Goal: Task Accomplishment & Management: Use online tool/utility

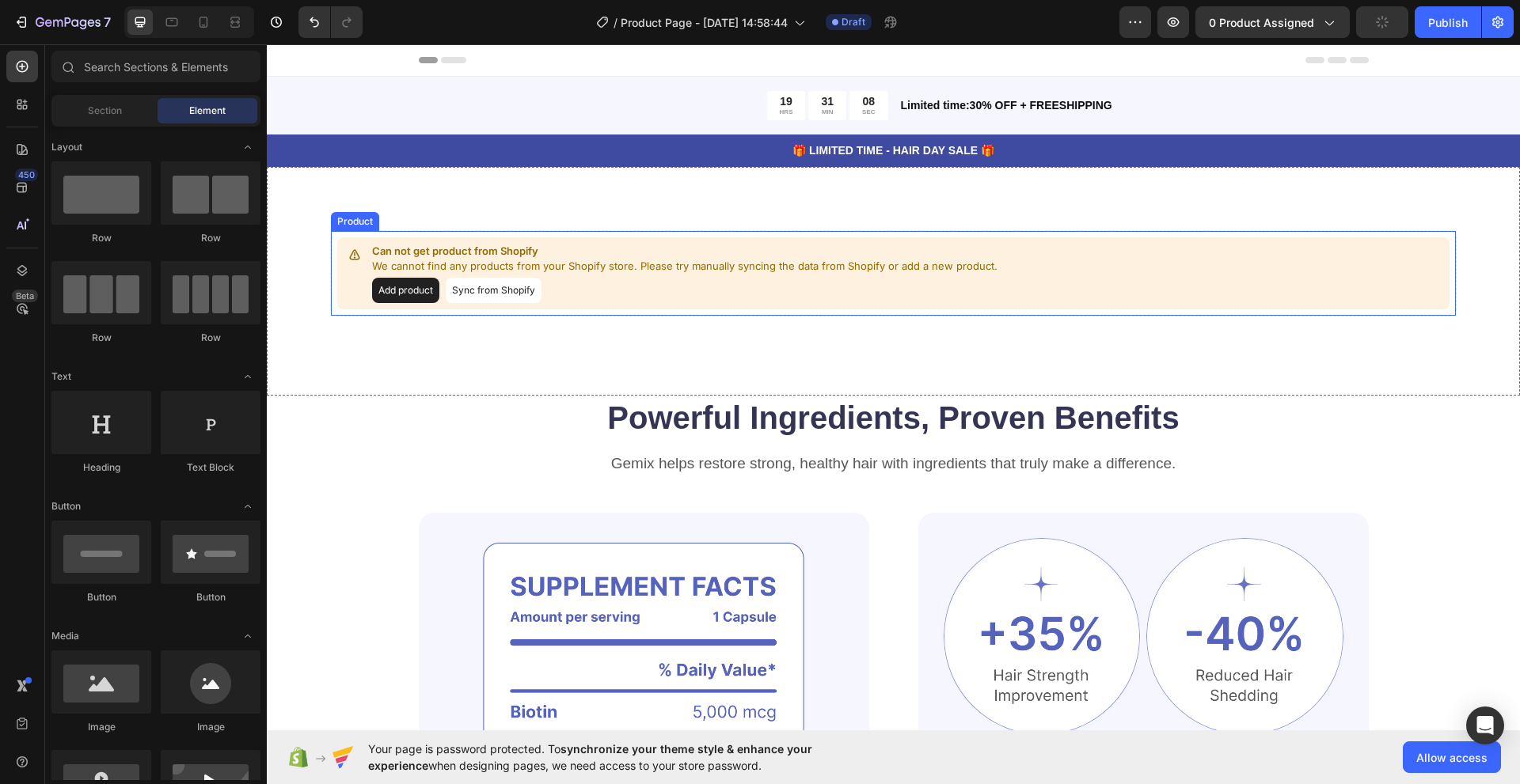
click at [411, 290] on button "Add product" at bounding box center [405, 290] width 67 height 25
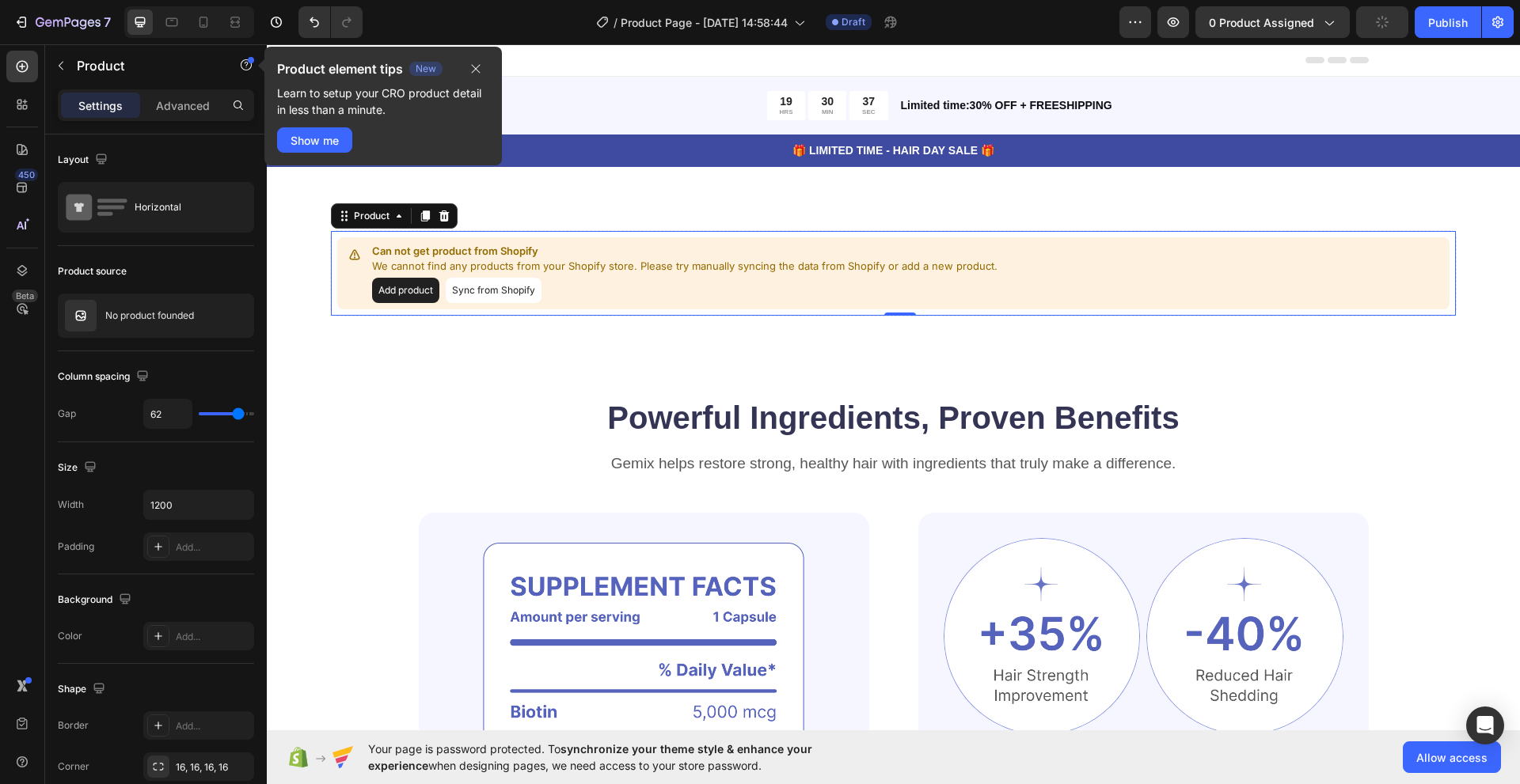
click at [486, 275] on div "Can not get product from Shopify We cannot find any products from your Shopify …" at bounding box center [684, 273] width 625 height 59
click at [475, 289] on button "Sync from Shopify" at bounding box center [493, 290] width 96 height 25
click at [480, 61] on button "button" at bounding box center [476, 69] width 27 height 19
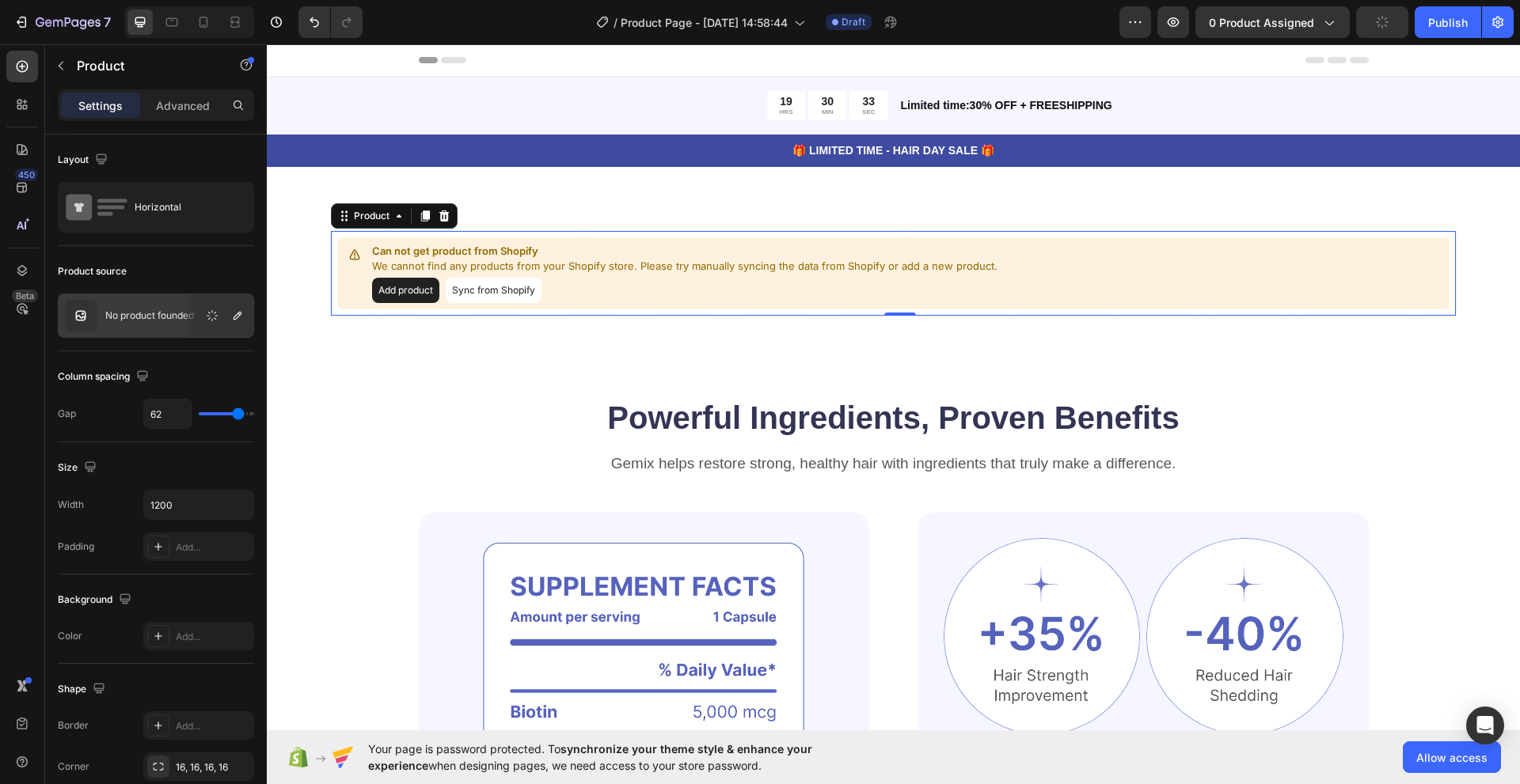
click at [406, 290] on button "Add product" at bounding box center [405, 290] width 67 height 25
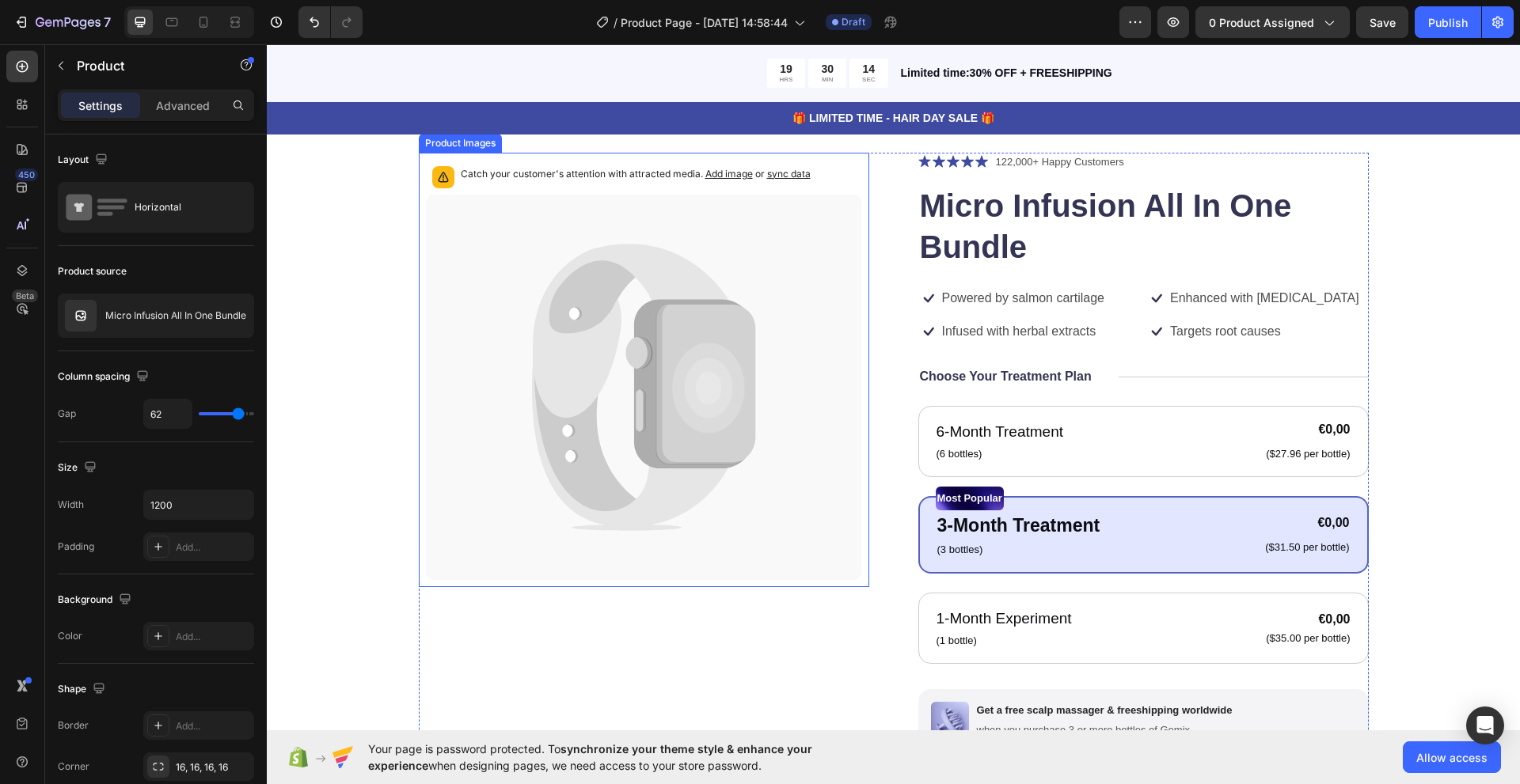
scroll to position [79, 0]
click at [726, 334] on icon at bounding box center [706, 383] width 99 height 160
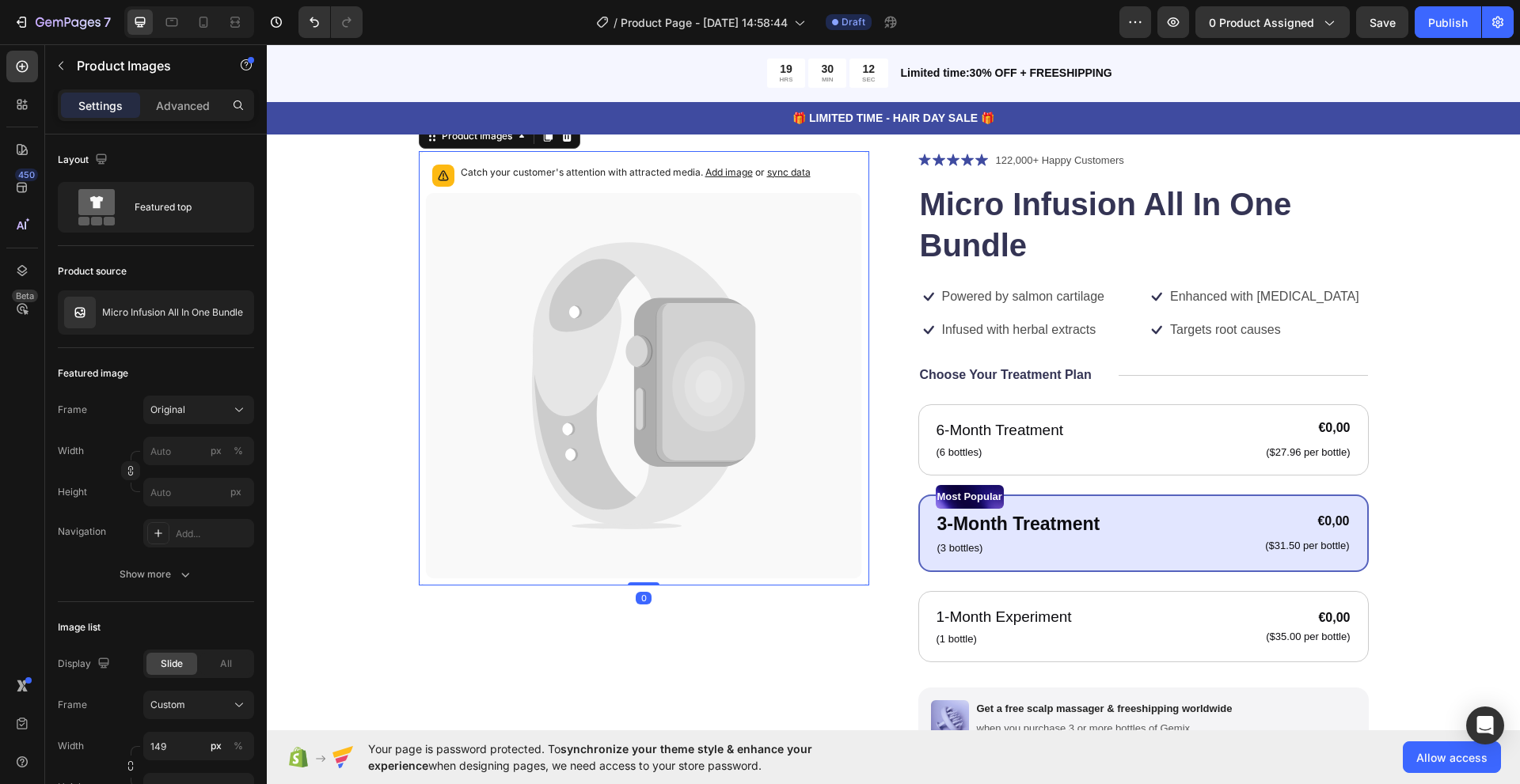
click at [445, 169] on div at bounding box center [443, 175] width 22 height 22
click at [435, 175] on icon at bounding box center [443, 176] width 16 height 16
click at [145, 303] on div "Micro Infusion All In One Bundle" at bounding box center [155, 313] width 196 height 45
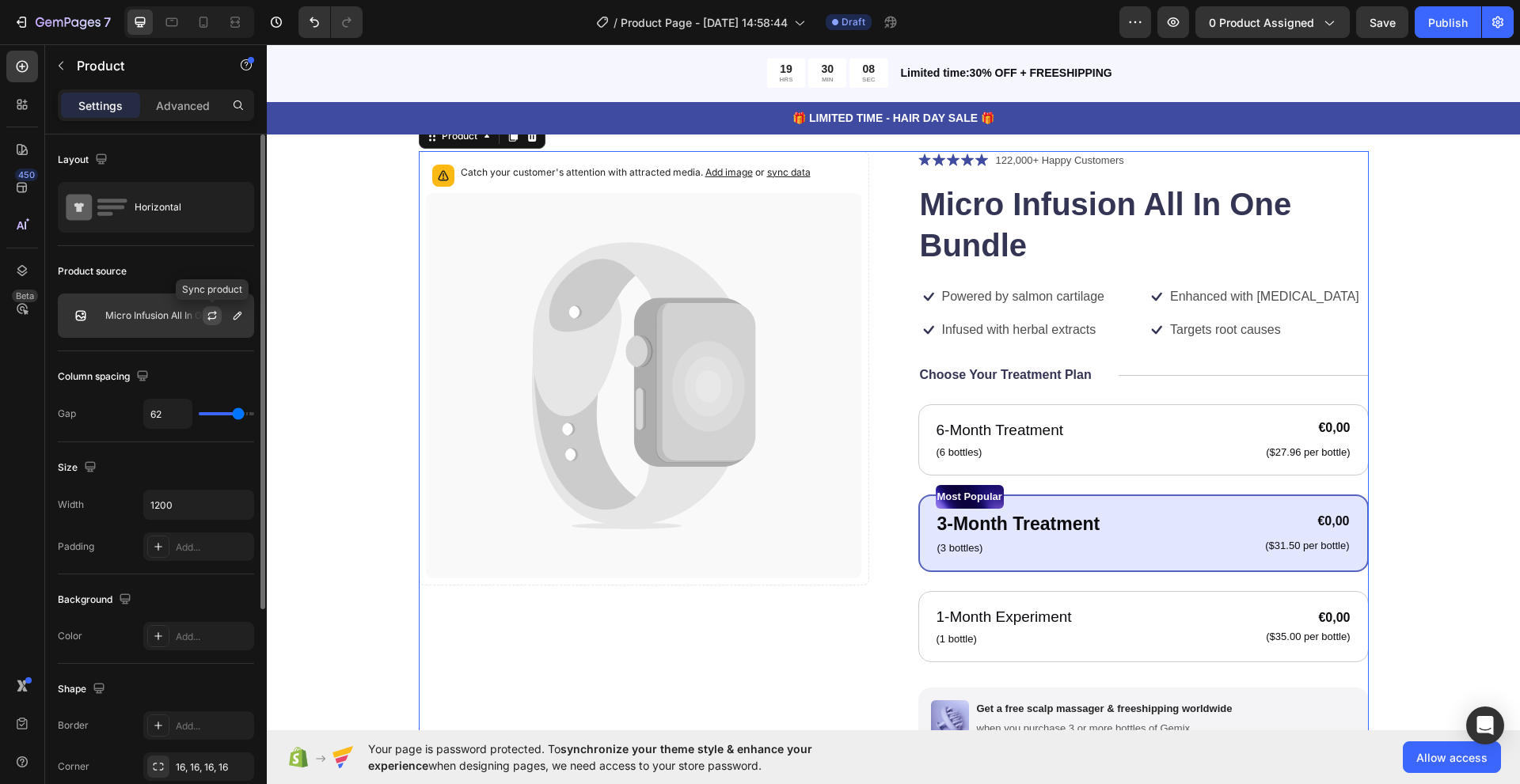
click at [214, 313] on icon "button" at bounding box center [212, 313] width 9 height 5
click at [239, 320] on icon "button" at bounding box center [237, 315] width 13 height 13
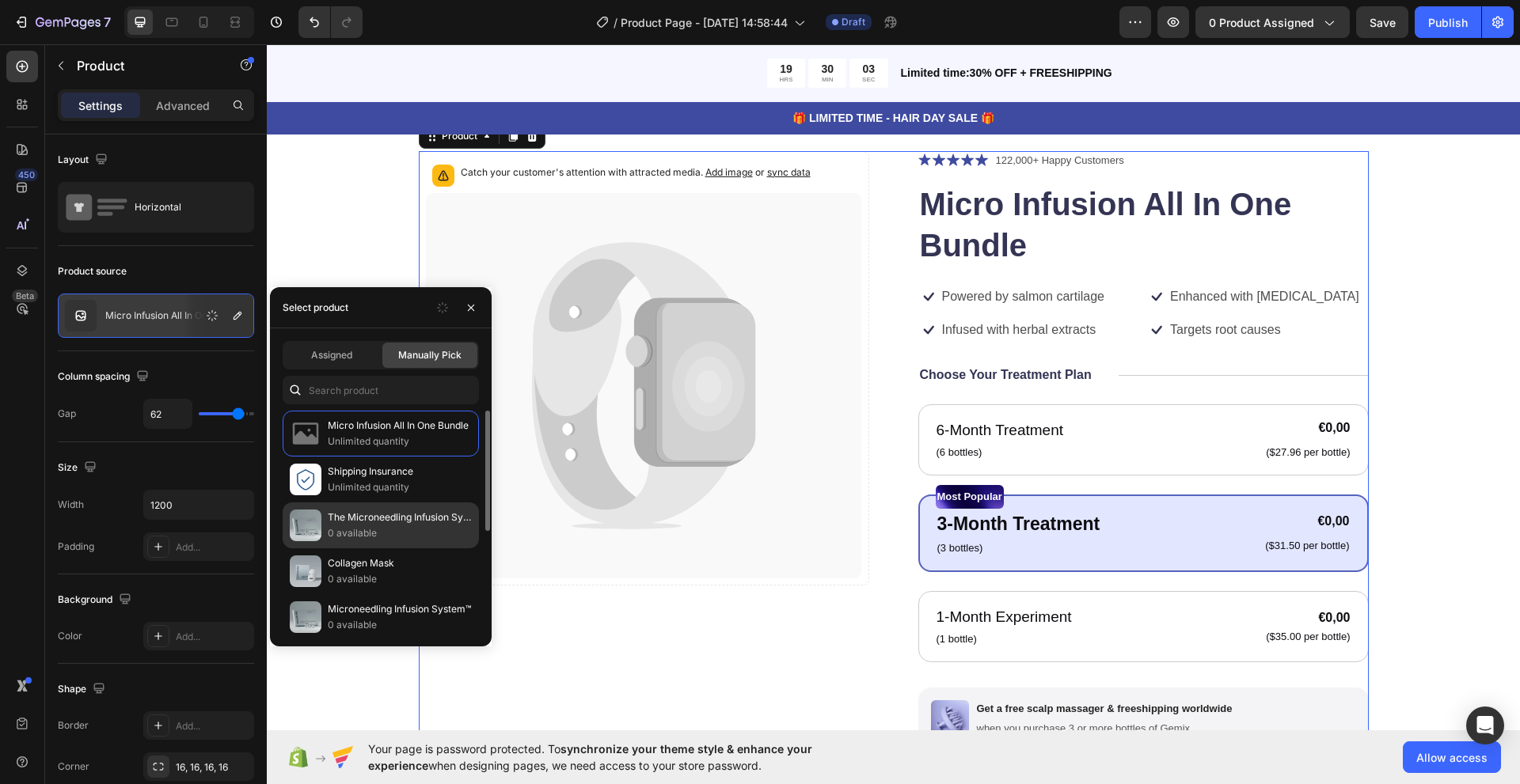
click at [371, 521] on p "The Microneedling Infusion System™" at bounding box center [399, 517] width 144 height 16
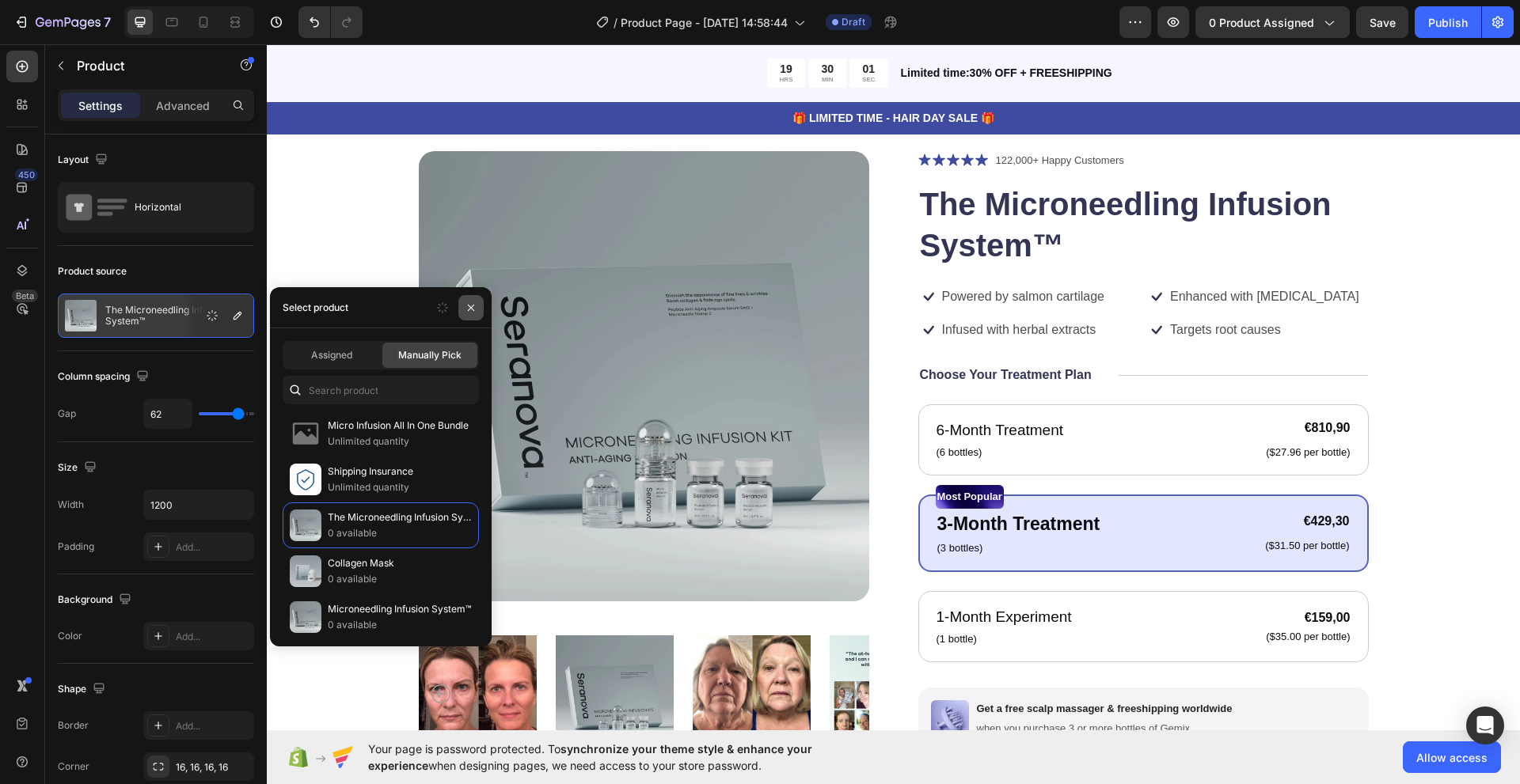
click at [469, 313] on icon "button" at bounding box center [470, 307] width 13 height 13
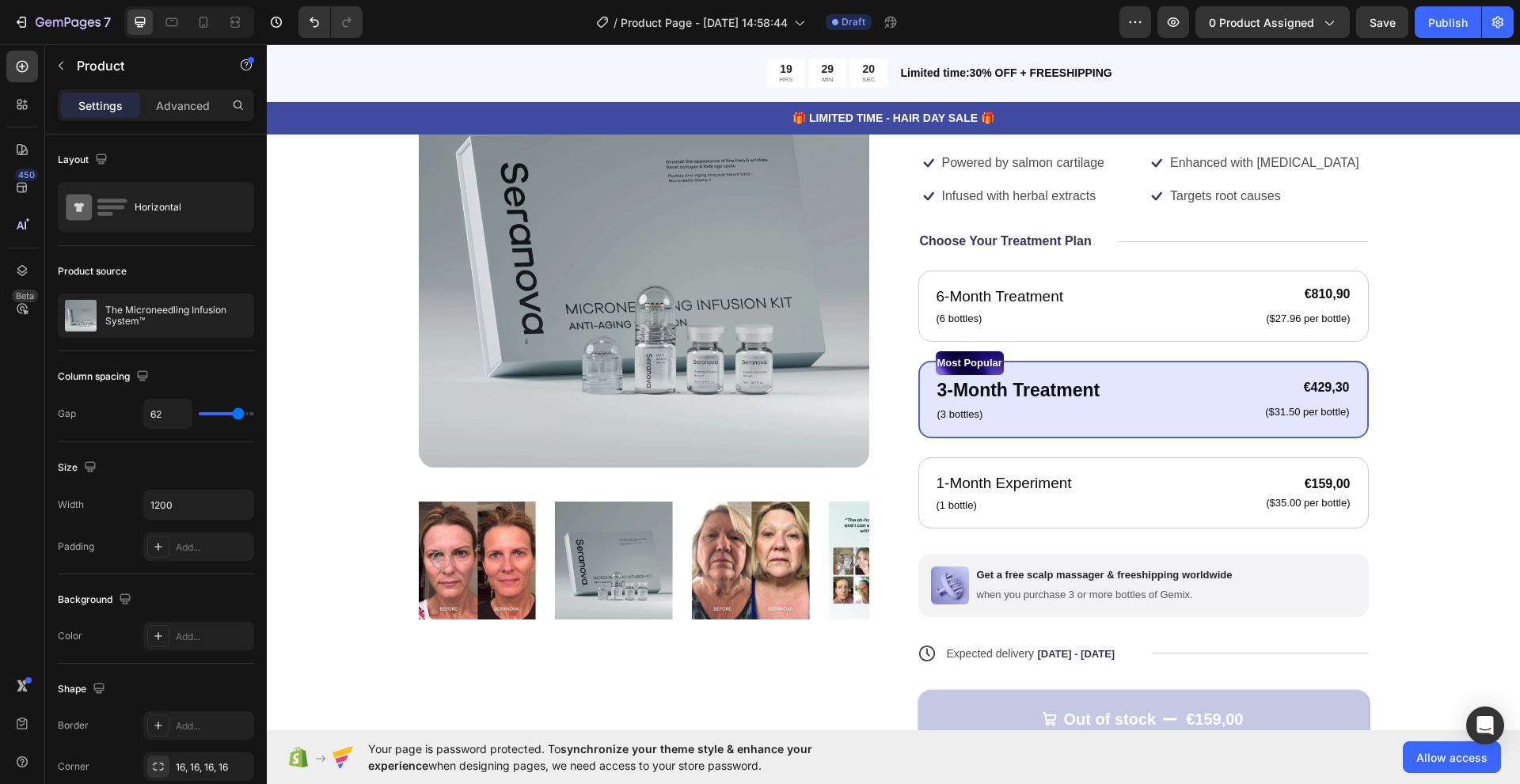
scroll to position [0, 0]
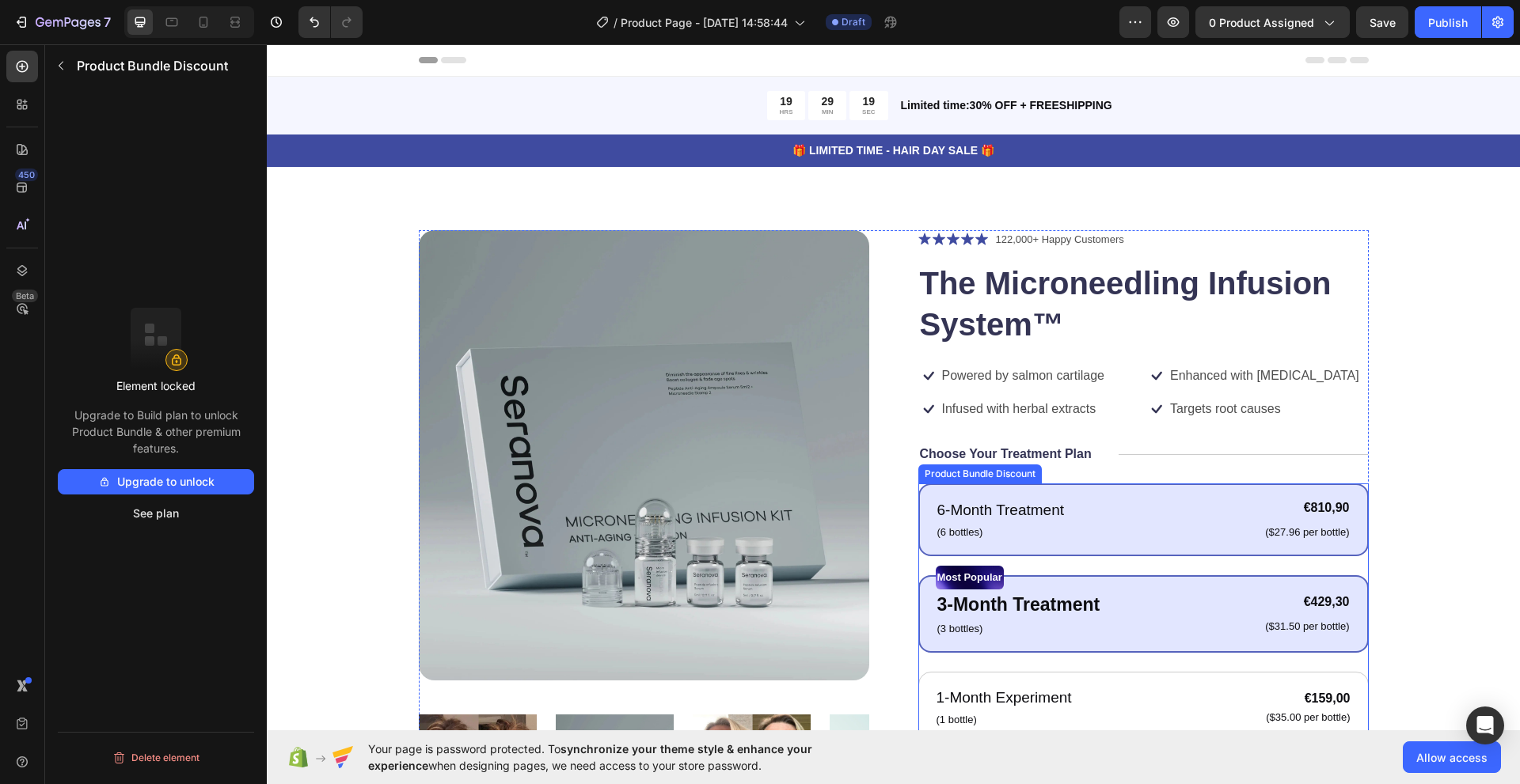
click at [1077, 547] on div "6-Month Treatment Text Block (6 bottles) Text Block €810,90 Product Price Produ…" at bounding box center [1143, 520] width 450 height 73
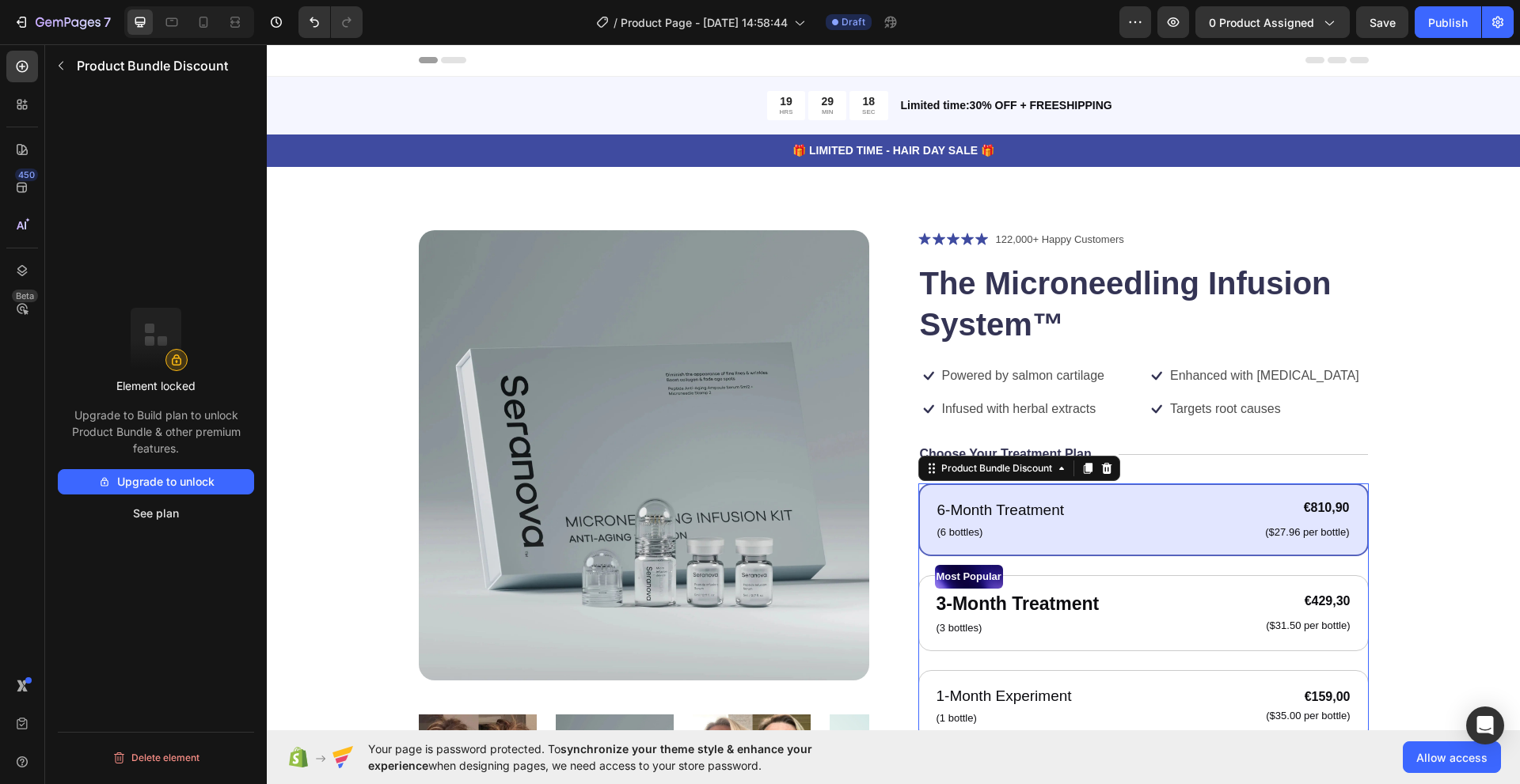
click at [1079, 563] on div "6-Month Treatment Text Block (6 bottles) Text Block €810,90 Product Price Produ…" at bounding box center [1143, 612] width 450 height 257
click at [203, 478] on button "Upgrade to unlock" at bounding box center [155, 482] width 196 height 25
click at [958, 468] on div "Product Bundle Discount" at bounding box center [996, 468] width 118 height 15
click at [946, 474] on div "Product Bundle Discount" at bounding box center [996, 468] width 118 height 15
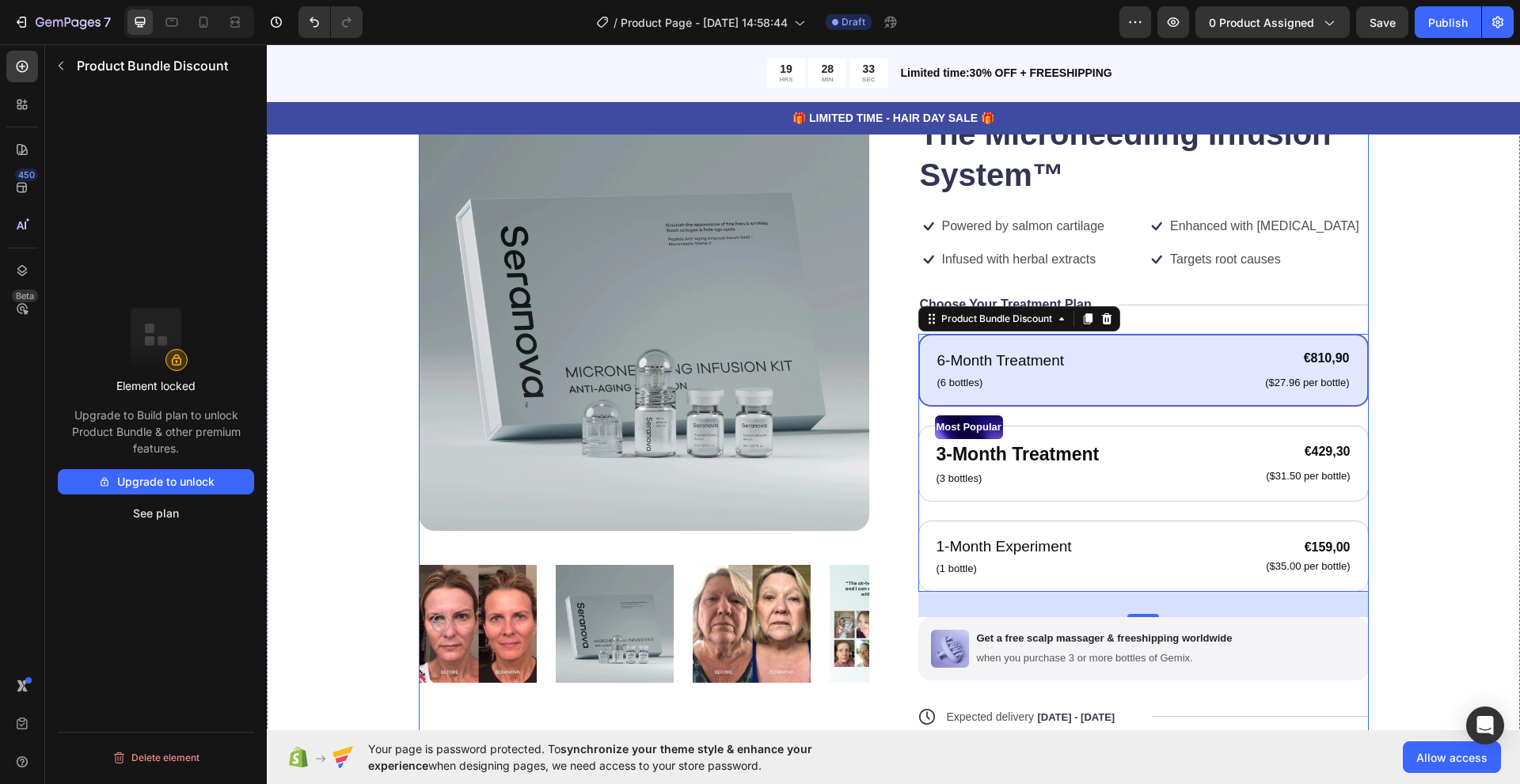
scroll to position [158, 0]
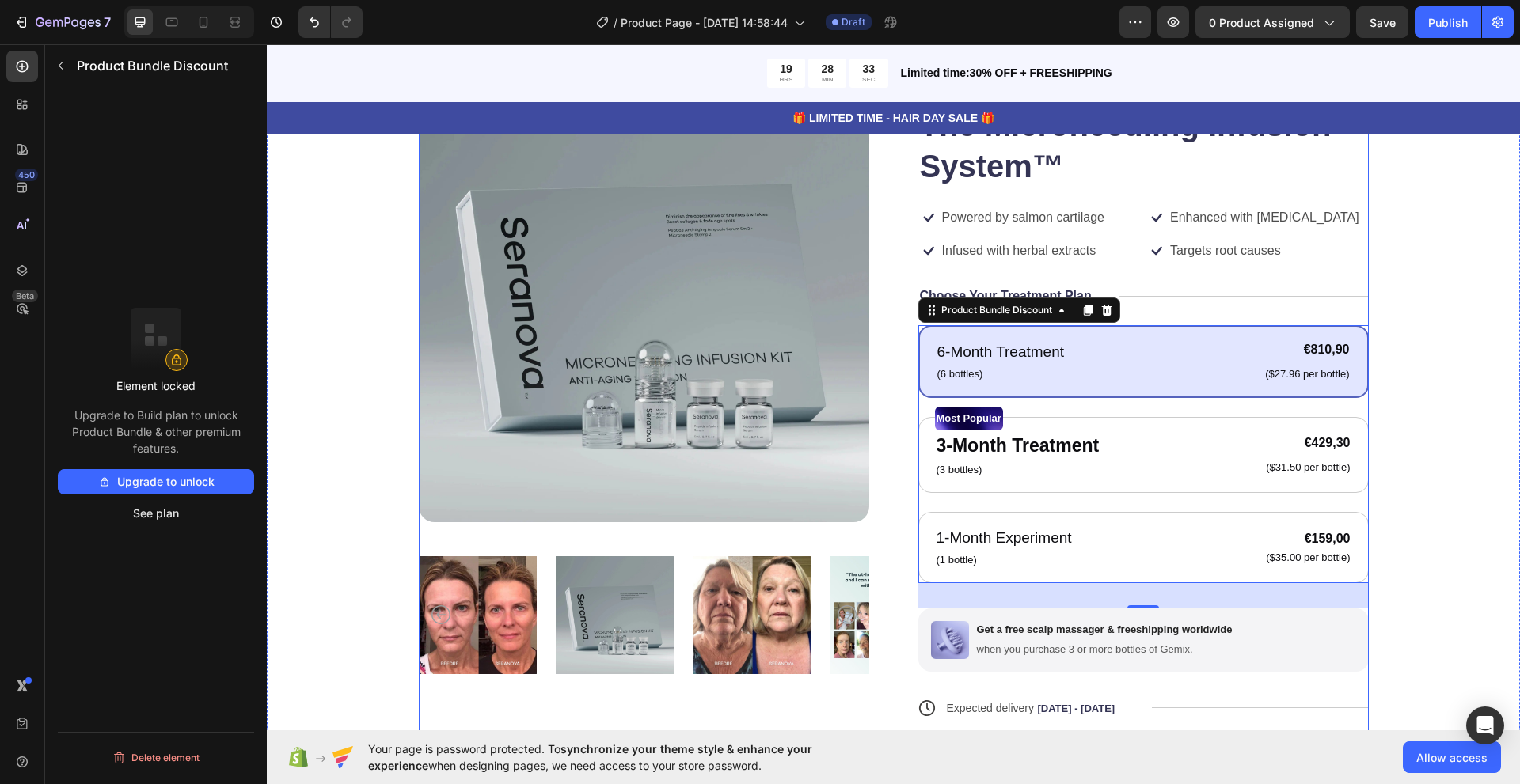
click at [882, 539] on div "Product Images Icon Icon Icon Icon Icon Icon List 122,000+ Happy Customers Text…" at bounding box center [893, 463] width 950 height 783
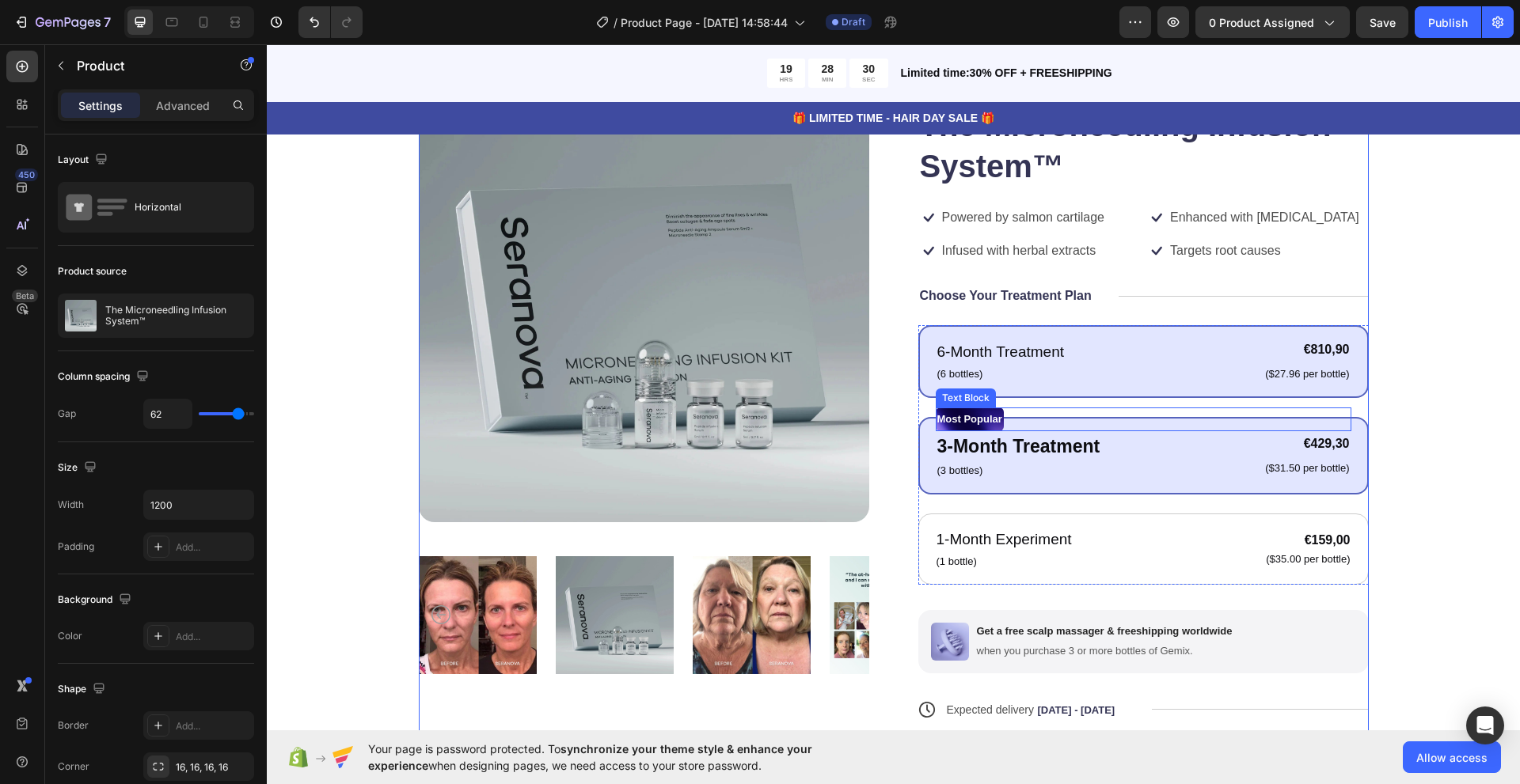
click at [990, 417] on p "Most Popular" at bounding box center [969, 419] width 65 height 20
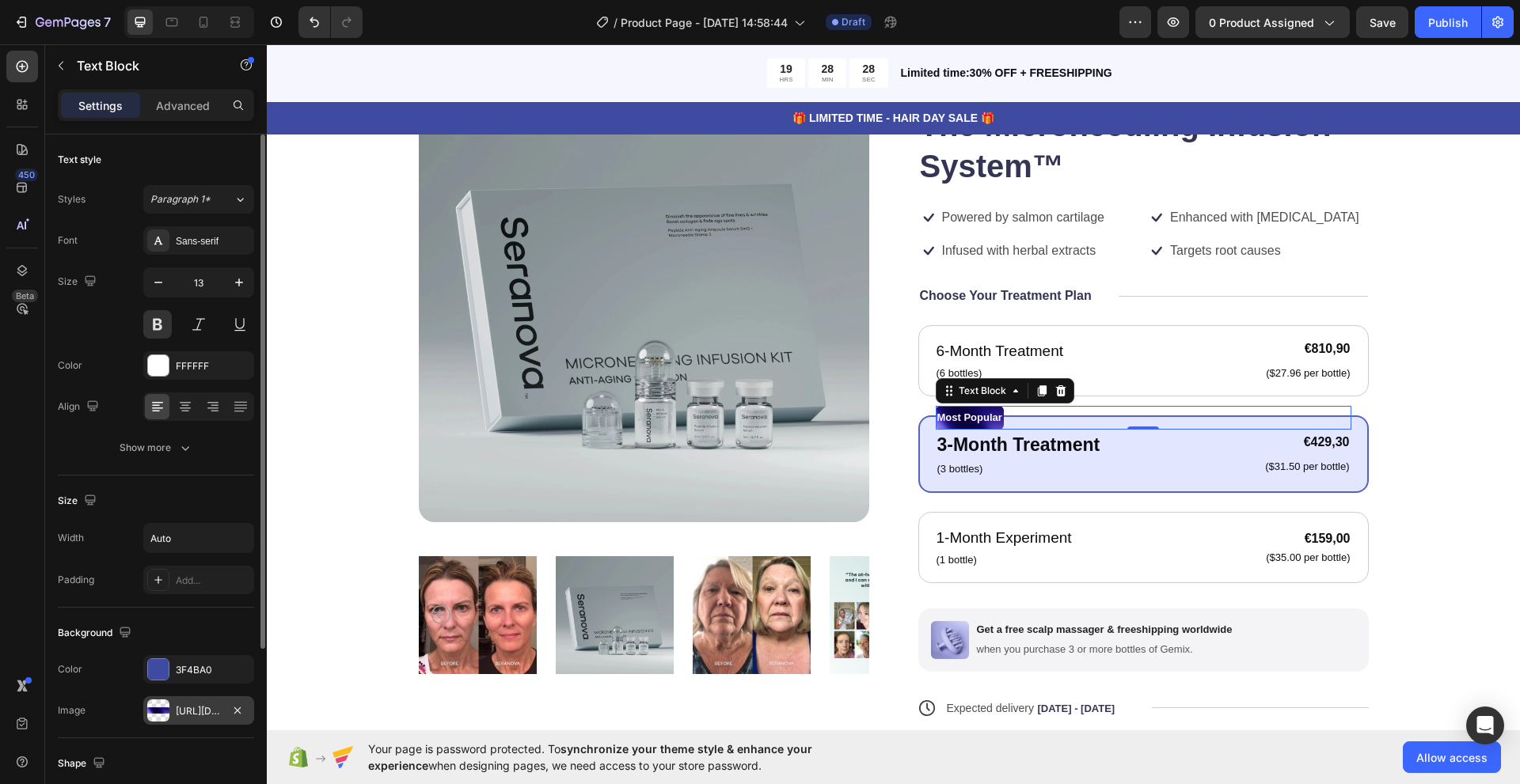
click at [160, 704] on div at bounding box center [157, 710] width 22 height 22
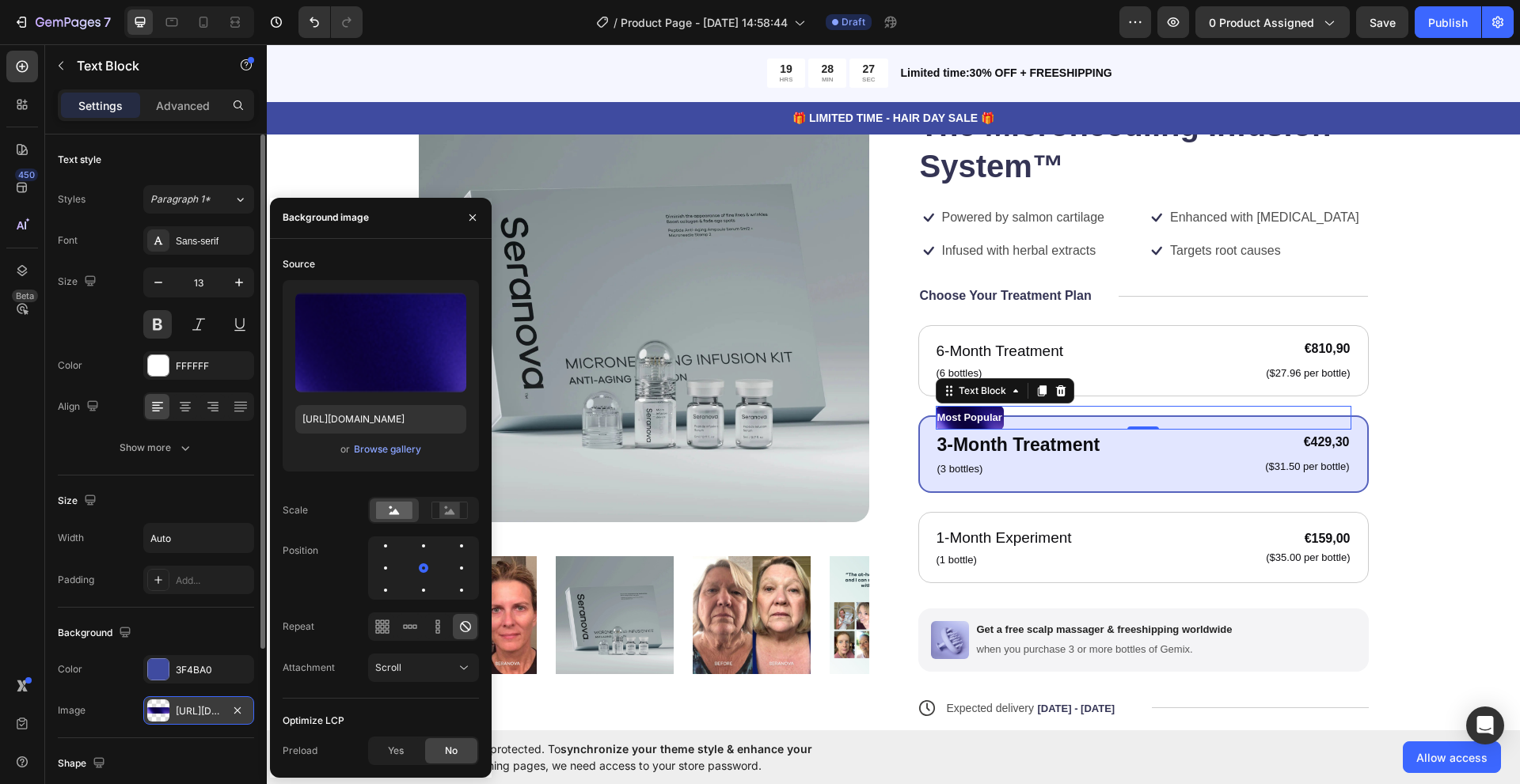
click at [160, 704] on div at bounding box center [157, 710] width 22 height 22
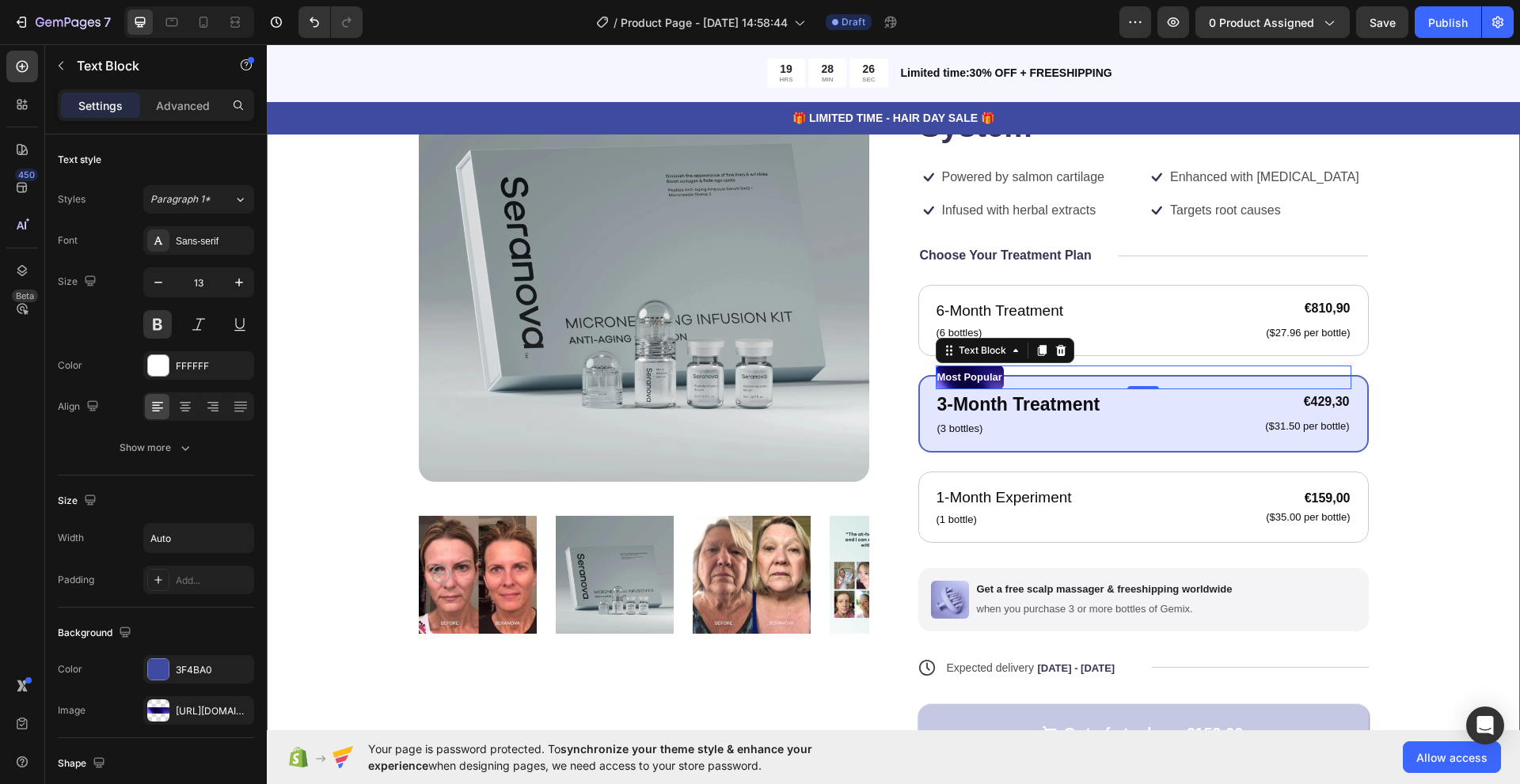
scroll to position [475, 0]
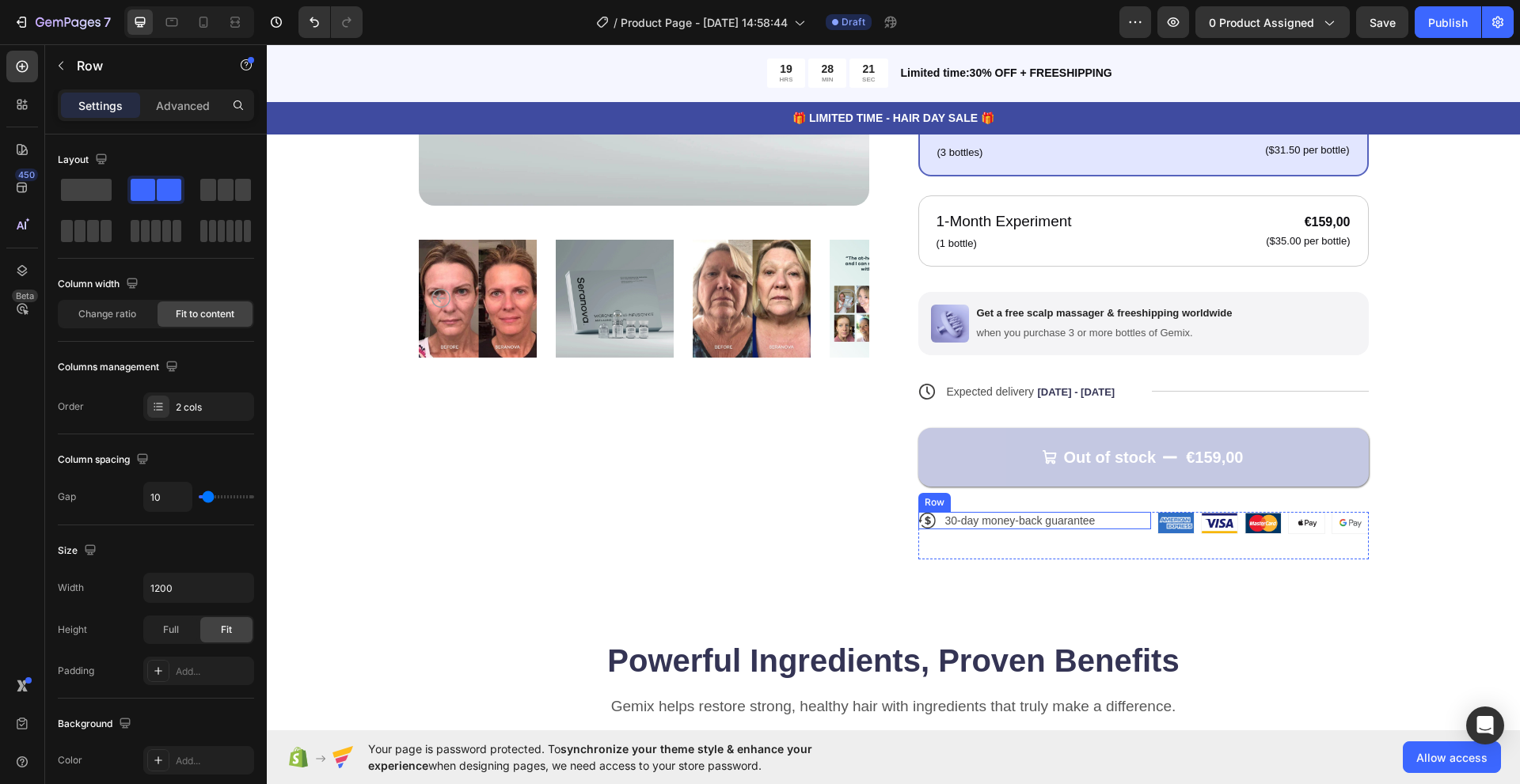
click at [1102, 520] on div "Icon 30-day money-back guarantee Text Block Row" at bounding box center [1034, 521] width 232 height 17
click at [1102, 520] on div "Icon 30-day money-back guarantee Text Block Row 0" at bounding box center [1034, 521] width 232 height 17
click at [1012, 501] on icon at bounding box center [1015, 496] width 11 height 11
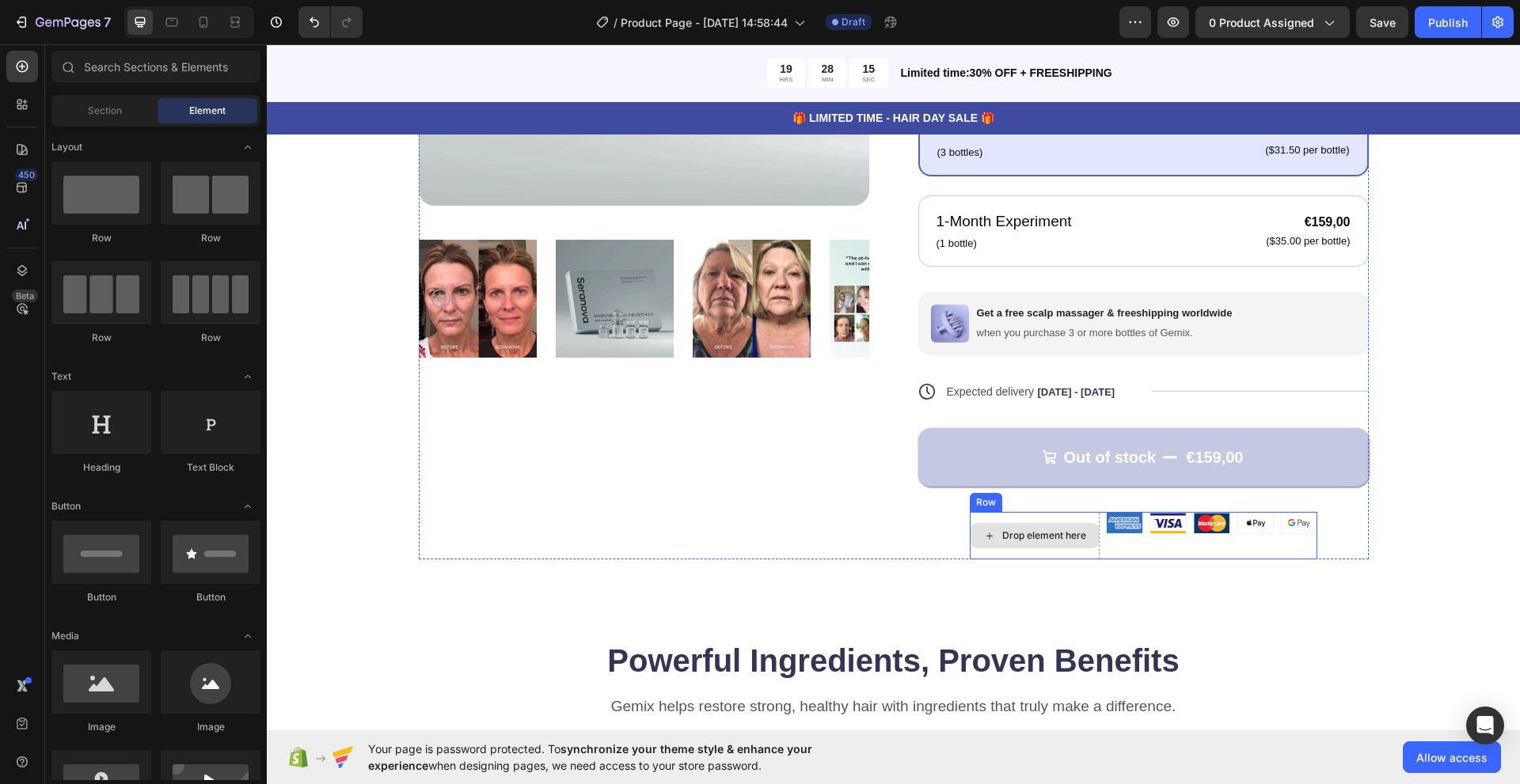
click at [1020, 524] on div "Drop element here" at bounding box center [1034, 535] width 128 height 25
click at [1055, 523] on div "Drop element here" at bounding box center [1034, 535] width 128 height 25
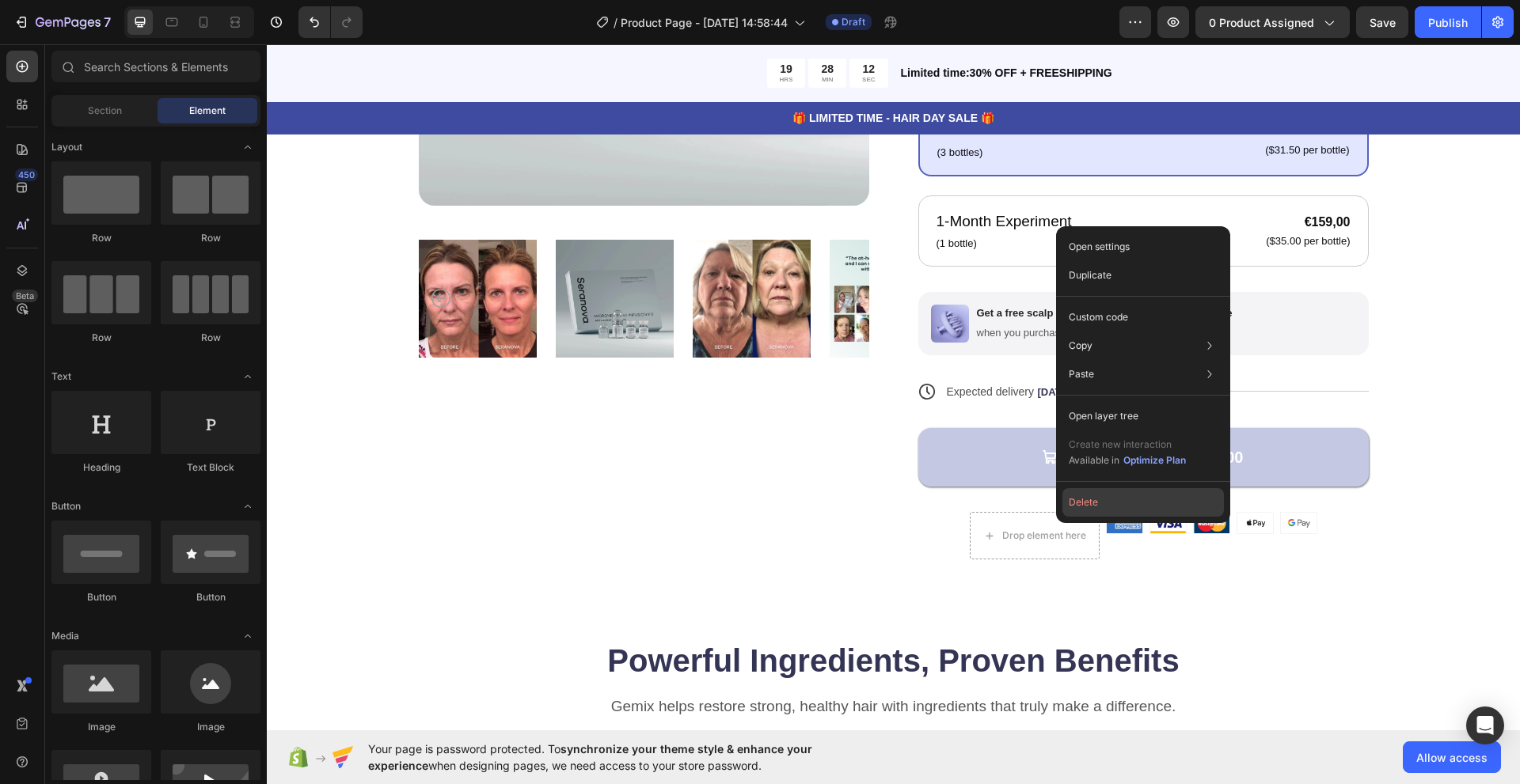
click at [1068, 515] on button "Delete" at bounding box center [1143, 501] width 161 height 28
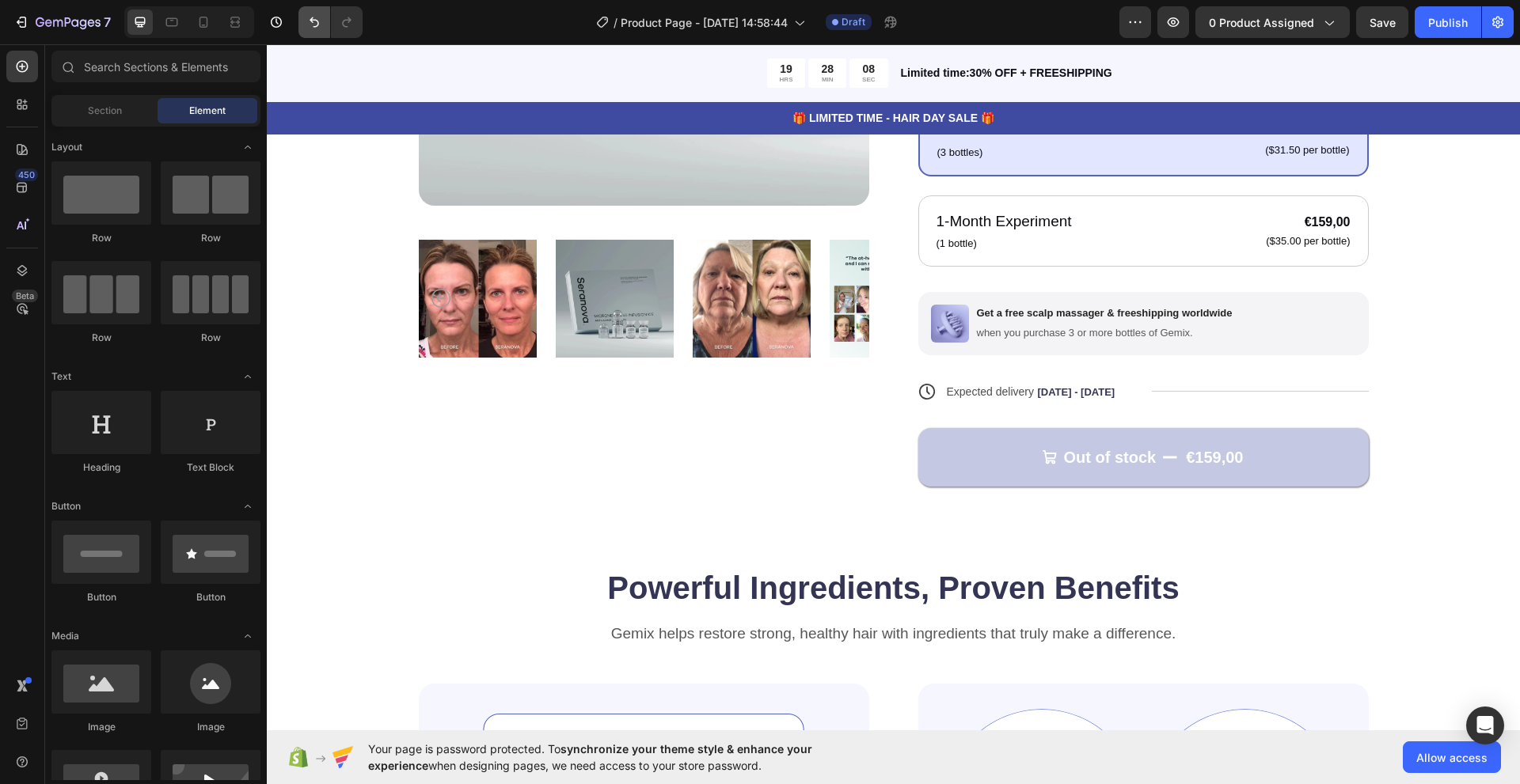
click at [300, 17] on button "Undo/Redo" at bounding box center [314, 22] width 32 height 32
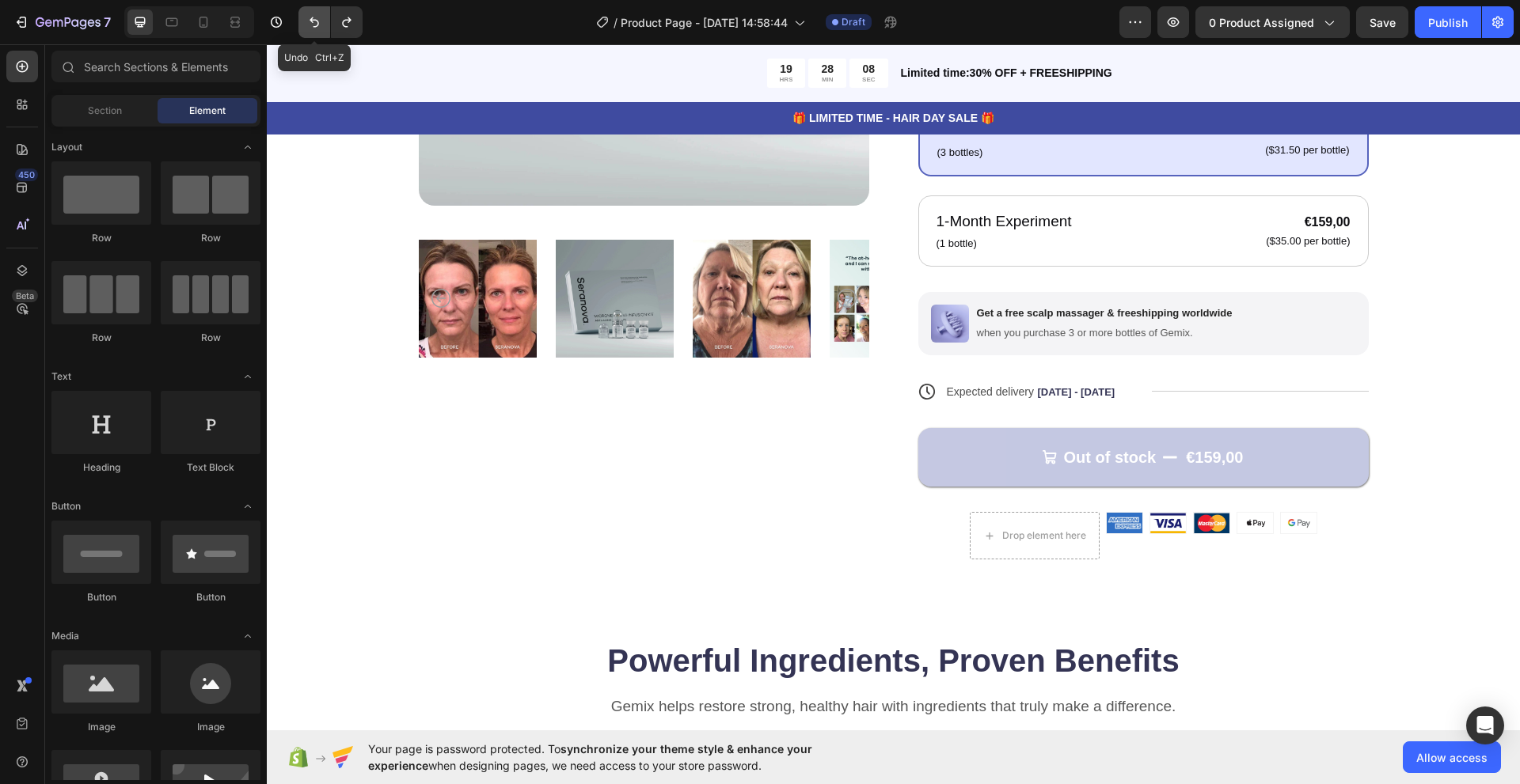
click at [307, 19] on icon "Undo/Redo" at bounding box center [314, 22] width 16 height 16
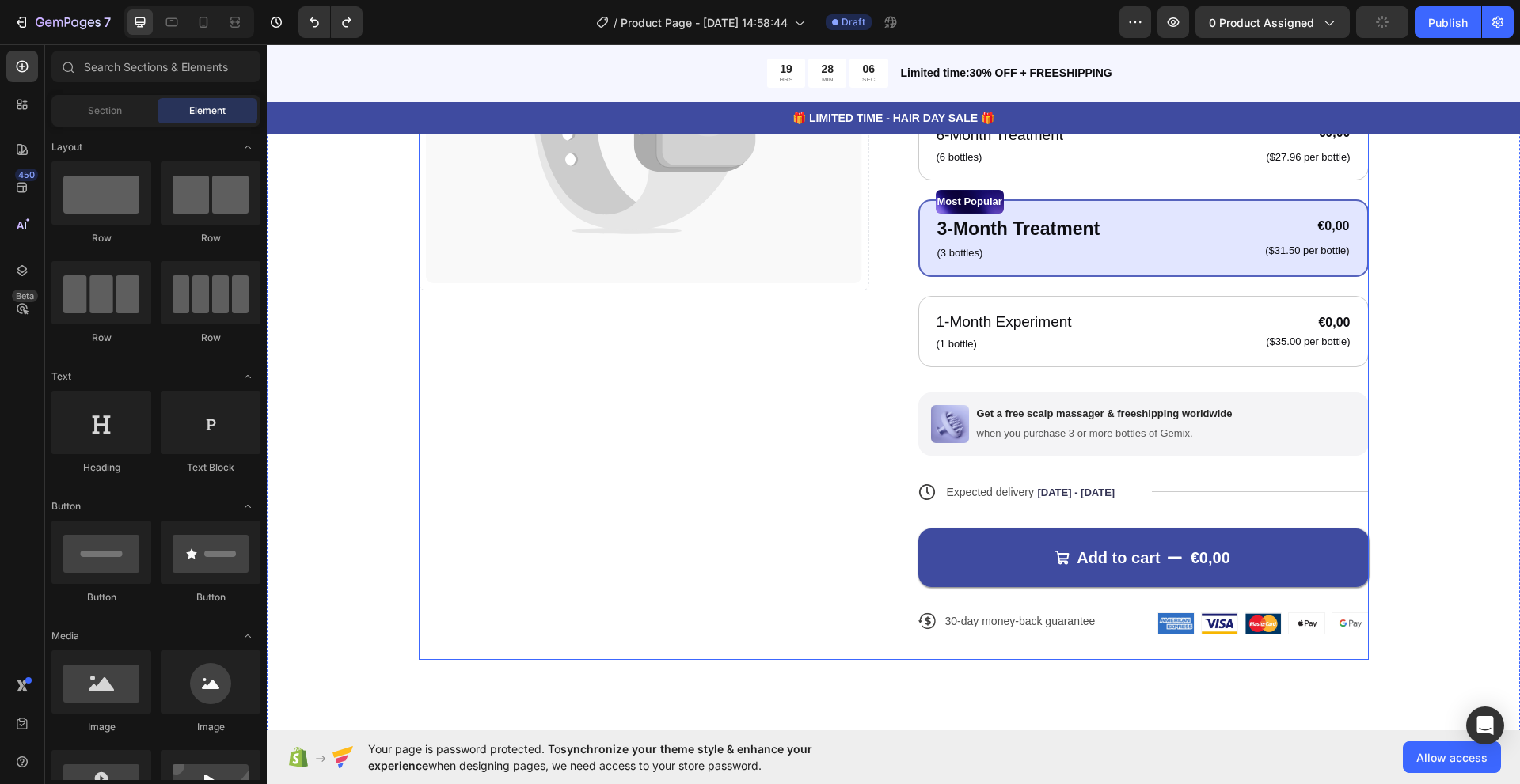
scroll to position [158, 0]
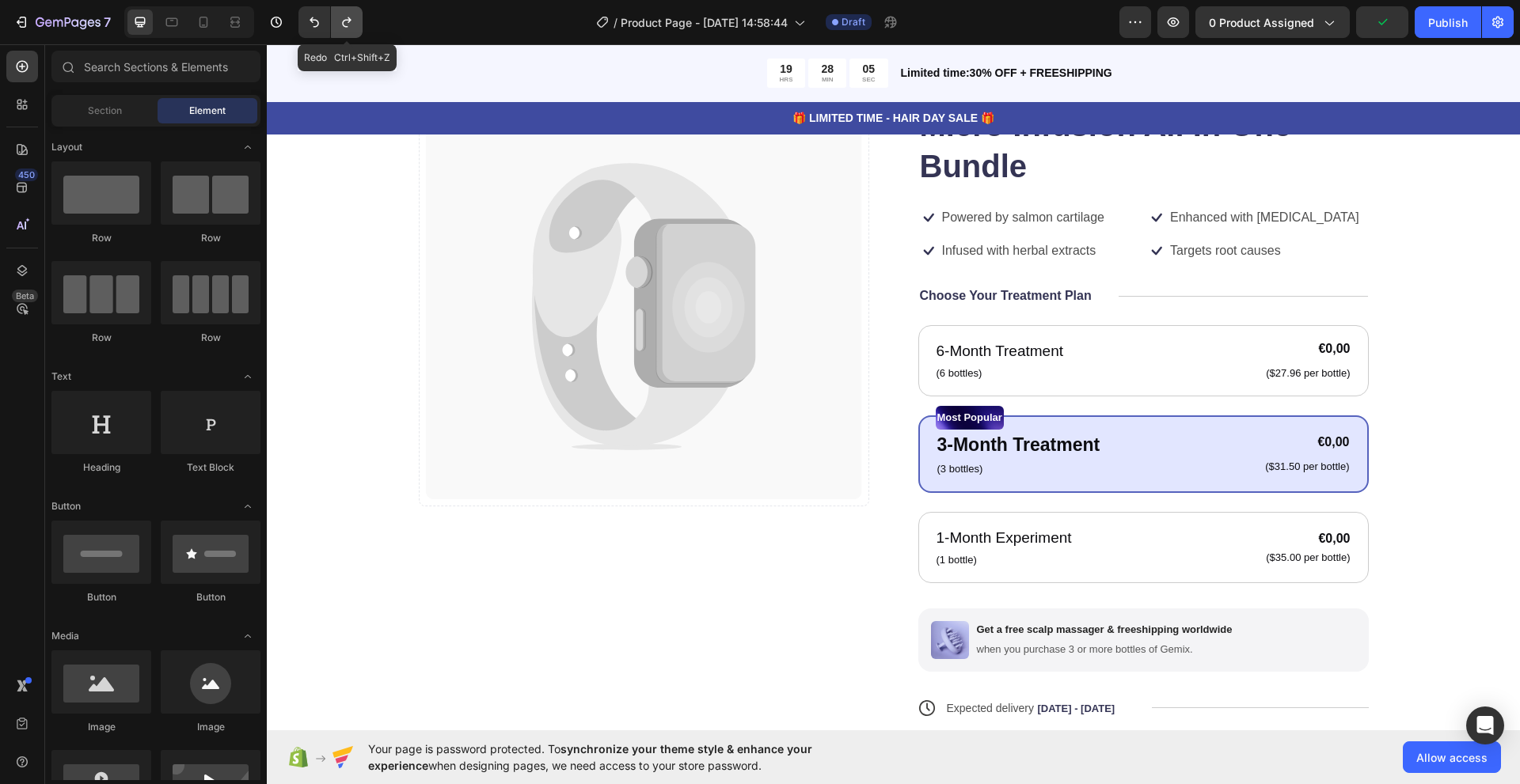
click at [339, 24] on icon "Undo/Redo" at bounding box center [347, 22] width 16 height 16
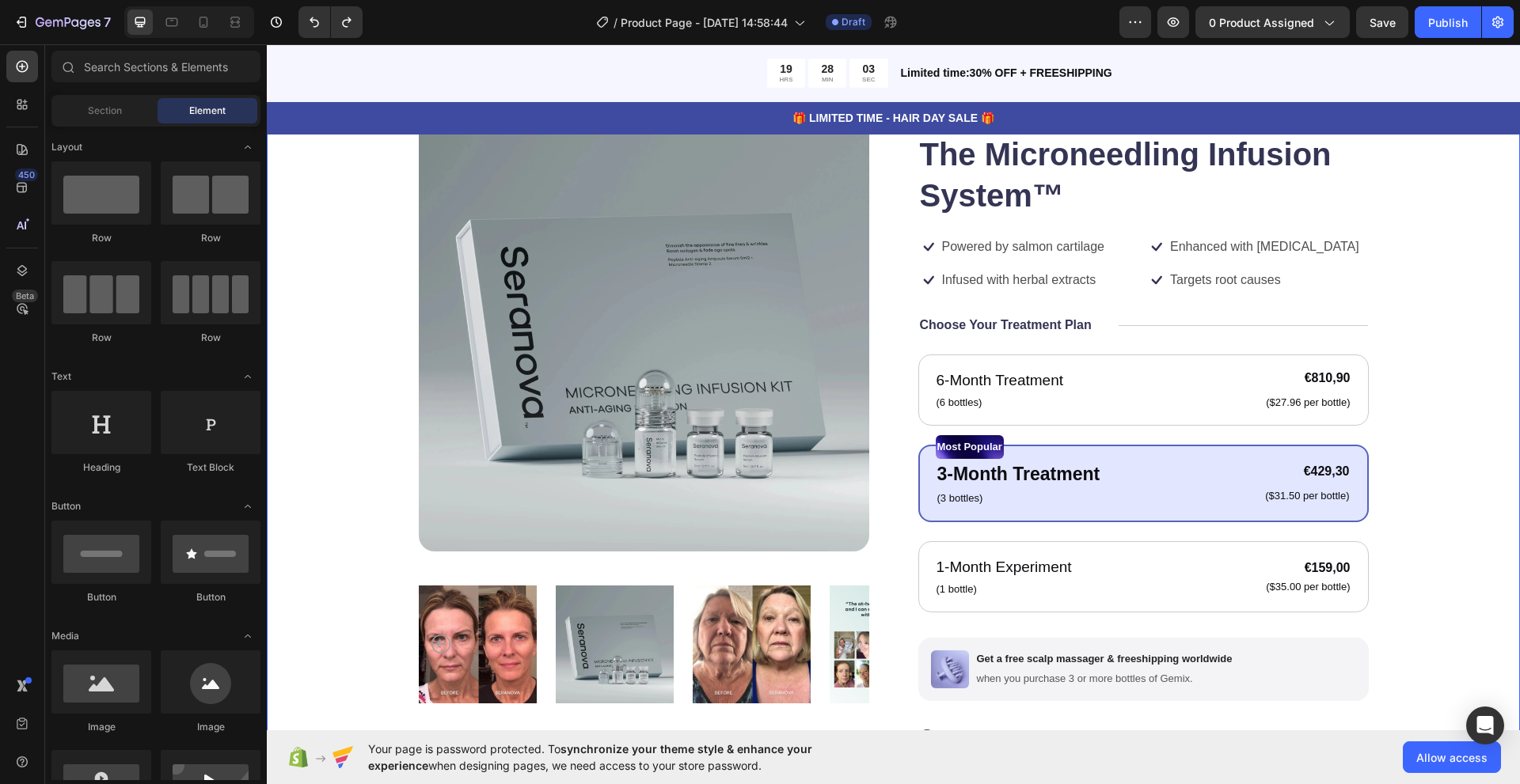
scroll to position [0, 0]
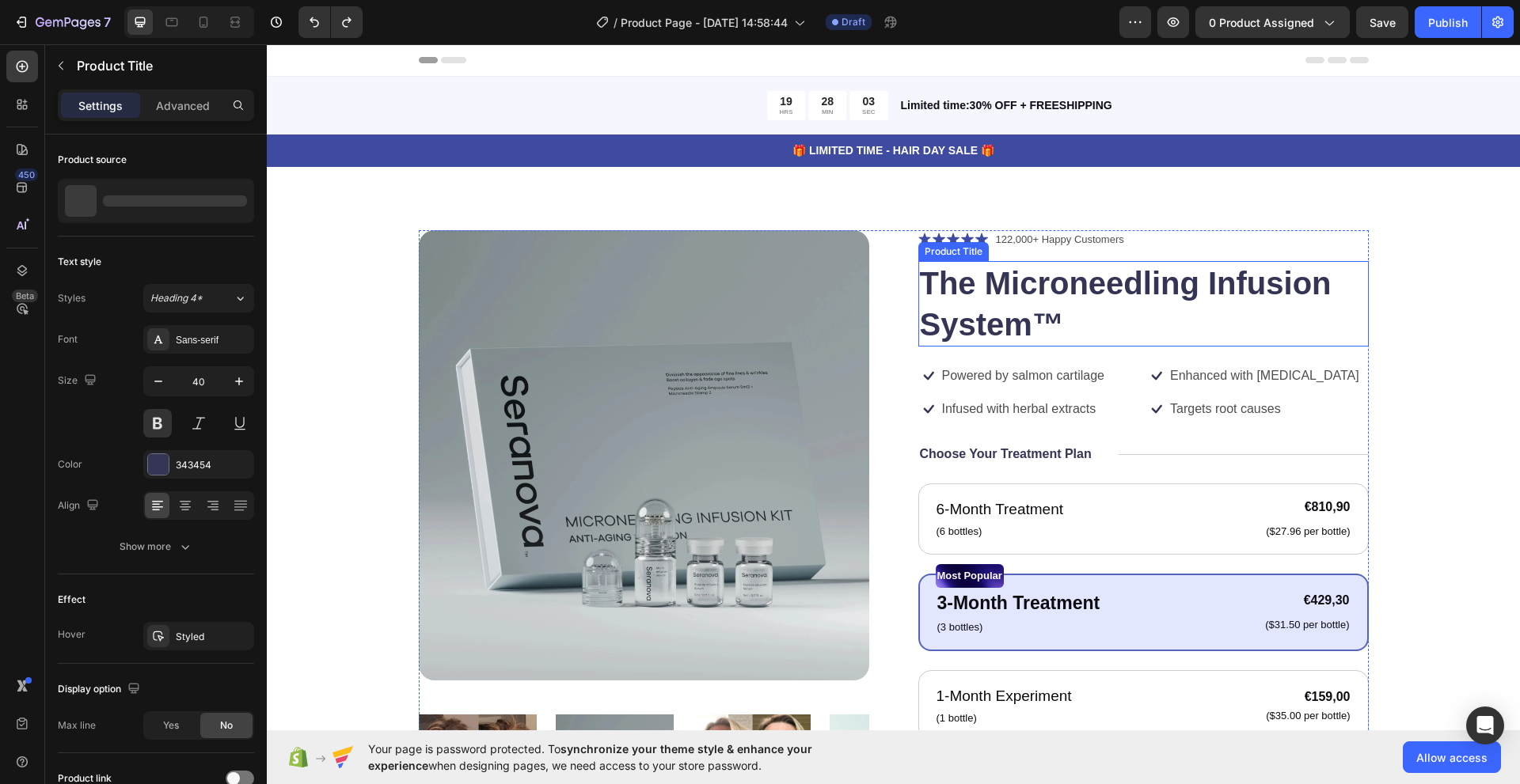
click at [981, 307] on h1 "The Microneedling Infusion System™" at bounding box center [1143, 304] width 450 height 85
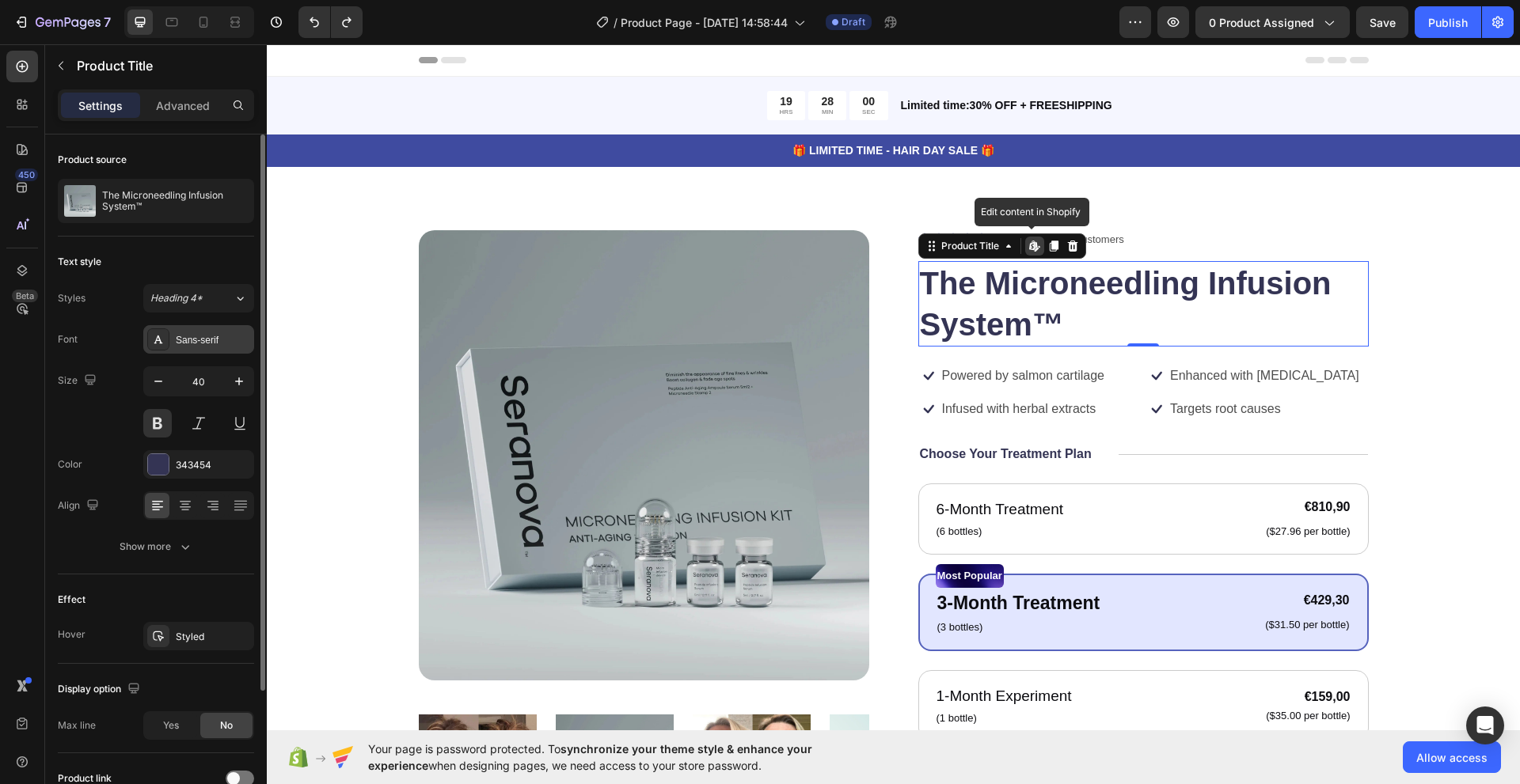
click at [186, 342] on div "Sans-serif" at bounding box center [213, 340] width 75 height 15
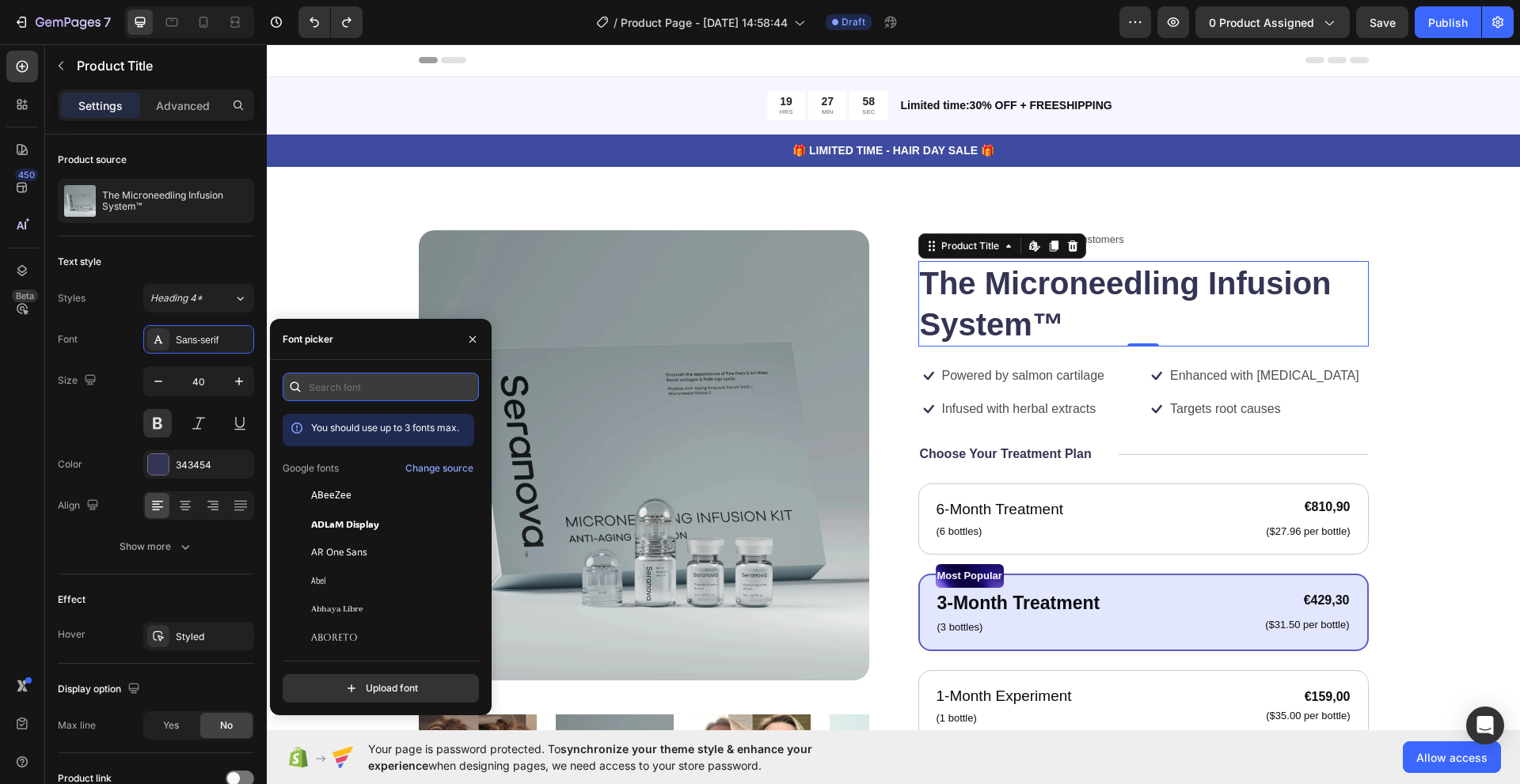
click at [343, 397] on input "text" at bounding box center [381, 387] width 196 height 28
type input "a"
type input "itc"
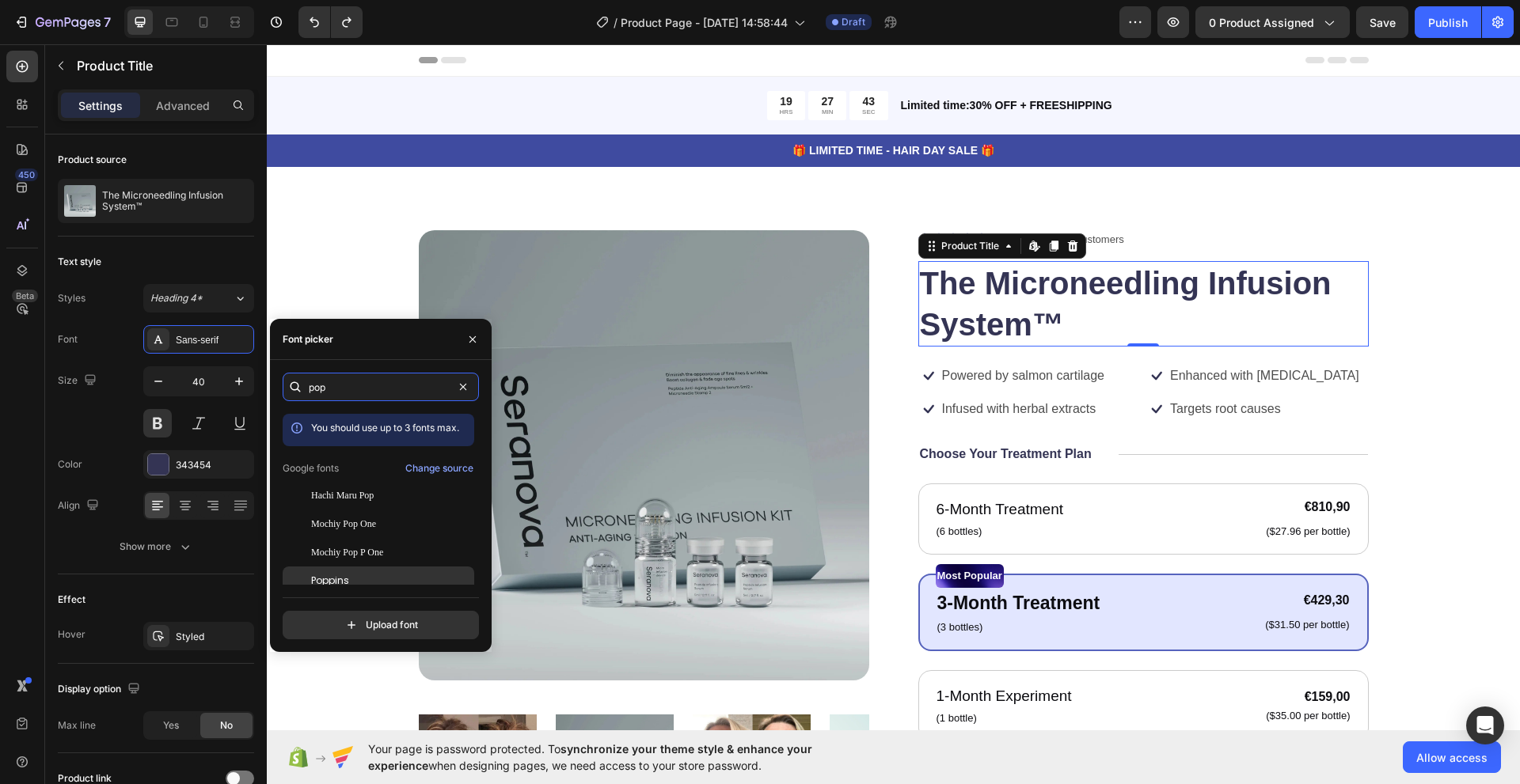
type input "pop"
click at [362, 582] on div "Poppins" at bounding box center [391, 580] width 160 height 15
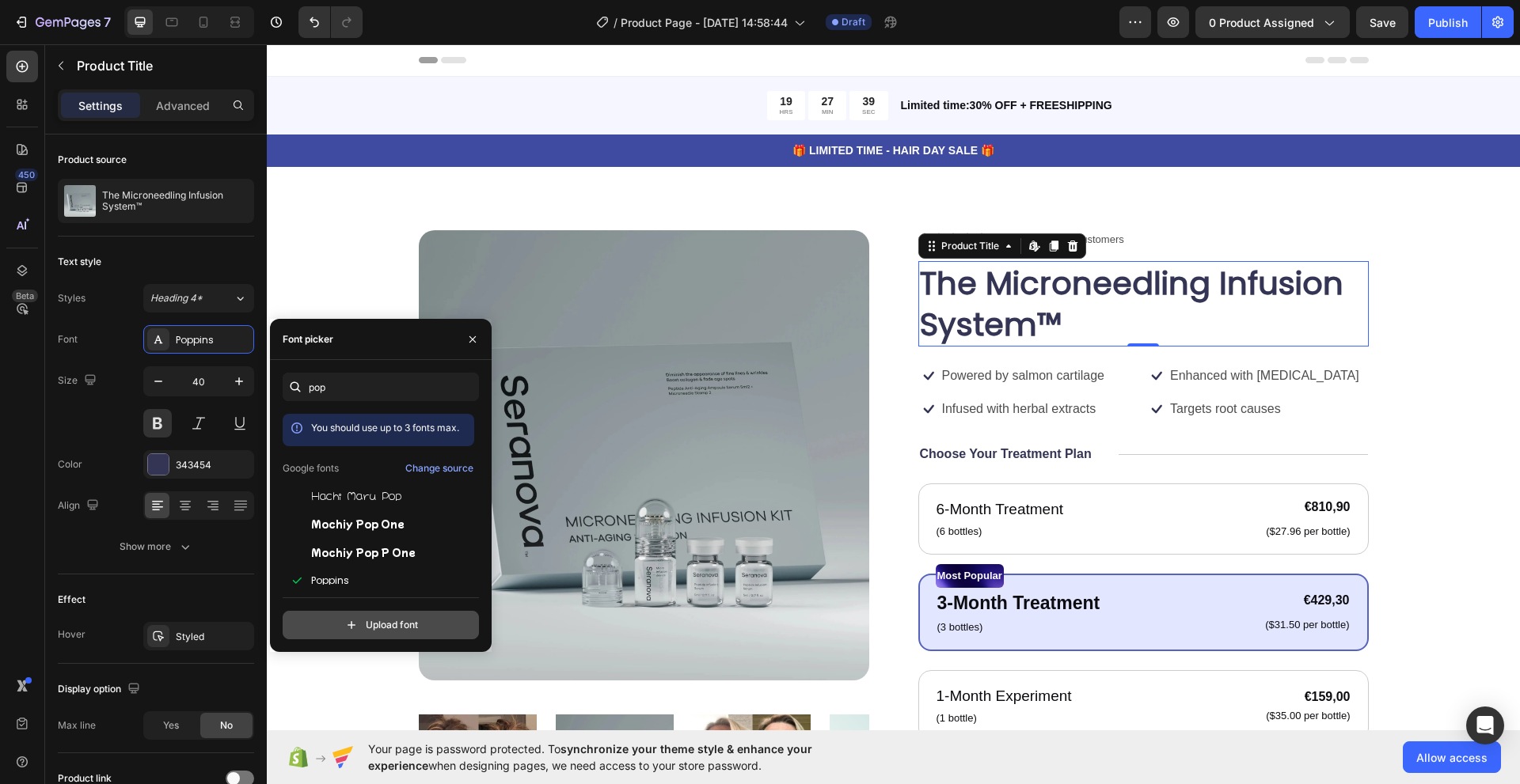
click at [375, 629] on input "file" at bounding box center [414, 626] width 396 height 27
type input "C:\fakepath\ITC Garamond Std Light Narrow.otf"
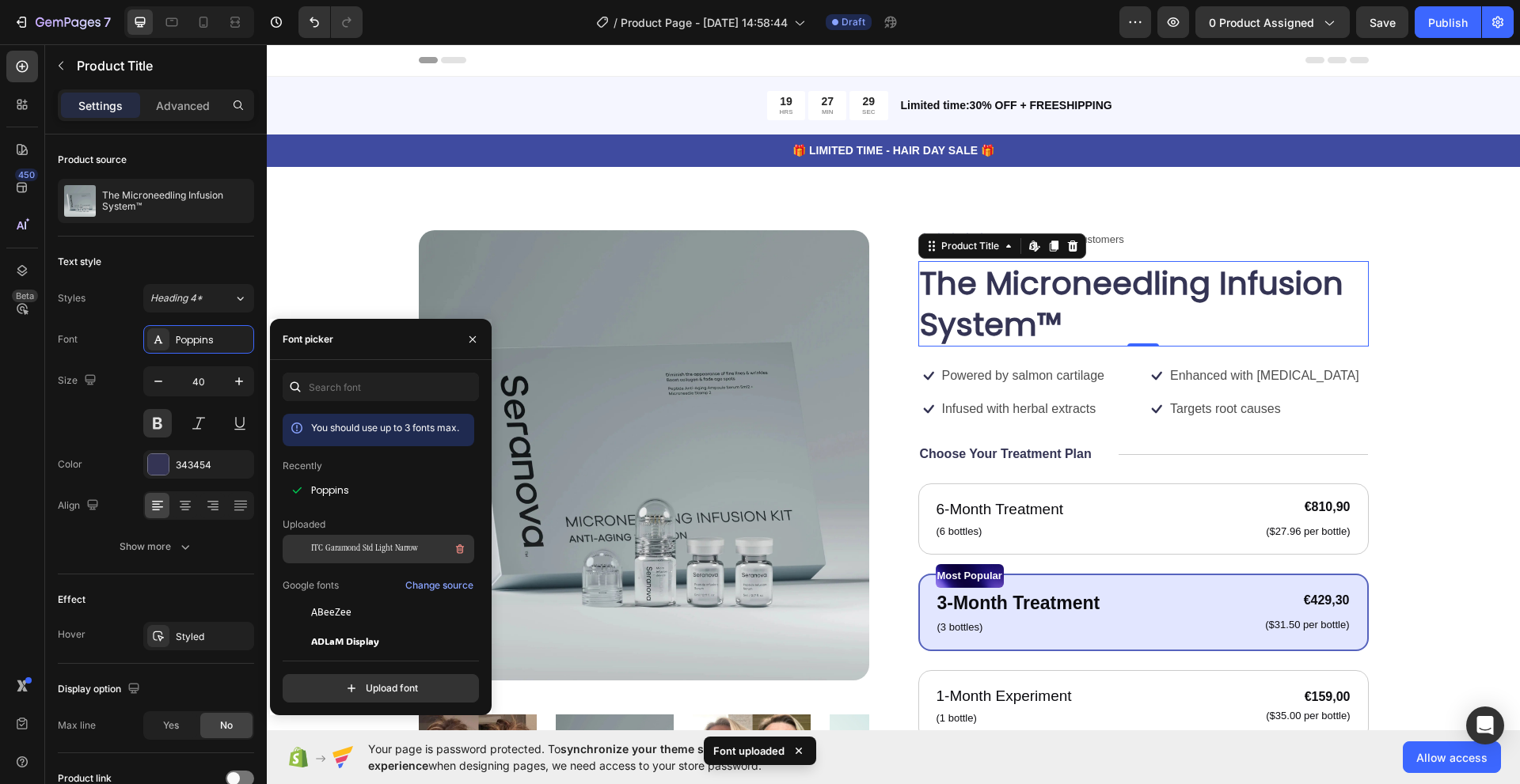
click at [334, 556] on span "ITC Garamond Std Light Narrow" at bounding box center [364, 549] width 107 height 15
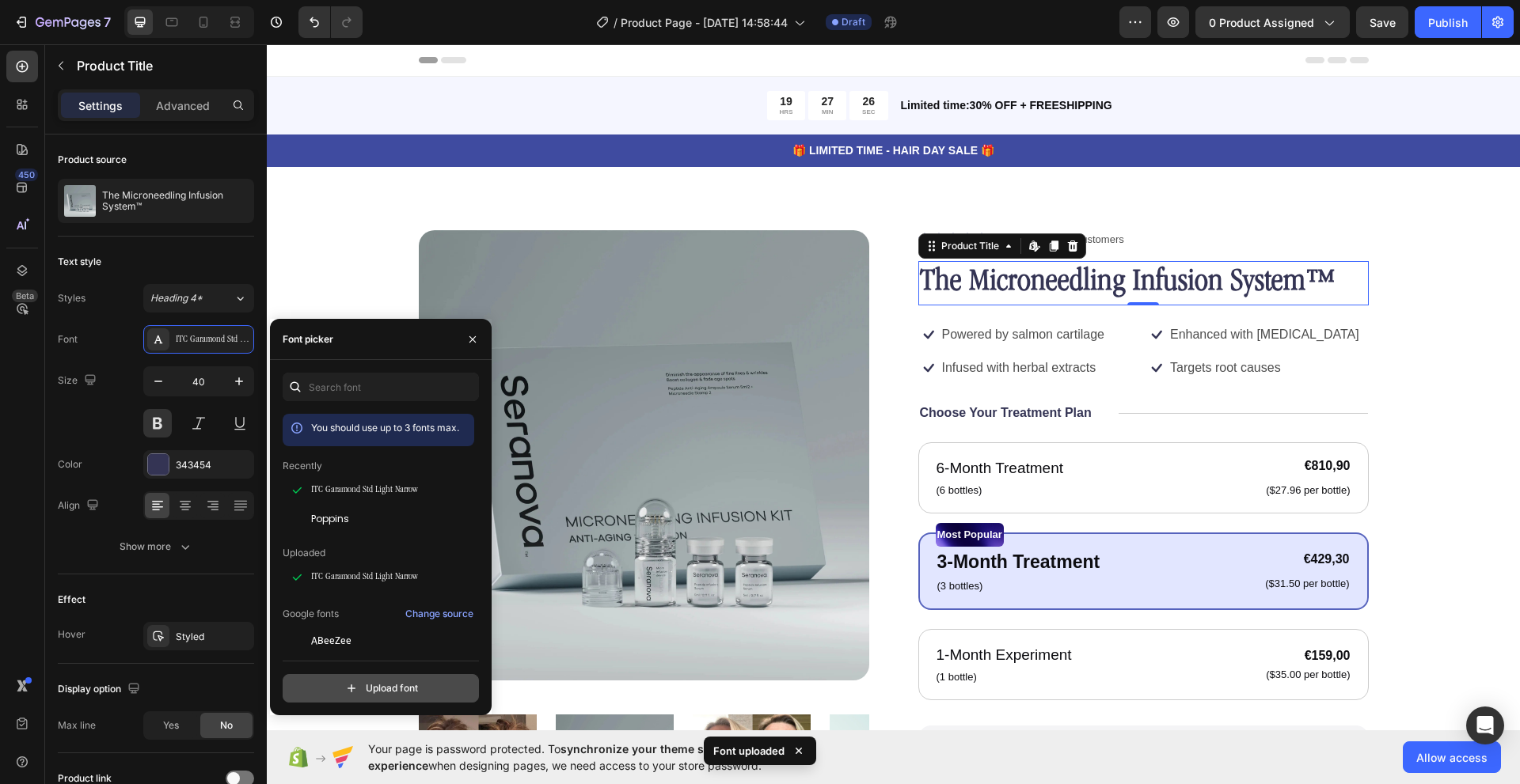
click at [351, 680] on input "file" at bounding box center [414, 689] width 396 height 27
type input "C:\fakepath\ITC Garamond Std Light Narrow Italic.otf"
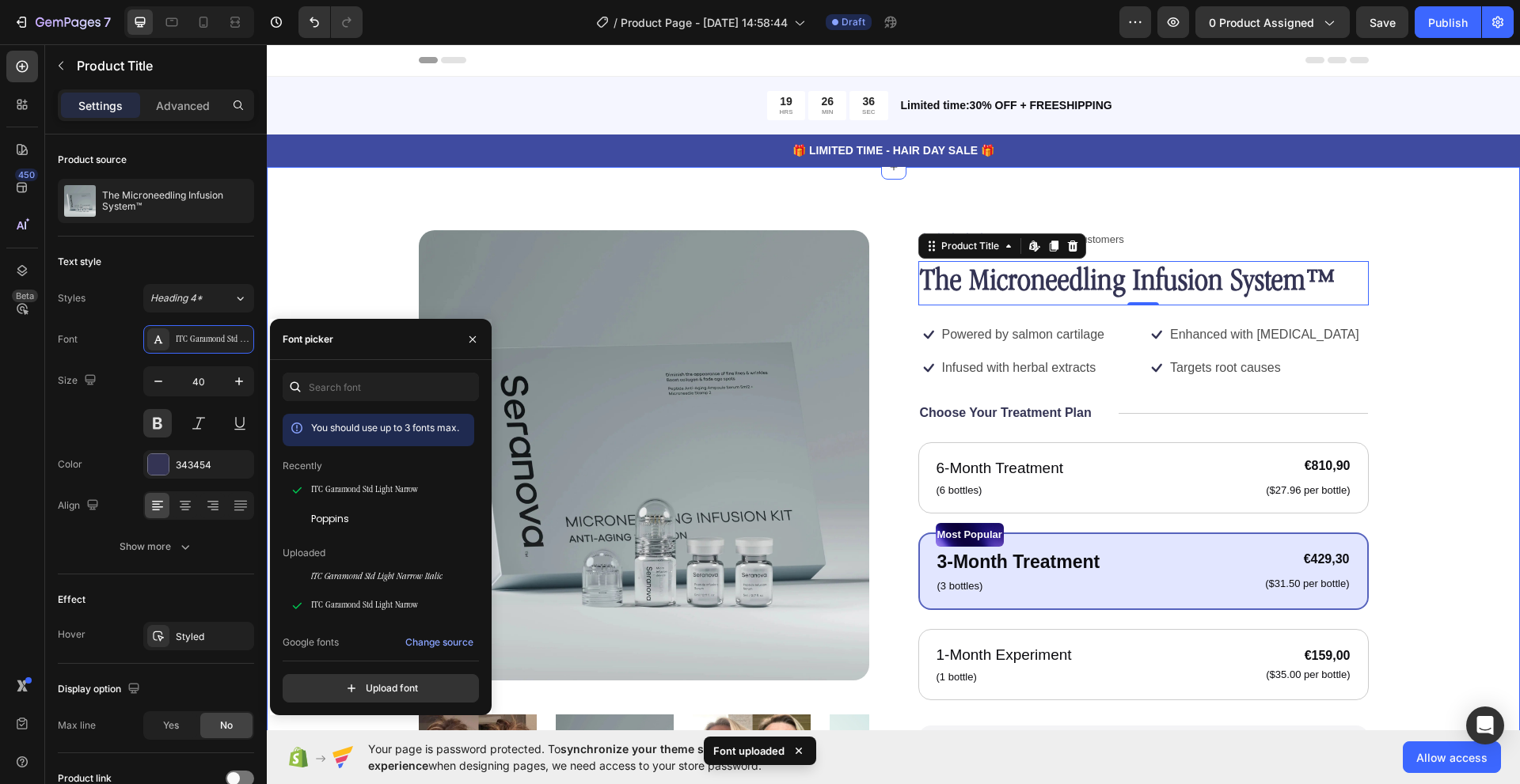
click at [566, 207] on div "Product Images Icon Icon Icon Icon Icon Icon List 122,000+ Happy Customers Text…" at bounding box center [892, 620] width 1253 height 905
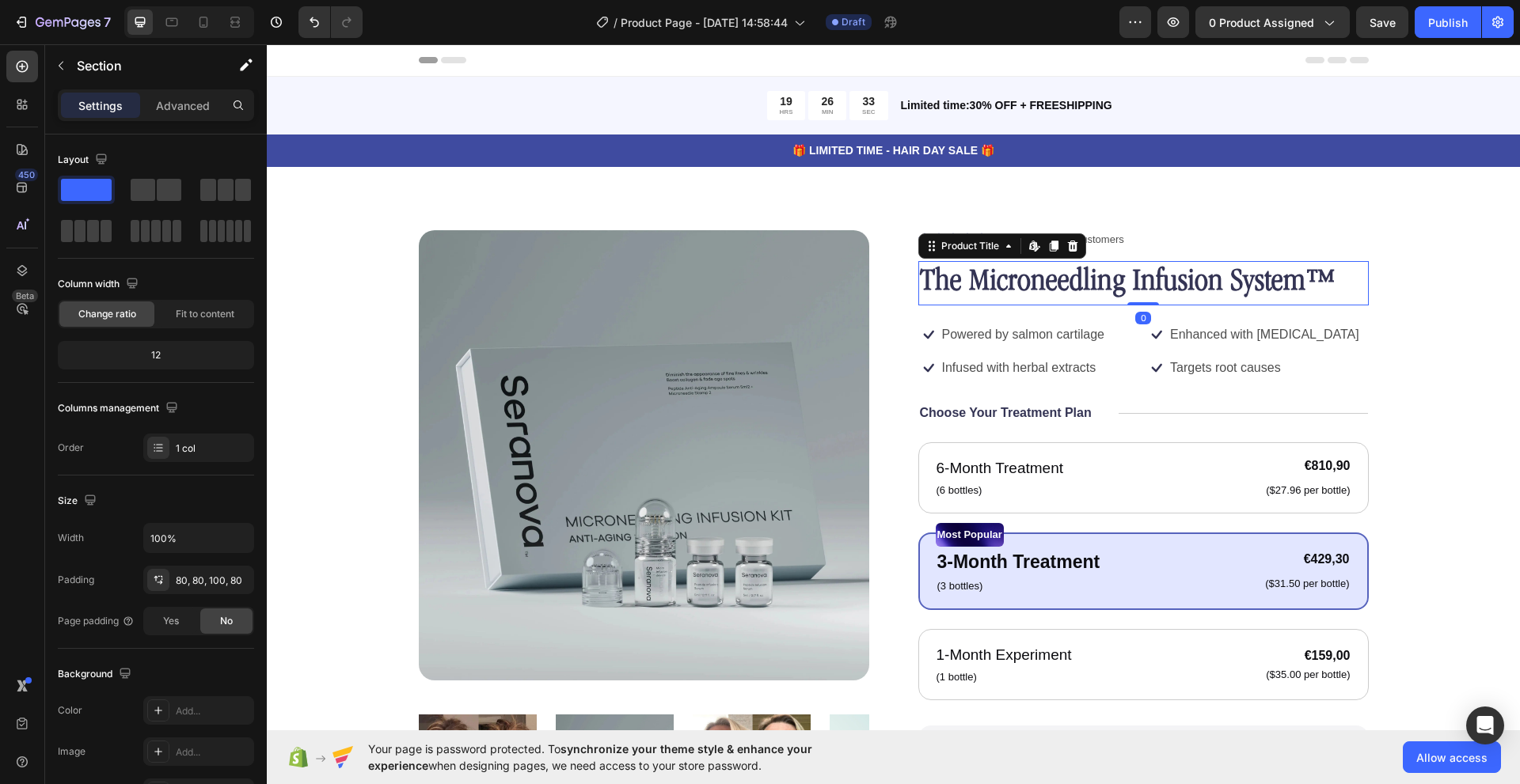
click at [1018, 290] on h1 "The Microneedling Infusion System™" at bounding box center [1143, 284] width 450 height 45
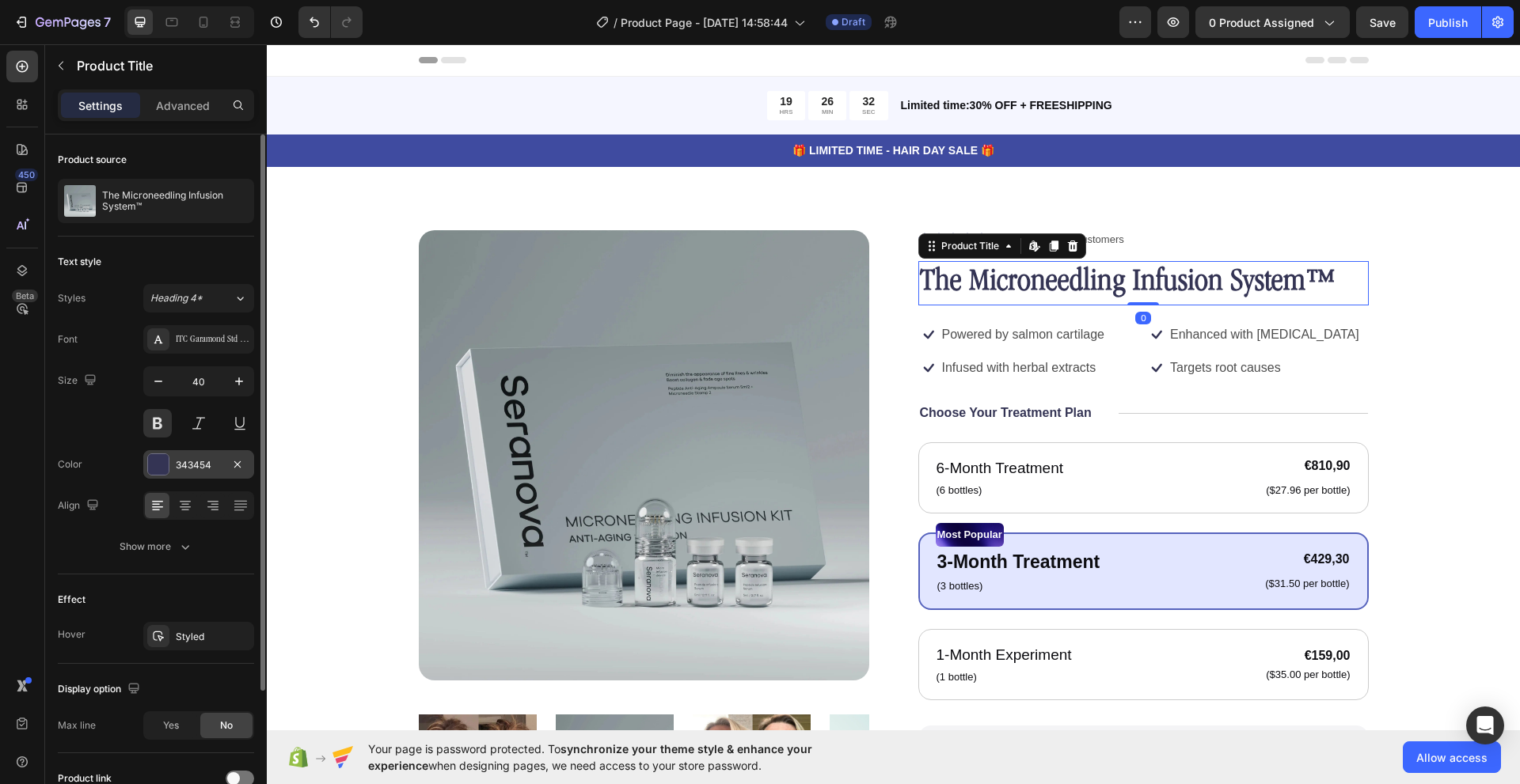
click at [160, 456] on div at bounding box center [157, 463] width 20 height 20
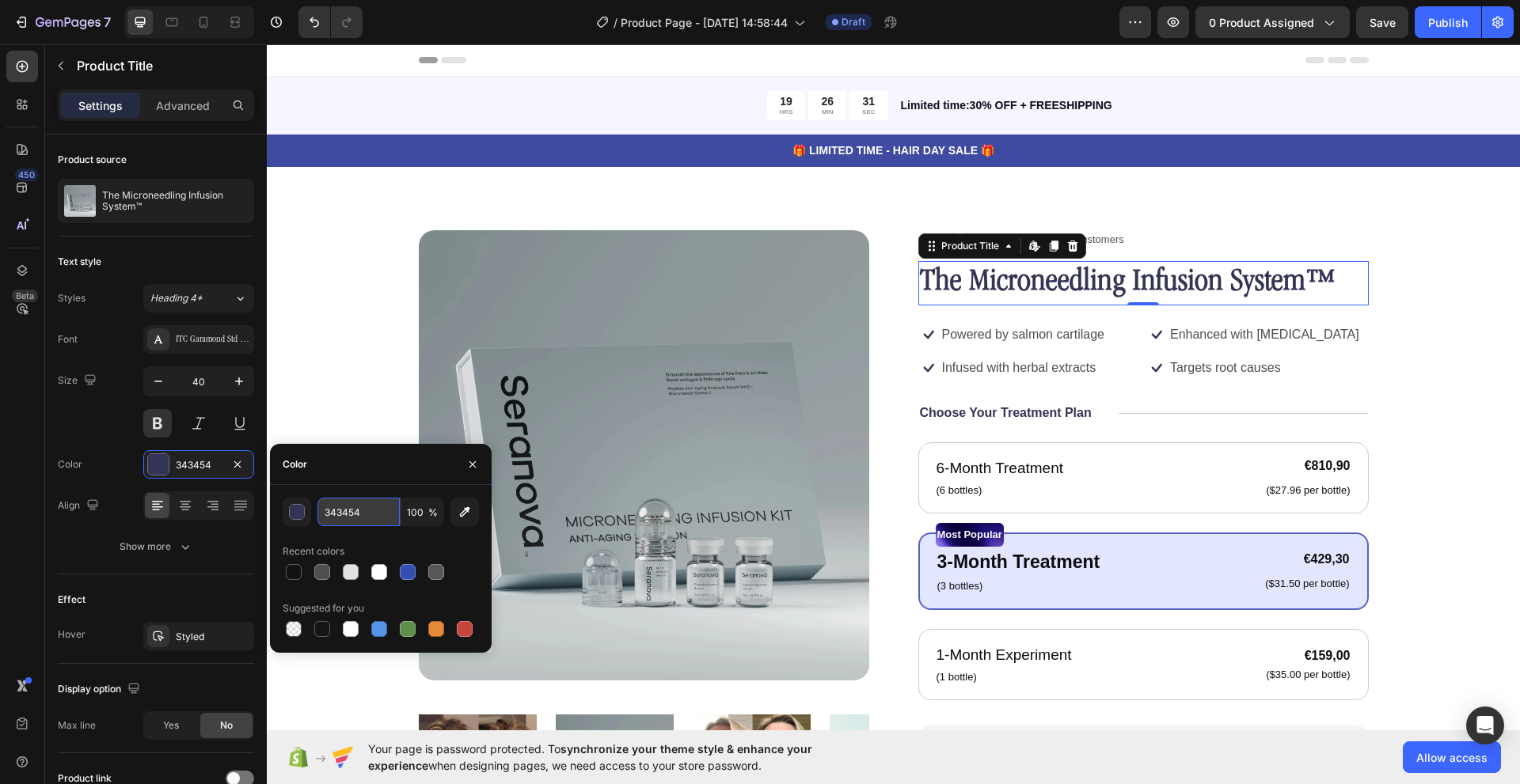
click at [343, 514] on input "343454" at bounding box center [359, 511] width 83 height 28
paste input "#31474d"
type input "31474D"
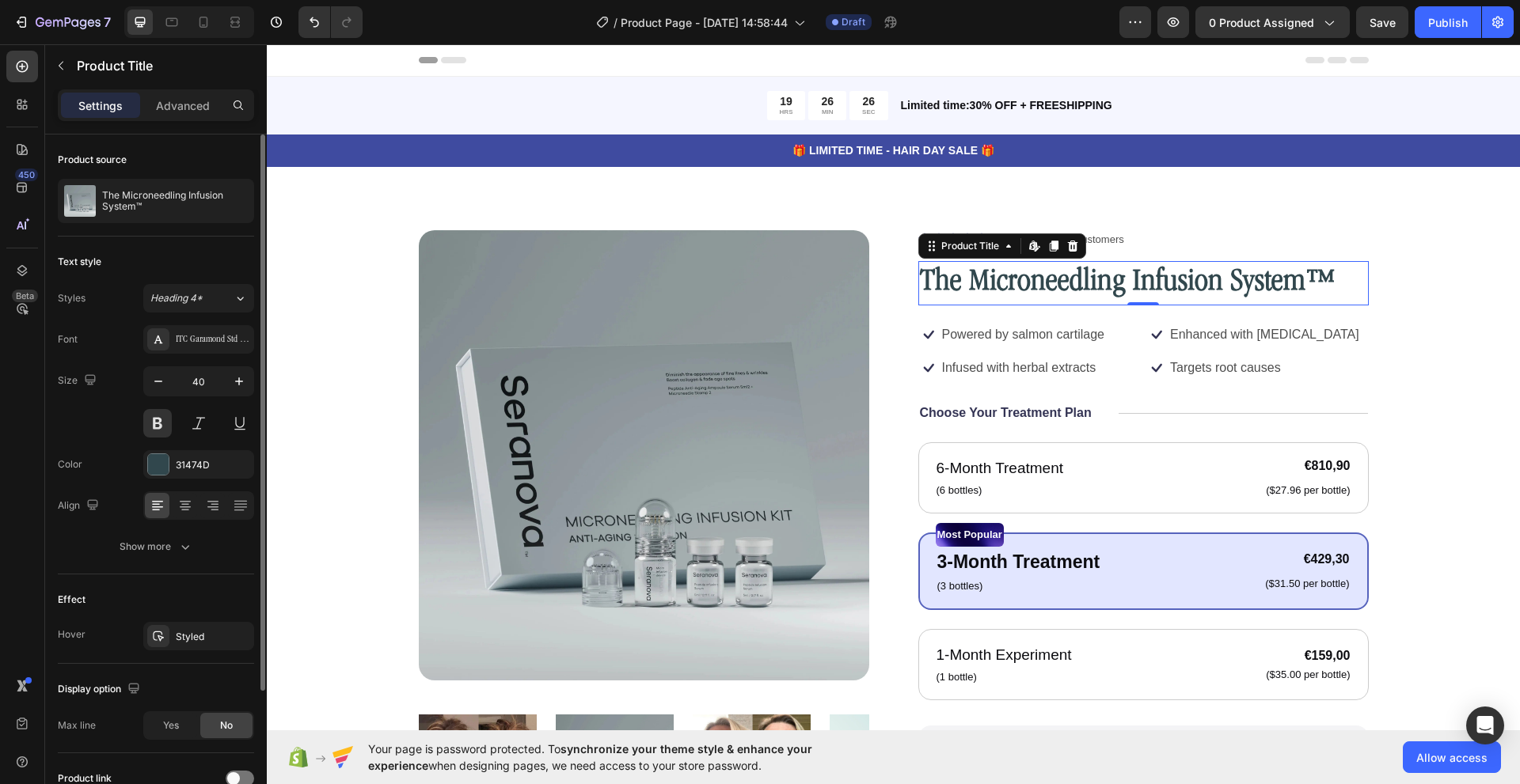
click at [84, 415] on div "Size 40" at bounding box center [155, 401] width 196 height 71
click at [1189, 235] on div "Icon Icon Icon Icon Icon Icon List 122,000+ Happy Customers Text Block Row" at bounding box center [1143, 240] width 450 height 19
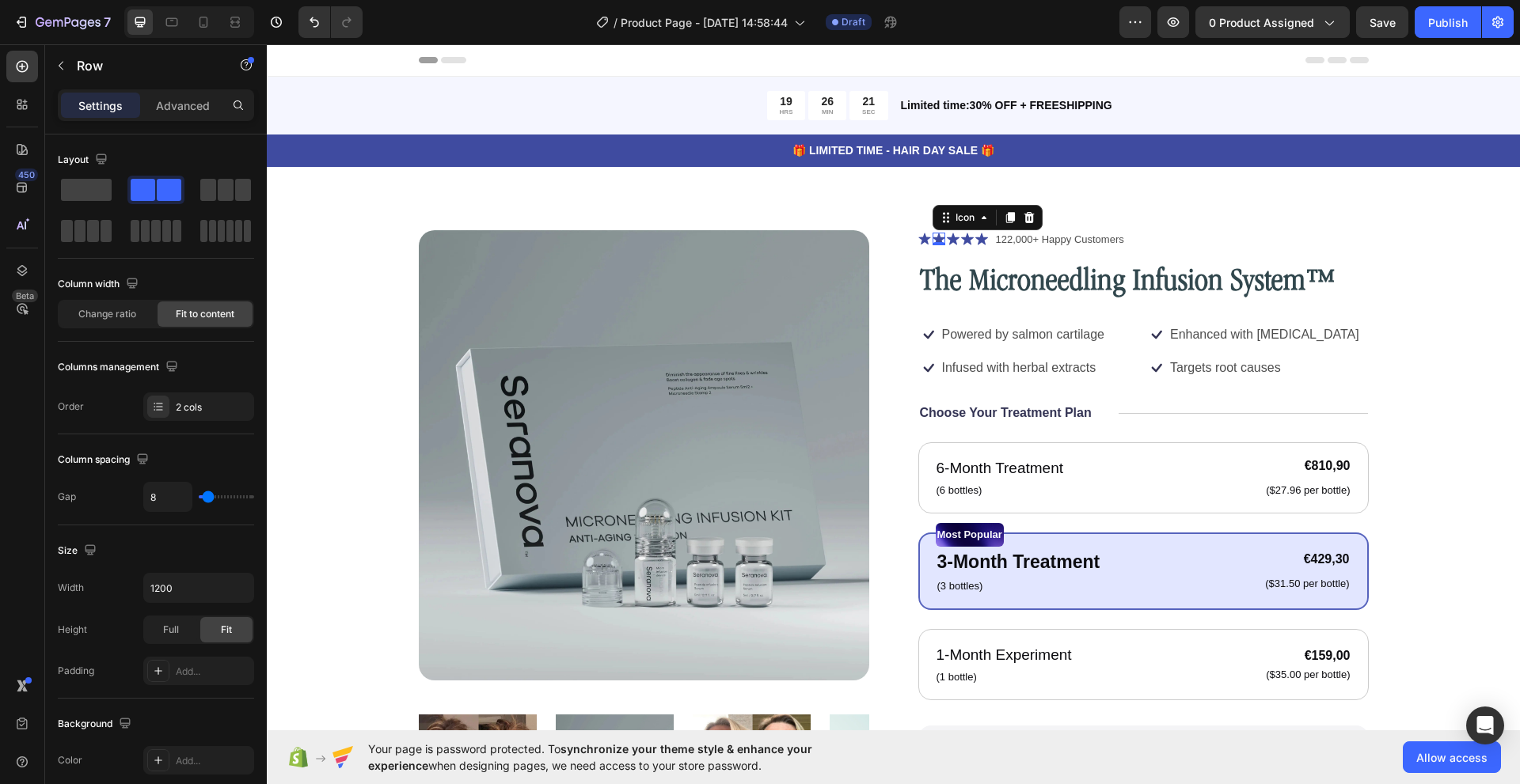
click at [934, 242] on div "Icon 0" at bounding box center [938, 238] width 13 height 13
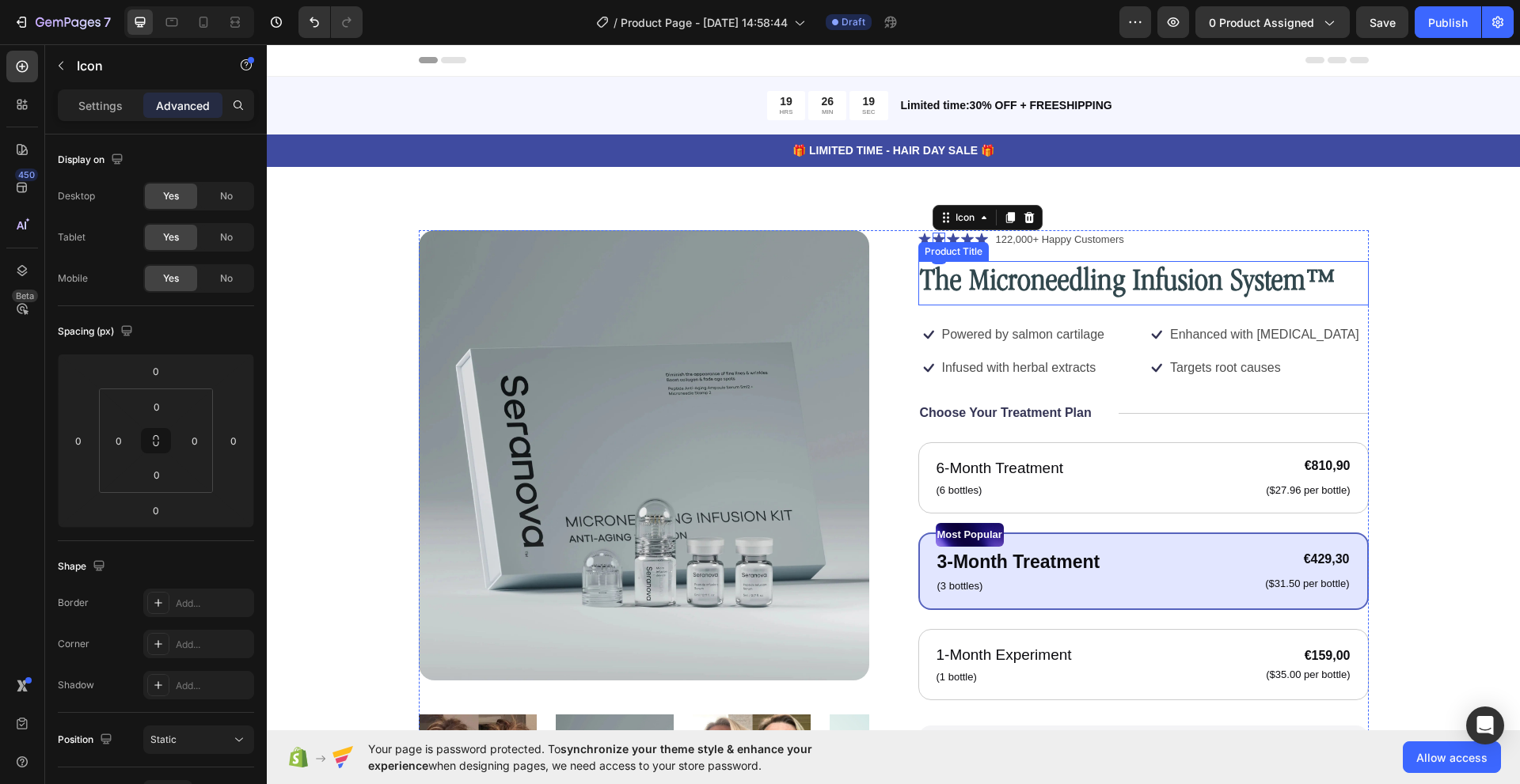
click at [939, 288] on h1 "The Microneedling Infusion System™" at bounding box center [1143, 284] width 450 height 45
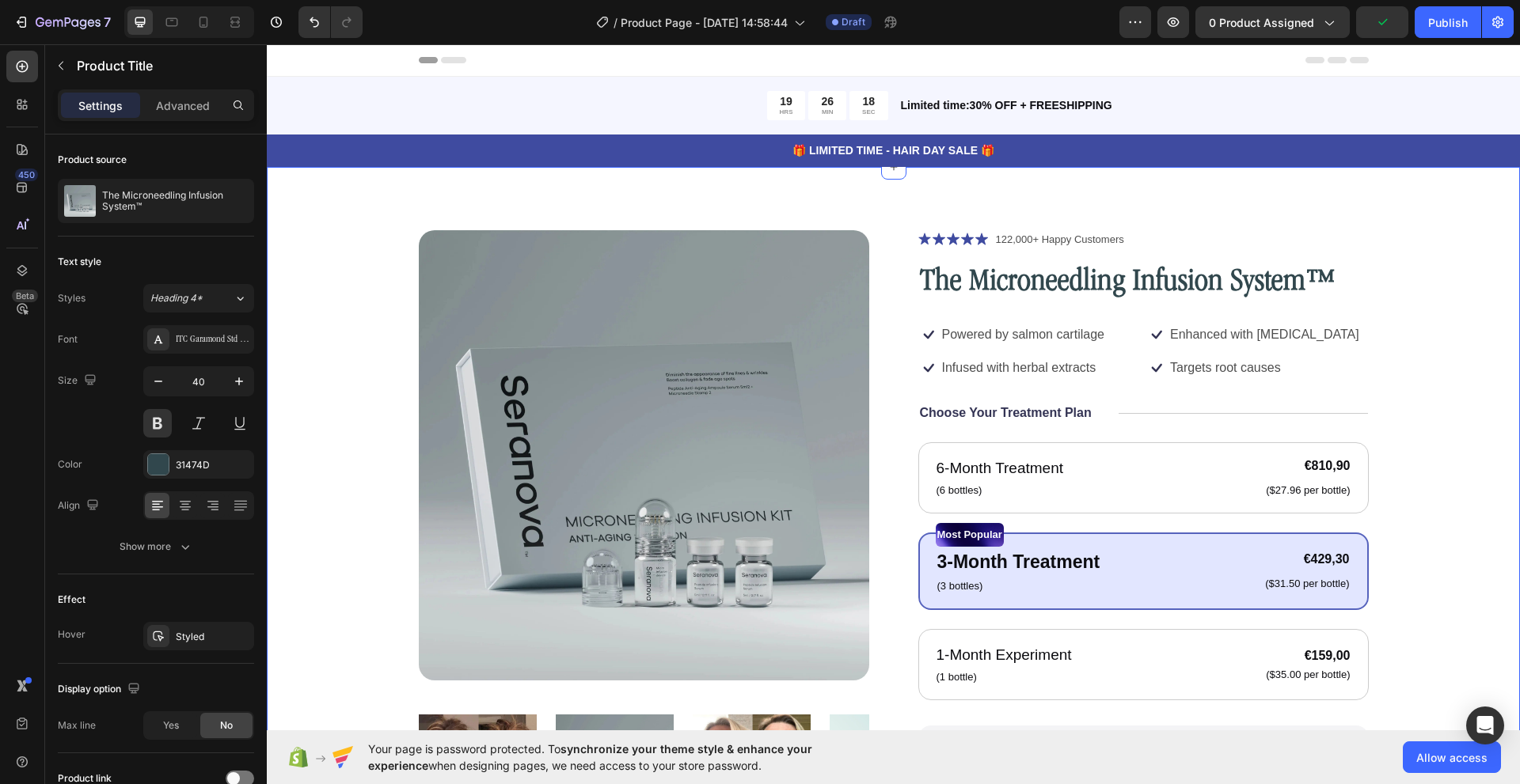
click at [927, 208] on div "Product Images Icon Icon Icon Icon Icon Icon List 122,000+ Happy Customers Text…" at bounding box center [892, 620] width 1253 height 905
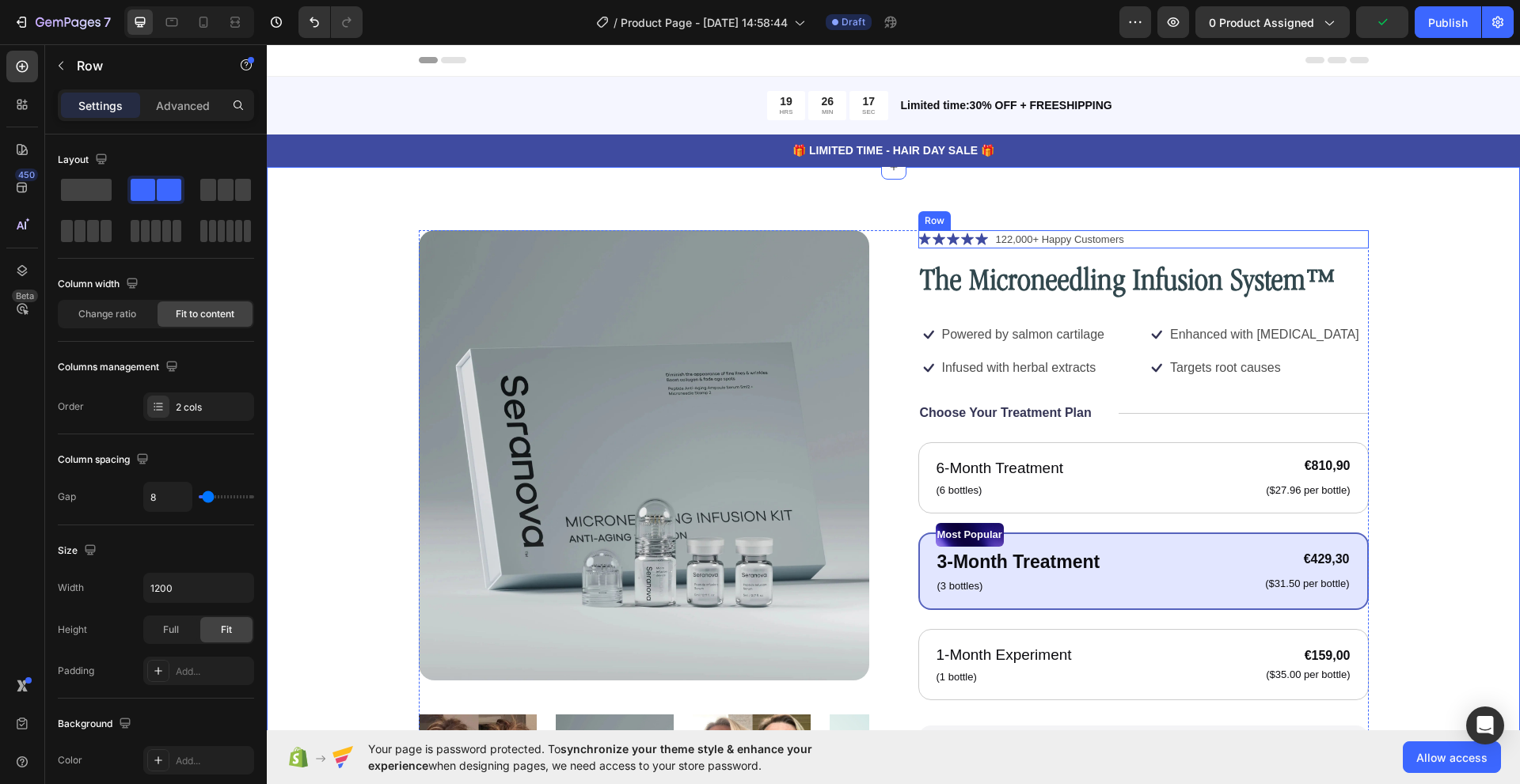
click at [1129, 241] on div "Icon Icon Icon Icon Icon Icon List 122,000+ Happy Customers Text Block Row" at bounding box center [1143, 240] width 450 height 19
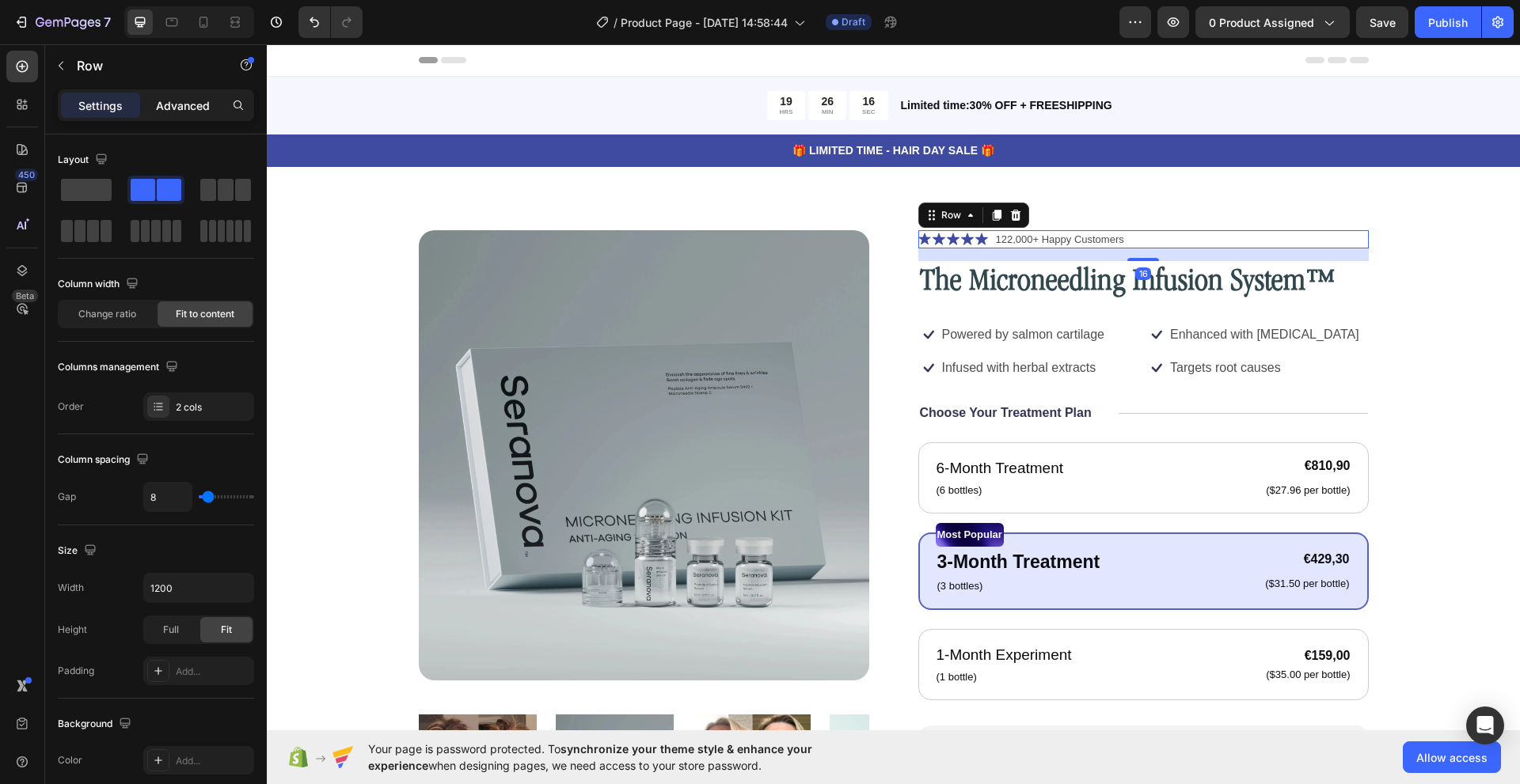
click at [155, 103] on div "Advanced" at bounding box center [182, 105] width 79 height 25
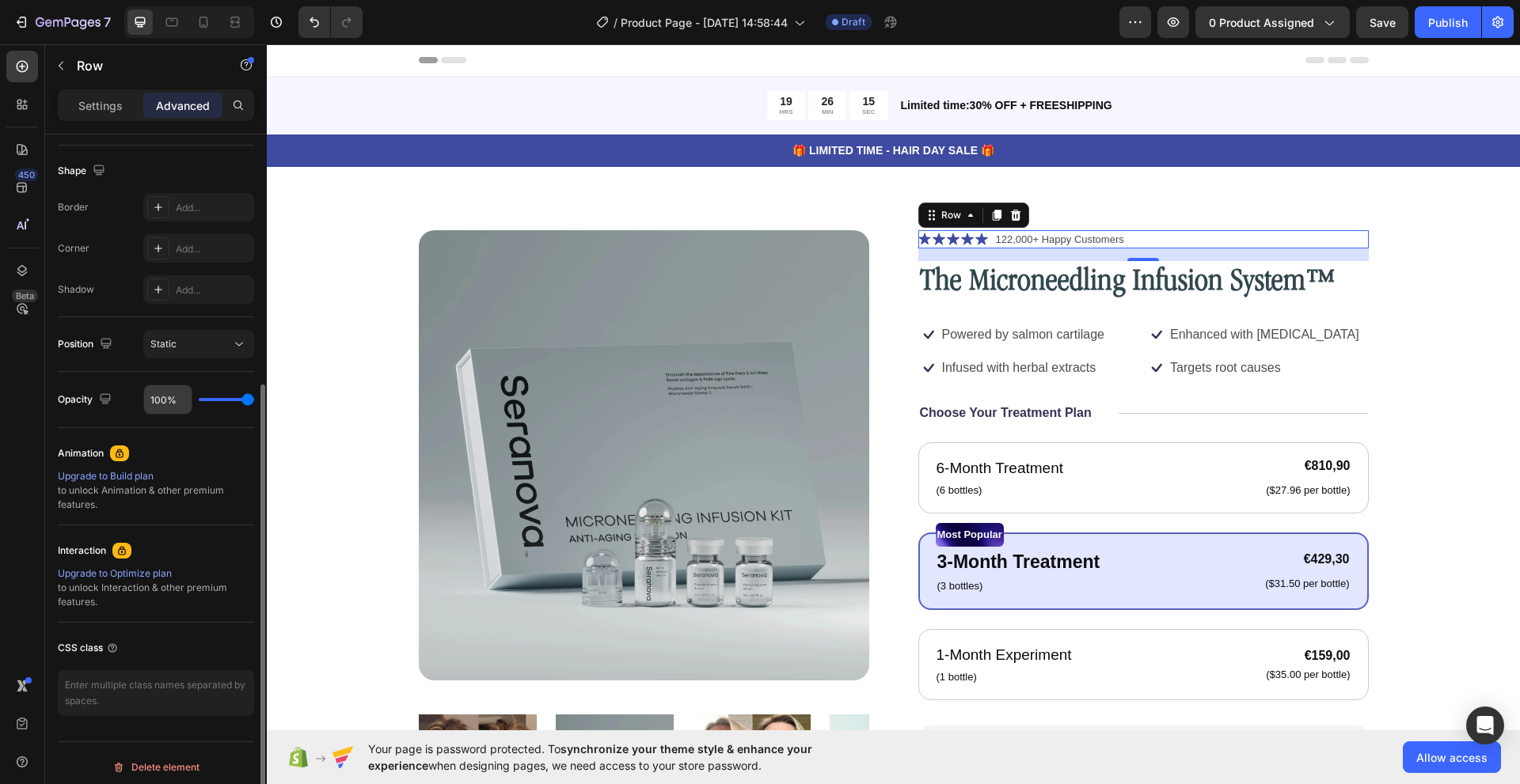
scroll to position [403, 0]
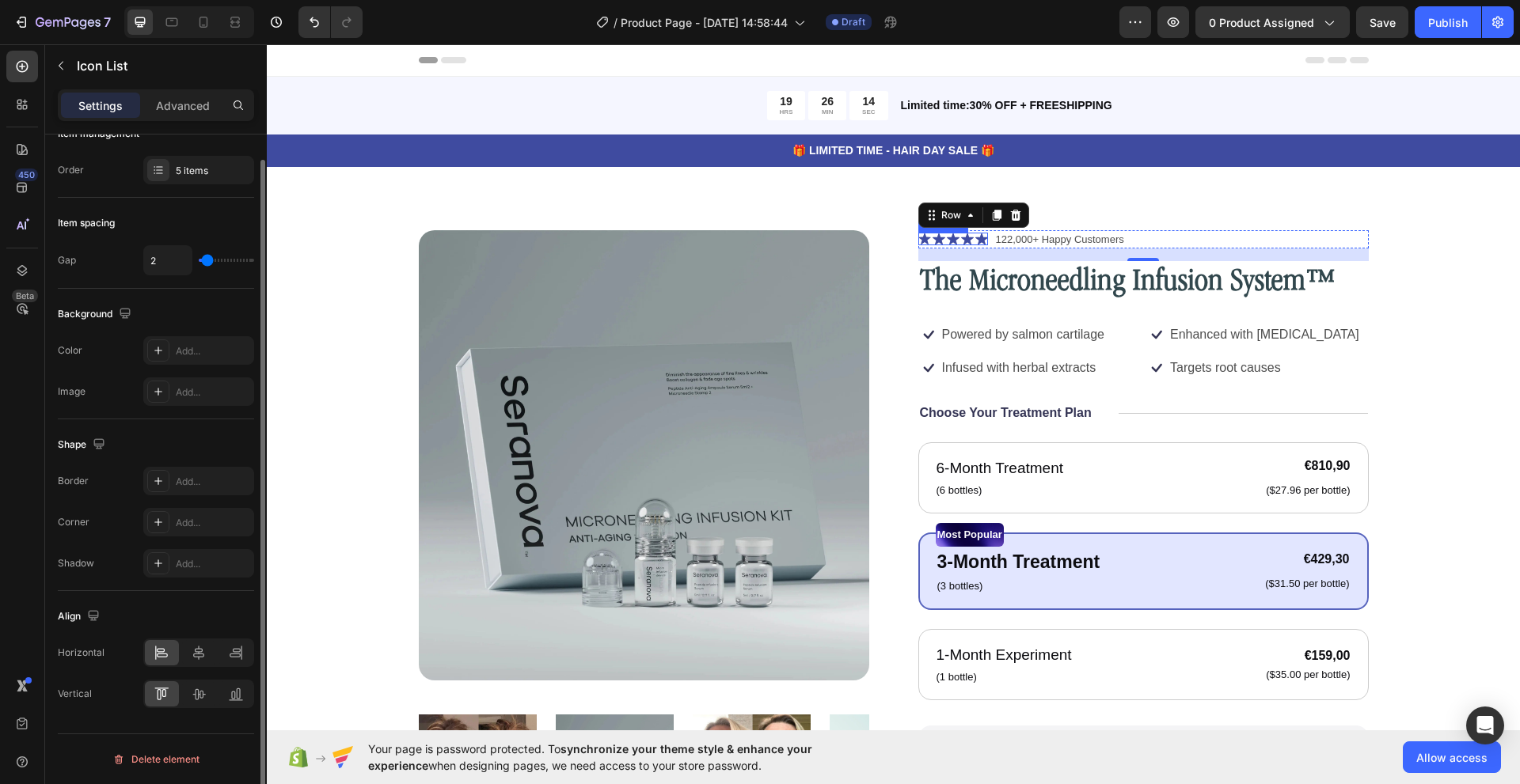
click at [924, 236] on div "Icon Icon Icon Icon Icon" at bounding box center [953, 238] width 70 height 13
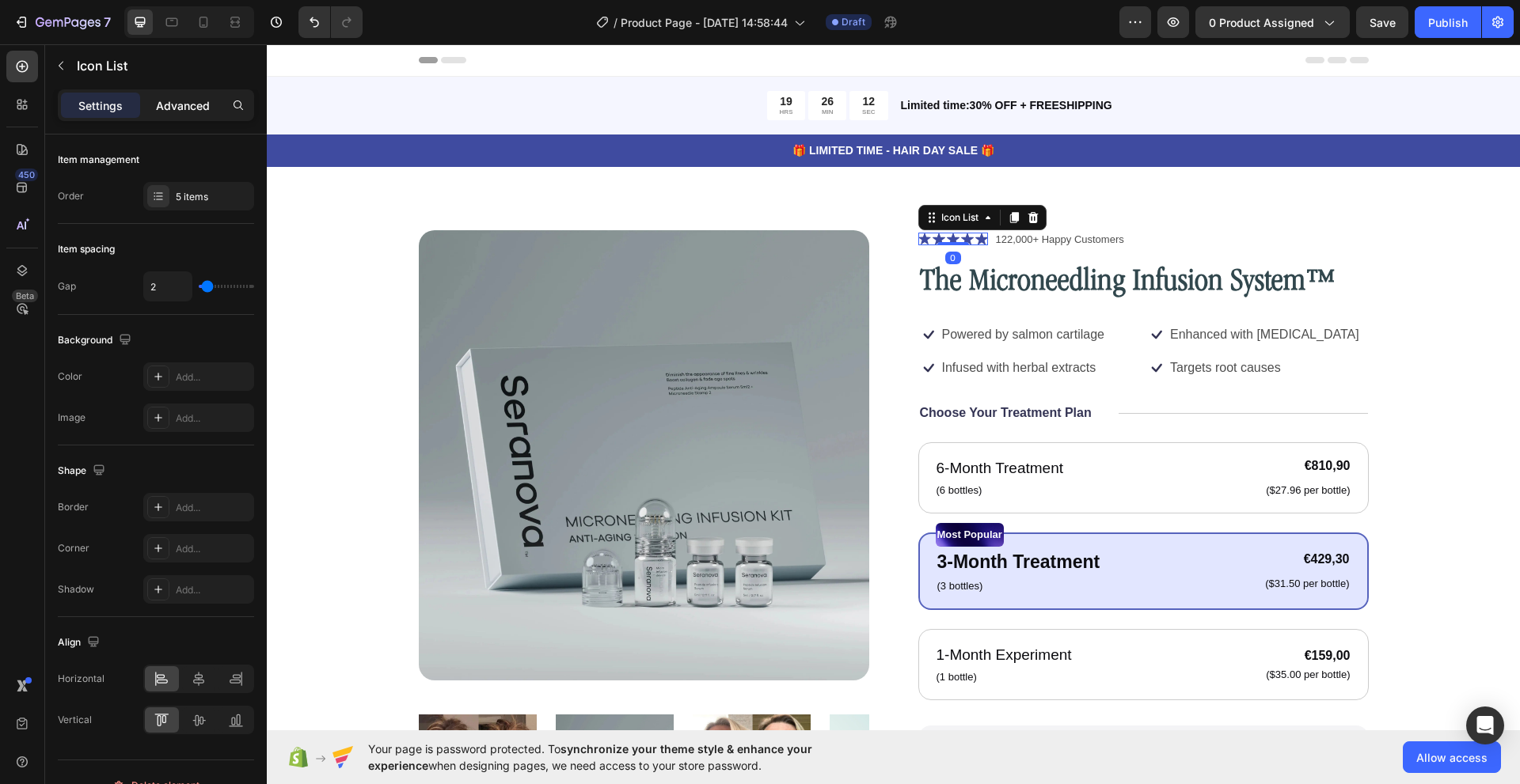
click at [170, 107] on p "Advanced" at bounding box center [182, 105] width 53 height 17
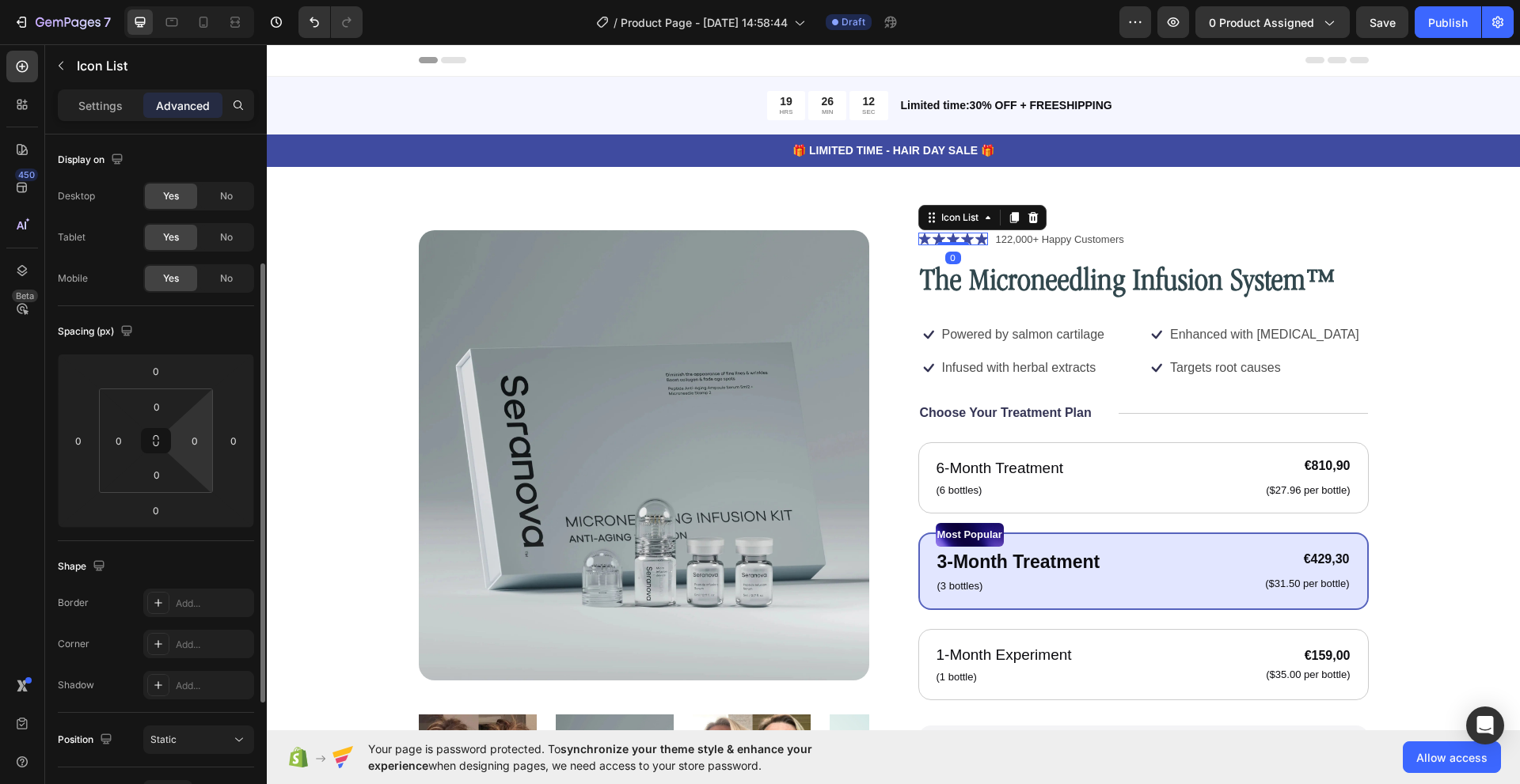
scroll to position [403, 0]
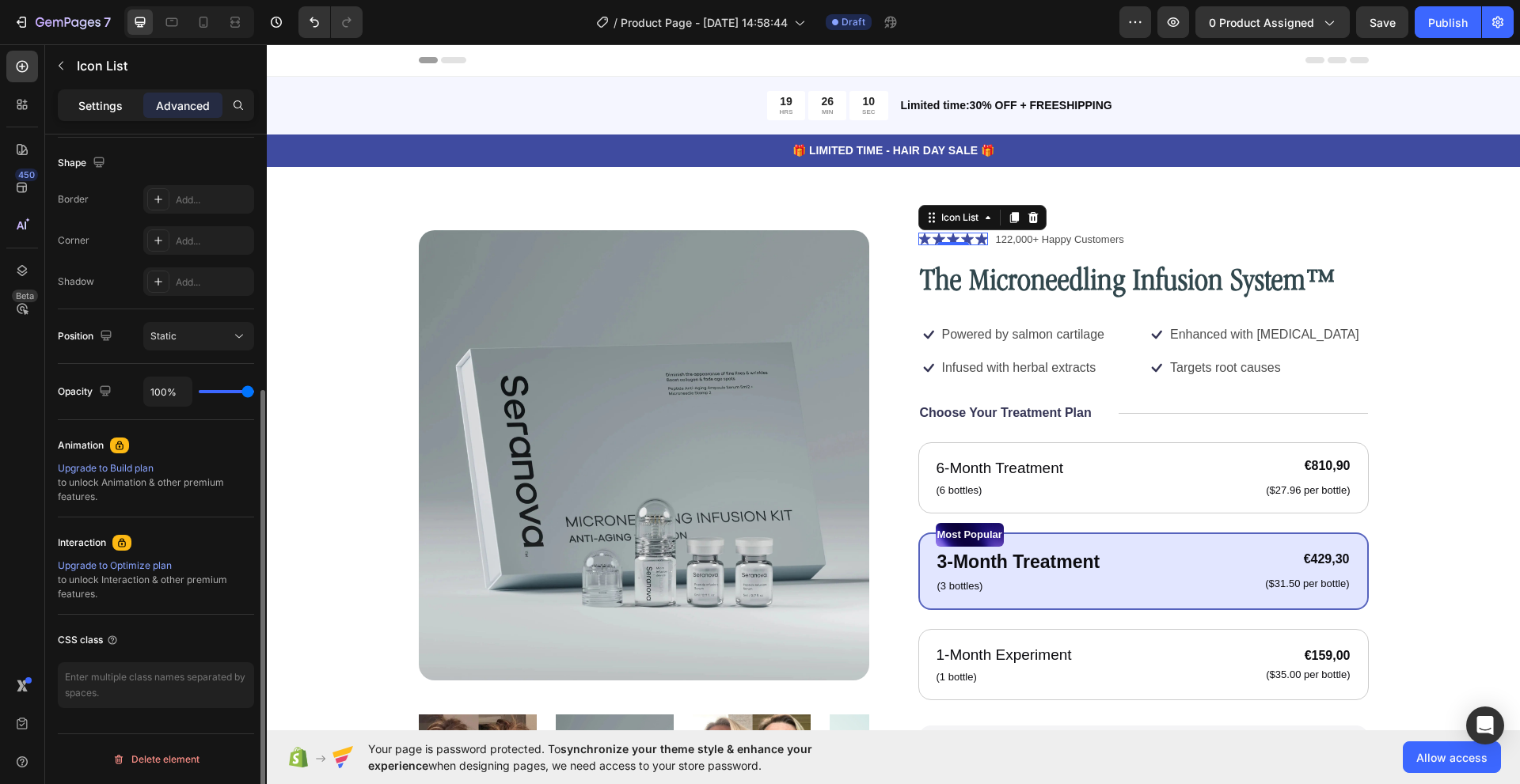
click at [104, 114] on div "Settings" at bounding box center [100, 105] width 79 height 25
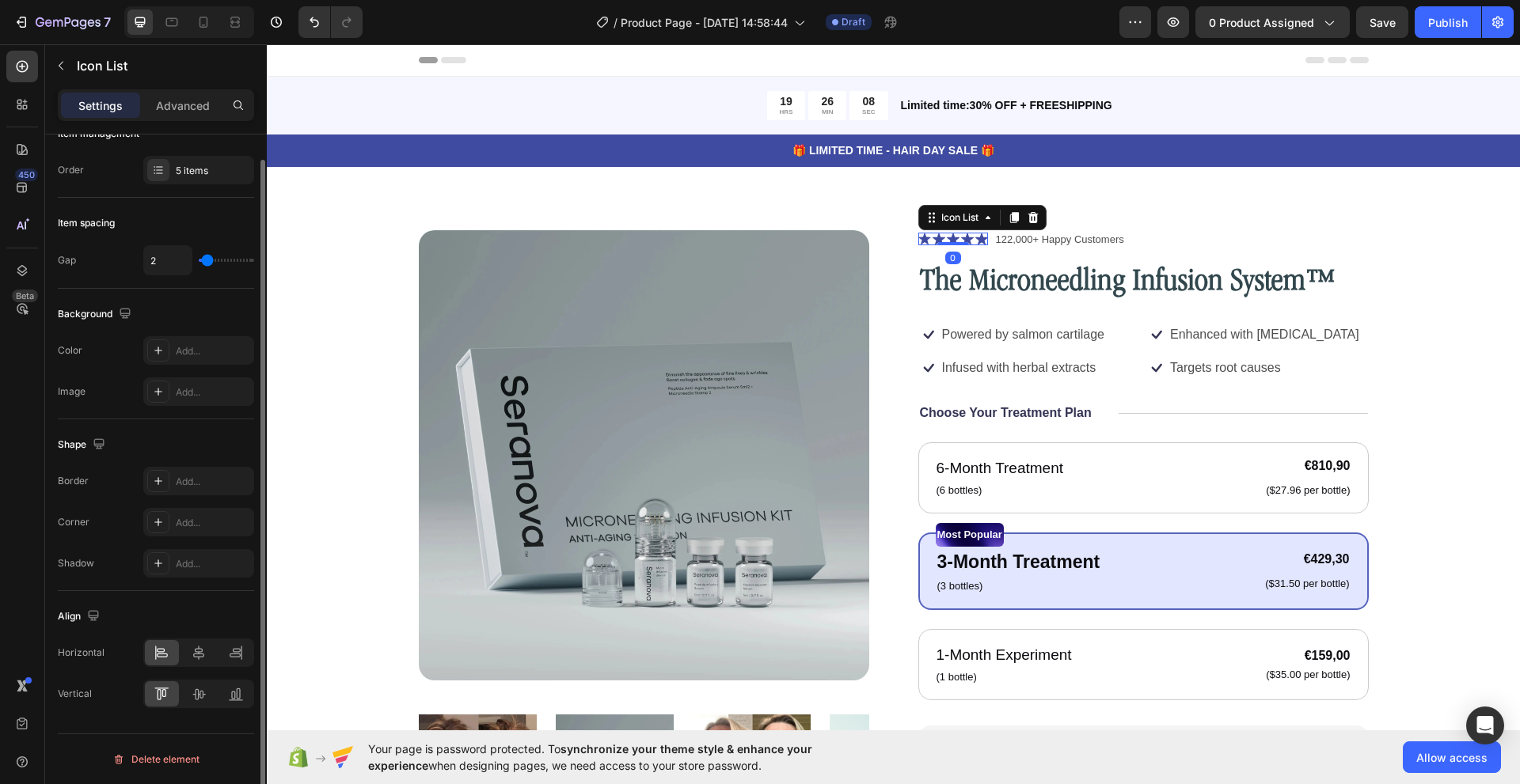
scroll to position [0, 0]
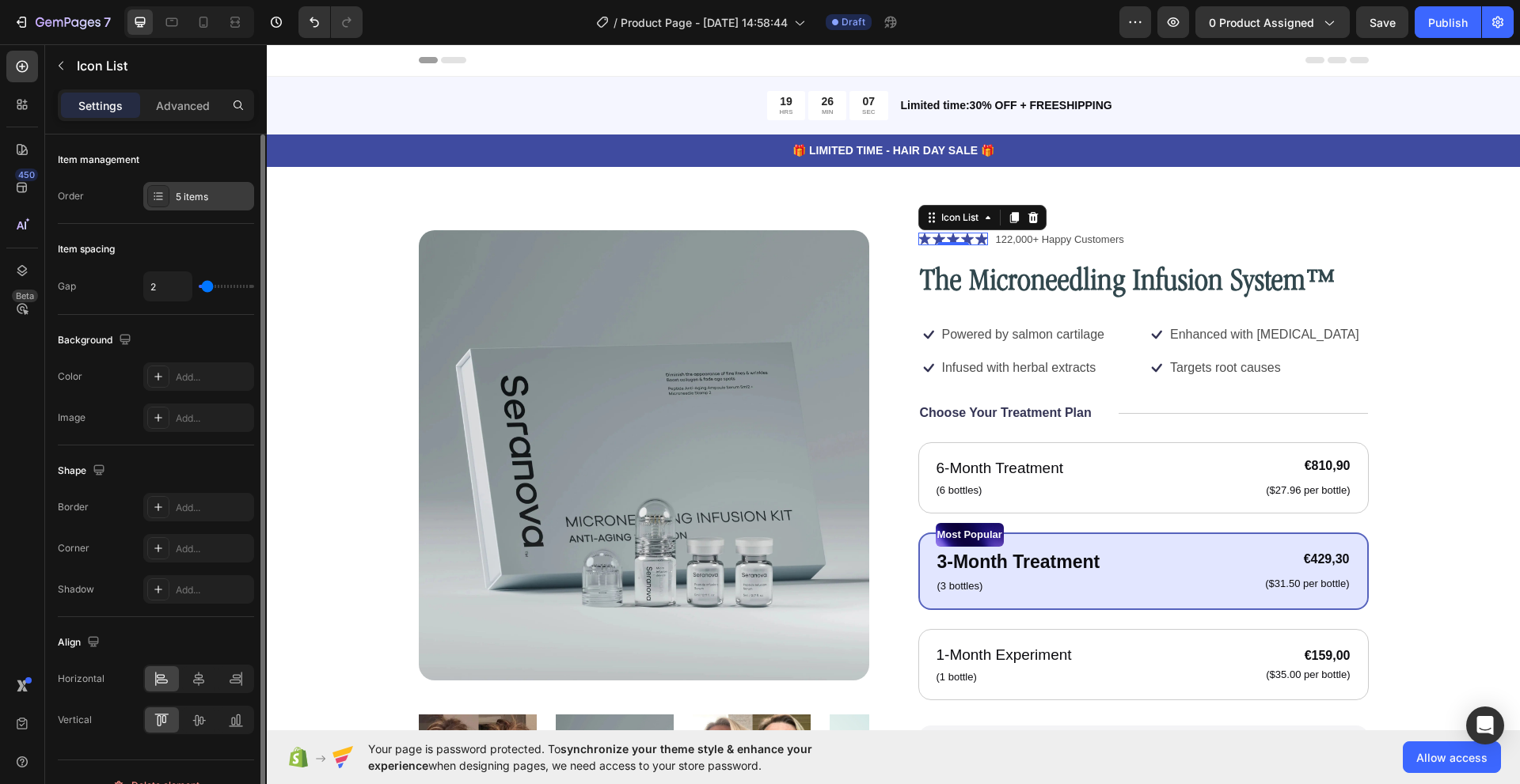
click at [157, 201] on icon at bounding box center [157, 195] width 13 height 13
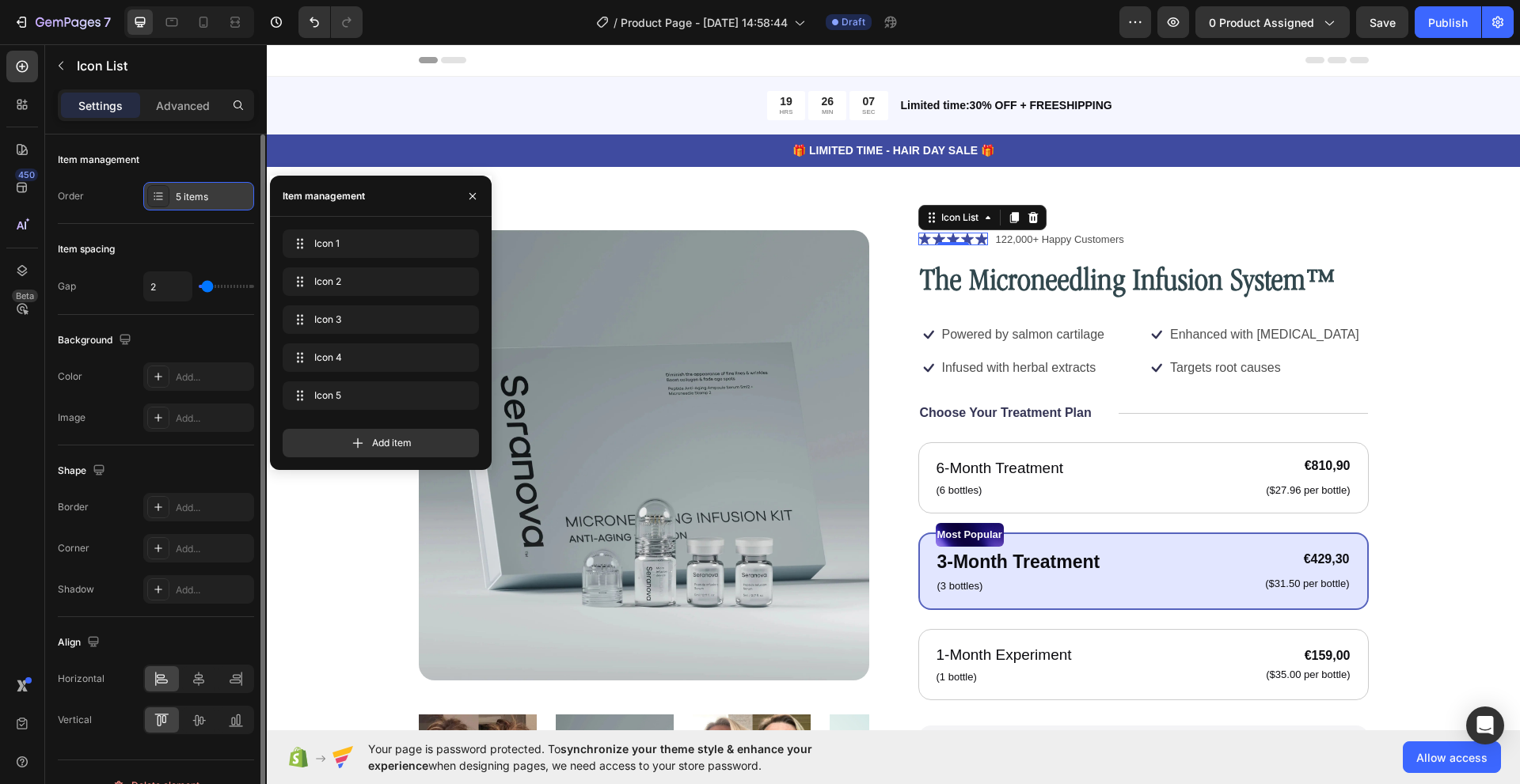
click at [157, 201] on icon at bounding box center [157, 195] width 13 height 13
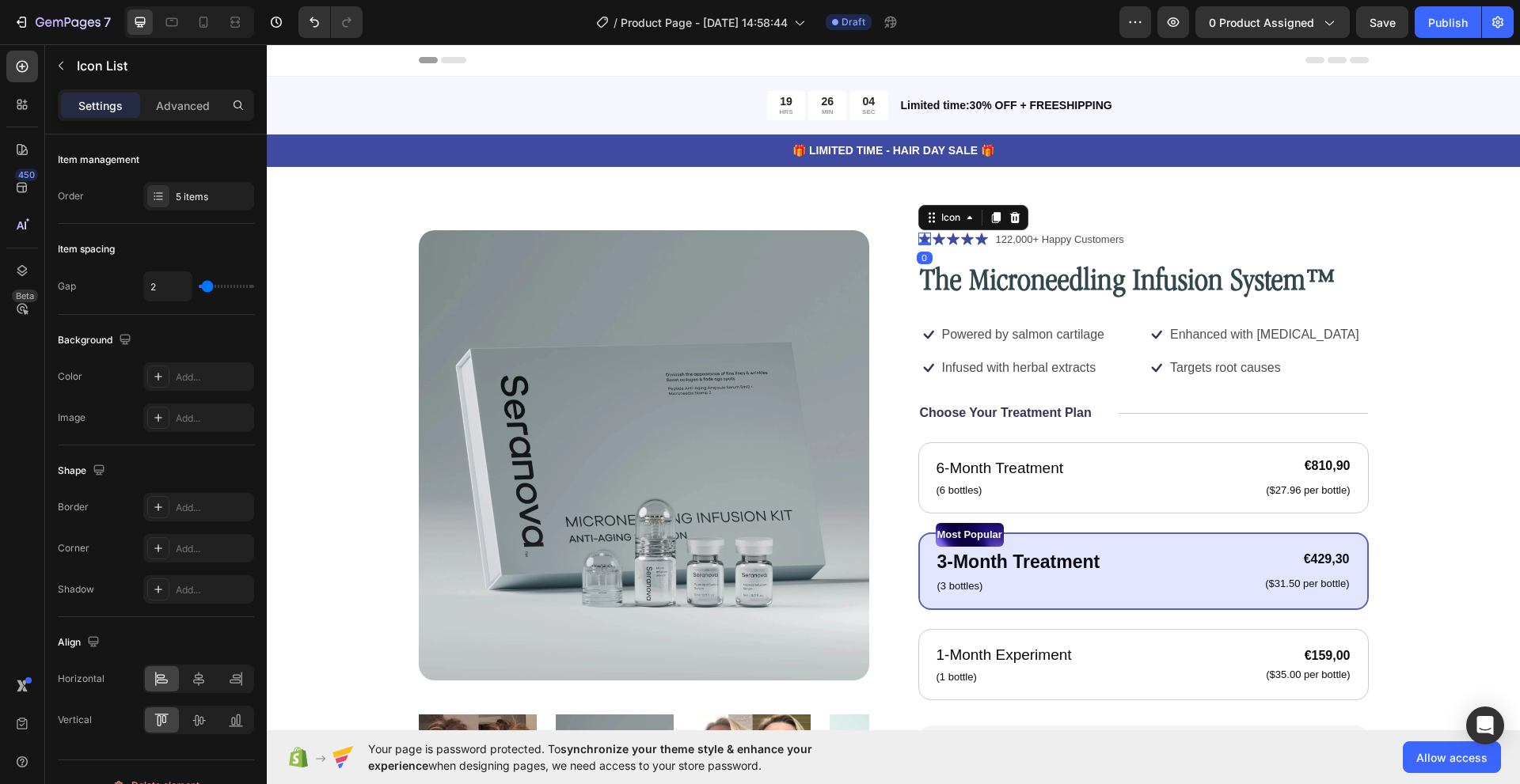
click at [918, 236] on icon at bounding box center [924, 239] width 12 height 12
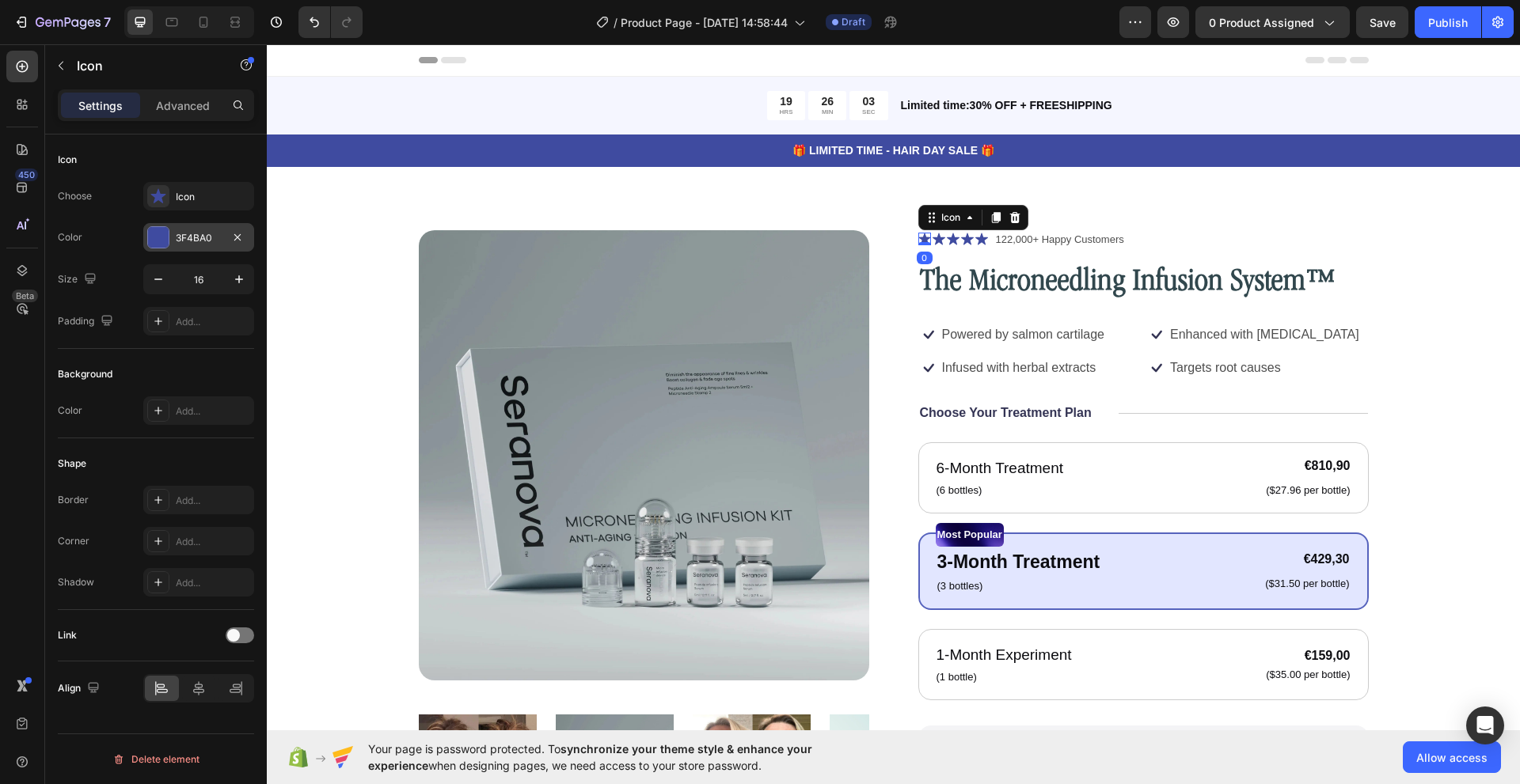
click at [194, 235] on div "3F4BA0" at bounding box center [198, 238] width 46 height 15
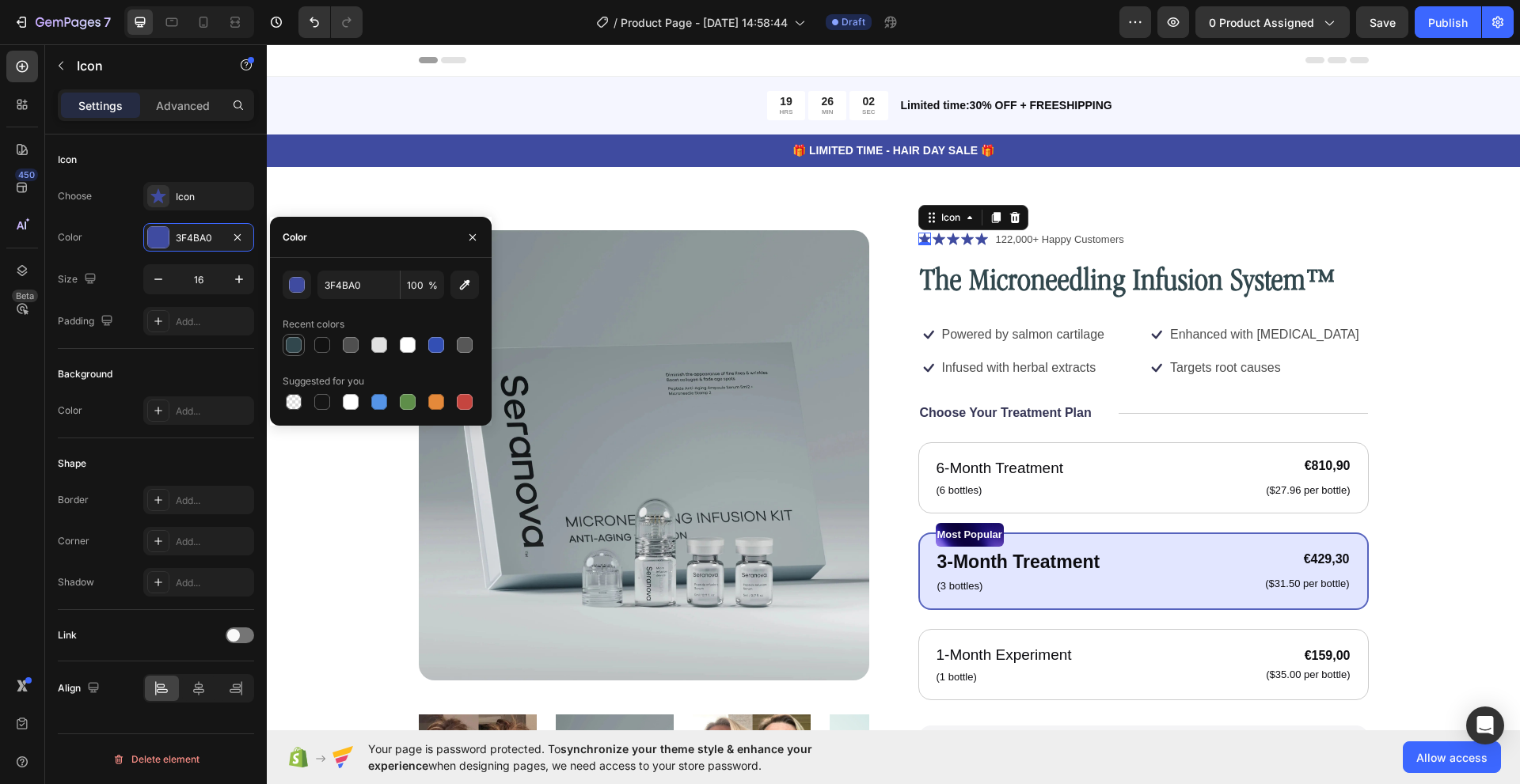
click at [284, 340] on div at bounding box center [294, 345] width 19 height 19
type input "31474D"
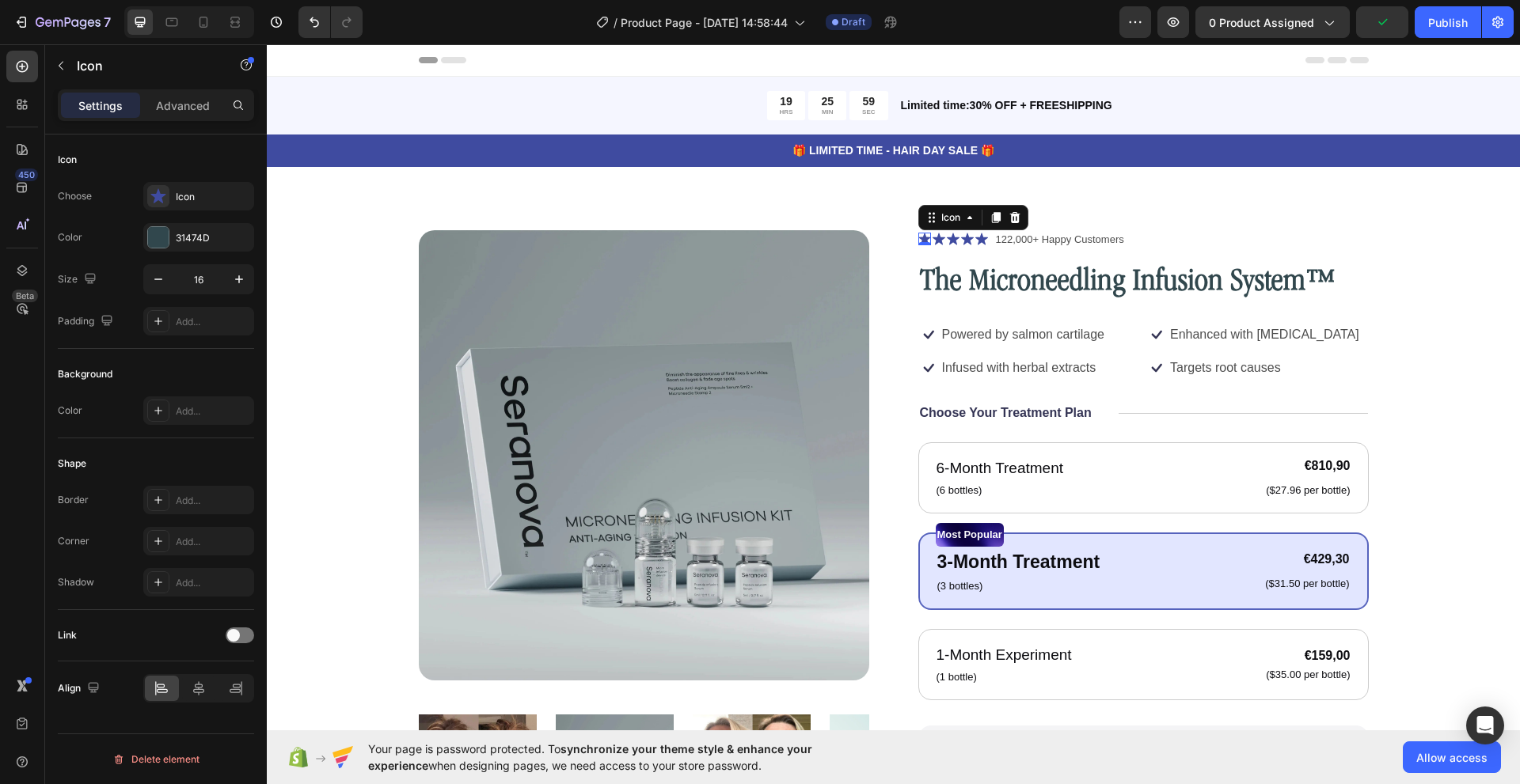
click at [123, 212] on div "Choose Icon Color 31474D Size 16 Padding Add..." at bounding box center [155, 258] width 196 height 153
click at [153, 194] on icon at bounding box center [157, 196] width 15 height 15
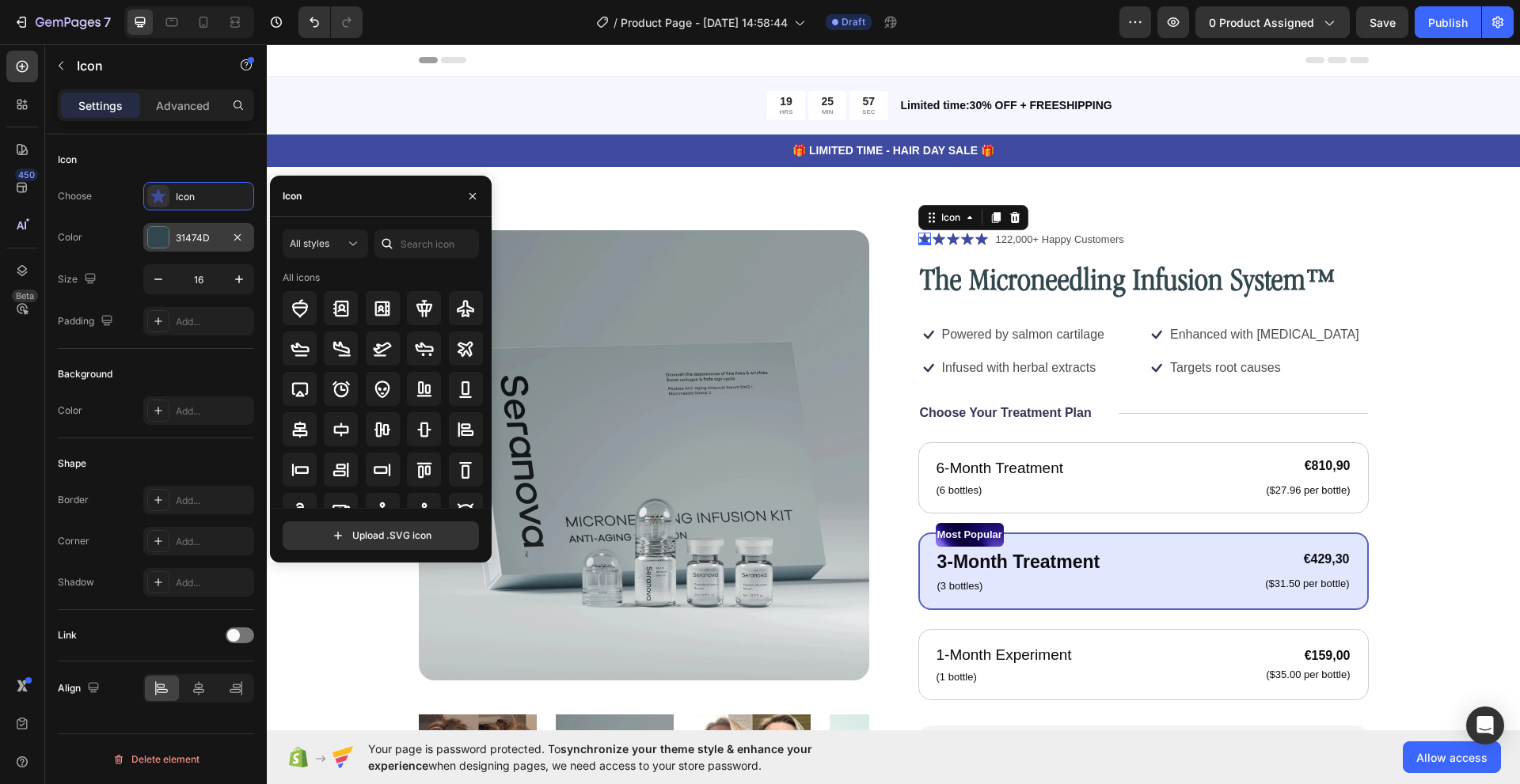
click at [158, 233] on div at bounding box center [157, 237] width 20 height 20
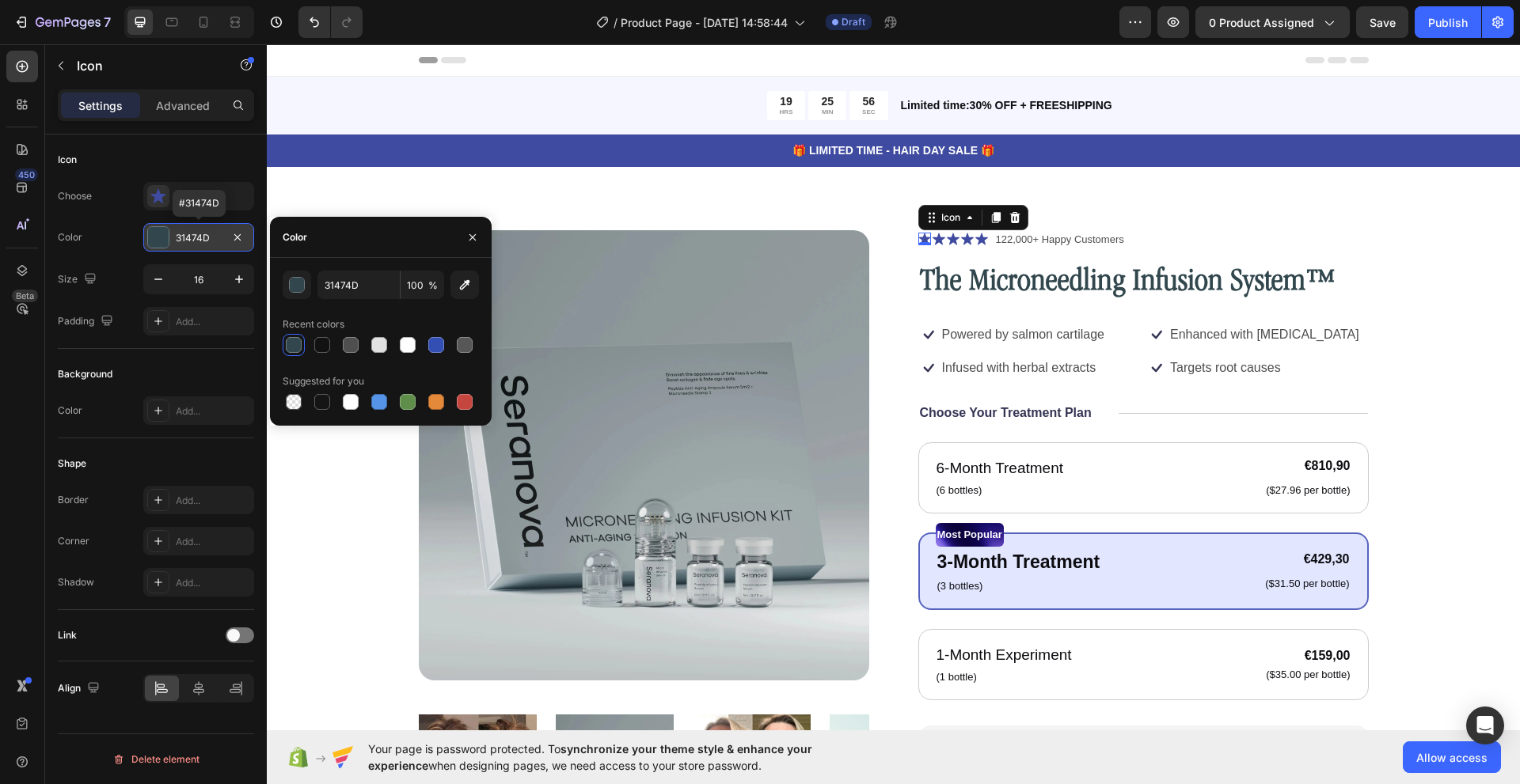
click at [183, 240] on div "31474D" at bounding box center [198, 238] width 46 height 15
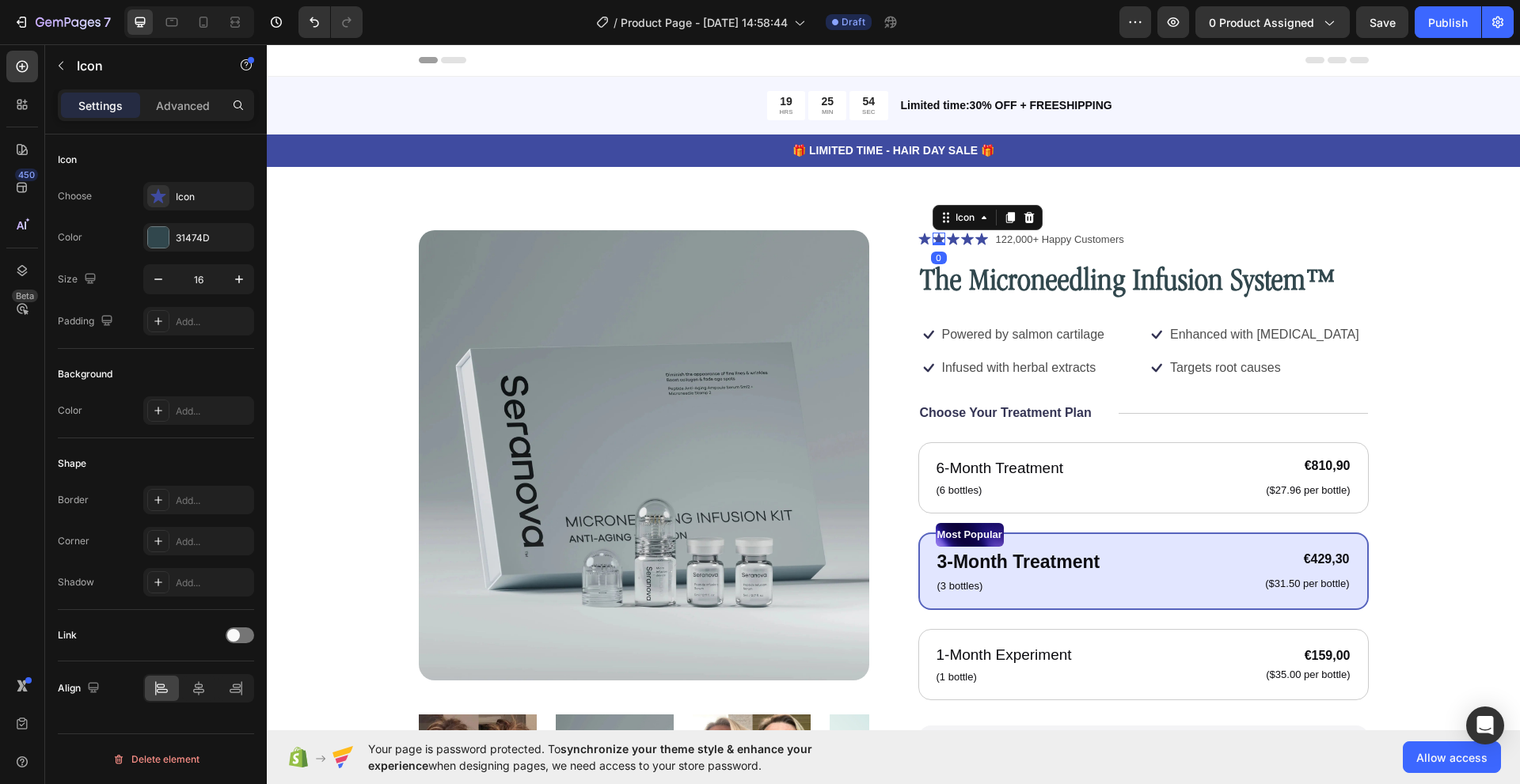
click at [932, 243] on div "Icon 0" at bounding box center [938, 238] width 13 height 13
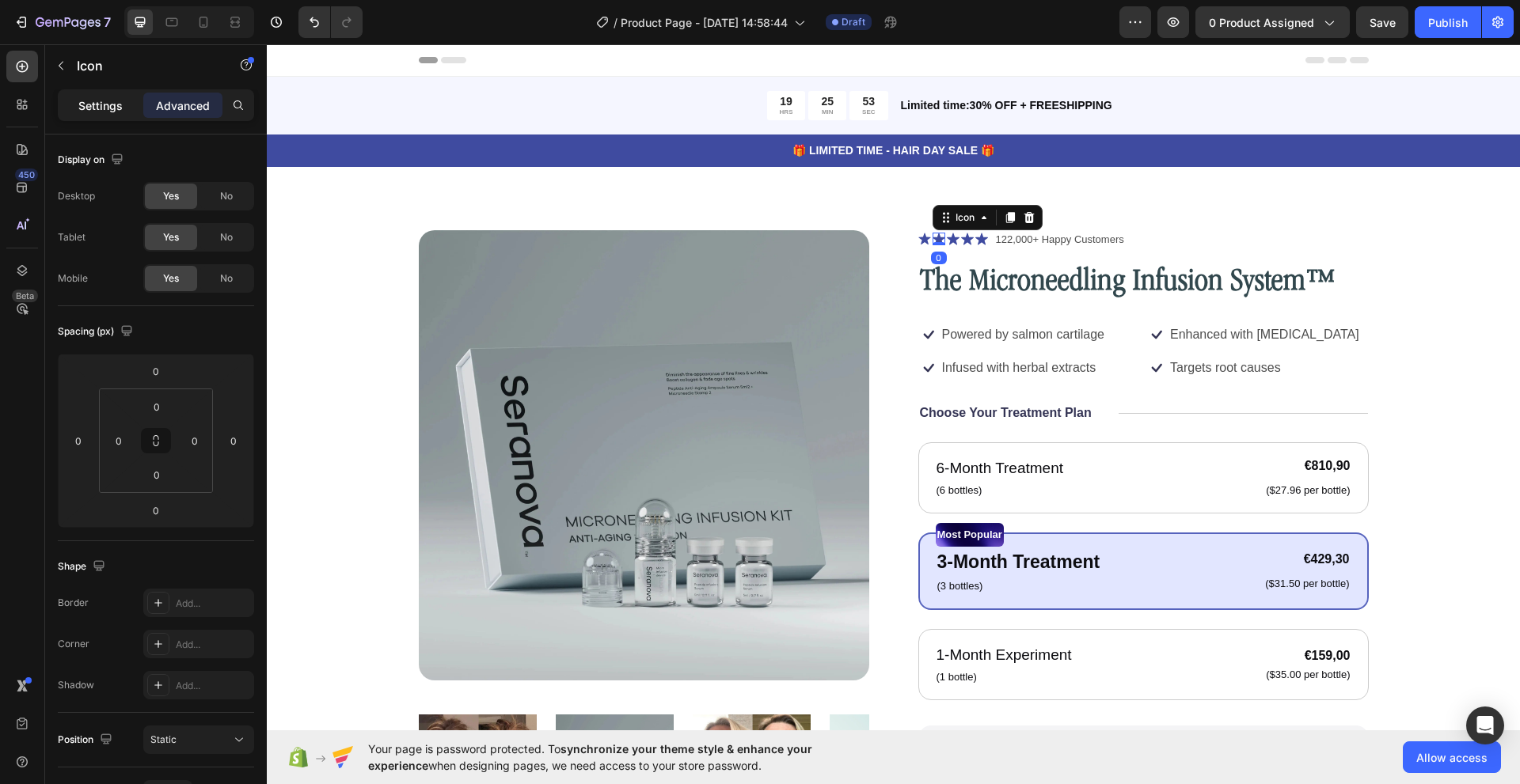
click at [118, 110] on p "Settings" at bounding box center [101, 105] width 45 height 17
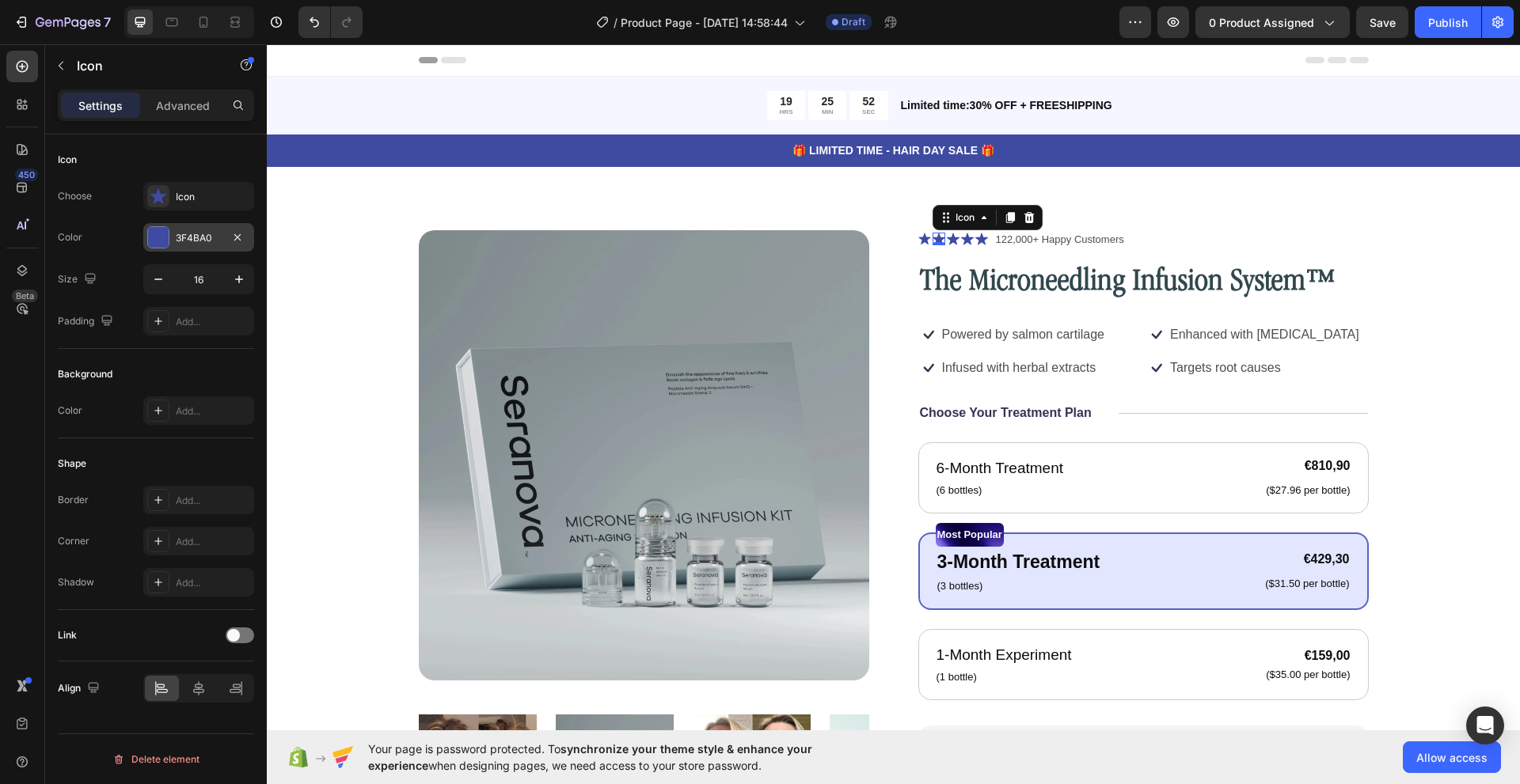
click at [185, 236] on div "3F4BA0" at bounding box center [198, 238] width 46 height 15
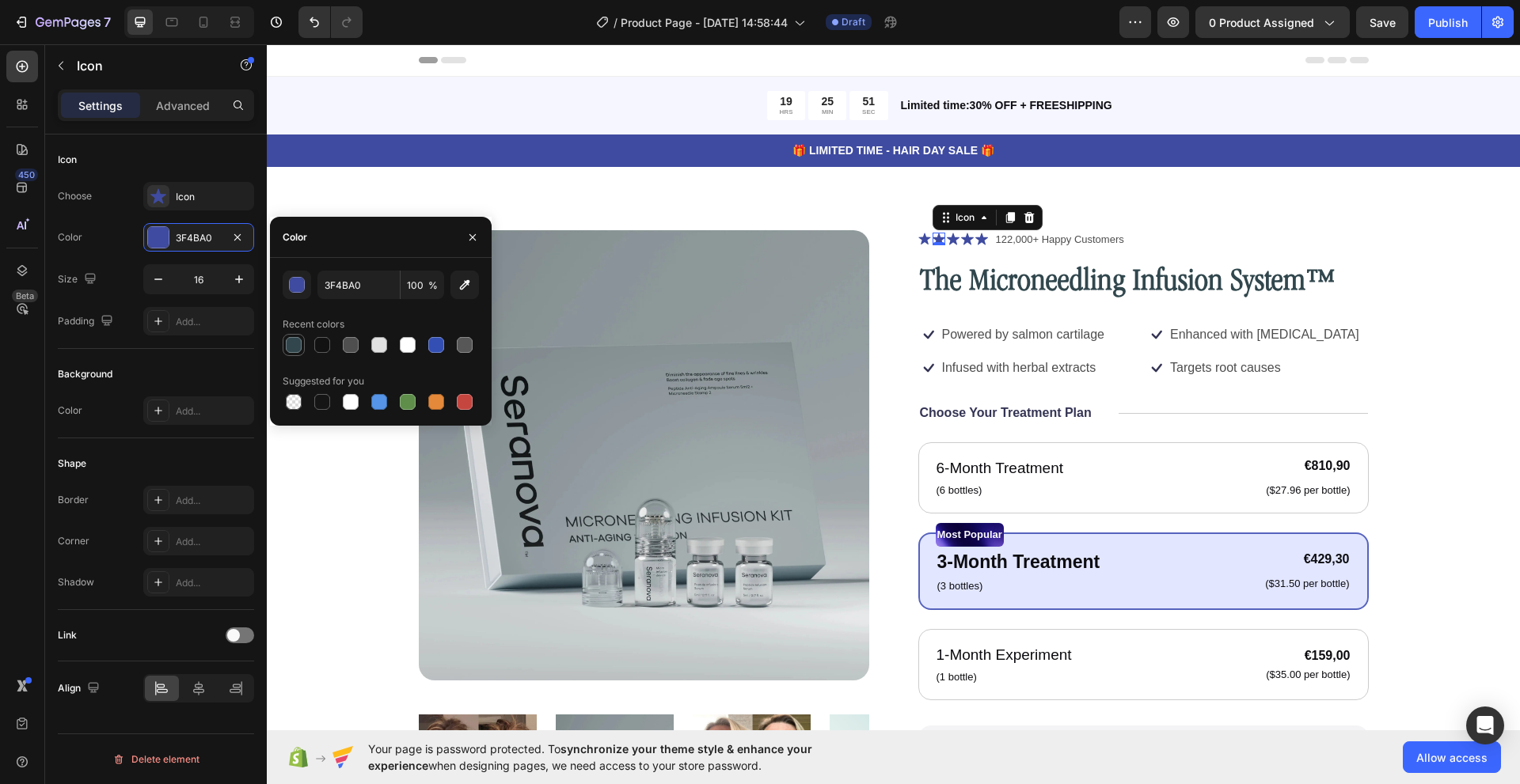
click at [291, 339] on div at bounding box center [294, 345] width 16 height 16
type input "31474D"
click at [950, 240] on icon at bounding box center [952, 239] width 13 height 12
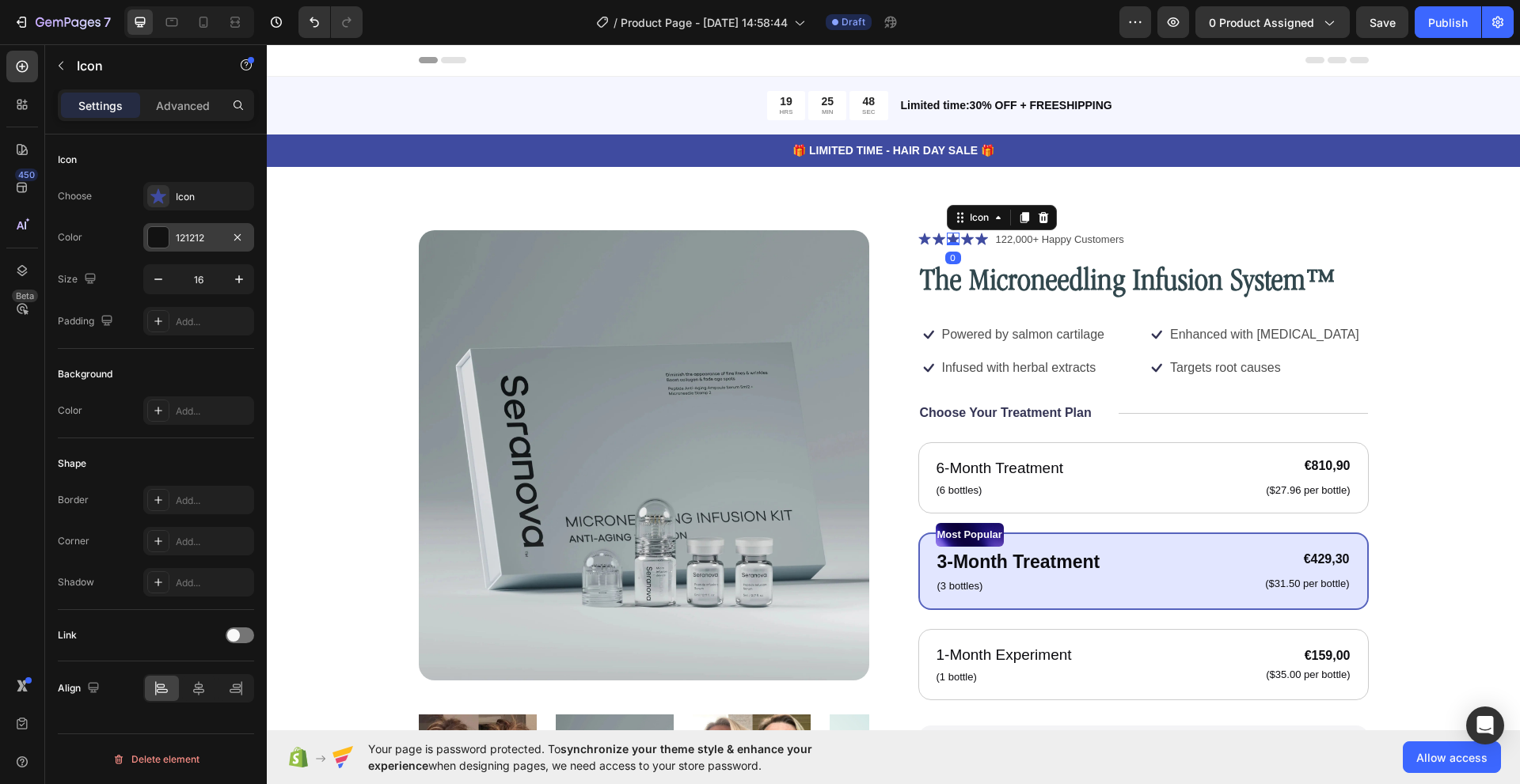
click at [164, 239] on div at bounding box center [157, 237] width 20 height 20
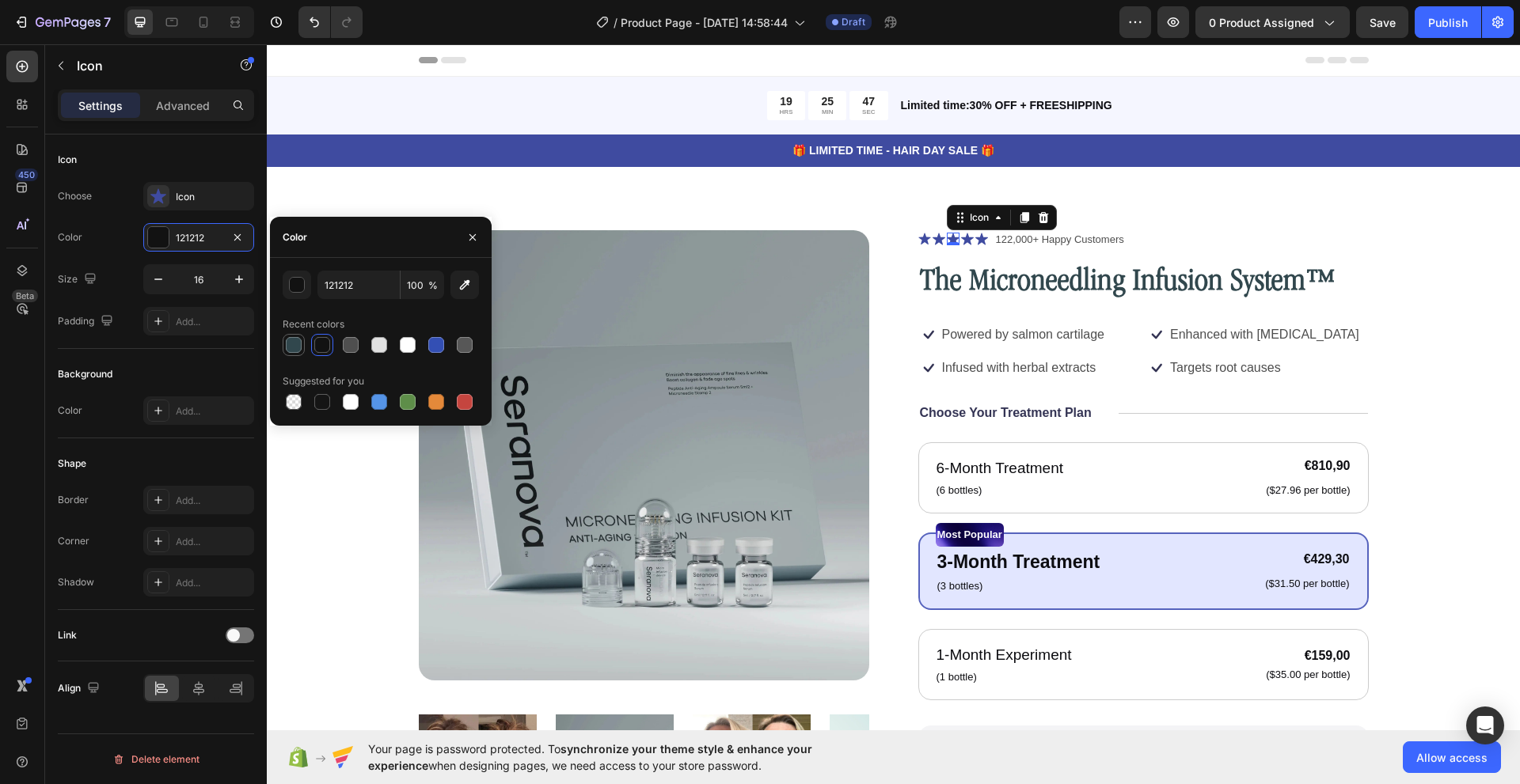
click at [296, 343] on div at bounding box center [294, 345] width 16 height 16
type input "31474D"
click at [961, 237] on icon at bounding box center [967, 239] width 13 height 12
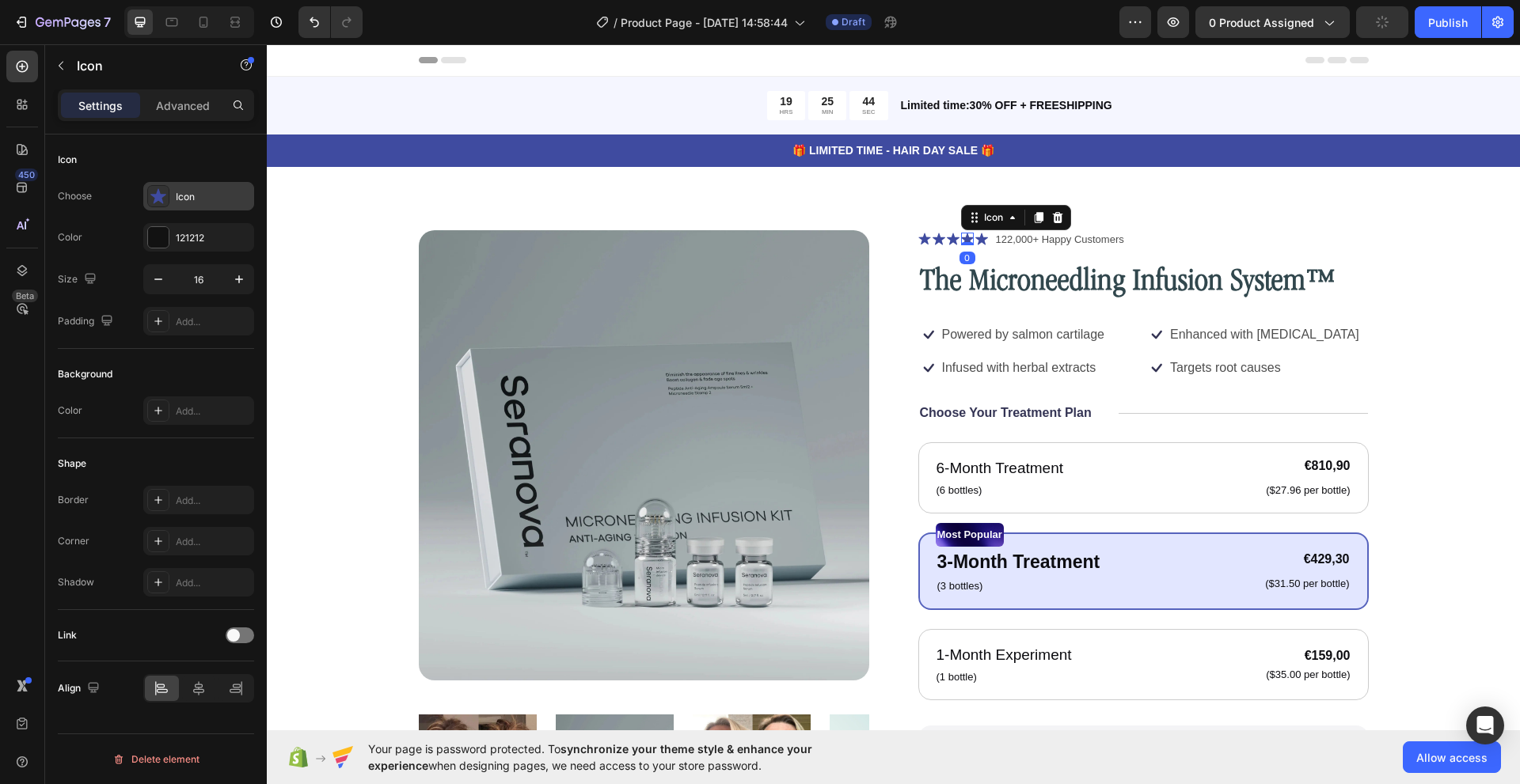
click at [159, 189] on icon at bounding box center [158, 196] width 16 height 16
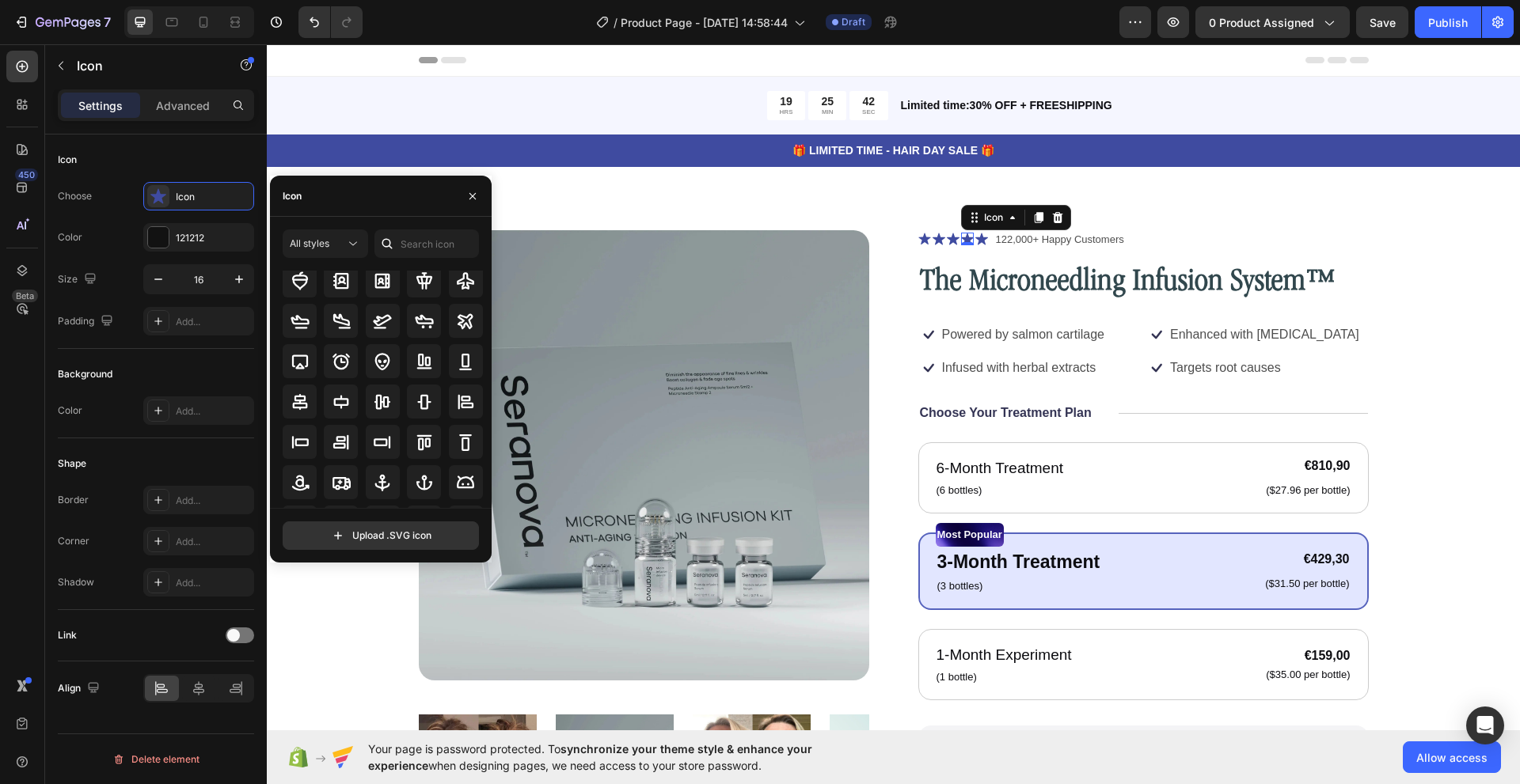
scroll to position [174, 0]
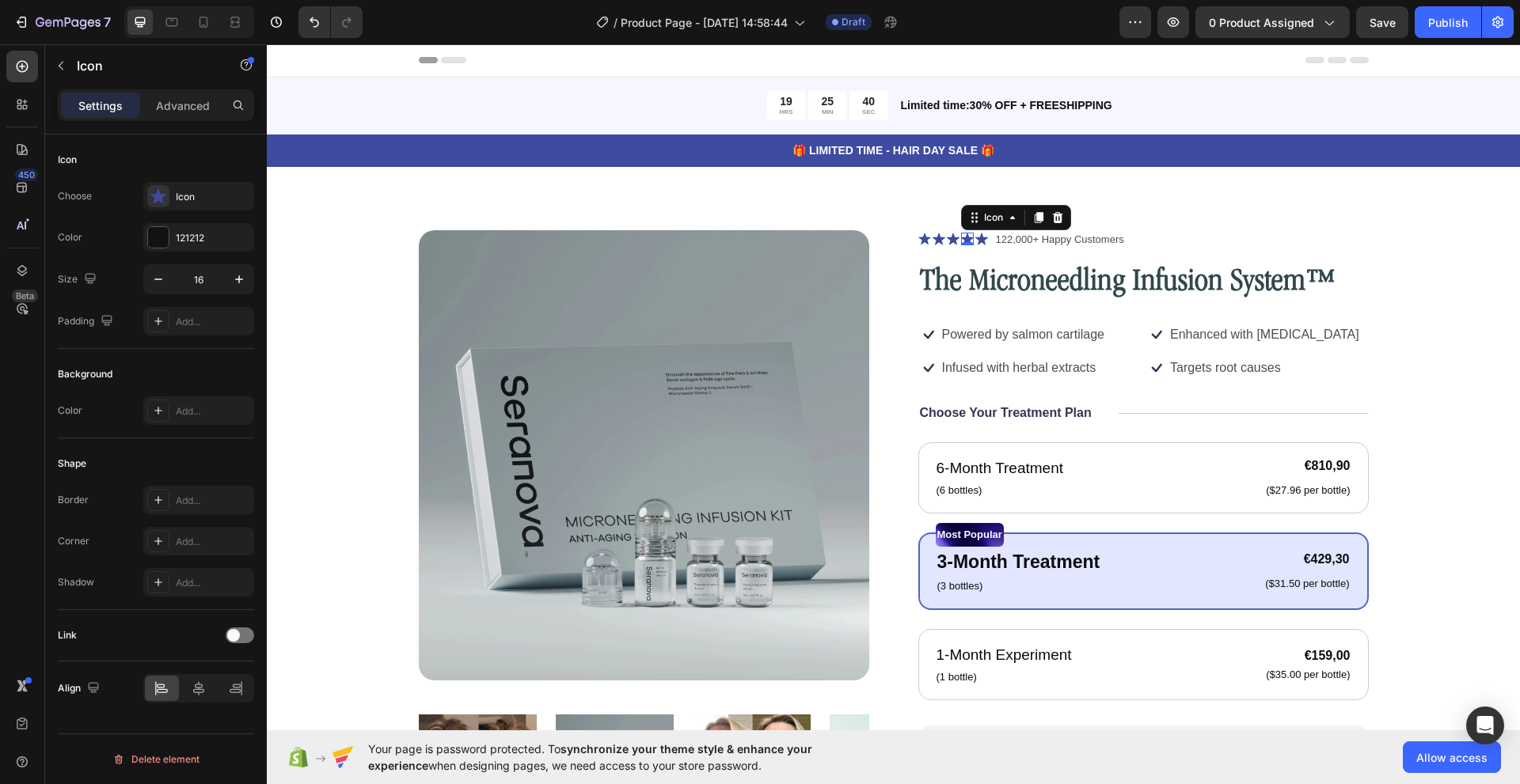
click at [155, 164] on div "Icon" at bounding box center [155, 159] width 196 height 25
click at [155, 233] on div at bounding box center [157, 237] width 20 height 20
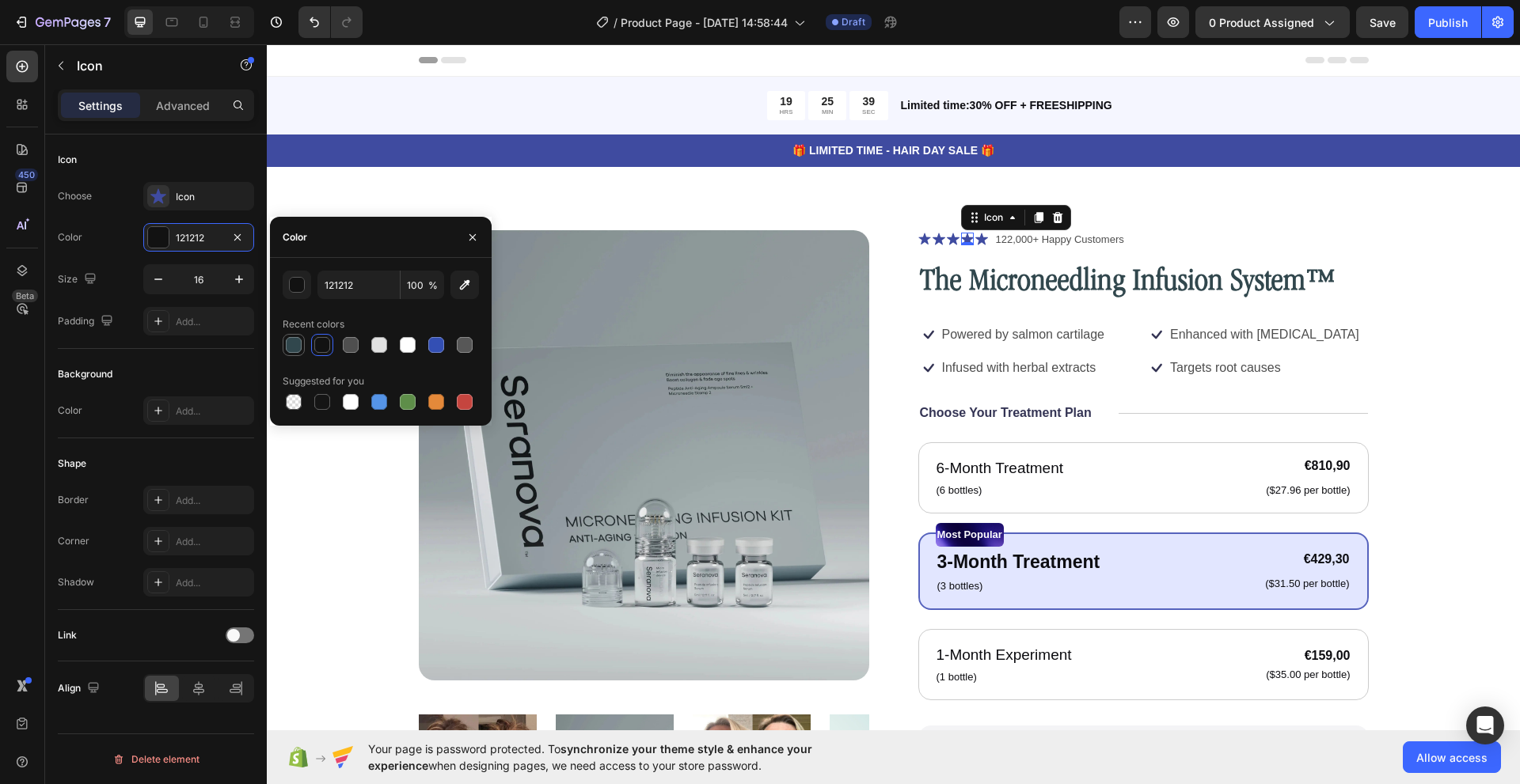
click at [299, 344] on div at bounding box center [294, 345] width 16 height 16
type input "31474D"
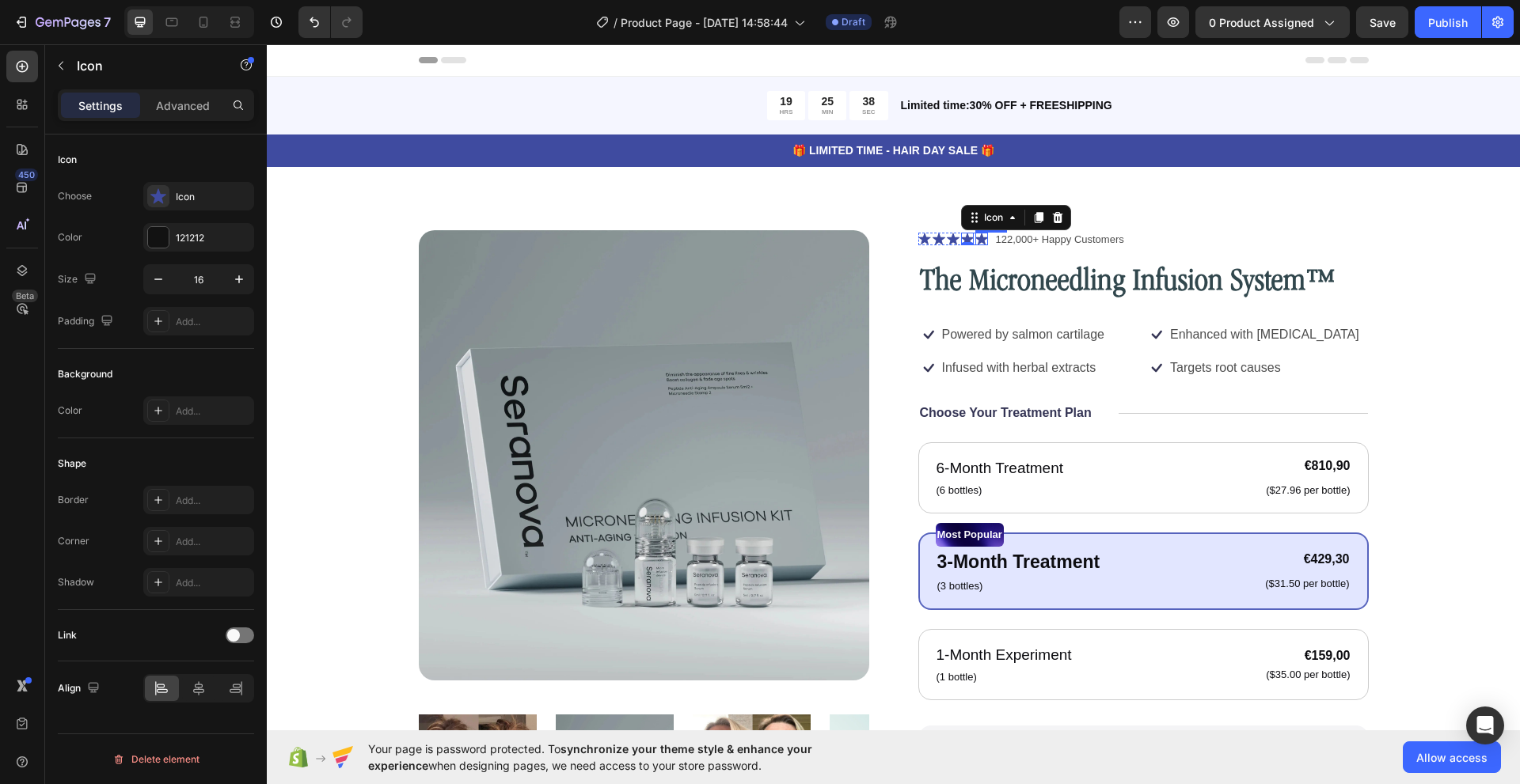
click at [975, 238] on icon at bounding box center [981, 239] width 13 height 12
click at [152, 241] on div at bounding box center [157, 237] width 20 height 20
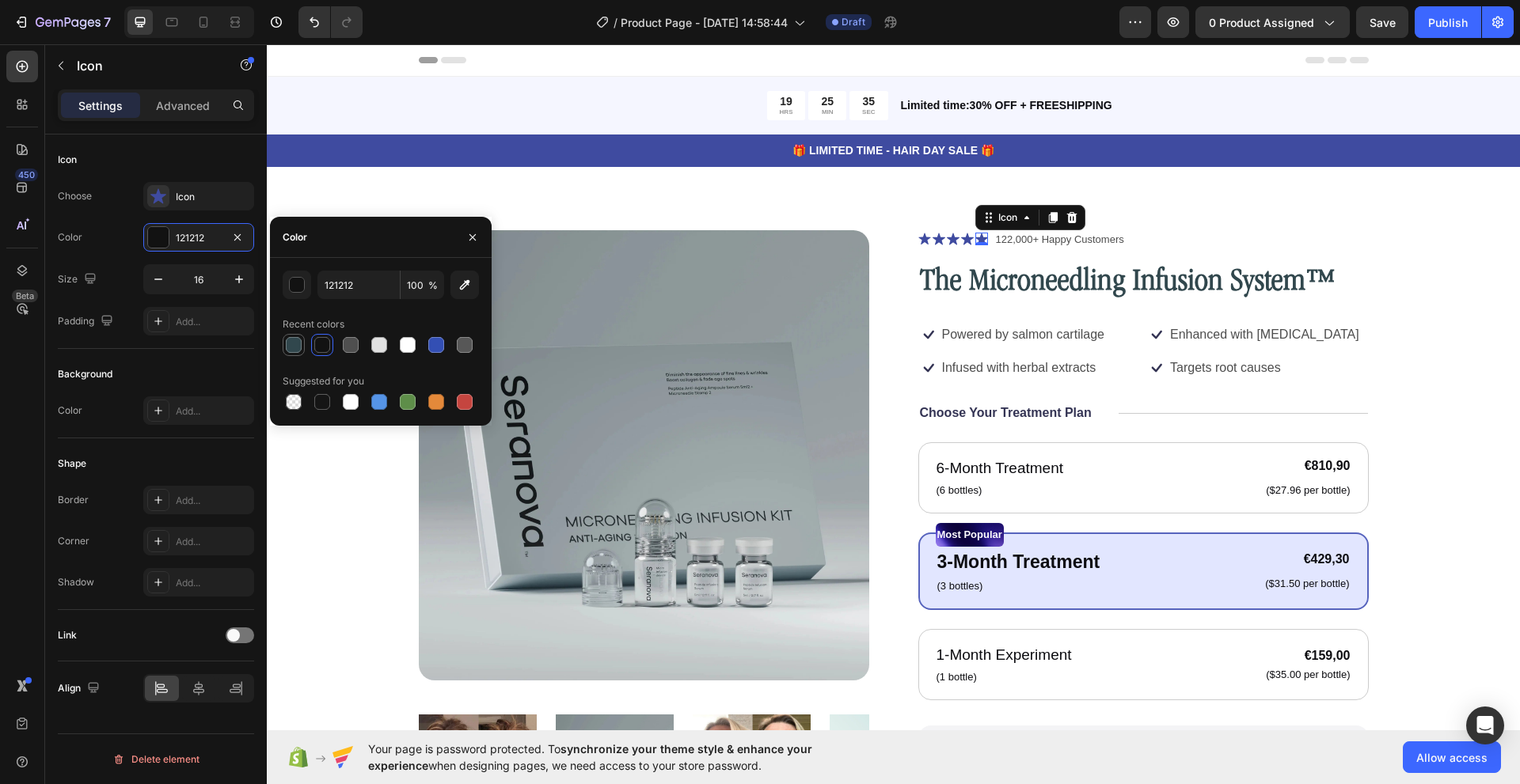
click at [300, 343] on div at bounding box center [294, 345] width 16 height 16
type input "31474D"
click at [927, 282] on h1 "The Microneedling Infusion System™" at bounding box center [1143, 284] width 450 height 45
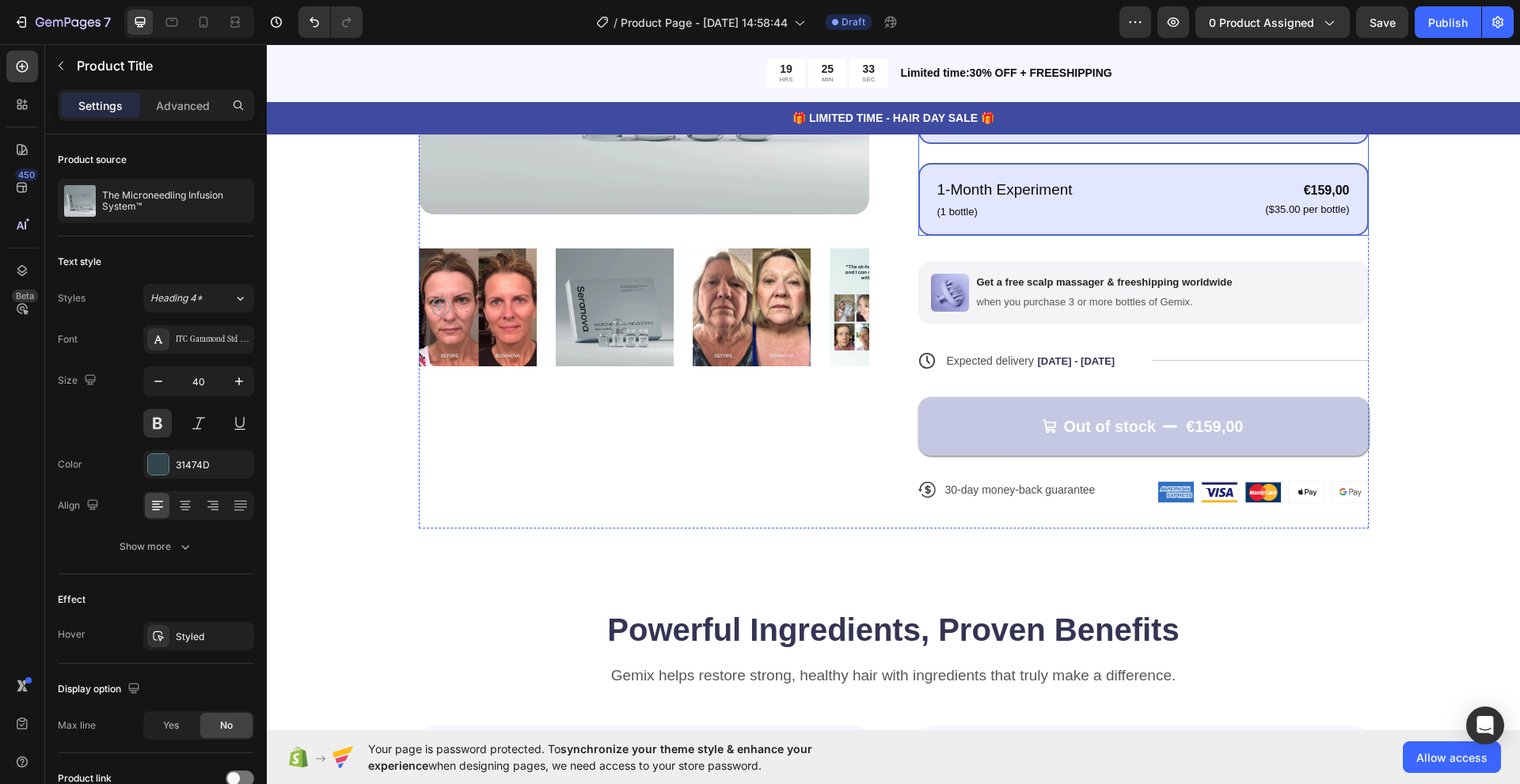
scroll to position [475, 0]
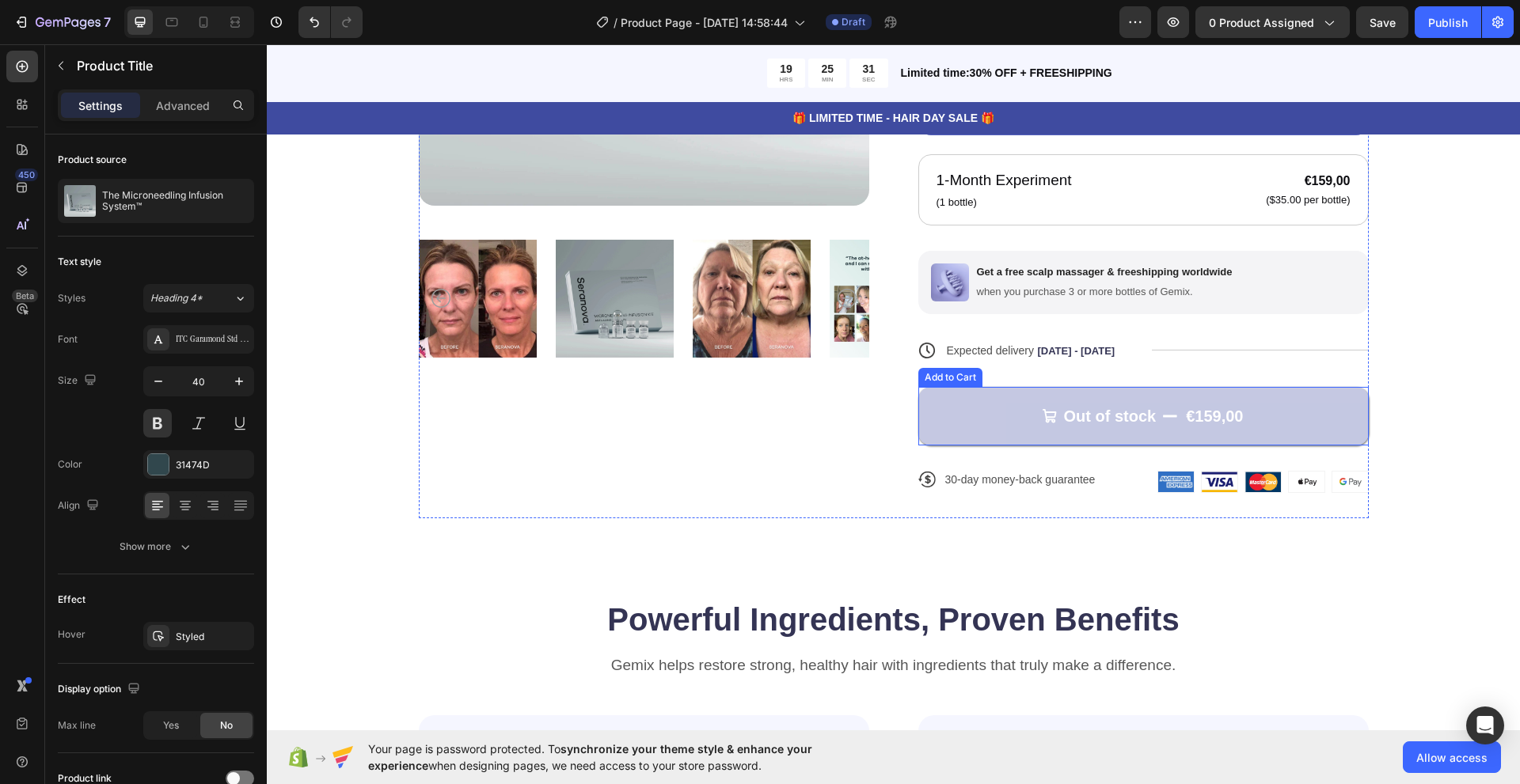
click at [959, 429] on button "Out of stock €159,00" at bounding box center [1143, 416] width 450 height 58
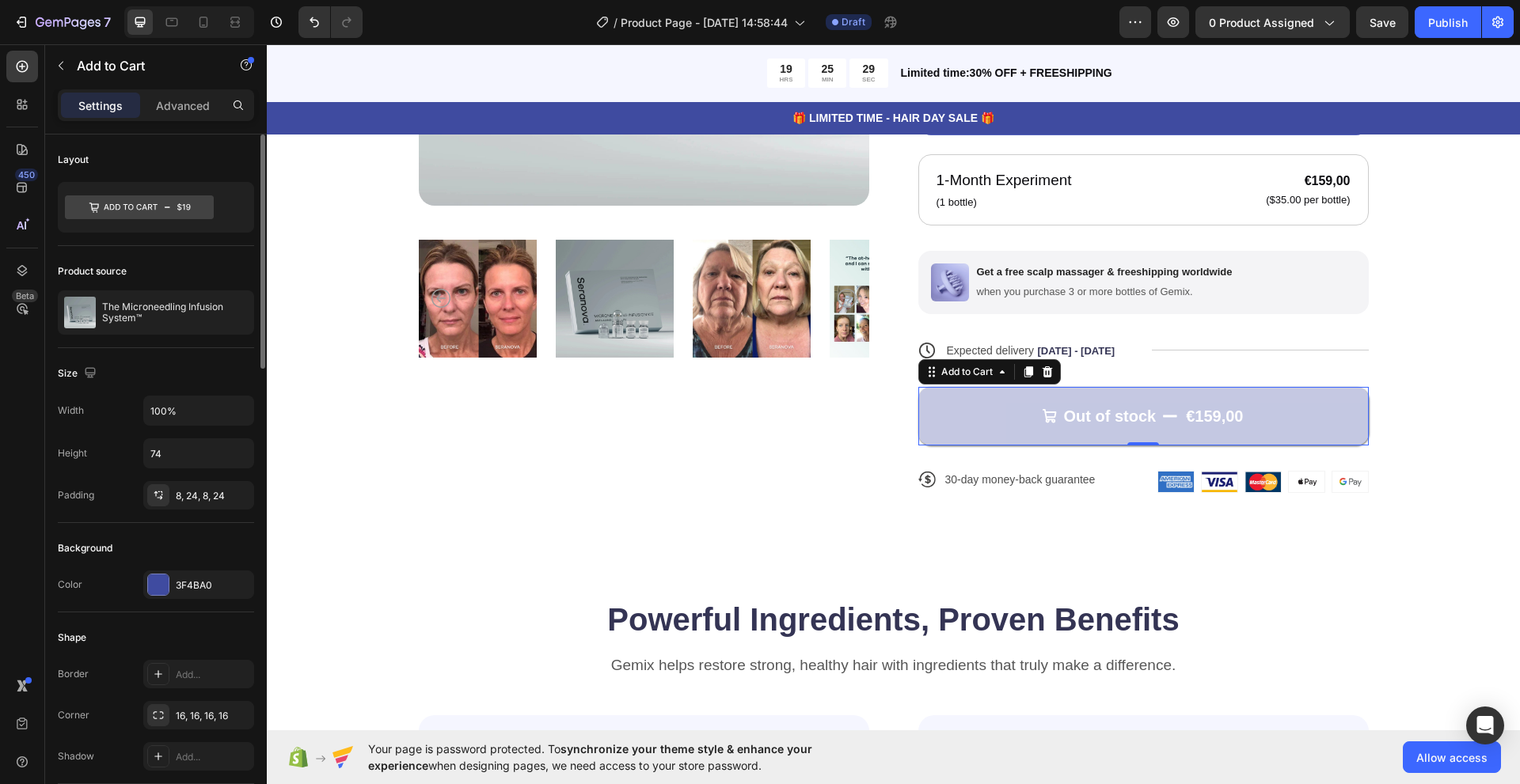
click at [135, 488] on div "Padding 8, 24, 8, 24" at bounding box center [155, 494] width 196 height 28
click at [148, 715] on div at bounding box center [157, 715] width 22 height 22
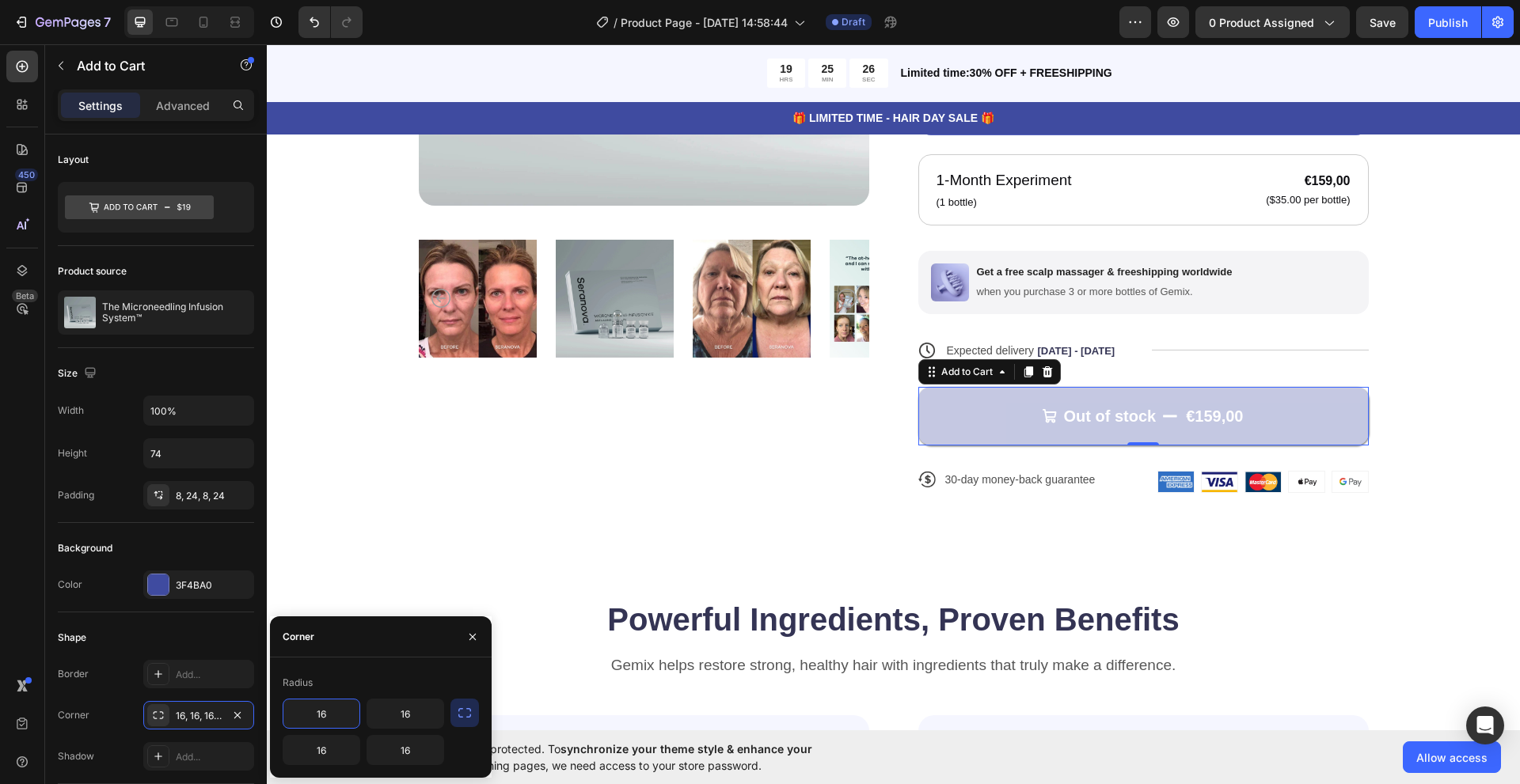
click at [337, 714] on input "16" at bounding box center [322, 713] width 76 height 28
click at [217, 716] on div "16, 16, 16, 16" at bounding box center [198, 716] width 46 height 15
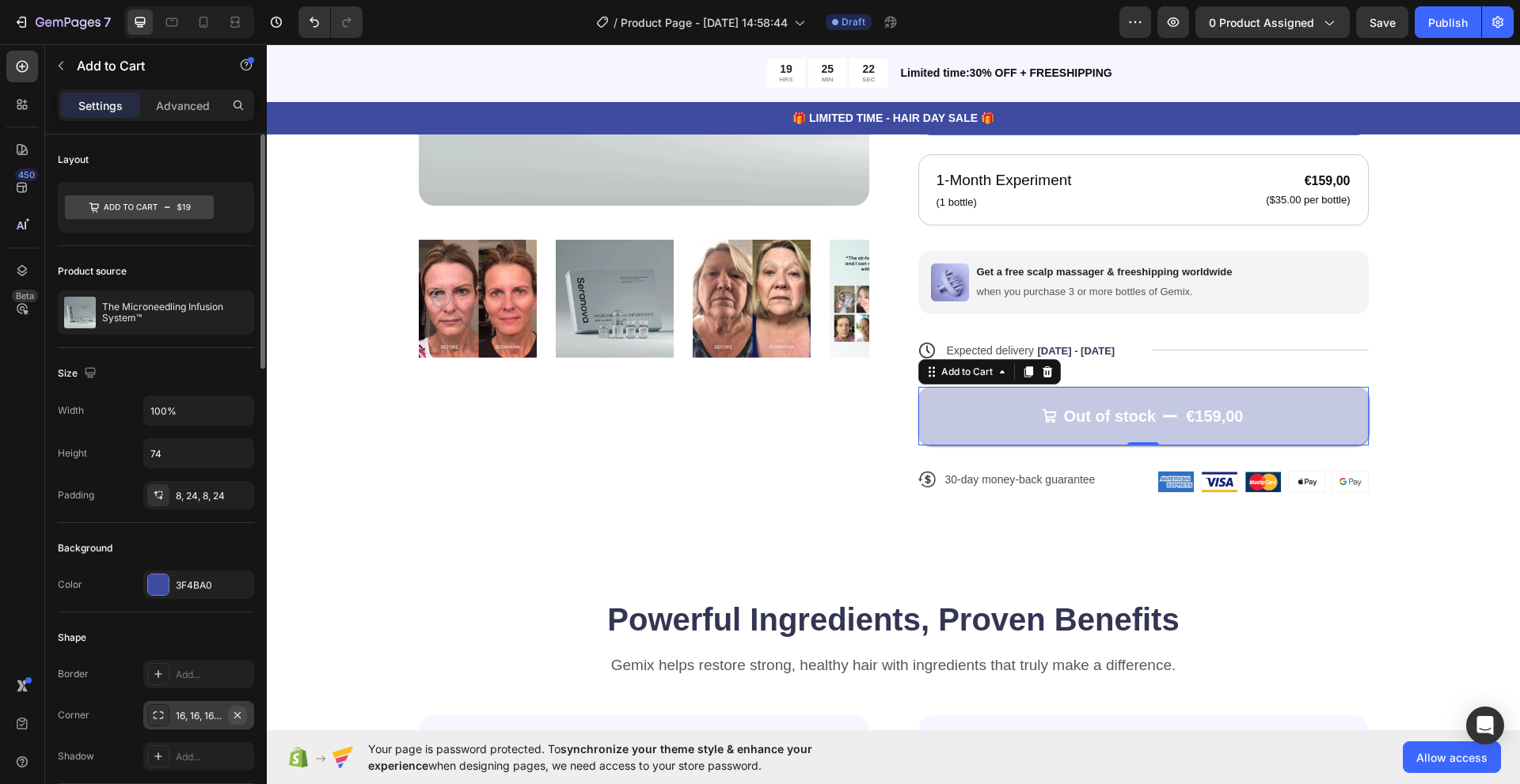
click at [231, 710] on icon "button" at bounding box center [237, 715] width 13 height 13
click at [196, 715] on div "Add..." at bounding box center [213, 716] width 75 height 15
type input "8"
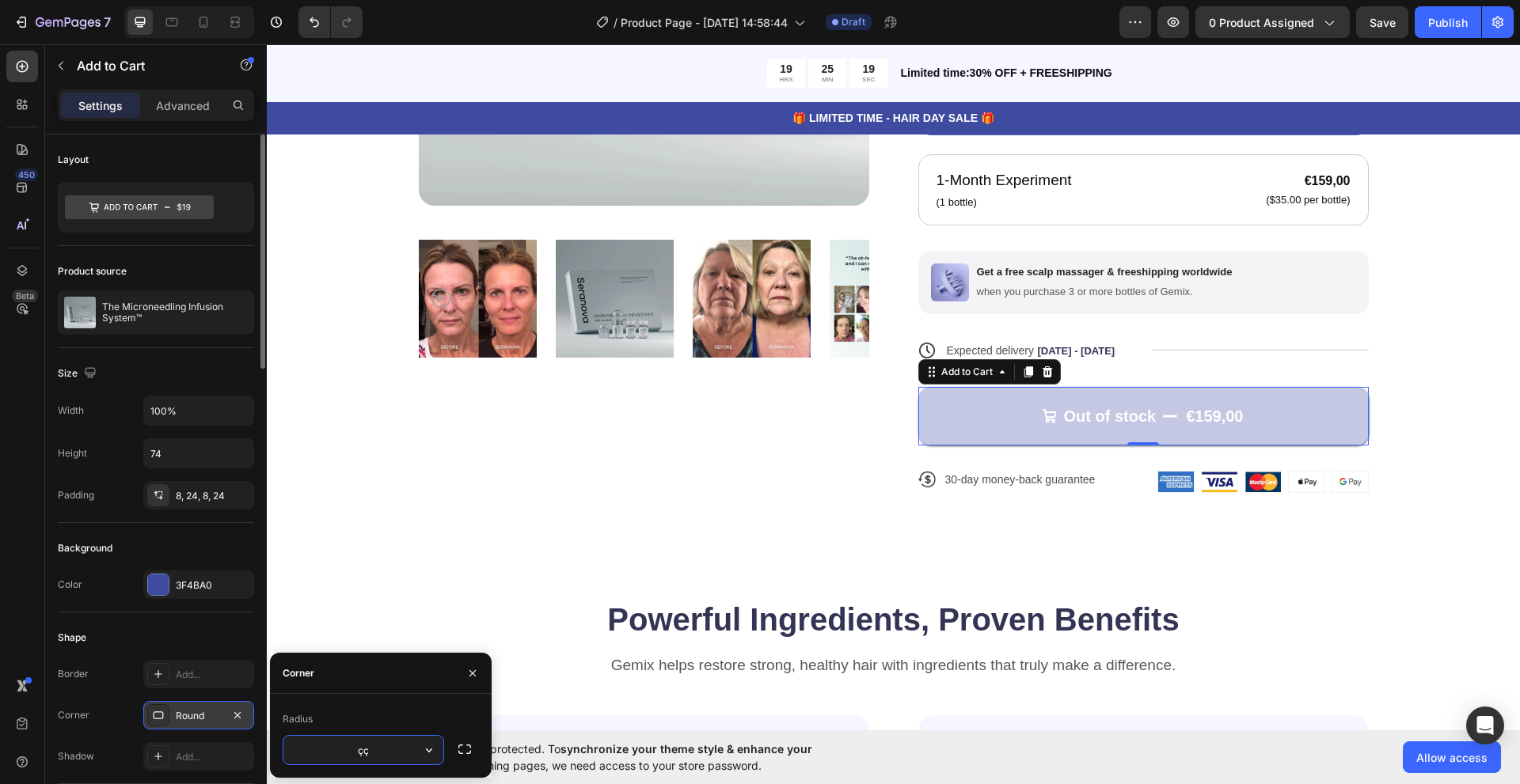
type input "8"
type input "99"
click at [432, 694] on div "Radius 99" at bounding box center [381, 735] width 222 height 84
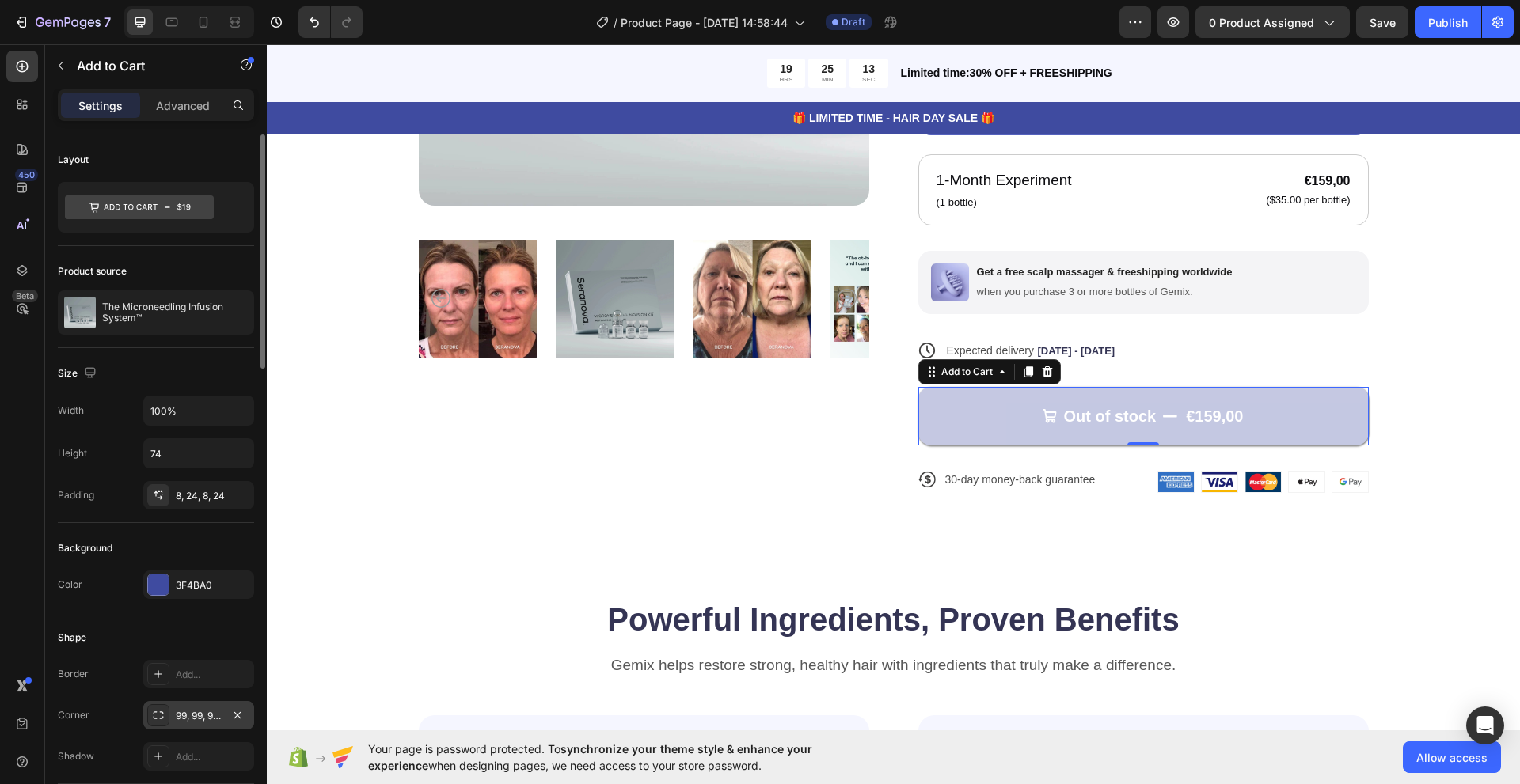
click at [95, 657] on div "Shape Border Add... Corner 99, 99, 99, 99 Shadow Add..." at bounding box center [155, 698] width 196 height 172
click at [759, 464] on div "Product Images" at bounding box center [643, 136] width 450 height 763
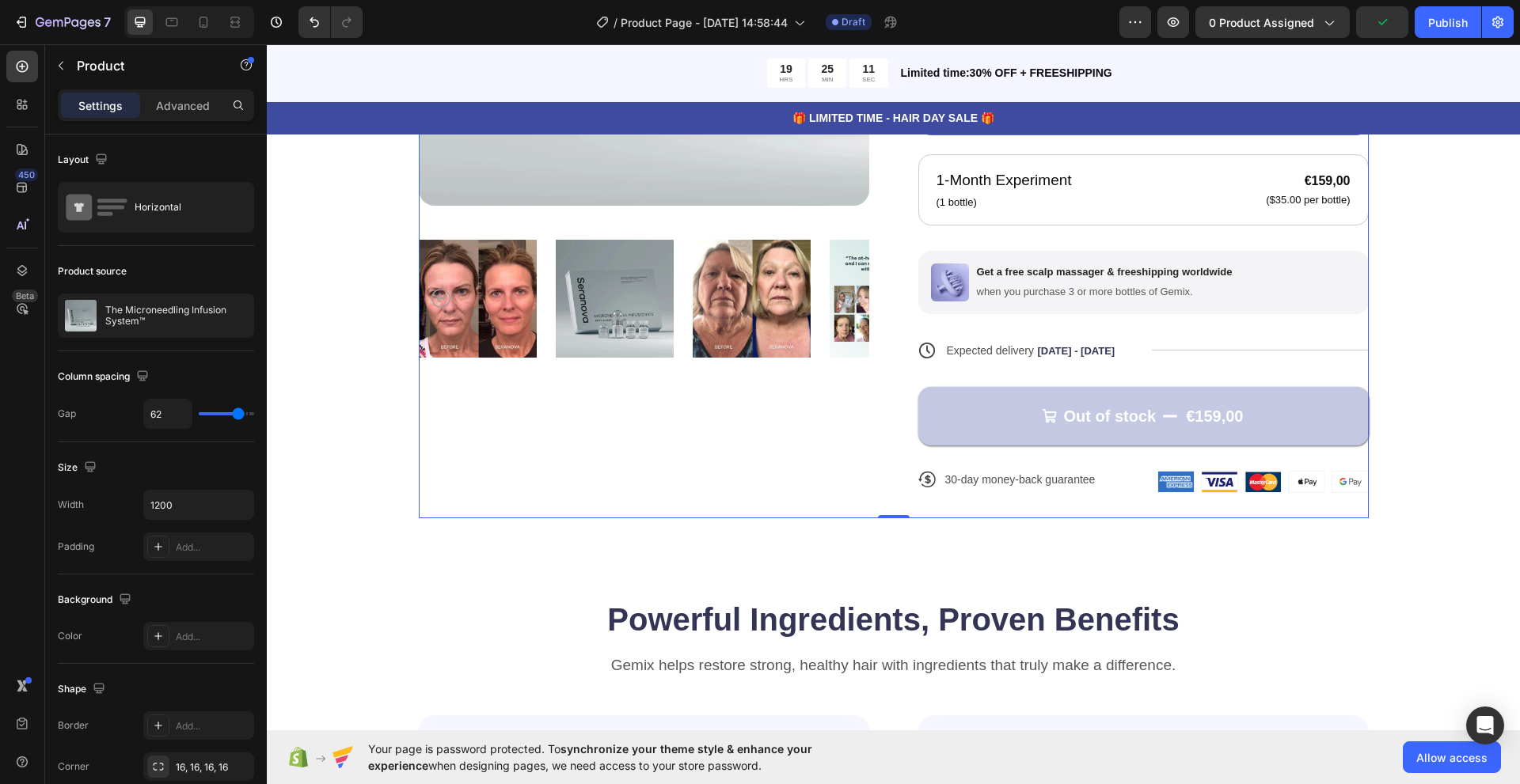
click at [942, 429] on button "Out of stock €159,00" at bounding box center [1143, 416] width 450 height 58
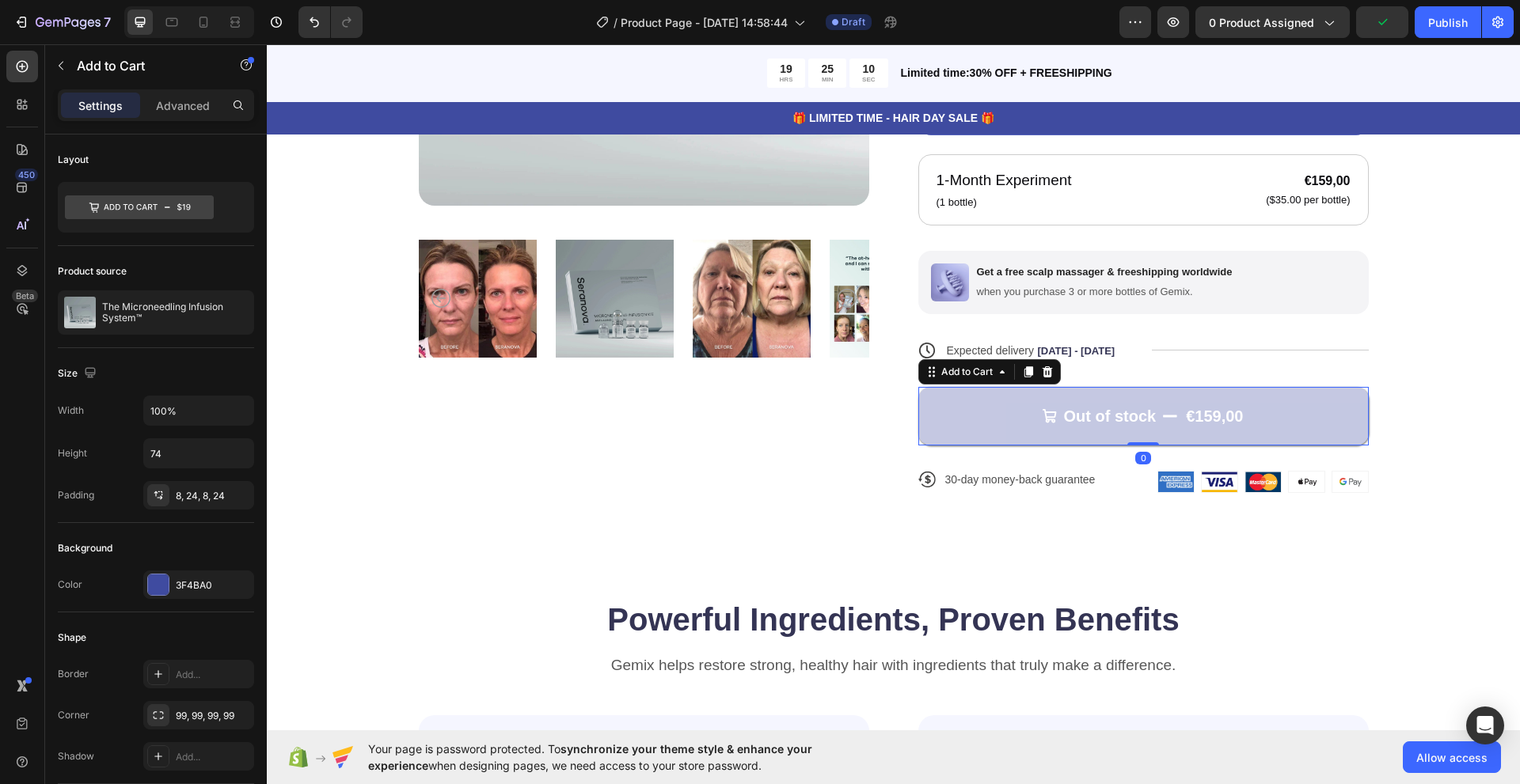
click at [942, 429] on button "Out of stock €159,00" at bounding box center [1143, 416] width 450 height 58
click at [168, 493] on div at bounding box center [157, 494] width 22 height 22
click at [97, 459] on div "Height 74" at bounding box center [155, 453] width 196 height 30
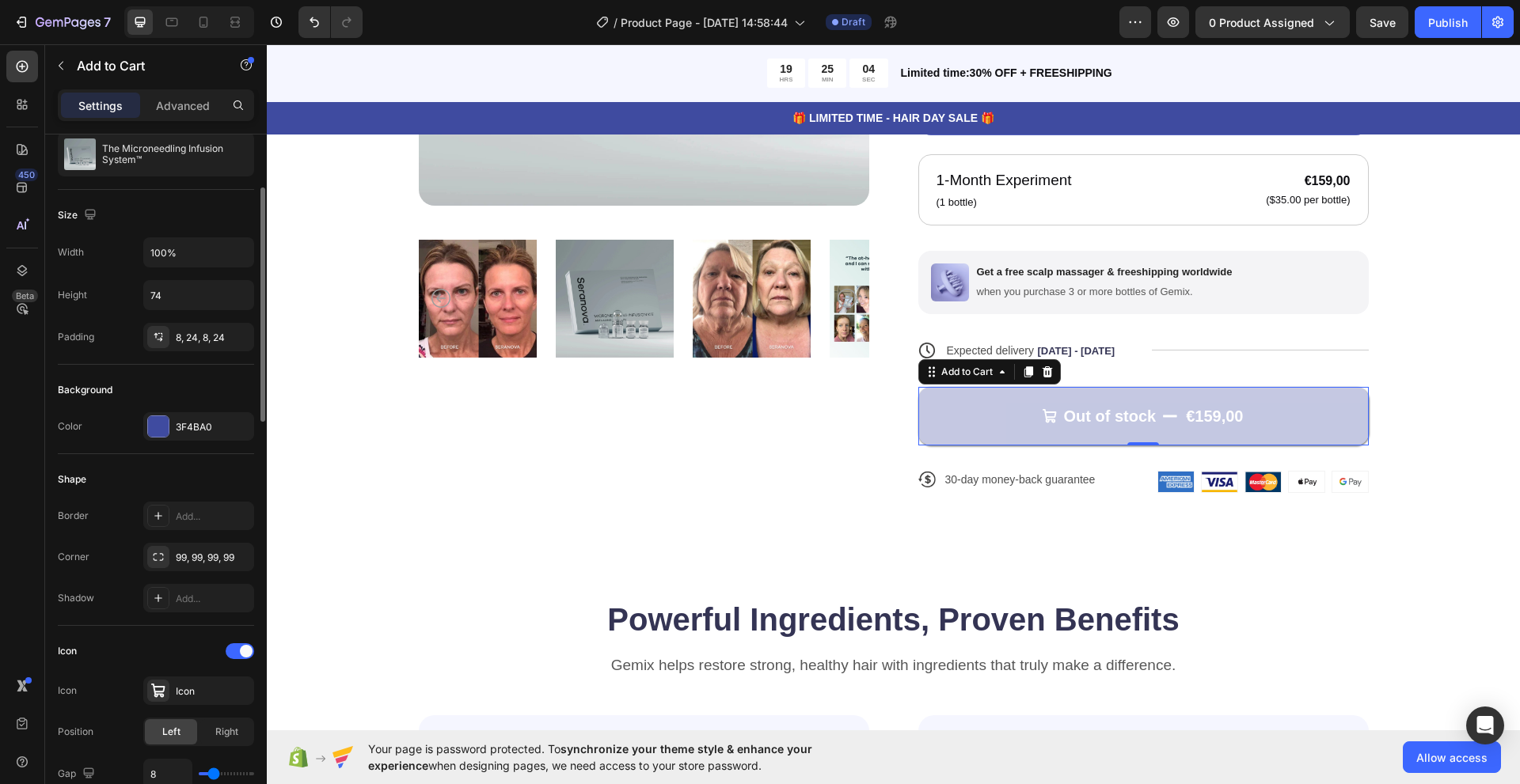
scroll to position [237, 0]
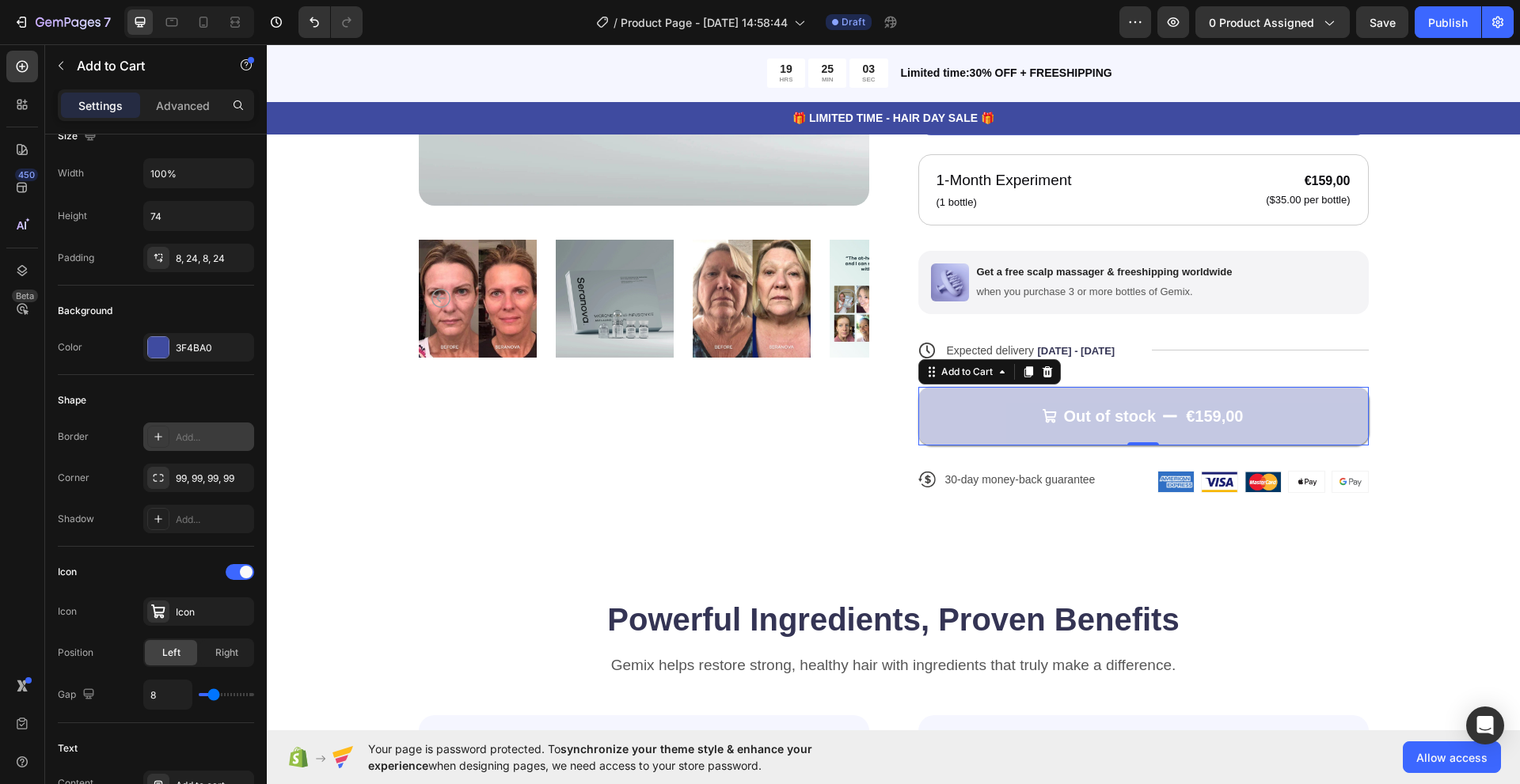
click at [160, 441] on icon at bounding box center [157, 436] width 13 height 13
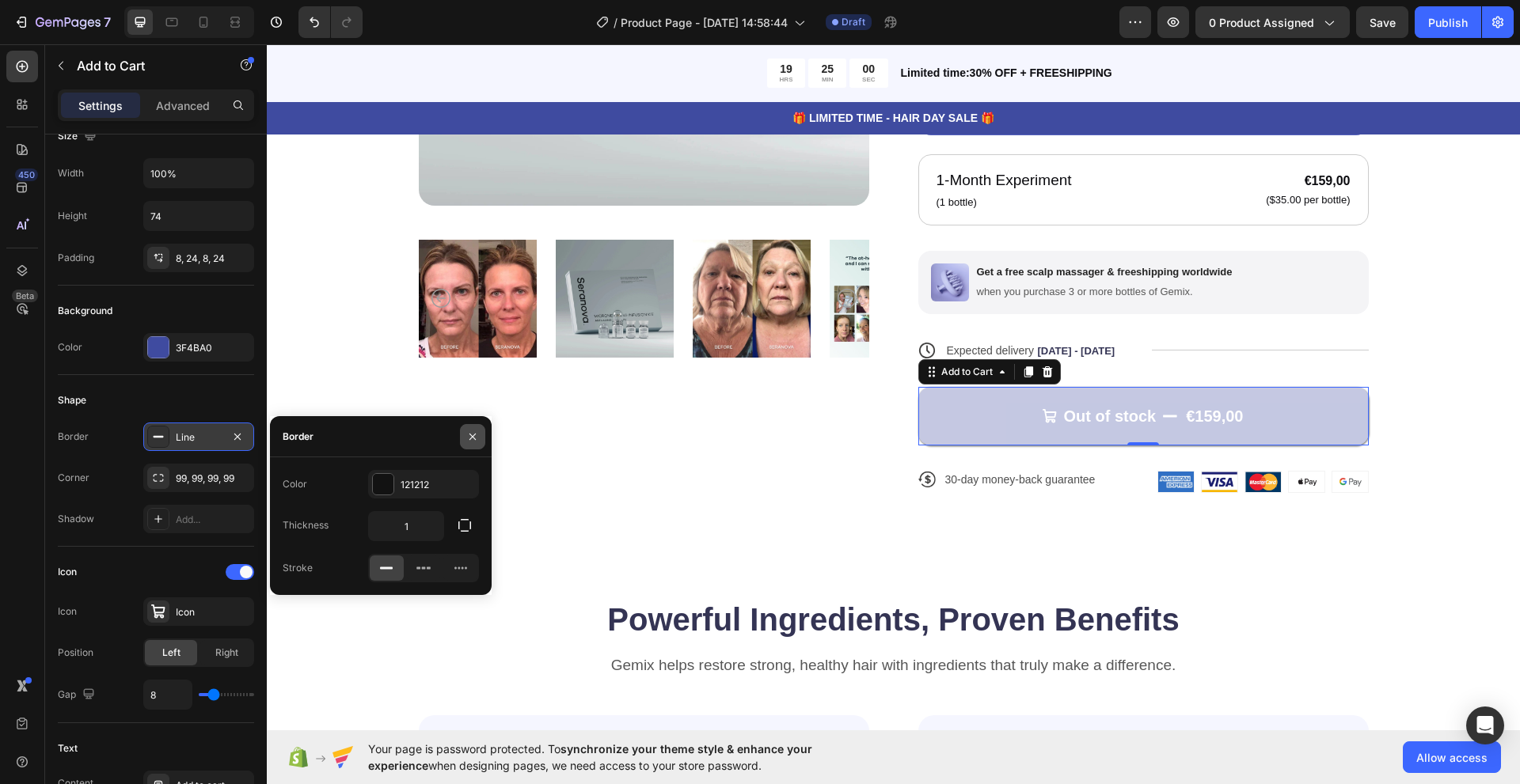
click at [475, 445] on button "button" at bounding box center [472, 437] width 25 height 25
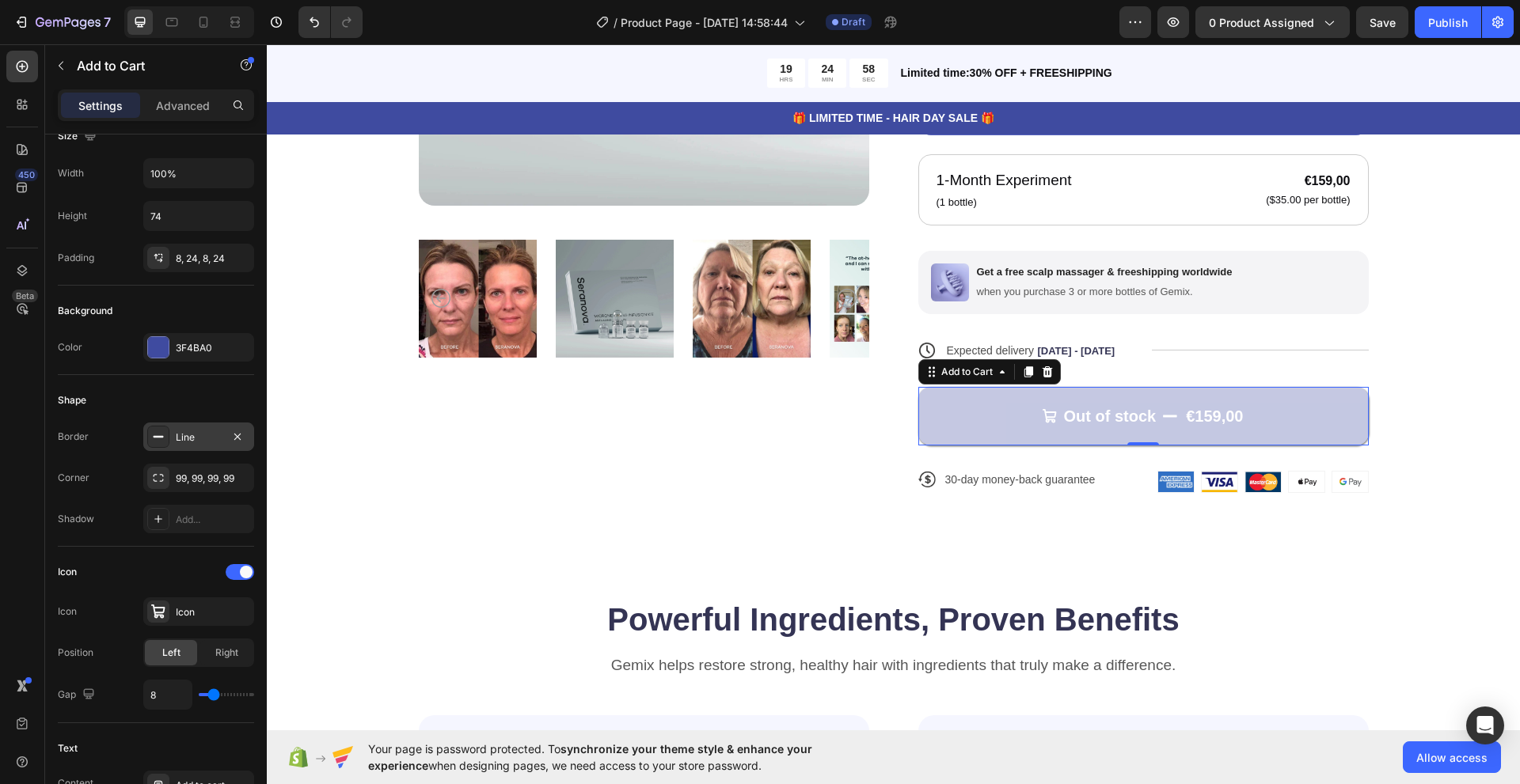
click at [157, 441] on icon at bounding box center [157, 436] width 13 height 13
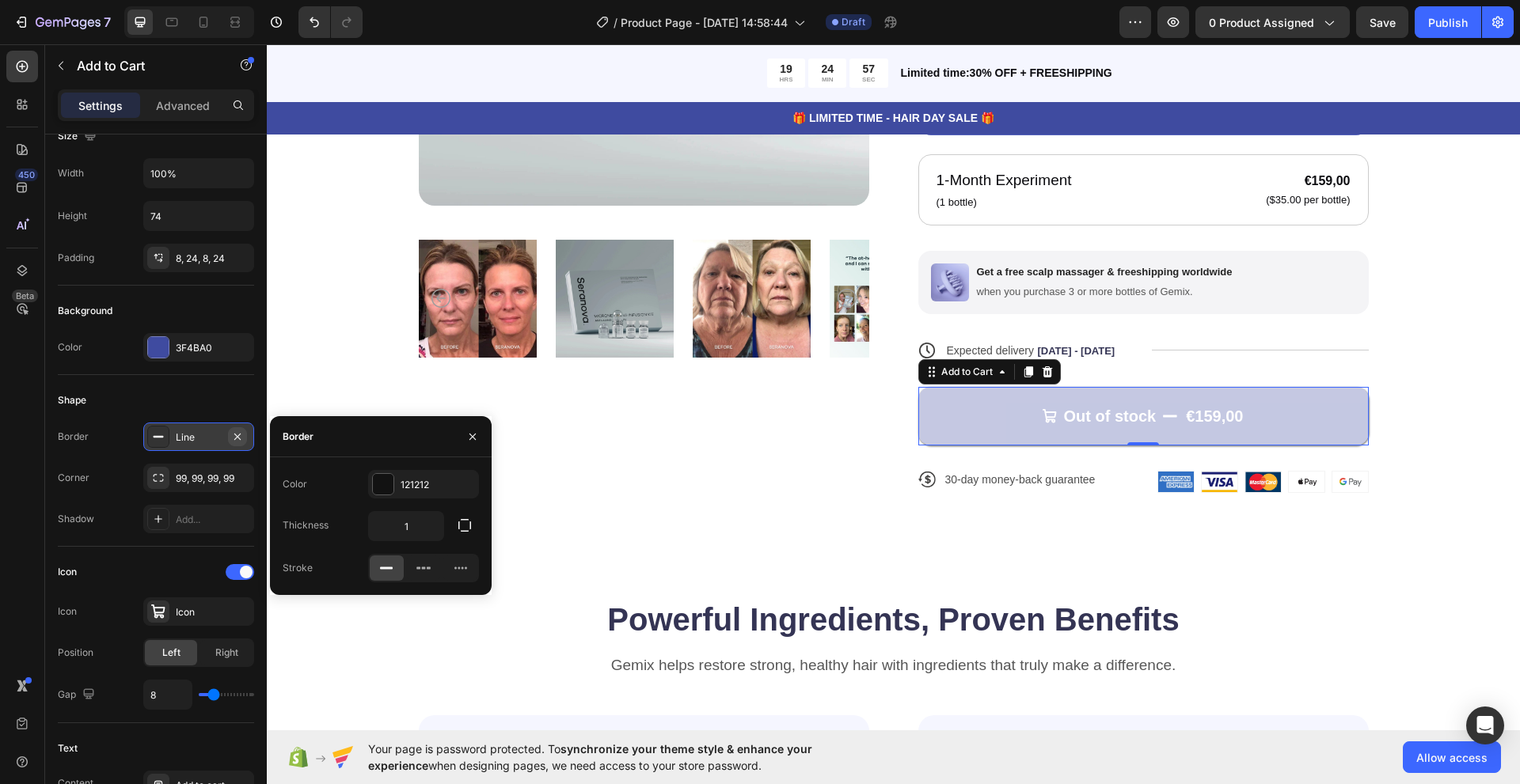
click at [234, 439] on icon "button" at bounding box center [237, 435] width 7 height 7
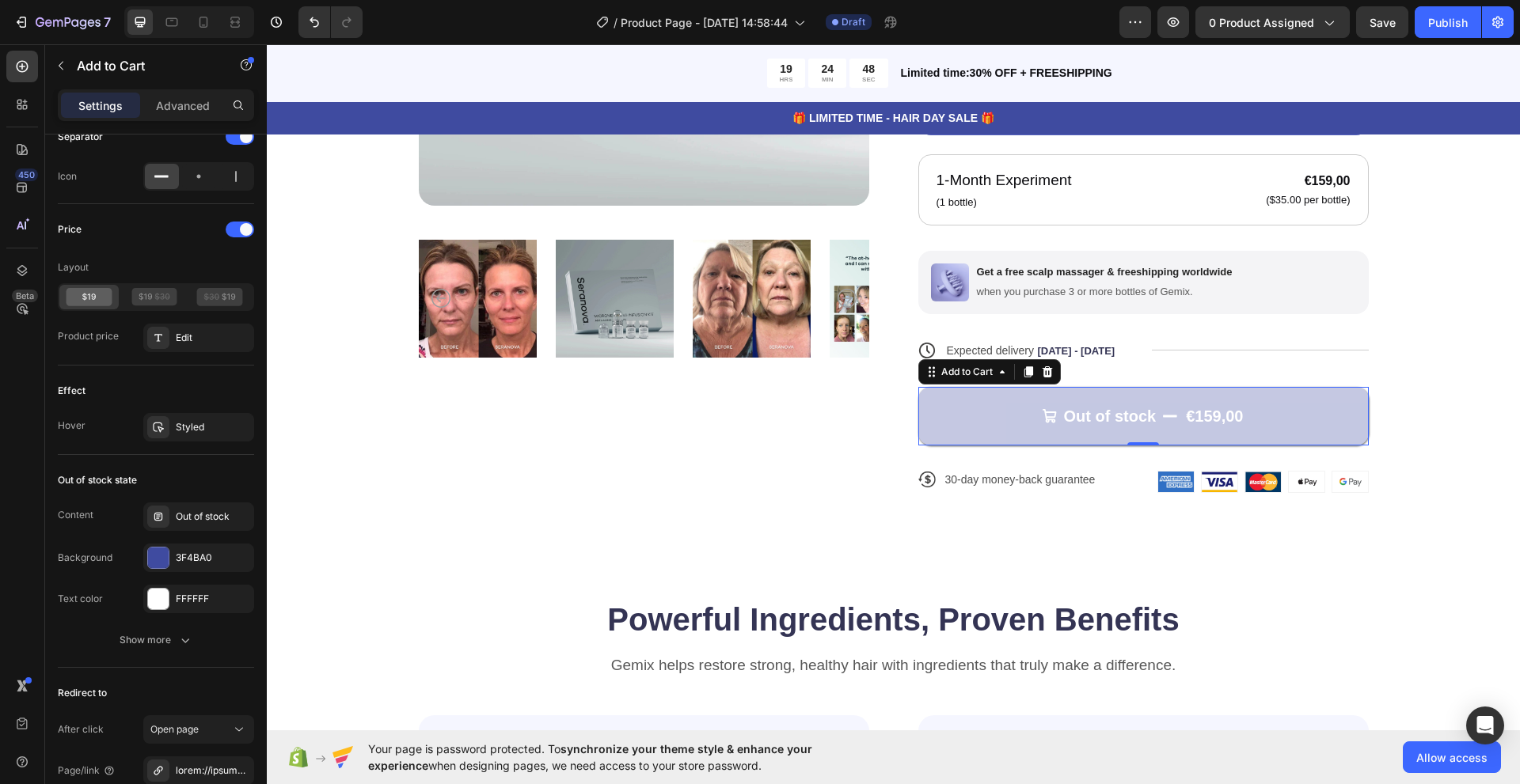
scroll to position [1345, 0]
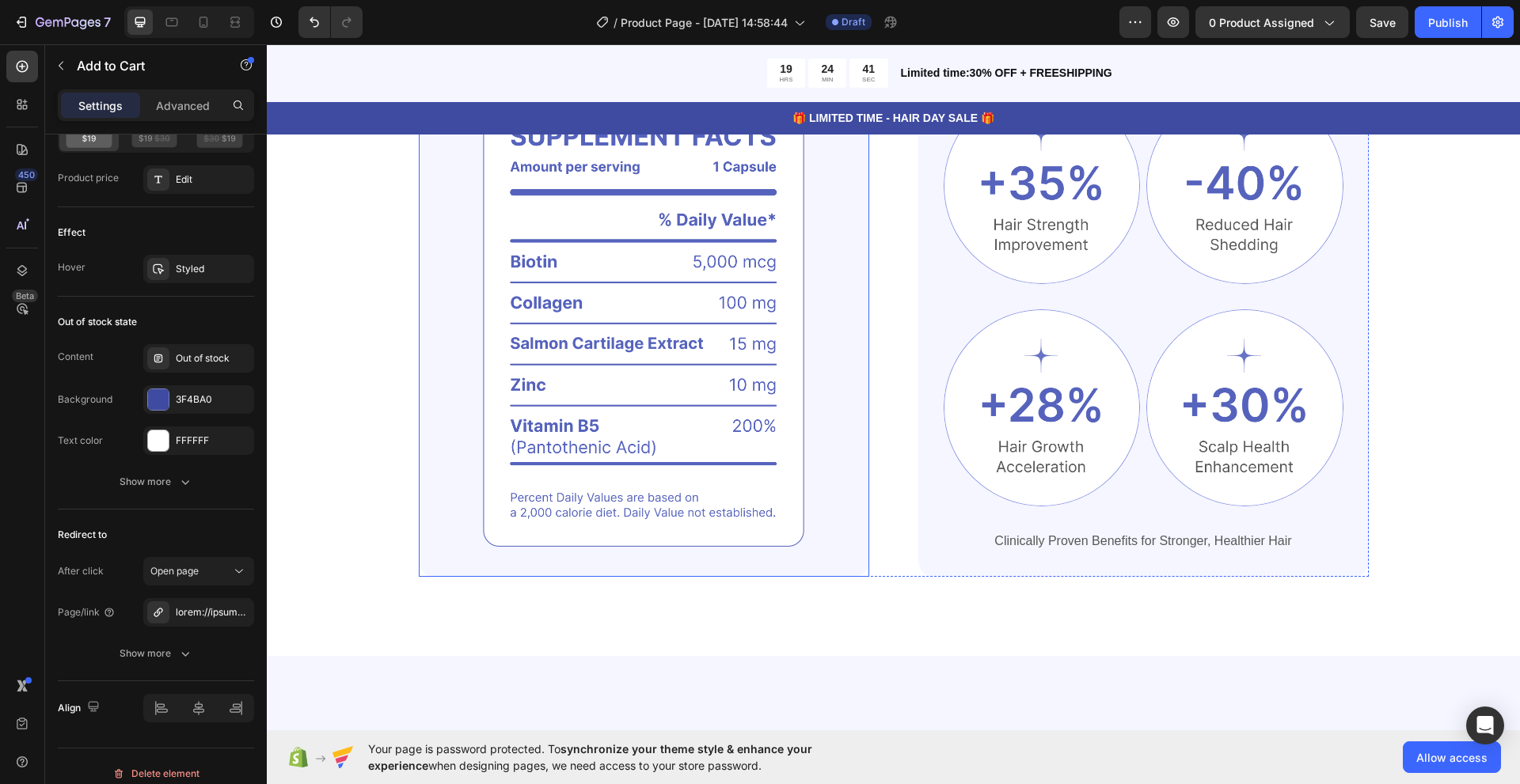
click at [727, 484] on img at bounding box center [643, 319] width 450 height 514
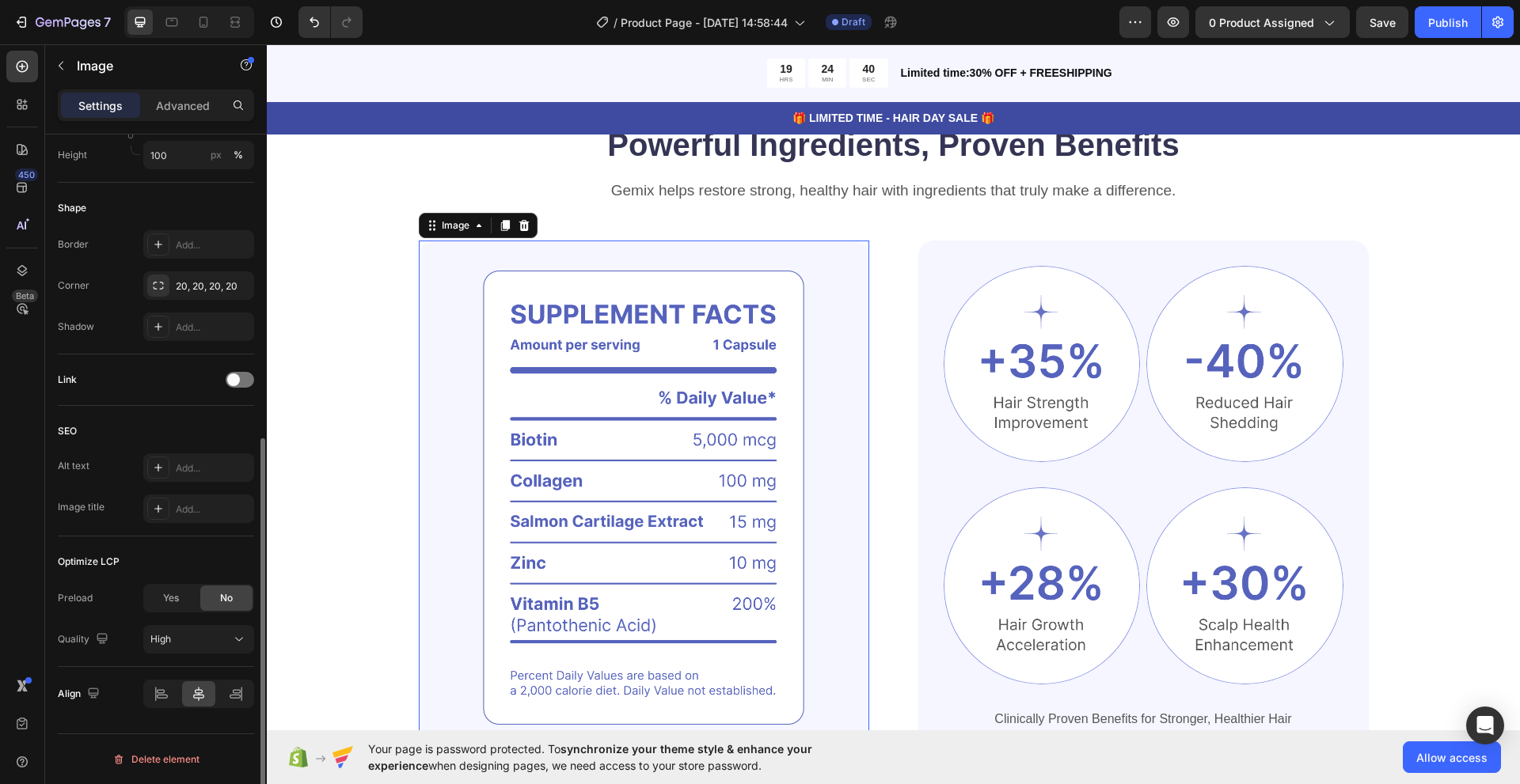
click at [727, 484] on img at bounding box center [643, 497] width 450 height 514
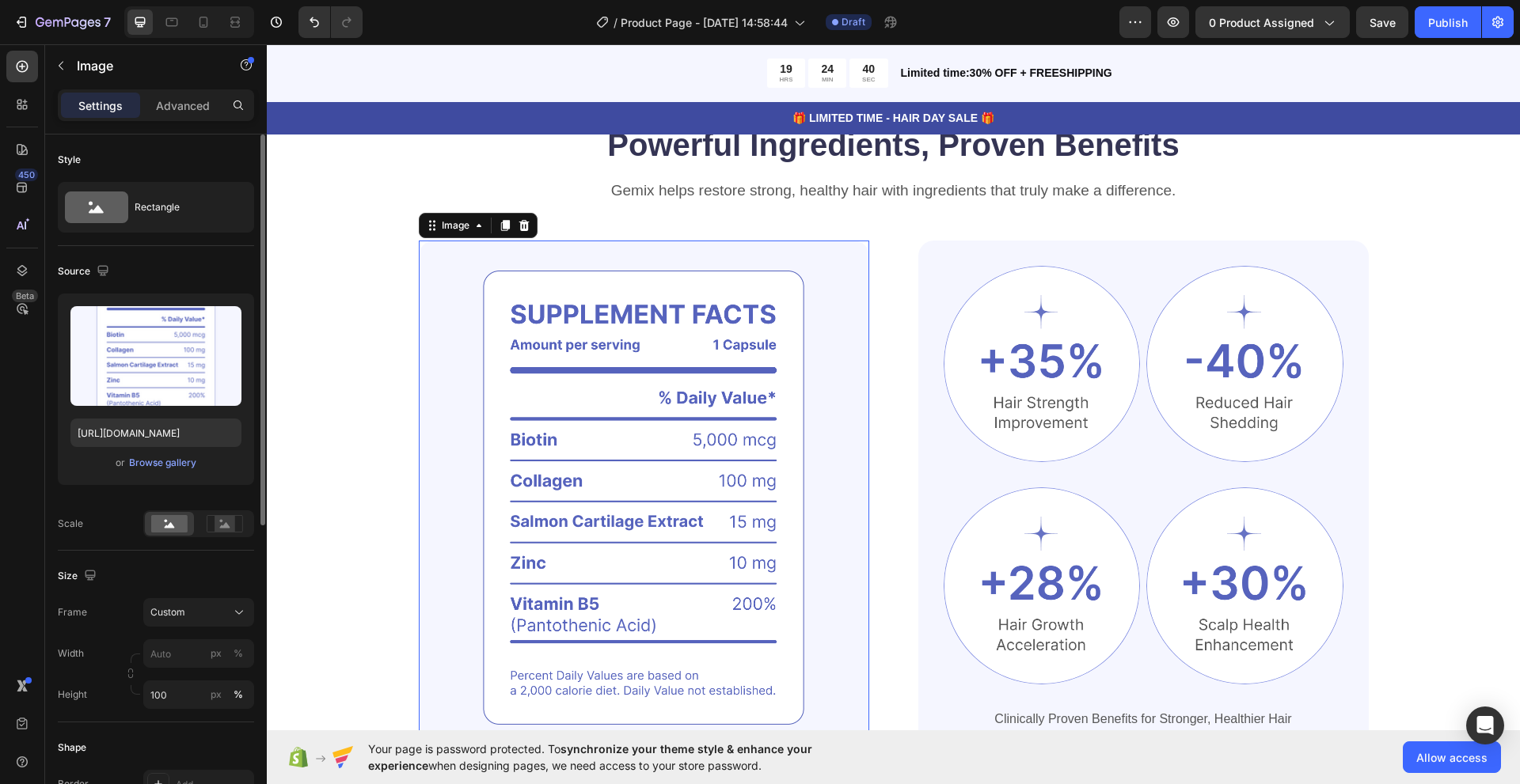
click at [727, 484] on img at bounding box center [643, 497] width 450 height 514
click at [367, 289] on div "Powerful Ingredients, Proven Benefits Heading Gemix helps restore strong, healt…" at bounding box center [893, 438] width 1126 height 632
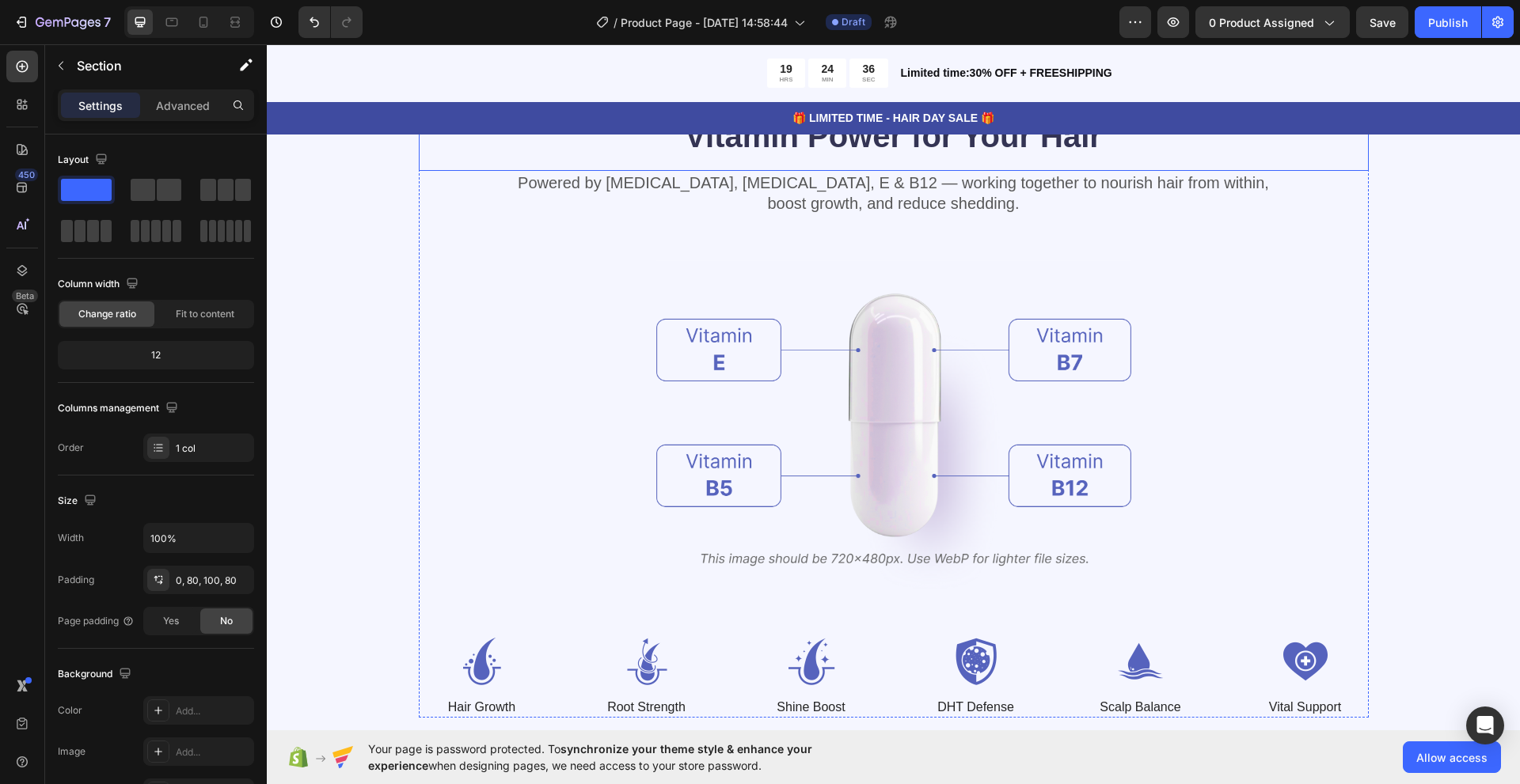
scroll to position [1820, 0]
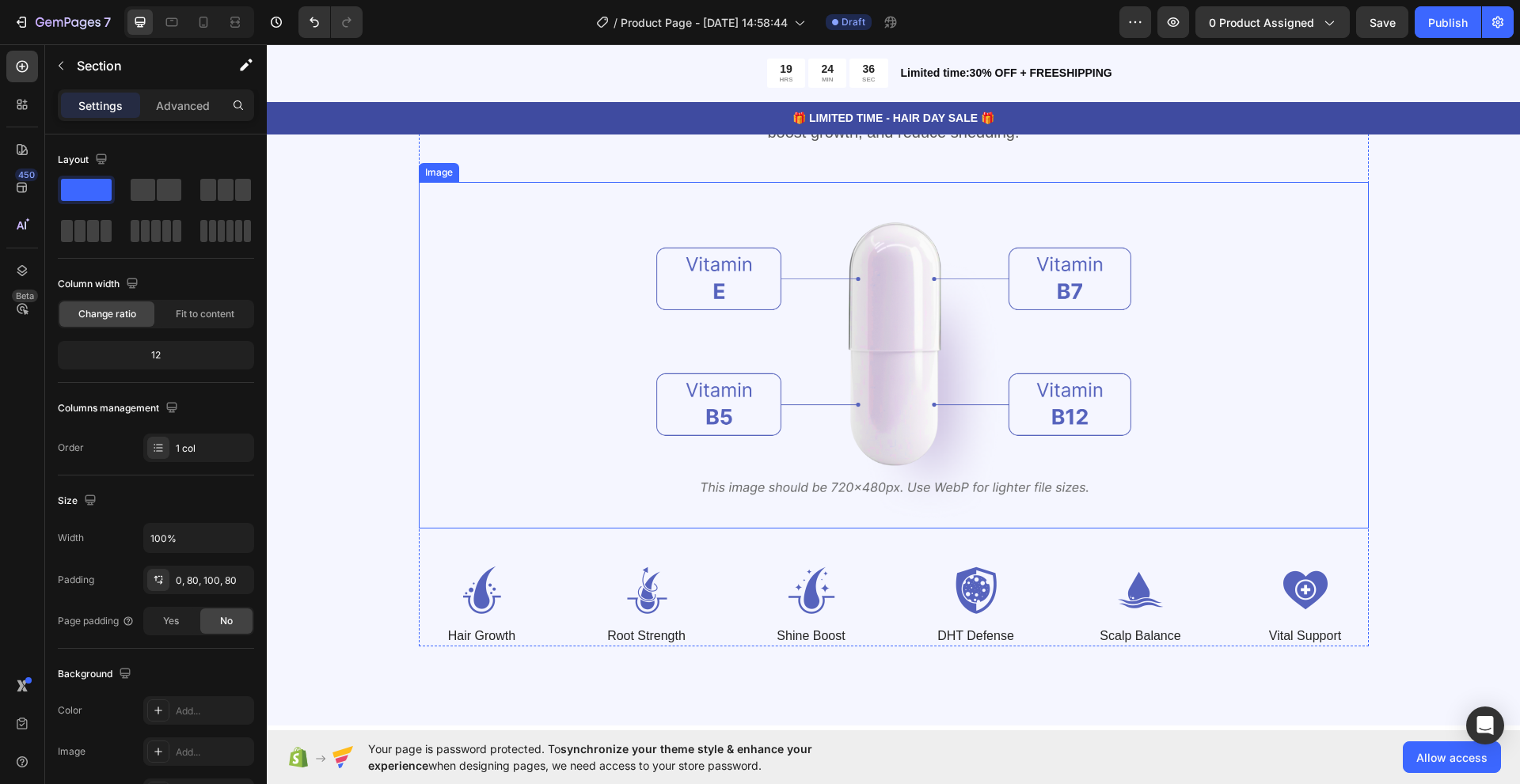
click at [727, 401] on img at bounding box center [893, 355] width 475 height 347
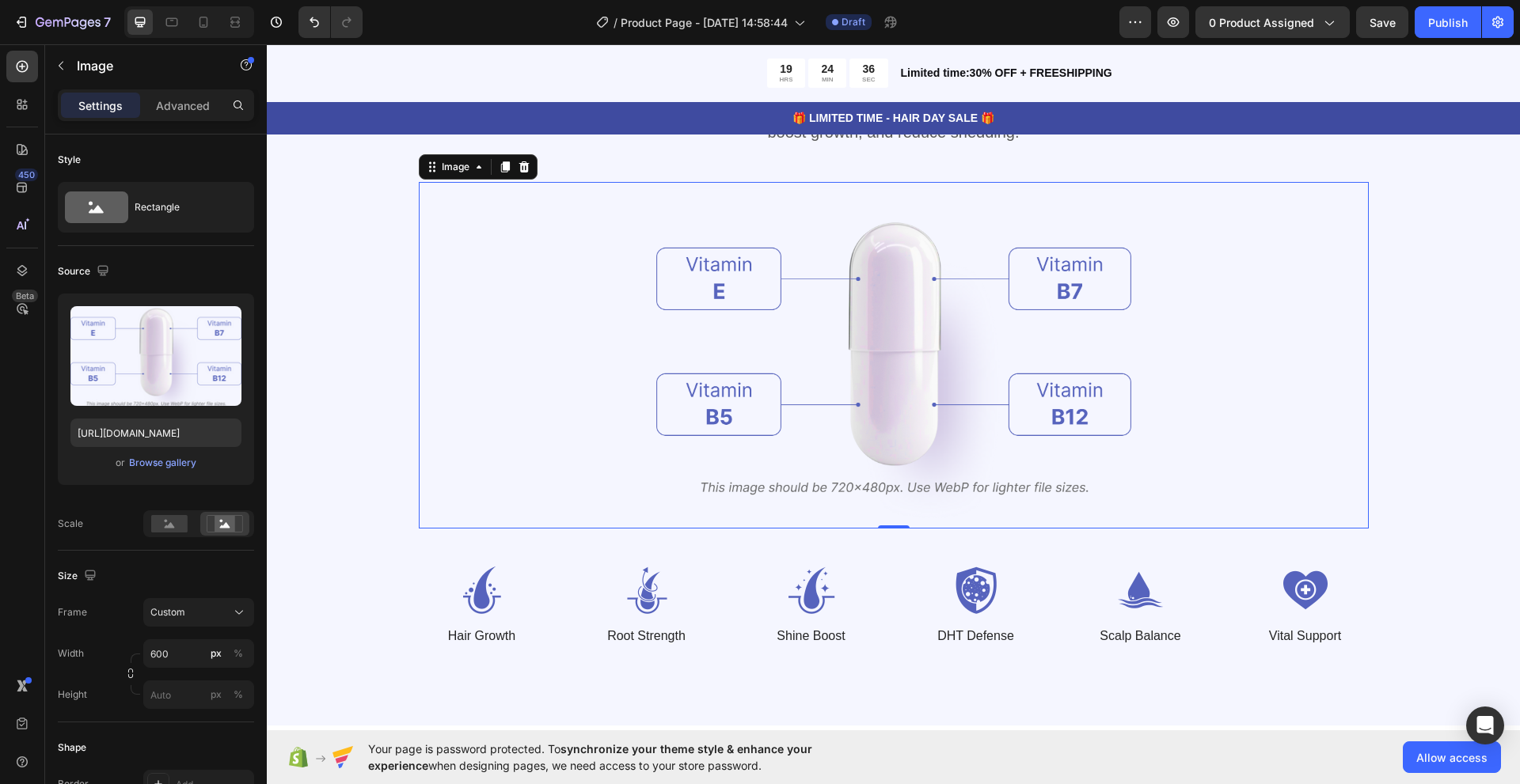
click at [727, 401] on img at bounding box center [893, 355] width 475 height 347
click at [334, 412] on div "Vitamin Power for Your Hair Heading Powered by [MEDICAL_DATA], [MEDICAL_DATA], …" at bounding box center [893, 344] width 1126 height 603
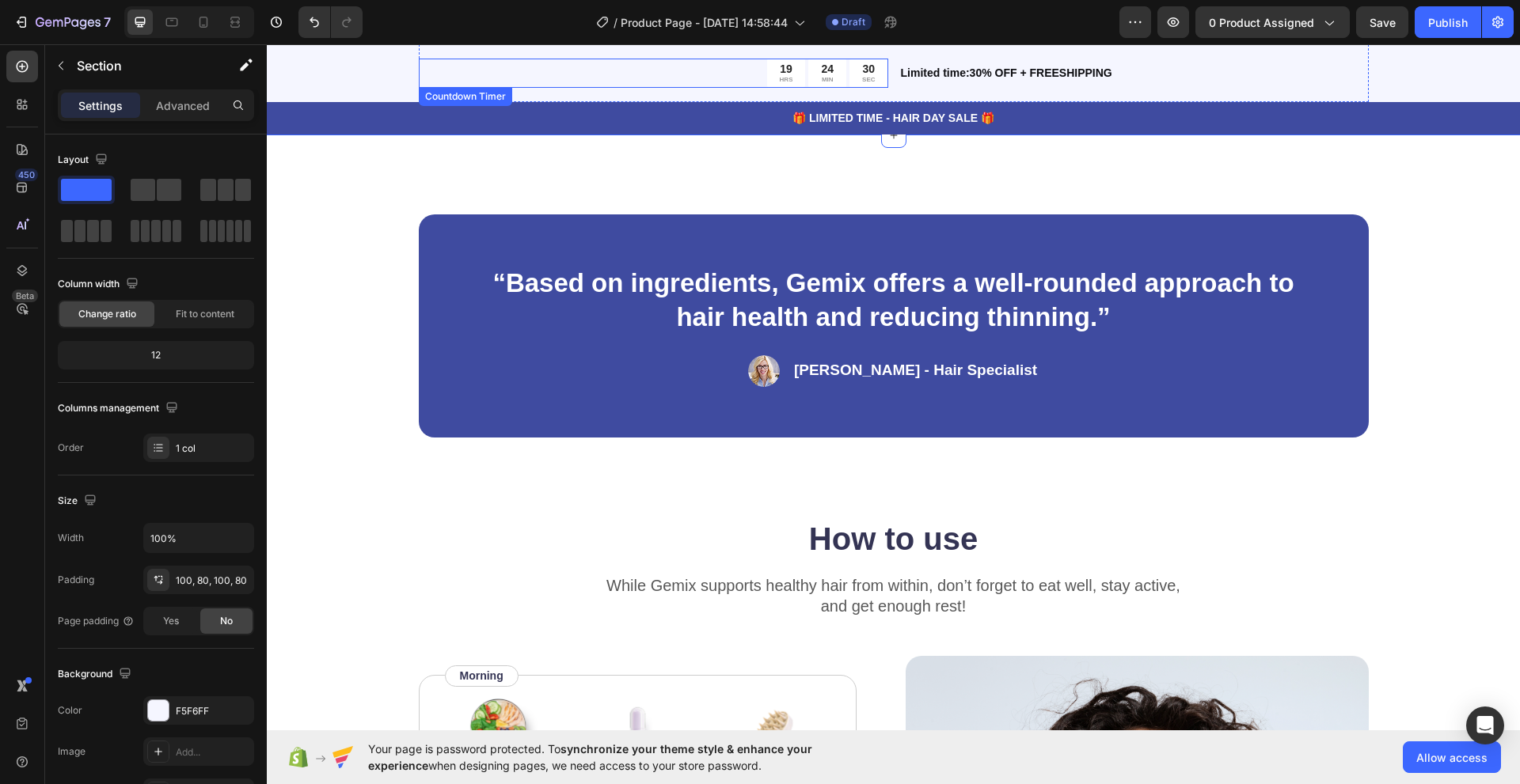
scroll to position [2373, 0]
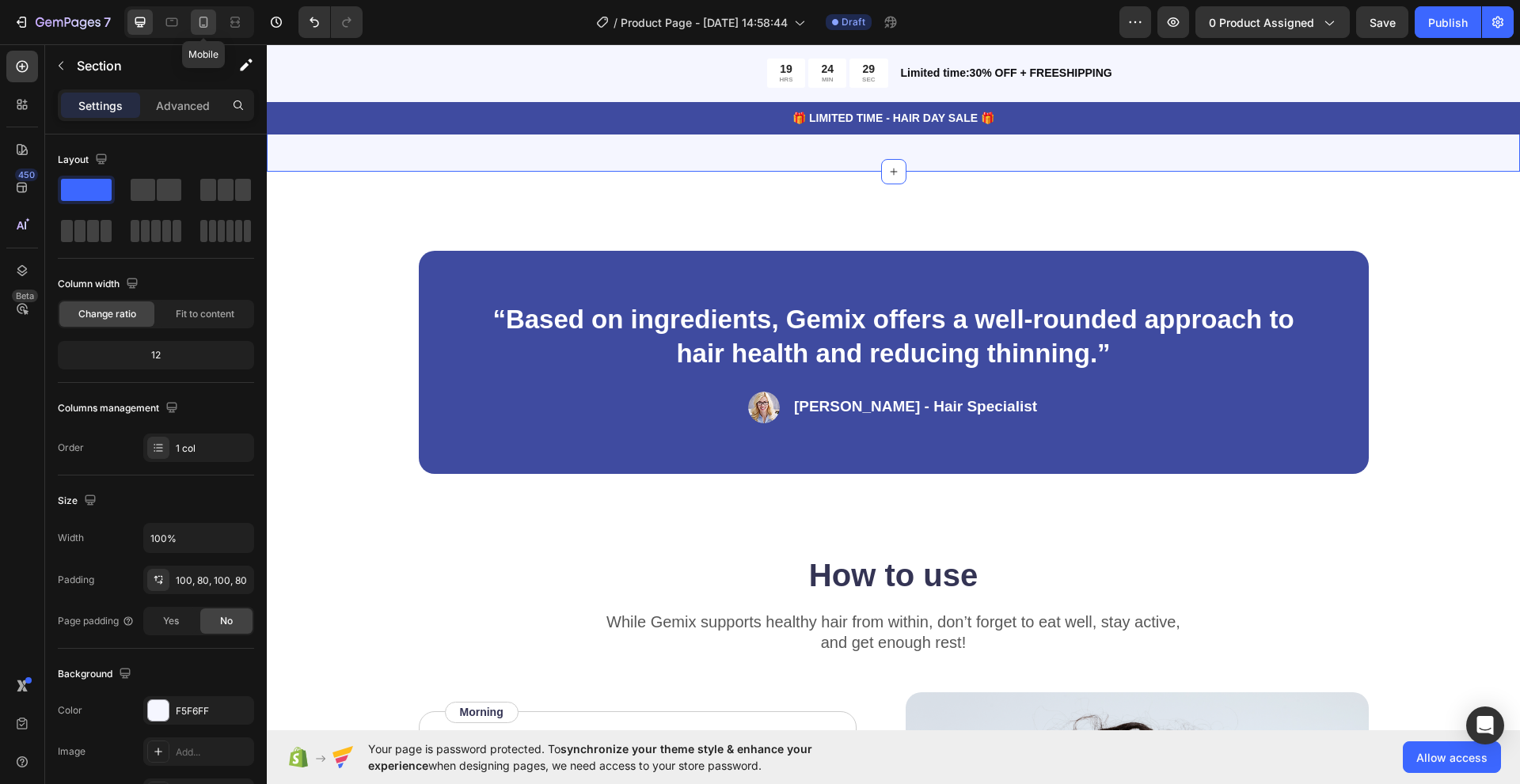
click at [196, 20] on icon at bounding box center [203, 22] width 16 height 16
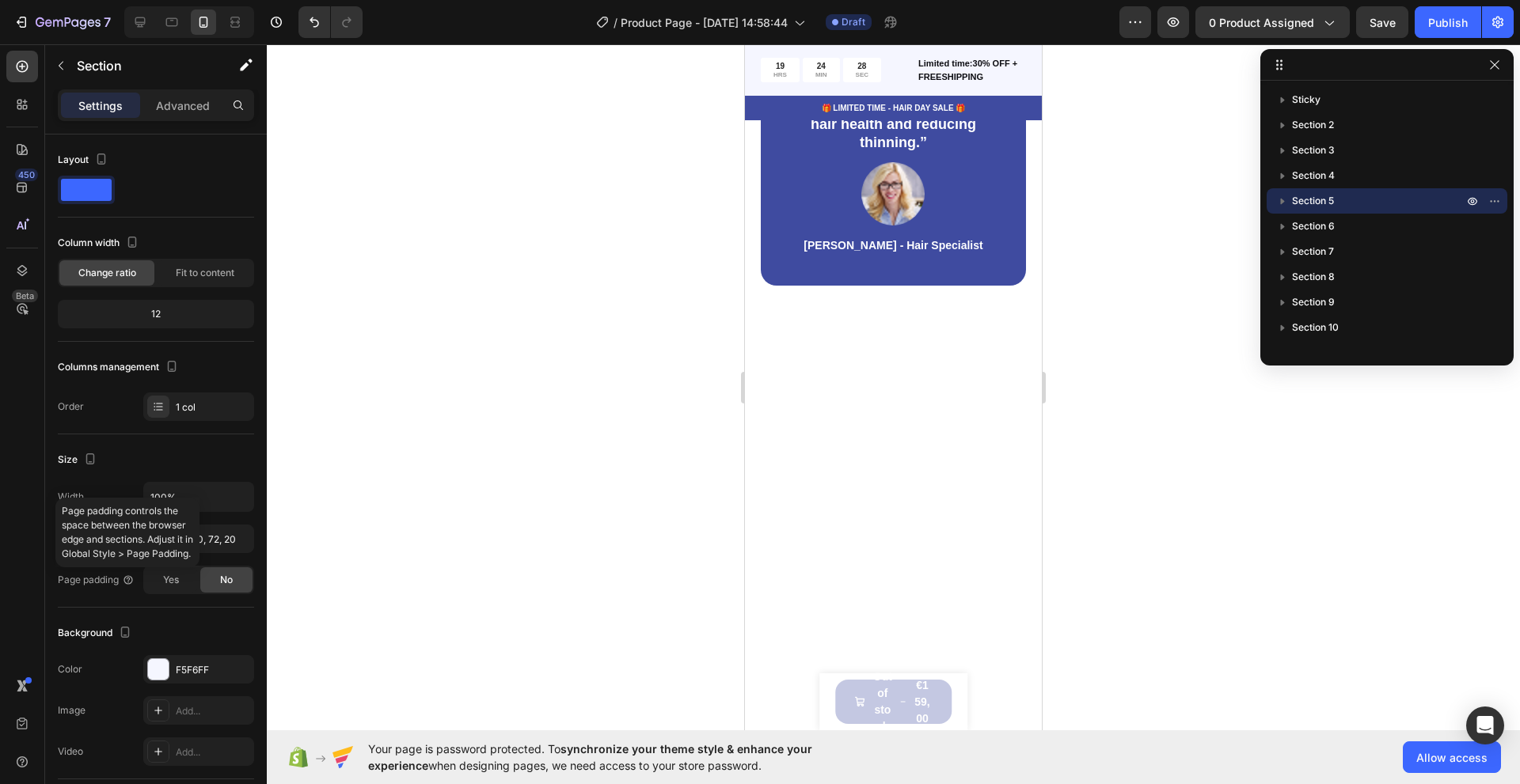
scroll to position [1578, 0]
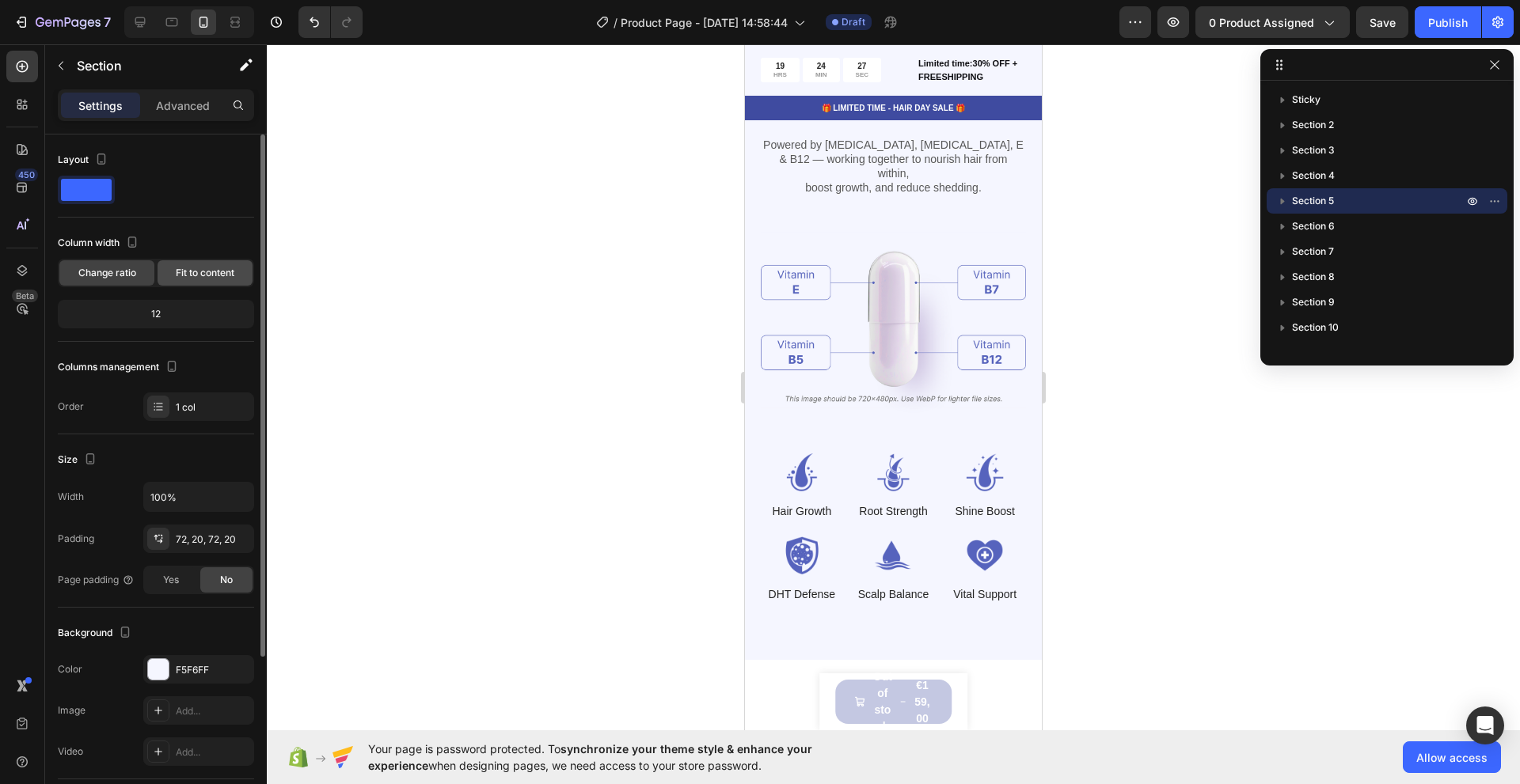
click at [194, 280] on div "Fit to content" at bounding box center [205, 273] width 95 height 25
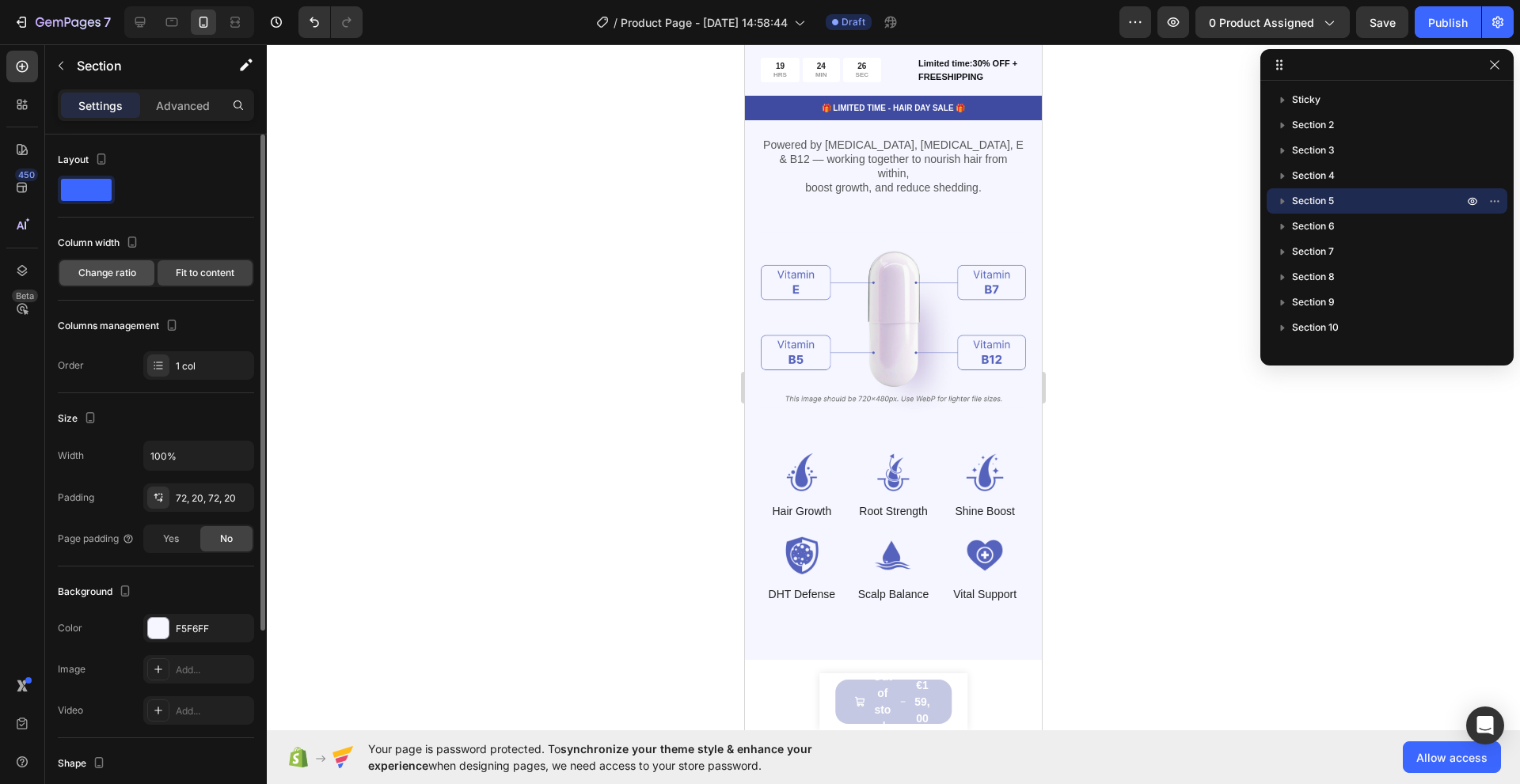
click at [132, 279] on span "Change ratio" at bounding box center [107, 273] width 57 height 15
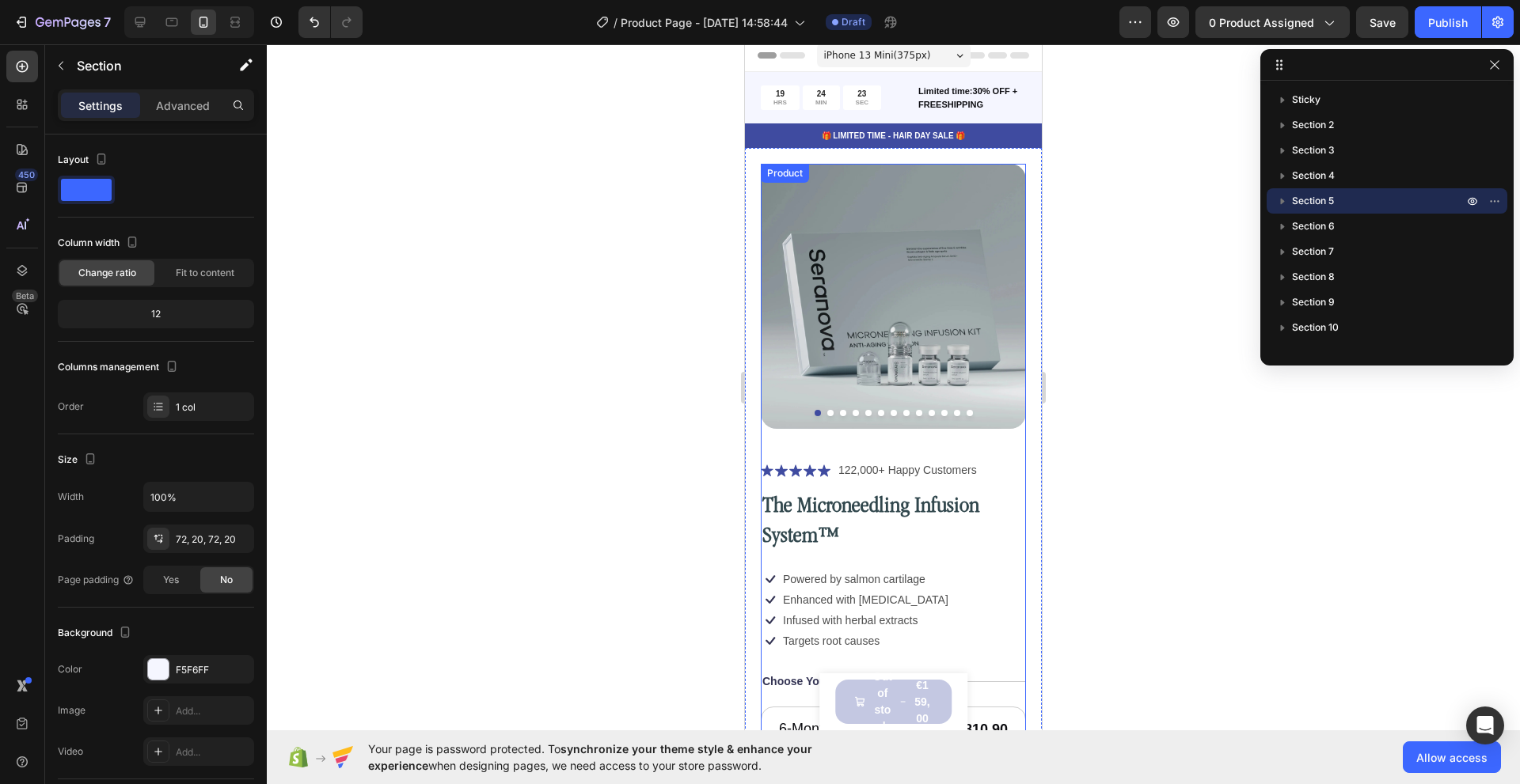
scroll to position [0, 0]
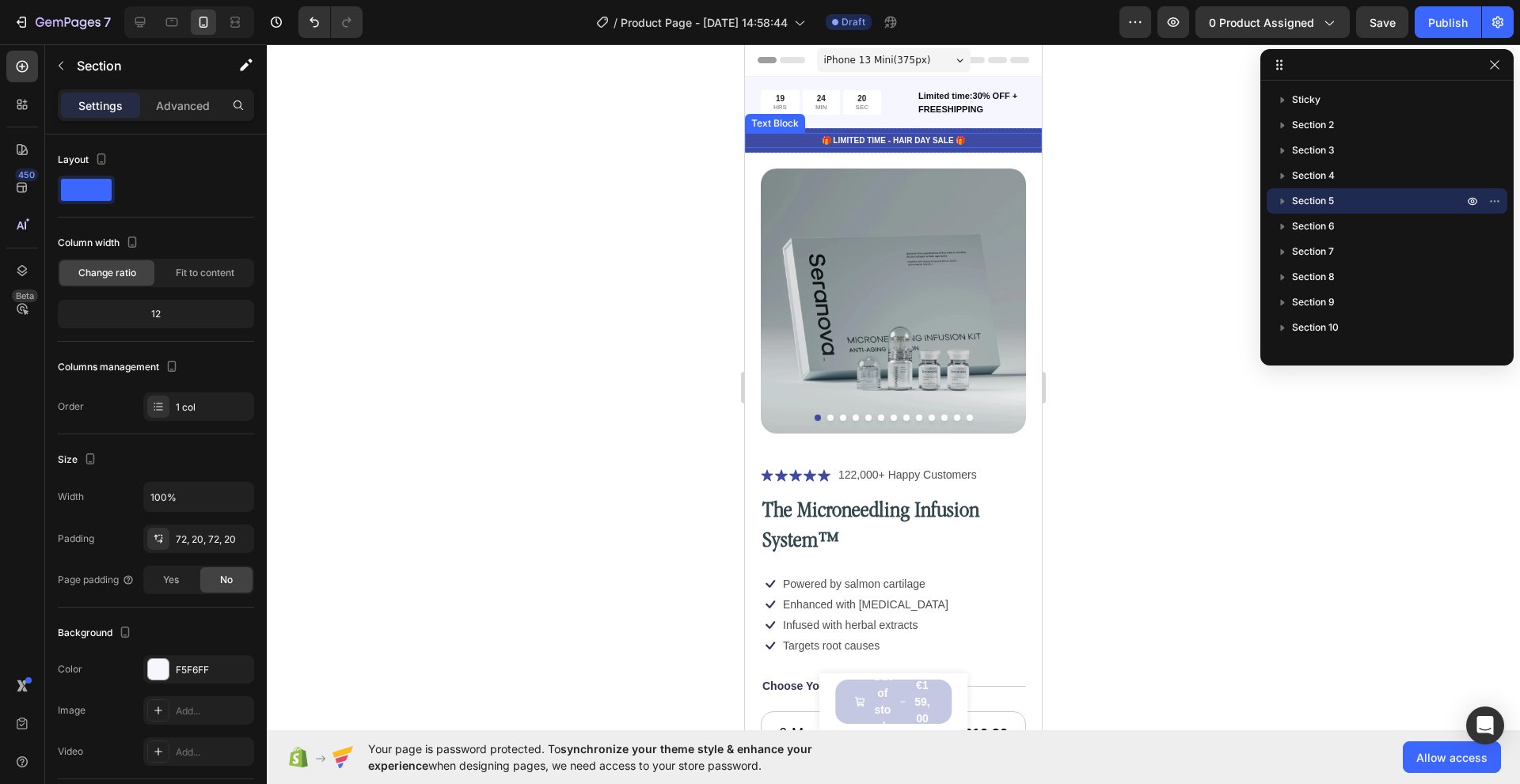
click at [1017, 147] on div "🎁 LIMITED TIME - HAIR DAY SALE 🎁" at bounding box center [892, 140] width 296 height 15
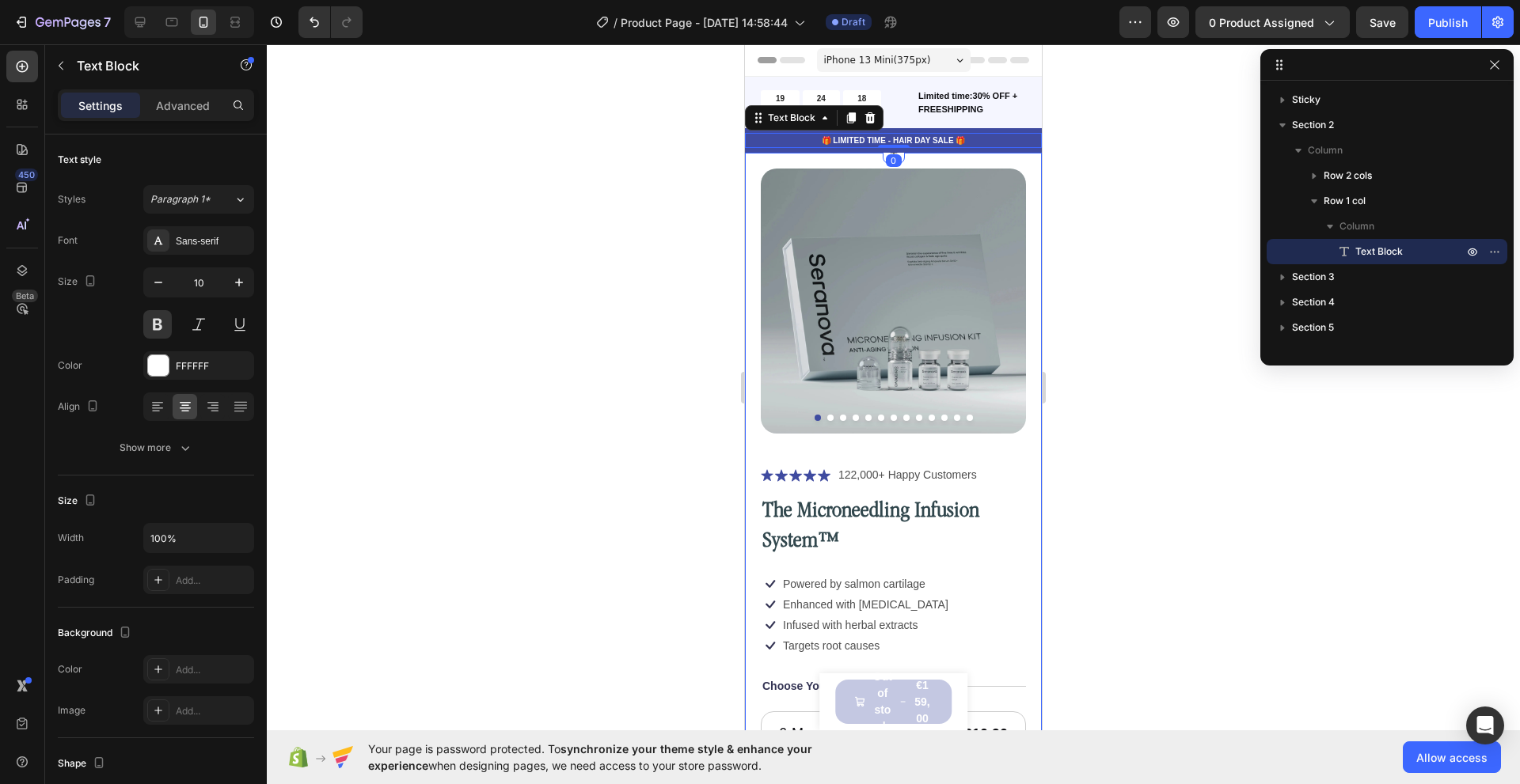
click at [701, 186] on div at bounding box center [892, 414] width 1253 height 739
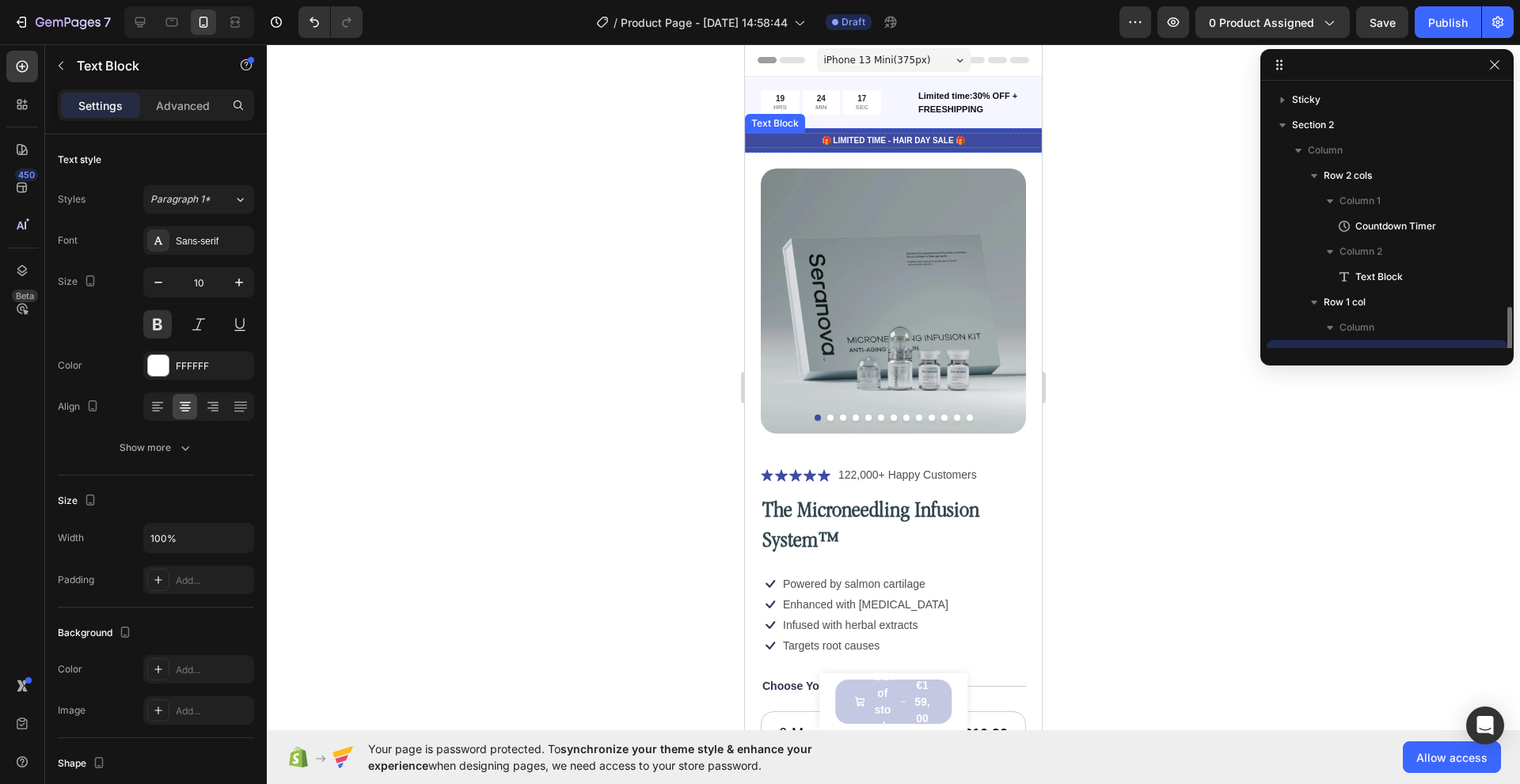
click at [774, 140] on p "🎁 LIMITED TIME - HAIR DAY SALE 🎁" at bounding box center [893, 140] width 294 height 12
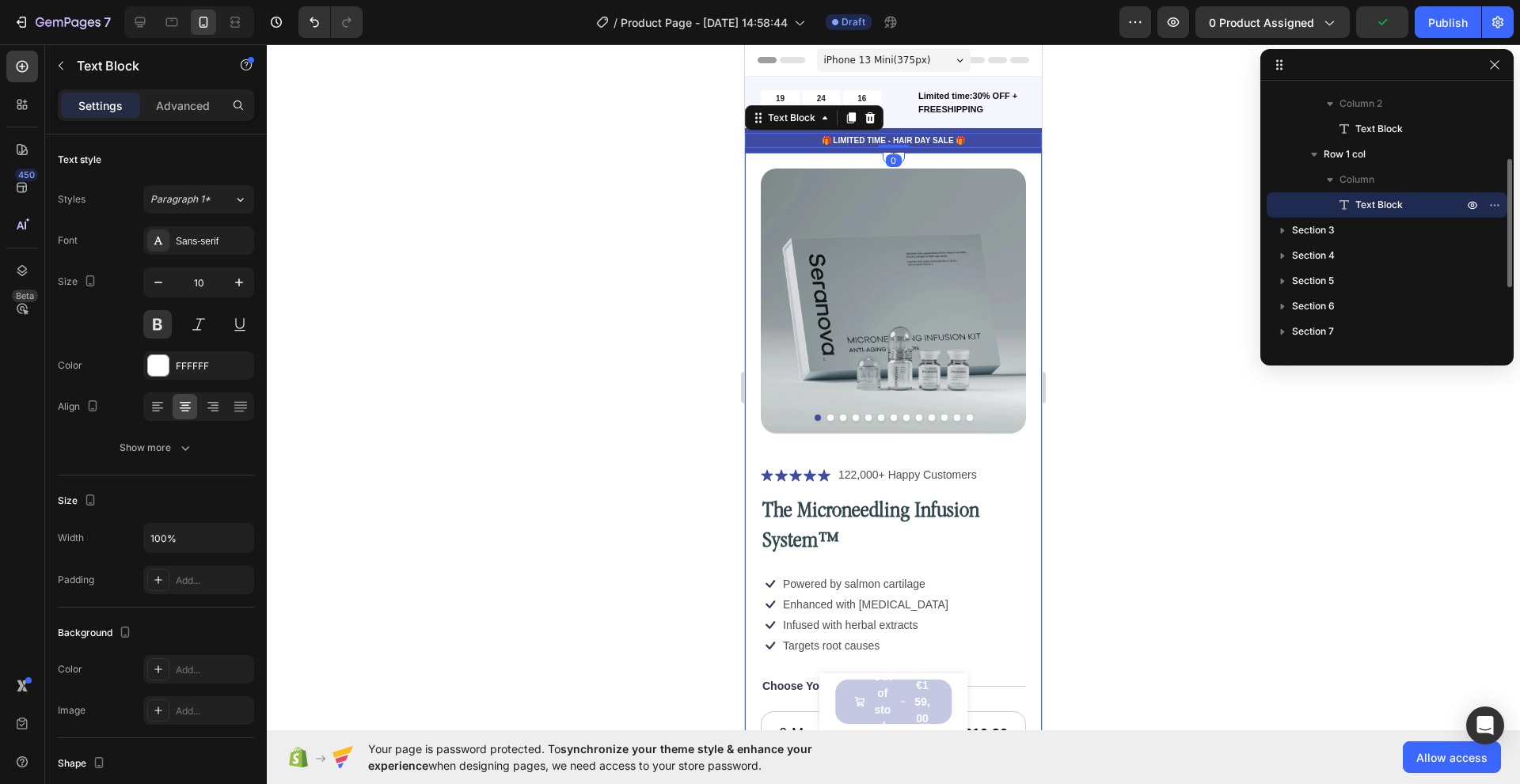
click at [588, 181] on div at bounding box center [892, 414] width 1253 height 739
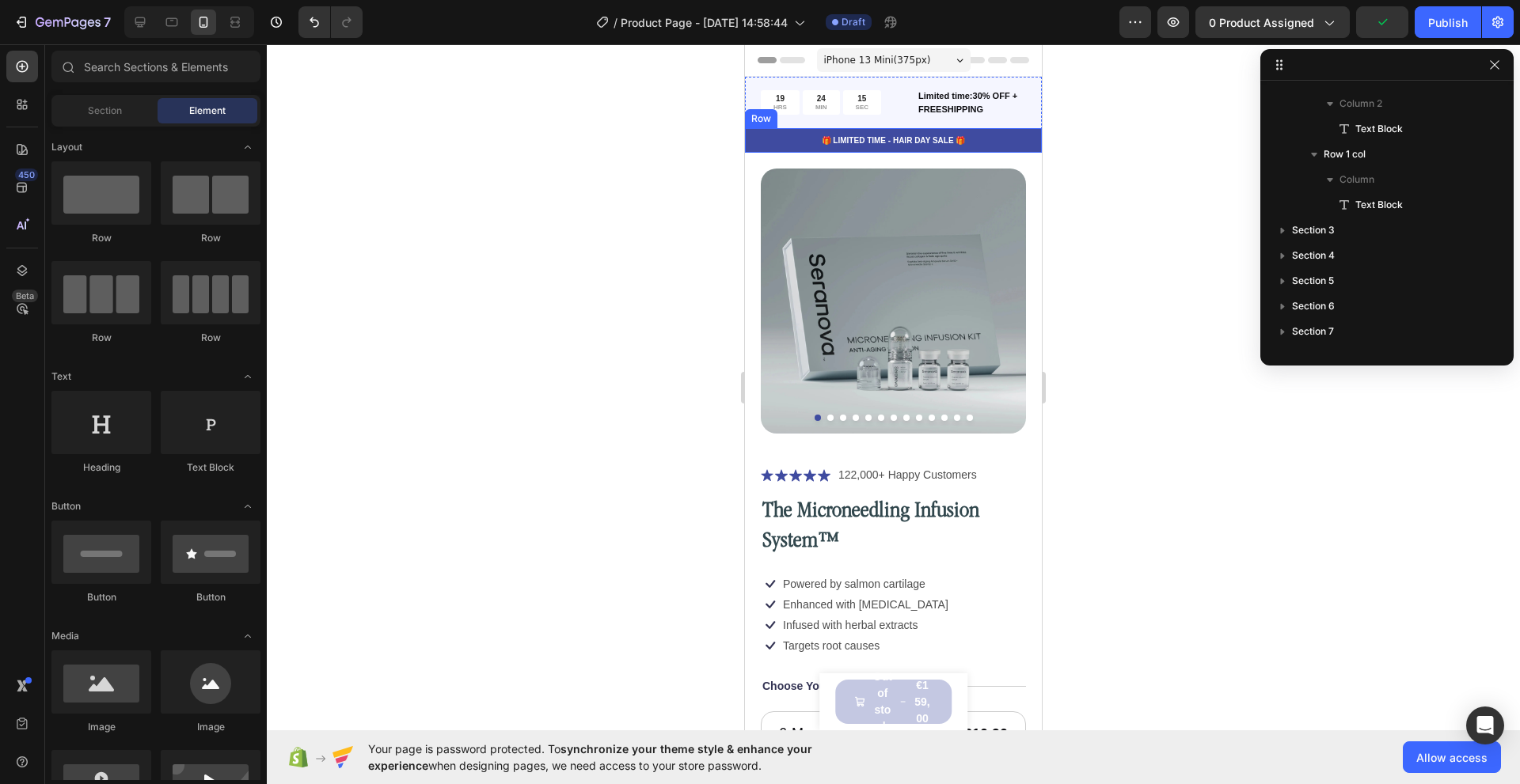
click at [758, 143] on p "🎁 LIMITED TIME - HAIR DAY SALE 🎁" at bounding box center [893, 140] width 294 height 12
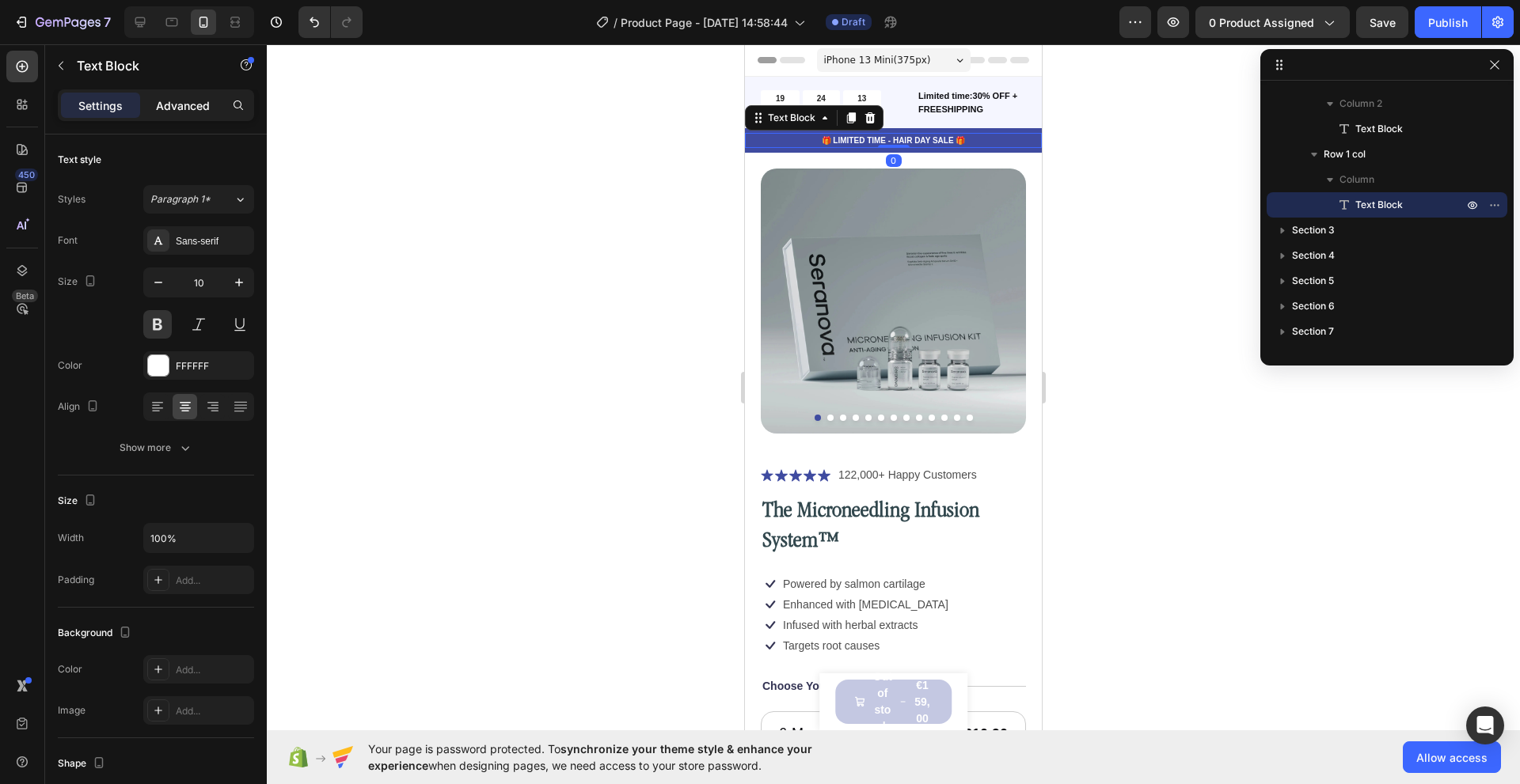
click at [177, 113] on p "Advanced" at bounding box center [182, 105] width 53 height 17
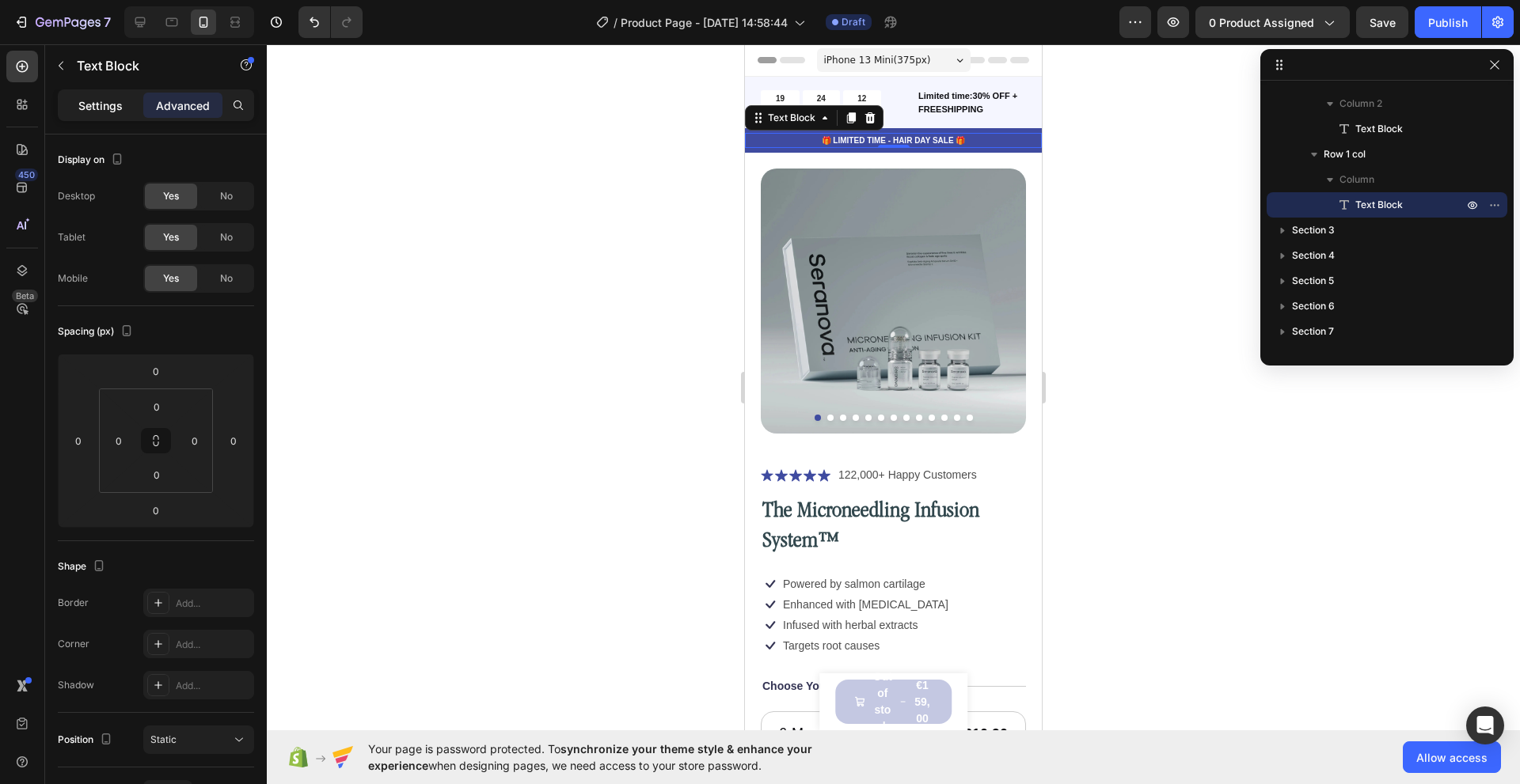
click at [91, 109] on p "Settings" at bounding box center [101, 105] width 45 height 17
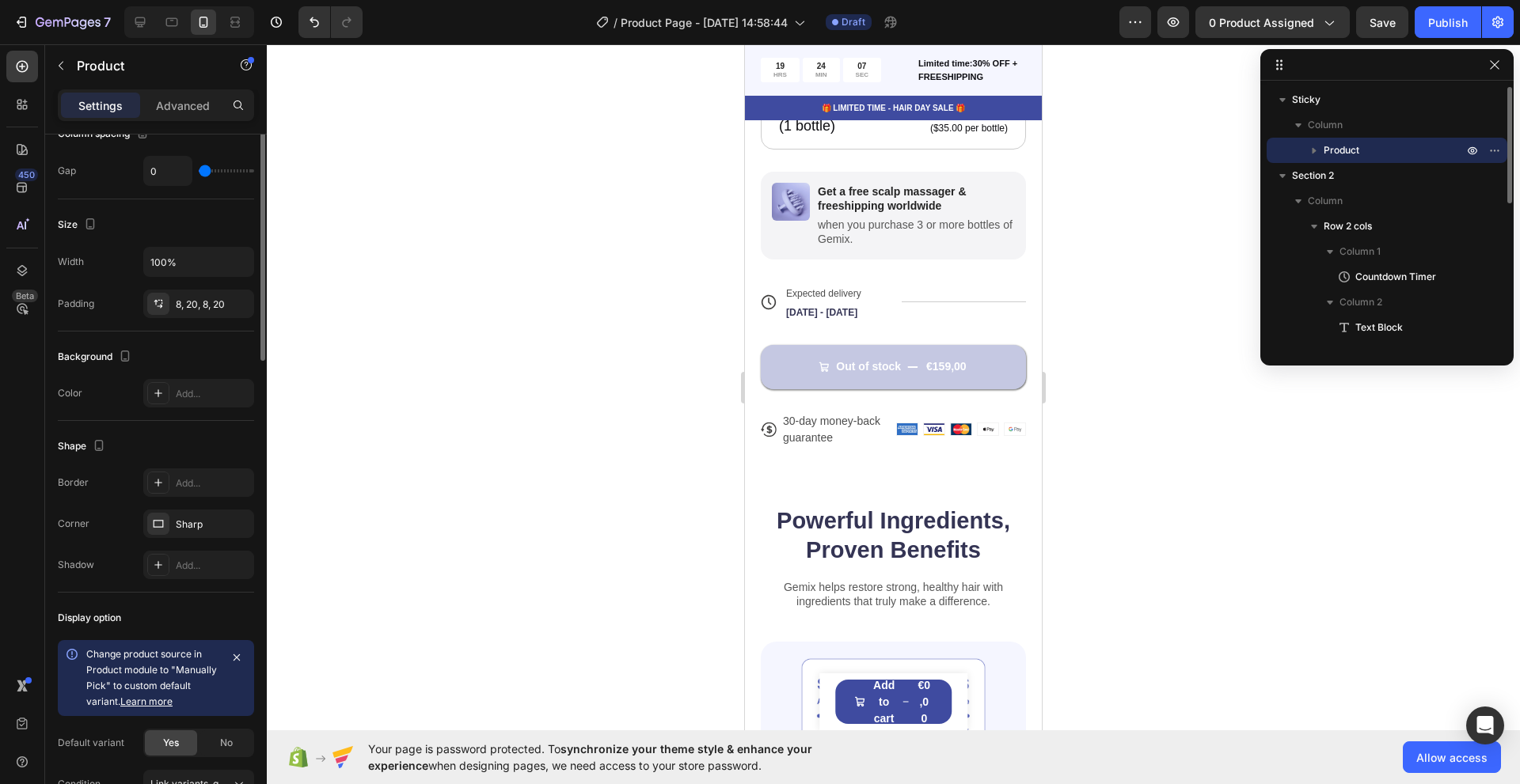
scroll to position [0, 0]
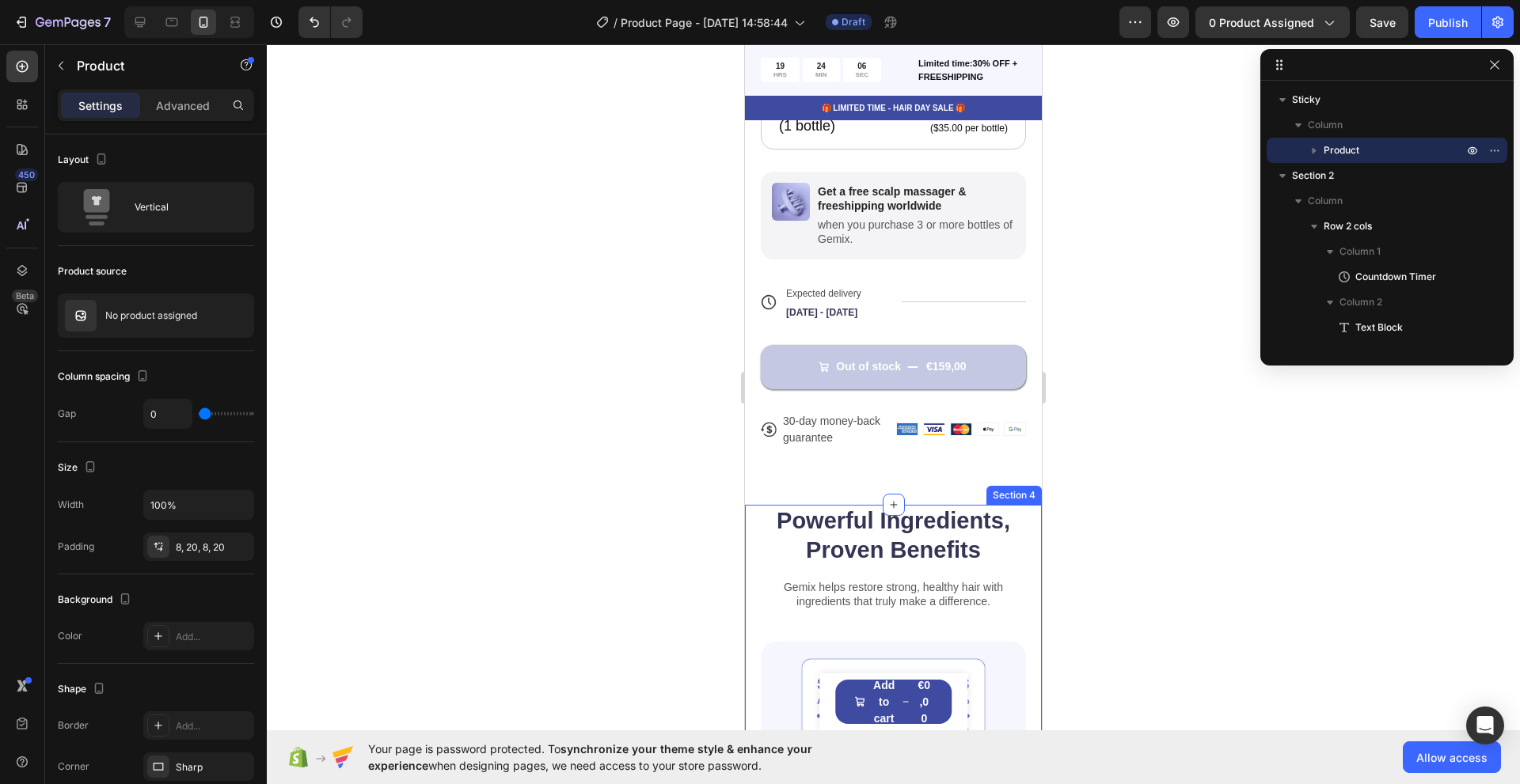
click at [641, 647] on div at bounding box center [892, 414] width 1253 height 739
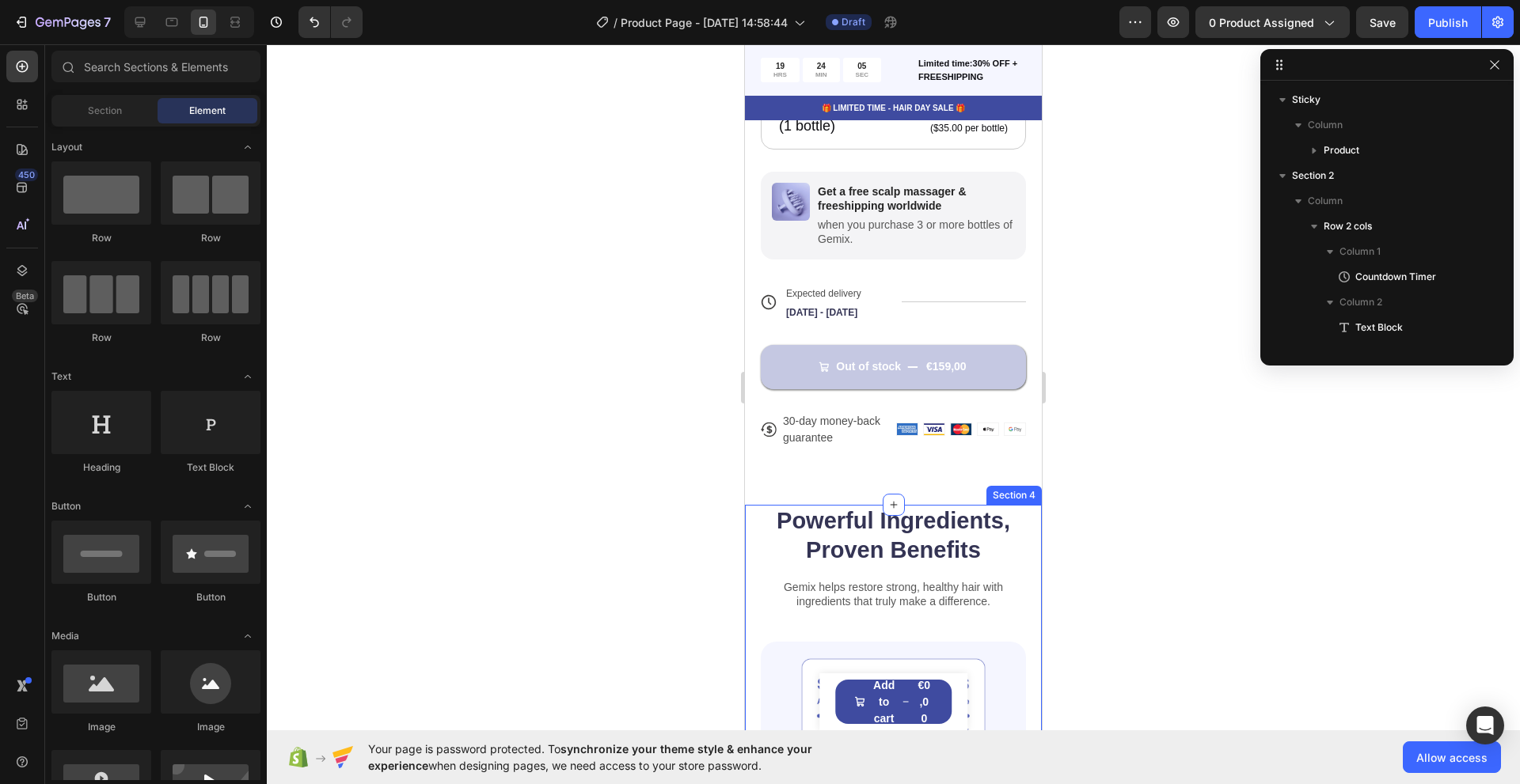
click at [699, 601] on div at bounding box center [892, 414] width 1253 height 739
click at [139, 18] on icon at bounding box center [140, 22] width 11 height 11
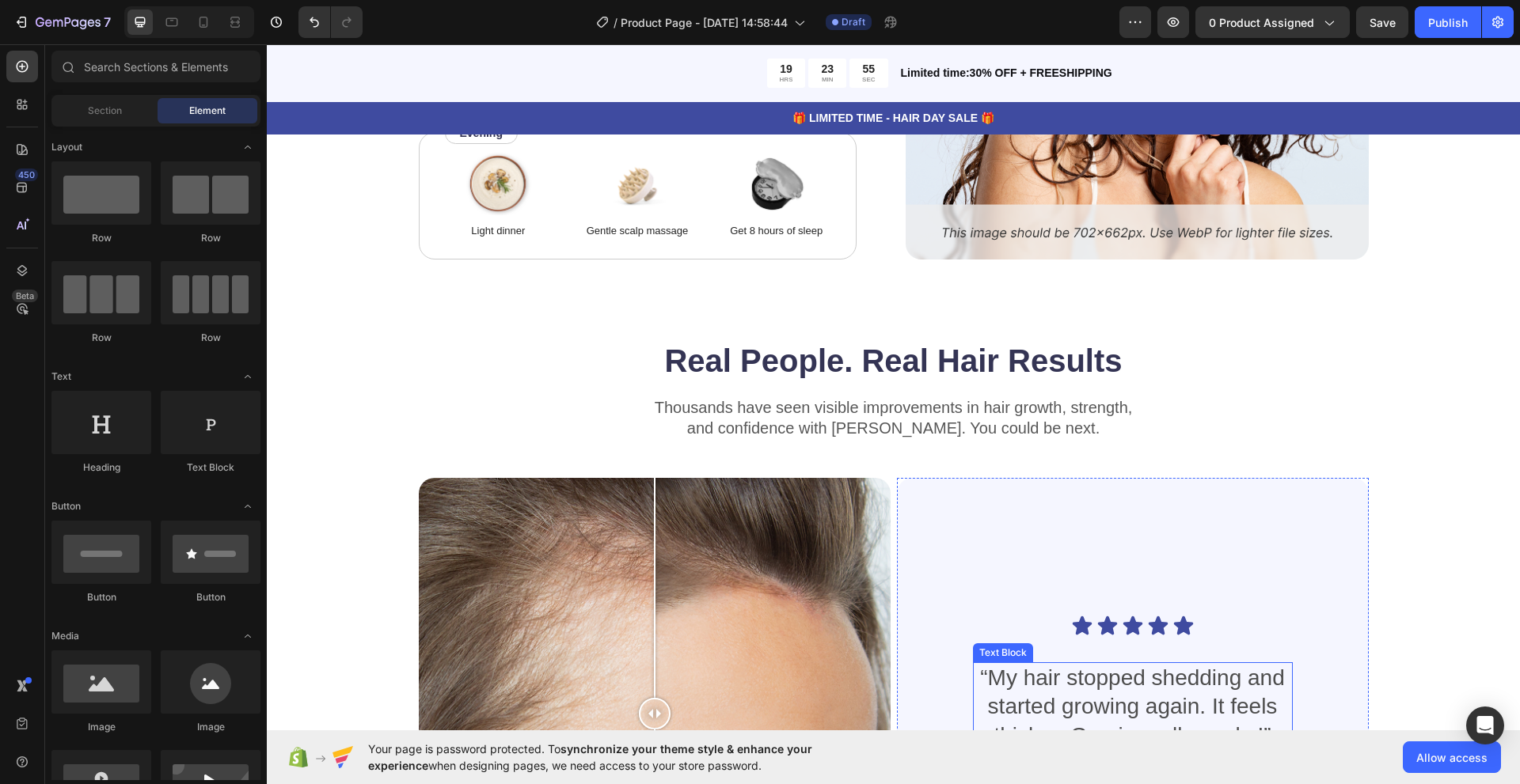
scroll to position [3256, 0]
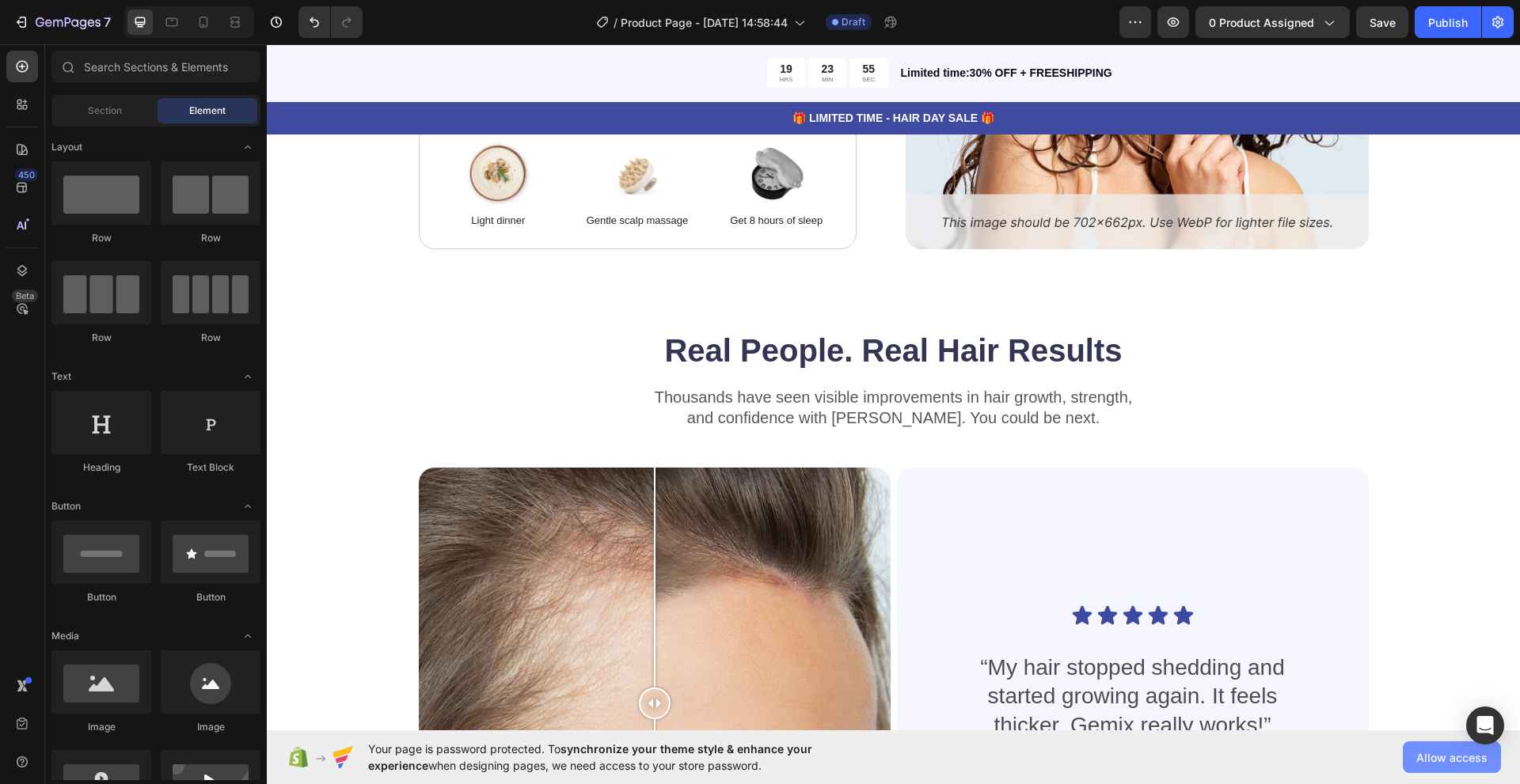
click at [1413, 752] on button "Allow access" at bounding box center [1451, 757] width 98 height 32
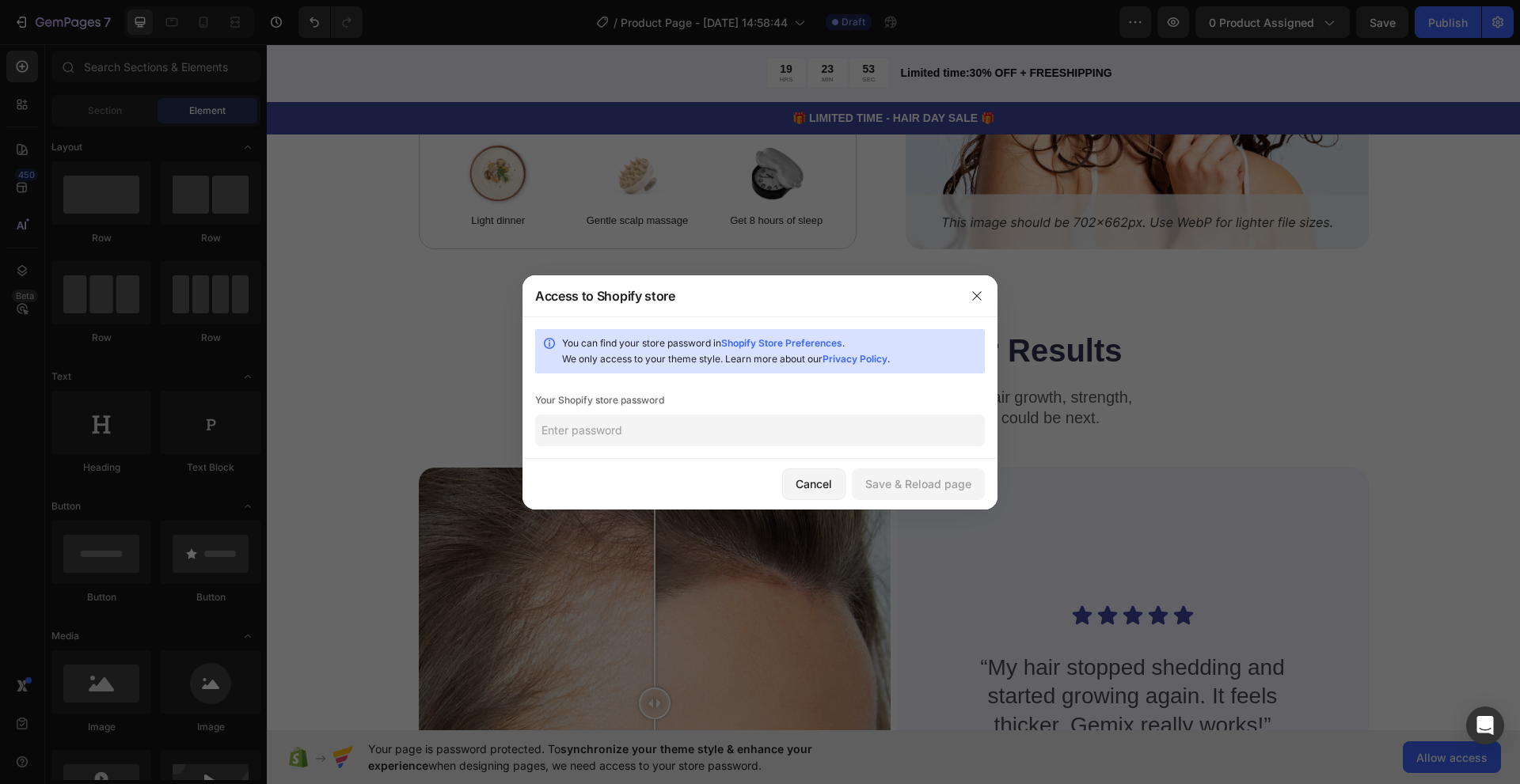
click at [709, 432] on input "text" at bounding box center [760, 430] width 450 height 32
paste input "Inshallah_sa_marche_l_ecom_214"
type input "Inshallah_sa_marche_l_ecom_214"
click at [914, 479] on div "Save & Reload page" at bounding box center [917, 483] width 106 height 17
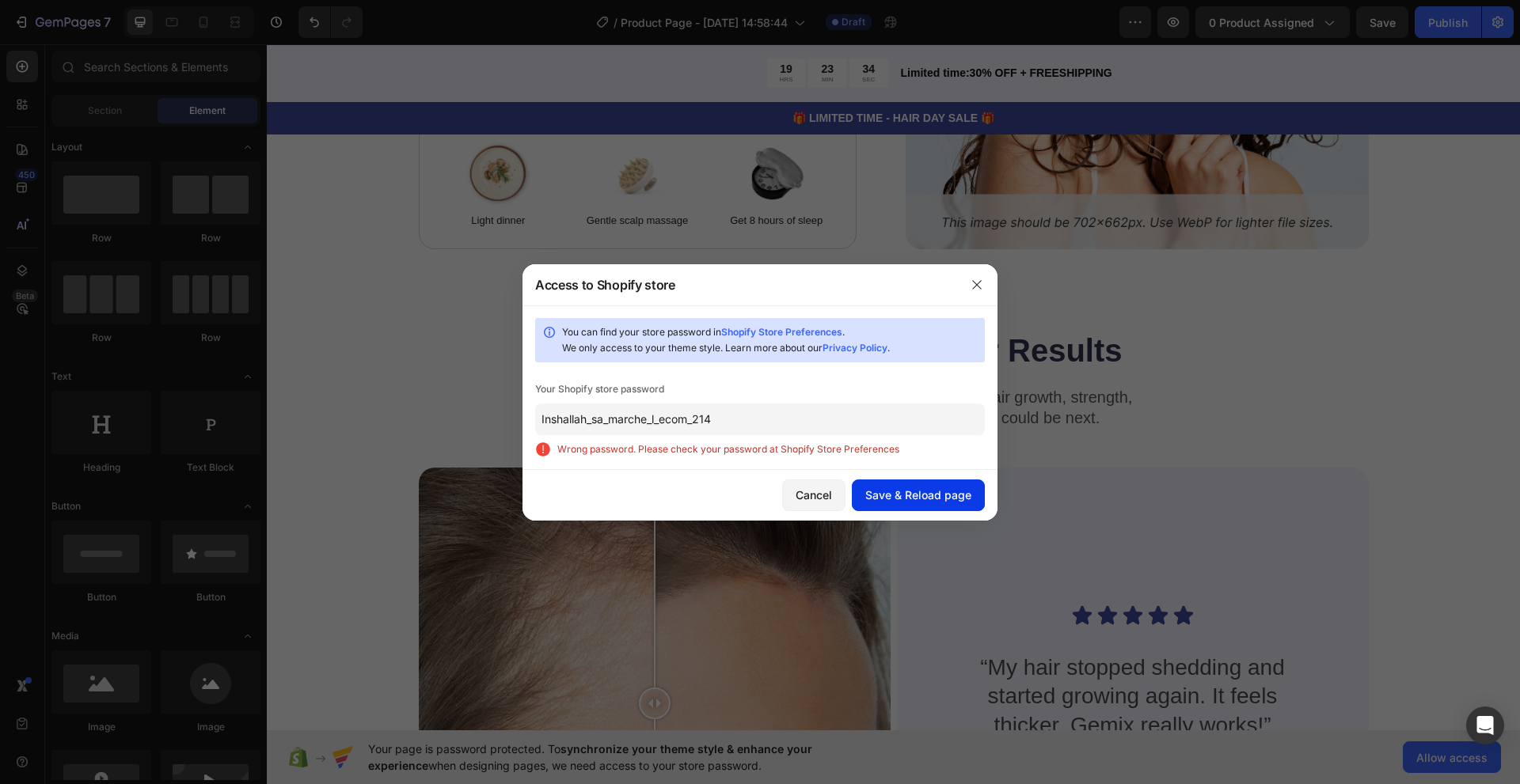
click at [879, 496] on div "Save & Reload page" at bounding box center [917, 494] width 106 height 17
click at [822, 487] on div "Cancel" at bounding box center [812, 494] width 36 height 17
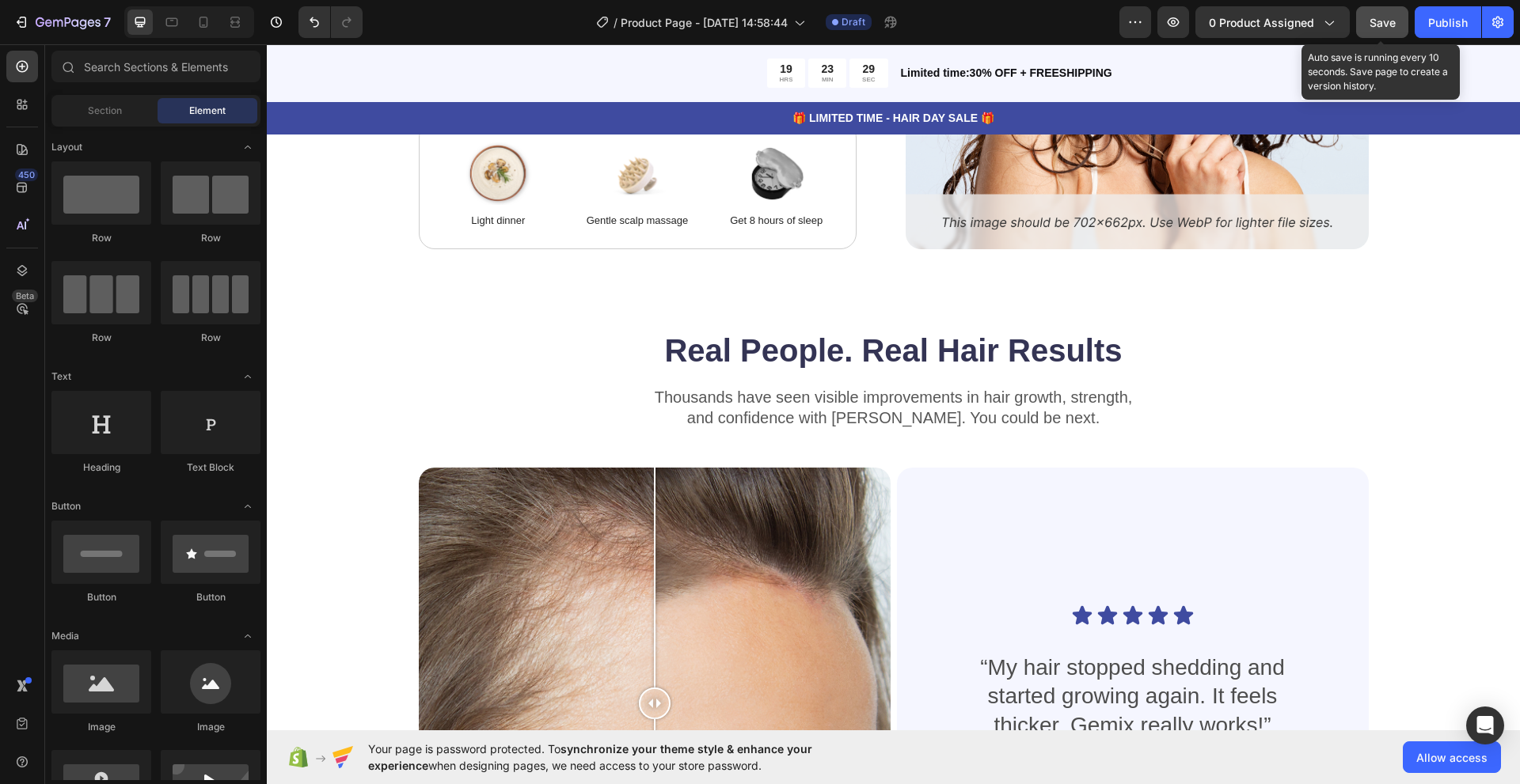
click at [1388, 27] on span "Save" at bounding box center [1382, 22] width 26 height 14
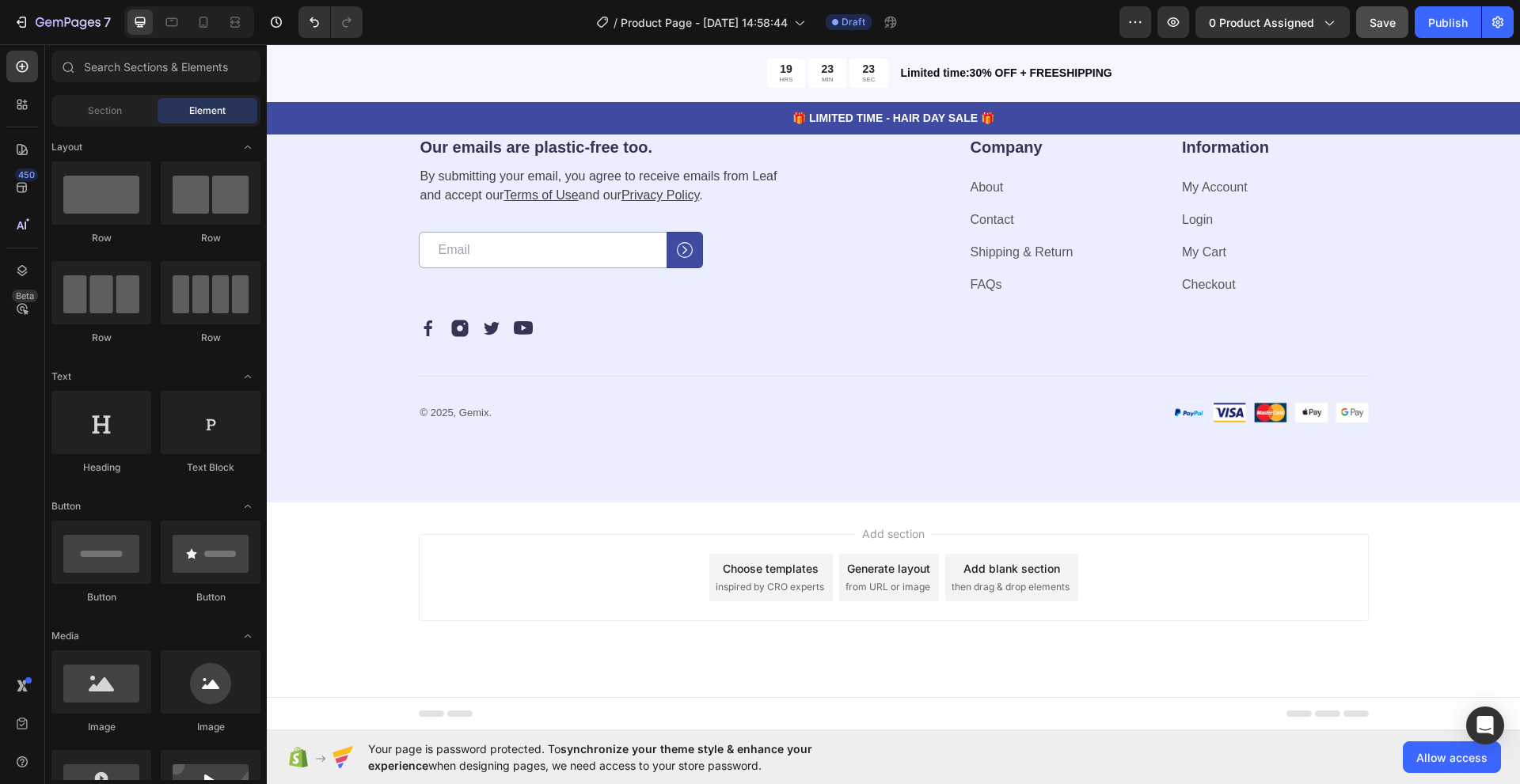
scroll to position [5155, 0]
click at [667, 402] on div "Title Line 0" at bounding box center [893, 370] width 950 height 64
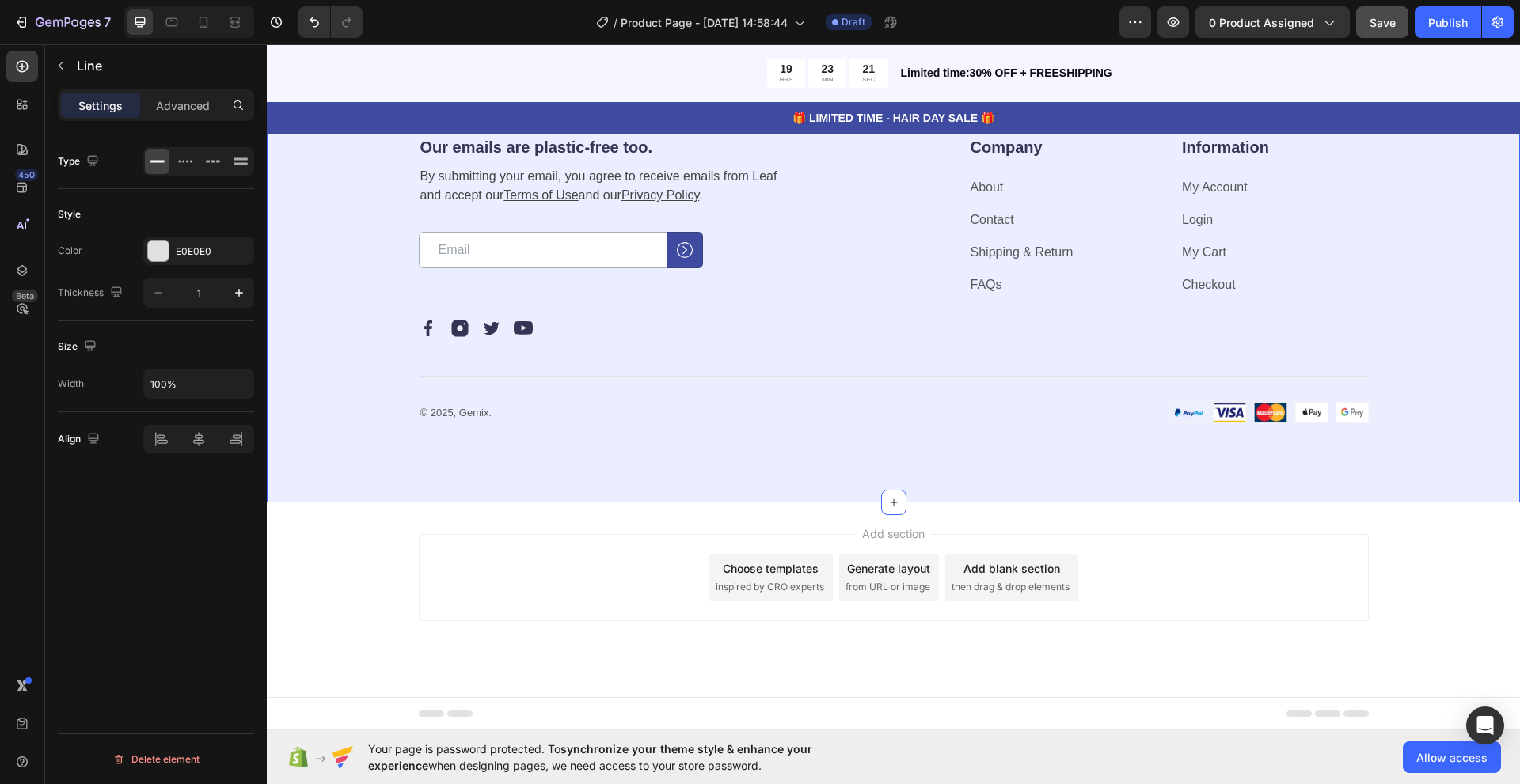
click at [351, 424] on div "Our emails are plastic-free too. Heading By submitting your email, you agree to…" at bounding box center [893, 279] width 1126 height 288
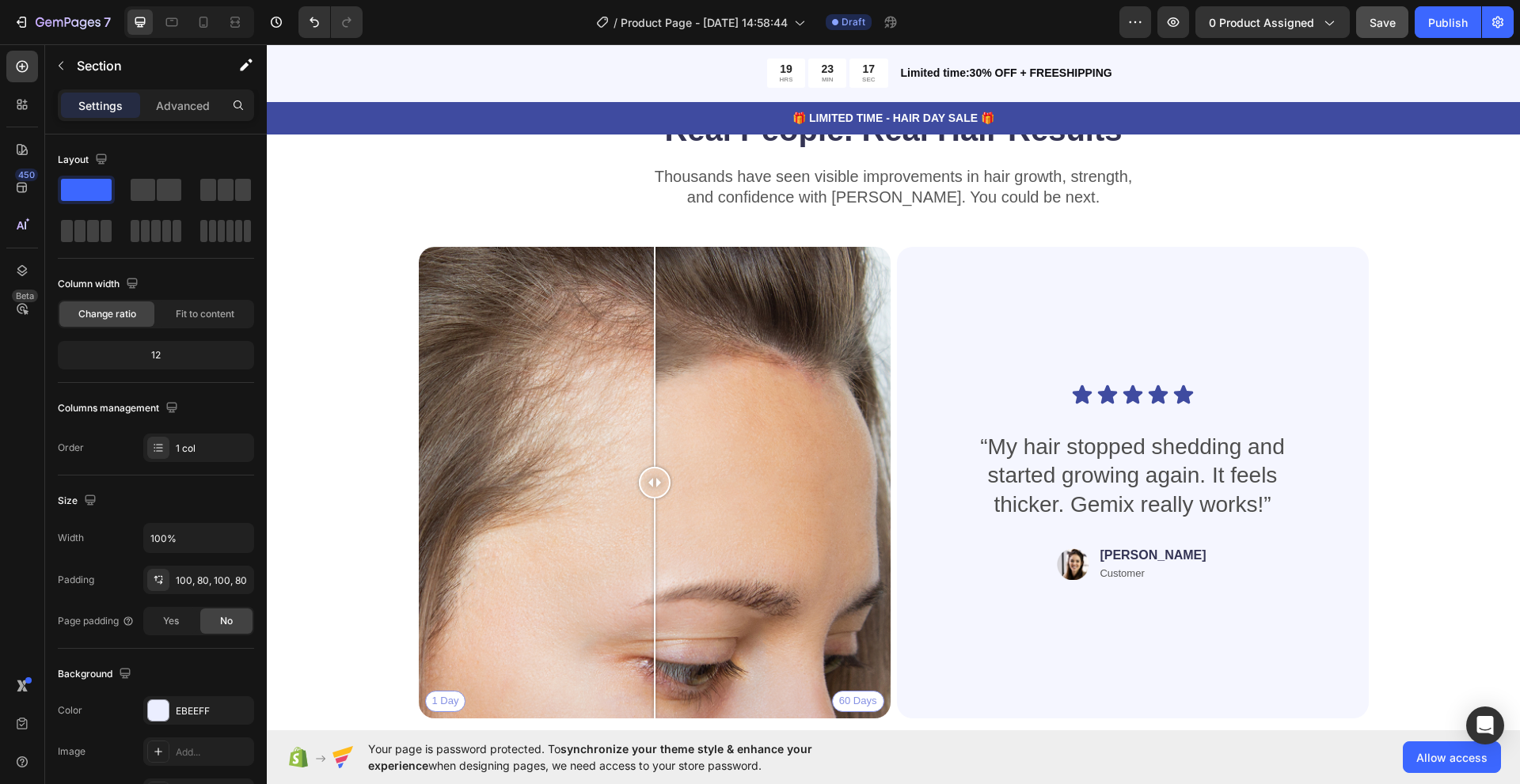
scroll to position [3256, 0]
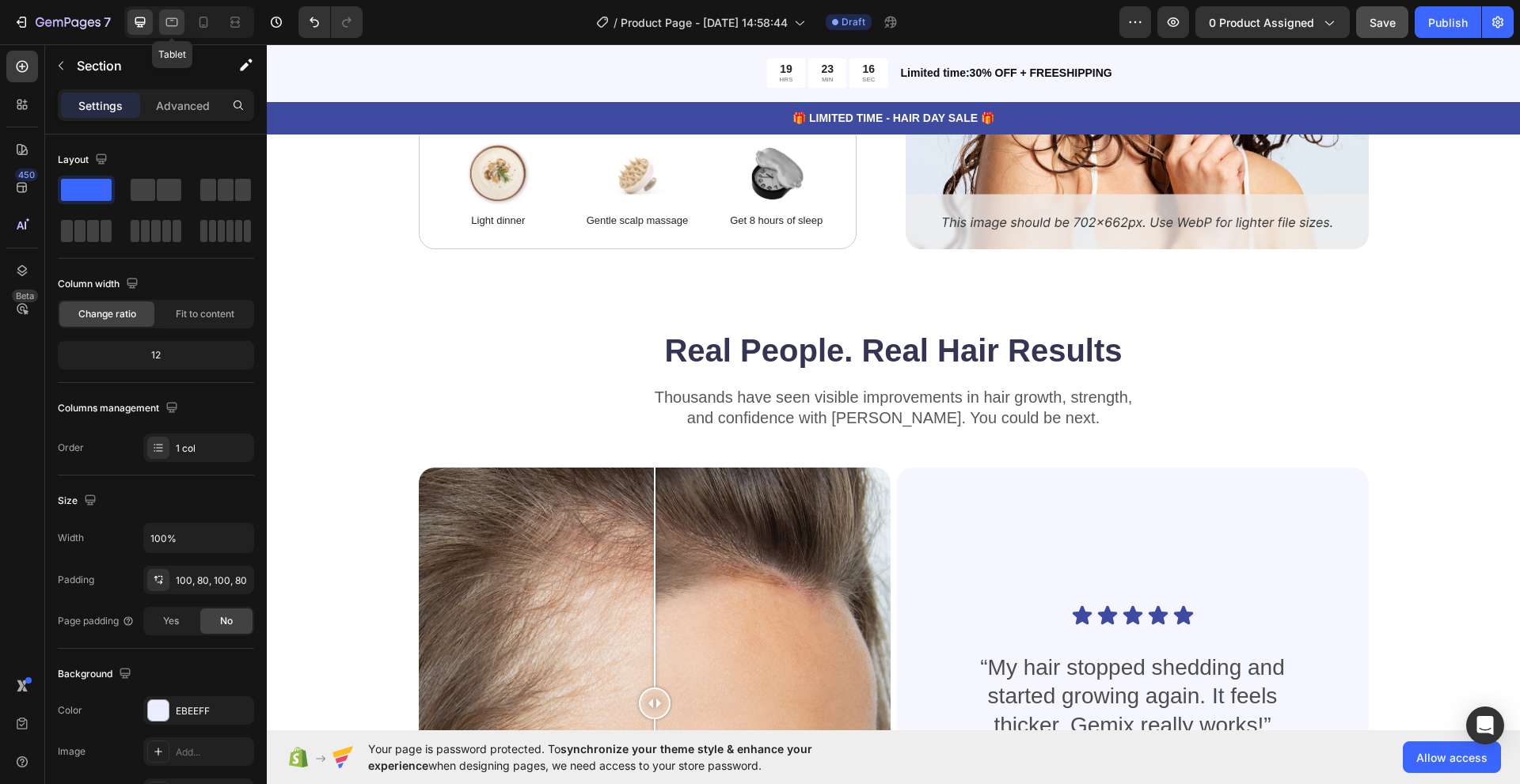
click at [176, 29] on icon at bounding box center [172, 22] width 16 height 16
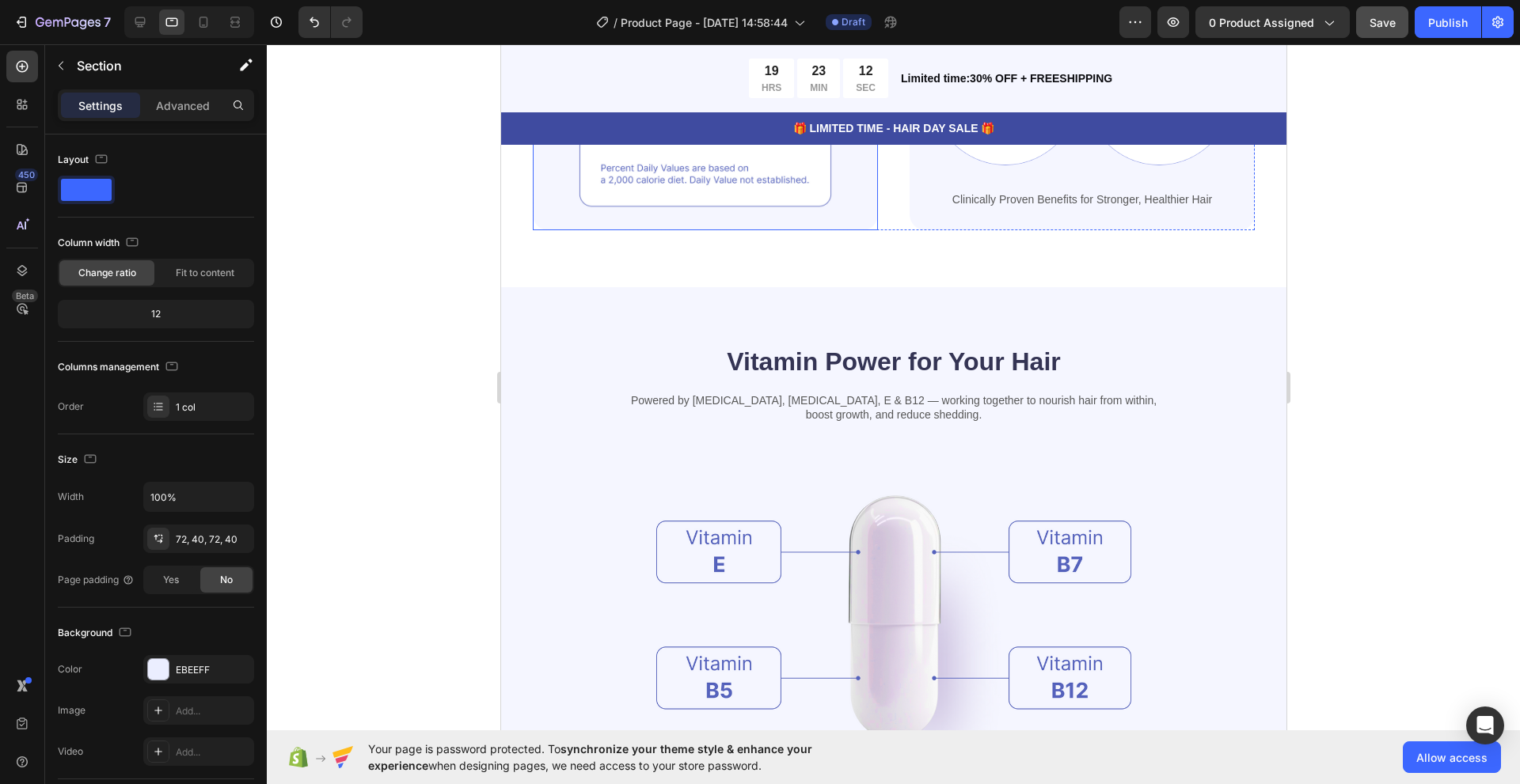
scroll to position [1233, 0]
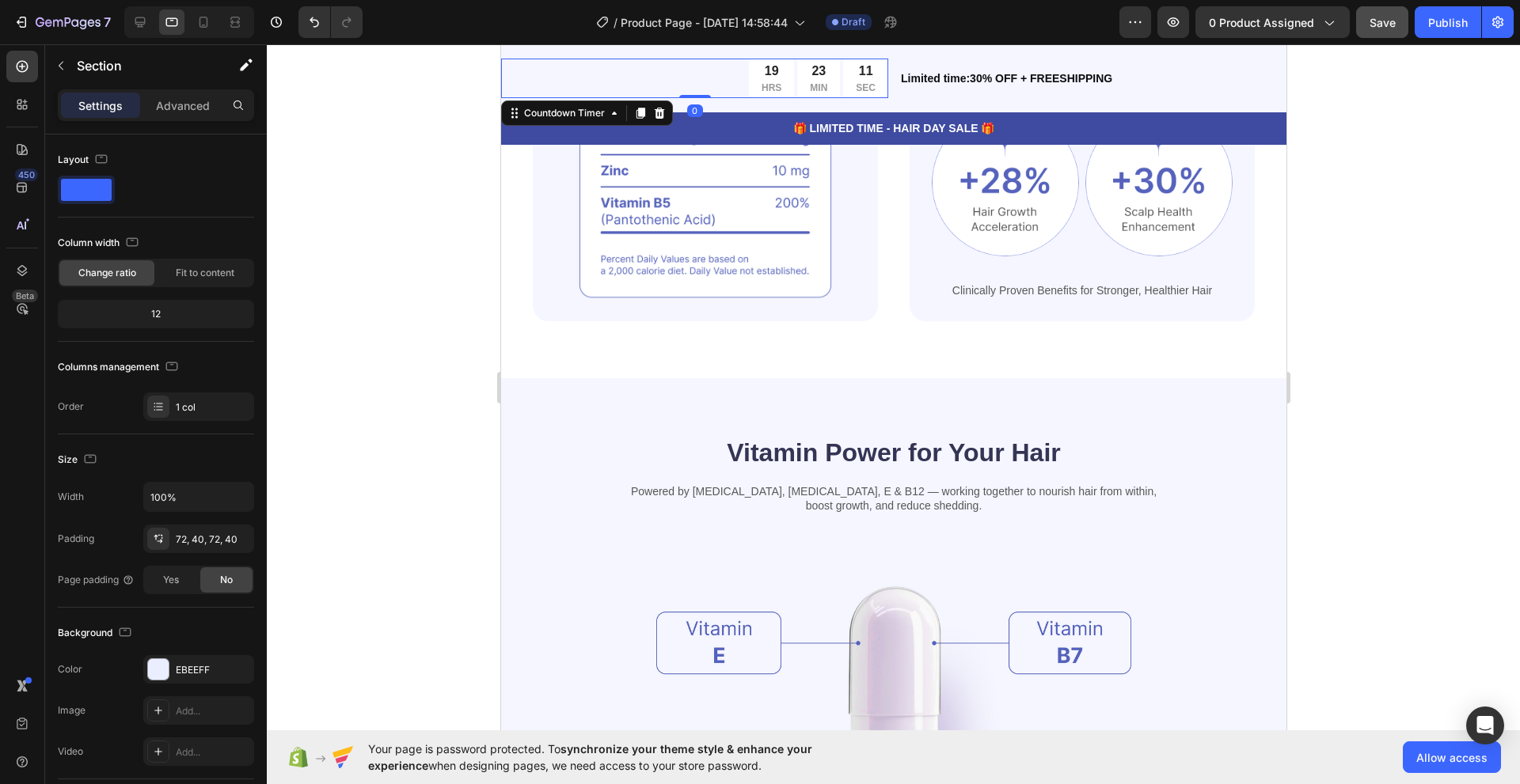
click at [609, 95] on div "19 HRS 23 MIN 11 SEC" at bounding box center [694, 78] width 387 height 40
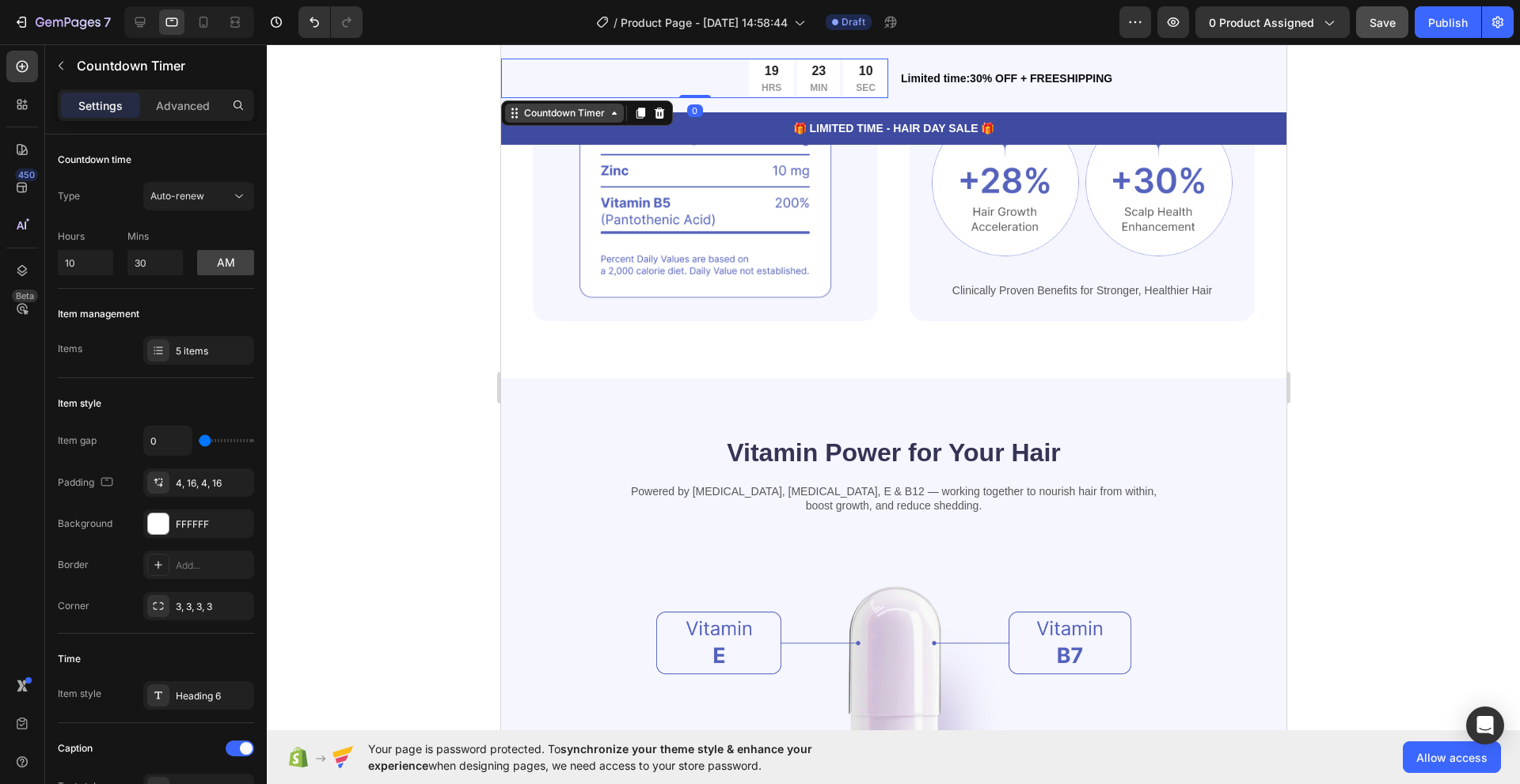
click at [594, 112] on div "Countdown Timer" at bounding box center [564, 113] width 87 height 15
click at [663, 127] on p "🎁 LIMITED TIME - HAIR DAY SALE 🎁" at bounding box center [892, 128] width 782 height 17
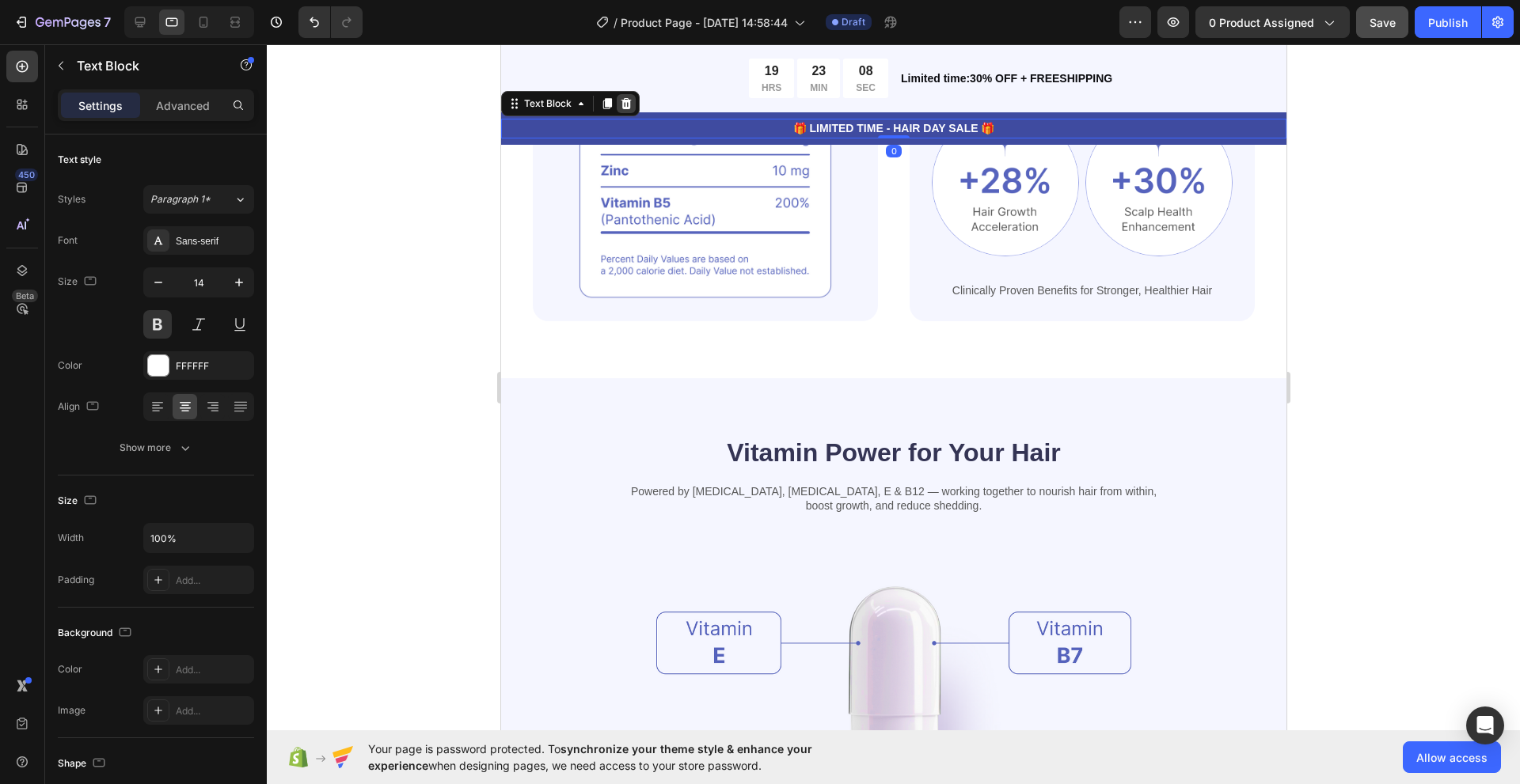
click at [628, 105] on icon at bounding box center [625, 103] width 11 height 11
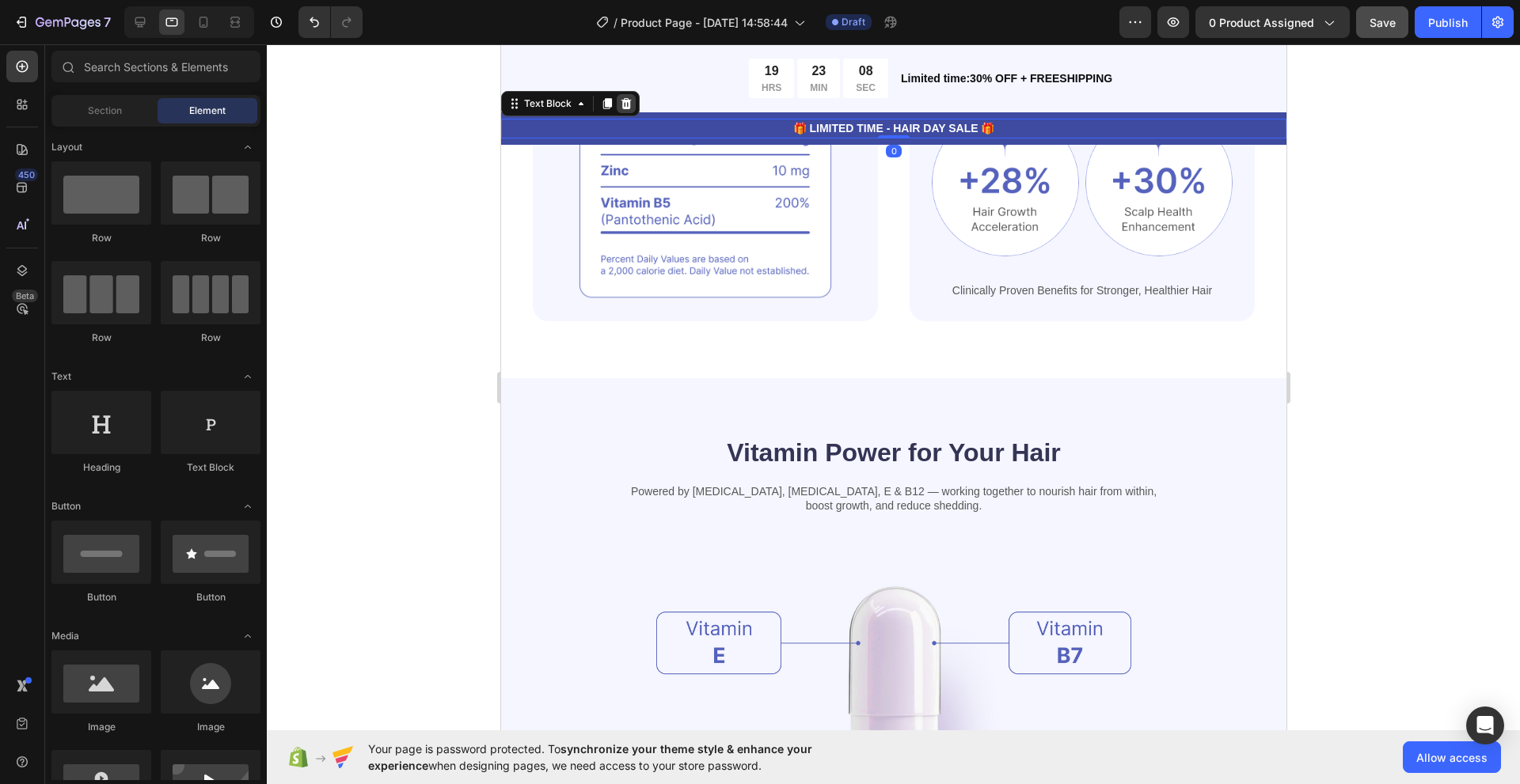
scroll to position [1260, 0]
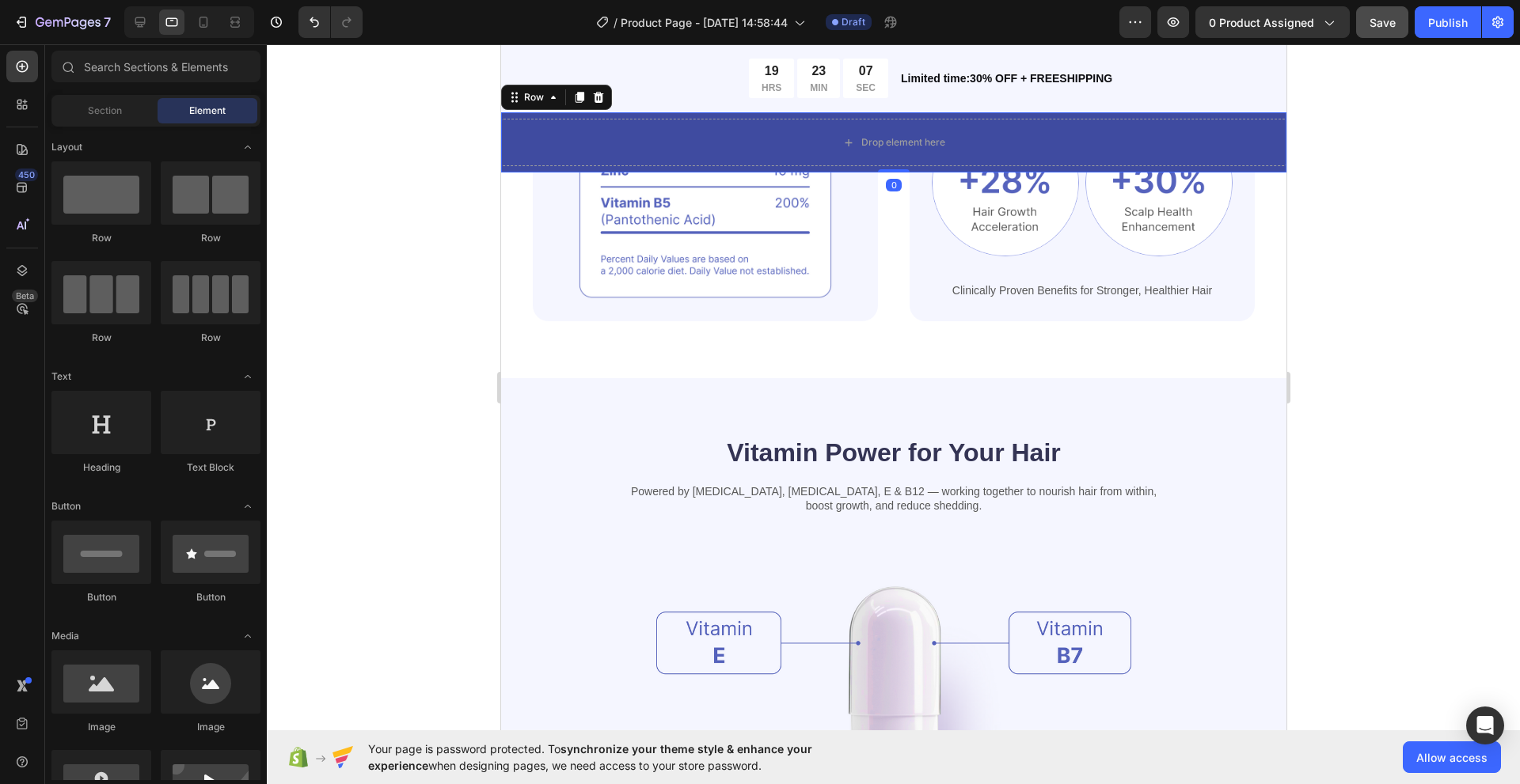
click at [560, 115] on div "Drop element here Row 0" at bounding box center [893, 143] width 785 height 60
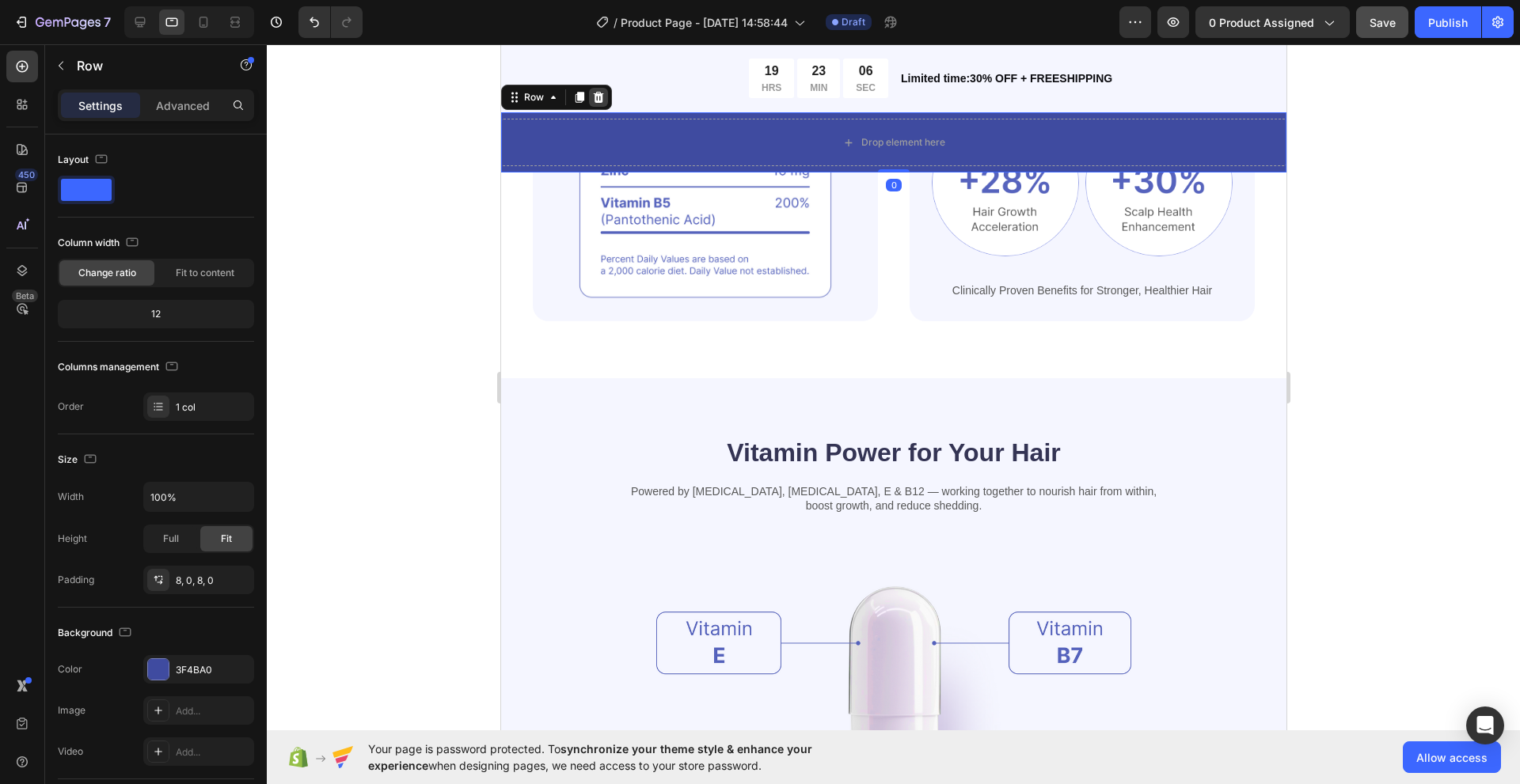
click at [588, 99] on div at bounding box center [598, 97] width 19 height 19
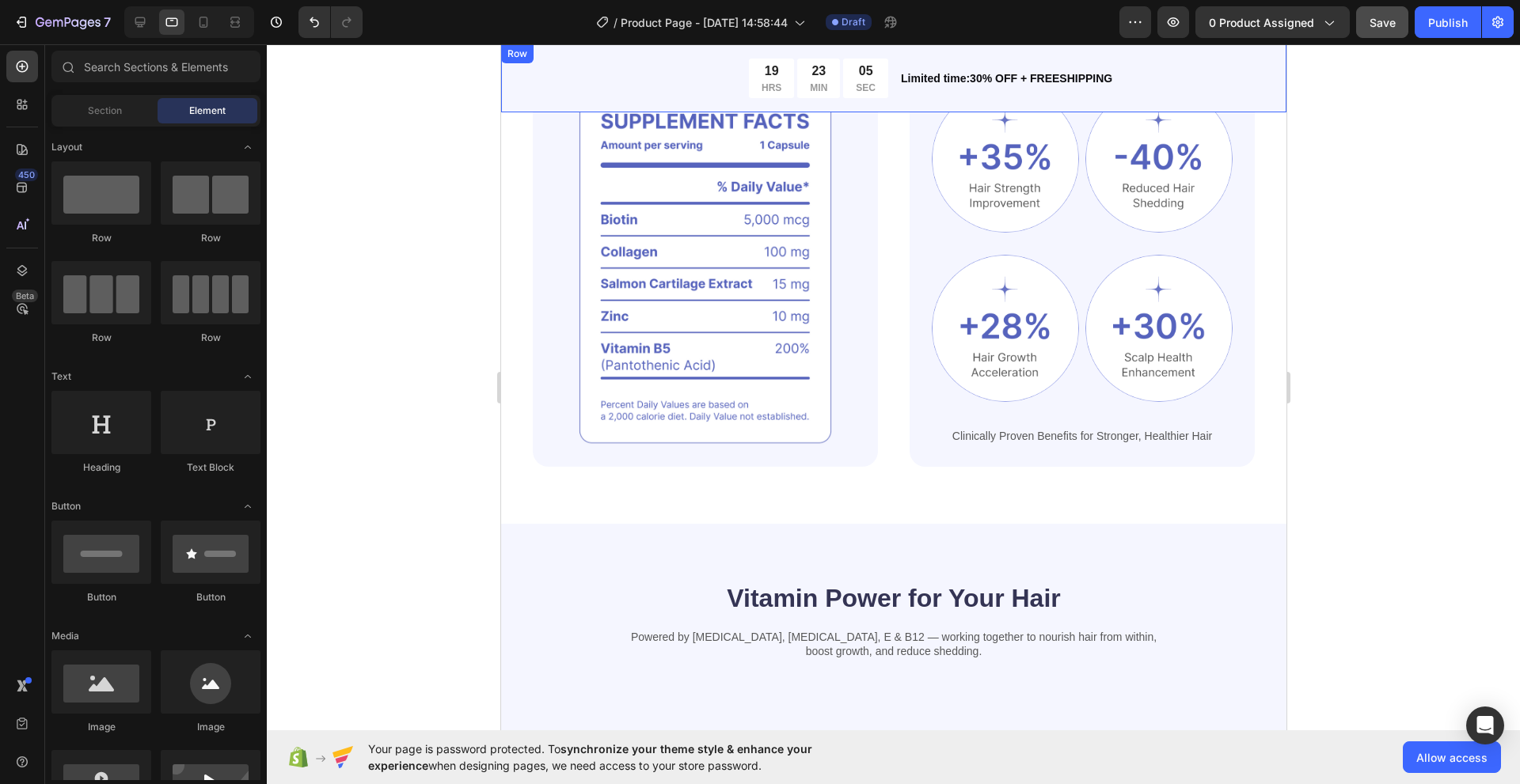
scroll to position [1042, 0]
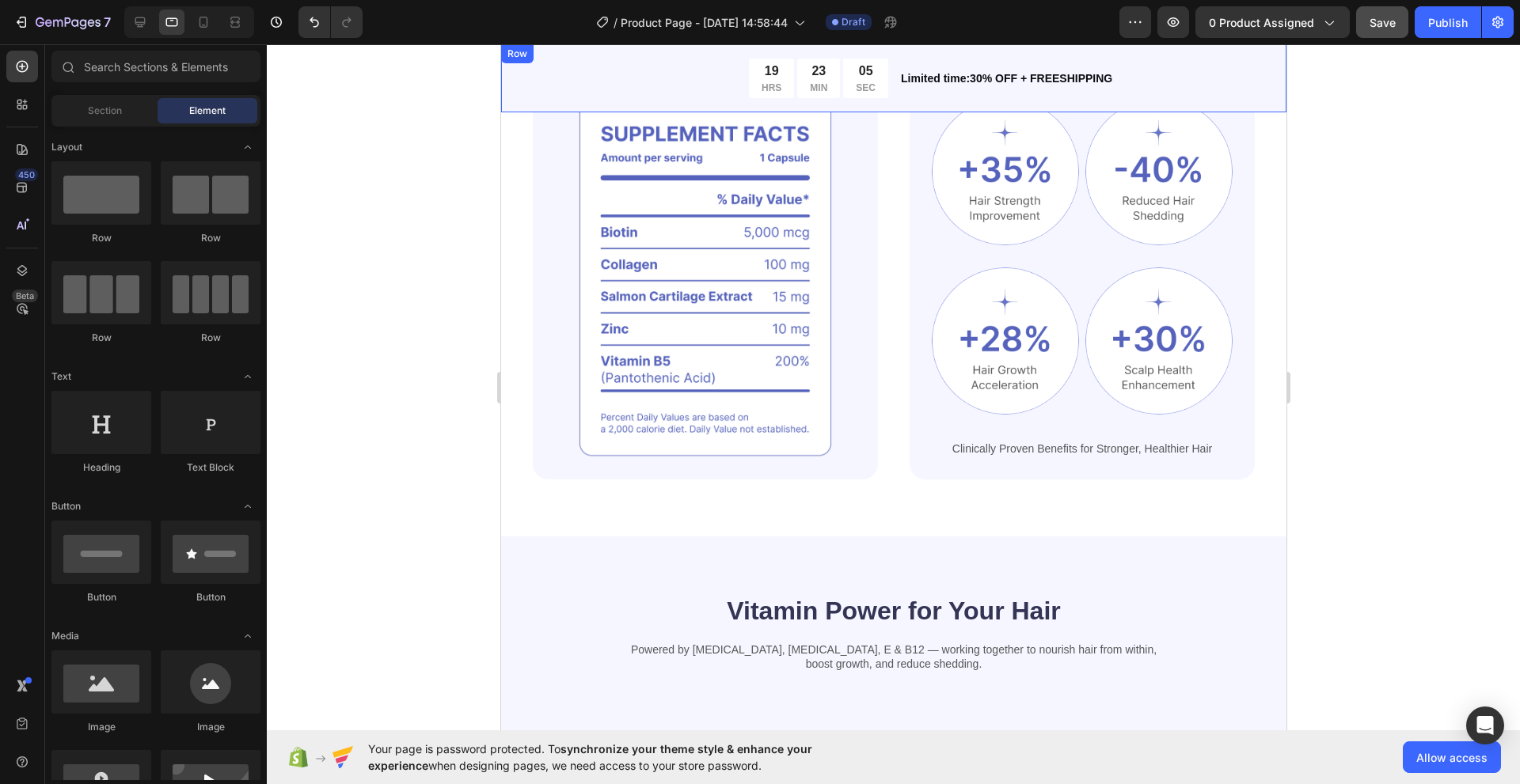
click at [589, 97] on div "19 HRS 23 MIN 05 SEC Countdown Timer" at bounding box center [694, 78] width 387 height 40
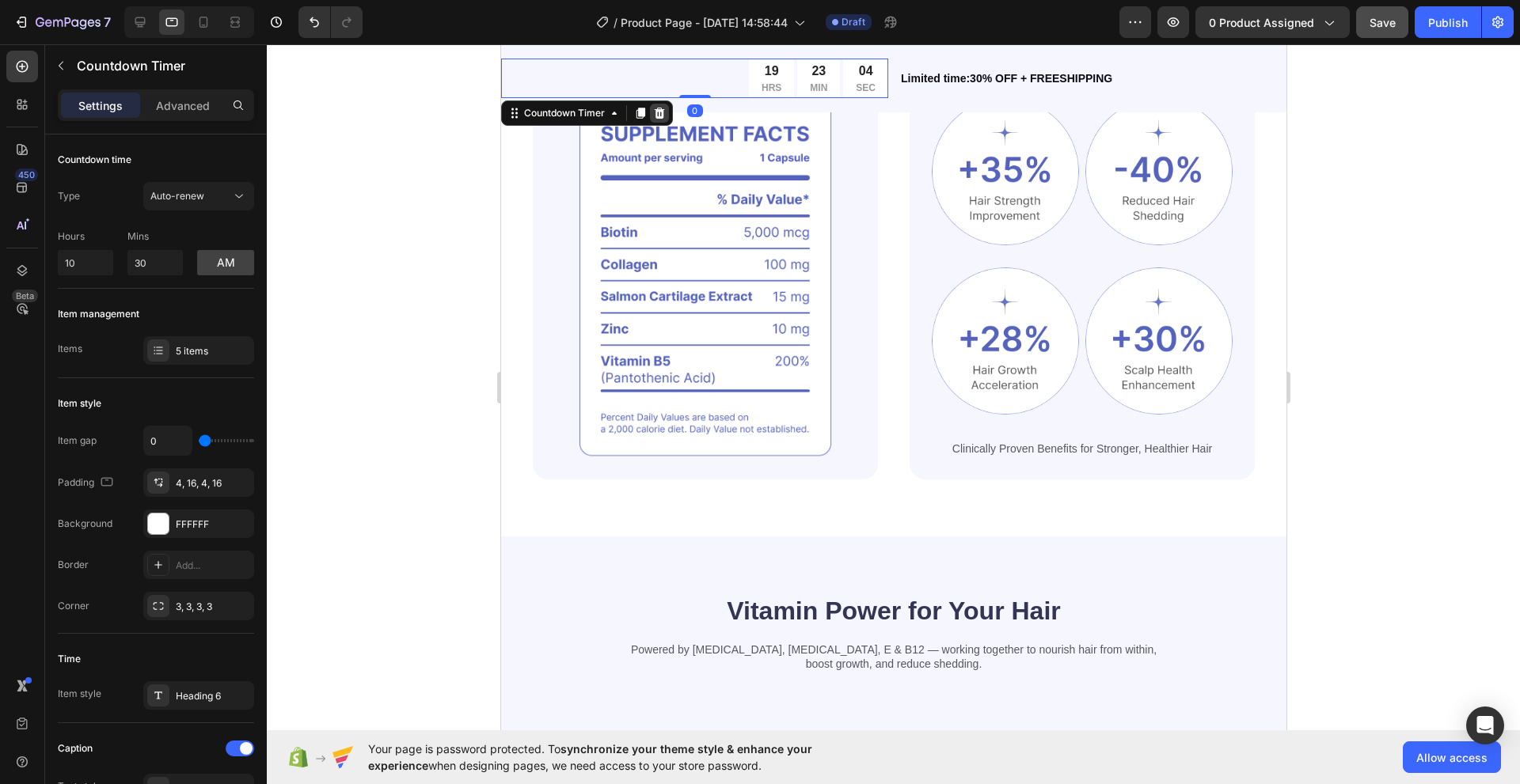
click at [657, 113] on icon at bounding box center [658, 113] width 13 height 13
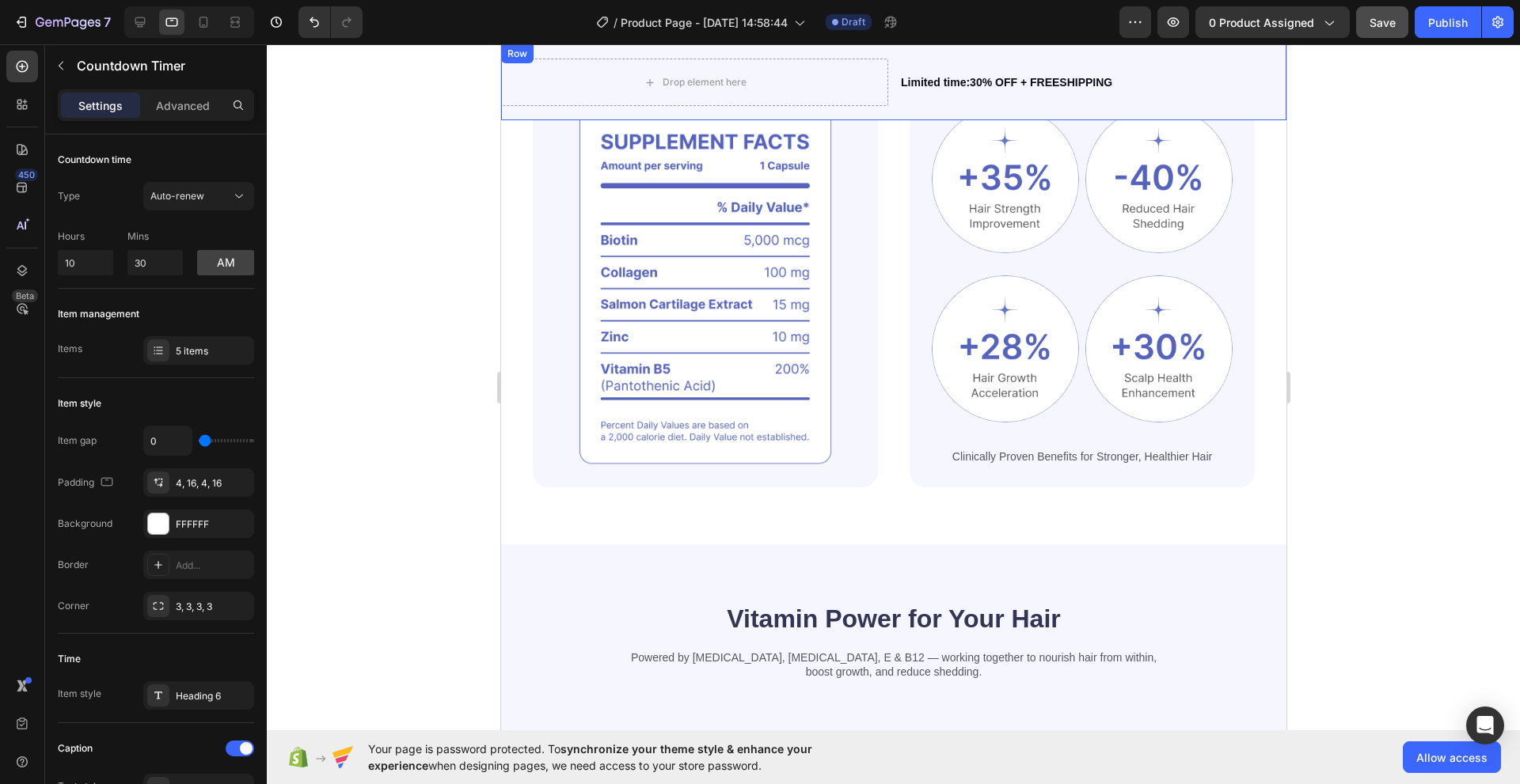
scroll to position [1050, 0]
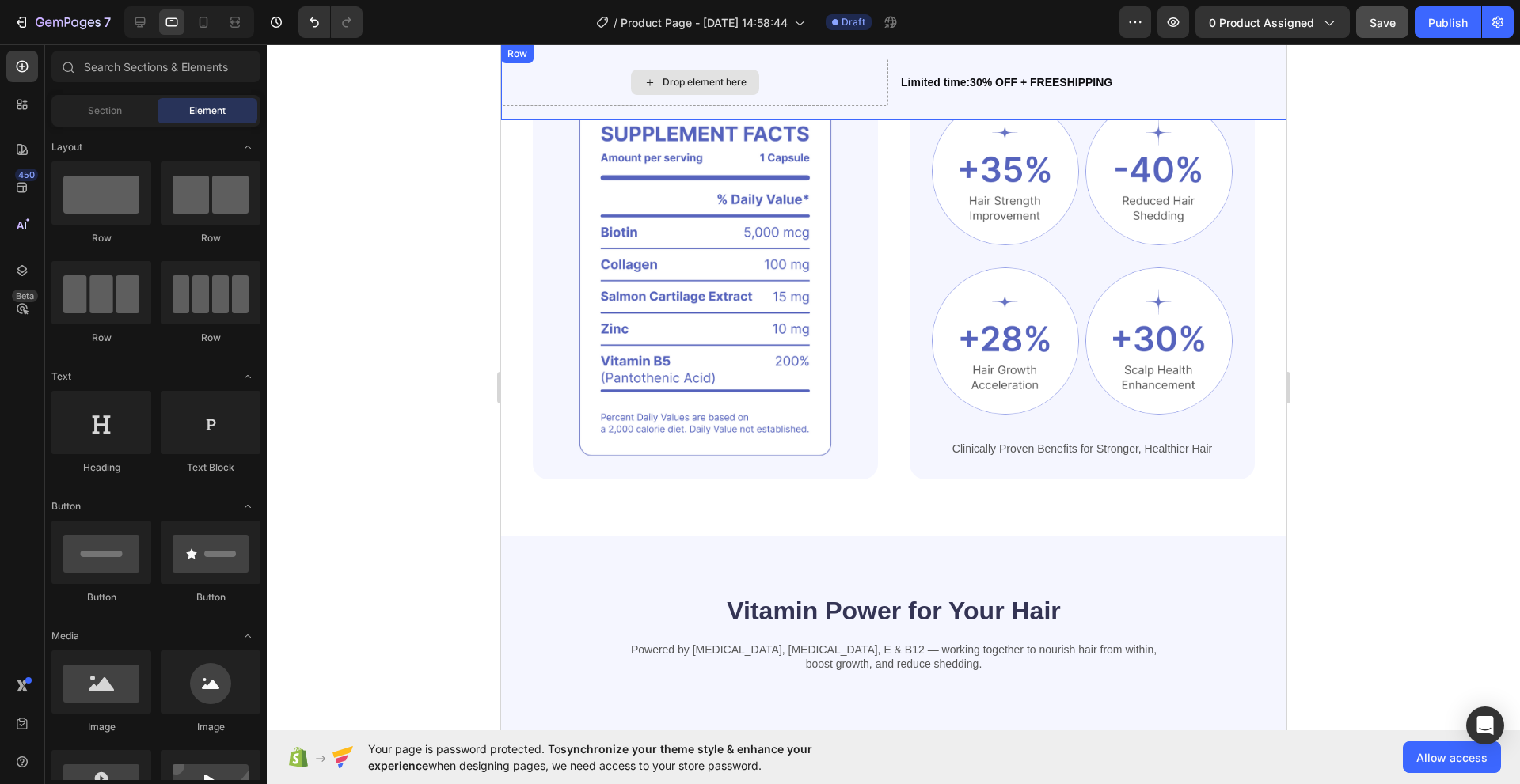
click at [555, 109] on div "Drop element here Limited time:30% OFF + FREESHIPPING Text Block Row" at bounding box center [893, 83] width 785 height 76
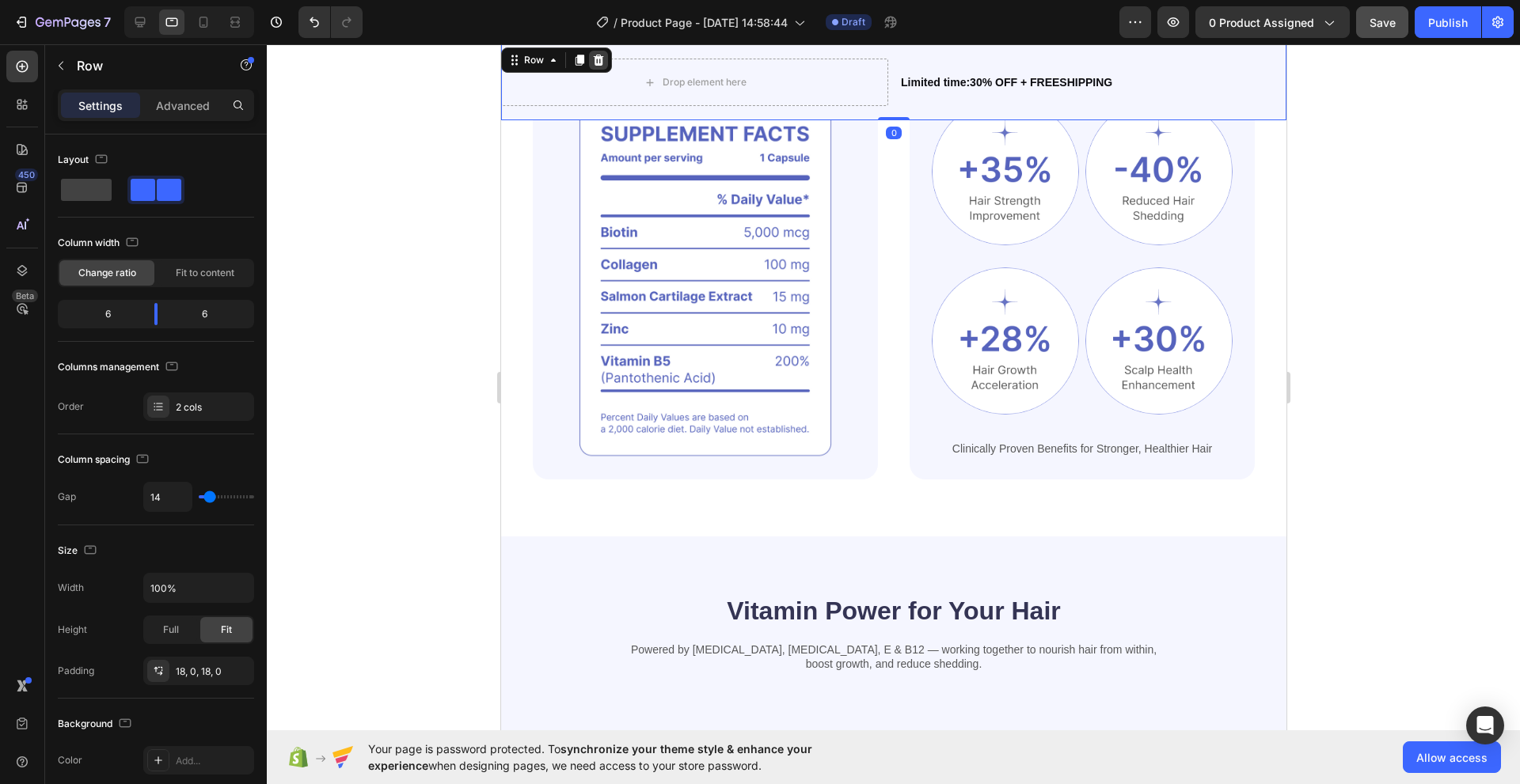
click at [595, 57] on icon at bounding box center [598, 59] width 11 height 11
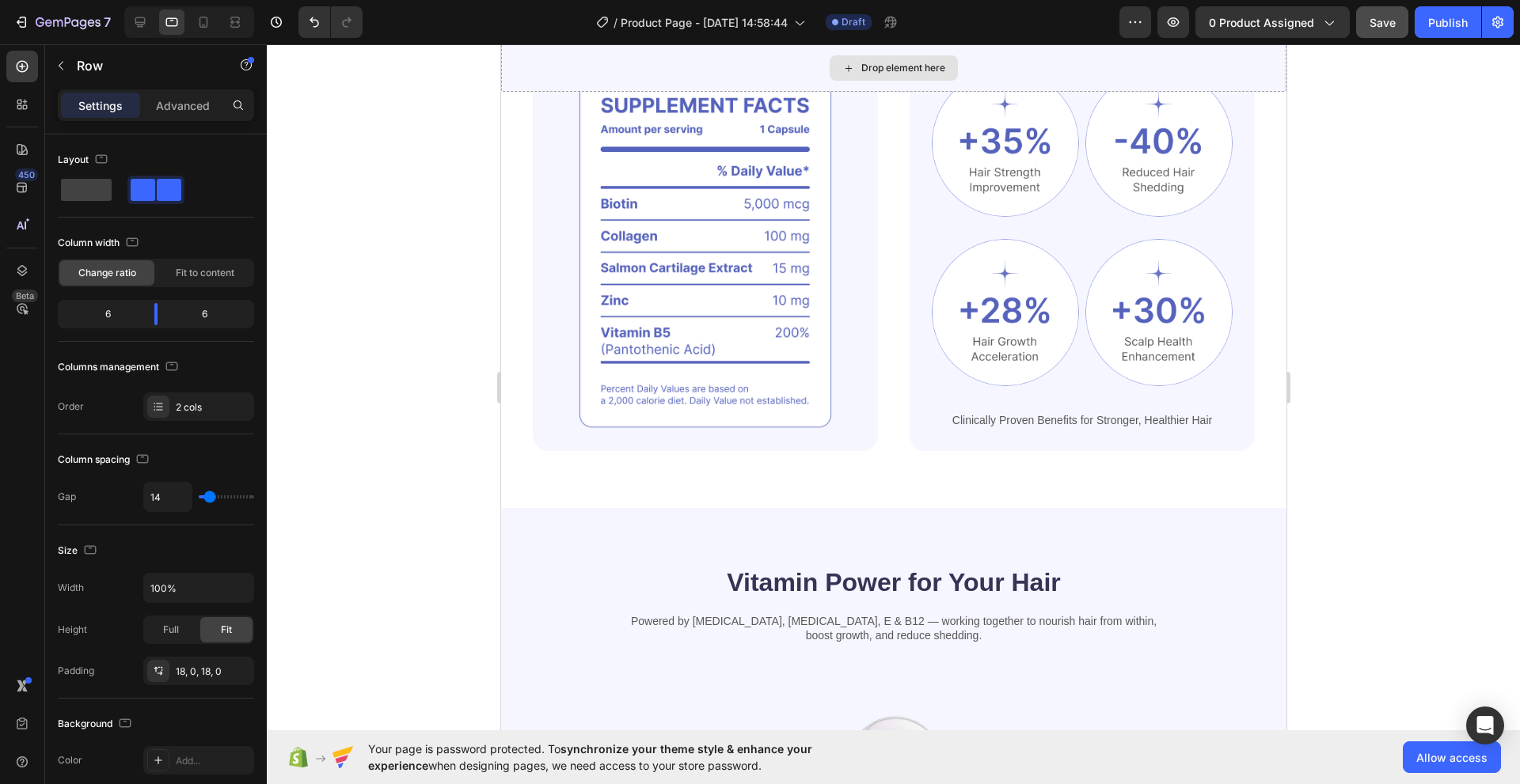
scroll to position [1021, 0]
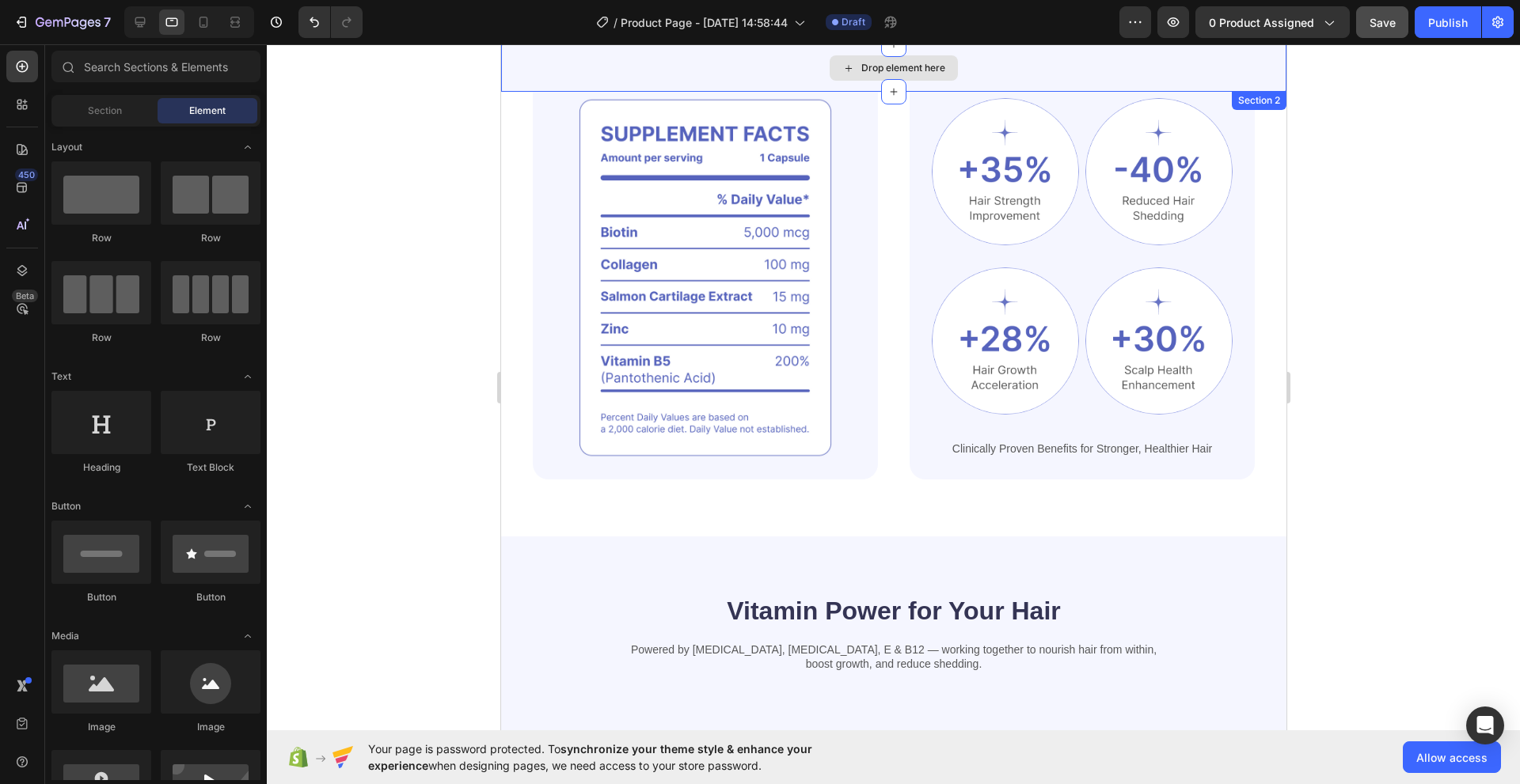
click at [600, 67] on div "Drop element here" at bounding box center [893, 68] width 785 height 48
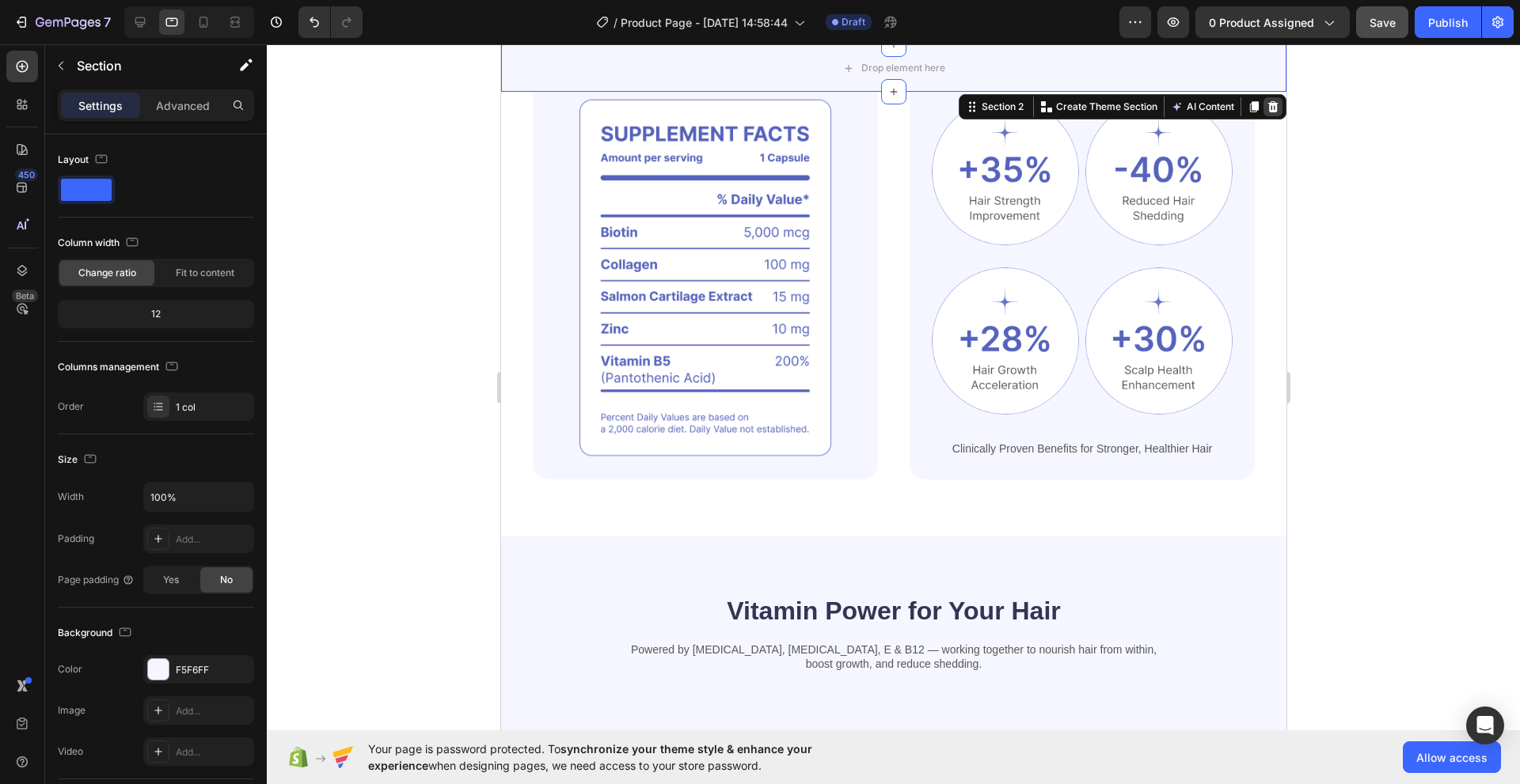
click at [1262, 113] on div at bounding box center [1272, 107] width 19 height 19
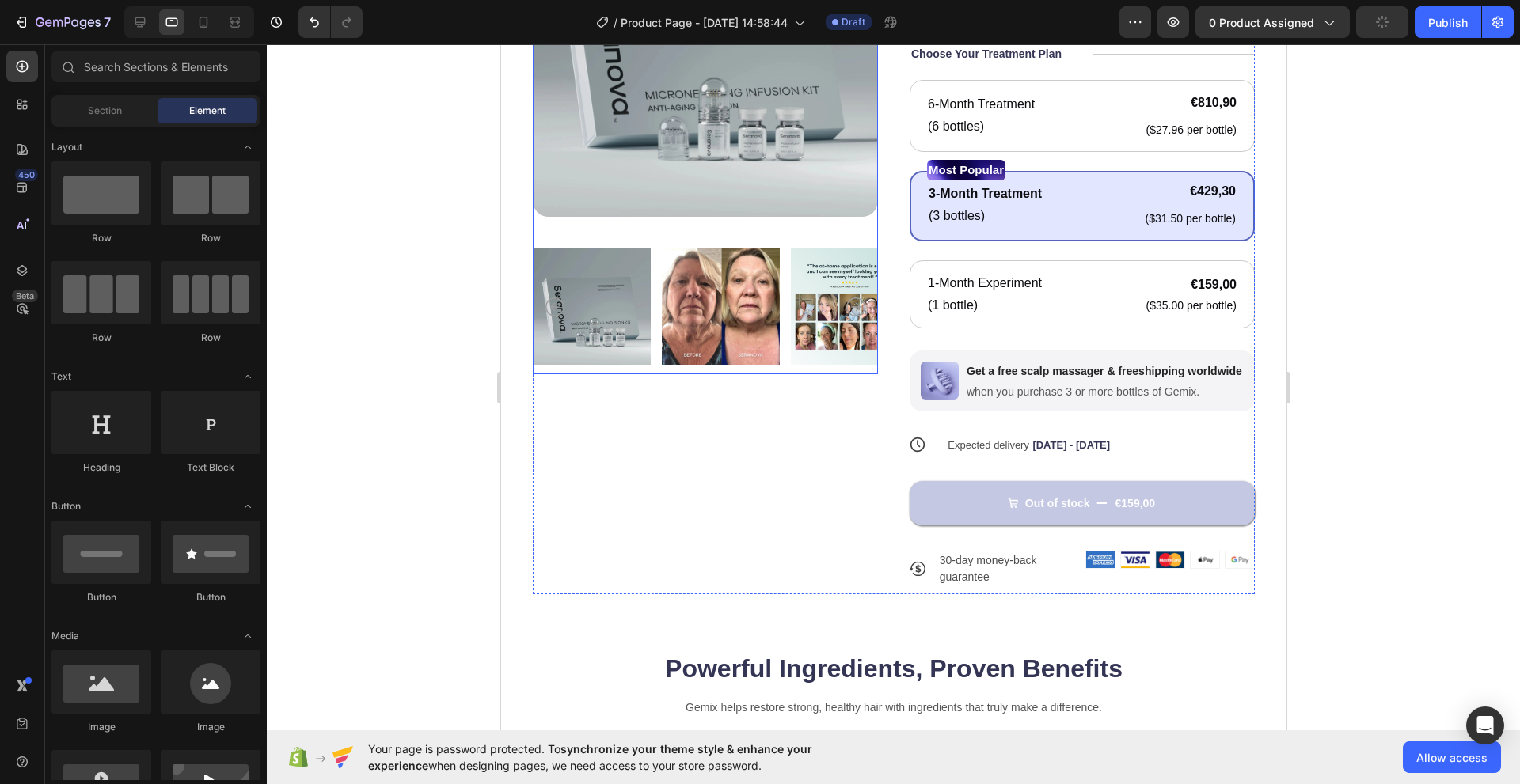
scroll to position [0, 0]
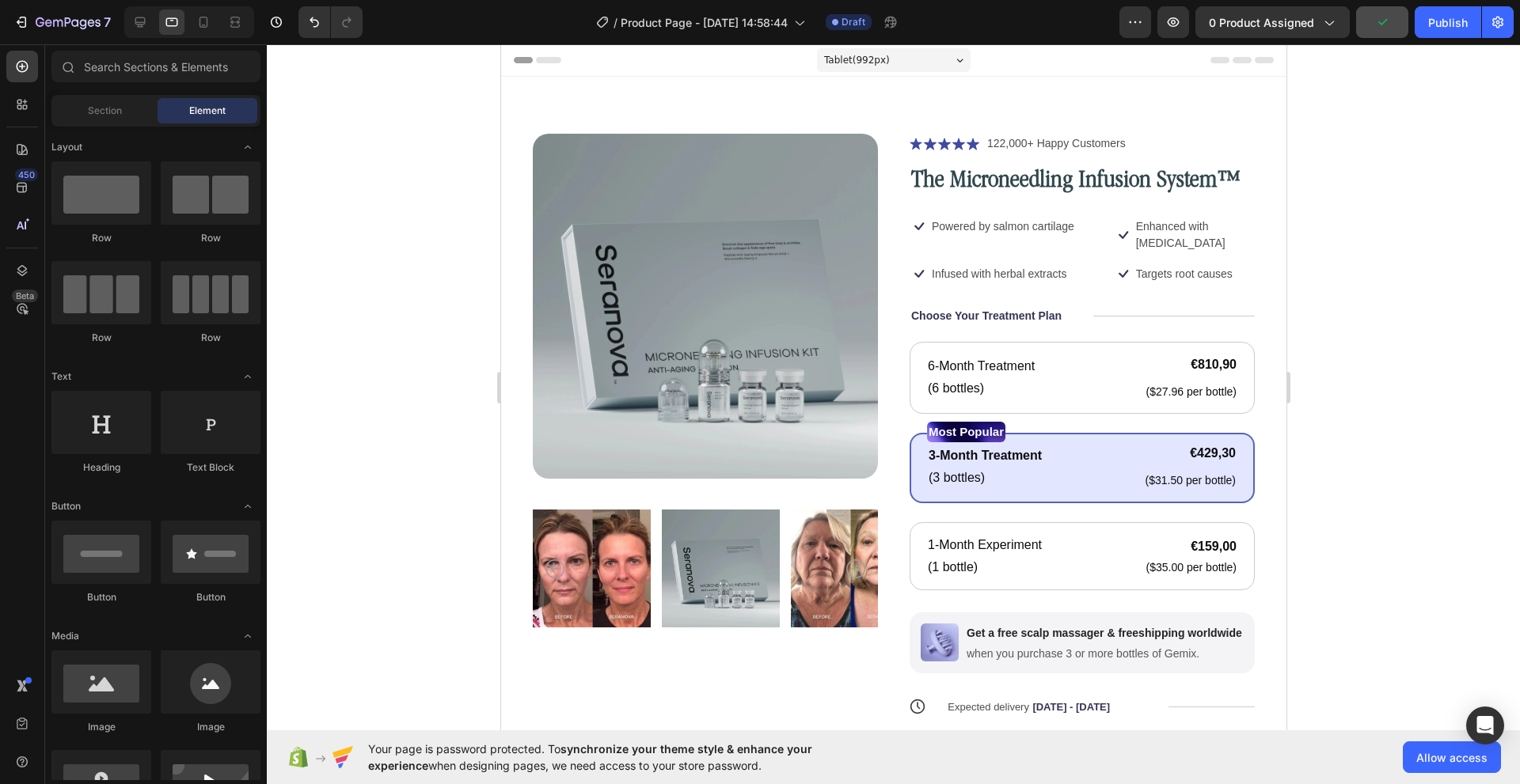
click at [638, 98] on div "Product Images Icon Icon Icon Icon Icon Icon List 122,000+ Happy Customers Text…" at bounding box center [893, 494] width 785 height 836
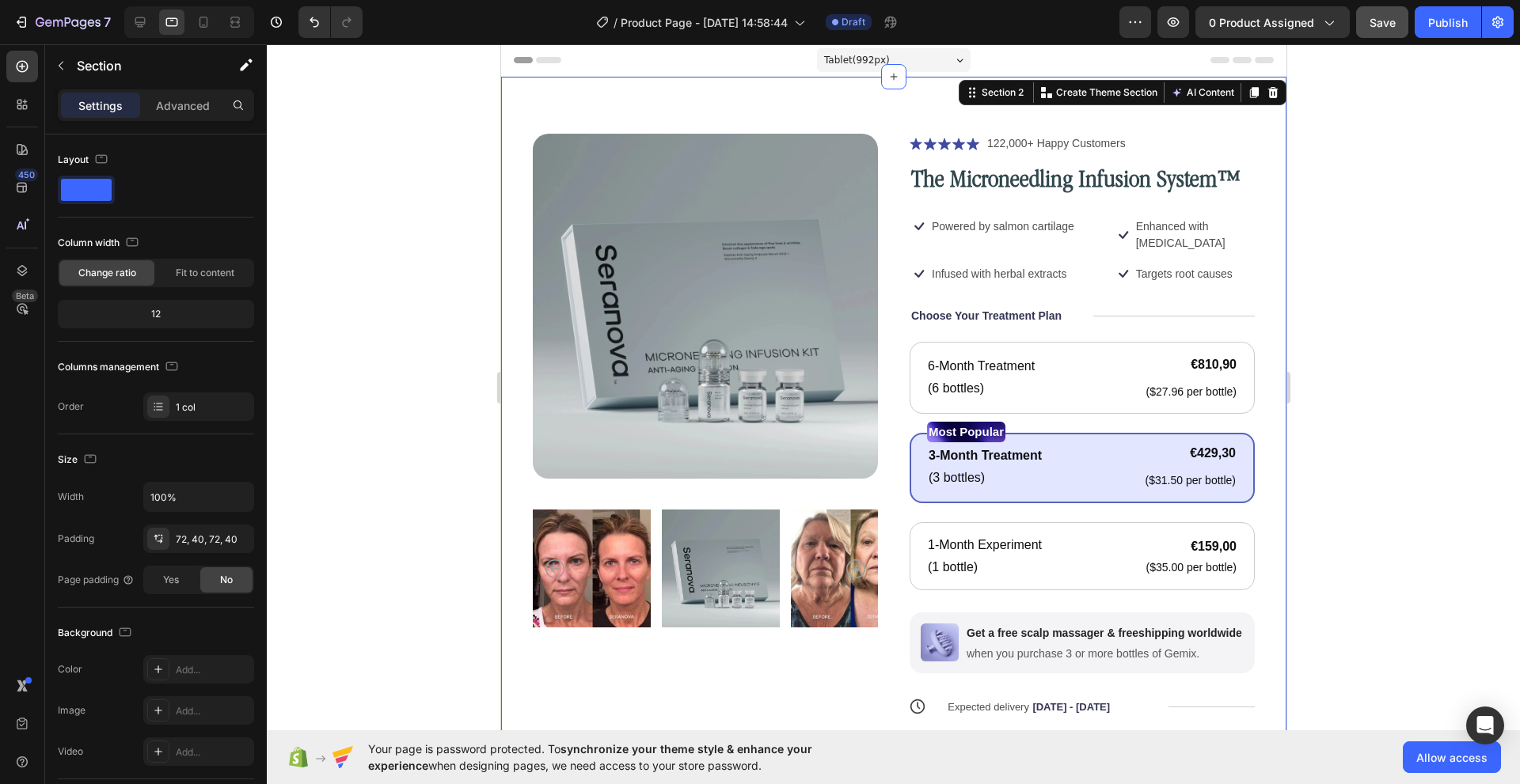
click at [1310, 152] on div at bounding box center [892, 414] width 1253 height 739
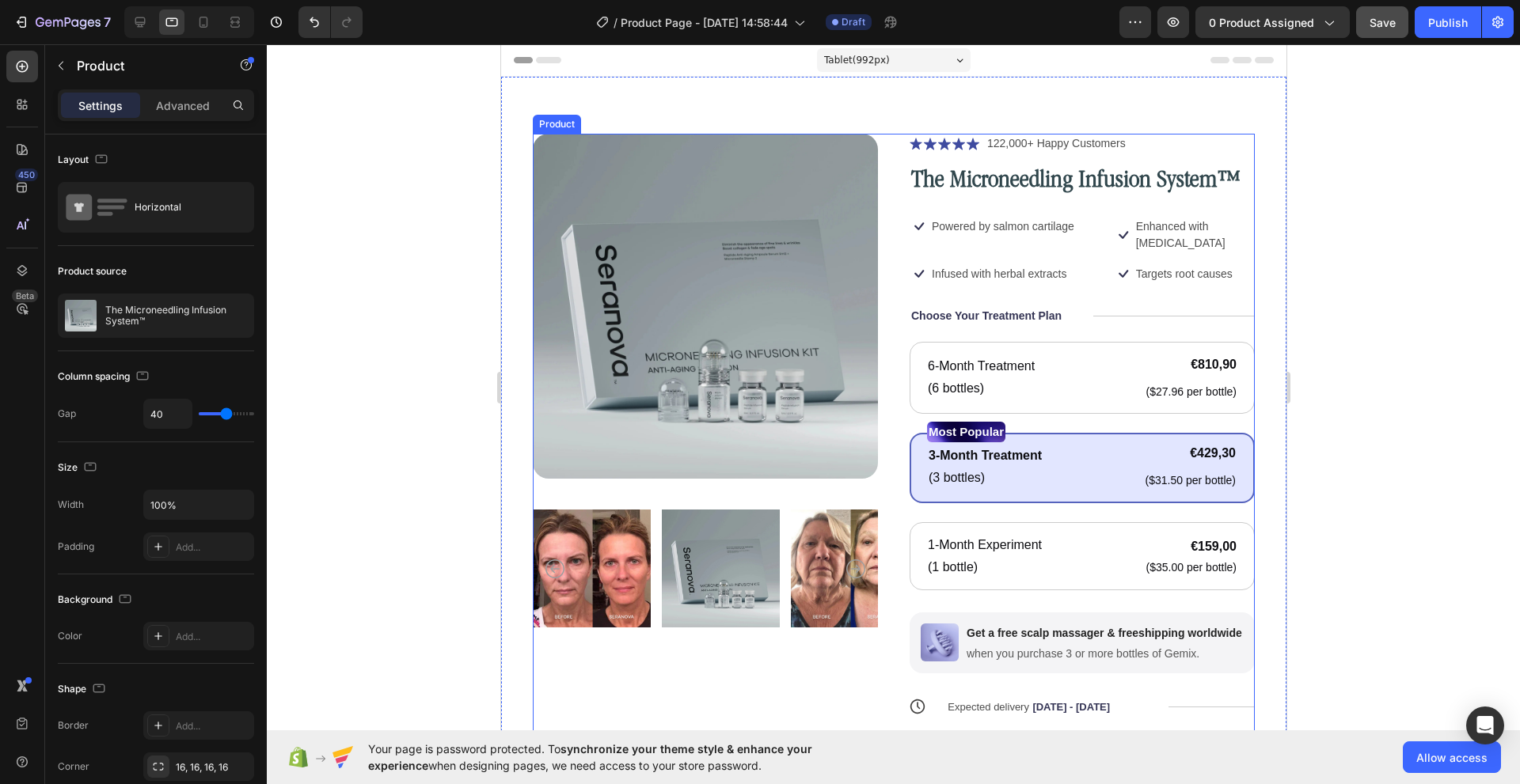
click at [1179, 153] on div "Icon Icon Icon Icon Icon Icon List 122,000+ Happy Customers Text Block Row The …" at bounding box center [1081, 495] width 345 height 723
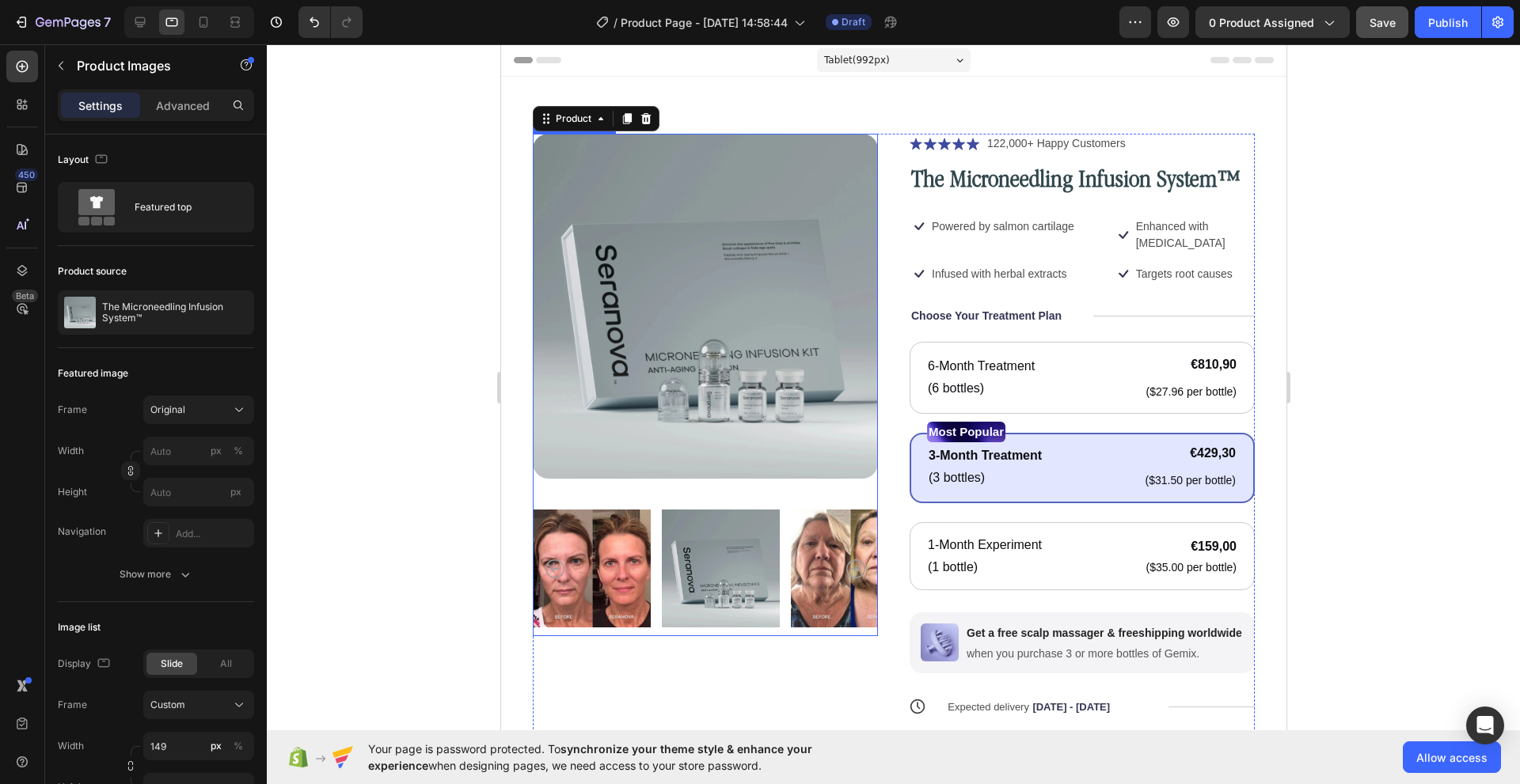
click at [532, 326] on img at bounding box center [704, 306] width 345 height 345
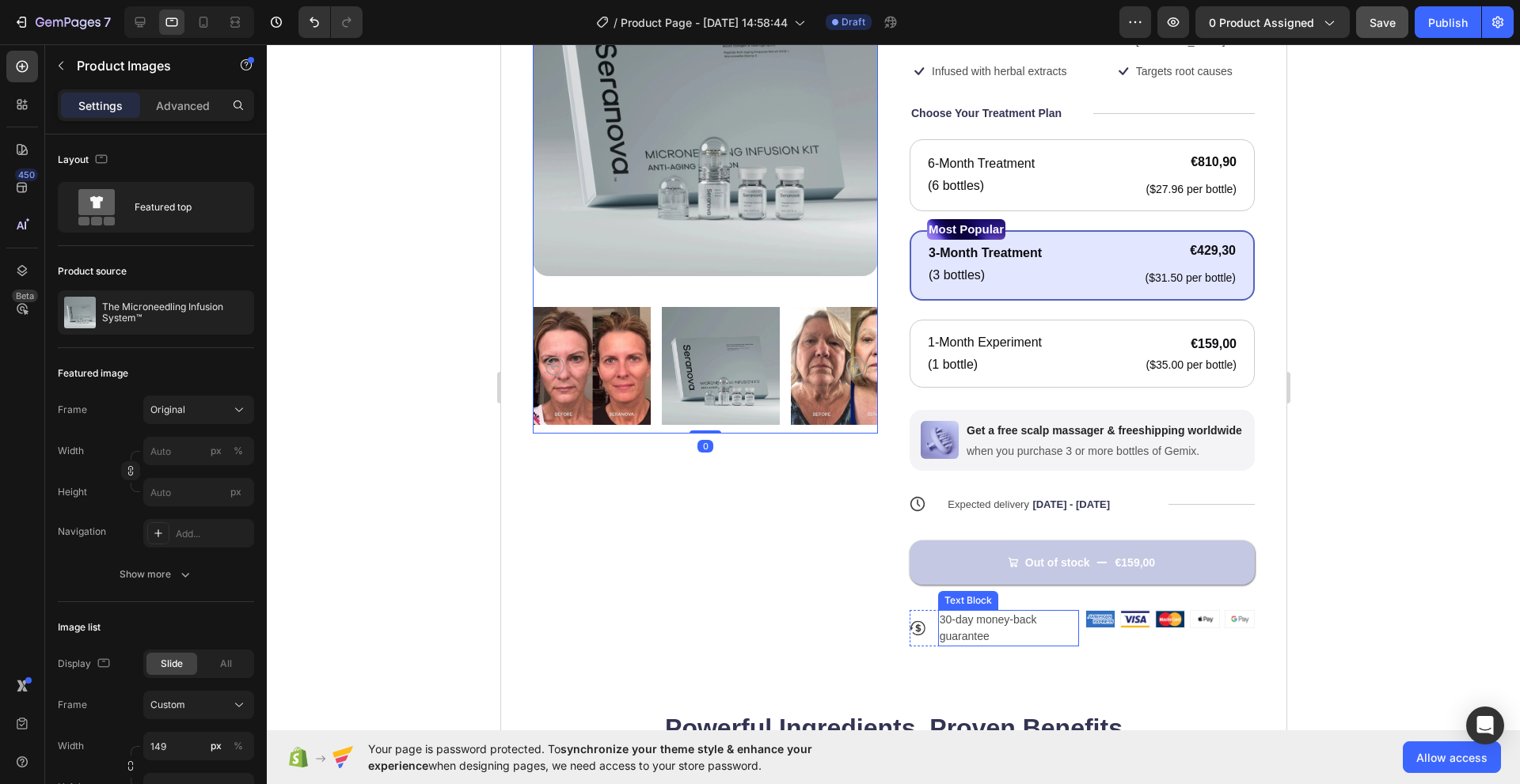
scroll to position [317, 0]
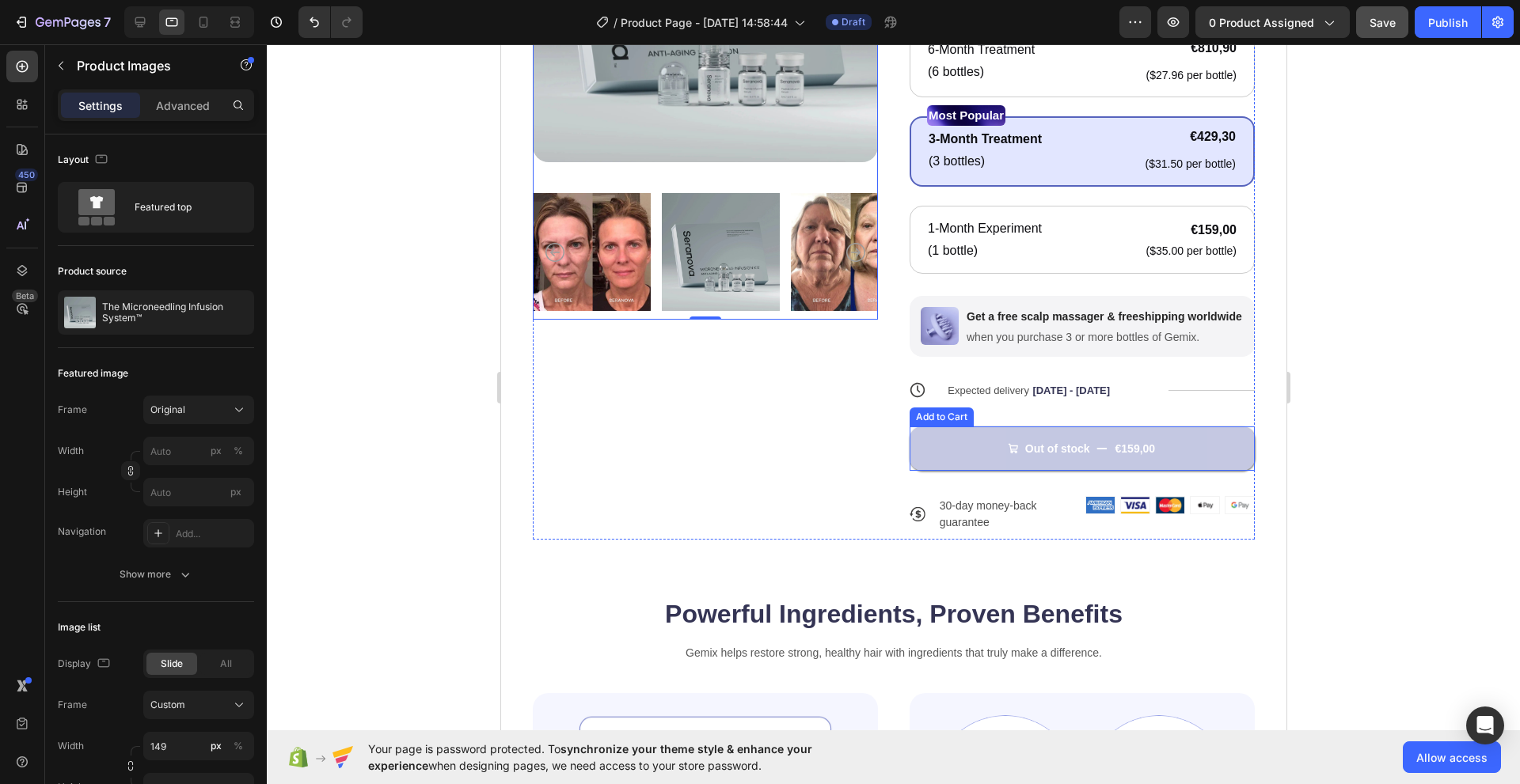
click at [927, 460] on button "Out of stock €159,00" at bounding box center [1081, 449] width 345 height 45
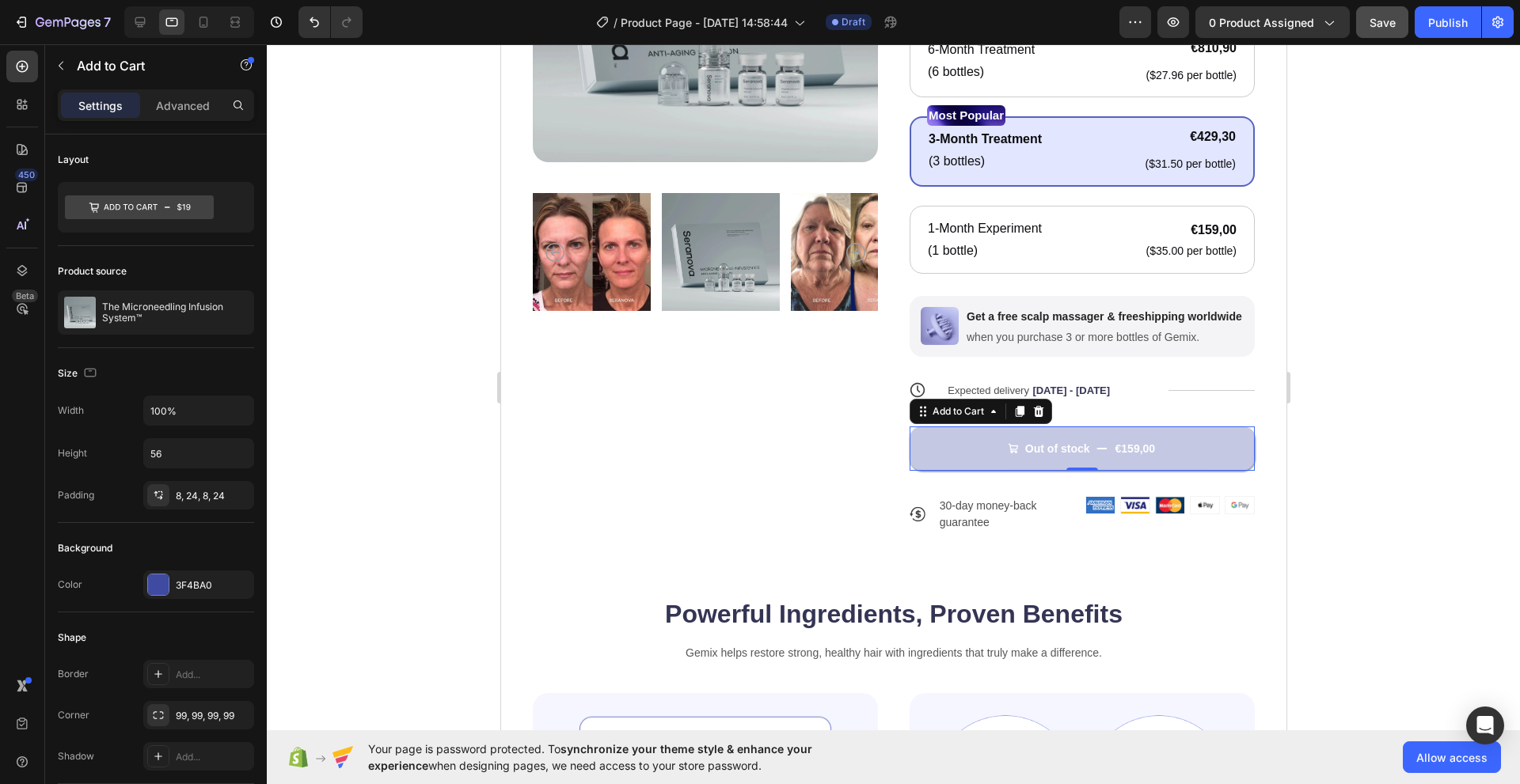
click at [927, 460] on button "Out of stock €159,00" at bounding box center [1081, 449] width 345 height 45
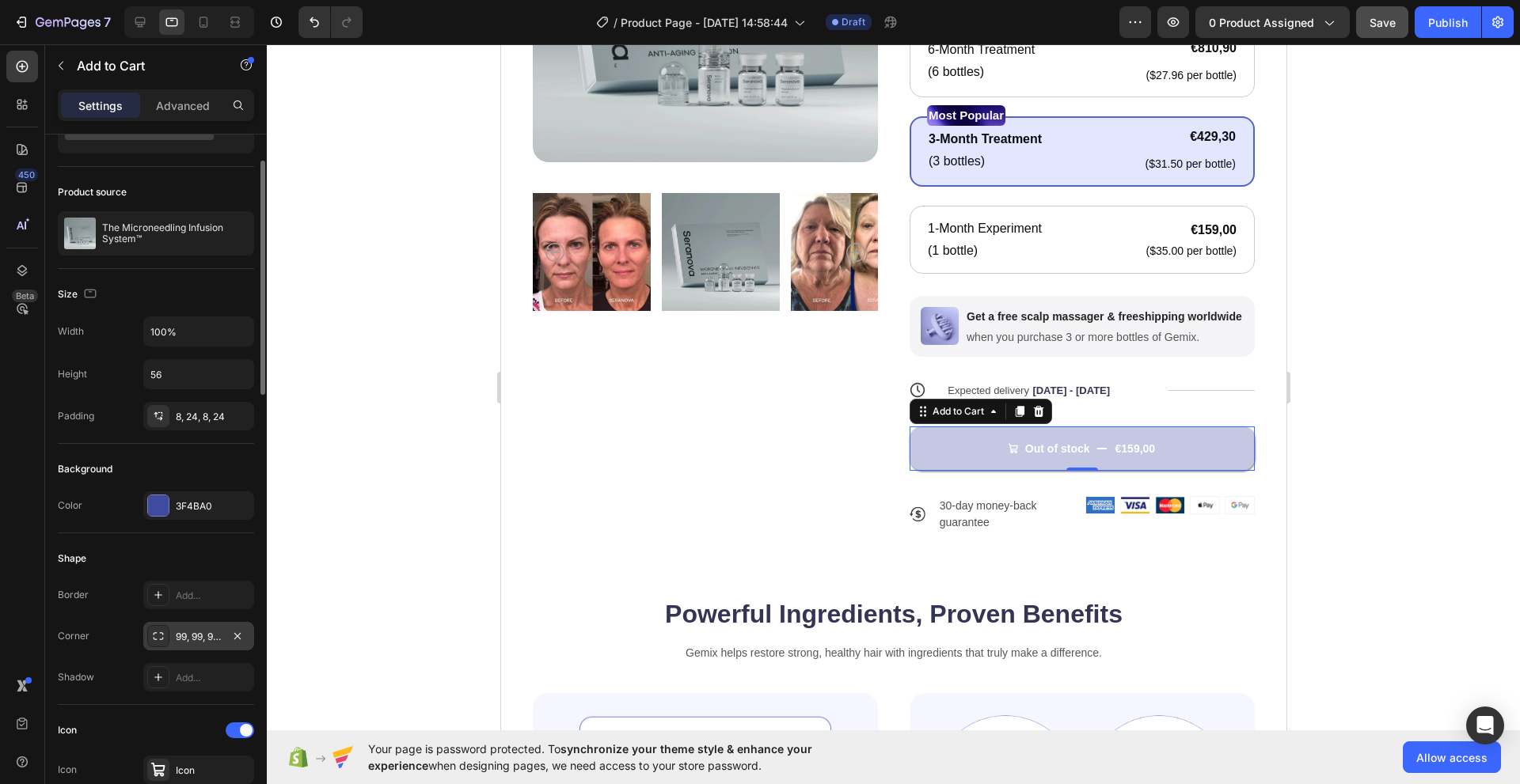
click at [165, 633] on div at bounding box center [157, 635] width 22 height 22
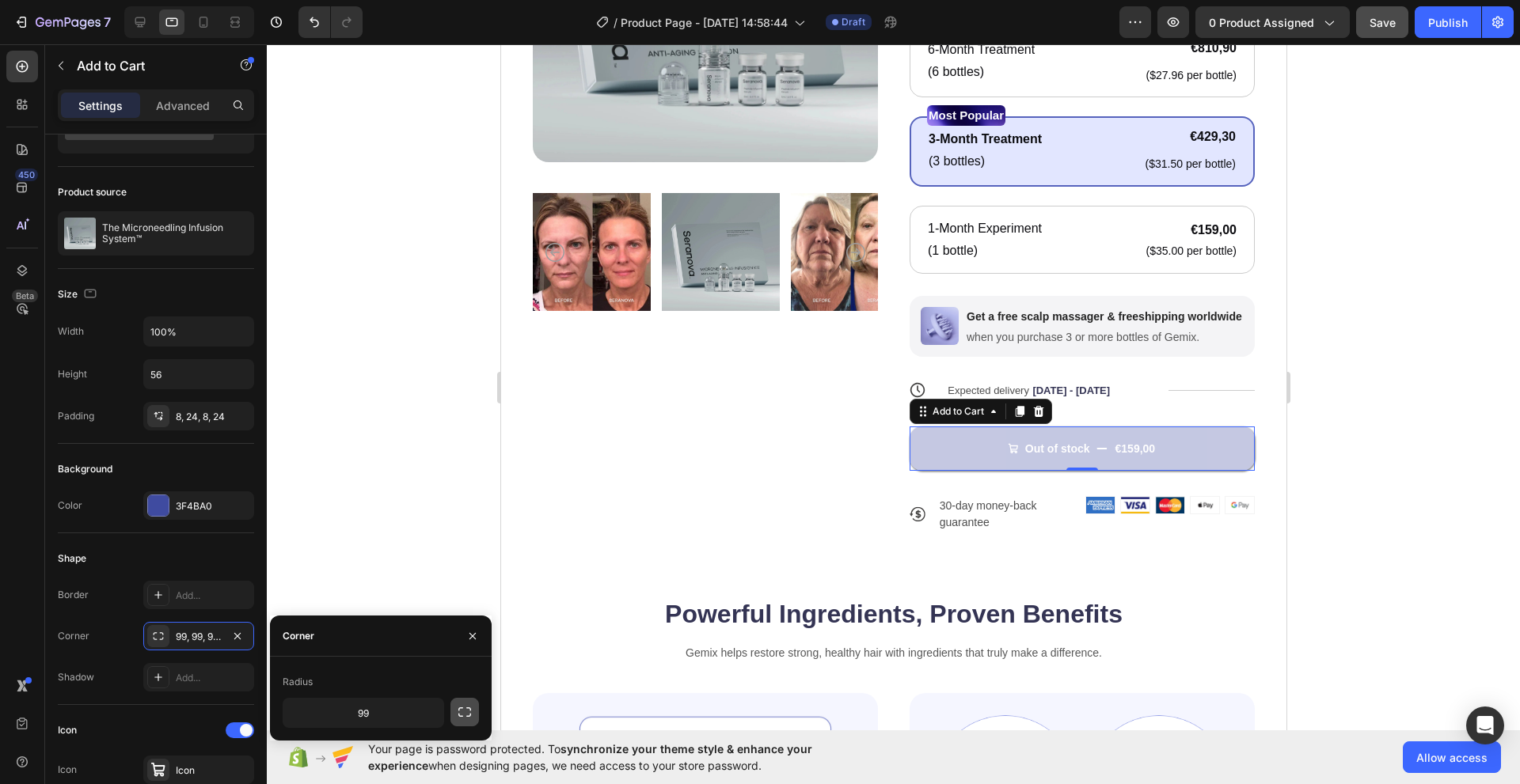
click at [457, 710] on icon "button" at bounding box center [465, 712] width 16 height 16
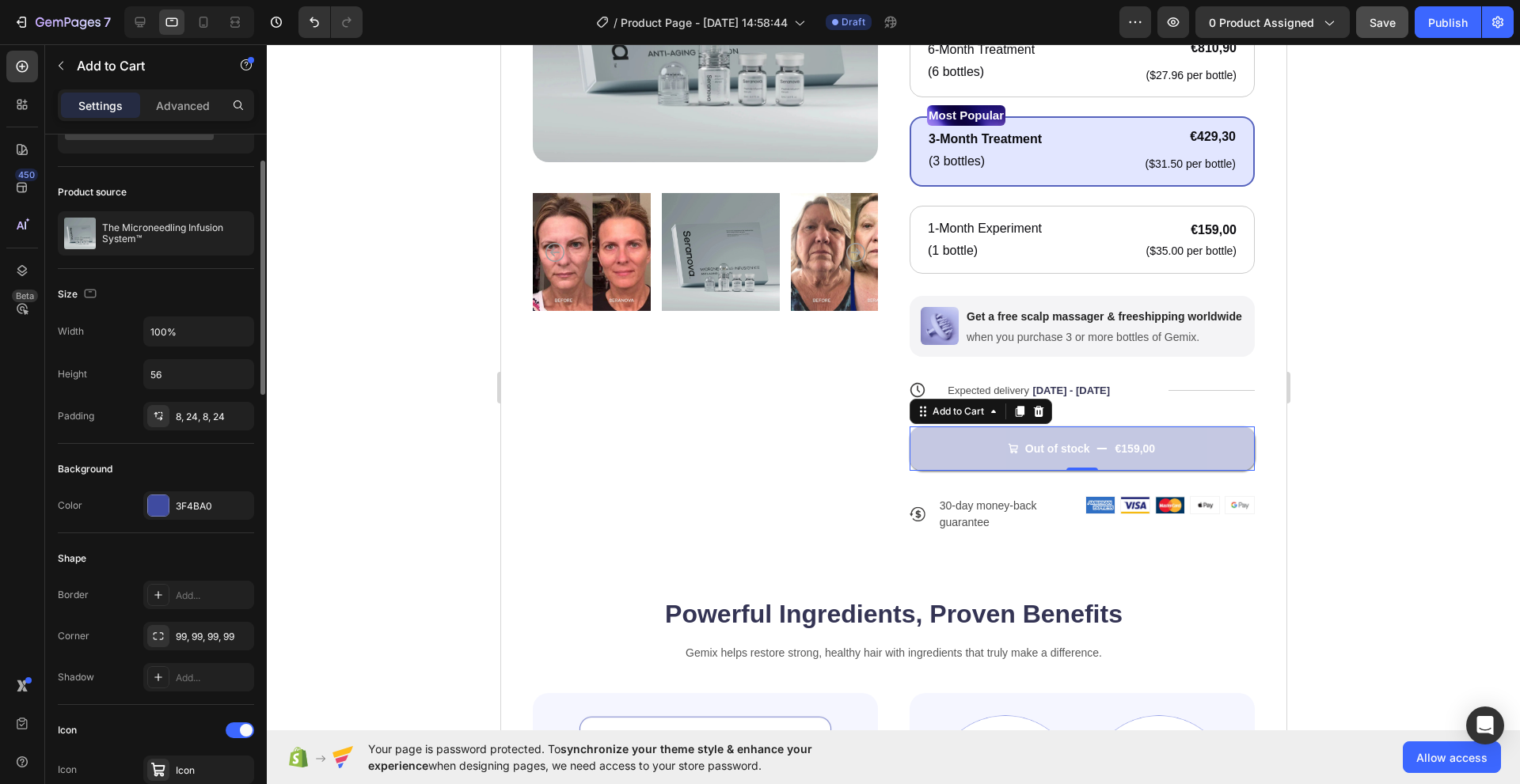
click at [121, 633] on div "Corner 99, 99, 99, 99" at bounding box center [155, 635] width 196 height 28
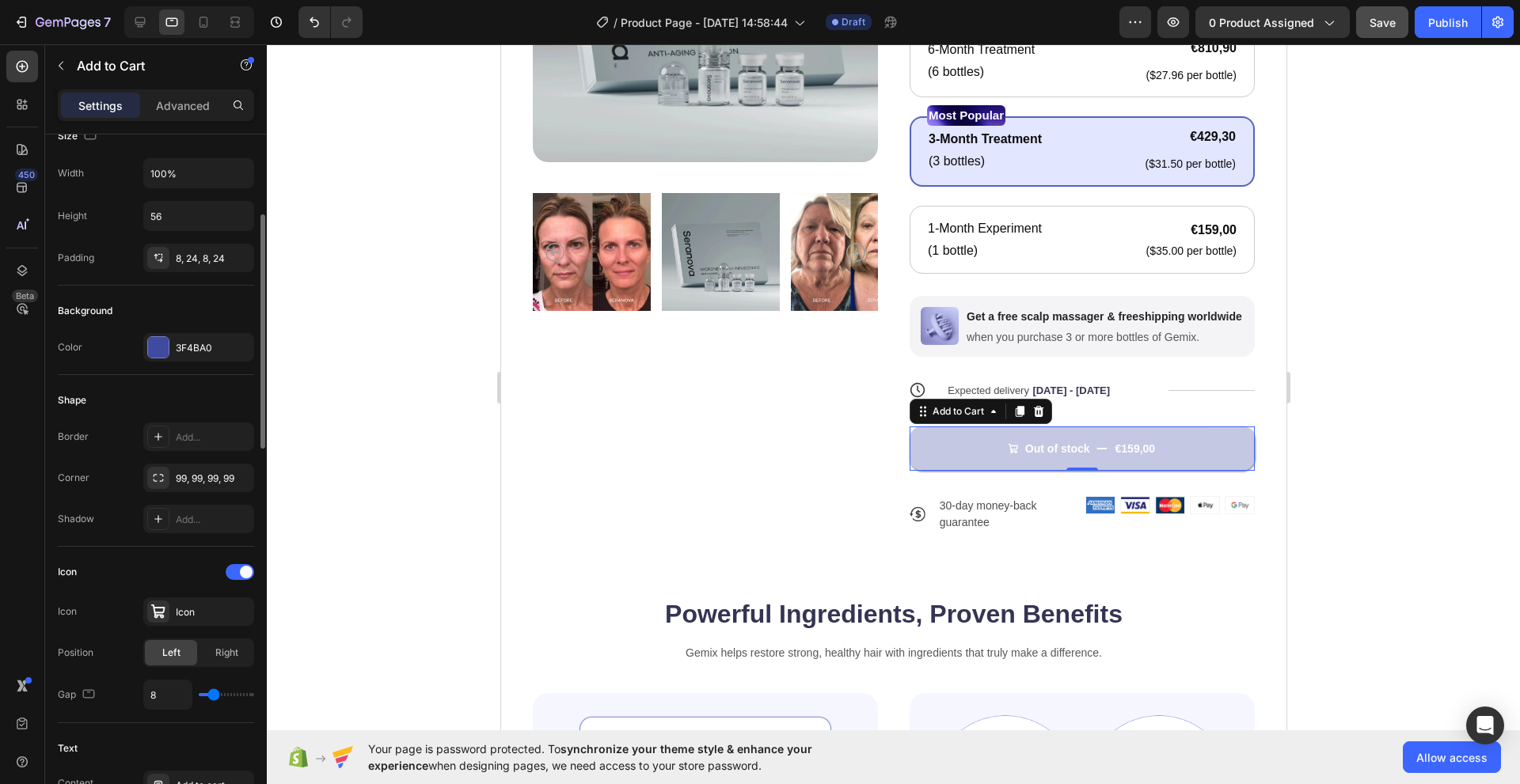
scroll to position [395, 0]
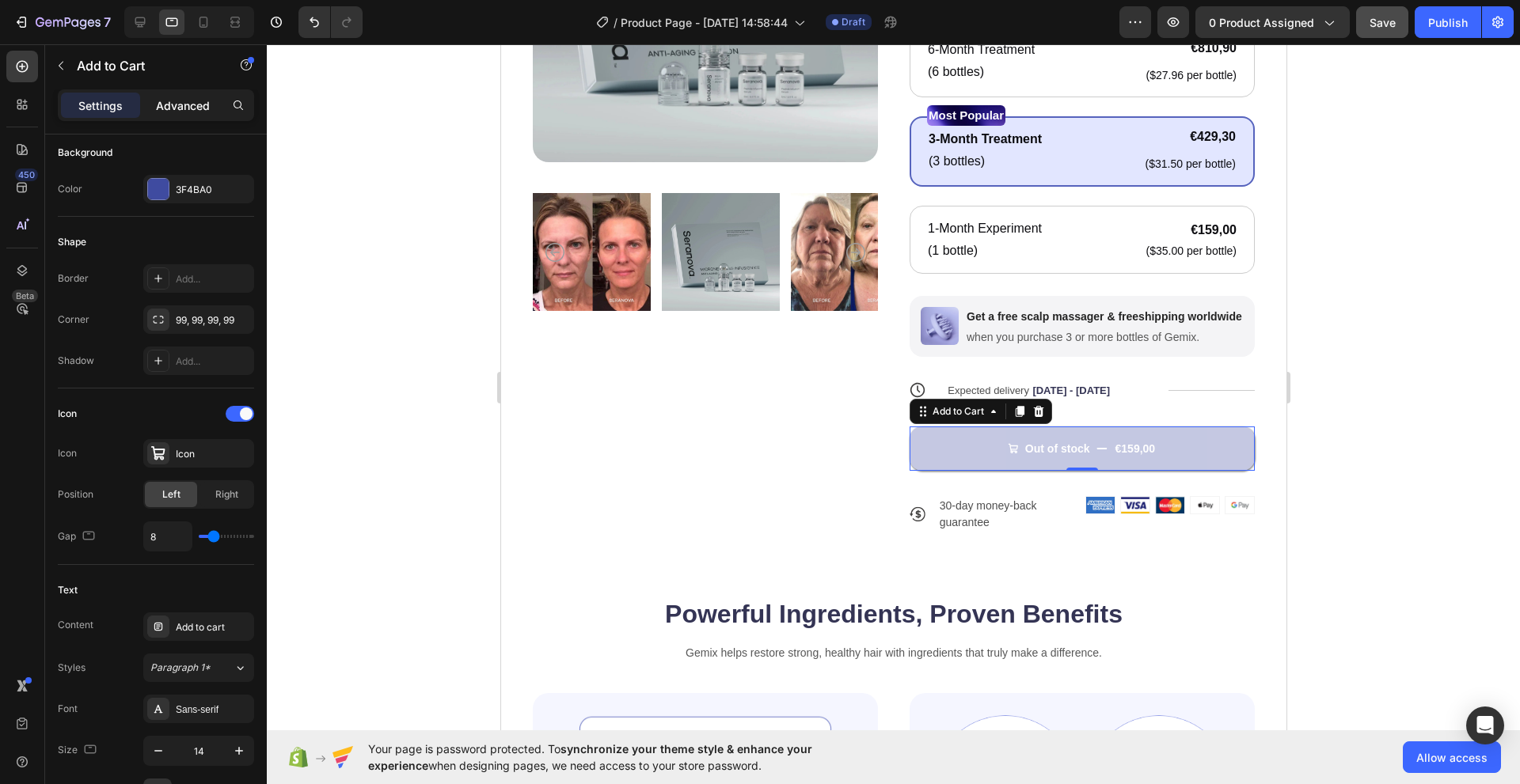
click at [177, 107] on p "Advanced" at bounding box center [182, 105] width 53 height 17
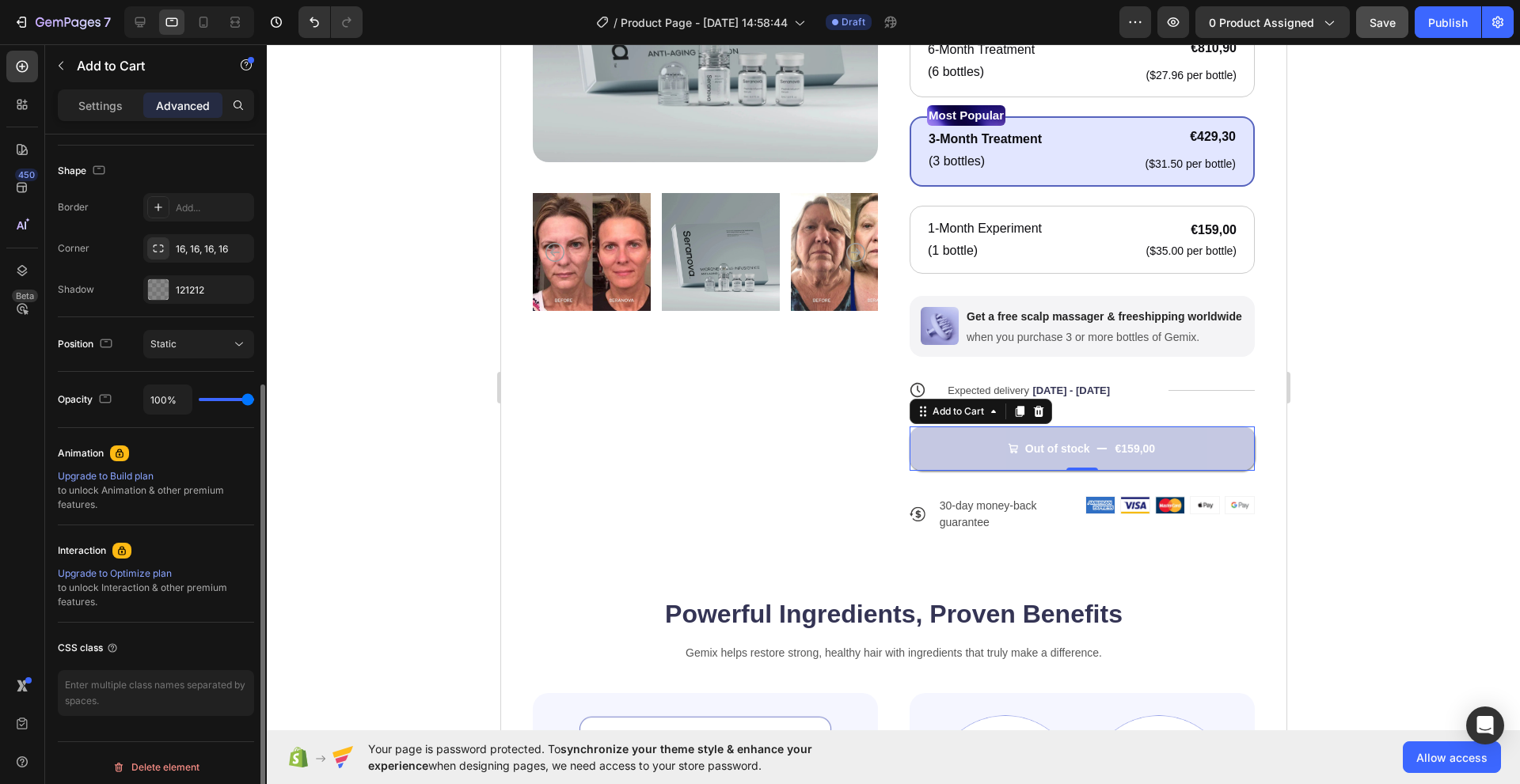
scroll to position [403, 0]
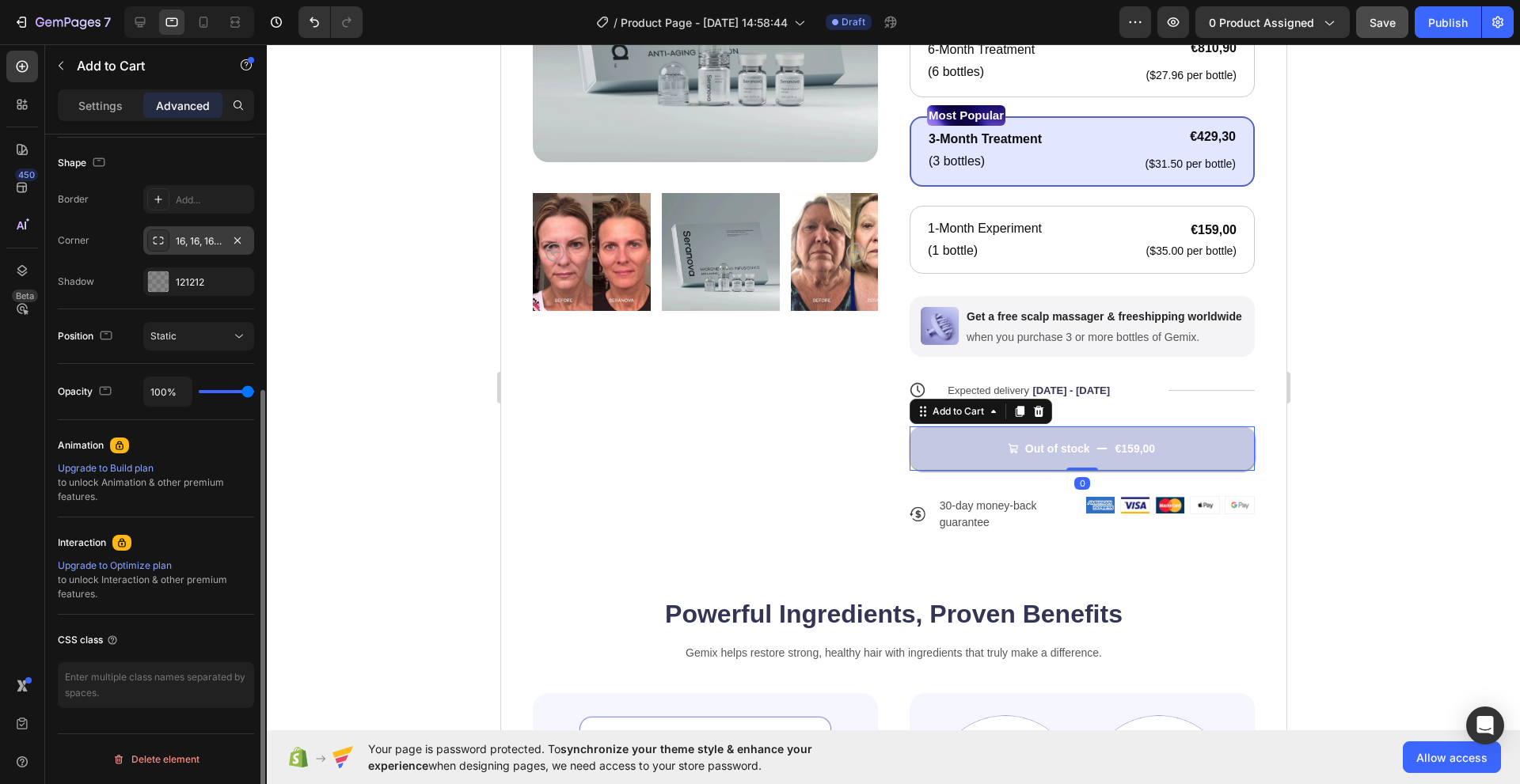
click at [162, 237] on icon at bounding box center [158, 240] width 11 height 8
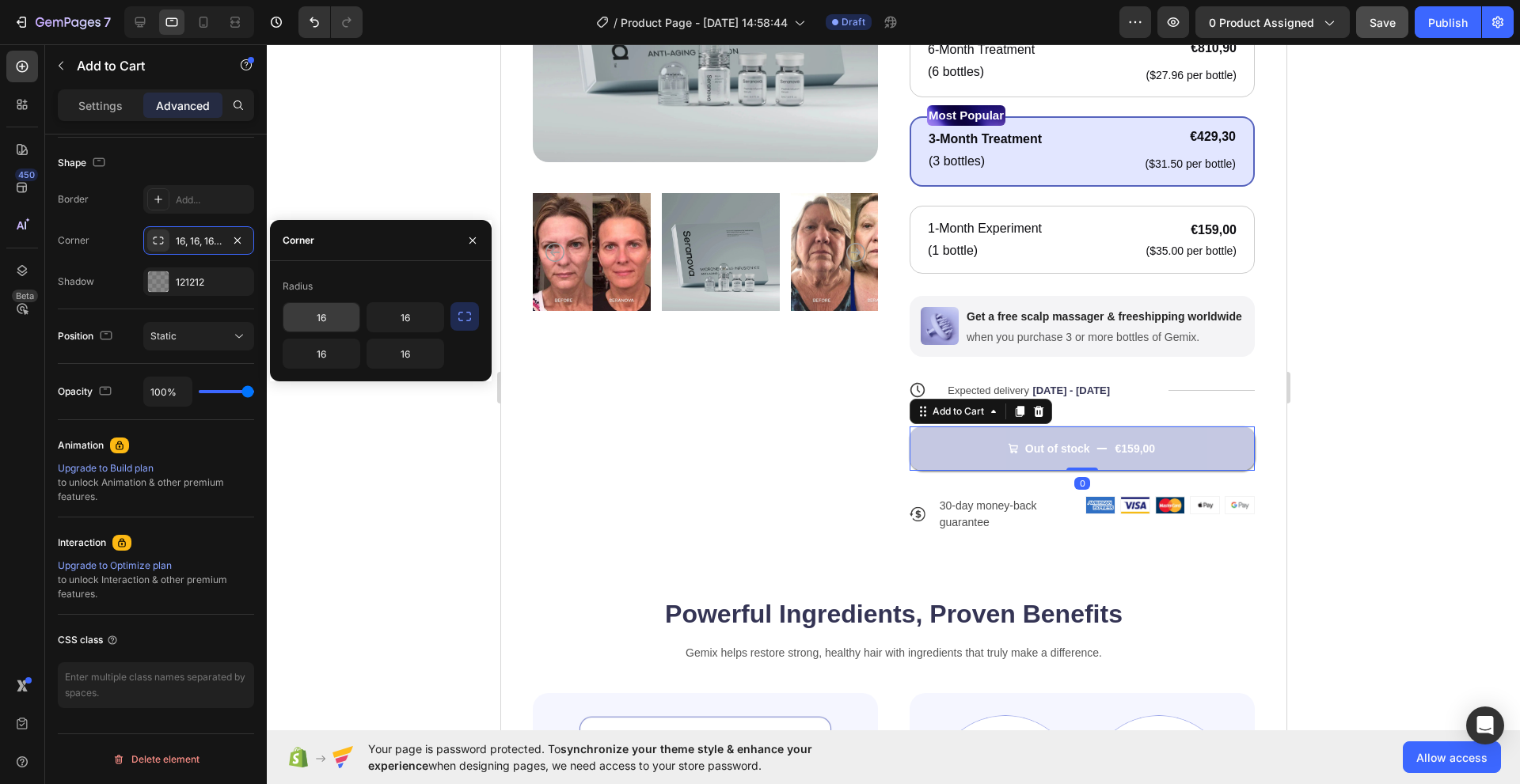
click at [338, 318] on input "16" at bounding box center [322, 317] width 76 height 28
click at [458, 319] on icon "button" at bounding box center [465, 317] width 16 height 16
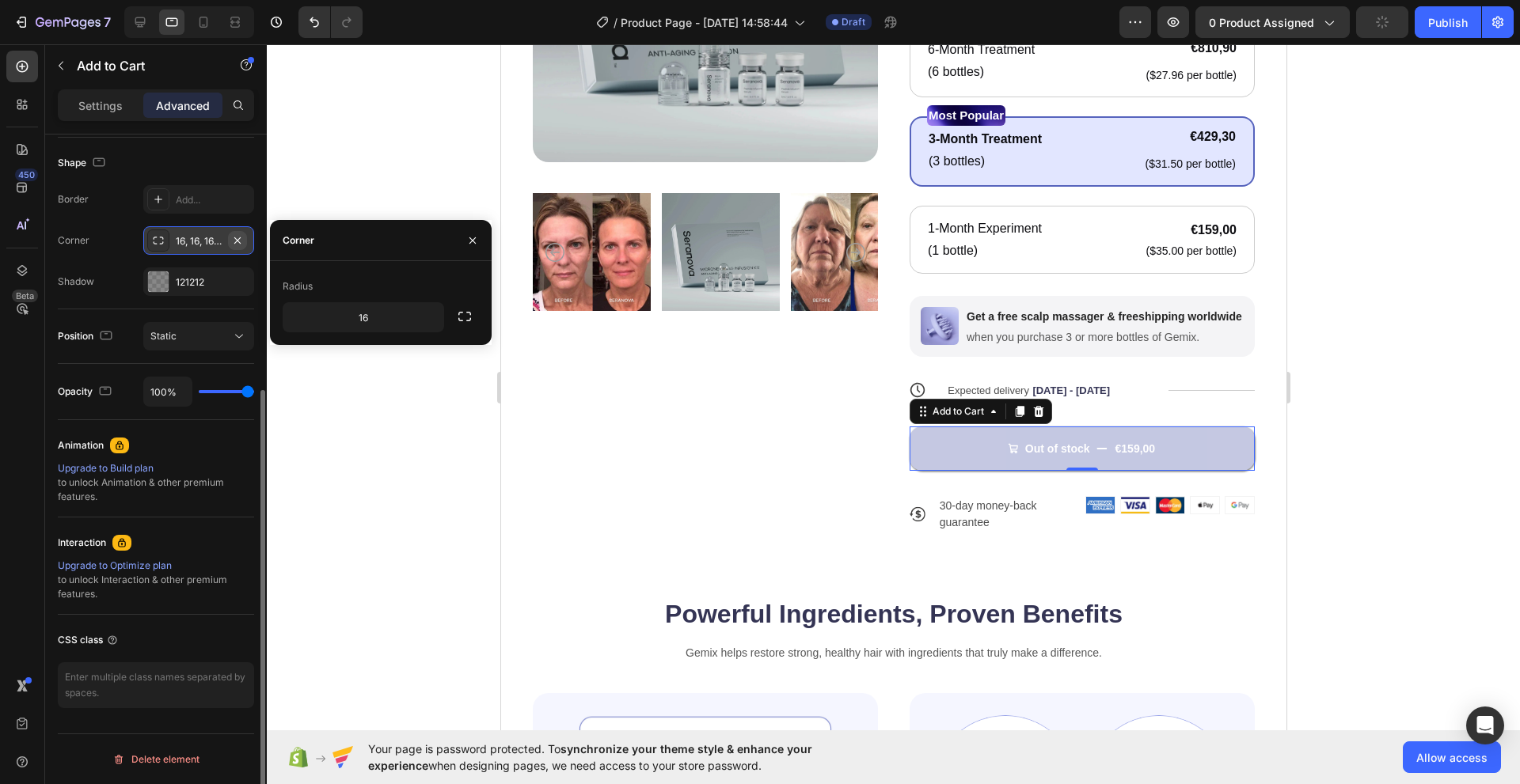
click at [242, 244] on icon "button" at bounding box center [237, 240] width 13 height 13
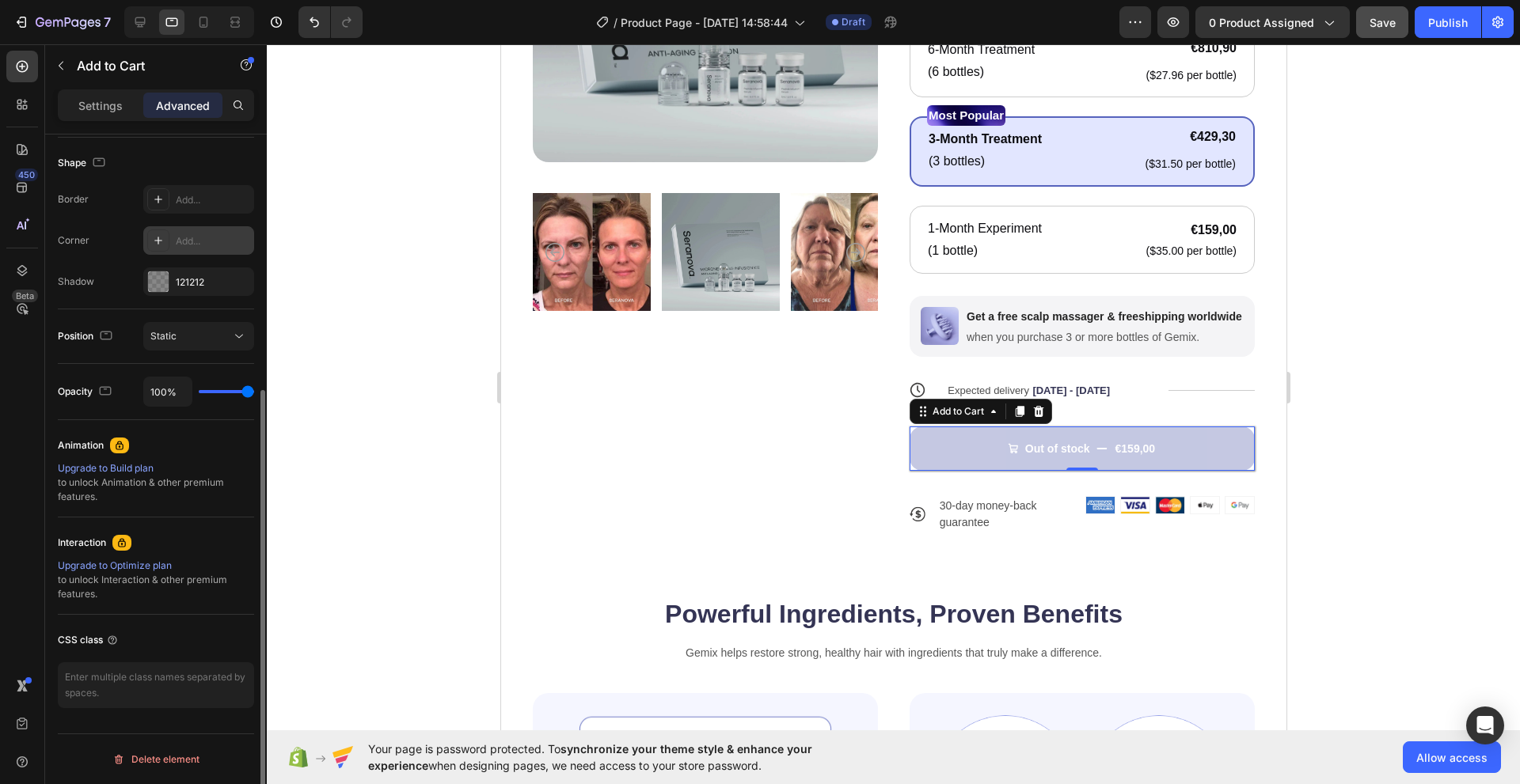
click at [220, 243] on div "Add..." at bounding box center [213, 241] width 75 height 15
type input "8"
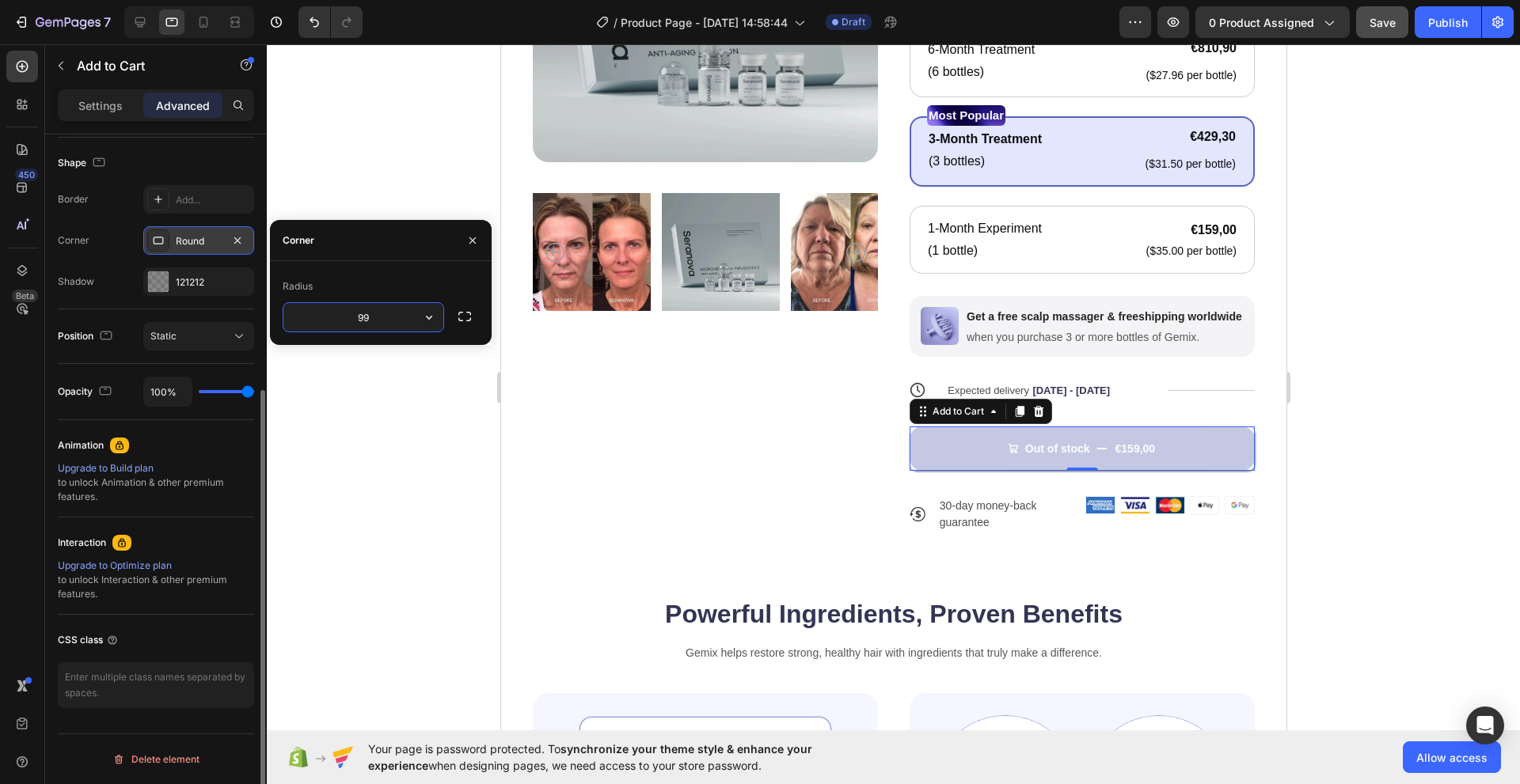
type input "99"
click at [798, 416] on div "Product Images" at bounding box center [704, 179] width 345 height 723
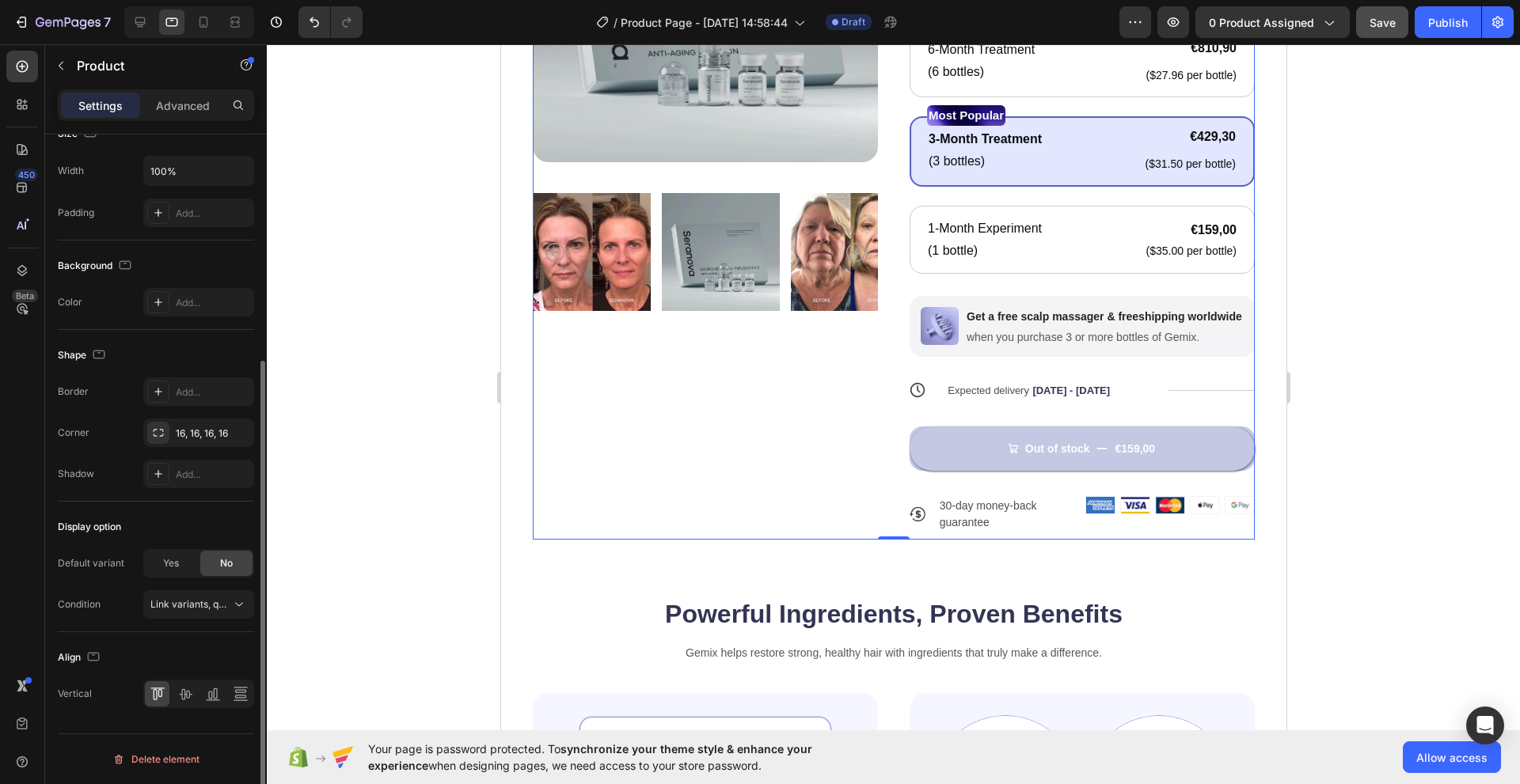
scroll to position [0, 0]
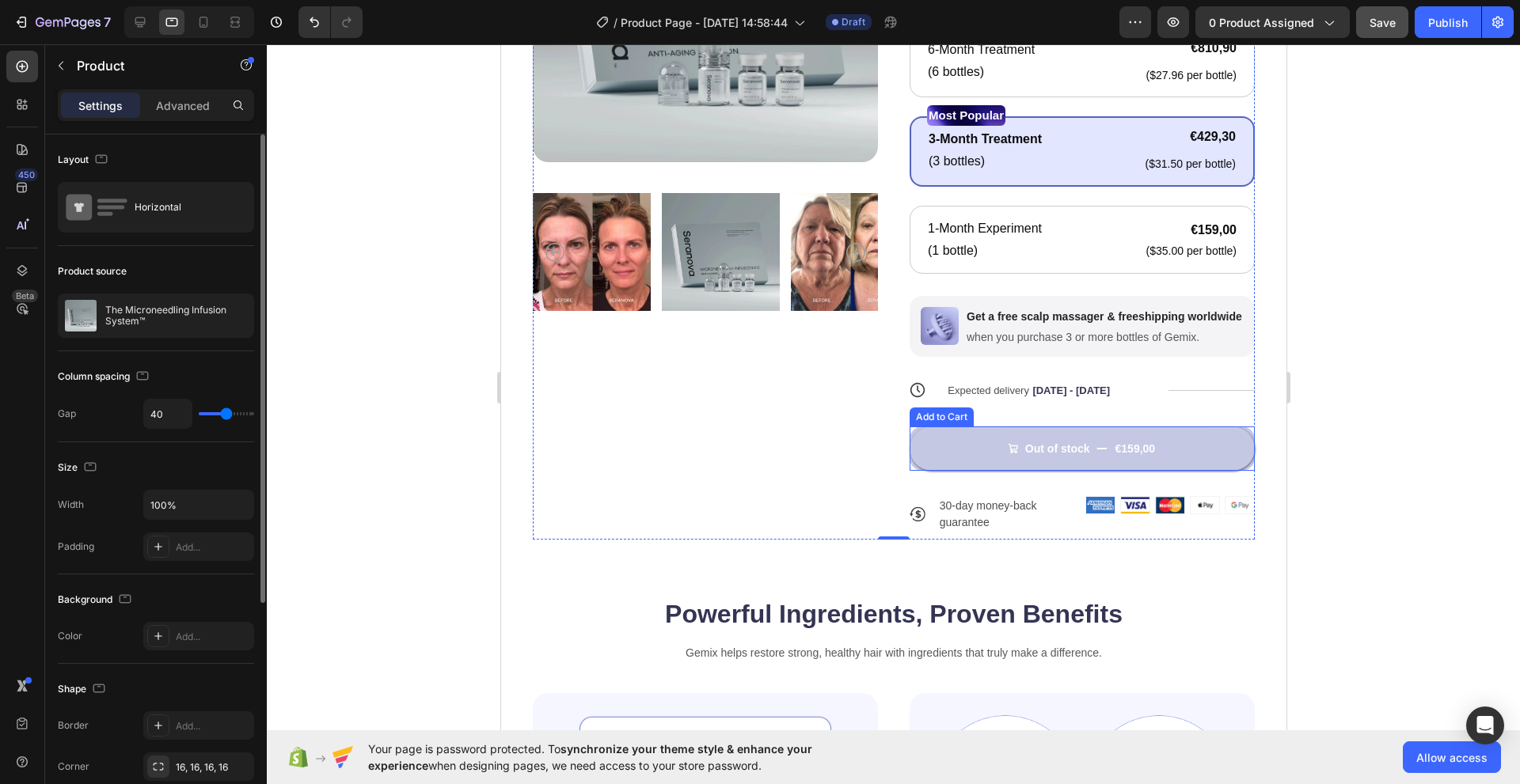
click at [909, 458] on button "Out of stock €159,00" at bounding box center [1081, 449] width 345 height 45
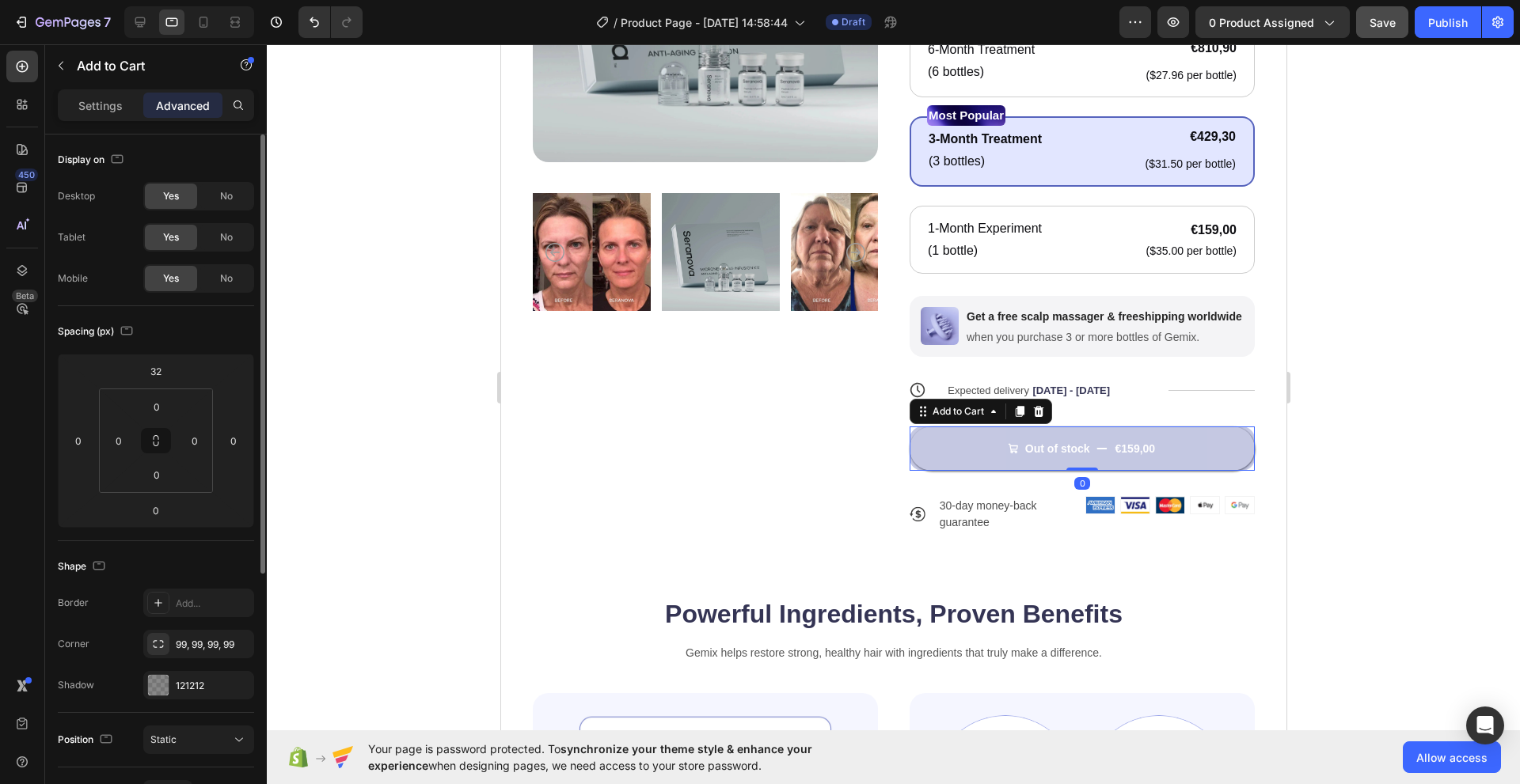
click at [928, 460] on button "Out of stock €159,00" at bounding box center [1081, 449] width 345 height 45
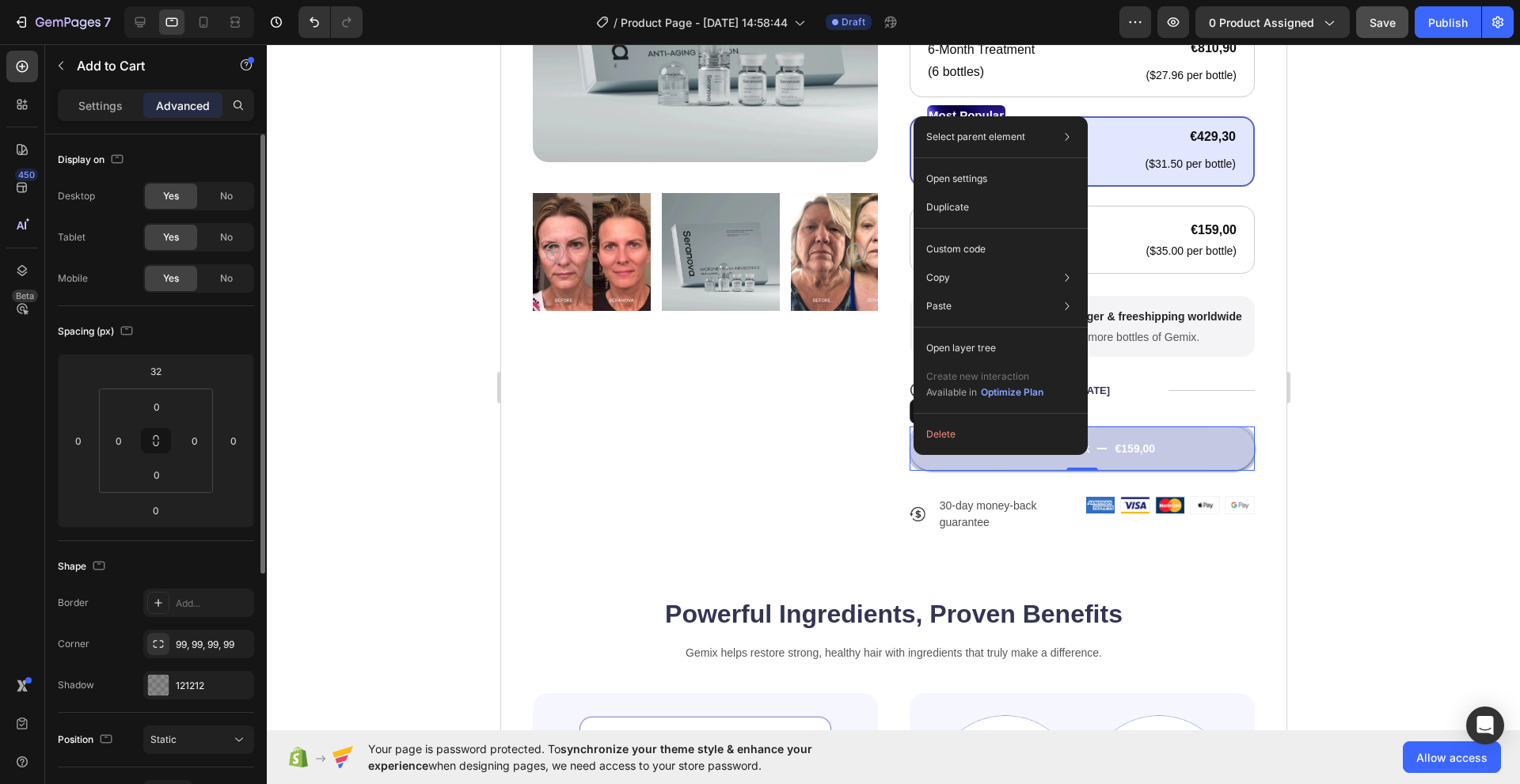
click at [909, 455] on button "Out of stock €159,00" at bounding box center [1081, 449] width 345 height 45
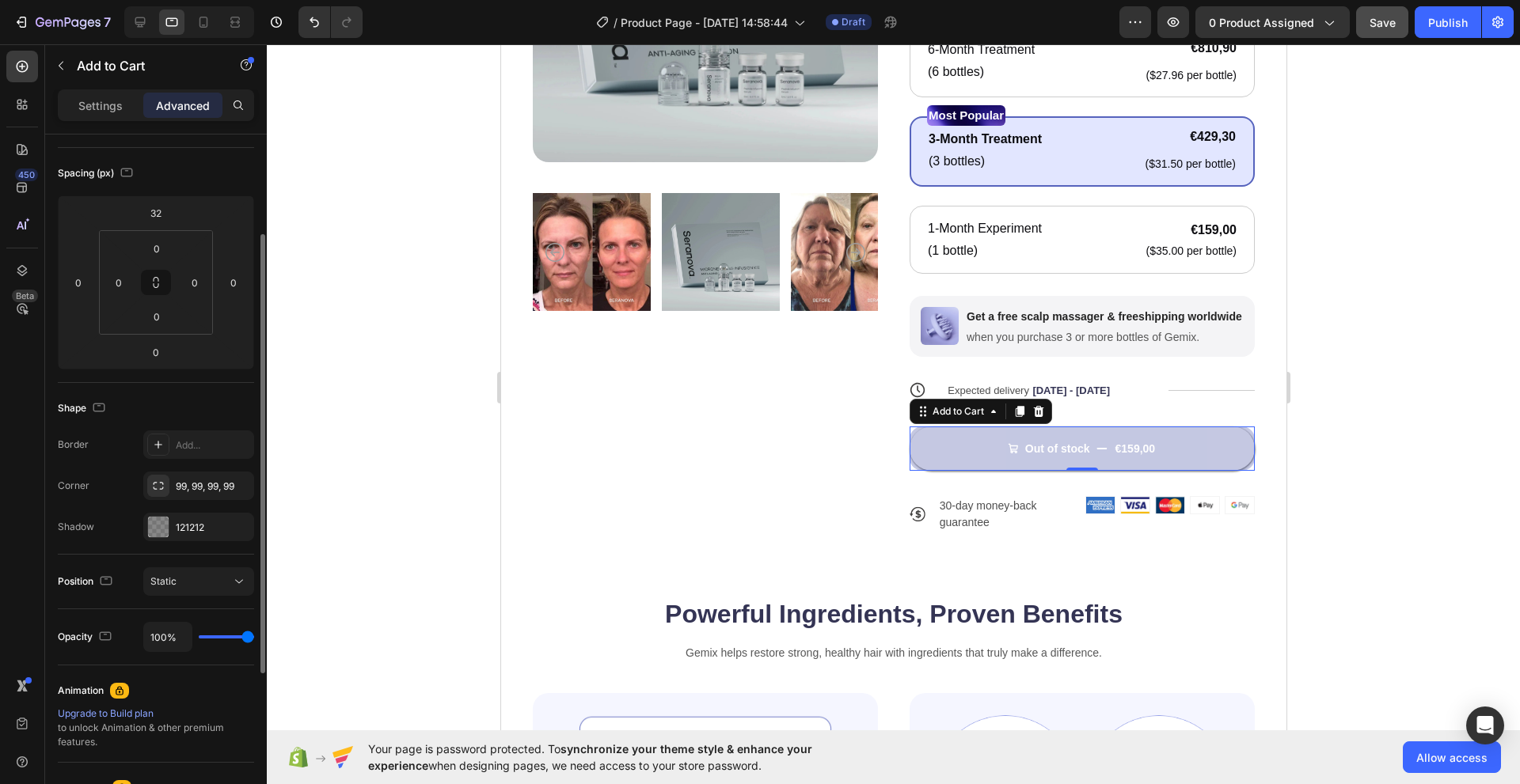
scroll to position [237, 0]
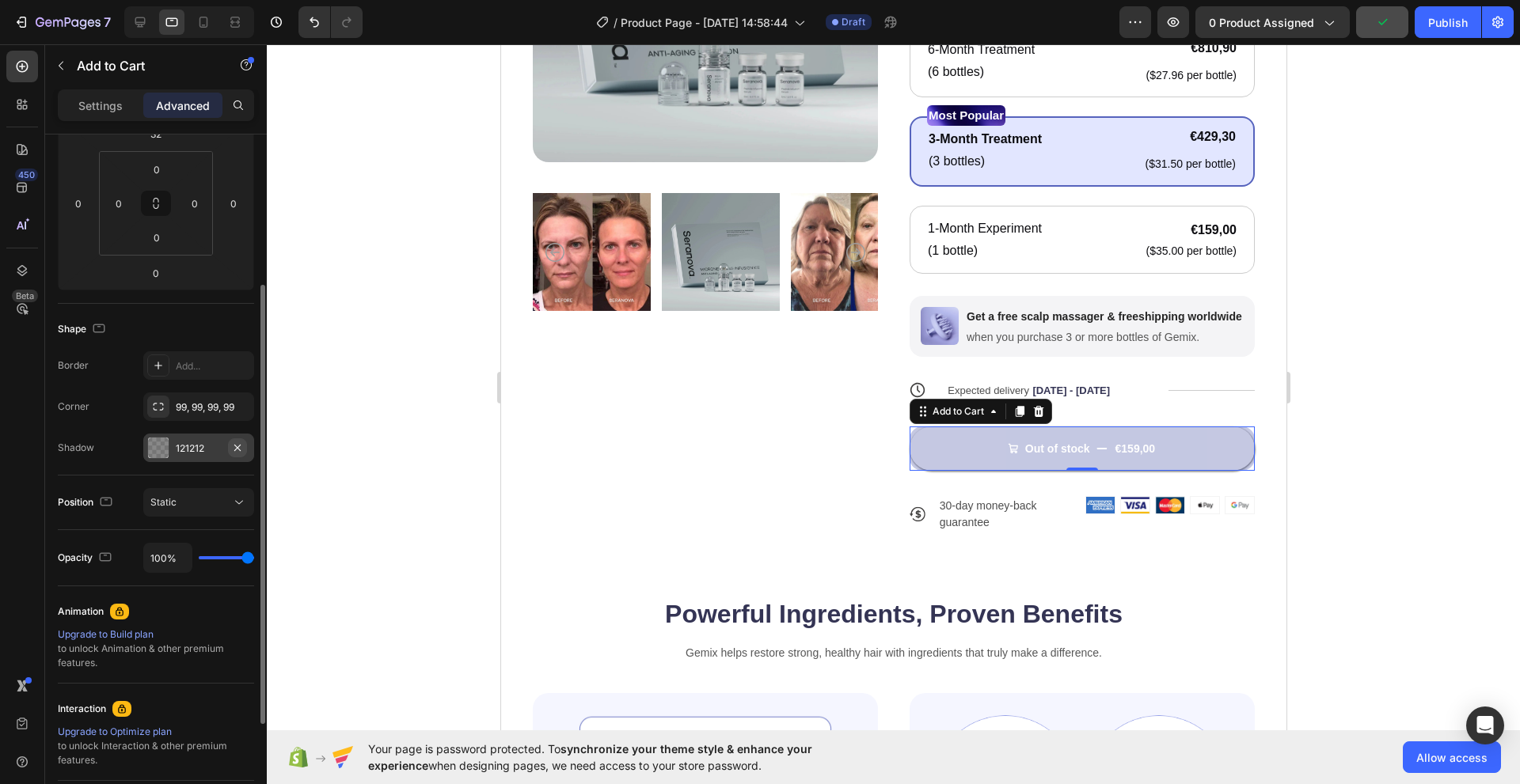
click at [244, 453] on button "button" at bounding box center [238, 448] width 19 height 19
click at [734, 512] on div "Product Images" at bounding box center [704, 179] width 345 height 723
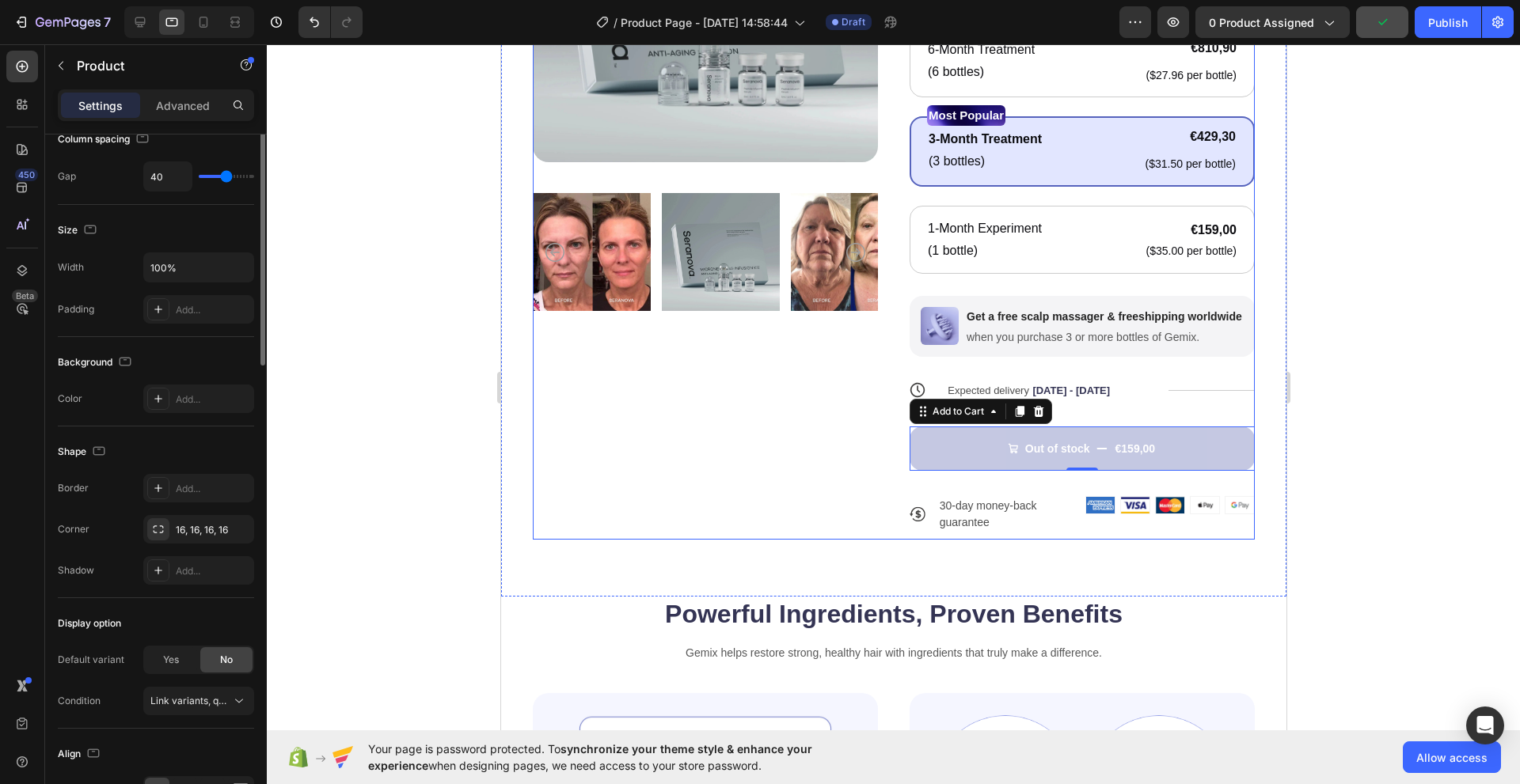
scroll to position [0, 0]
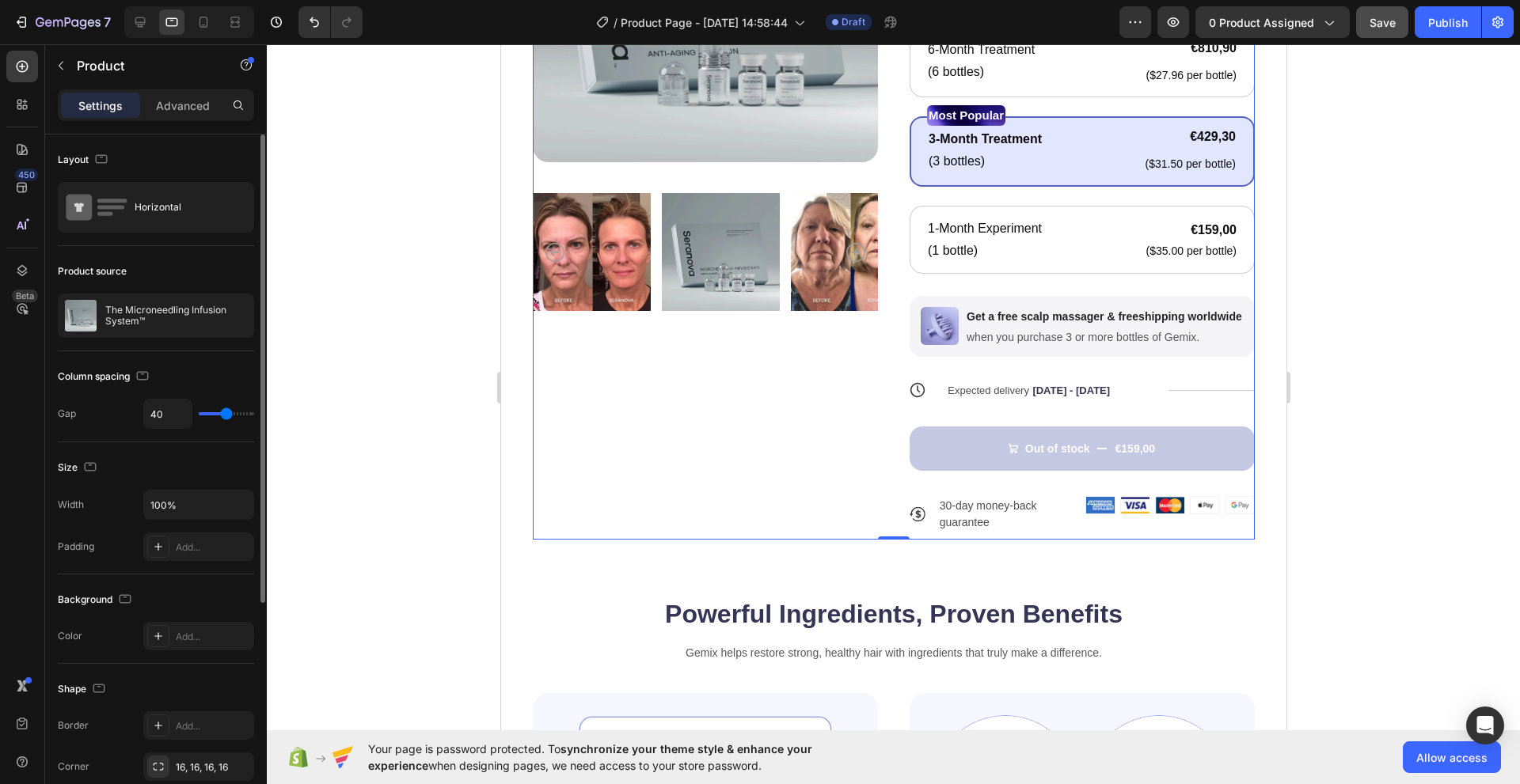
click at [915, 455] on button "Out of stock €159,00" at bounding box center [1081, 449] width 345 height 45
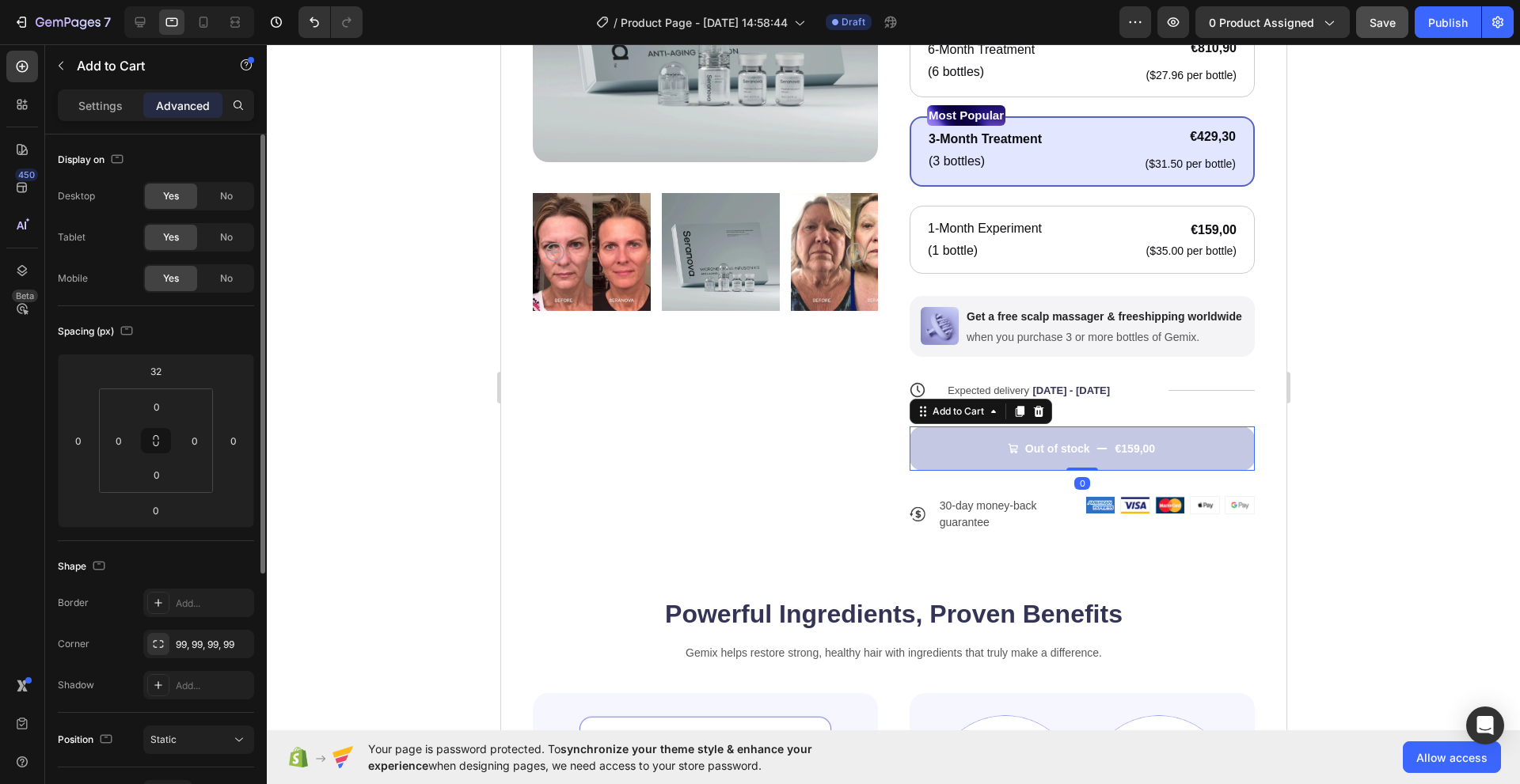
click at [915, 455] on button "Out of stock €159,00" at bounding box center [1081, 449] width 345 height 45
click at [112, 120] on div "Settings Advanced" at bounding box center [155, 105] width 196 height 32
click at [119, 112] on p "Settings" at bounding box center [101, 105] width 45 height 17
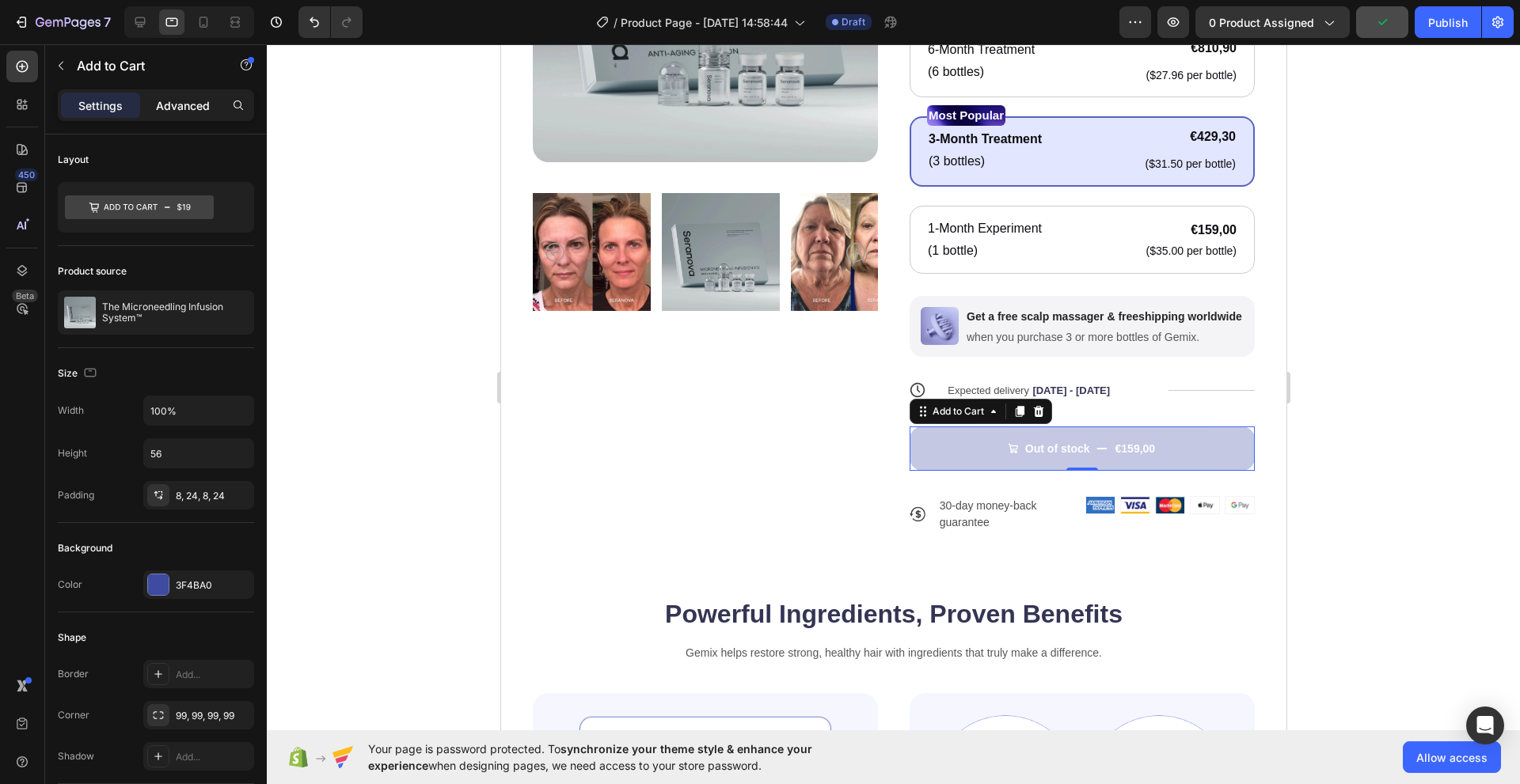
click at [164, 113] on p "Advanced" at bounding box center [182, 105] width 53 height 17
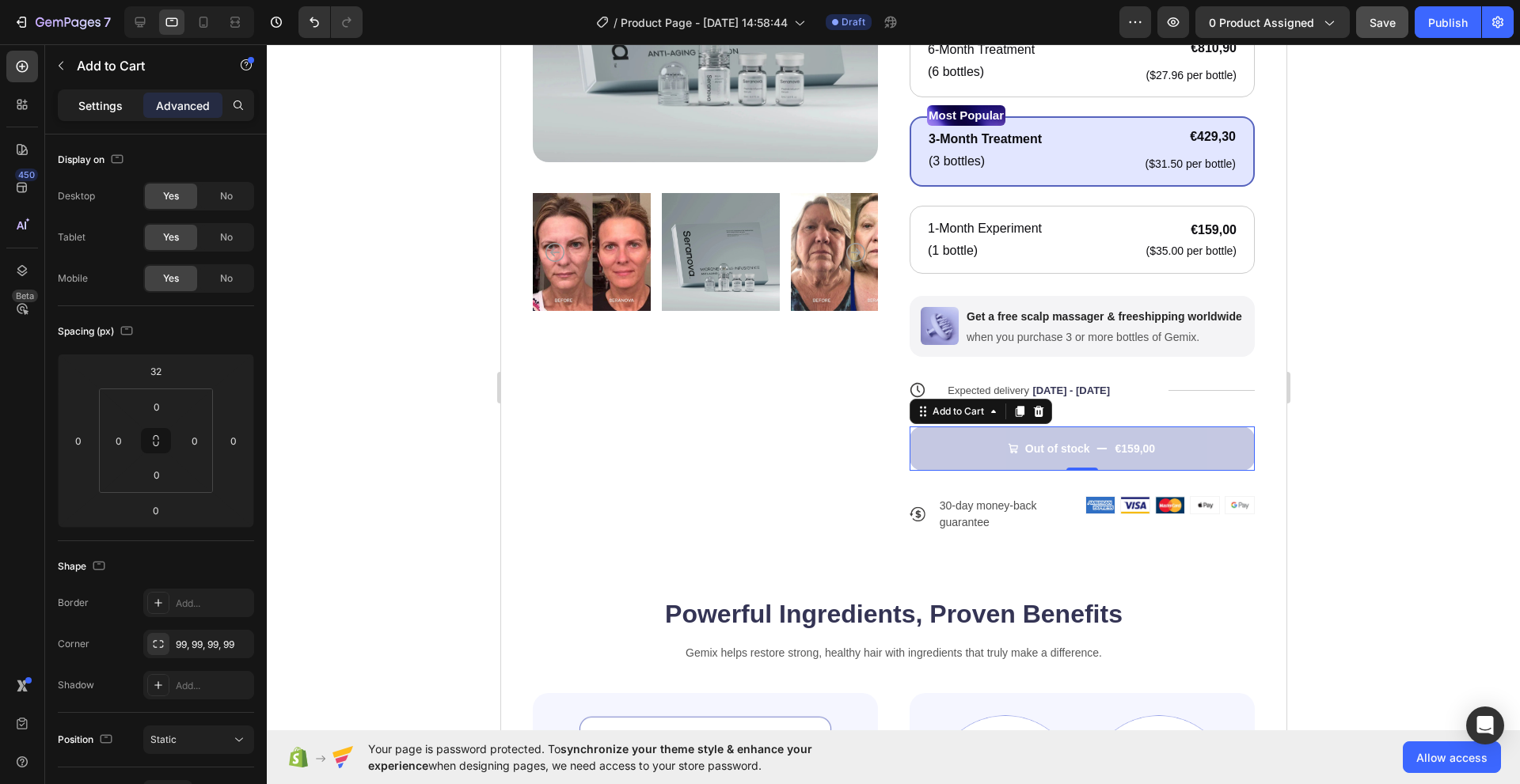
click at [104, 100] on p "Settings" at bounding box center [101, 105] width 45 height 17
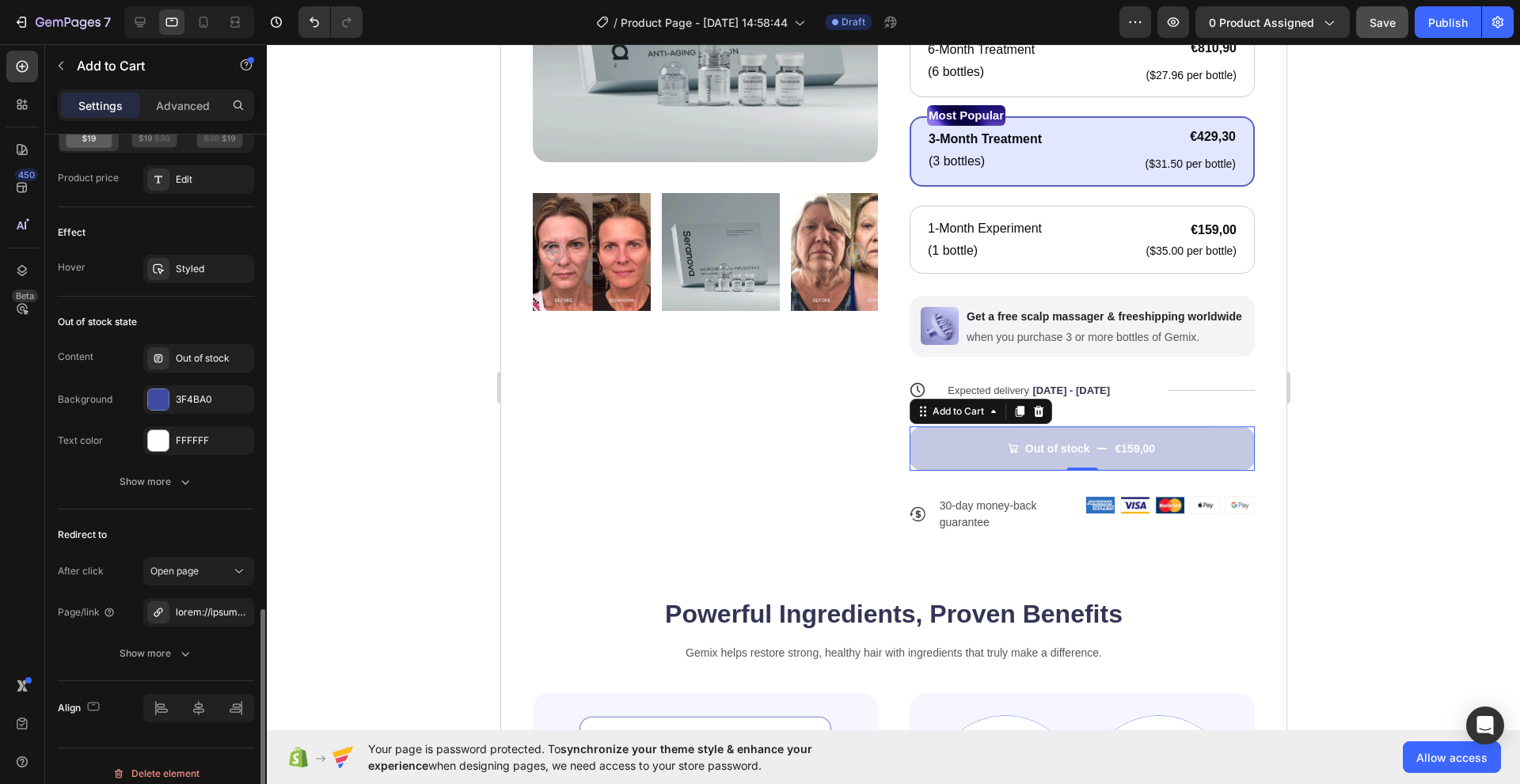
scroll to position [1359, 0]
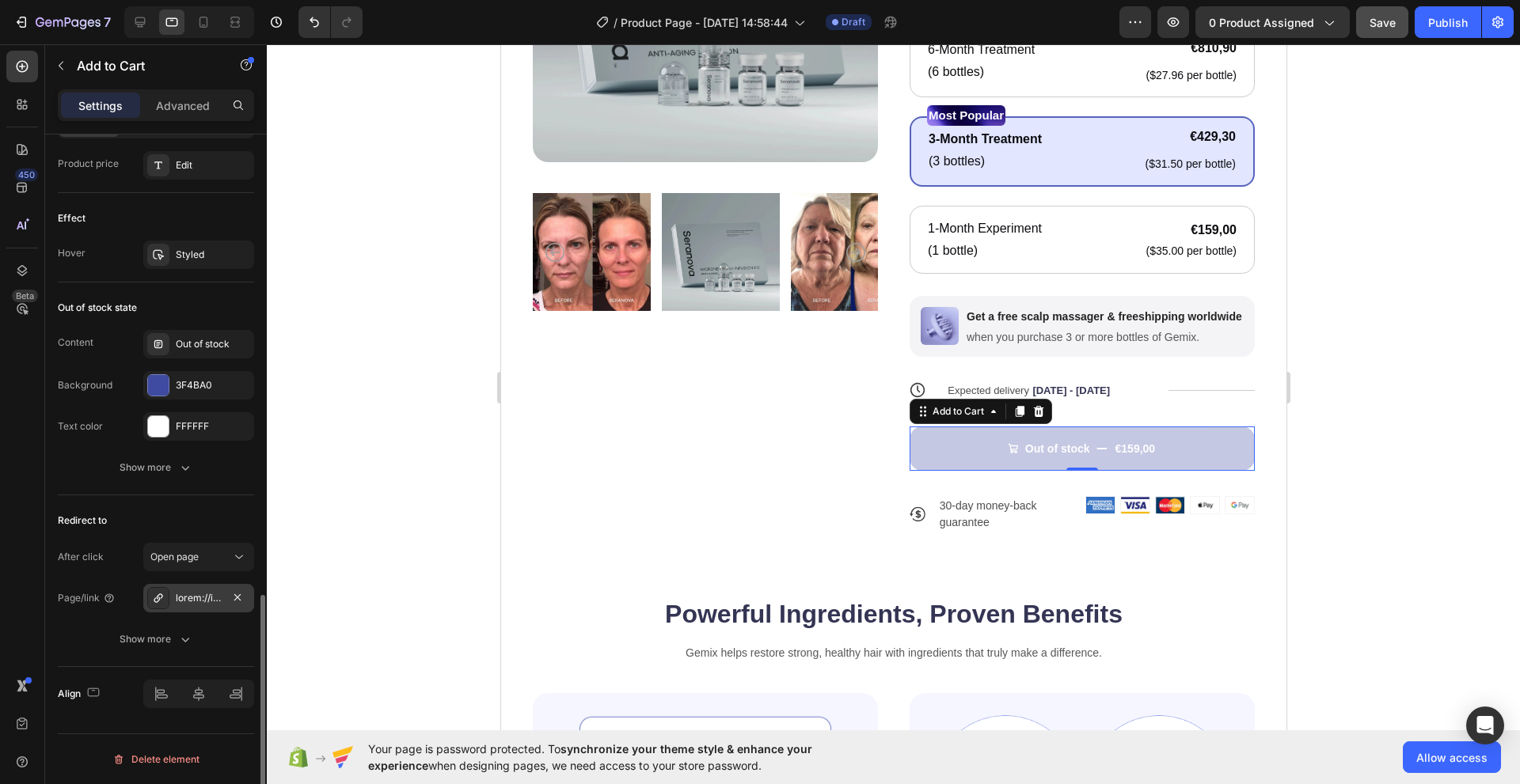
click at [190, 596] on div at bounding box center [198, 597] width 46 height 15
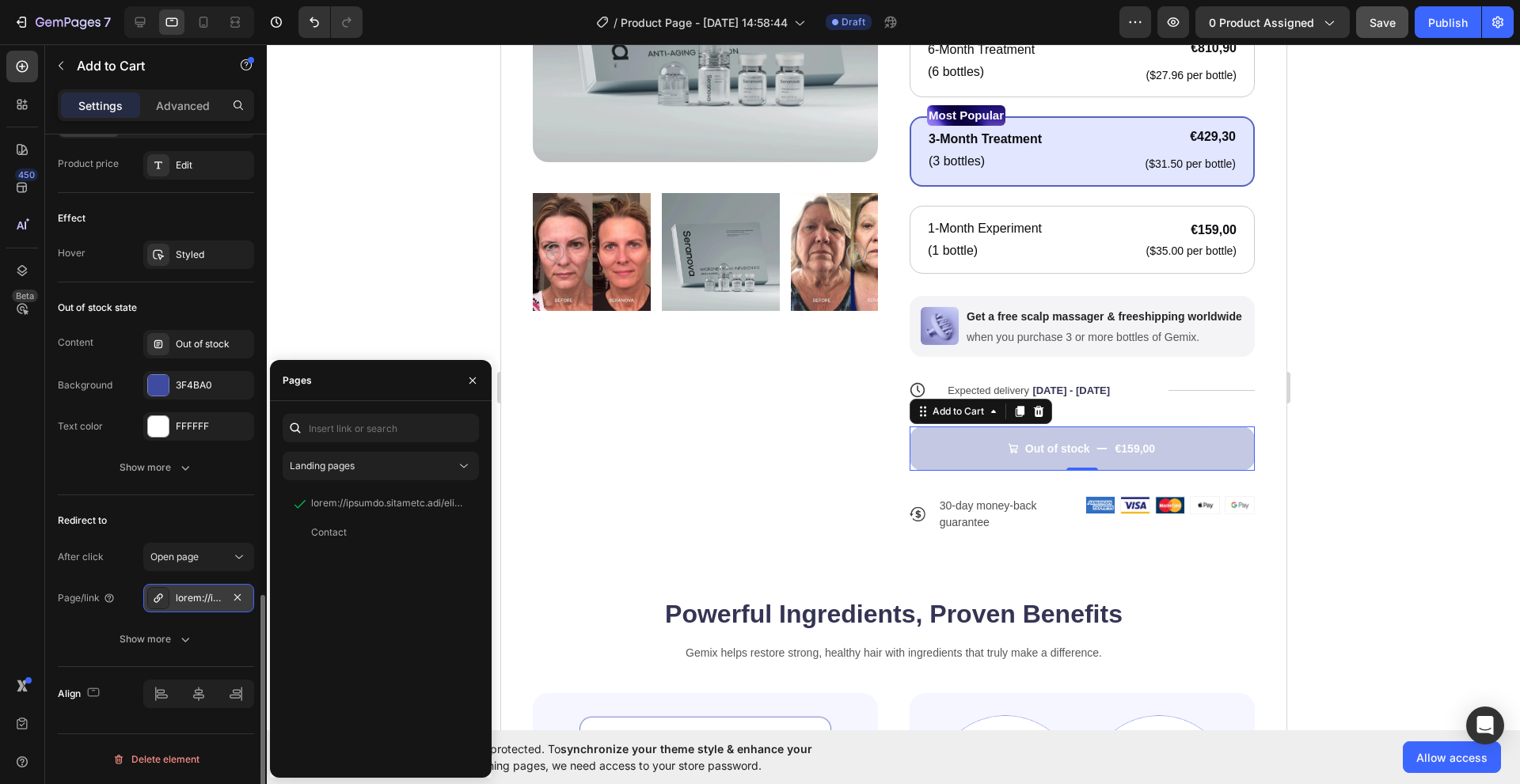
click at [190, 596] on div at bounding box center [198, 597] width 46 height 15
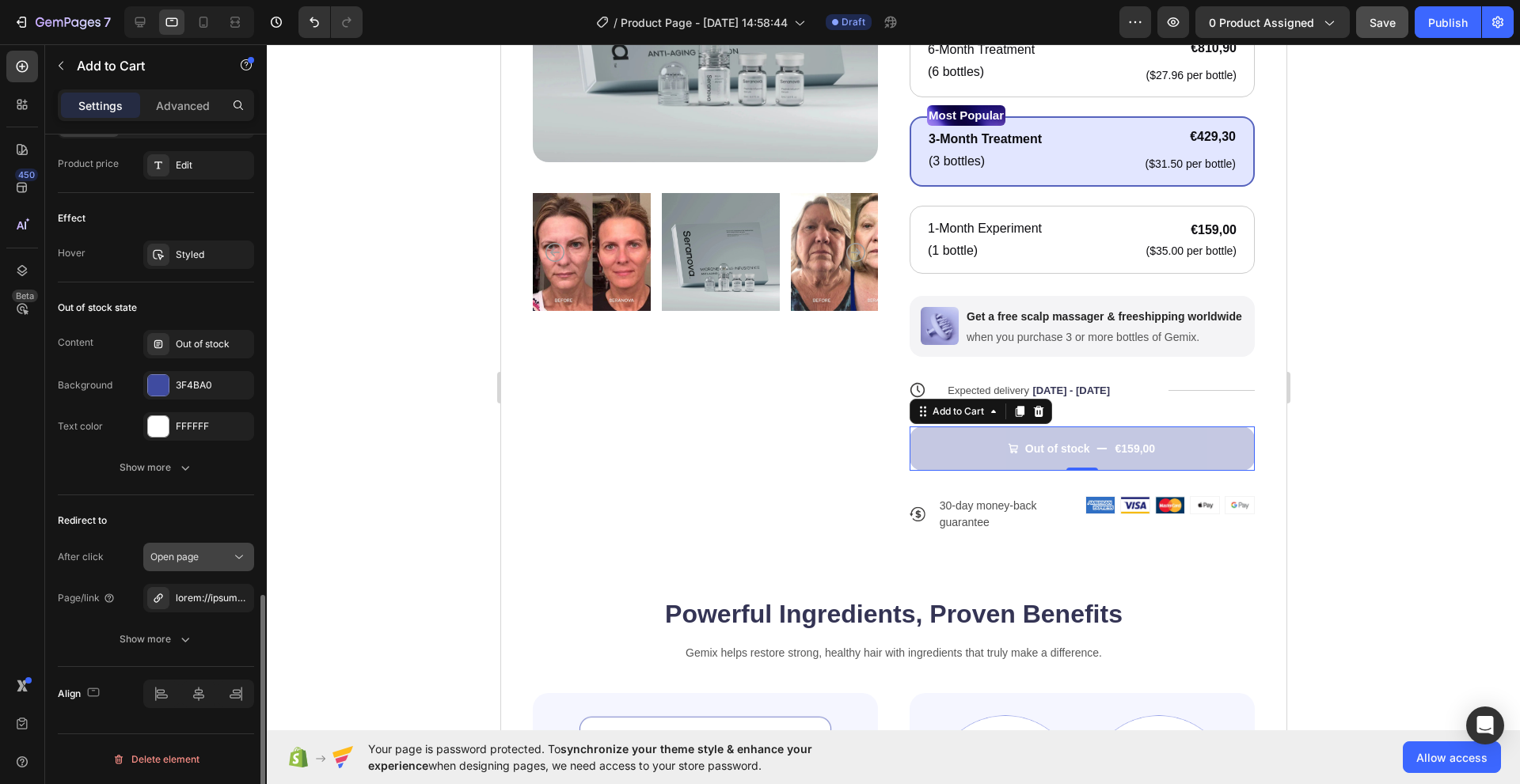
click at [198, 560] on span "Open page" at bounding box center [175, 557] width 49 height 12
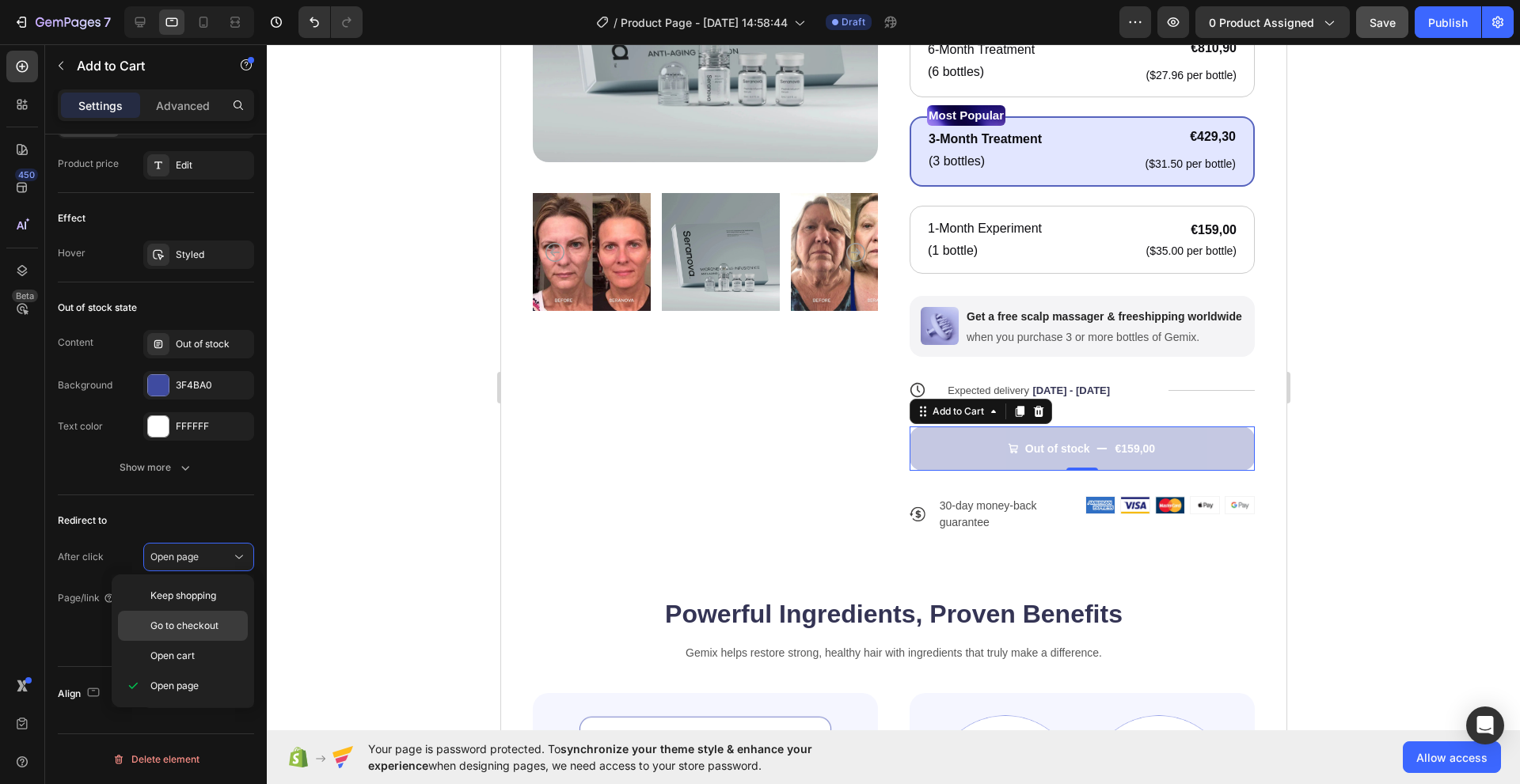
click at [176, 631] on span "Go to checkout" at bounding box center [185, 626] width 68 height 15
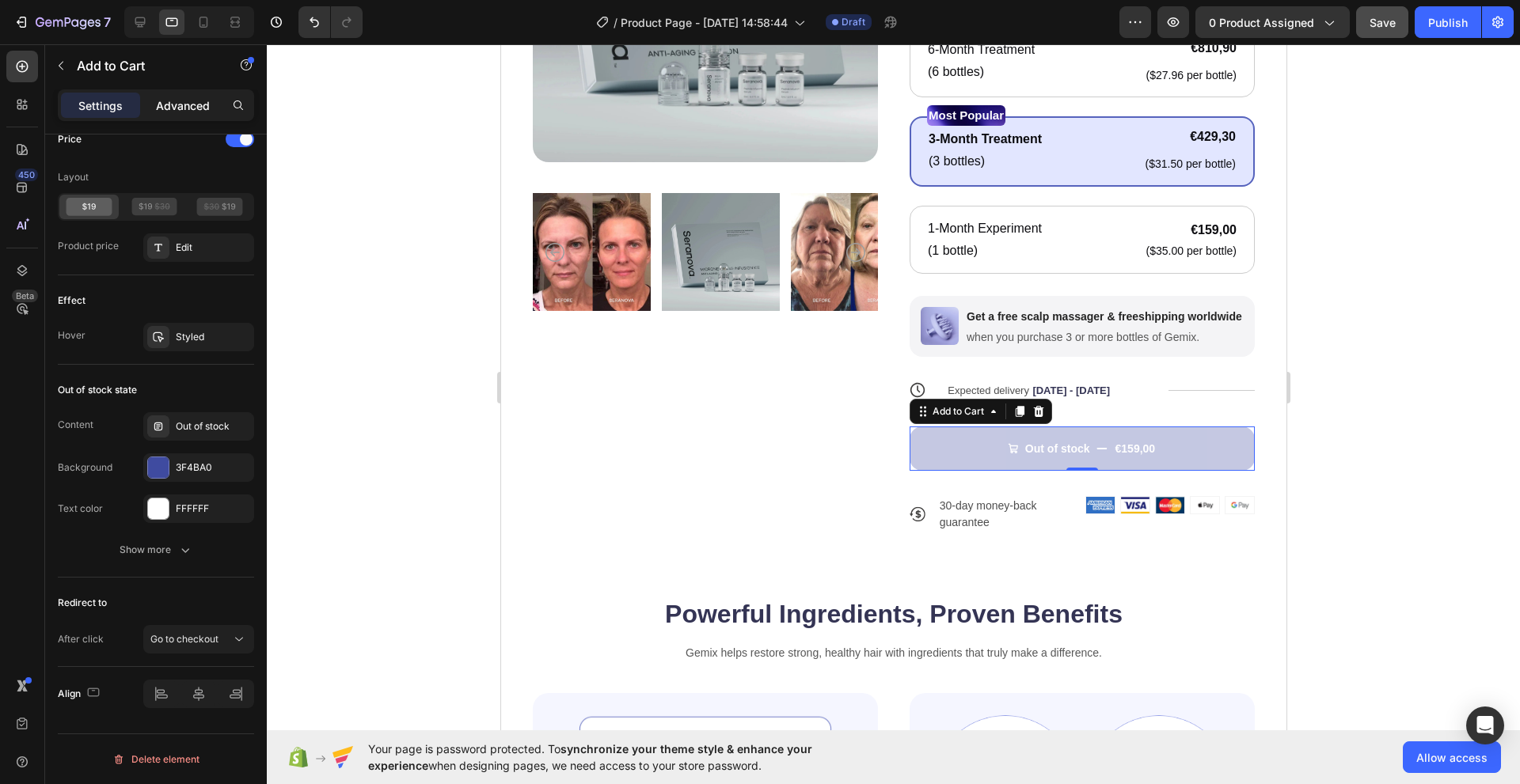
click at [181, 100] on p "Advanced" at bounding box center [182, 105] width 53 height 17
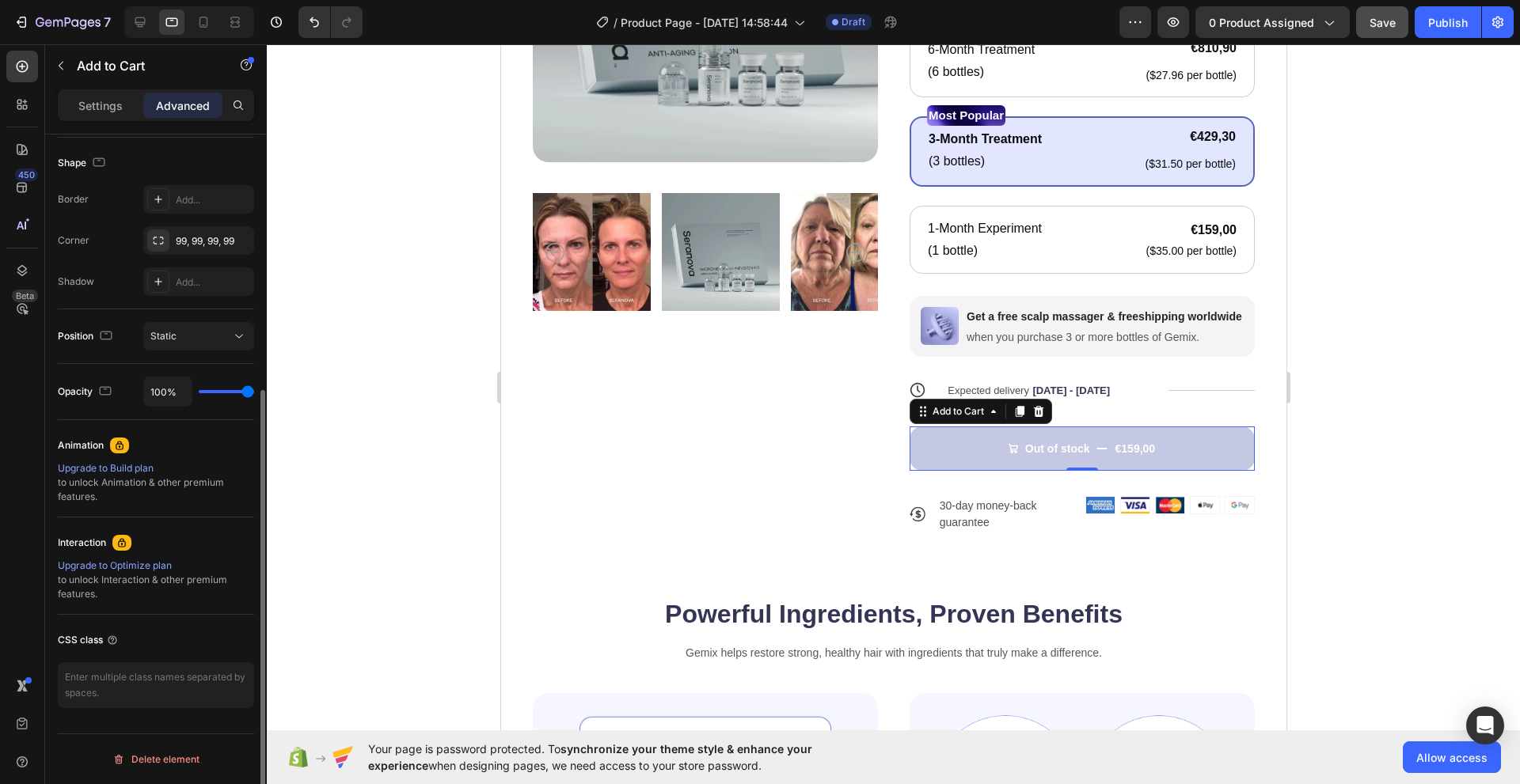
scroll to position [403, 0]
click at [117, 98] on p "Settings" at bounding box center [101, 105] width 45 height 17
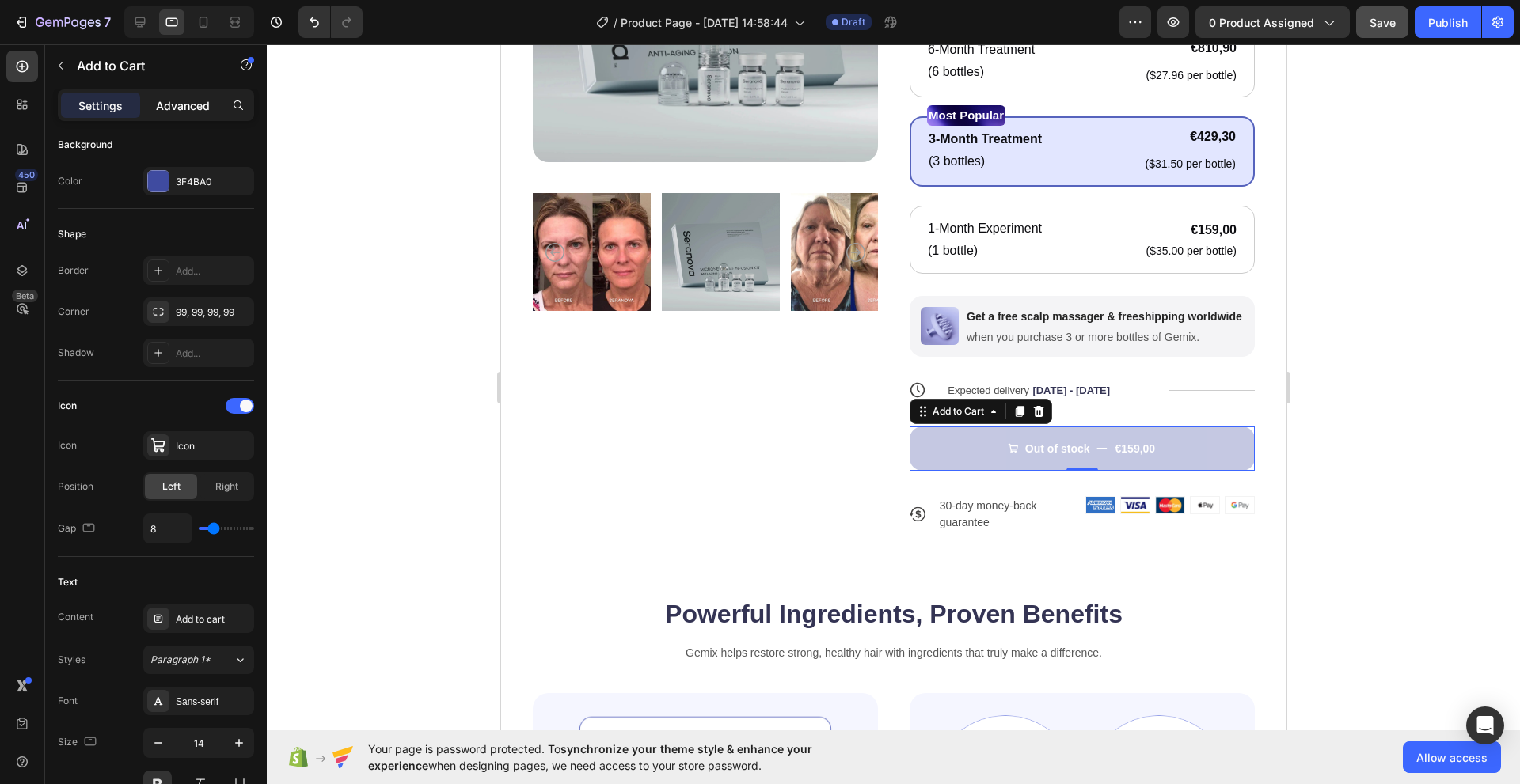
click at [157, 101] on p "Advanced" at bounding box center [182, 105] width 53 height 17
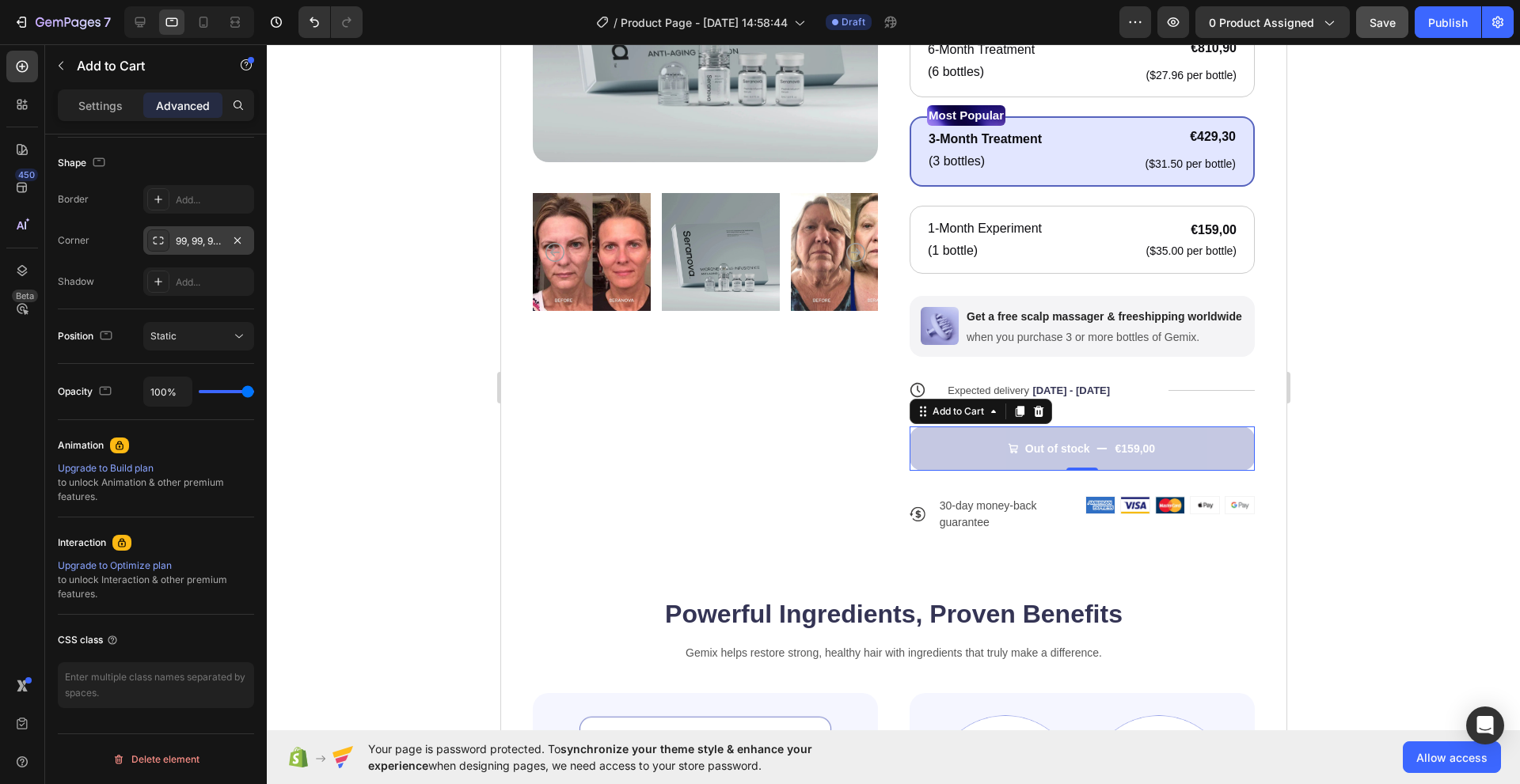
click at [178, 232] on div "99, 99, 99, 99" at bounding box center [198, 240] width 111 height 28
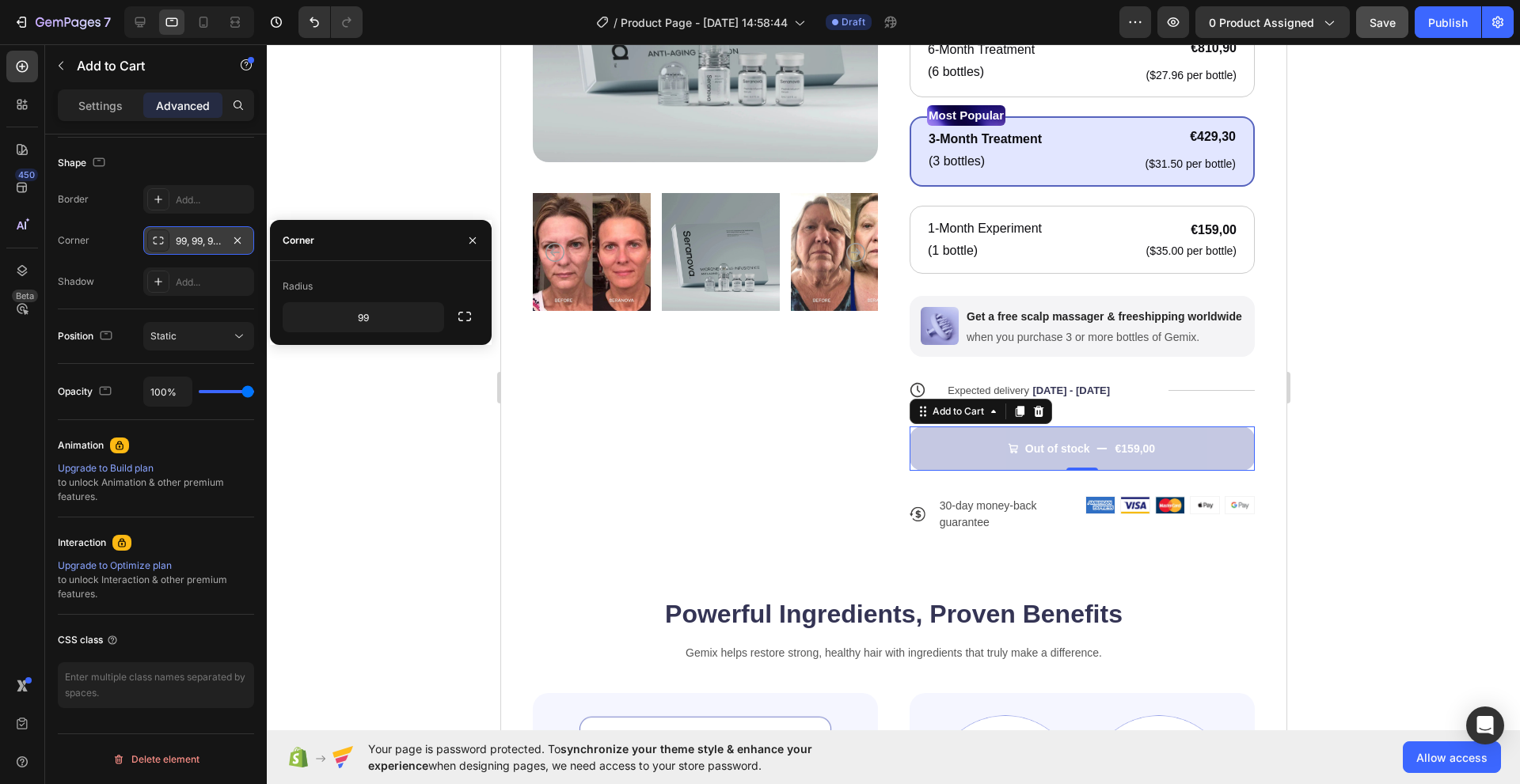
click at [181, 234] on div "99, 99, 99, 99" at bounding box center [198, 241] width 46 height 15
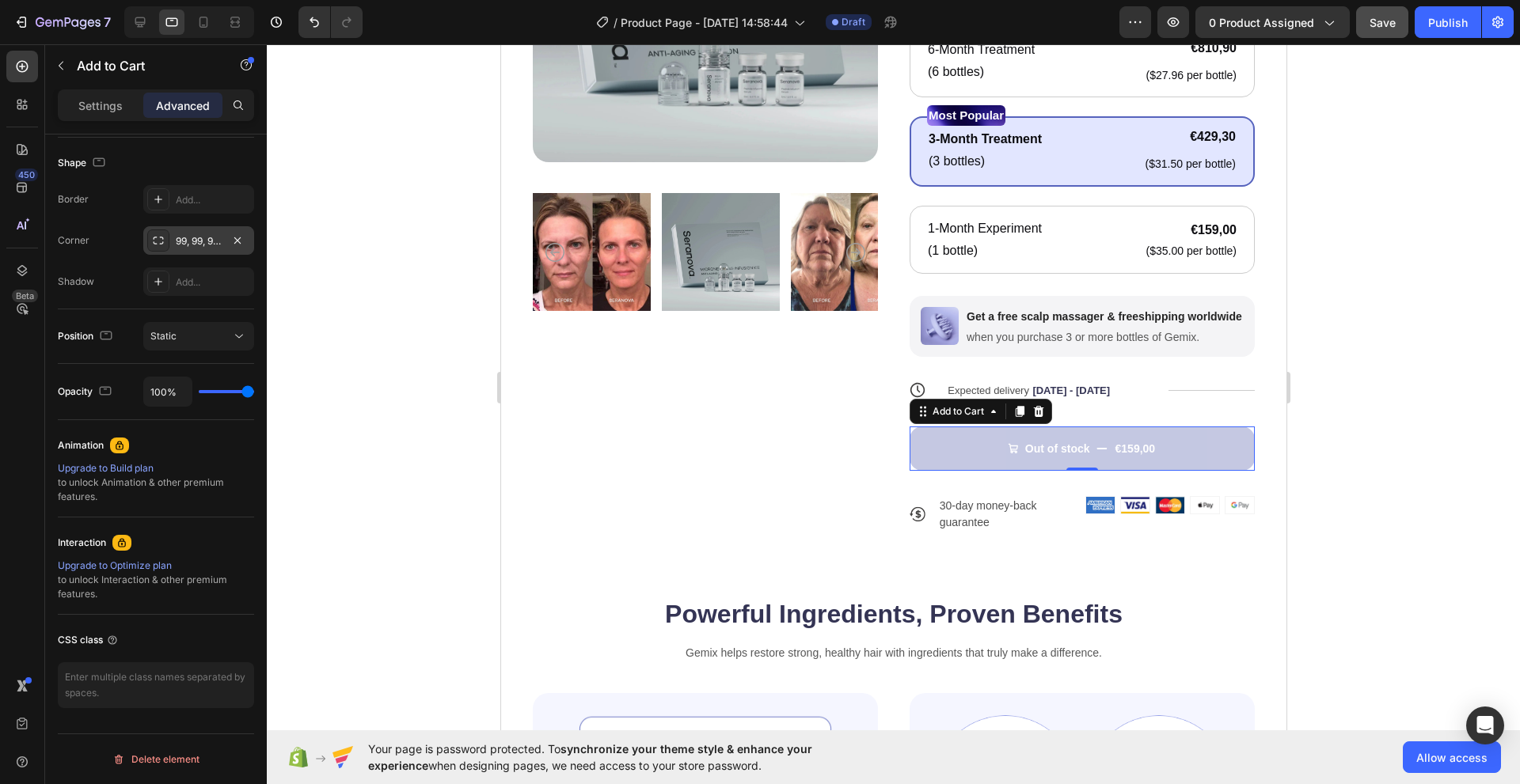
click at [176, 242] on div "99, 99, 99, 99" at bounding box center [198, 241] width 46 height 15
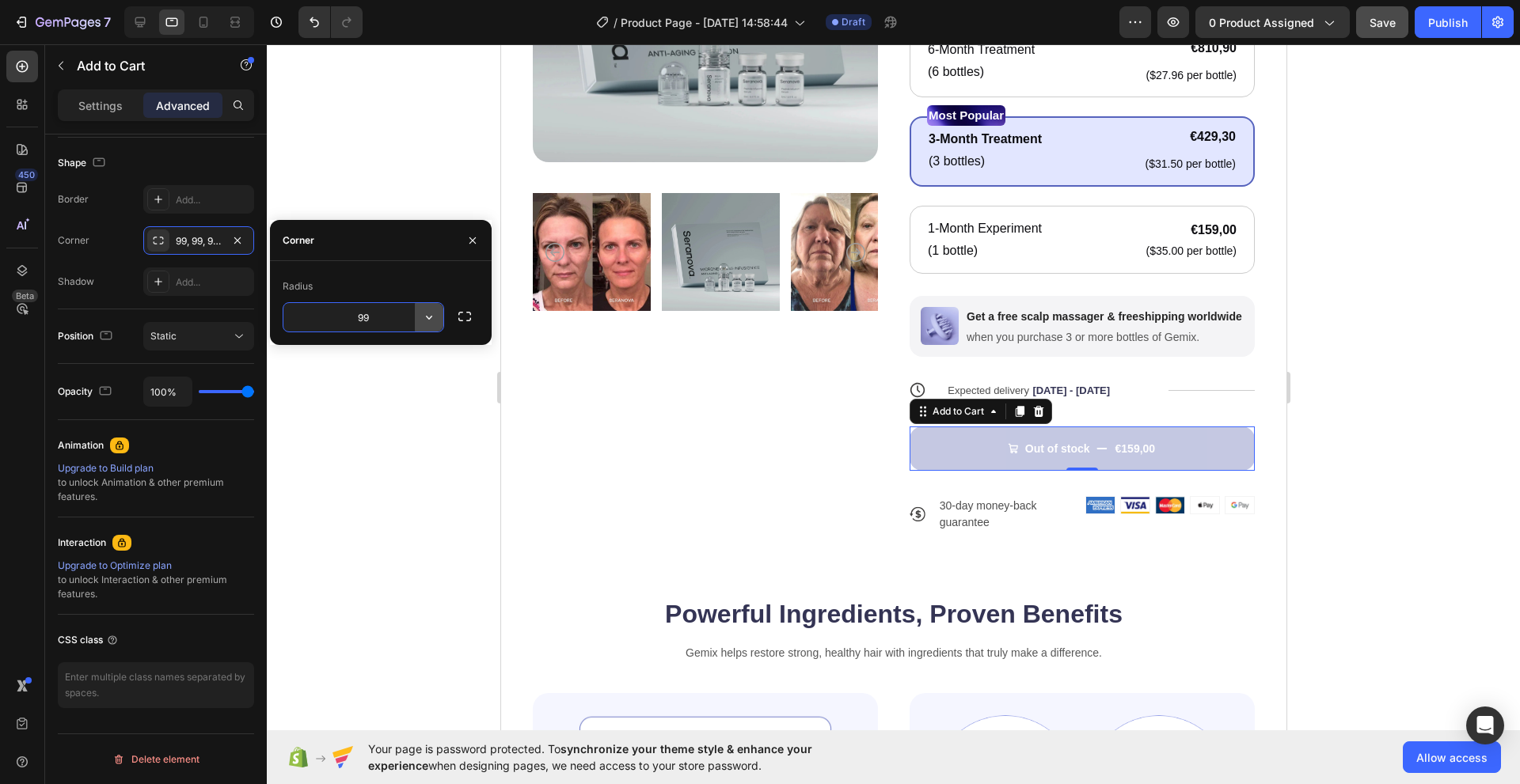
click at [434, 325] on button "button" at bounding box center [429, 317] width 28 height 28
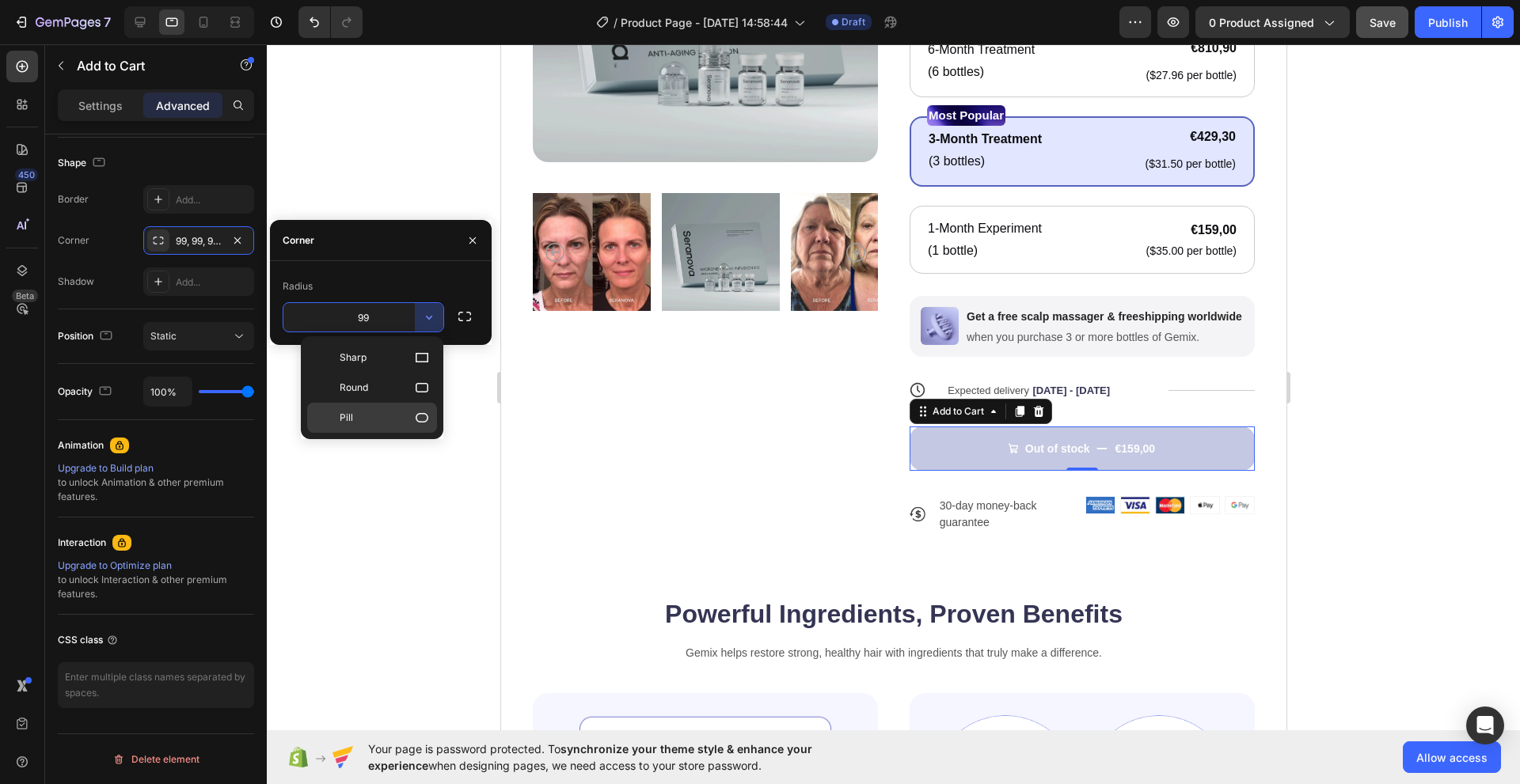
click at [411, 411] on p "Pill" at bounding box center [384, 418] width 90 height 16
type input "9999"
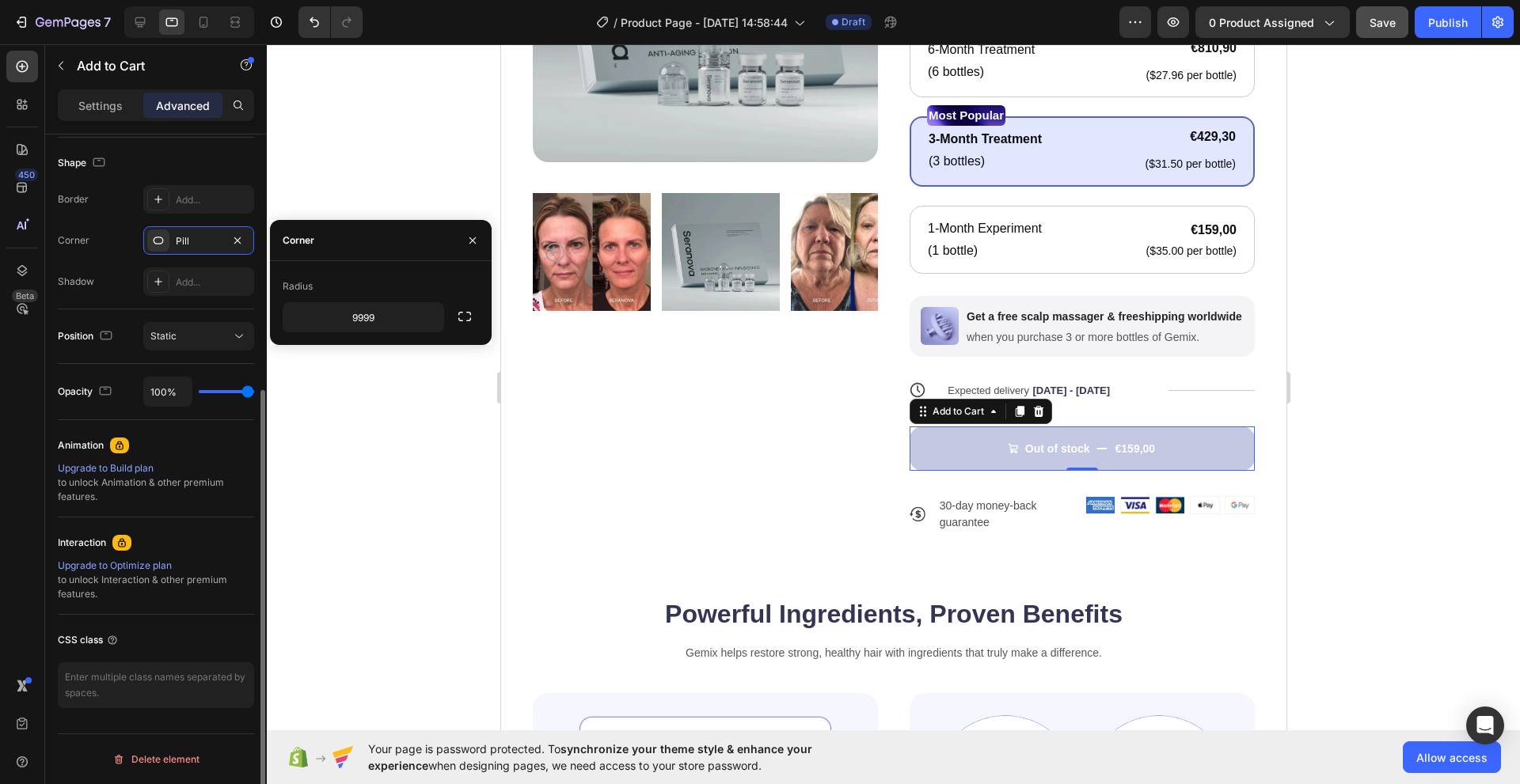
click at [86, 220] on div "Border Add... Corner Pill Shadow Add..." at bounding box center [155, 241] width 196 height 111
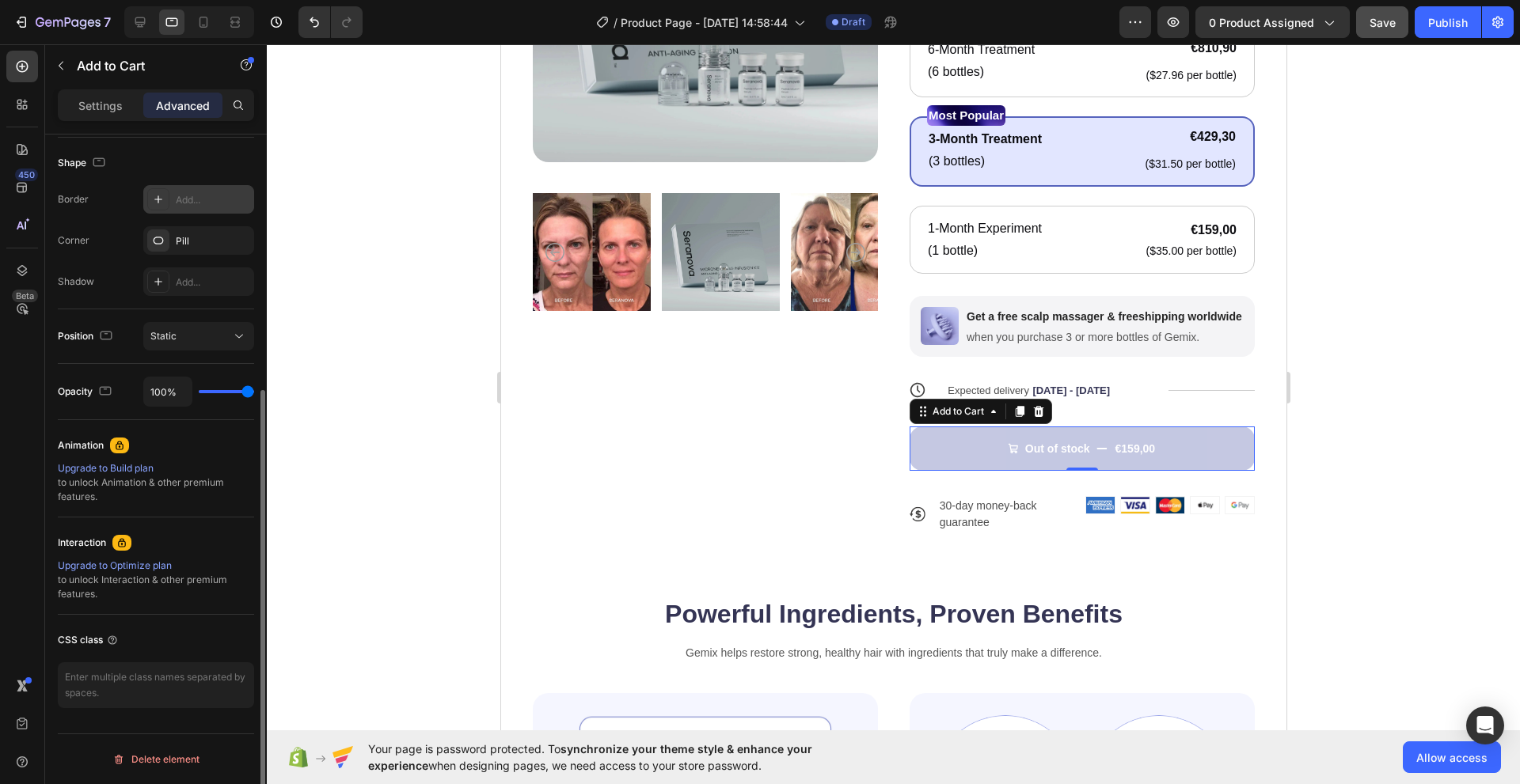
click at [160, 205] on icon at bounding box center [157, 199] width 13 height 13
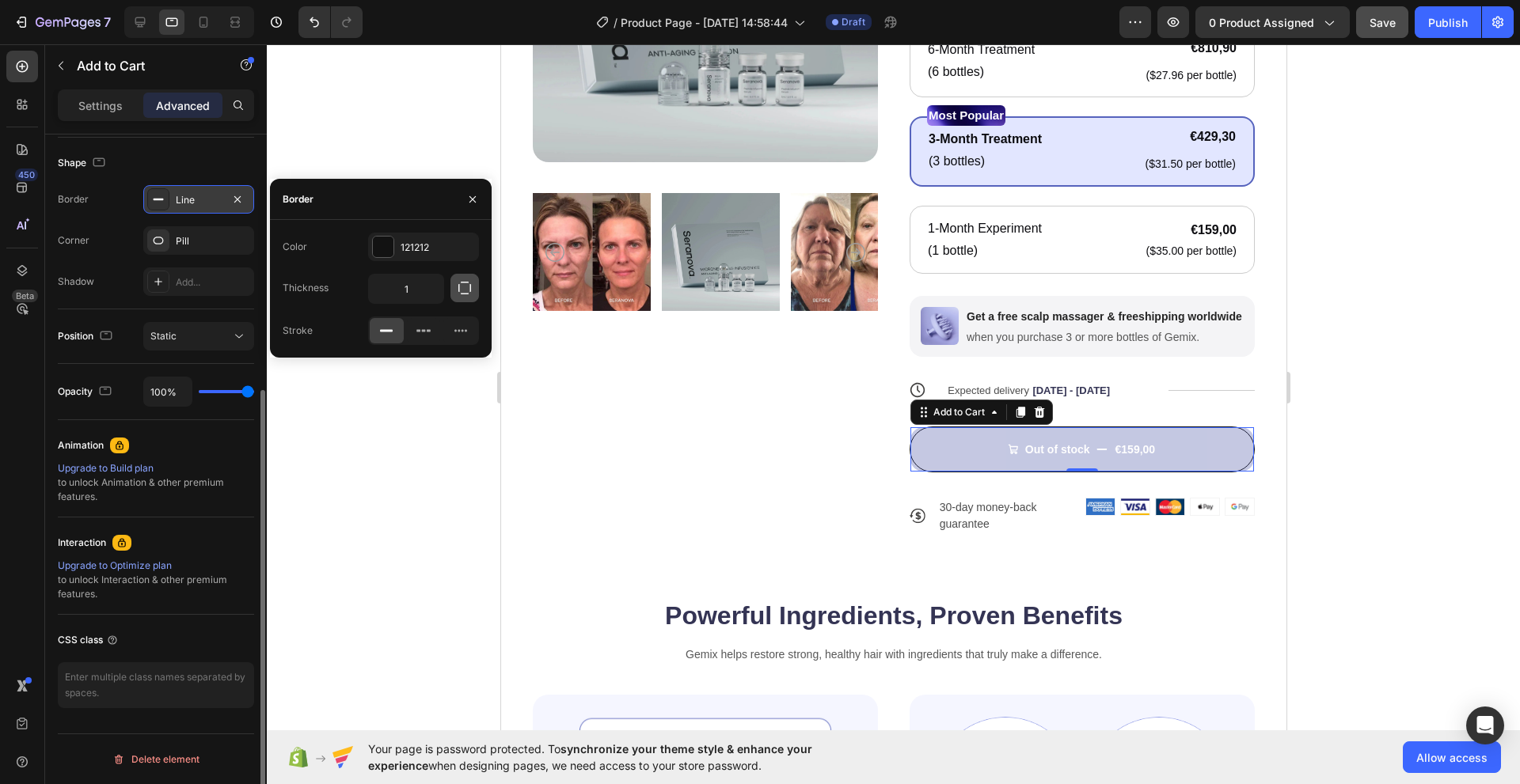
click at [461, 295] on icon "button" at bounding box center [465, 288] width 16 height 16
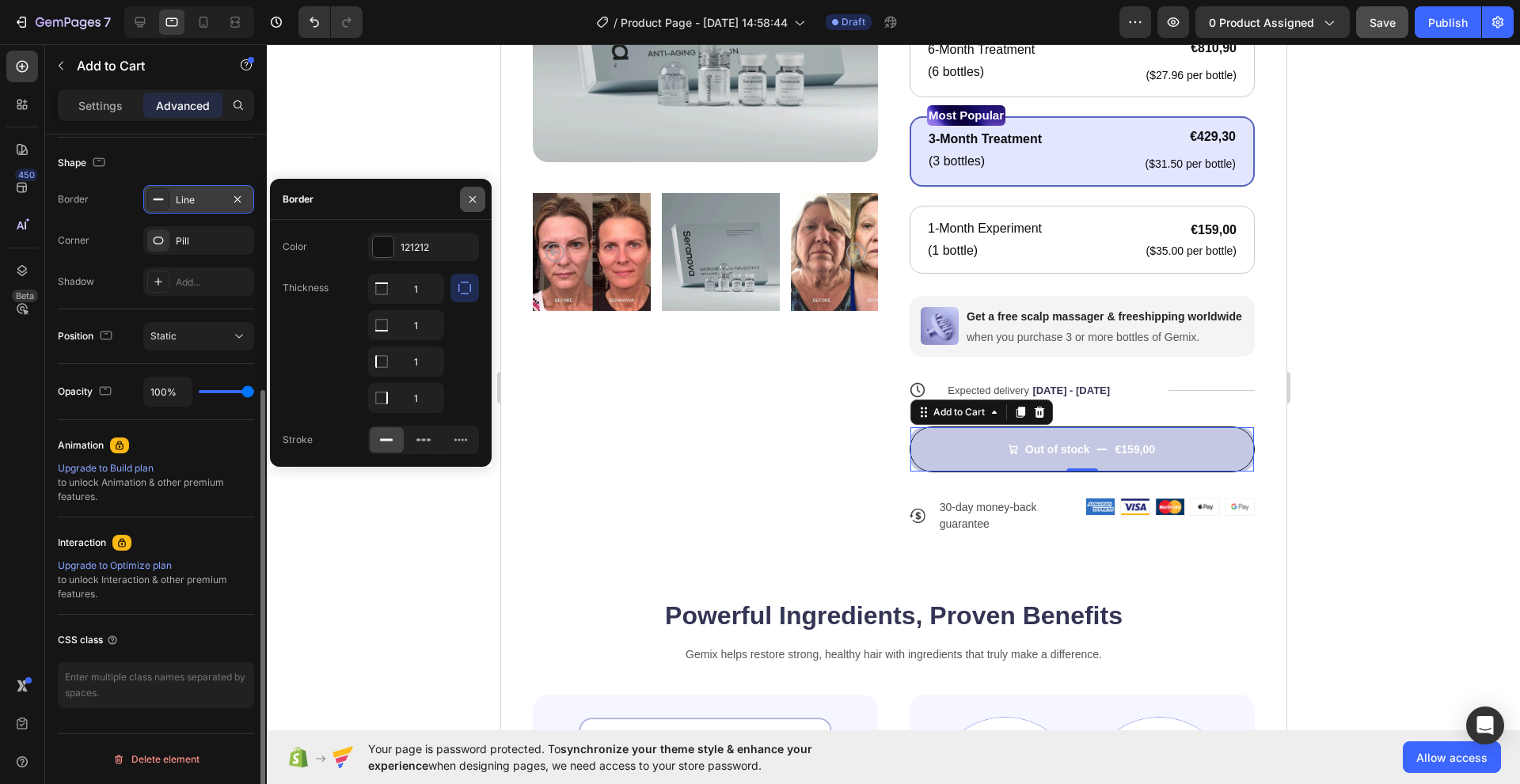
click at [475, 203] on icon "button" at bounding box center [472, 199] width 13 height 13
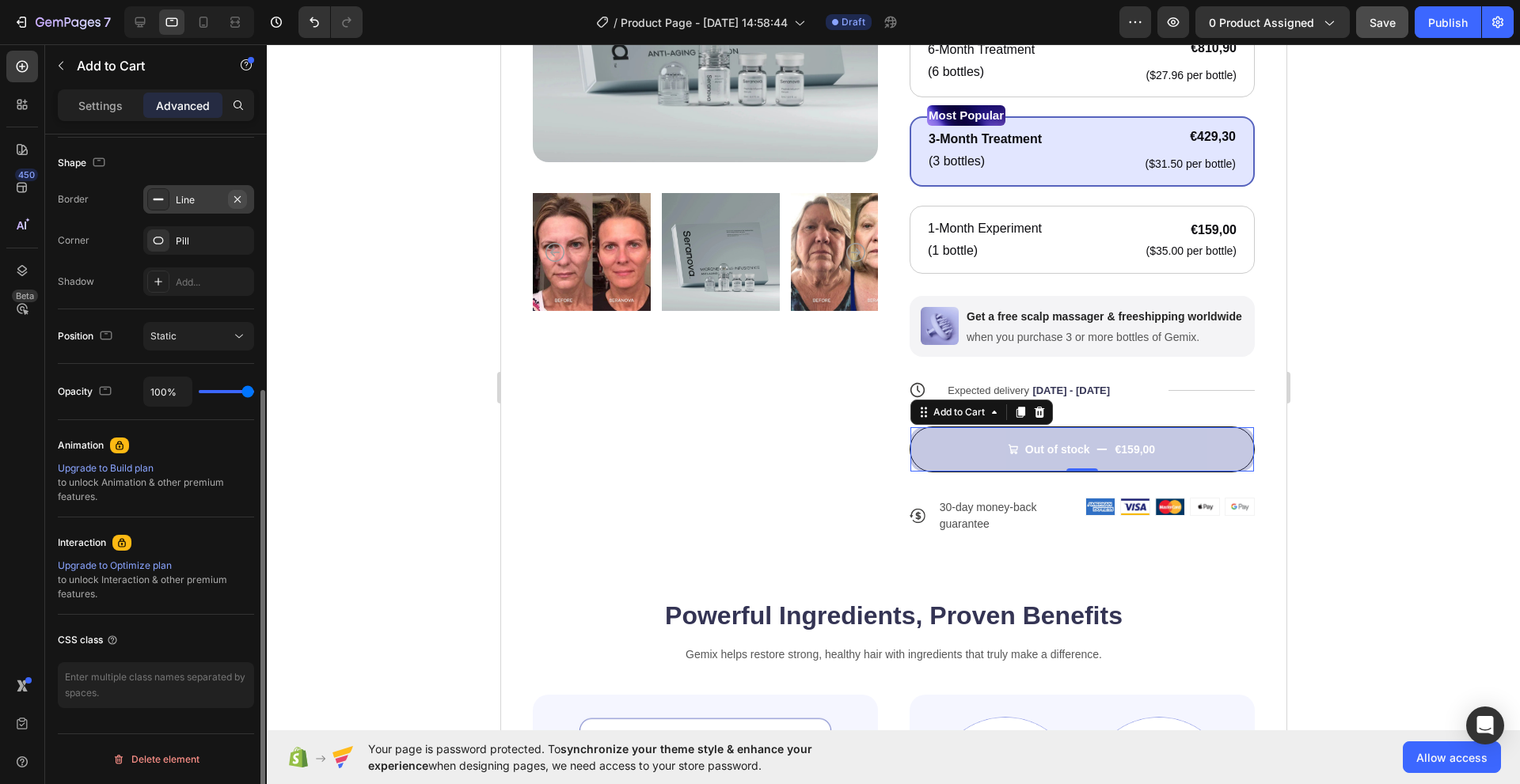
click at [240, 198] on icon "button" at bounding box center [237, 199] width 13 height 13
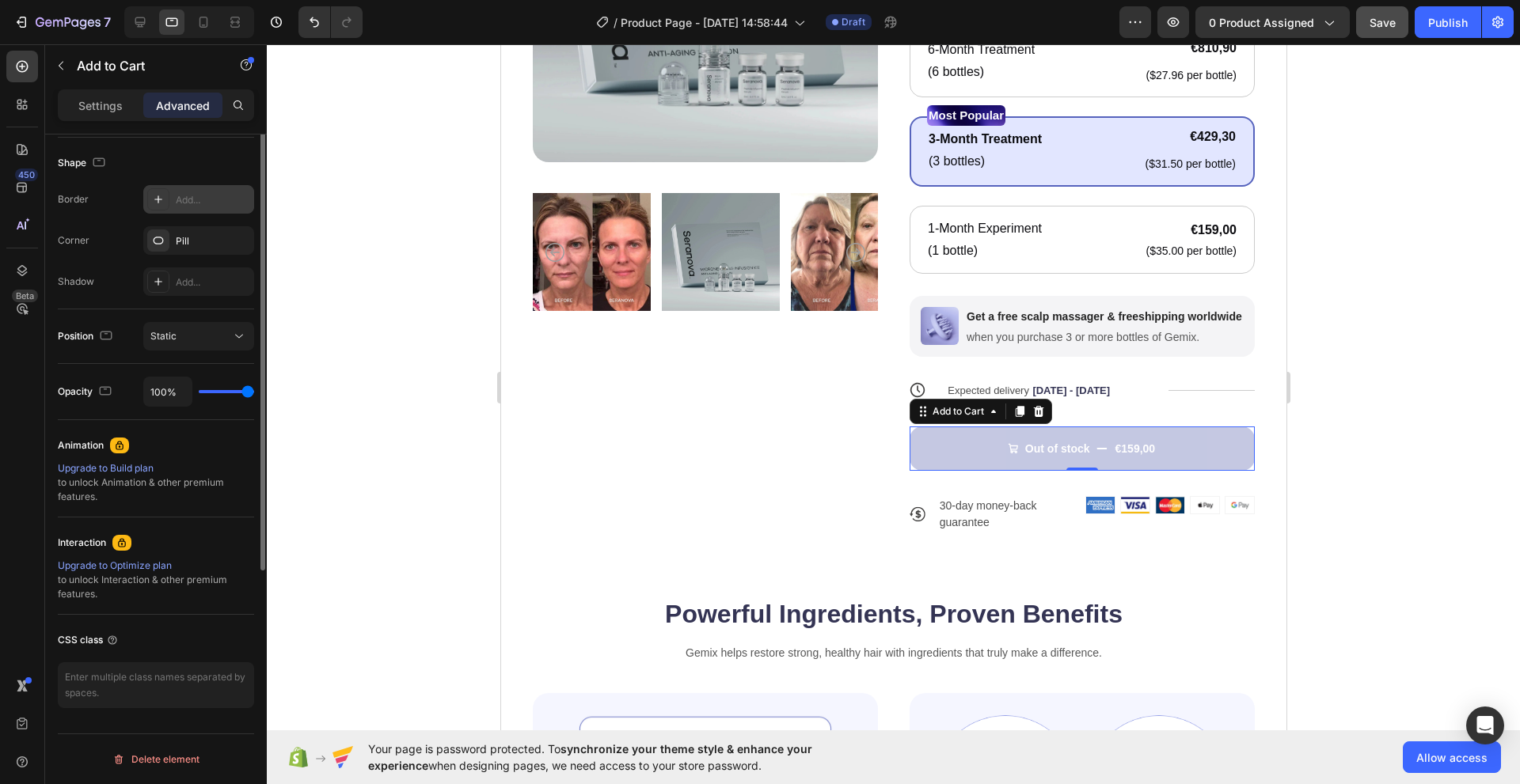
scroll to position [166, 0]
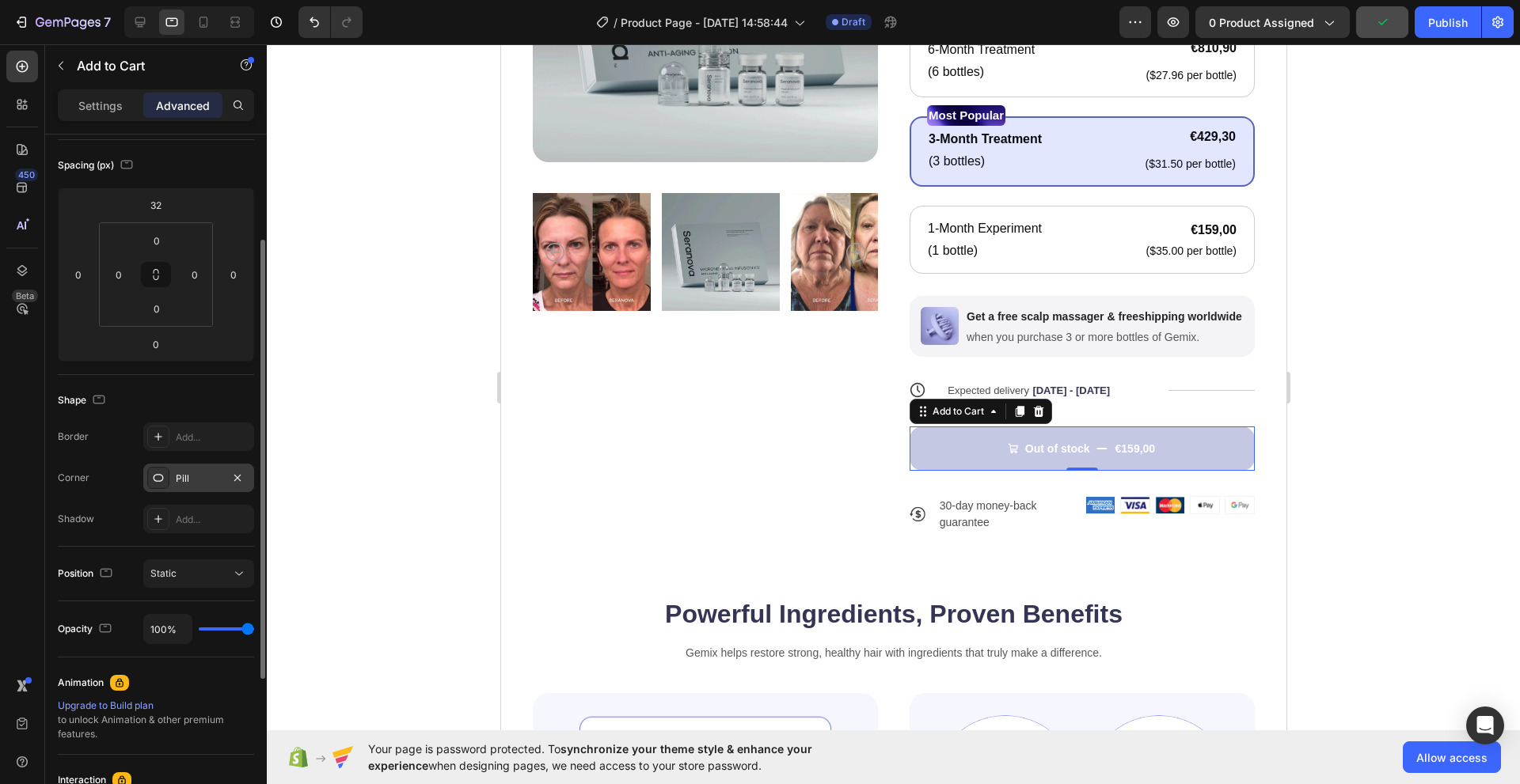
click at [166, 476] on div at bounding box center [157, 477] width 22 height 22
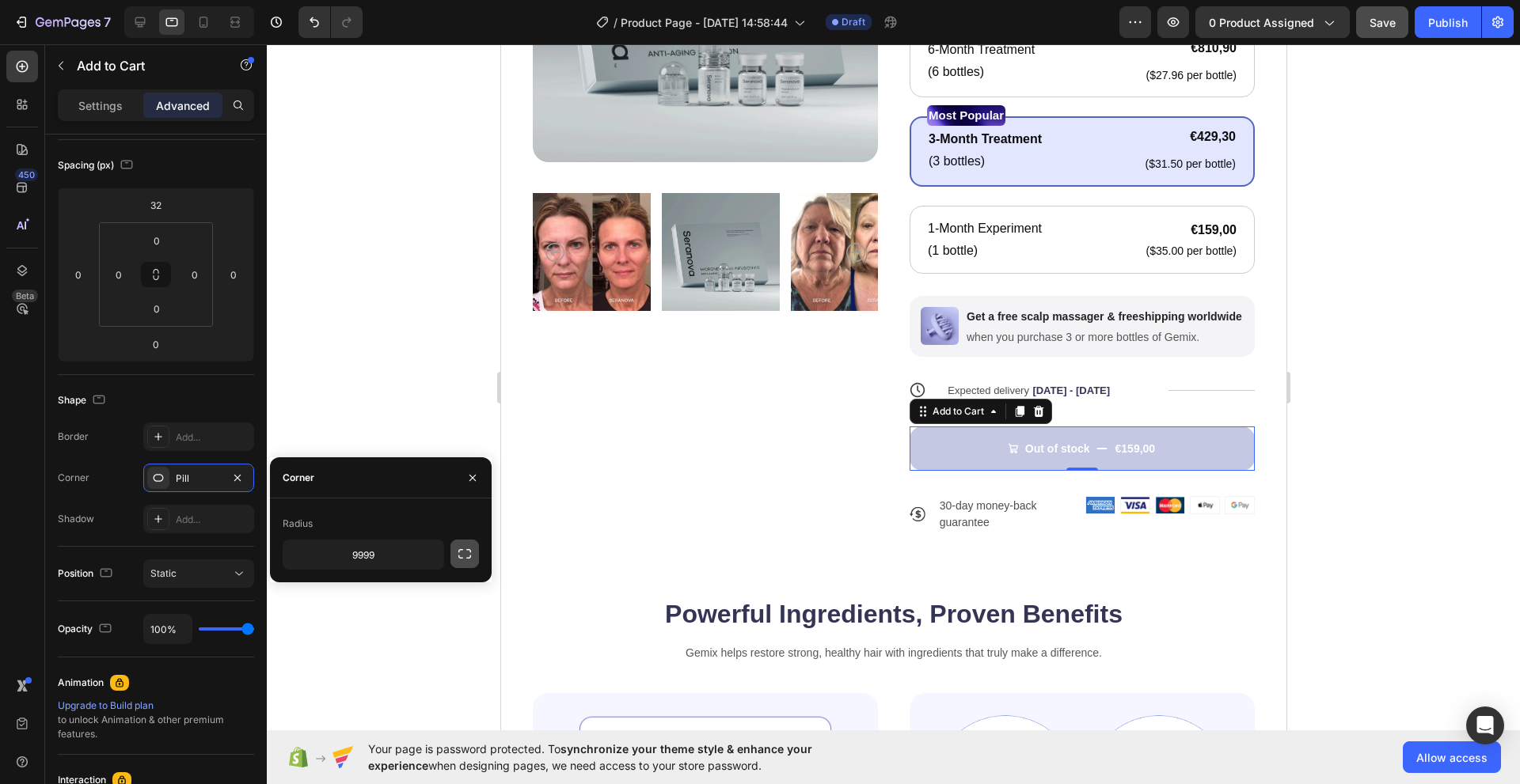
click at [450, 548] on button "button" at bounding box center [464, 553] width 28 height 28
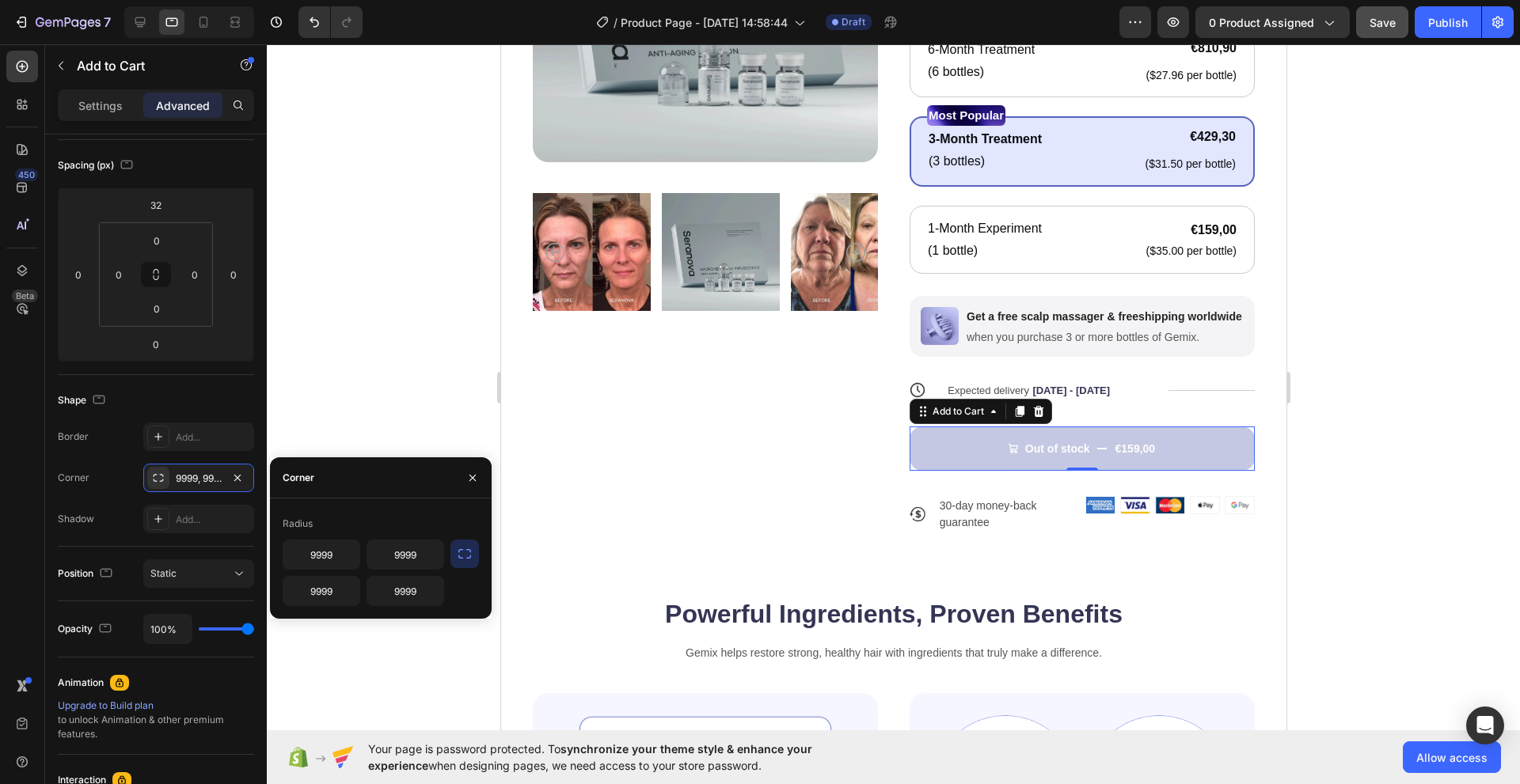
click at [160, 441] on icon at bounding box center [157, 436] width 13 height 13
type input "1"
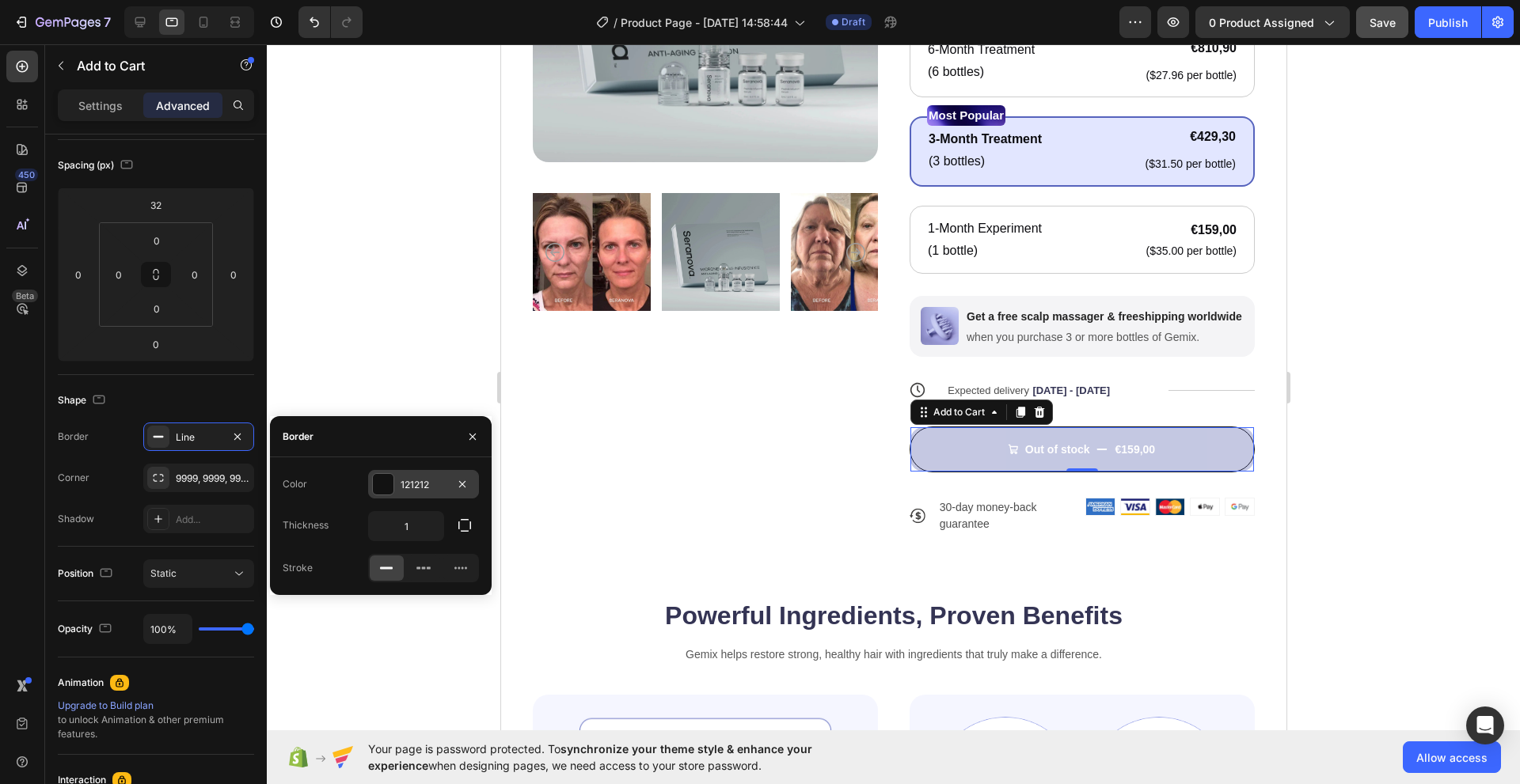
click at [391, 484] on div at bounding box center [383, 484] width 20 height 20
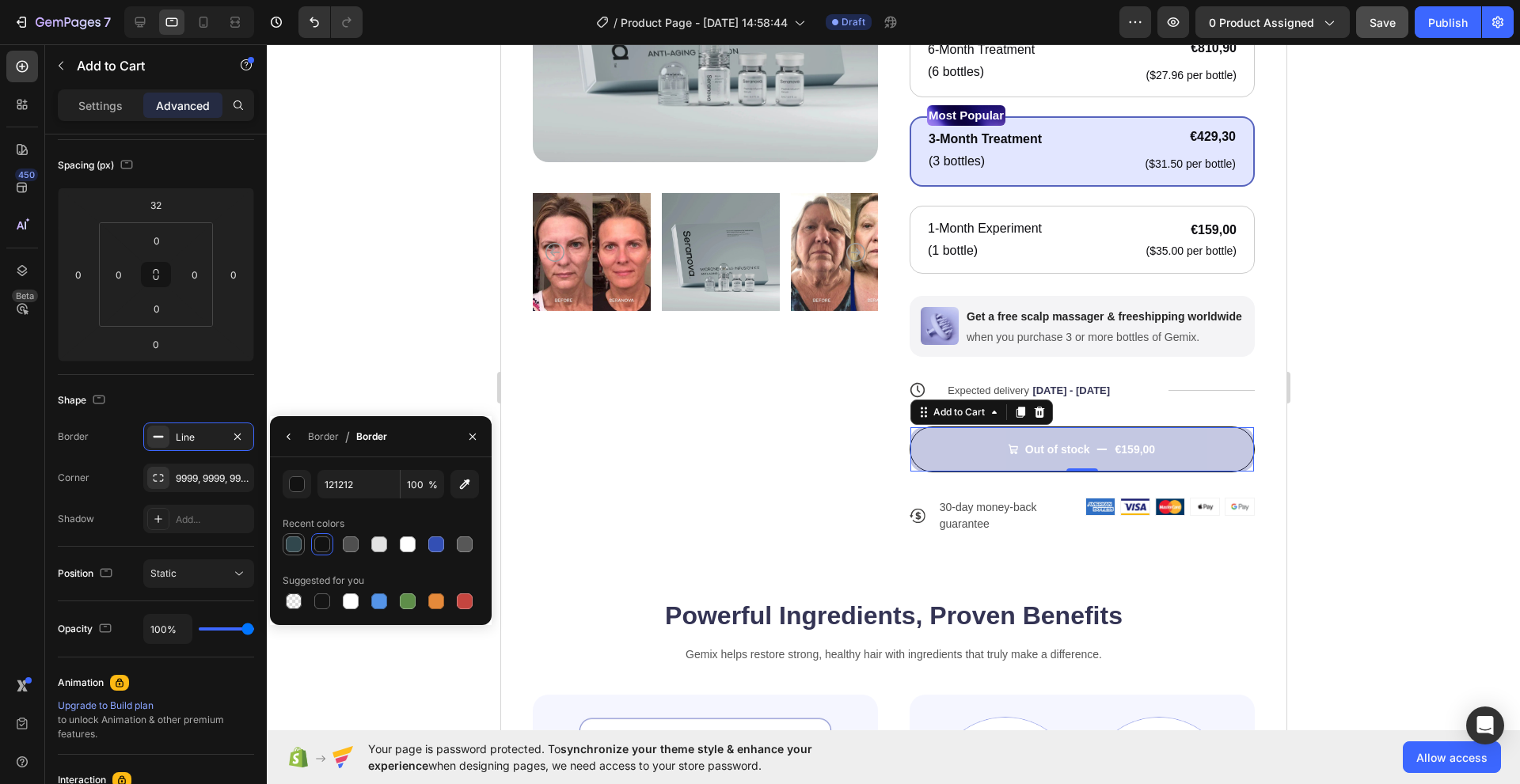
click at [293, 539] on div at bounding box center [294, 544] width 16 height 16
type input "31474D"
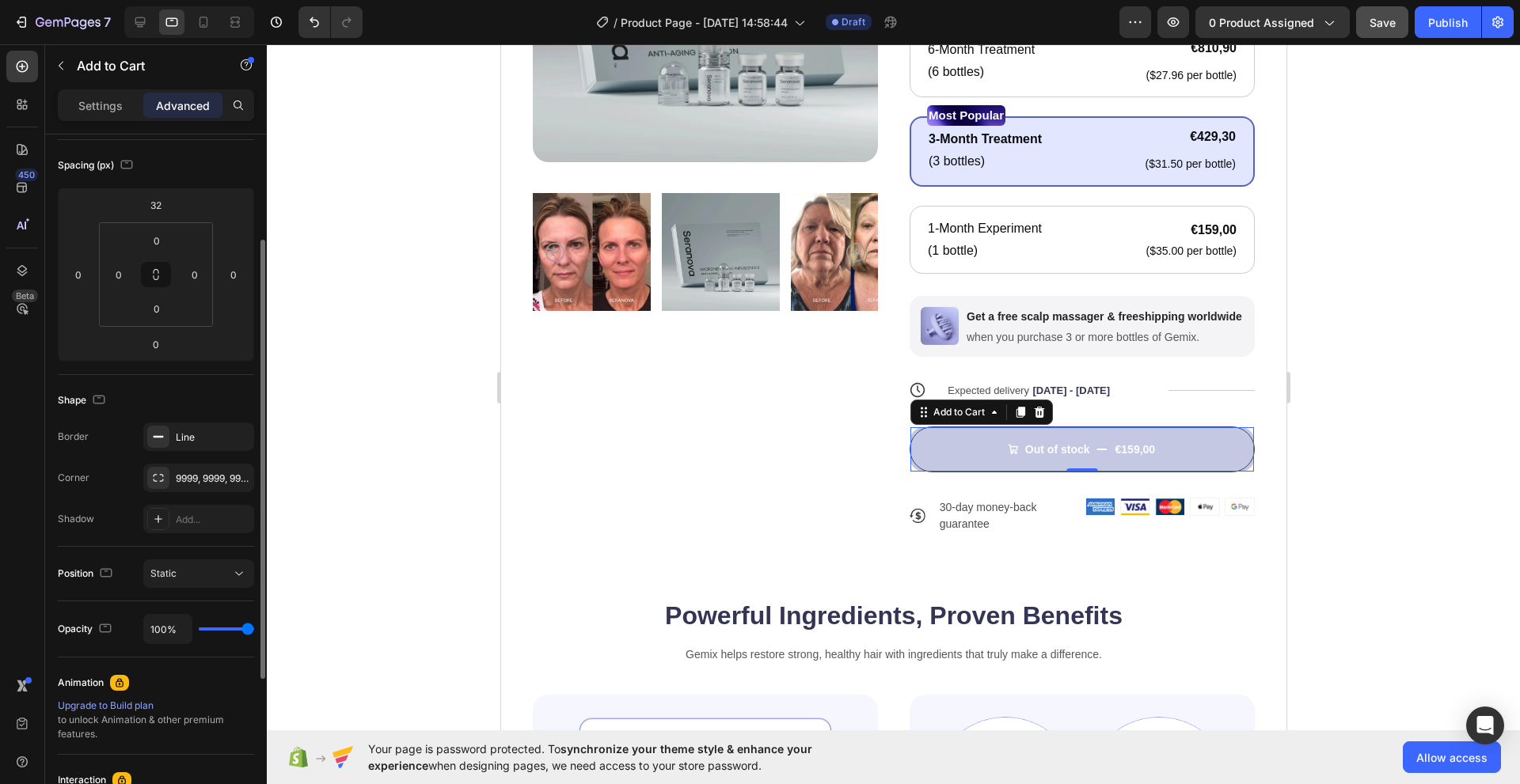
click at [58, 463] on div "Corner 9999, 9999, 9999, 9999" at bounding box center [155, 477] width 196 height 28
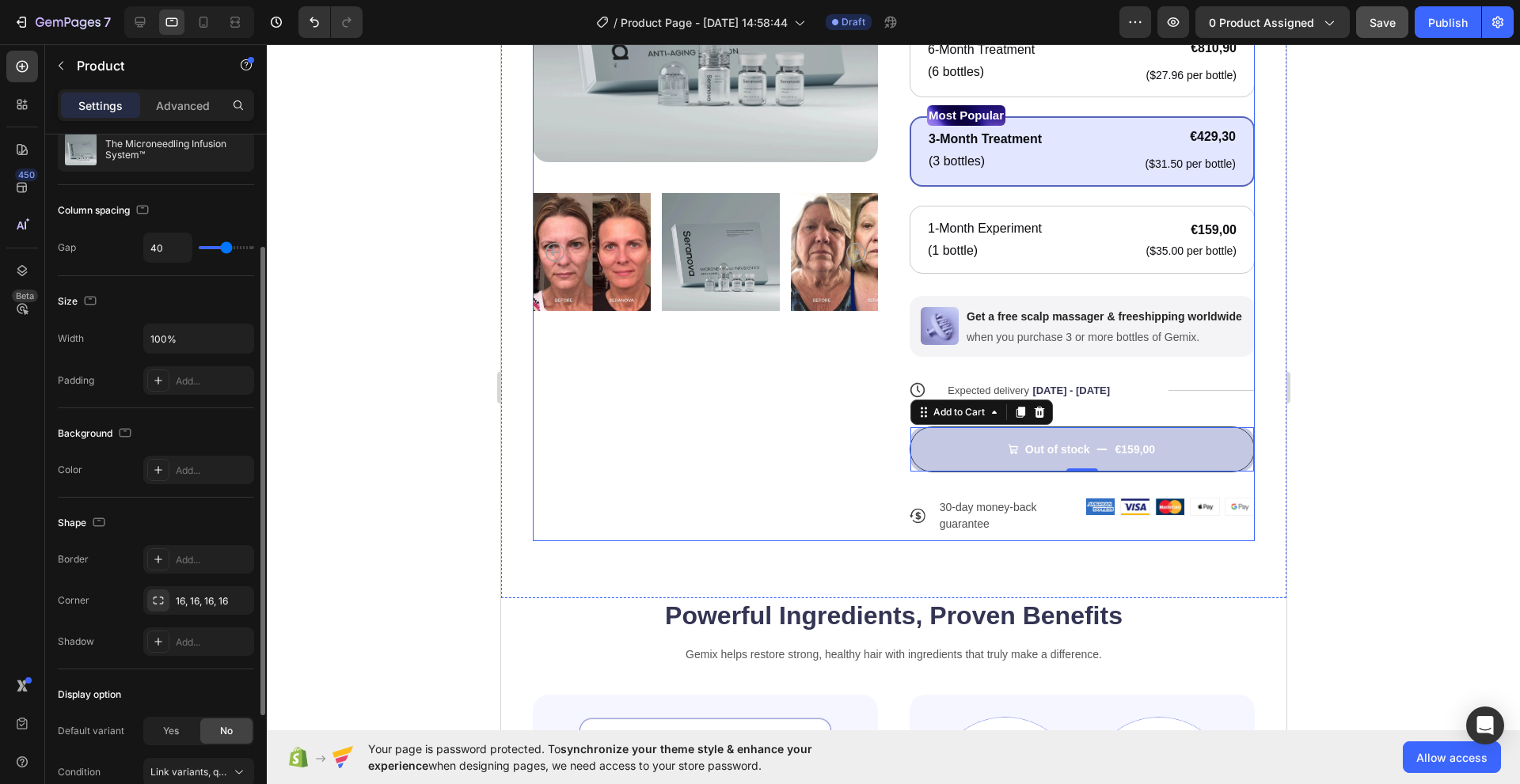
click at [718, 504] on div "Product Images" at bounding box center [704, 179] width 345 height 724
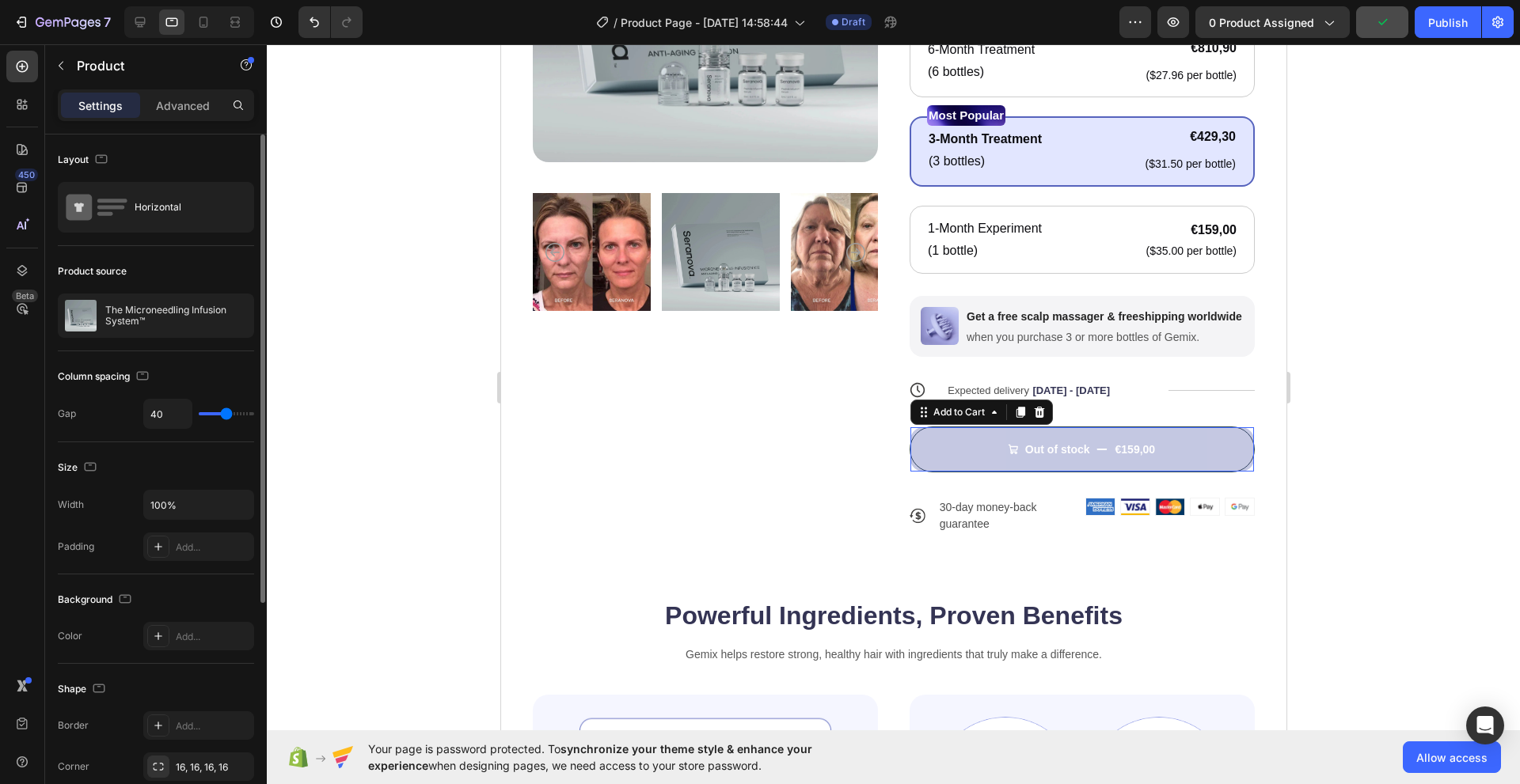
click at [911, 465] on button "Out of stock €159,00" at bounding box center [1081, 450] width 343 height 45
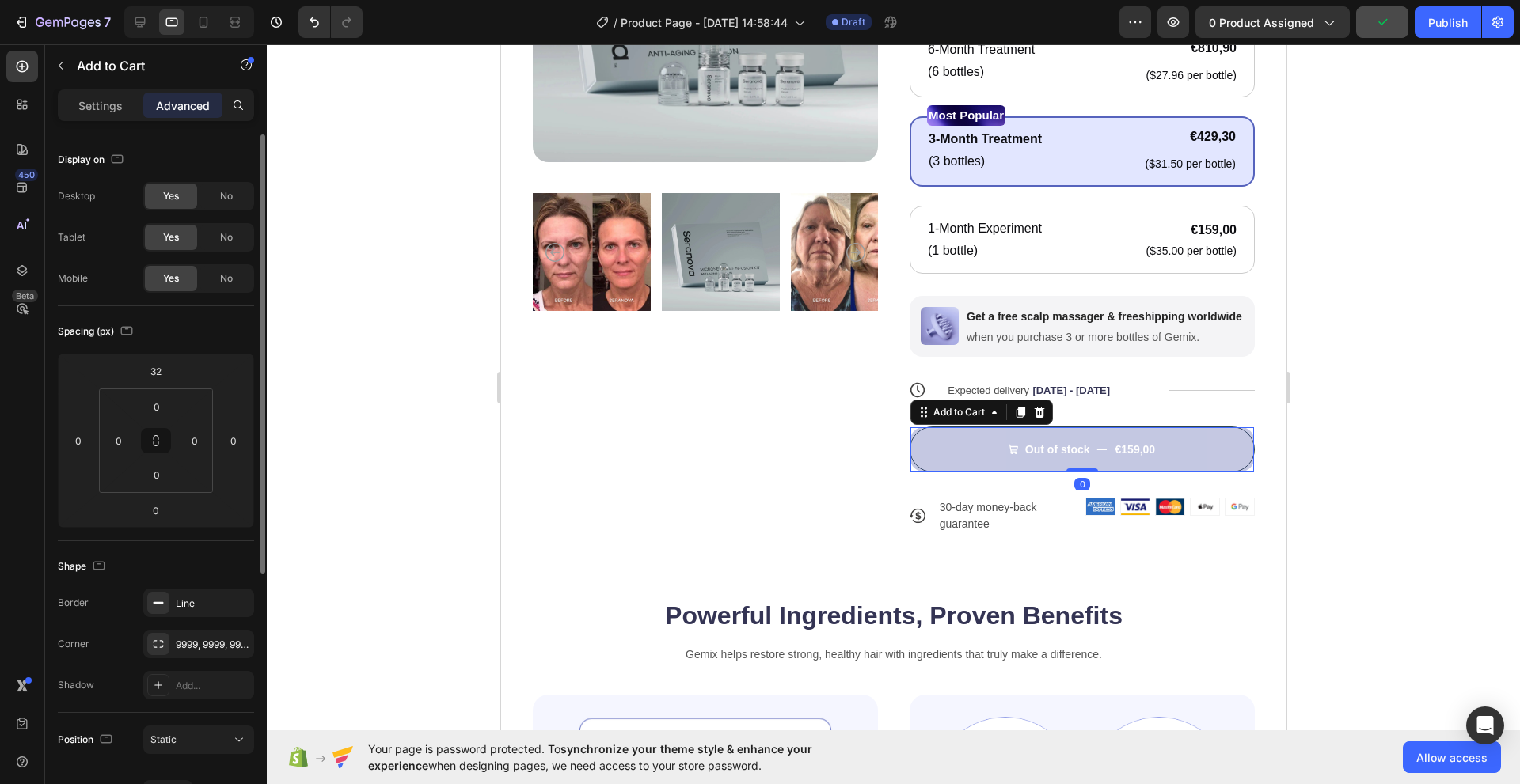
click at [911, 465] on button "Out of stock €159,00" at bounding box center [1081, 450] width 343 height 45
click at [914, 464] on button "Out of stock €159,00" at bounding box center [1081, 450] width 343 height 45
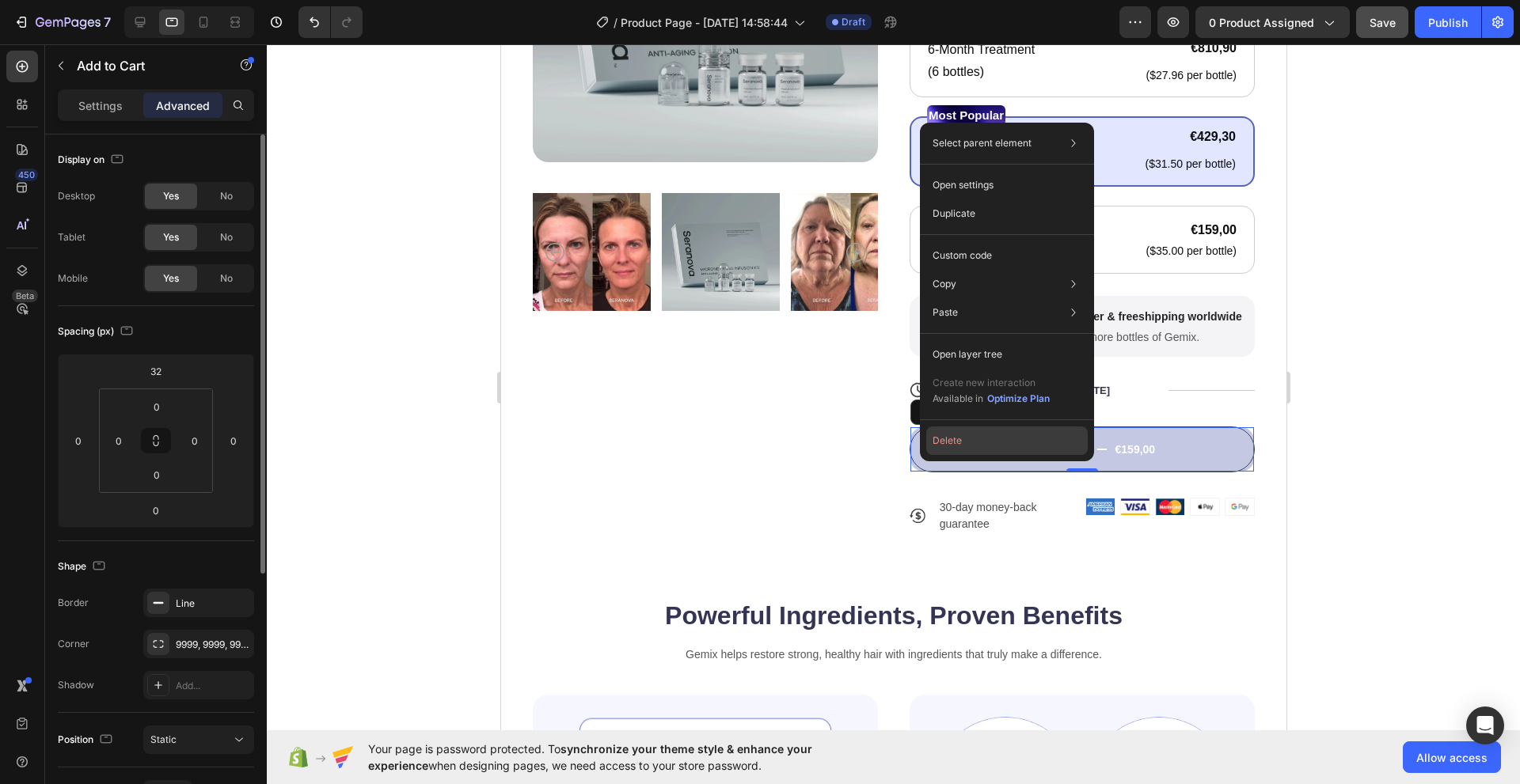
click at [928, 450] on button "Delete" at bounding box center [1007, 440] width 161 height 28
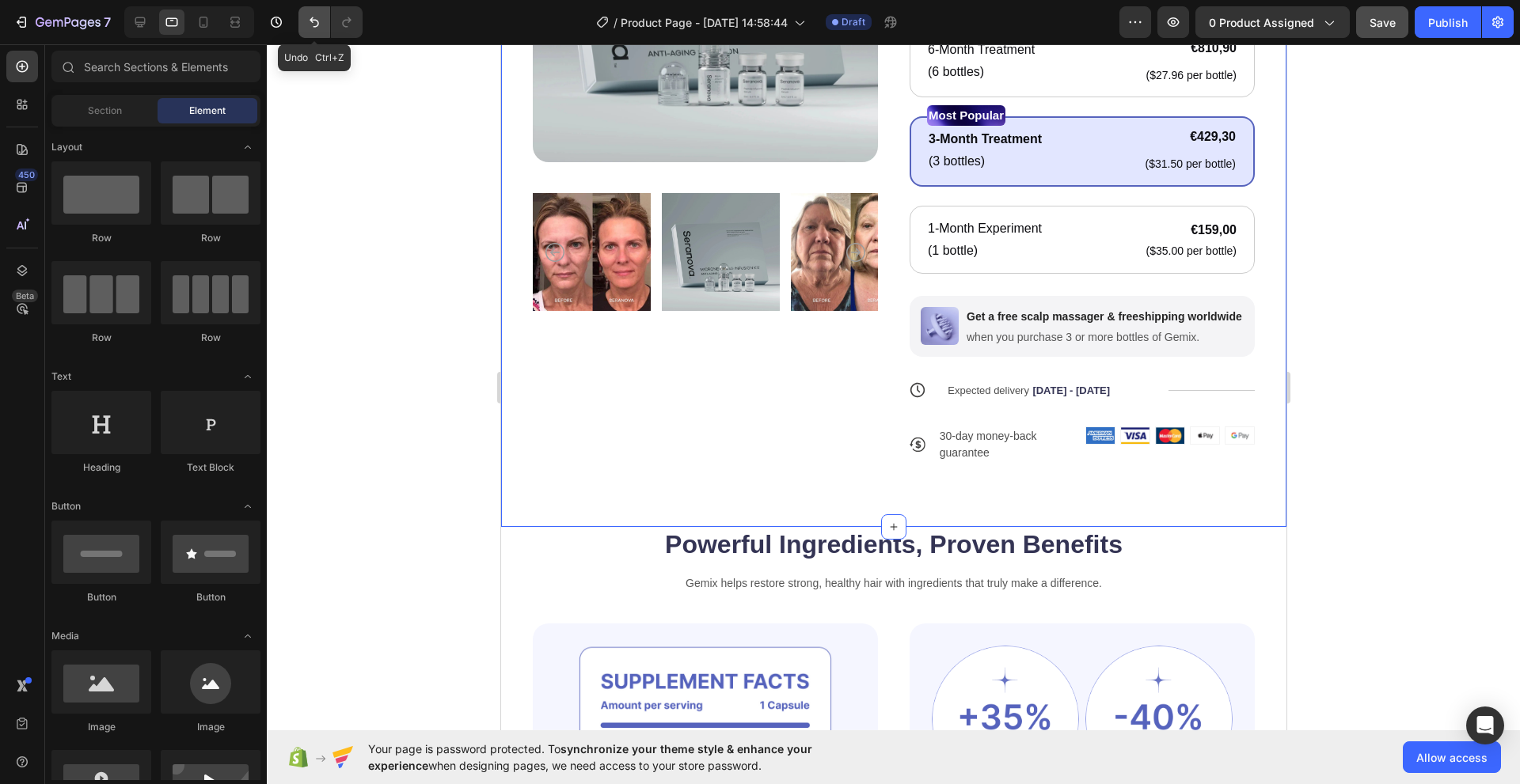
click at [313, 19] on icon "Undo/Redo" at bounding box center [314, 22] width 10 height 11
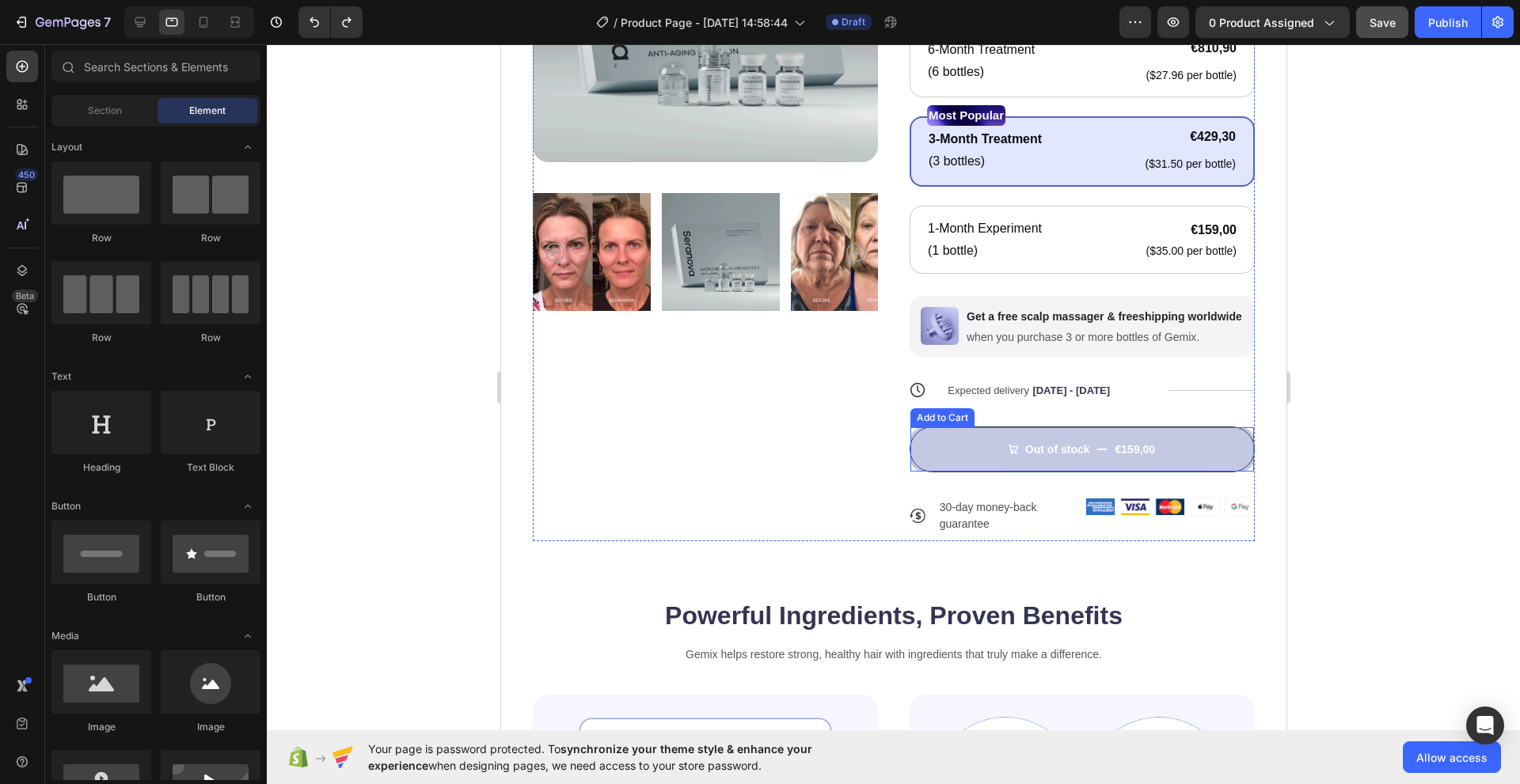
click at [925, 462] on button "Out of stock €159,00" at bounding box center [1081, 450] width 343 height 45
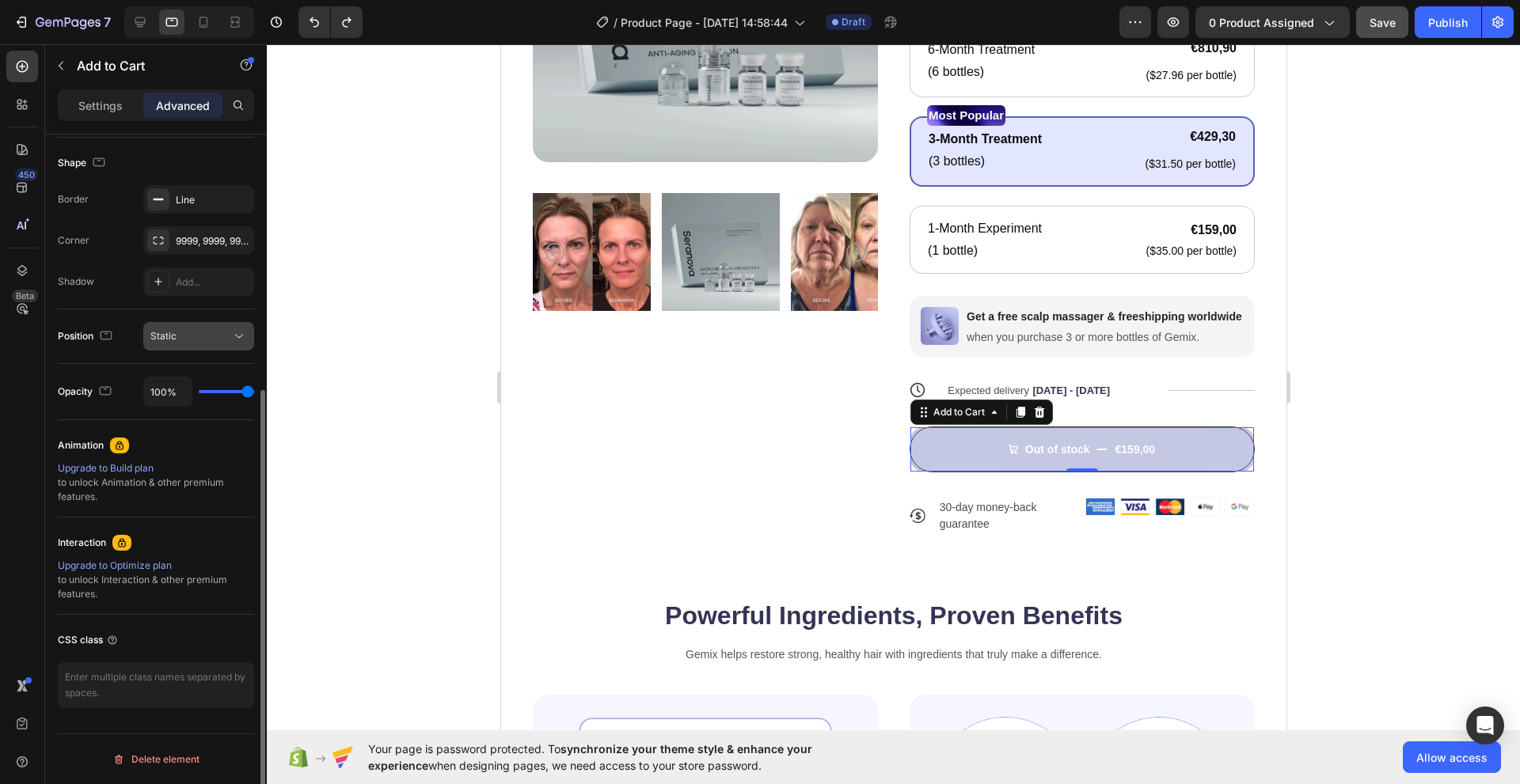
scroll to position [245, 0]
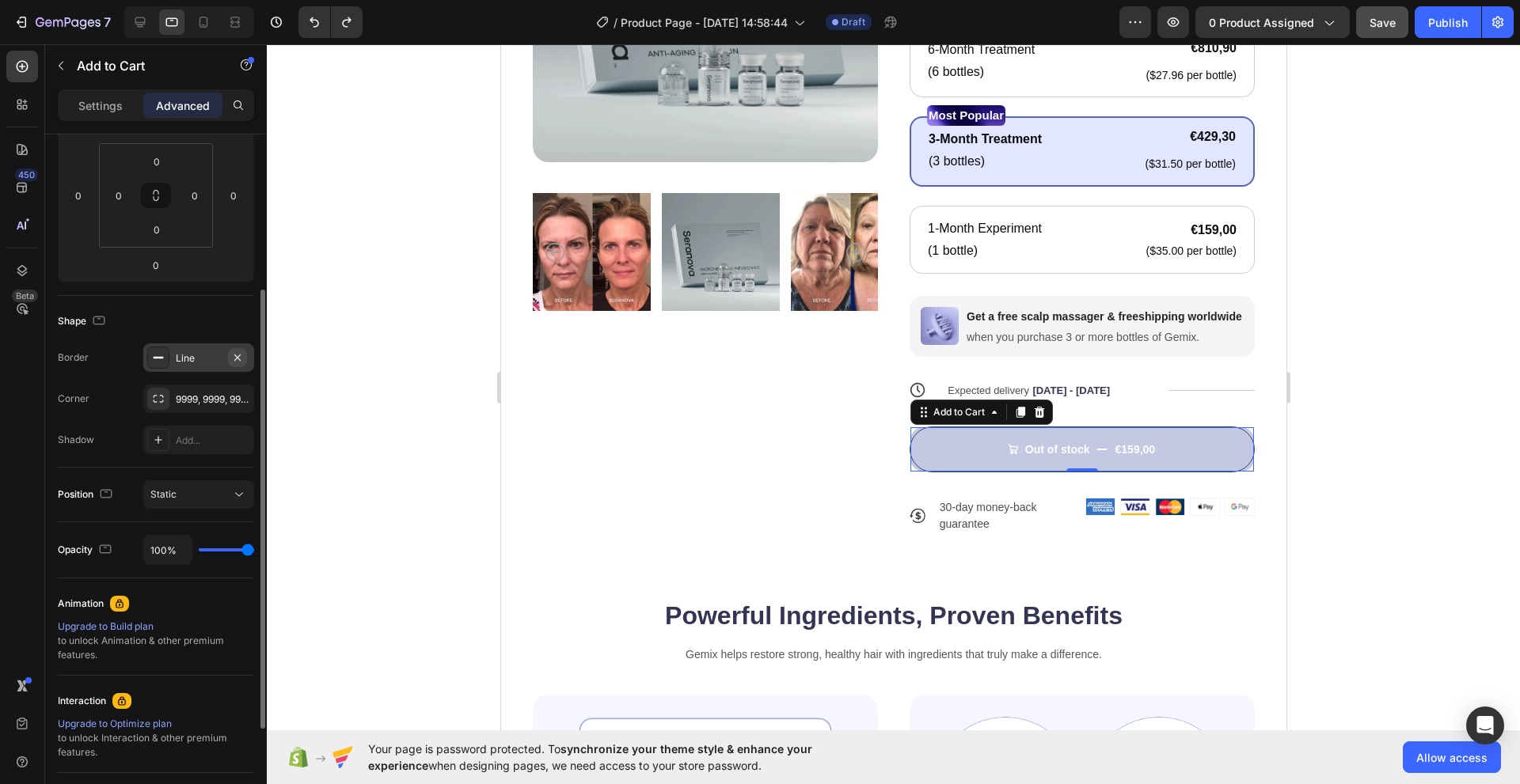
click at [235, 360] on icon "button" at bounding box center [237, 358] width 13 height 13
click at [925, 453] on button "Out of stock €159,00" at bounding box center [1081, 449] width 345 height 45
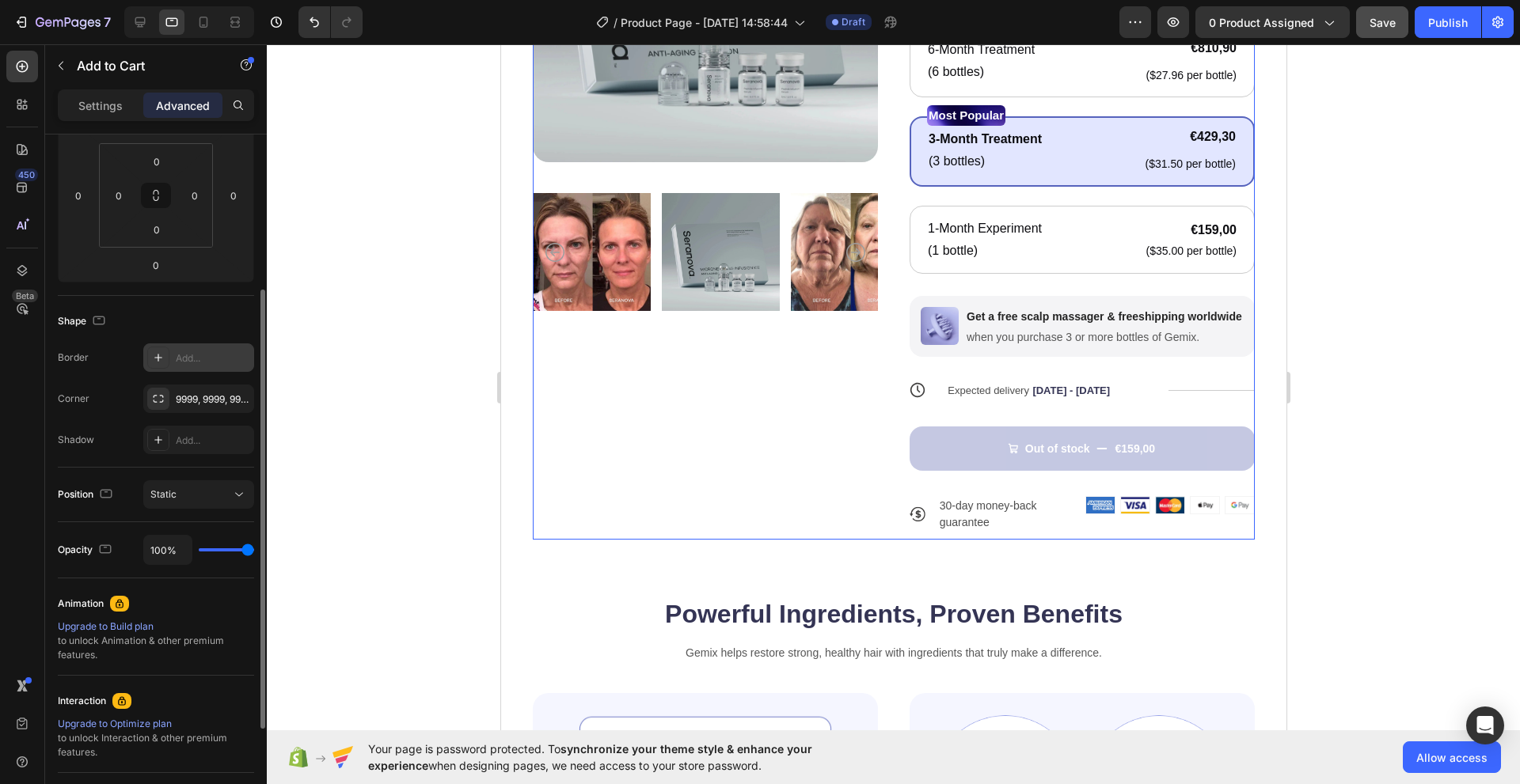
click at [769, 462] on div "Product Images" at bounding box center [704, 179] width 345 height 723
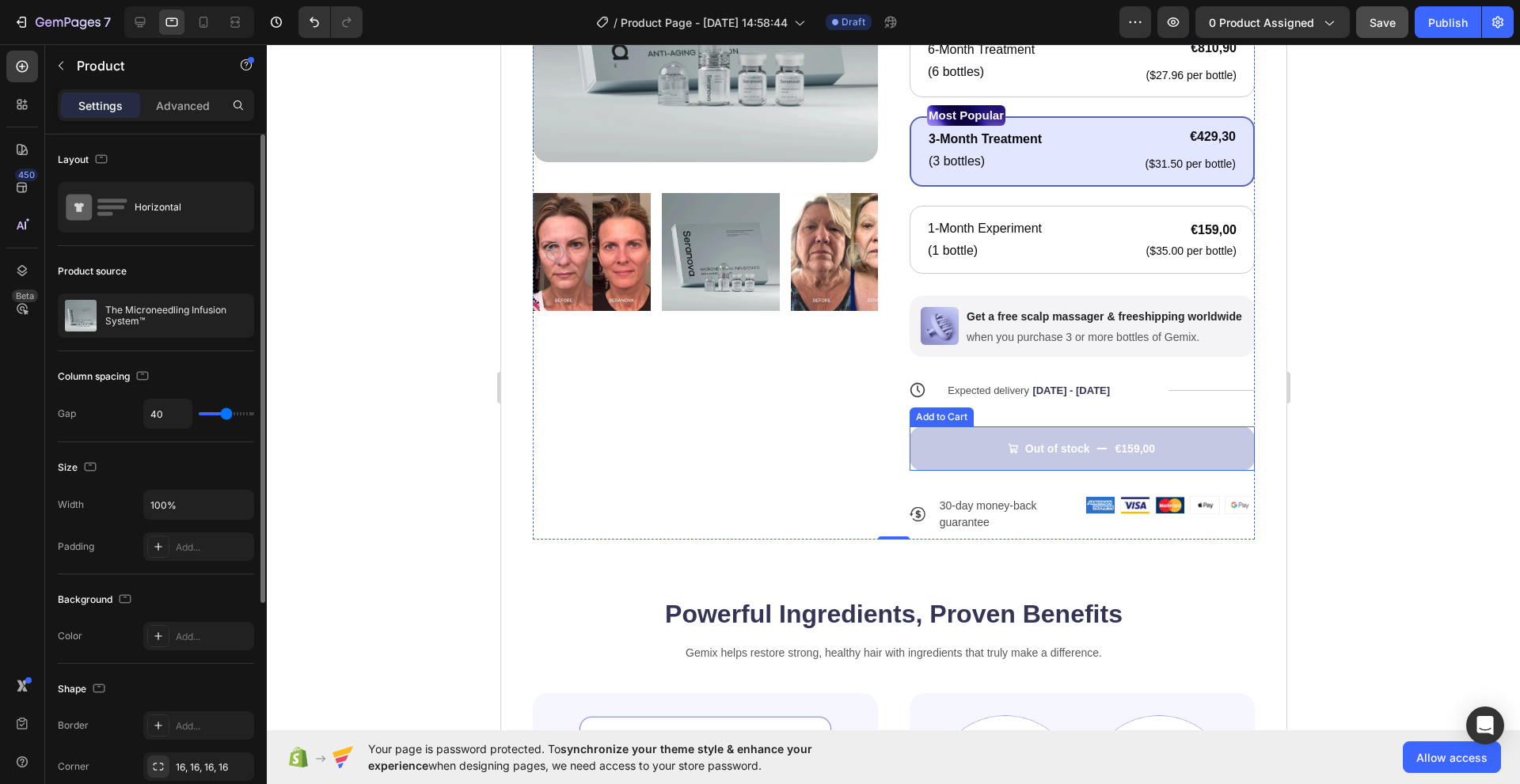
click at [913, 451] on button "Out of stock €159,00" at bounding box center [1081, 449] width 345 height 45
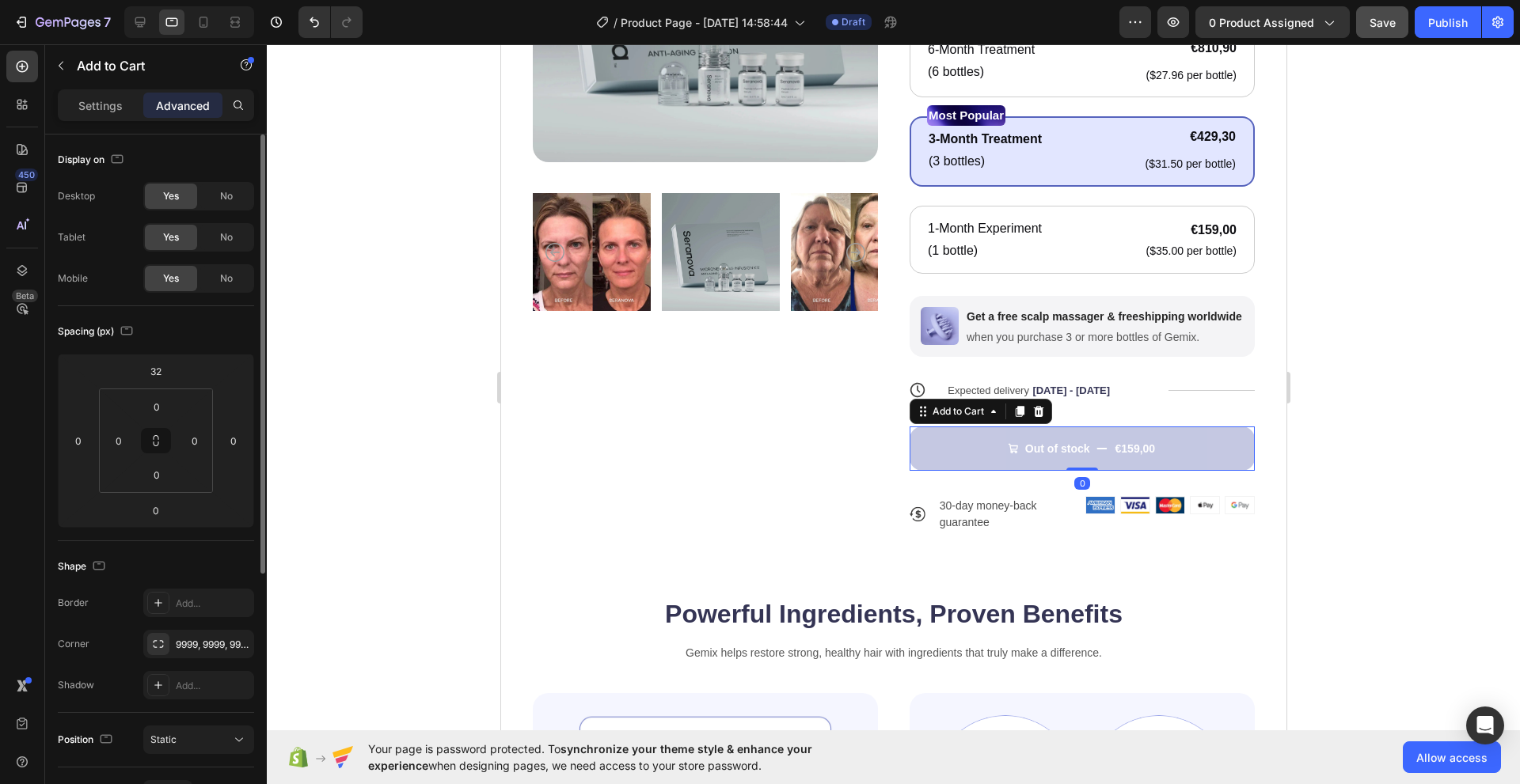
click at [913, 451] on button "Out of stock €159,00" at bounding box center [1081, 449] width 345 height 45
click at [119, 115] on div "Settings" at bounding box center [100, 105] width 79 height 25
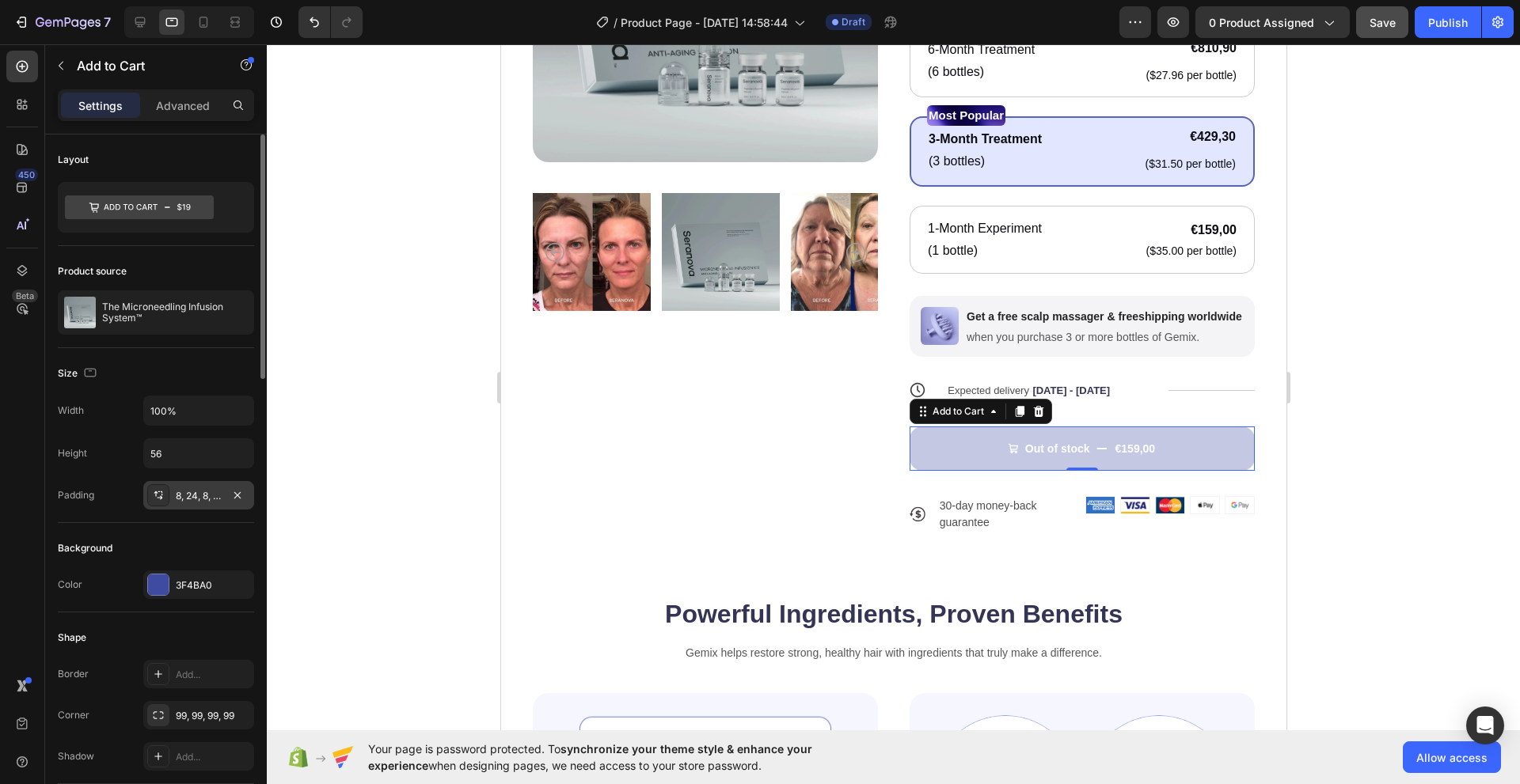
click at [155, 500] on icon at bounding box center [157, 494] width 13 height 13
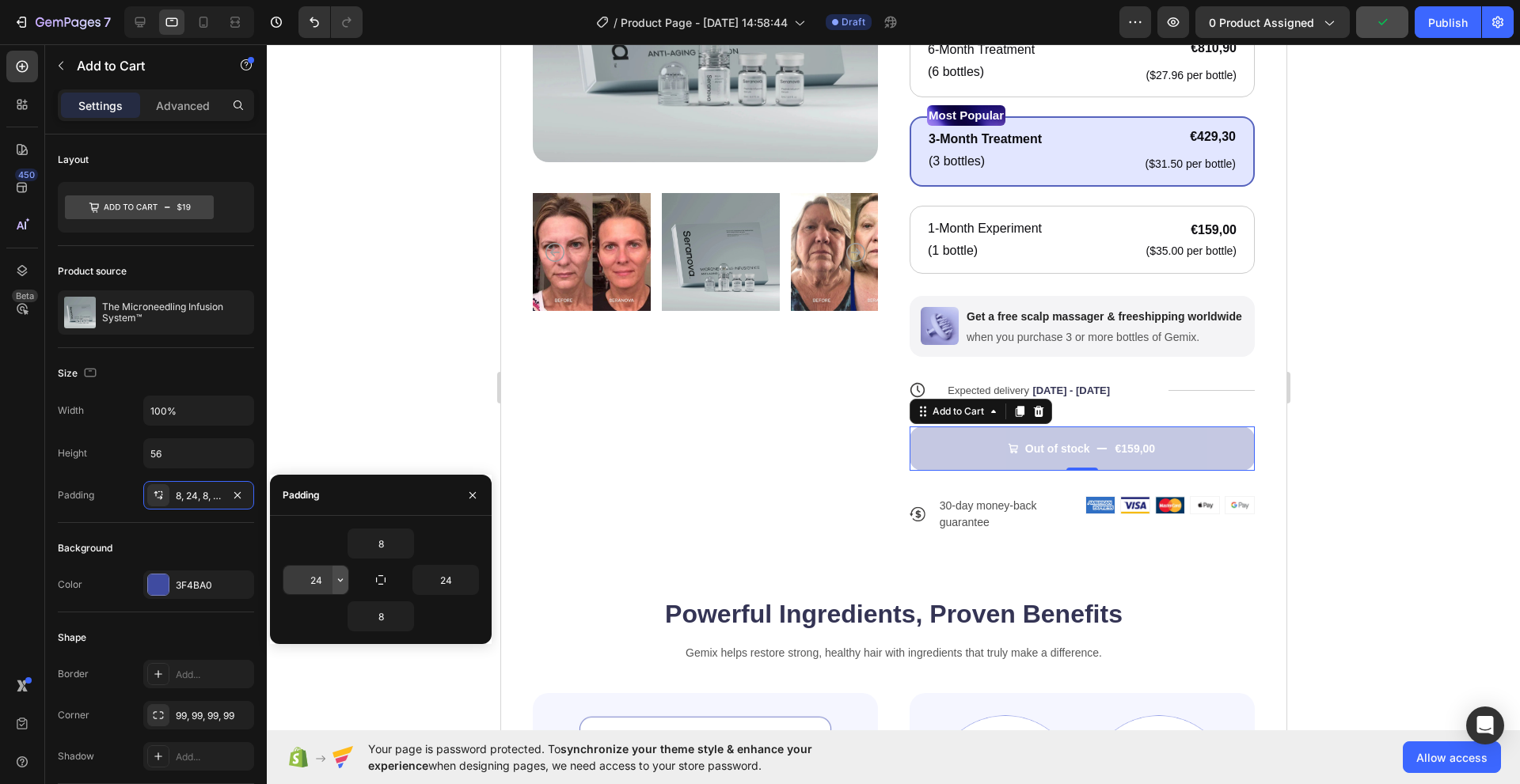
click at [338, 581] on icon "button" at bounding box center [340, 579] width 13 height 13
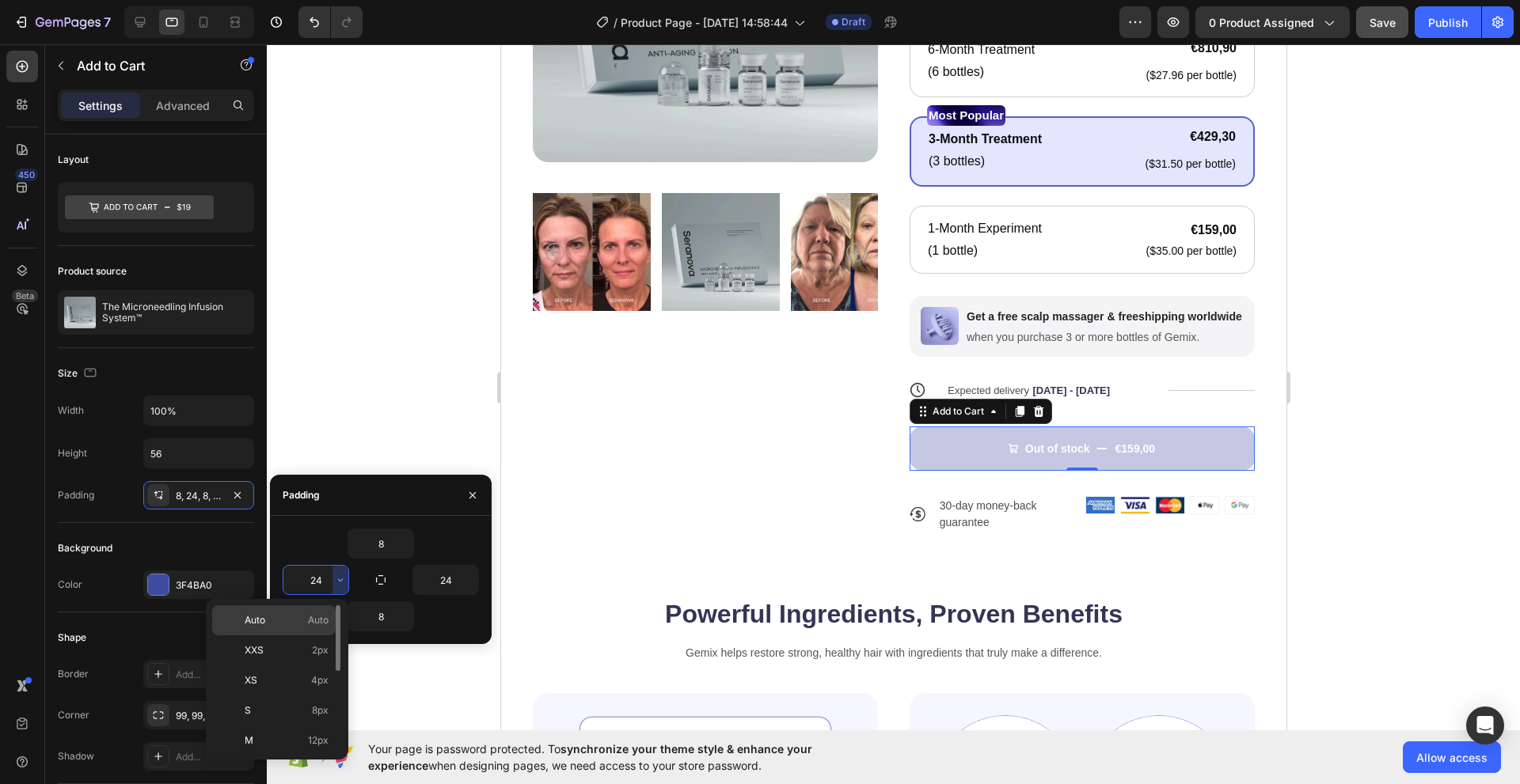
click at [301, 616] on p "Auto Auto" at bounding box center [287, 620] width 84 height 15
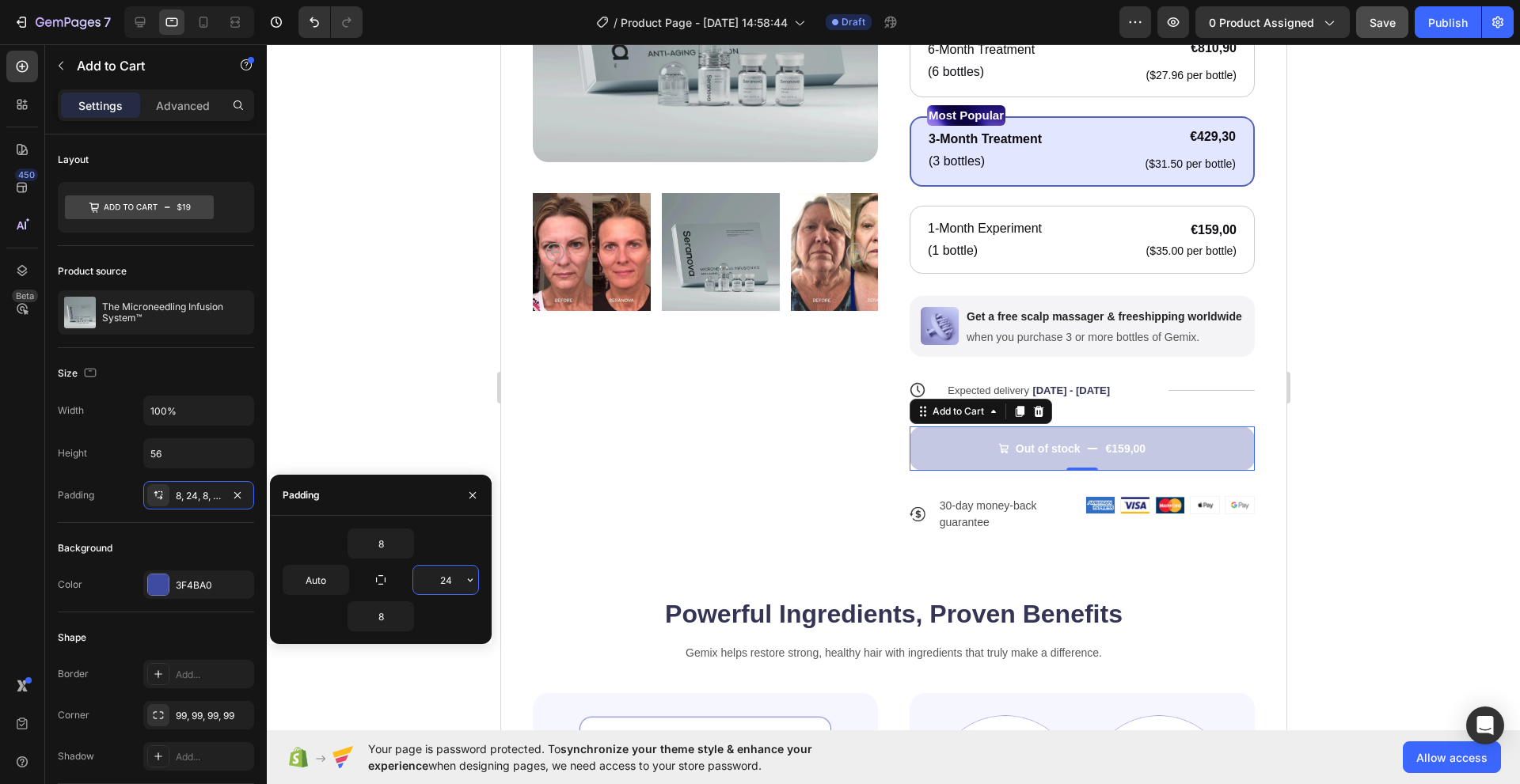
click at [441, 582] on input "24" at bounding box center [445, 579] width 65 height 28
click at [327, 578] on input "Auto" at bounding box center [316, 579] width 65 height 28
paste input "24"
type input "24"
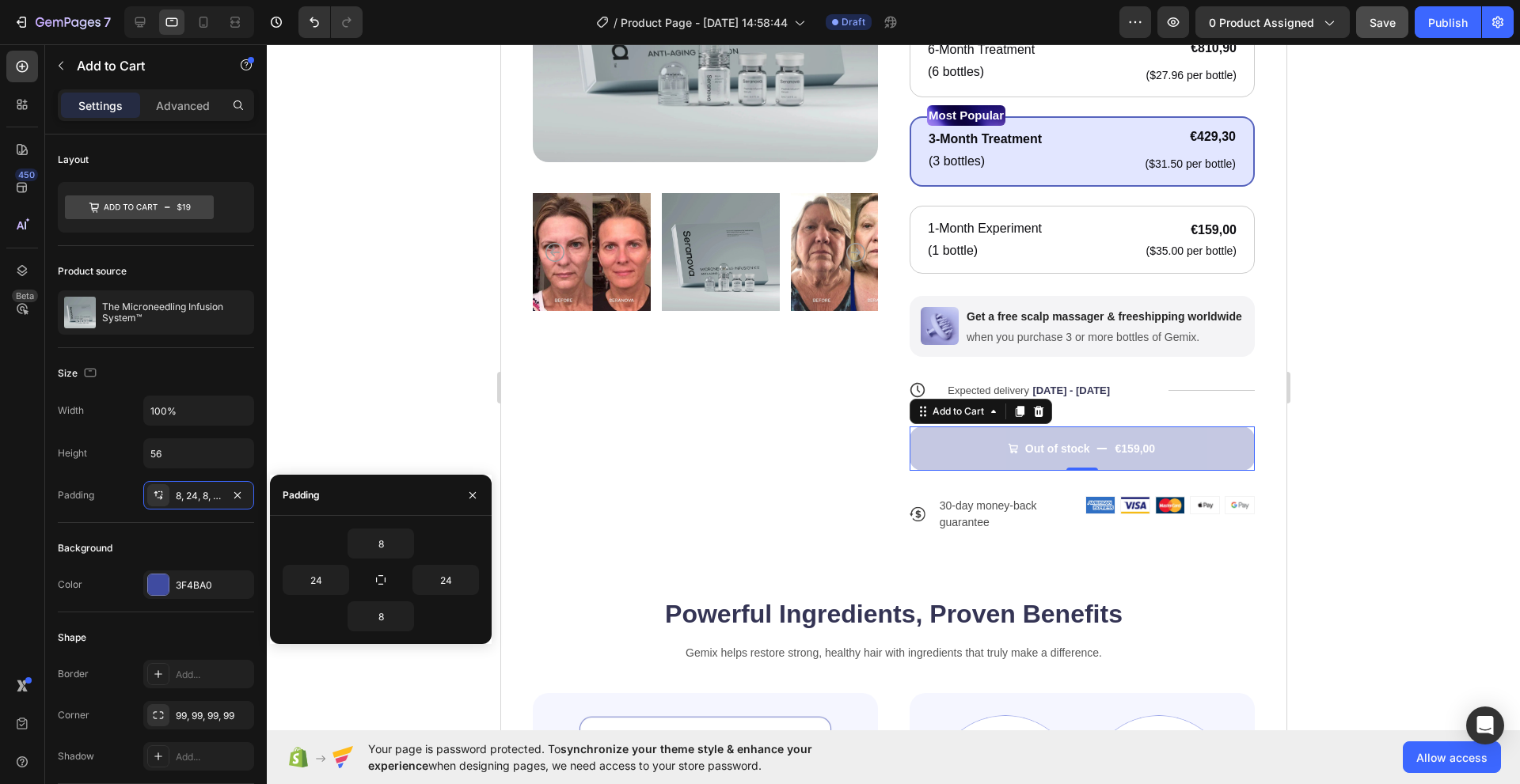
click at [317, 528] on div "8" at bounding box center [381, 543] width 196 height 30
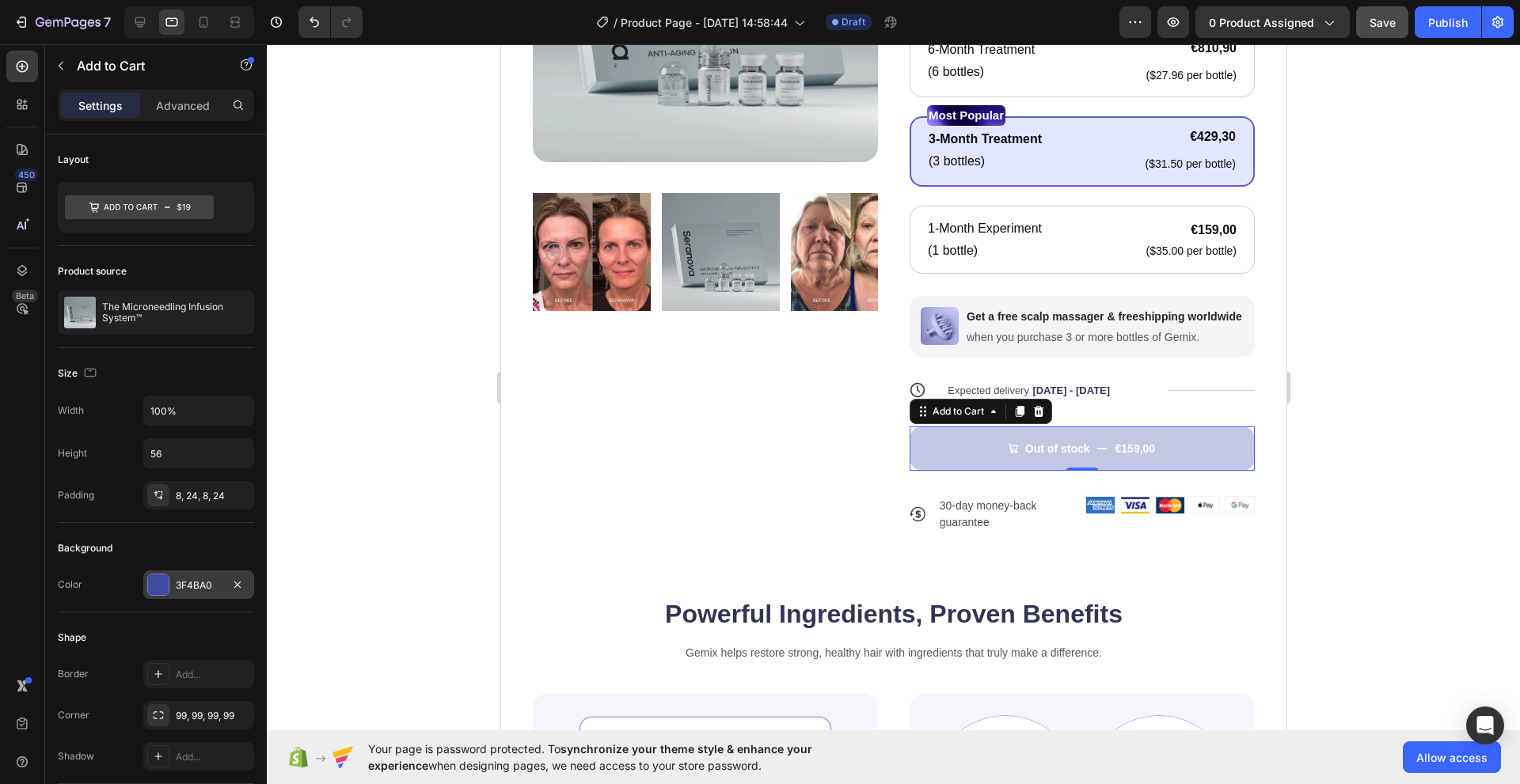
click at [164, 588] on div at bounding box center [157, 584] width 20 height 20
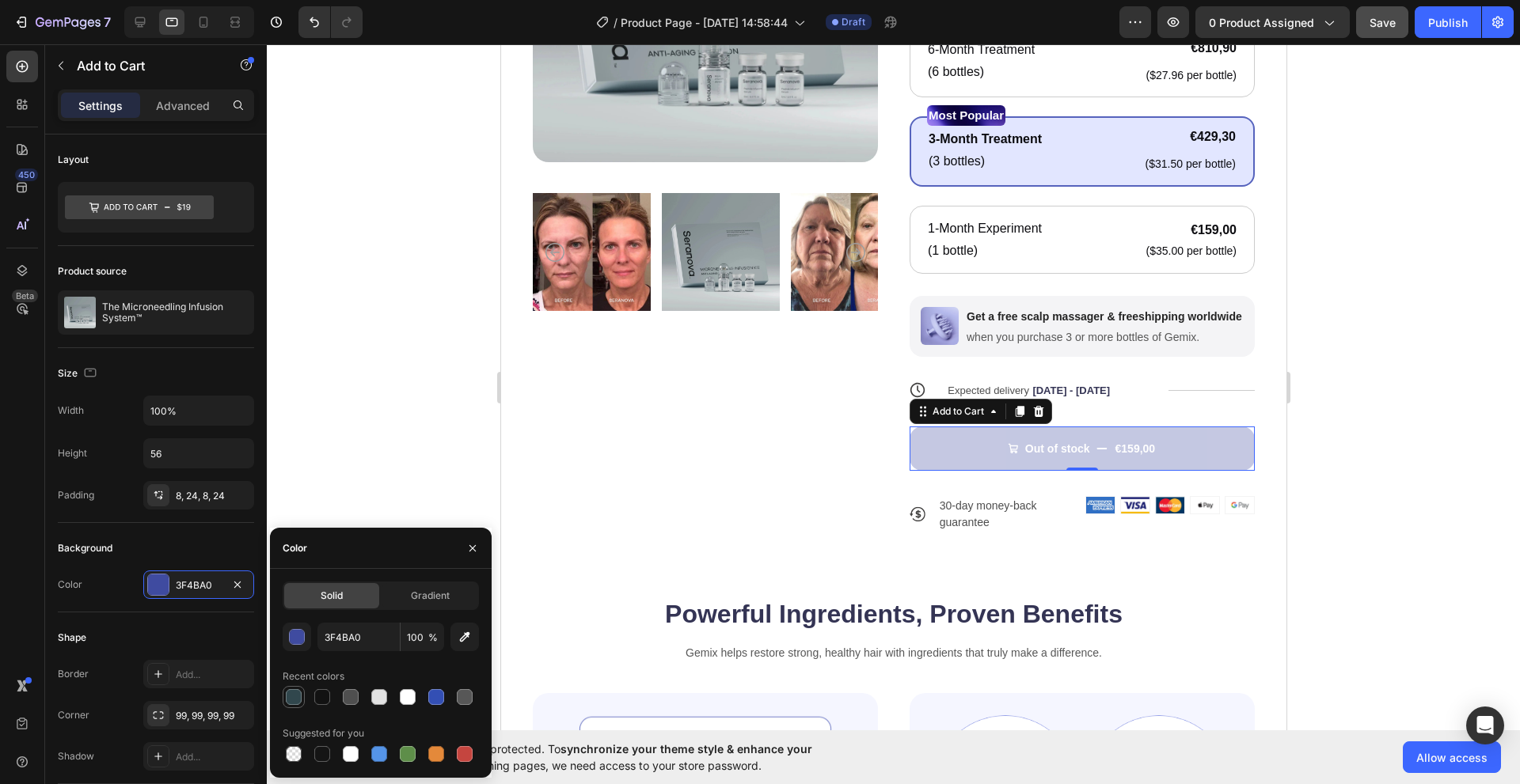
click at [285, 696] on div at bounding box center [294, 698] width 19 height 19
type input "31474D"
click at [294, 695] on div at bounding box center [294, 697] width 16 height 16
click at [398, 605] on div "Gradient" at bounding box center [430, 596] width 95 height 25
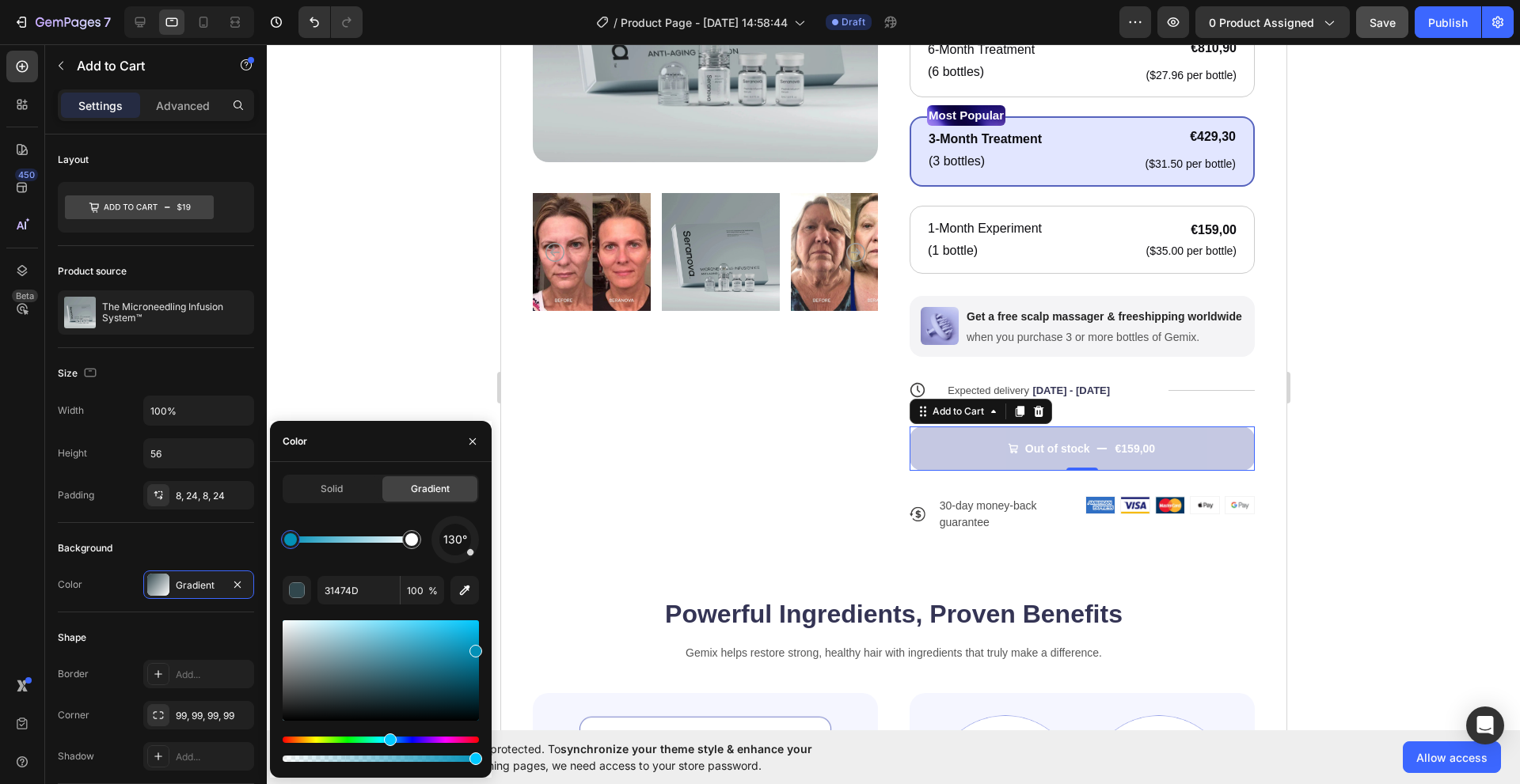
drag, startPoint x: 395, startPoint y: 654, endPoint x: 482, endPoint y: 646, distance: 87.4
click at [482, 646] on div "Solid Gradient 130° 31474D 100 %" at bounding box center [381, 620] width 222 height 290
click at [327, 501] on div "Solid Gradient" at bounding box center [381, 489] width 196 height 28
type input "[DATE]"
click at [326, 497] on div "Solid" at bounding box center [331, 489] width 95 height 25
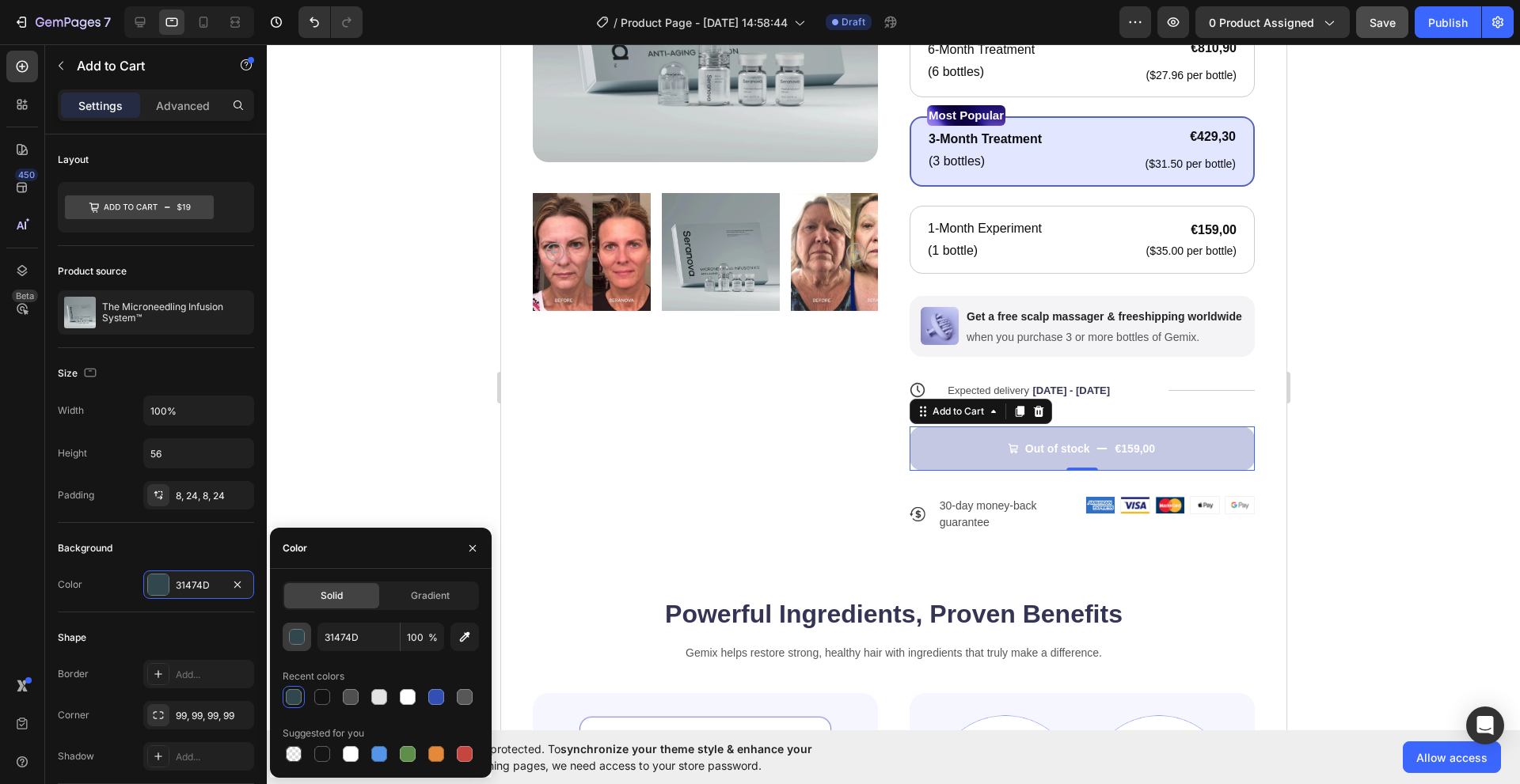
click at [295, 631] on div "button" at bounding box center [297, 637] width 16 height 16
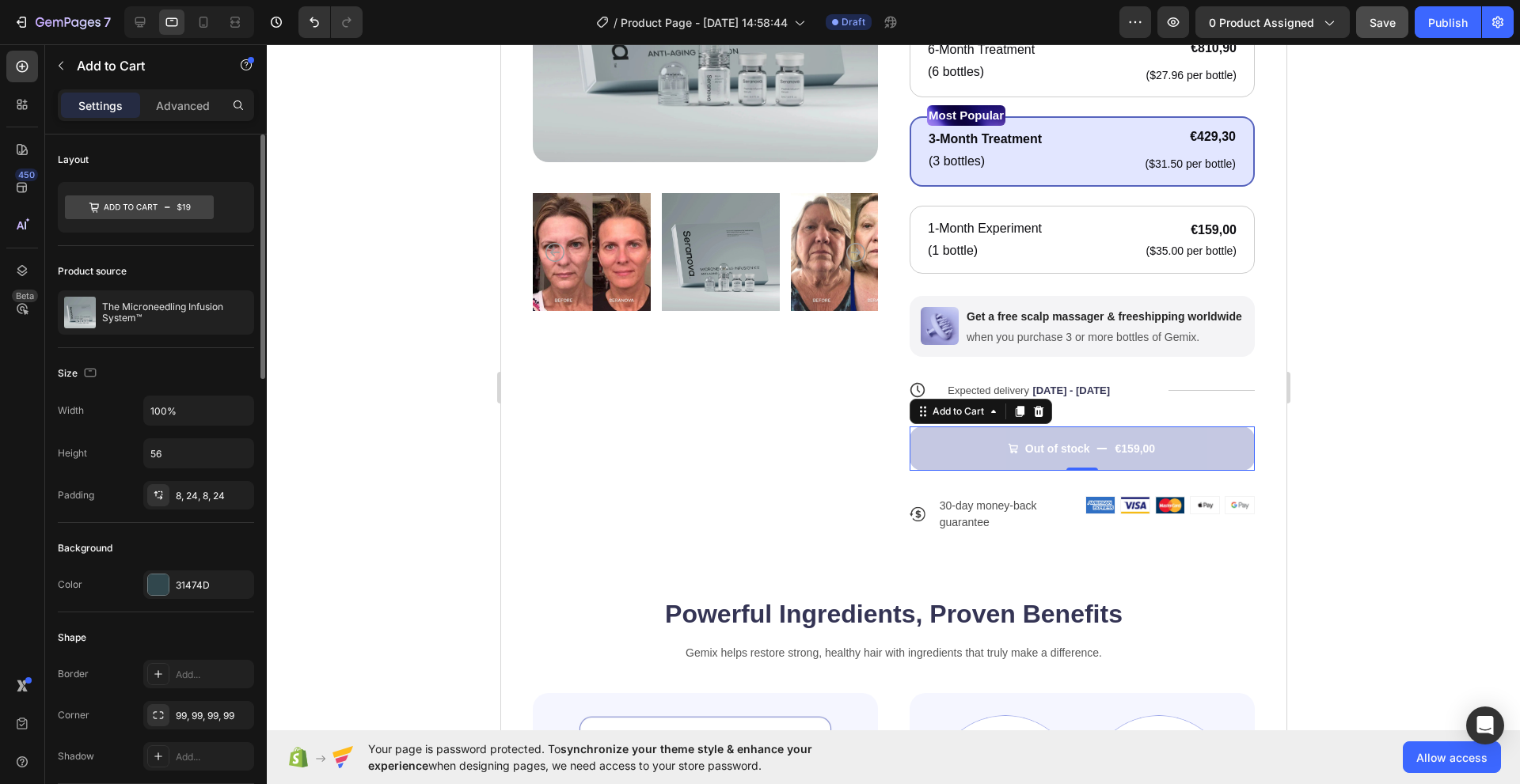
scroll to position [79, 0]
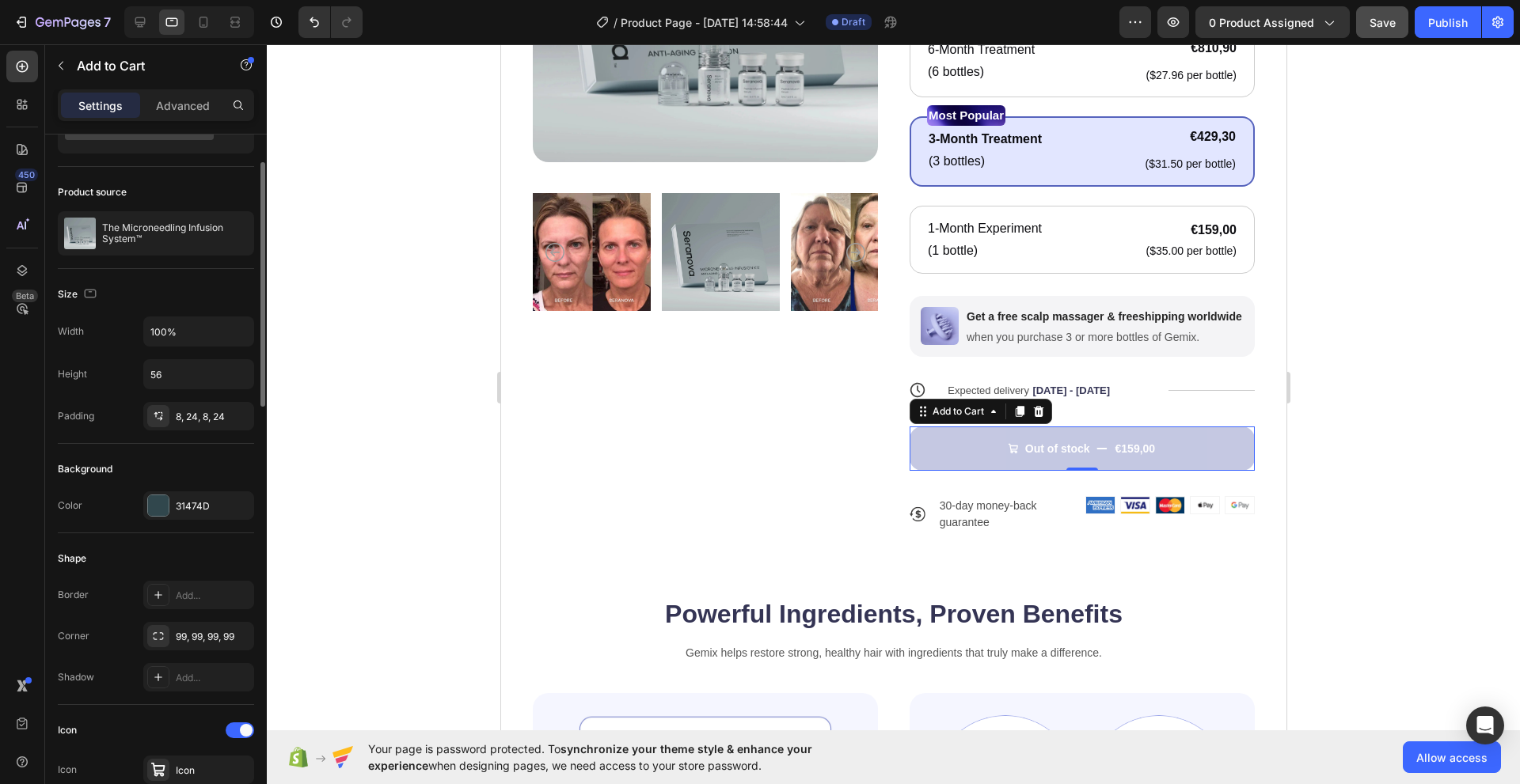
click at [915, 452] on button "Out of stock €159,00" at bounding box center [1081, 449] width 345 height 45
click at [940, 415] on div "Add to Cart" at bounding box center [956, 411] width 57 height 15
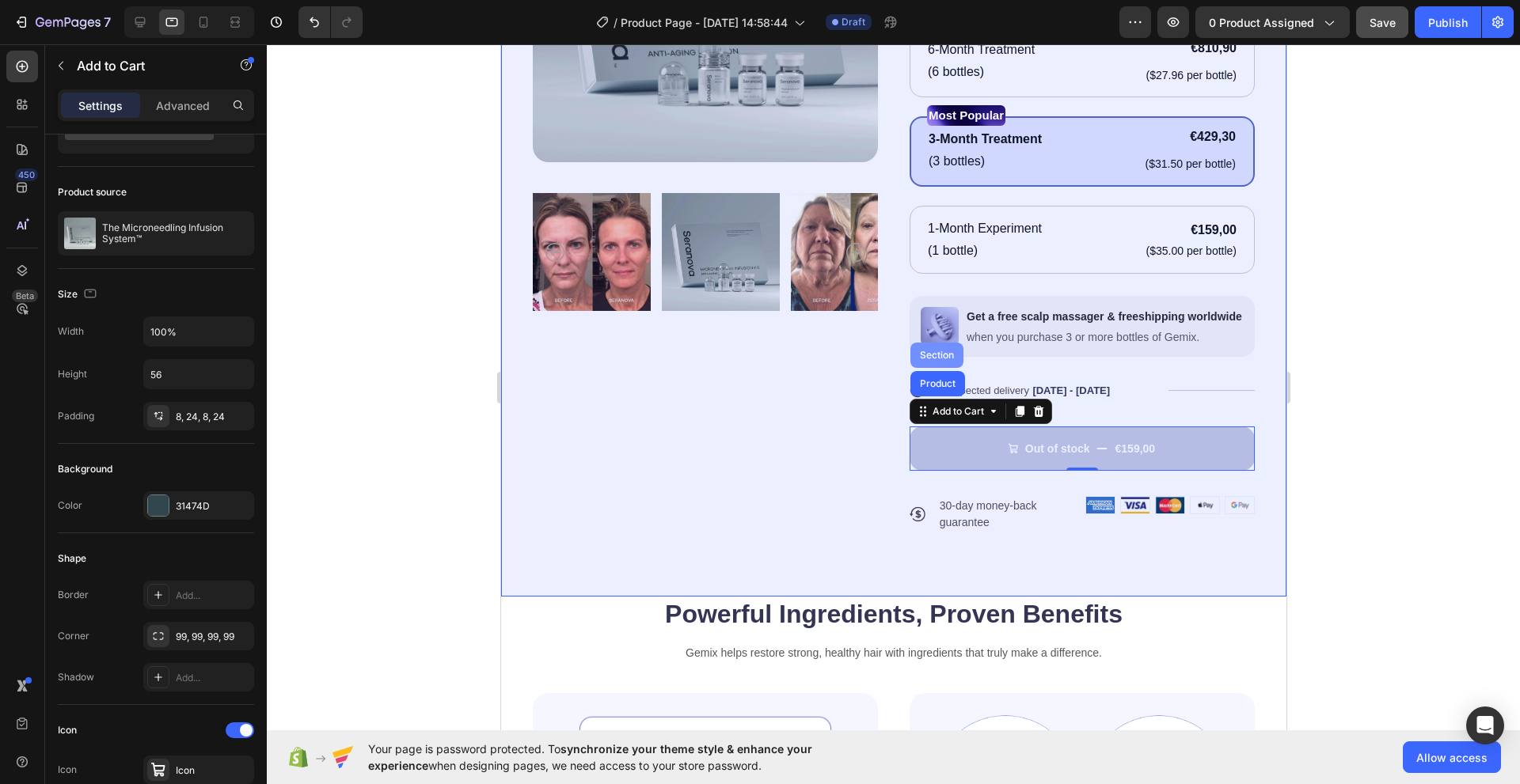
click at [937, 350] on div "Section" at bounding box center [936, 356] width 53 height 25
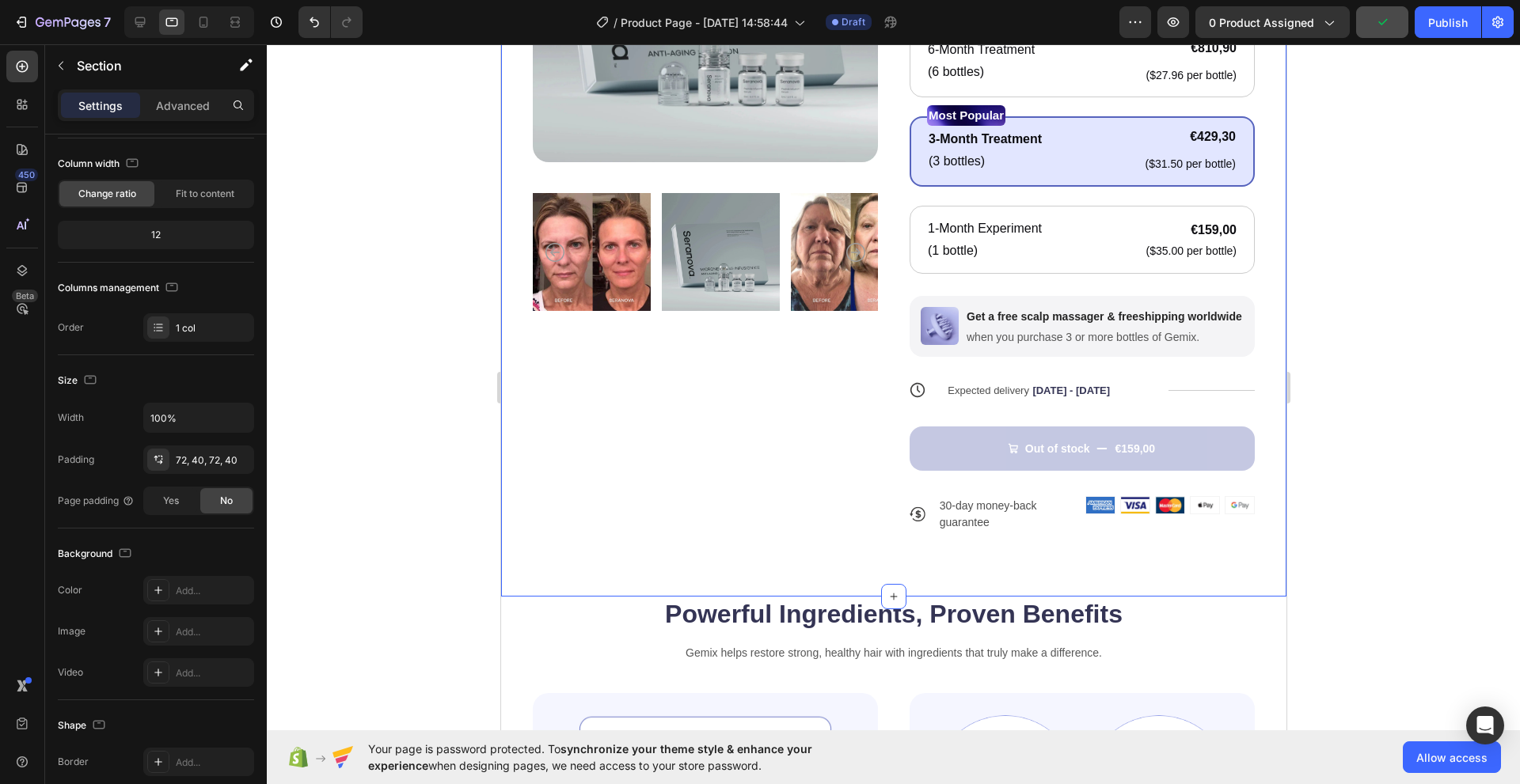
scroll to position [0, 0]
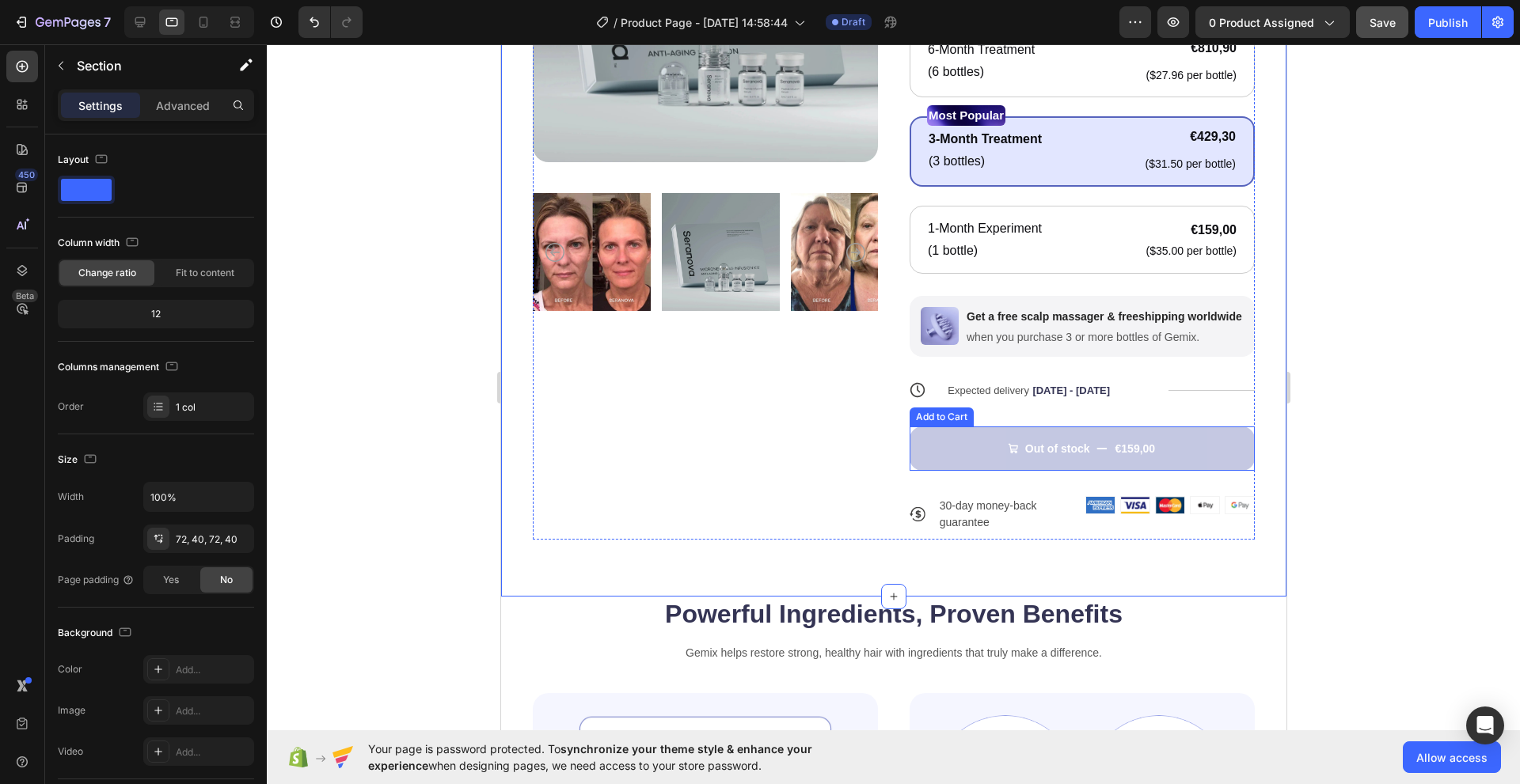
click at [946, 446] on button "Out of stock €159,00" at bounding box center [1081, 449] width 345 height 45
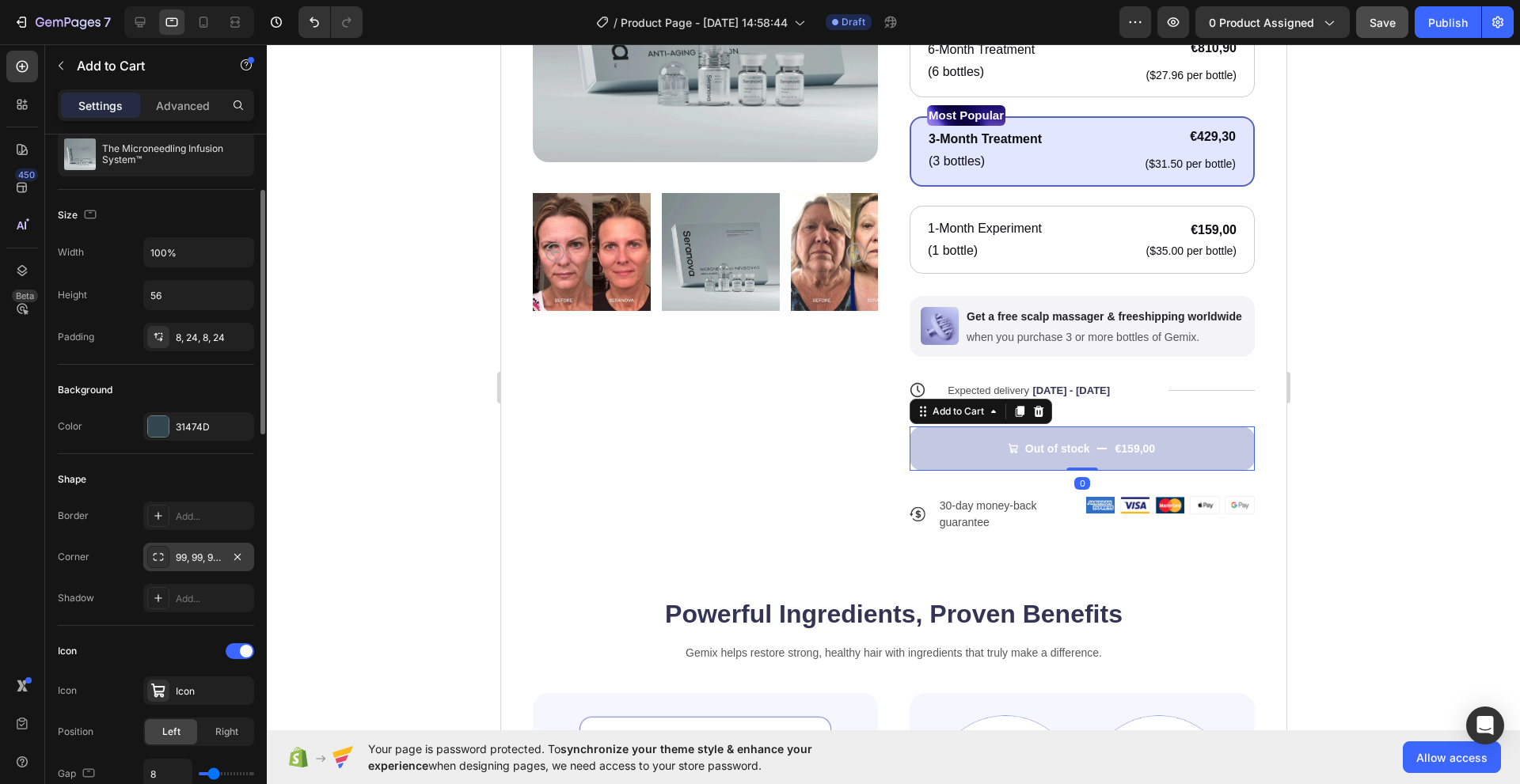
scroll to position [237, 0]
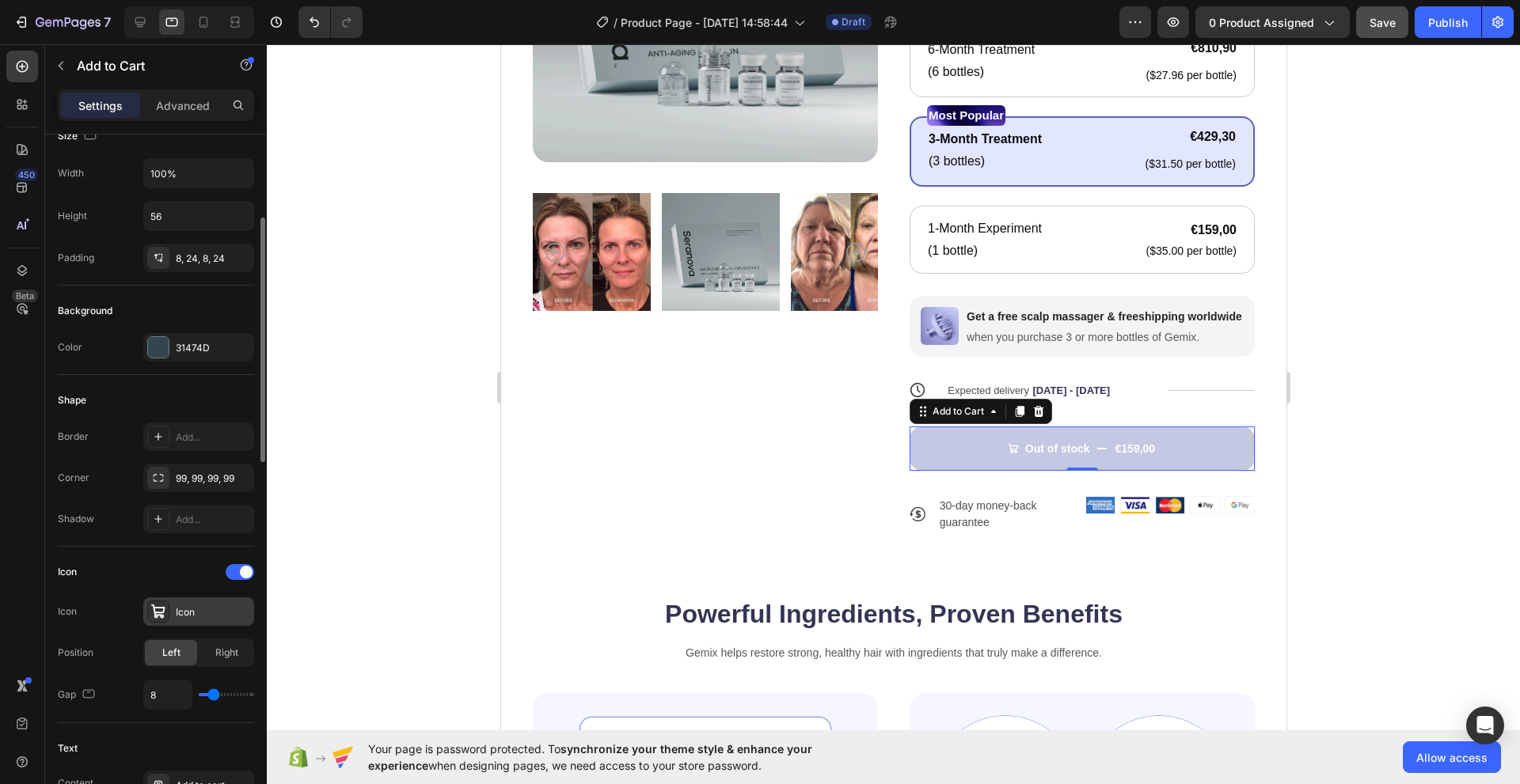
click at [166, 615] on div at bounding box center [157, 611] width 22 height 22
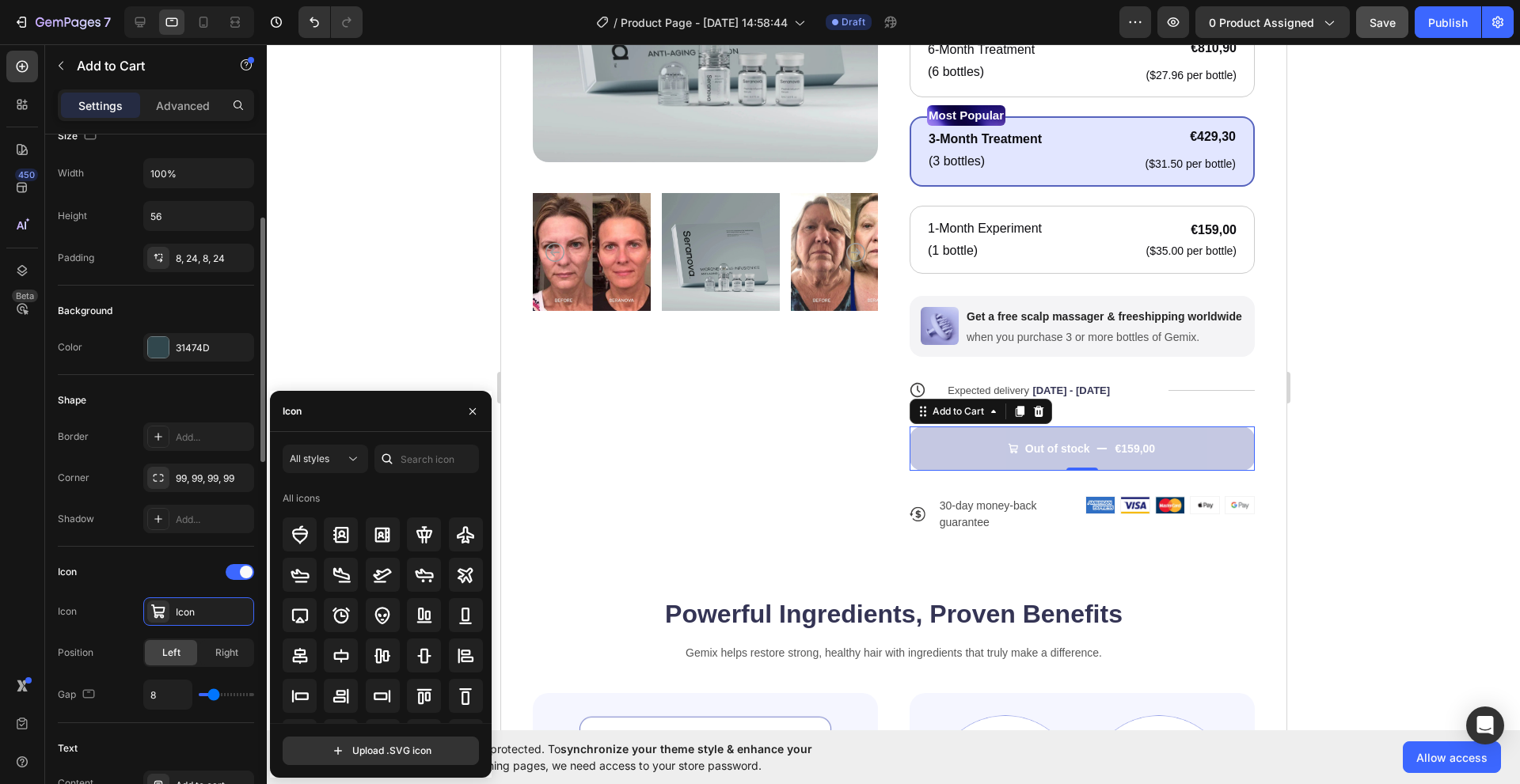
click at [109, 578] on div "Icon" at bounding box center [155, 572] width 196 height 25
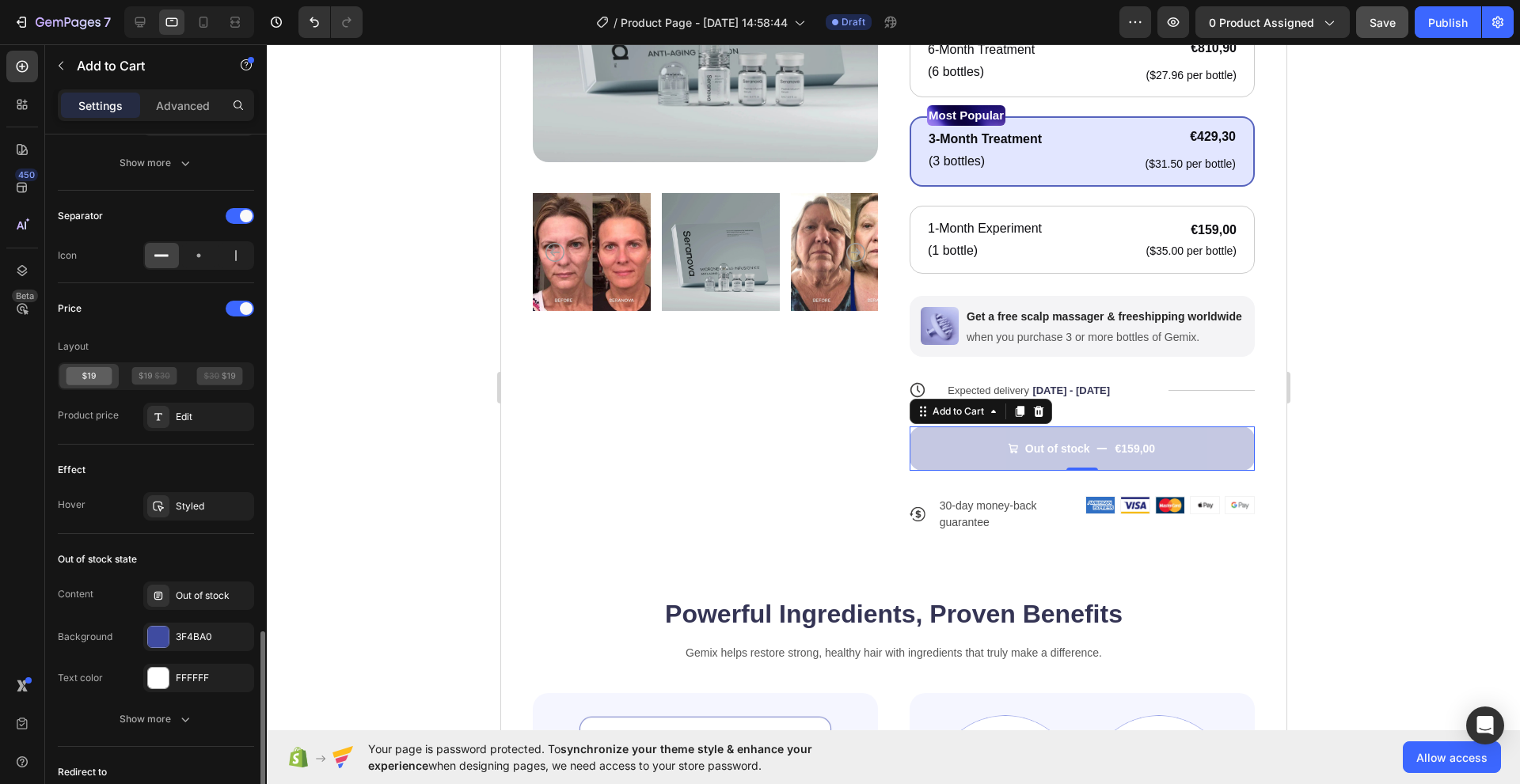
scroll to position [1187, 0]
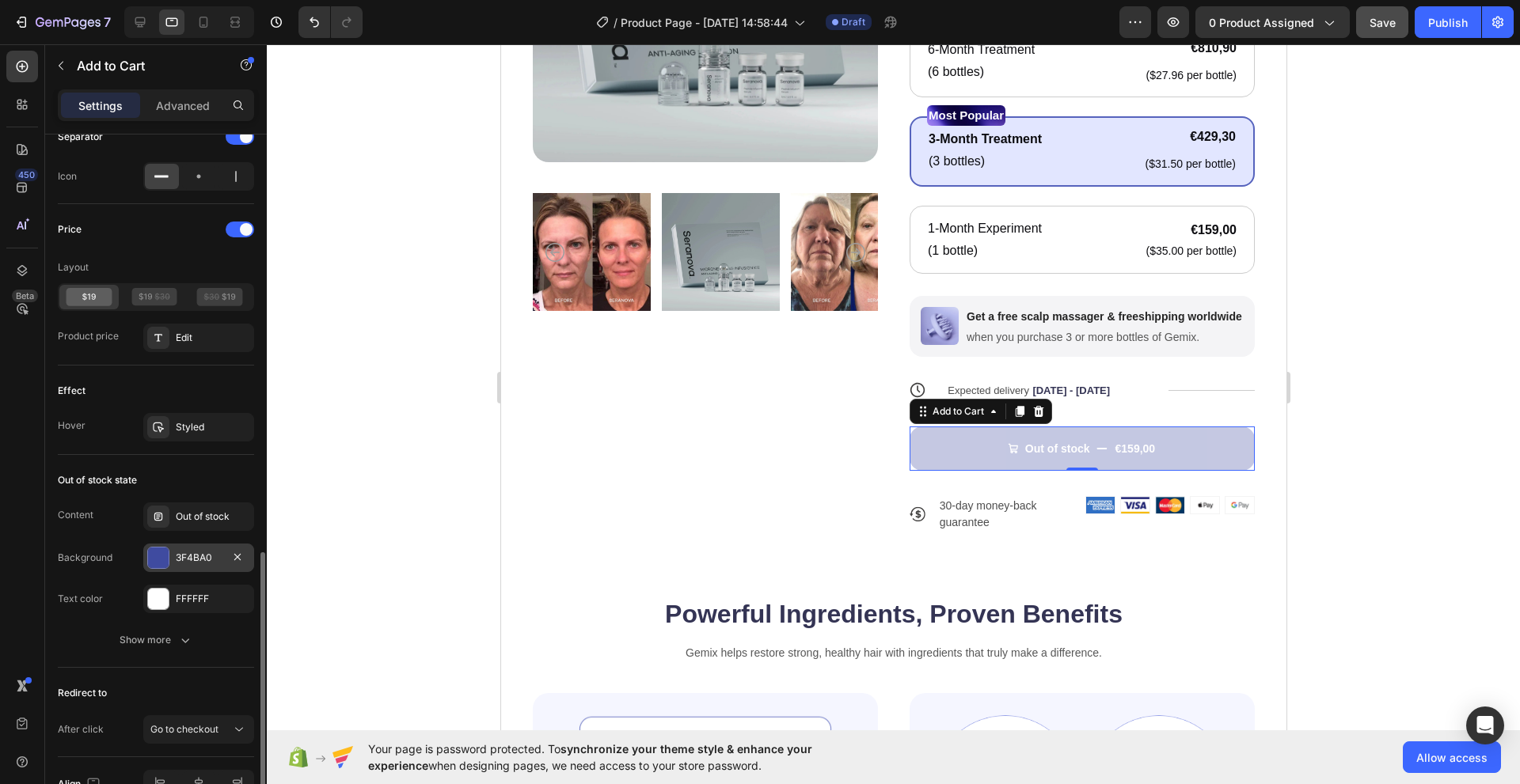
click at [162, 562] on div at bounding box center [157, 558] width 20 height 20
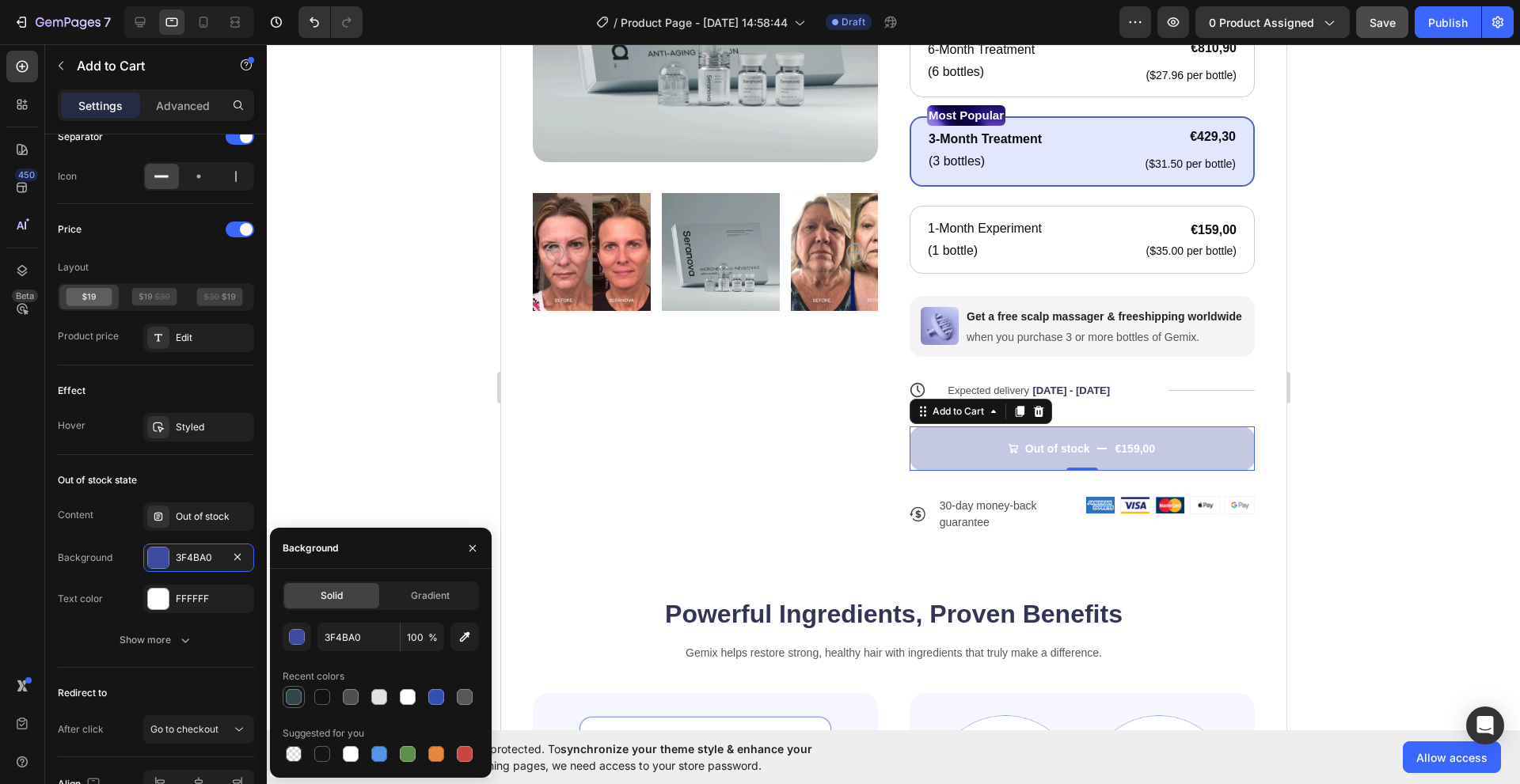
click at [294, 696] on div at bounding box center [294, 697] width 16 height 16
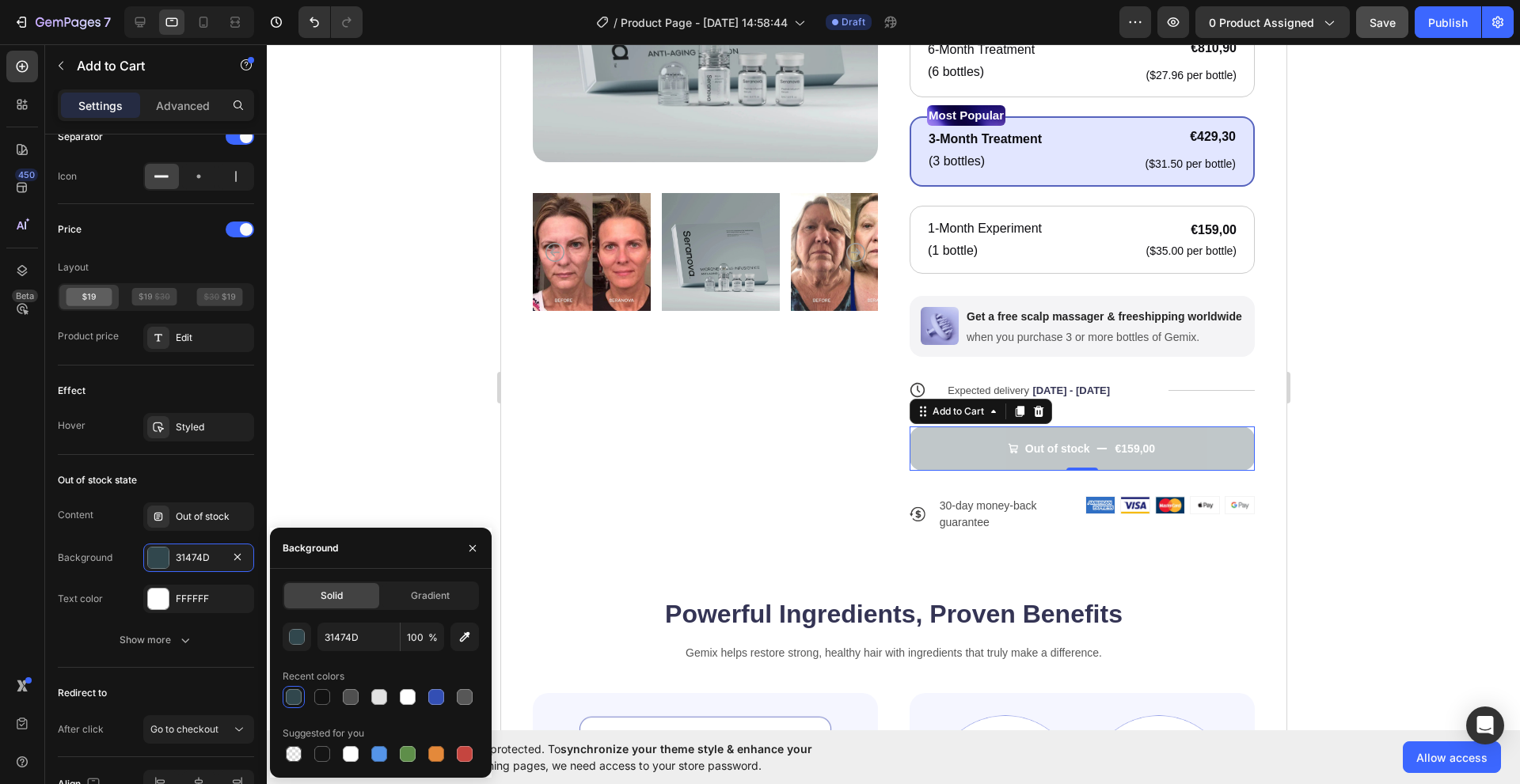
click at [294, 696] on div at bounding box center [294, 697] width 16 height 16
click at [86, 582] on div "Content Out of stock Background 31474D Text color FFFFFF" at bounding box center [155, 558] width 196 height 111
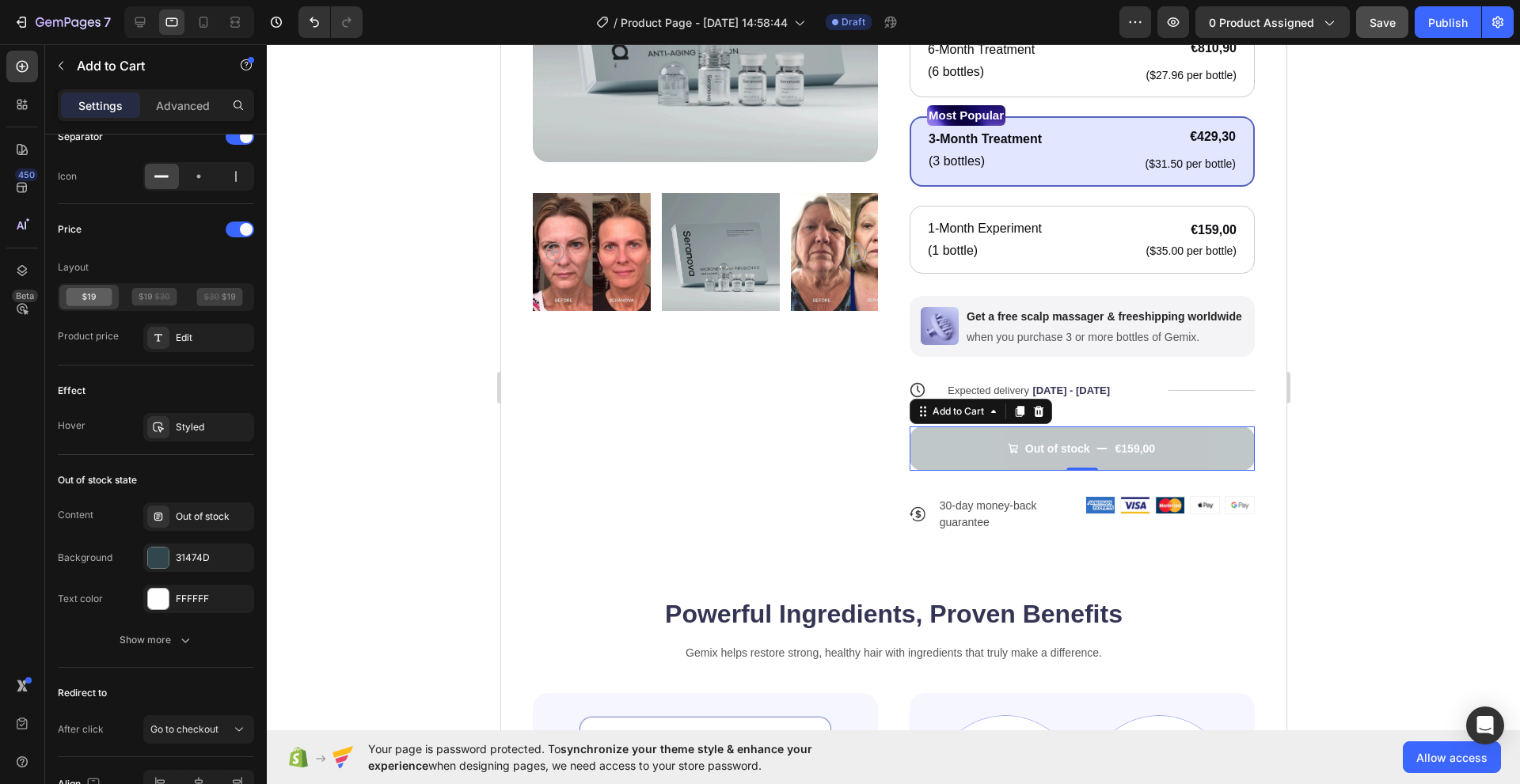
click at [941, 457] on button "Out of stock €159,00" at bounding box center [1081, 449] width 345 height 45
click at [166, 555] on div at bounding box center [157, 558] width 20 height 20
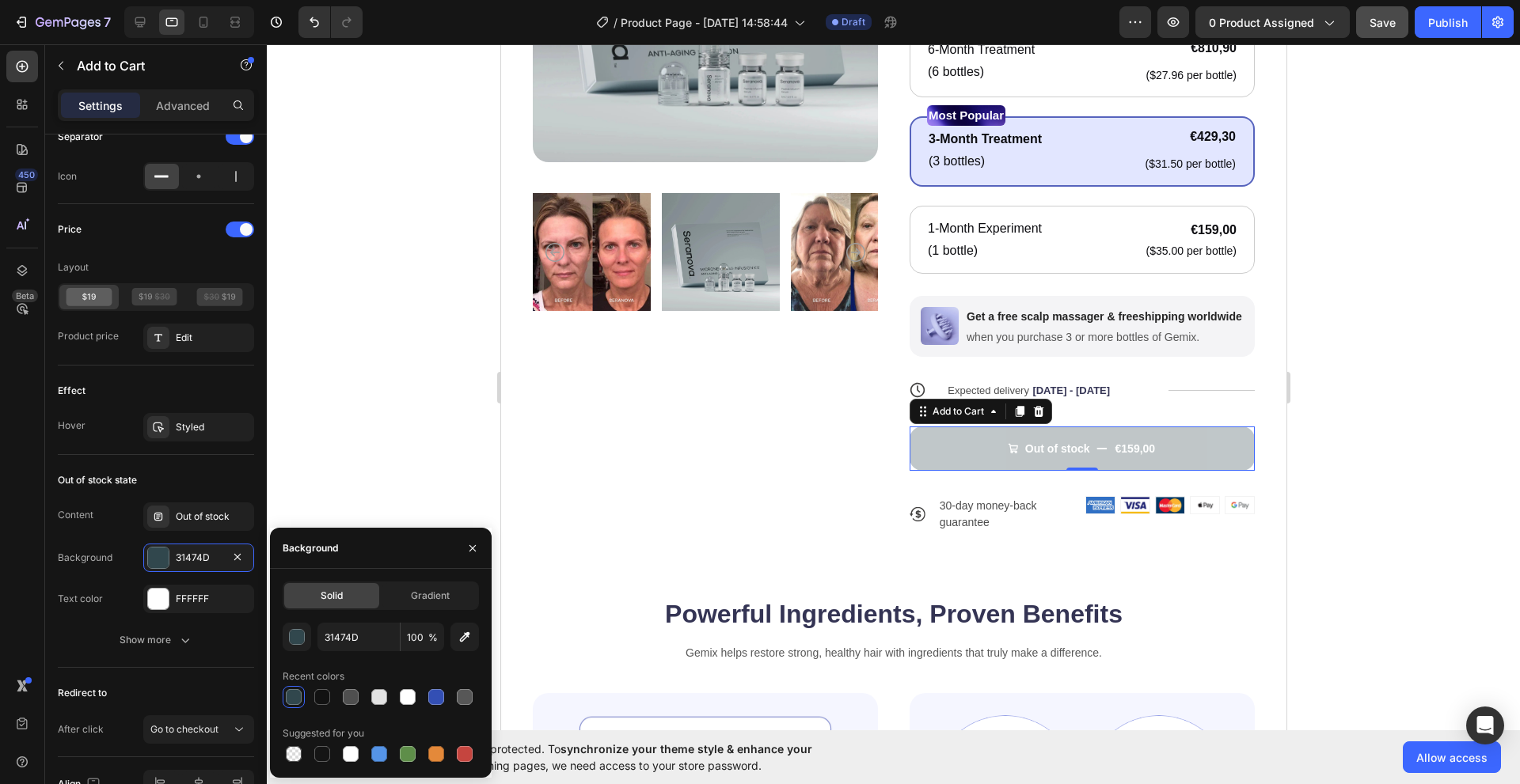
click at [447, 702] on div at bounding box center [381, 697] width 196 height 22
click at [449, 700] on div at bounding box center [381, 697] width 196 height 22
click at [441, 699] on div at bounding box center [436, 697] width 16 height 16
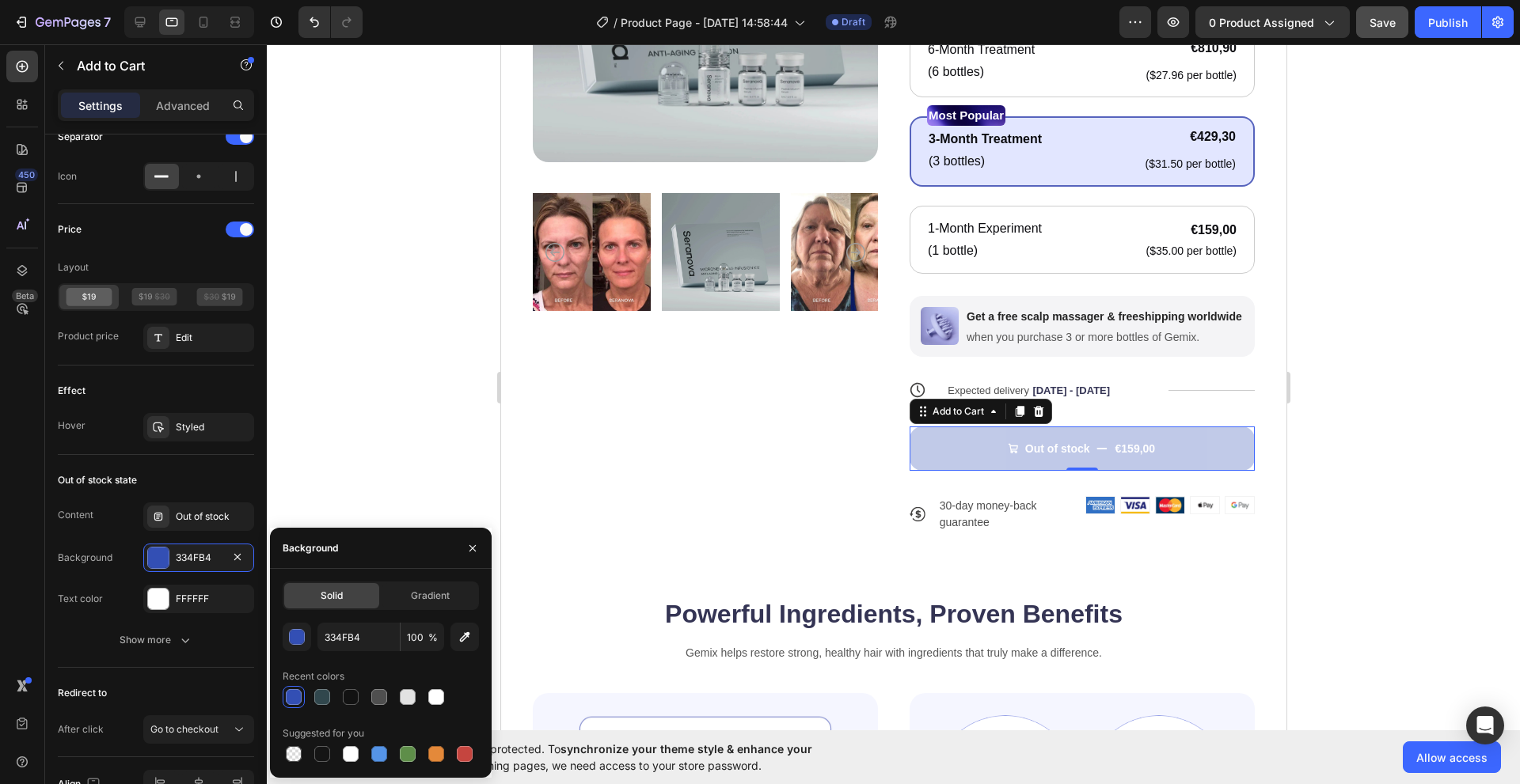
click at [461, 696] on div at bounding box center [381, 697] width 196 height 22
click at [437, 699] on div at bounding box center [436, 697] width 16 height 16
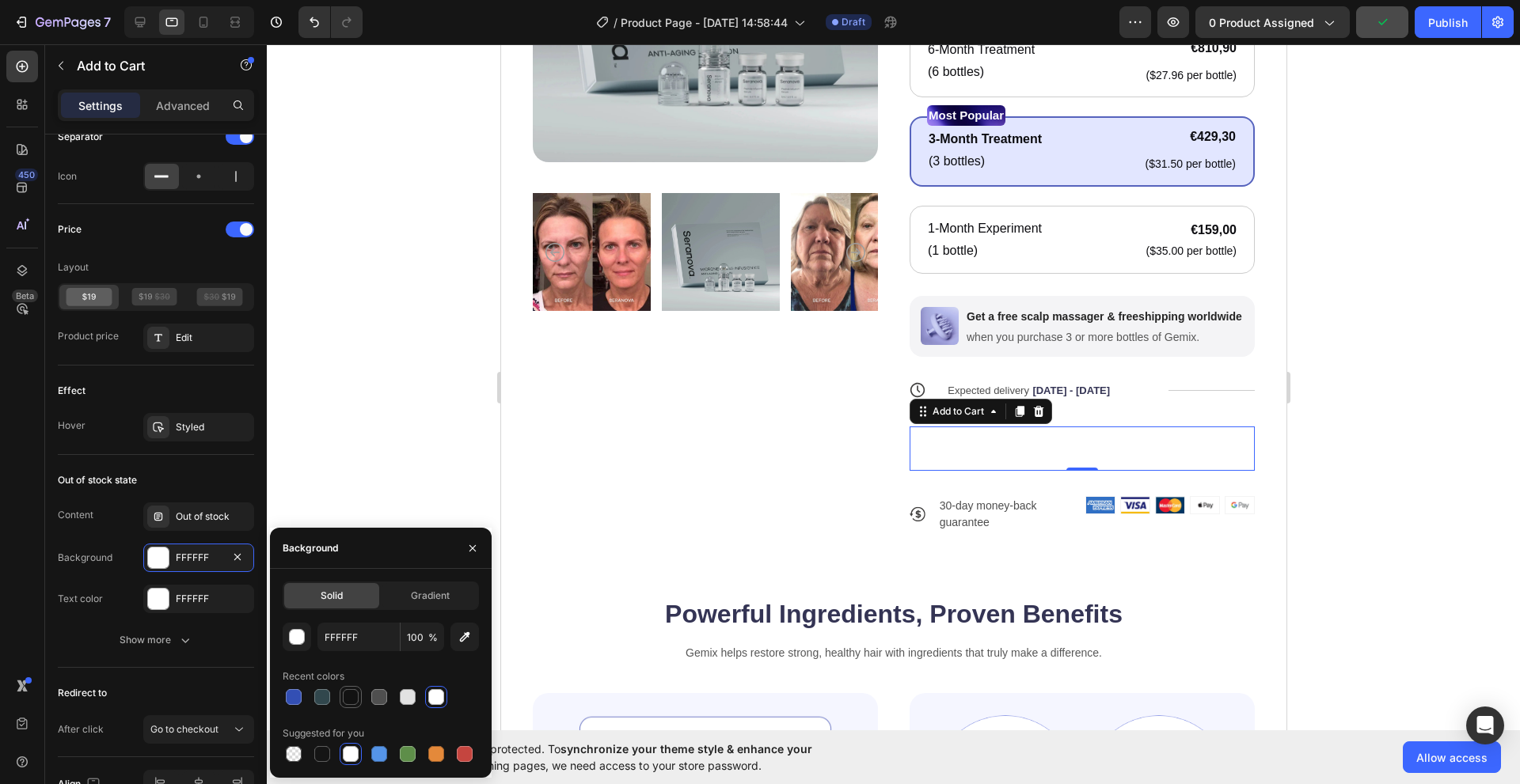
click at [344, 699] on div at bounding box center [351, 697] width 16 height 16
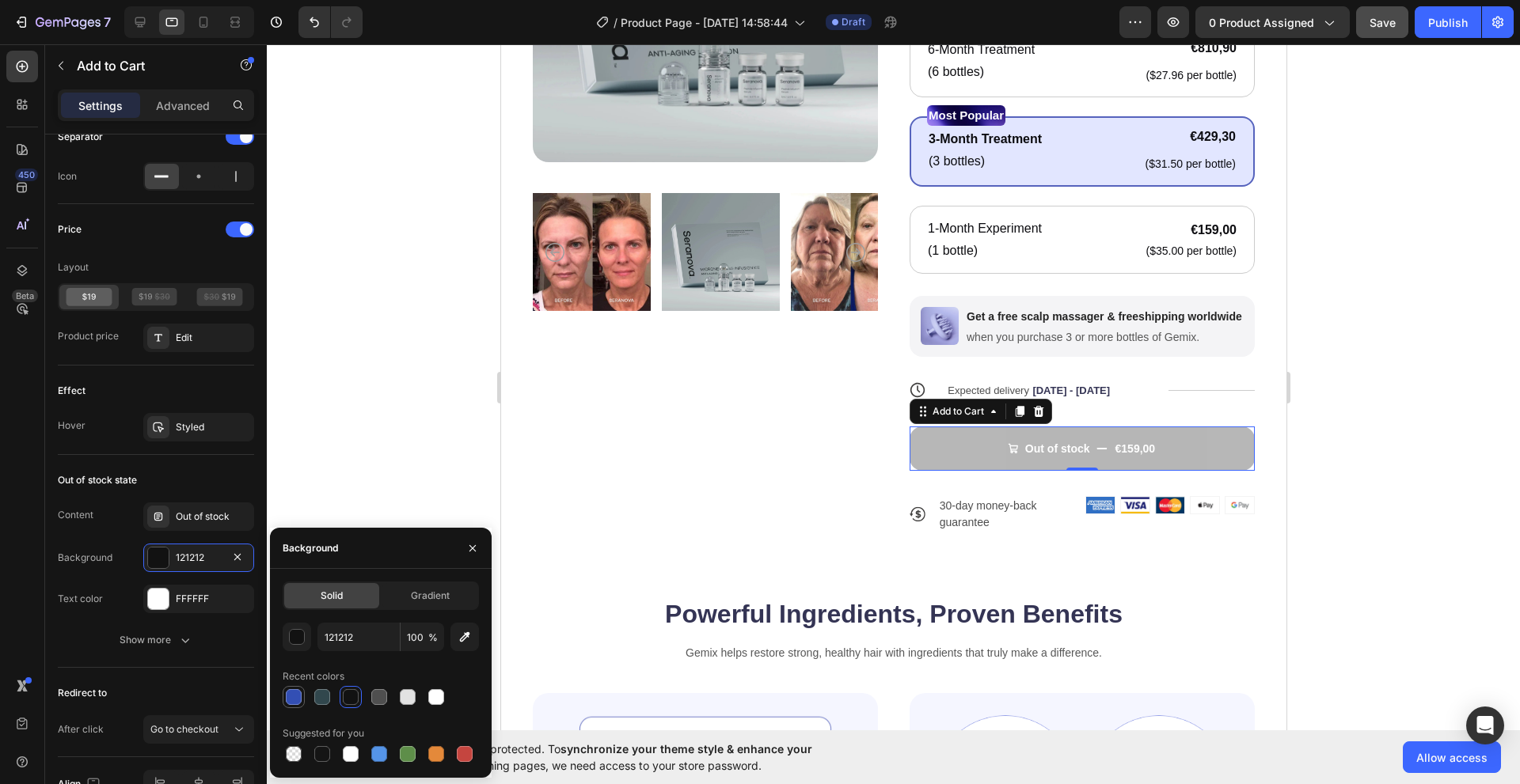
click at [296, 694] on div at bounding box center [294, 697] width 16 height 16
type input "334FB4"
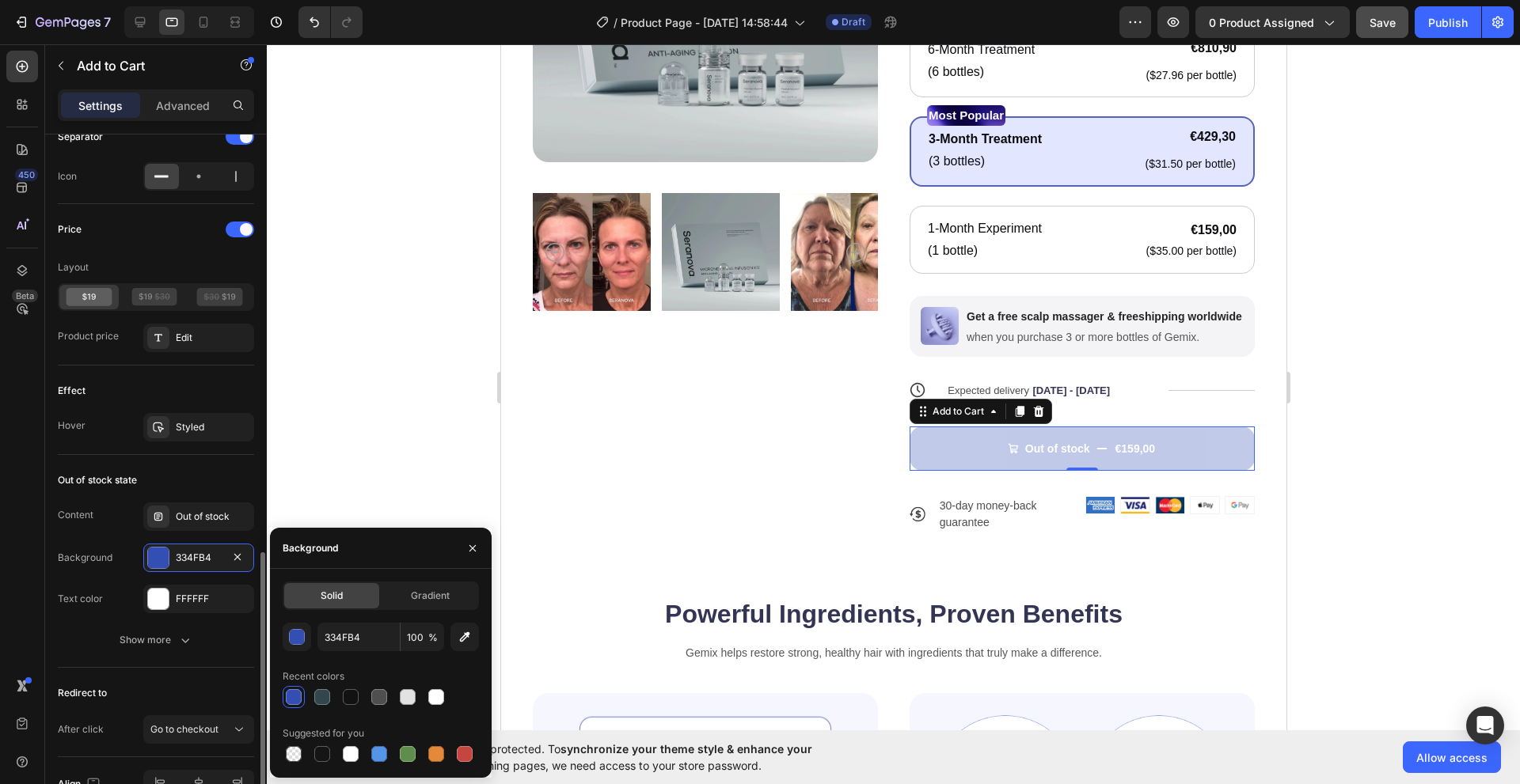
click at [118, 528] on div "Content Out of stock" at bounding box center [155, 516] width 196 height 28
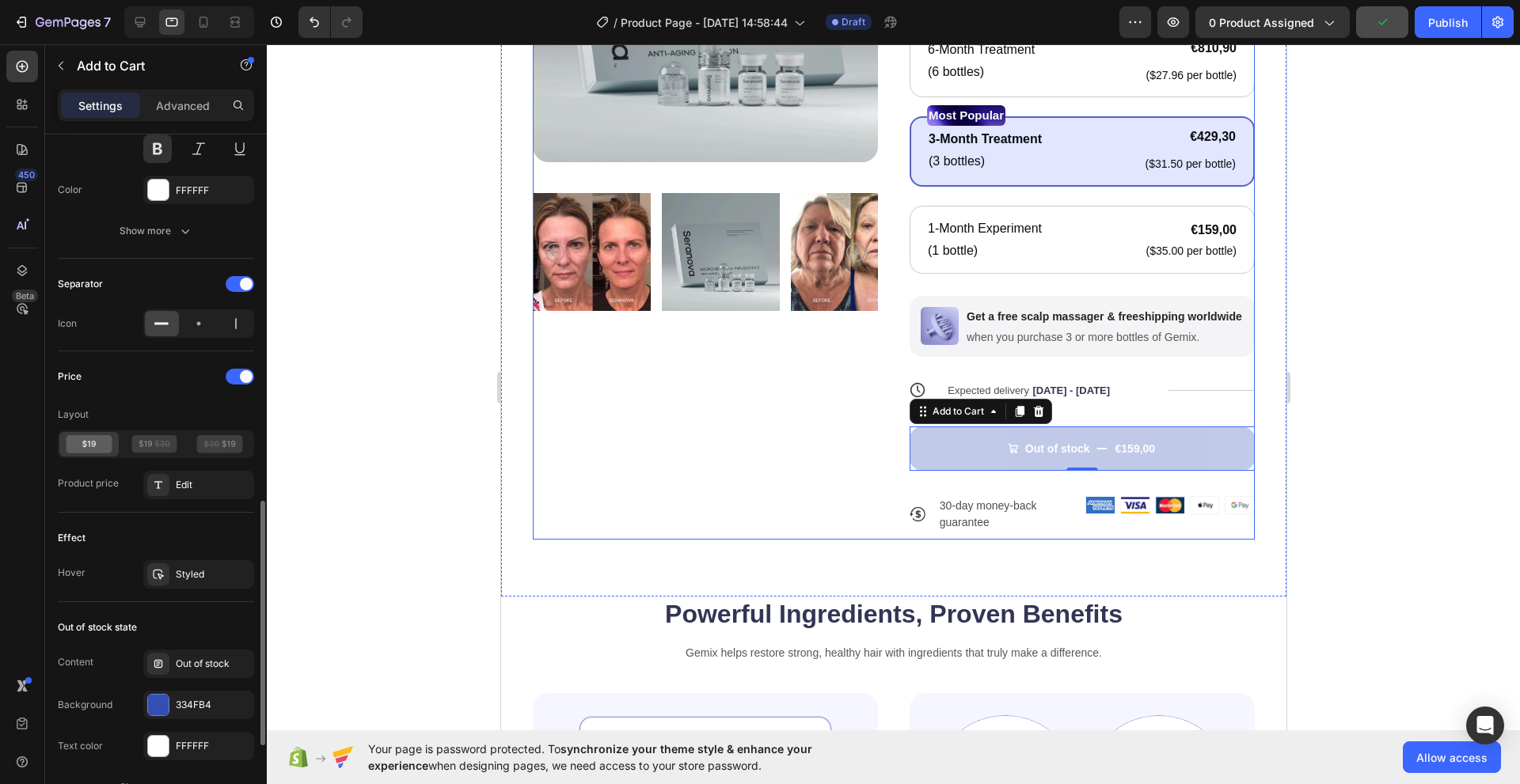
scroll to position [802, 0]
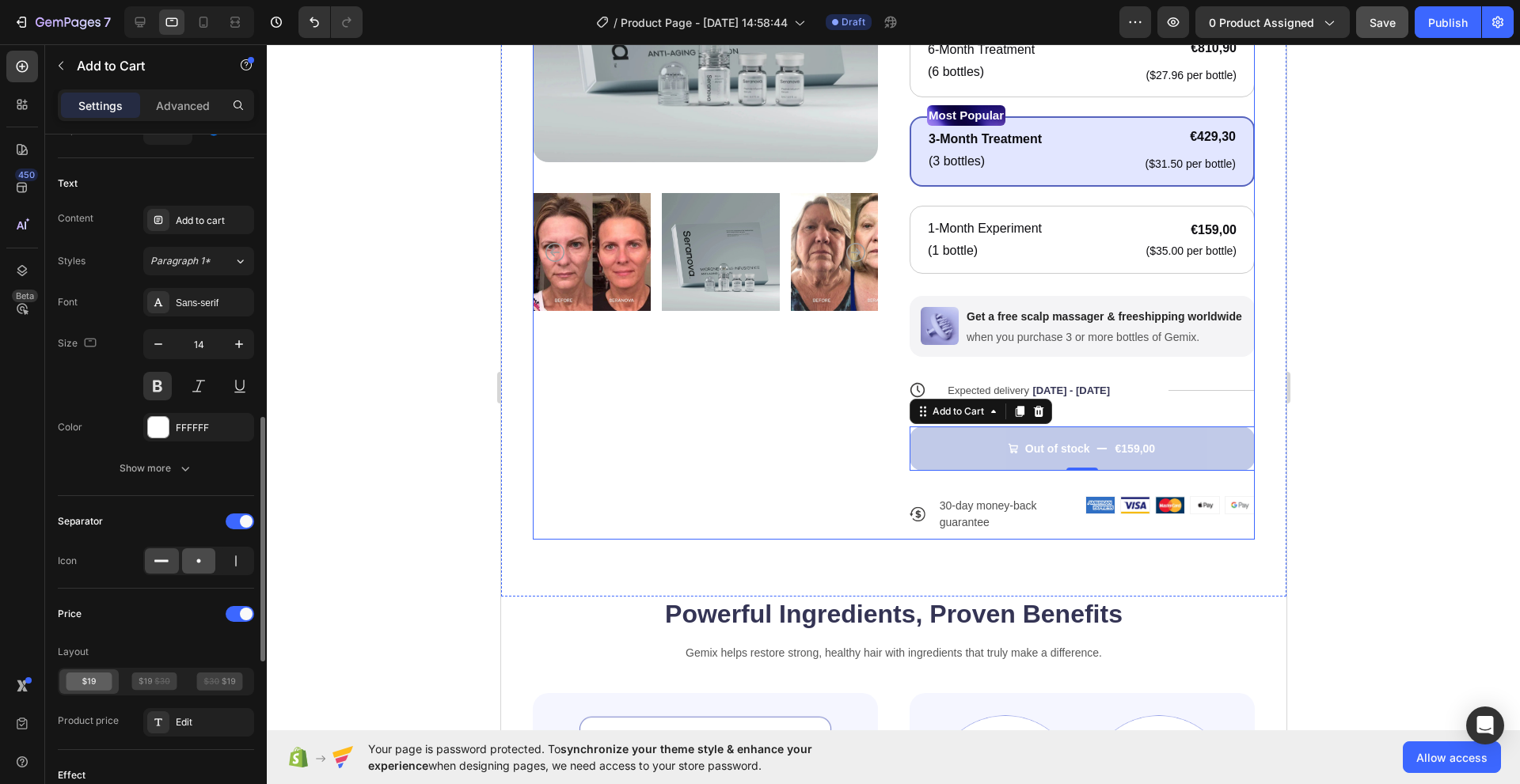
click at [196, 560] on icon at bounding box center [198, 561] width 16 height 16
click at [180, 558] on div at bounding box center [198, 561] width 111 height 28
click at [170, 558] on div at bounding box center [161, 561] width 34 height 25
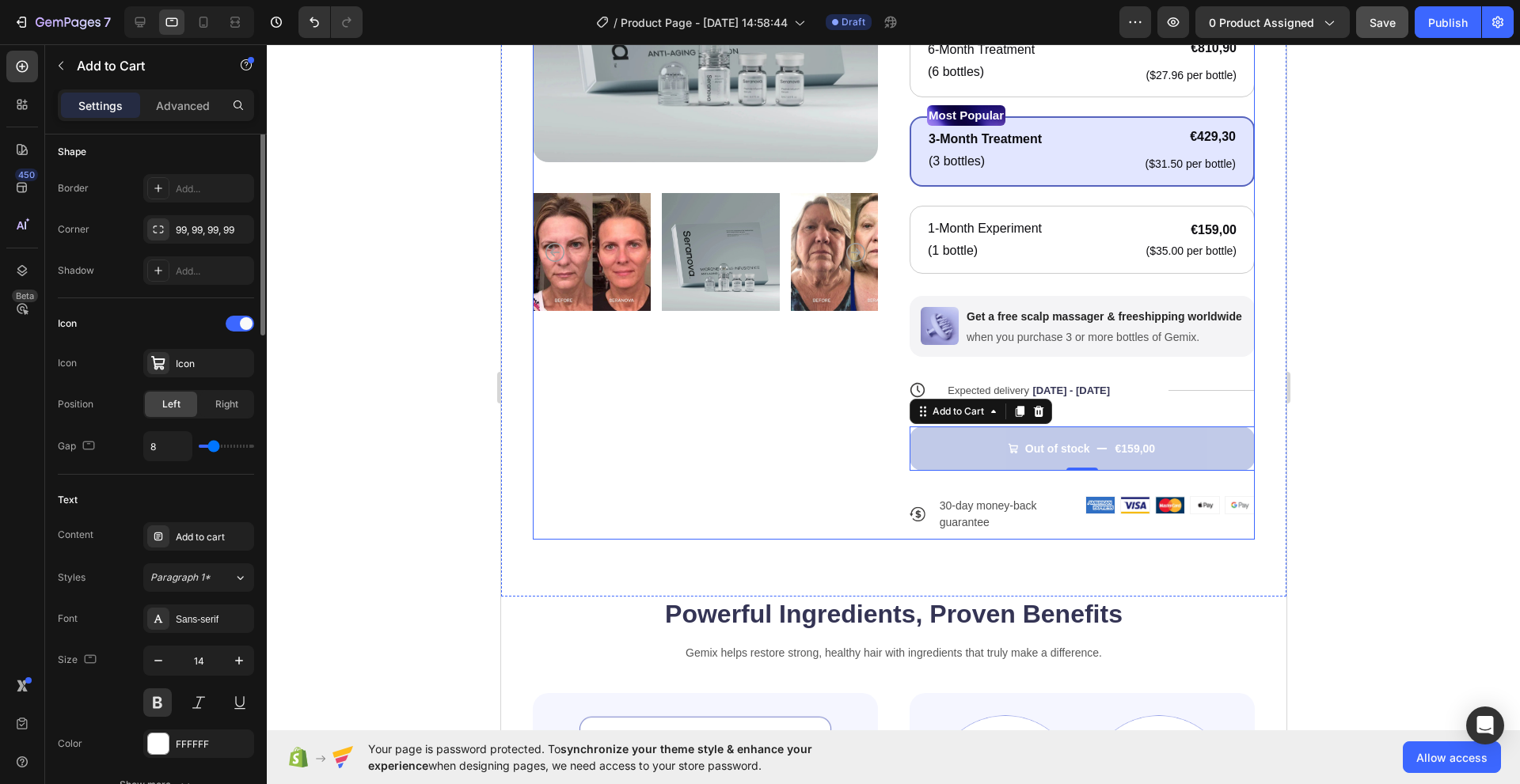
scroll to position [249, 0]
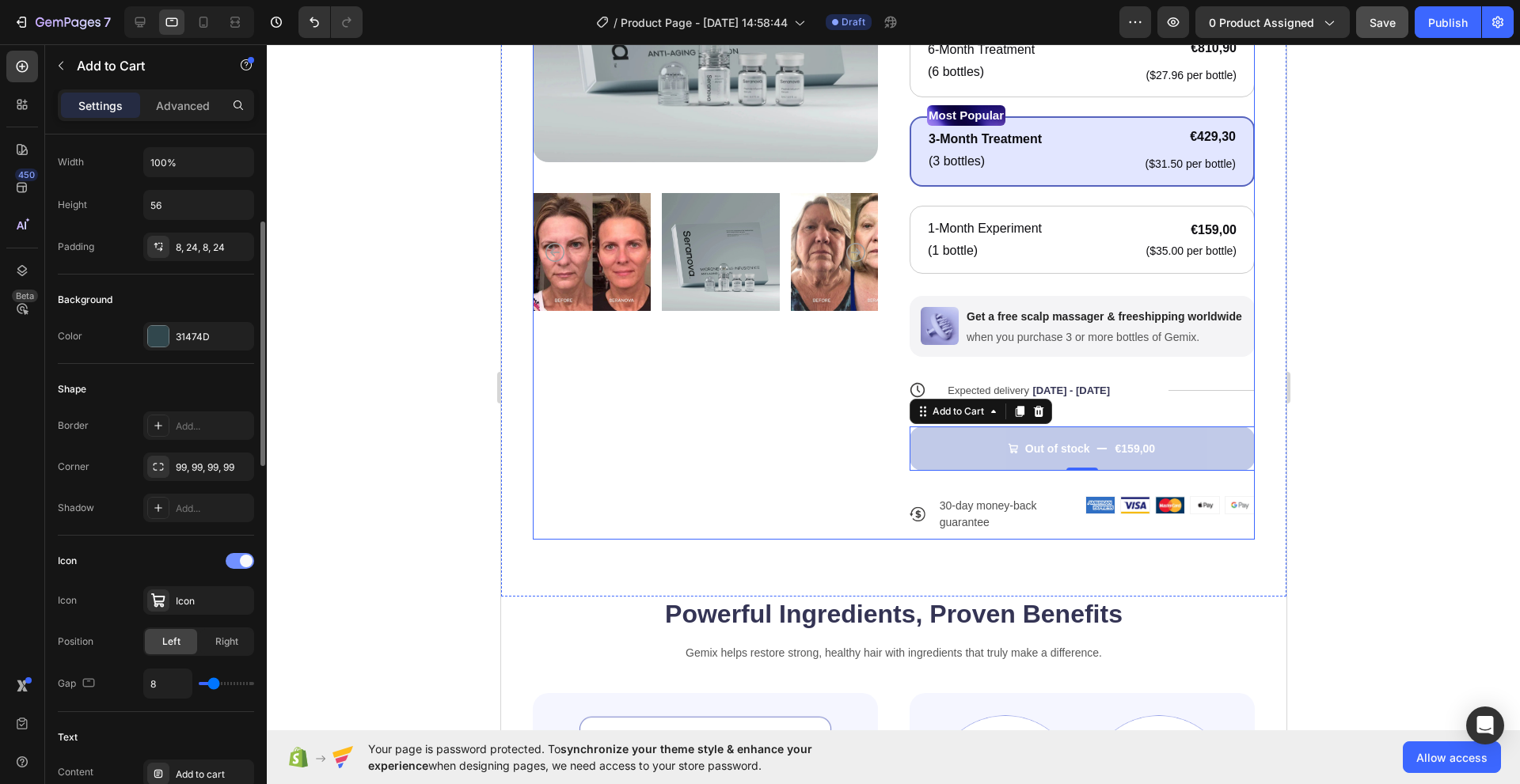
click at [235, 561] on div at bounding box center [239, 561] width 28 height 16
click at [235, 561] on span at bounding box center [233, 561] width 13 height 13
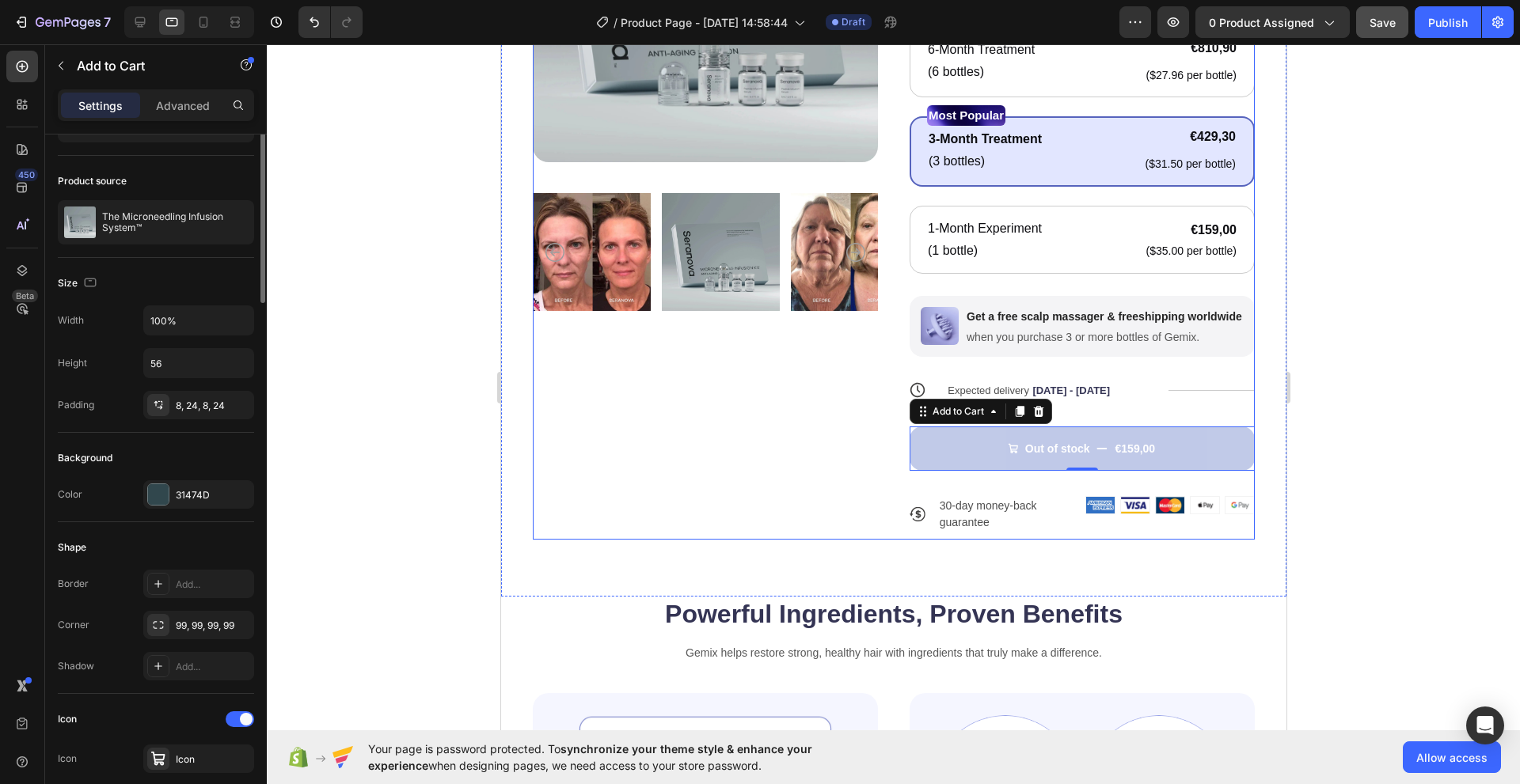
scroll to position [11, 0]
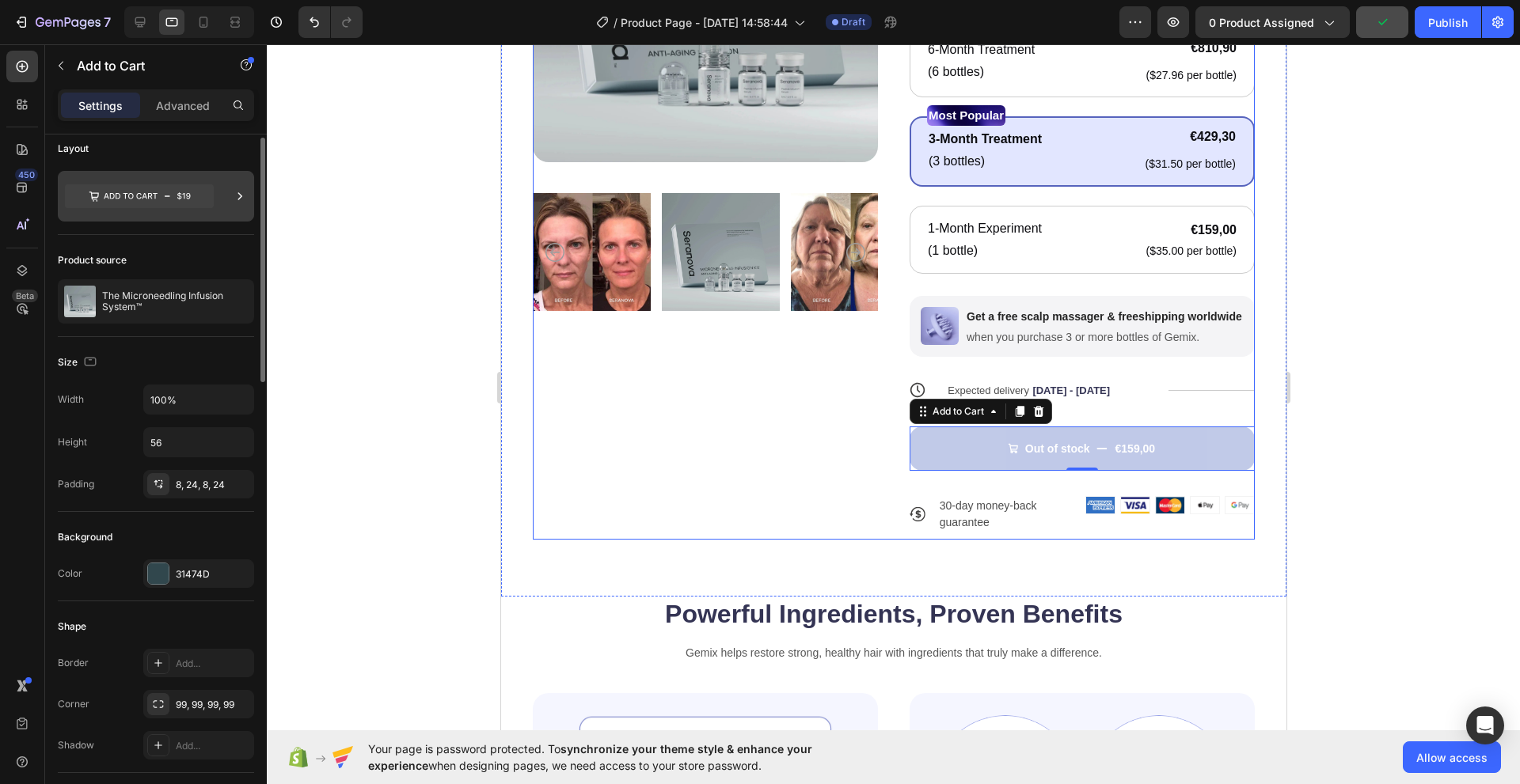
click at [177, 198] on icon at bounding box center [139, 196] width 149 height 23
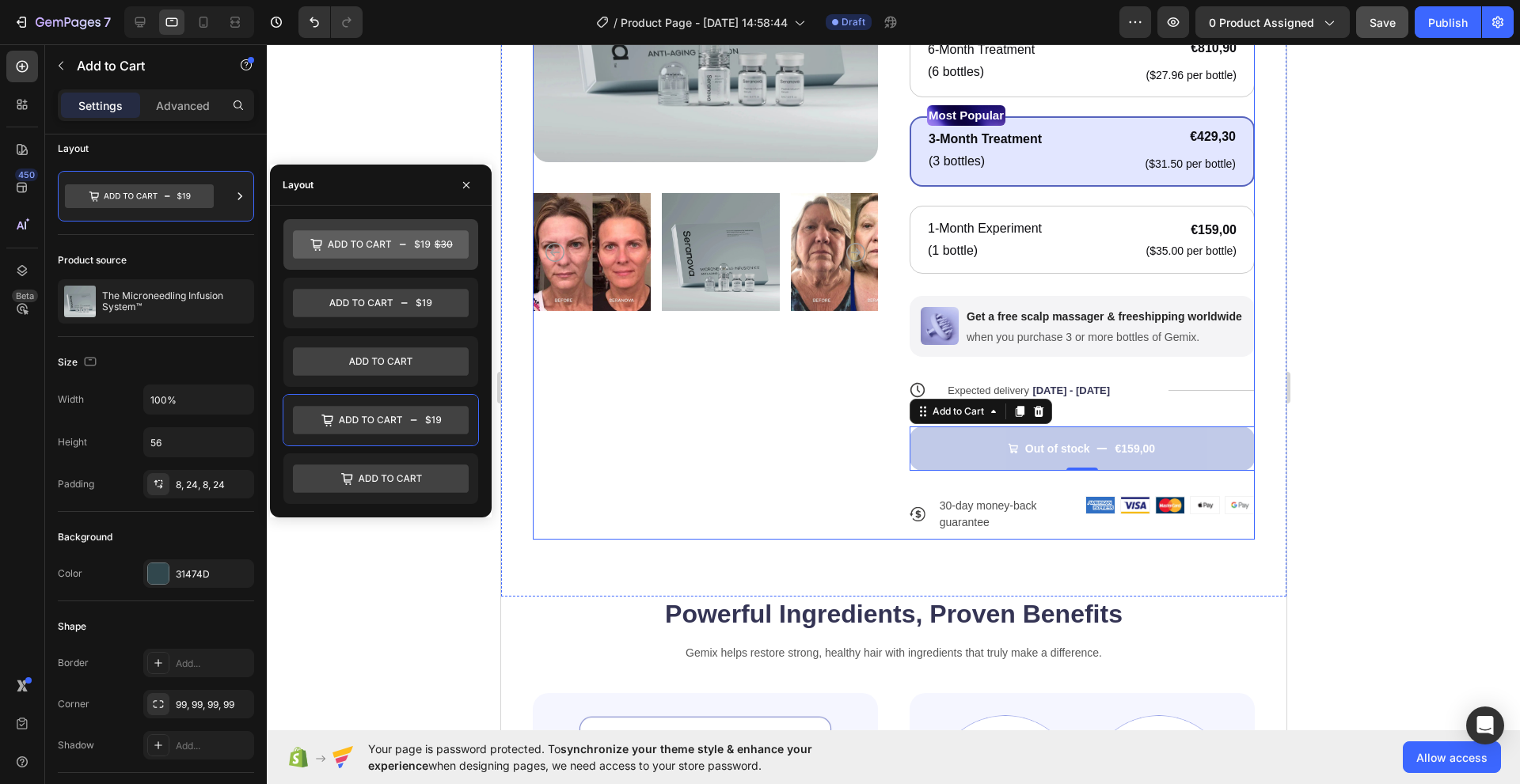
click at [299, 250] on icon at bounding box center [380, 244] width 176 height 28
click at [390, 420] on icon at bounding box center [380, 420] width 176 height 28
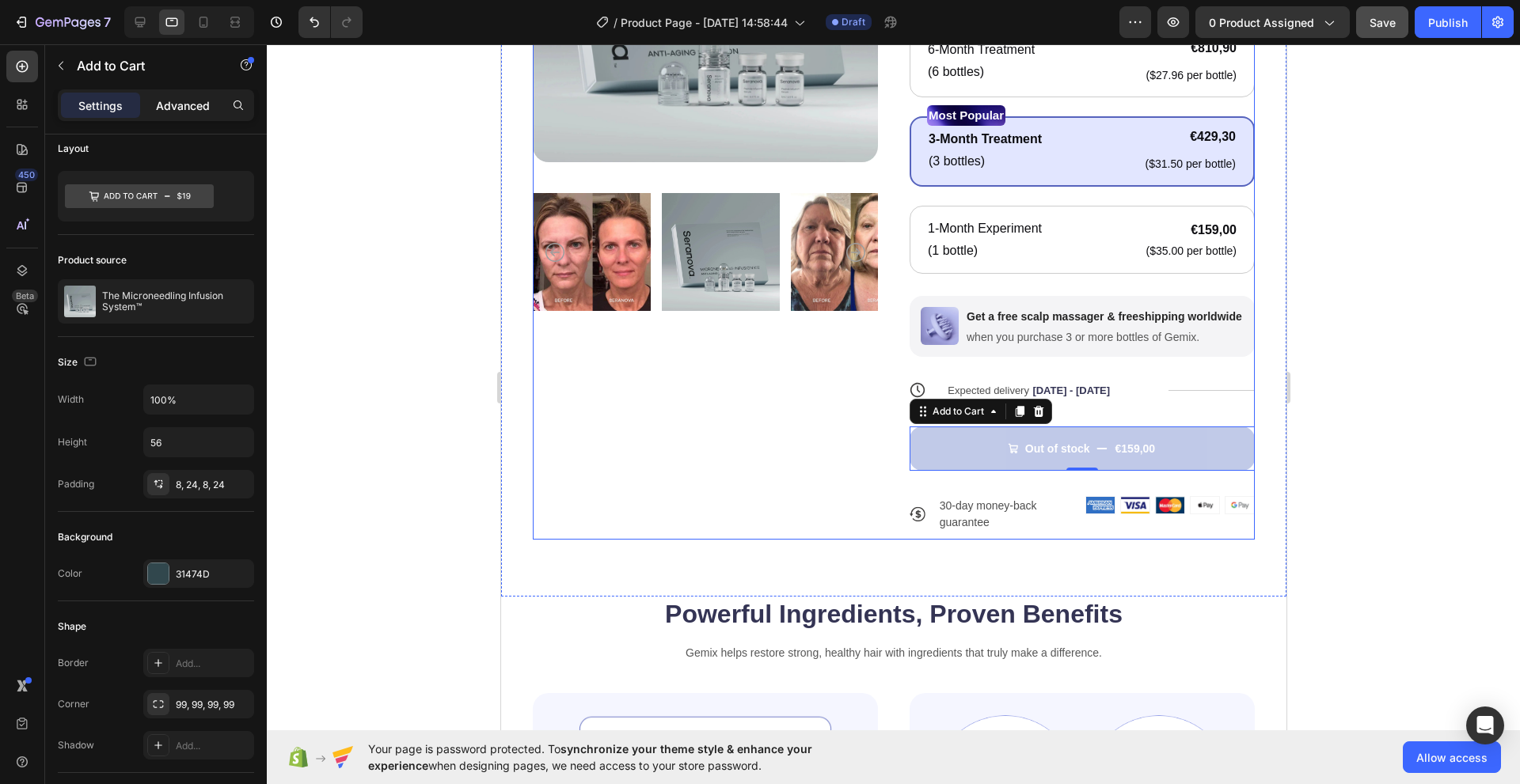
click at [173, 111] on p "Advanced" at bounding box center [182, 105] width 53 height 17
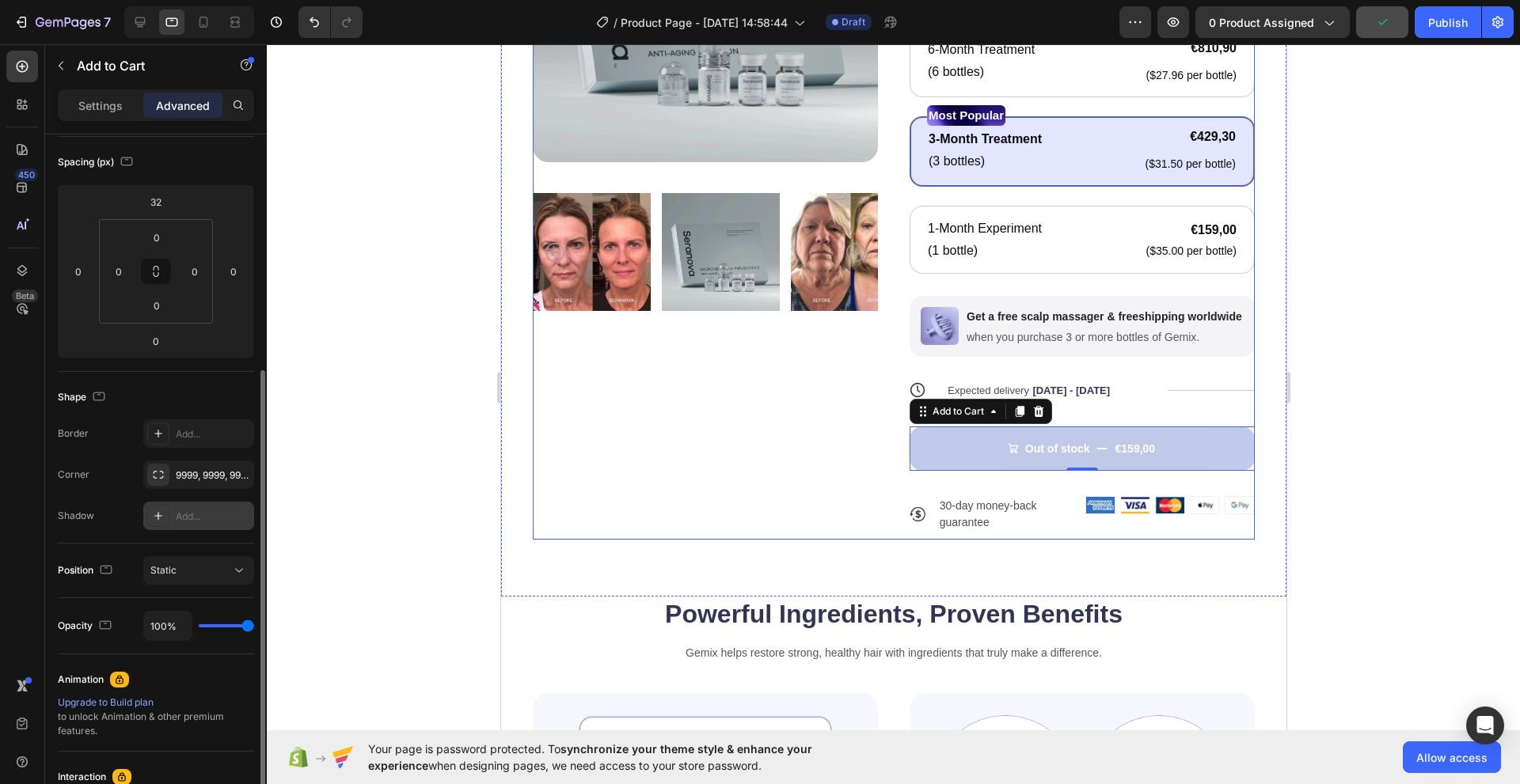
scroll to position [327, 0]
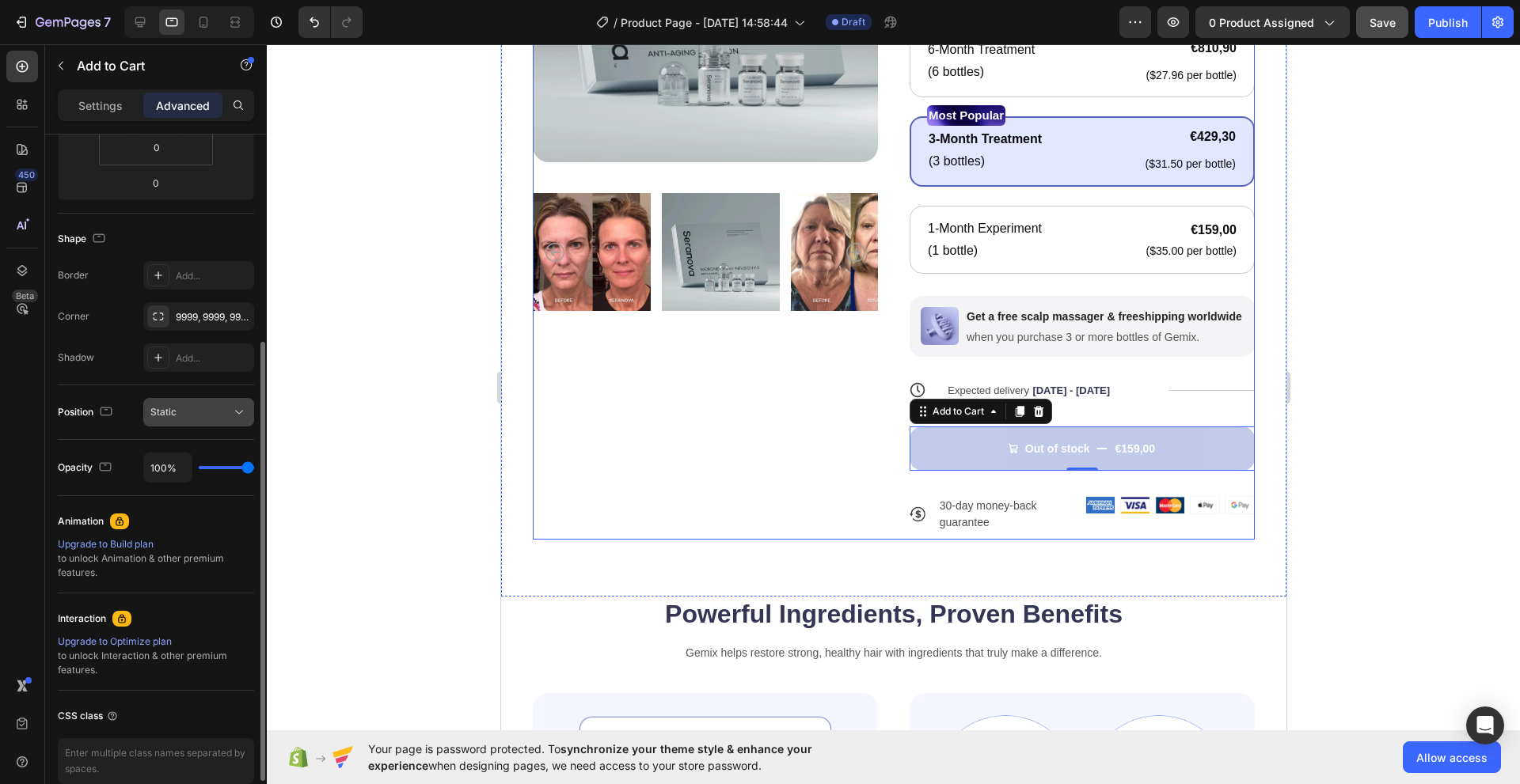
click at [198, 413] on div "Static" at bounding box center [190, 412] width 81 height 15
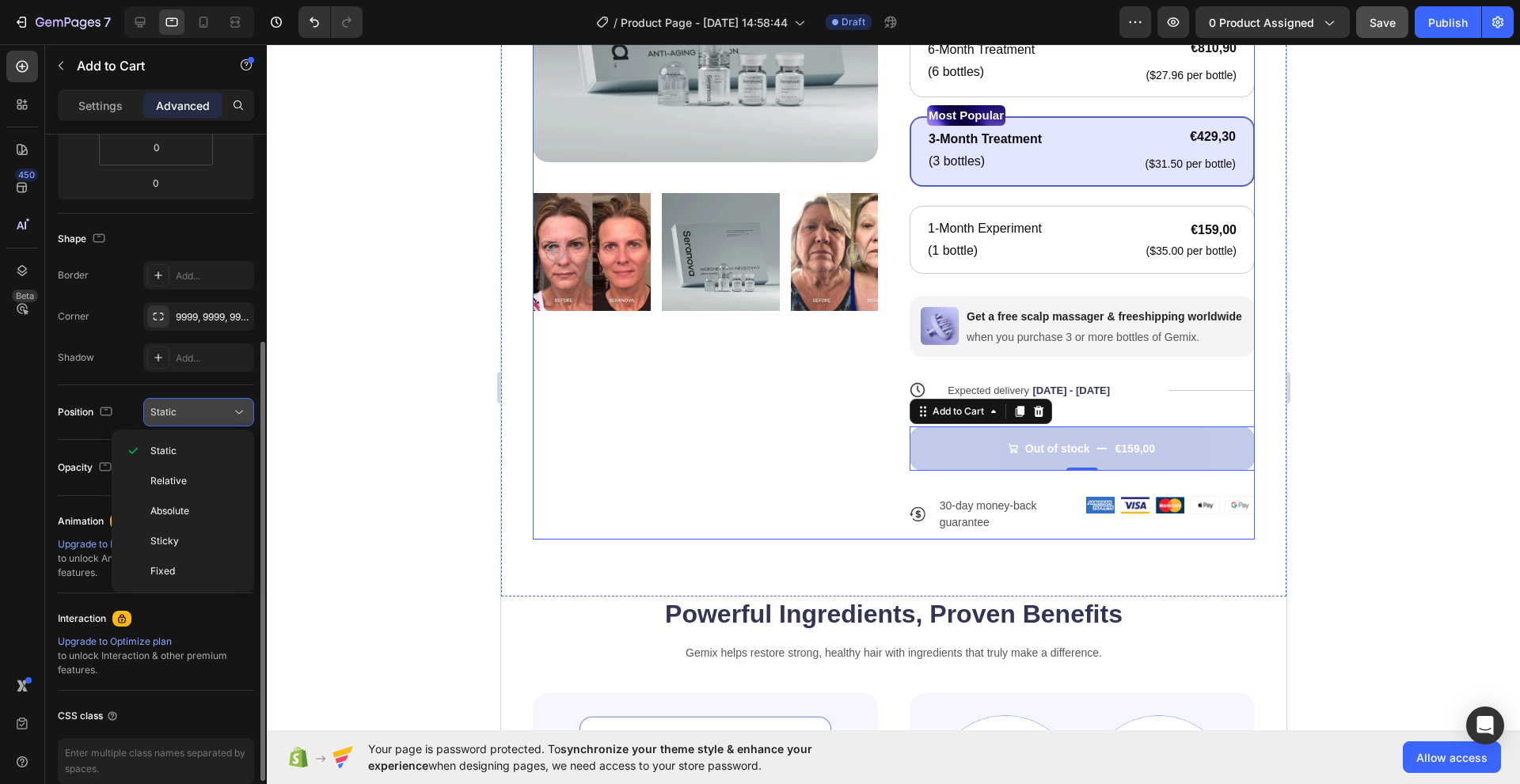
click at [198, 413] on div "Static" at bounding box center [190, 412] width 81 height 15
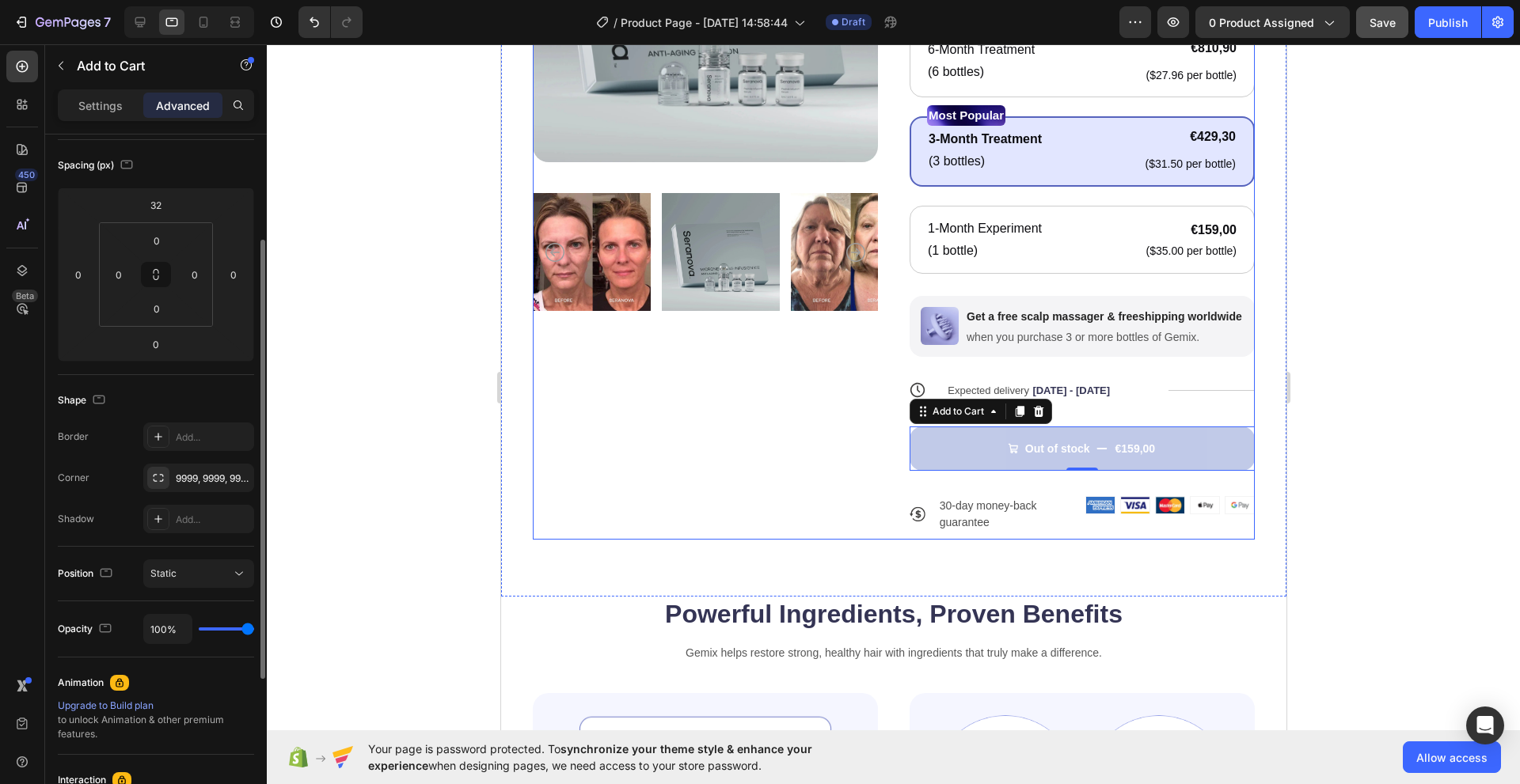
scroll to position [0, 0]
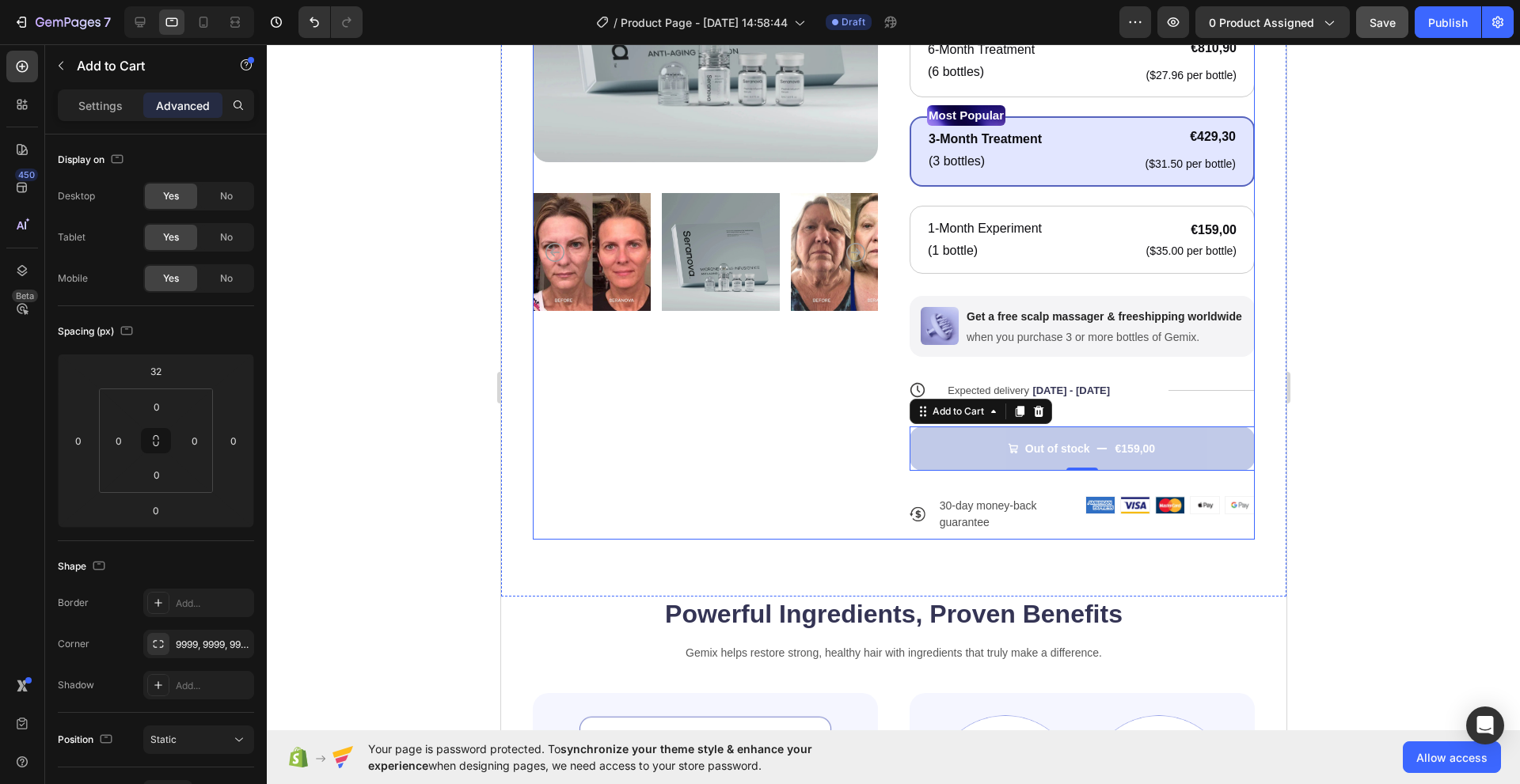
click at [403, 233] on div at bounding box center [892, 414] width 1253 height 739
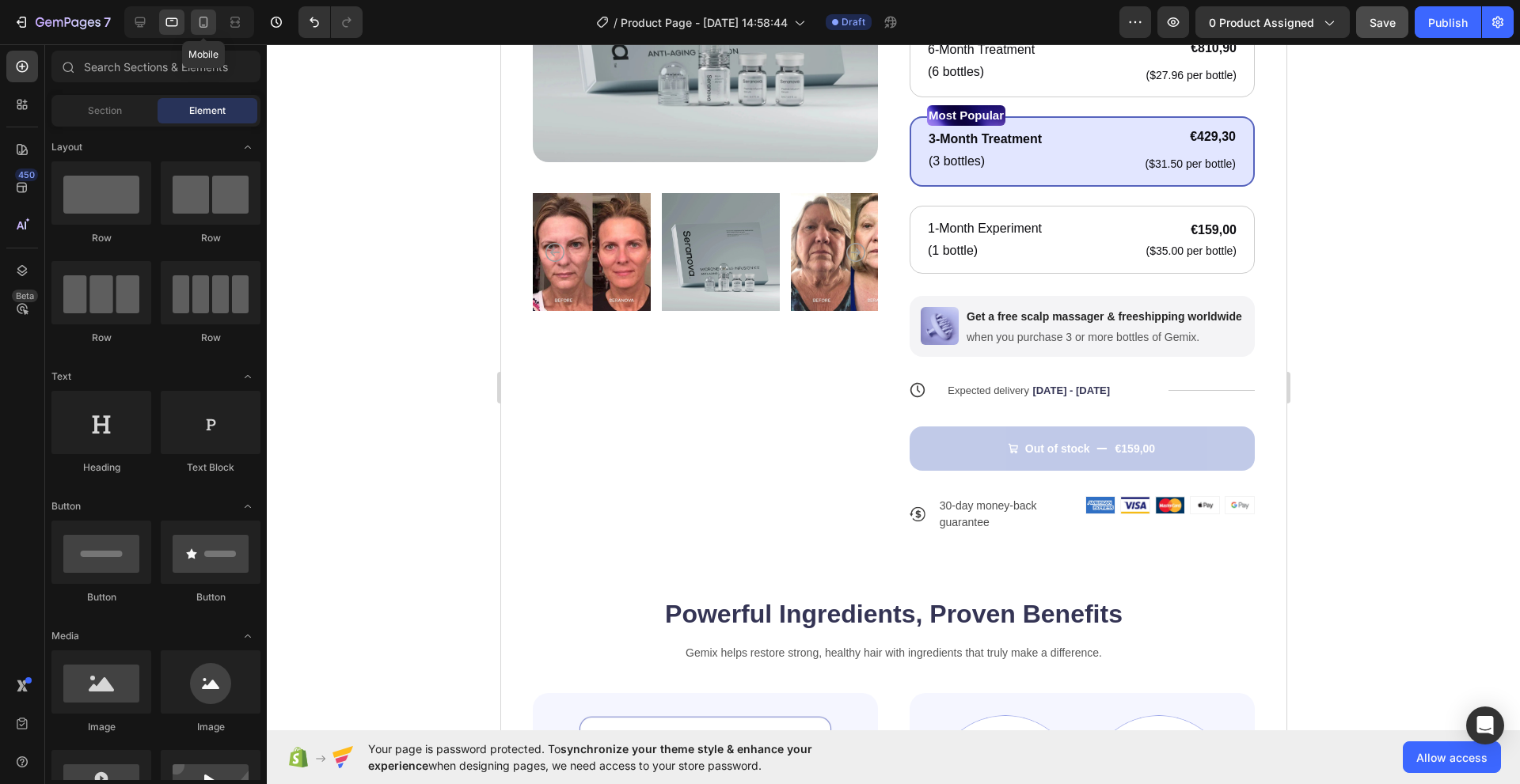
click at [212, 20] on div at bounding box center [203, 22] width 25 height 25
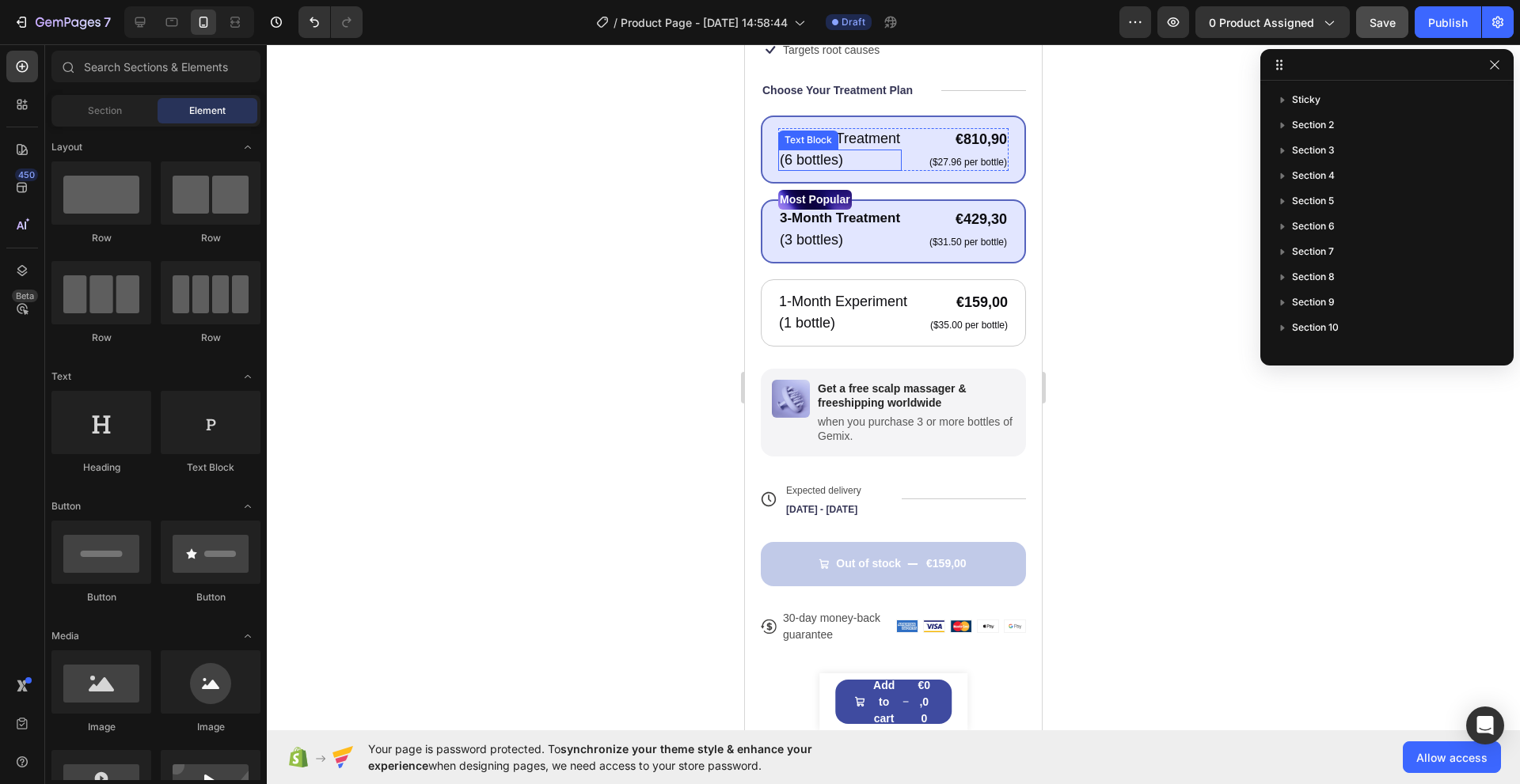
scroll to position [554, 0]
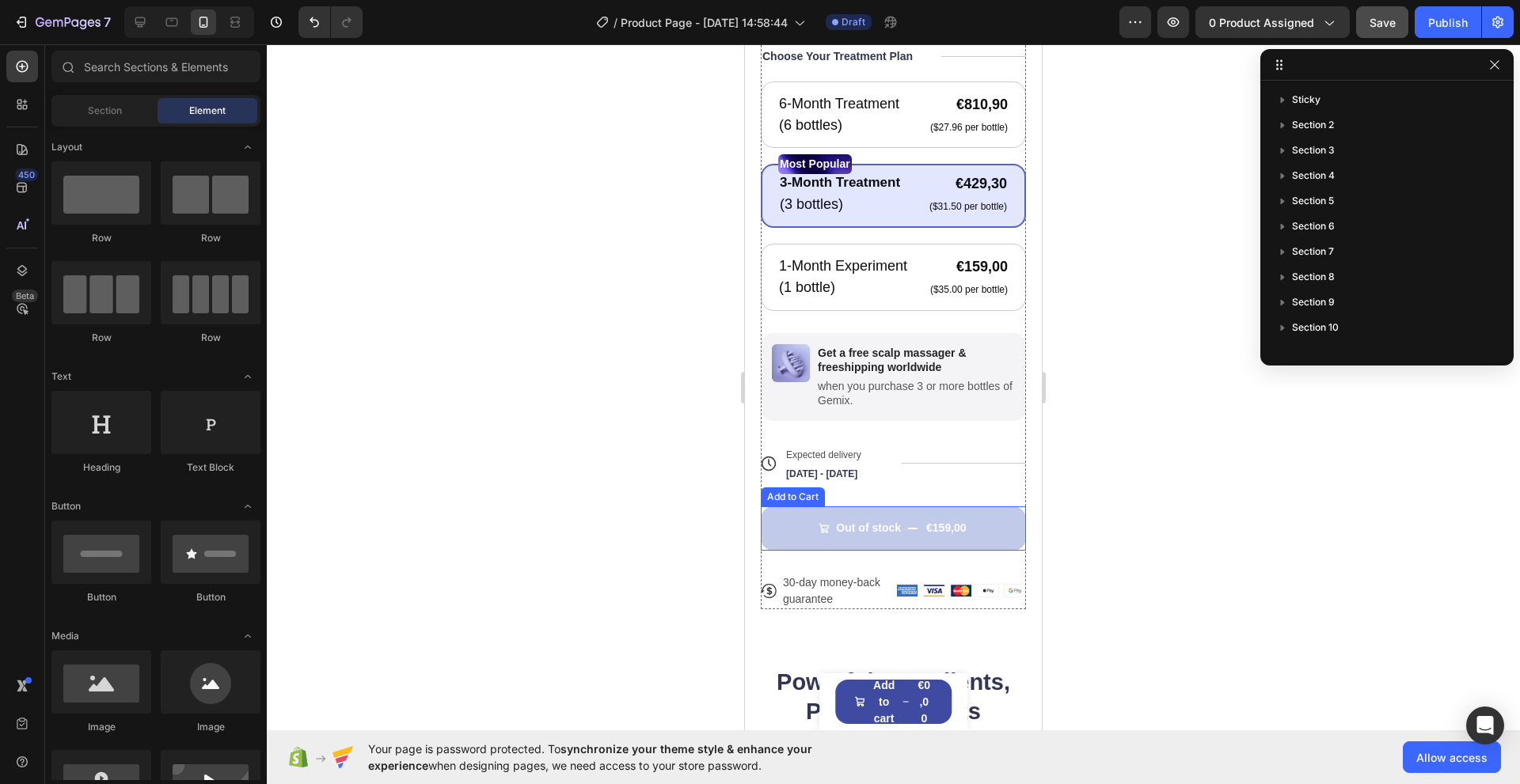
click at [786, 526] on button "Out of stock €159,00" at bounding box center [893, 528] width 265 height 45
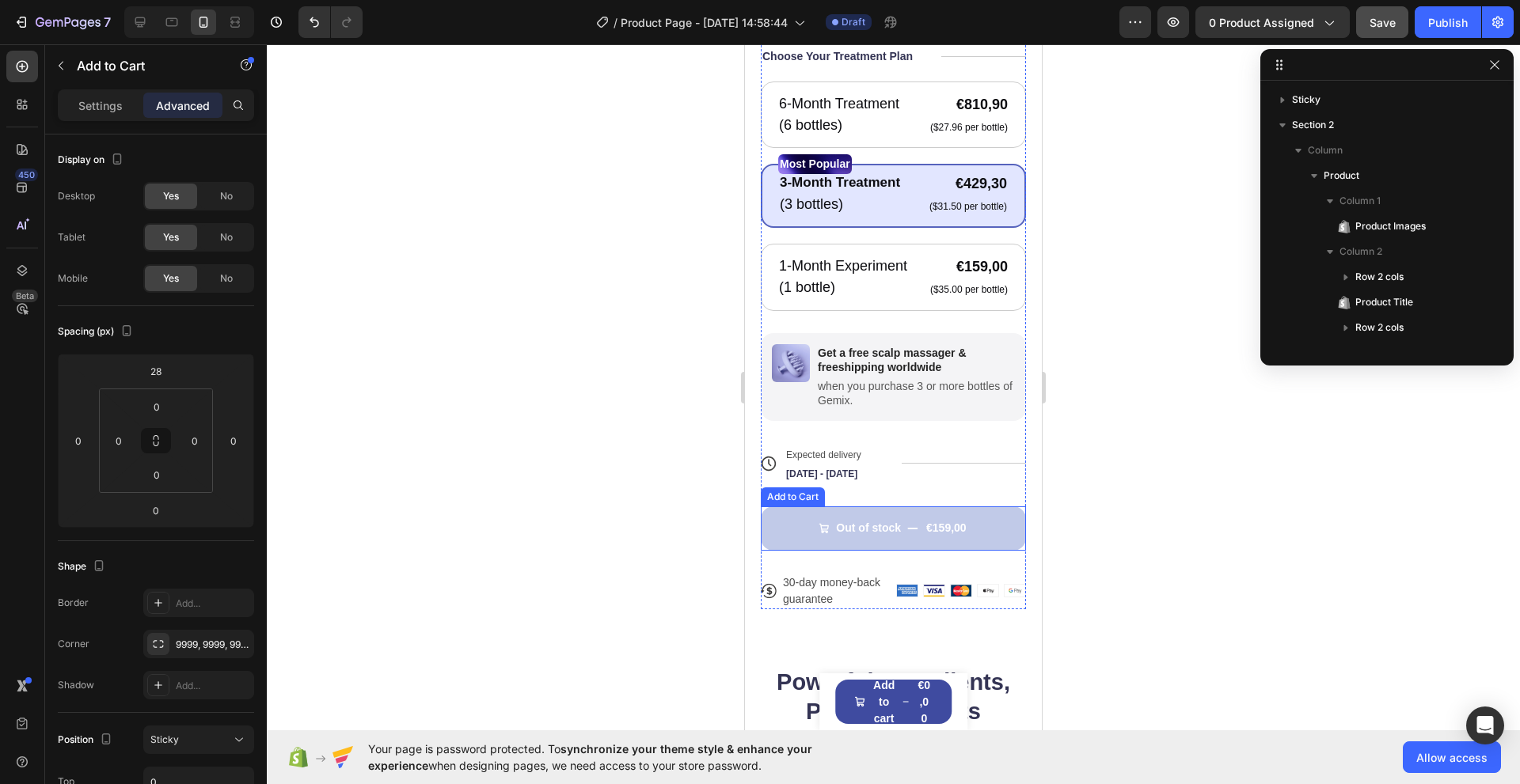
scroll to position [275, 0]
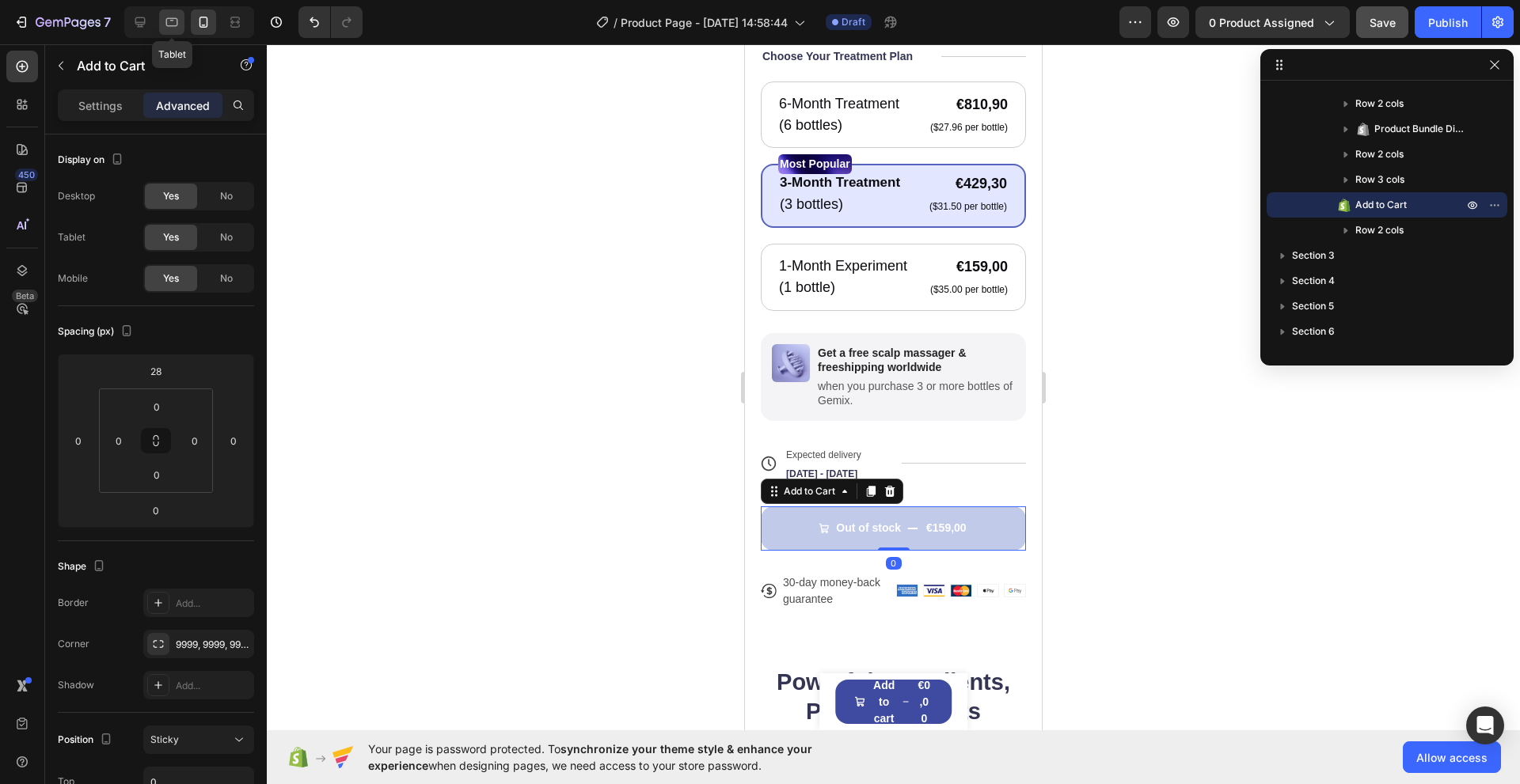
click at [172, 19] on icon at bounding box center [172, 22] width 12 height 9
type input "32"
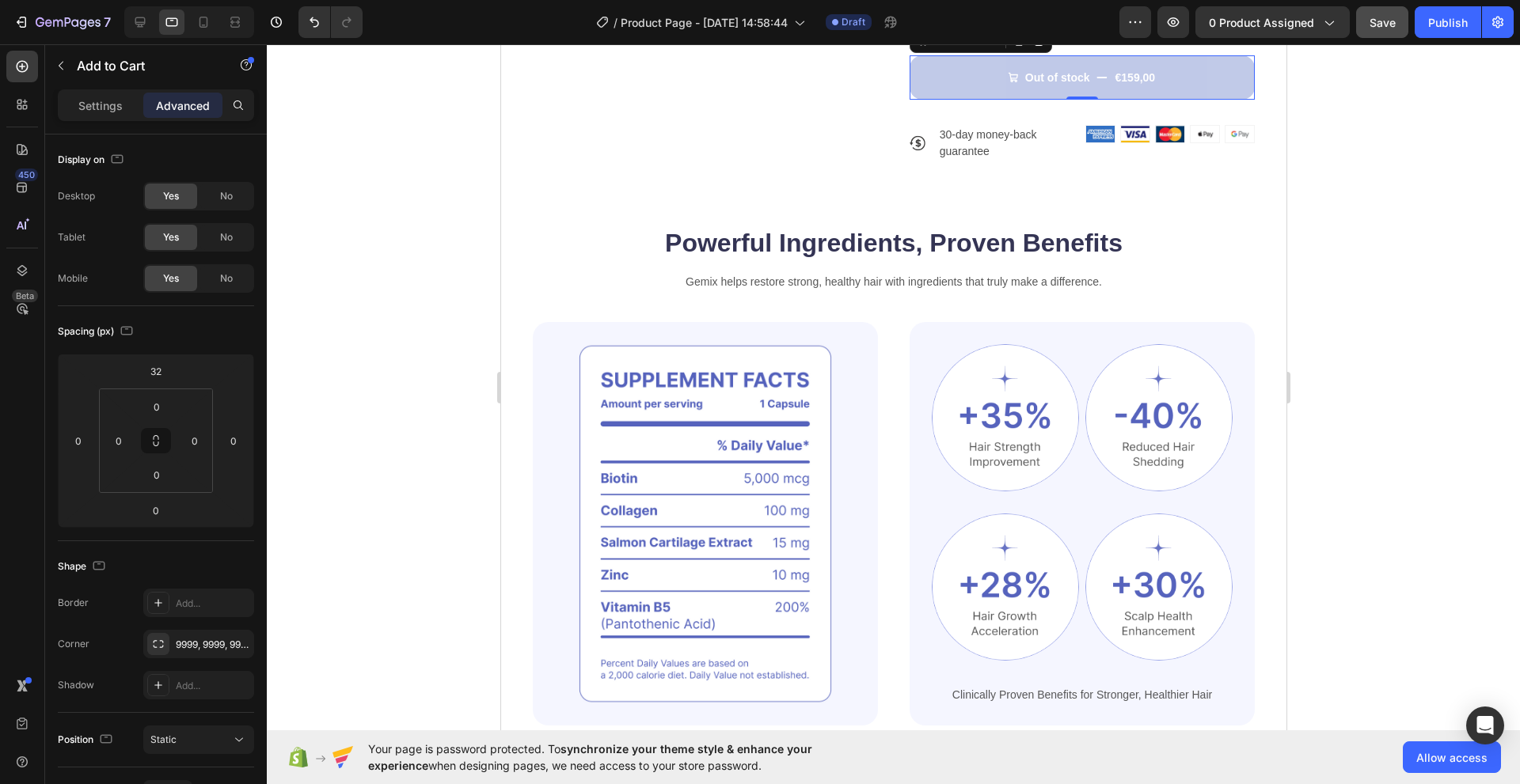
scroll to position [643, 0]
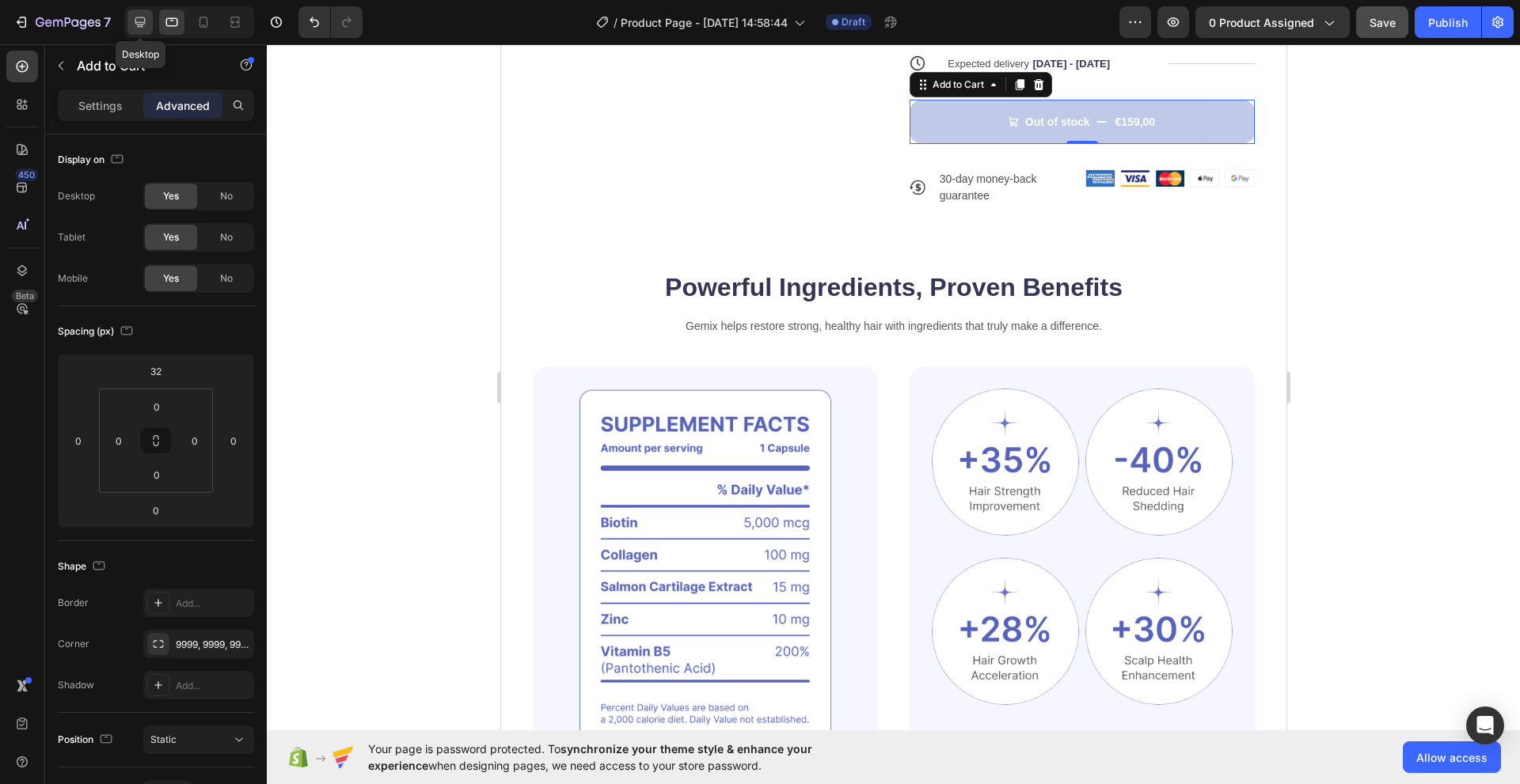
click at [143, 26] on icon at bounding box center [140, 22] width 11 height 11
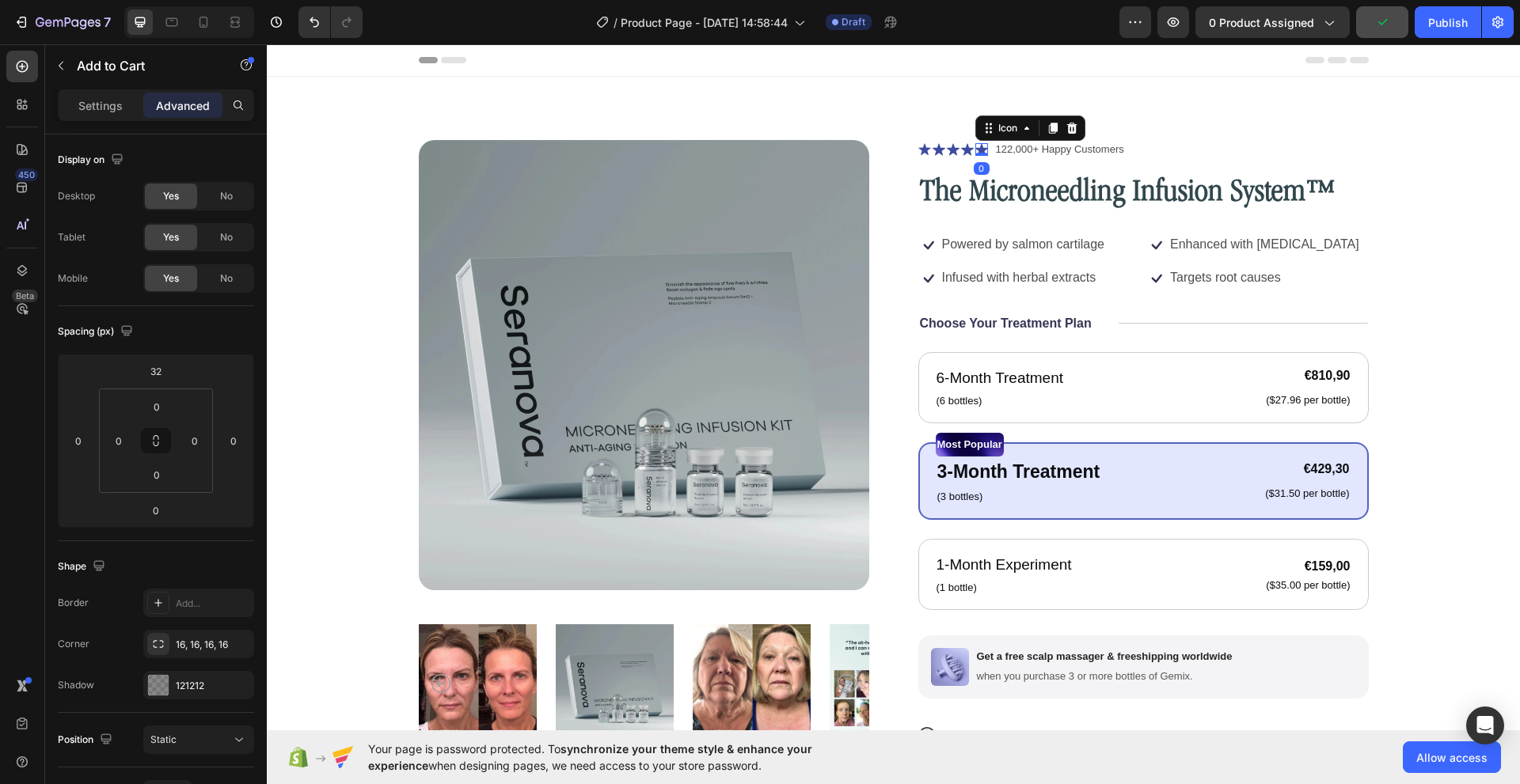
click at [975, 147] on icon at bounding box center [981, 149] width 13 height 13
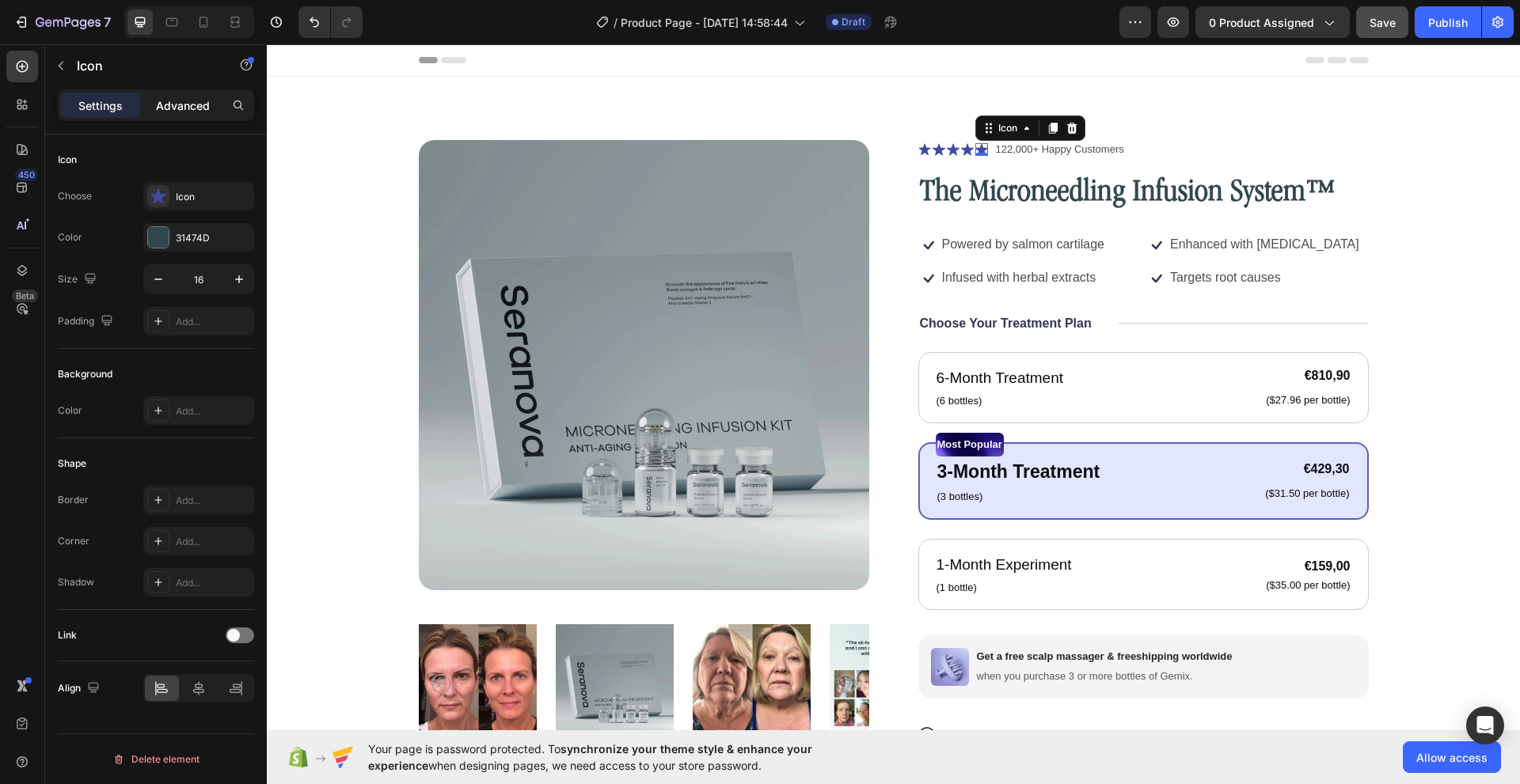
click at [176, 100] on p "Advanced" at bounding box center [182, 105] width 53 height 17
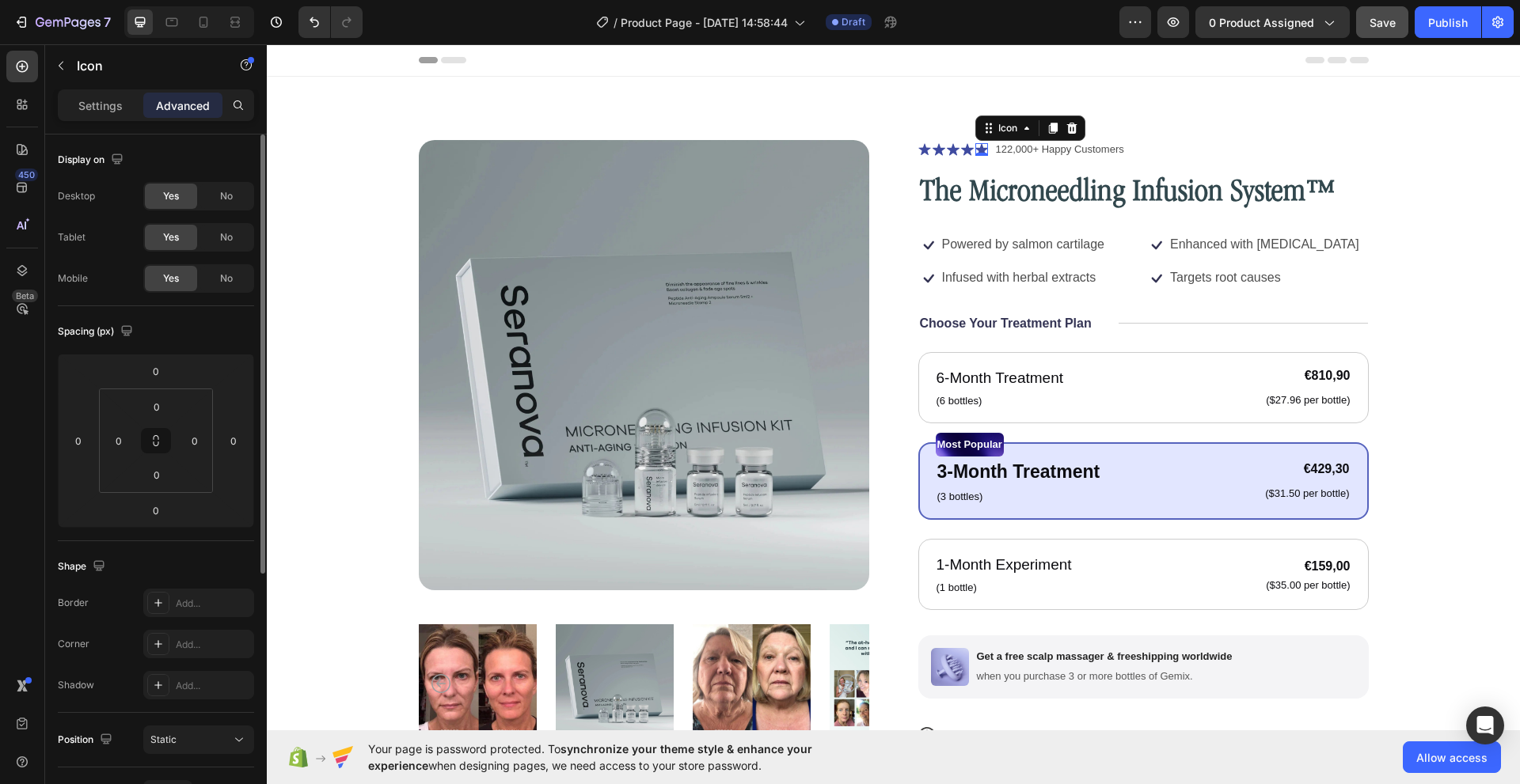
scroll to position [403, 0]
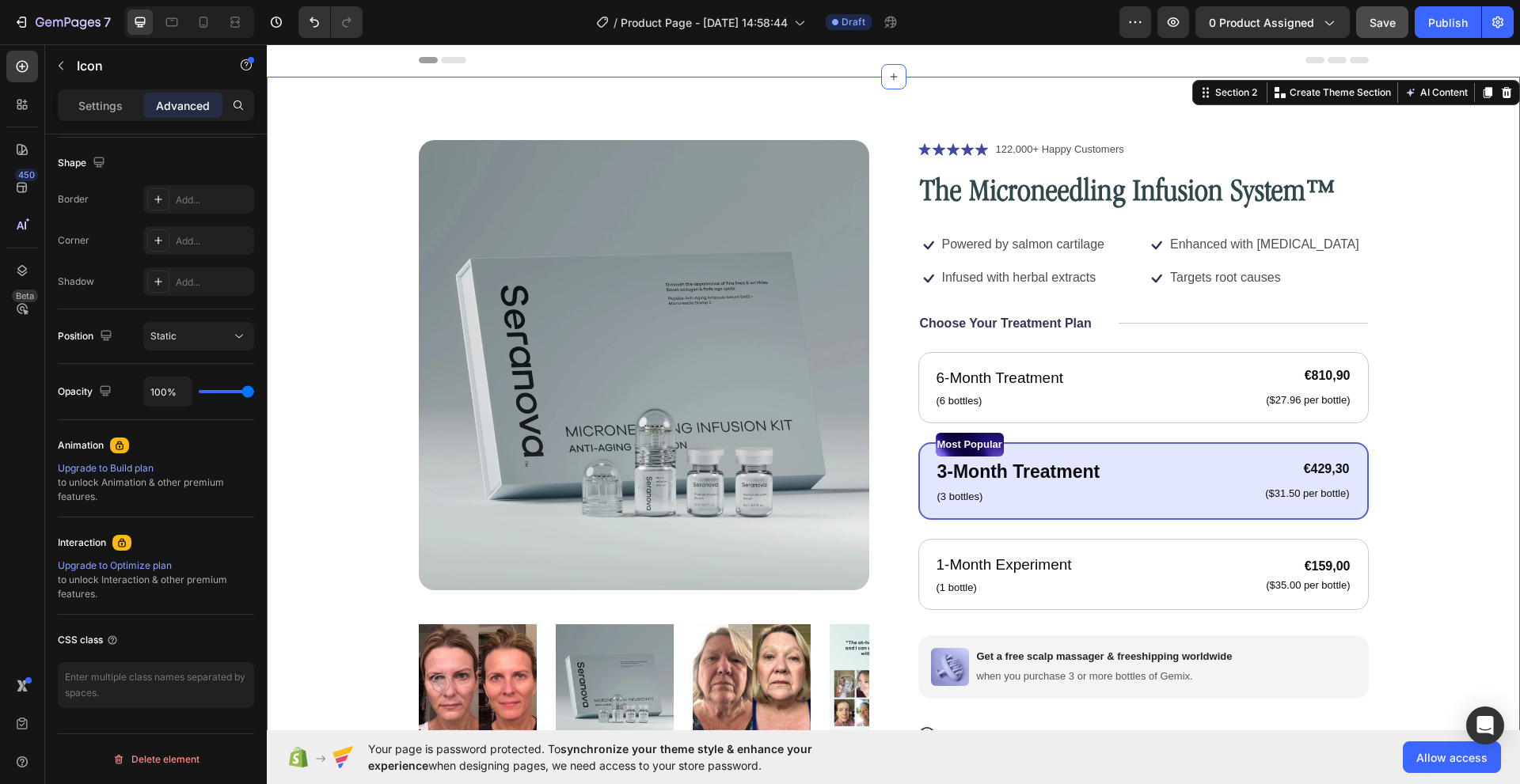
click at [386, 312] on div "Product Images Icon Icon Icon Icon Icon Icon List 122,000+ Happy Customers Text…" at bounding box center [893, 521] width 1126 height 763
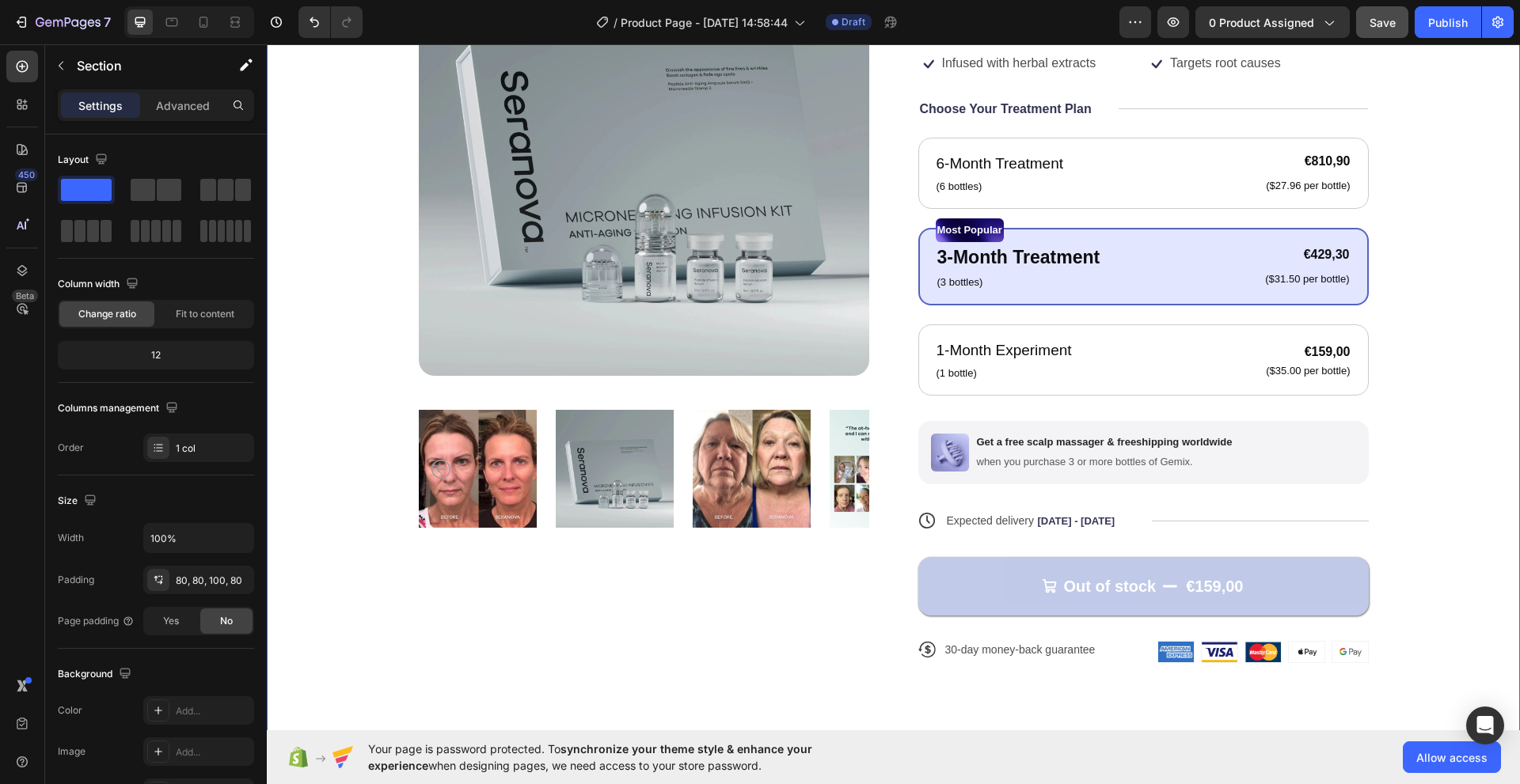
scroll to position [317, 0]
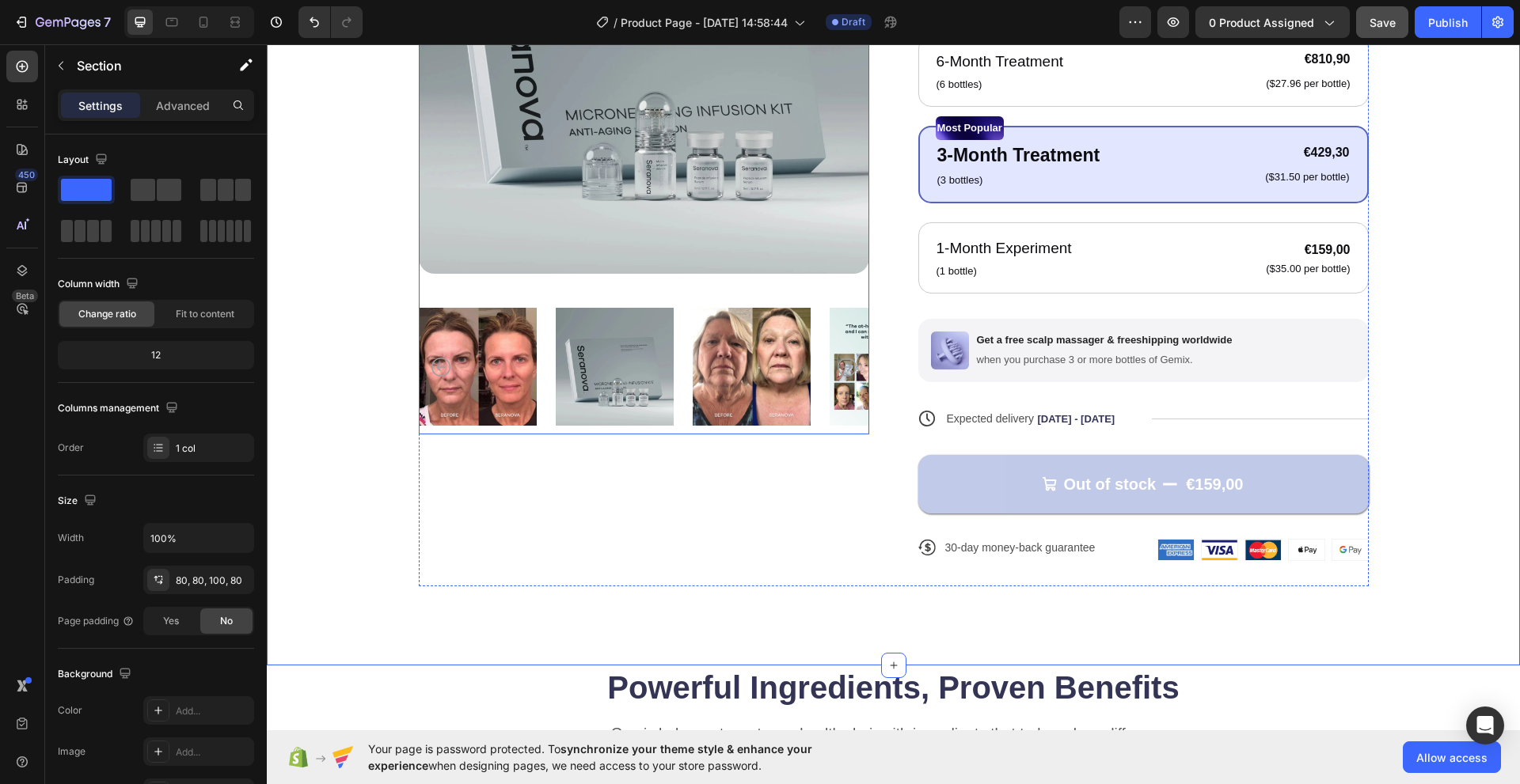
click at [432, 364] on icon "Carousel Back Arrow" at bounding box center [441, 367] width 19 height 19
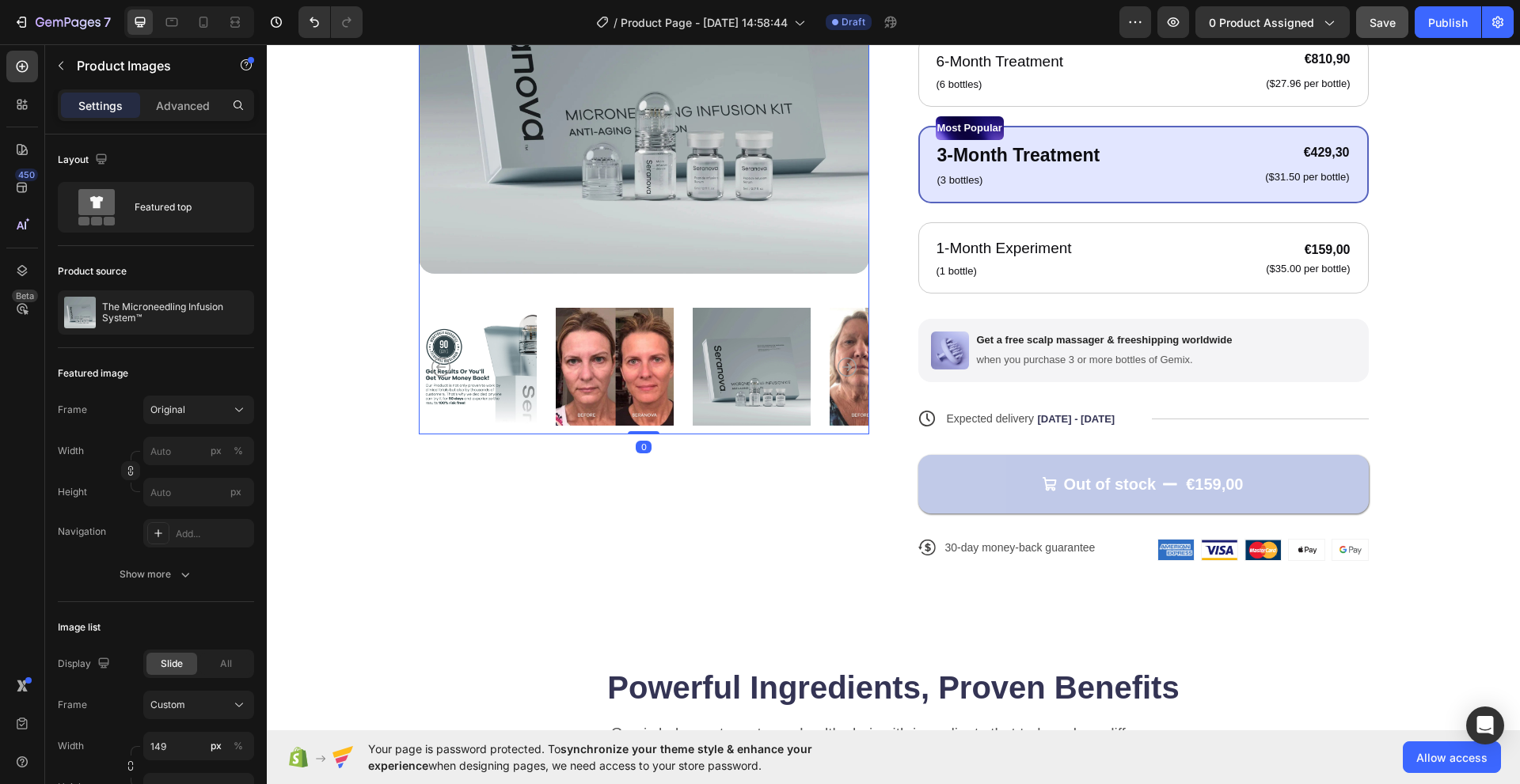
click at [432, 370] on icon "Carousel Back Arrow" at bounding box center [441, 367] width 19 height 19
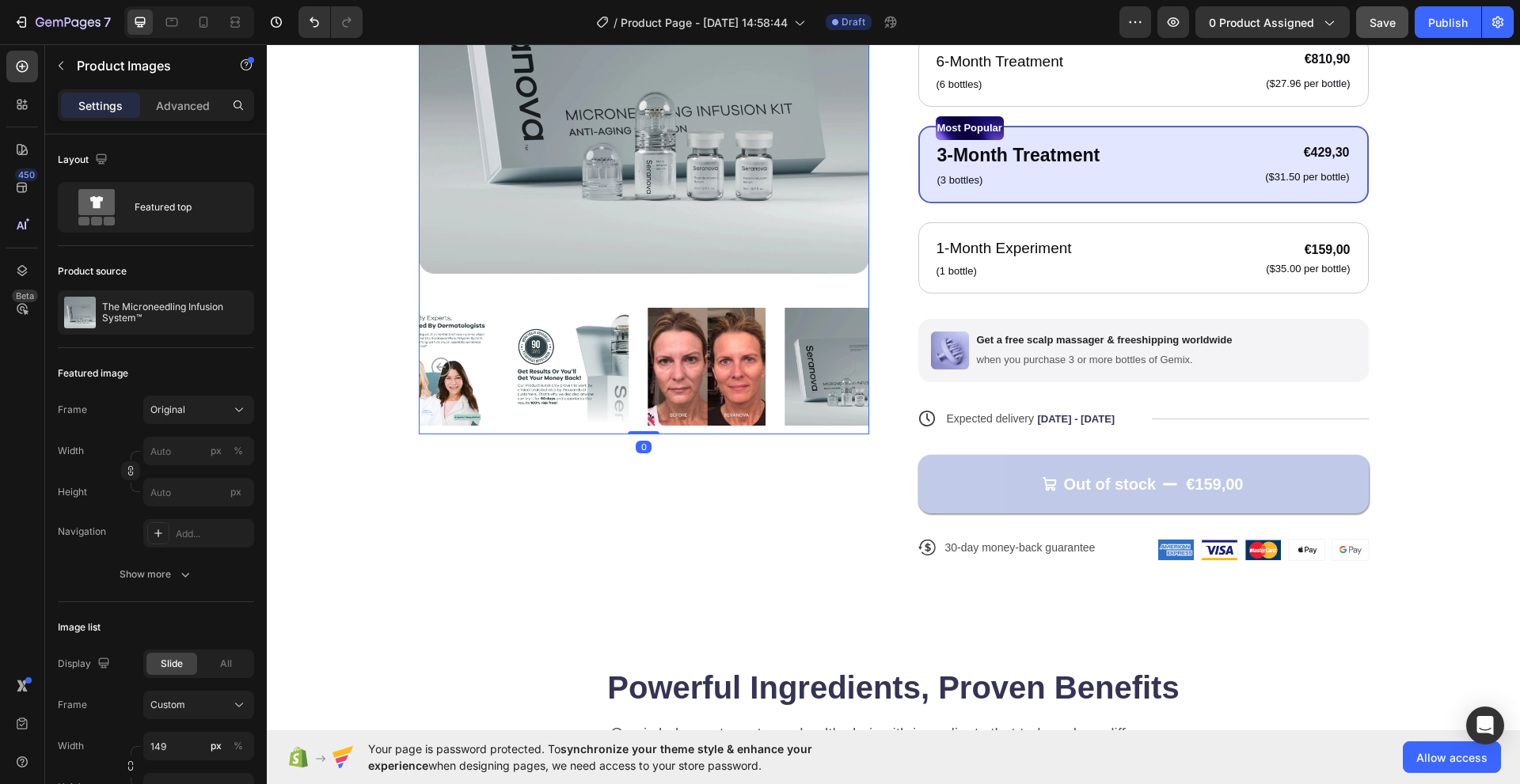
click at [432, 370] on icon "Carousel Back Arrow" at bounding box center [441, 367] width 19 height 19
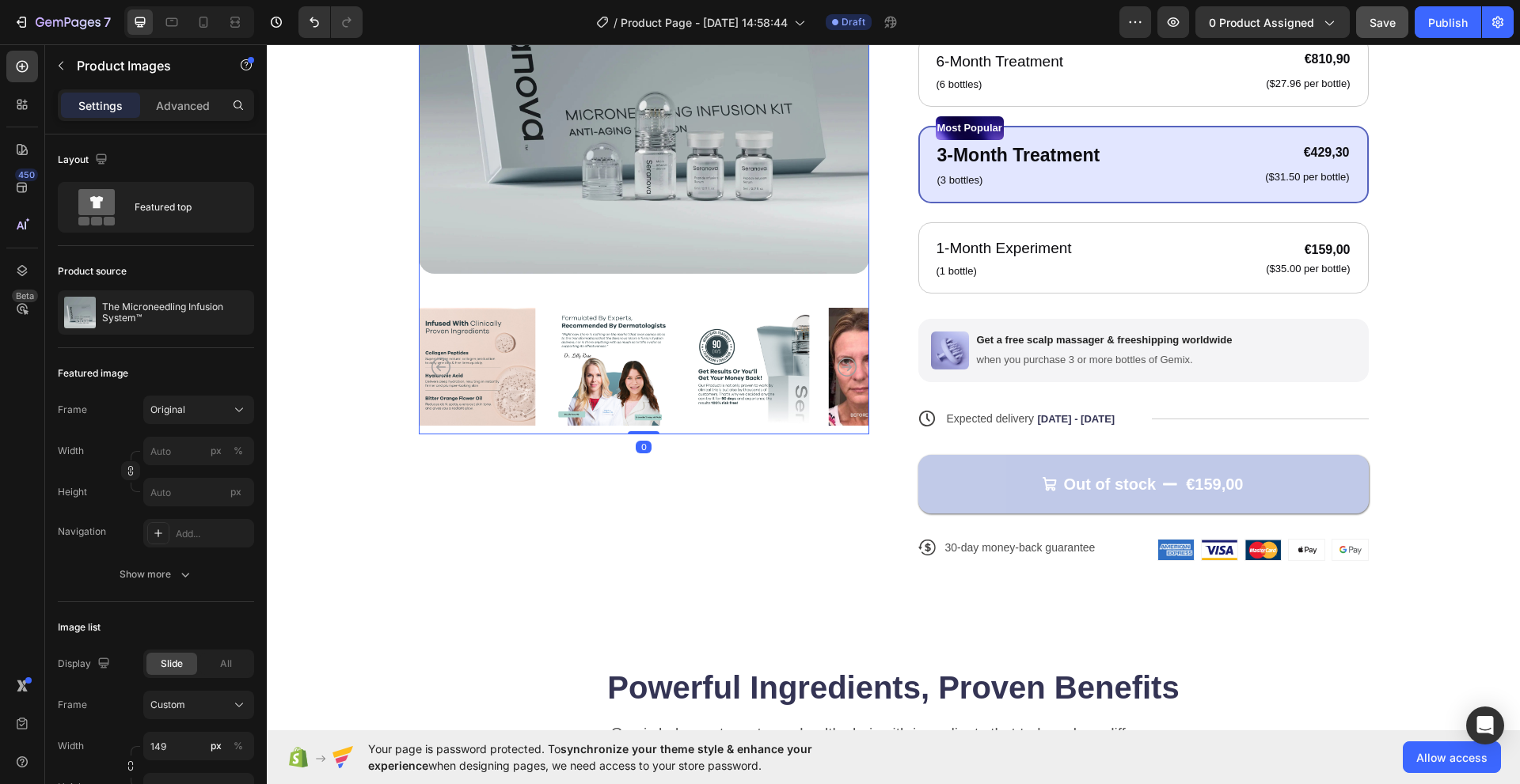
click at [436, 368] on icon "Carousel Back Arrow" at bounding box center [441, 367] width 19 height 19
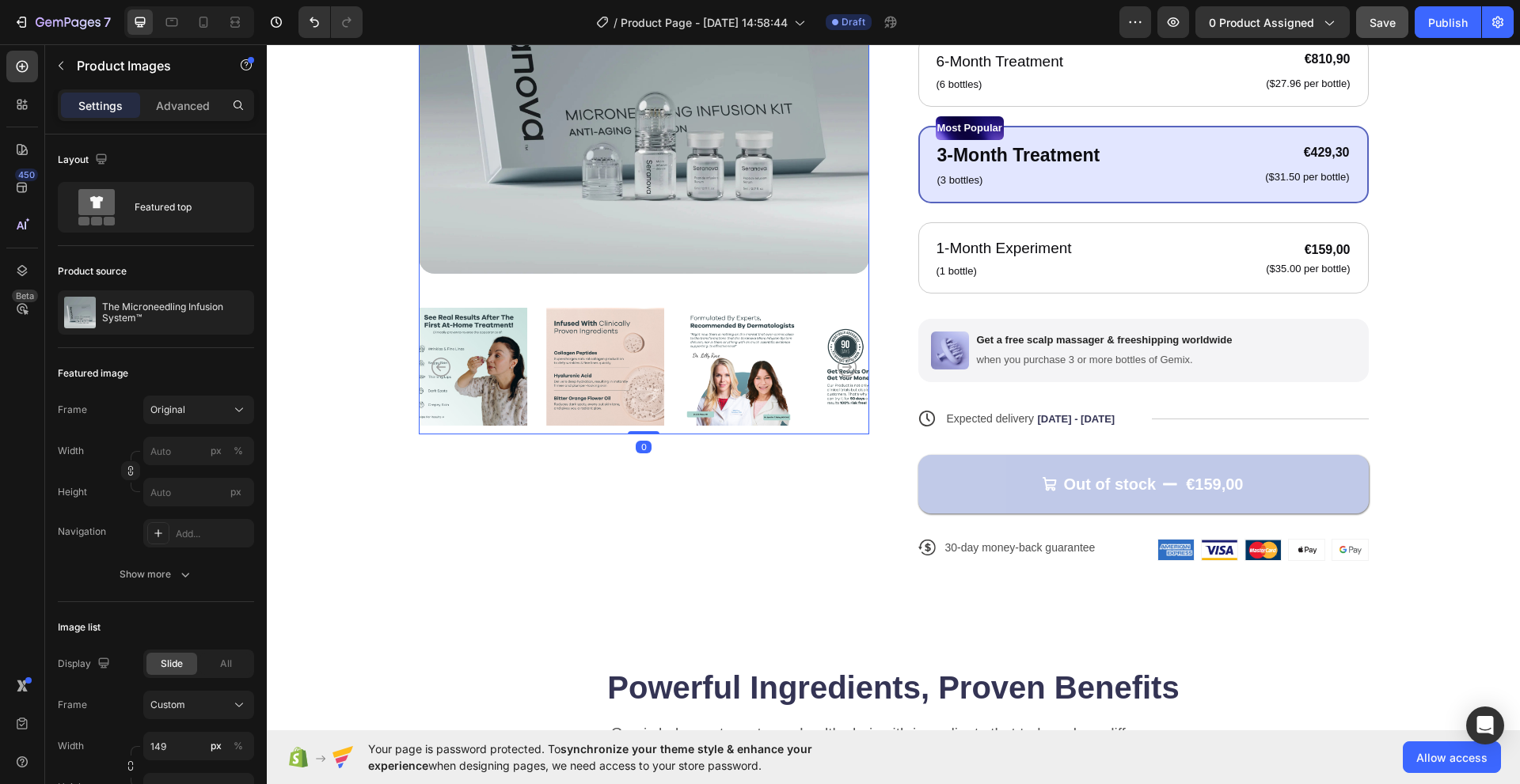
click at [436, 368] on icon "Carousel Back Arrow" at bounding box center [441, 367] width 19 height 19
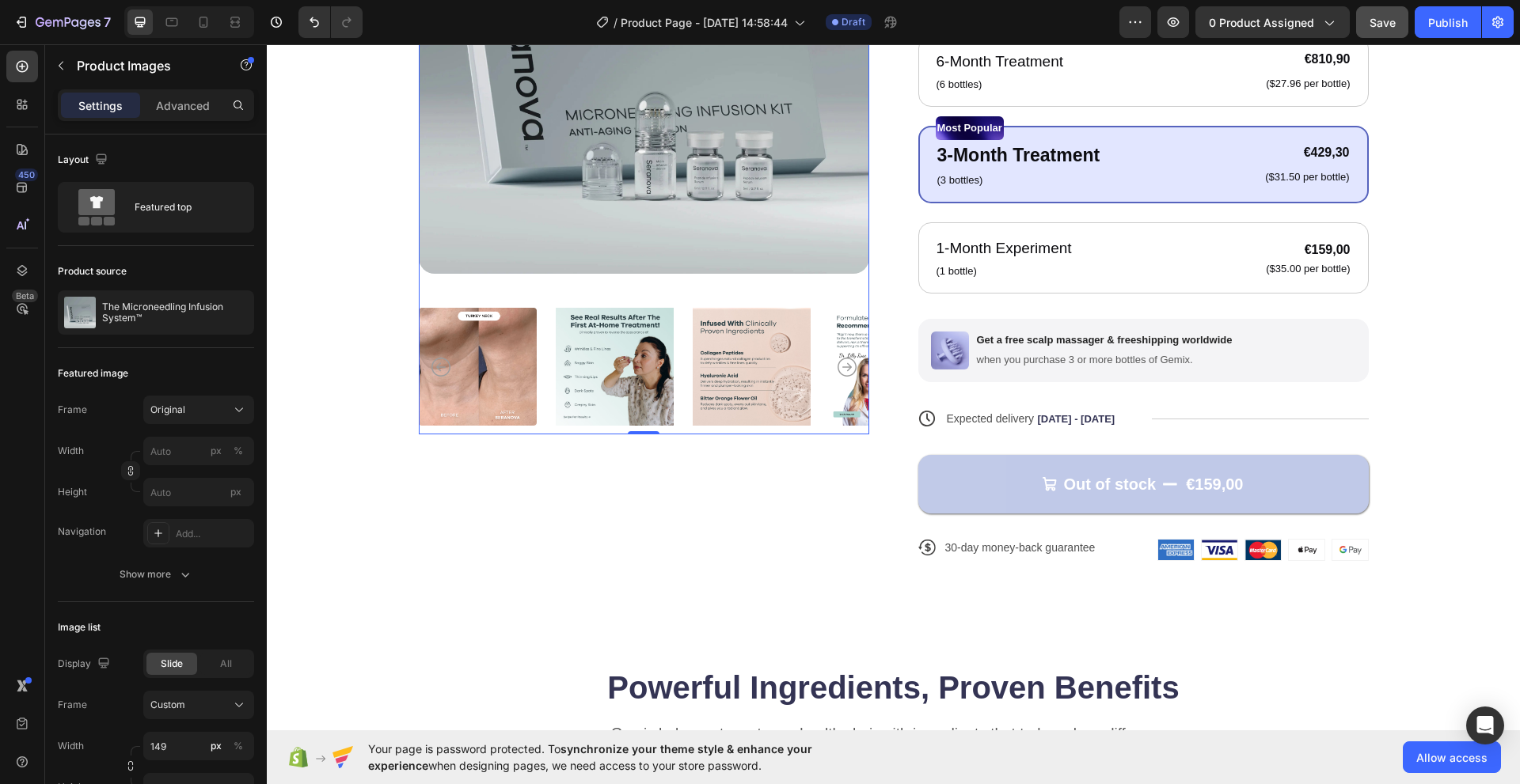
click at [445, 284] on div at bounding box center [643, 128] width 450 height 611
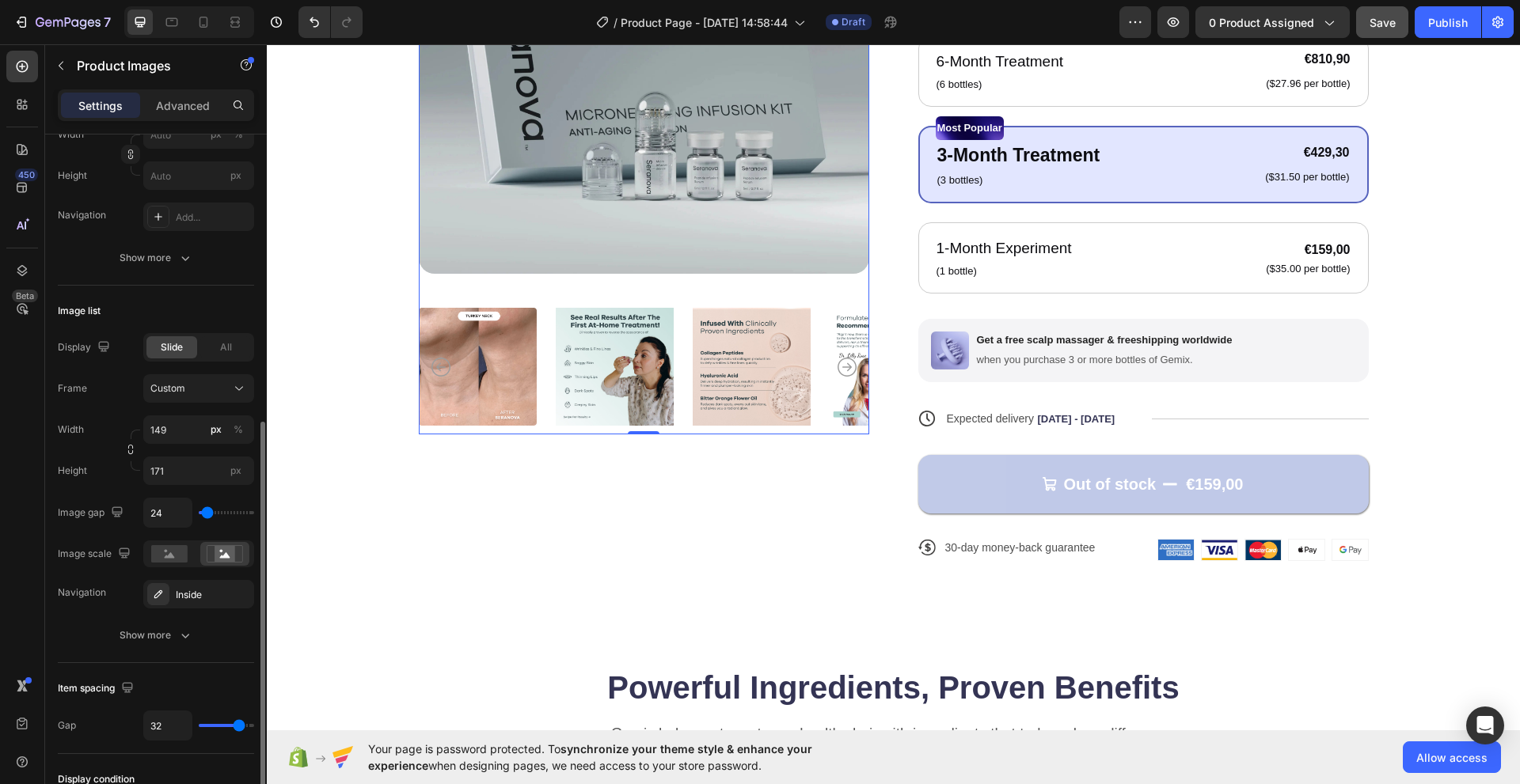
scroll to position [395, 0]
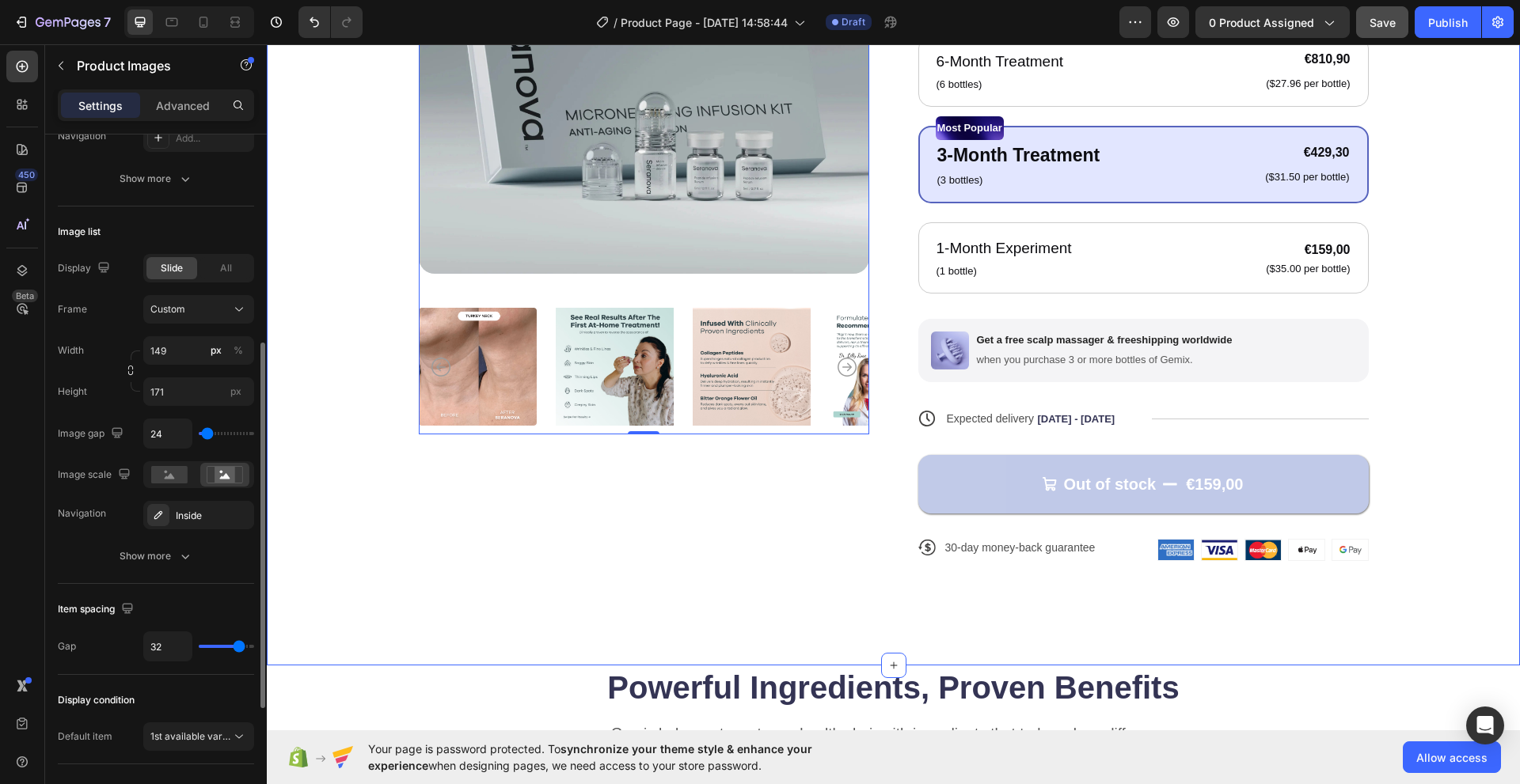
click at [419, 513] on div "Product Images 0" at bounding box center [643, 204] width 450 height 763
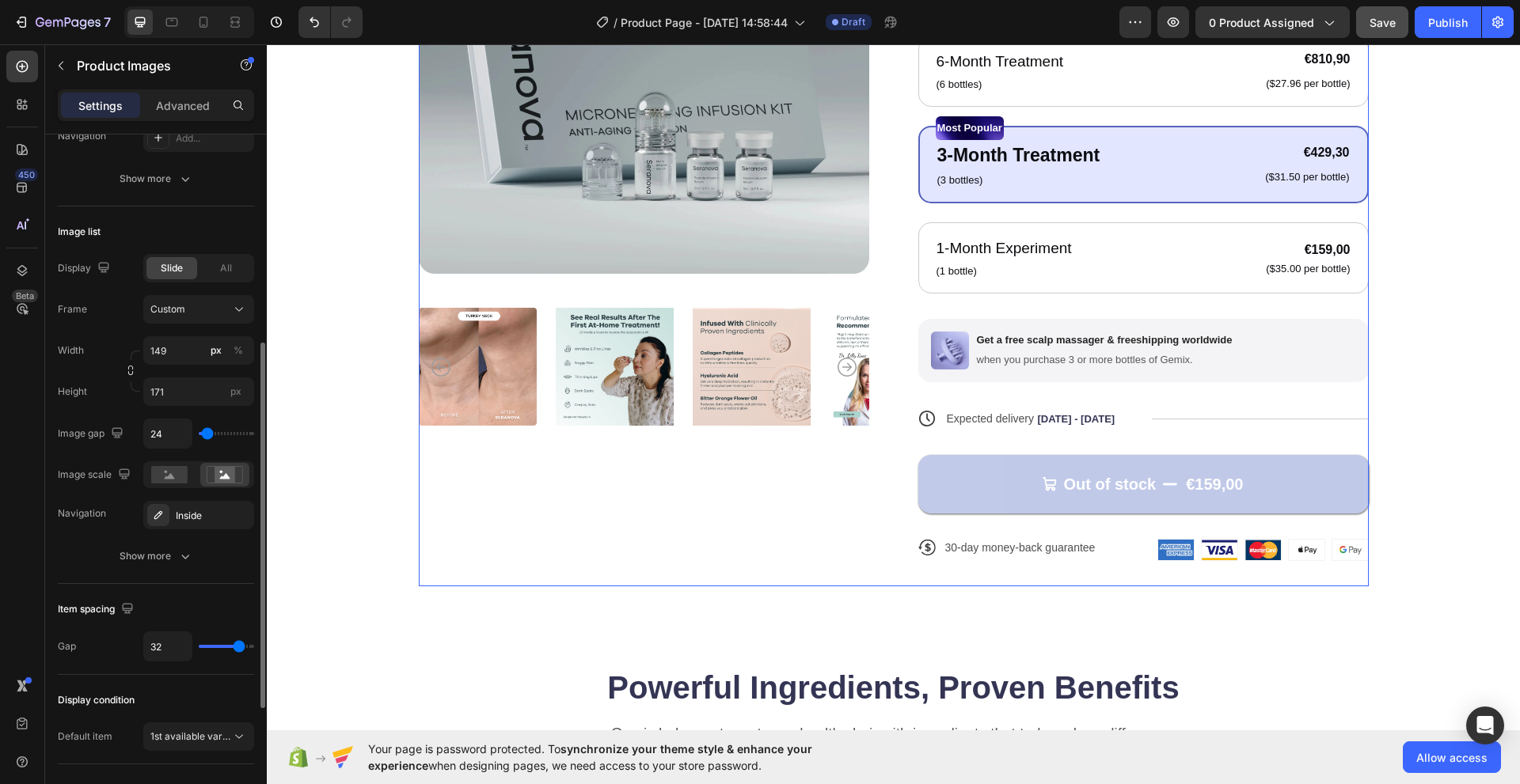
scroll to position [0, 0]
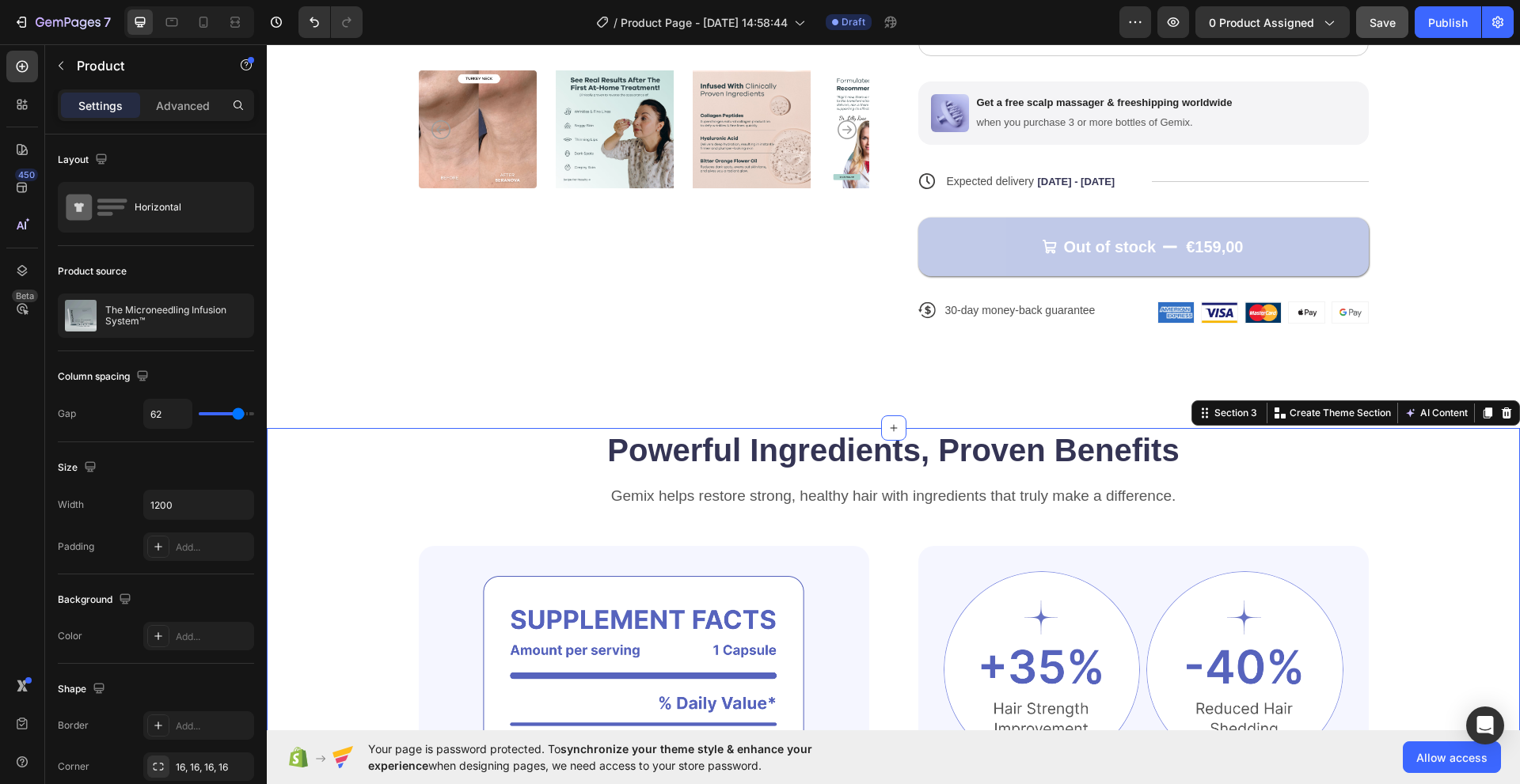
click at [395, 488] on div "Powerful Ingredients, Proven Benefits Heading Gemix helps restore strong, healt…" at bounding box center [893, 744] width 1126 height 632
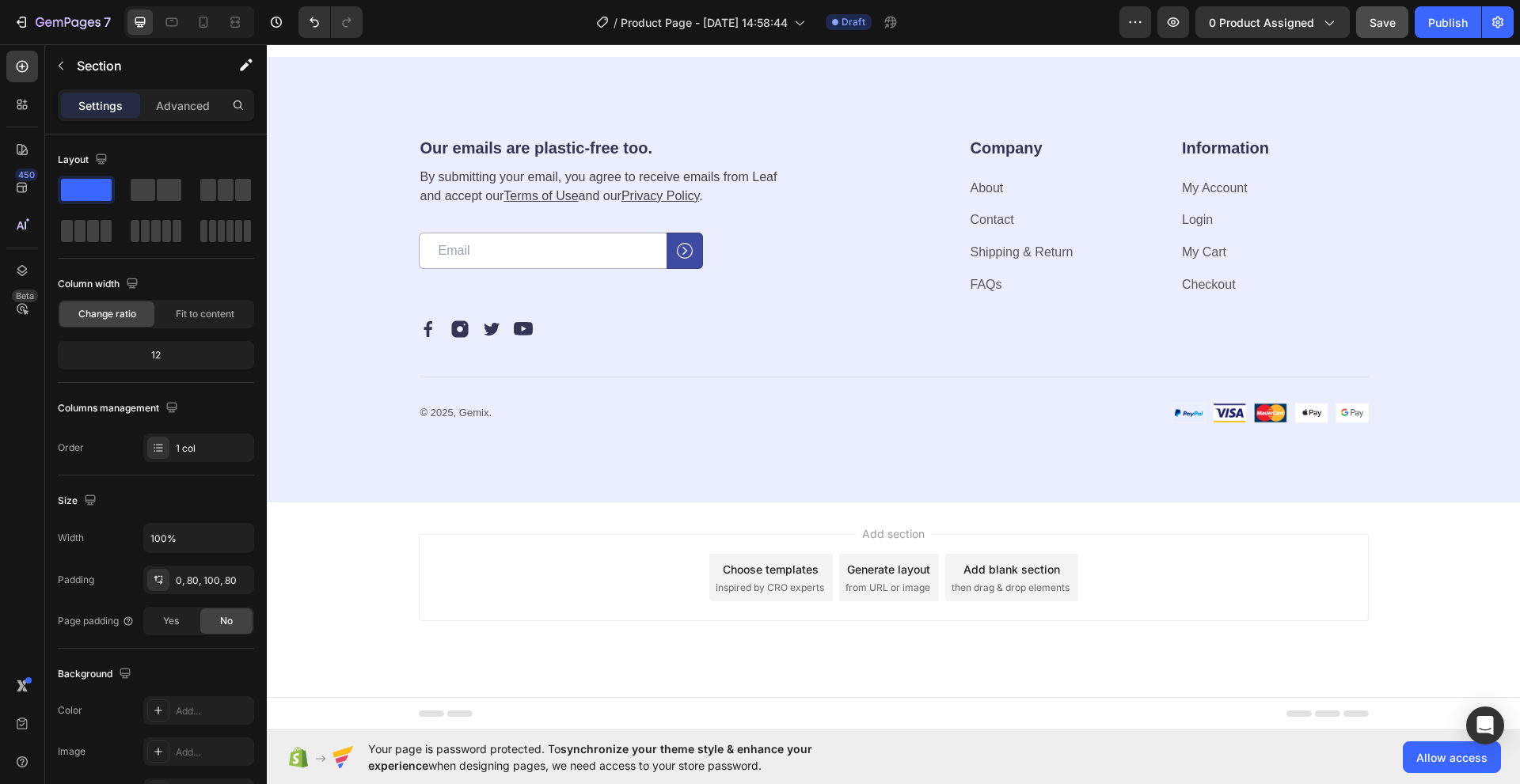
scroll to position [5224, 0]
click at [1440, 31] on button "Publish" at bounding box center [1447, 22] width 66 height 32
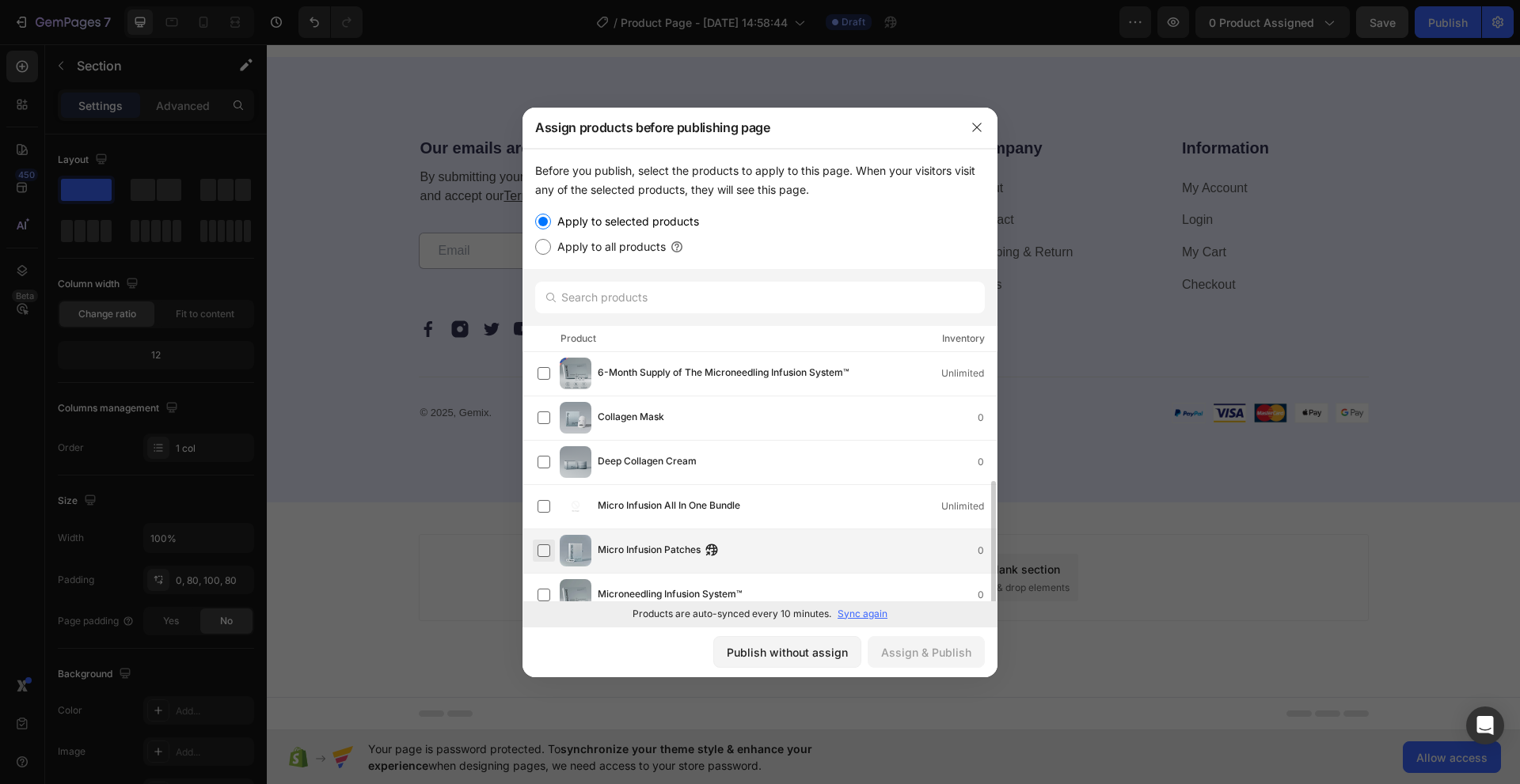
scroll to position [79, 0]
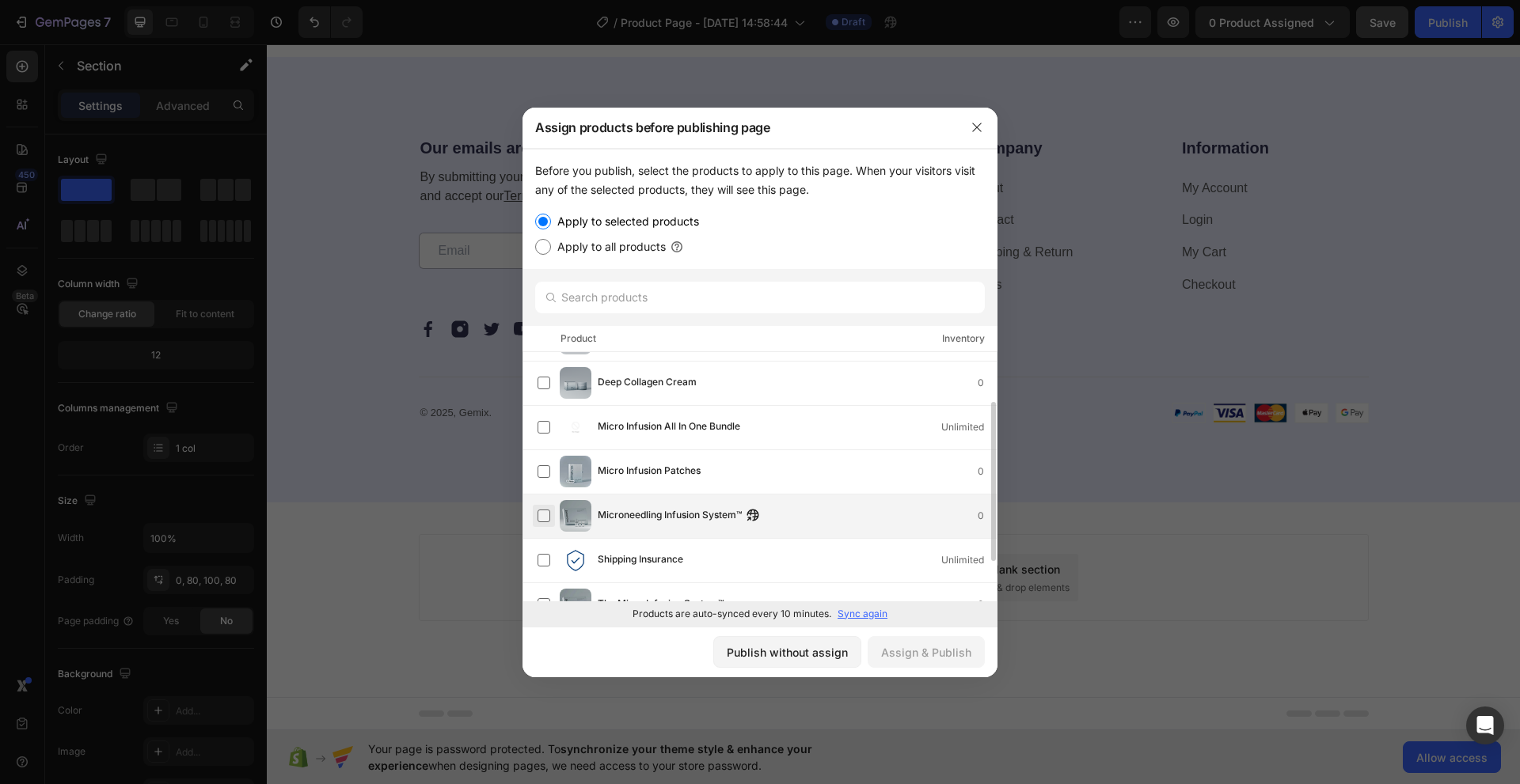
click at [540, 519] on label at bounding box center [543, 515] width 13 height 13
click at [915, 647] on div "Assign & Publish" at bounding box center [925, 652] width 90 height 17
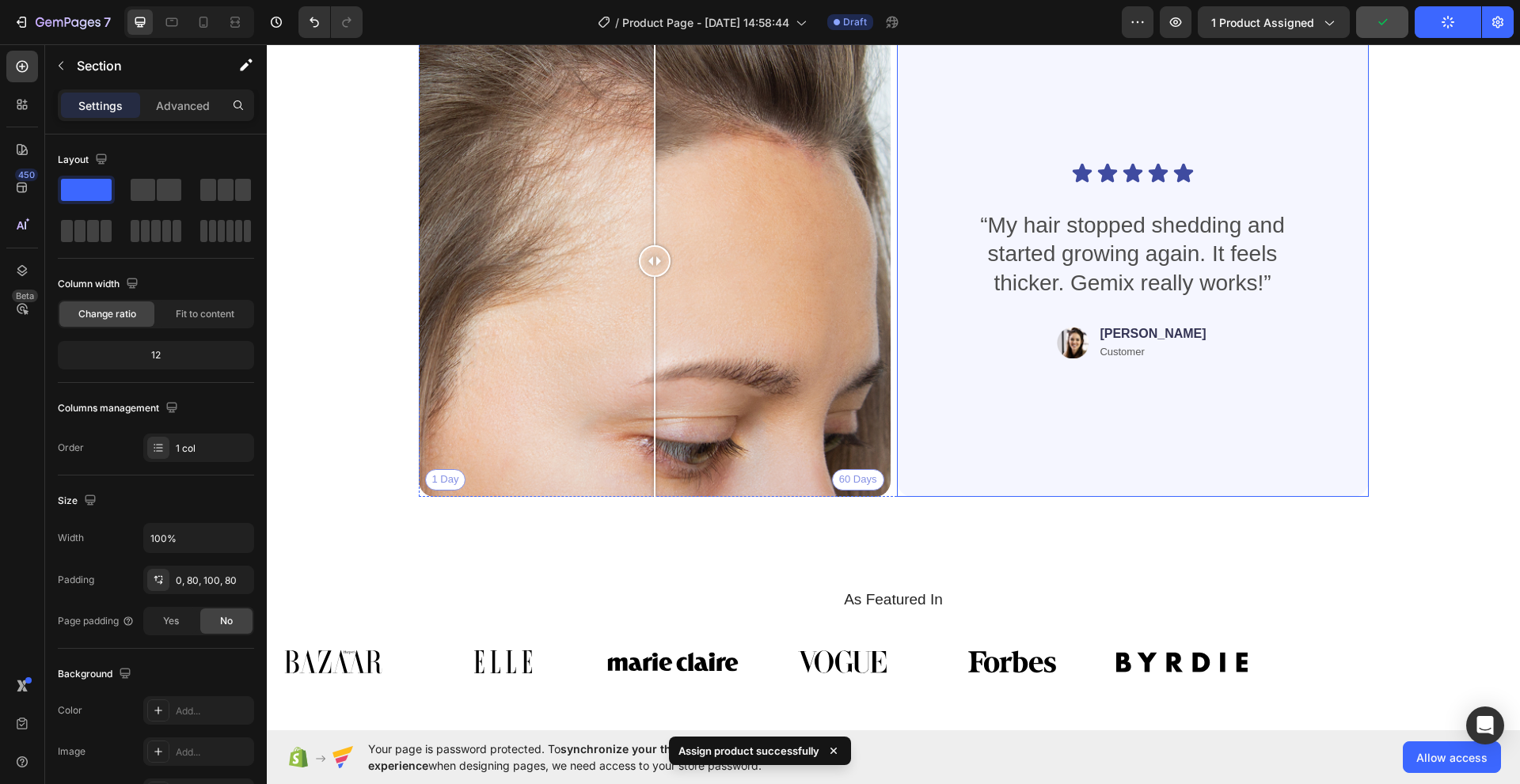
scroll to position [3404, 0]
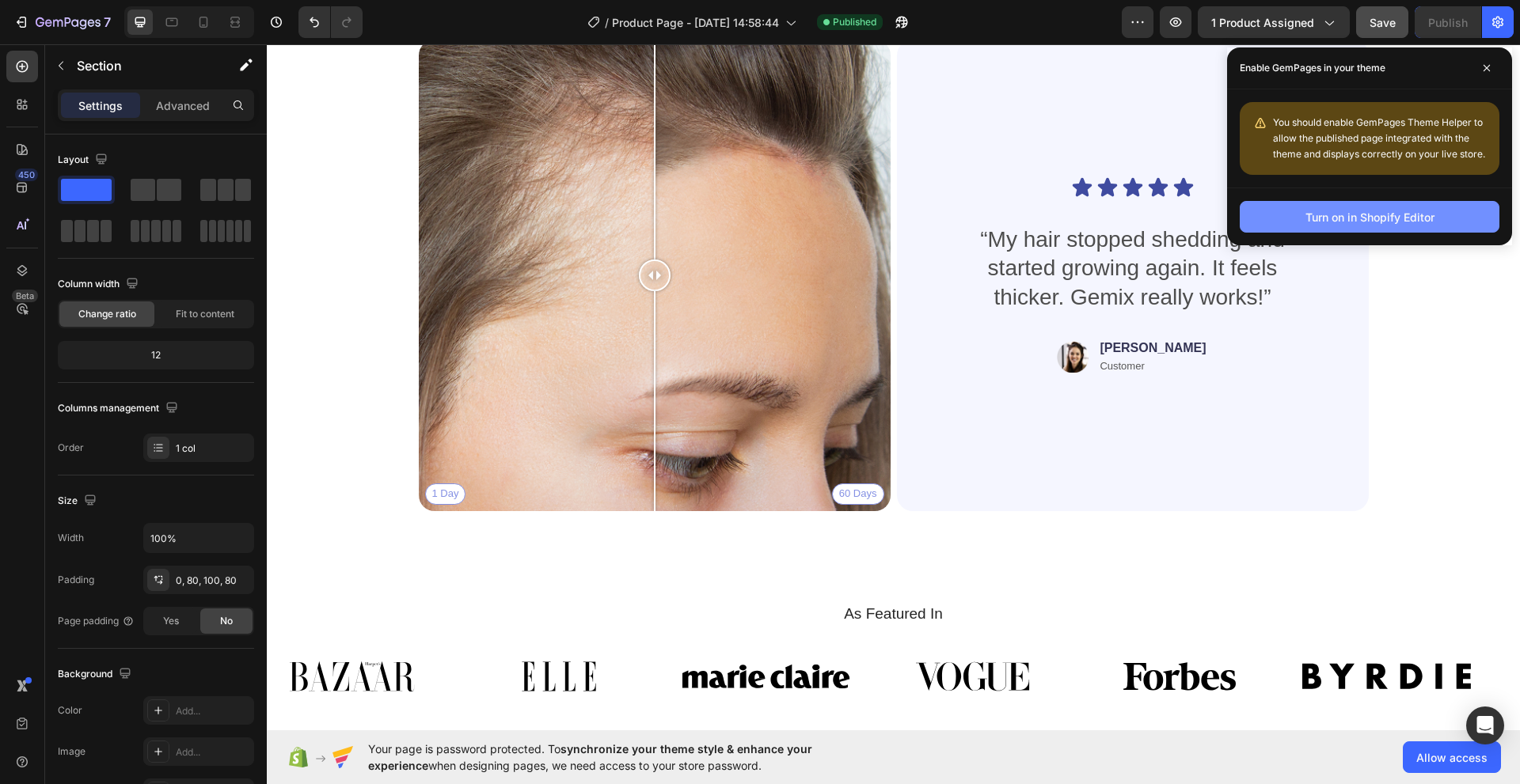
click at [1301, 224] on button "Turn on in Shopify Editor" at bounding box center [1368, 217] width 259 height 32
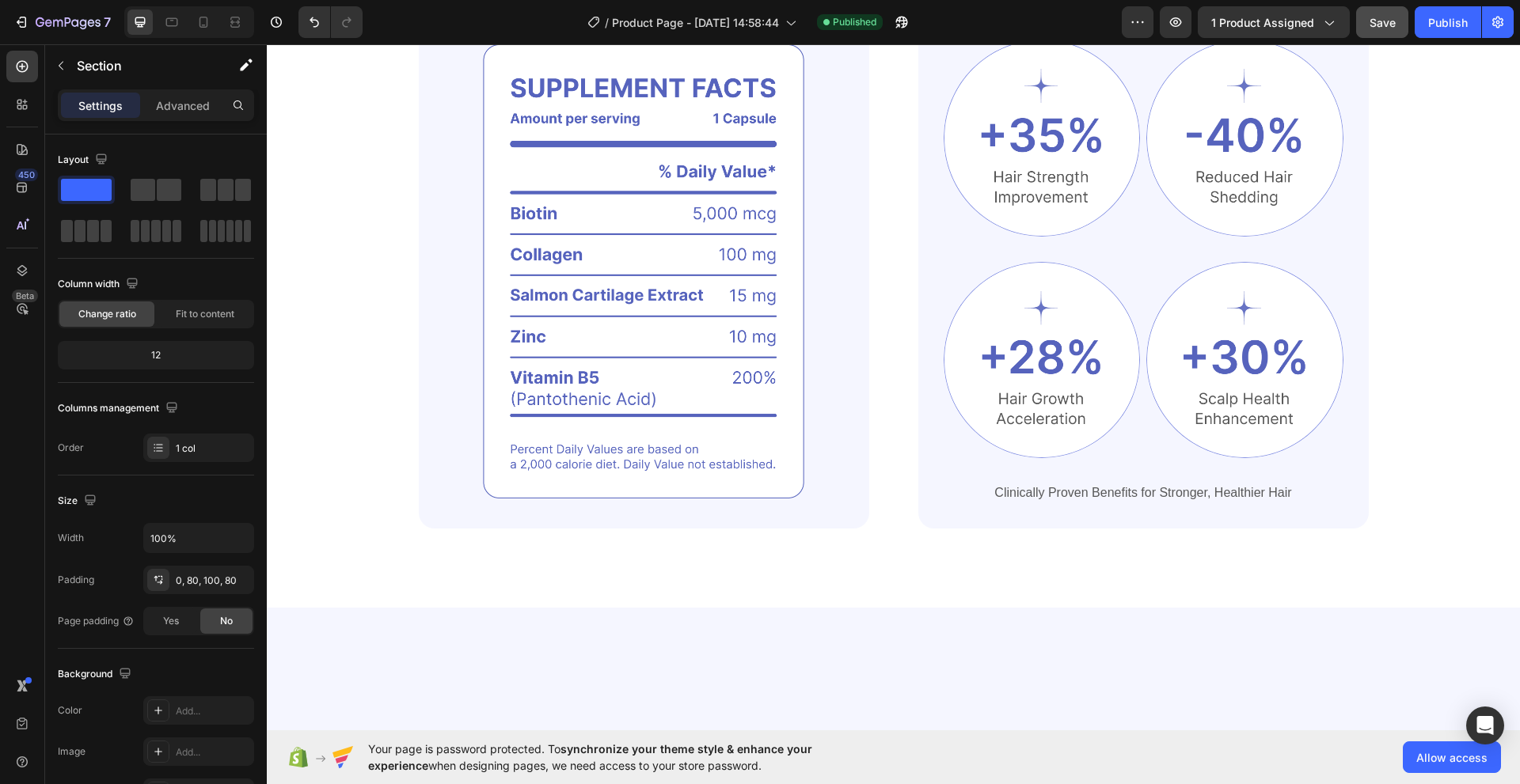
scroll to position [0, 0]
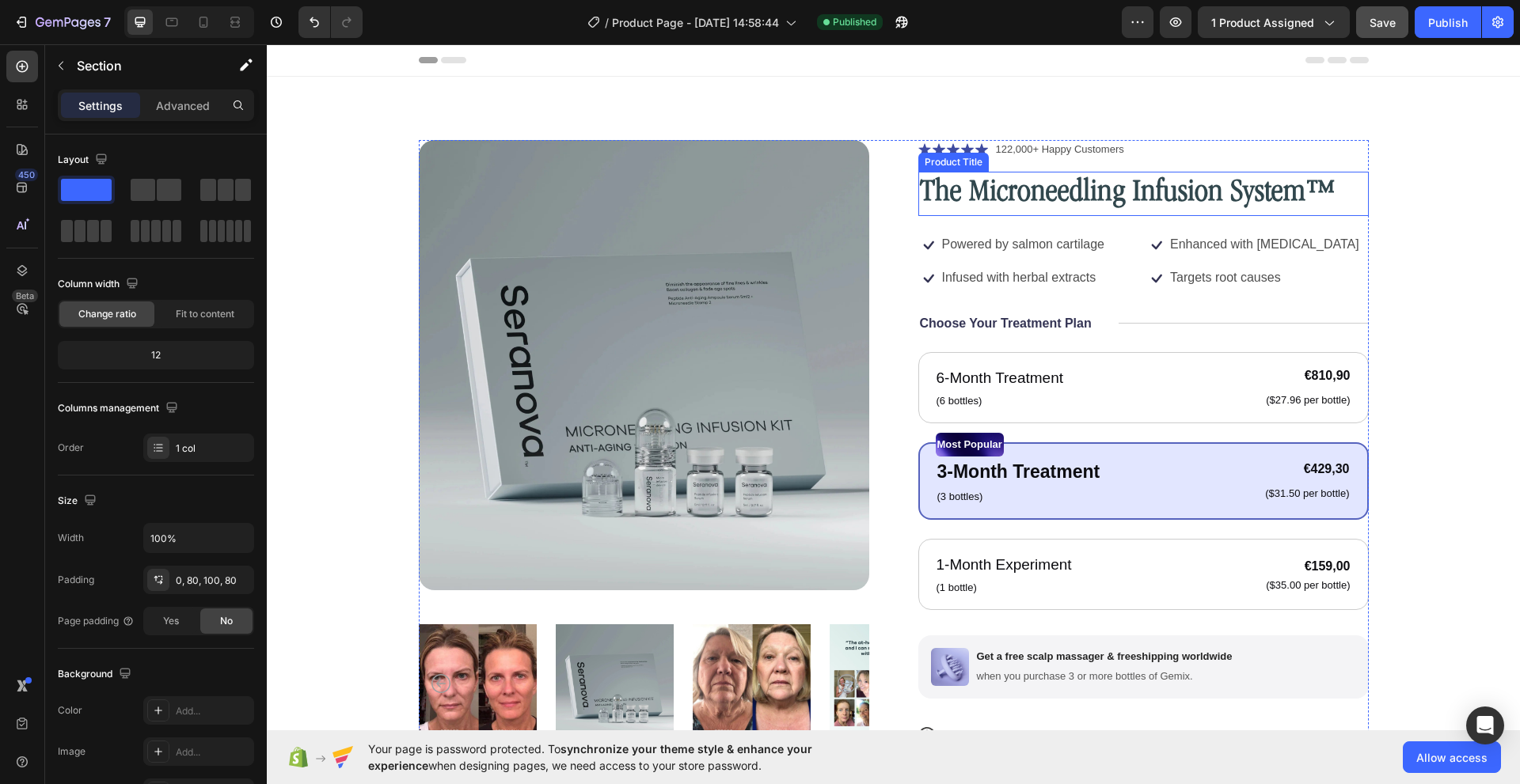
click at [1017, 204] on h1 "The Microneedling Infusion System™" at bounding box center [1143, 194] width 450 height 45
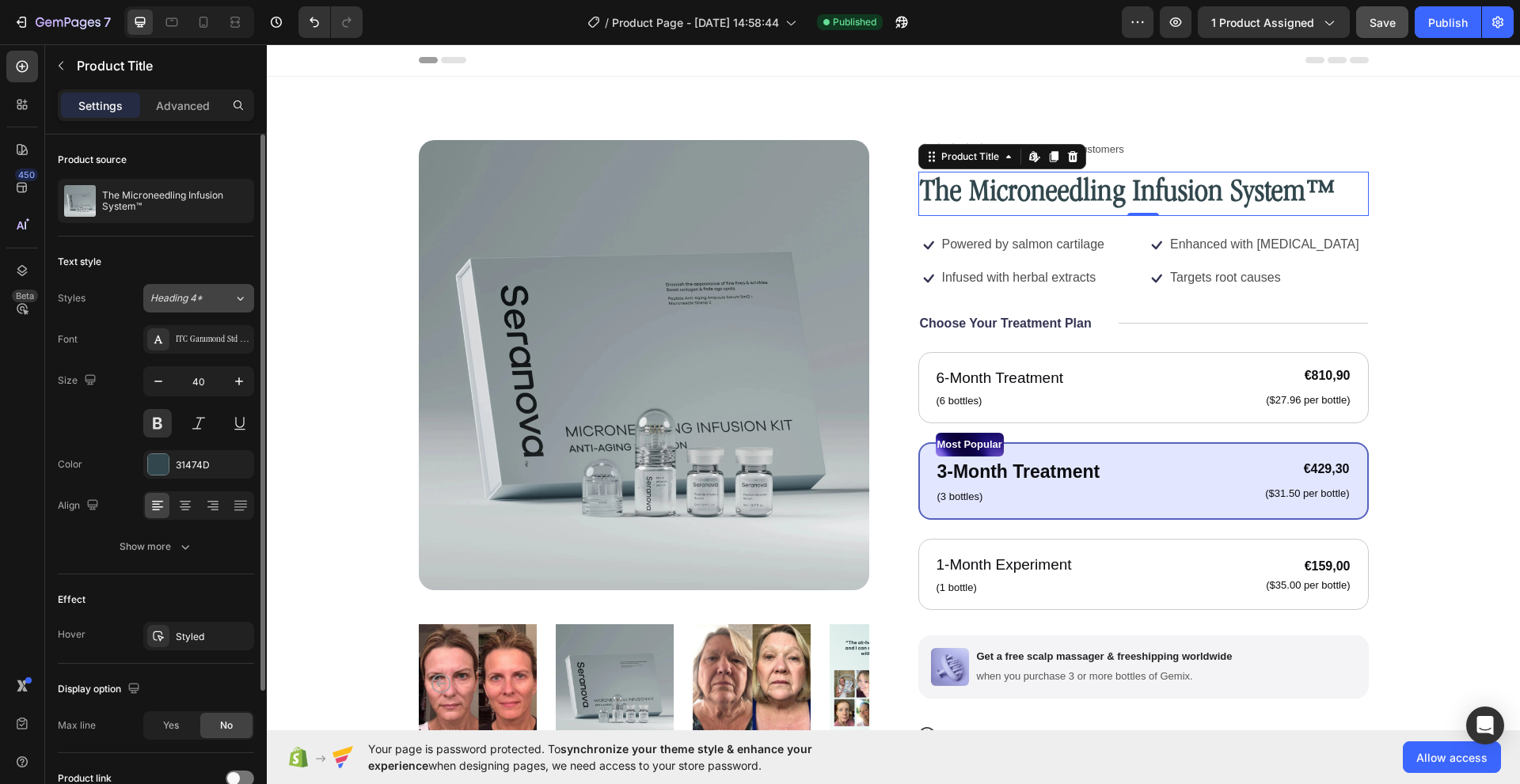
click at [202, 300] on span "Heading 4*" at bounding box center [177, 298] width 52 height 15
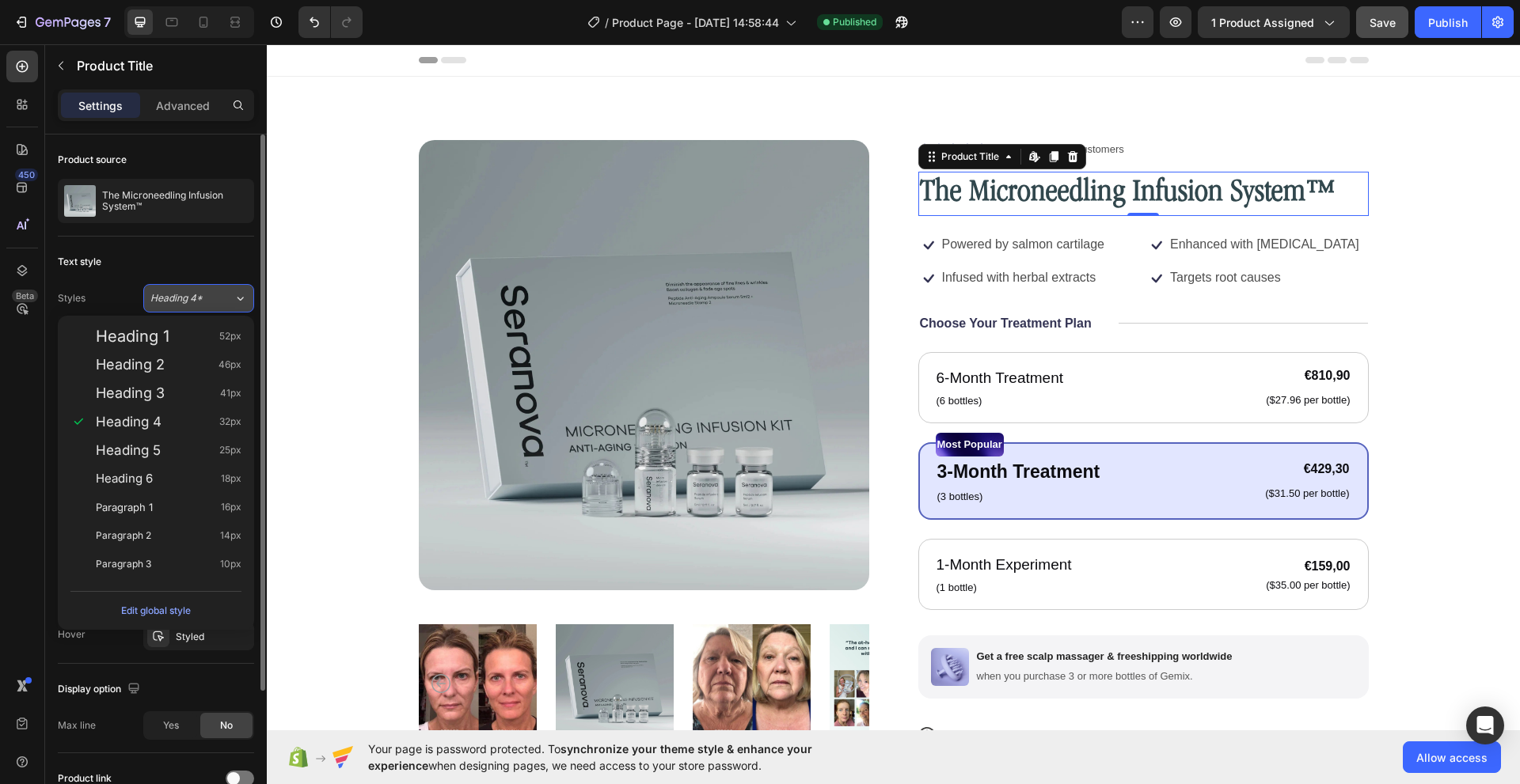
click at [202, 300] on span "Heading 4*" at bounding box center [177, 298] width 52 height 15
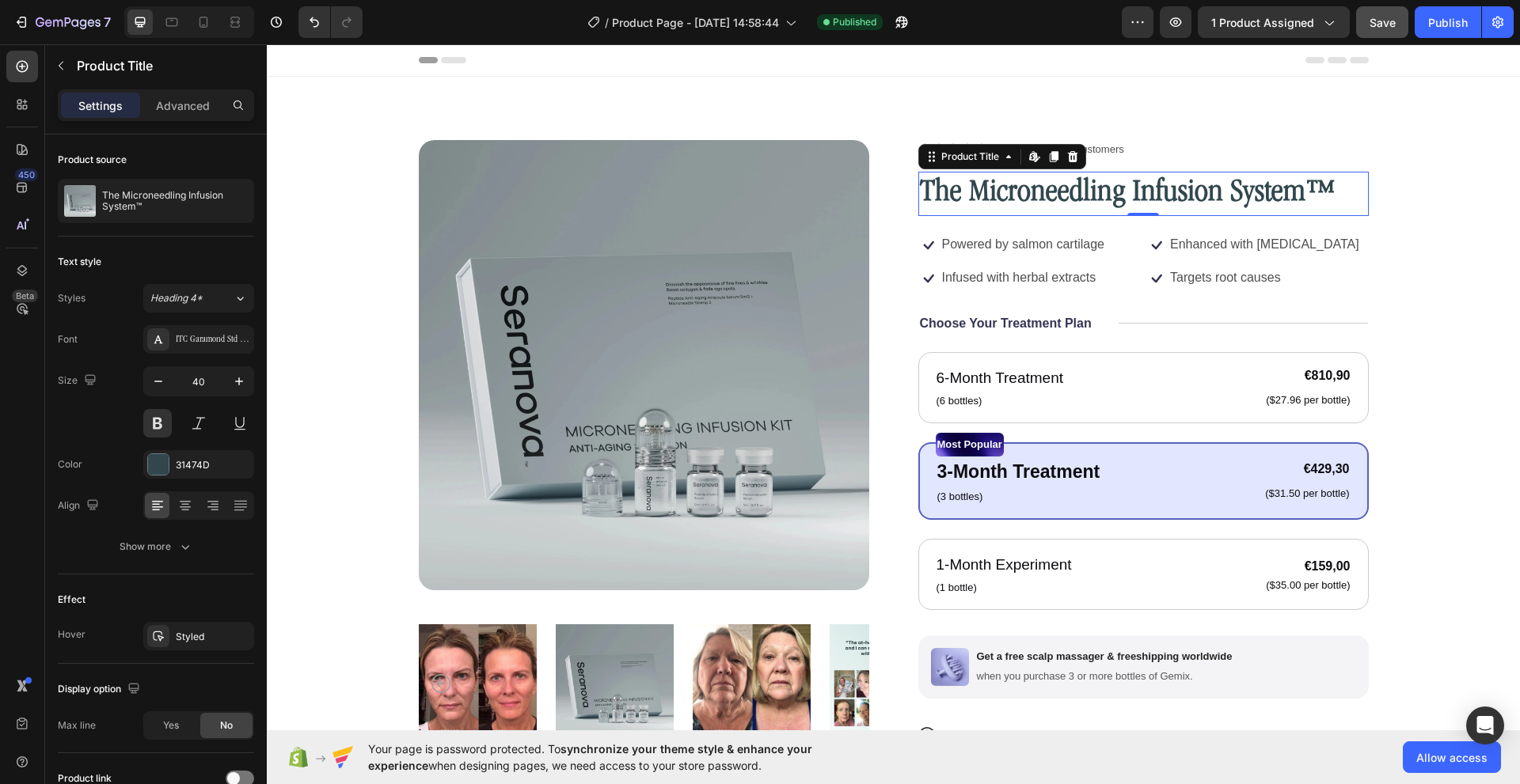
click at [208, 339] on div "ITC Garamond Std Light Narrow" at bounding box center [213, 340] width 75 height 15
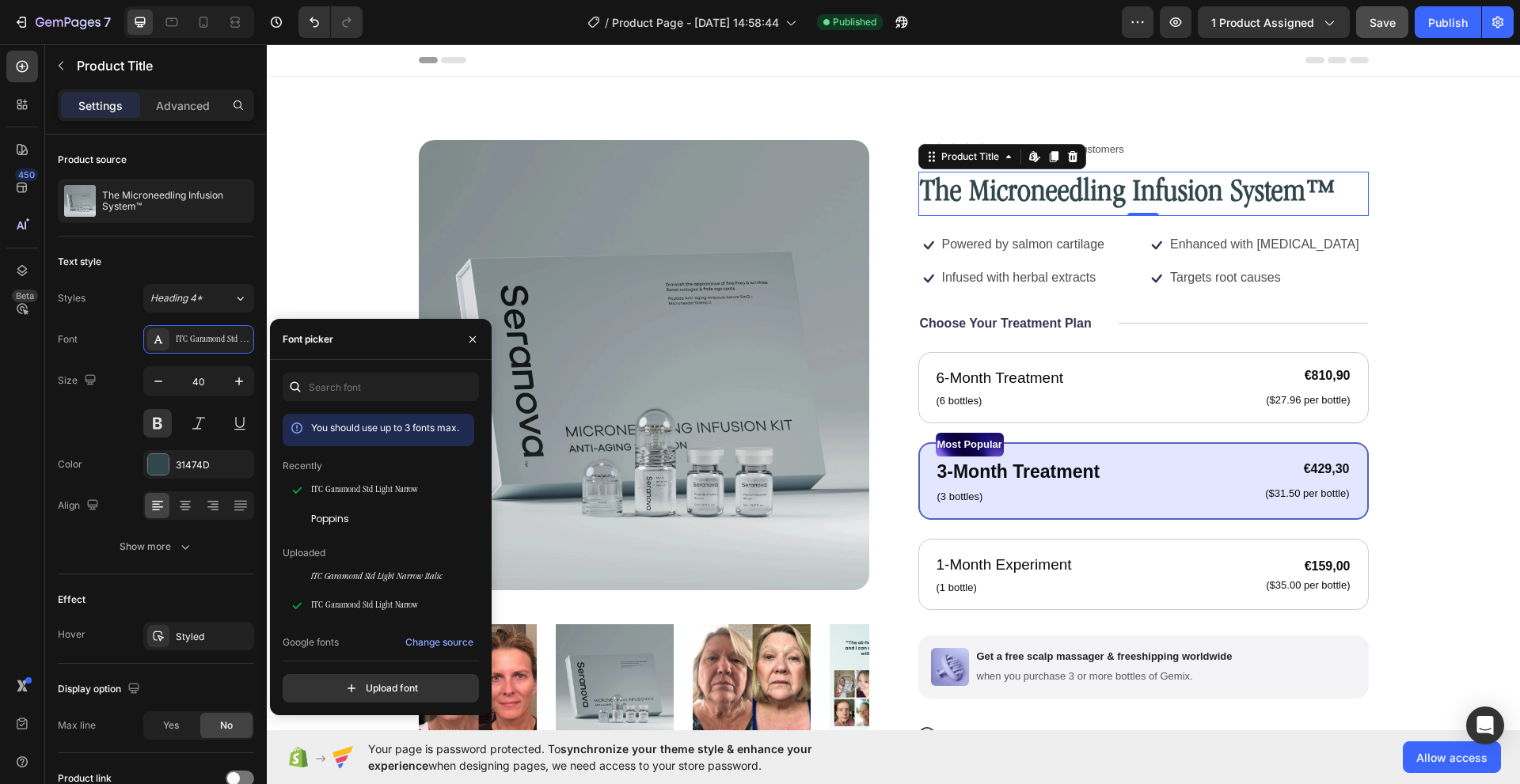
click at [374, 427] on span "You should use up to 3 fonts max." at bounding box center [385, 427] width 148 height 12
drag, startPoint x: 319, startPoint y: 426, endPoint x: 418, endPoint y: 426, distance: 99.0
click at [418, 426] on span "You should use up to 3 fonts max." at bounding box center [385, 427] width 148 height 12
click at [328, 440] on div "You should use up to 3 fonts max." at bounding box center [378, 429] width 191 height 32
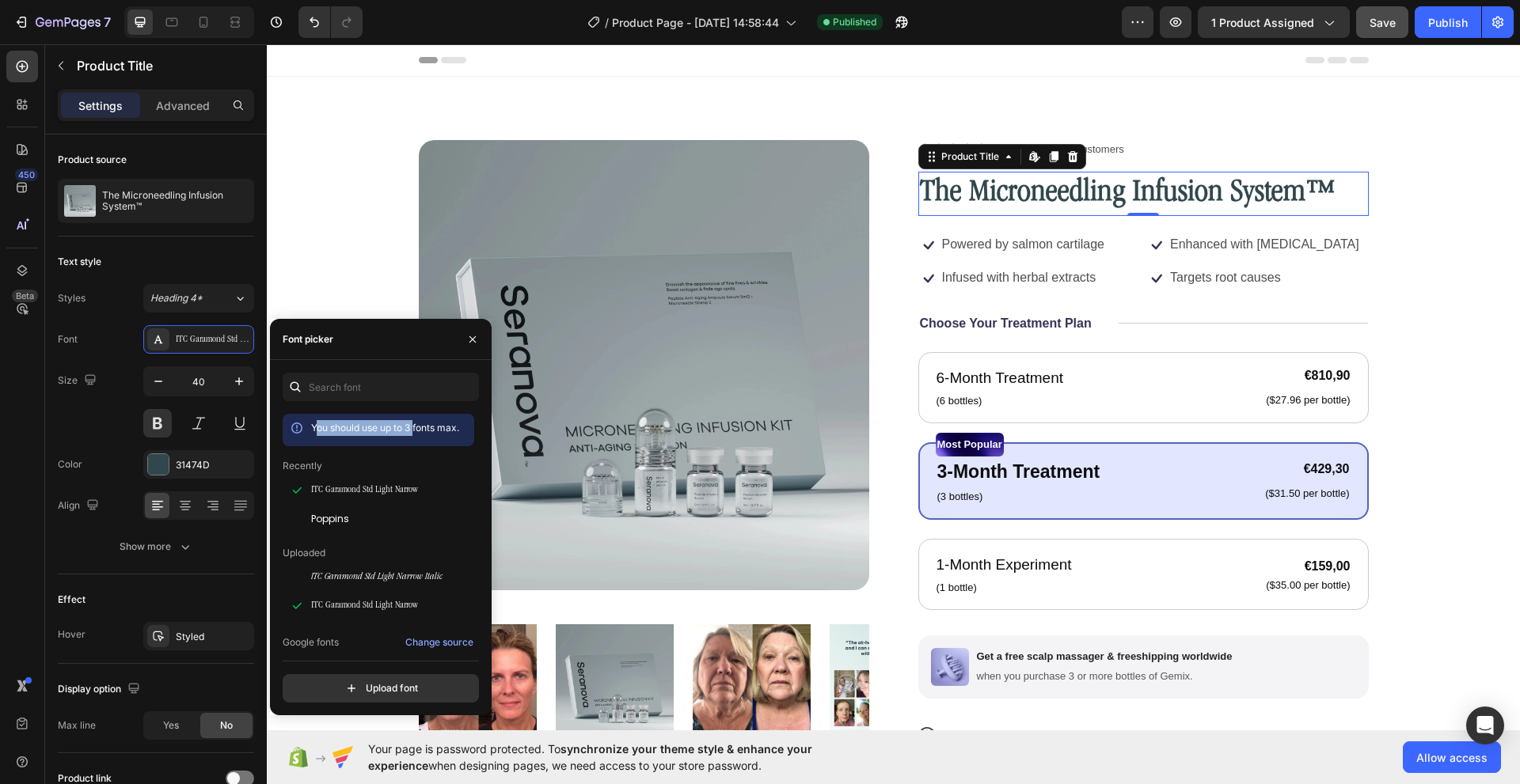
click at [322, 433] on div "You should use up to 3 fonts max." at bounding box center [385, 427] width 148 height 16
click at [348, 580] on span "ITC Garamond Std Light Narrow Italic" at bounding box center [376, 577] width 131 height 15
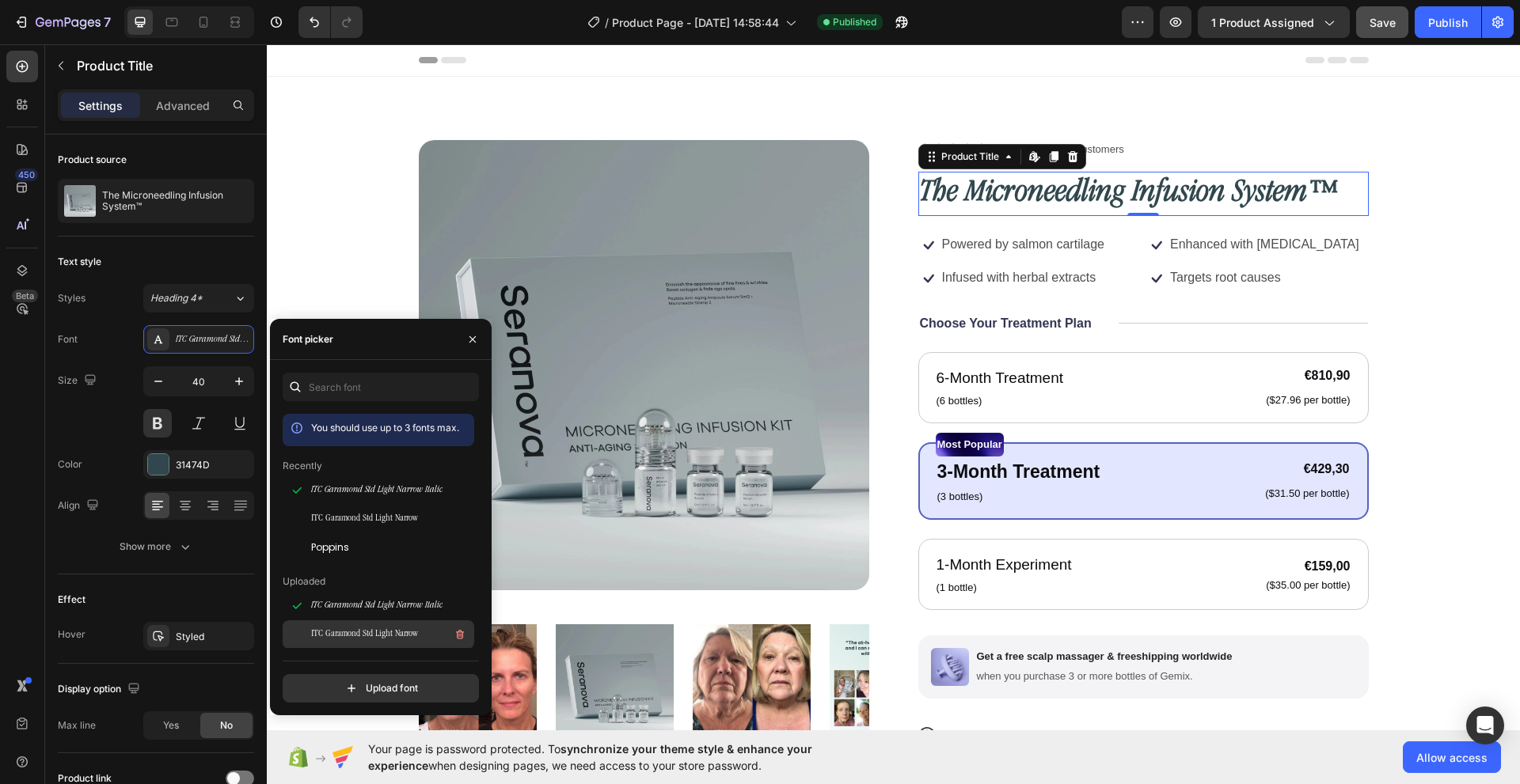
click at [346, 631] on span "ITC Garamond Std Light Narrow" at bounding box center [364, 634] width 107 height 15
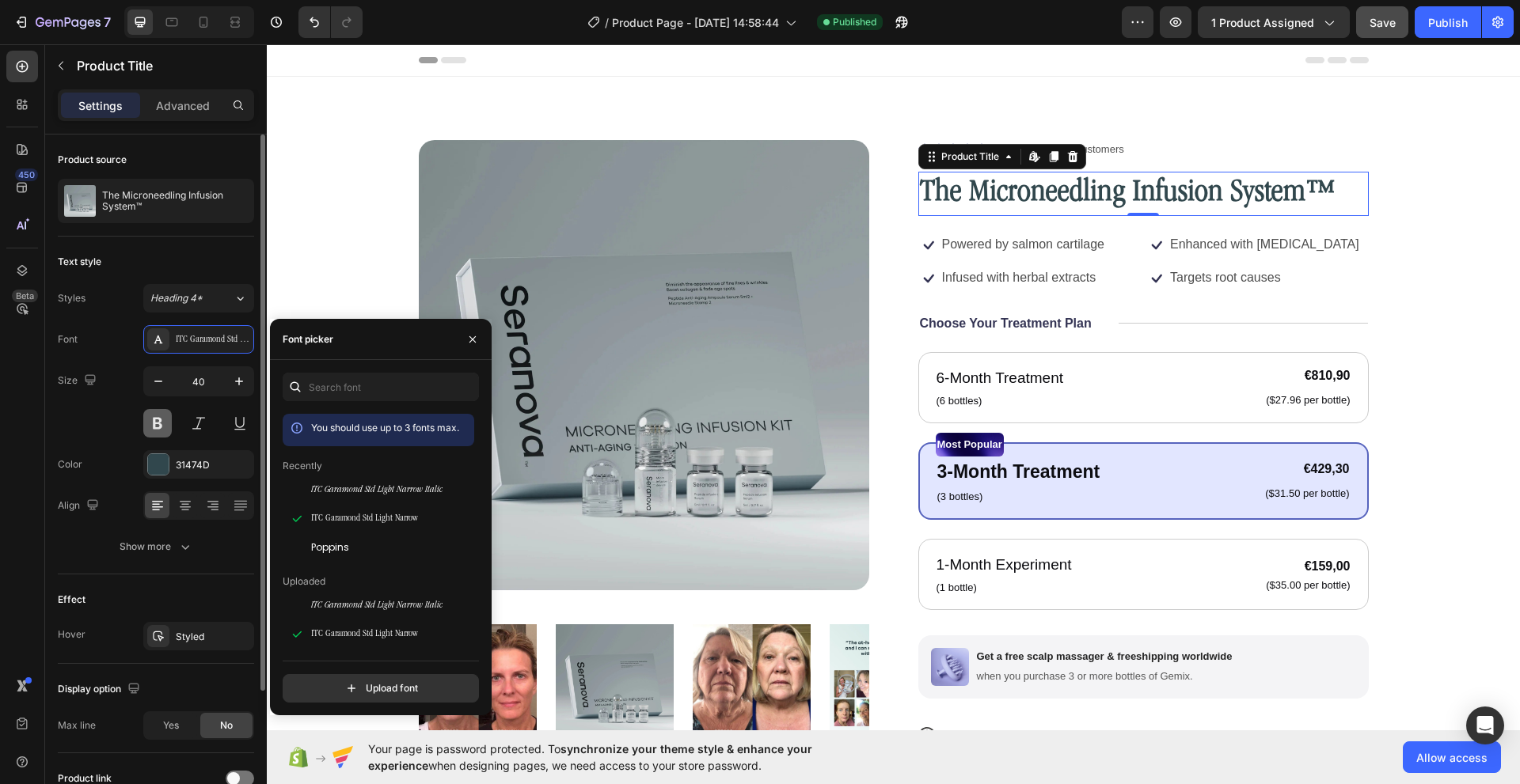
click at [160, 419] on button at bounding box center [156, 423] width 28 height 28
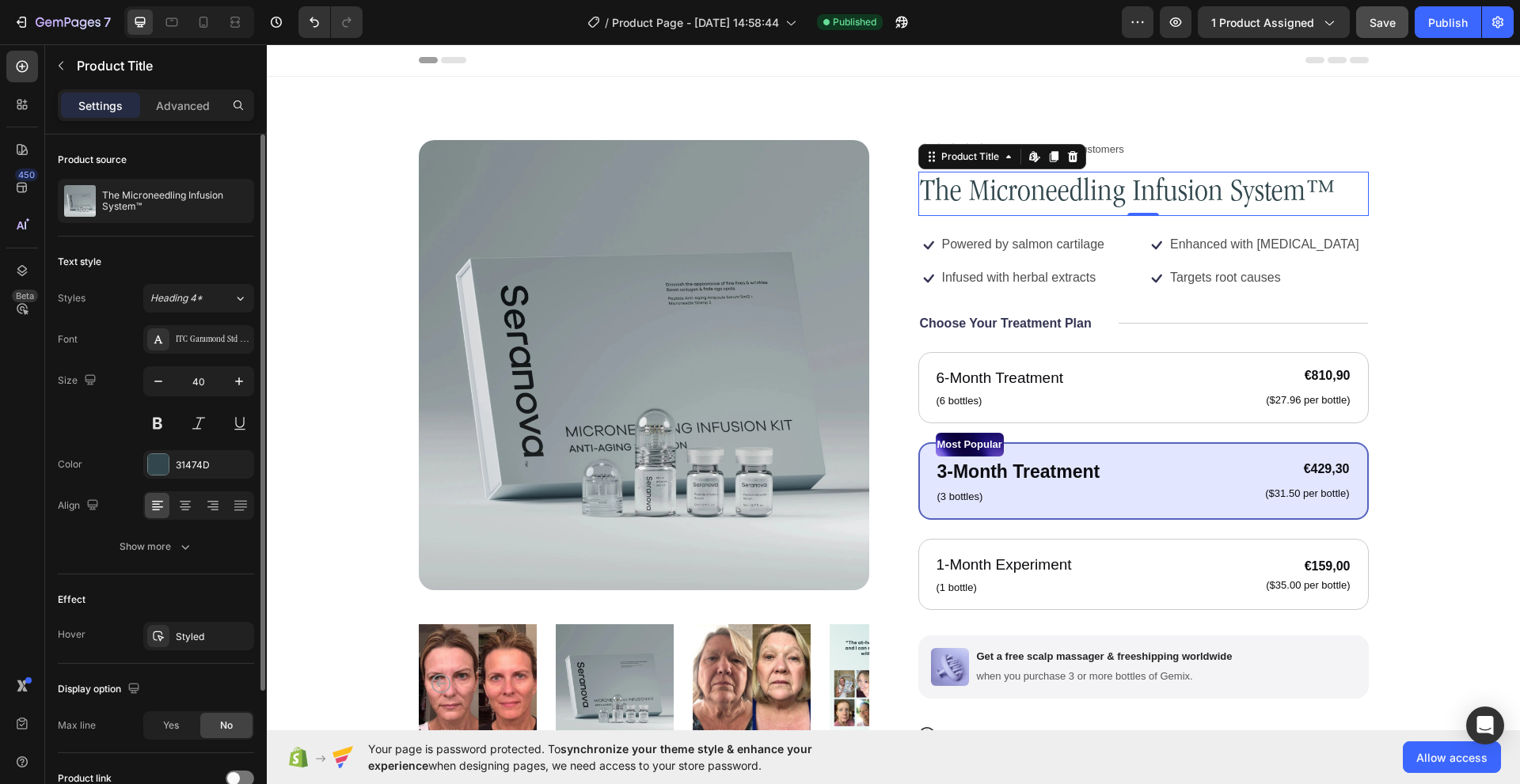
click at [96, 332] on div "Font ITC Garamond Std Light Narrow" at bounding box center [155, 339] width 196 height 28
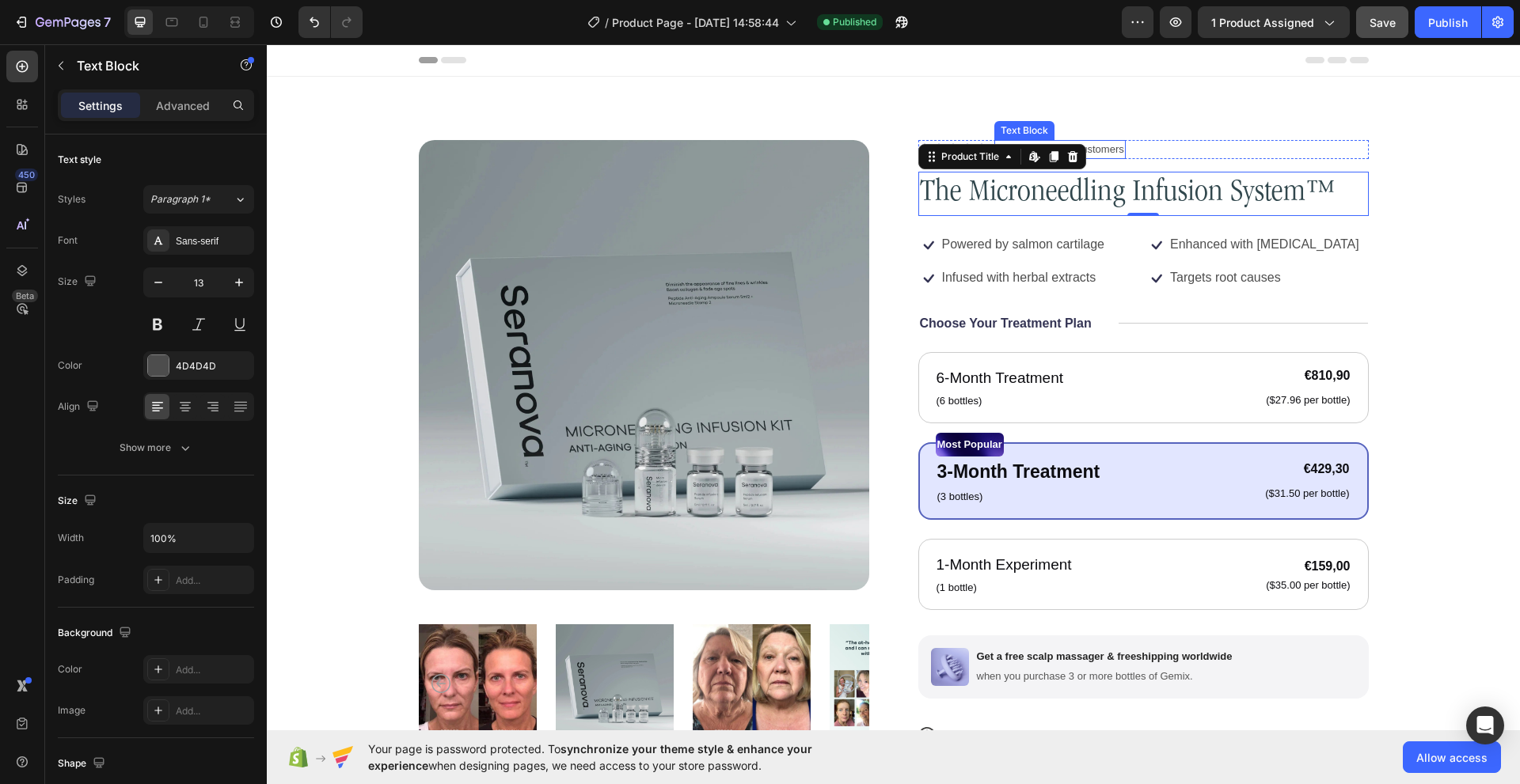
click at [1098, 148] on p "122,000+ Happy Customers" at bounding box center [1059, 150] width 128 height 16
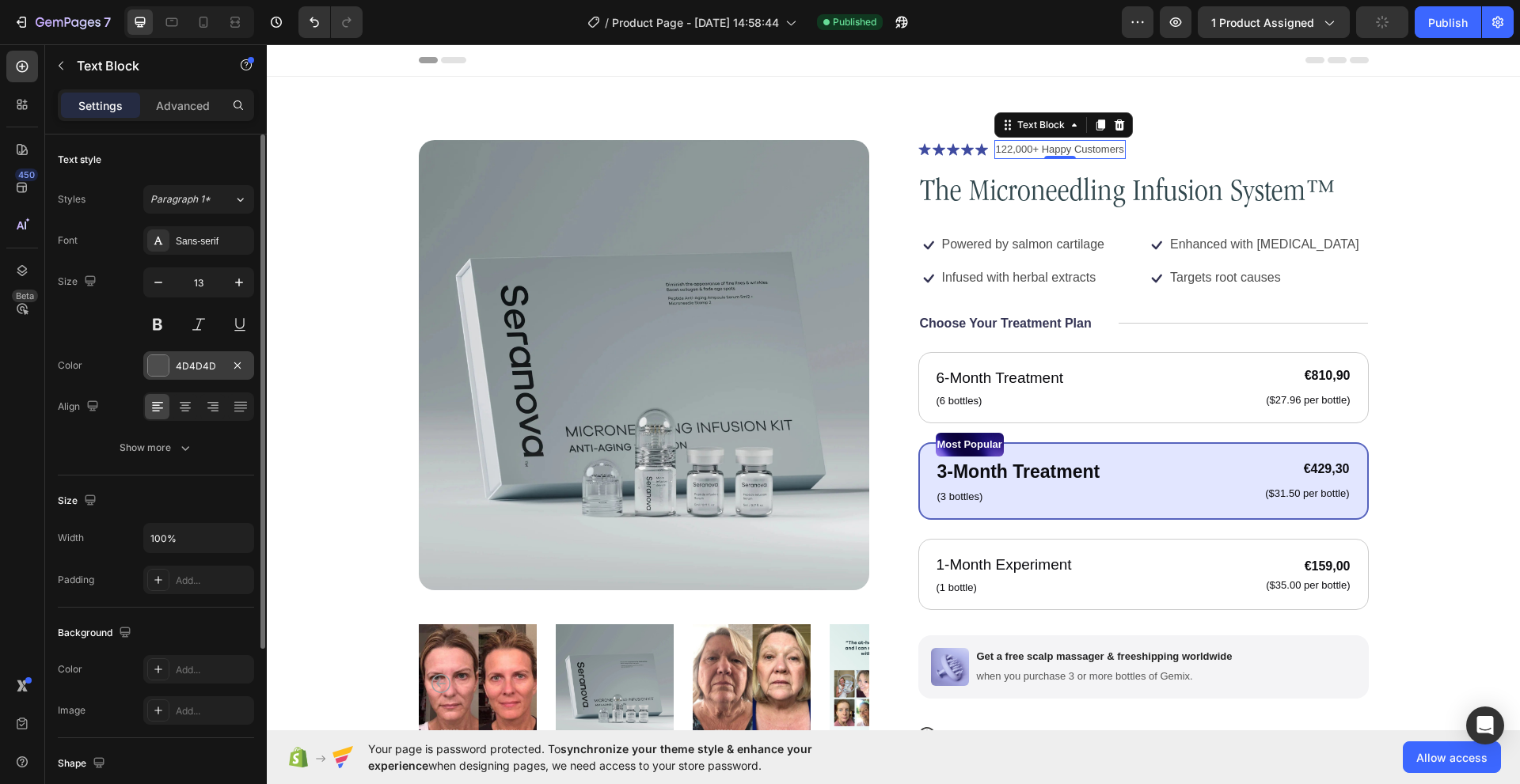
click at [166, 373] on div at bounding box center [157, 365] width 20 height 20
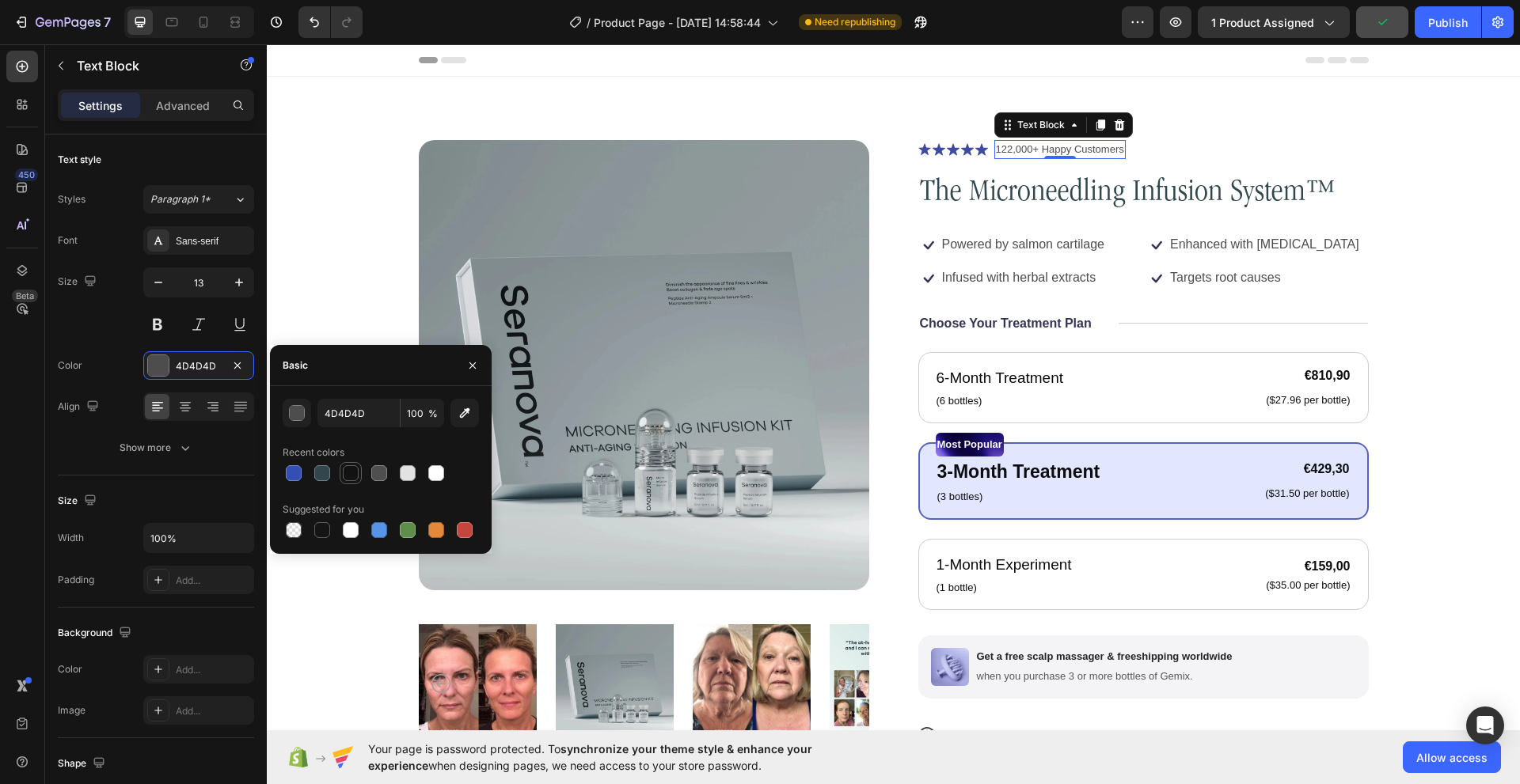
click at [347, 472] on div at bounding box center [351, 473] width 16 height 16
type input "121212"
click at [984, 153] on div "Icon Icon Icon Icon Icon Icon List 122,000+ Happy Customers Text Block 0 Row" at bounding box center [1143, 150] width 450 height 19
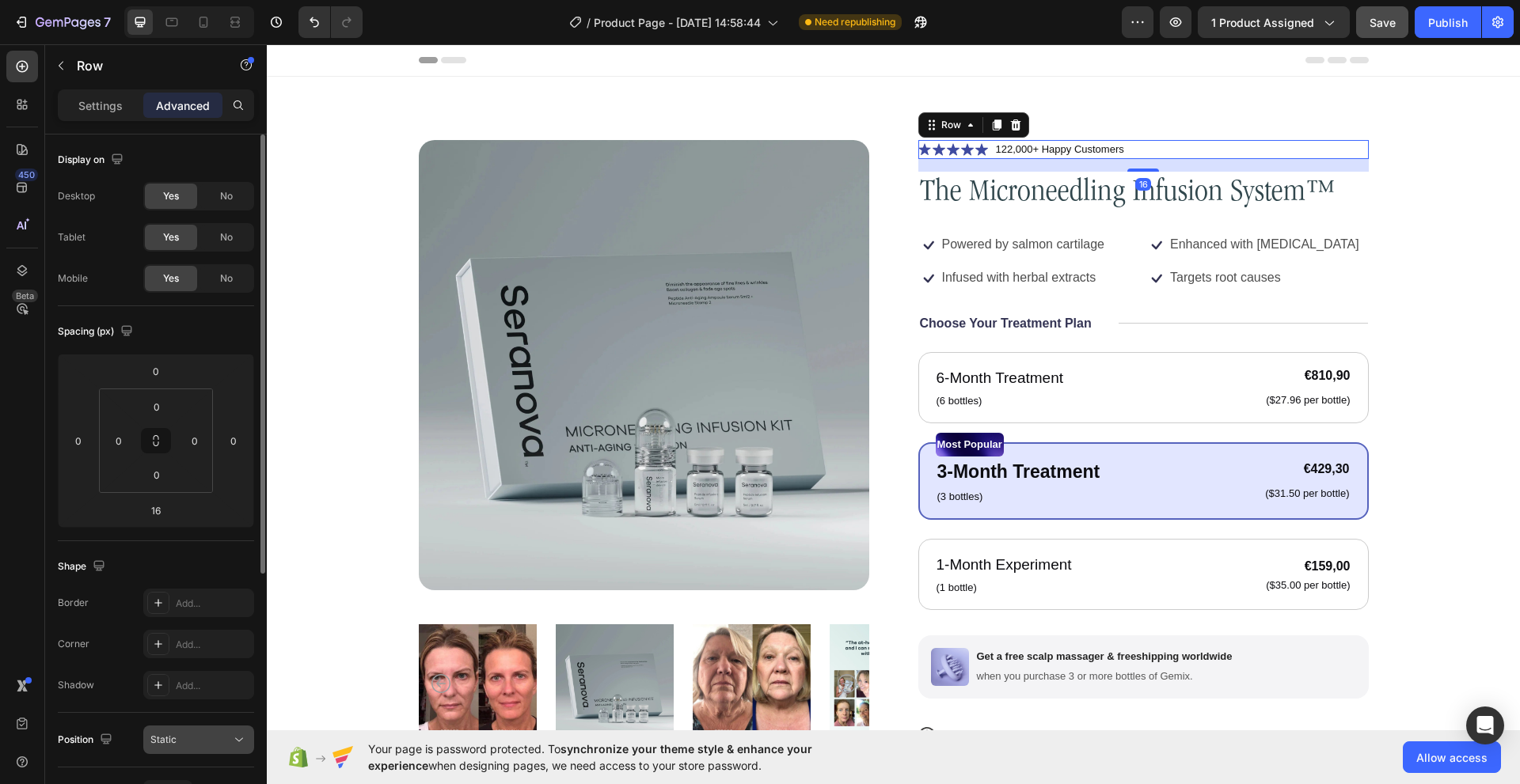
scroll to position [403, 0]
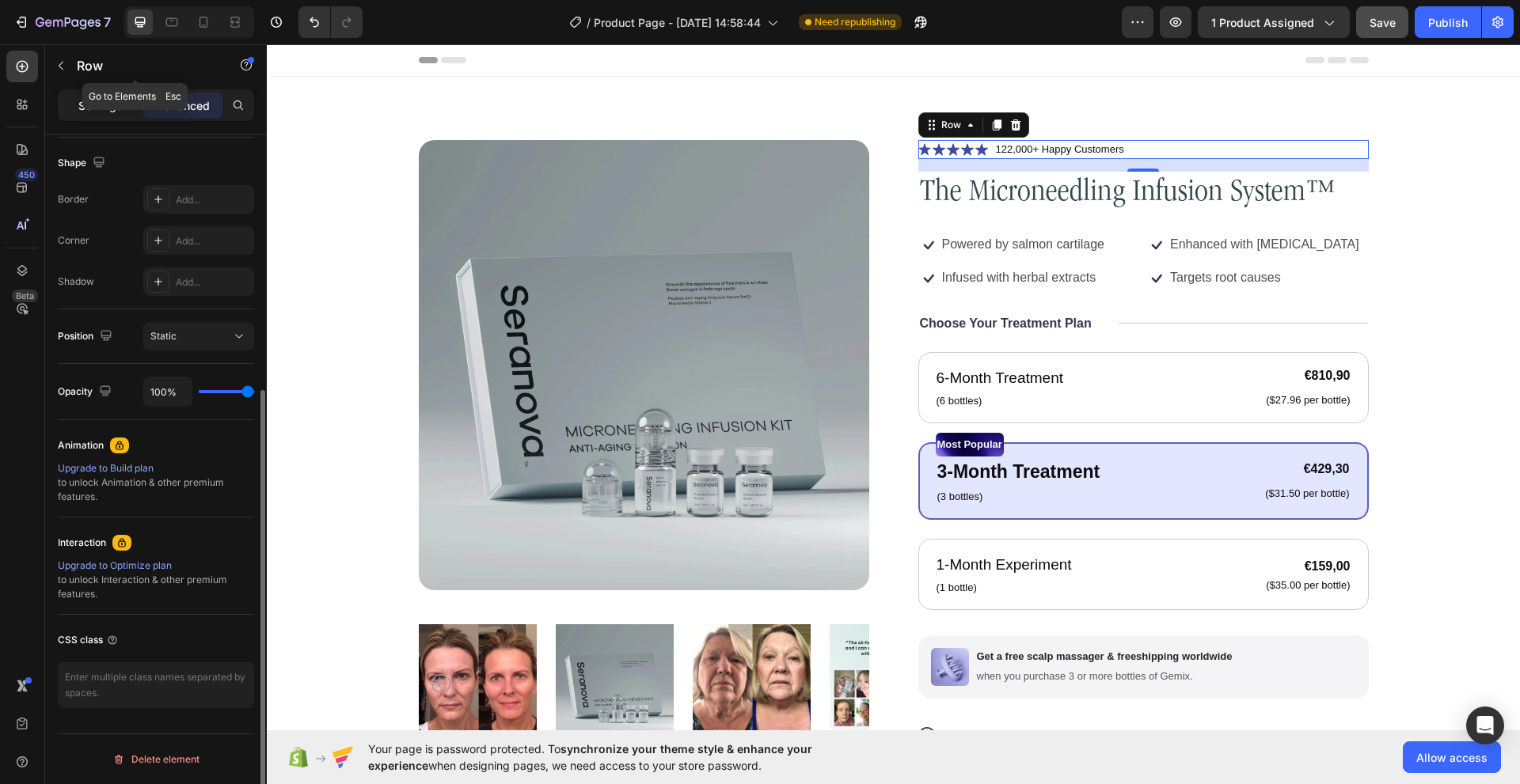
click at [100, 103] on p "Settings" at bounding box center [101, 105] width 45 height 17
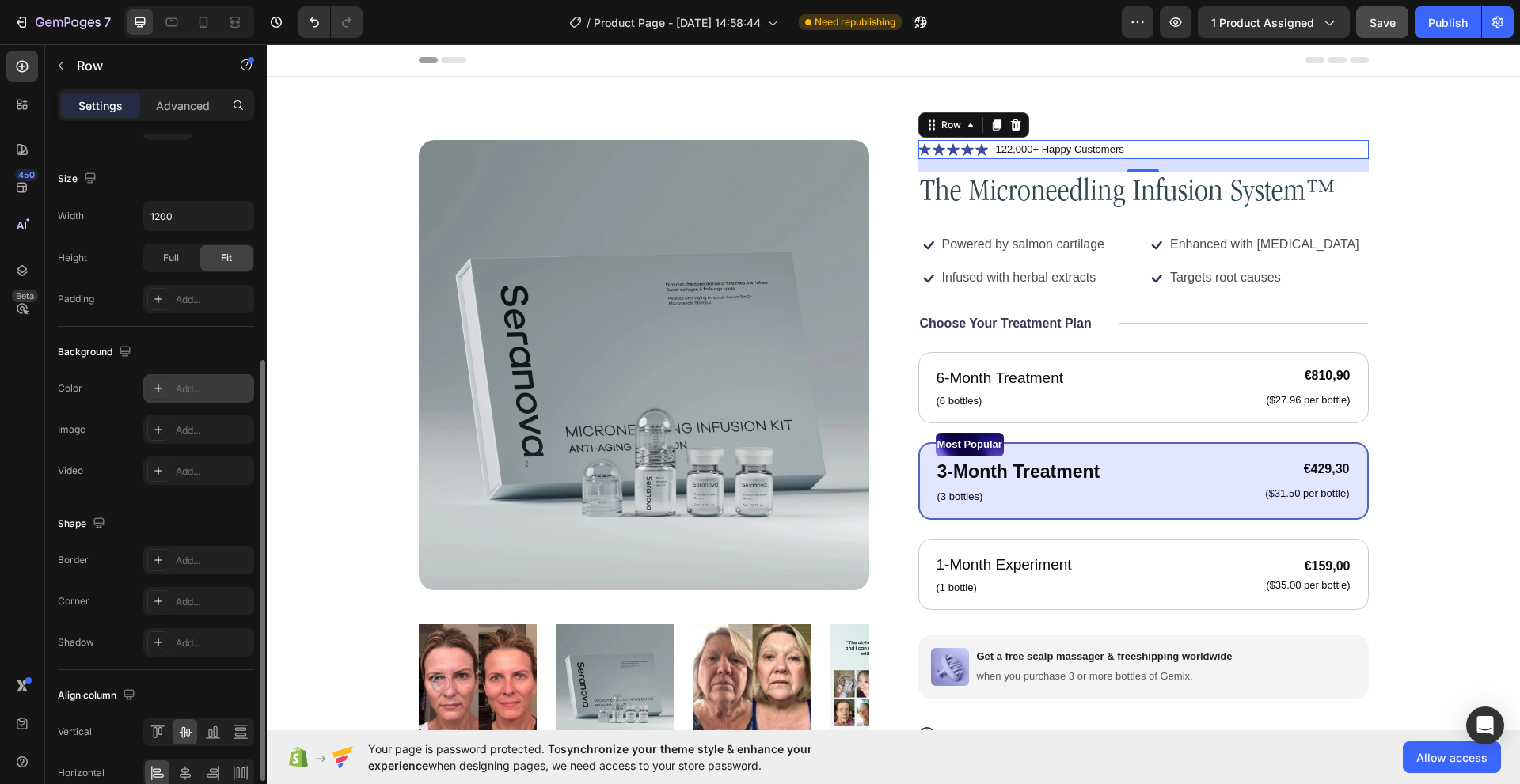
scroll to position [0, 0]
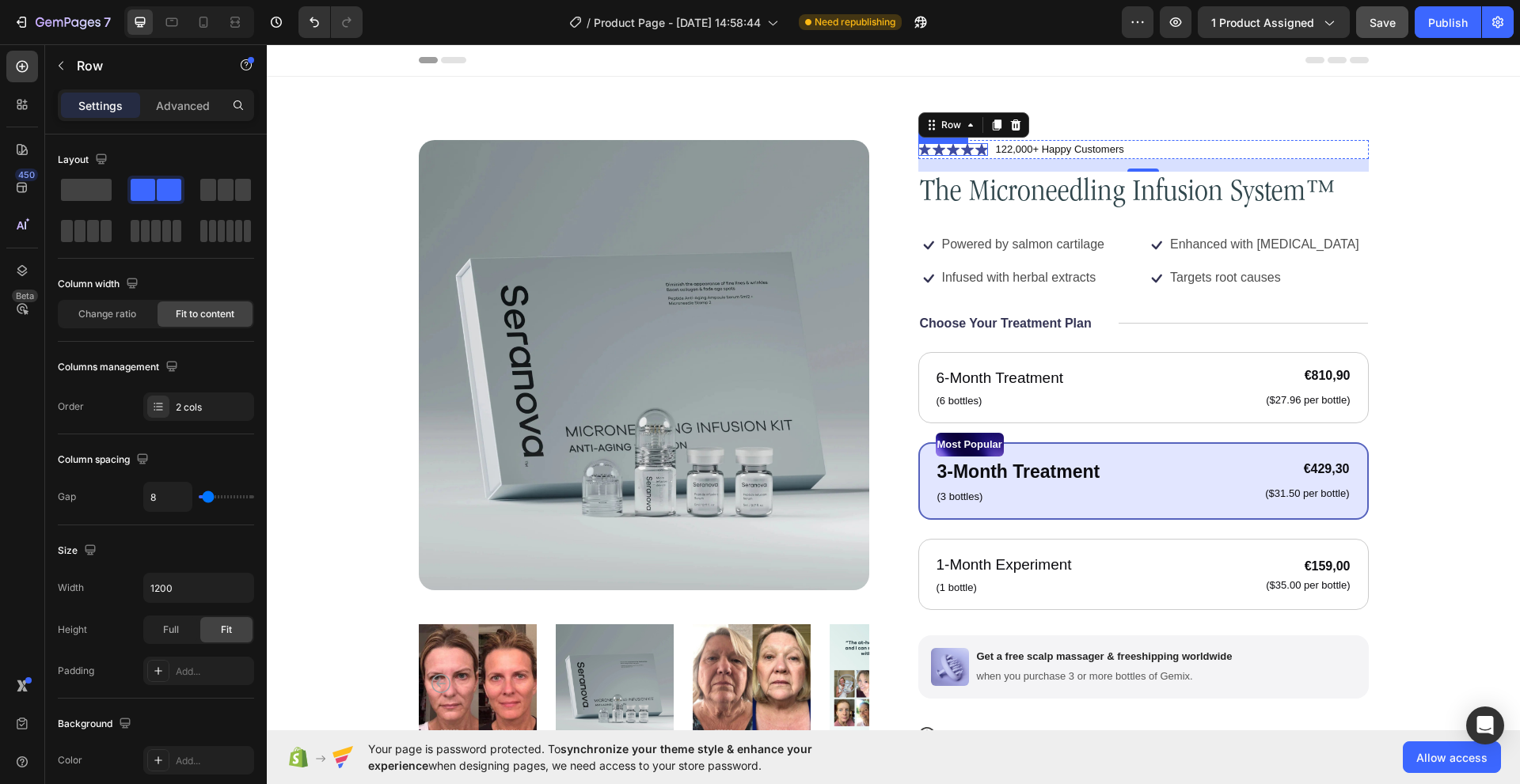
click at [953, 155] on div "Icon Icon Icon Icon Icon Icon List" at bounding box center [953, 149] width 70 height 13
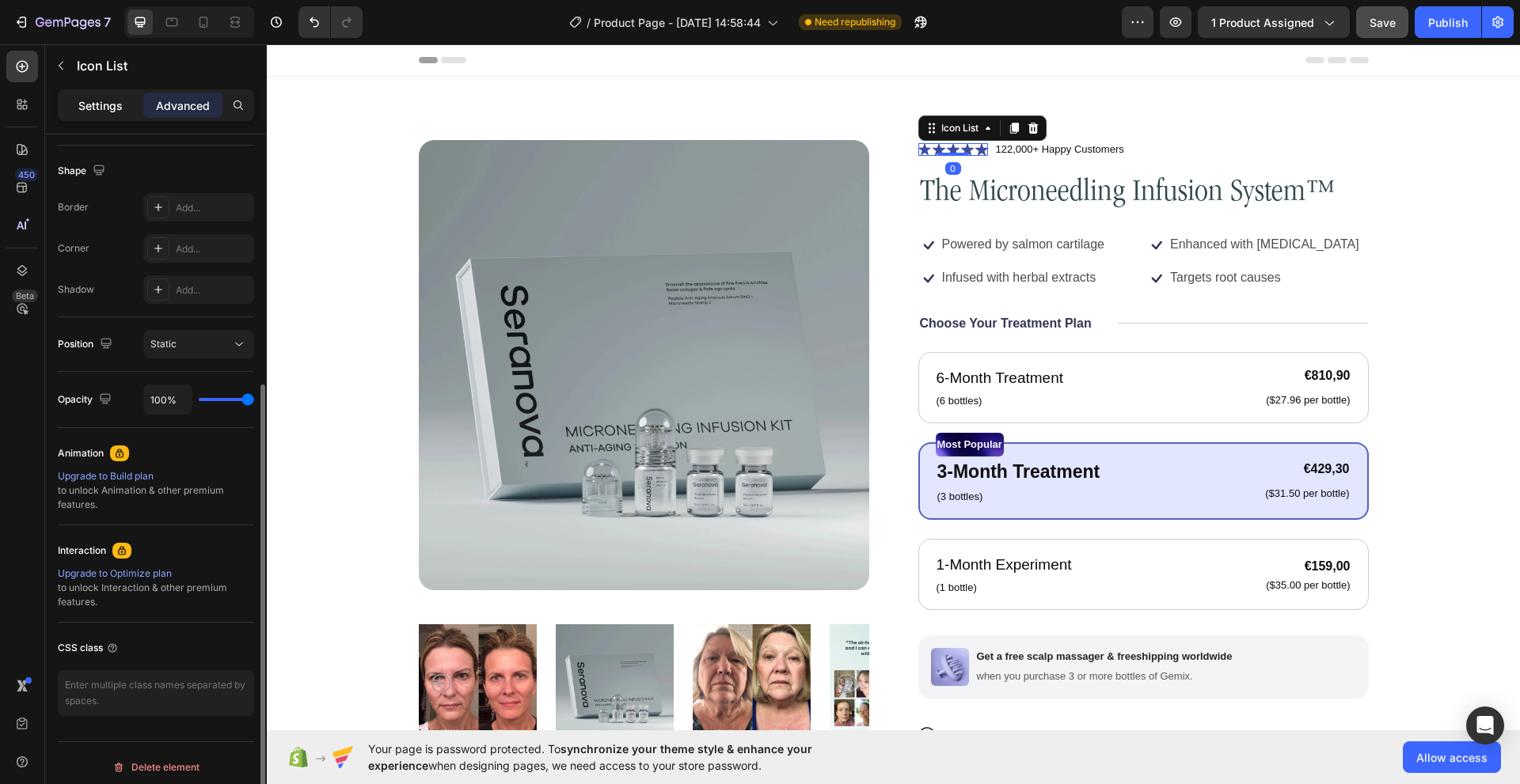
click at [124, 114] on div "Settings" at bounding box center [100, 105] width 79 height 25
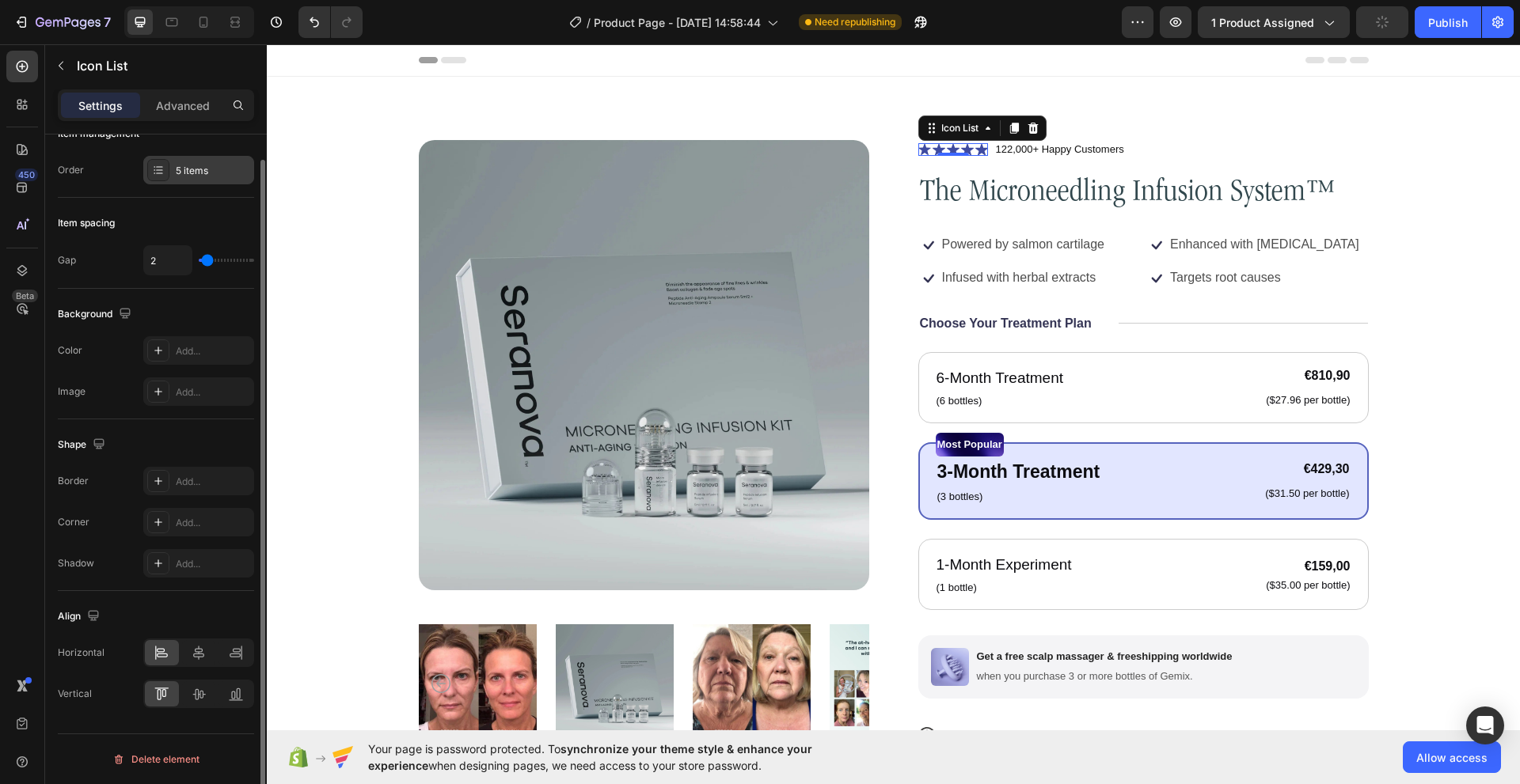
click at [153, 173] on icon at bounding box center [157, 170] width 13 height 13
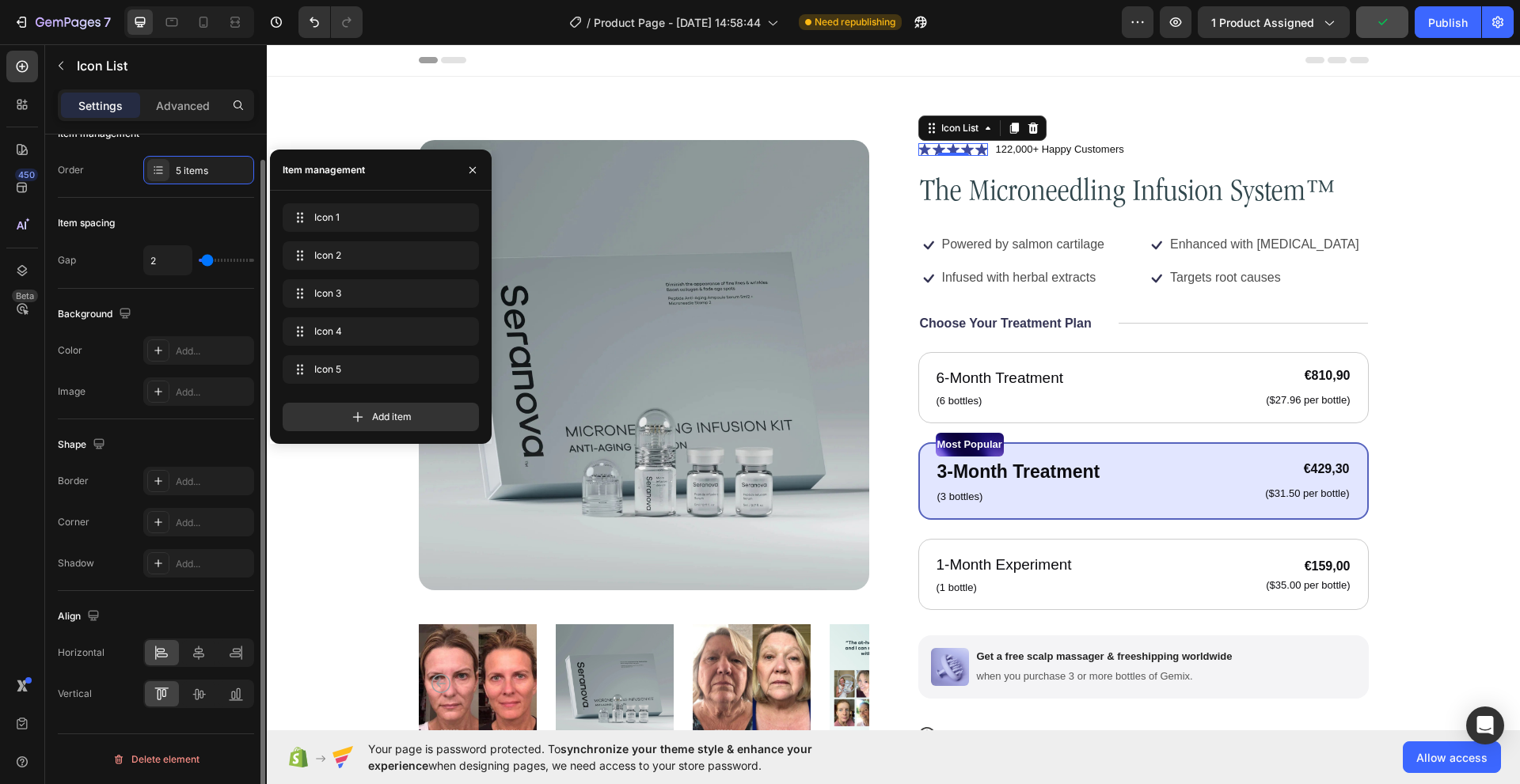
click at [86, 173] on div "Order 5 items" at bounding box center [155, 169] width 196 height 28
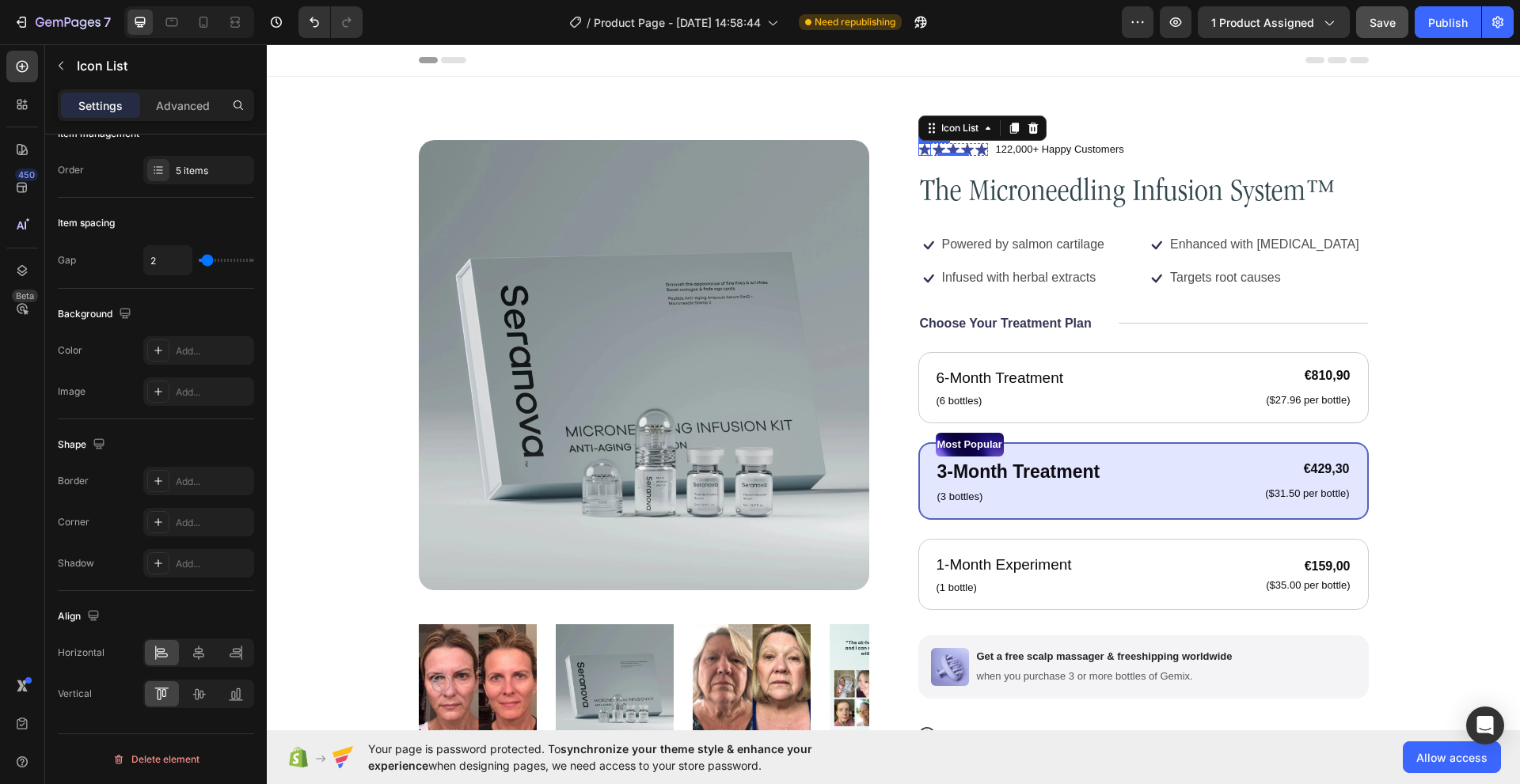
click at [918, 148] on icon at bounding box center [924, 149] width 12 height 12
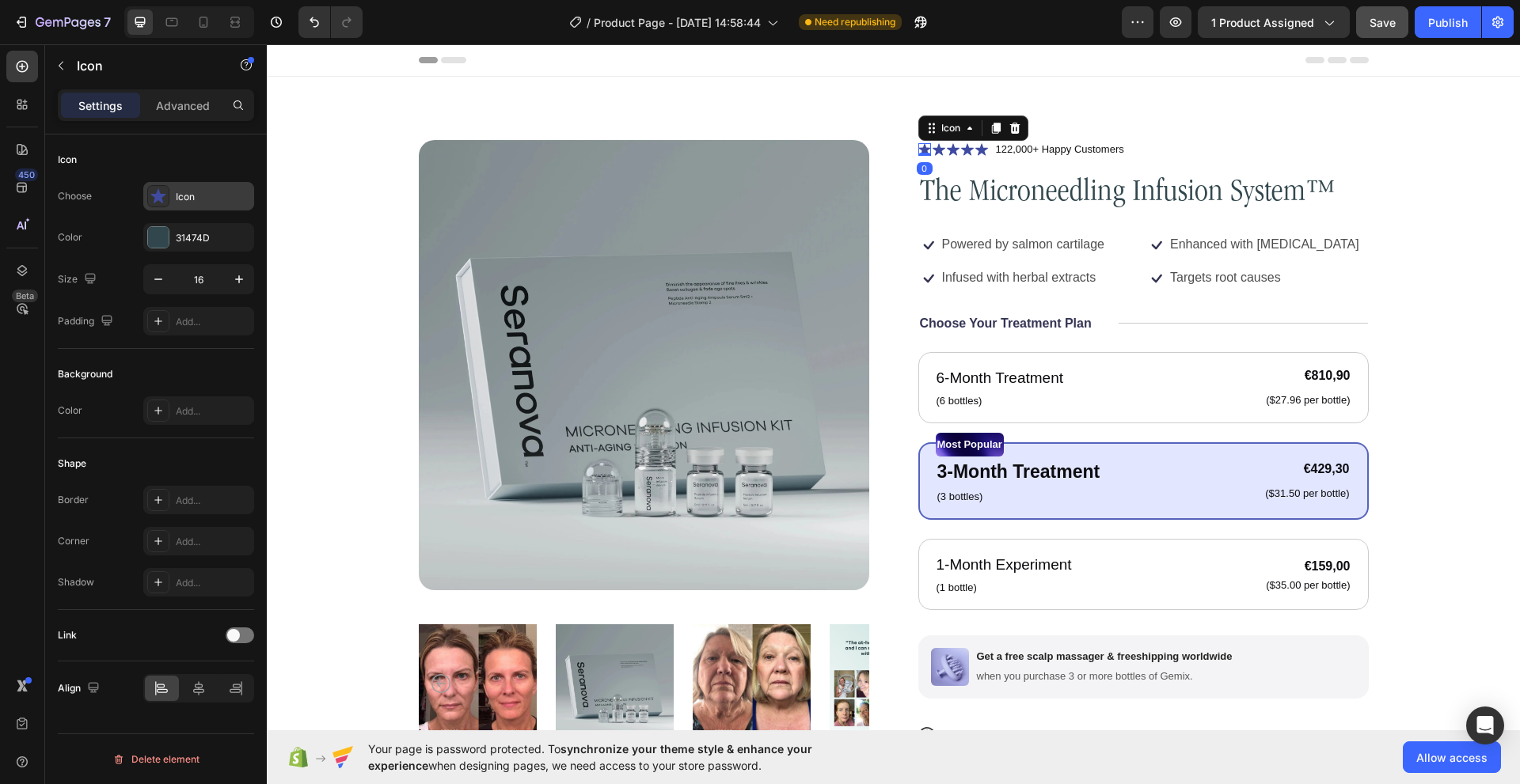
click at [163, 198] on icon at bounding box center [158, 196] width 16 height 16
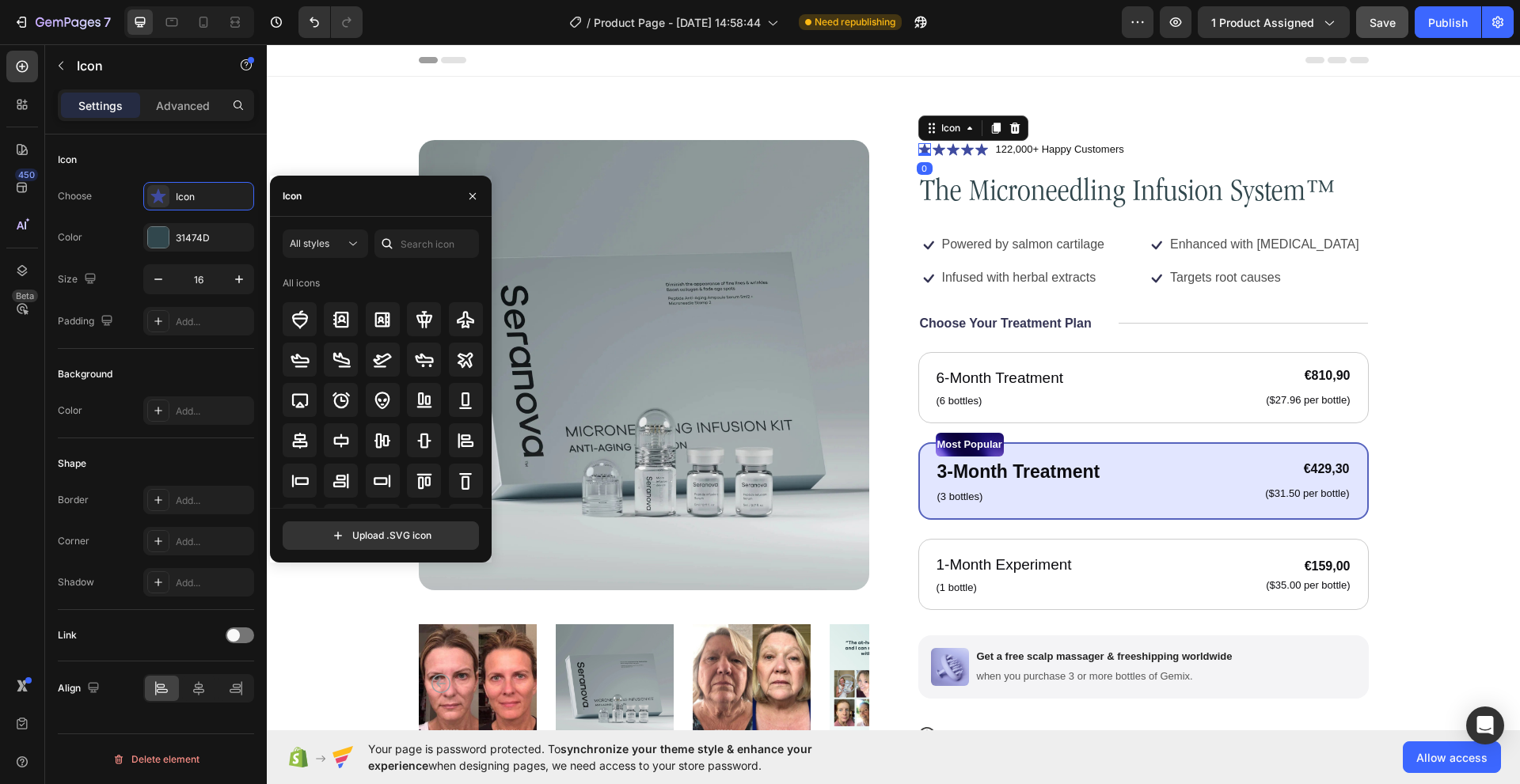
click at [358, 544] on div at bounding box center [383, 561] width 201 height 34
click at [350, 392] on div at bounding box center [340, 399] width 34 height 34
click at [407, 253] on input "text" at bounding box center [426, 243] width 104 height 28
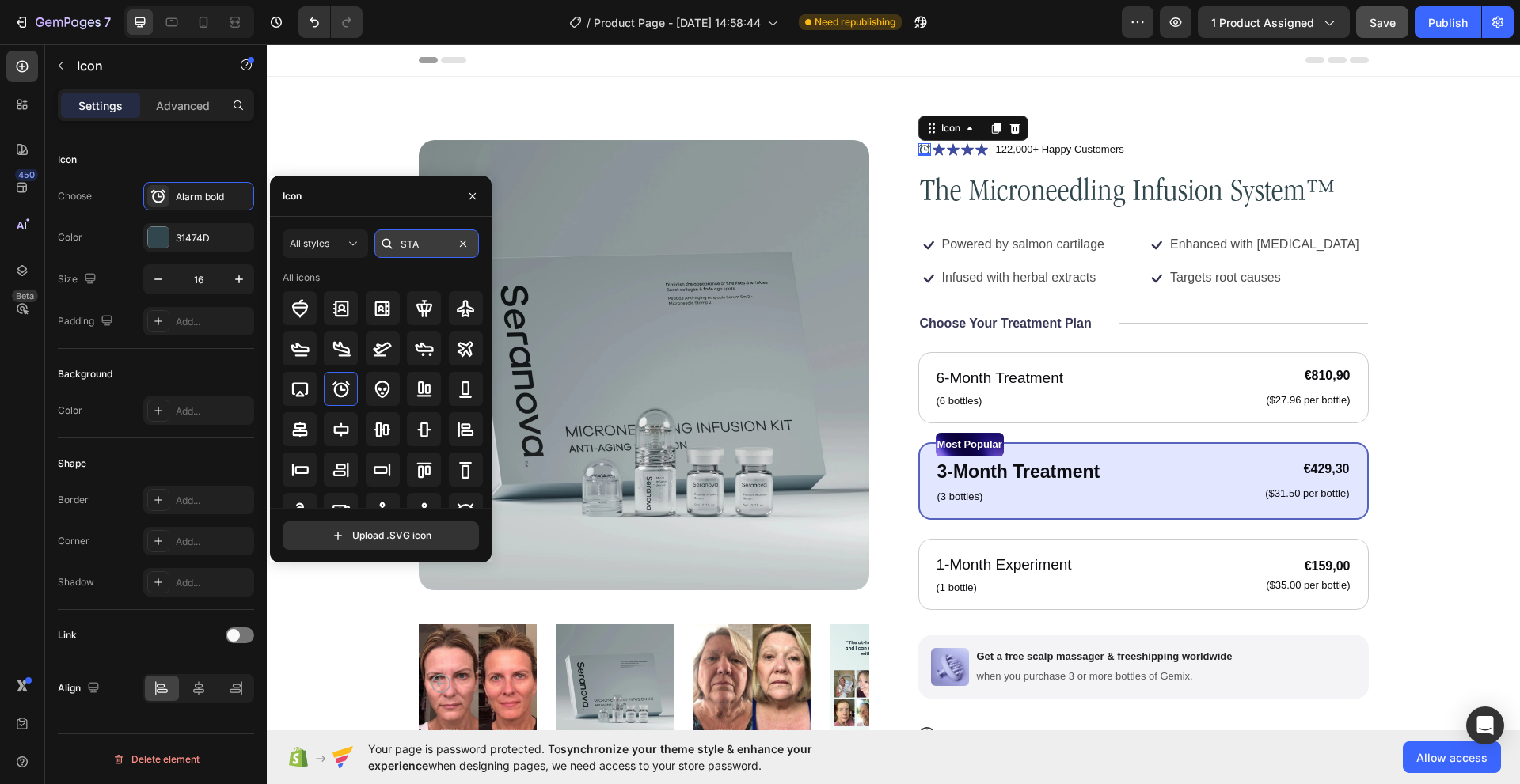
type input "STAR"
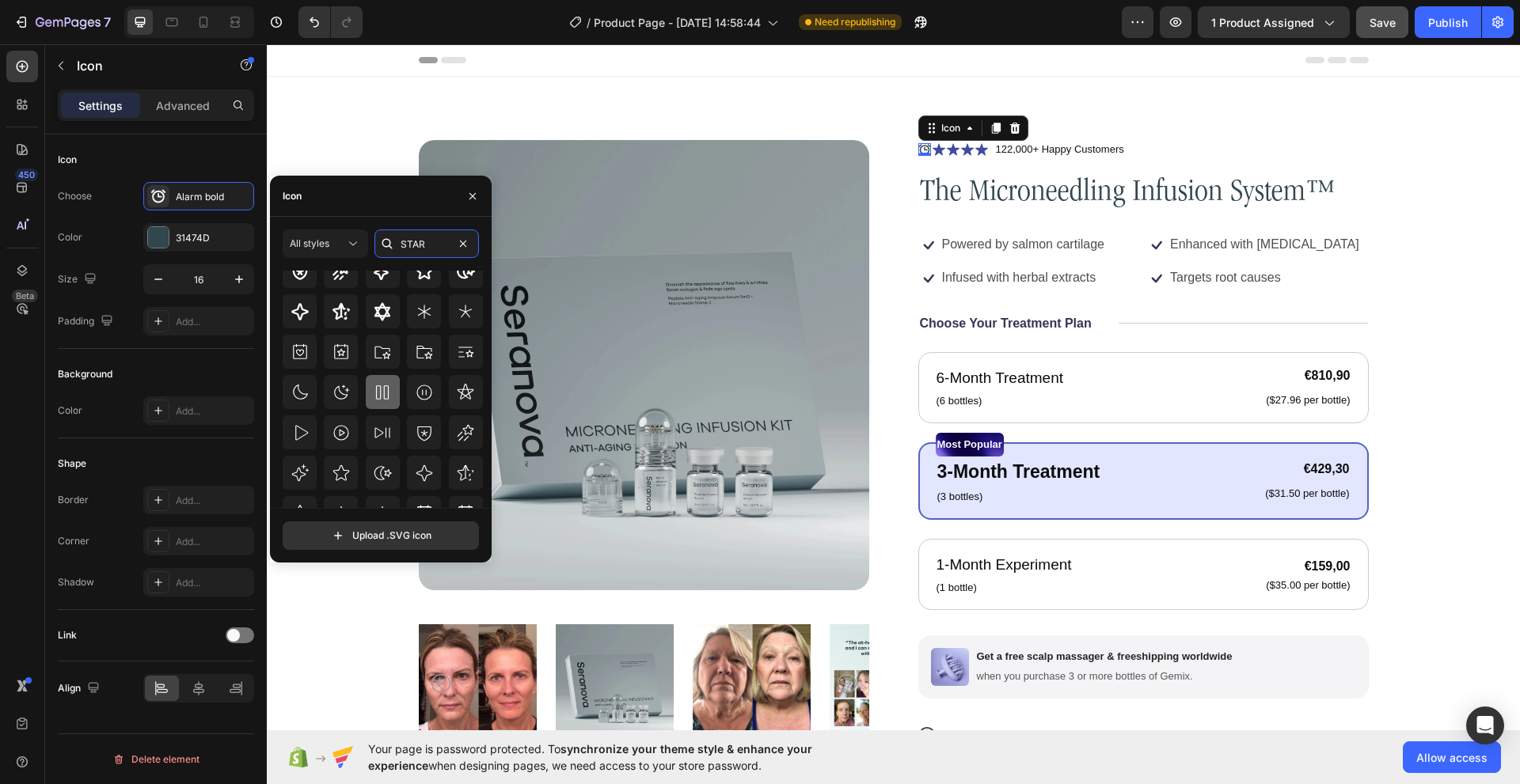
scroll to position [174, 0]
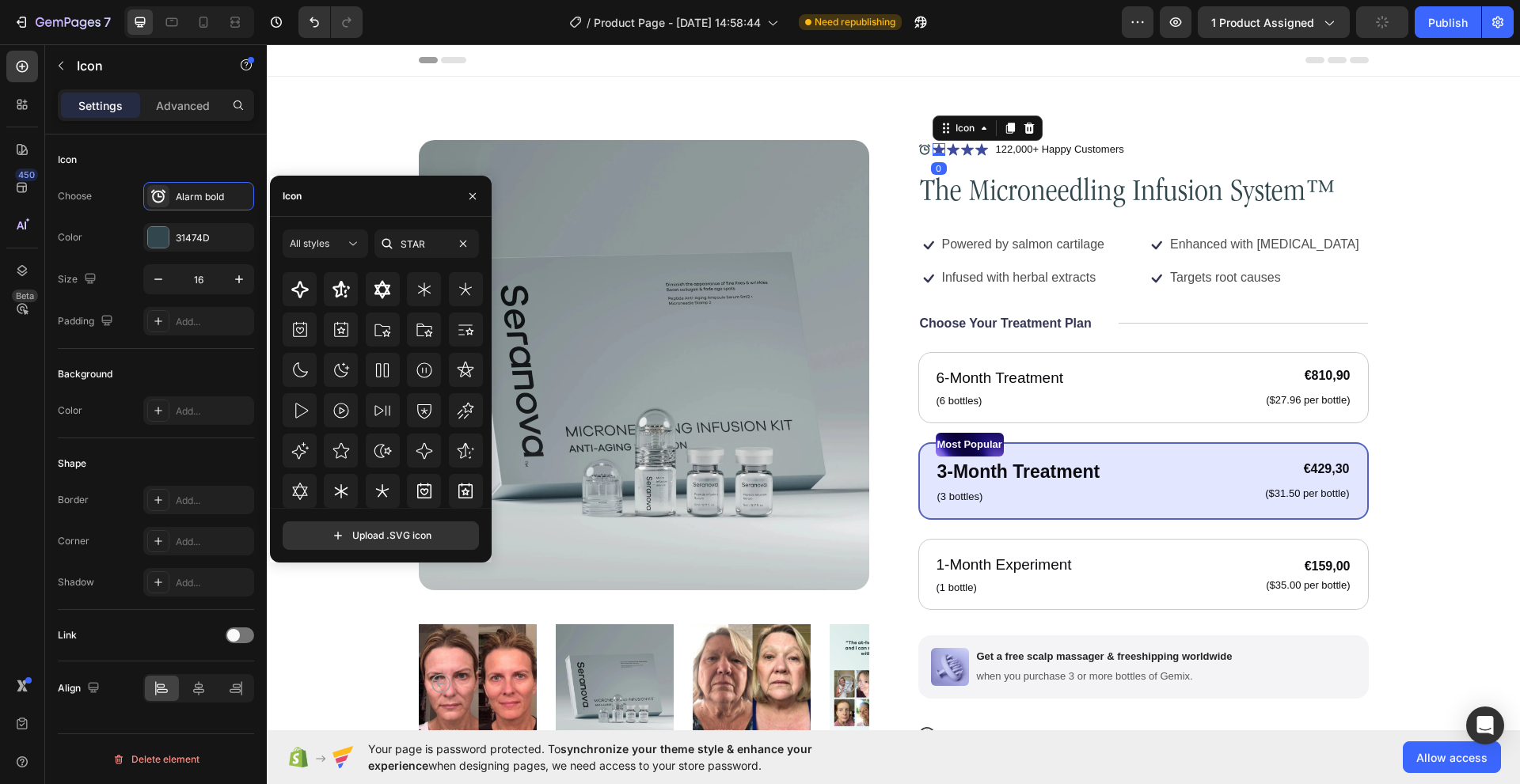
click at [932, 150] on icon at bounding box center [938, 149] width 13 height 12
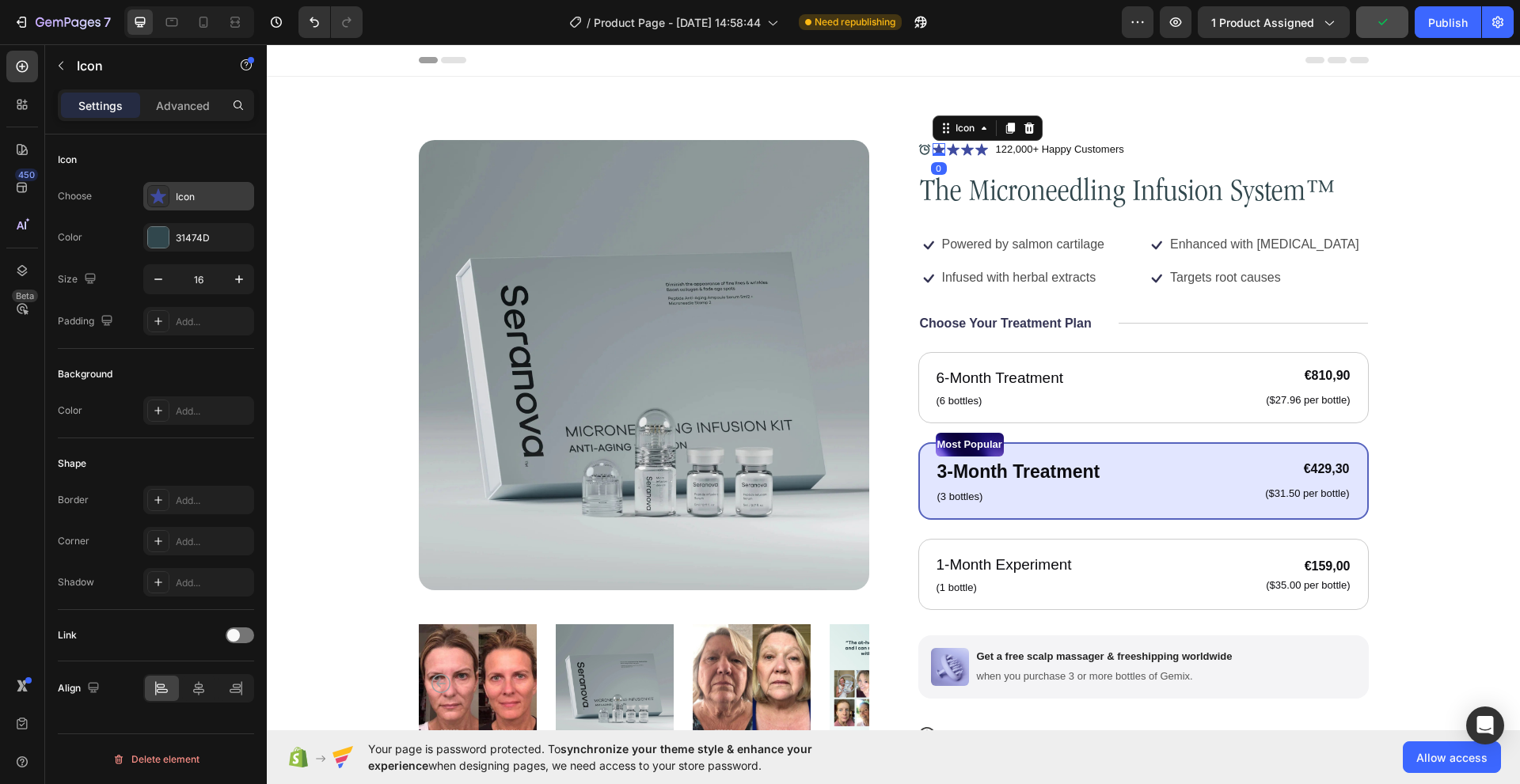
click at [164, 199] on icon at bounding box center [158, 196] width 16 height 16
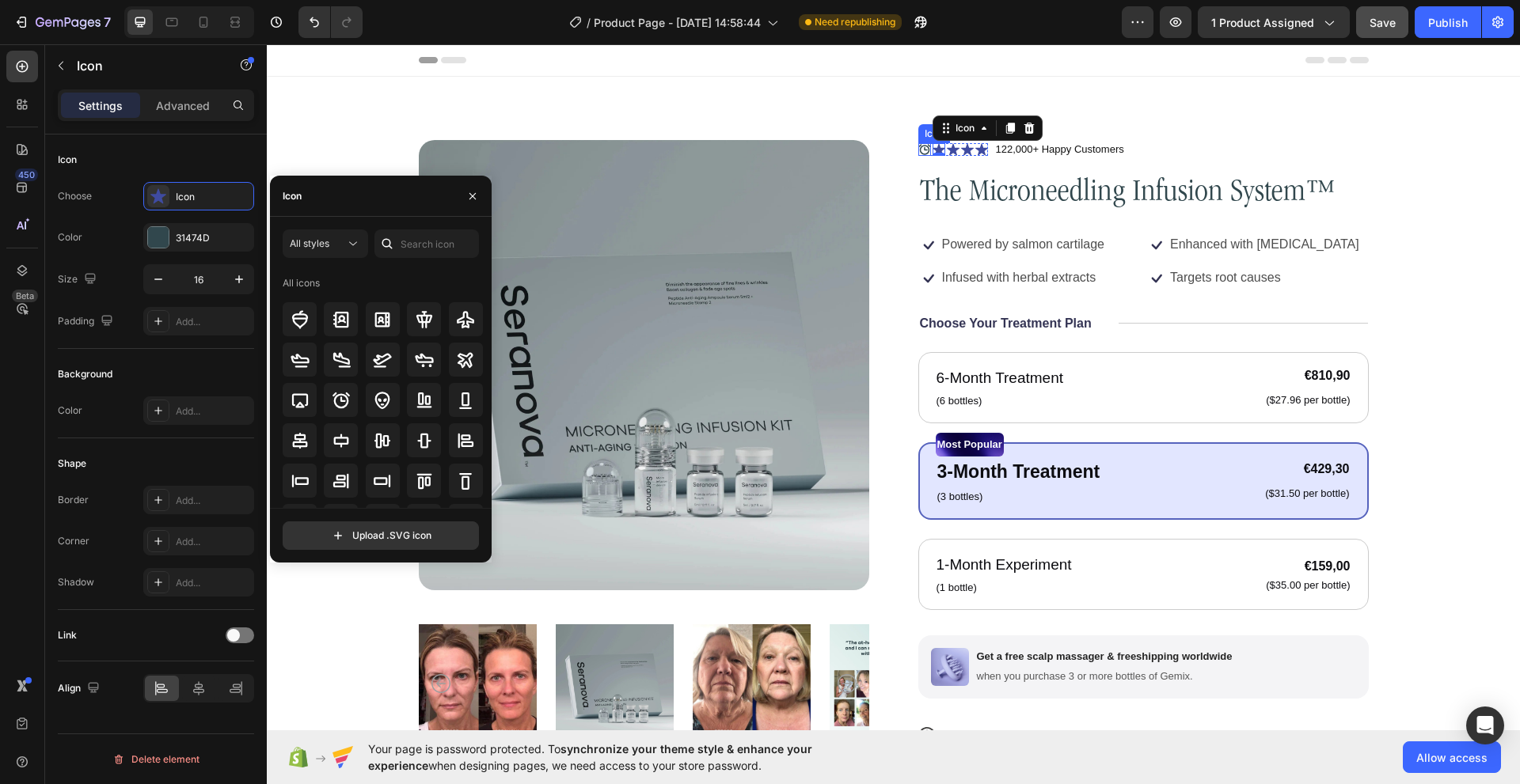
click at [918, 151] on icon at bounding box center [924, 149] width 13 height 13
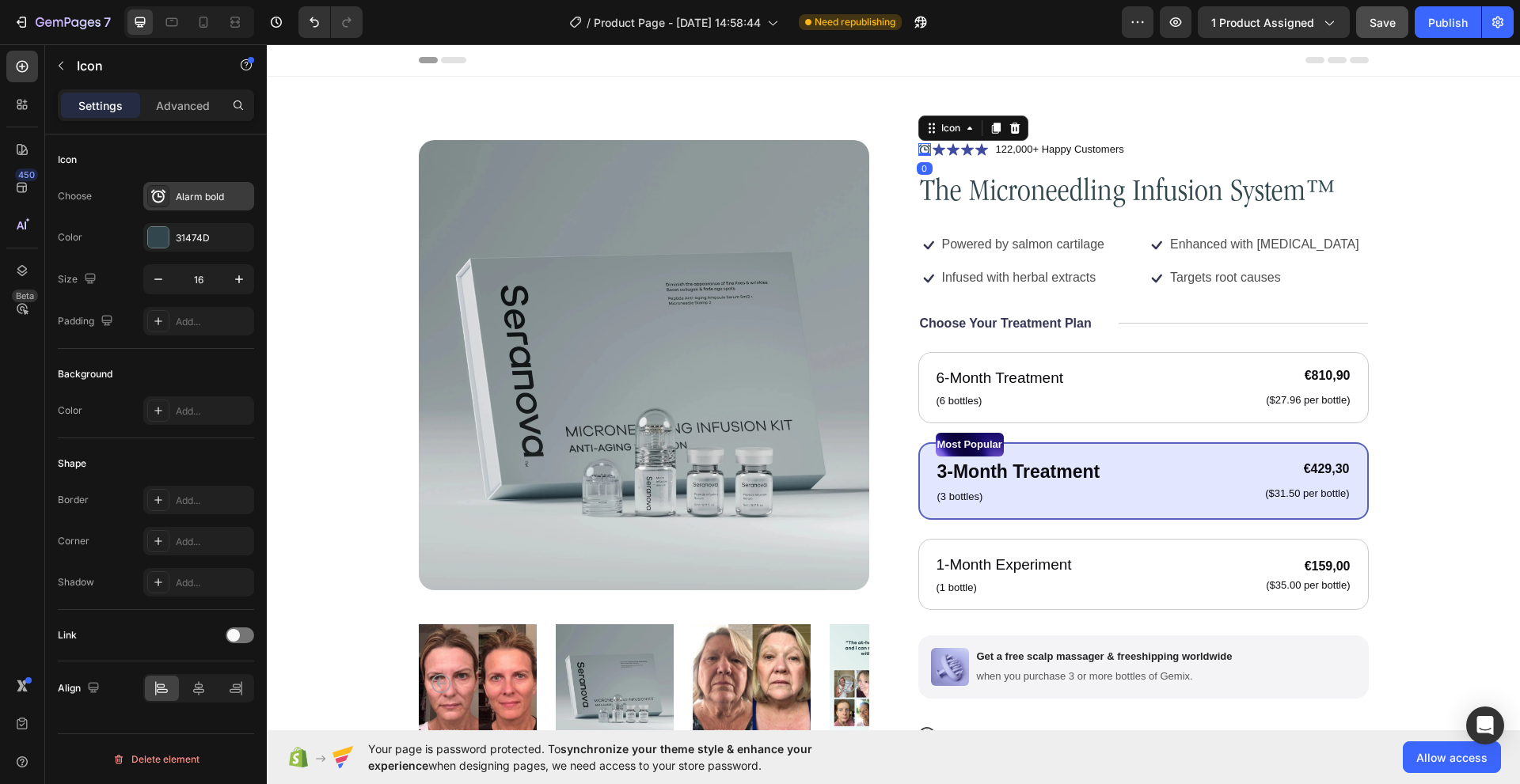
click at [222, 202] on div "Alarm bold" at bounding box center [213, 196] width 75 height 15
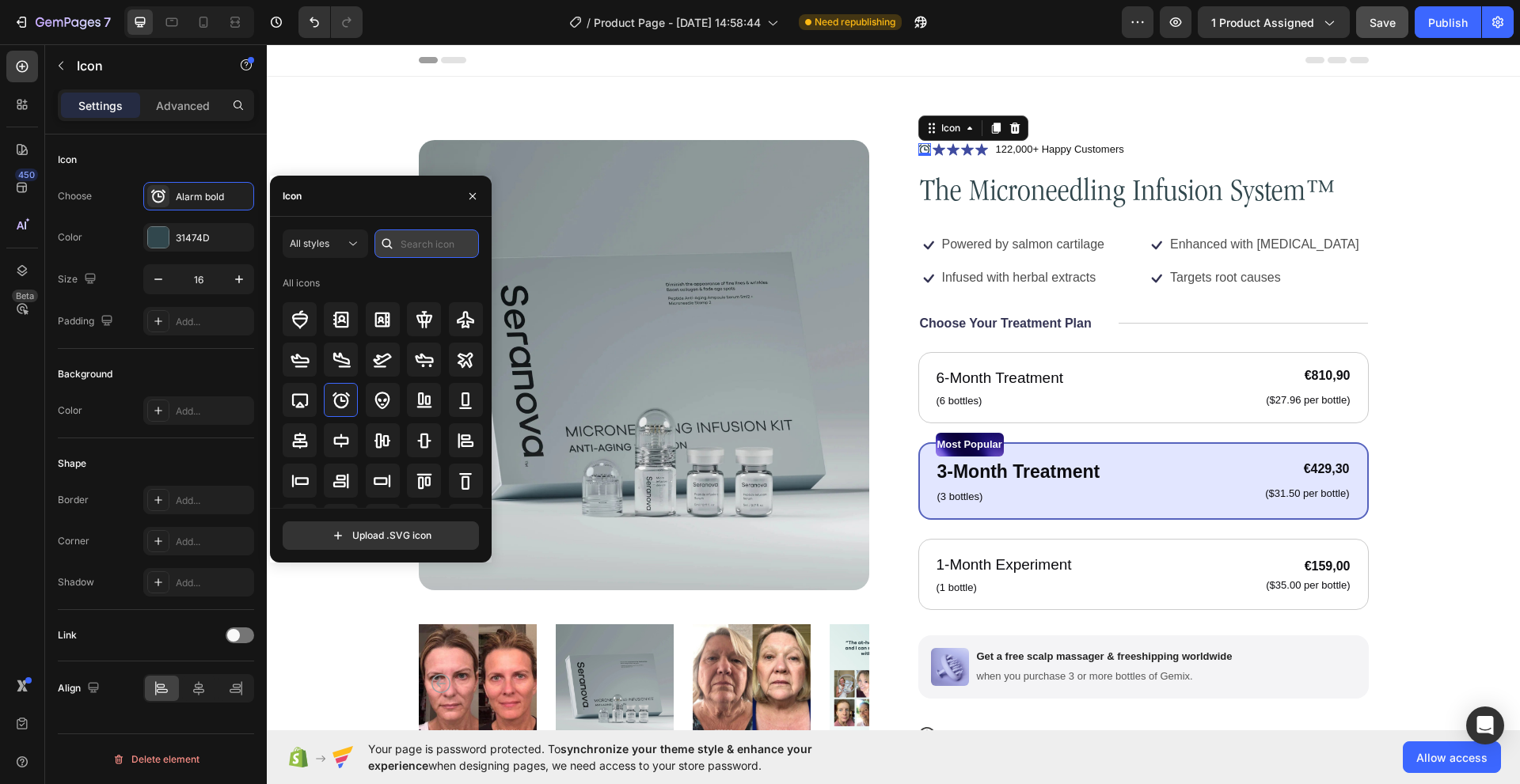
click at [418, 247] on input "text" at bounding box center [426, 243] width 104 height 28
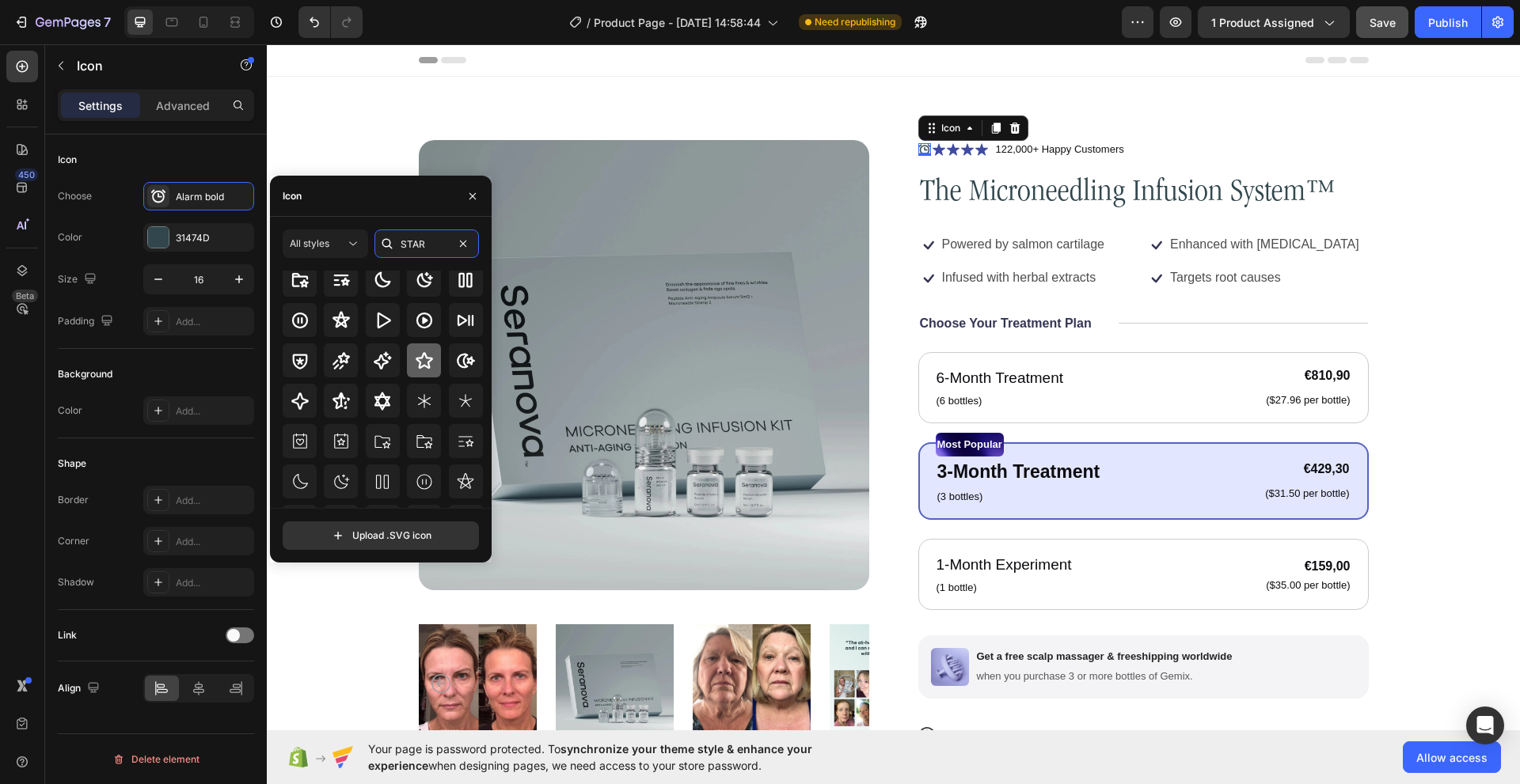
scroll to position [90, 0]
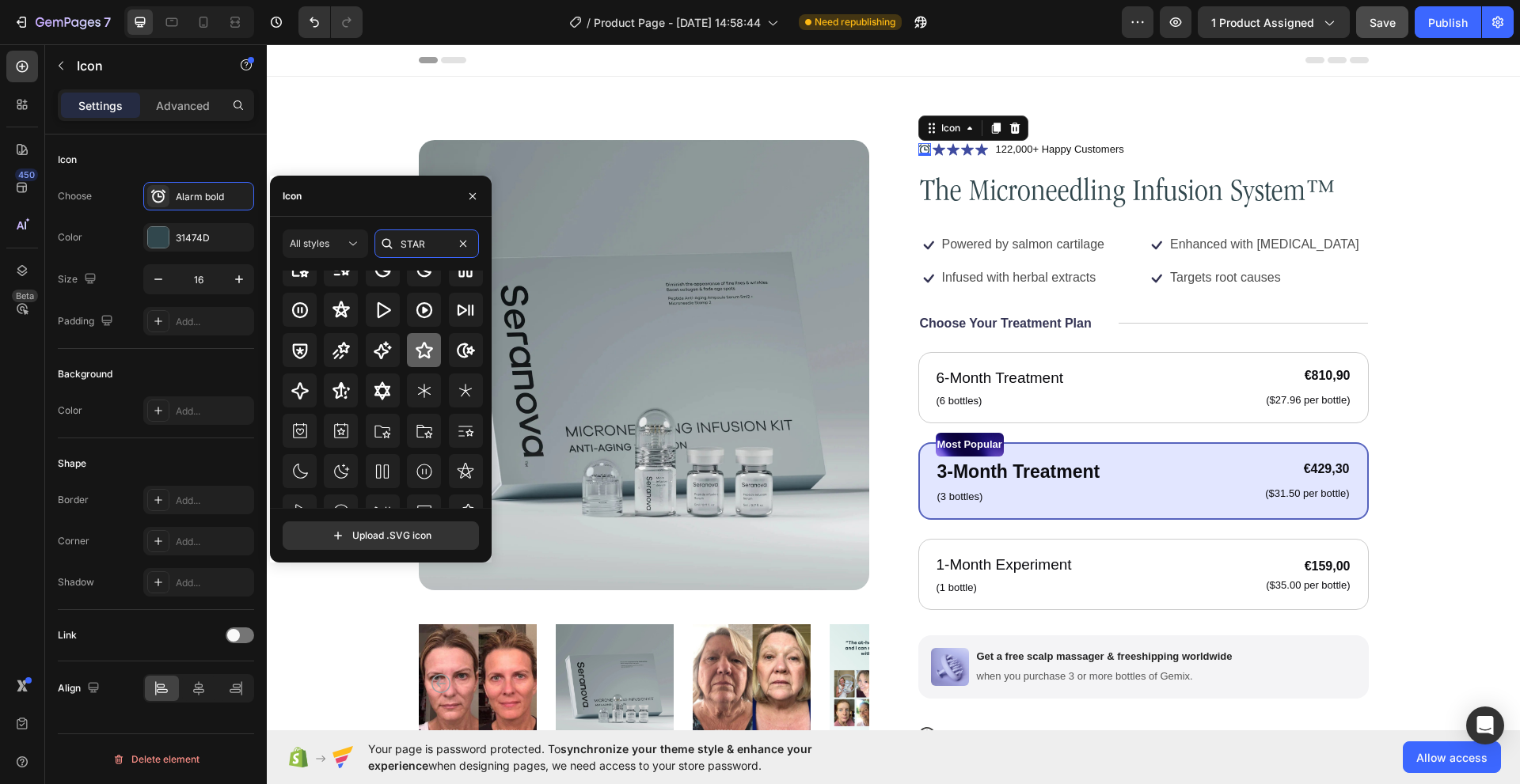
type input "STAR"
click at [415, 361] on div at bounding box center [424, 350] width 34 height 34
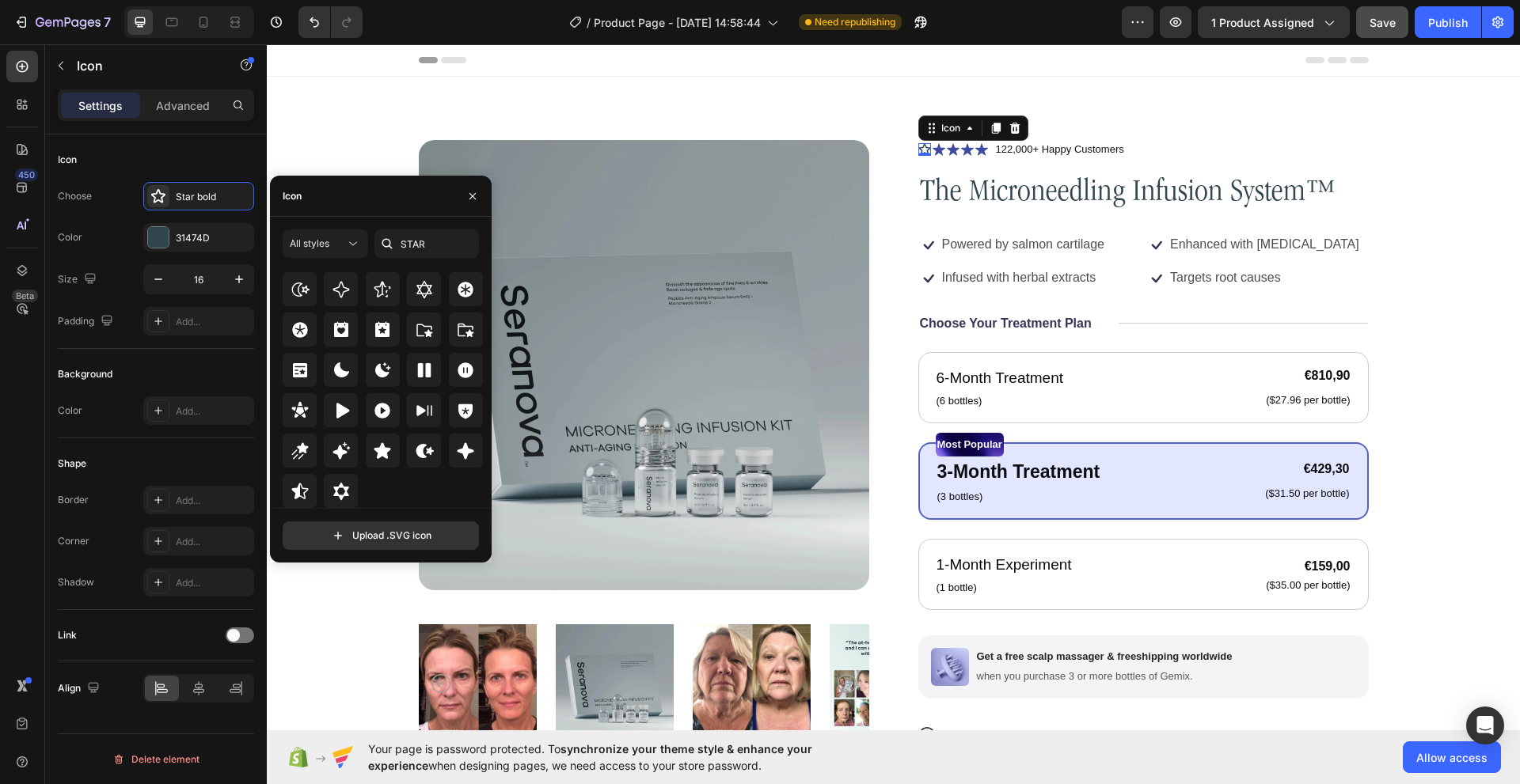
scroll to position [480, 0]
click at [382, 439] on div at bounding box center [382, 450] width 34 height 34
click at [421, 242] on input "STAR" at bounding box center [426, 243] width 104 height 28
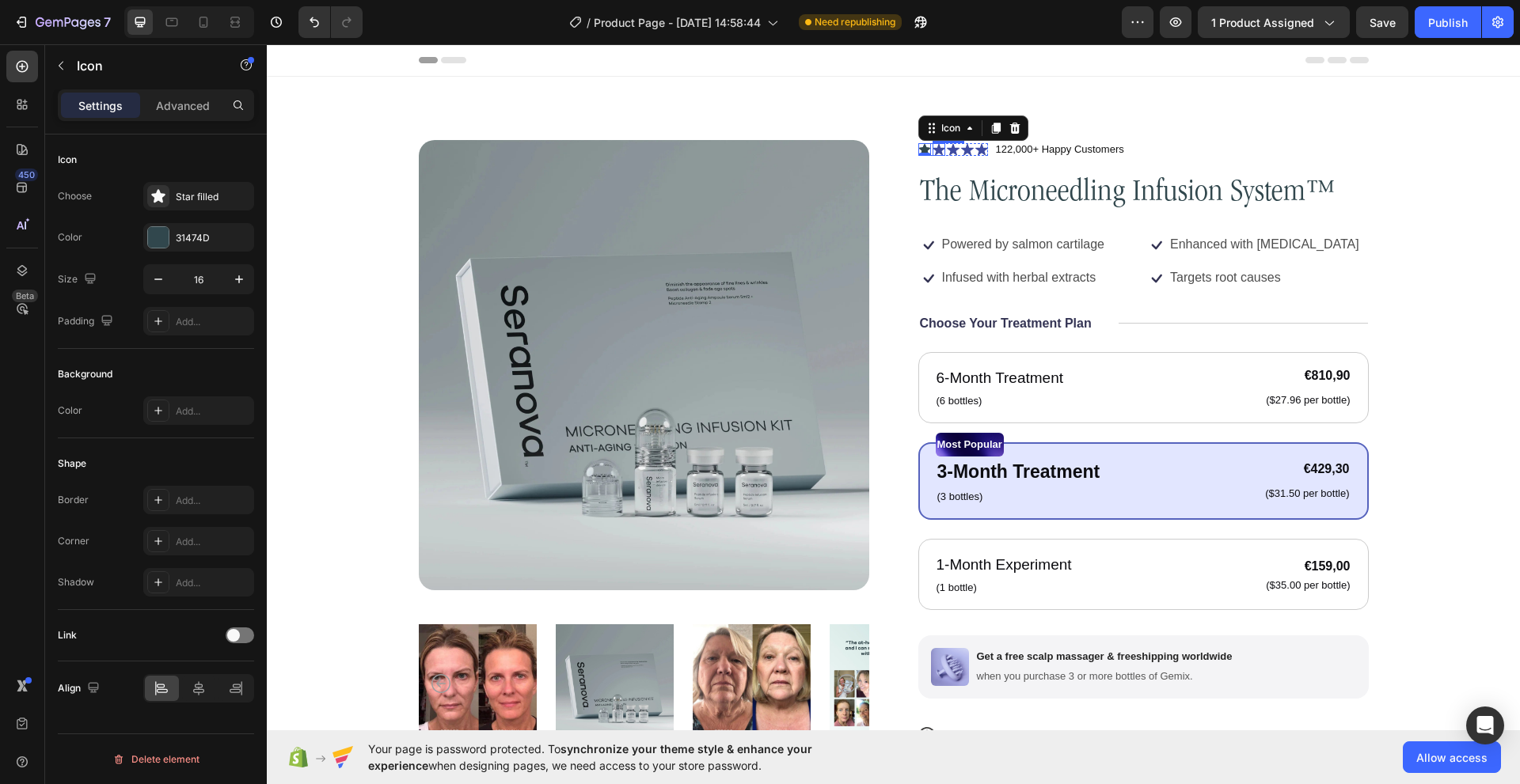
click at [935, 147] on icon at bounding box center [938, 149] width 13 height 13
click at [187, 196] on div "Icon" at bounding box center [213, 196] width 75 height 15
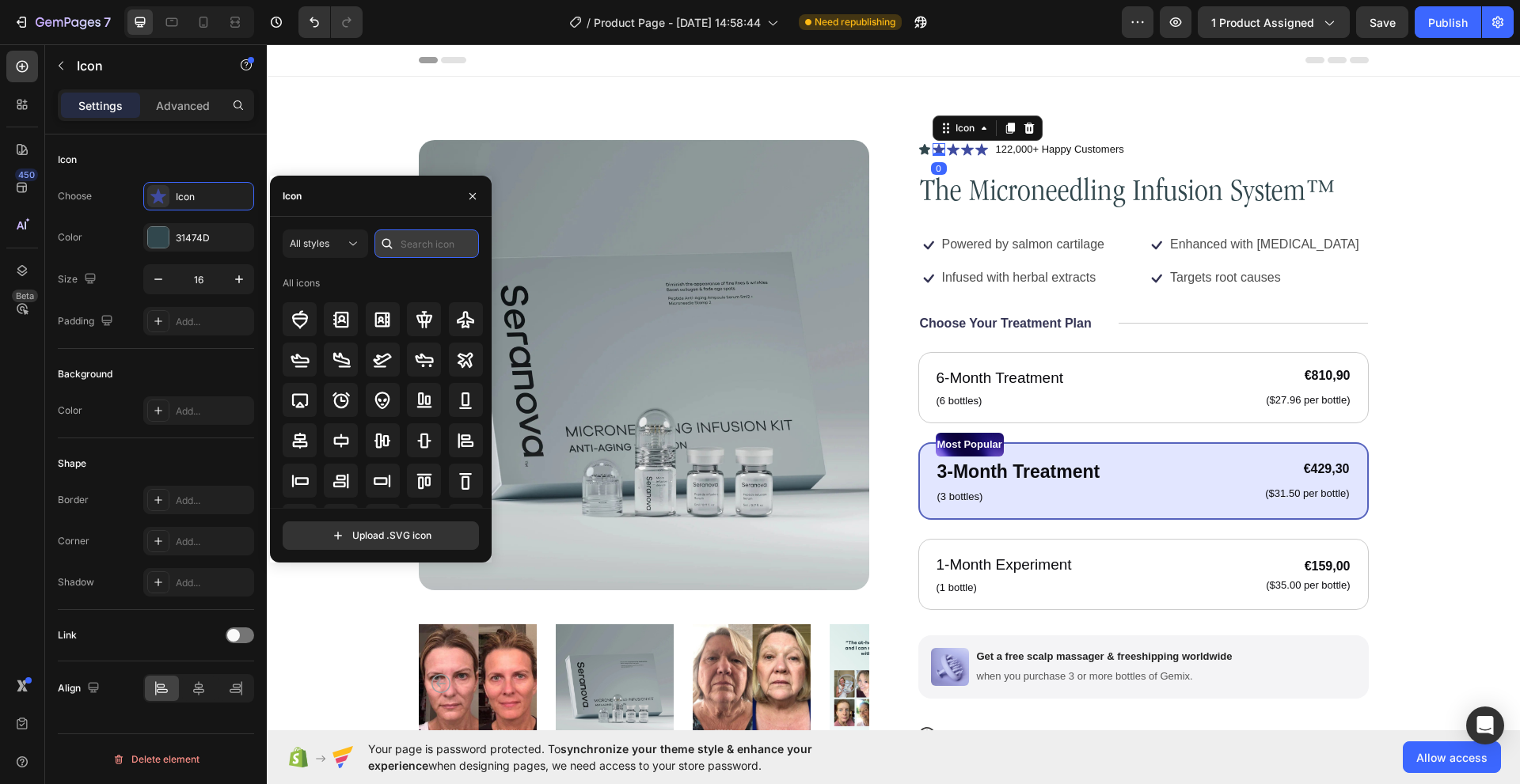
click at [403, 245] on input "text" at bounding box center [426, 243] width 104 height 28
paste input "STAR"
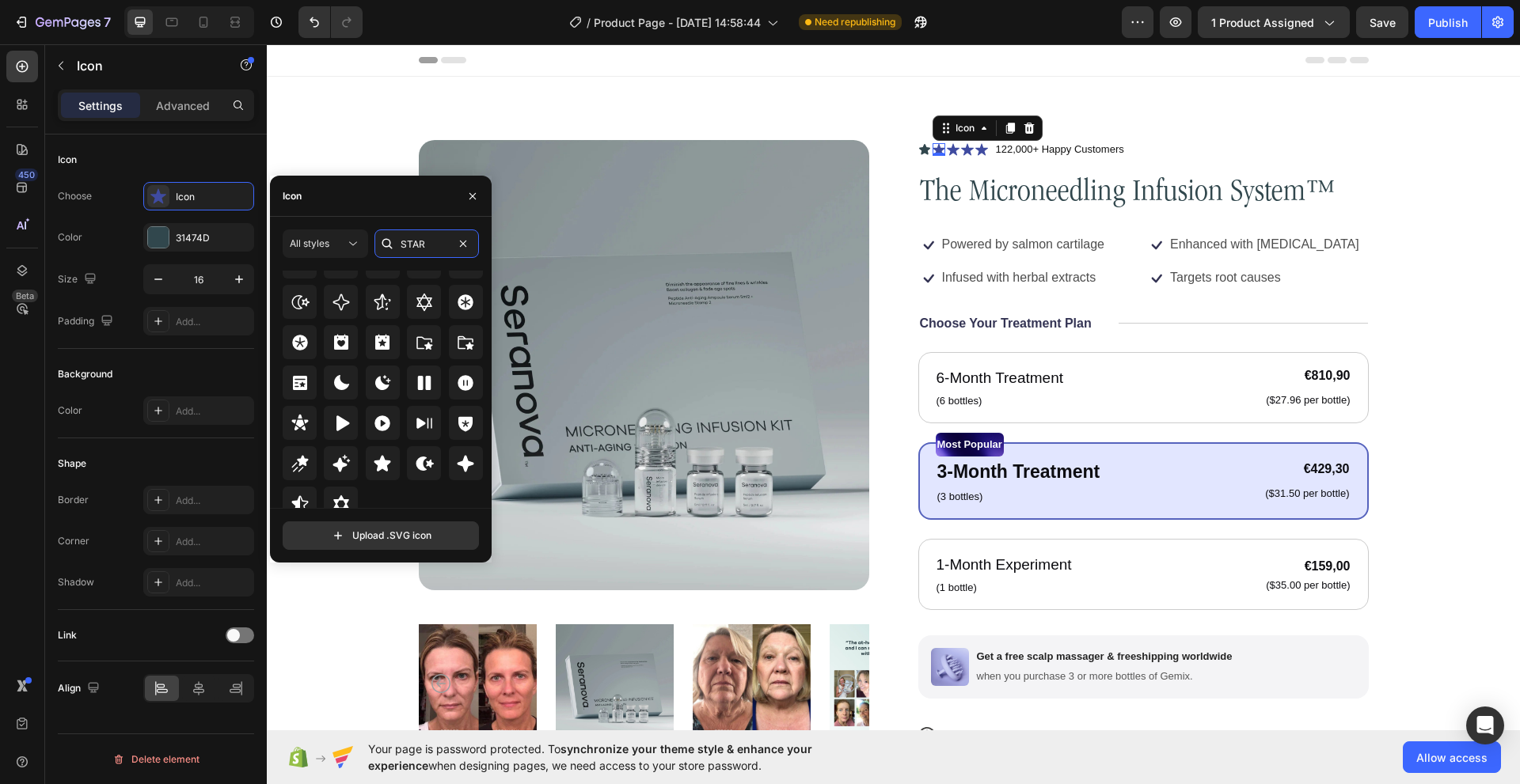
scroll to position [480, 0]
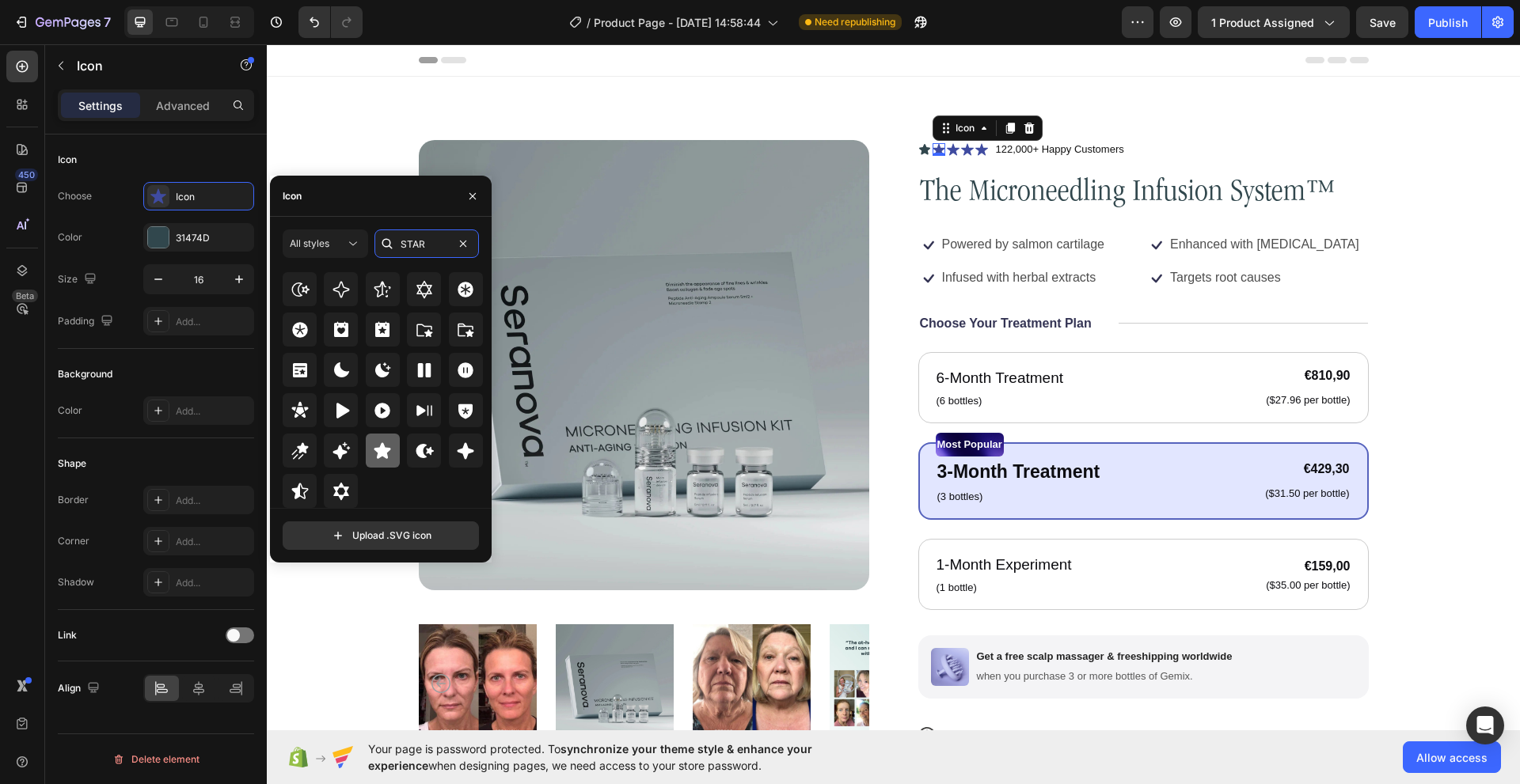
type input "STAR"
click at [379, 456] on icon at bounding box center [382, 450] width 17 height 16
click at [948, 151] on icon at bounding box center [952, 149] width 13 height 12
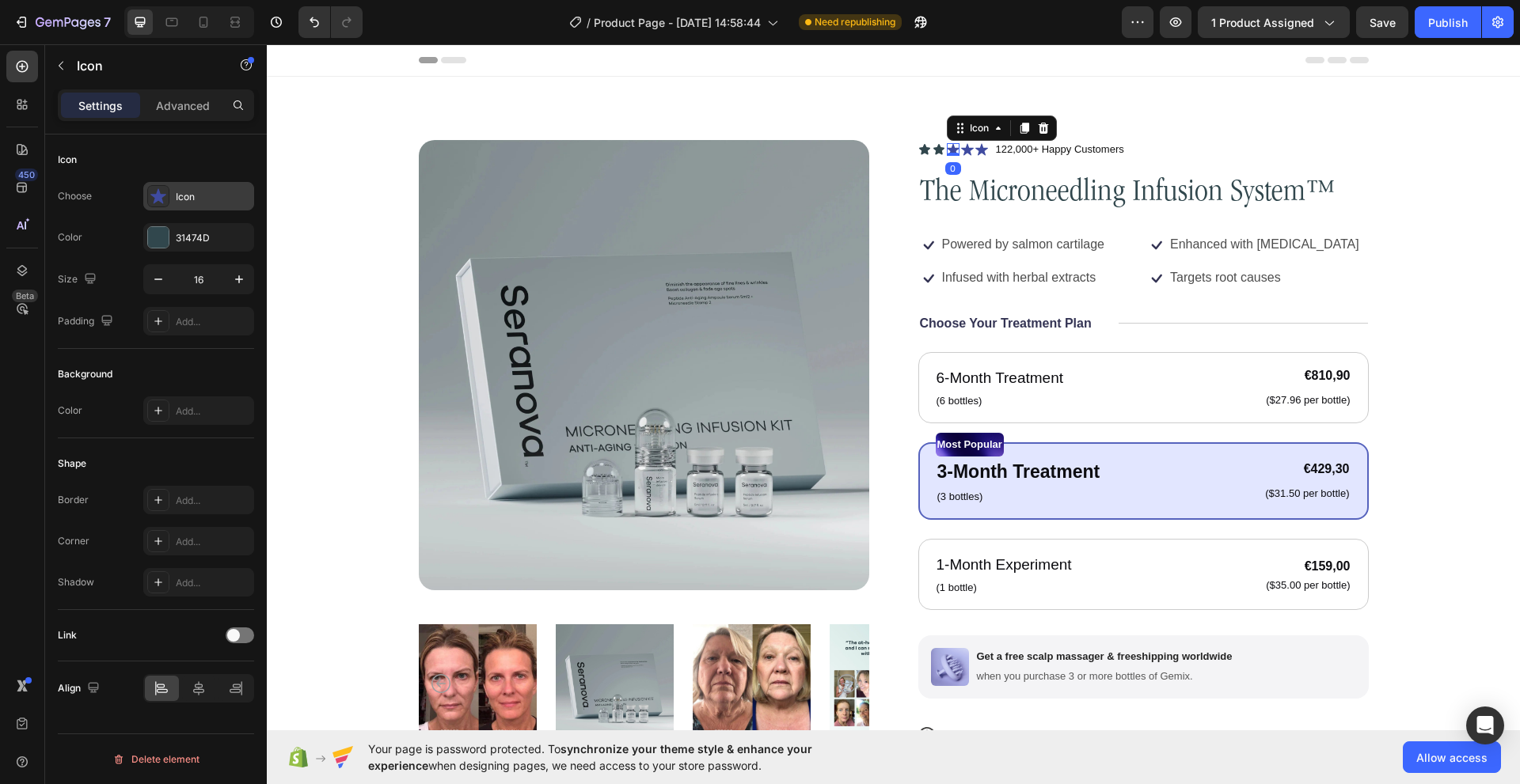
click at [156, 189] on icon at bounding box center [158, 196] width 16 height 16
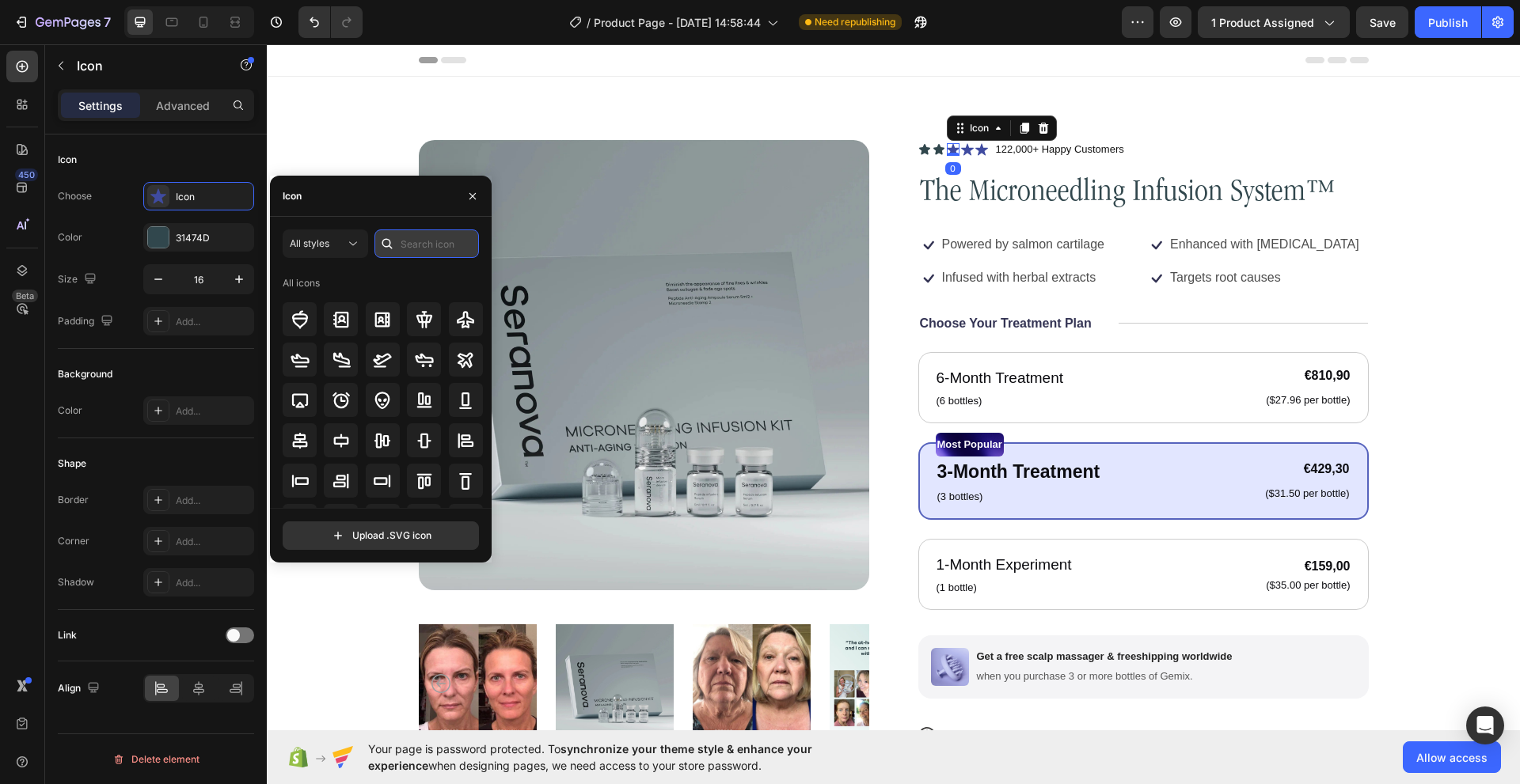
click at [403, 240] on input "text" at bounding box center [426, 243] width 104 height 28
paste input "STAR"
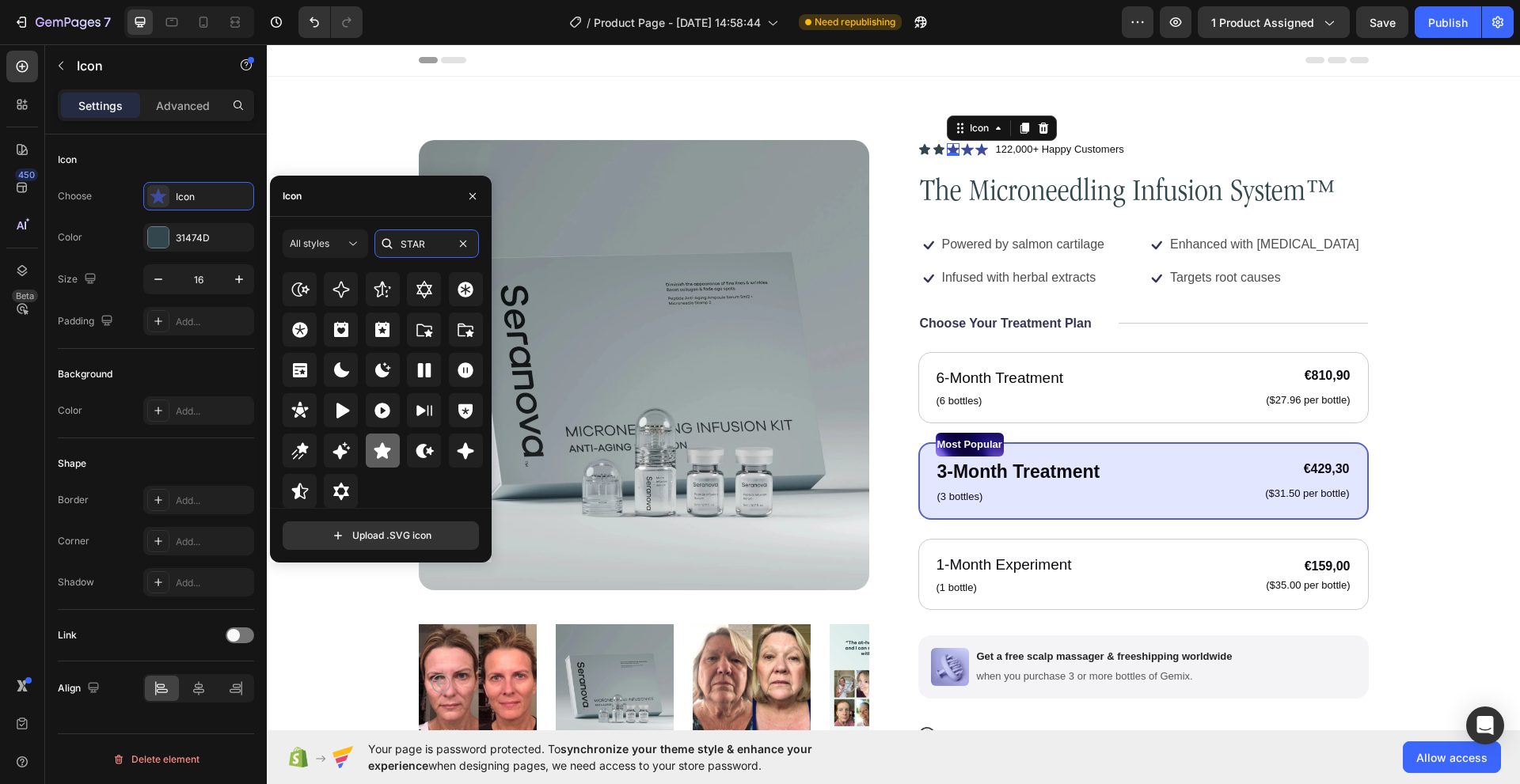
type input "STAR"
click at [386, 453] on icon at bounding box center [383, 451] width 19 height 19
click at [961, 145] on icon at bounding box center [967, 149] width 13 height 12
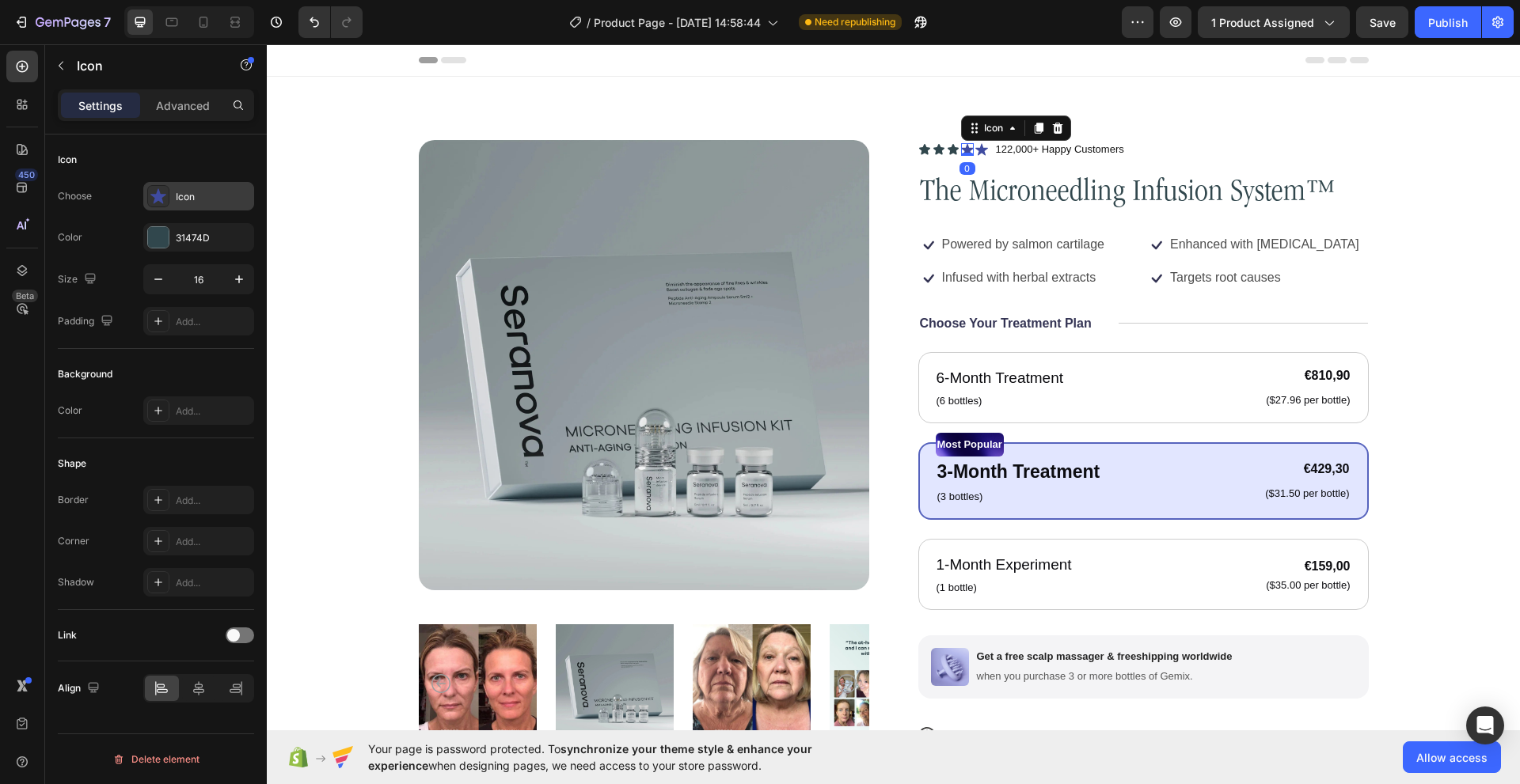
click at [201, 194] on div "Icon" at bounding box center [213, 196] width 75 height 15
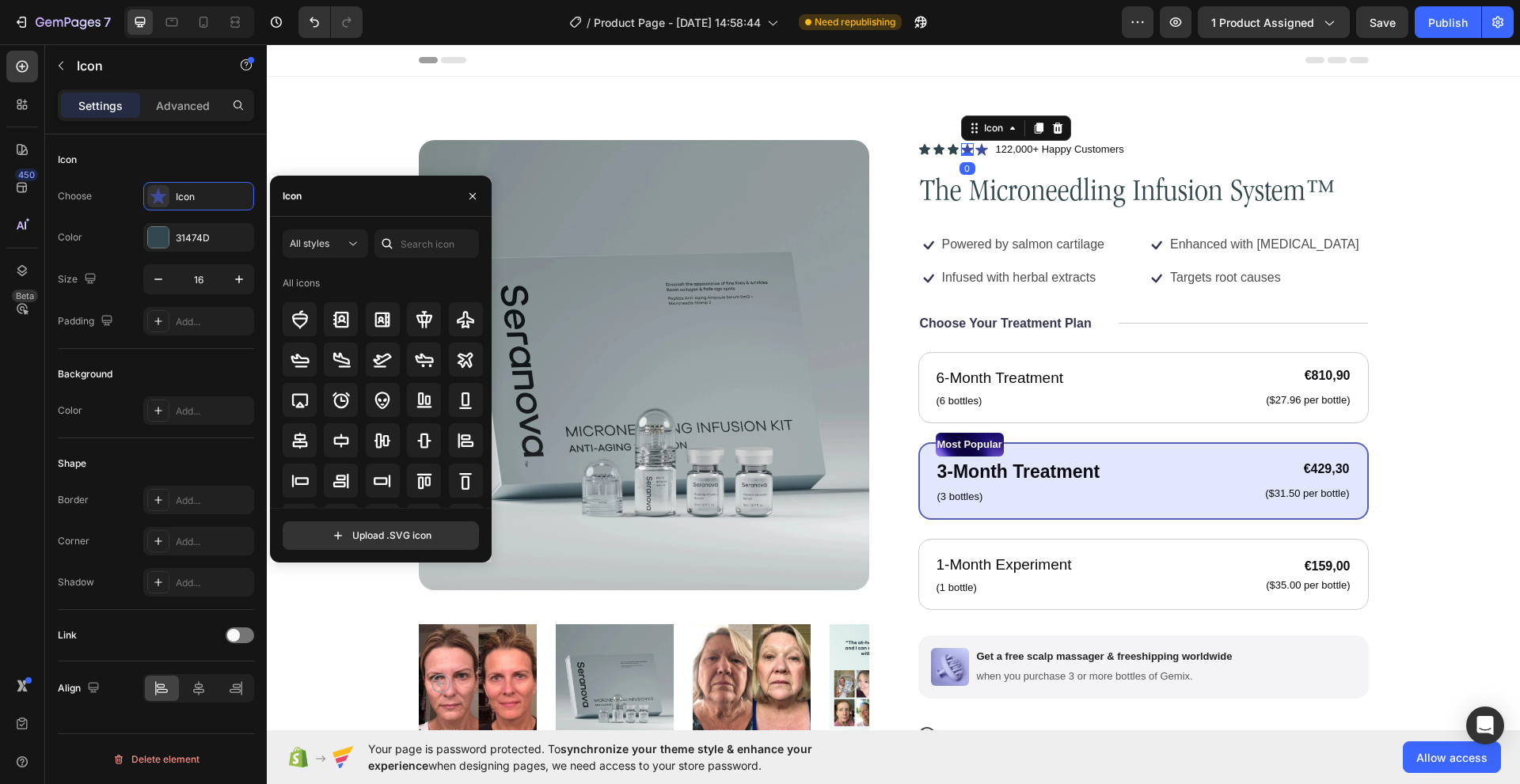
click at [397, 240] on div at bounding box center [387, 243] width 25 height 28
click at [420, 240] on input "text" at bounding box center [426, 243] width 104 height 28
paste input "STAR"
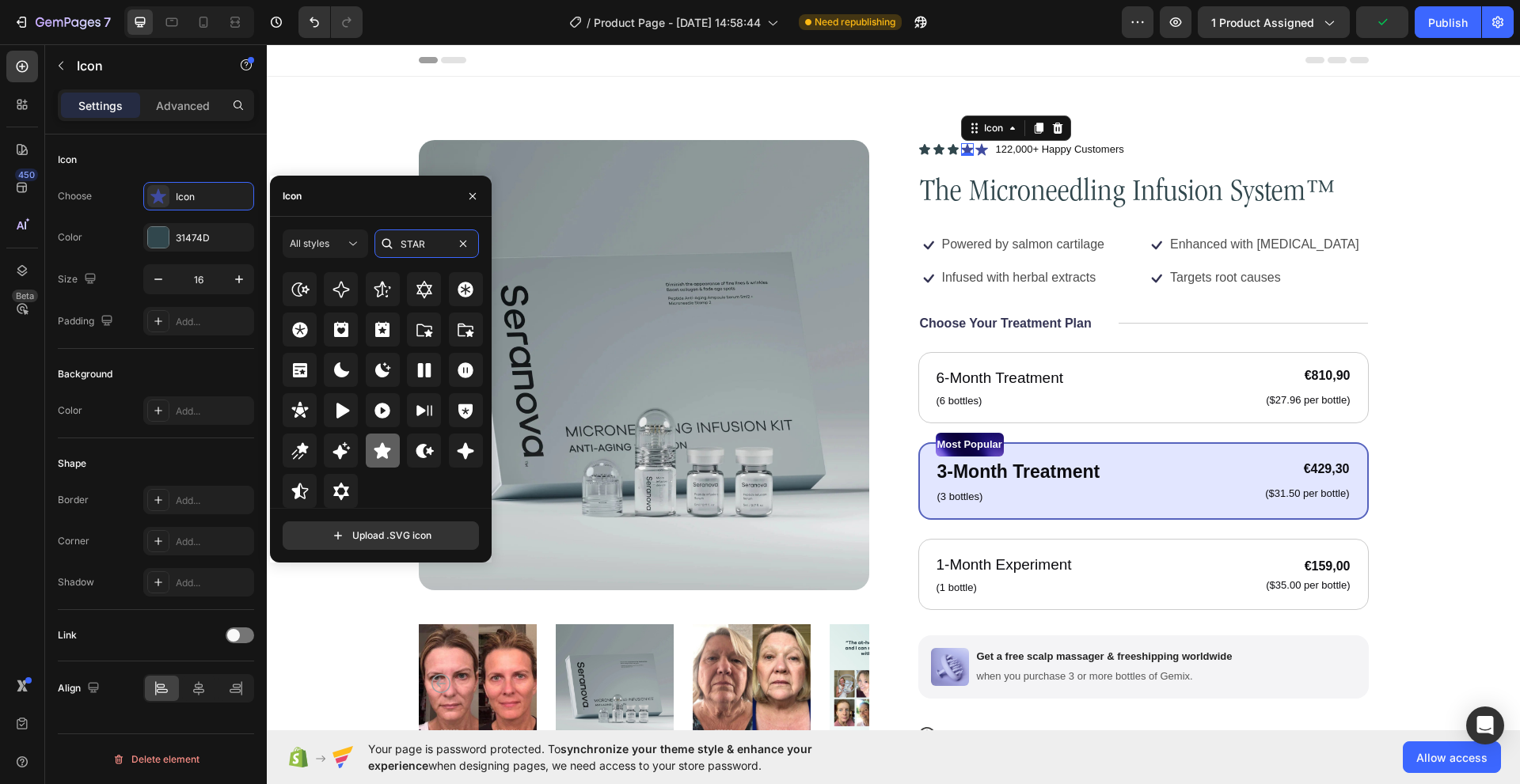
type input "STAR"
click at [377, 439] on div at bounding box center [382, 450] width 34 height 34
click at [977, 148] on icon at bounding box center [981, 149] width 13 height 12
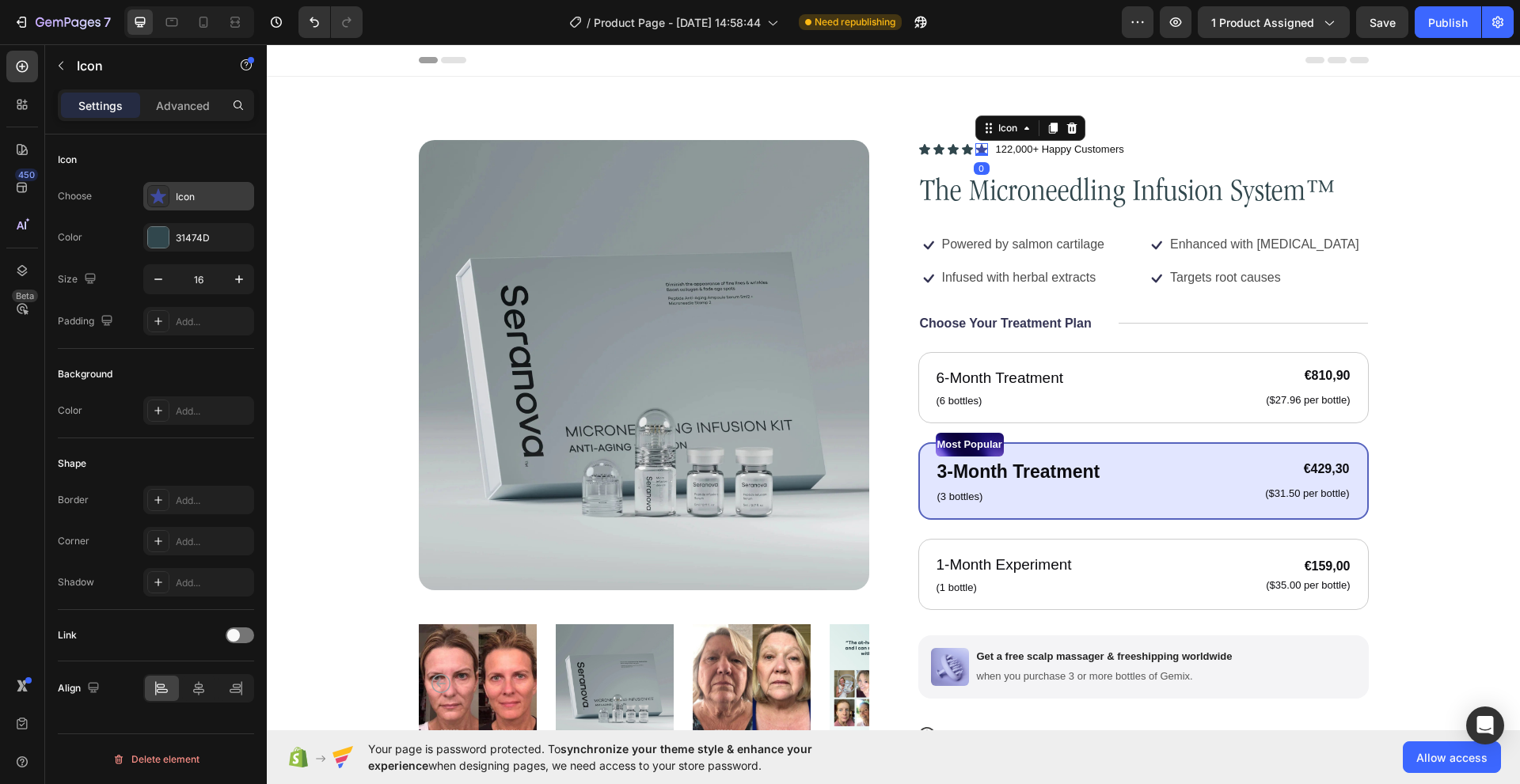
click at [180, 197] on div "Icon" at bounding box center [213, 196] width 75 height 15
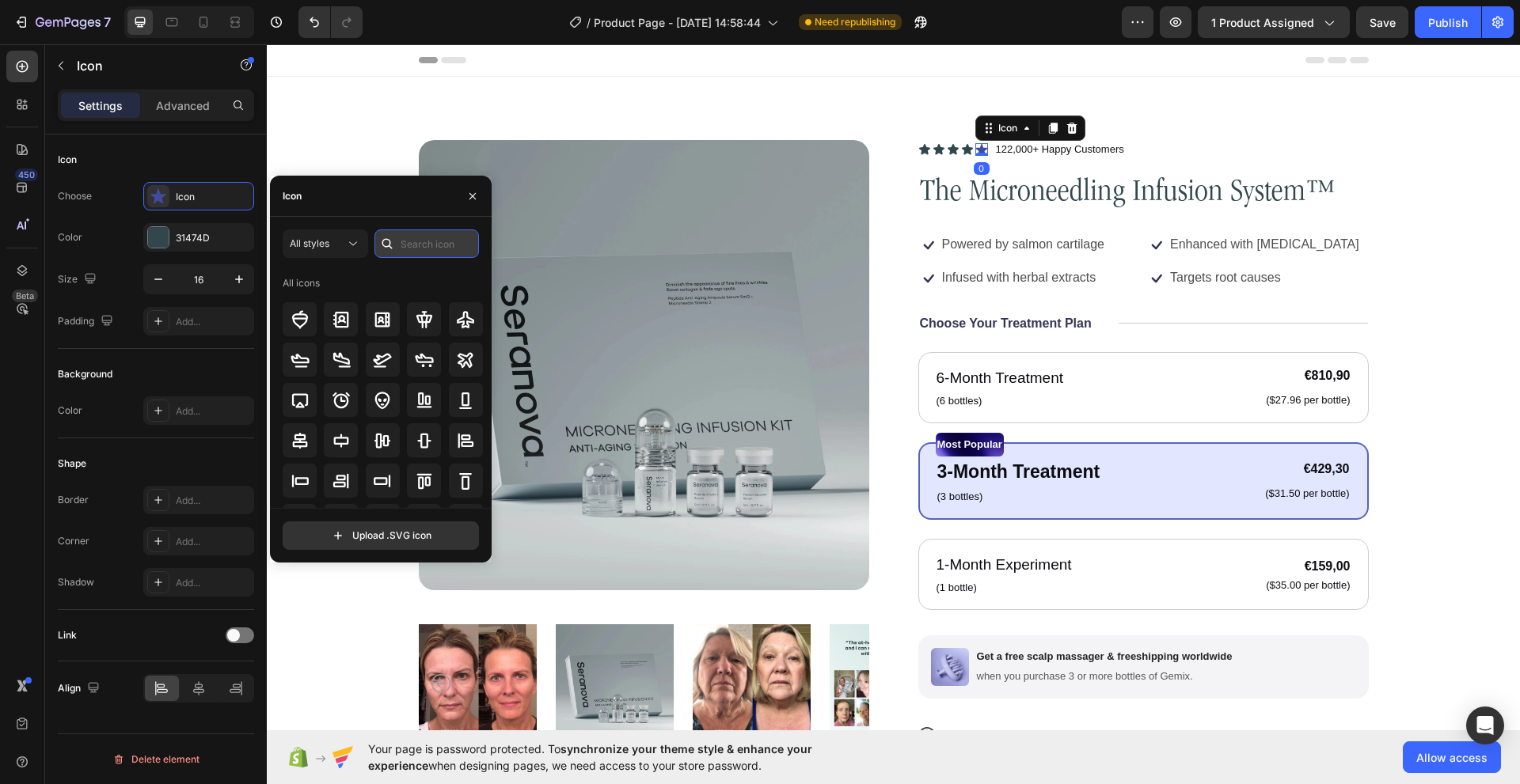
click at [417, 230] on input "text" at bounding box center [426, 243] width 104 height 28
paste input "STAR"
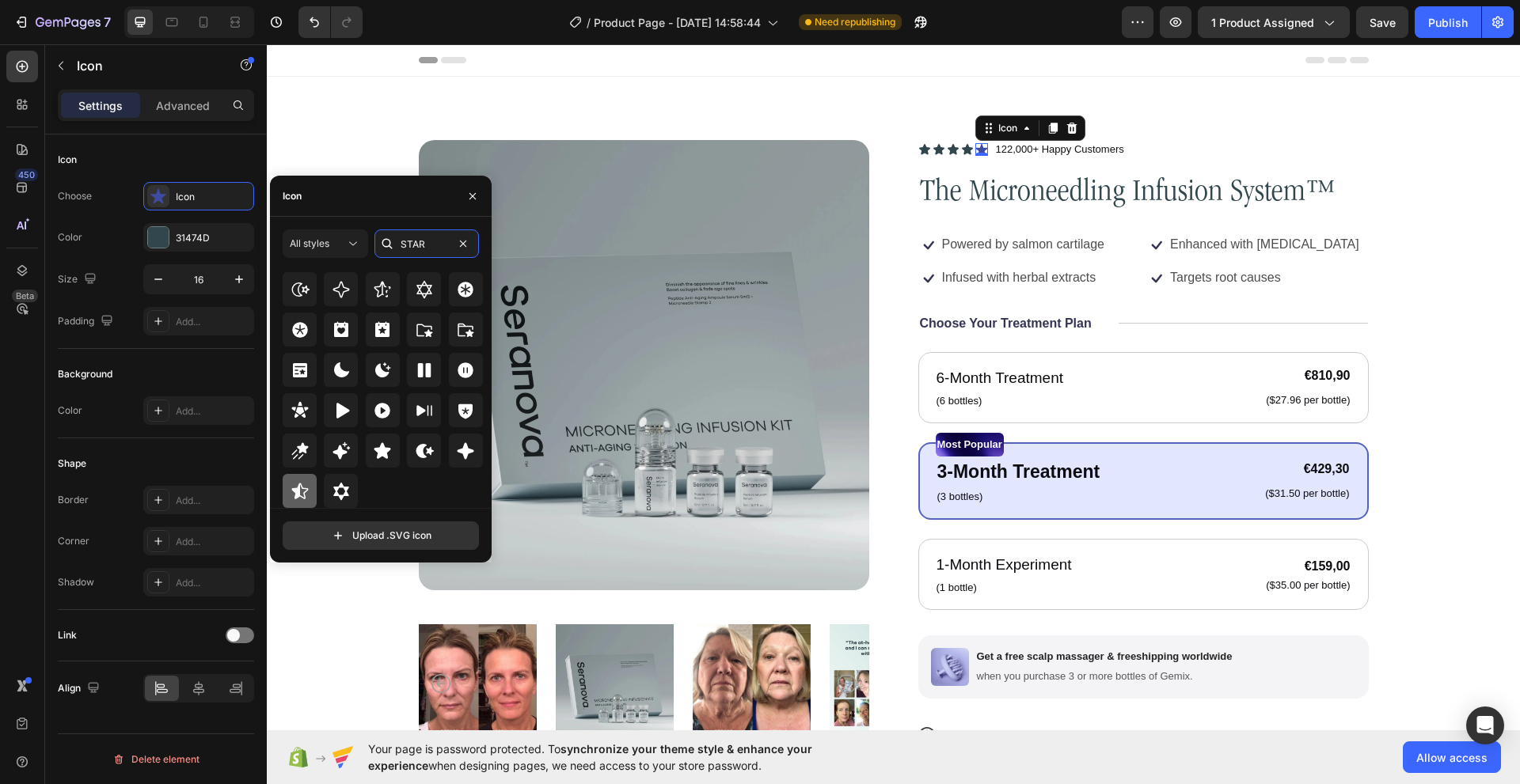
type input "STAR"
click at [296, 482] on icon at bounding box center [300, 492] width 19 height 19
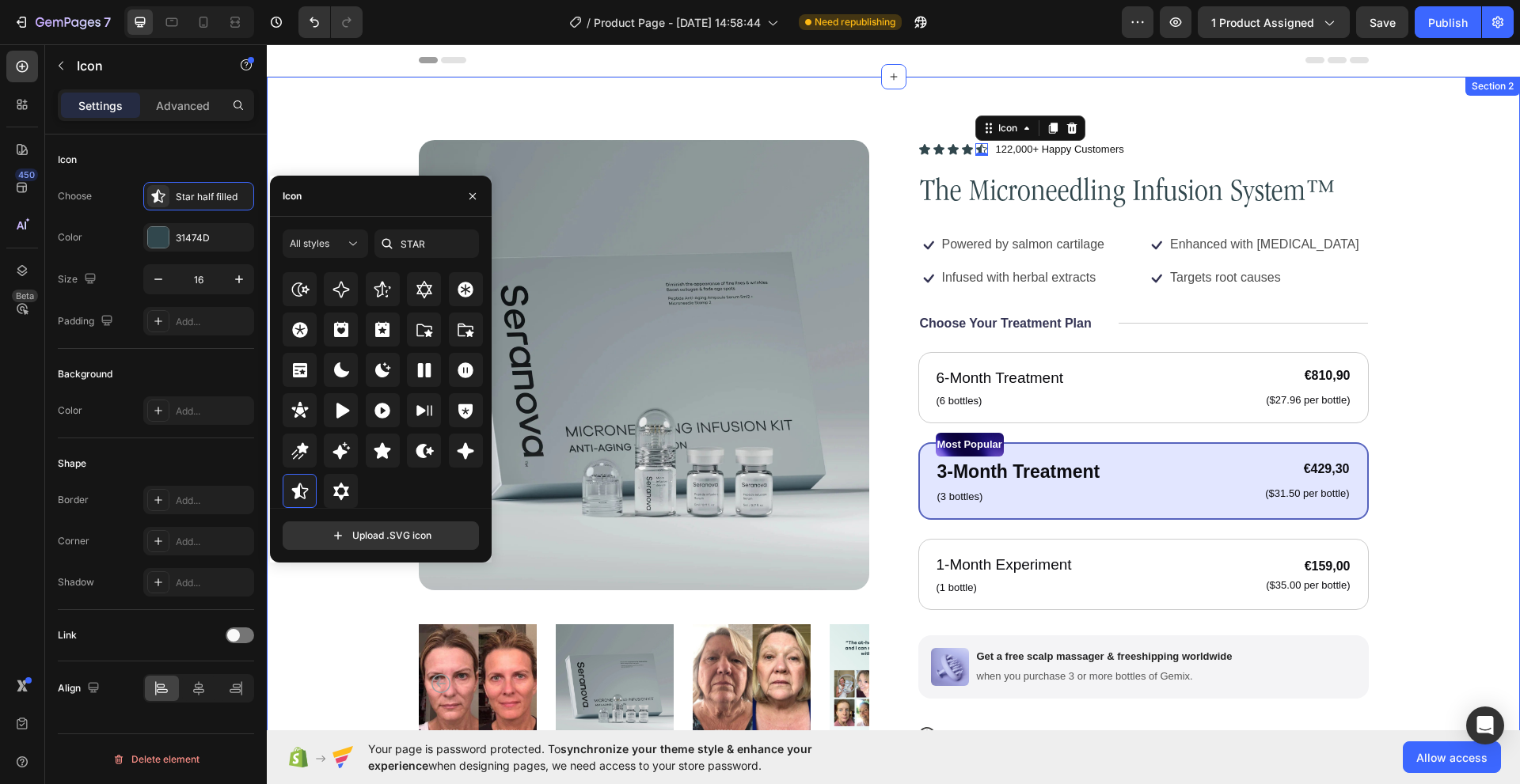
click at [625, 80] on div "Product Images Icon Icon Icon Icon Icon 0 Icon List 122,000+ Happy Customers Te…" at bounding box center [892, 519] width 1253 height 884
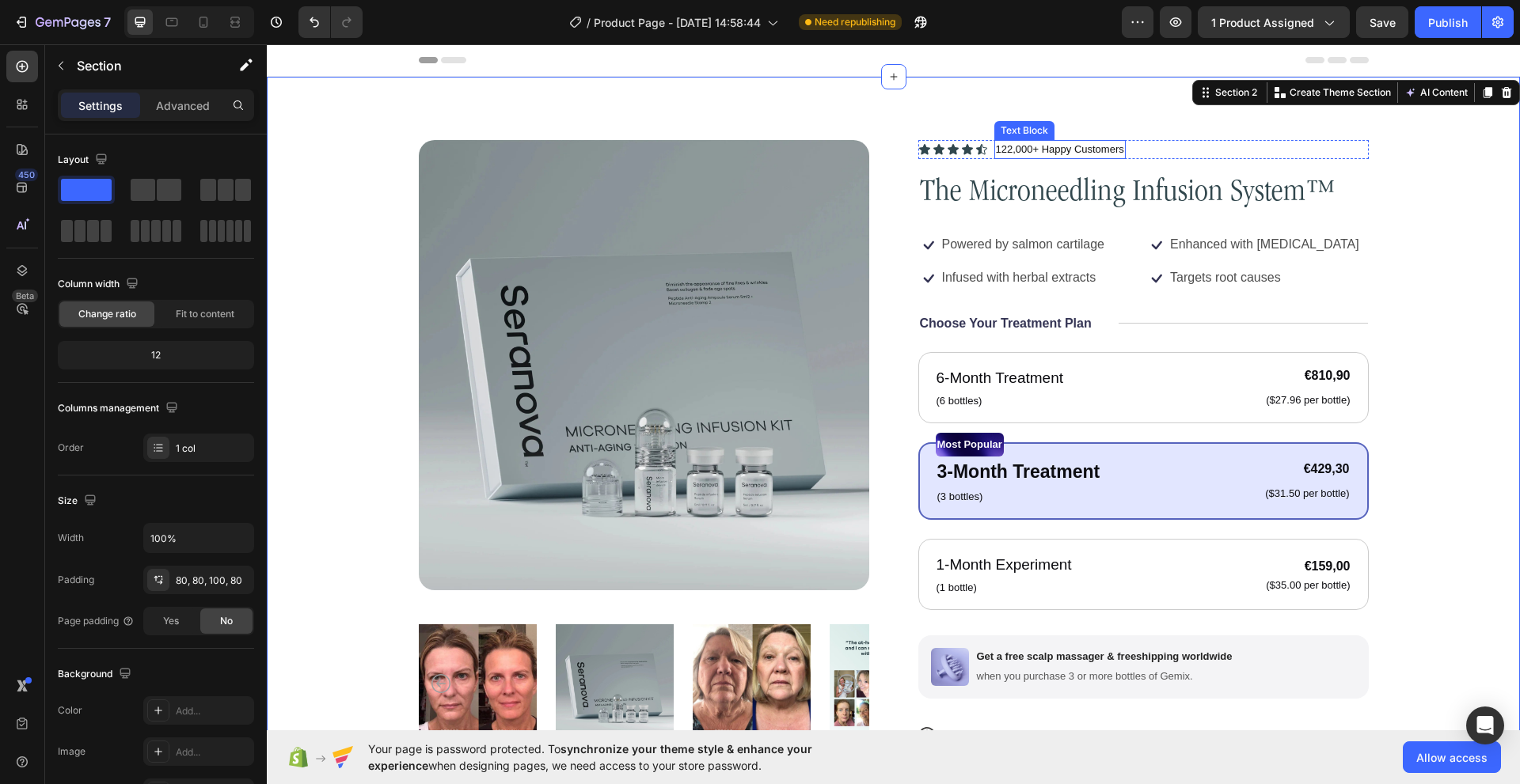
click at [1074, 151] on p "122,000+ Happy Customers" at bounding box center [1059, 150] width 128 height 16
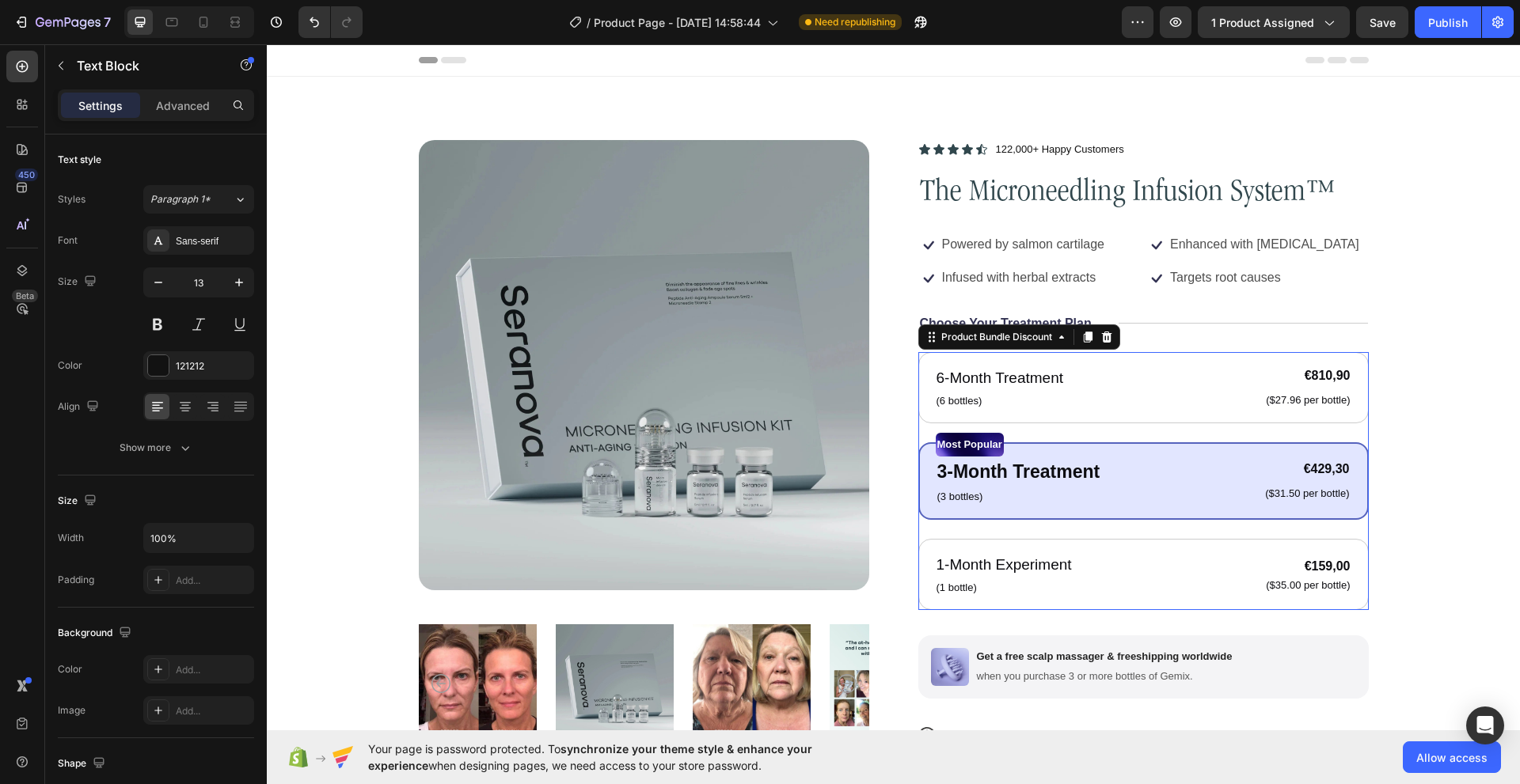
click at [924, 428] on div "6-Month Treatment Text Block (6 bottles) Text Block €810,90 Product Price Produ…" at bounding box center [1143, 480] width 450 height 257
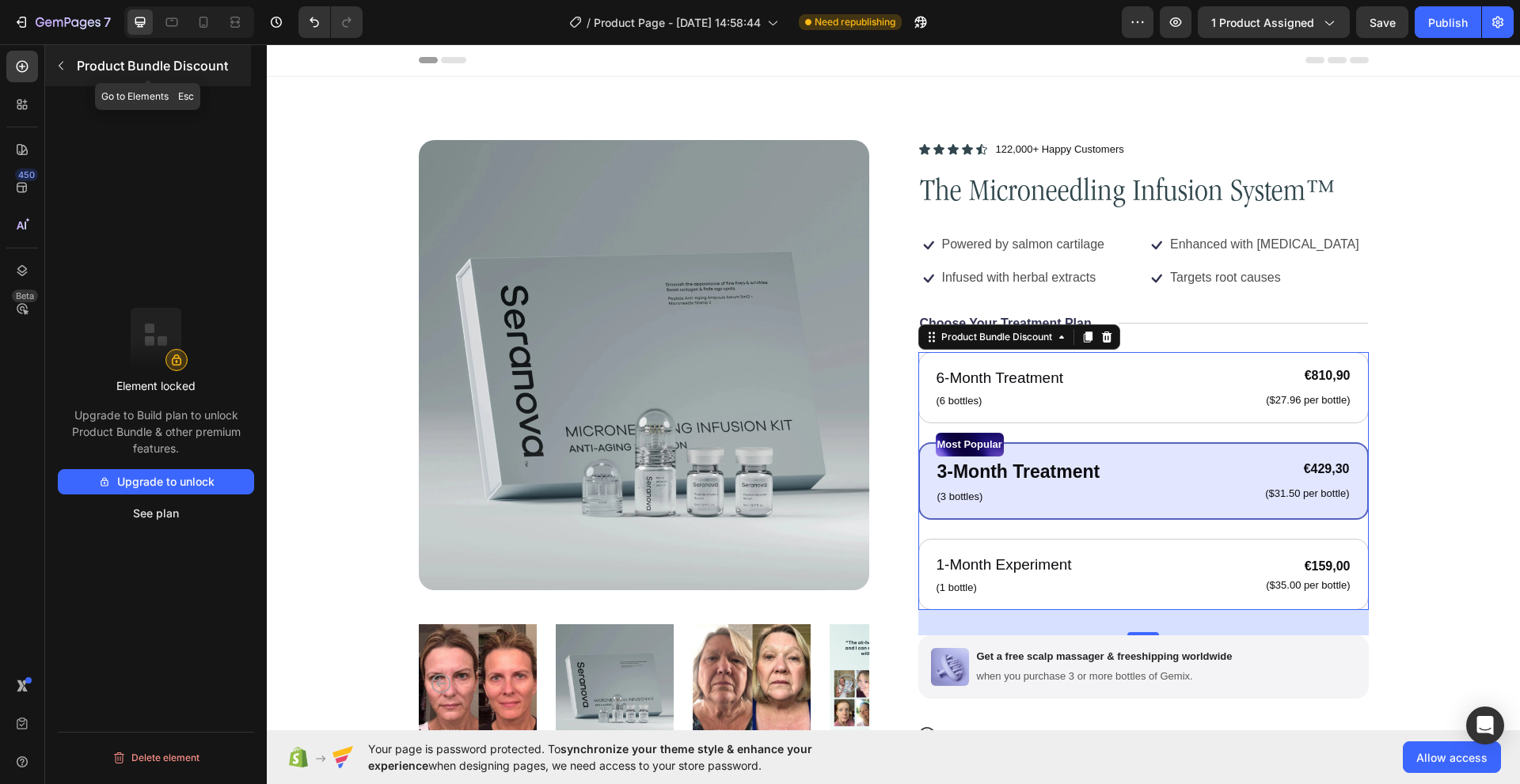
click at [64, 51] on div "Product Bundle Discount" at bounding box center [148, 65] width 206 height 41
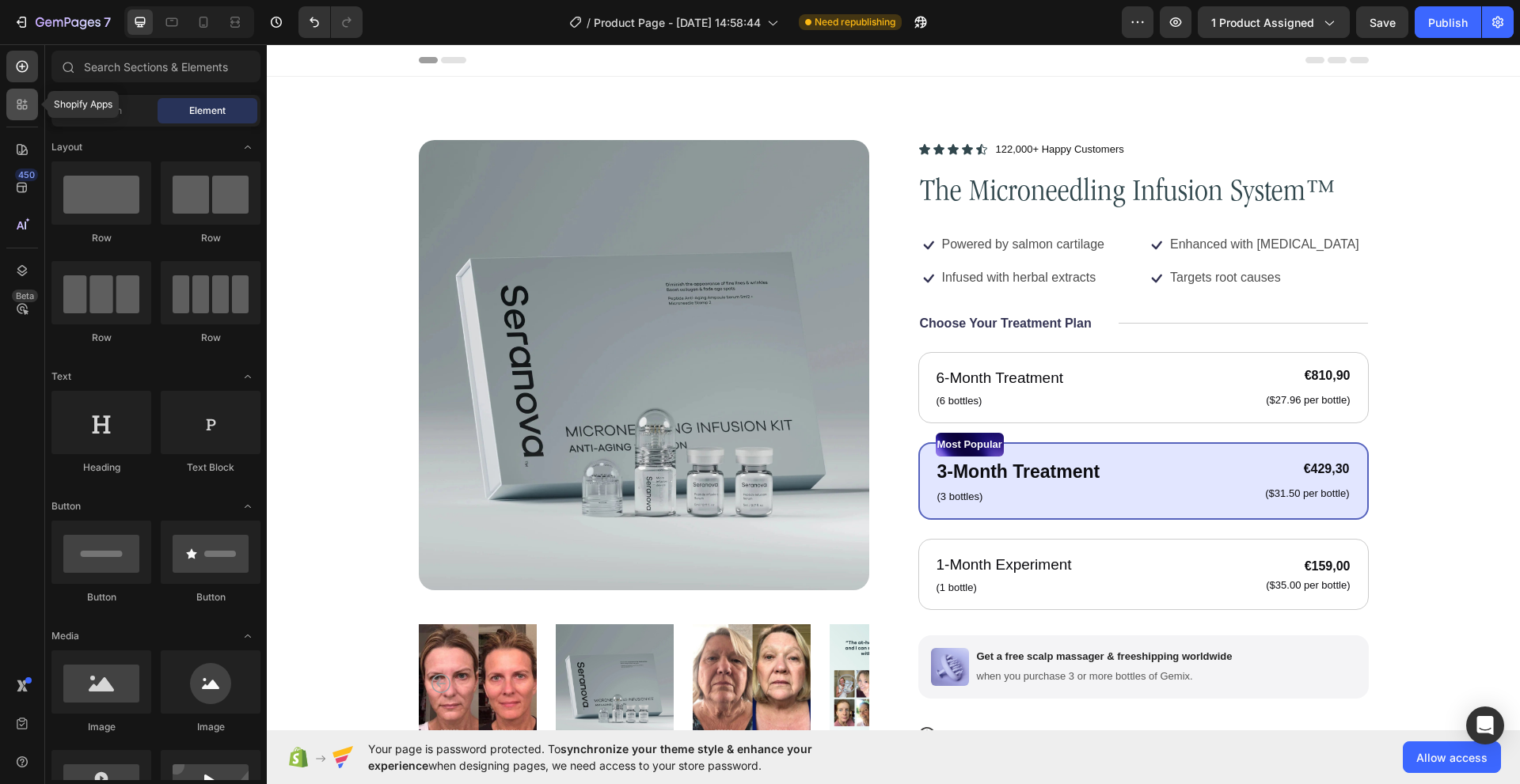
click at [23, 104] on icon at bounding box center [22, 104] width 16 height 16
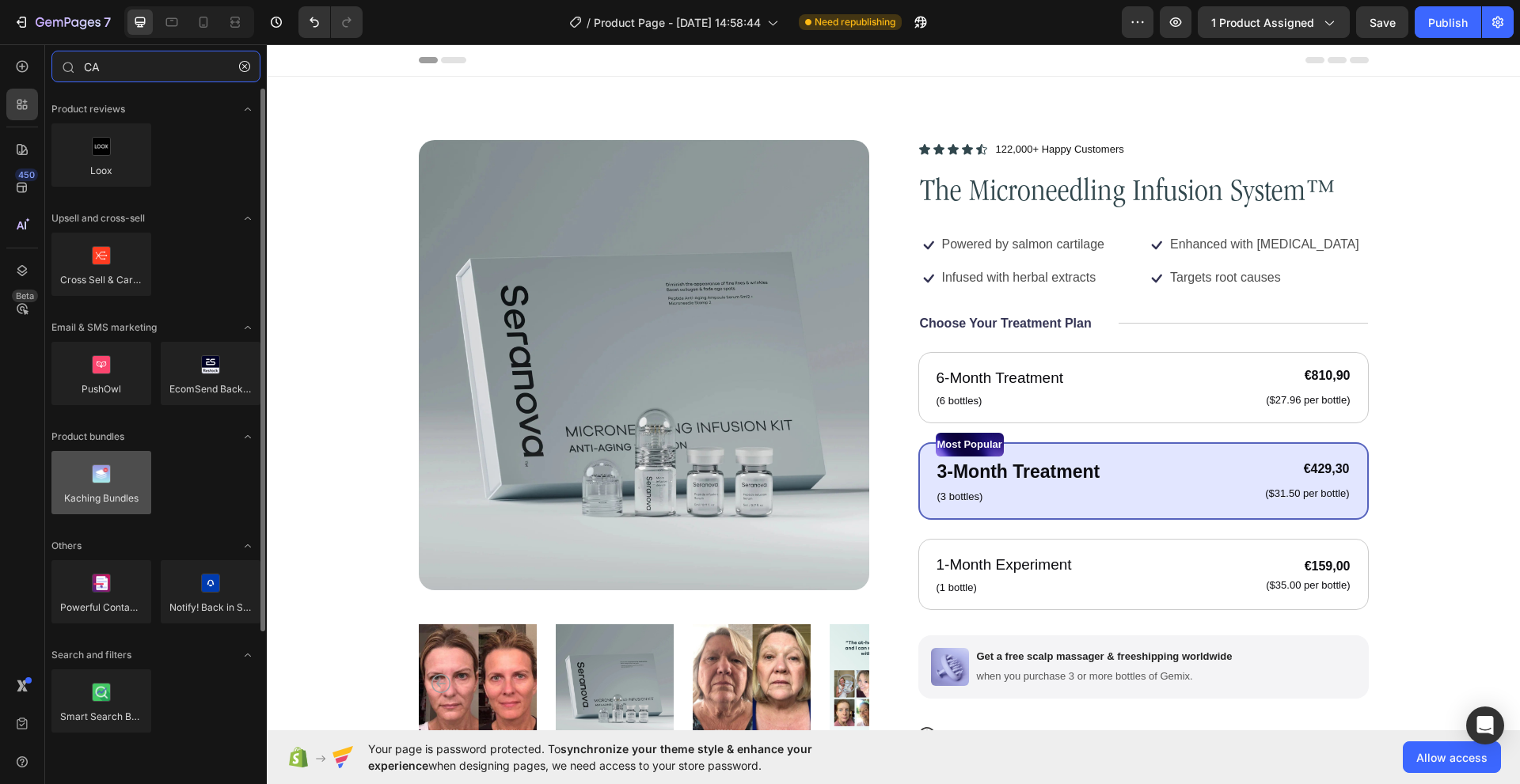
type input "CA"
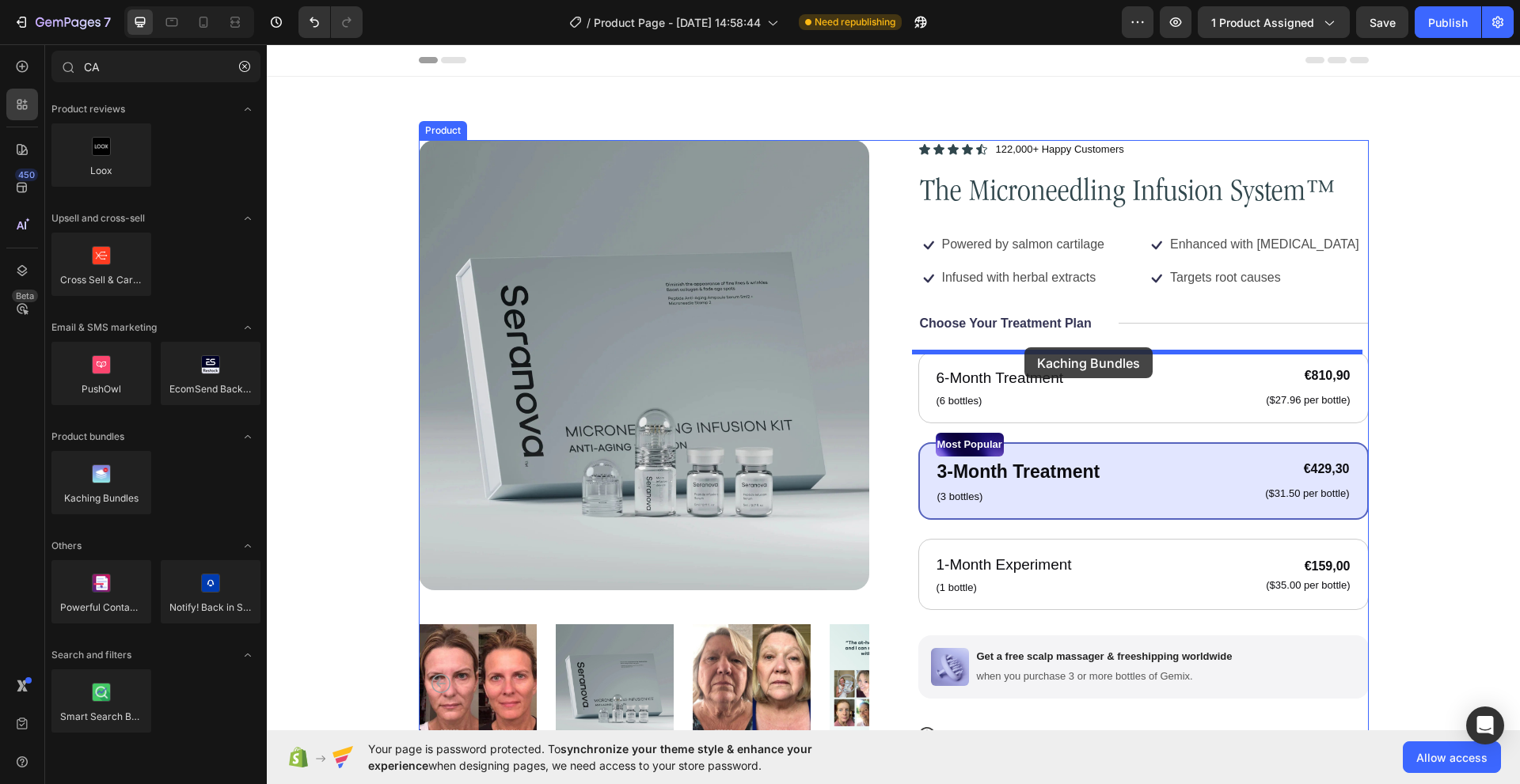
drag, startPoint x: 382, startPoint y: 535, endPoint x: 1024, endPoint y: 348, distance: 668.7
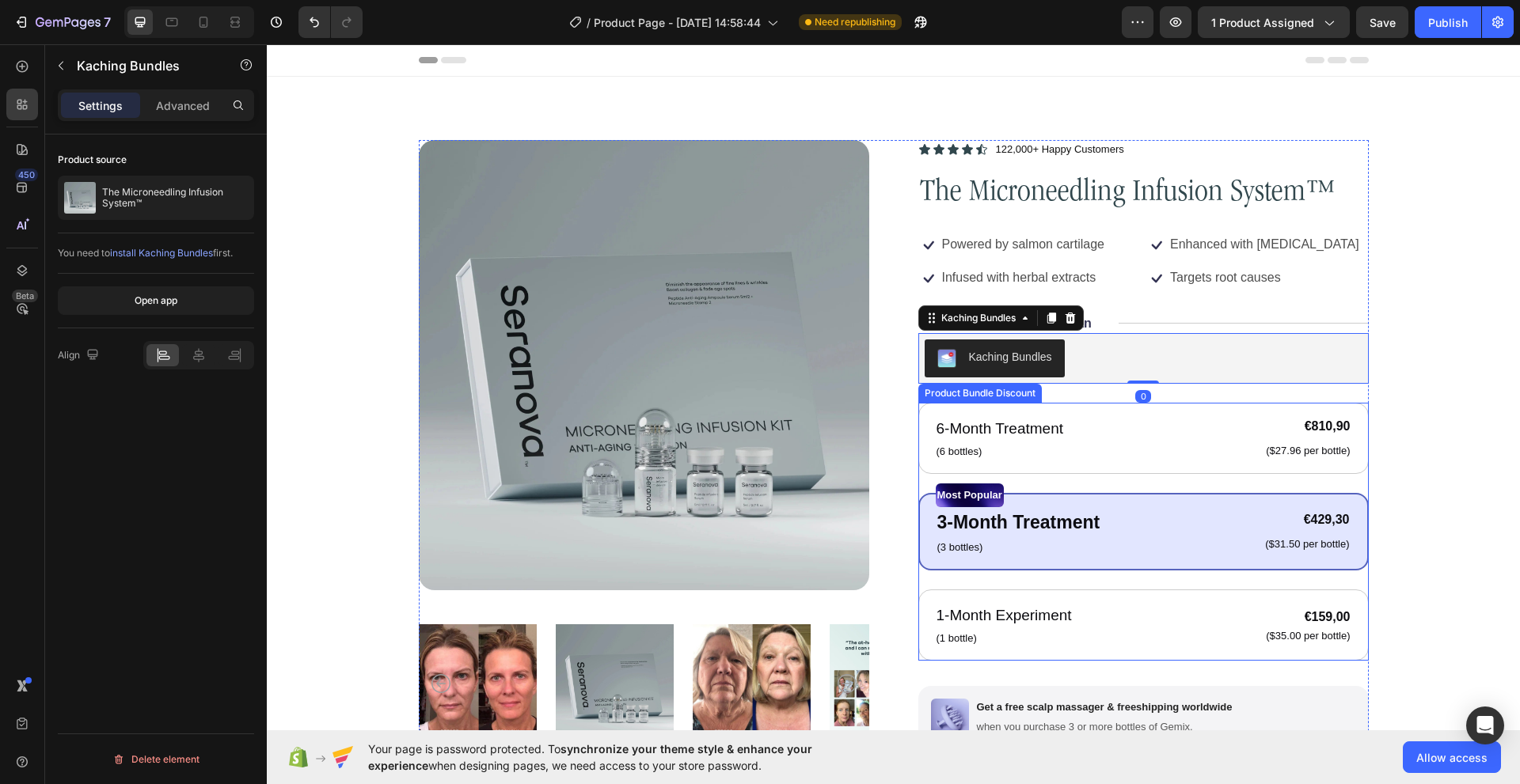
click at [1044, 480] on div "6-Month Treatment Text Block (6 bottles) Text Block €810,90 Product Price Produ…" at bounding box center [1143, 531] width 450 height 257
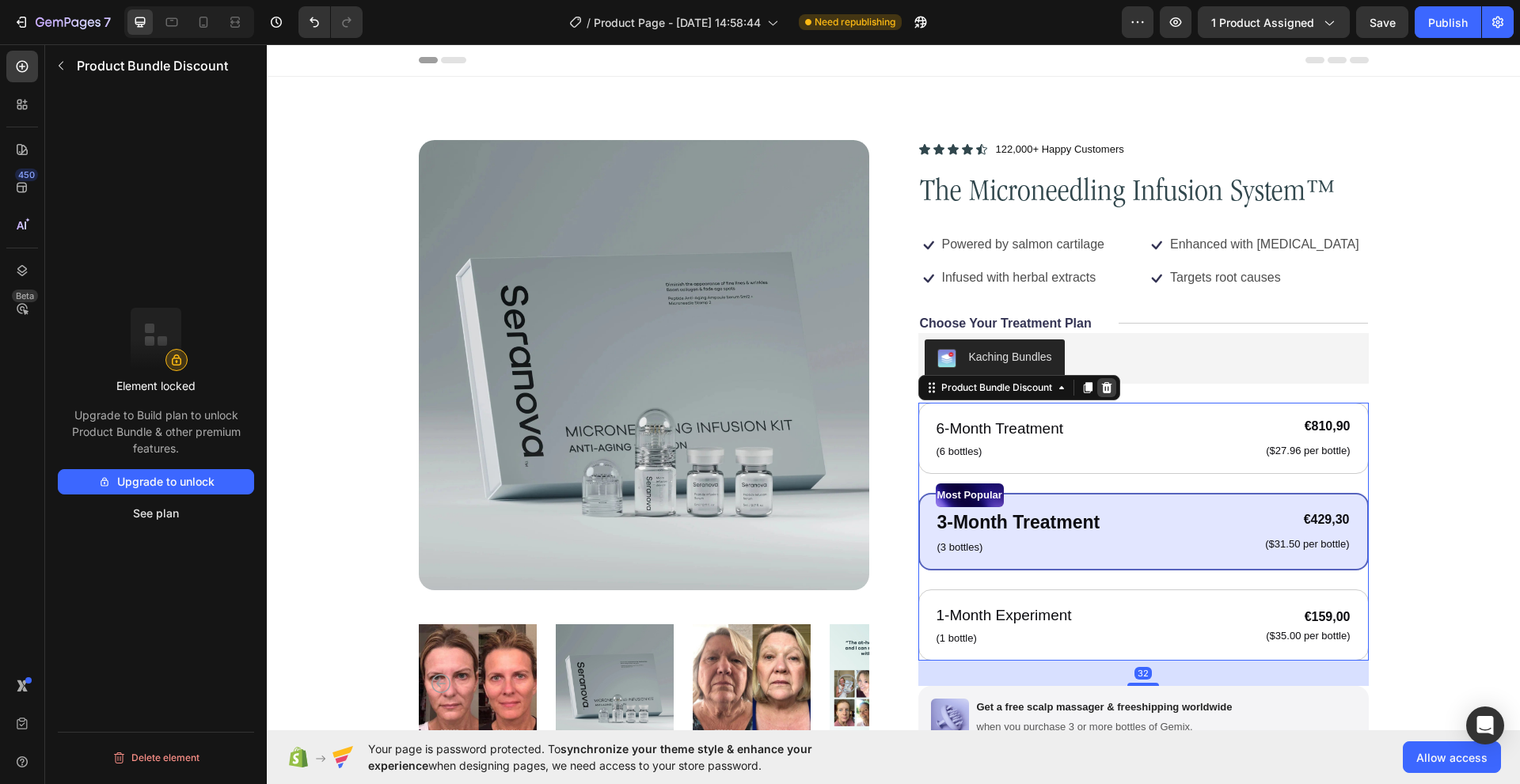
click at [1102, 393] on icon at bounding box center [1106, 387] width 11 height 11
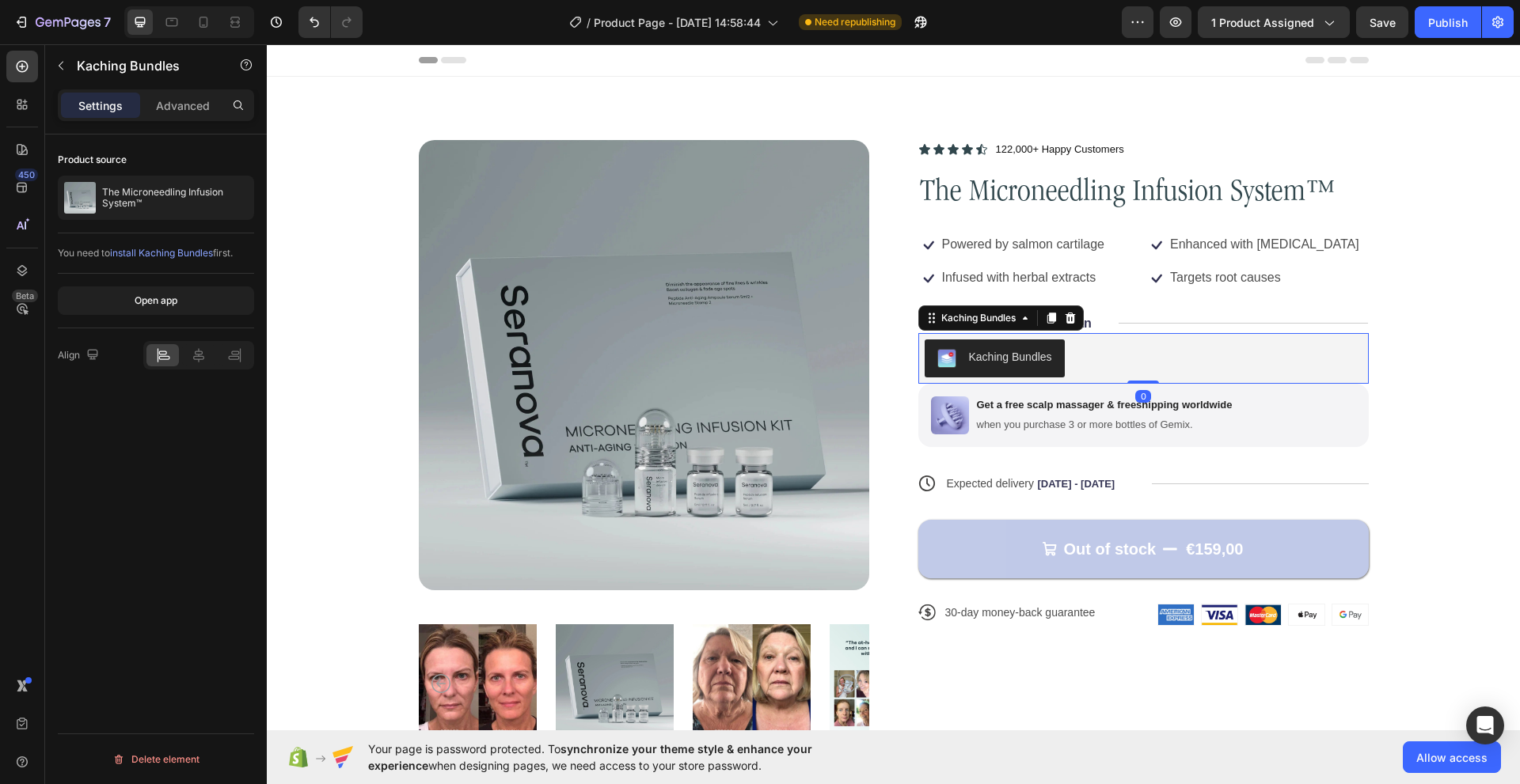
click at [1127, 373] on div "Kaching Bundles" at bounding box center [1143, 358] width 437 height 38
click at [177, 114] on div "Advanced" at bounding box center [182, 105] width 79 height 25
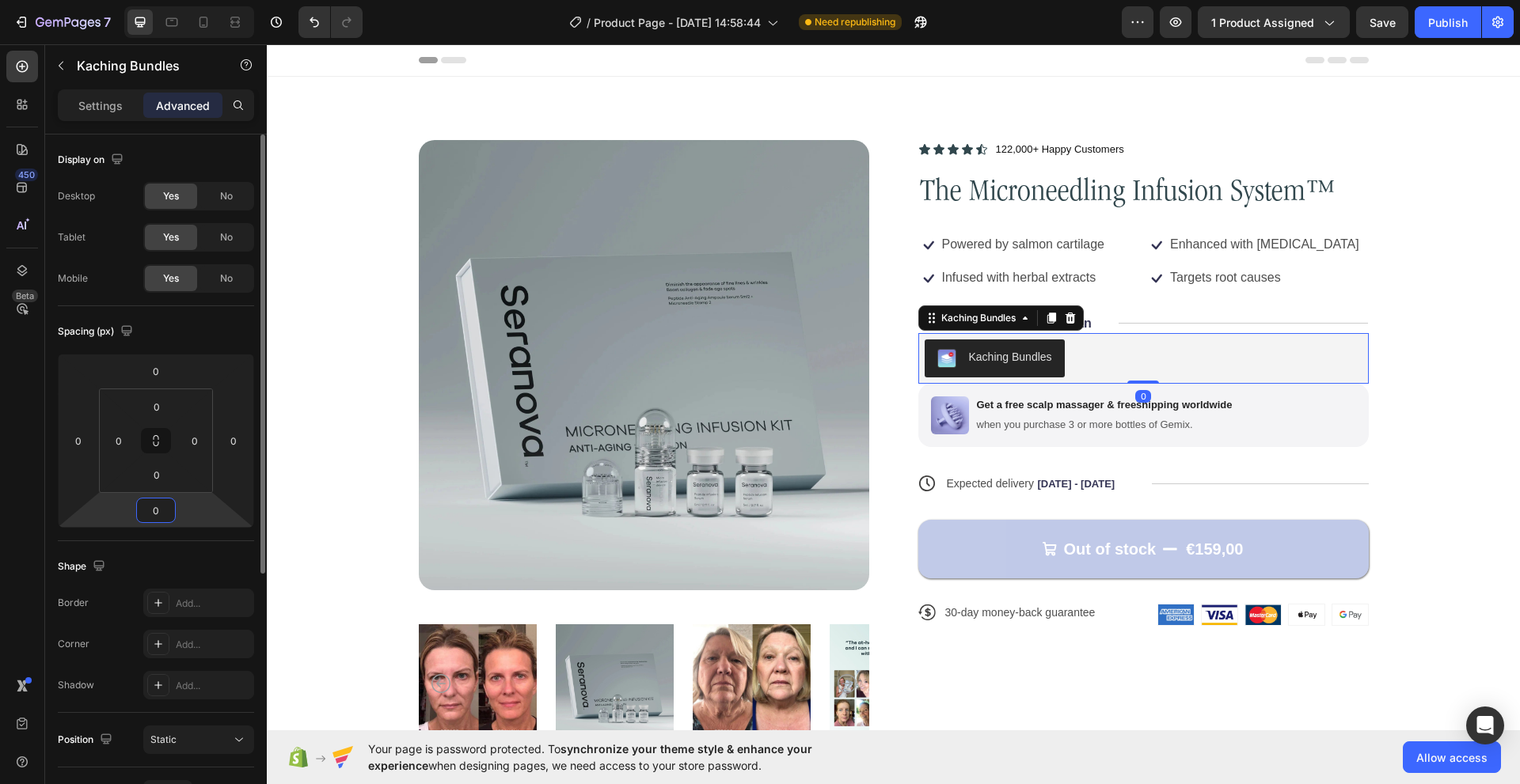
drag, startPoint x: 164, startPoint y: 511, endPoint x: 155, endPoint y: 533, distance: 23.8
click at [0, 0] on div "Spacing (px) 0 0 0 0 0 0 0 0" at bounding box center [0, 0] width 0 height 0
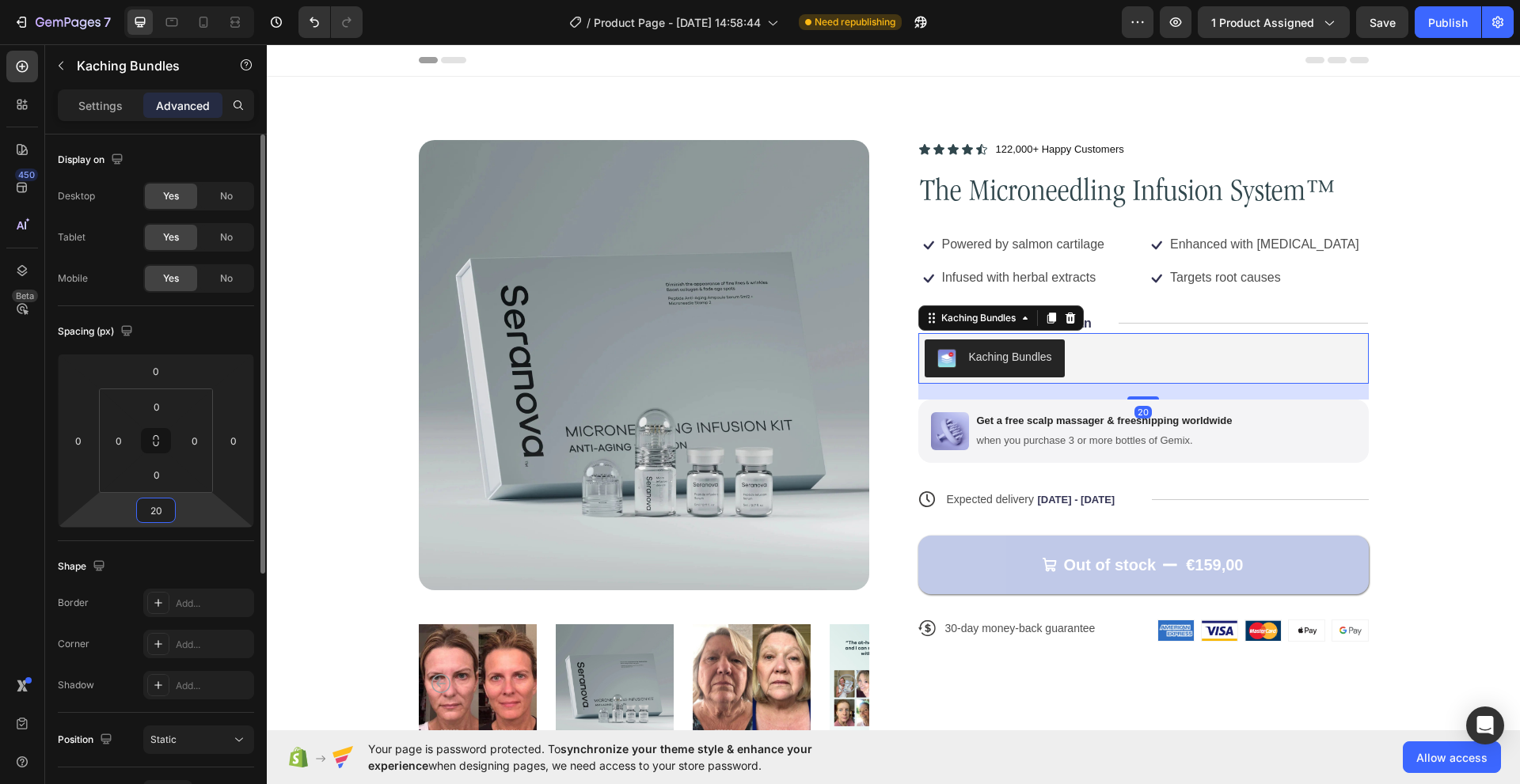
click at [159, 506] on input "20" at bounding box center [155, 510] width 32 height 23
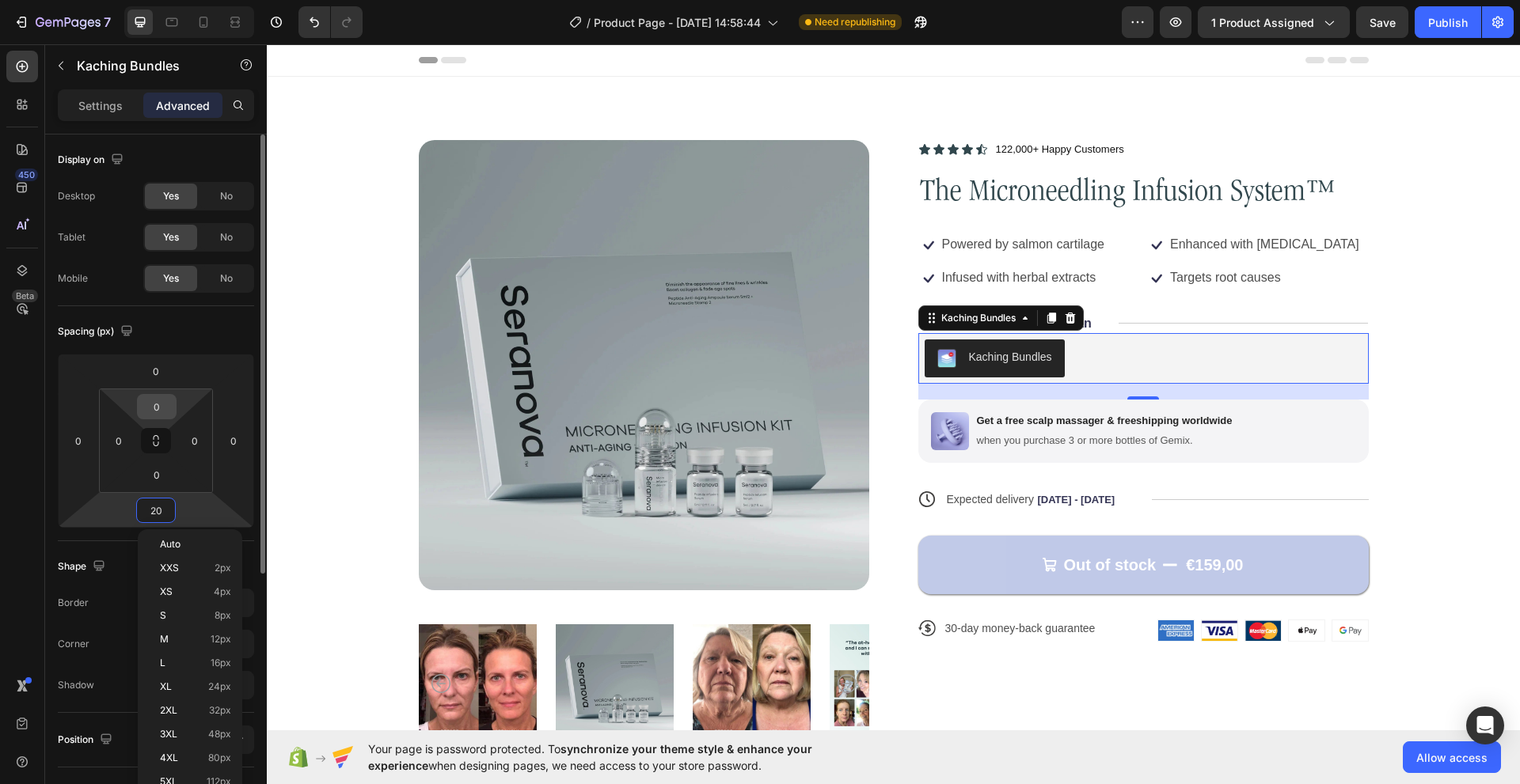
type input "20"
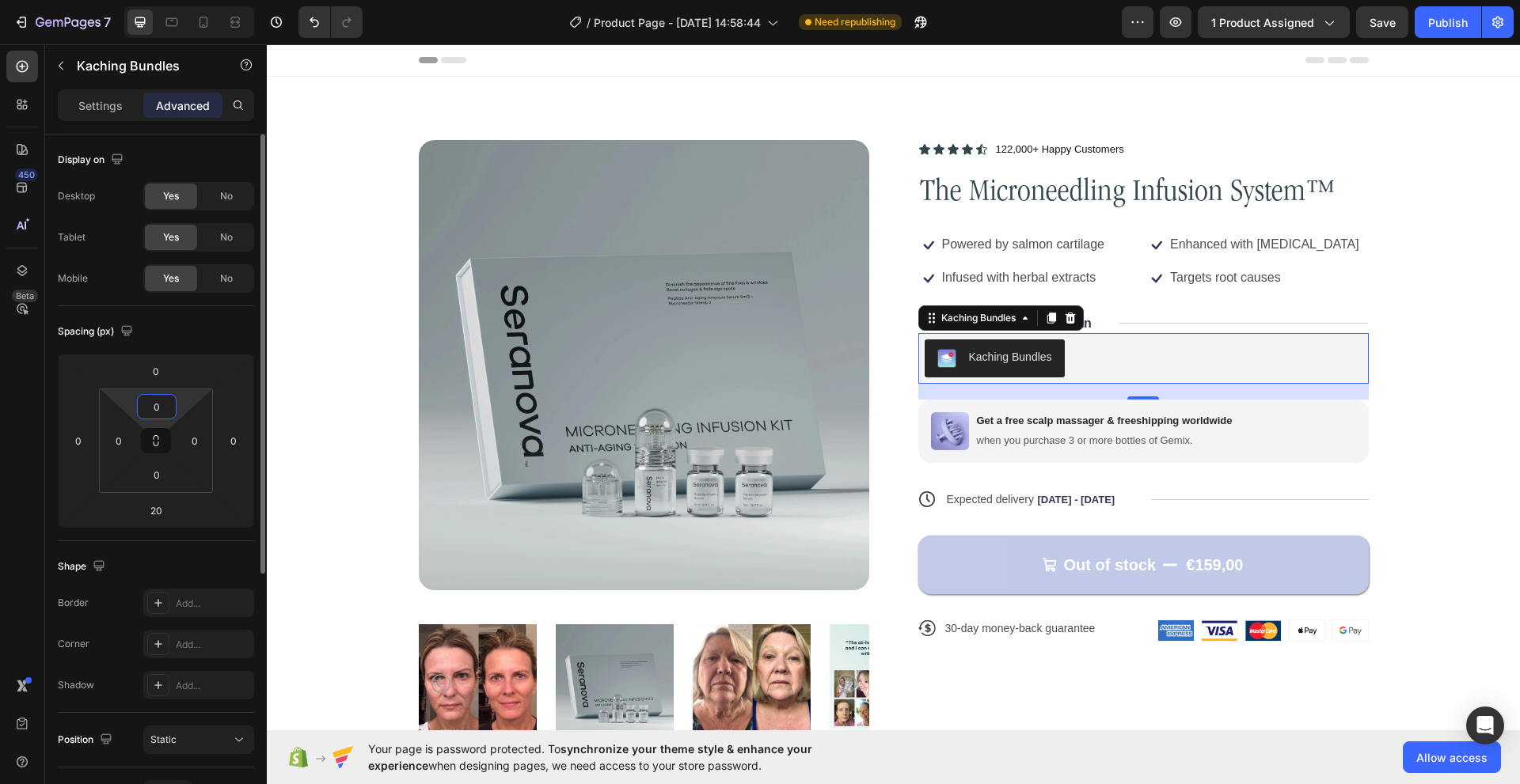
click at [155, 403] on input "0" at bounding box center [156, 406] width 32 height 23
paste input "2"
type input "20"
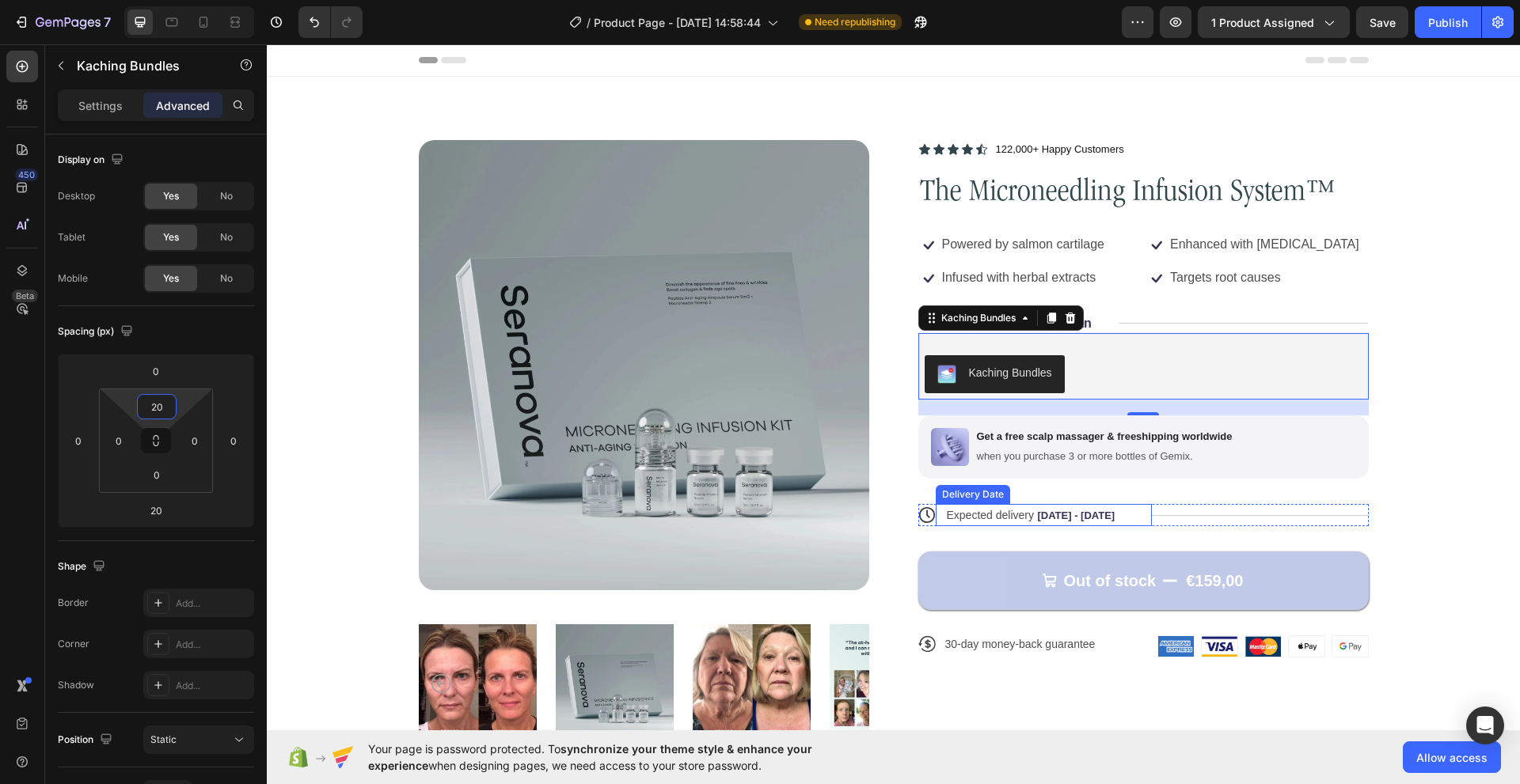
click at [1141, 518] on div "Expected delivery Aug 28 - Aug 31 Delivery Date" at bounding box center [1044, 515] width 217 height 22
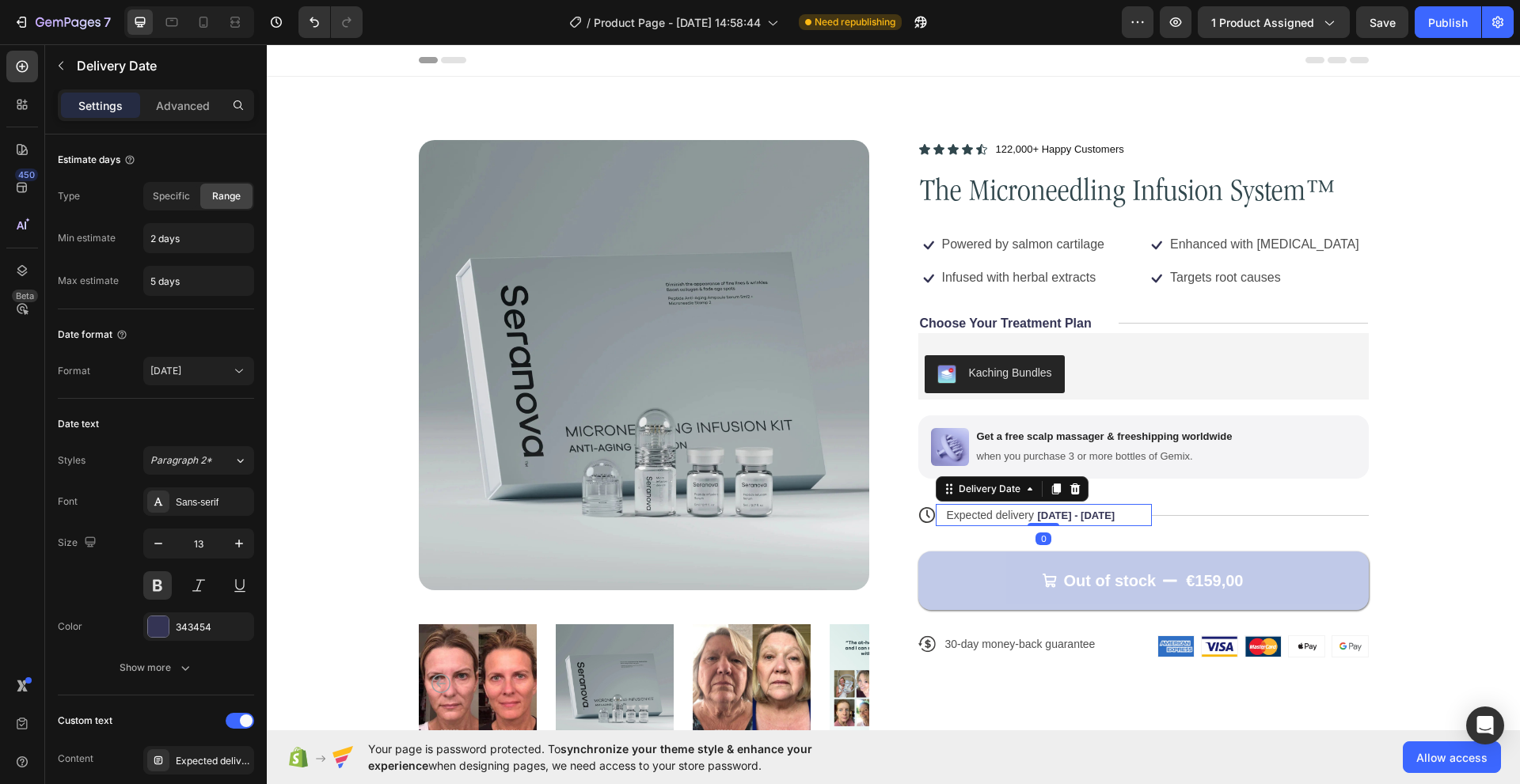
click at [1143, 521] on div "Expected delivery Aug 28 - Aug 31 Delivery Date 0" at bounding box center [1044, 515] width 217 height 22
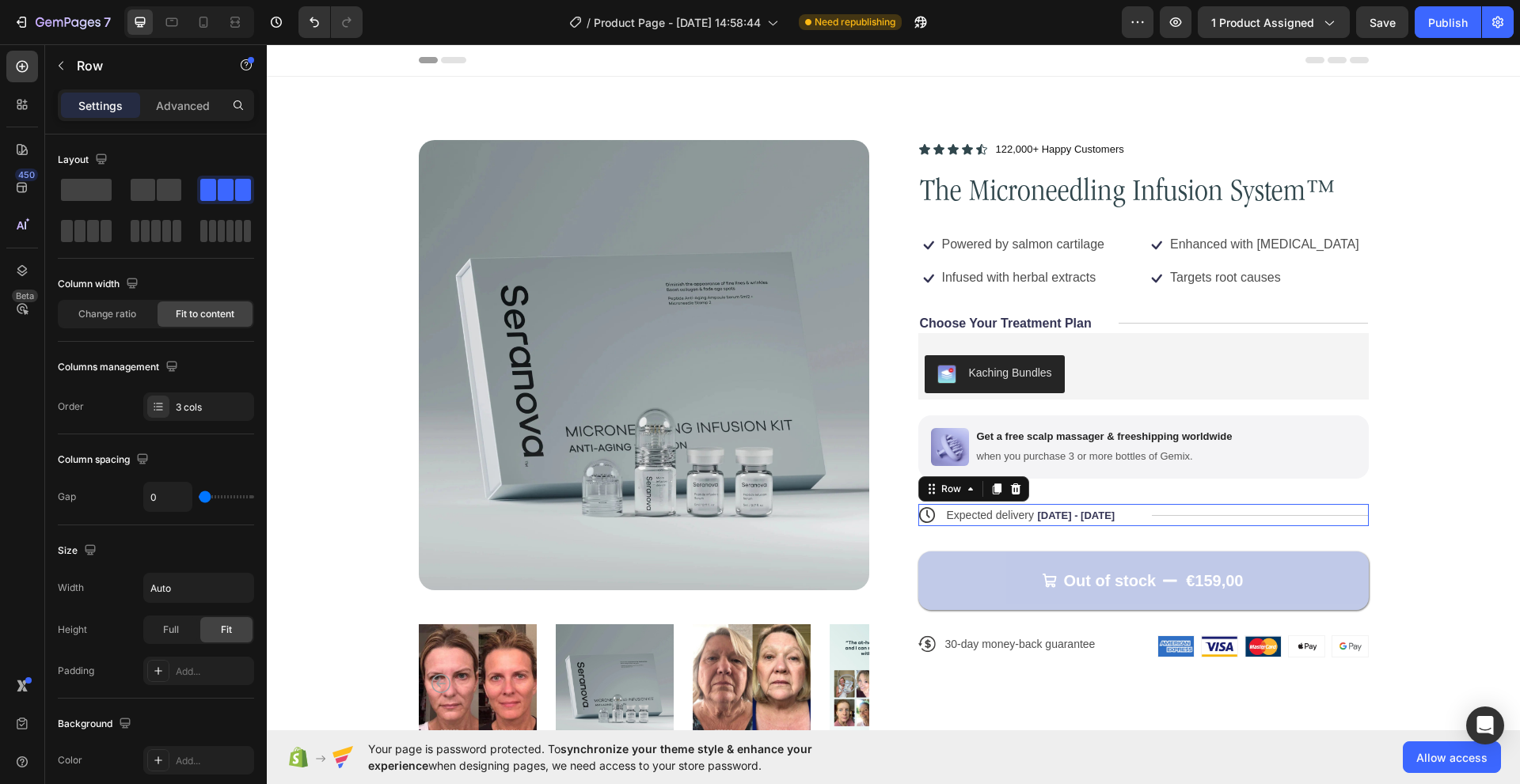
click at [1152, 521] on div "Title Line" at bounding box center [1260, 515] width 217 height 22
click at [1010, 493] on icon at bounding box center [1015, 489] width 11 height 11
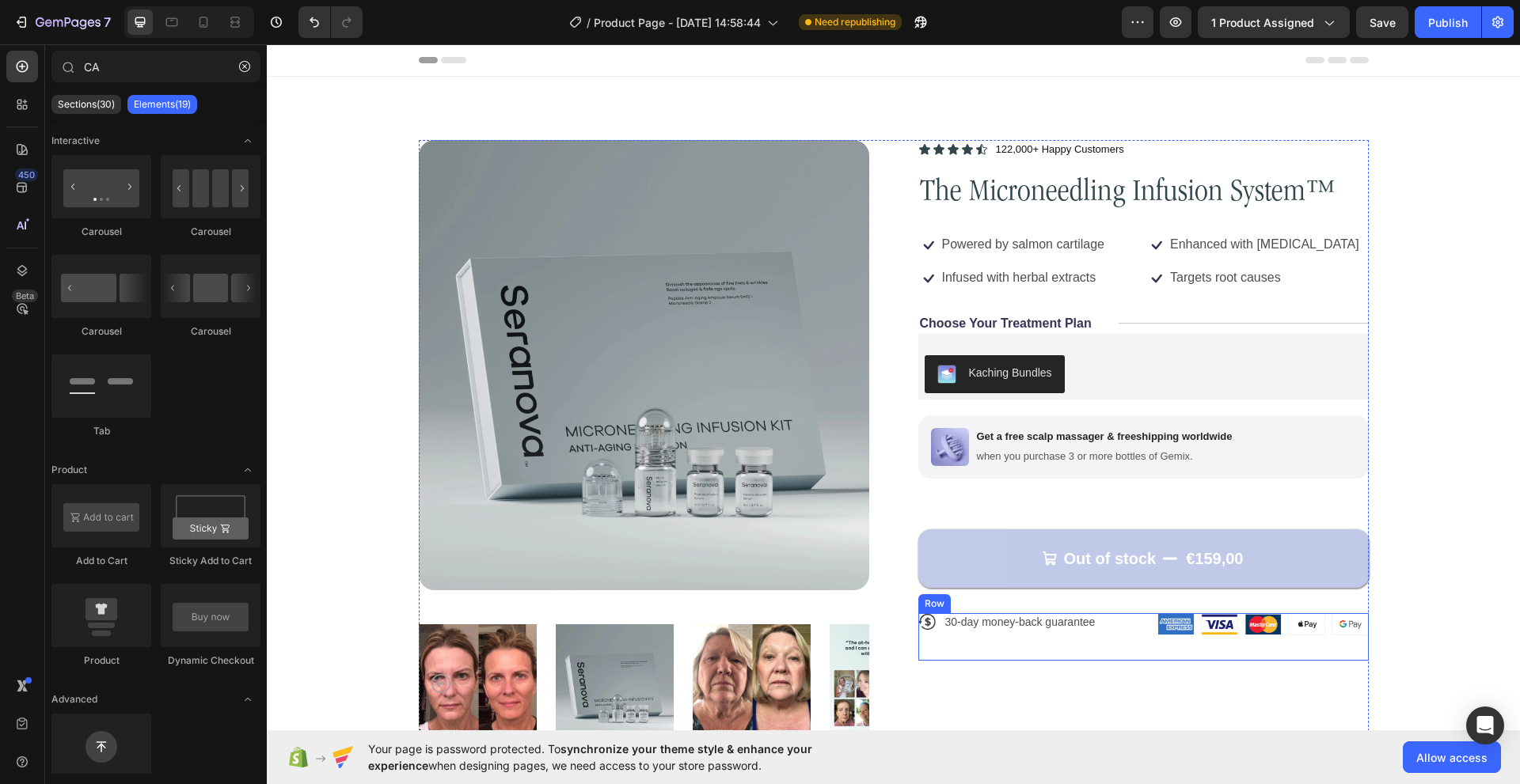
click at [1133, 637] on div "Icon 30-day money-back guarantee Text Block Row" at bounding box center [1034, 636] width 232 height 48
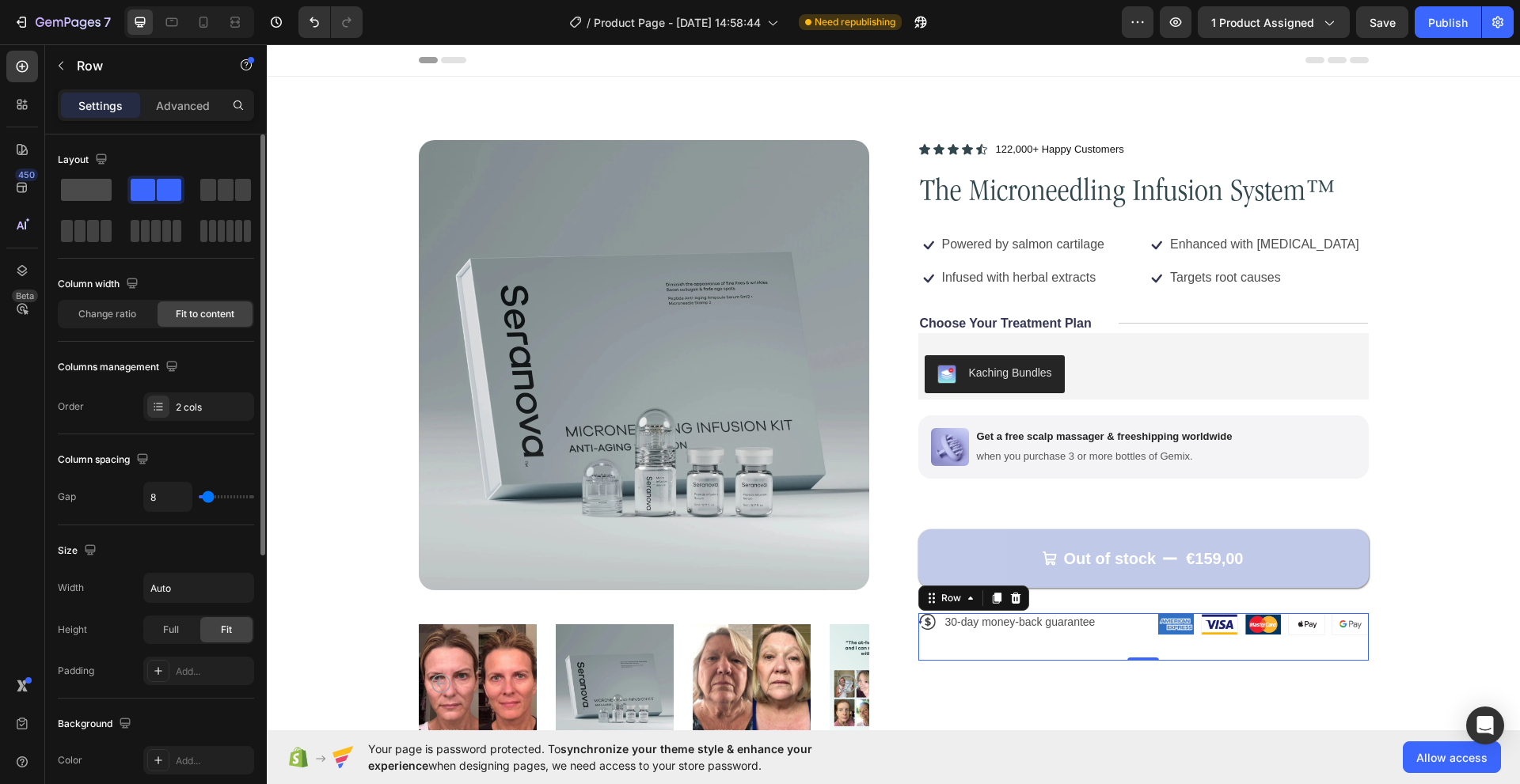
click at [104, 193] on span at bounding box center [86, 189] width 51 height 22
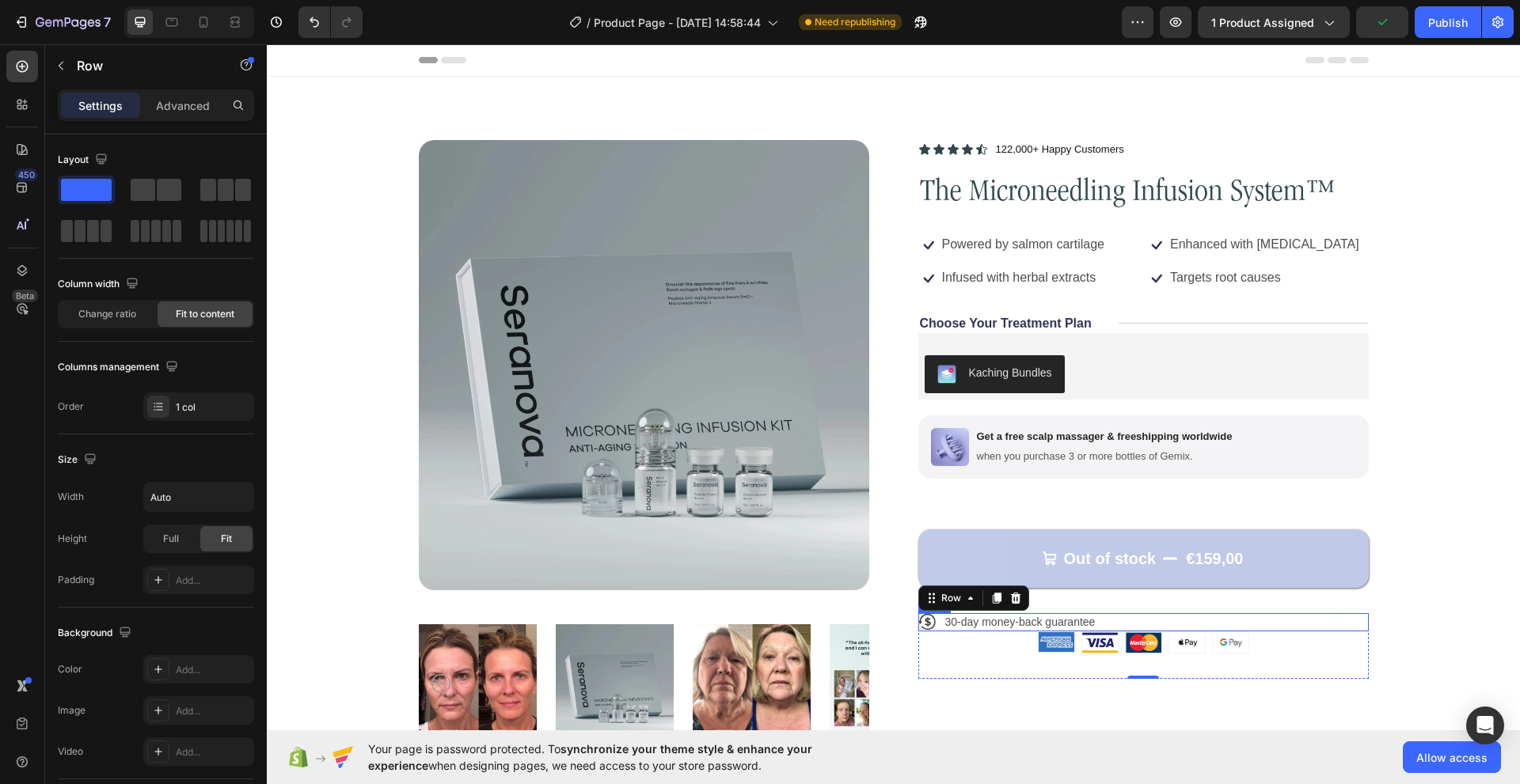
click at [1119, 625] on div "Icon 30-day money-back guarantee Text Block Row" at bounding box center [1143, 622] width 450 height 17
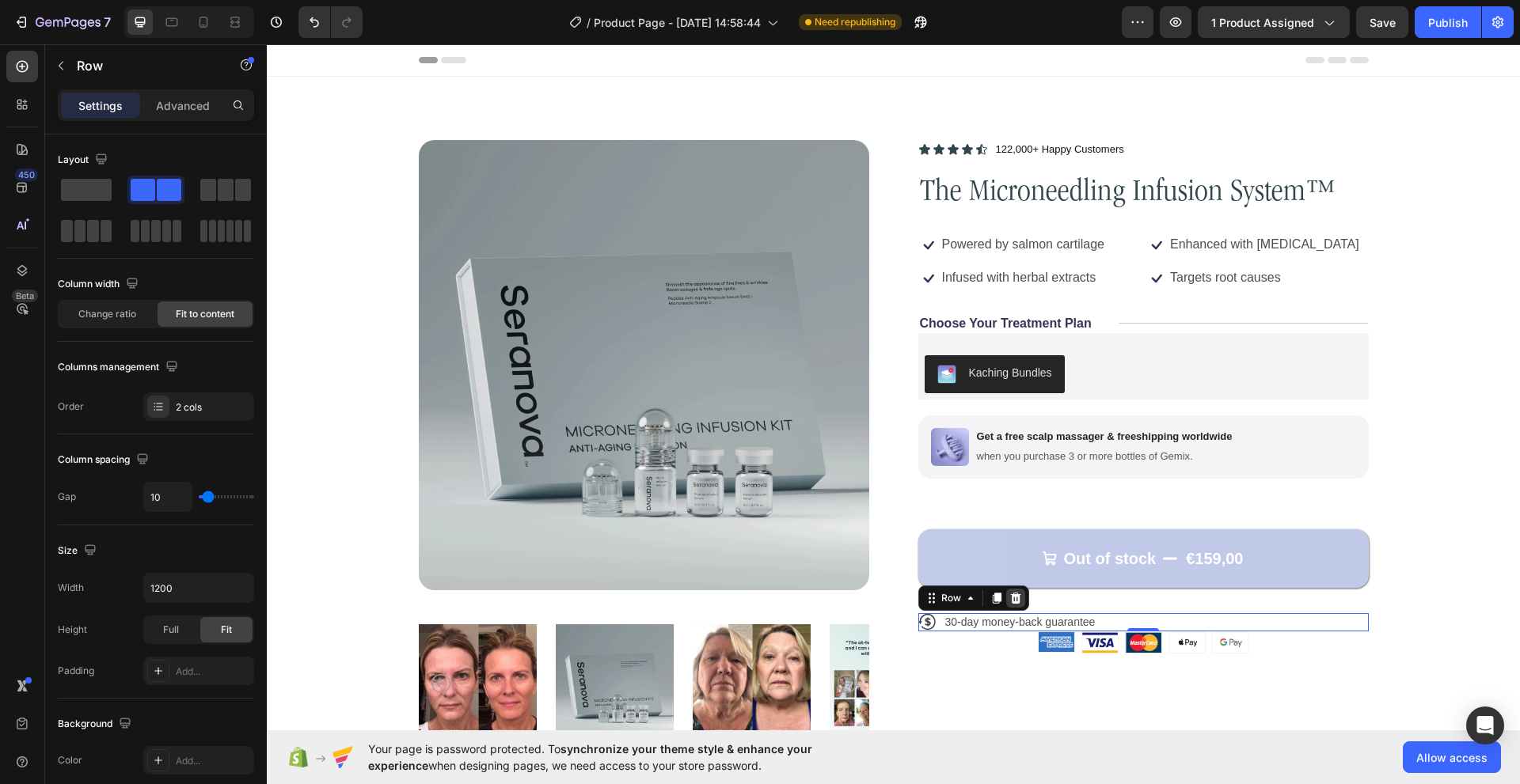
click at [1011, 606] on div at bounding box center [1016, 598] width 19 height 19
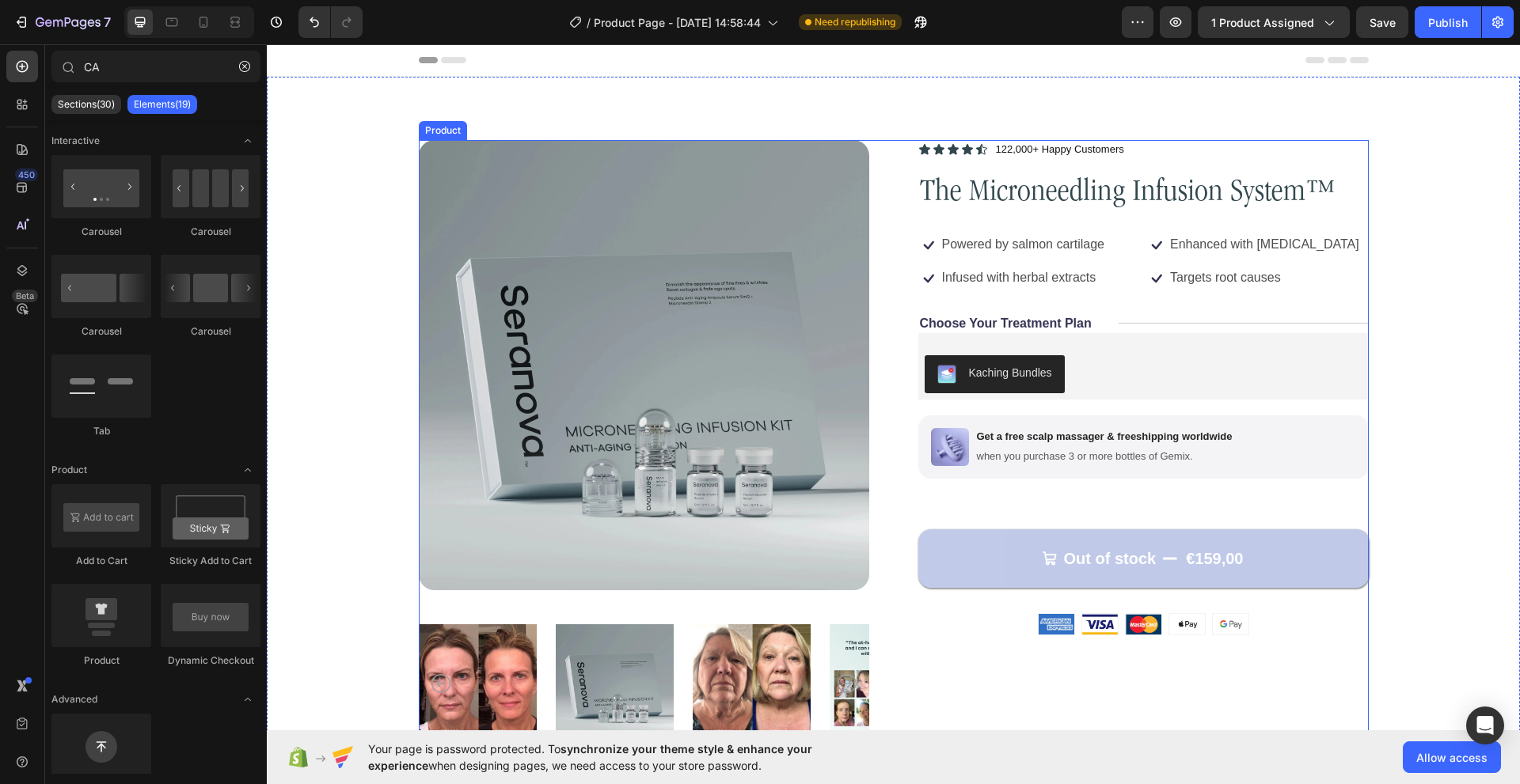
click at [998, 625] on div "Icon Icon Icon Icon Icon Icon List 122,000+ Happy Customers Text Block Row The …" at bounding box center [1143, 445] width 450 height 611
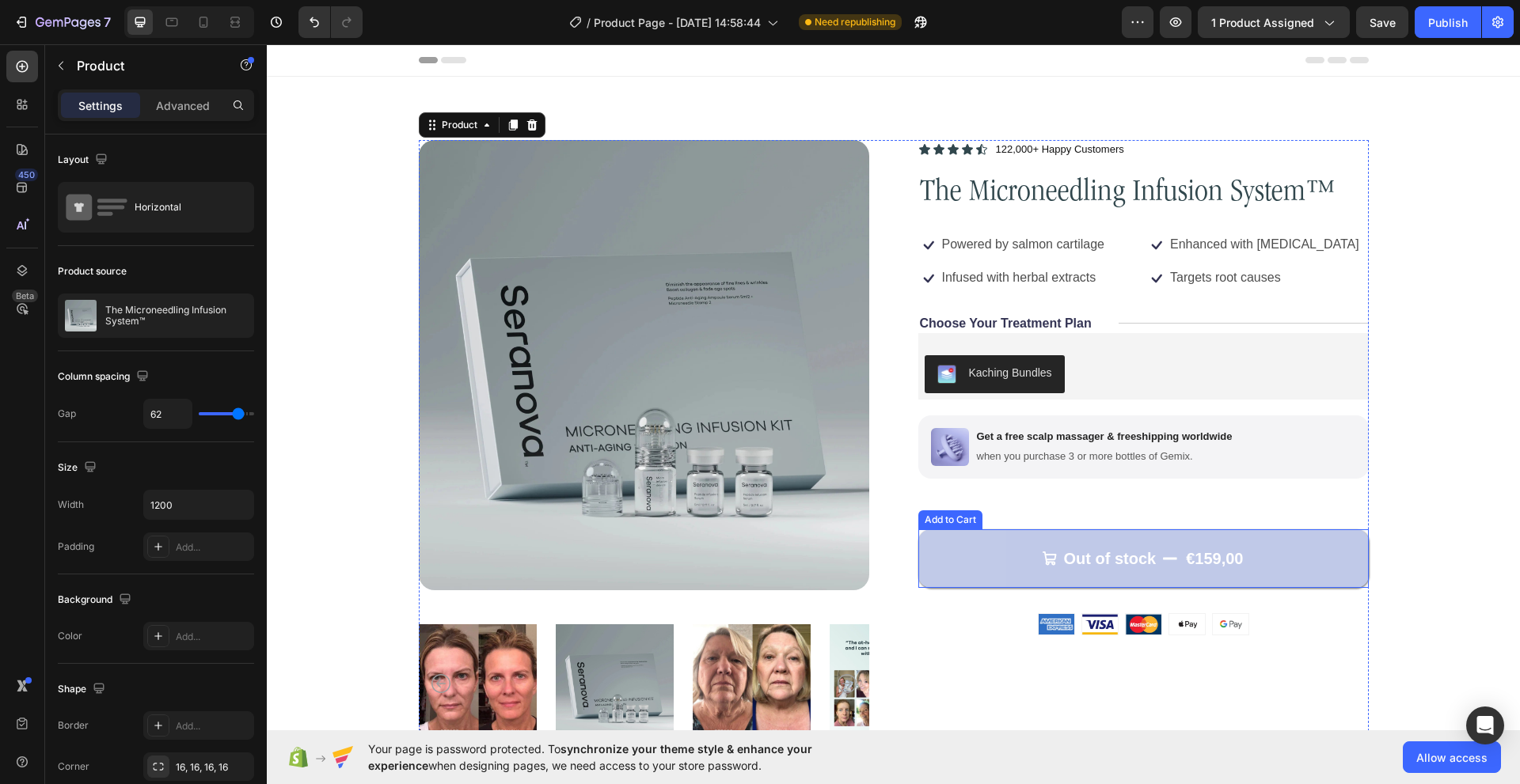
click at [974, 572] on button "Out of stock €159,00" at bounding box center [1143, 559] width 450 height 58
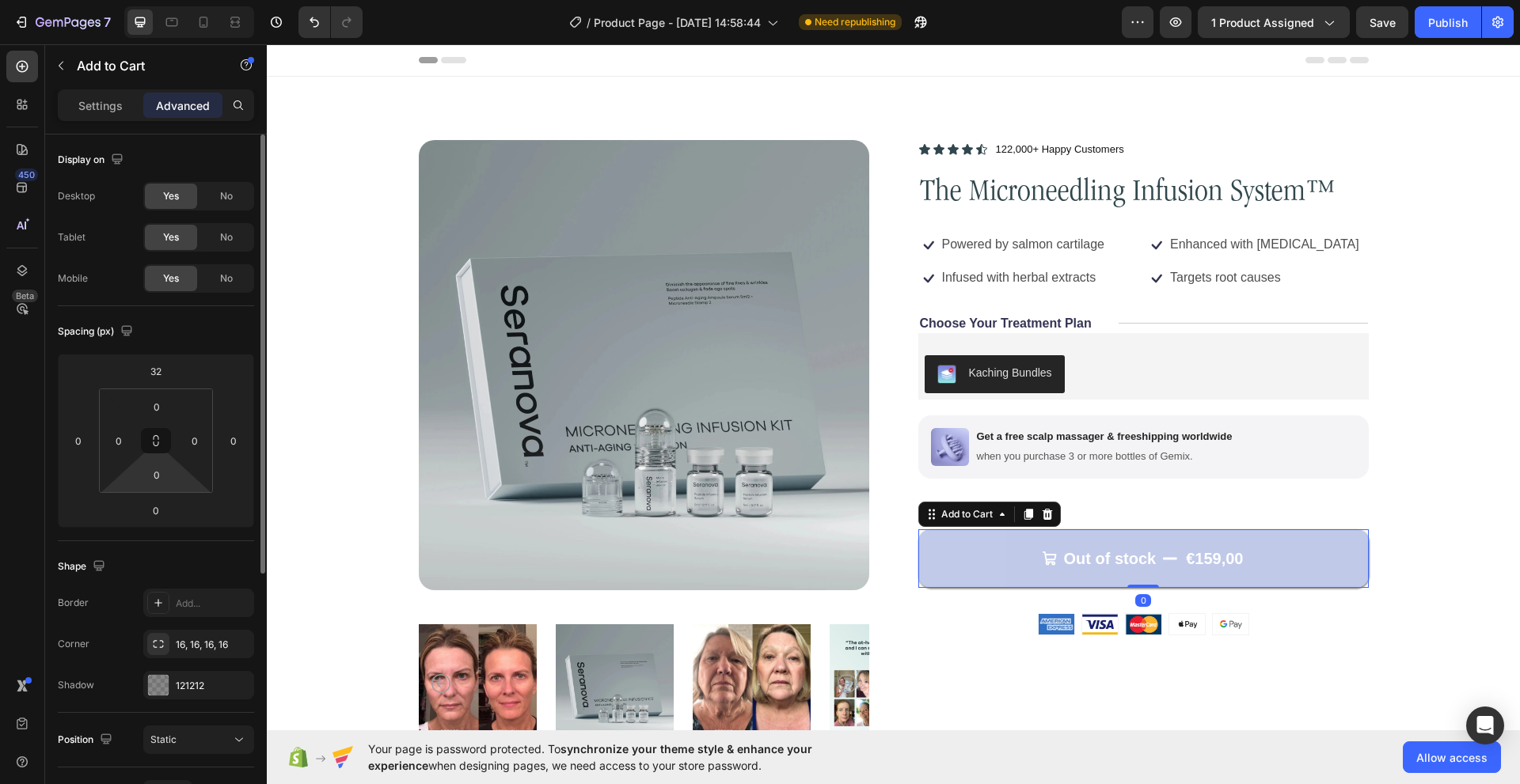
scroll to position [237, 0]
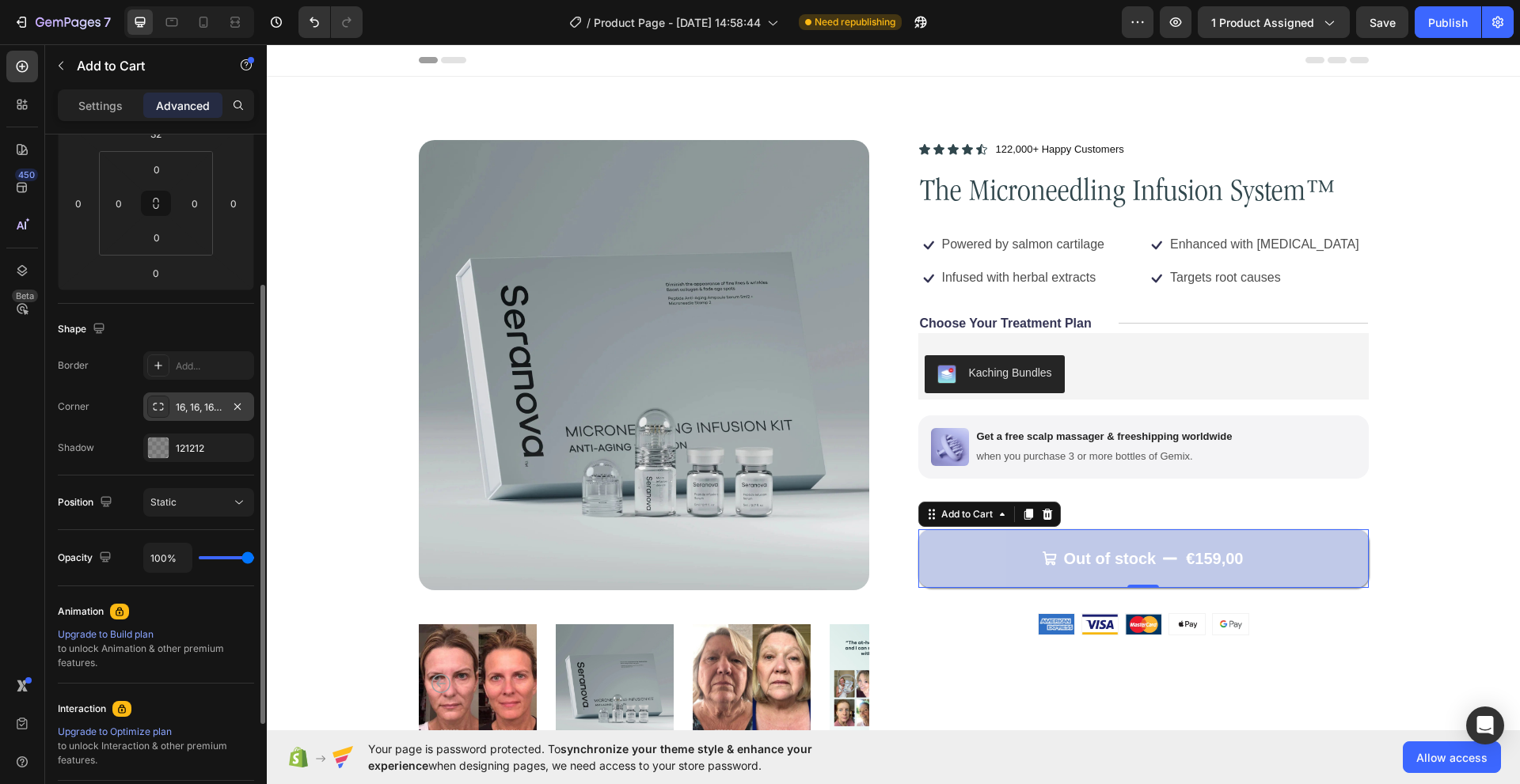
click at [160, 415] on div at bounding box center [157, 406] width 22 height 22
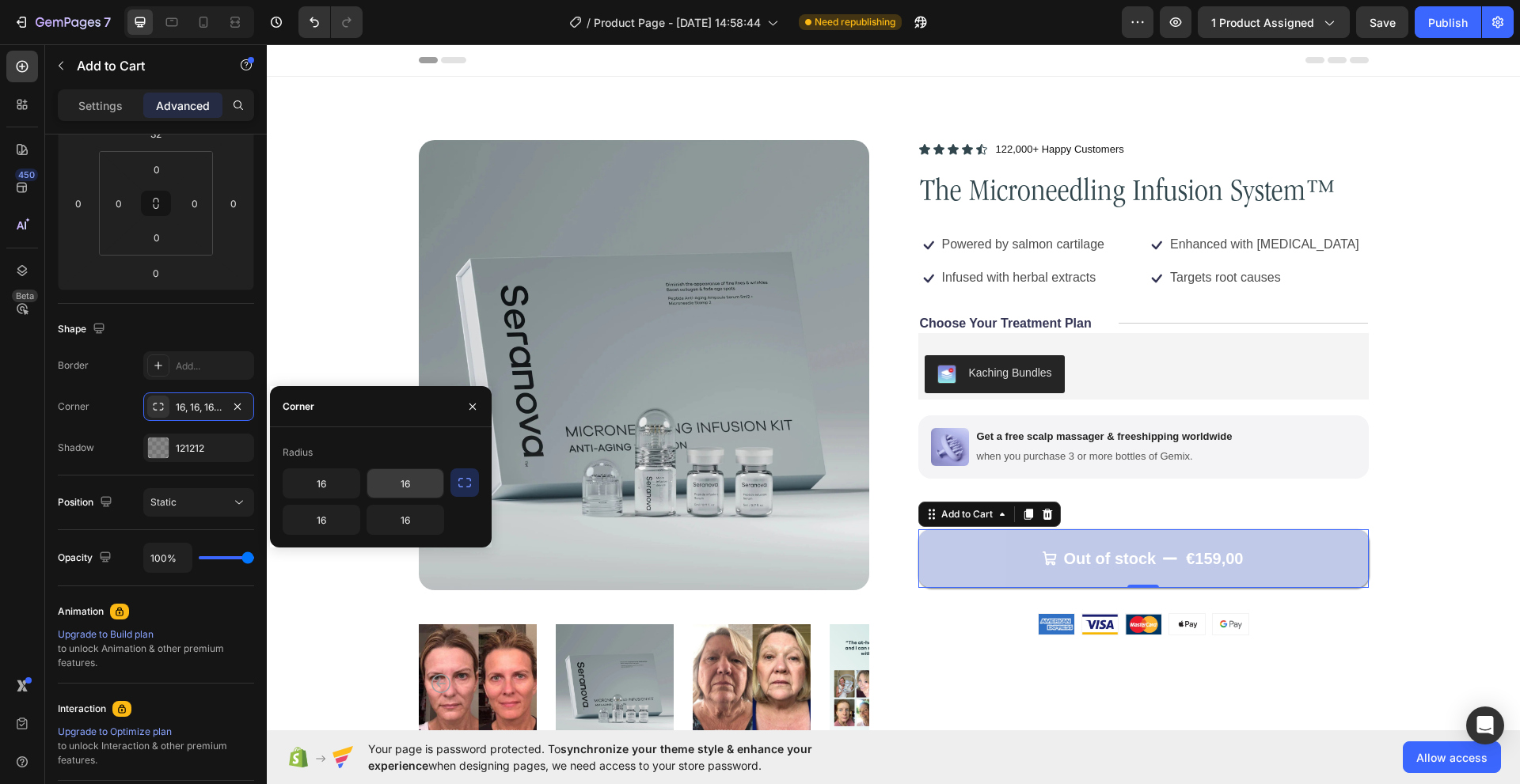
click at [412, 485] on input "16" at bounding box center [405, 483] width 76 height 28
click at [454, 484] on button "button" at bounding box center [464, 482] width 28 height 28
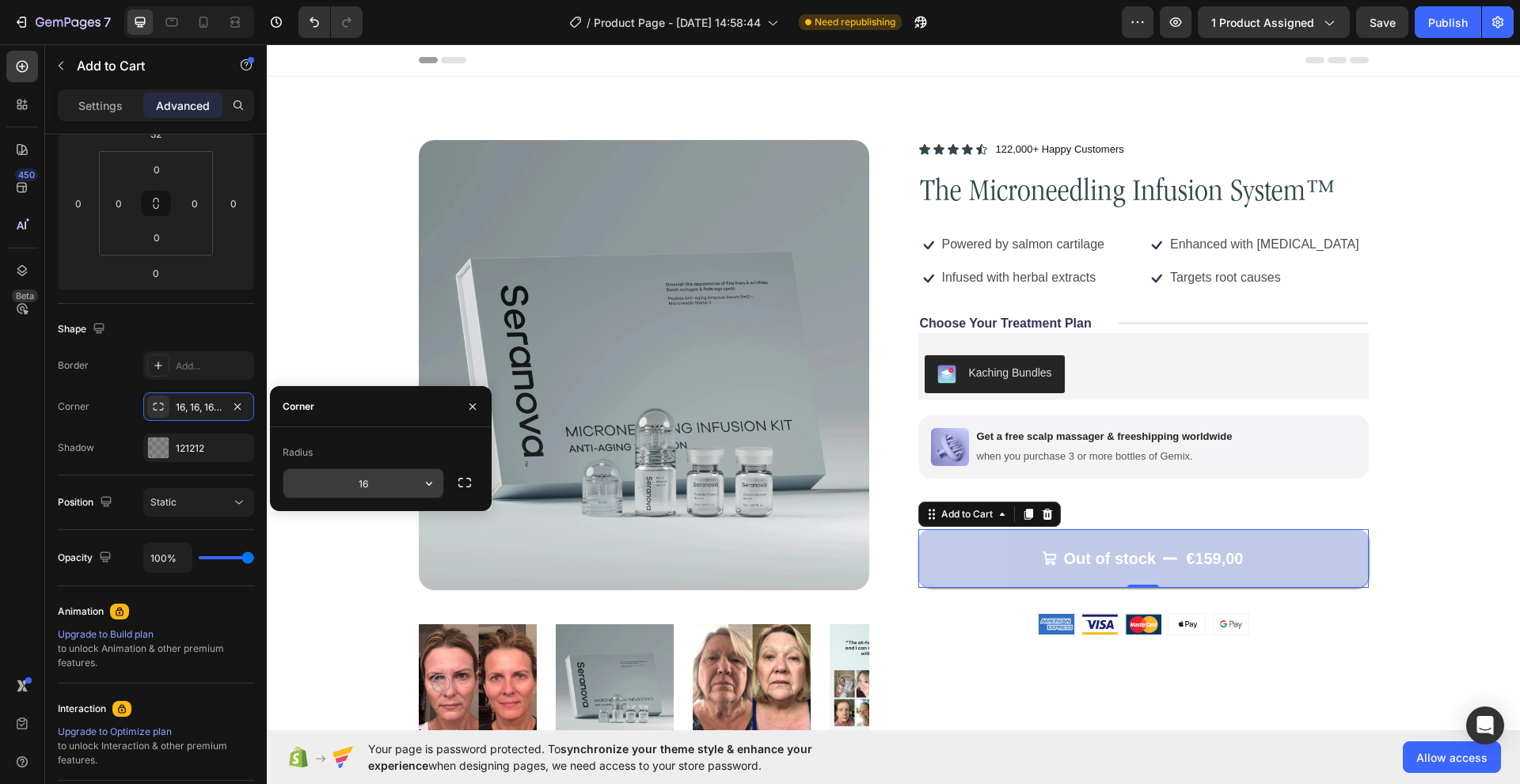
click at [384, 484] on input "16" at bounding box center [363, 483] width 160 height 28
type input "99"
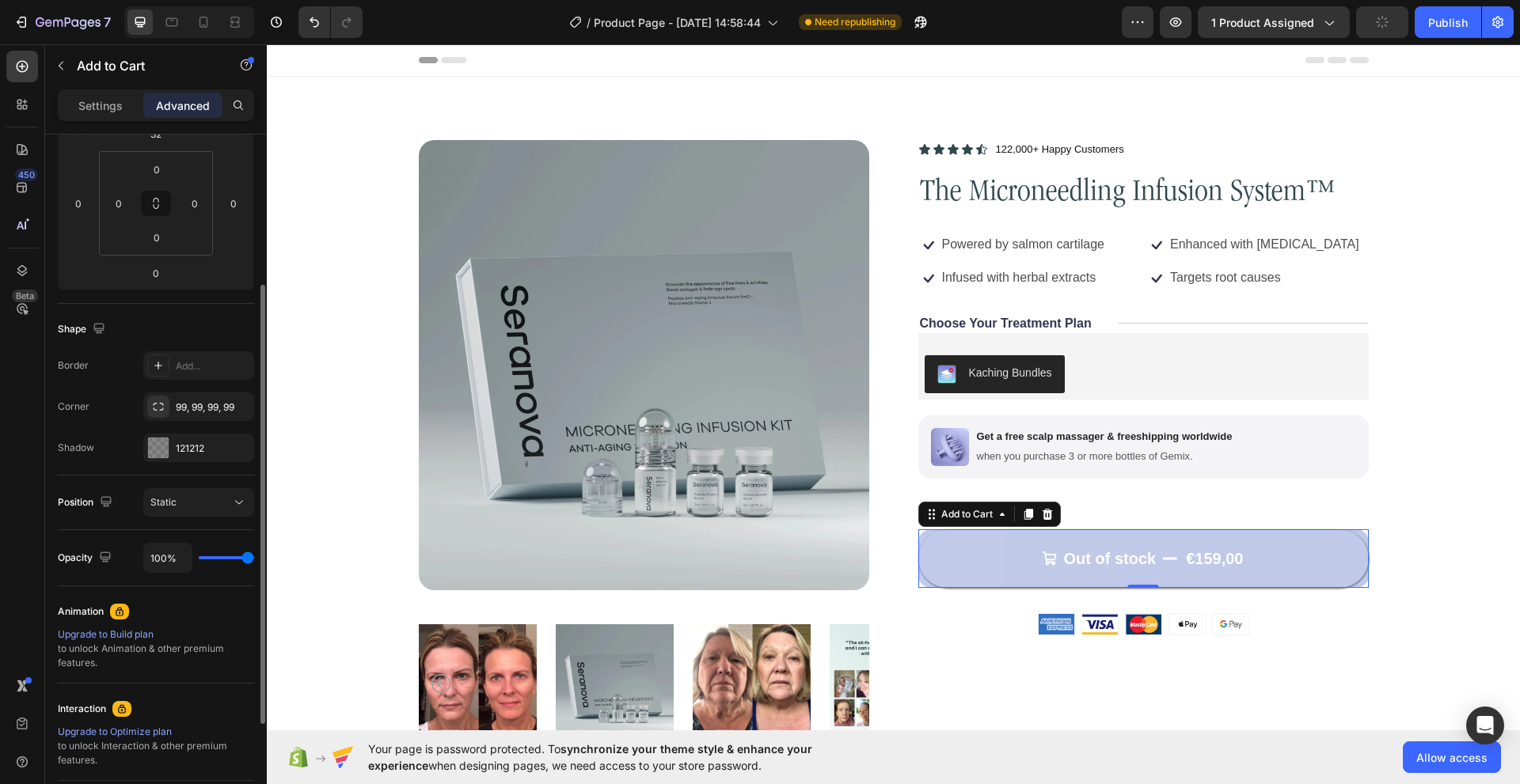
click at [105, 411] on div "Corner 99, 99, 99, 99" at bounding box center [155, 406] width 196 height 28
click at [241, 445] on icon "button" at bounding box center [237, 447] width 13 height 13
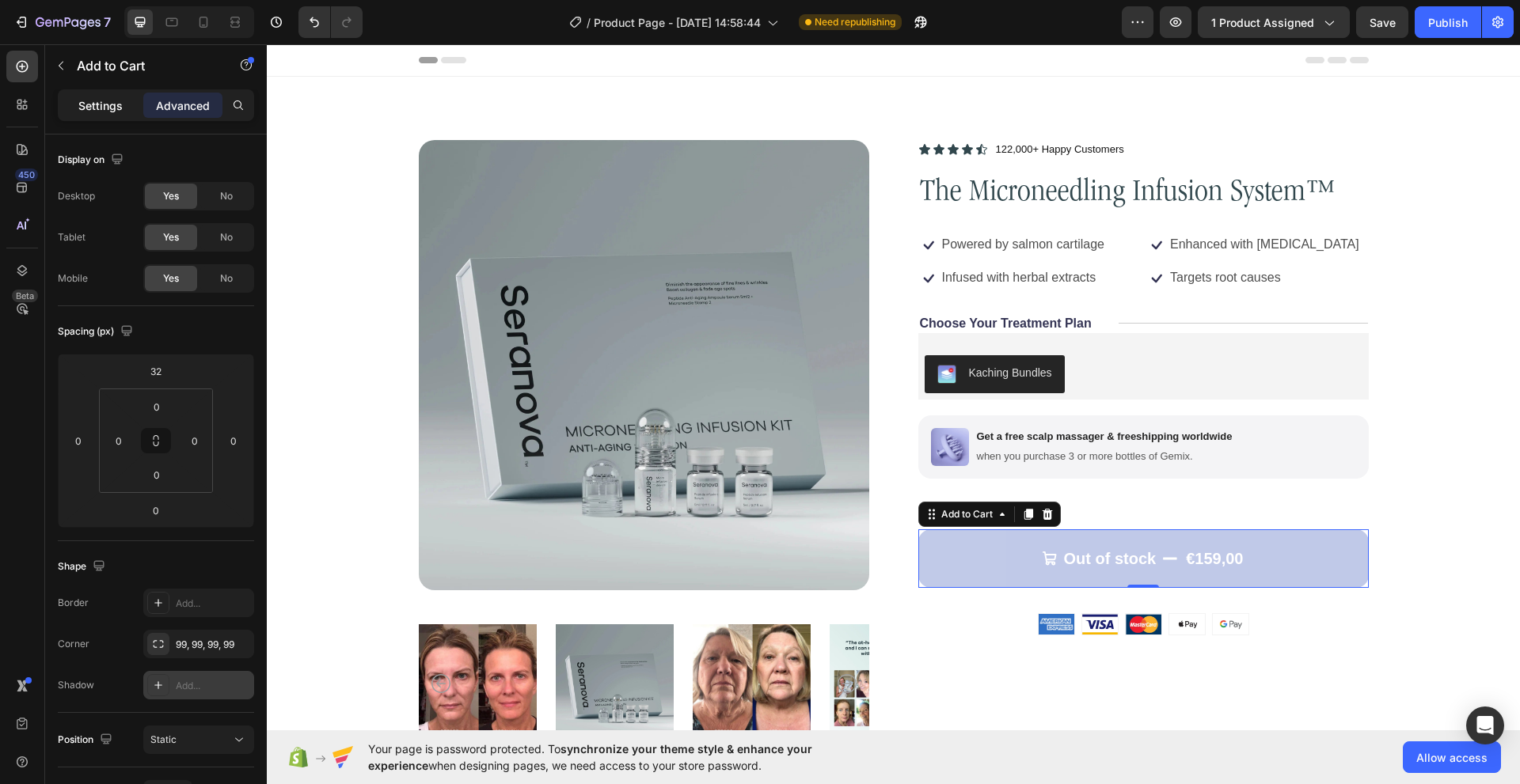
click at [113, 103] on p "Settings" at bounding box center [101, 105] width 45 height 17
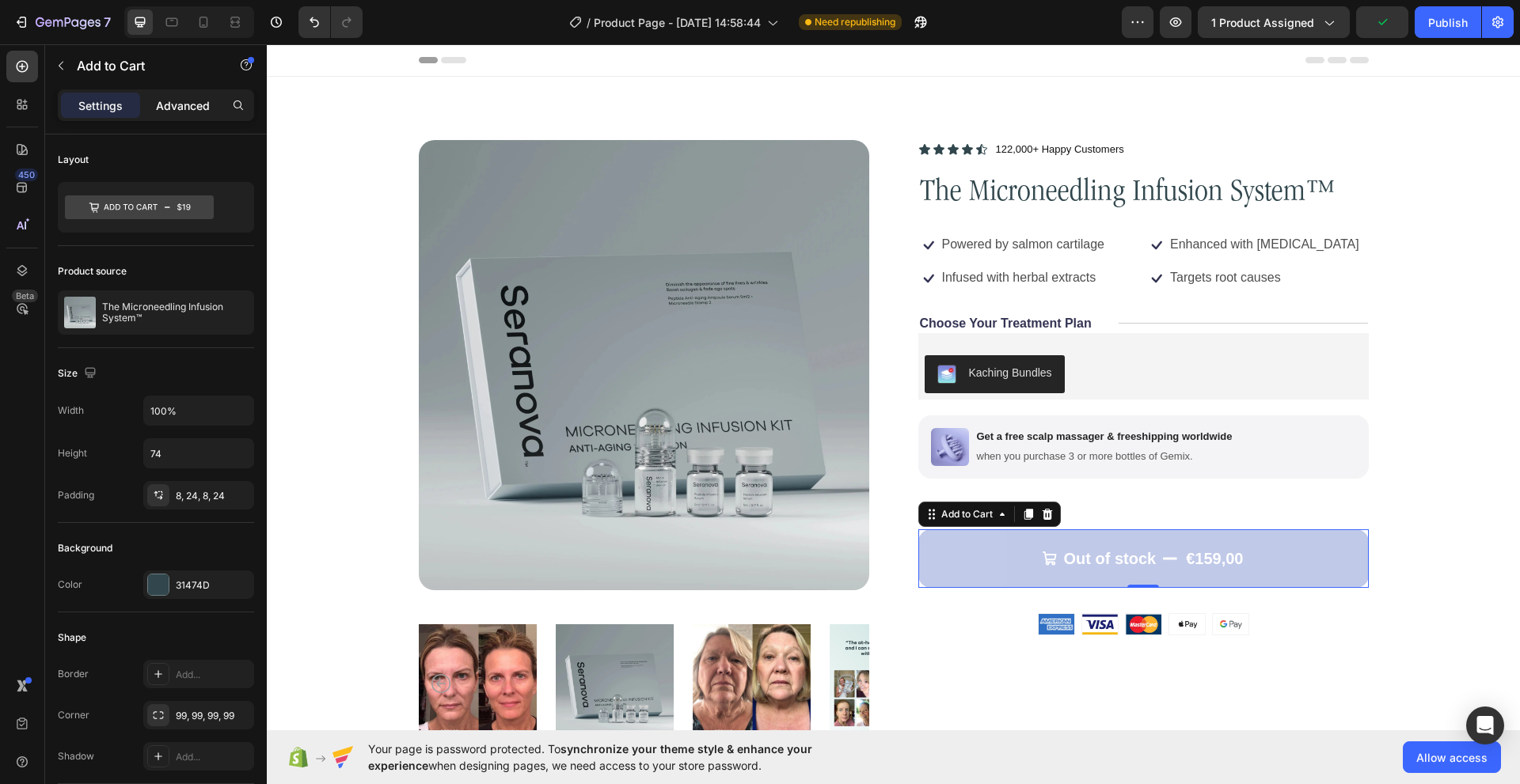
click at [200, 100] on p "Advanced" at bounding box center [182, 105] width 53 height 17
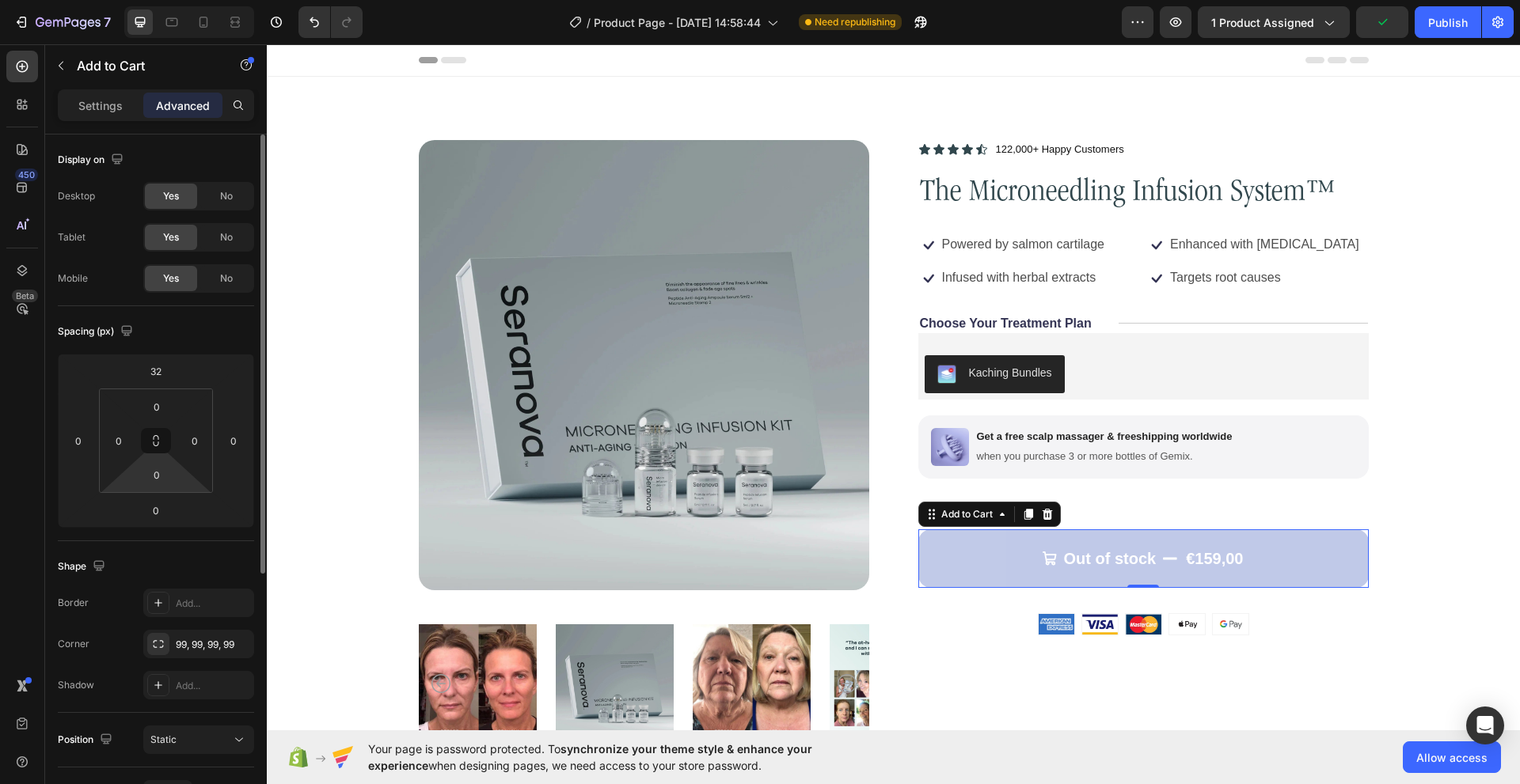
scroll to position [158, 0]
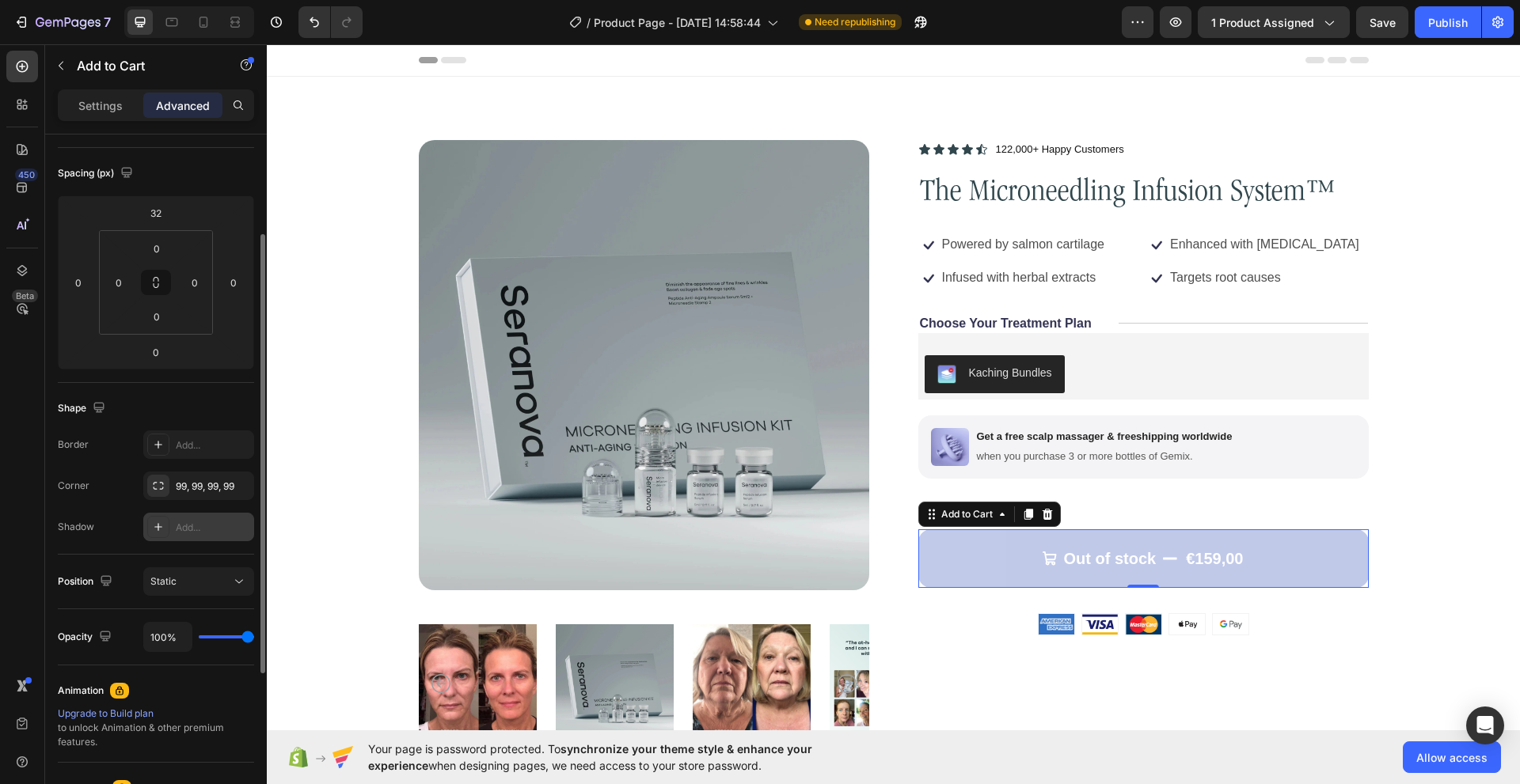
click at [159, 527] on icon at bounding box center [158, 527] width 8 height 8
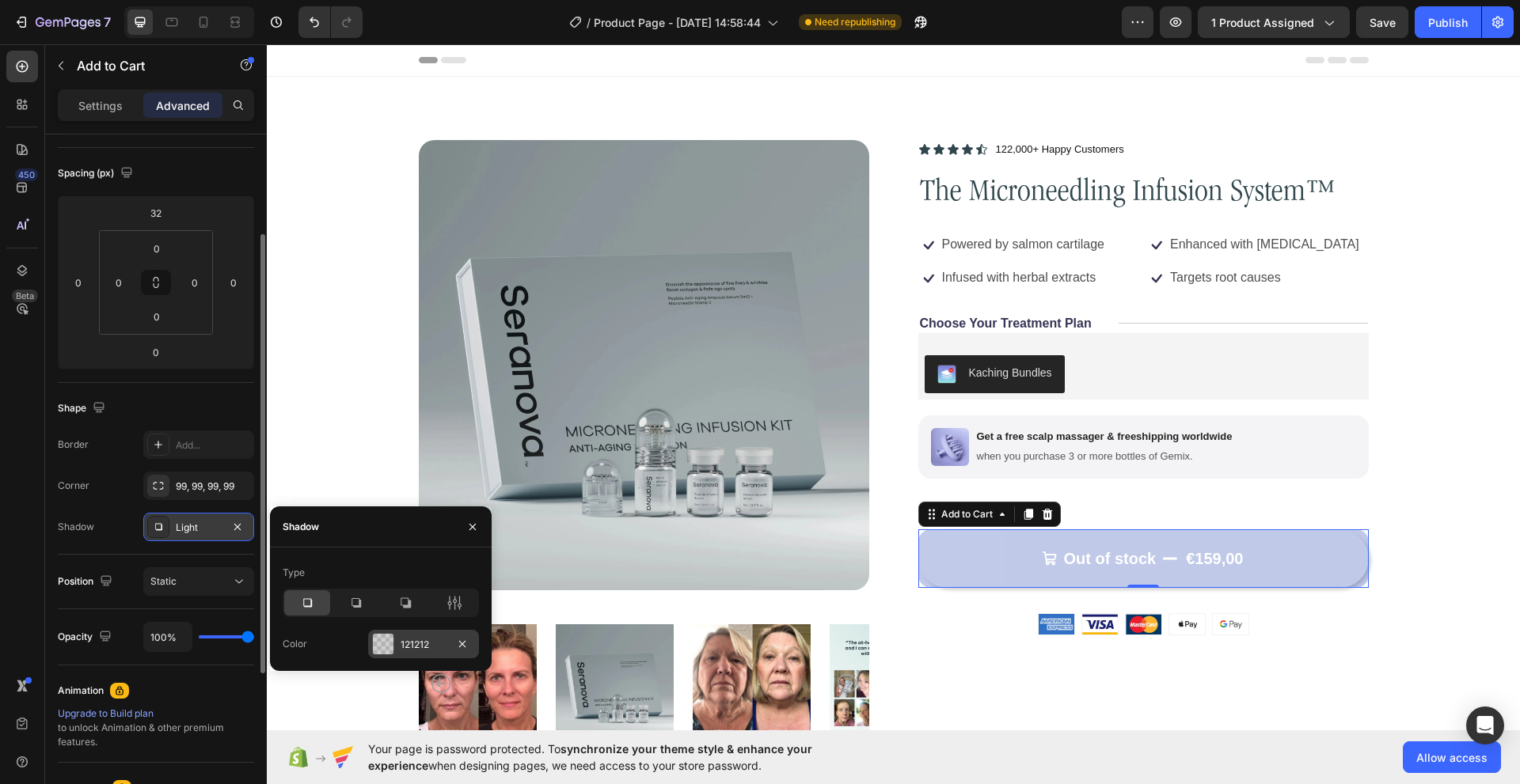
click at [395, 632] on div "121212" at bounding box center [424, 643] width 111 height 28
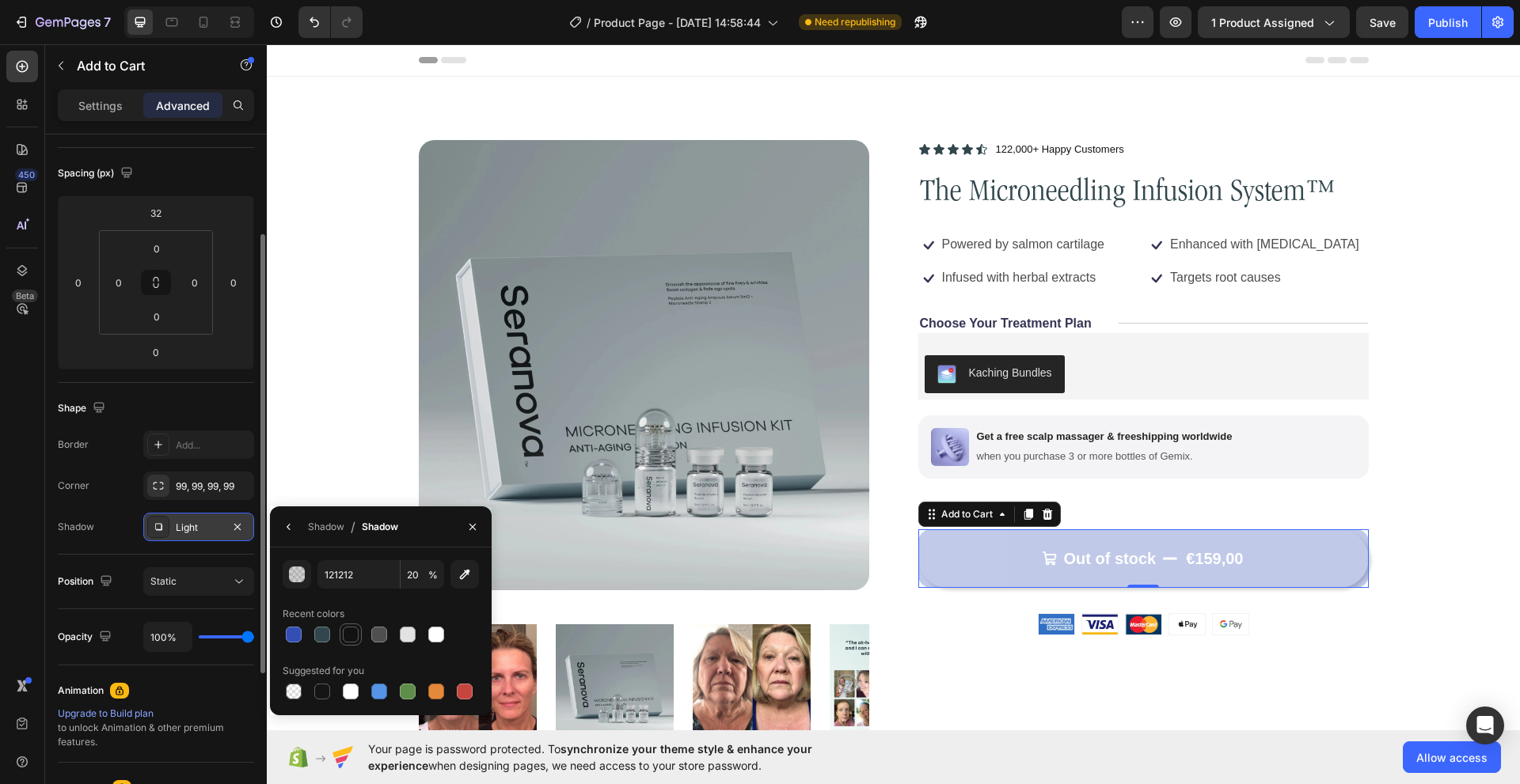
click at [352, 625] on div at bounding box center [350, 634] width 22 height 22
type input "100"
click at [92, 494] on div "Corner 99, 99, 99, 99" at bounding box center [155, 485] width 196 height 28
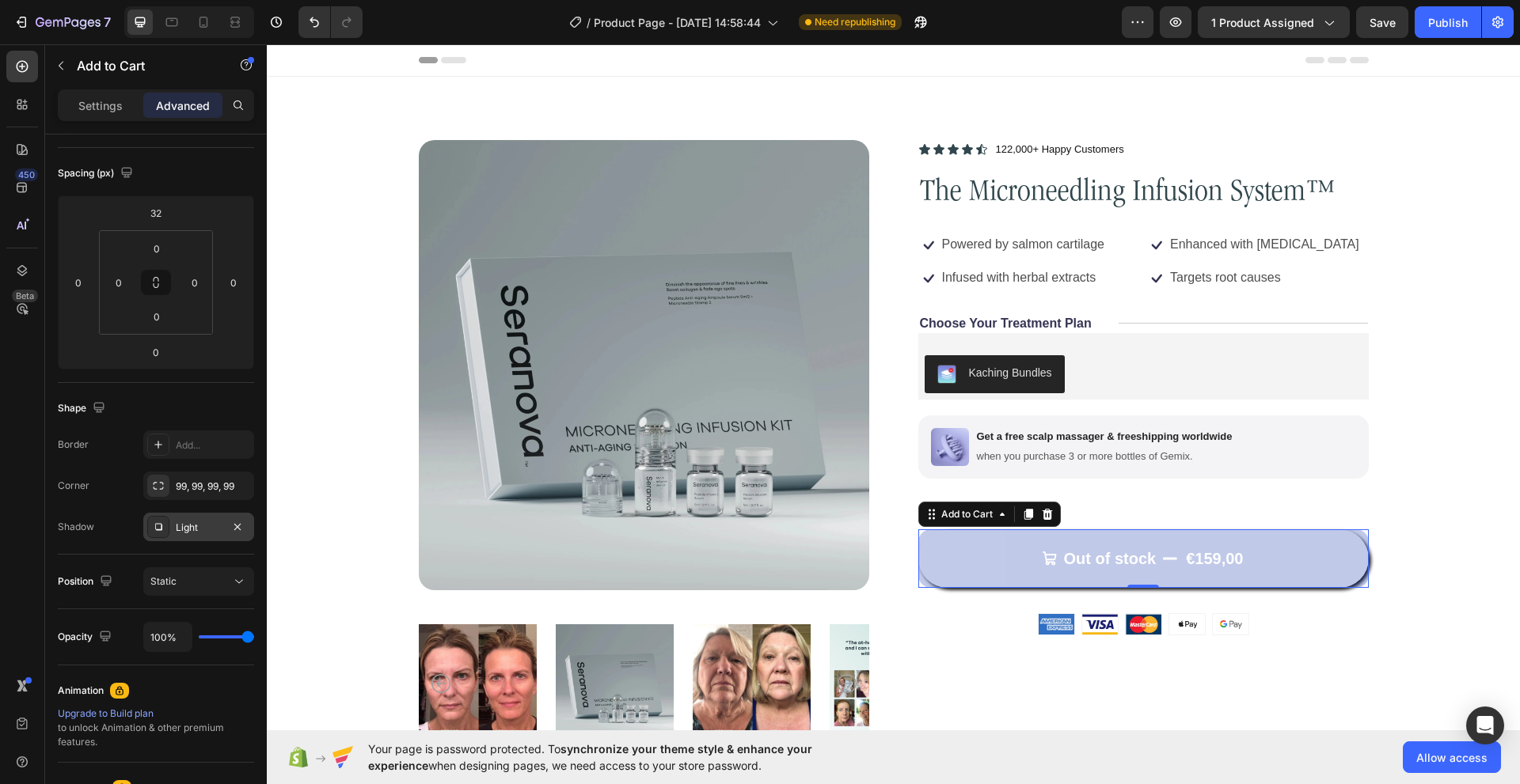
click at [868, 569] on div "Product Images Icon Icon Icon Icon Icon Icon List 122,000+ Happy Customers Text…" at bounding box center [893, 445] width 950 height 611
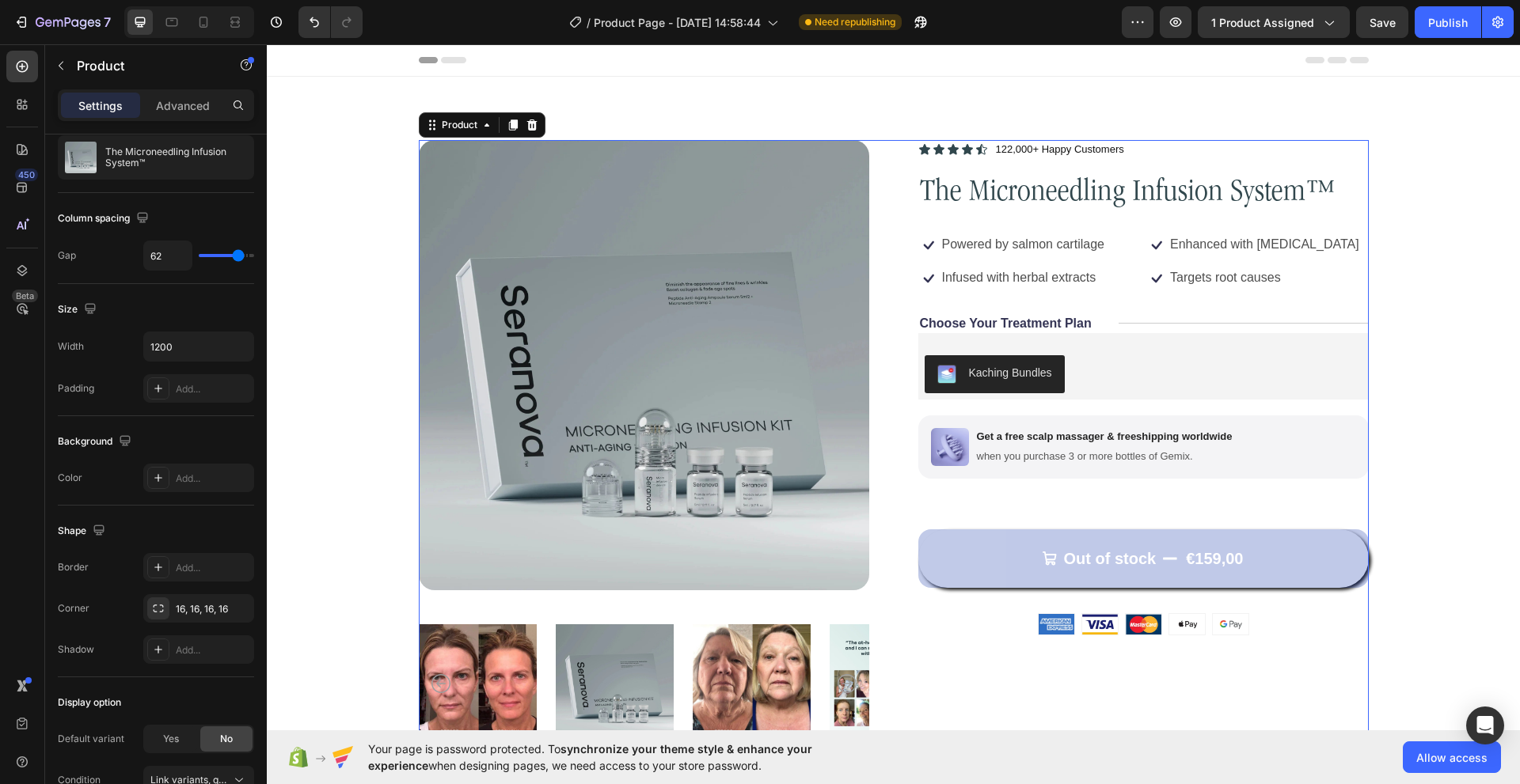
scroll to position [0, 0]
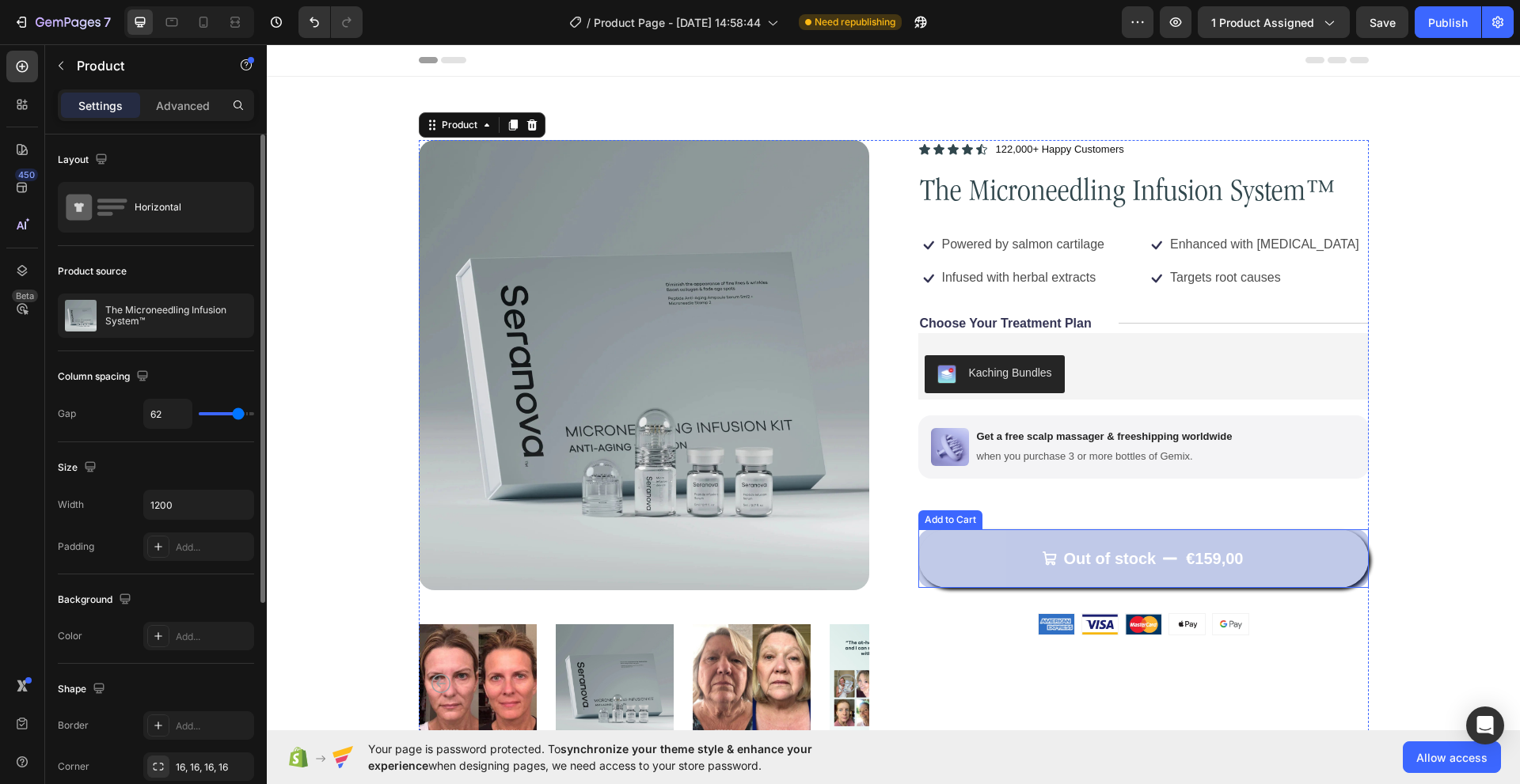
click at [940, 573] on button "Out of stock €159,00" at bounding box center [1143, 559] width 450 height 58
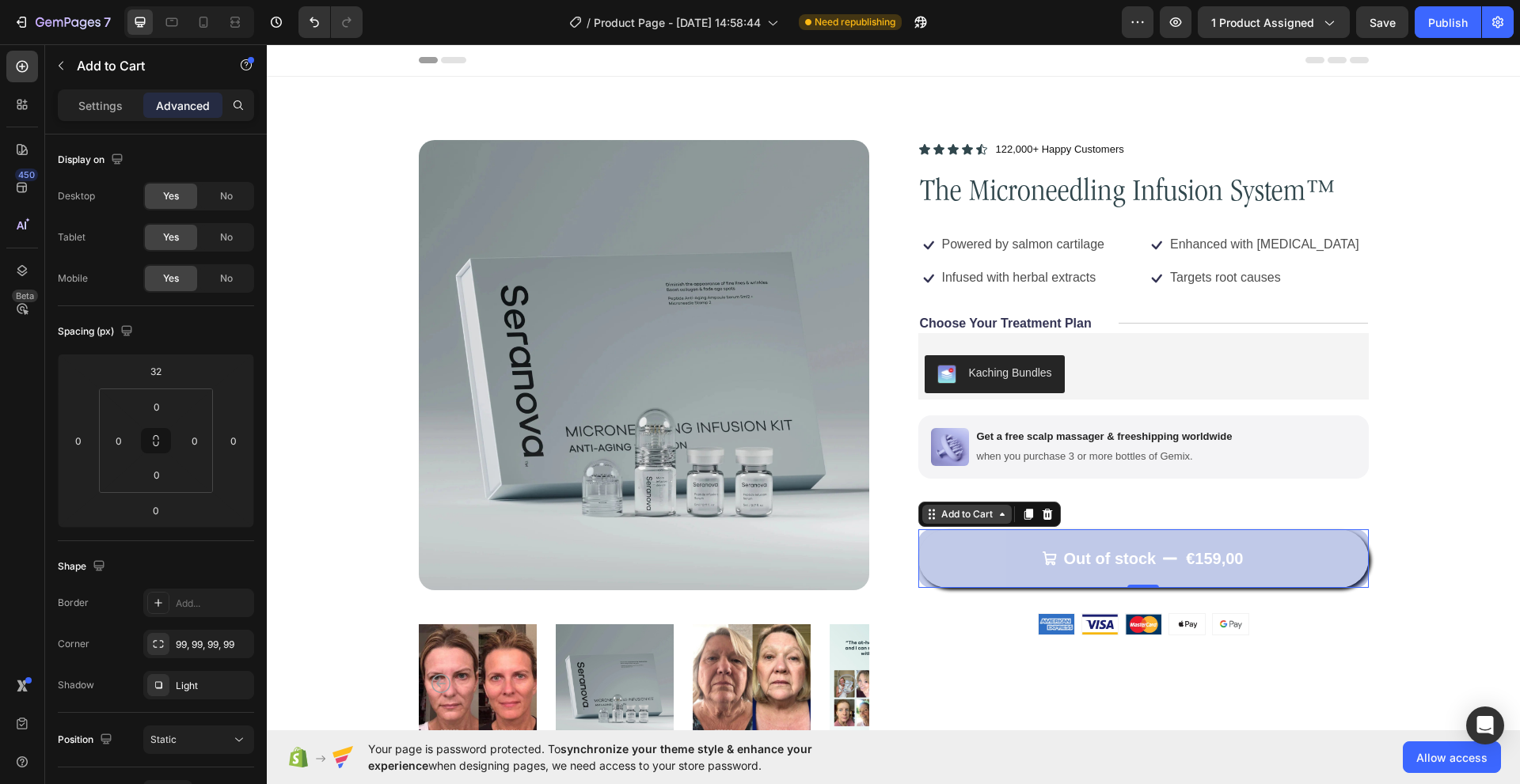
click at [975, 523] on div "Add to Cart" at bounding box center [967, 515] width 89 height 19
click at [918, 607] on div "Icon Icon Icon Icon Icon Icon List 122,000+ Happy Customers Text Block Row The …" at bounding box center [1143, 445] width 450 height 611
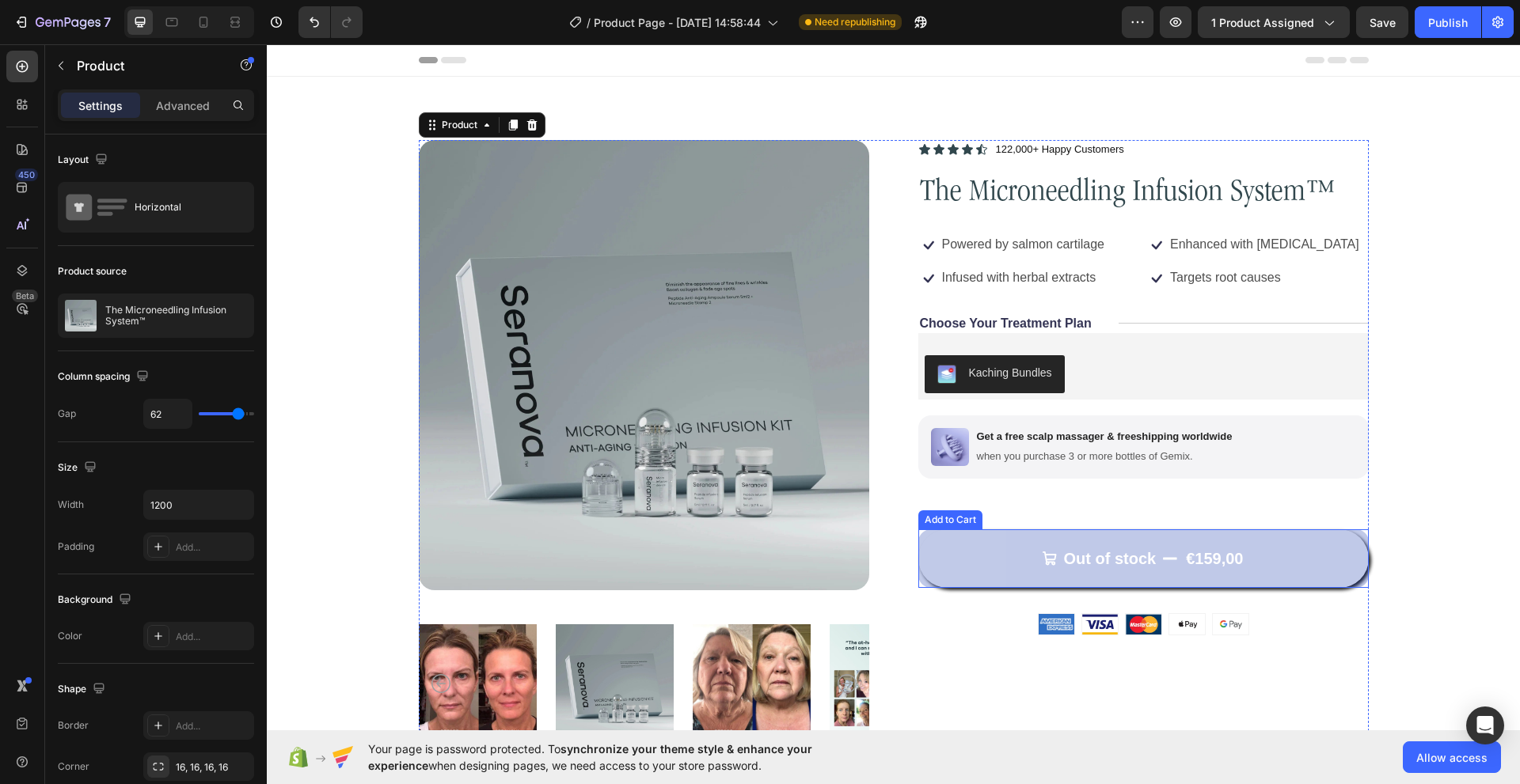
click at [933, 573] on button "Out of stock €159,00" at bounding box center [1143, 559] width 450 height 58
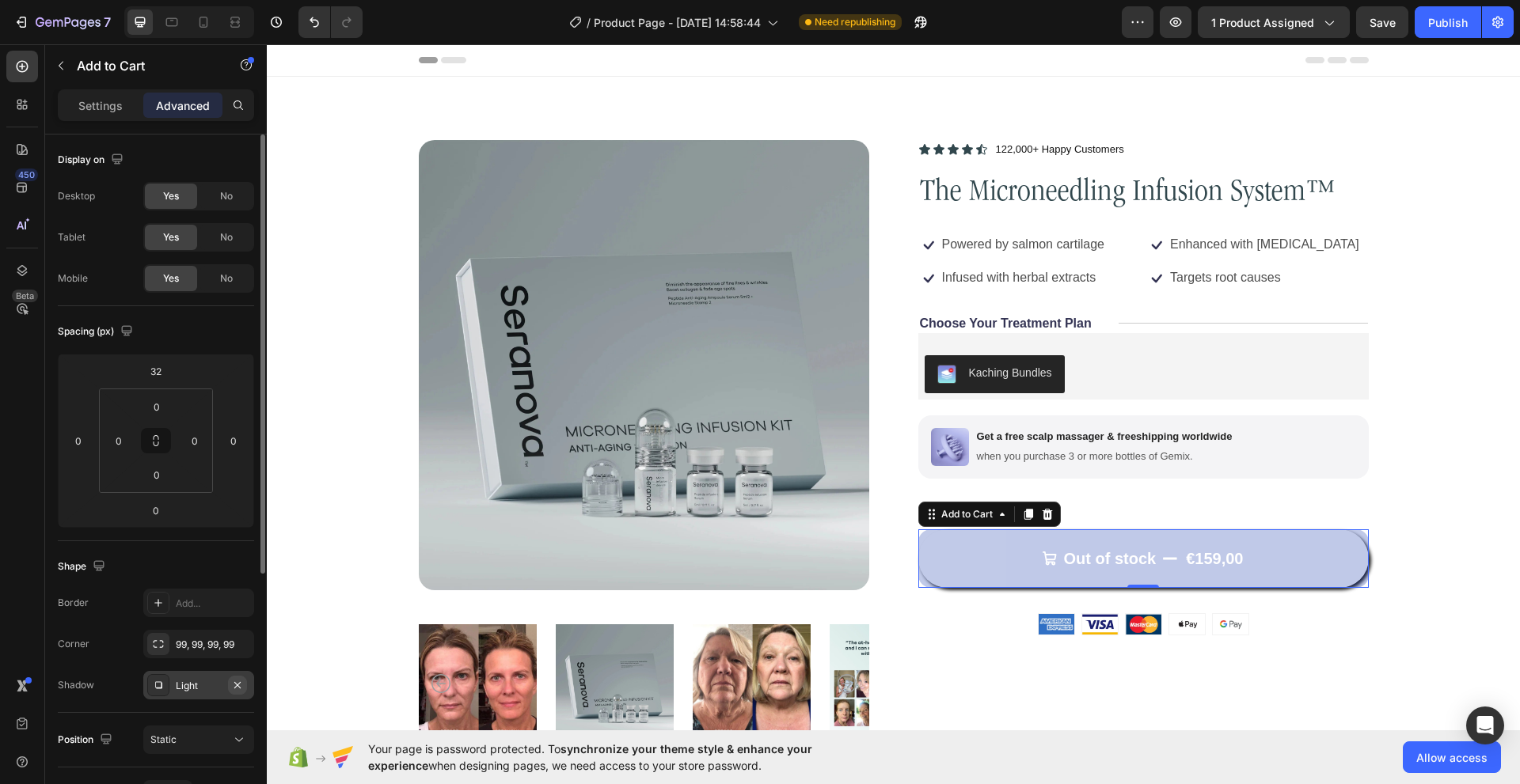
click at [239, 683] on icon "button" at bounding box center [237, 684] width 7 height 7
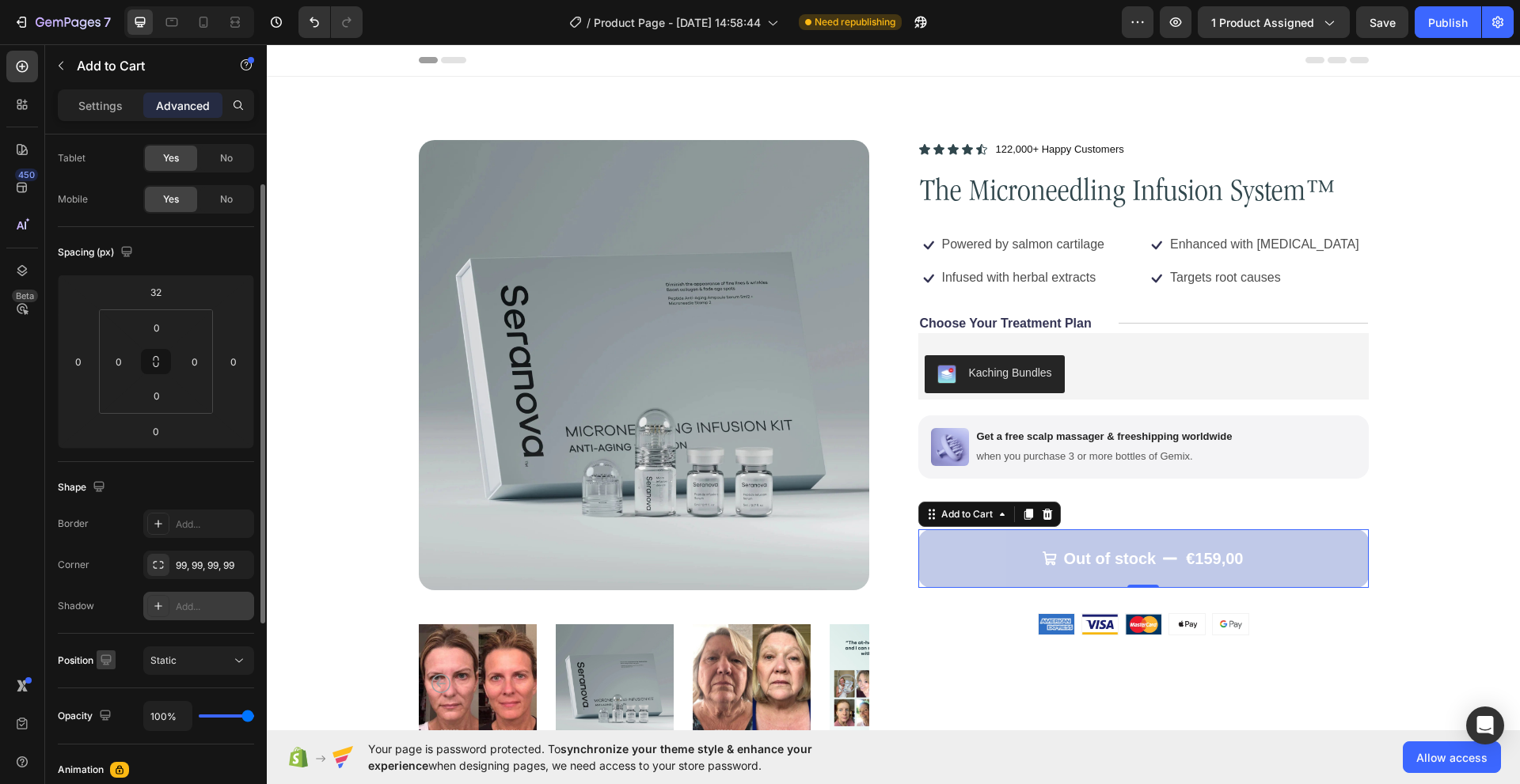
click at [104, 662] on icon "button" at bounding box center [105, 659] width 11 height 11
click at [111, 111] on p "Settings" at bounding box center [101, 105] width 45 height 17
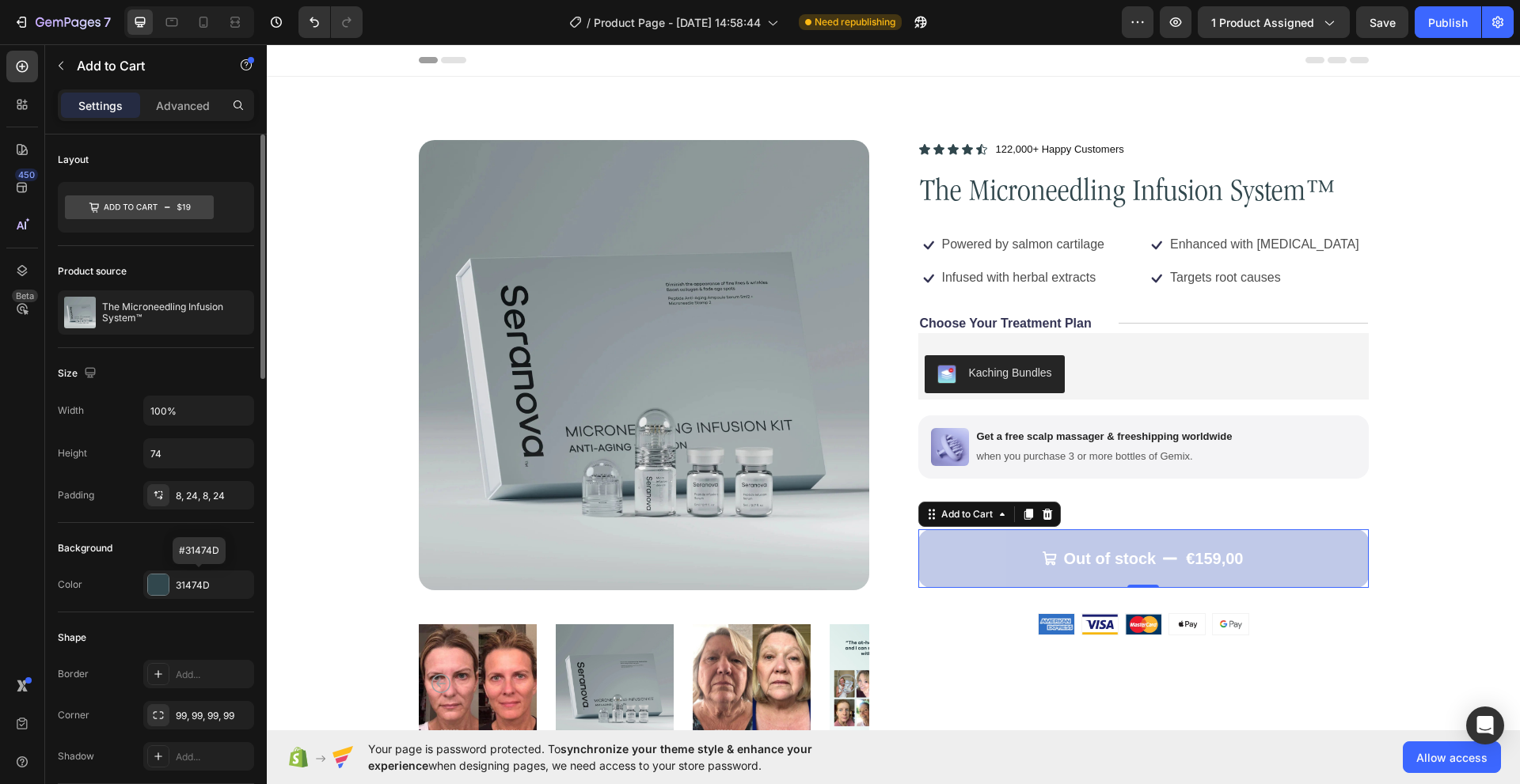
scroll to position [158, 0]
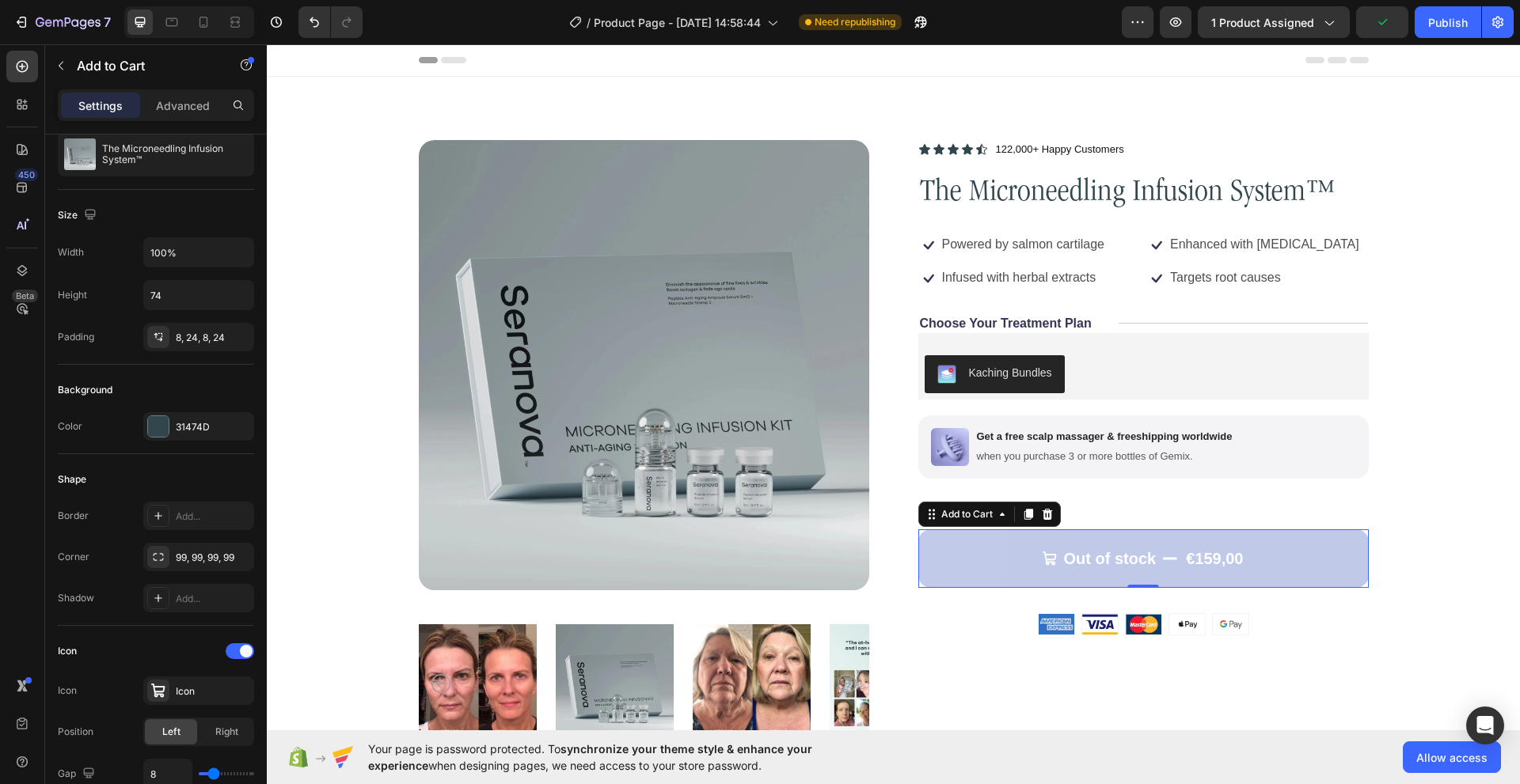
click at [951, 563] on button "Out of stock €159,00" at bounding box center [1143, 559] width 450 height 58
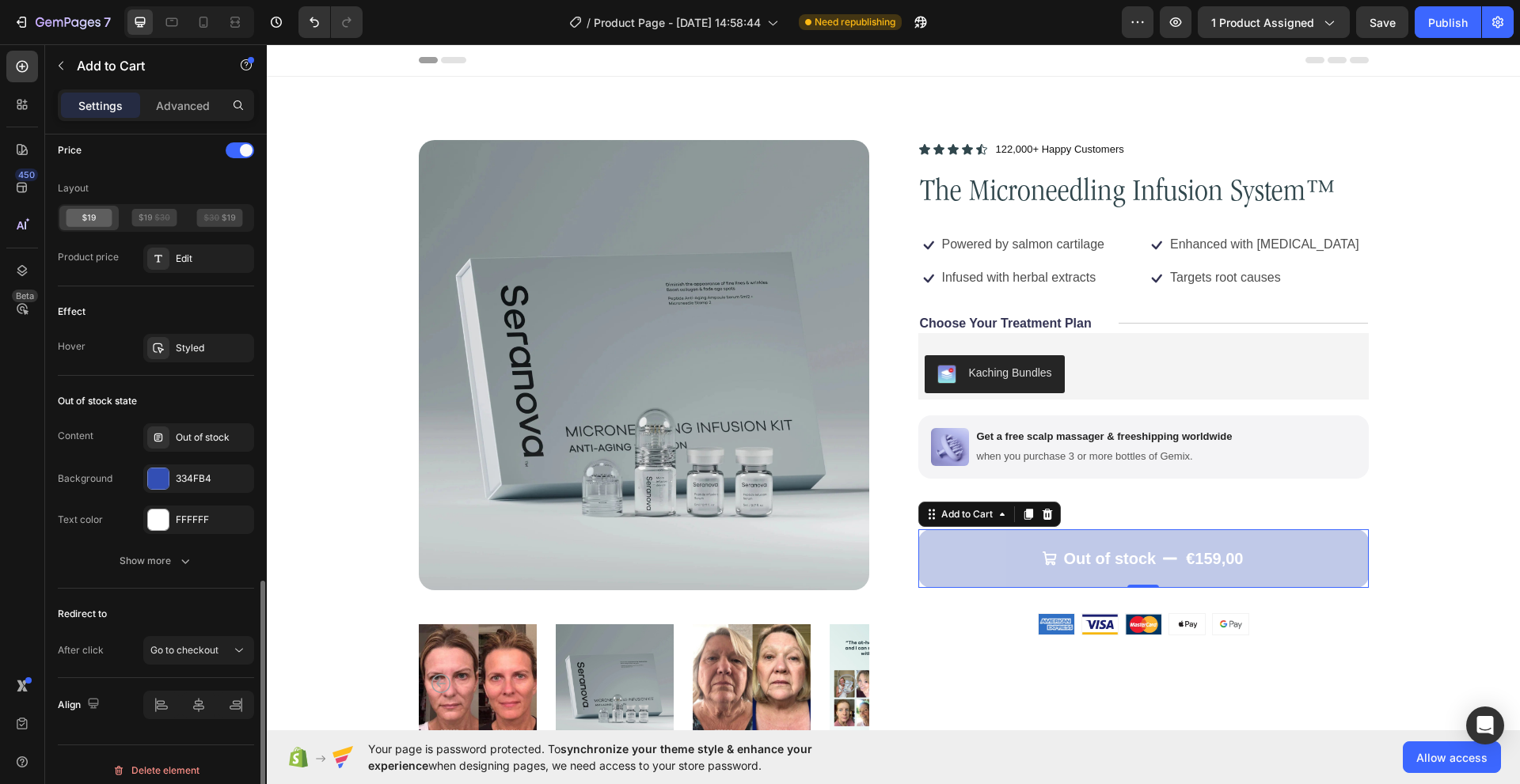
scroll to position [1277, 0]
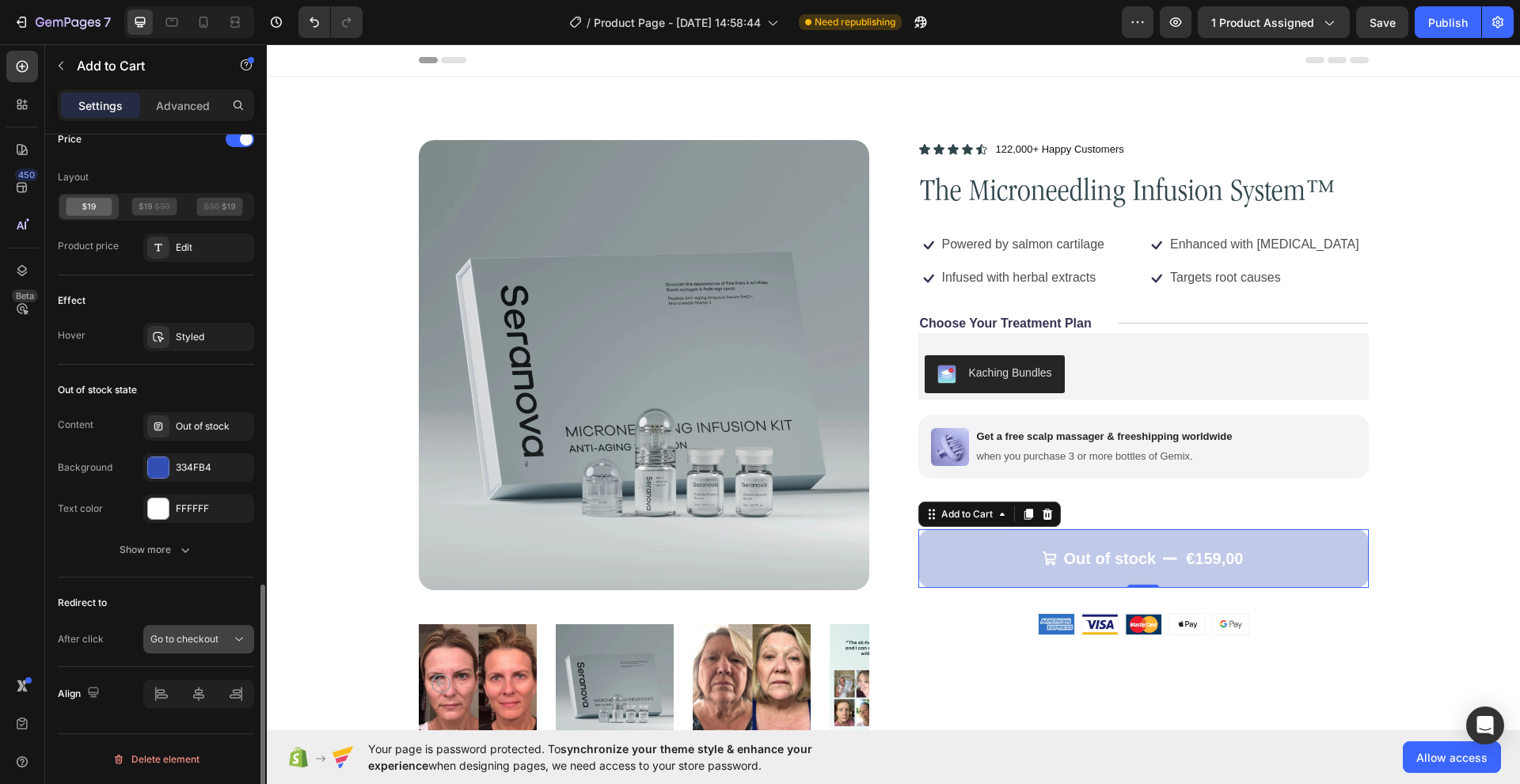
click at [202, 632] on span "Go to checkout" at bounding box center [185, 638] width 68 height 12
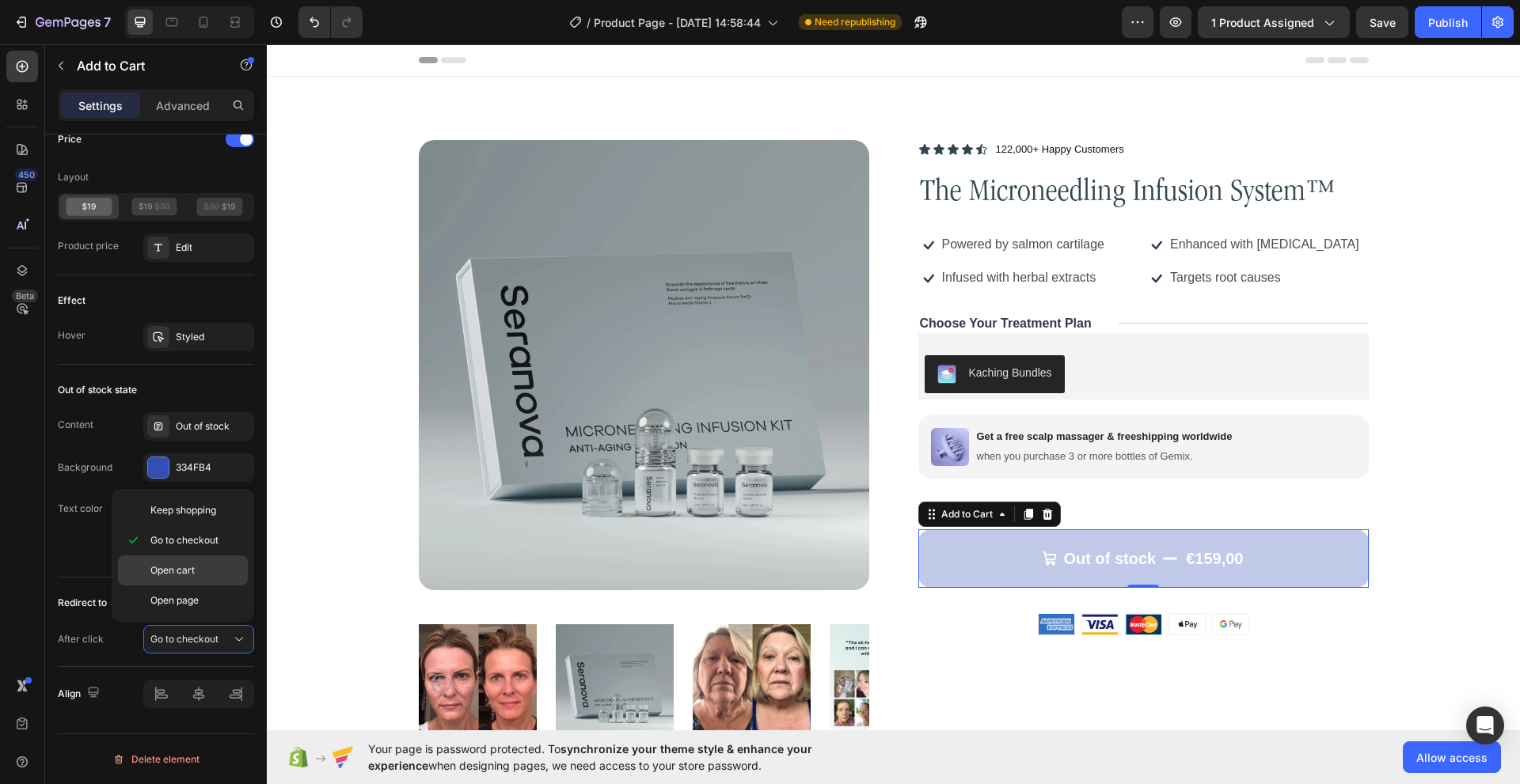
click at [190, 575] on span "Open cart" at bounding box center [173, 570] width 45 height 15
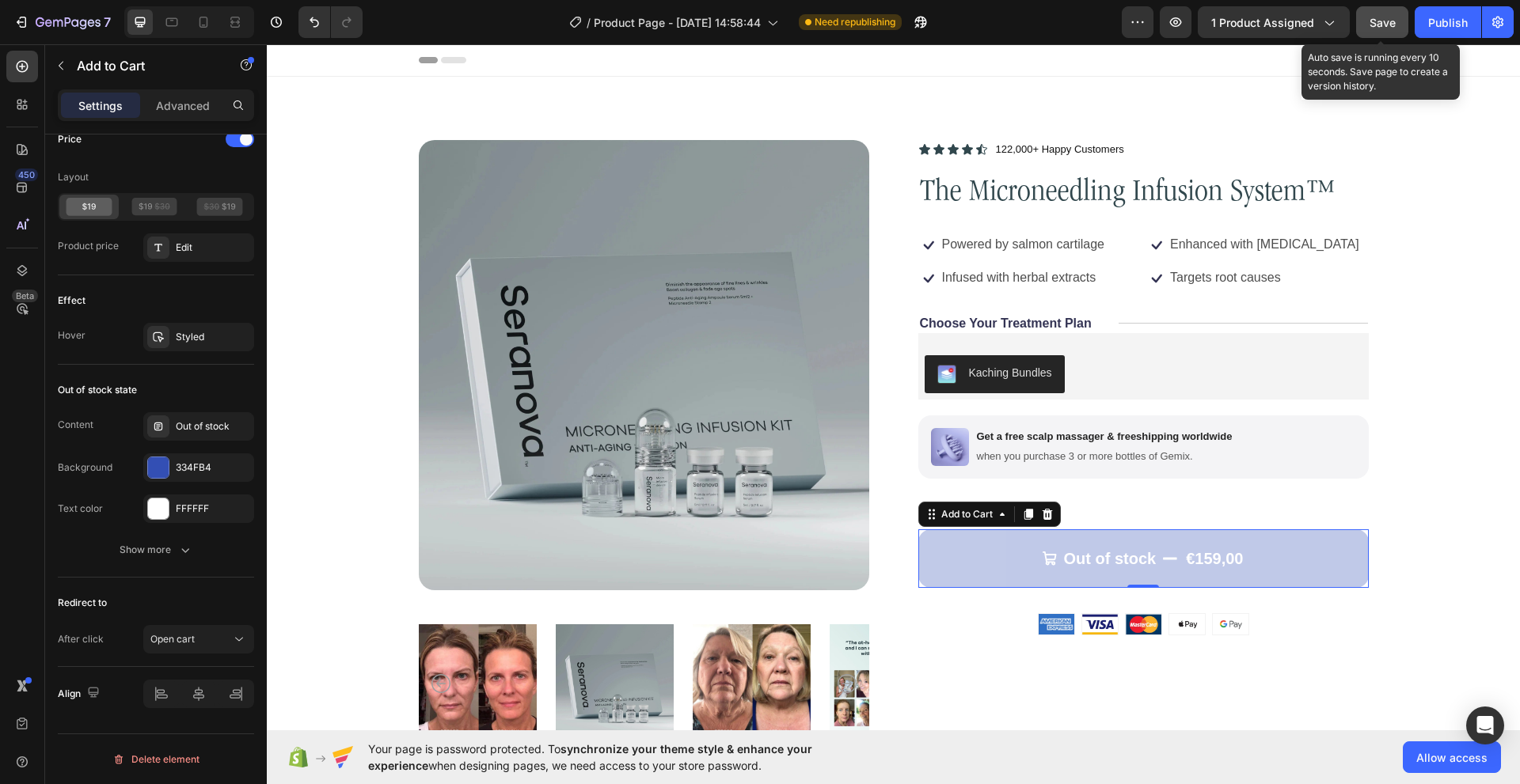
click at [1395, 21] on span "Save" at bounding box center [1382, 22] width 26 height 14
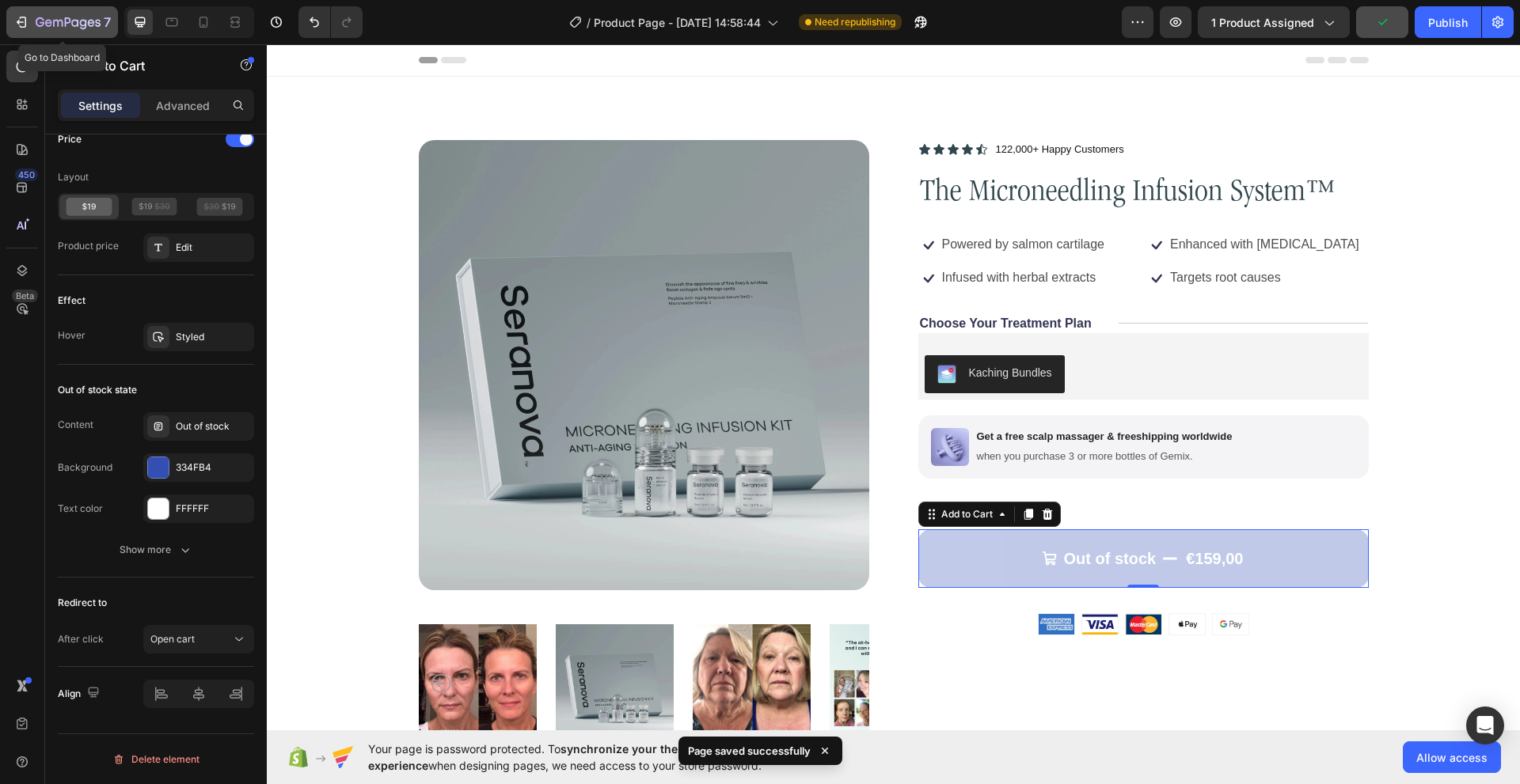
click at [42, 25] on icon "button" at bounding box center [40, 22] width 9 height 10
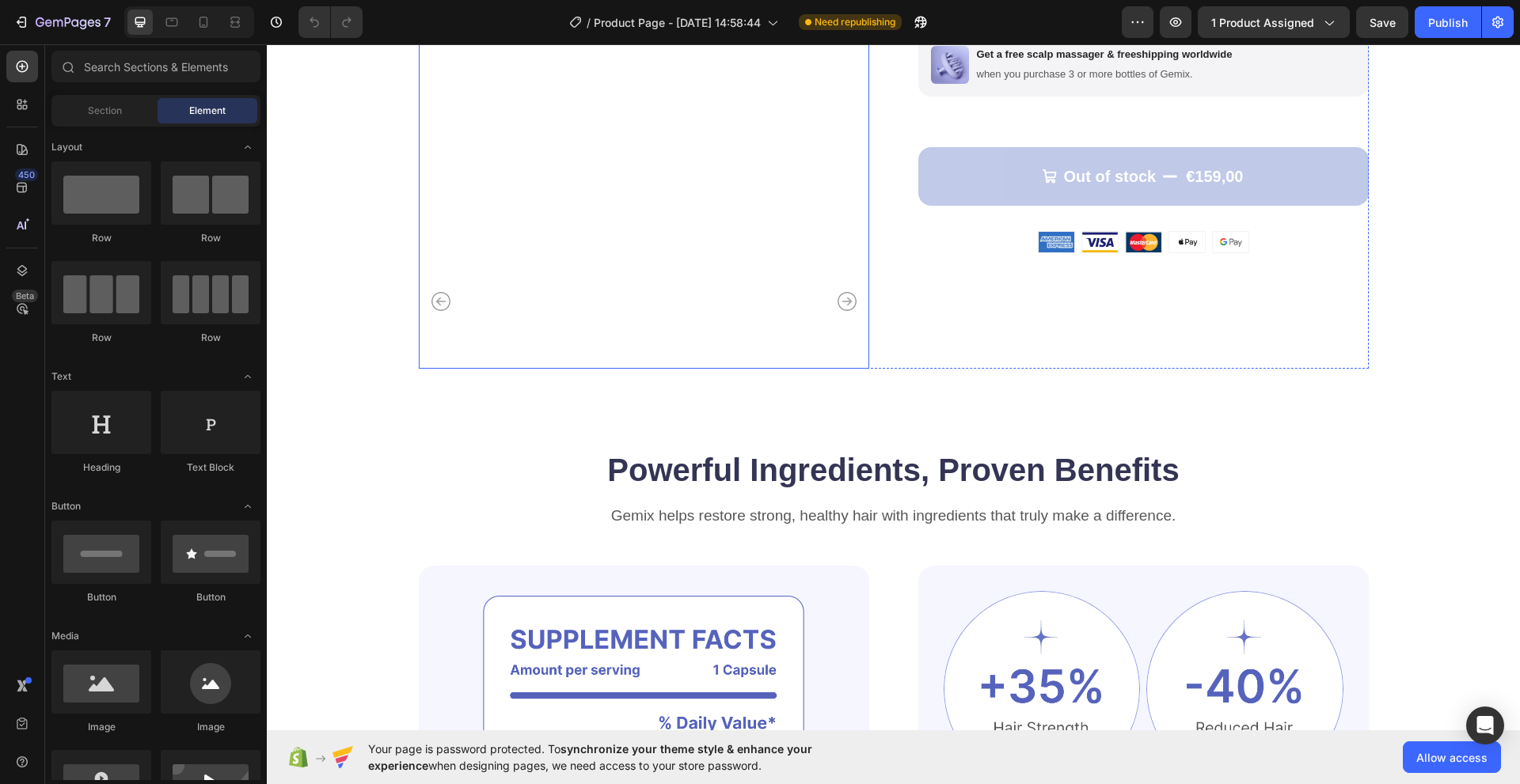
scroll to position [475, 0]
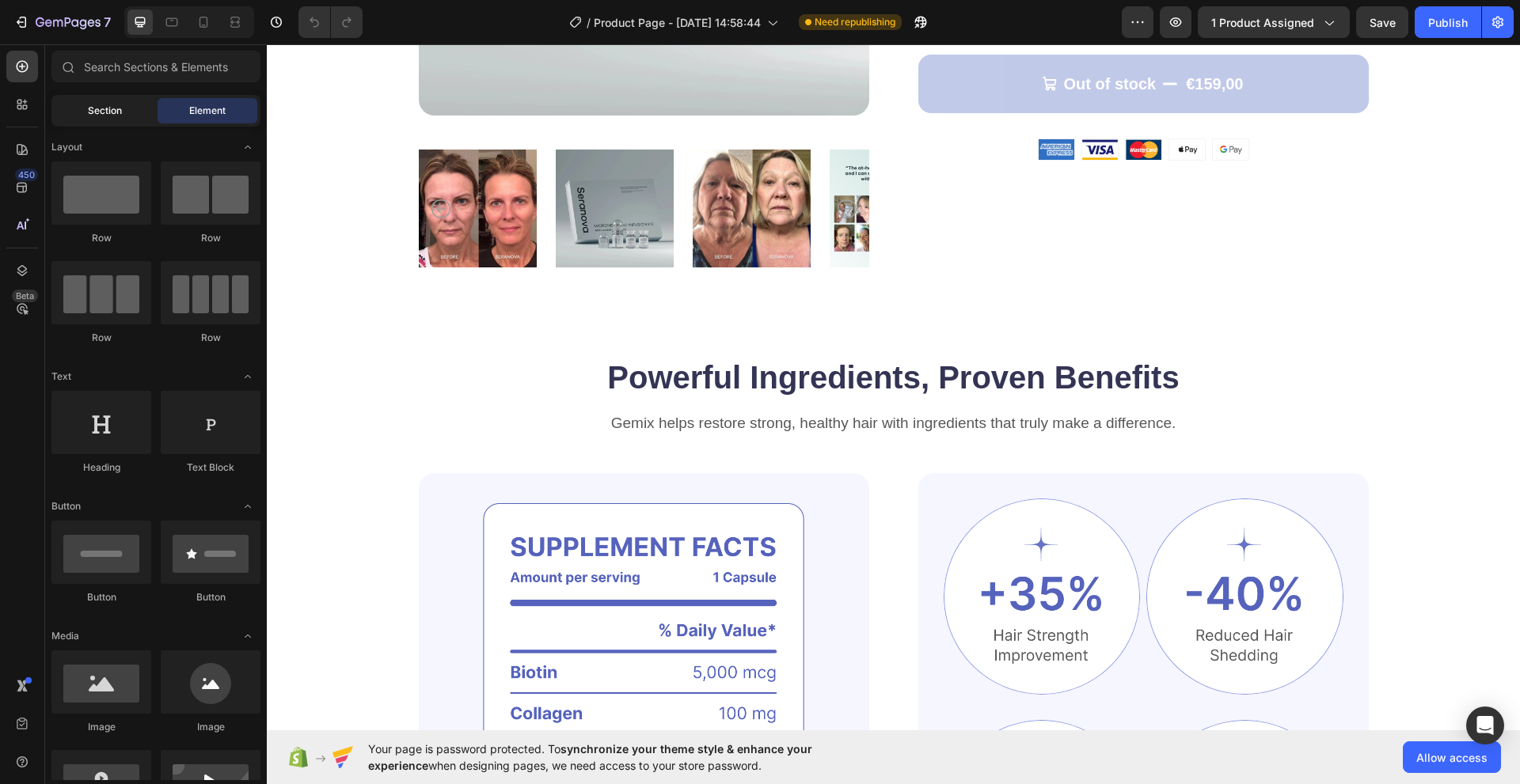
click at [94, 117] on span "Section" at bounding box center [104, 111] width 34 height 15
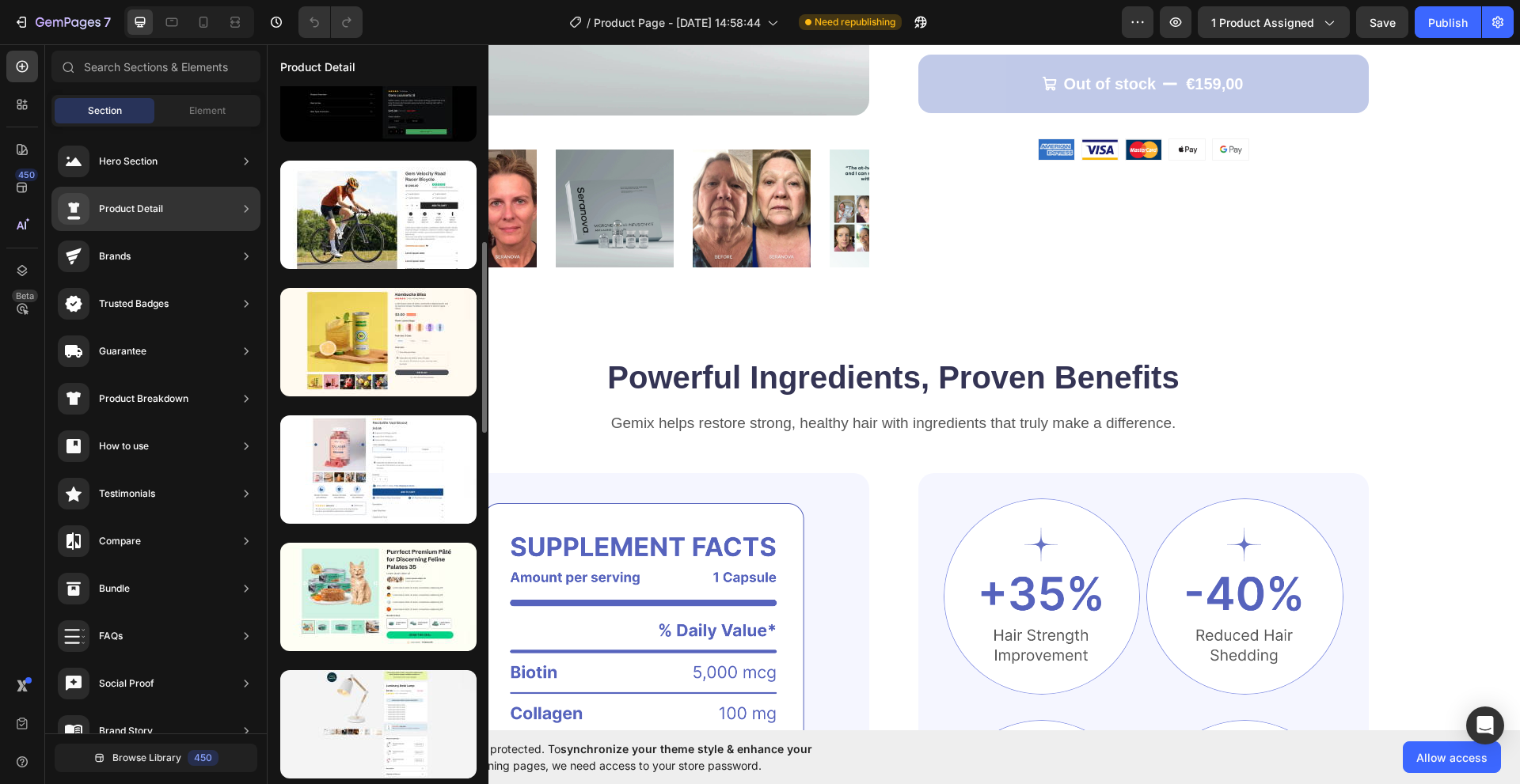
scroll to position [726, 0]
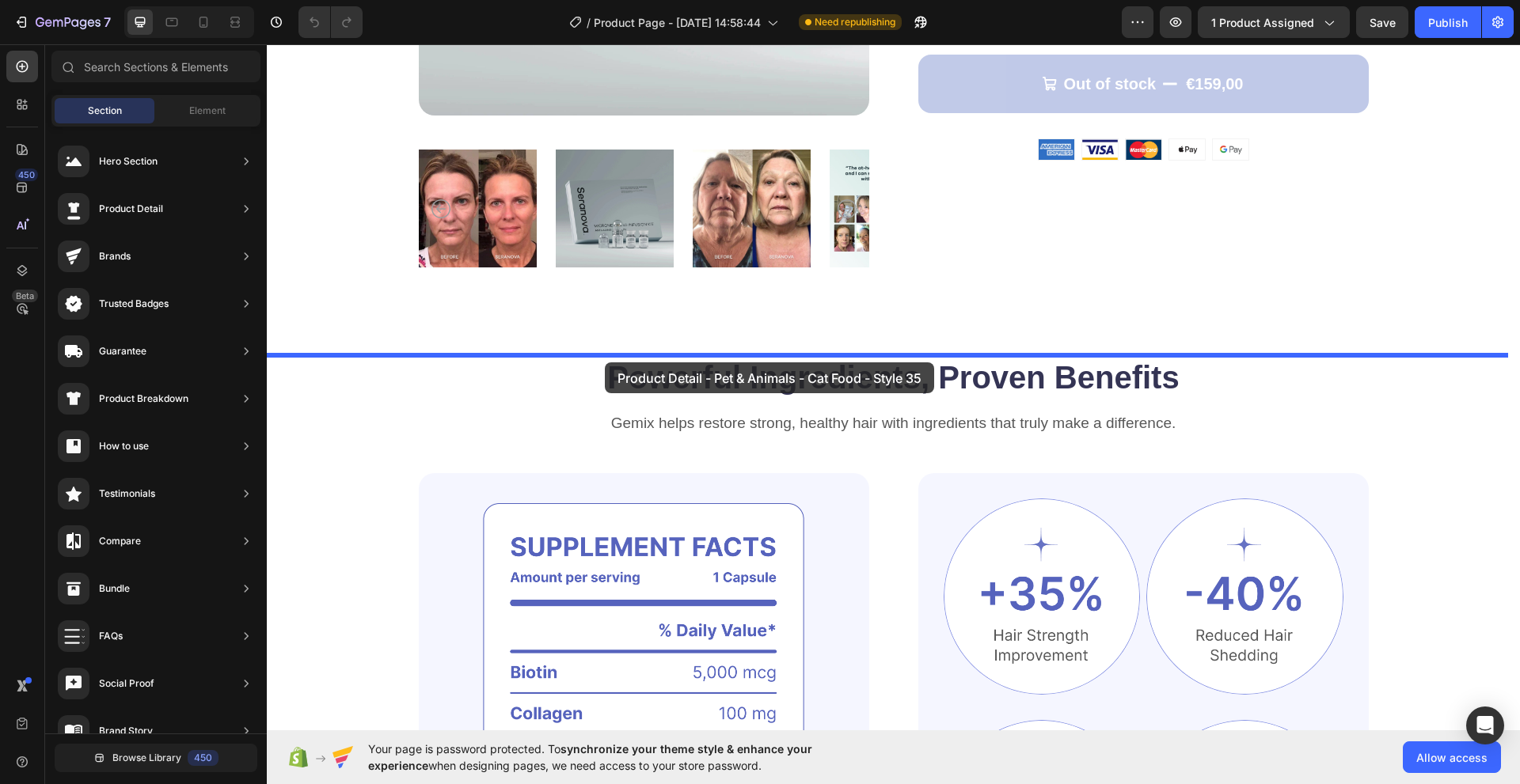
drag, startPoint x: 647, startPoint y: 523, endPoint x: 605, endPoint y: 360, distance: 168.3
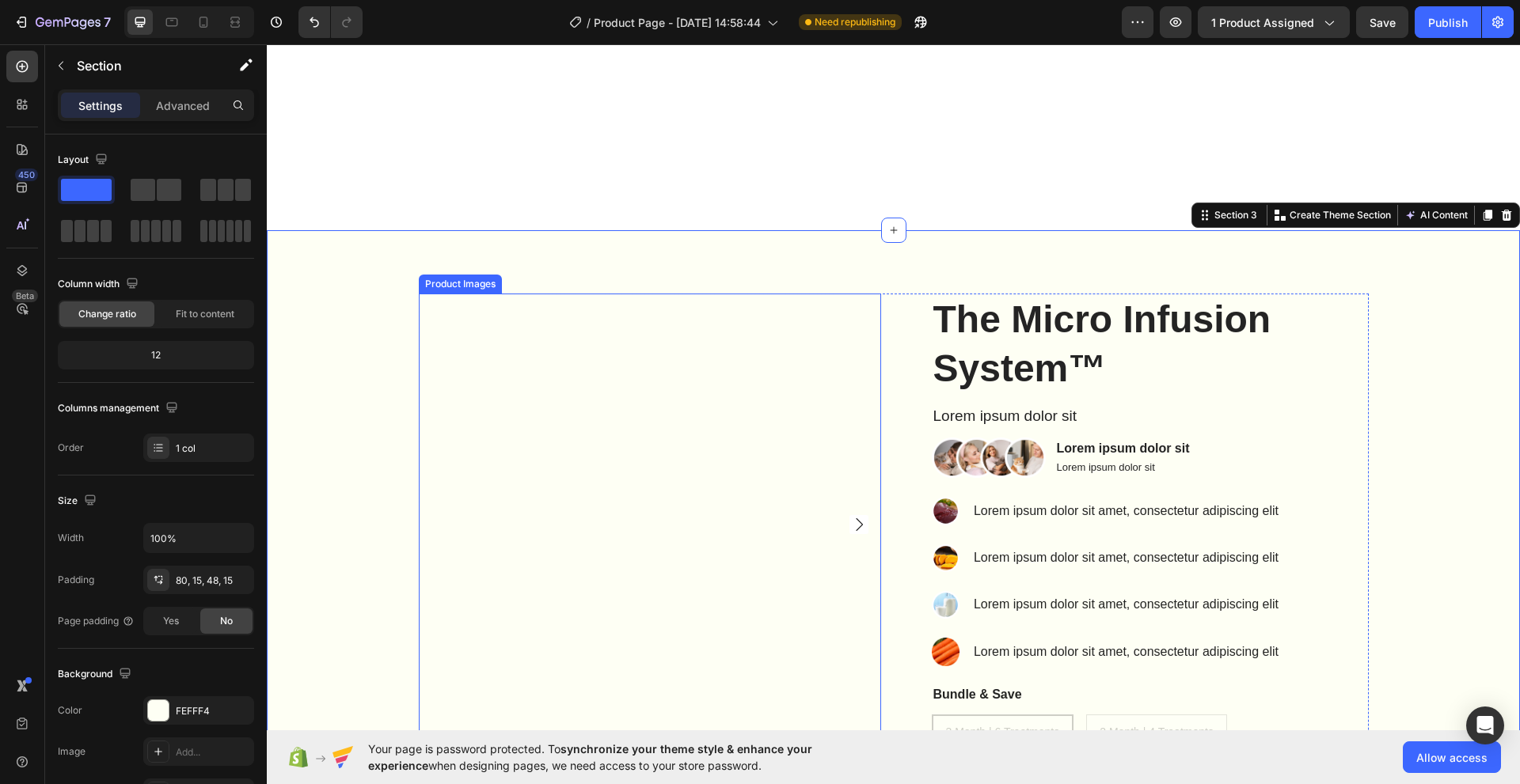
scroll to position [870, 0]
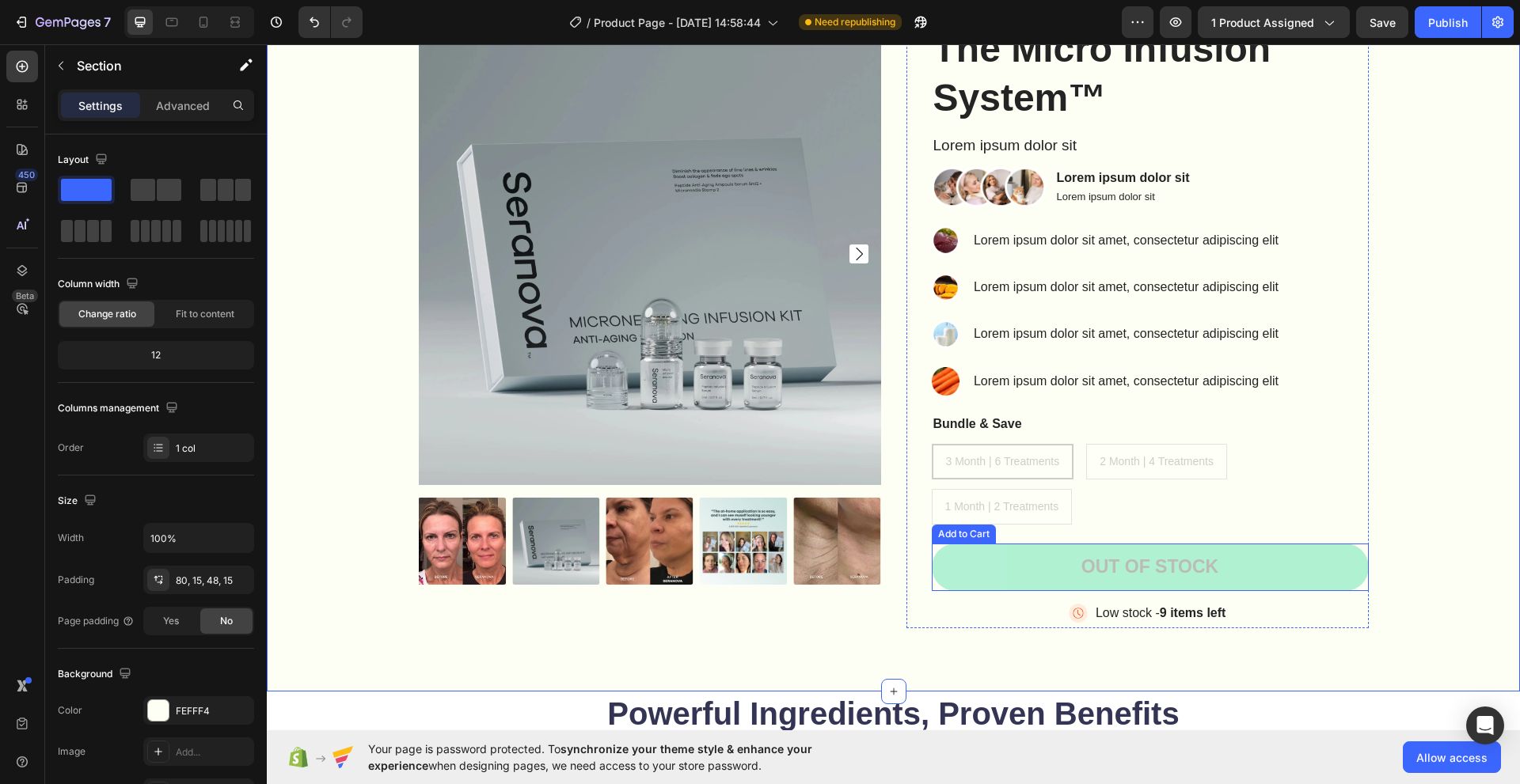
click at [1038, 562] on button "Out of stock" at bounding box center [1151, 566] width 437 height 48
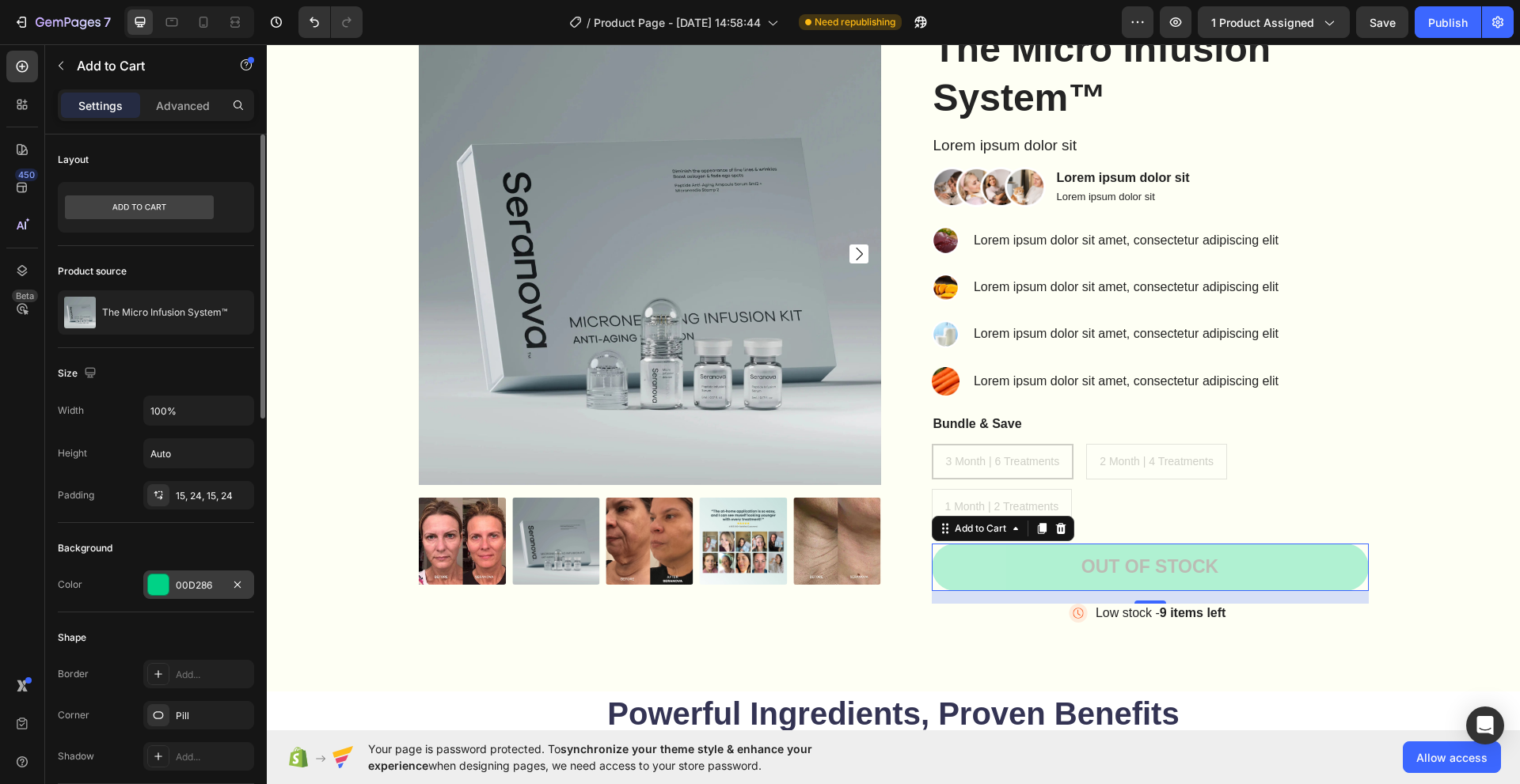
click at [159, 582] on div at bounding box center [157, 584] width 20 height 20
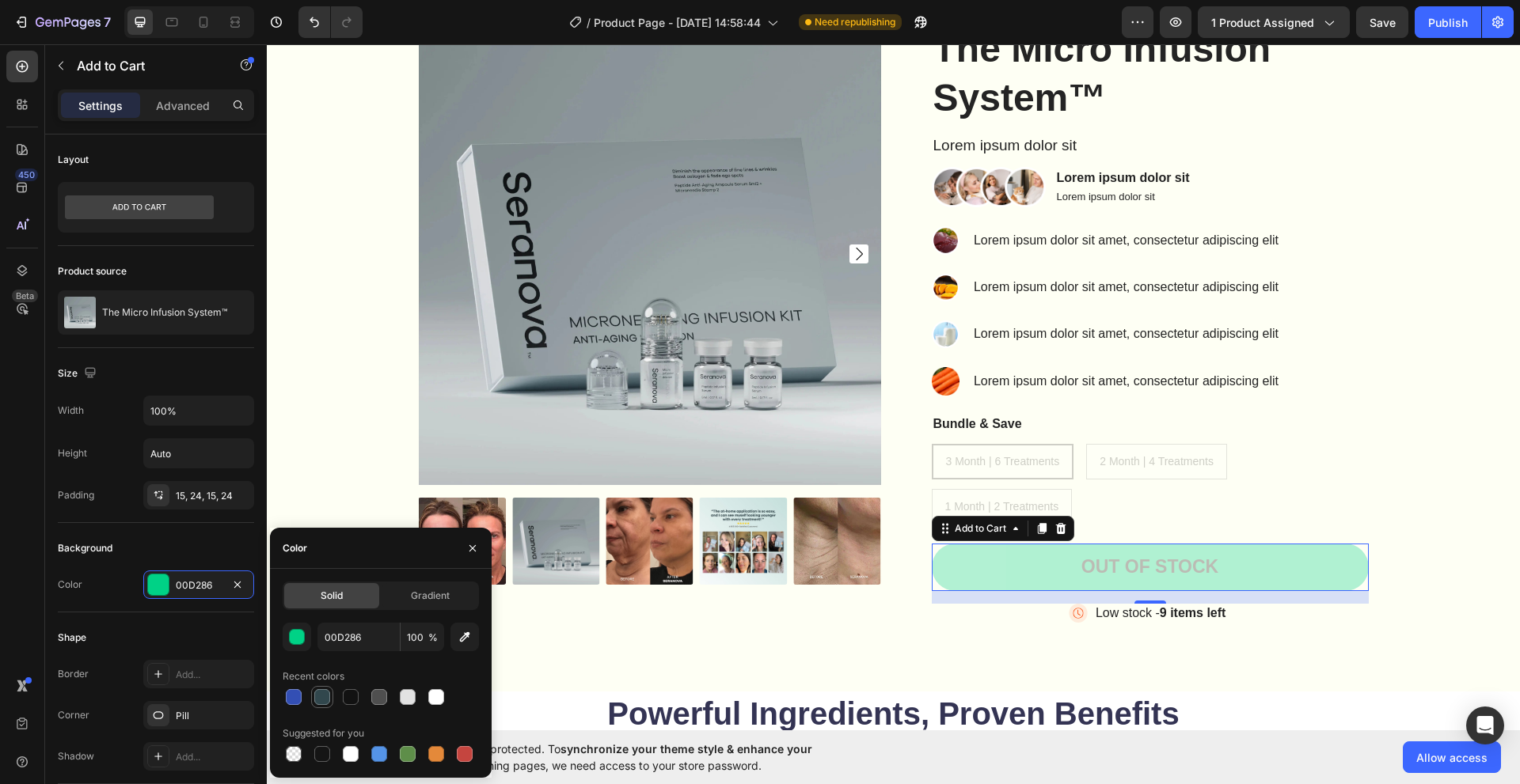
click at [318, 694] on div at bounding box center [322, 697] width 16 height 16
click at [322, 695] on div at bounding box center [322, 697] width 16 height 16
click at [1003, 559] on button "Out of stock" at bounding box center [1151, 566] width 437 height 48
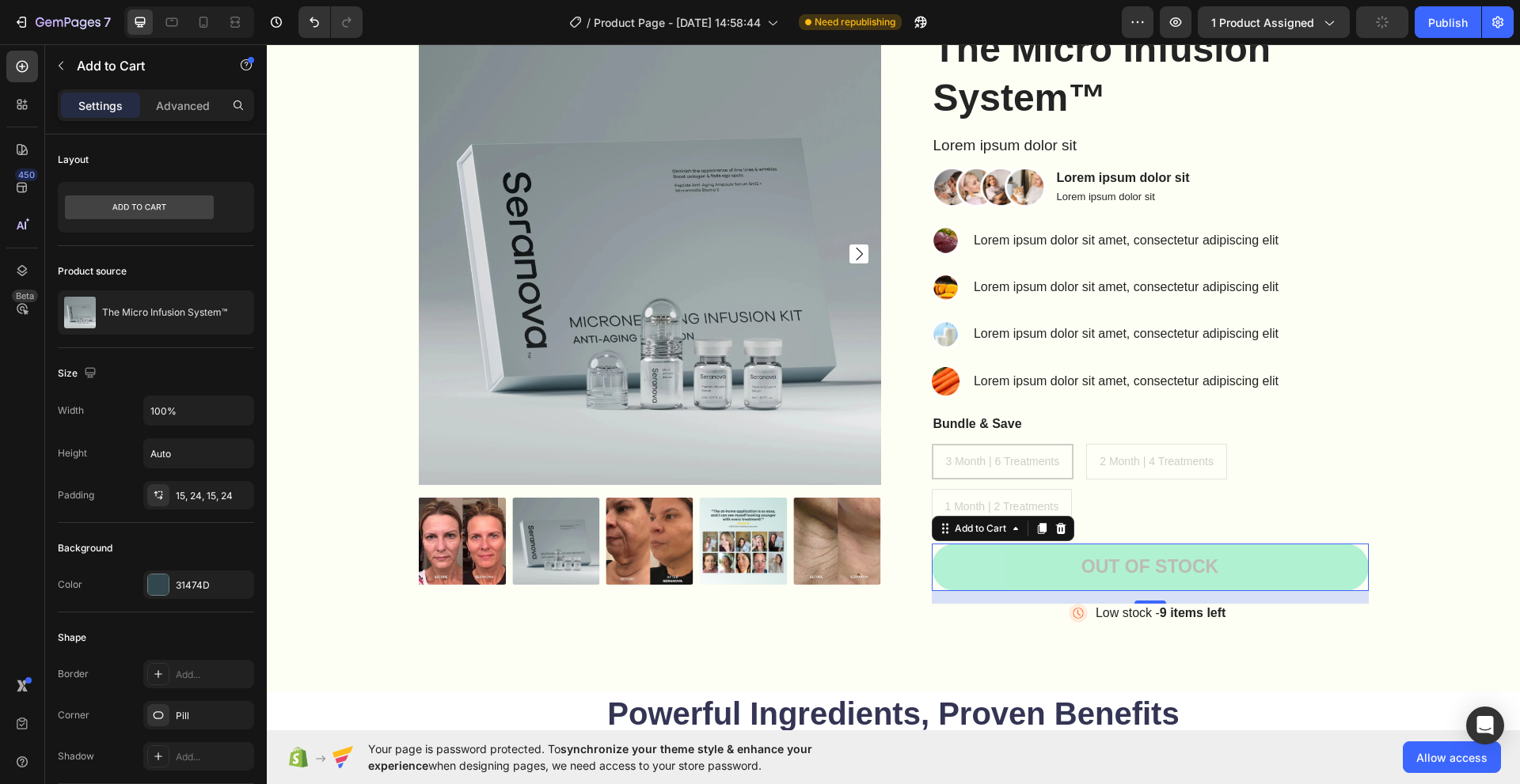
click at [988, 559] on button "Out of stock" at bounding box center [1151, 566] width 437 height 48
click at [960, 531] on div "Add to Cart" at bounding box center [980, 528] width 57 height 15
click at [155, 580] on div at bounding box center [157, 584] width 20 height 20
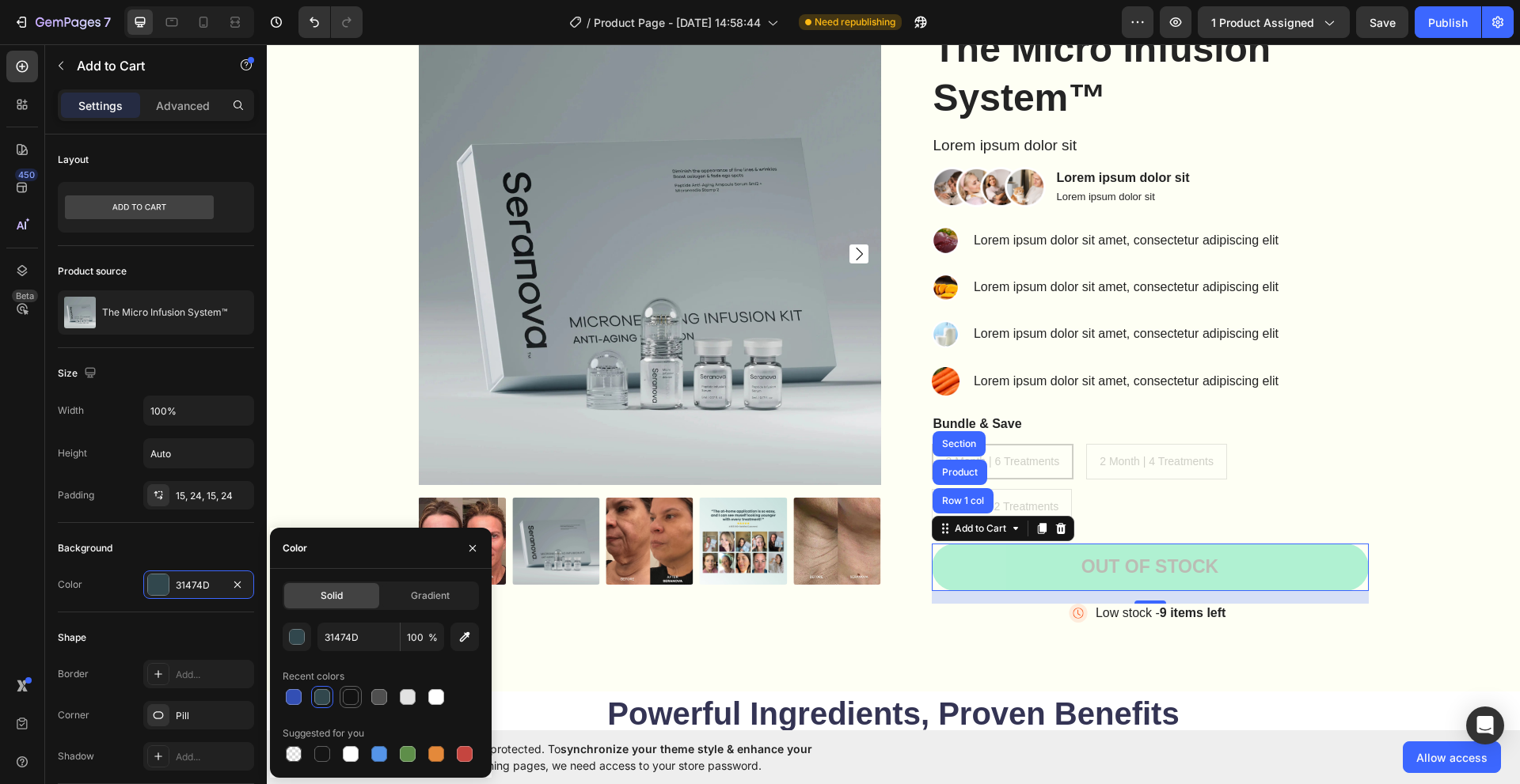
click at [349, 700] on div at bounding box center [351, 697] width 16 height 16
click at [316, 707] on div at bounding box center [322, 697] width 22 height 22
type input "31474D"
drag, startPoint x: 86, startPoint y: 466, endPoint x: 126, endPoint y: 373, distance: 101.2
click at [87, 466] on div "Height Auto" at bounding box center [155, 453] width 196 height 30
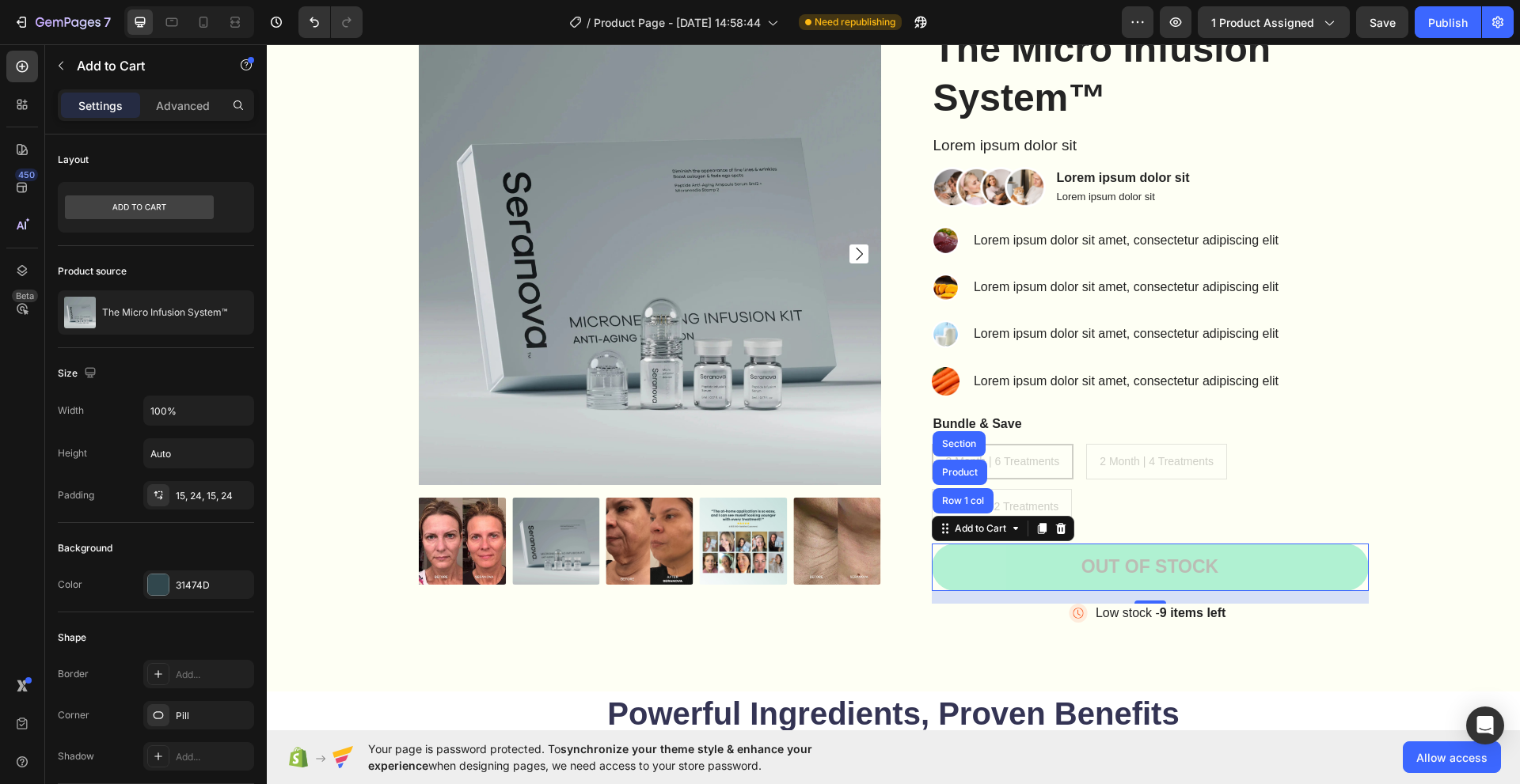
click at [177, 119] on div "Settings Advanced" at bounding box center [155, 105] width 196 height 32
click at [173, 111] on p "Advanced" at bounding box center [182, 105] width 53 height 17
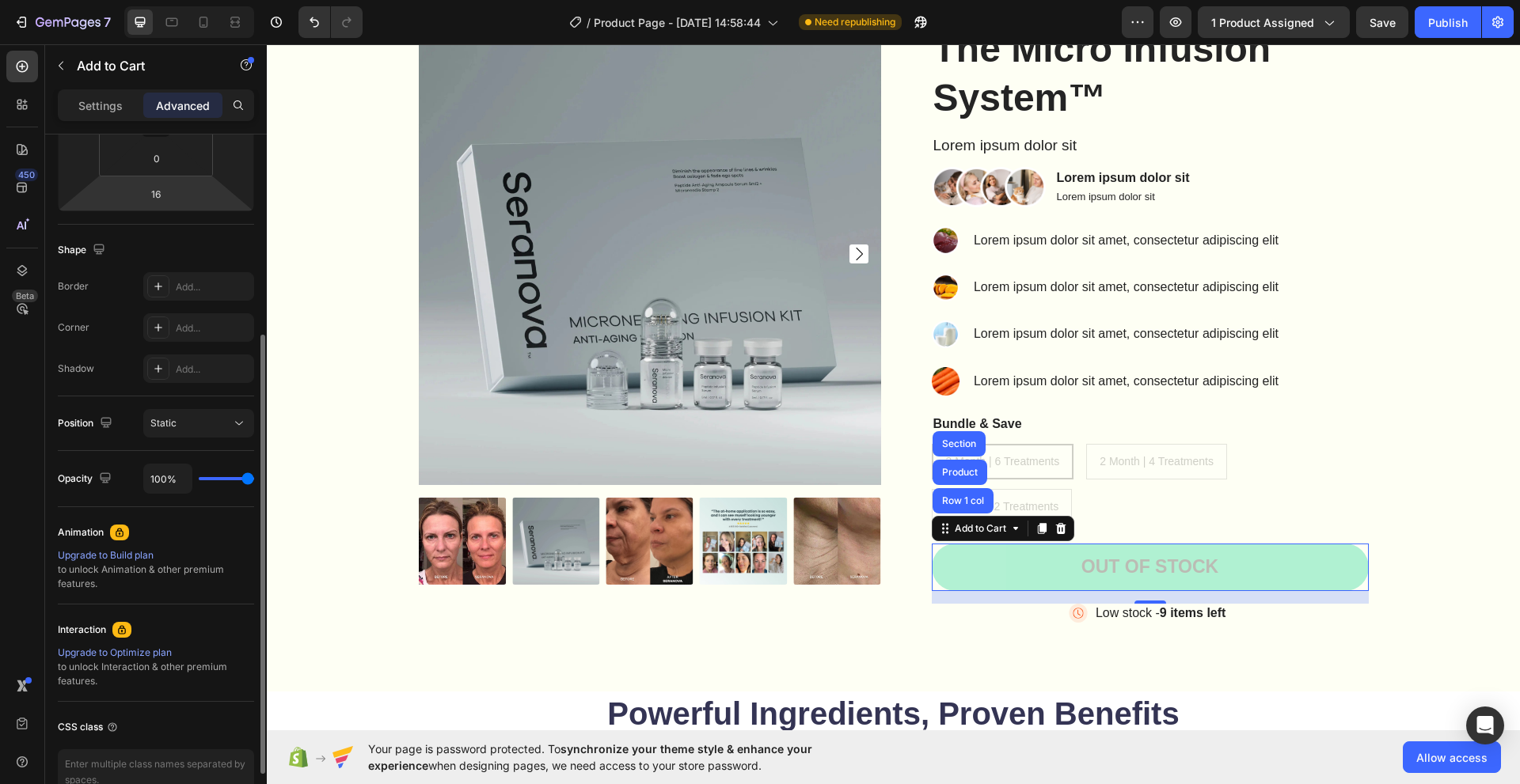
scroll to position [79, 0]
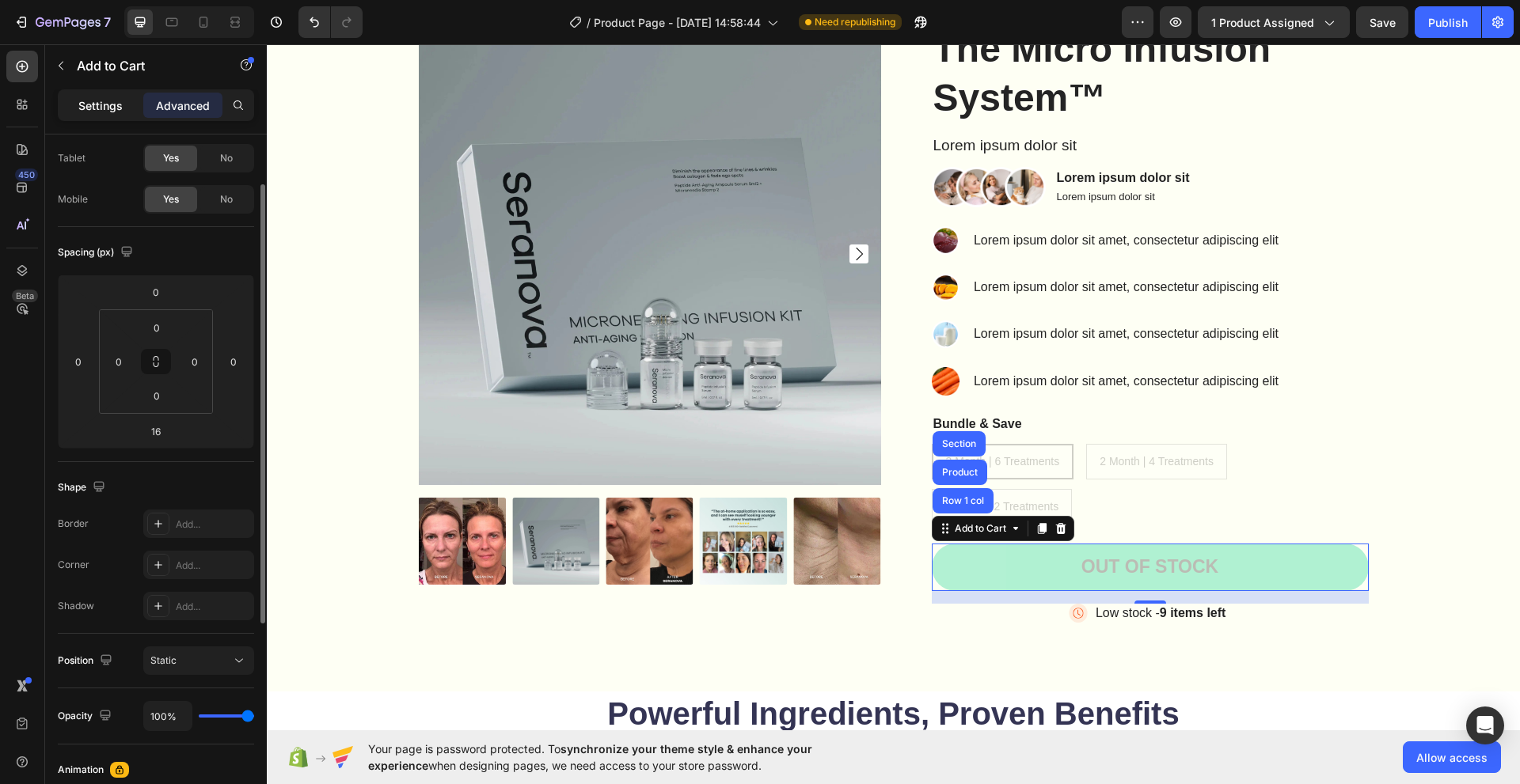
click at [107, 107] on p "Settings" at bounding box center [101, 105] width 45 height 17
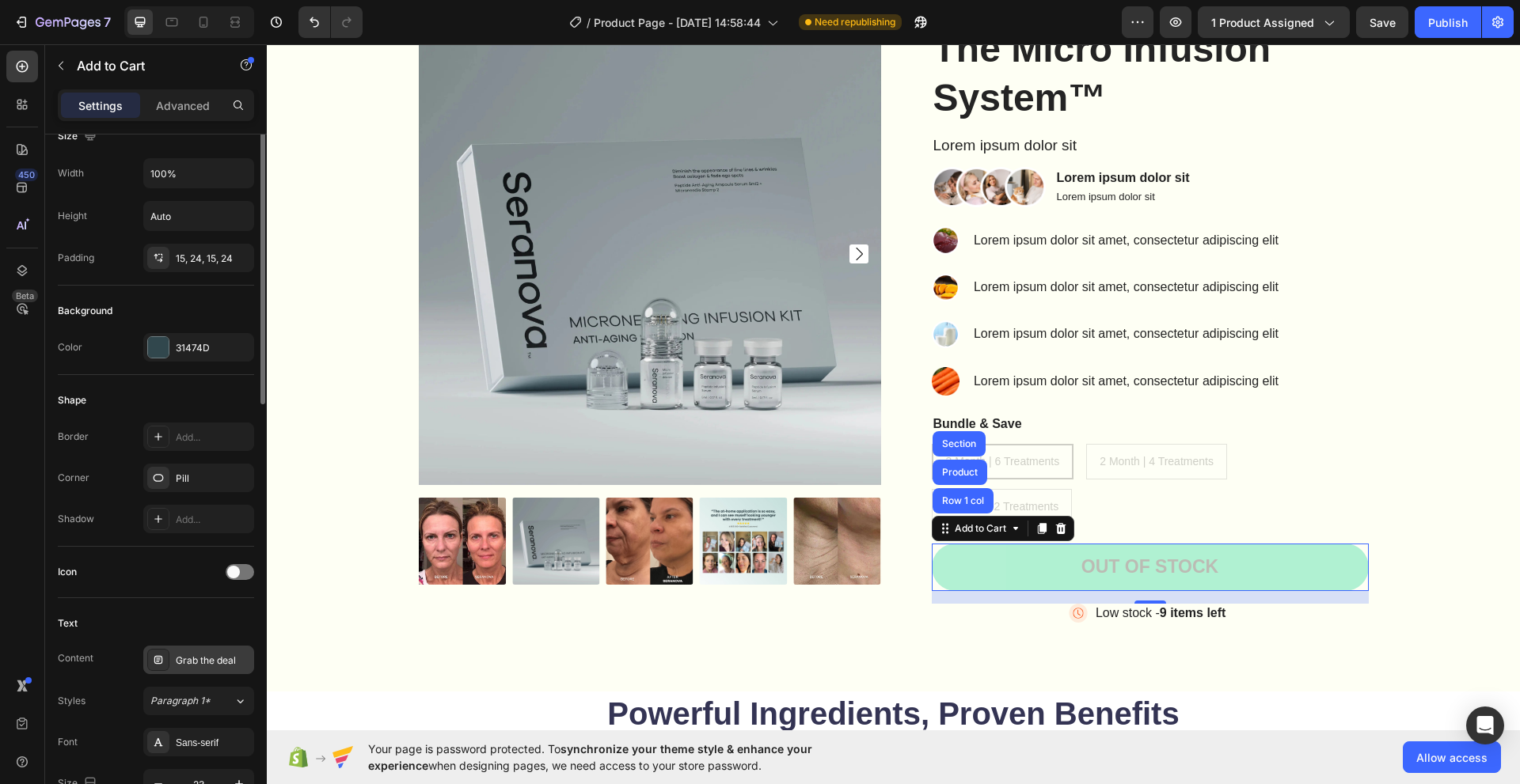
scroll to position [158, 0]
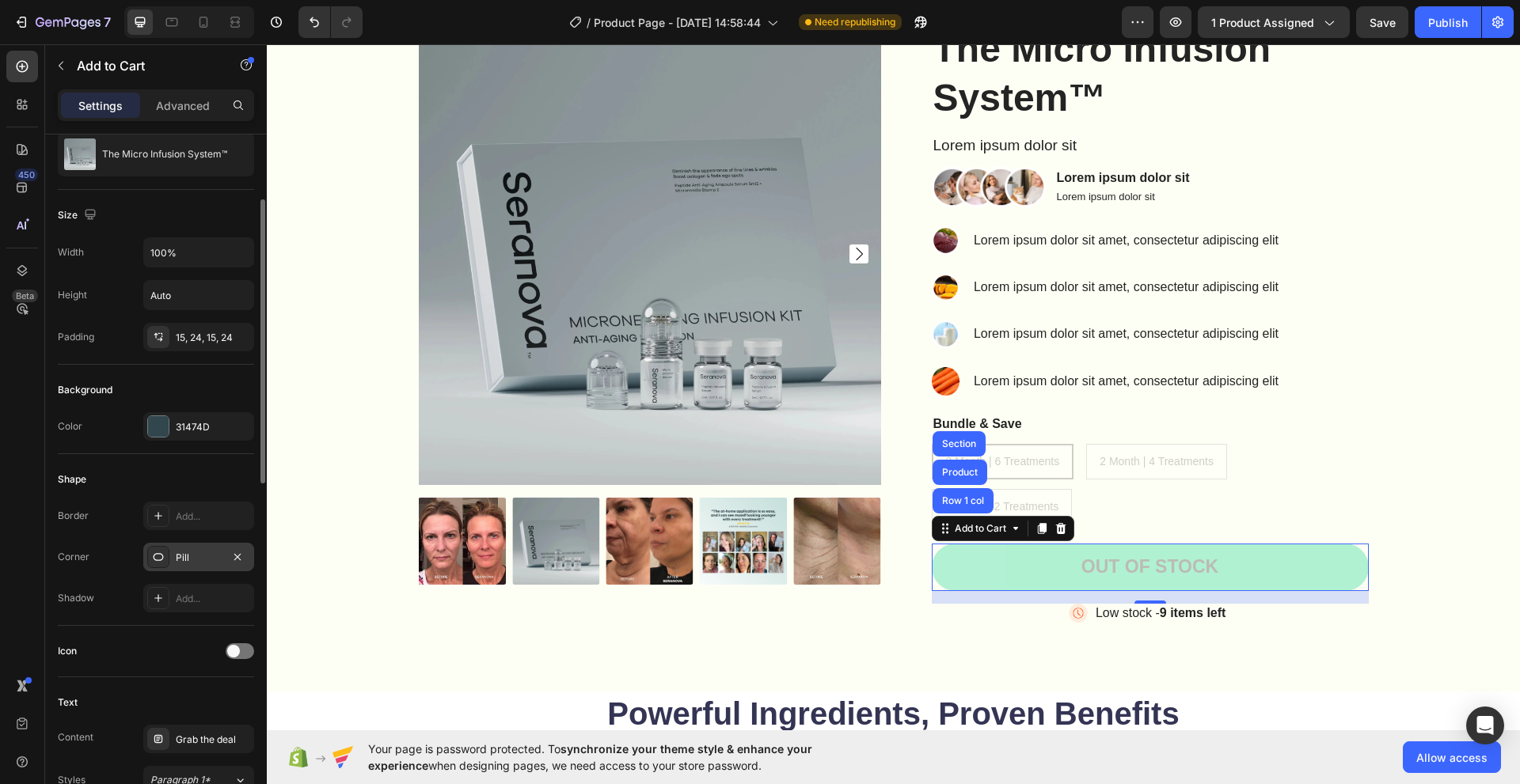
click at [161, 552] on icon at bounding box center [157, 557] width 13 height 13
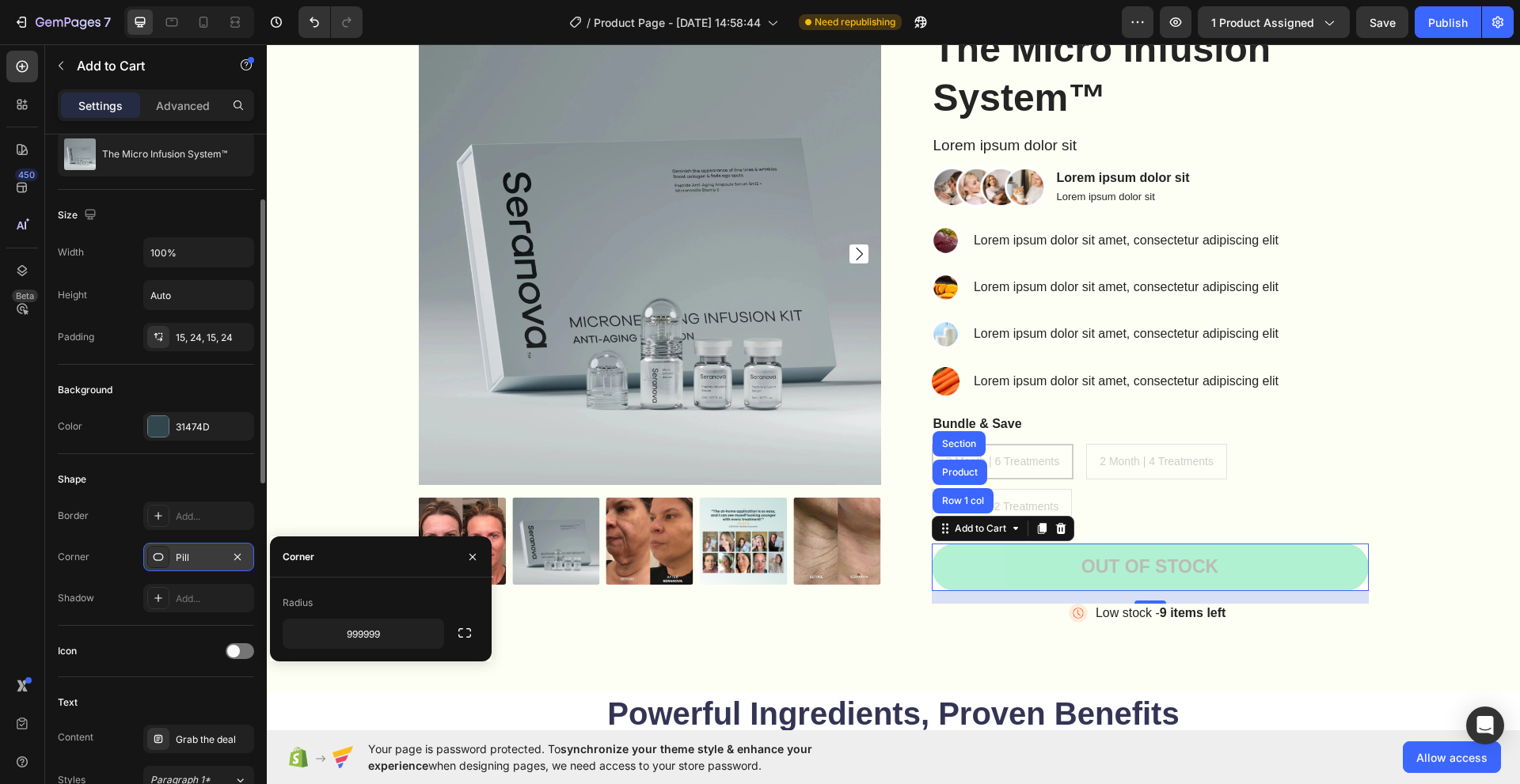
click at [250, 559] on div "Pill" at bounding box center [198, 557] width 111 height 28
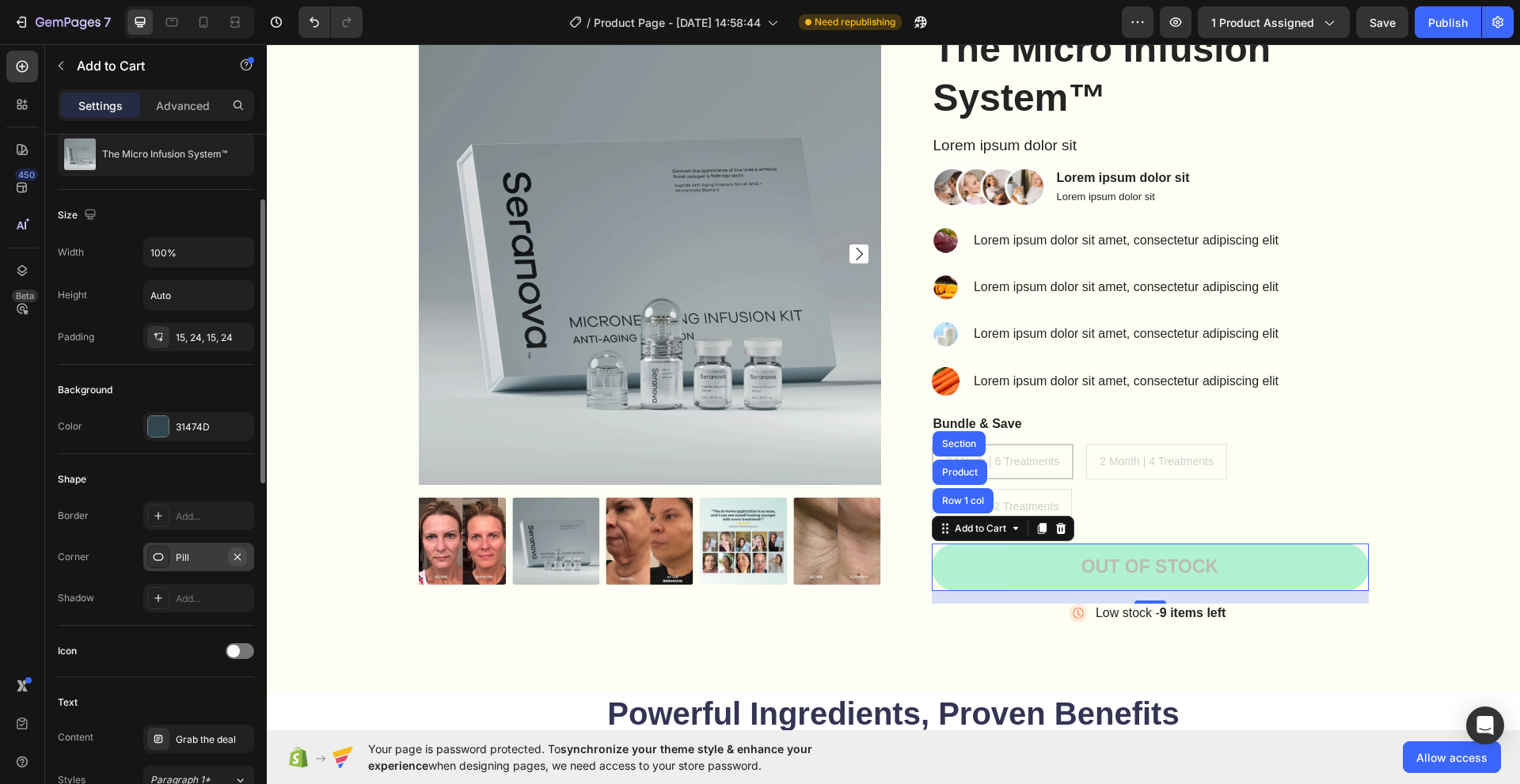
click at [238, 560] on icon "button" at bounding box center [237, 557] width 13 height 13
click at [161, 557] on icon at bounding box center [157, 557] width 13 height 13
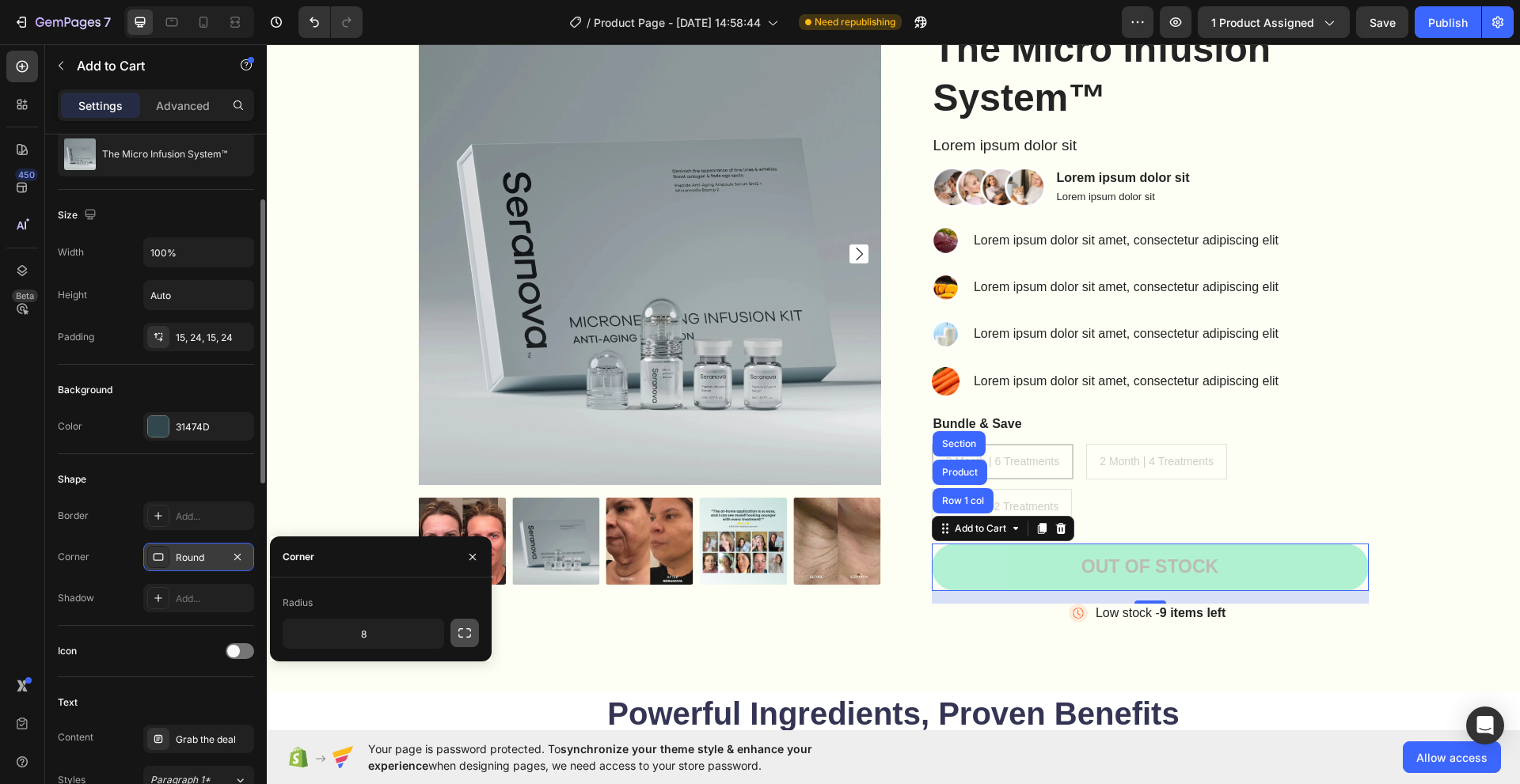
click at [454, 631] on button "button" at bounding box center [464, 632] width 28 height 28
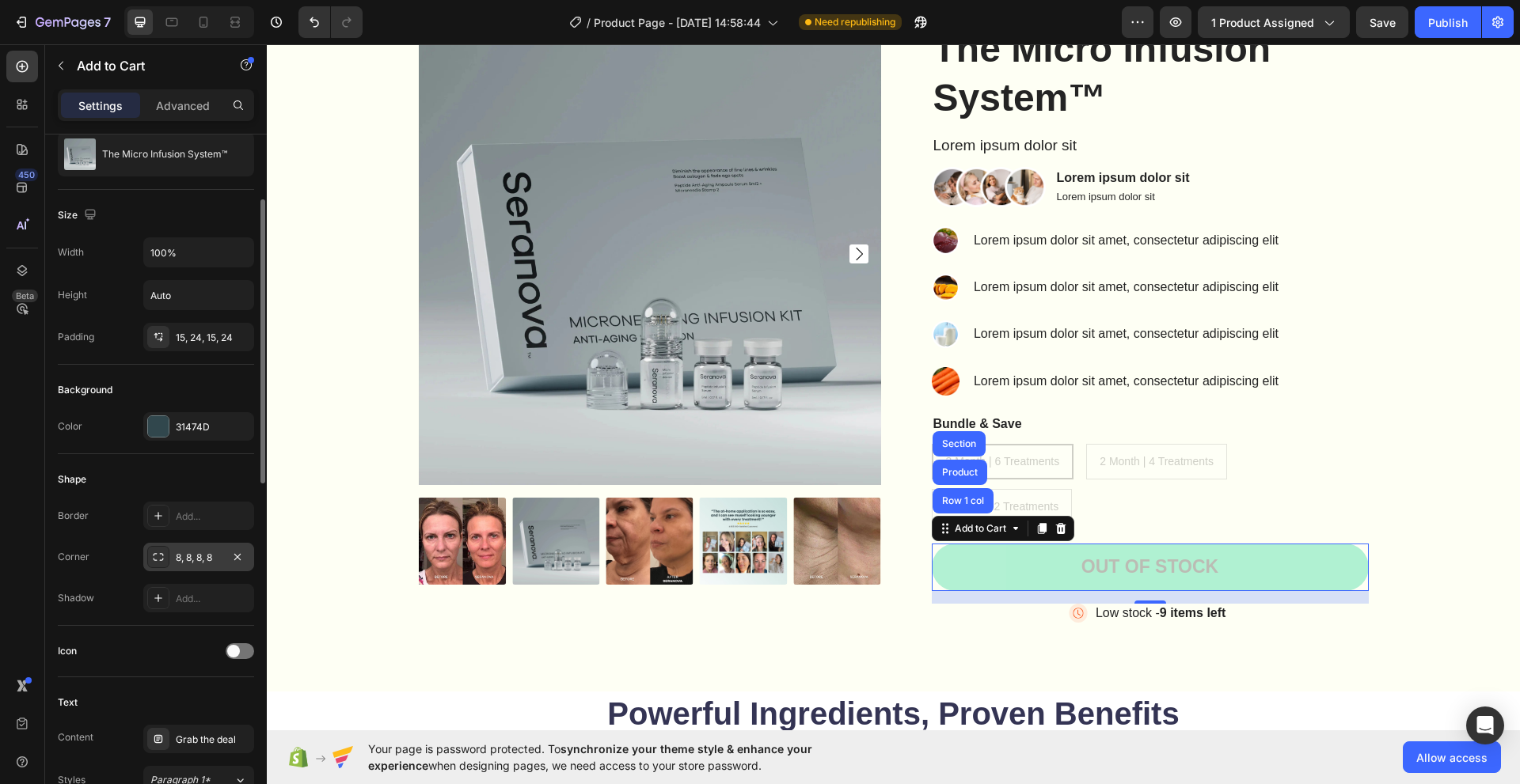
click at [141, 582] on div "Border Add... Corner 8, 8, 8, 8 Shadow Add..." at bounding box center [155, 557] width 196 height 111
click at [164, 555] on div at bounding box center [157, 557] width 22 height 22
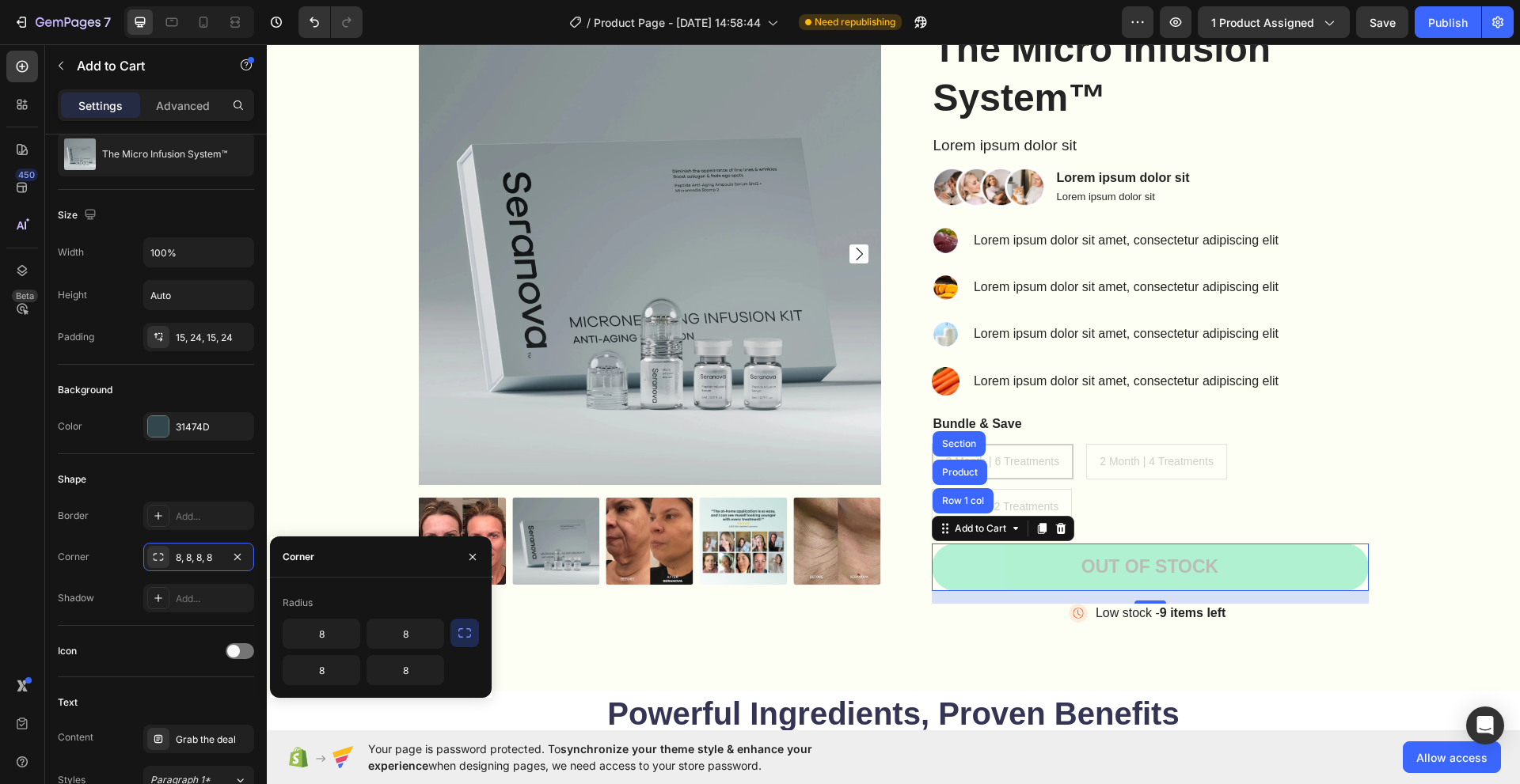
click at [455, 627] on button "button" at bounding box center [464, 632] width 28 height 28
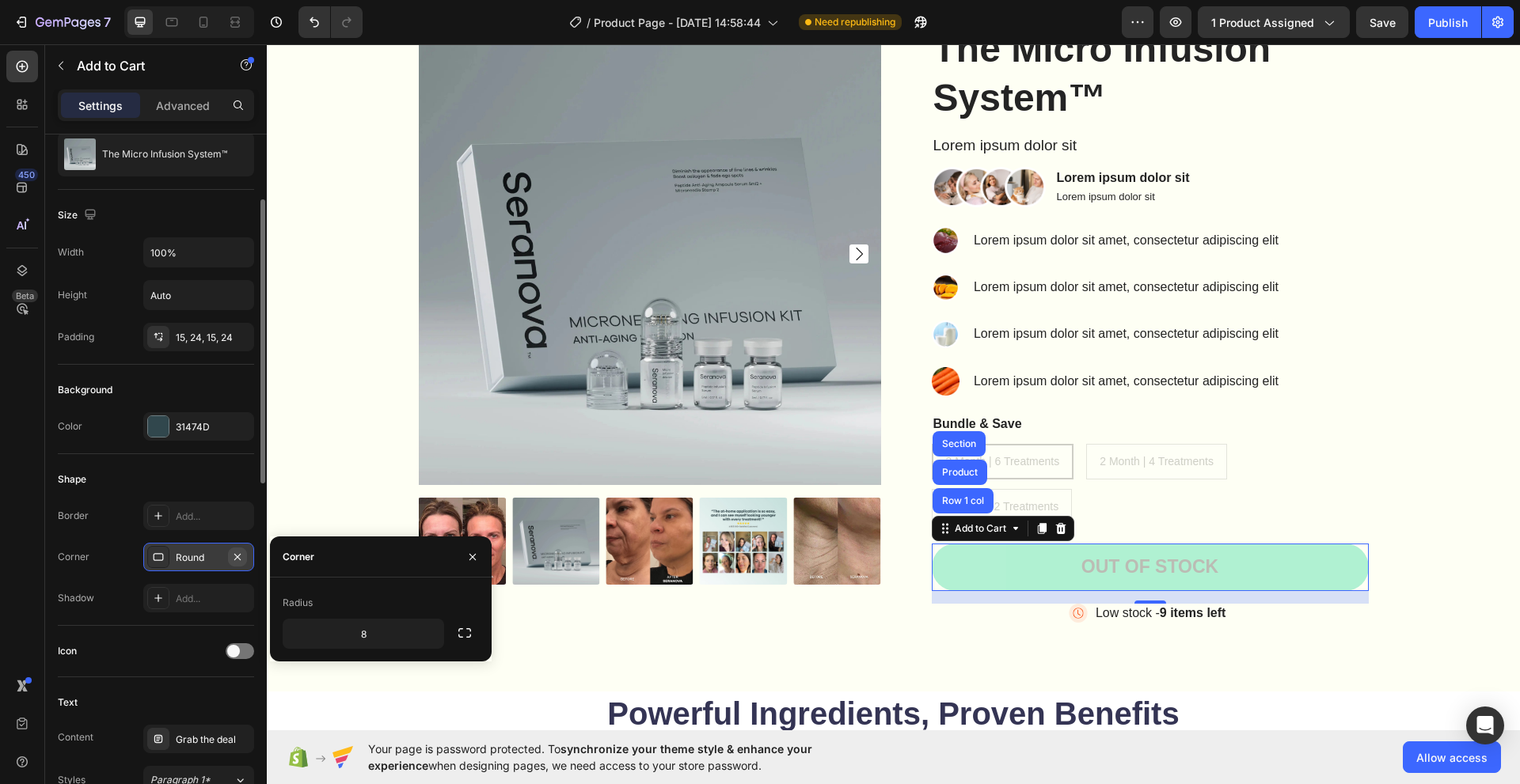
click at [229, 561] on button "button" at bounding box center [238, 558] width 19 height 19
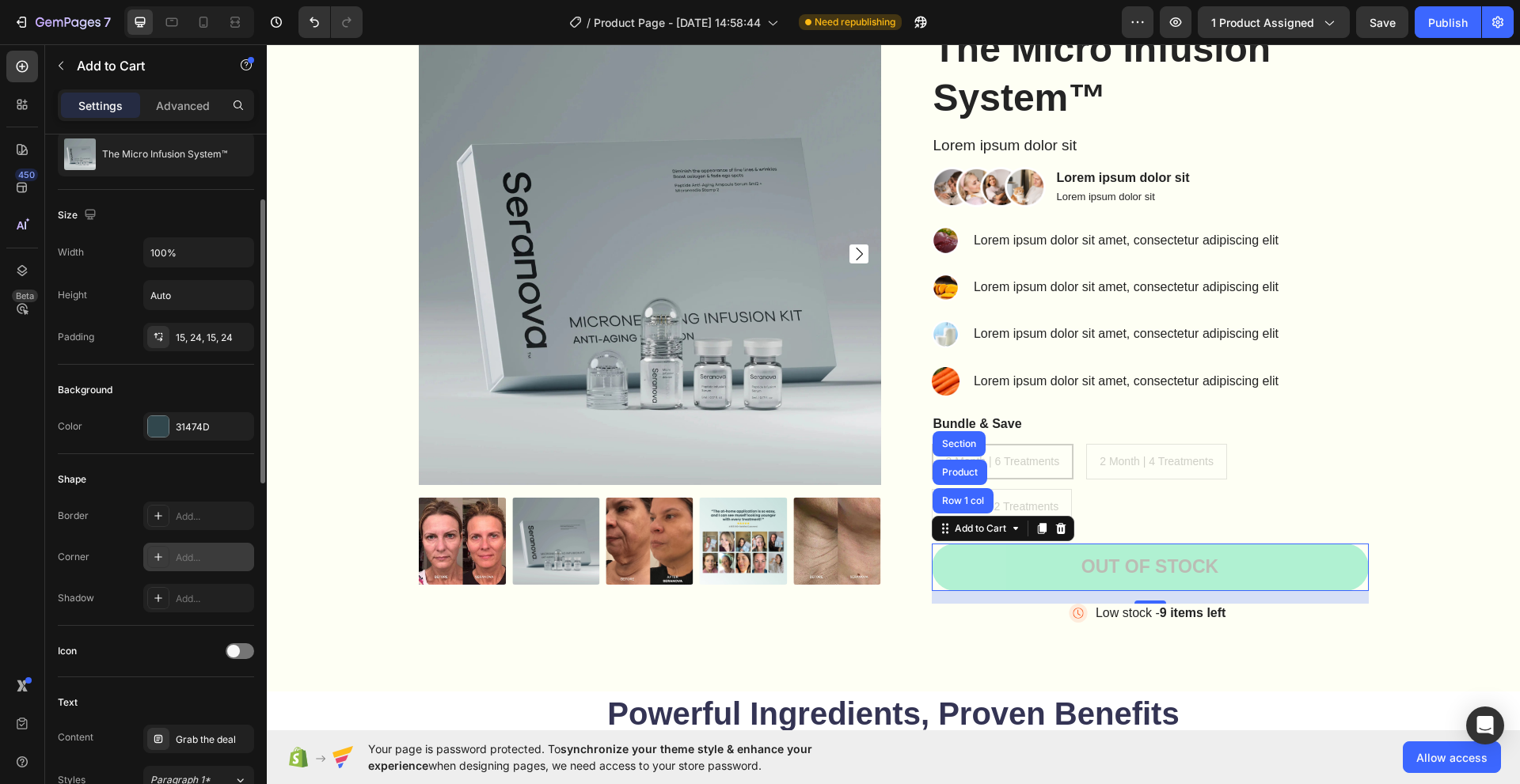
click at [215, 560] on div "Add..." at bounding box center [213, 558] width 75 height 15
type input "8"
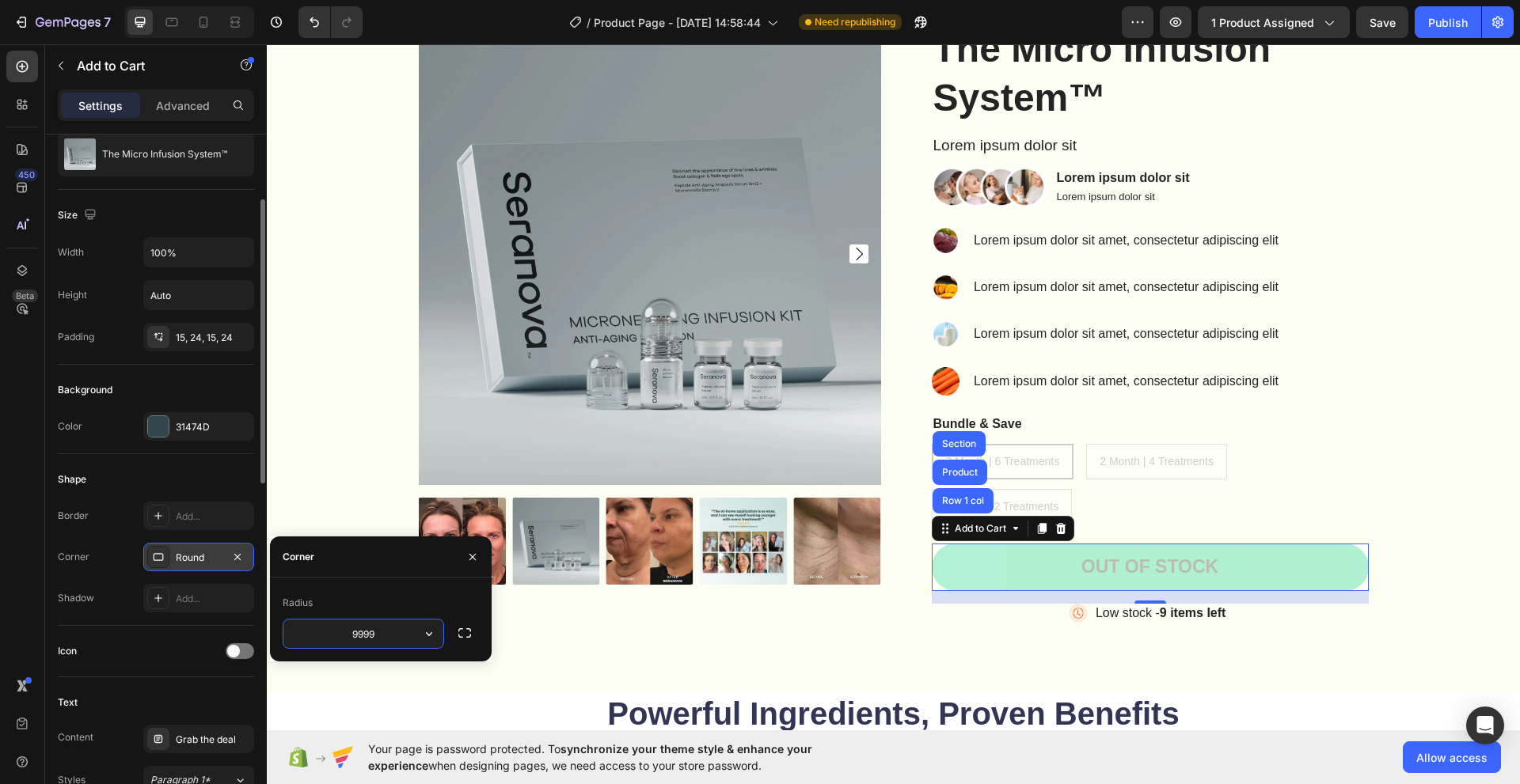
type input "9999"
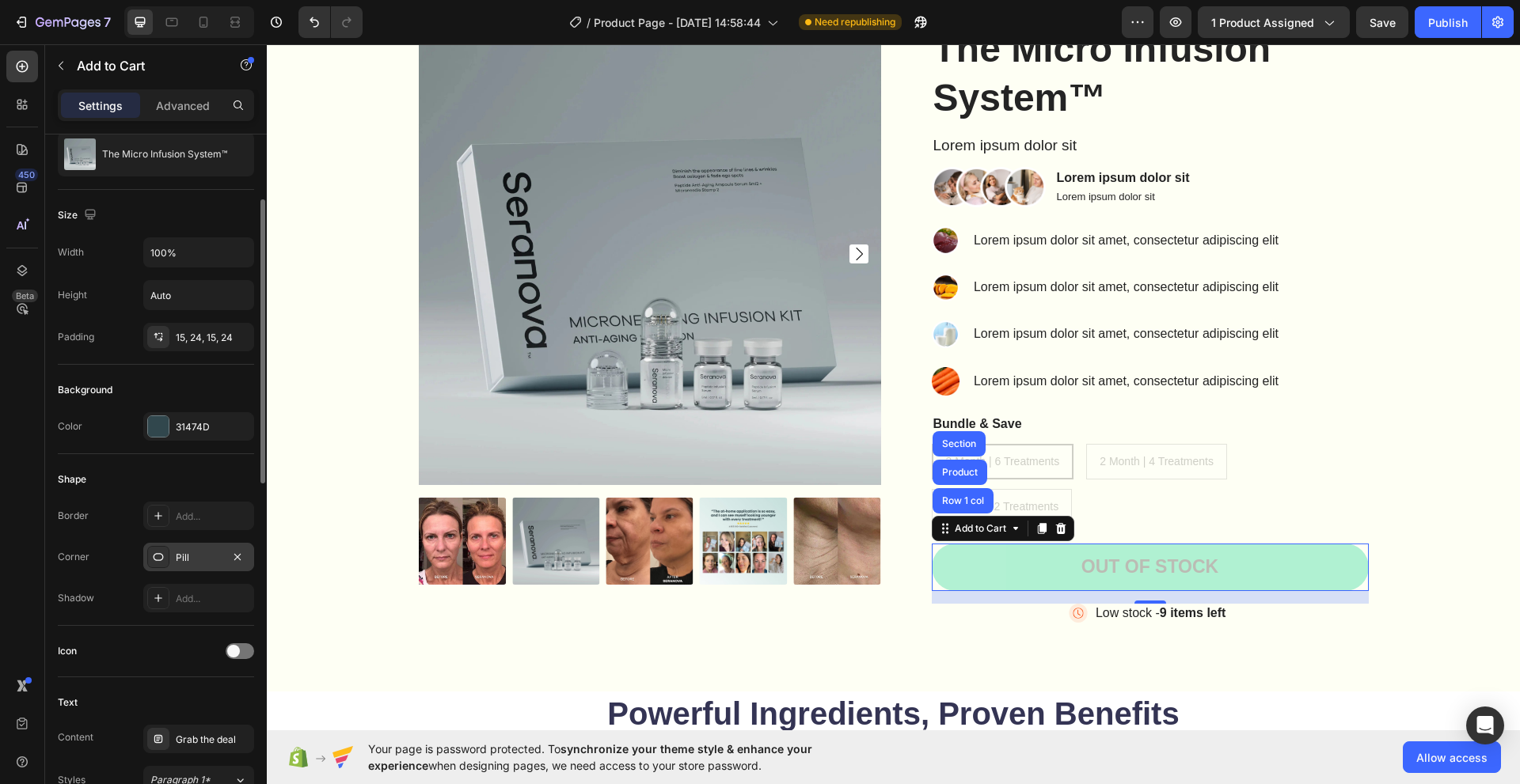
click at [84, 611] on div "Shadow Add..." at bounding box center [155, 597] width 196 height 28
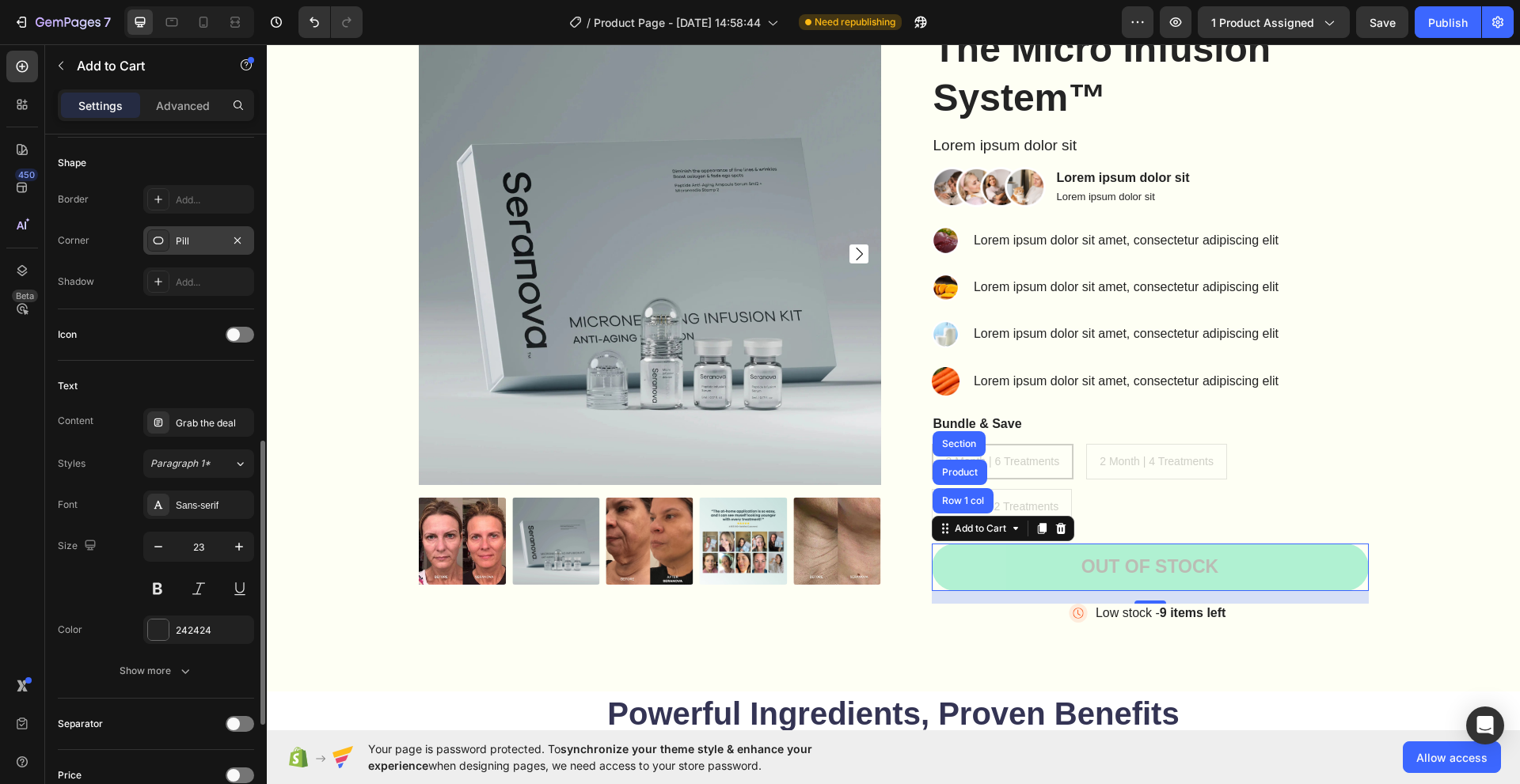
scroll to position [554, 0]
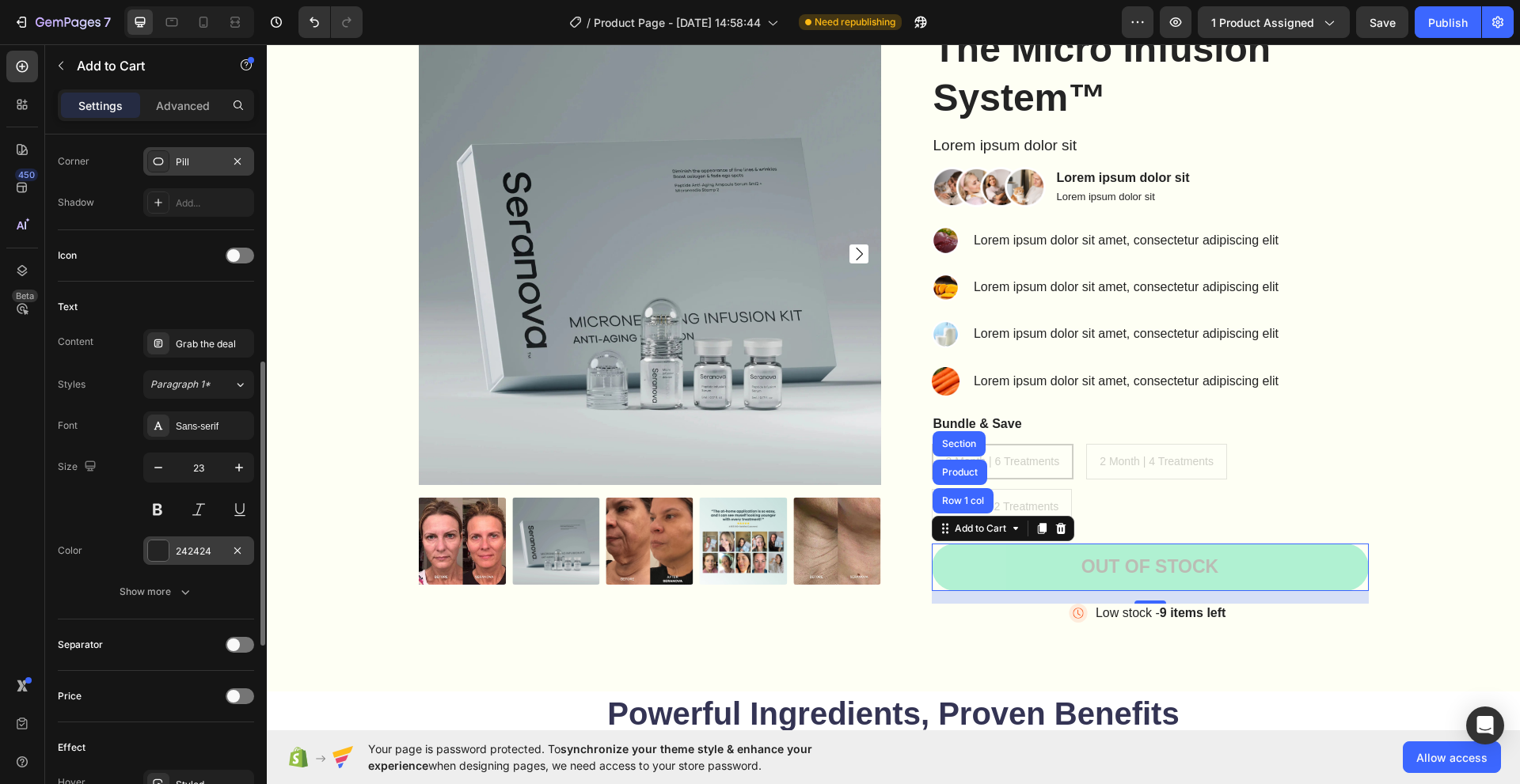
click at [150, 554] on div at bounding box center [157, 550] width 20 height 20
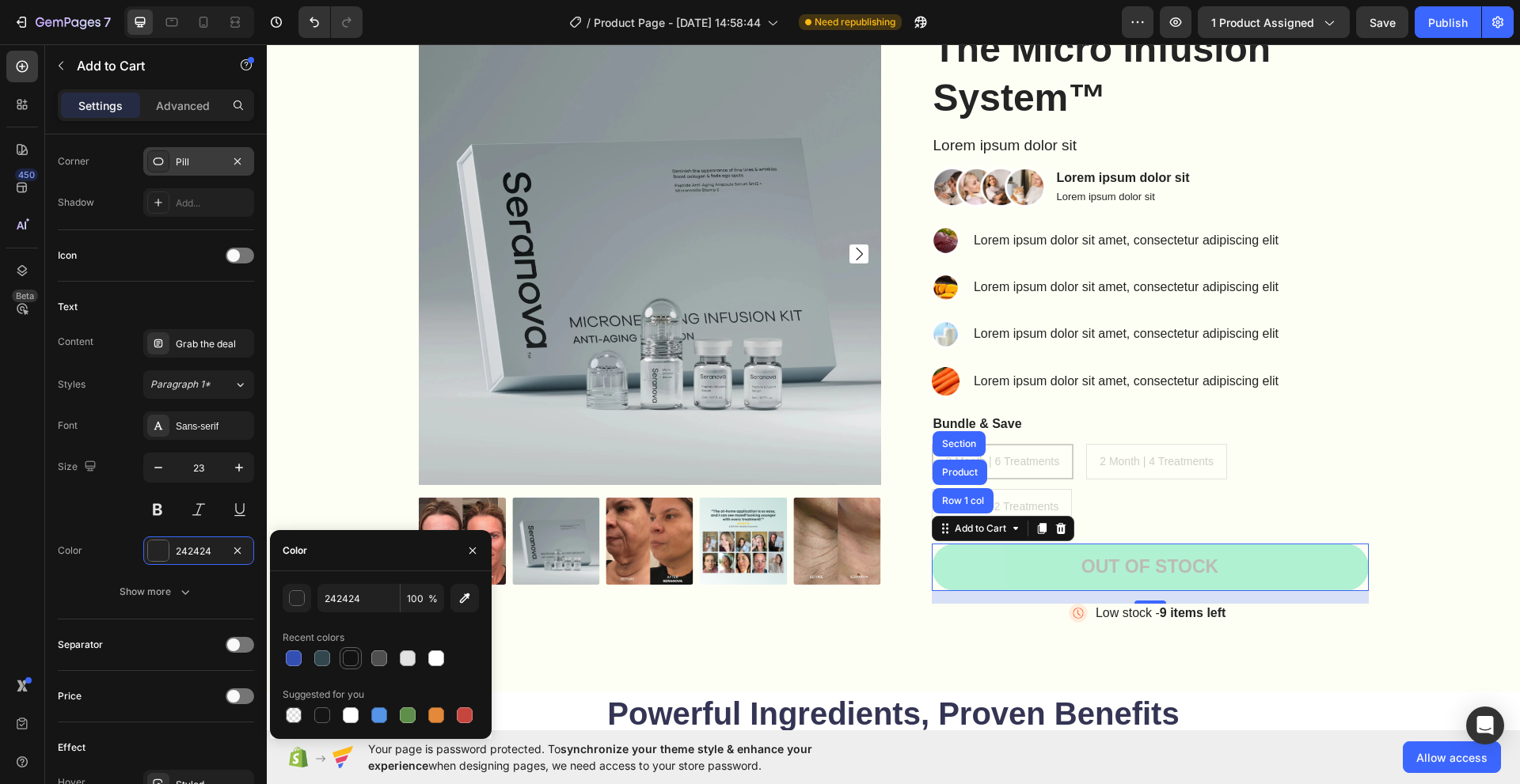
click at [356, 656] on div at bounding box center [351, 658] width 16 height 16
click at [422, 664] on div at bounding box center [381, 658] width 196 height 22
click at [410, 664] on div at bounding box center [407, 658] width 16 height 16
type input "E2E2E2"
click at [1043, 566] on button "Out of stock" at bounding box center [1151, 566] width 437 height 48
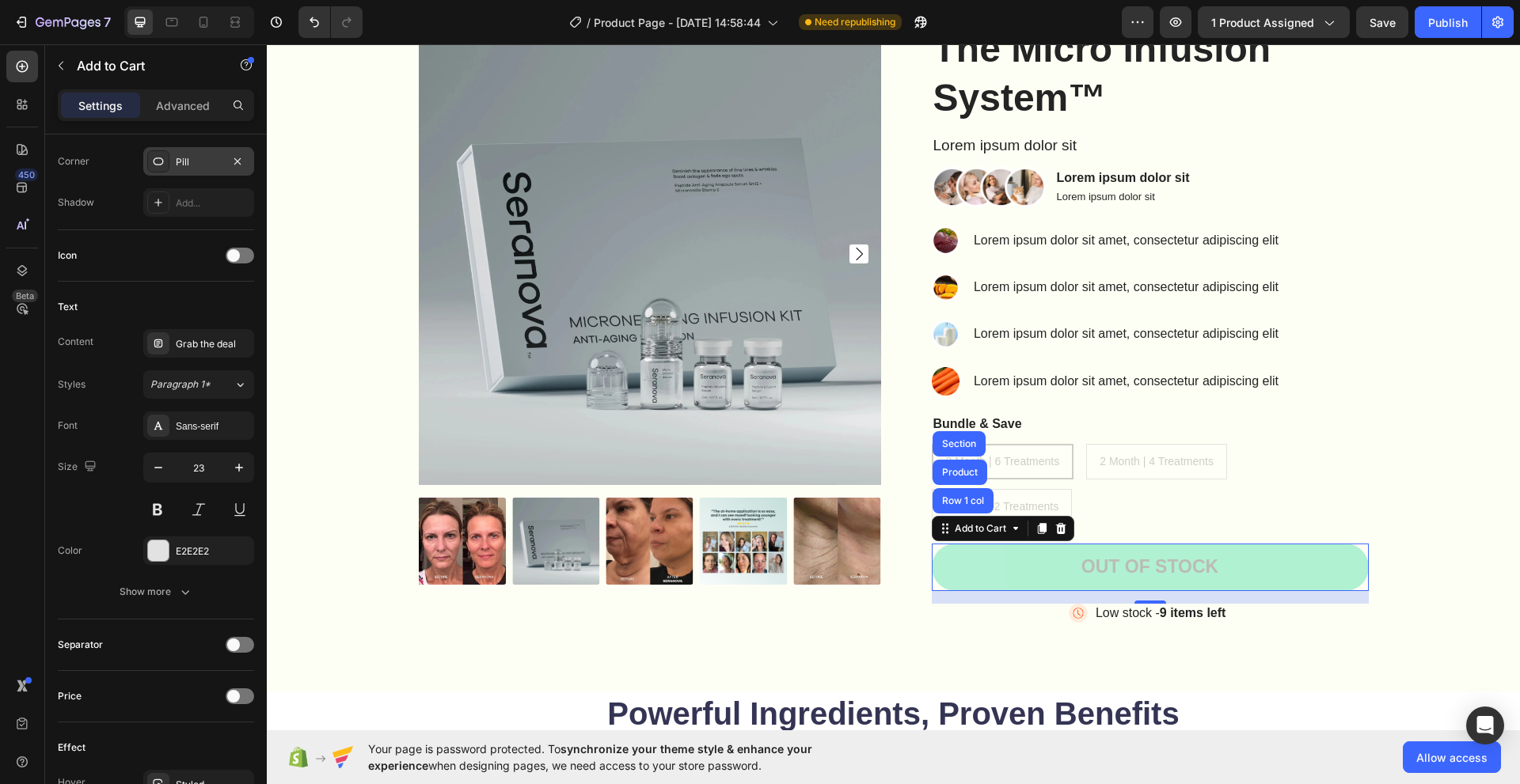
click at [1043, 566] on button "Out of stock" at bounding box center [1151, 566] width 437 height 48
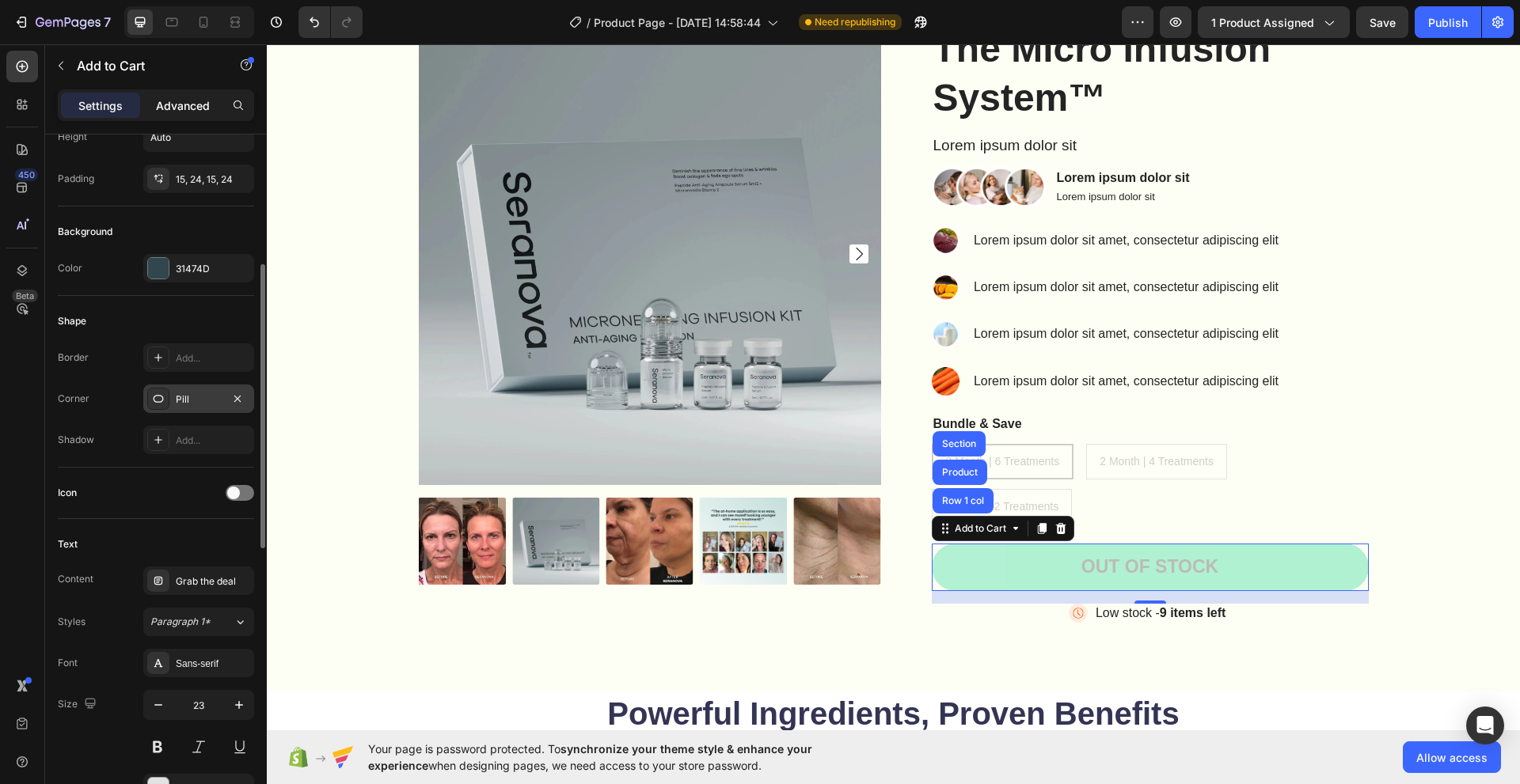
click at [203, 118] on div "Advanced" at bounding box center [182, 105] width 79 height 25
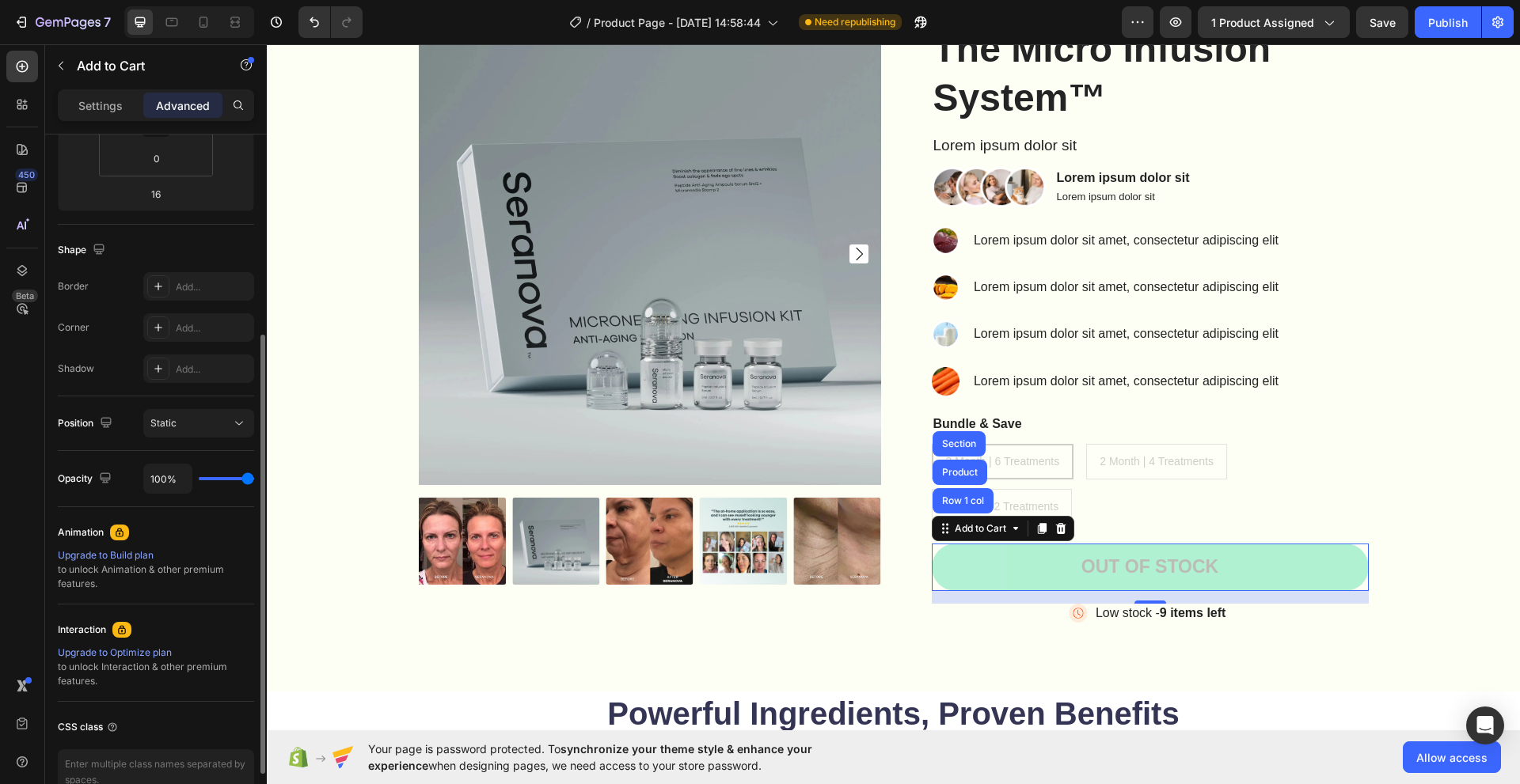
scroll to position [0, 0]
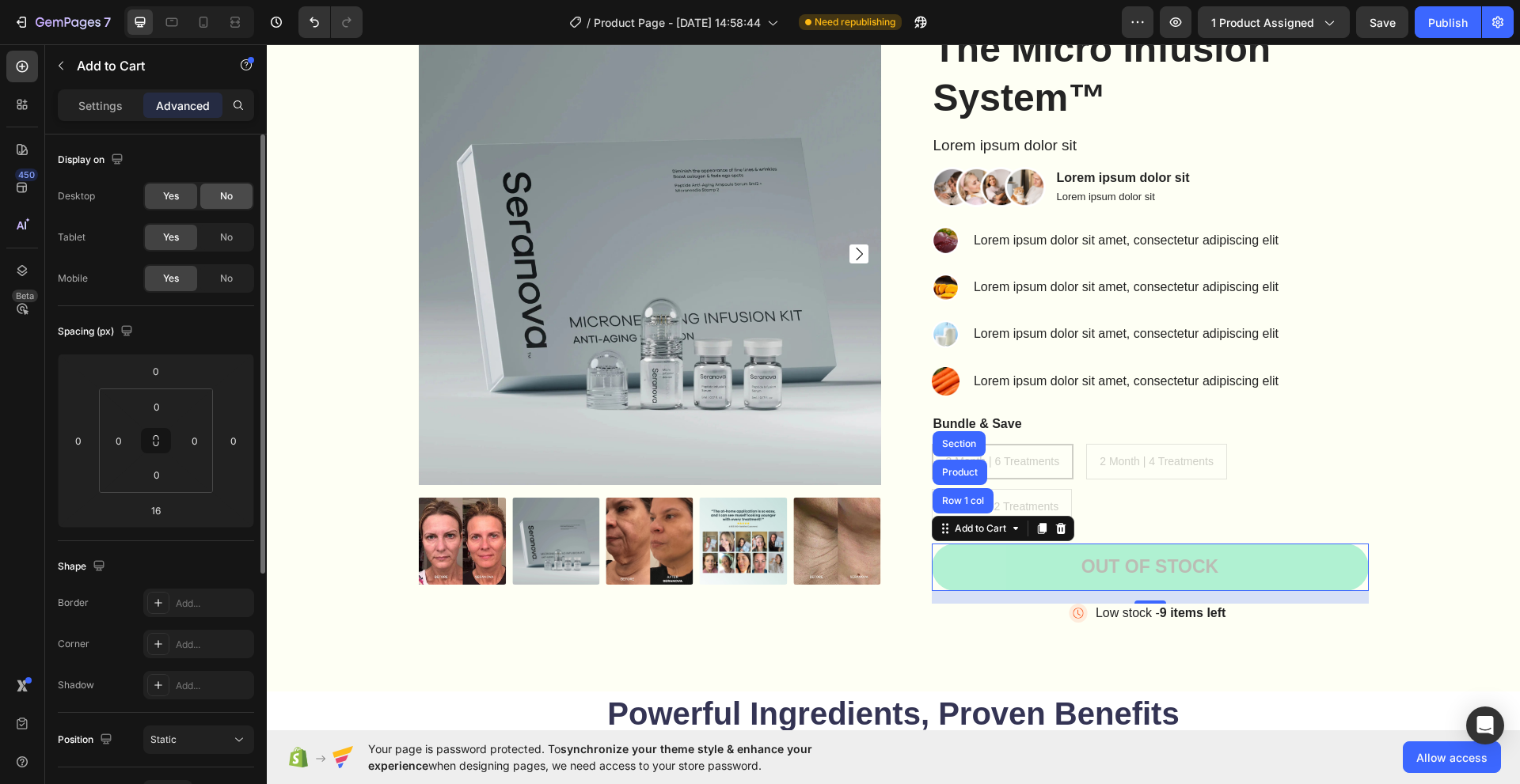
click at [218, 202] on div "No" at bounding box center [226, 196] width 52 height 25
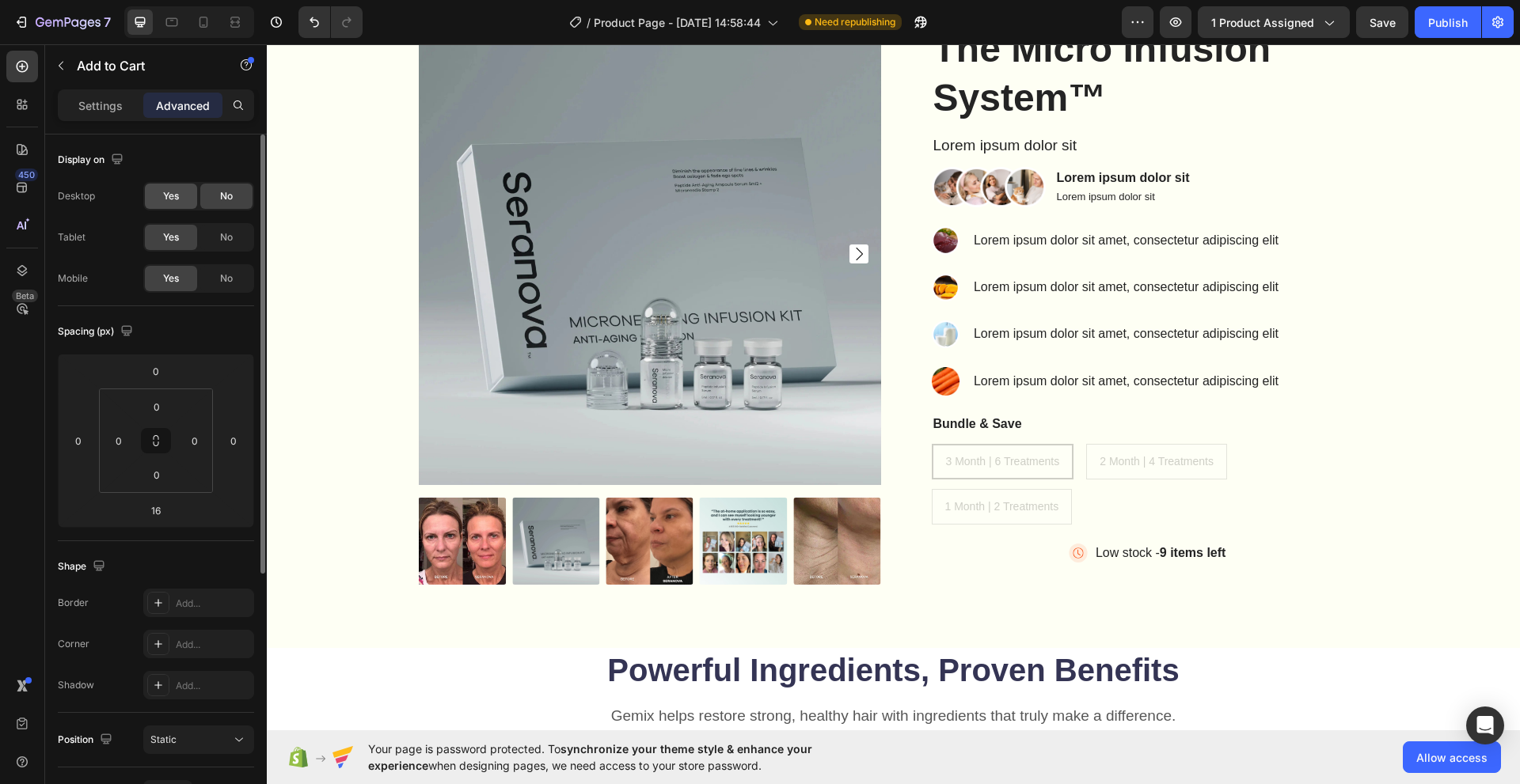
click at [182, 200] on div "Yes" at bounding box center [171, 196] width 52 height 25
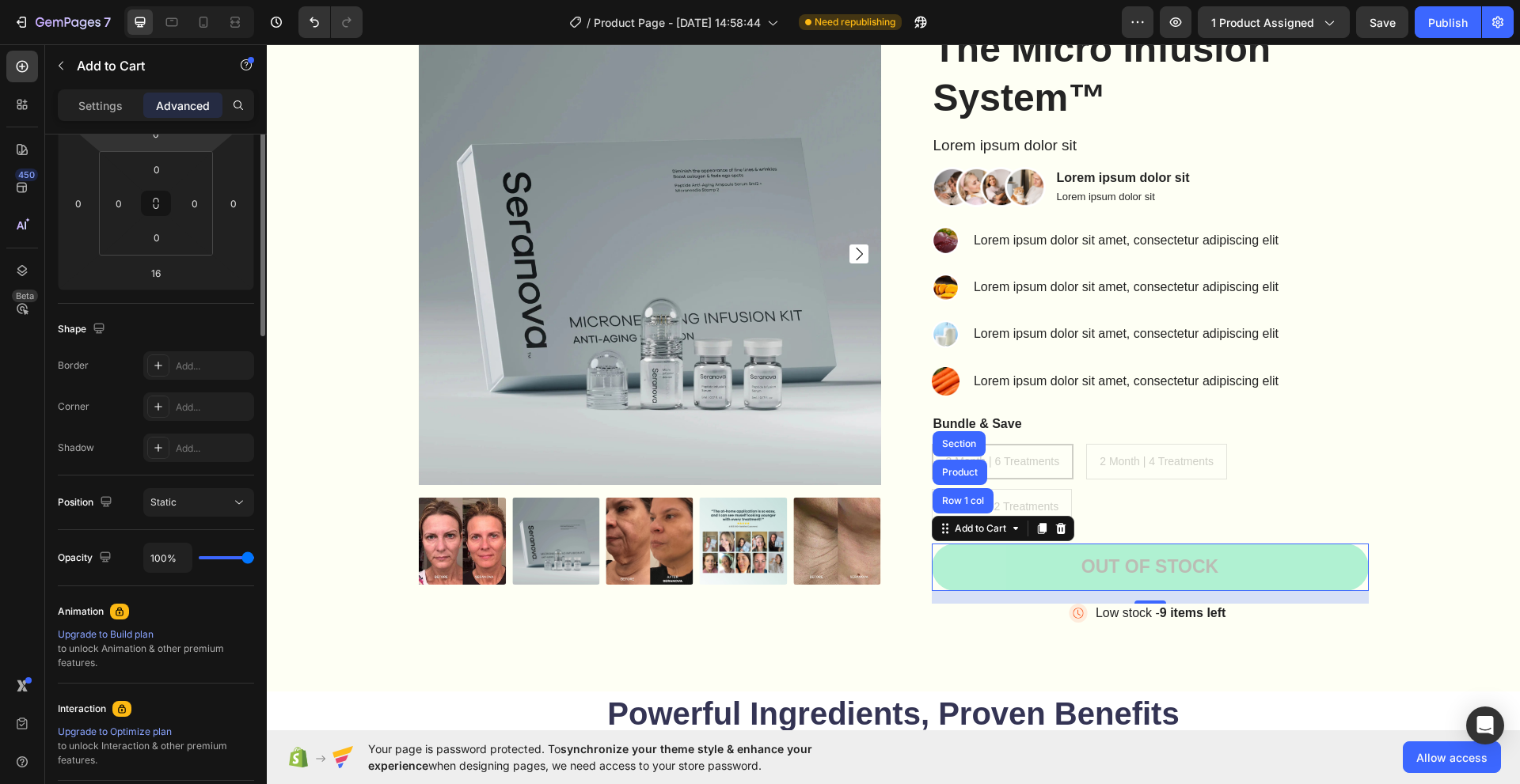
scroll to position [317, 0]
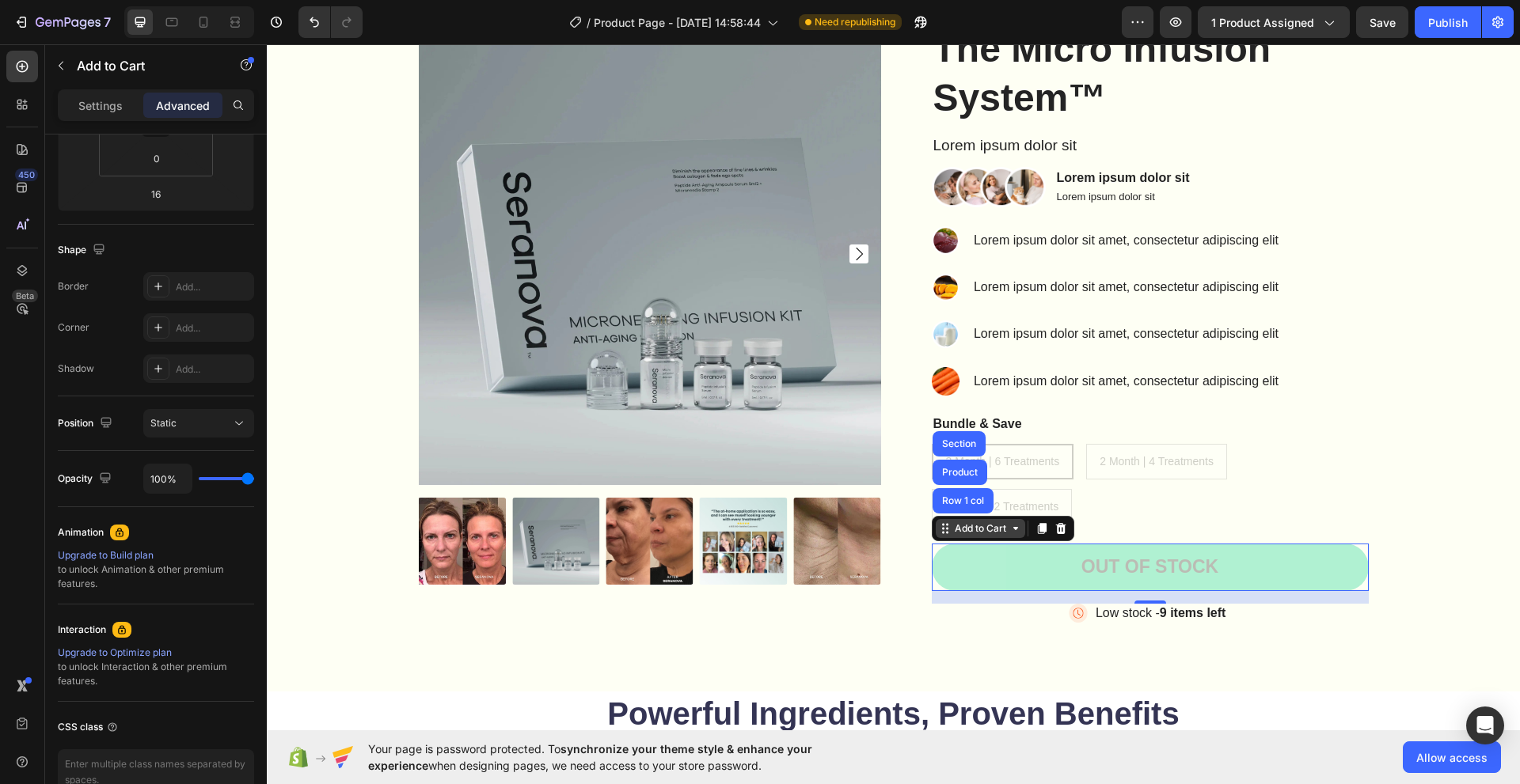
click at [1000, 530] on div "Add to Cart" at bounding box center [980, 528] width 57 height 15
click at [1009, 532] on icon at bounding box center [1015, 528] width 13 height 13
click at [203, 413] on button "Static" at bounding box center [198, 423] width 111 height 28
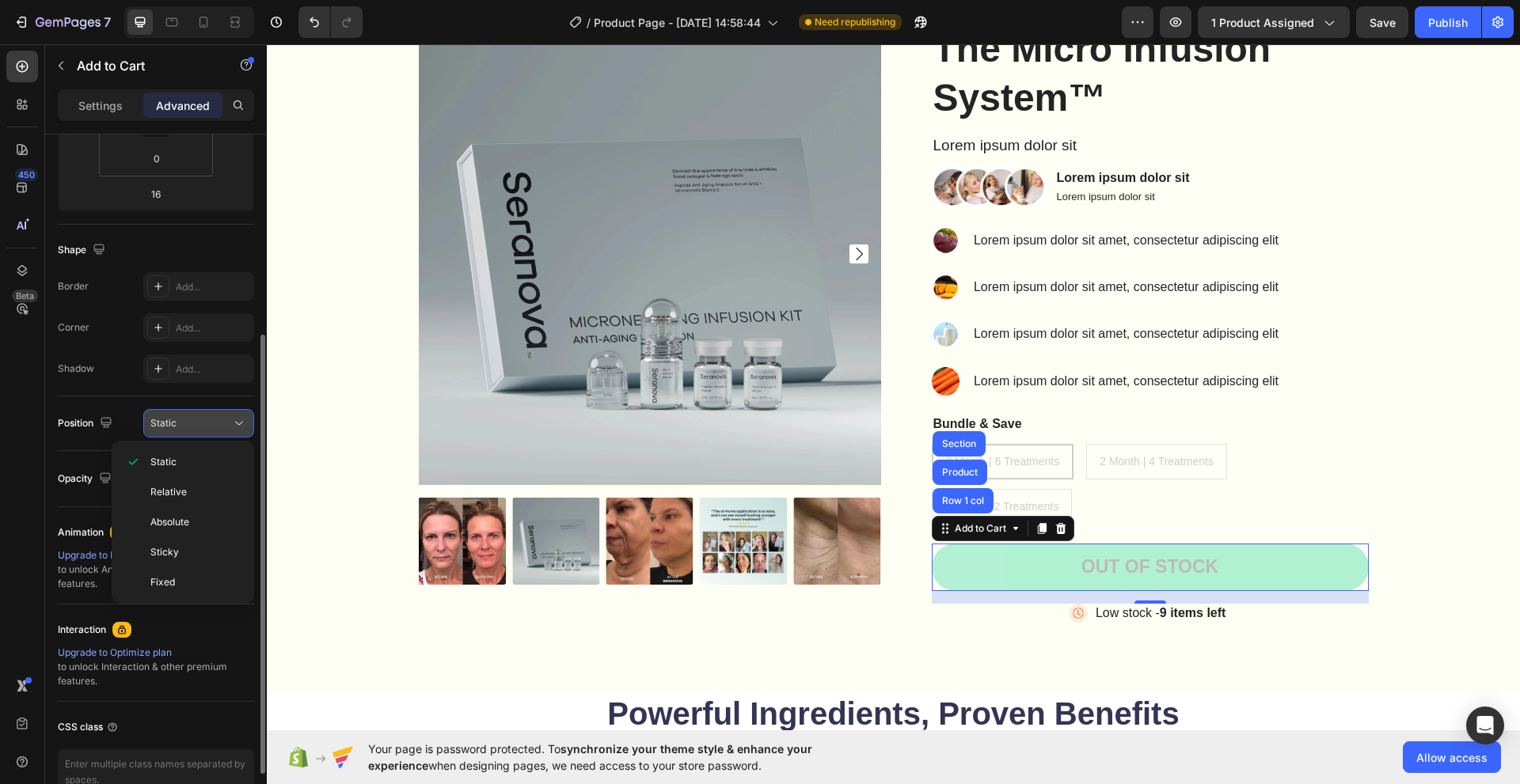
click at [203, 413] on button "Static" at bounding box center [198, 423] width 111 height 28
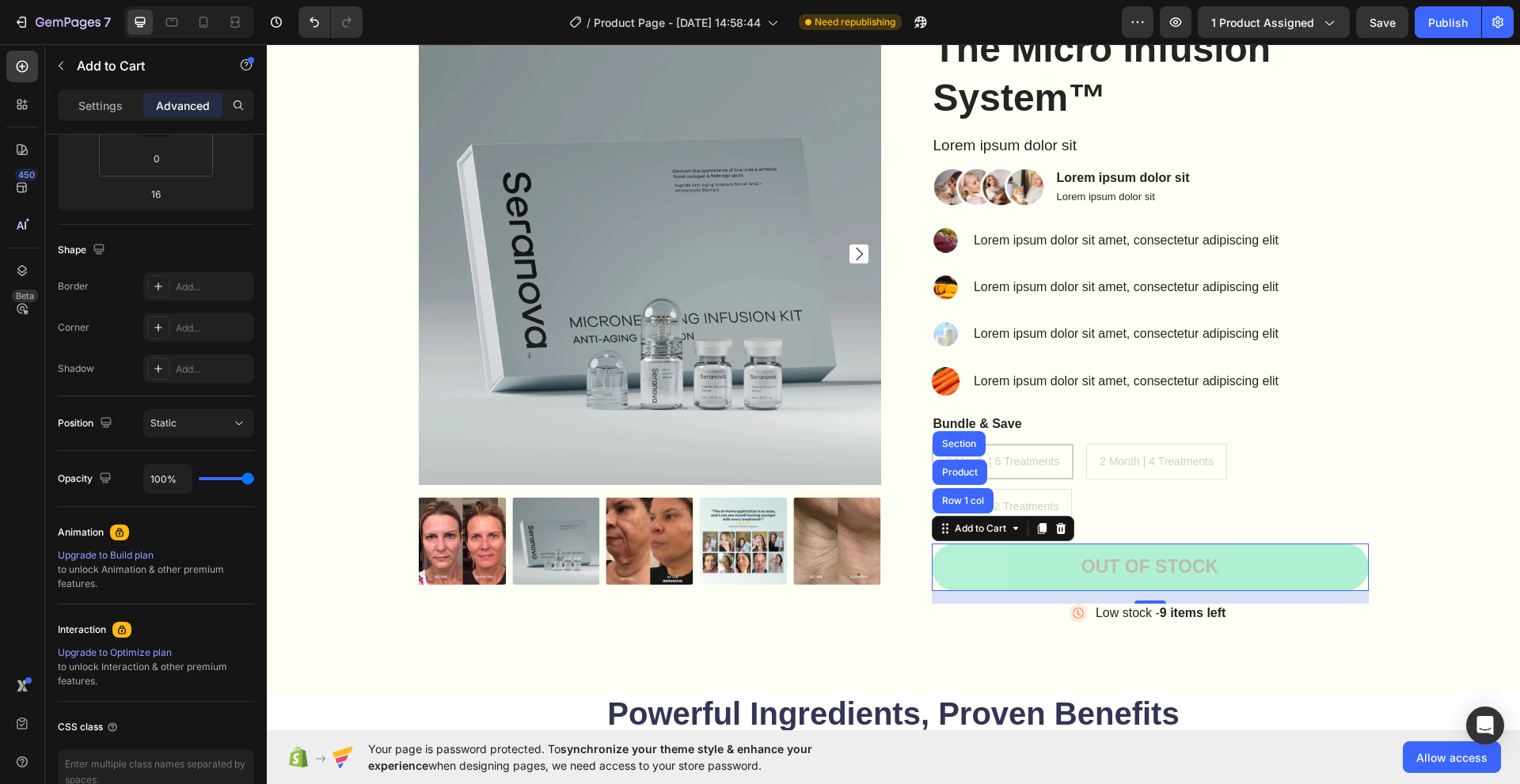
click at [983, 558] on button "Out of stock" at bounding box center [1151, 566] width 437 height 48
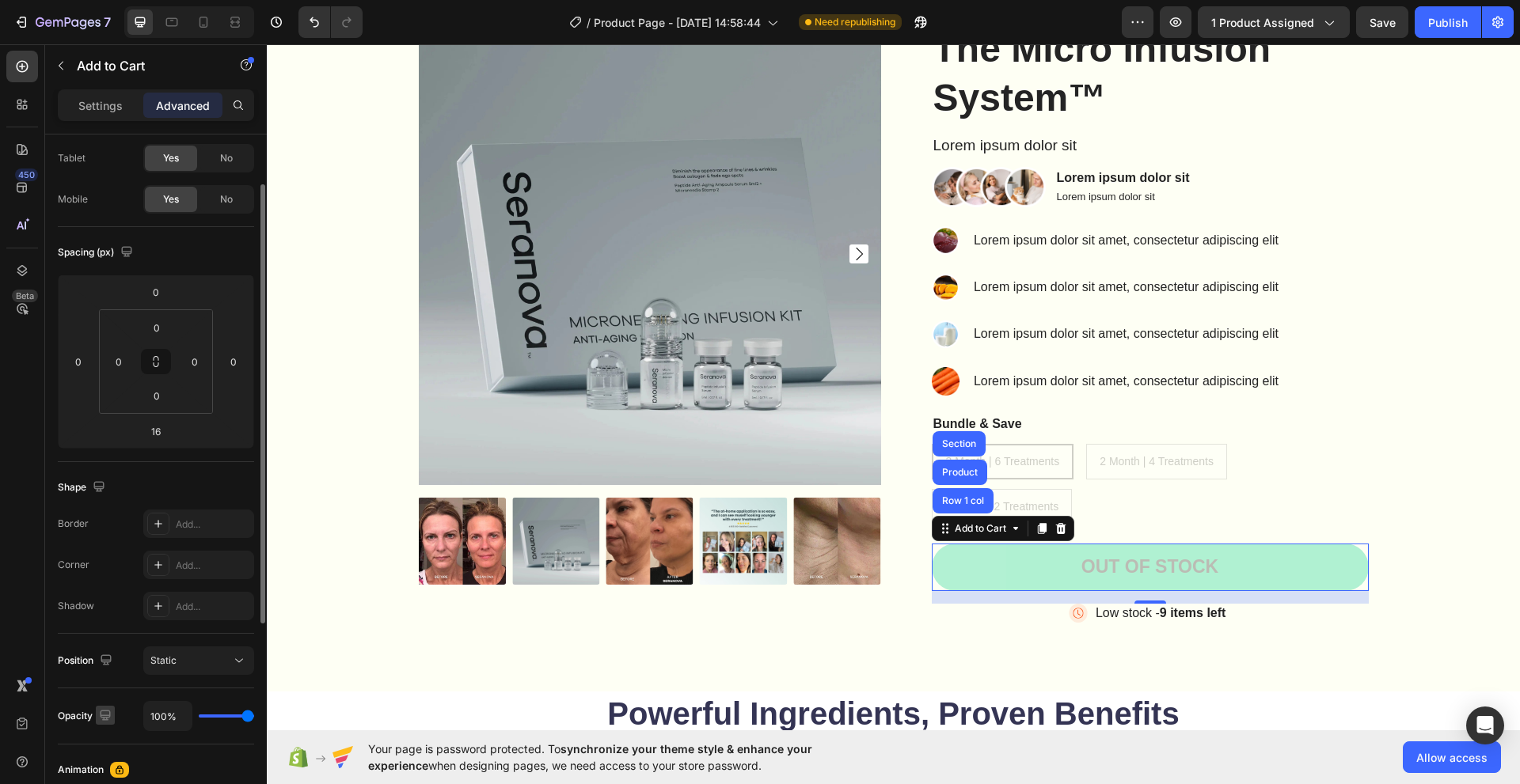
scroll to position [0, 0]
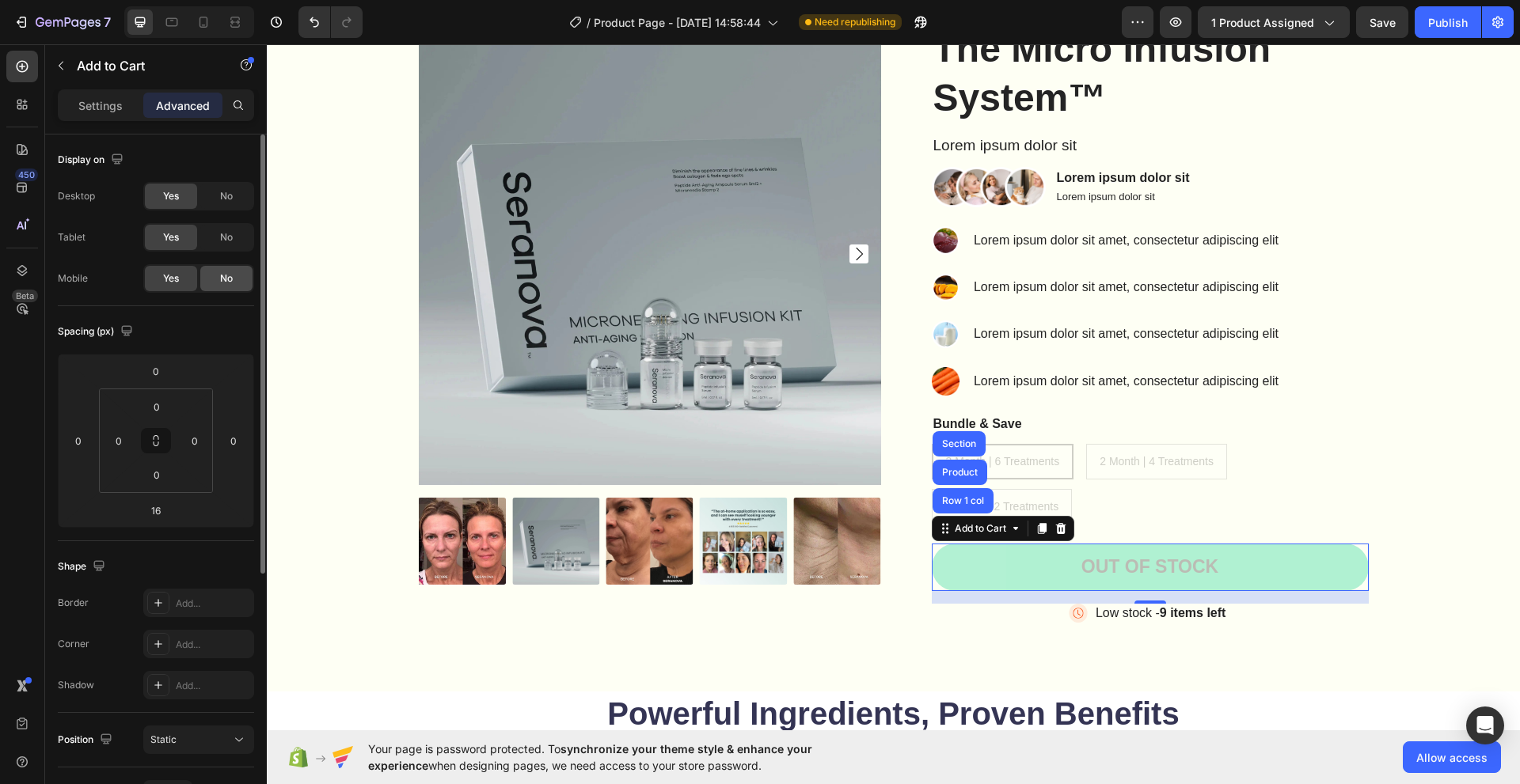
click at [223, 279] on span "No" at bounding box center [225, 278] width 13 height 15
click at [177, 281] on span "Yes" at bounding box center [171, 278] width 16 height 15
click at [106, 100] on p "Settings" at bounding box center [101, 105] width 45 height 17
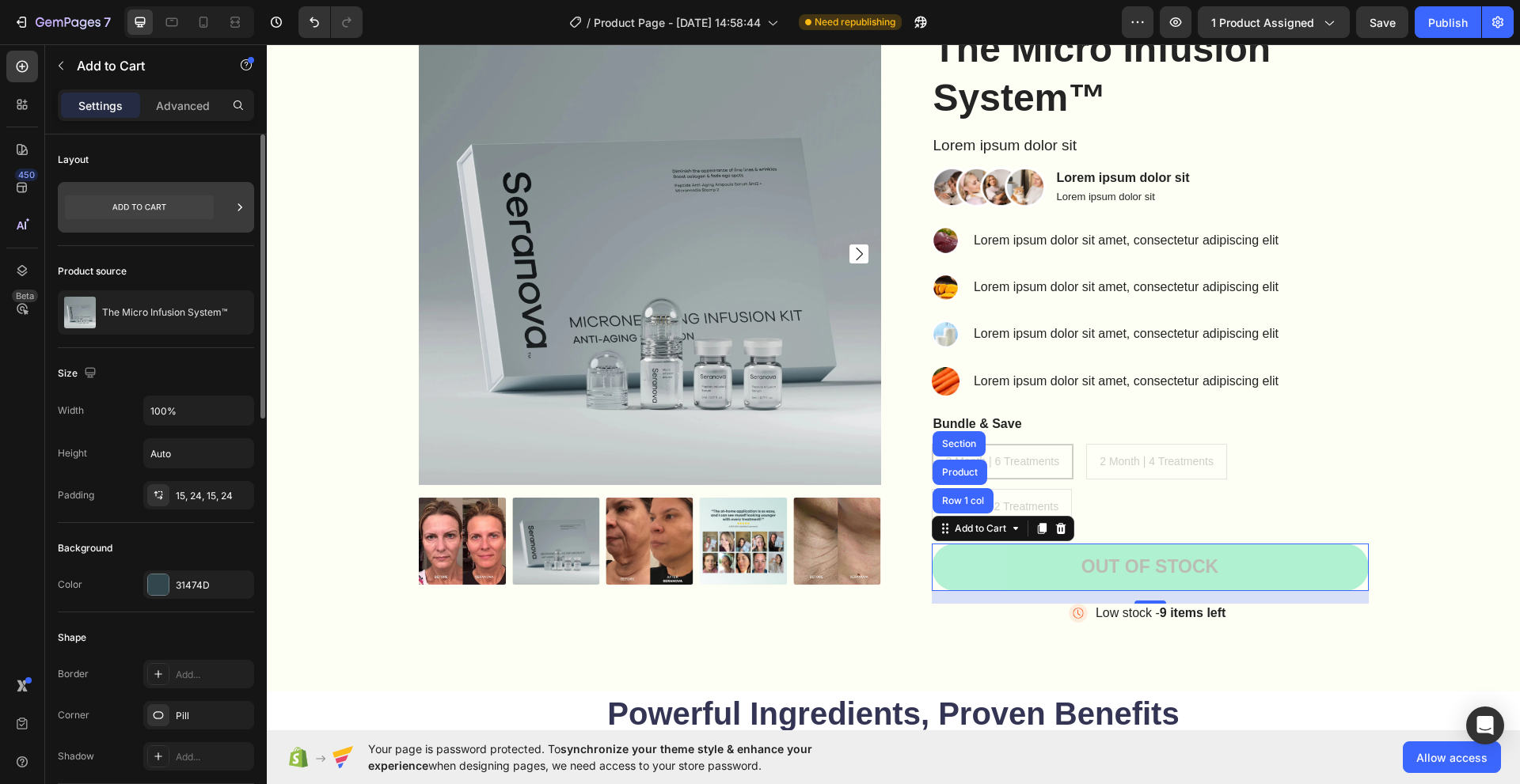
click at [242, 211] on icon at bounding box center [240, 207] width 16 height 16
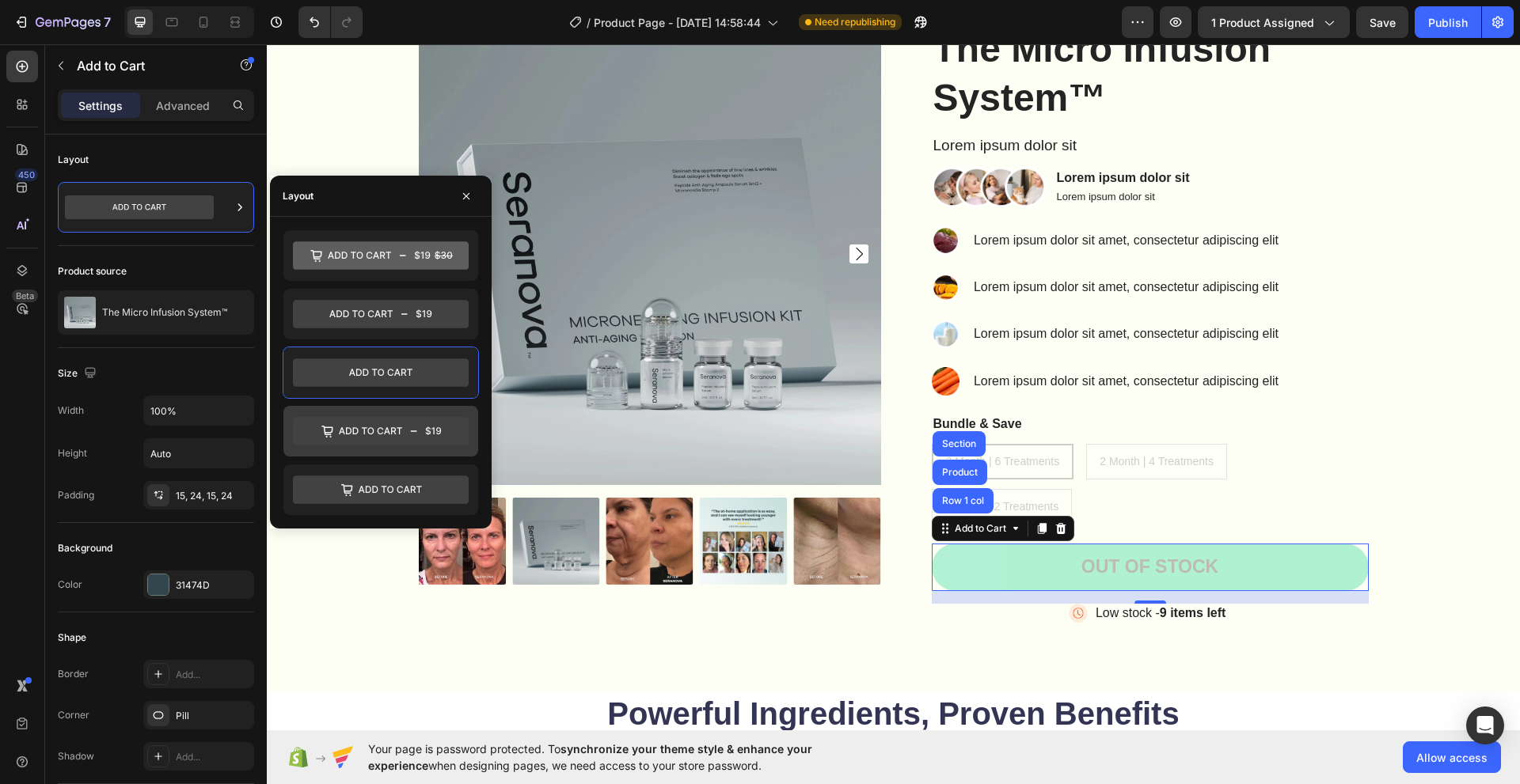
click at [383, 432] on icon at bounding box center [380, 430] width 176 height 28
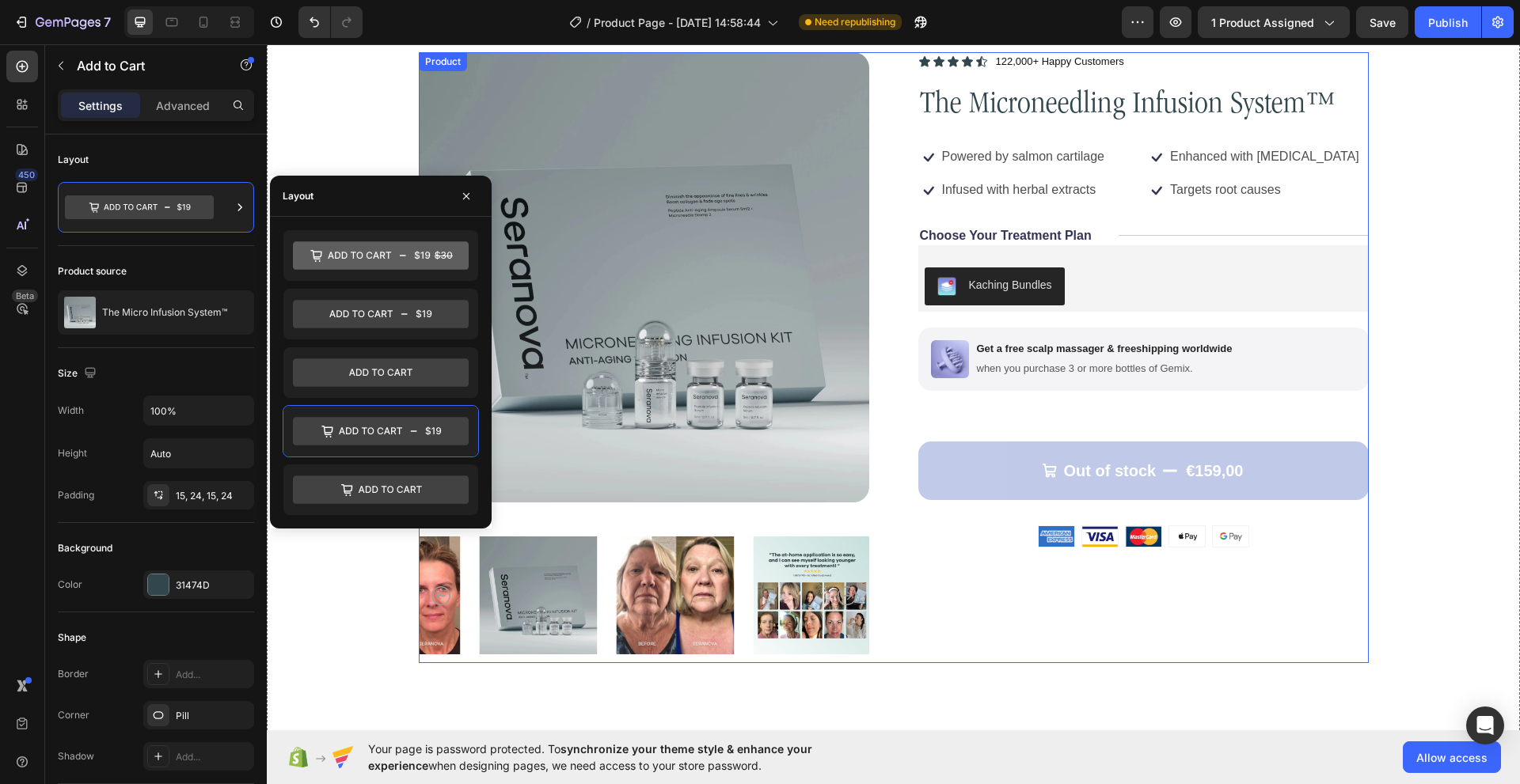
scroll to position [79, 0]
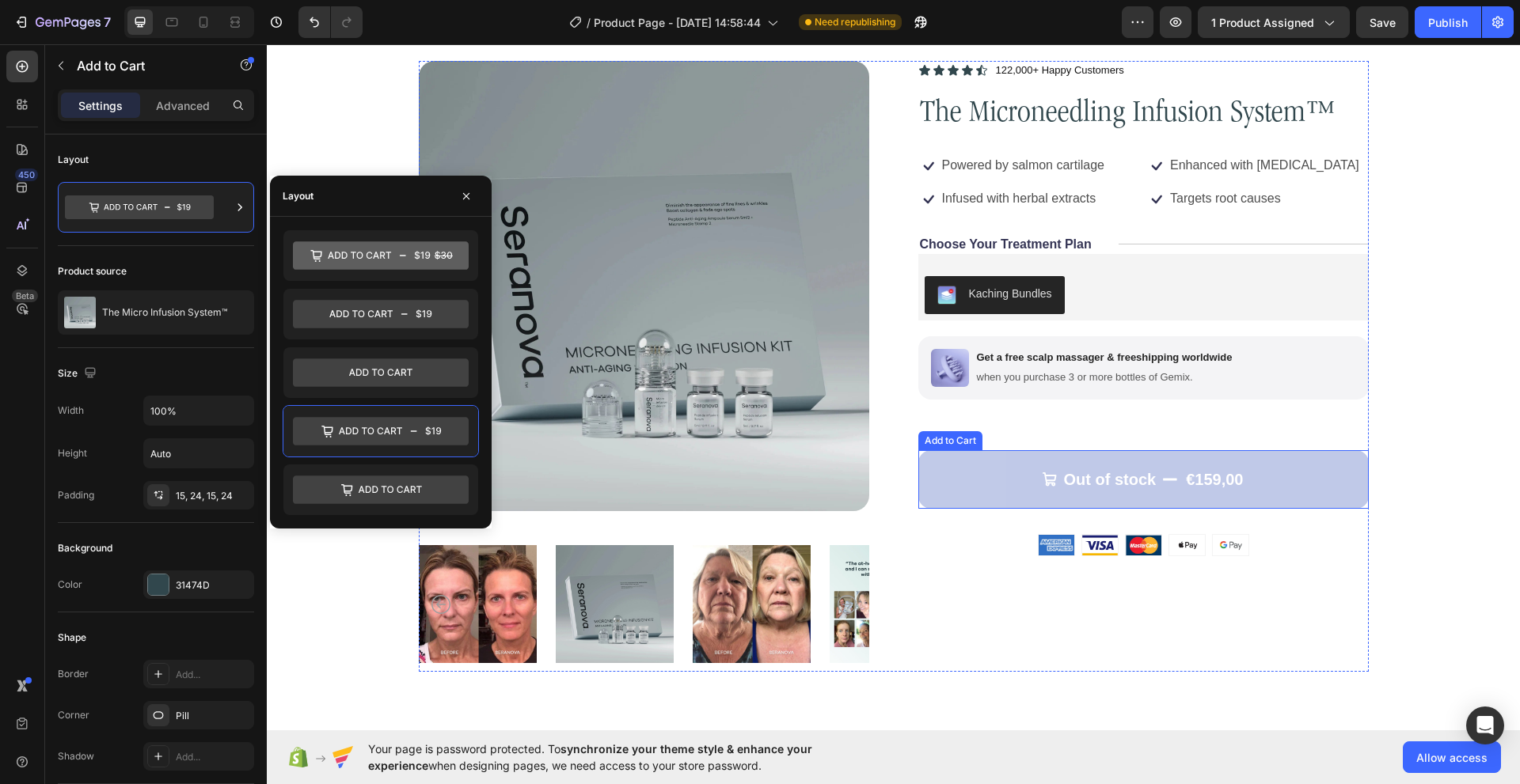
click at [986, 476] on button "Out of stock €159,00" at bounding box center [1143, 479] width 450 height 58
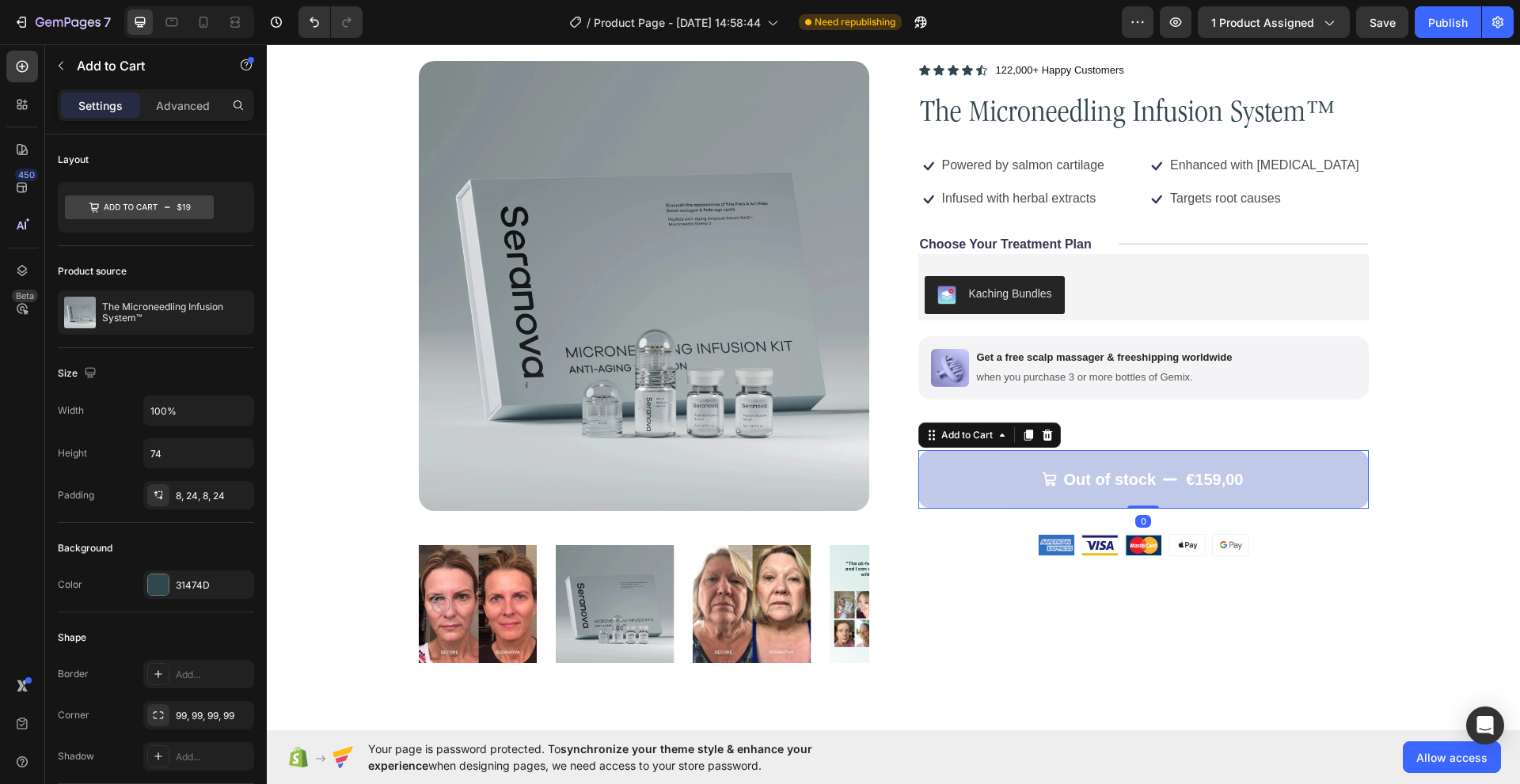
scroll to position [554, 0]
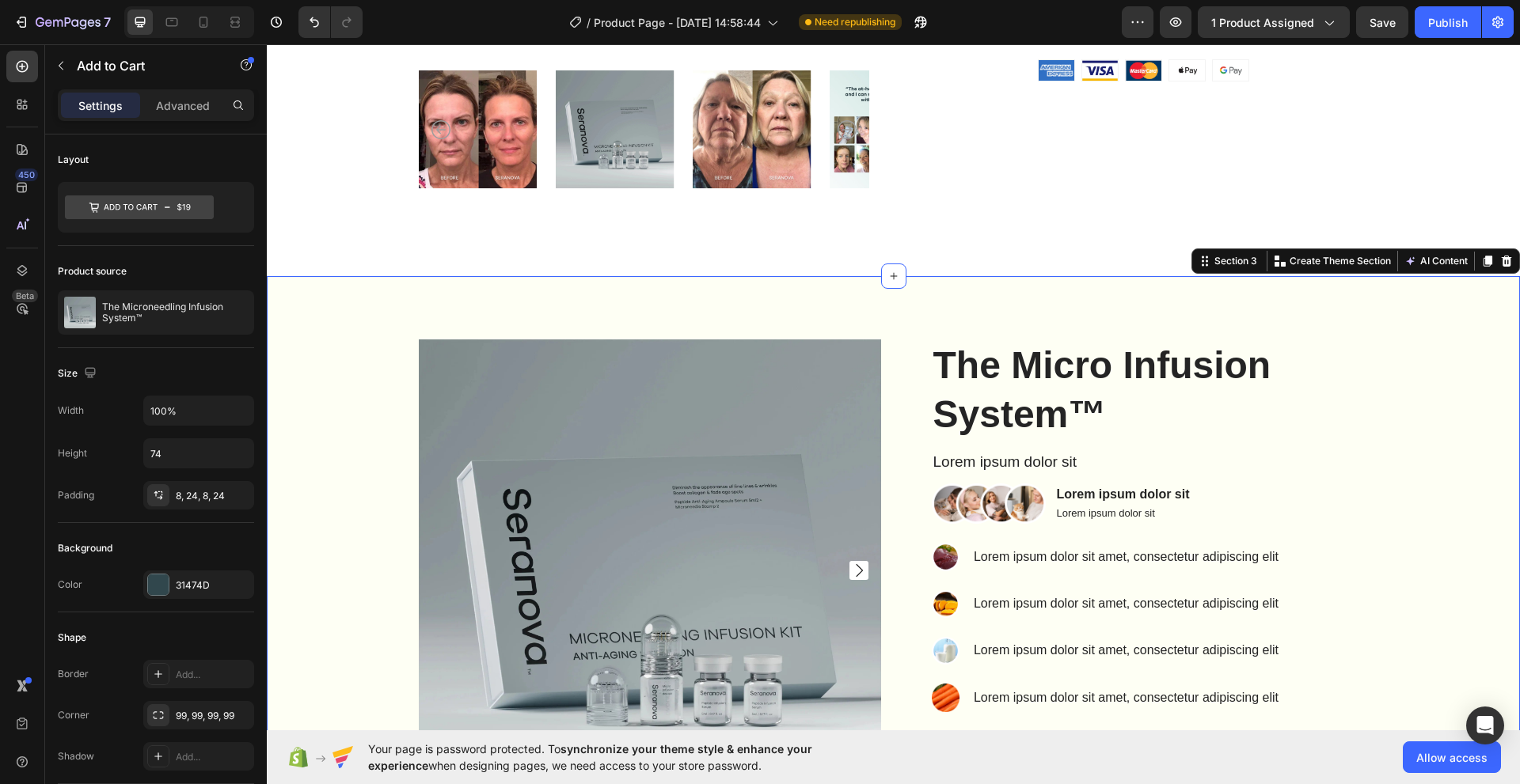
click at [350, 449] on div "Product Images The Micro Infusion System™ Product Title Lorem ipsum dolor sit T…" at bounding box center [893, 656] width 1229 height 633
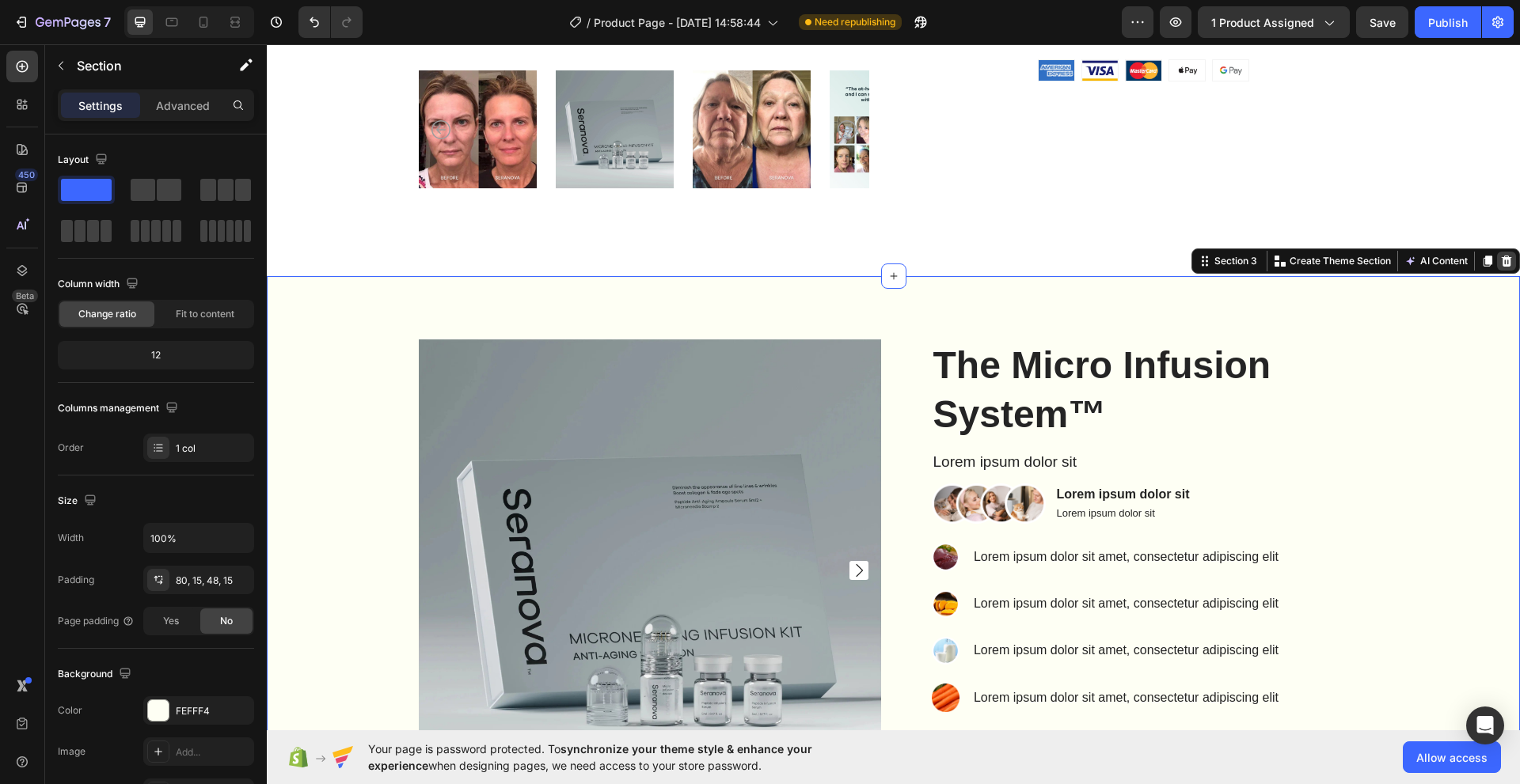
click at [1502, 260] on icon at bounding box center [1506, 260] width 11 height 11
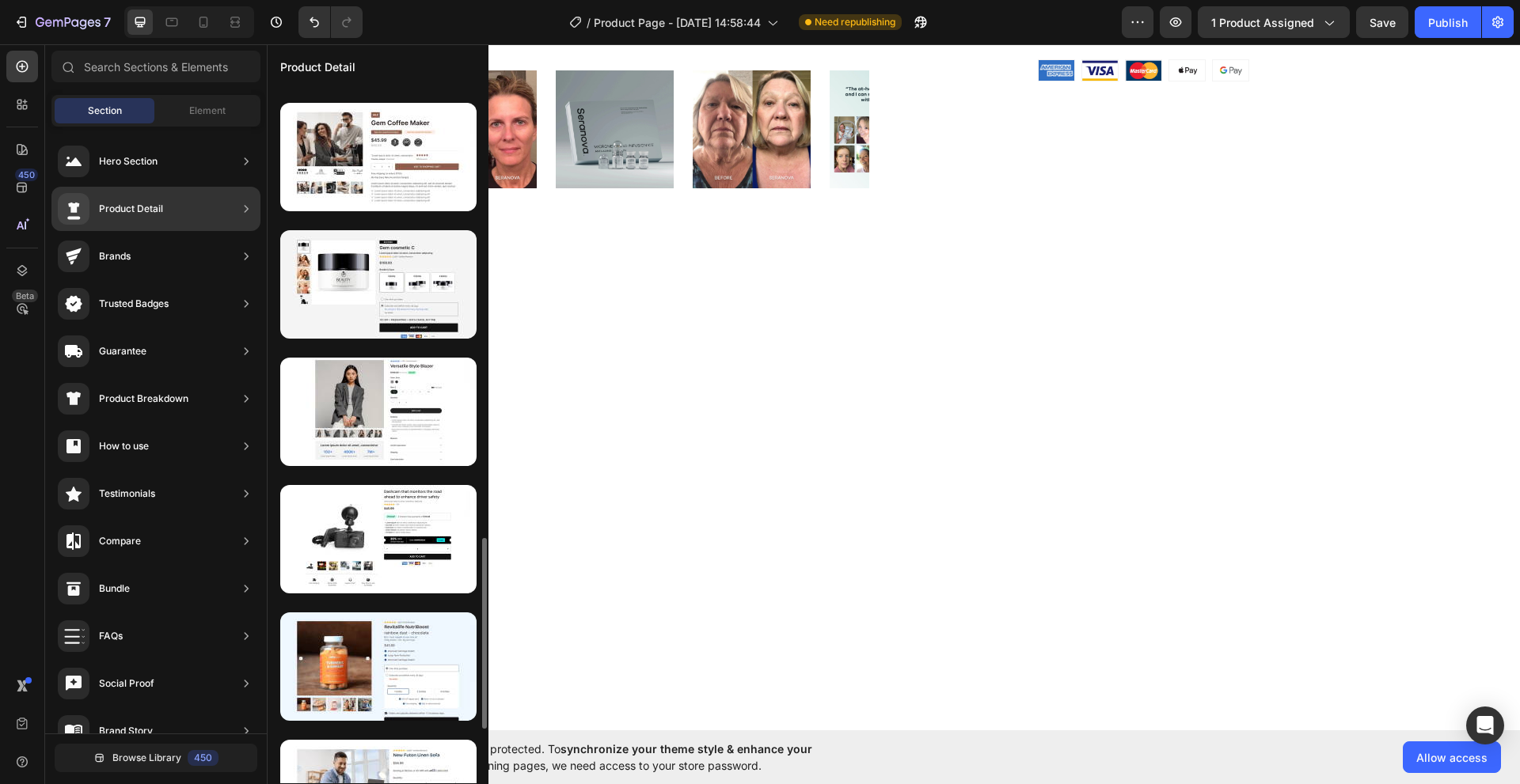
scroll to position [1723, 0]
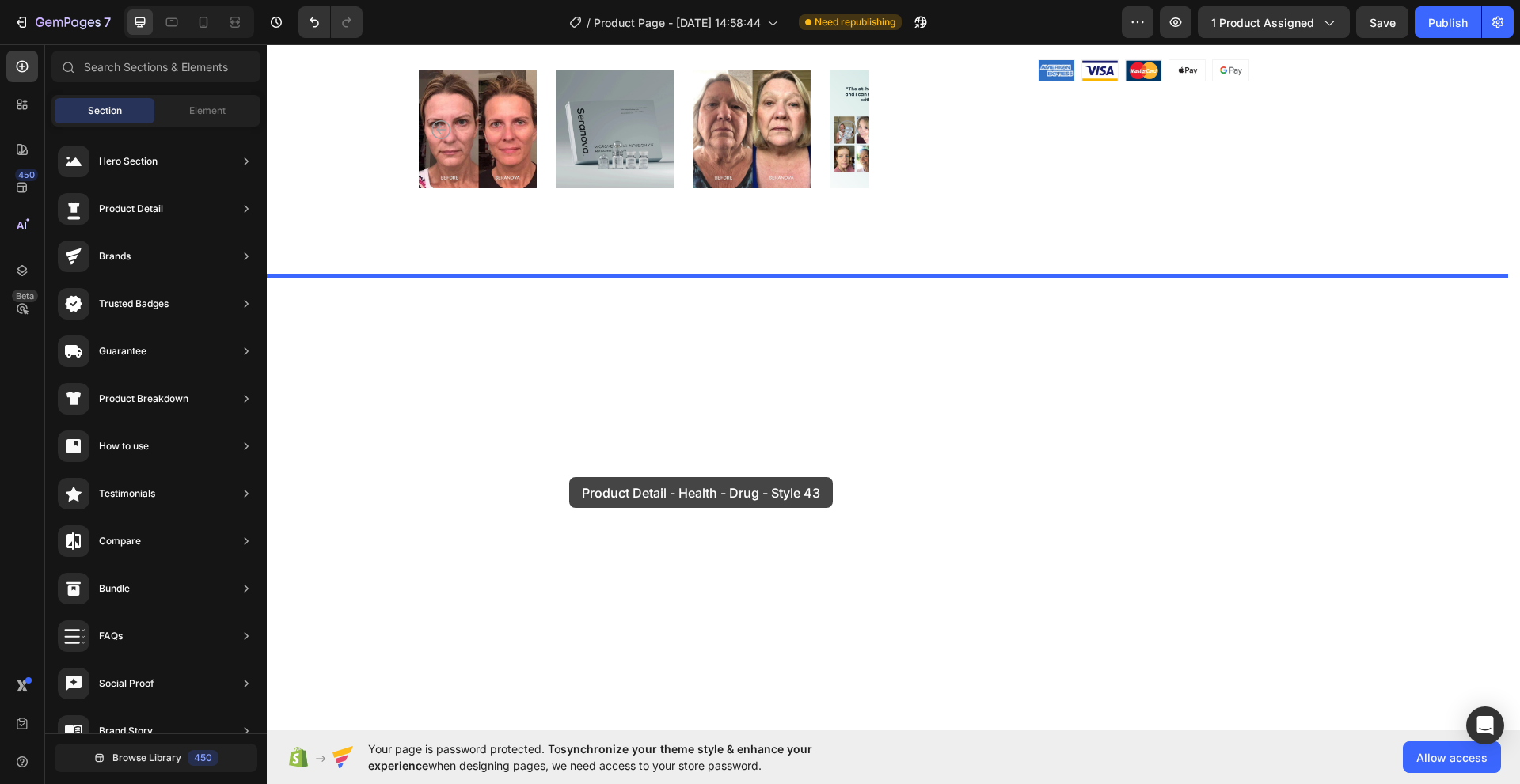
drag, startPoint x: 659, startPoint y: 642, endPoint x: 570, endPoint y: 477, distance: 187.5
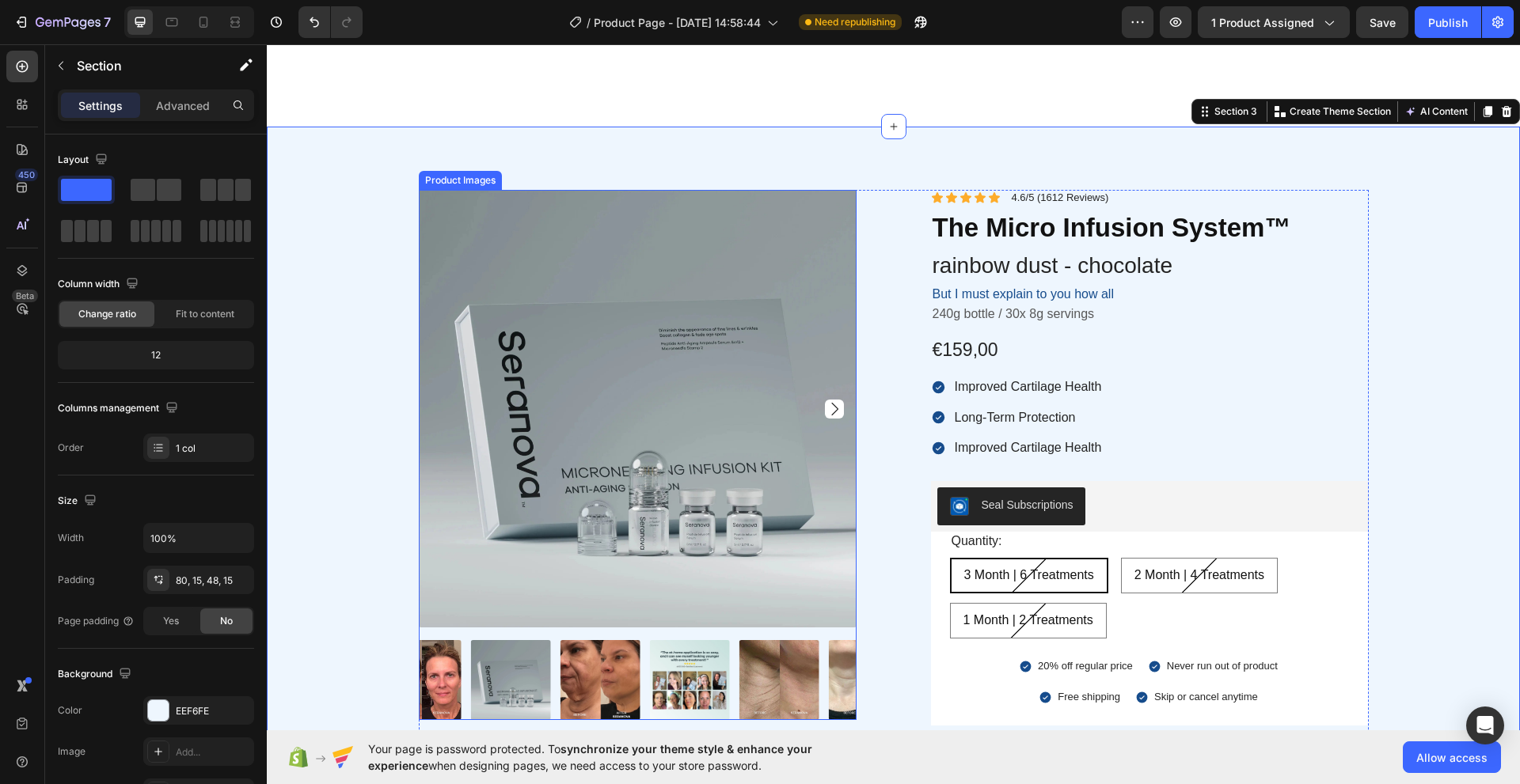
scroll to position [731, 0]
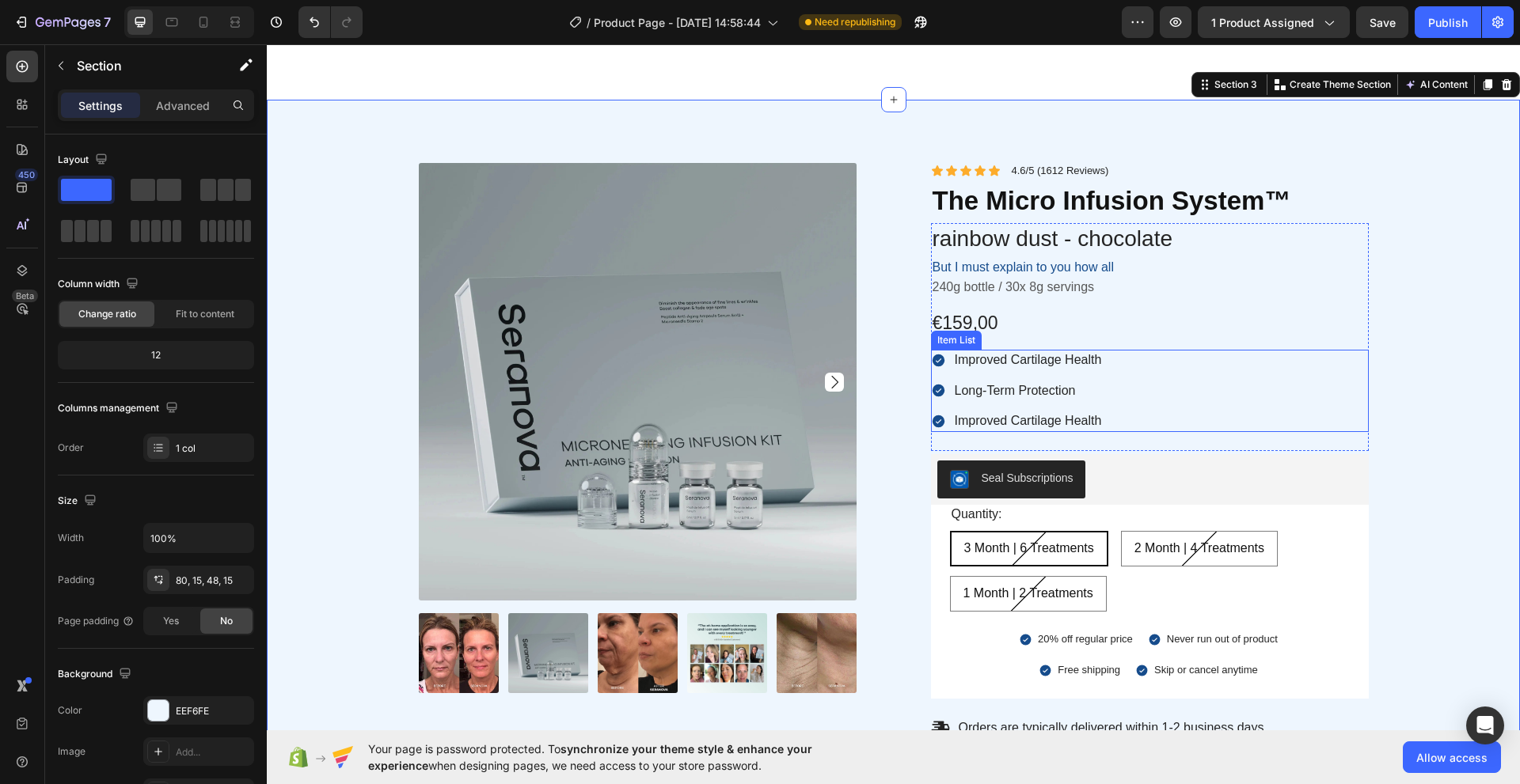
click at [1022, 376] on div "Improved Cartilage Health Long-Term Protection Improved Cartilage Health" at bounding box center [1018, 391] width 173 height 83
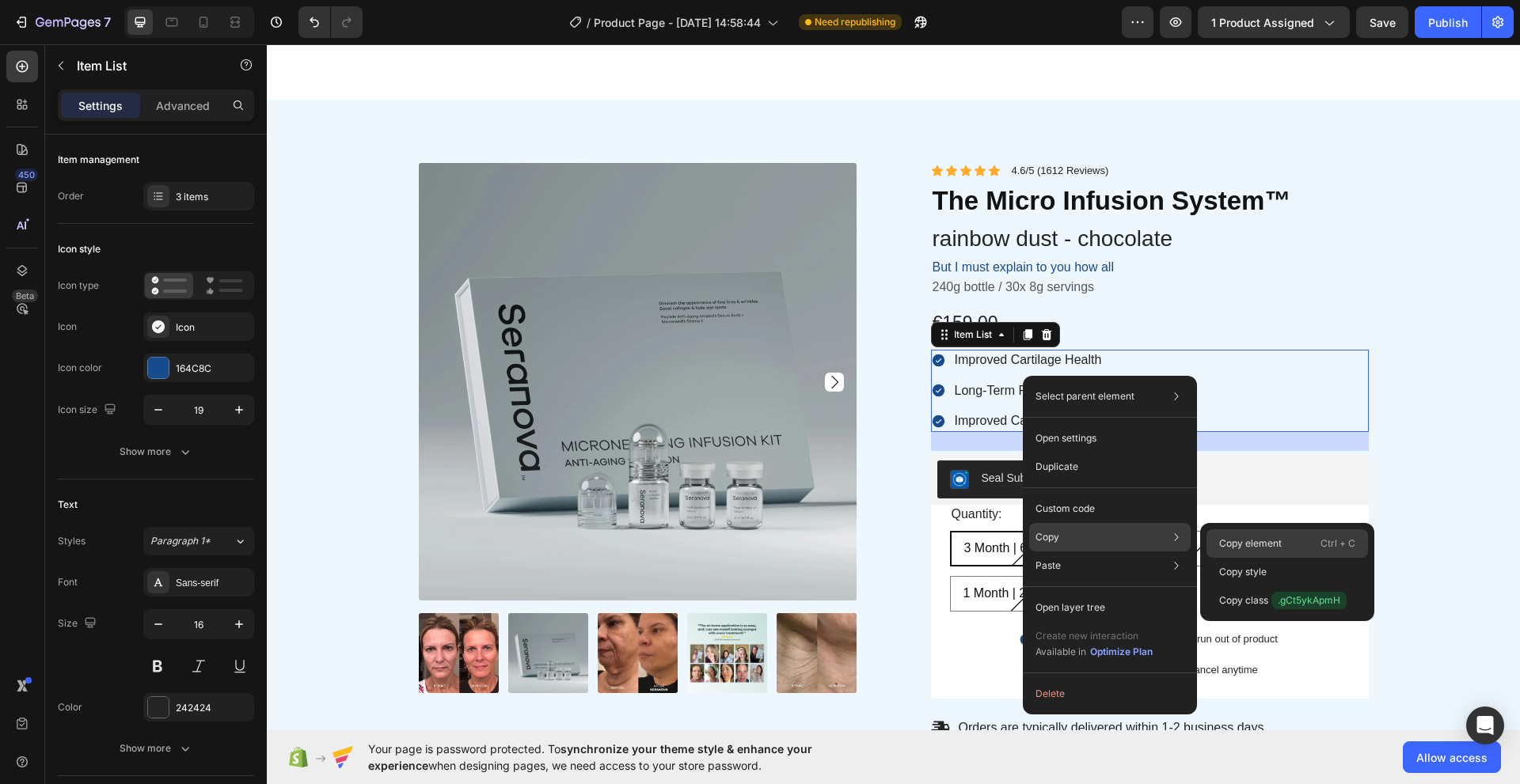
click at [1236, 539] on p "Copy element" at bounding box center [1250, 543] width 62 height 15
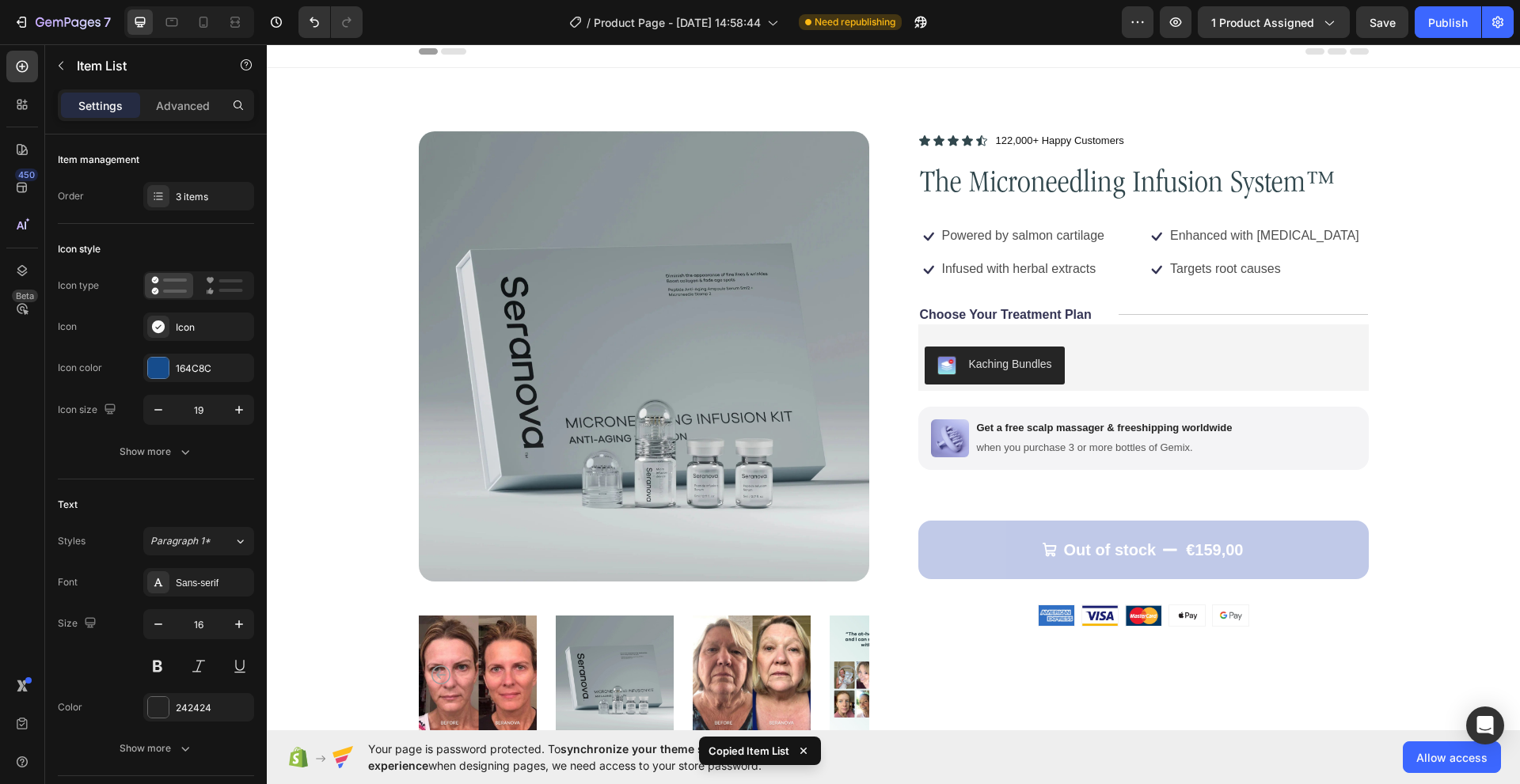
scroll to position [0, 0]
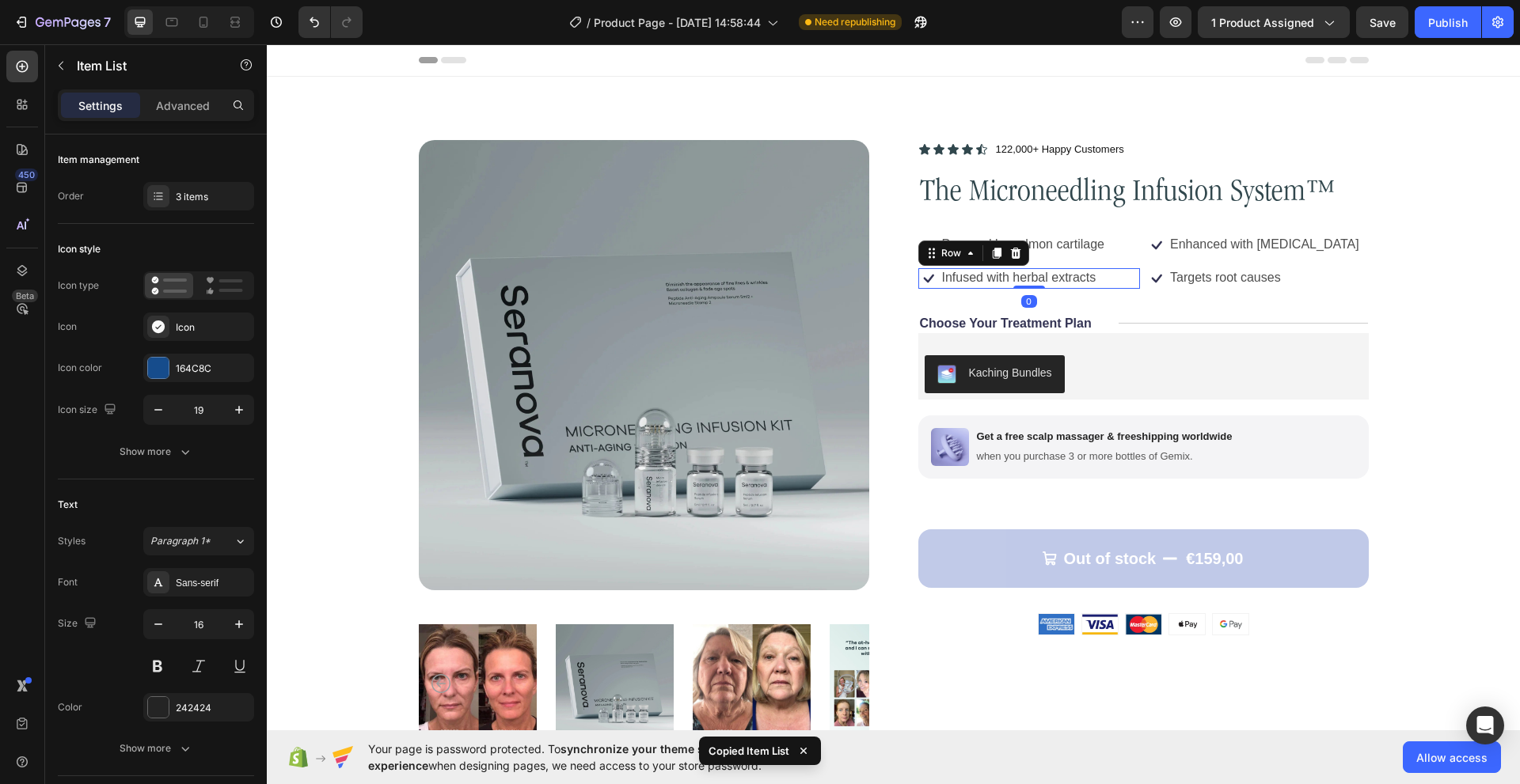
click at [1120, 280] on div "Icon Infused with herbal extracts Text Block Row 0" at bounding box center [1029, 278] width 223 height 20
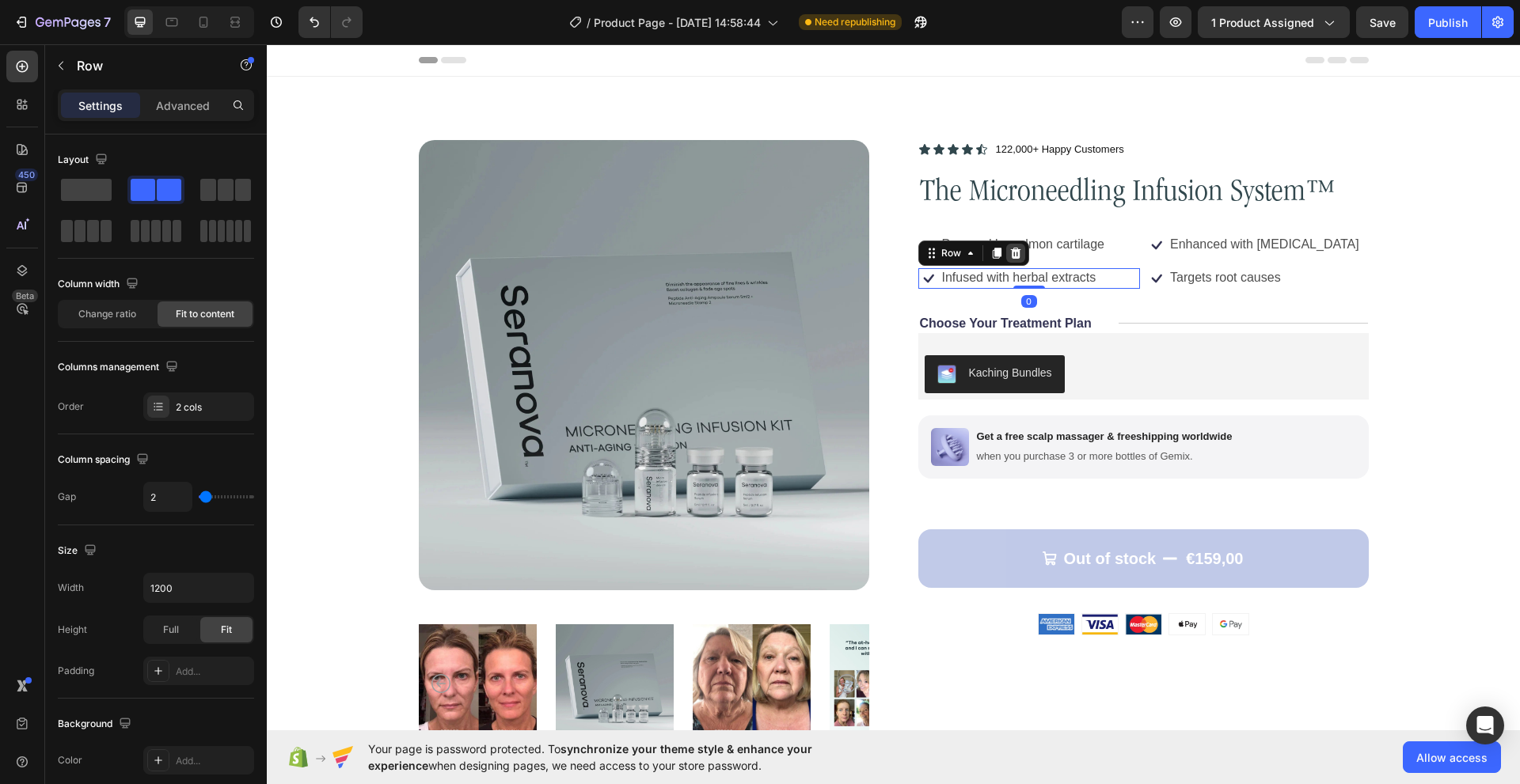
click at [1016, 255] on div at bounding box center [1016, 254] width 19 height 19
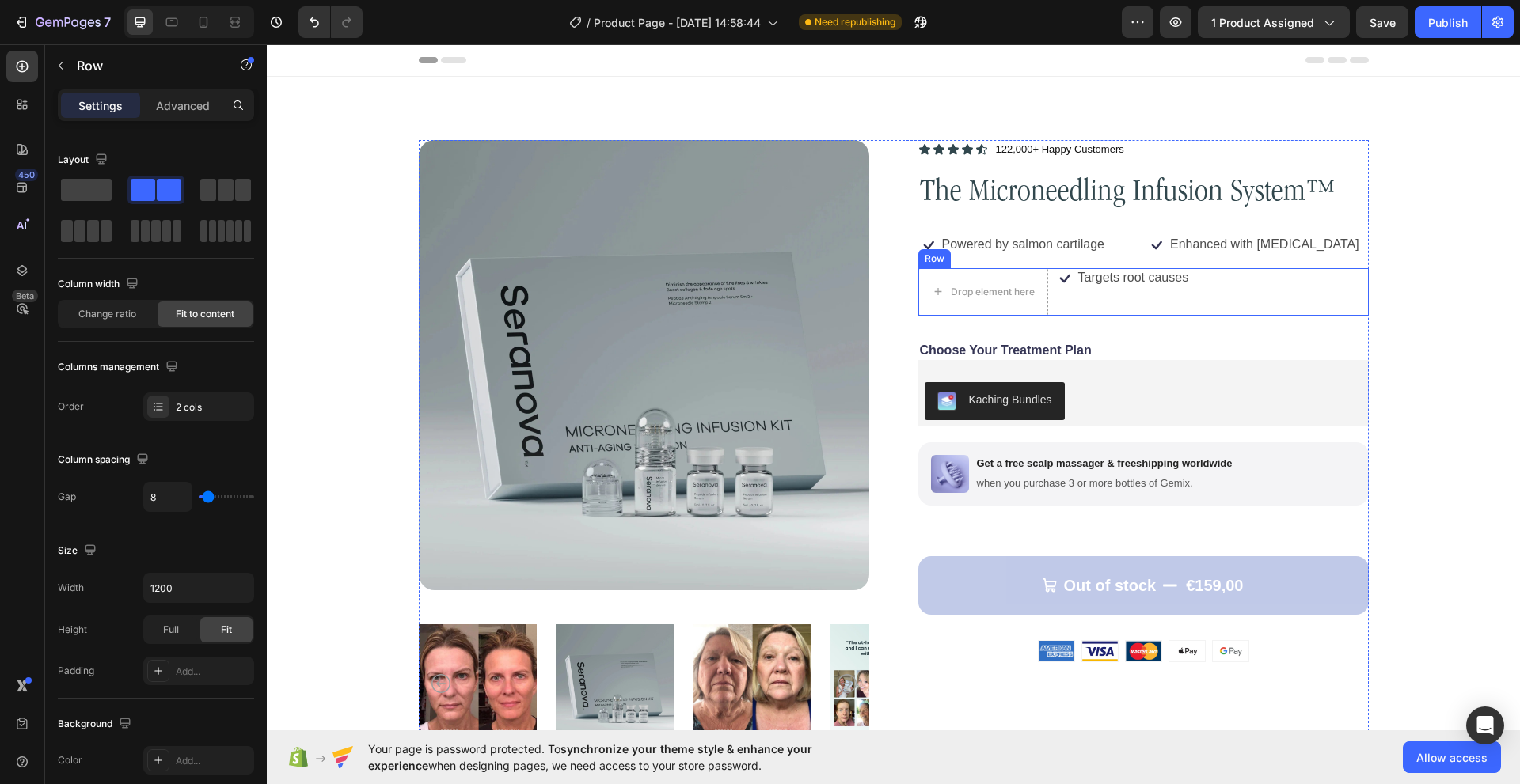
click at [1142, 309] on div "Icon Targets root causes Text Block Row" at bounding box center [1211, 291] width 314 height 48
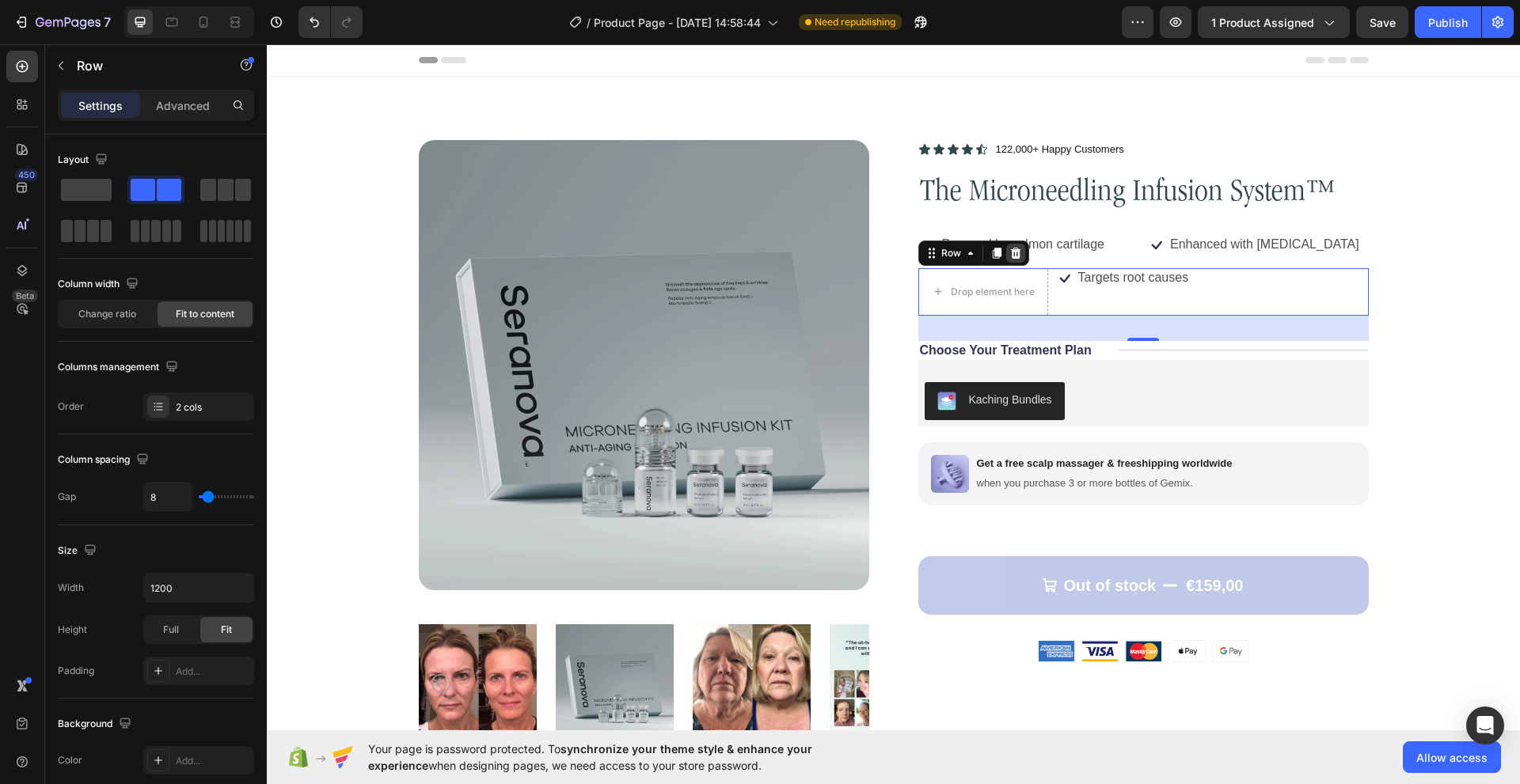
click at [1015, 257] on icon at bounding box center [1015, 253] width 13 height 13
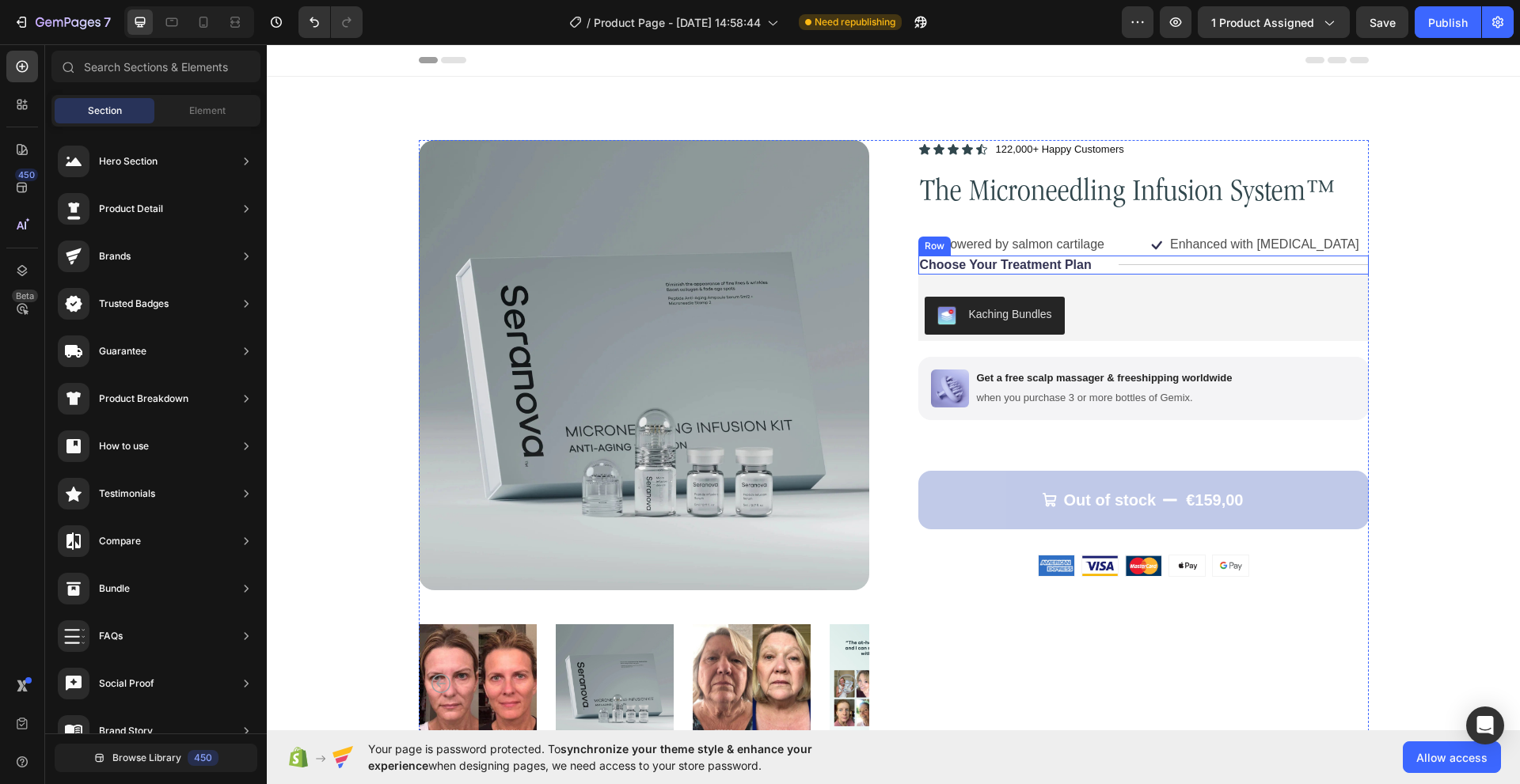
click at [1098, 263] on div "Choose Your Treatment Plan Text Block Title Line Row" at bounding box center [1143, 265] width 450 height 19
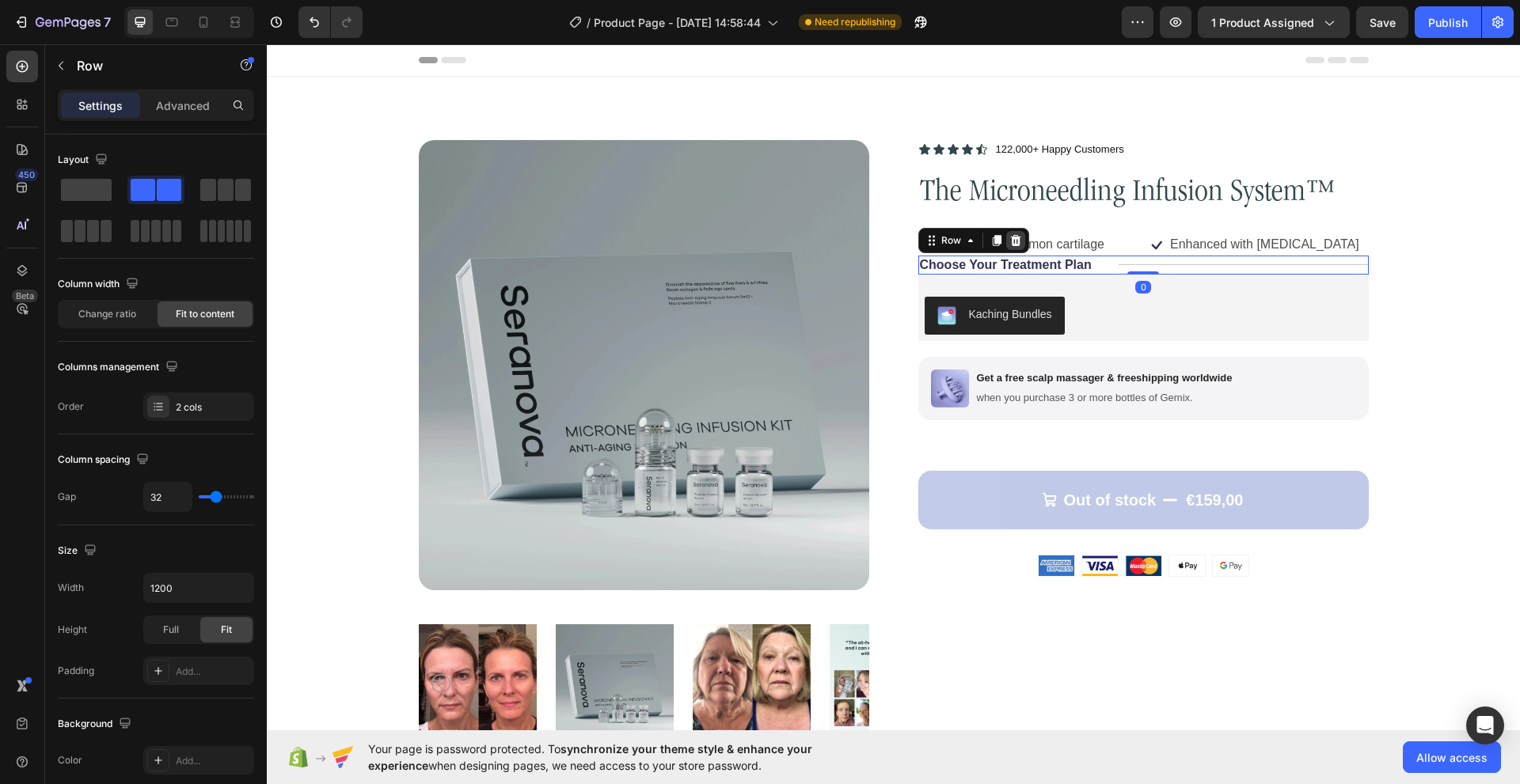
click at [1017, 242] on div at bounding box center [1016, 241] width 19 height 19
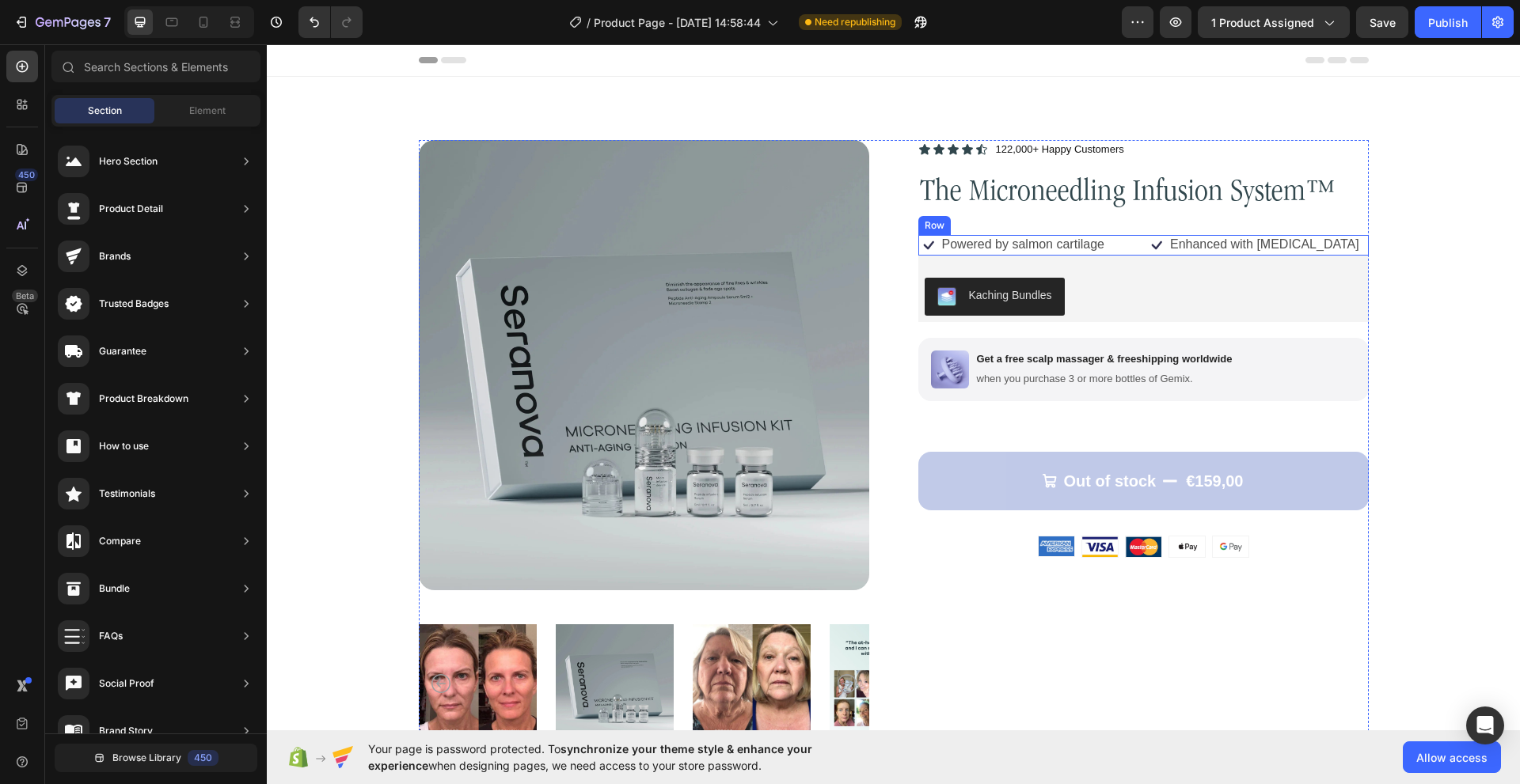
click at [1136, 243] on div "Icon Powered by salmon cartilage Text Block Row Icon Enhanced with biotin Text …" at bounding box center [1143, 245] width 450 height 20
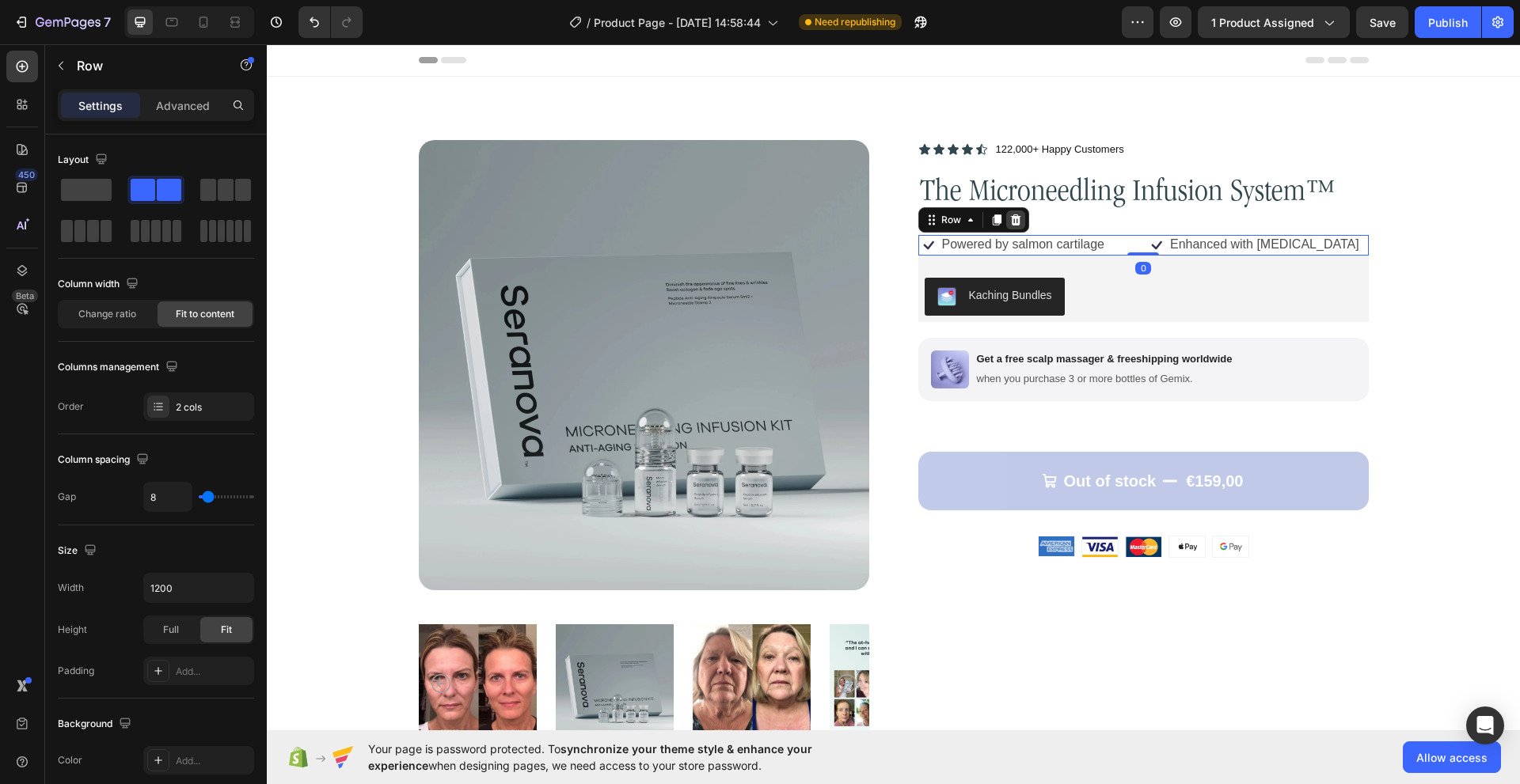
click at [1014, 225] on icon at bounding box center [1015, 220] width 13 height 13
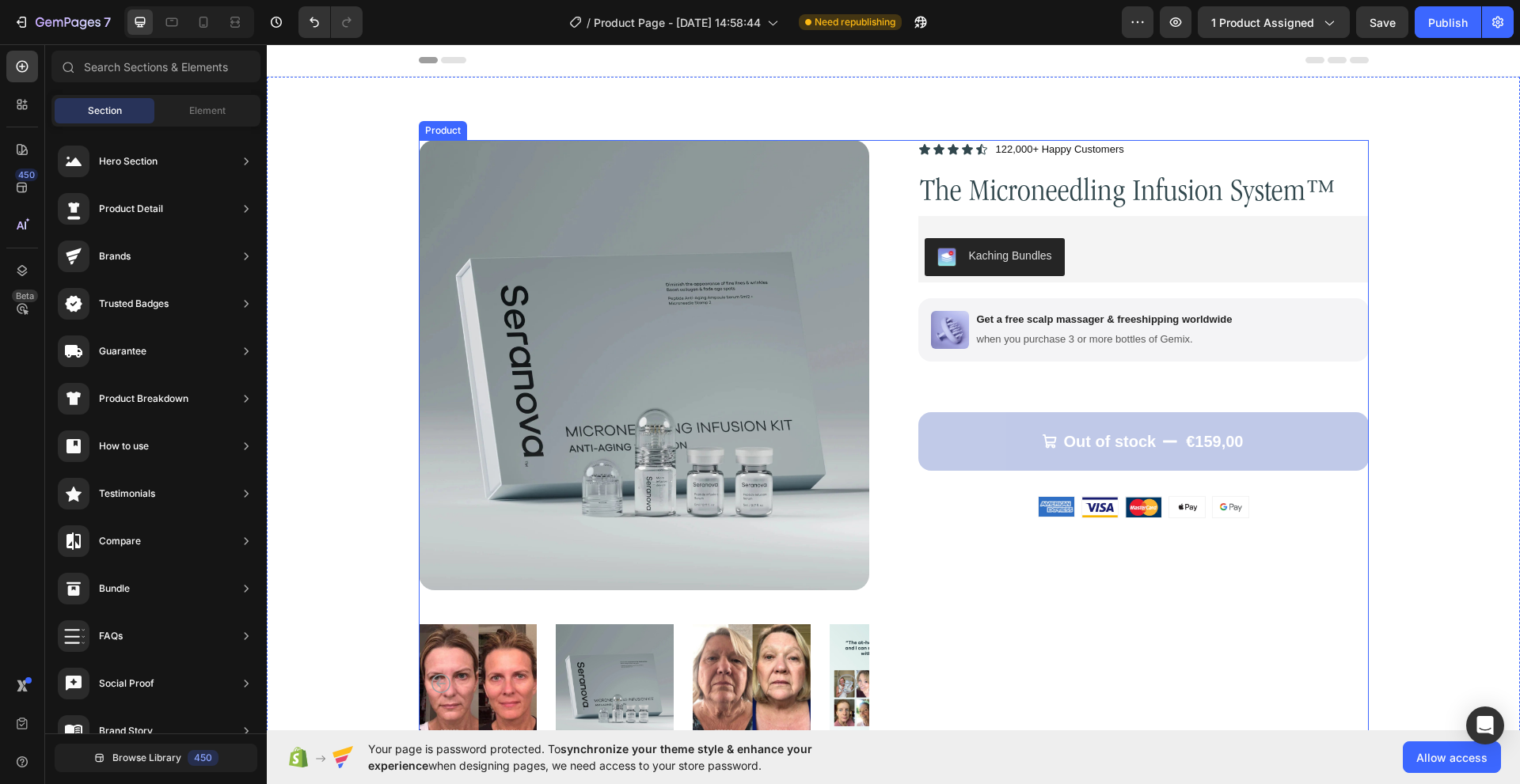
click at [961, 285] on div "Icon Icon Icon Icon Icon Icon List 122,000+ Happy Customers Text Block Row The …" at bounding box center [1143, 445] width 450 height 611
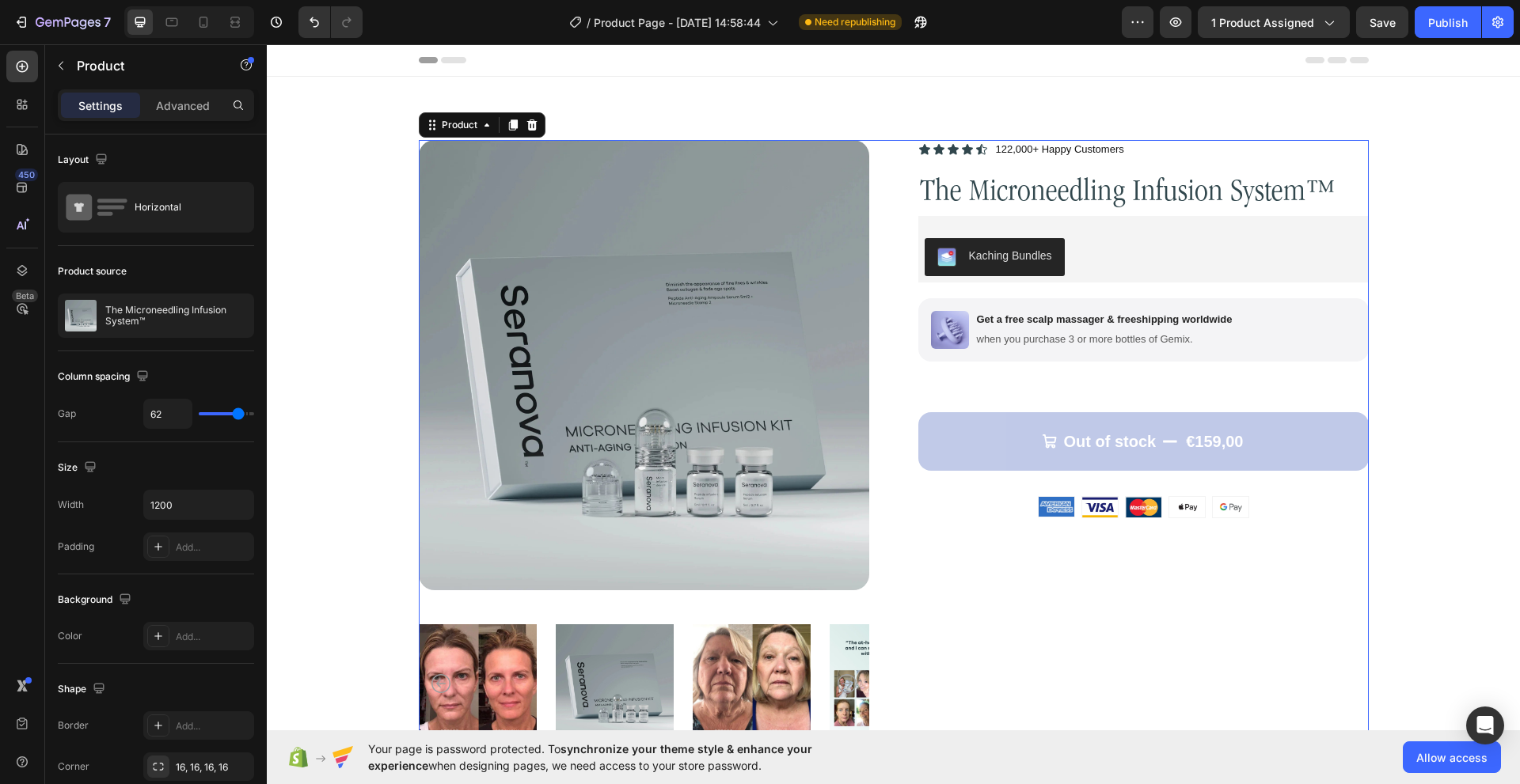
click at [961, 284] on div "Icon Icon Icon Icon Icon Icon List 122,000+ Happy Customers Text Block Row The …" at bounding box center [1143, 445] width 450 height 611
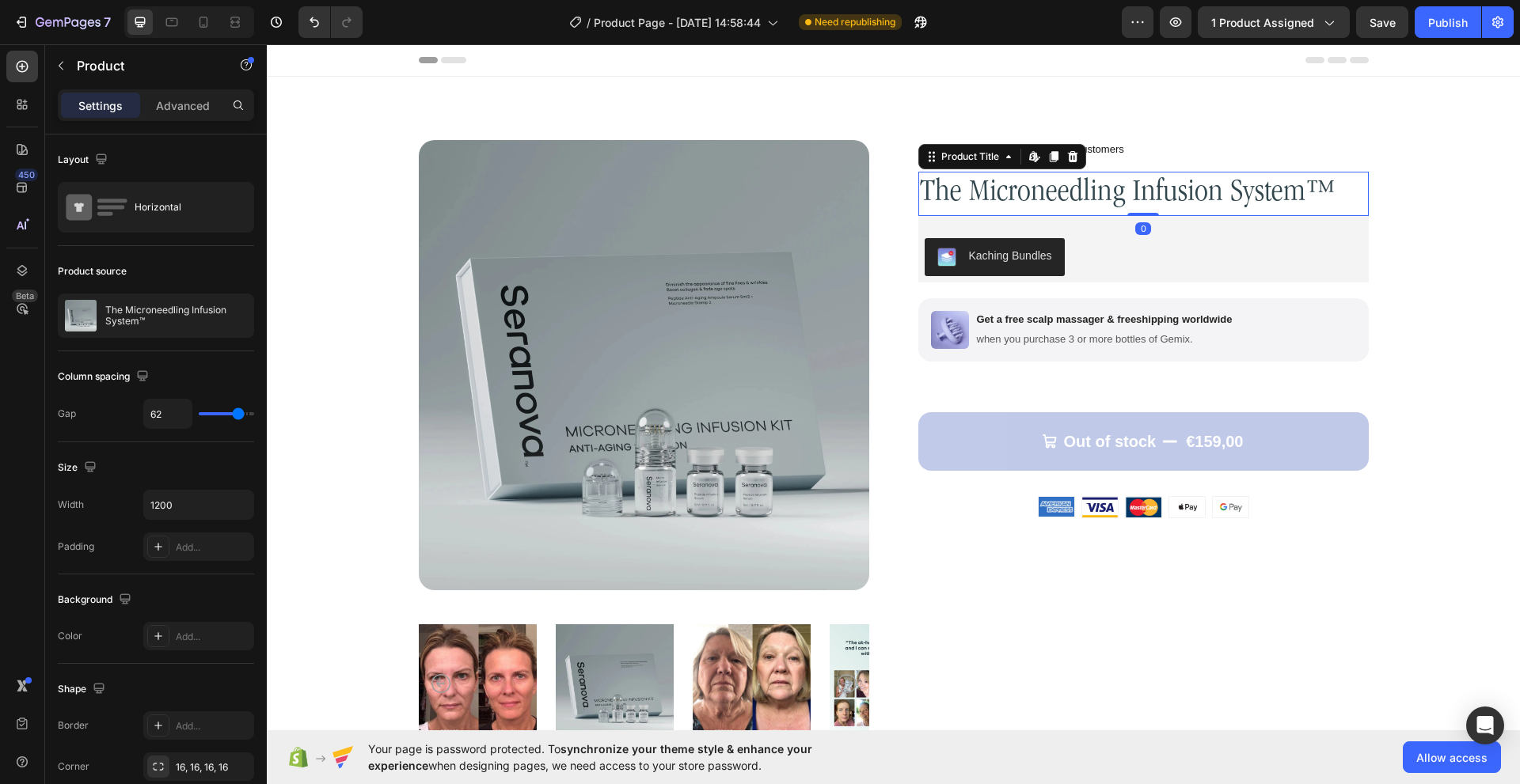
click at [1030, 210] on h1 "The Microneedling Infusion System™" at bounding box center [1143, 194] width 450 height 45
click at [1031, 295] on div "Icon Icon Icon Icon Icon Icon List 122,000+ Happy Customers Text Block Row The …" at bounding box center [1143, 445] width 450 height 611
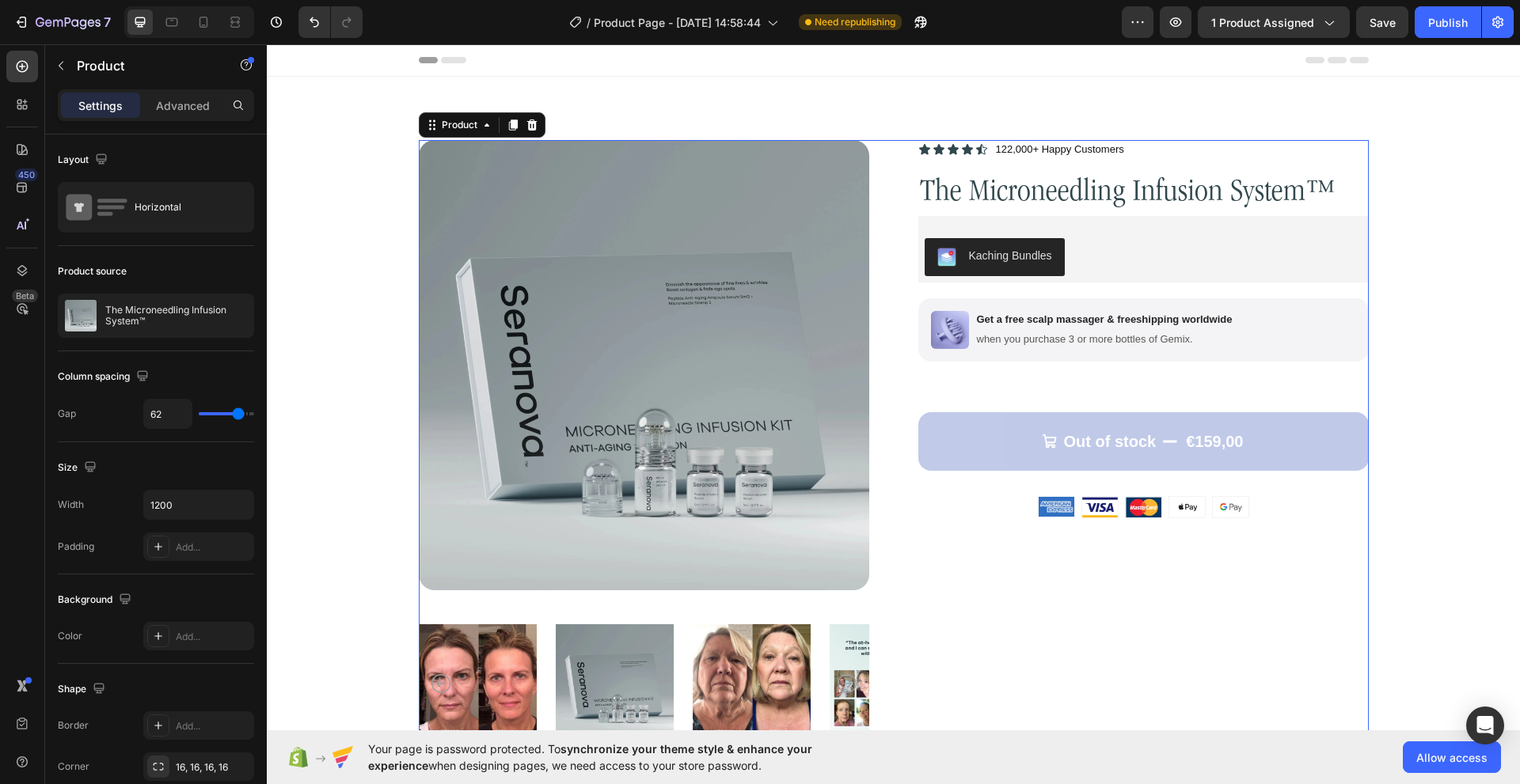
click at [1031, 295] on div "Icon Icon Icon Icon Icon Icon List 122,000+ Happy Customers Text Block Row The …" at bounding box center [1143, 445] width 450 height 611
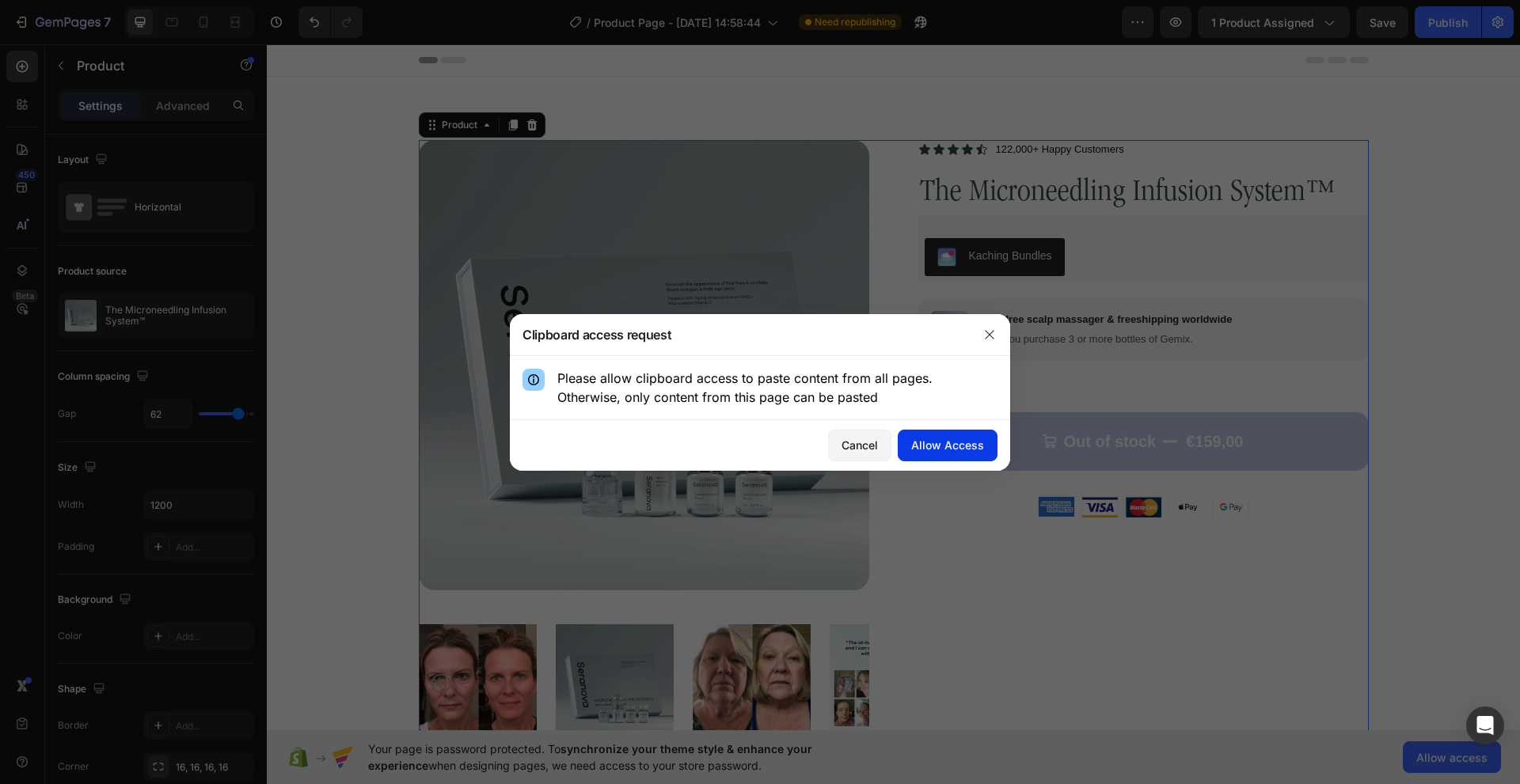
click at [936, 441] on div "Allow Access" at bounding box center [947, 445] width 73 height 17
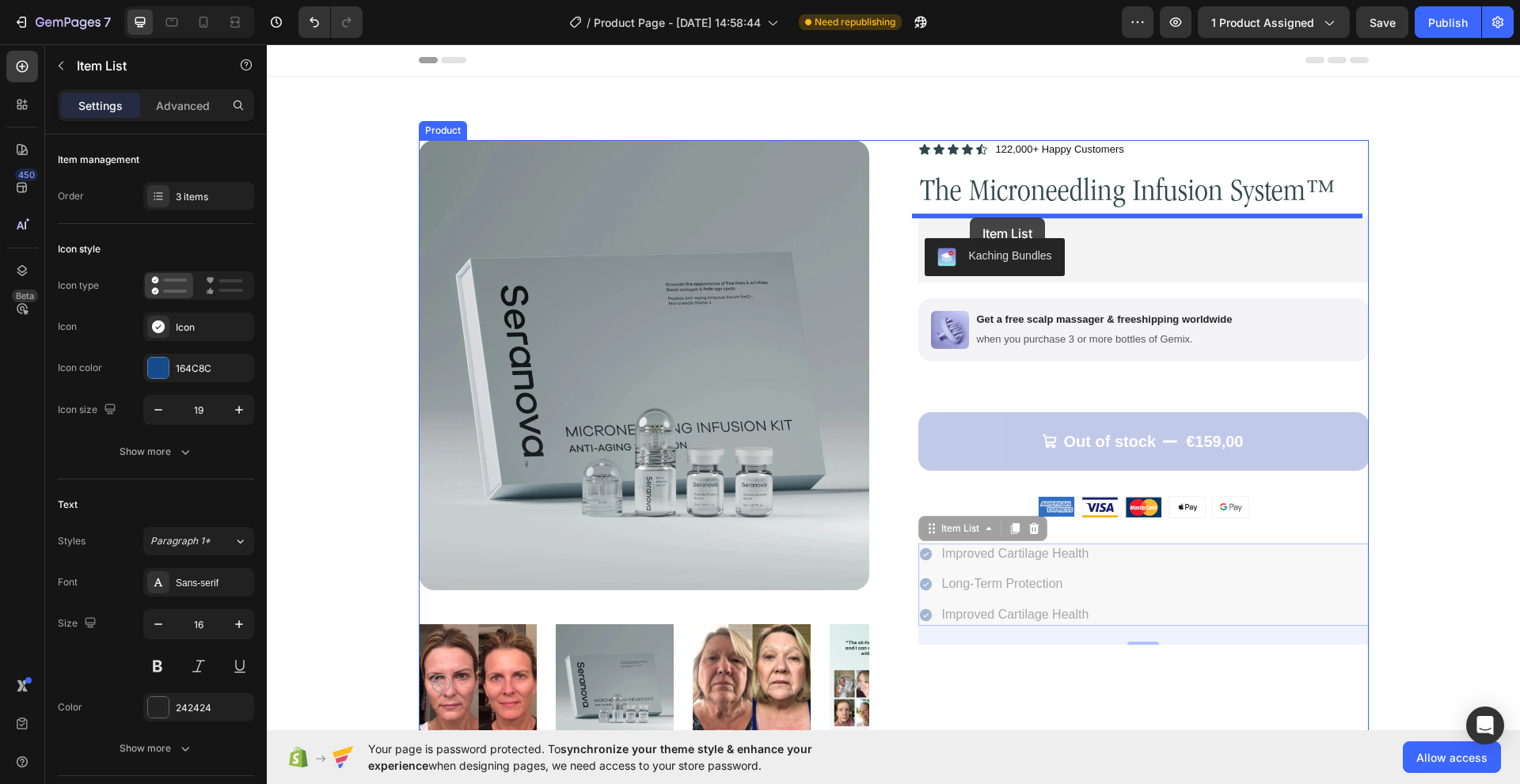
drag, startPoint x: 935, startPoint y: 598, endPoint x: 970, endPoint y: 218, distance: 381.6
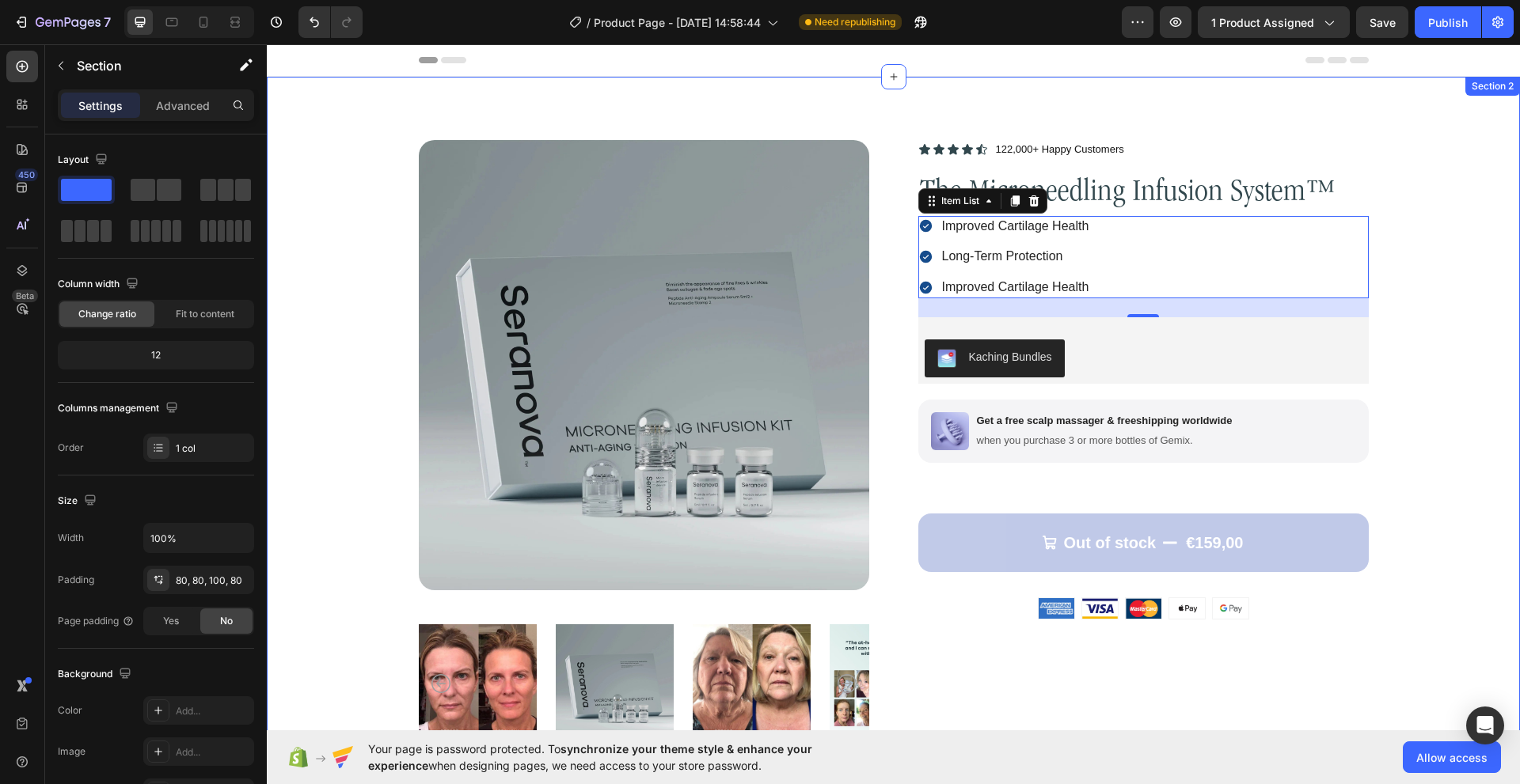
click at [1434, 360] on div "Product Images Icon Icon Icon Icon Icon Icon List 122,000+ Happy Customers Text…" at bounding box center [893, 445] width 1126 height 611
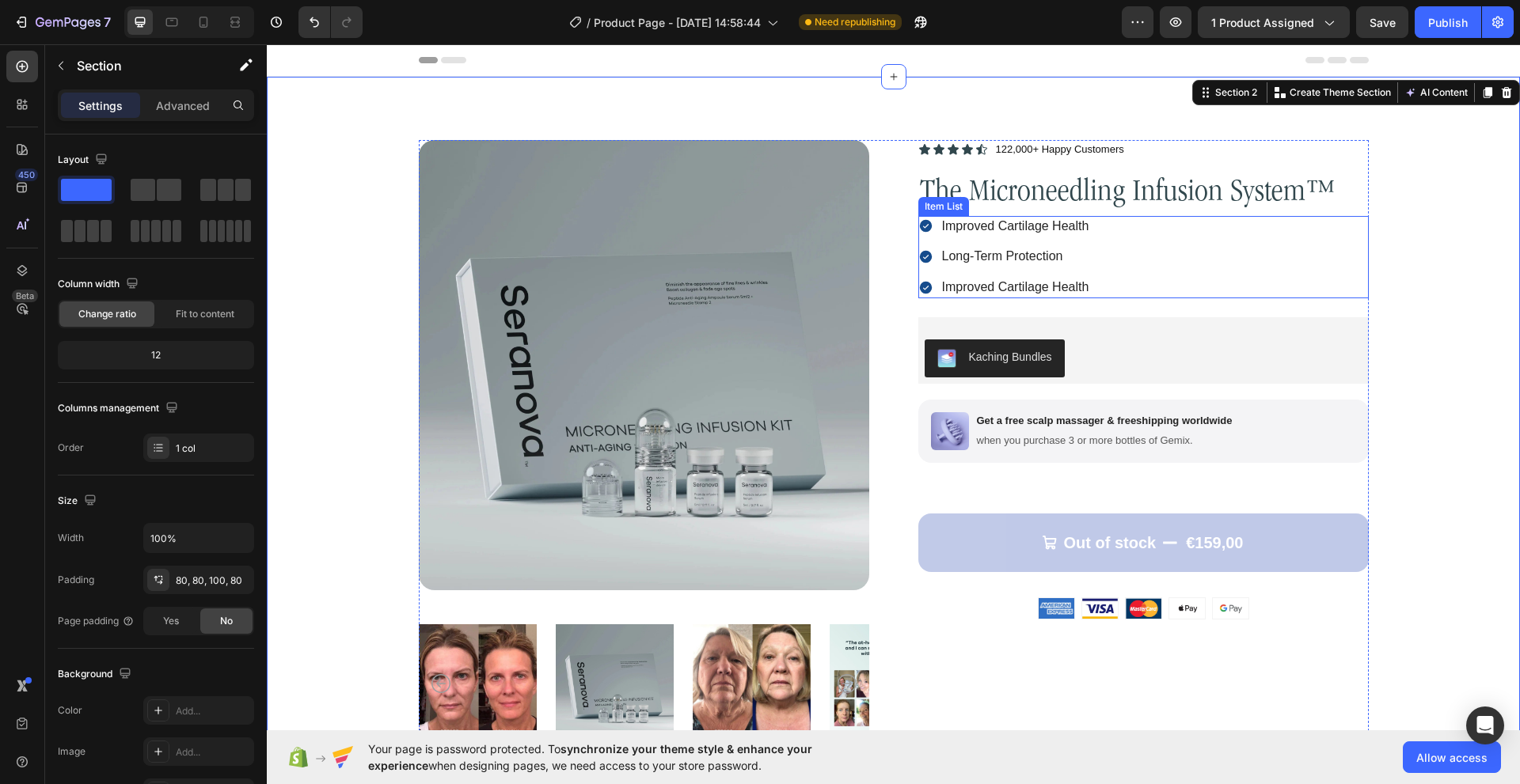
click at [919, 288] on icon at bounding box center [925, 287] width 15 height 15
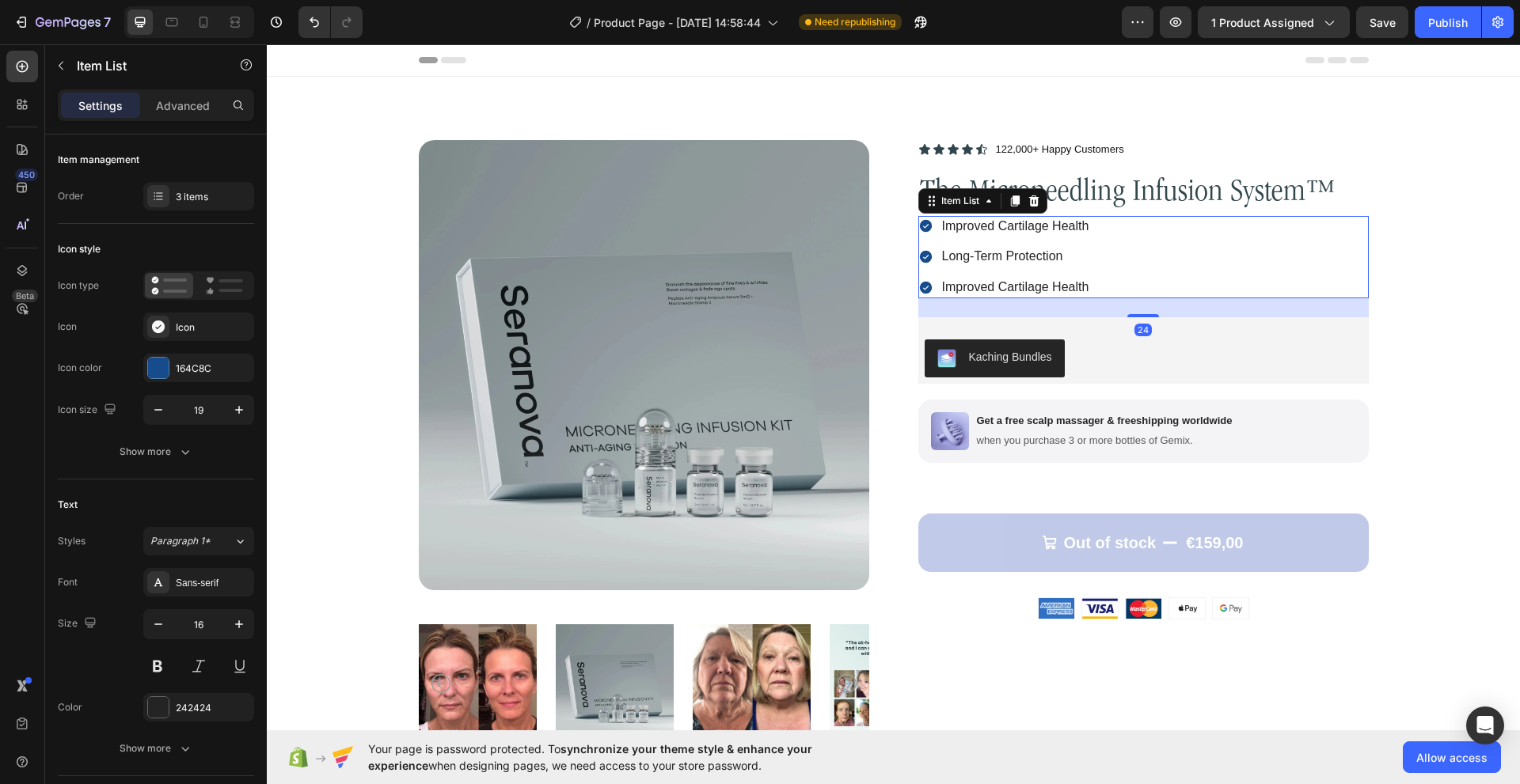
click at [919, 288] on icon at bounding box center [925, 287] width 15 height 15
click at [166, 364] on div at bounding box center [157, 367] width 20 height 20
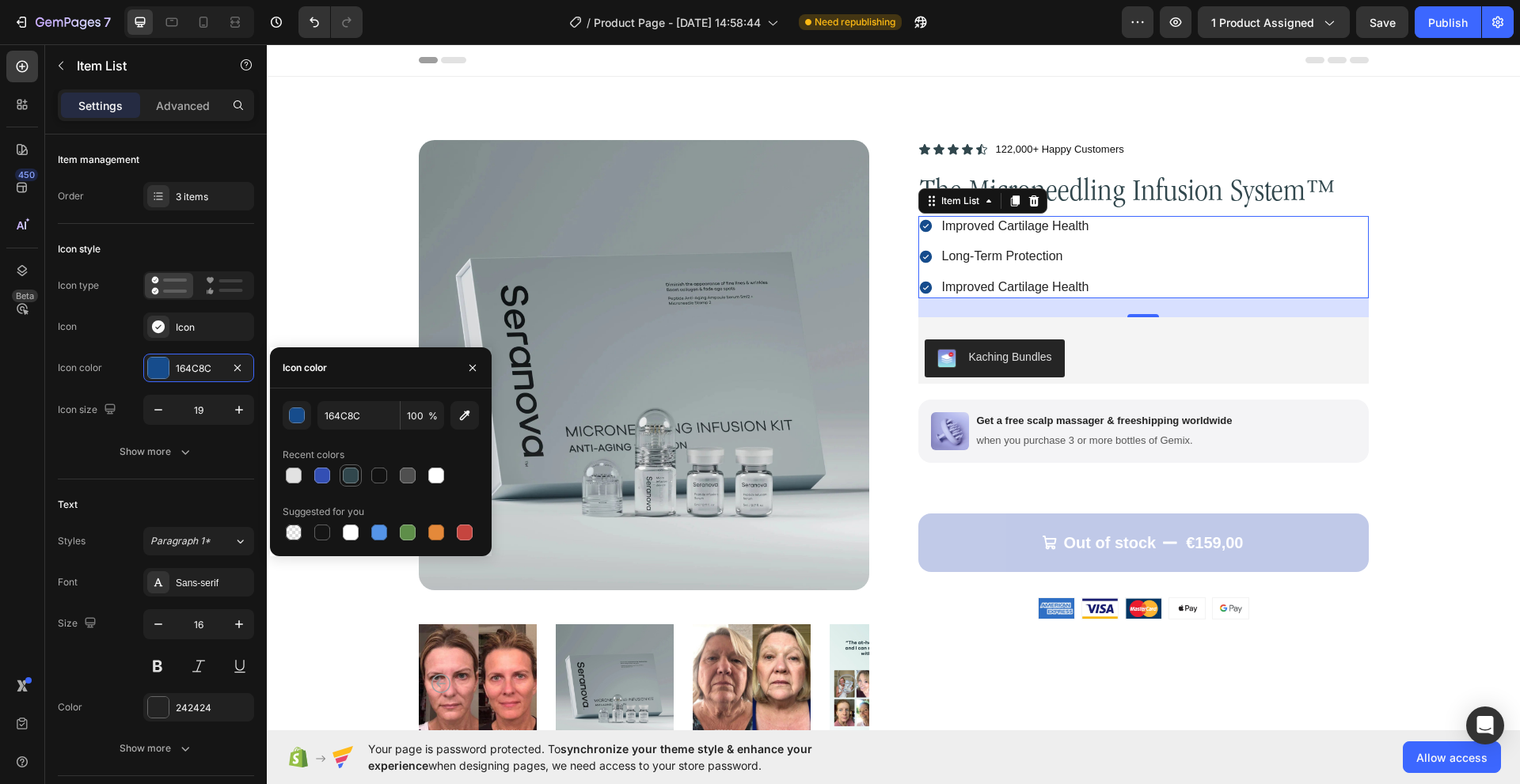
click at [350, 482] on div at bounding box center [351, 475] width 16 height 16
type input "31474D"
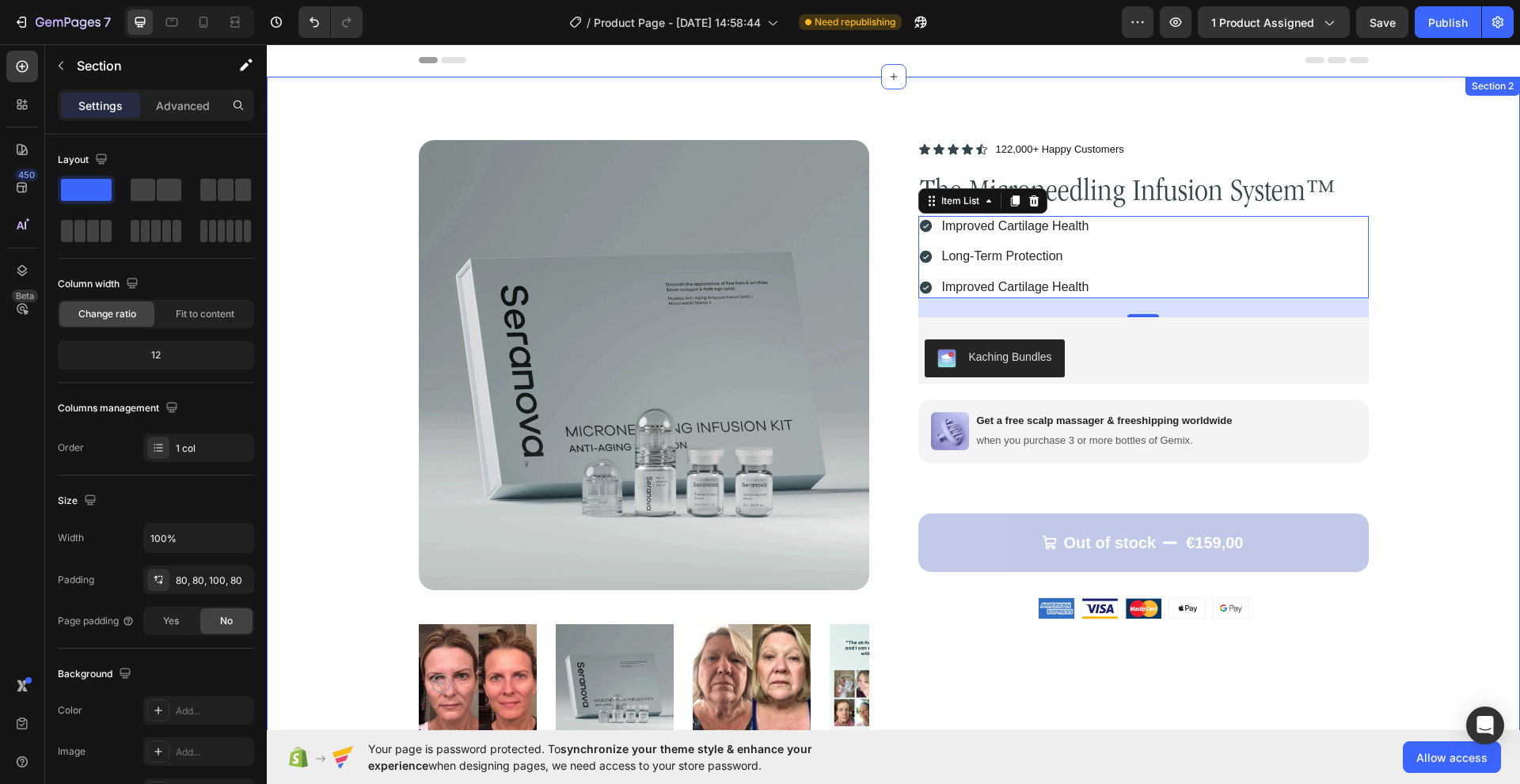
click at [368, 300] on div "Product Images Icon Icon Icon Icon Icon Icon List 122,000+ Happy Customers Text…" at bounding box center [893, 445] width 1126 height 611
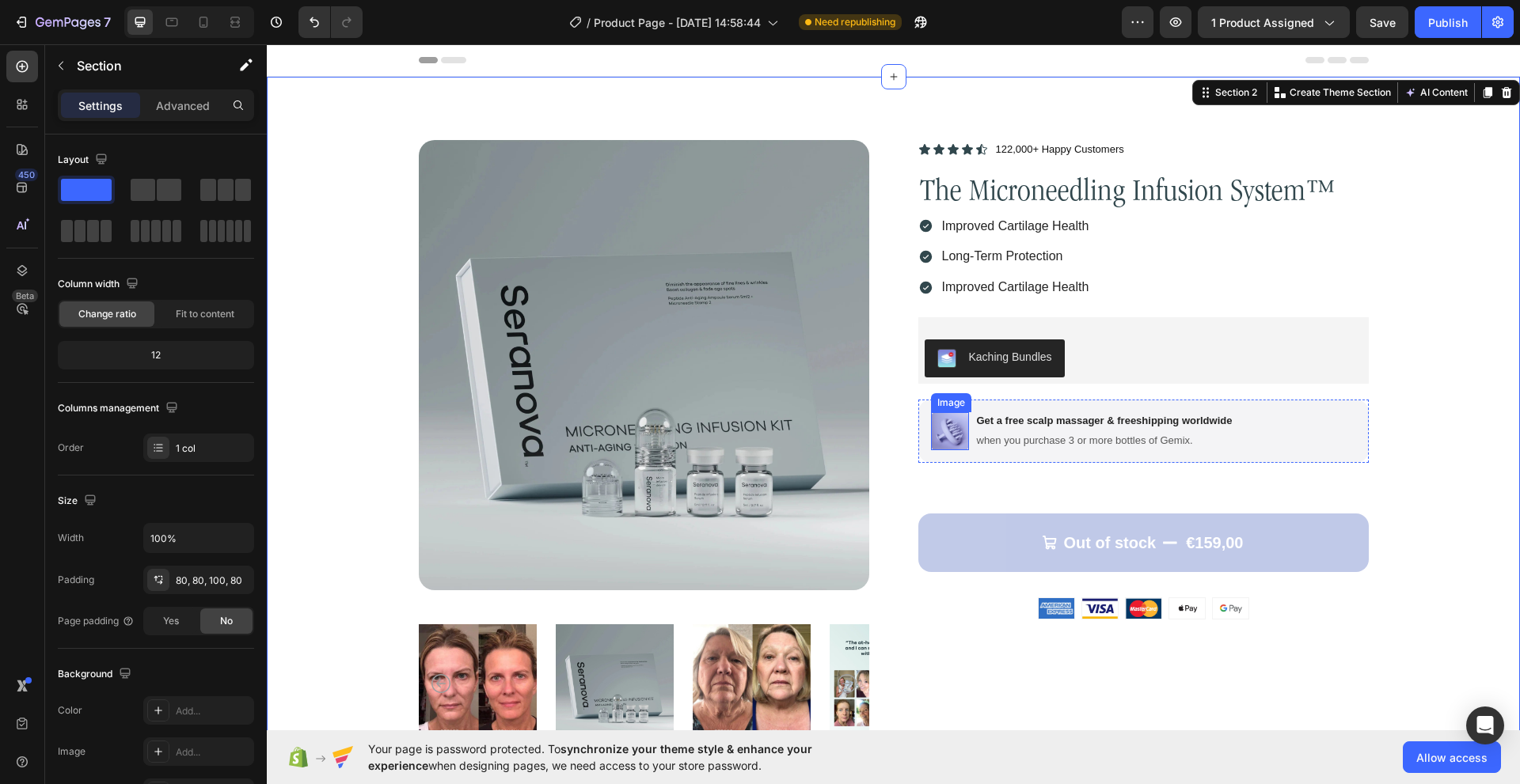
click at [934, 440] on img at bounding box center [950, 430] width 38 height 38
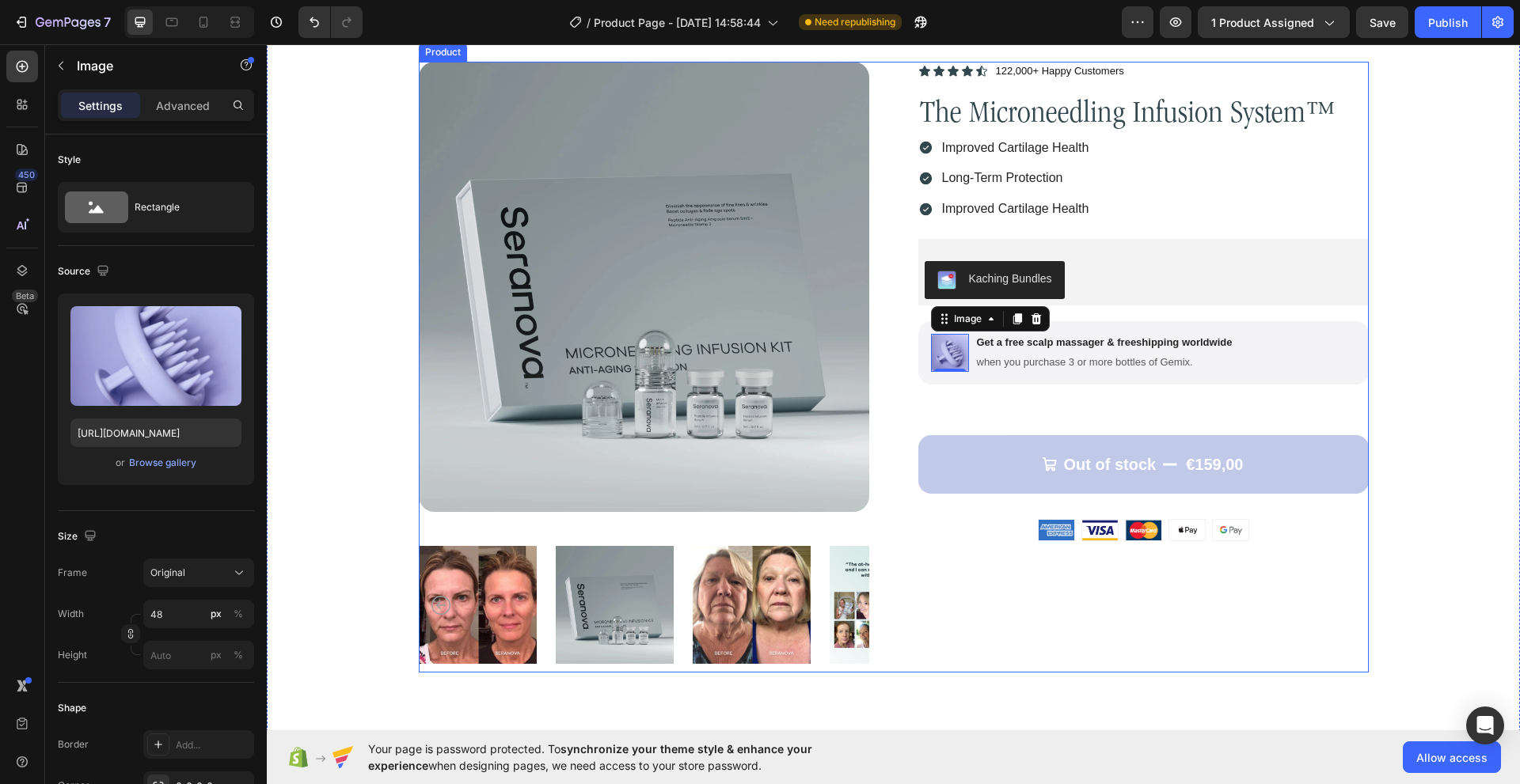
scroll to position [79, 0]
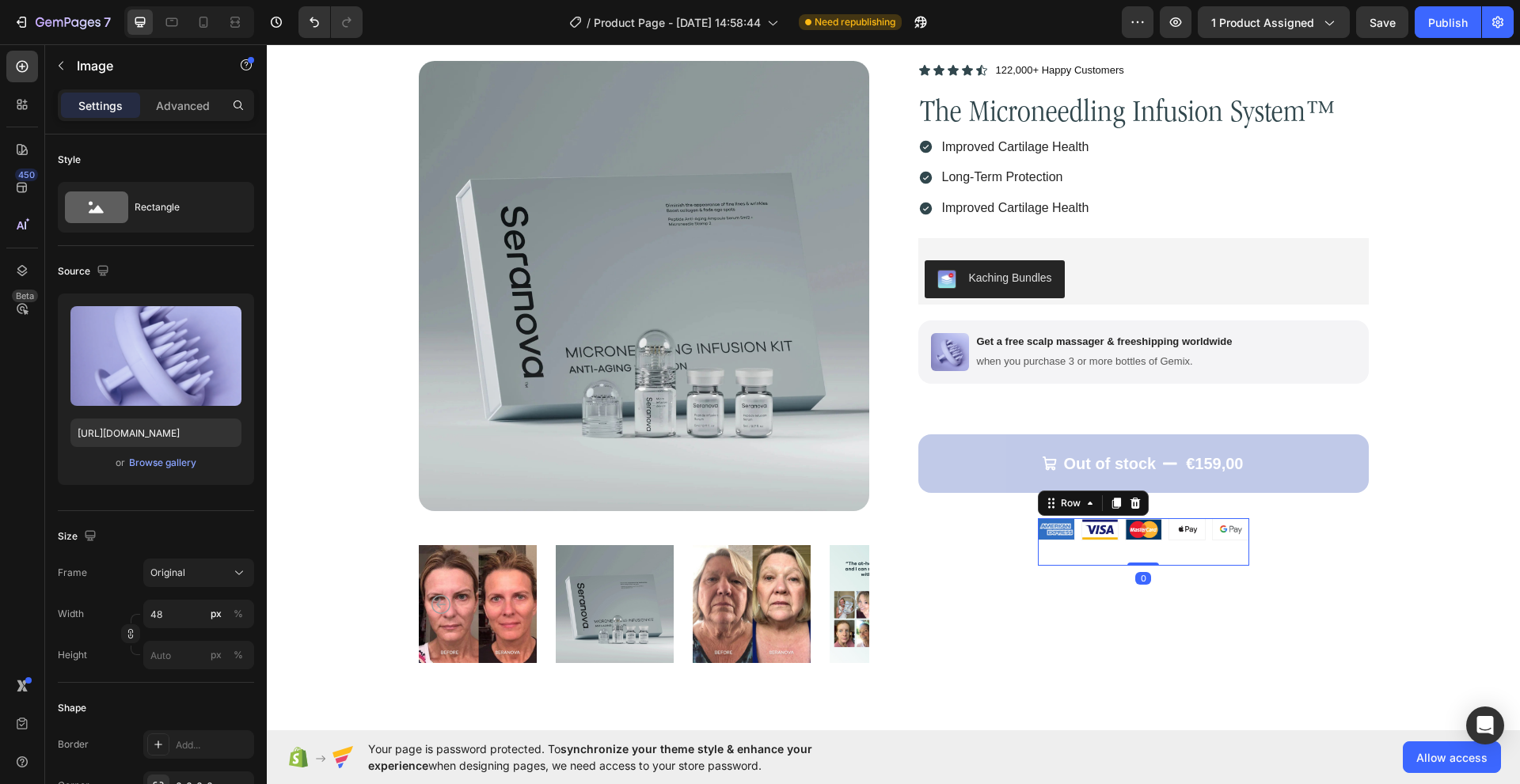
click at [1089, 553] on div "Image Image Image Image Image Row" at bounding box center [1143, 541] width 211 height 48
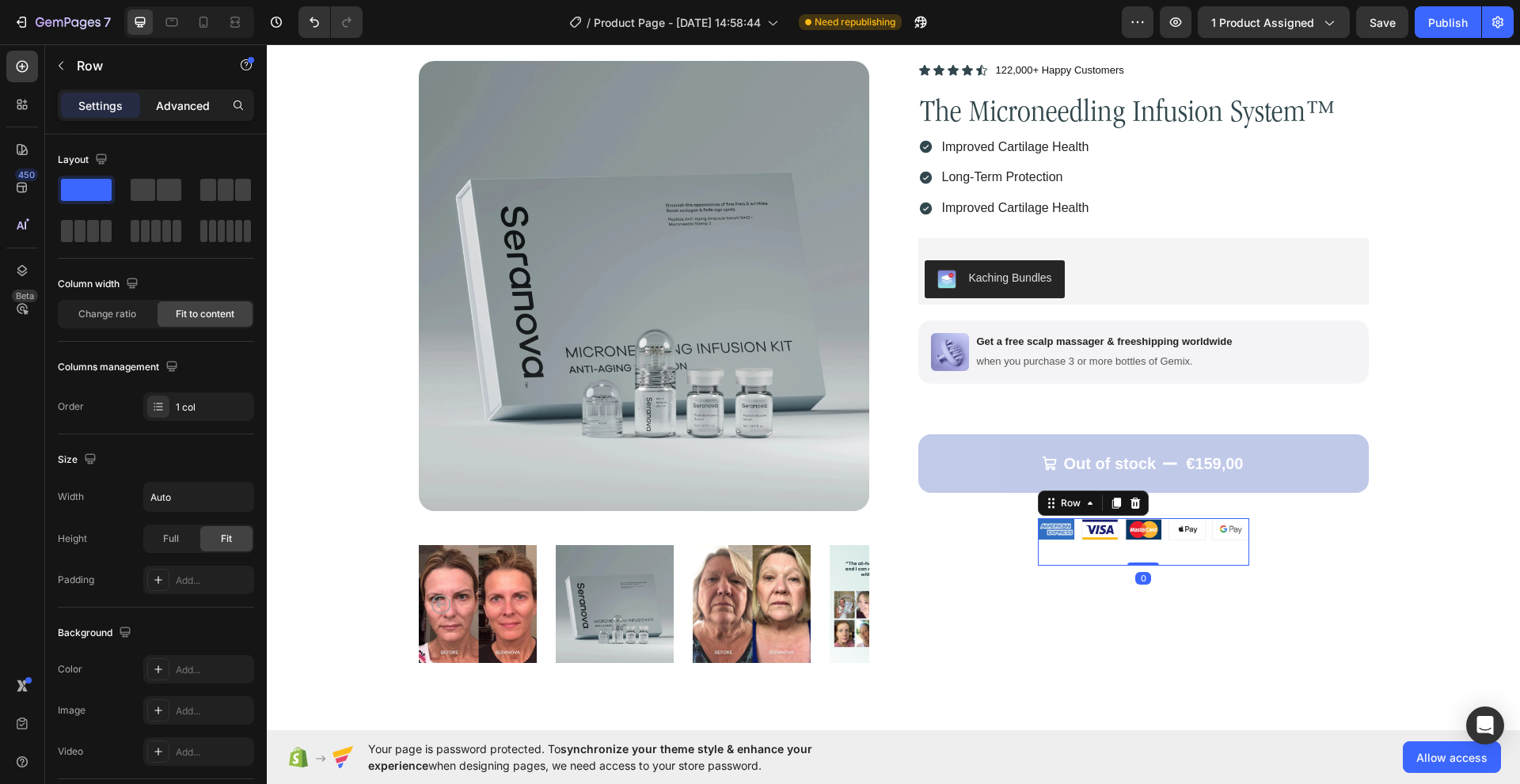
click at [180, 109] on p "Advanced" at bounding box center [182, 105] width 53 height 17
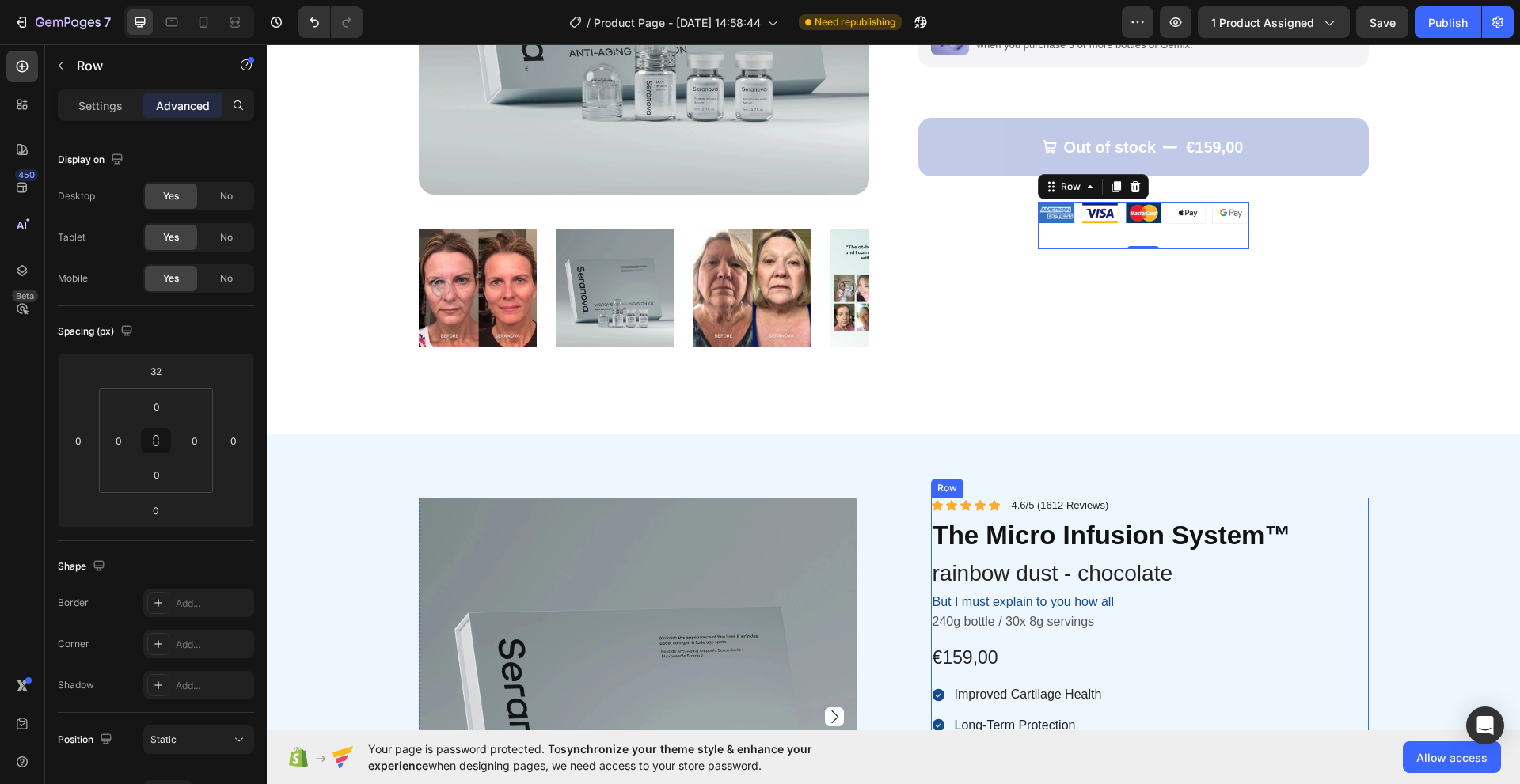
scroll to position [554, 0]
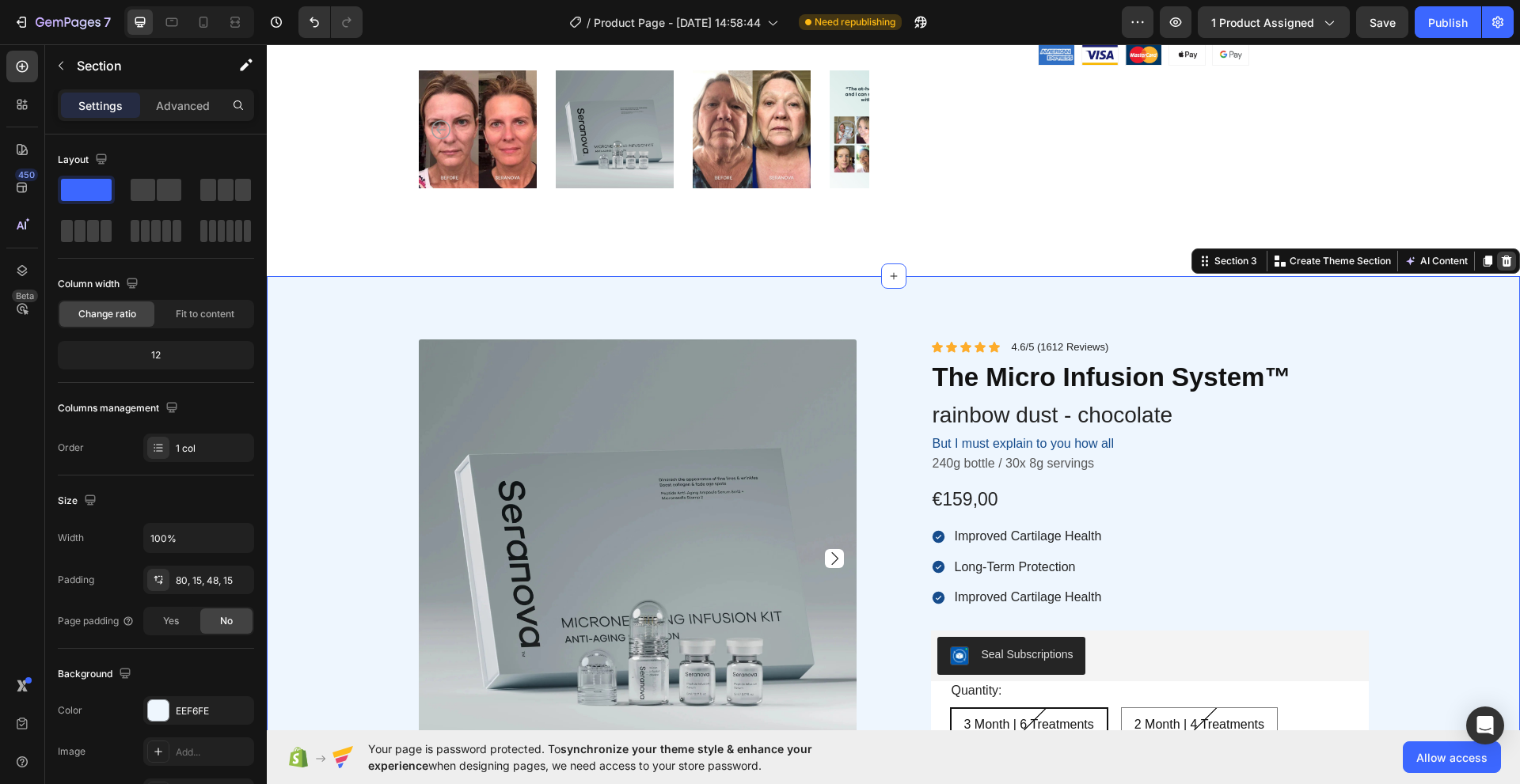
click at [1502, 256] on icon at bounding box center [1506, 260] width 11 height 11
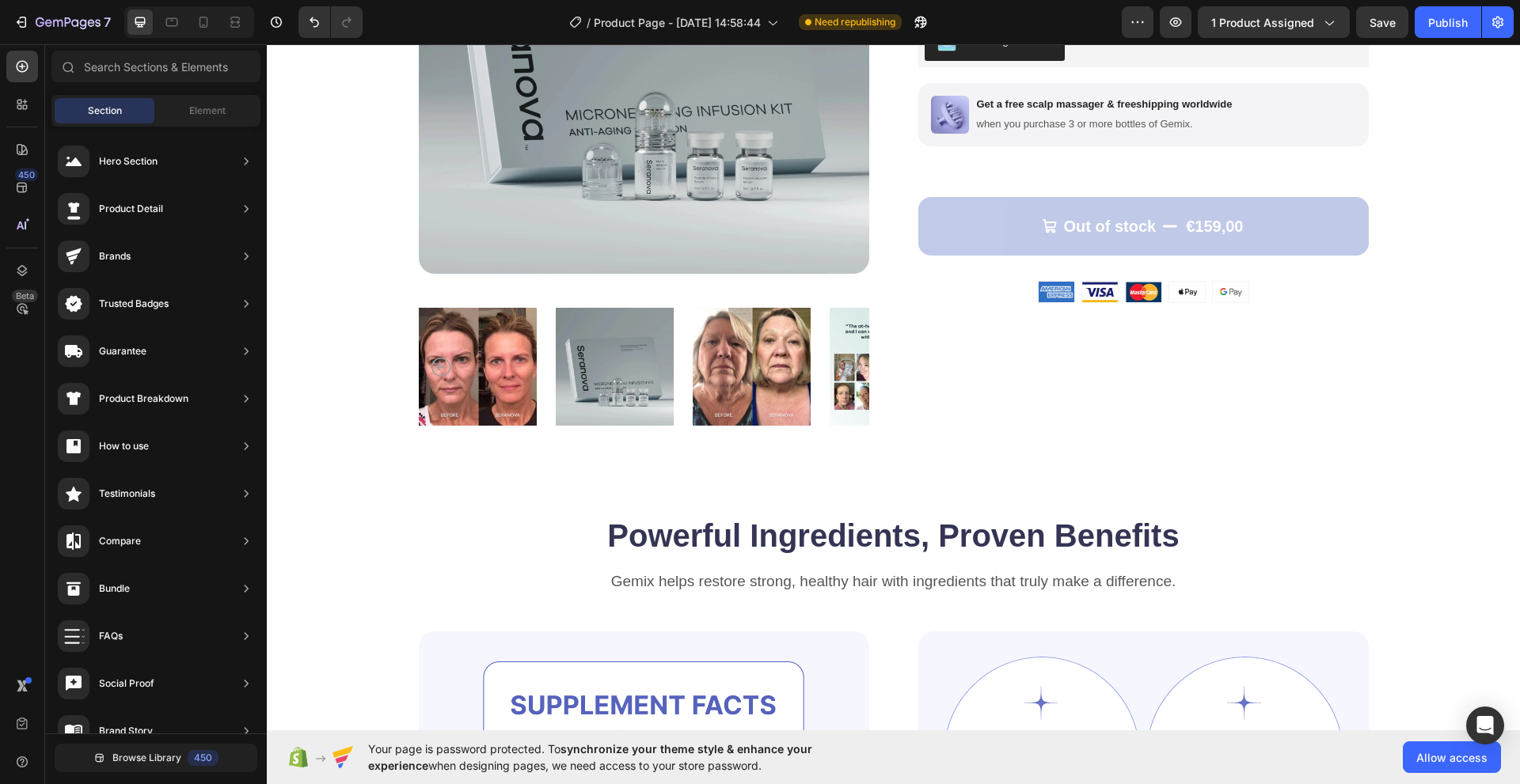
scroll to position [0, 0]
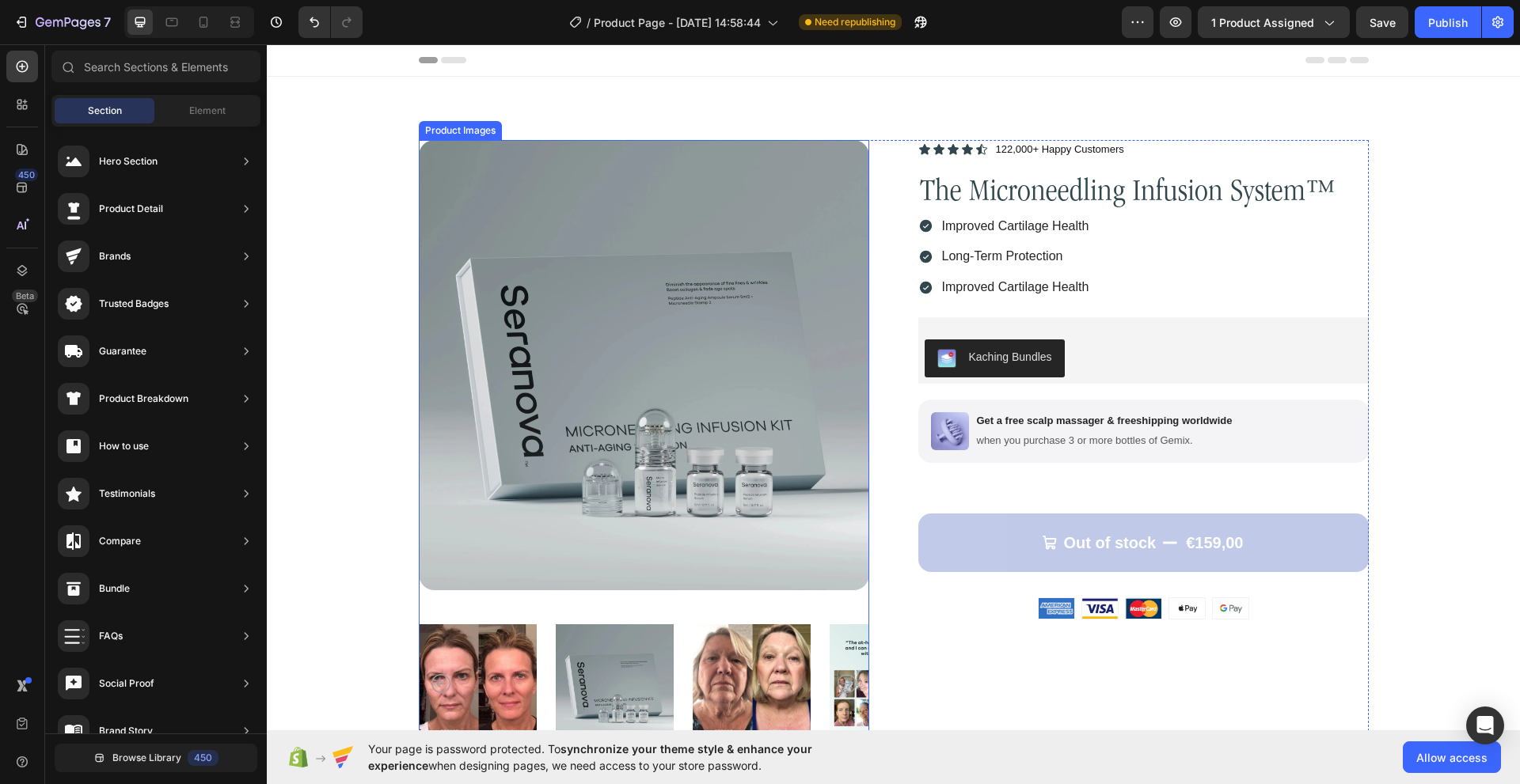
click at [485, 358] on img at bounding box center [643, 364] width 450 height 450
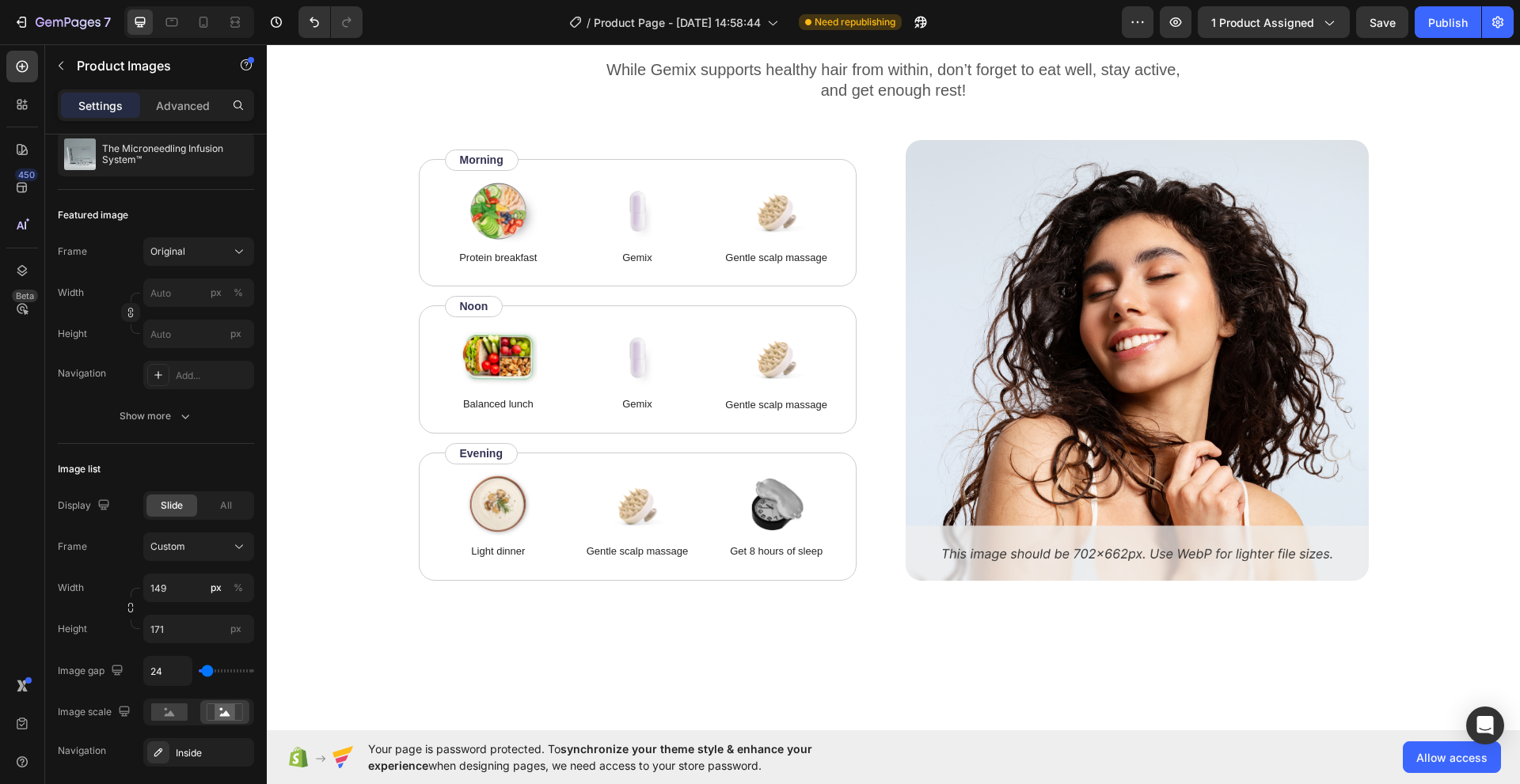
scroll to position [2453, 0]
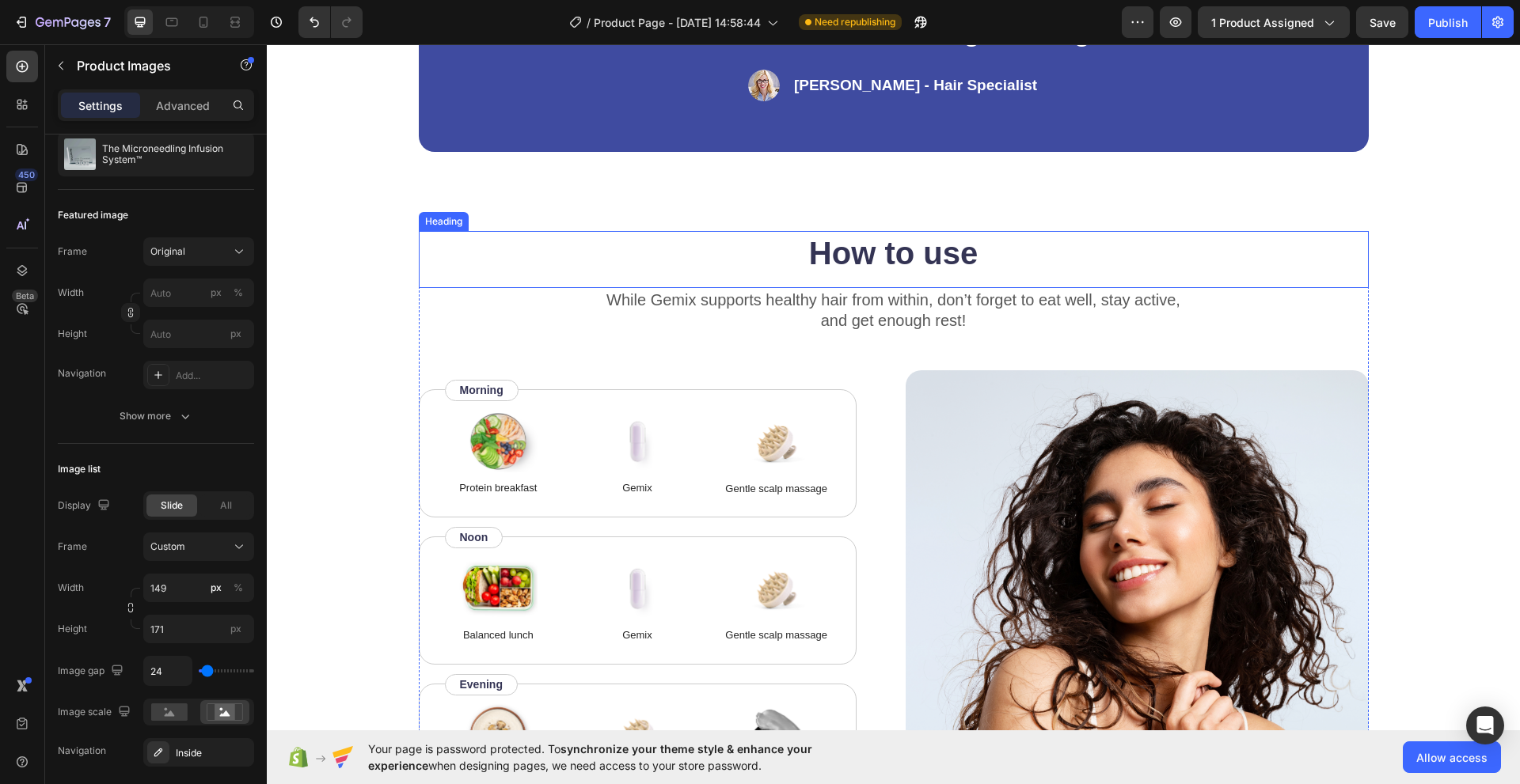
click at [799, 258] on h2 "How to use" at bounding box center [893, 254] width 950 height 45
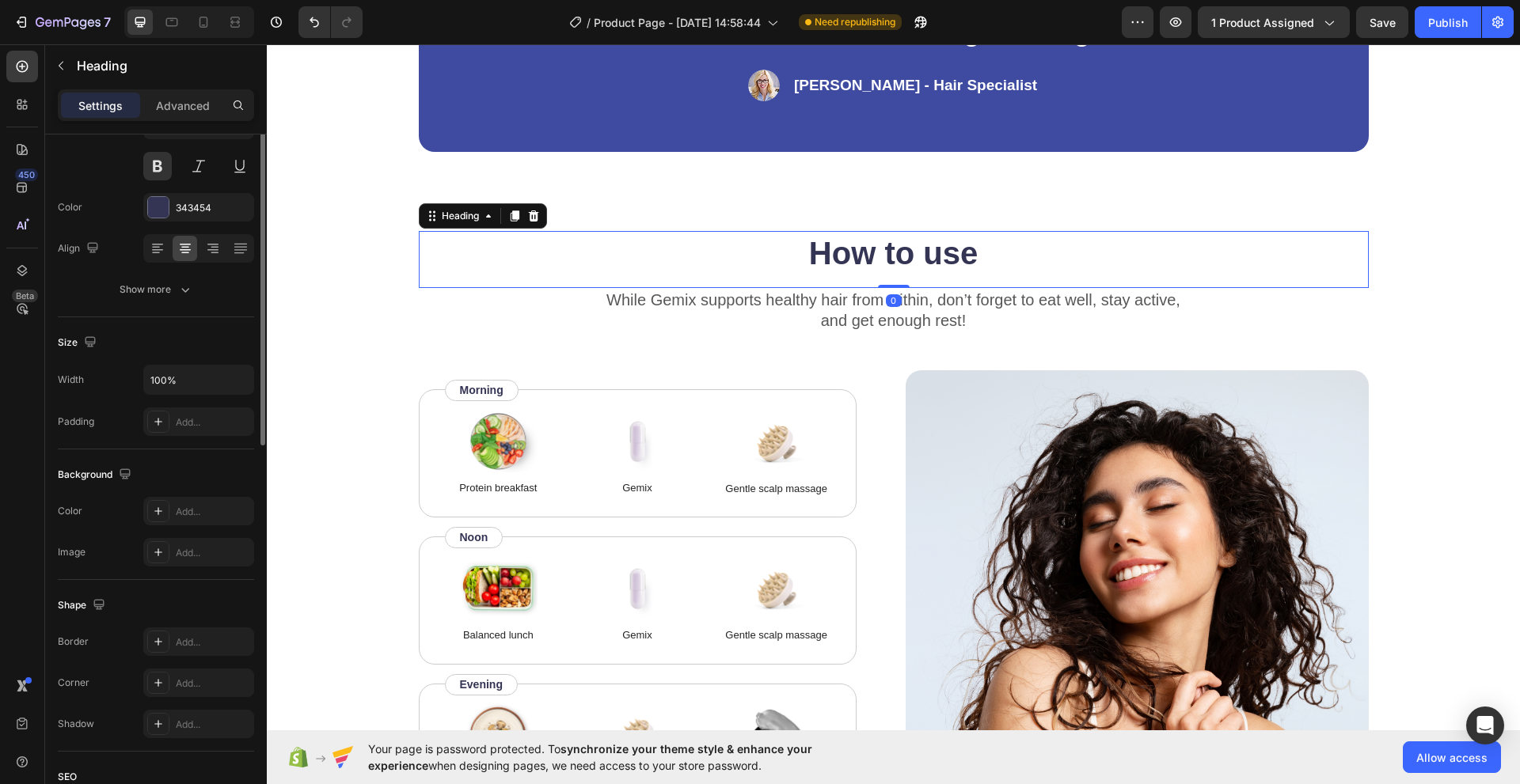
scroll to position [0, 0]
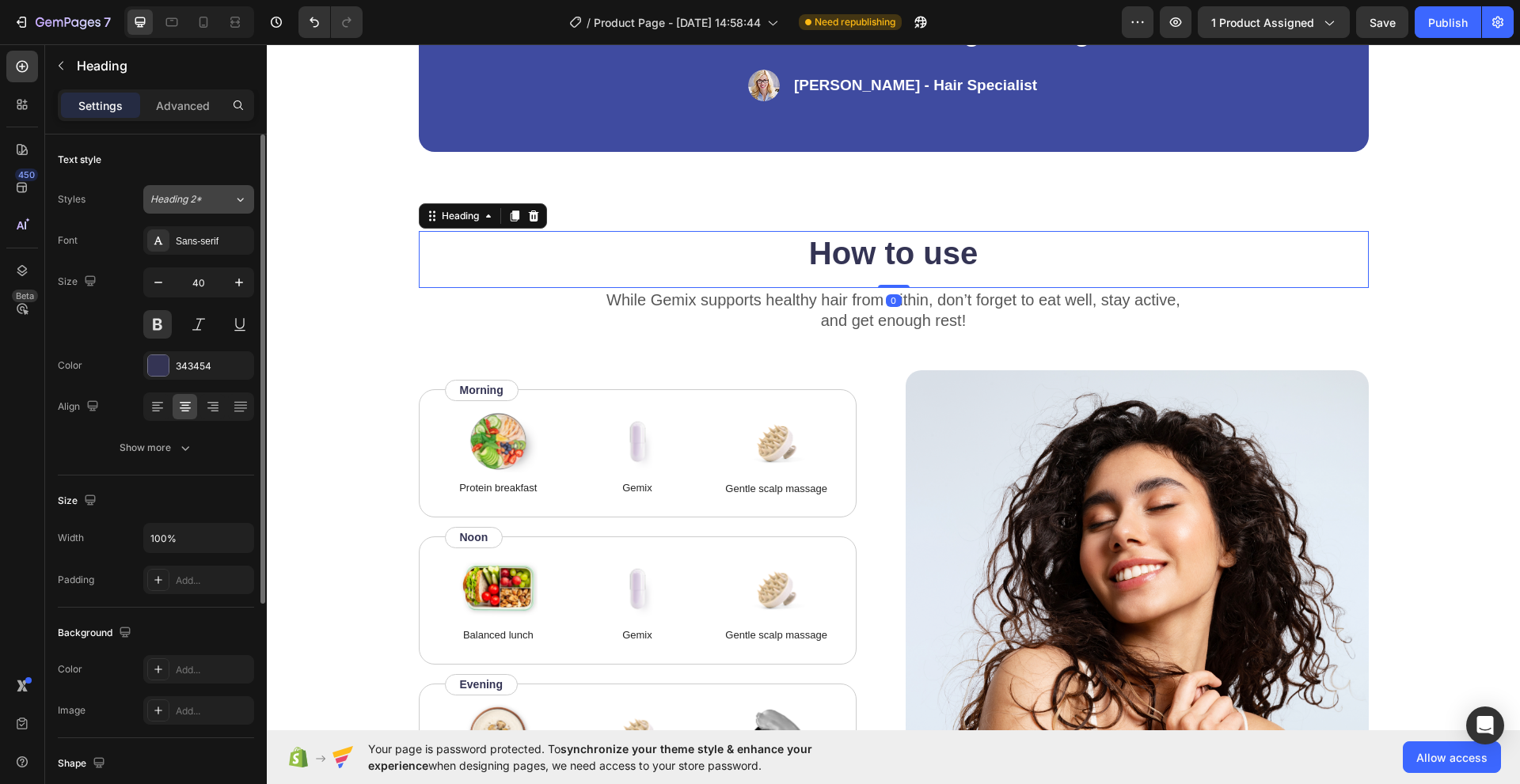
click at [180, 204] on span "Heading 2*" at bounding box center [176, 199] width 52 height 15
click at [126, 191] on div "Styles Heading 2*" at bounding box center [155, 199] width 196 height 28
click at [187, 247] on div "Sans-serif" at bounding box center [213, 241] width 75 height 15
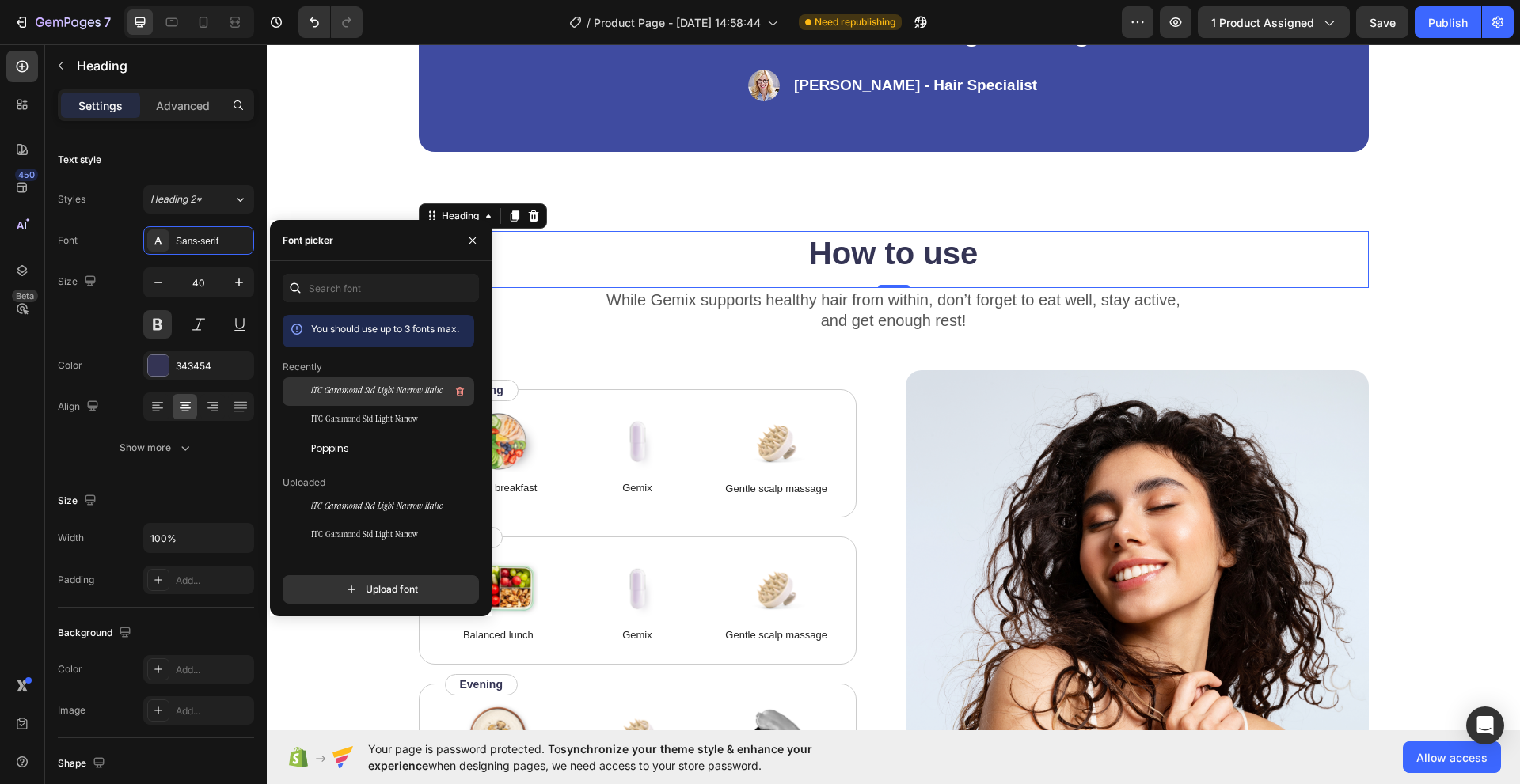
click at [331, 394] on span "ITC Garamond Std Light Narrow Italic" at bounding box center [376, 392] width 131 height 15
click at [335, 411] on div "ITC Garamond Std Light Narrow" at bounding box center [391, 421] width 160 height 19
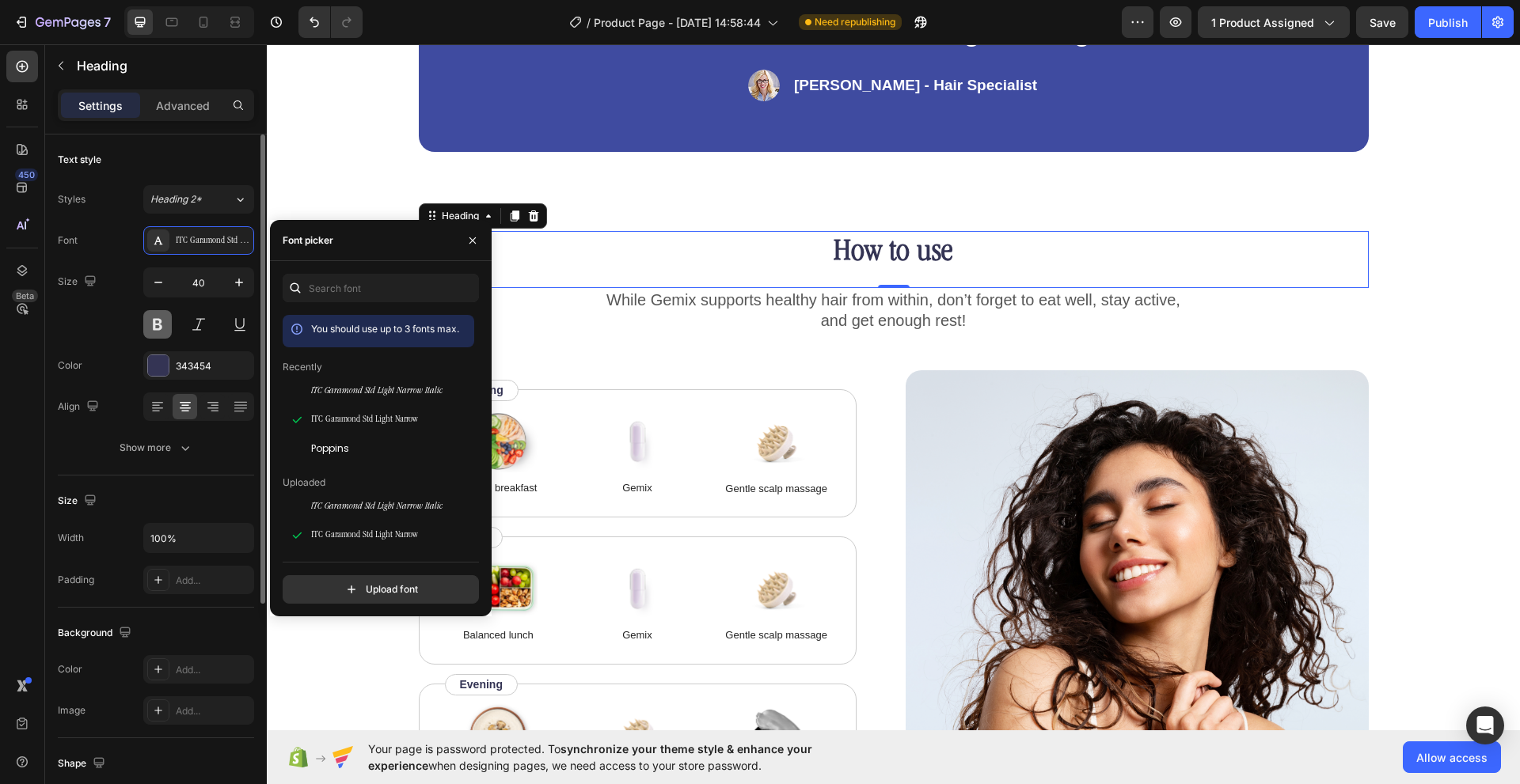
click at [157, 314] on button at bounding box center [156, 324] width 28 height 28
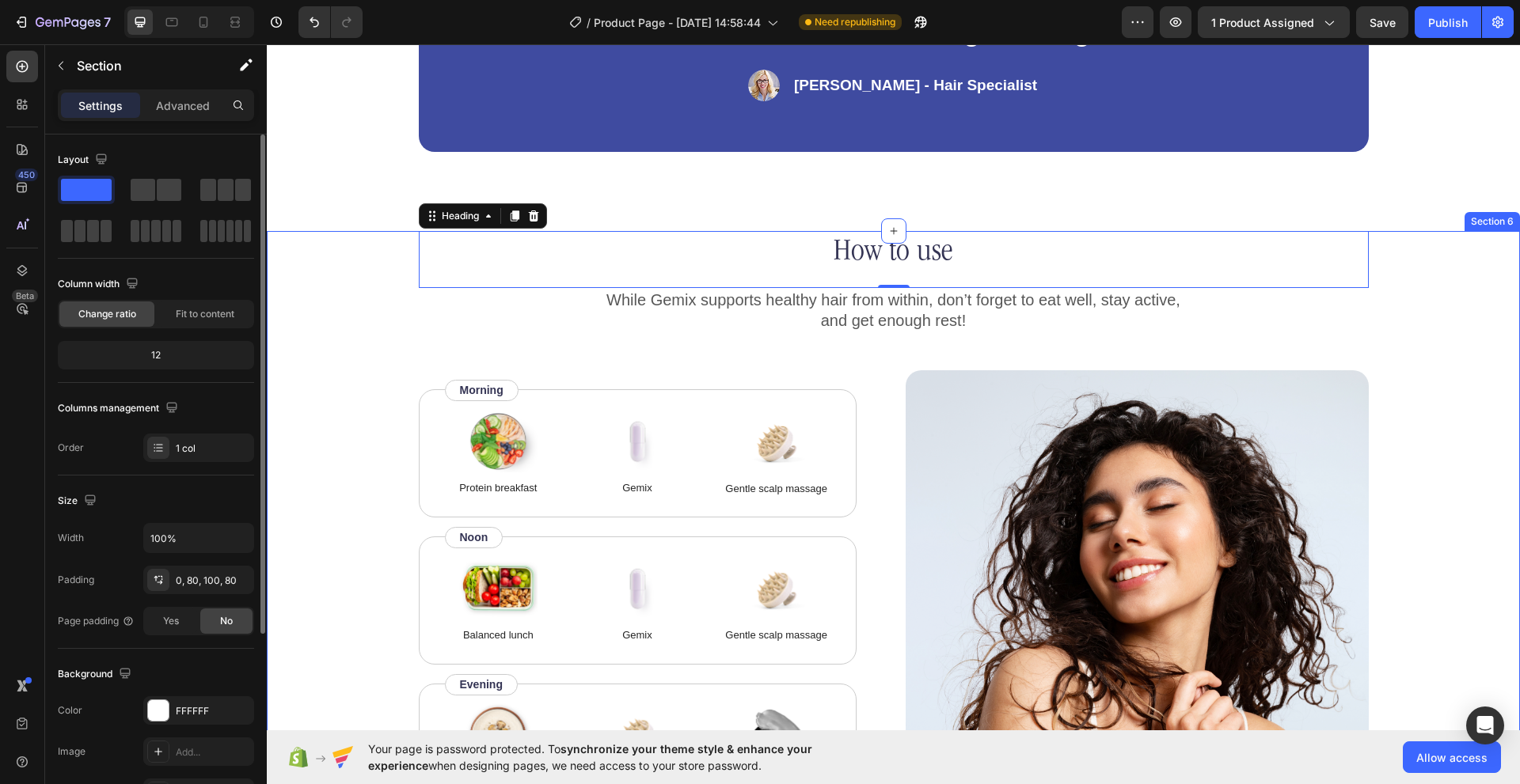
click at [363, 268] on div "How to use Heading 0 While Gemix supports healthy hair from within, don’t forge…" at bounding box center [893, 521] width 1126 height 580
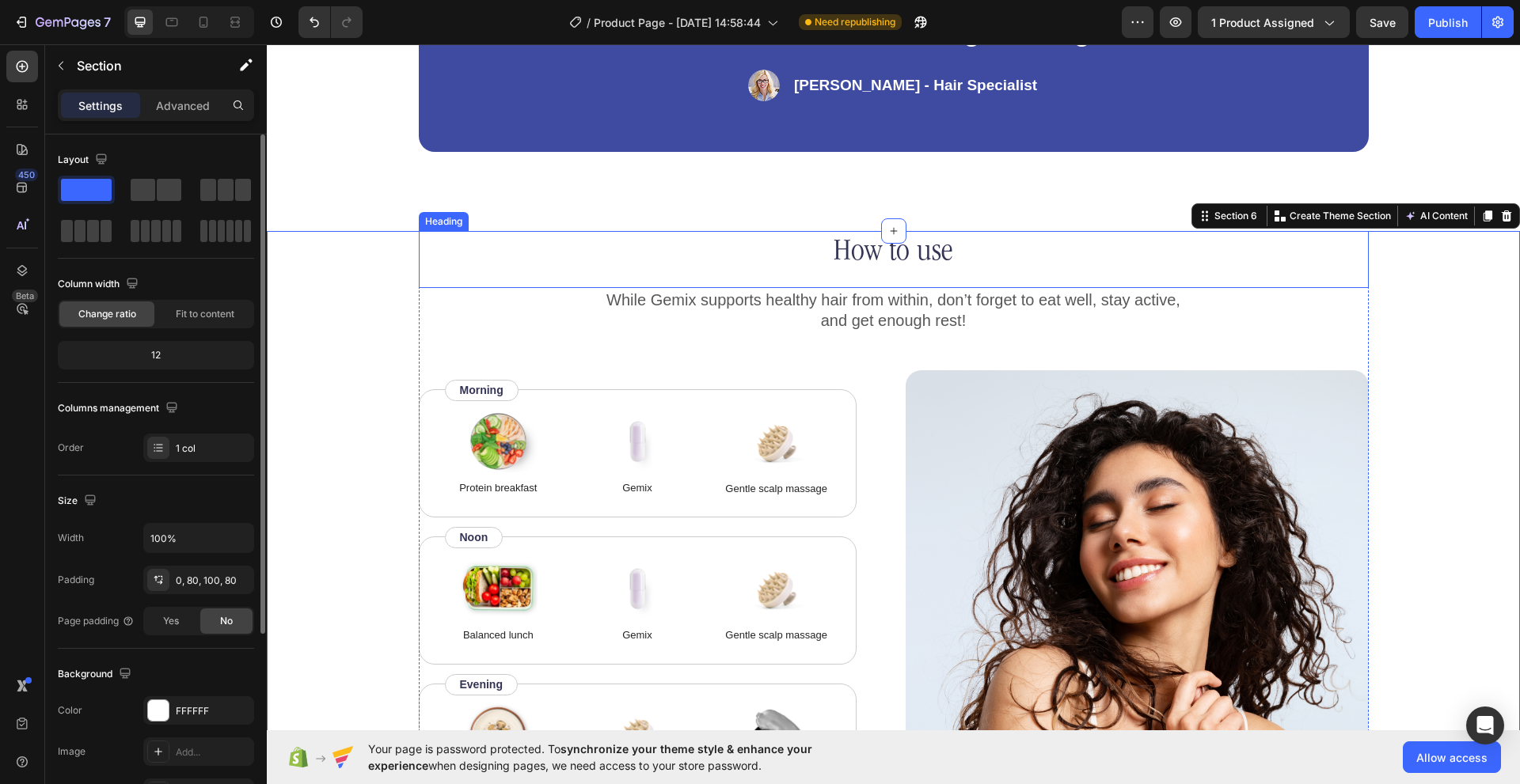
click at [862, 248] on h2 "How to use" at bounding box center [893, 254] width 950 height 45
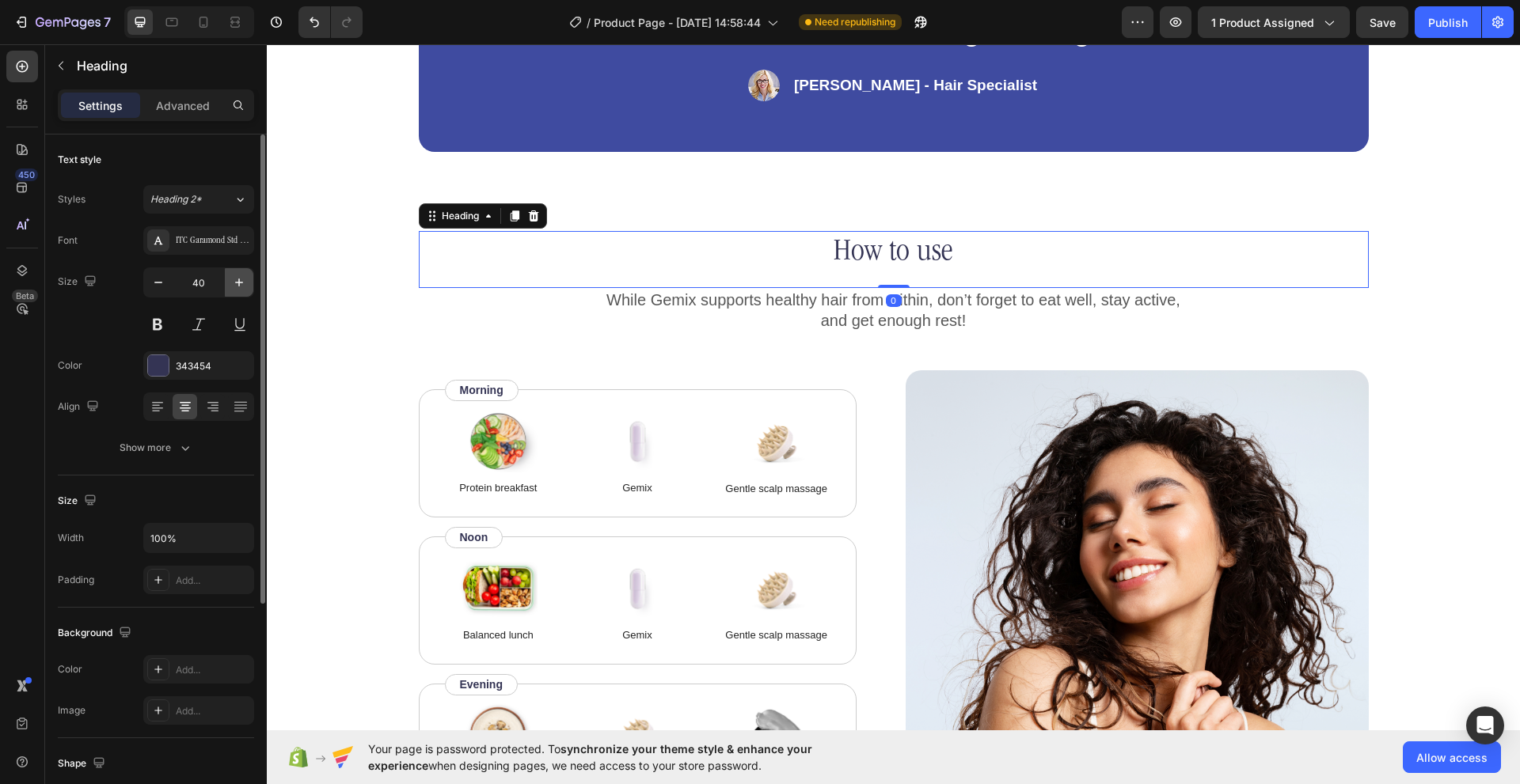
click at [241, 285] on icon "button" at bounding box center [239, 283] width 16 height 16
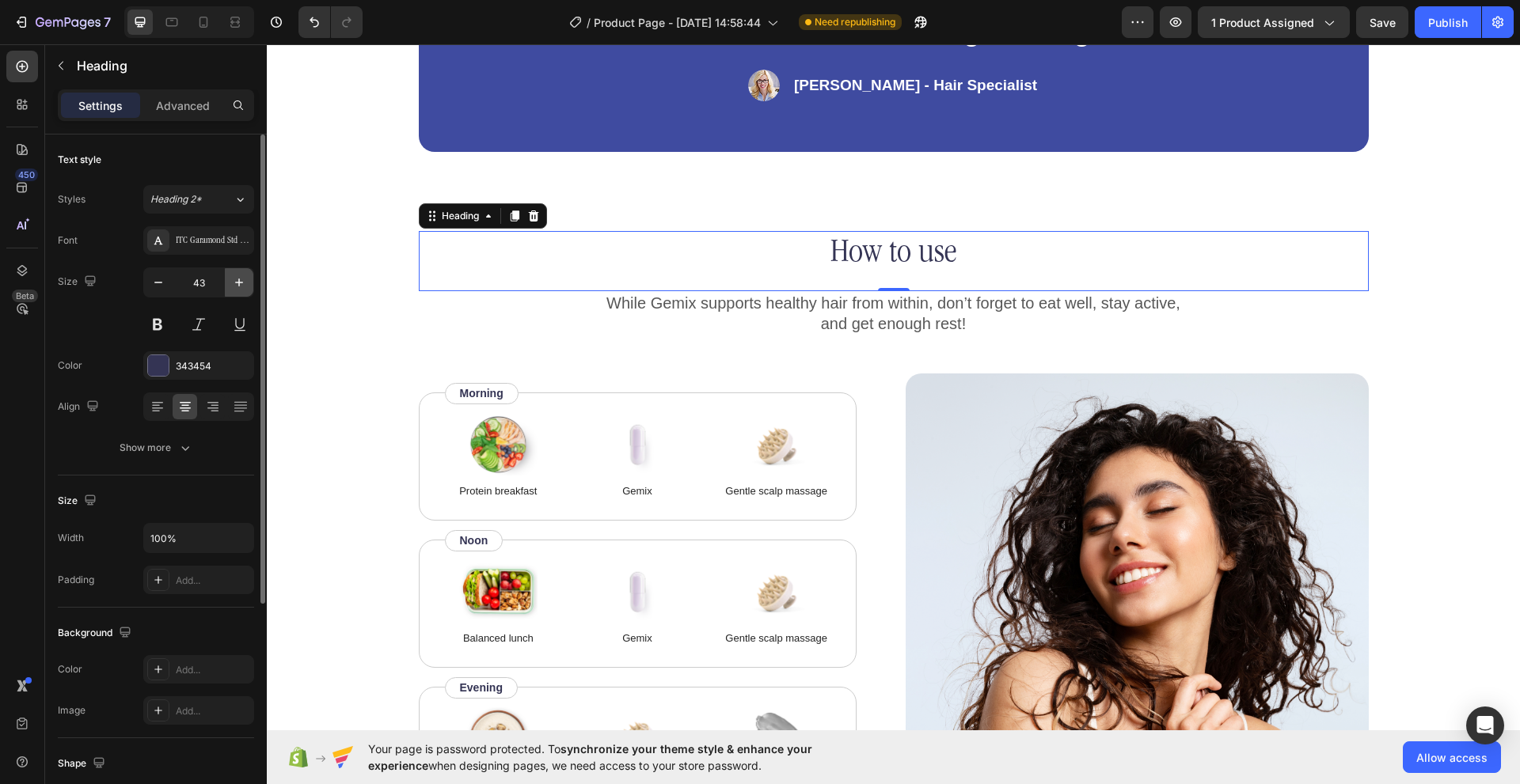
click at [241, 285] on icon "button" at bounding box center [239, 283] width 16 height 16
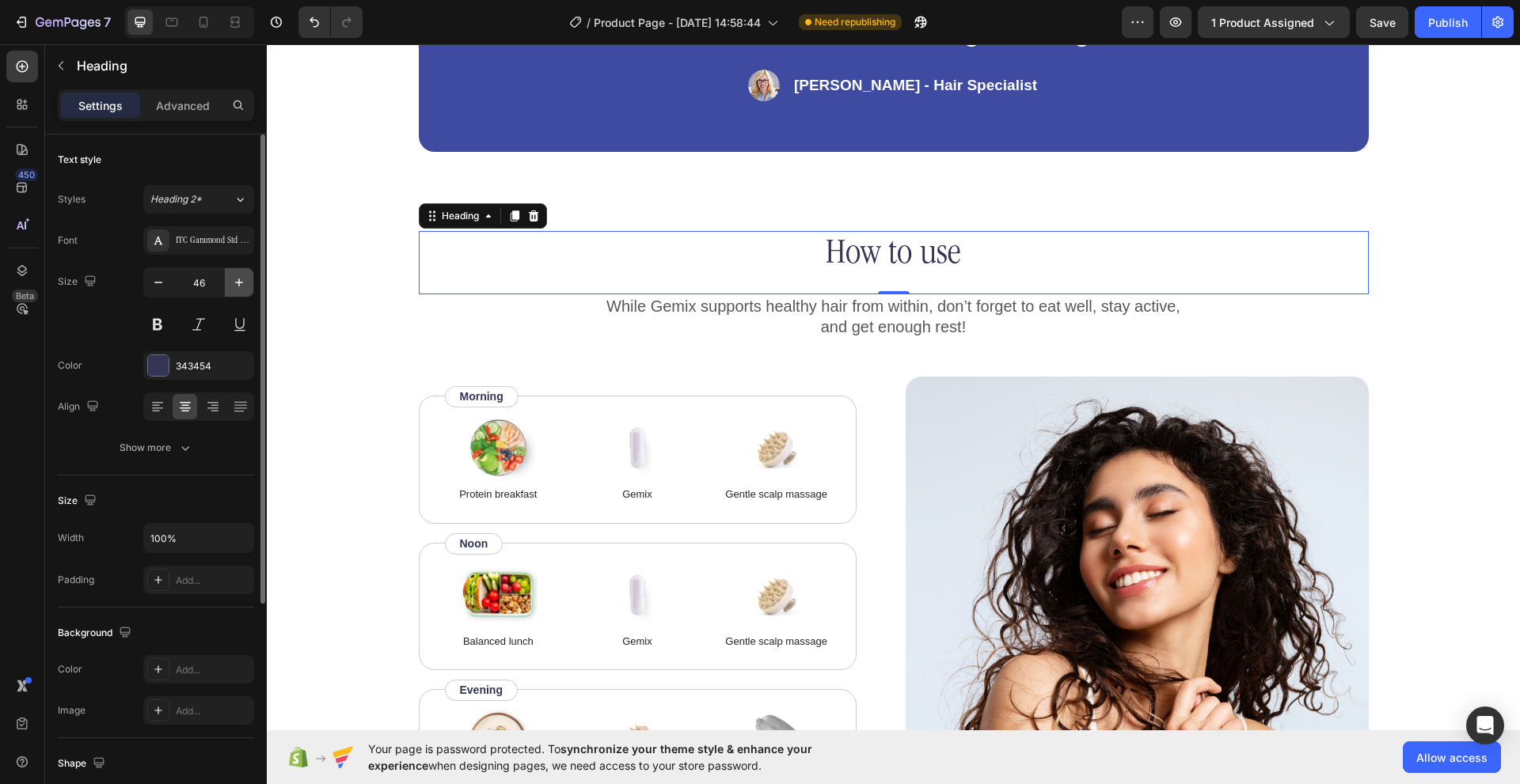
click at [241, 285] on icon "button" at bounding box center [239, 283] width 16 height 16
type input "47"
click at [884, 285] on div "How to use Heading 0" at bounding box center [893, 263] width 950 height 64
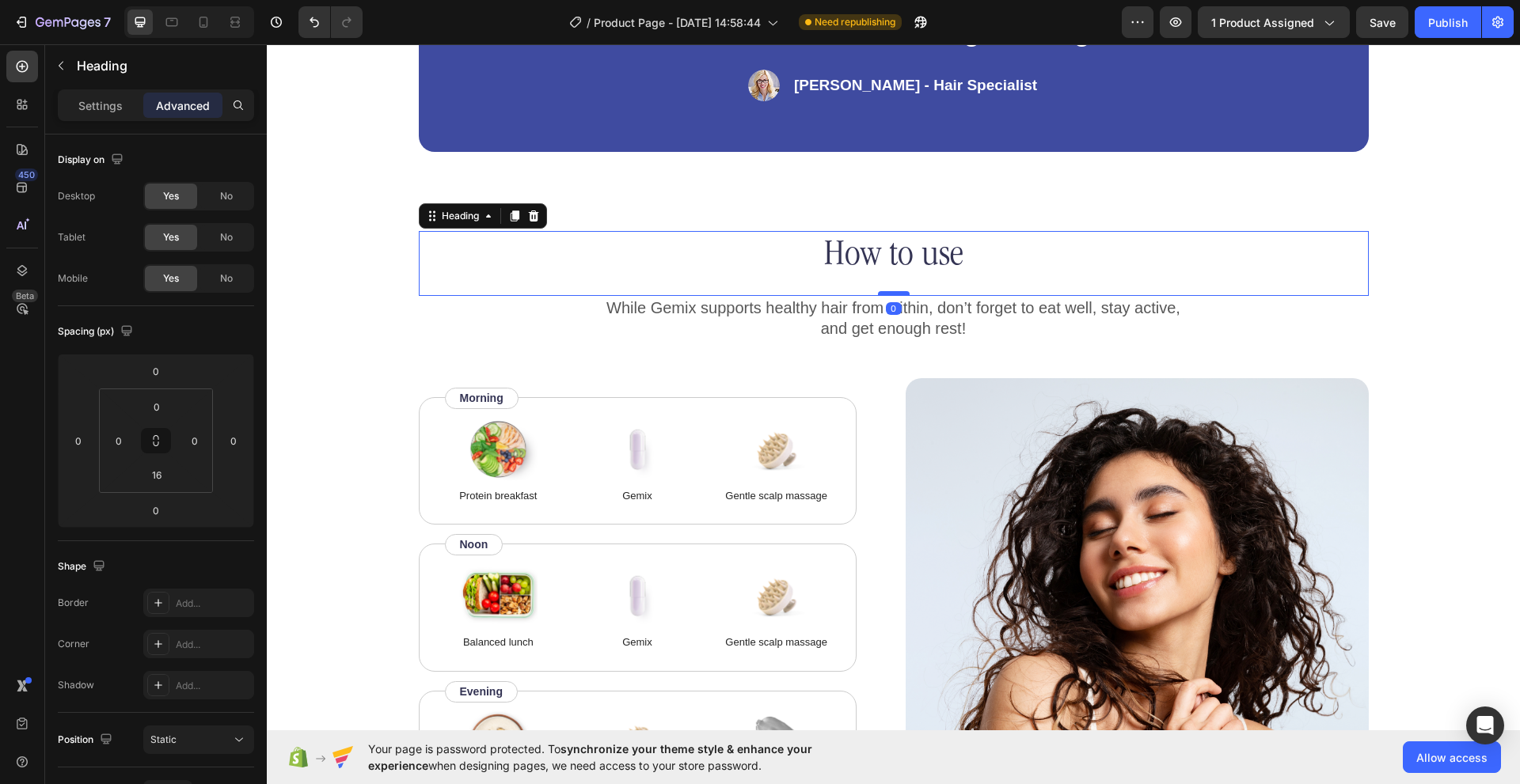
click at [882, 291] on div at bounding box center [893, 293] width 32 height 5
click at [164, 477] on input "16" at bounding box center [156, 474] width 32 height 23
click at [174, 478] on div "16" at bounding box center [156, 475] width 40 height 25
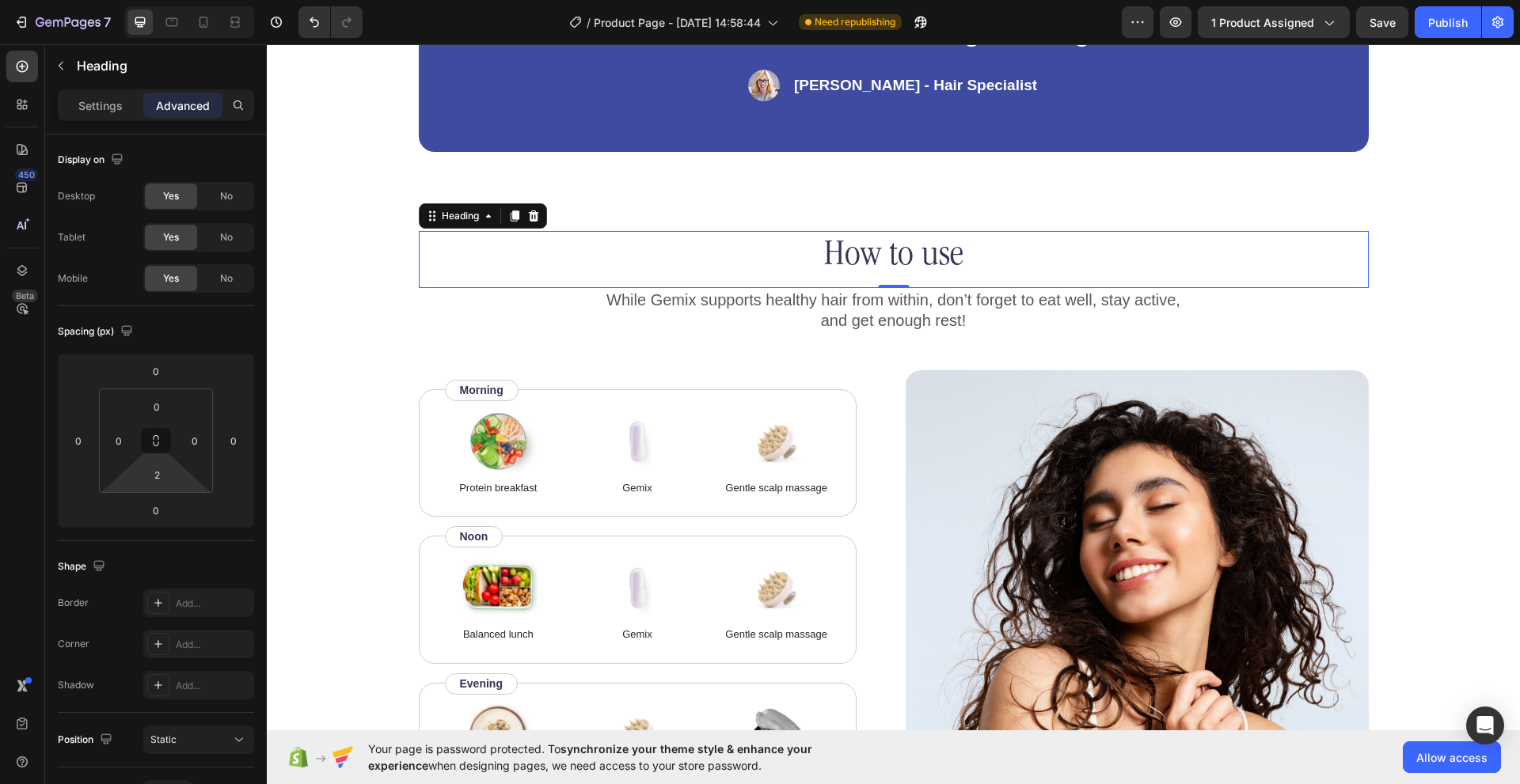
type input "0"
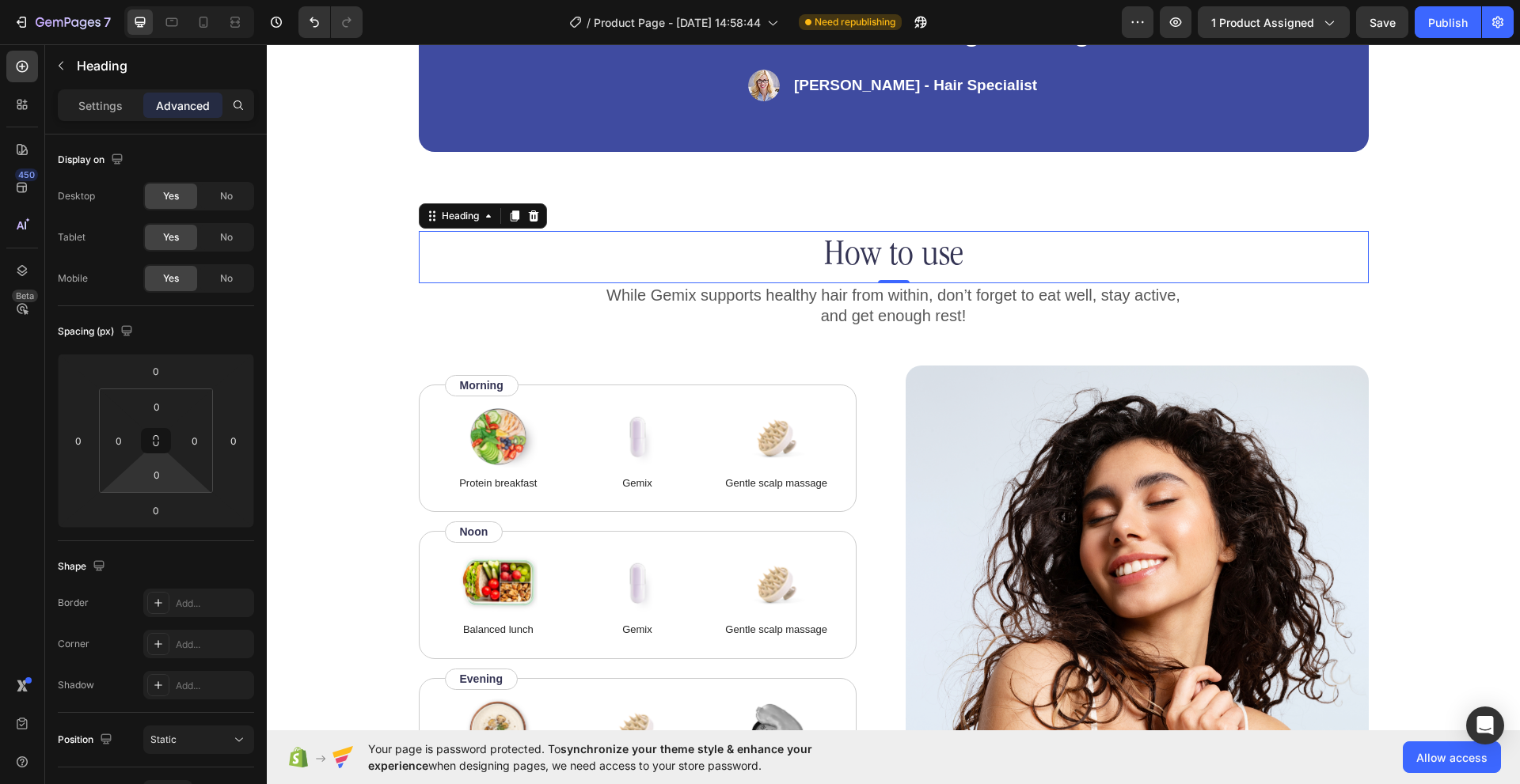
drag, startPoint x: 181, startPoint y: 480, endPoint x: 181, endPoint y: 488, distance: 8.0
click at [181, 0] on html "7 / Product Page - Aug 26, 14:58:44 Need republishing Preview 1 product assigne…" at bounding box center [760, 0] width 1520 height 0
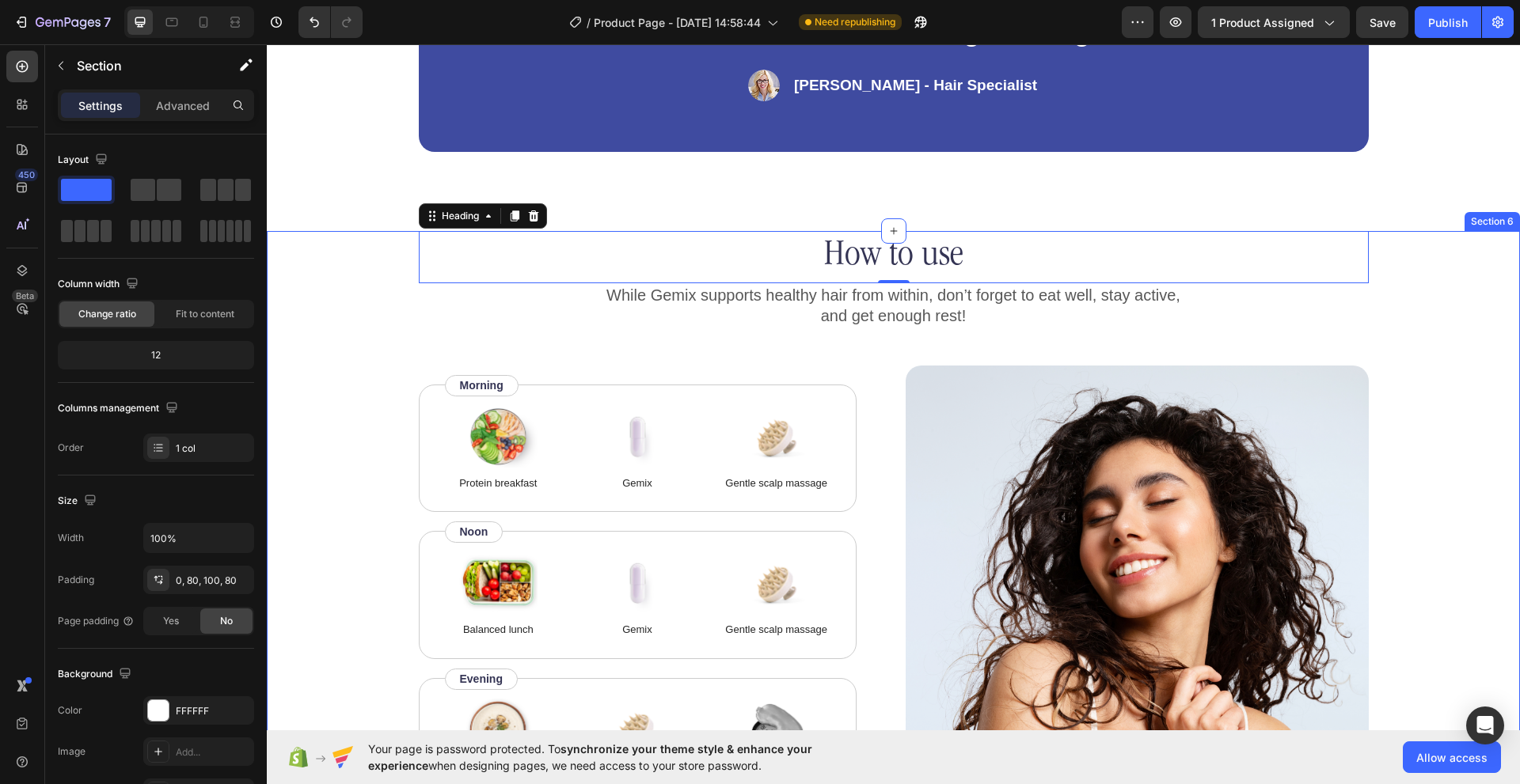
click at [309, 411] on div "How to use Heading 0 While Gemix supports healthy hair from within, don’t forge…" at bounding box center [892, 558] width 1253 height 654
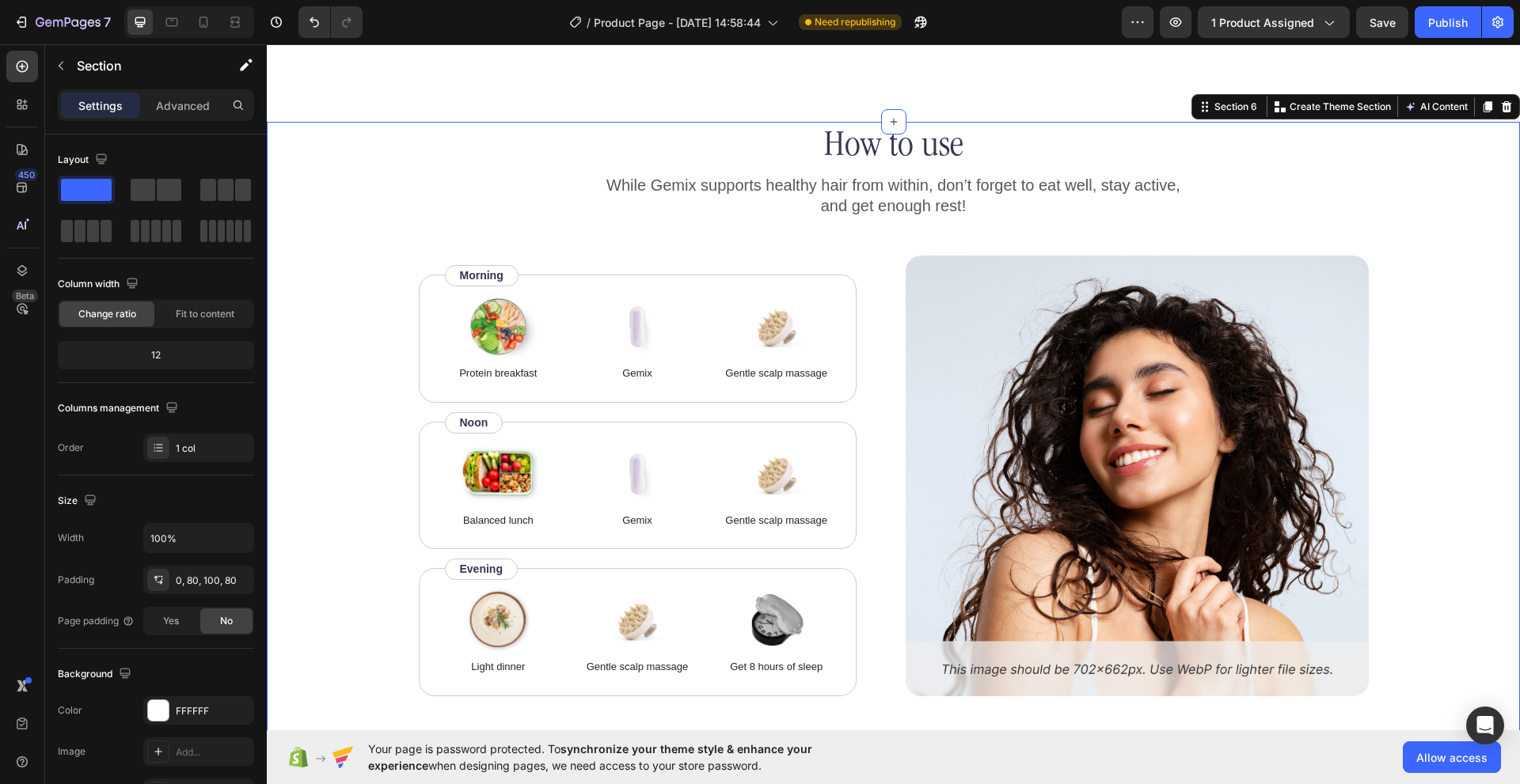
scroll to position [2295, 0]
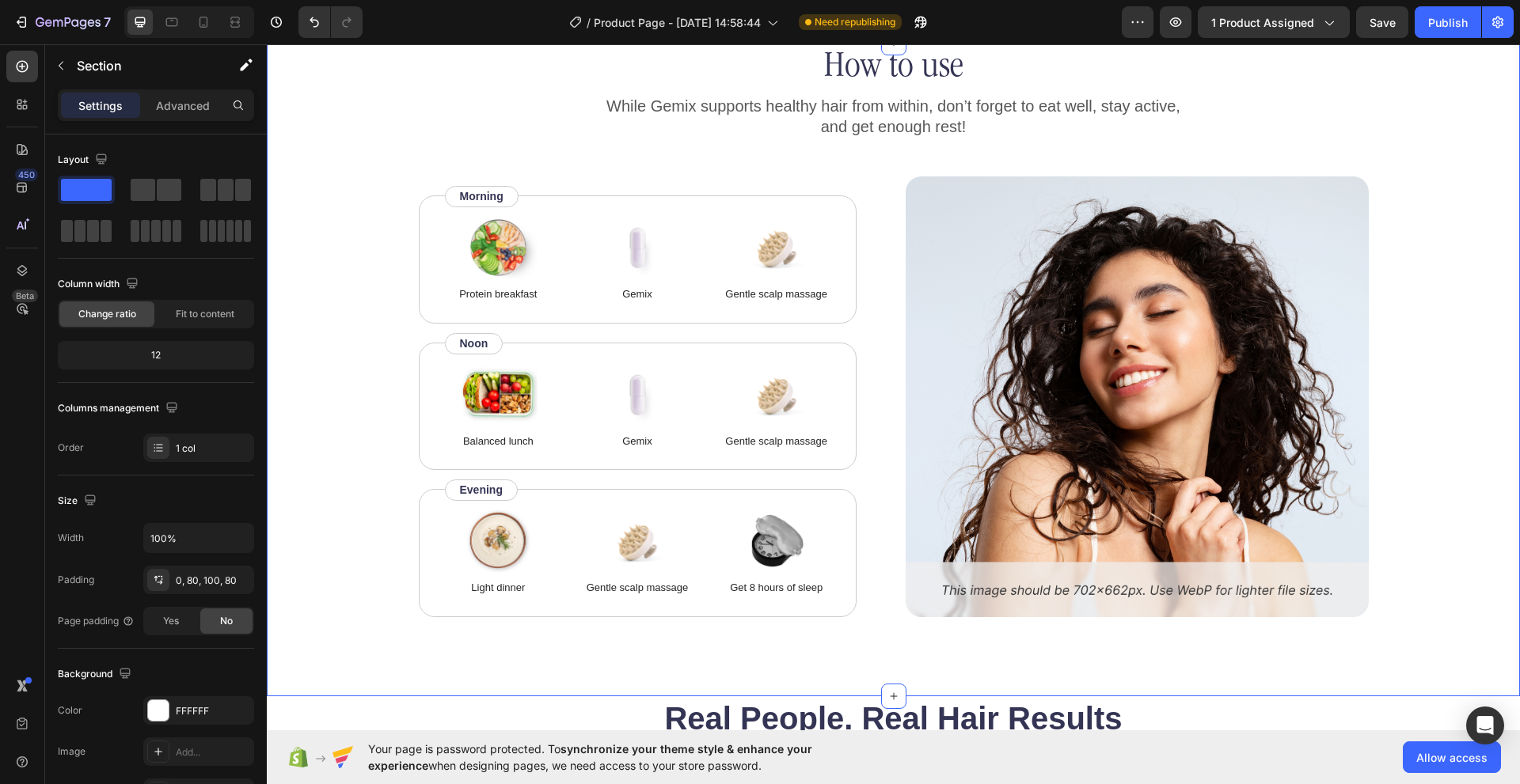
click at [362, 339] on div "How to use Heading While Gemix supports healthy hair from within, don’t forget …" at bounding box center [893, 329] width 1126 height 574
click at [1023, 581] on img at bounding box center [1137, 397] width 463 height 441
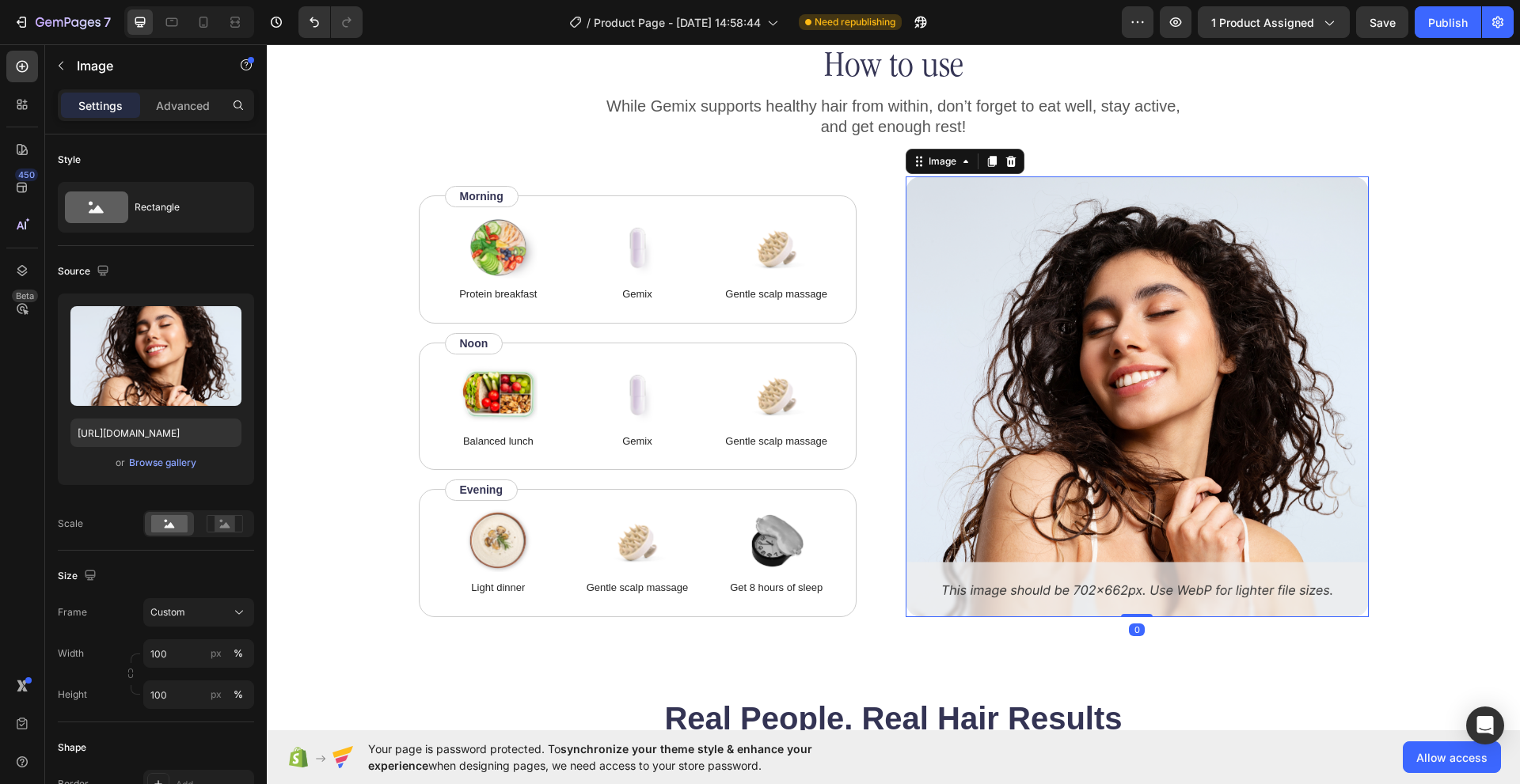
click at [1023, 581] on img at bounding box center [1137, 397] width 463 height 441
click at [377, 484] on div "How to use Heading While Gemix supports healthy hair from within, don’t forget …" at bounding box center [893, 329] width 1126 height 574
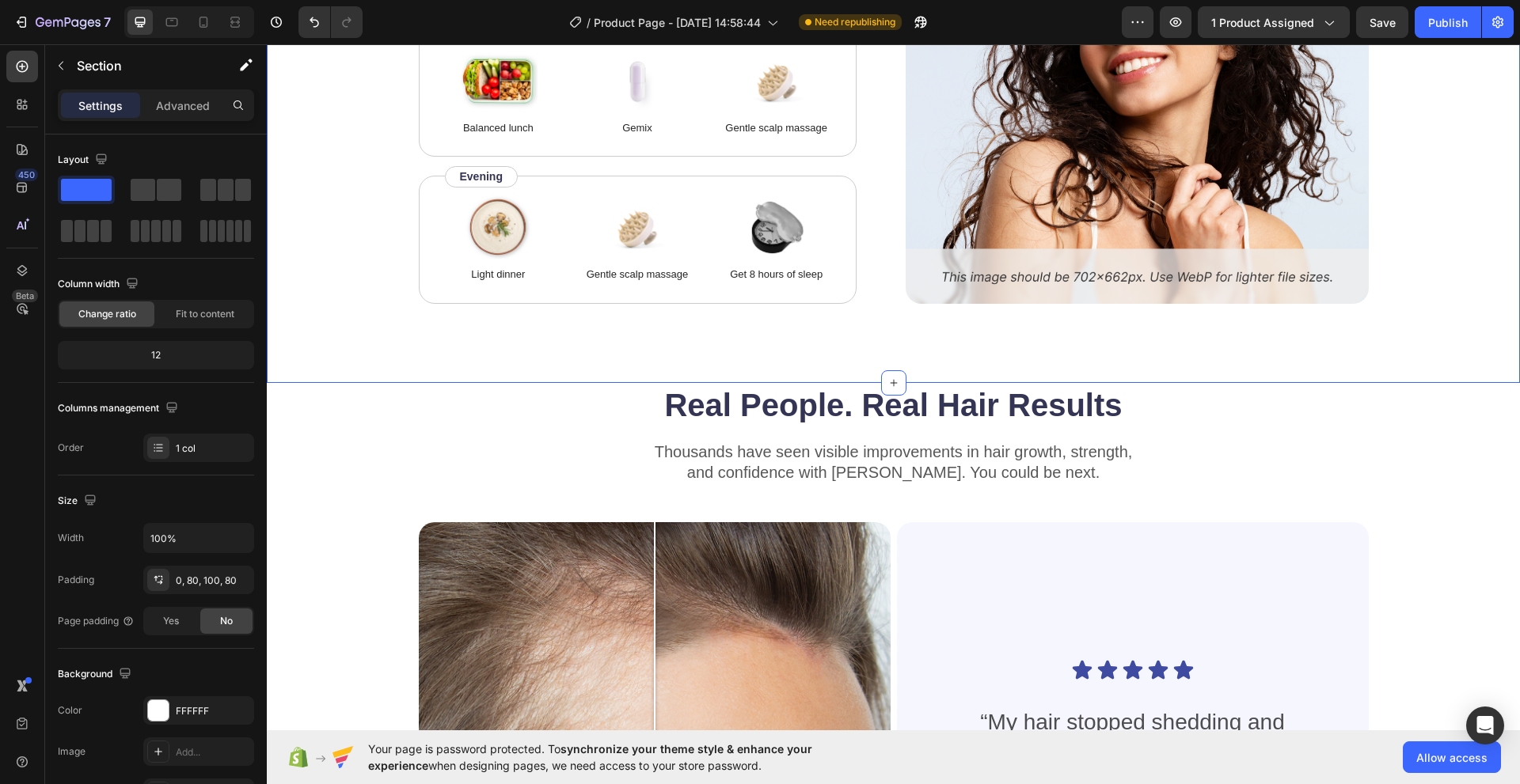
scroll to position [2610, 0]
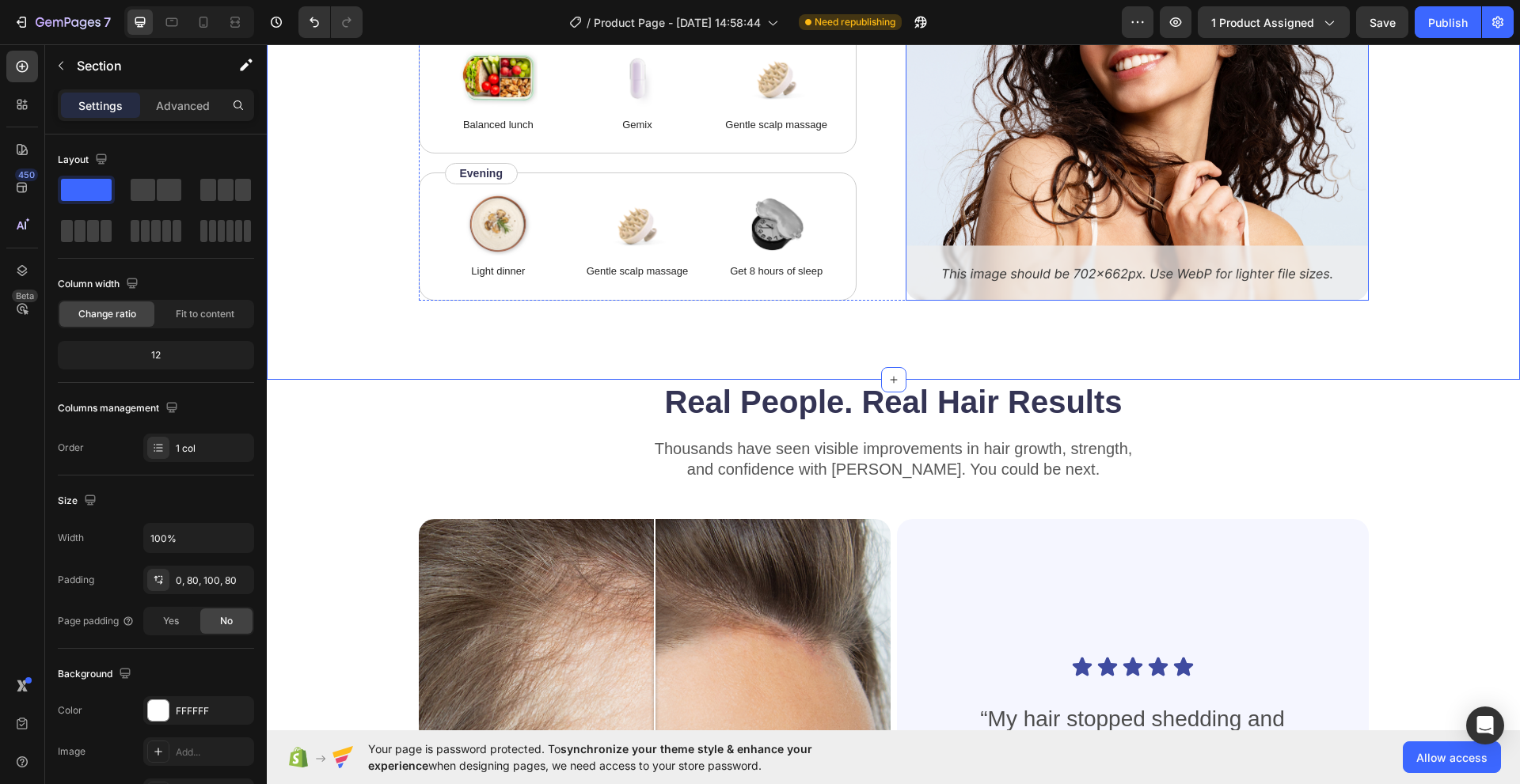
click at [942, 270] on img at bounding box center [1137, 81] width 463 height 441
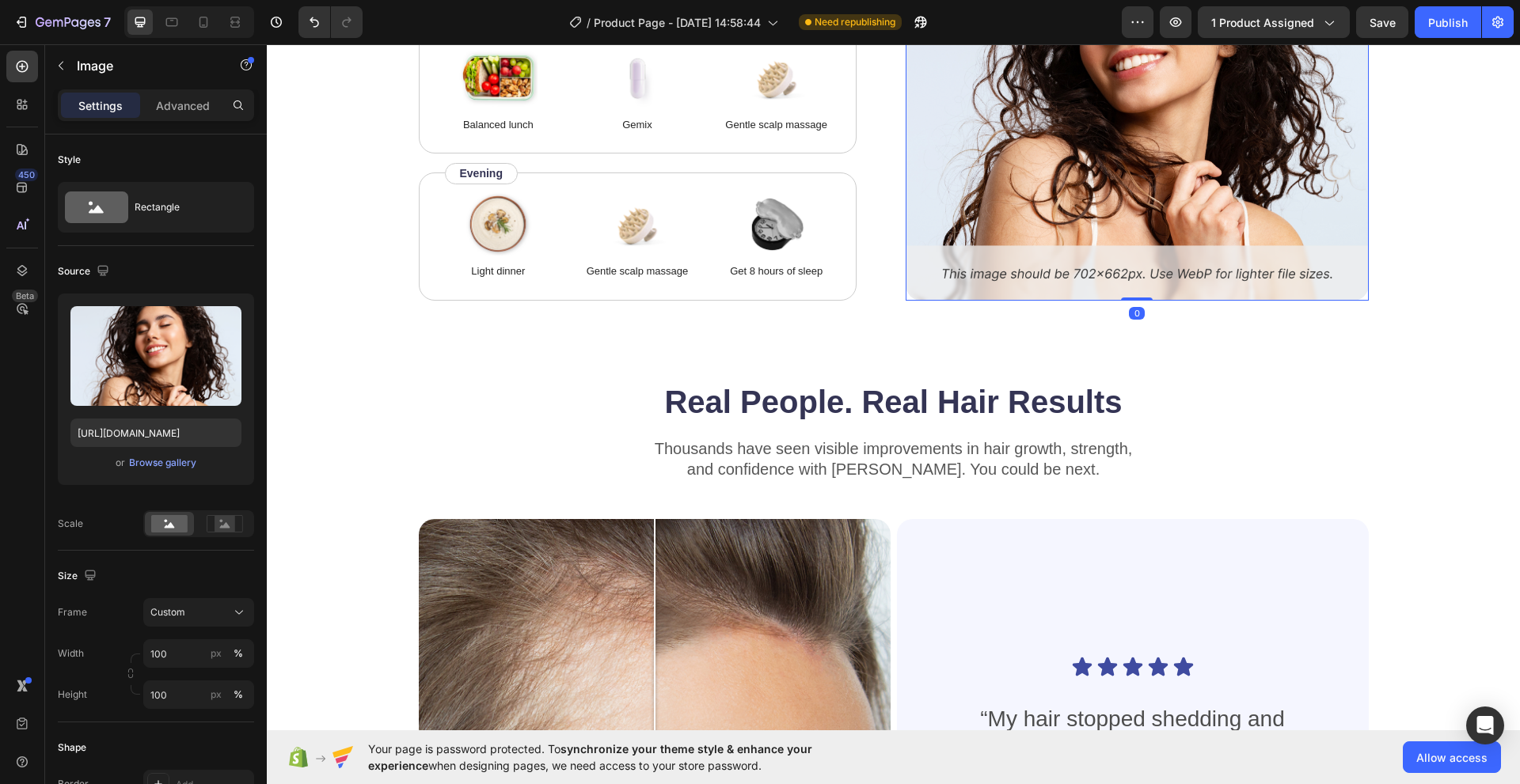
click at [995, 275] on img at bounding box center [1137, 81] width 463 height 441
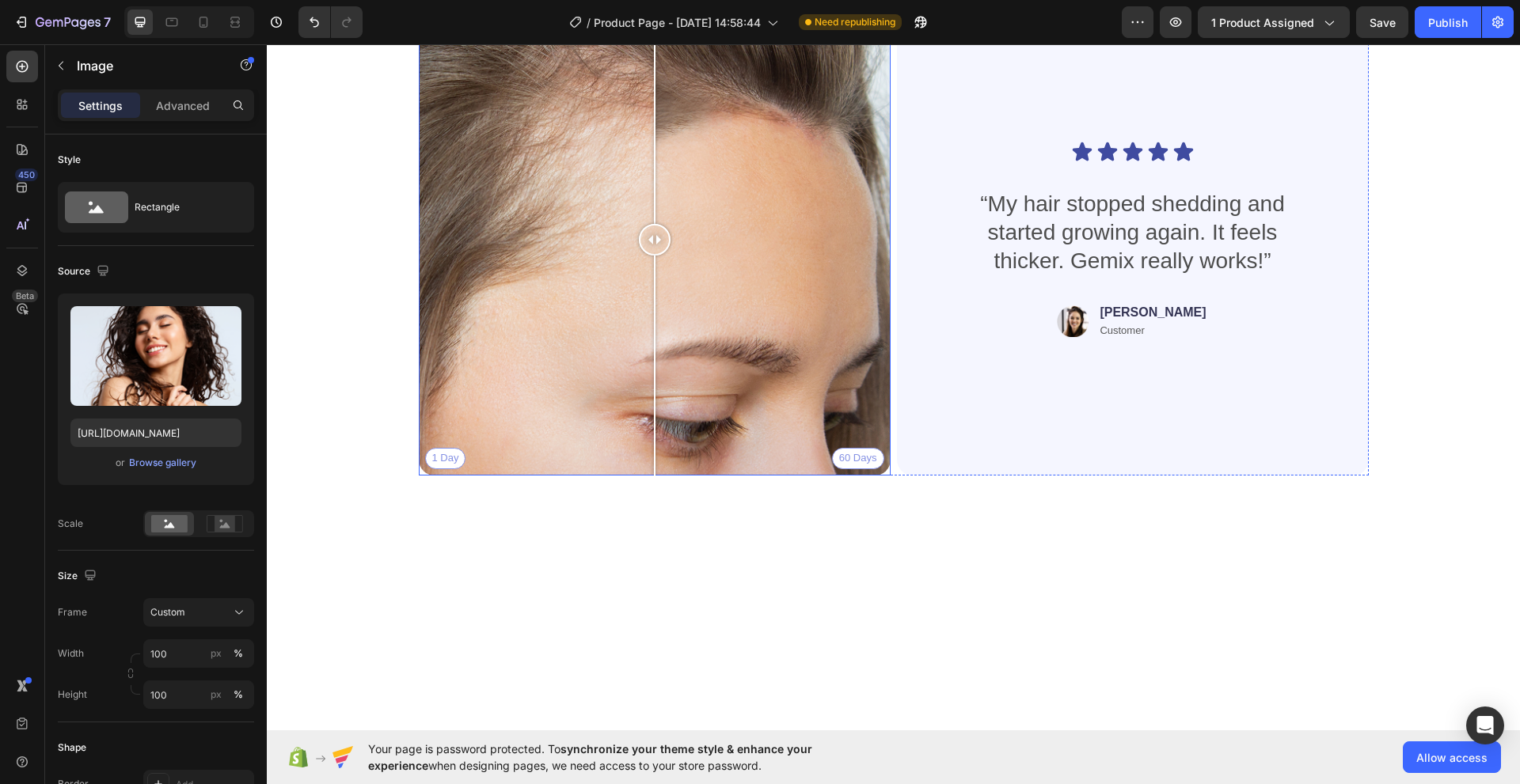
scroll to position [3164, 0]
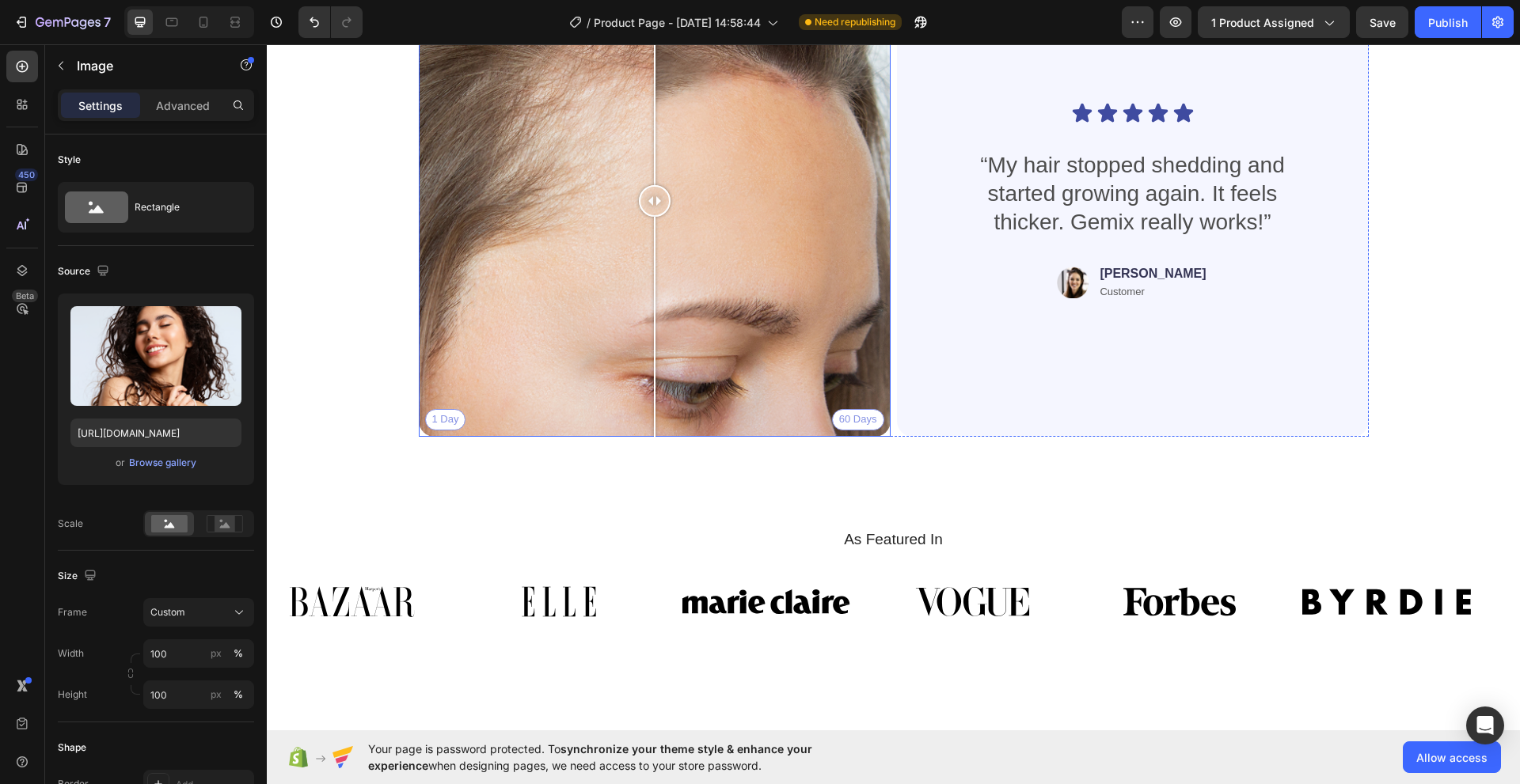
click at [435, 416] on div "1 Day 60 Days" at bounding box center [654, 200] width 471 height 471
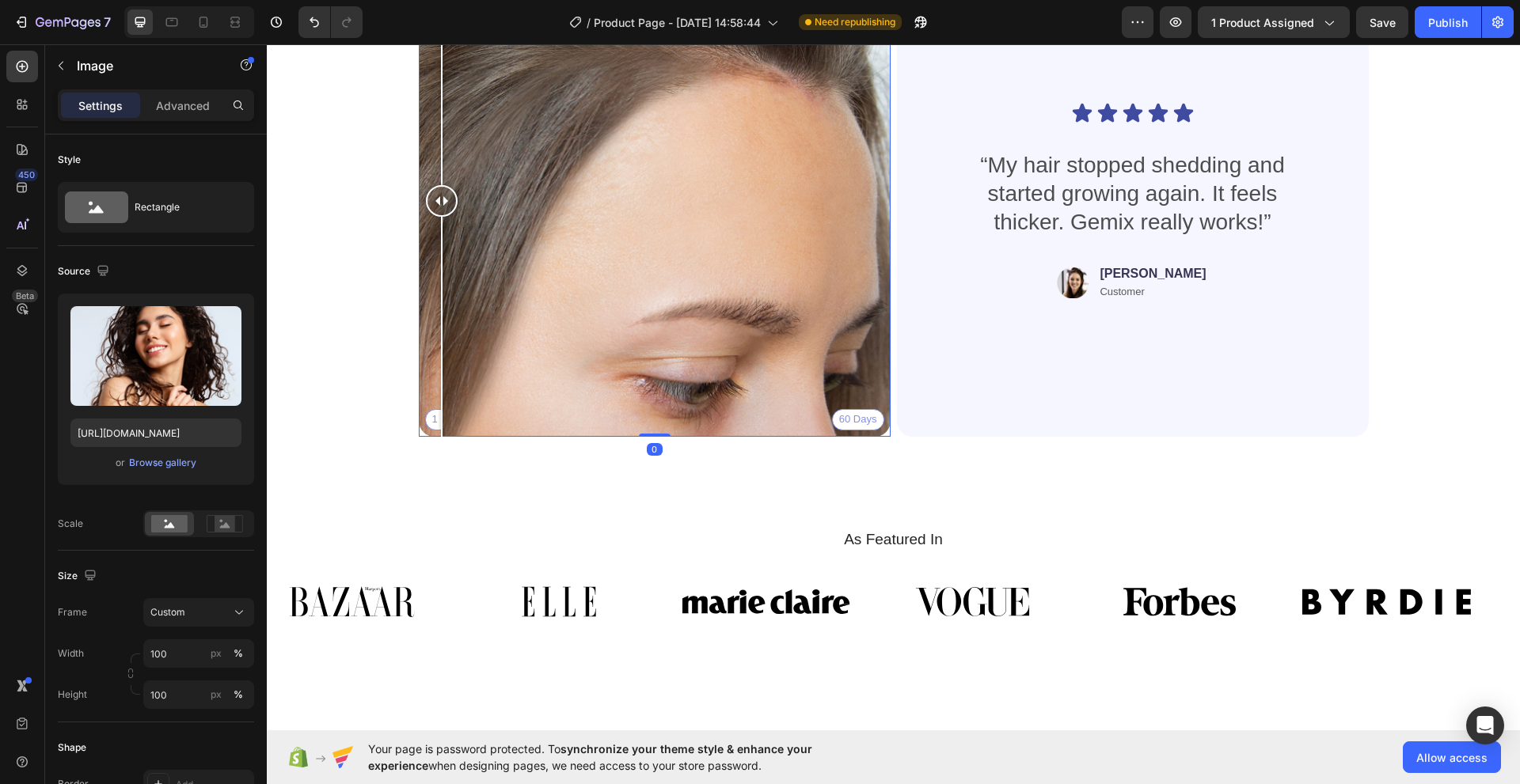
click at [441, 416] on div at bounding box center [442, 326] width 2 height 220
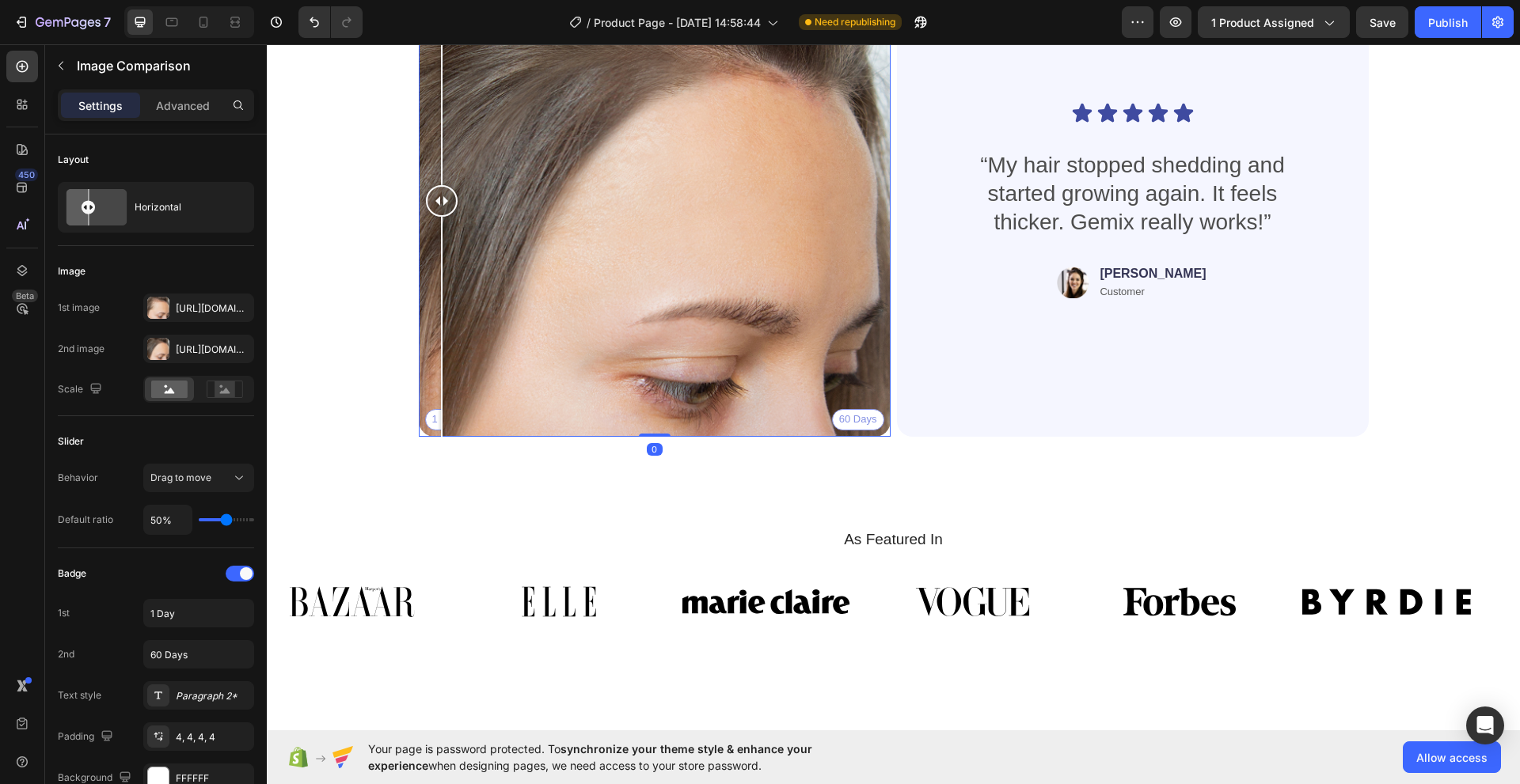
click at [847, 417] on div "1 Day 60 Days" at bounding box center [654, 200] width 471 height 471
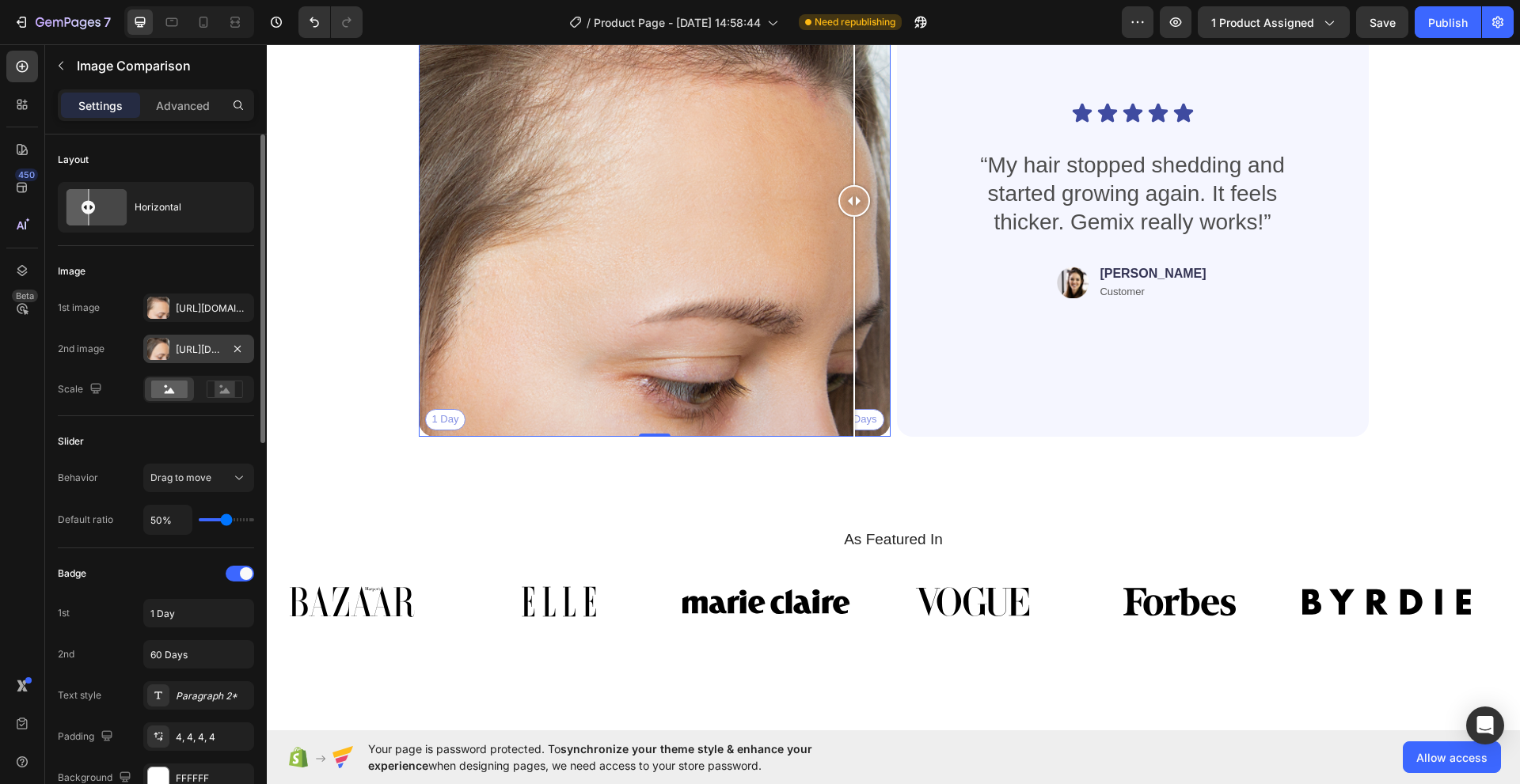
click at [171, 351] on div "Https://cdn.Shopify.Com/s/files/1/0959/2497/7994/files/gempages_581638056407204…" at bounding box center [198, 348] width 111 height 28
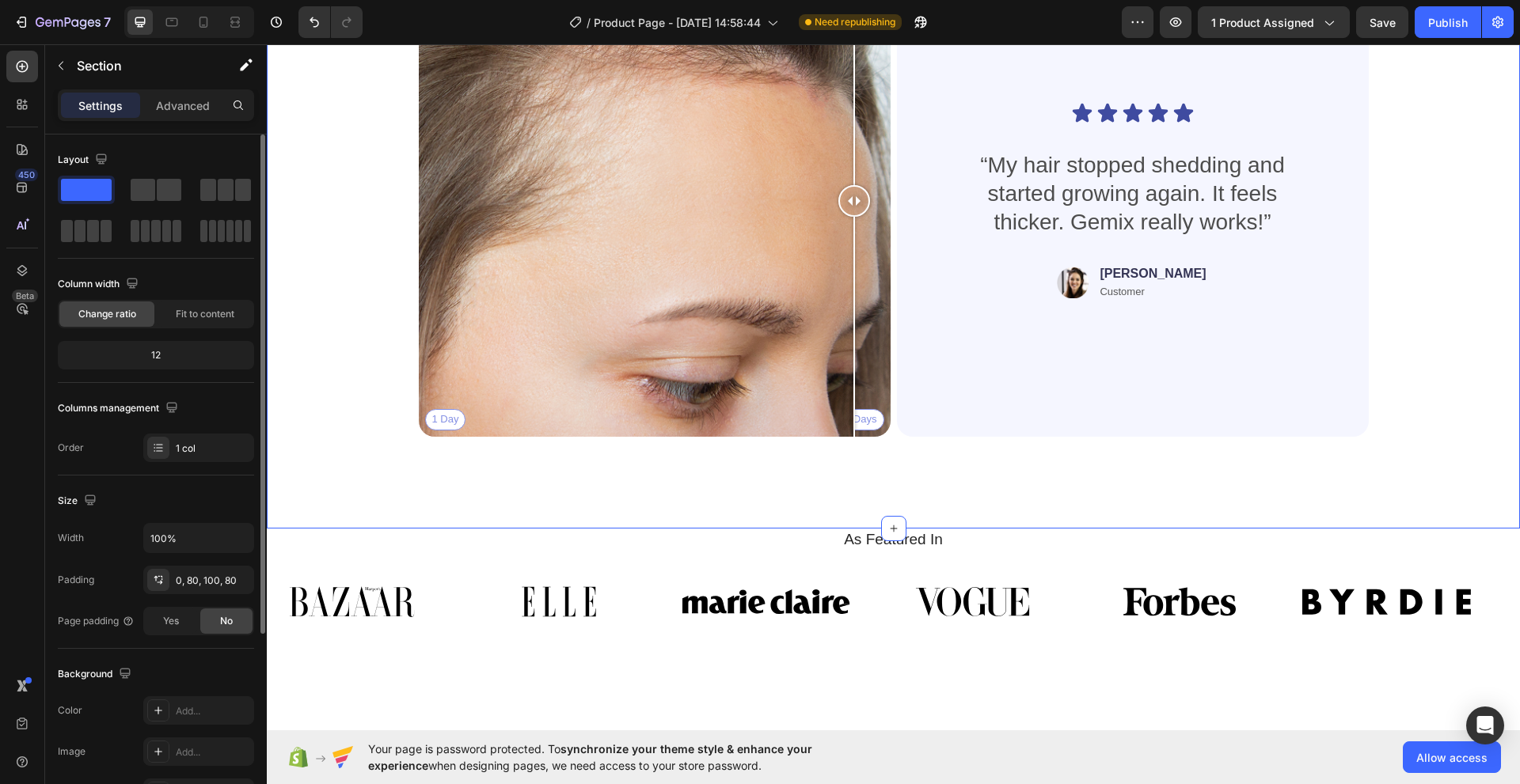
click at [334, 233] on div "Real People. Real Hair Results Heading Thousands have seen visible improvements…" at bounding box center [893, 138] width 1126 height 624
click at [427, 418] on div "1 Day 60 Days" at bounding box center [654, 200] width 471 height 471
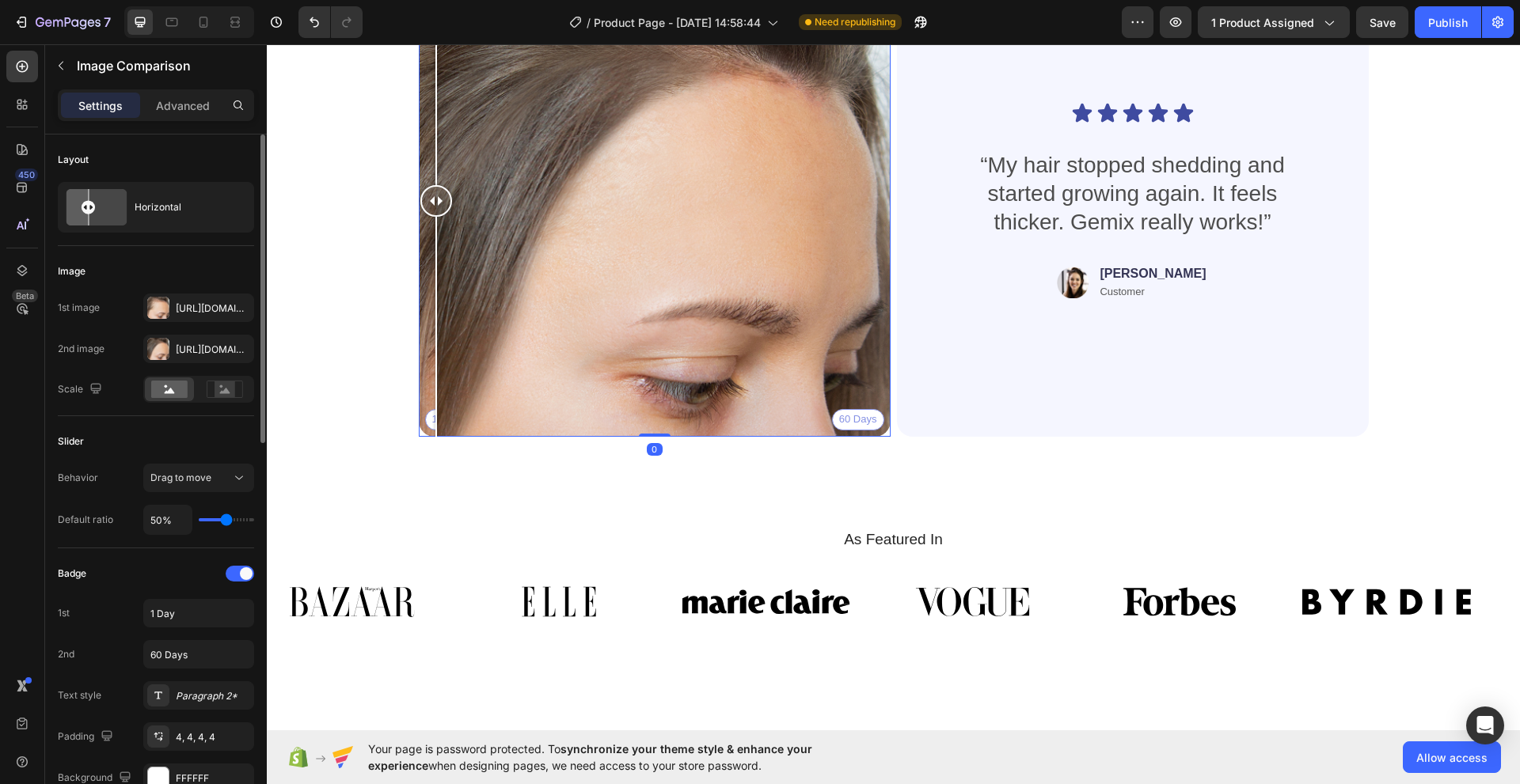
click at [427, 418] on div at bounding box center [435, 200] width 32 height 471
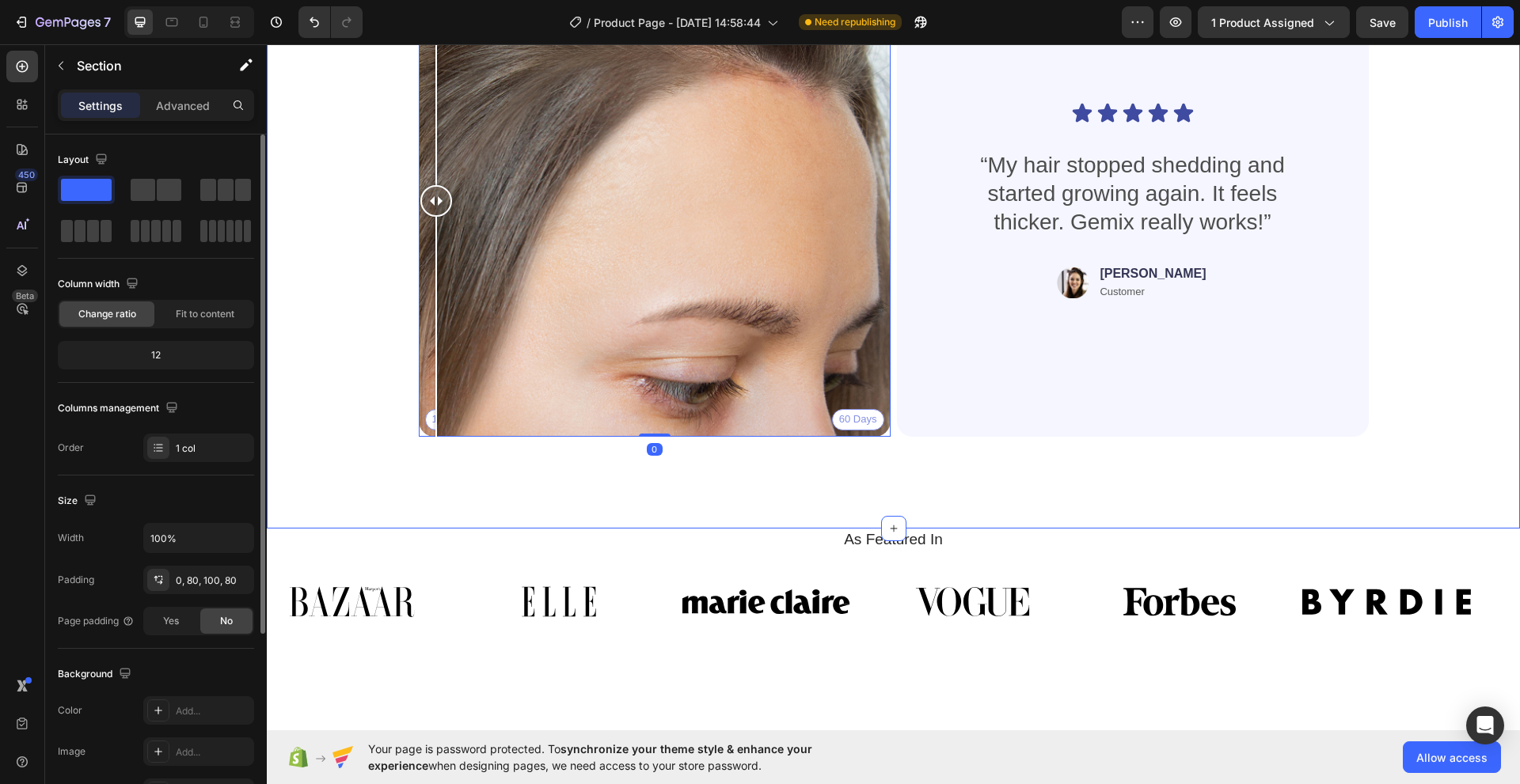
click at [354, 425] on div "Real People. Real Hair Results Heading Thousands have seen visible improvements…" at bounding box center [893, 138] width 1126 height 624
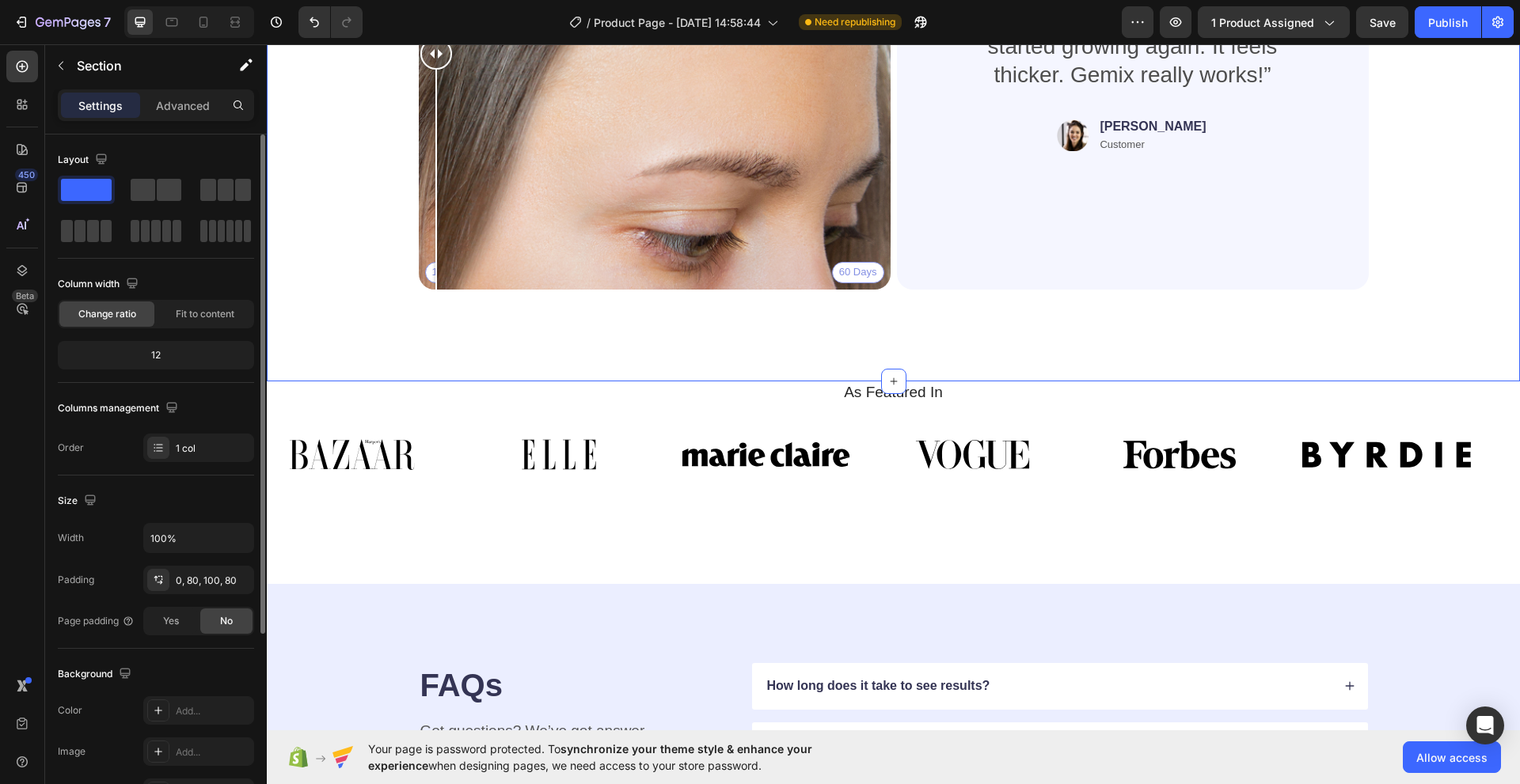
scroll to position [3402, 0]
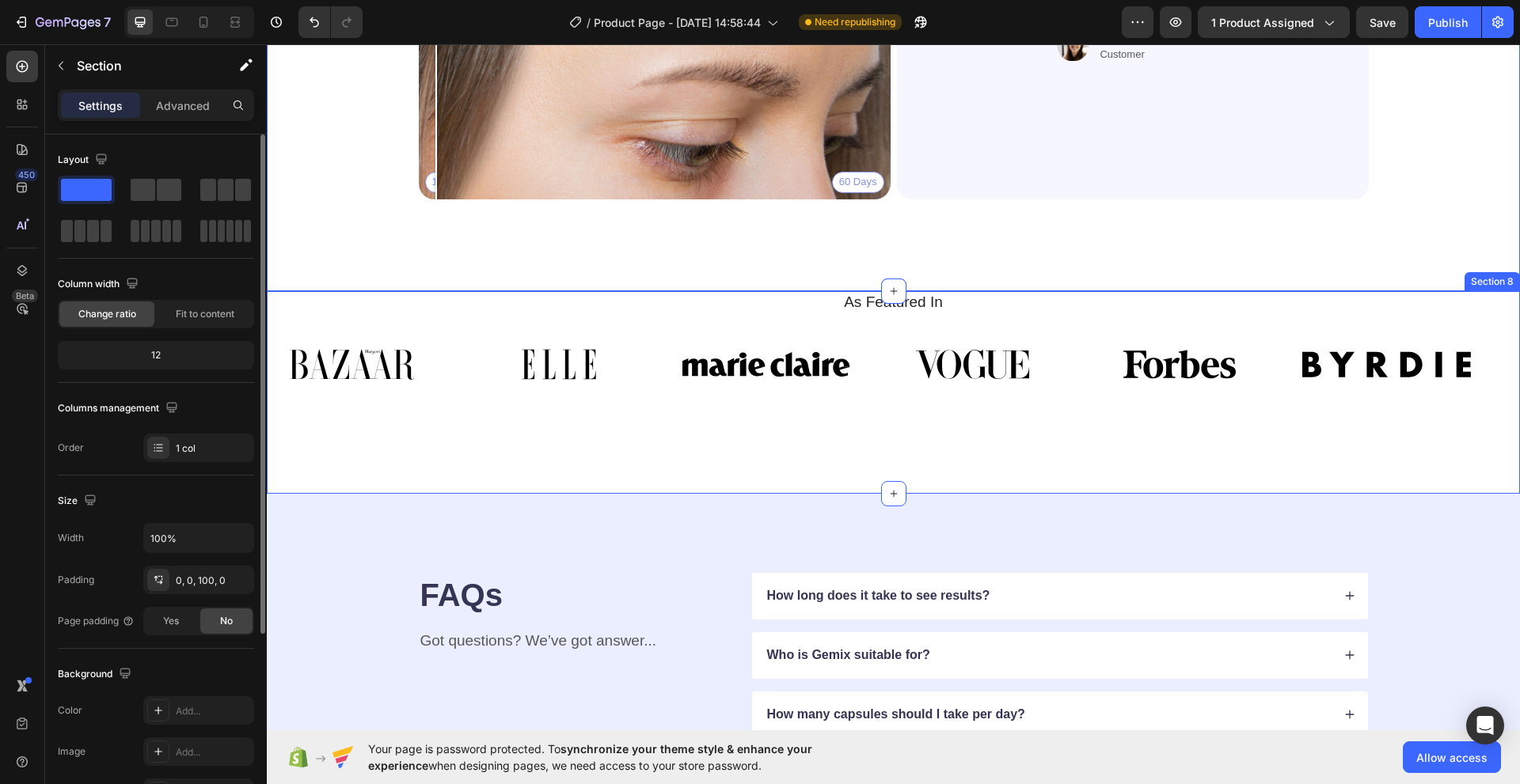
click at [731, 416] on div "As Featured In Heading Image Image Image Image Image Image Image Image Image Im…" at bounding box center [892, 392] width 1253 height 202
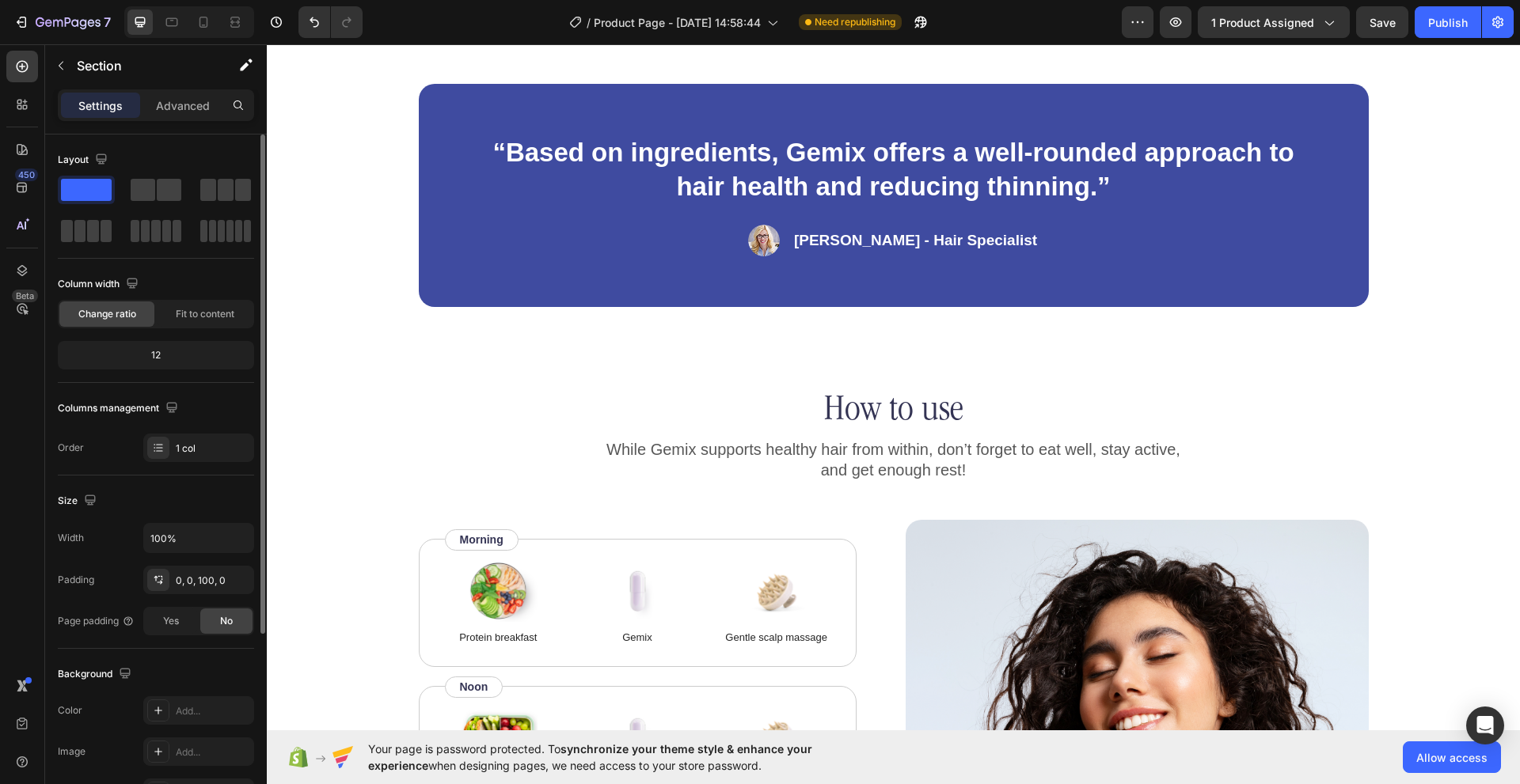
scroll to position [1477, 0]
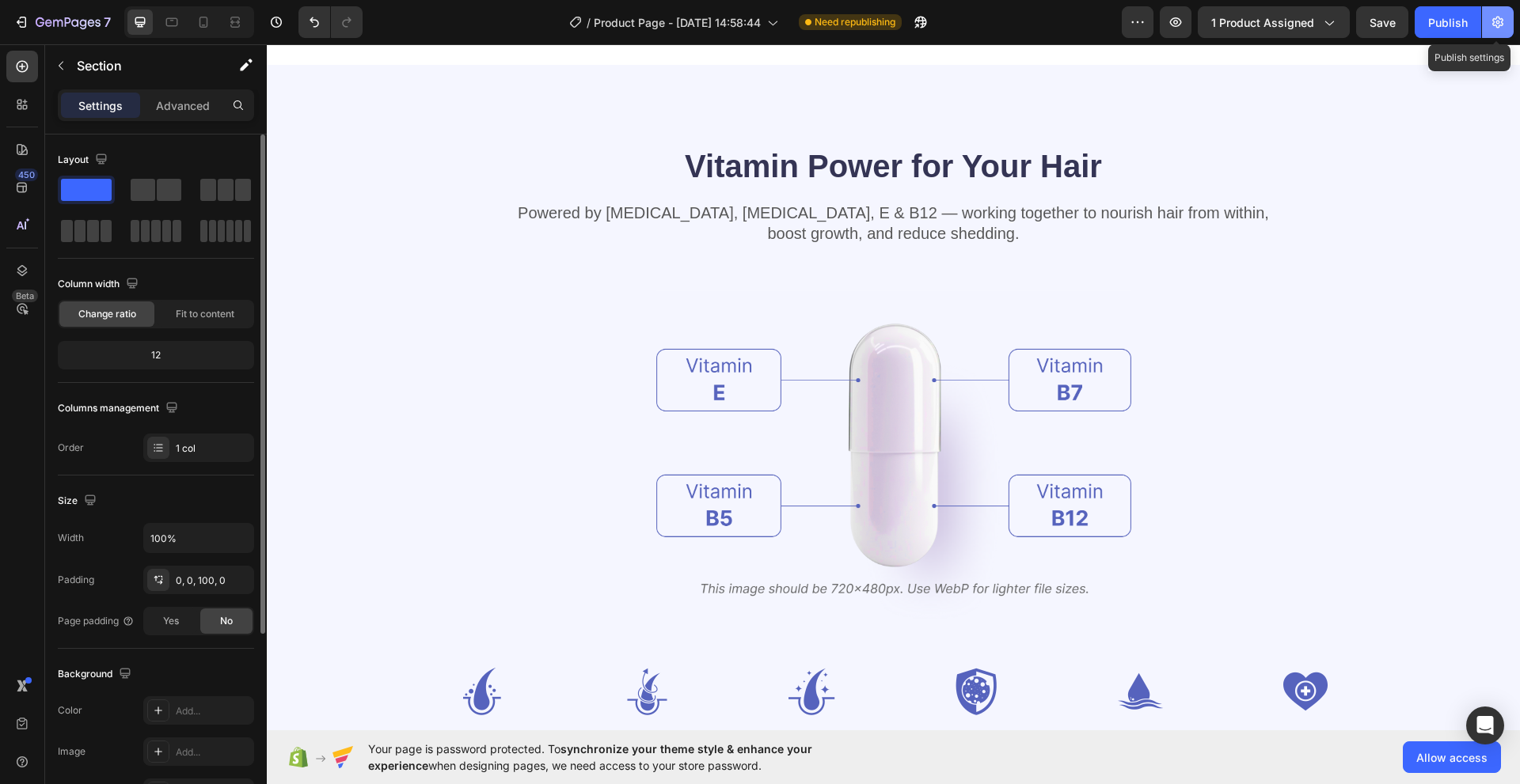
click at [1498, 23] on icon "button" at bounding box center [1497, 22] width 11 height 12
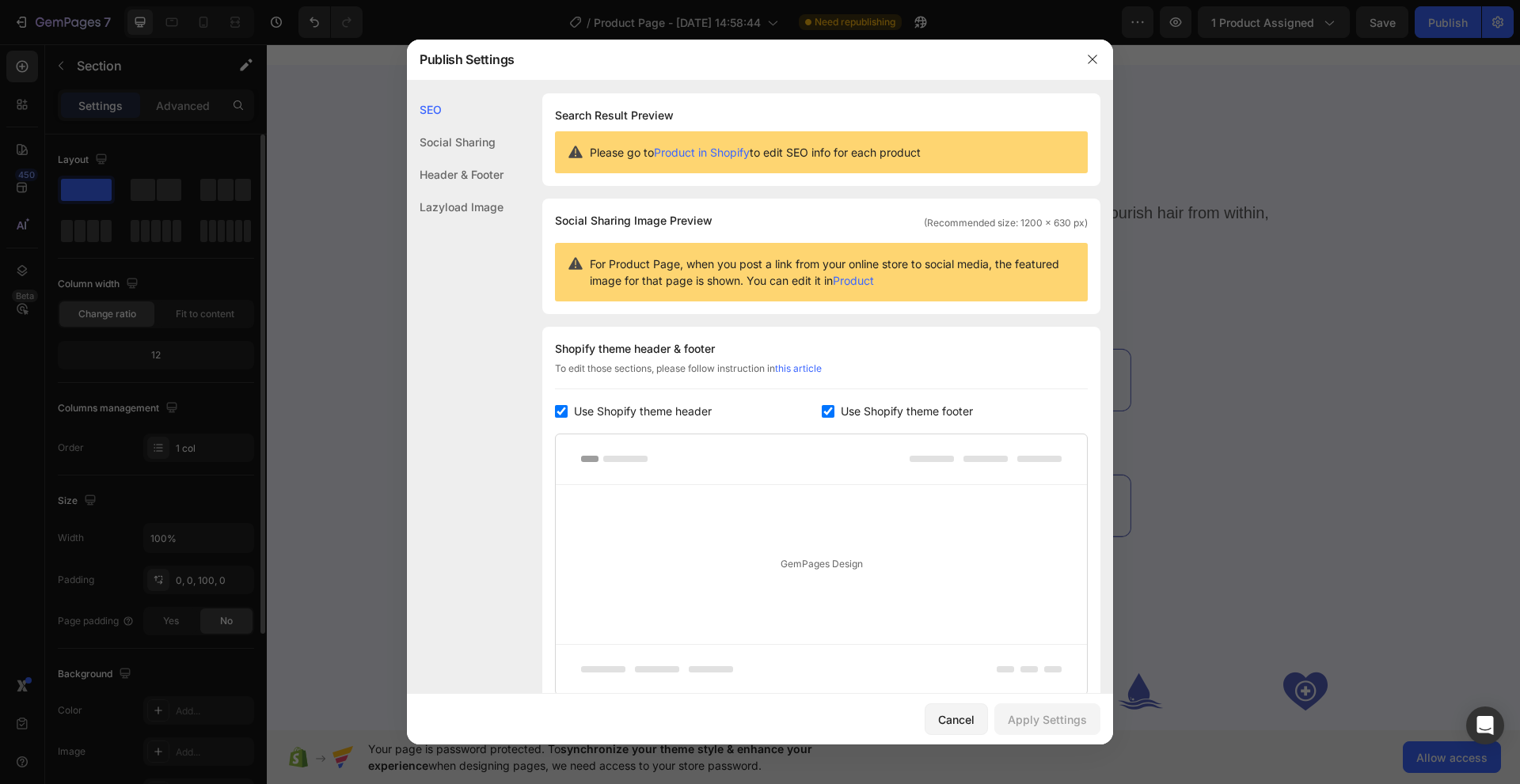
click at [466, 190] on div "Header & Footer" at bounding box center [455, 206] width 96 height 32
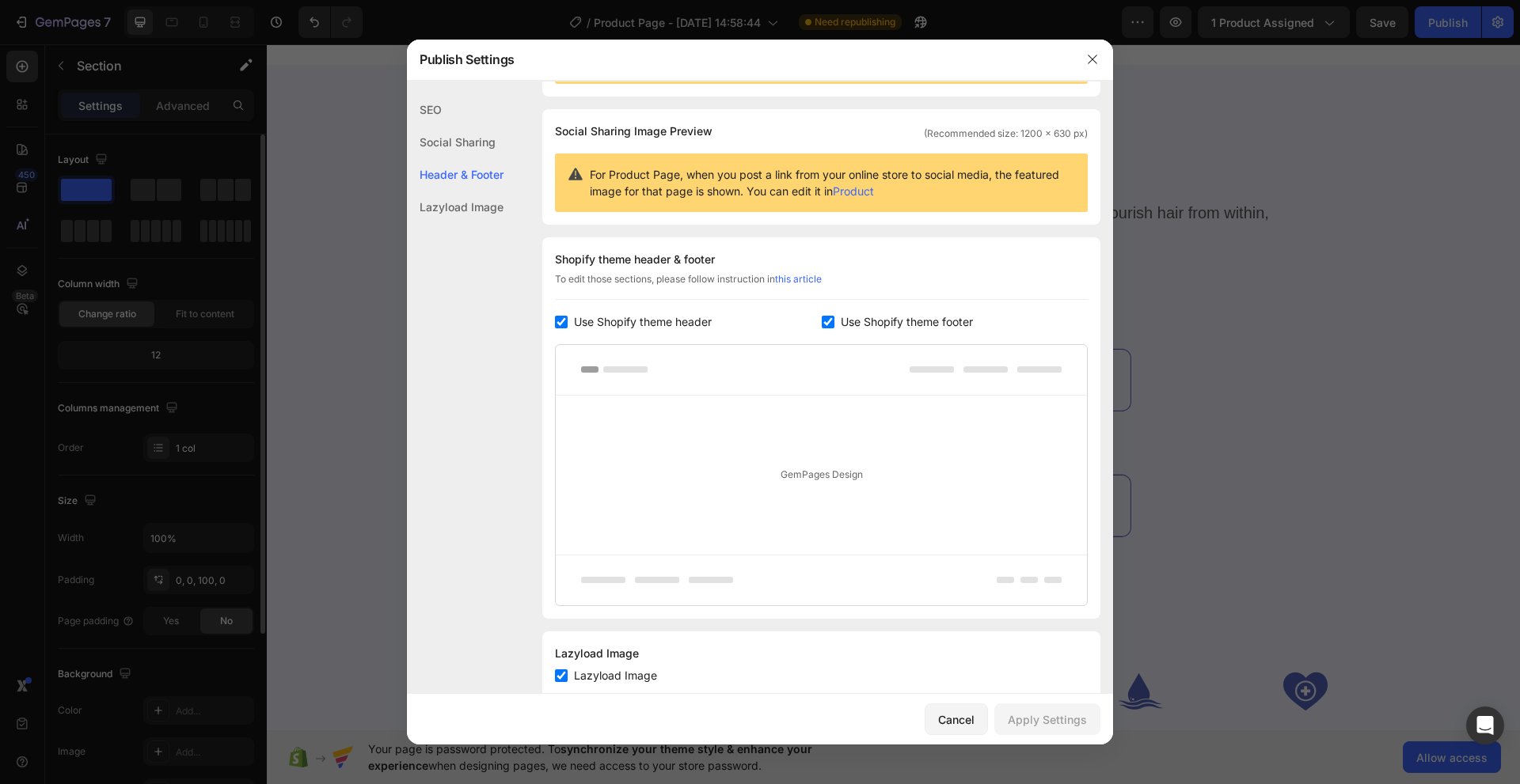
scroll to position [130, 0]
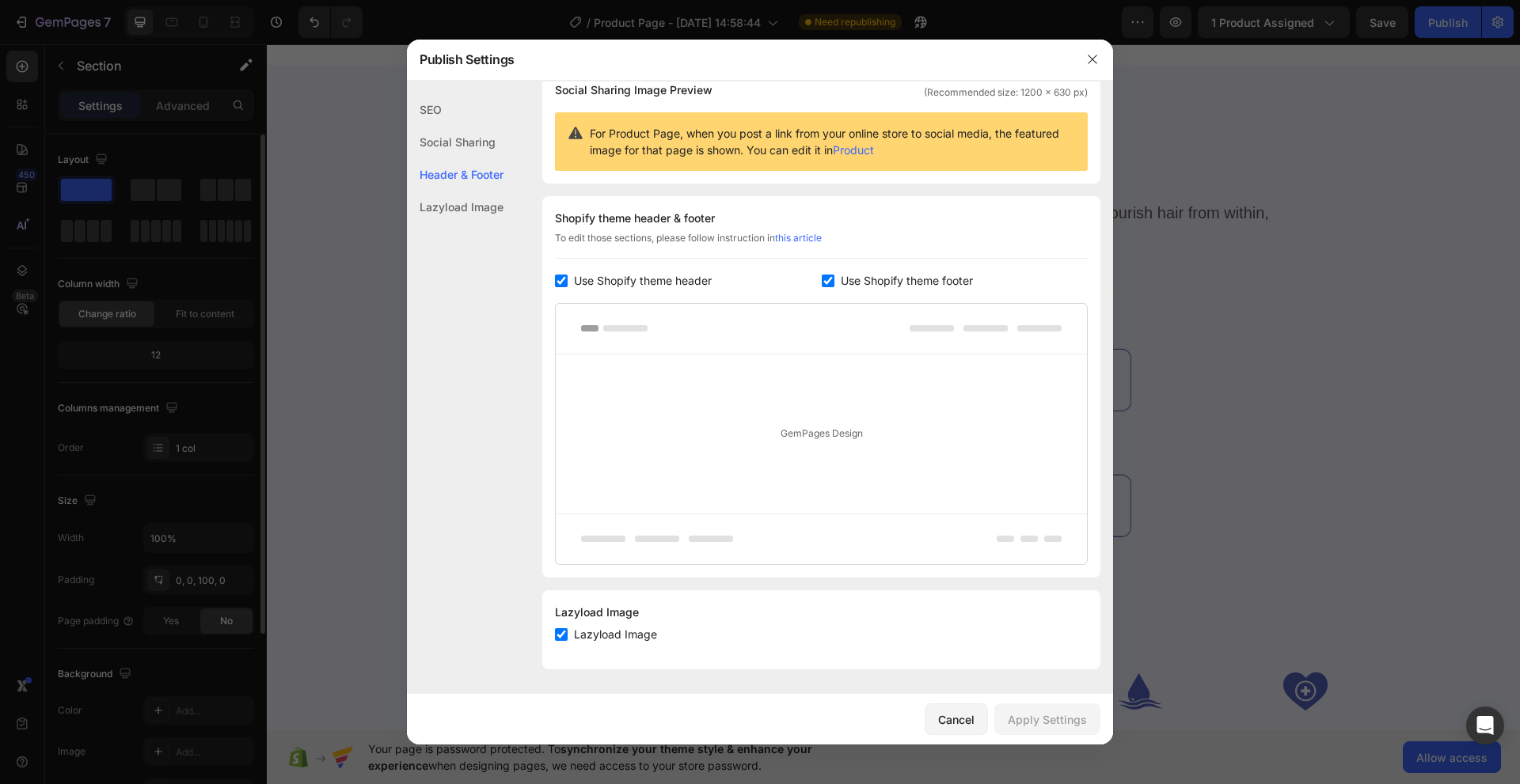
click at [822, 279] on input "checkbox" at bounding box center [827, 281] width 13 height 13
checkbox input "false"
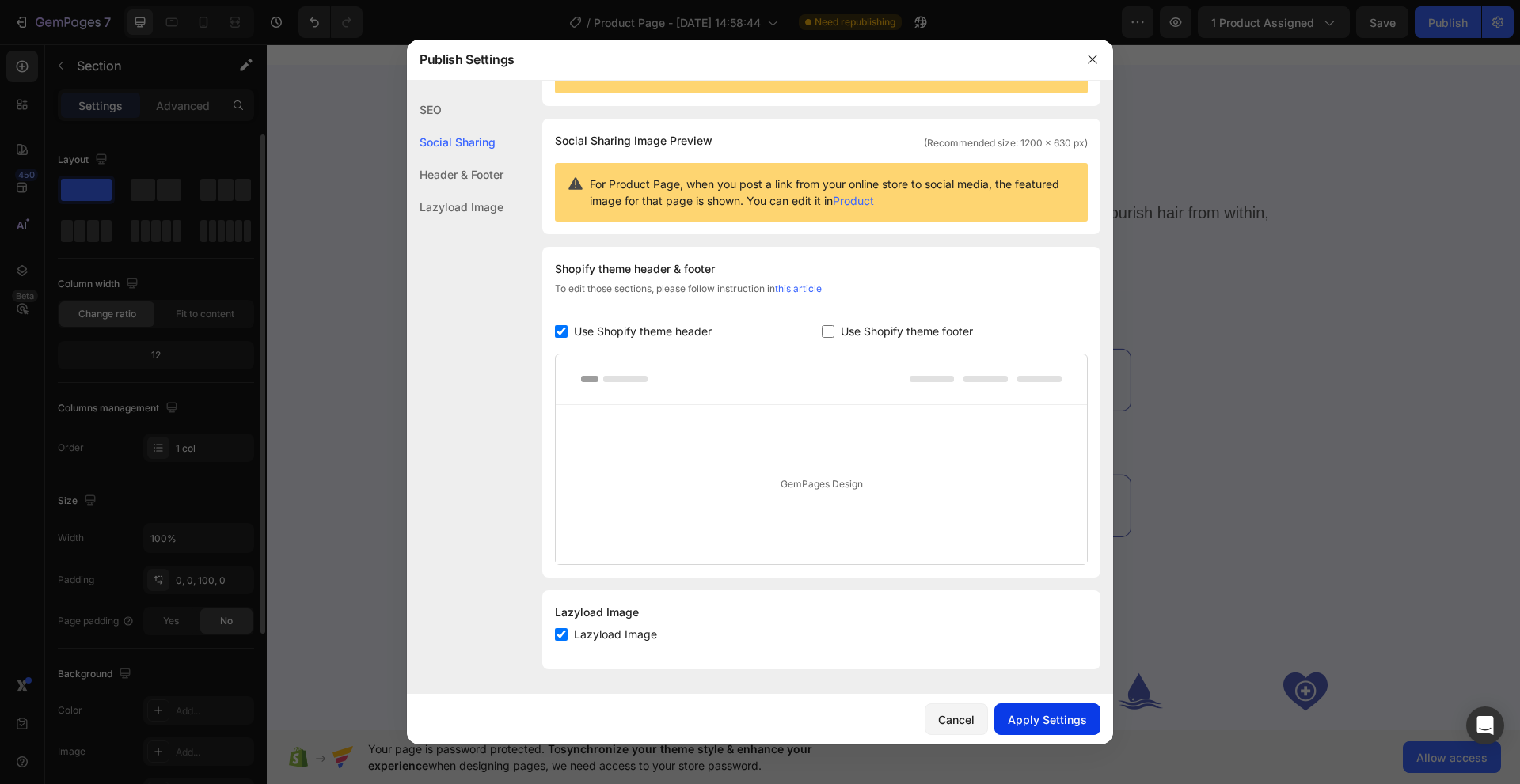
click at [1026, 728] on button "Apply Settings" at bounding box center [1047, 719] width 106 height 32
click at [1082, 66] on button "button" at bounding box center [1092, 59] width 25 height 25
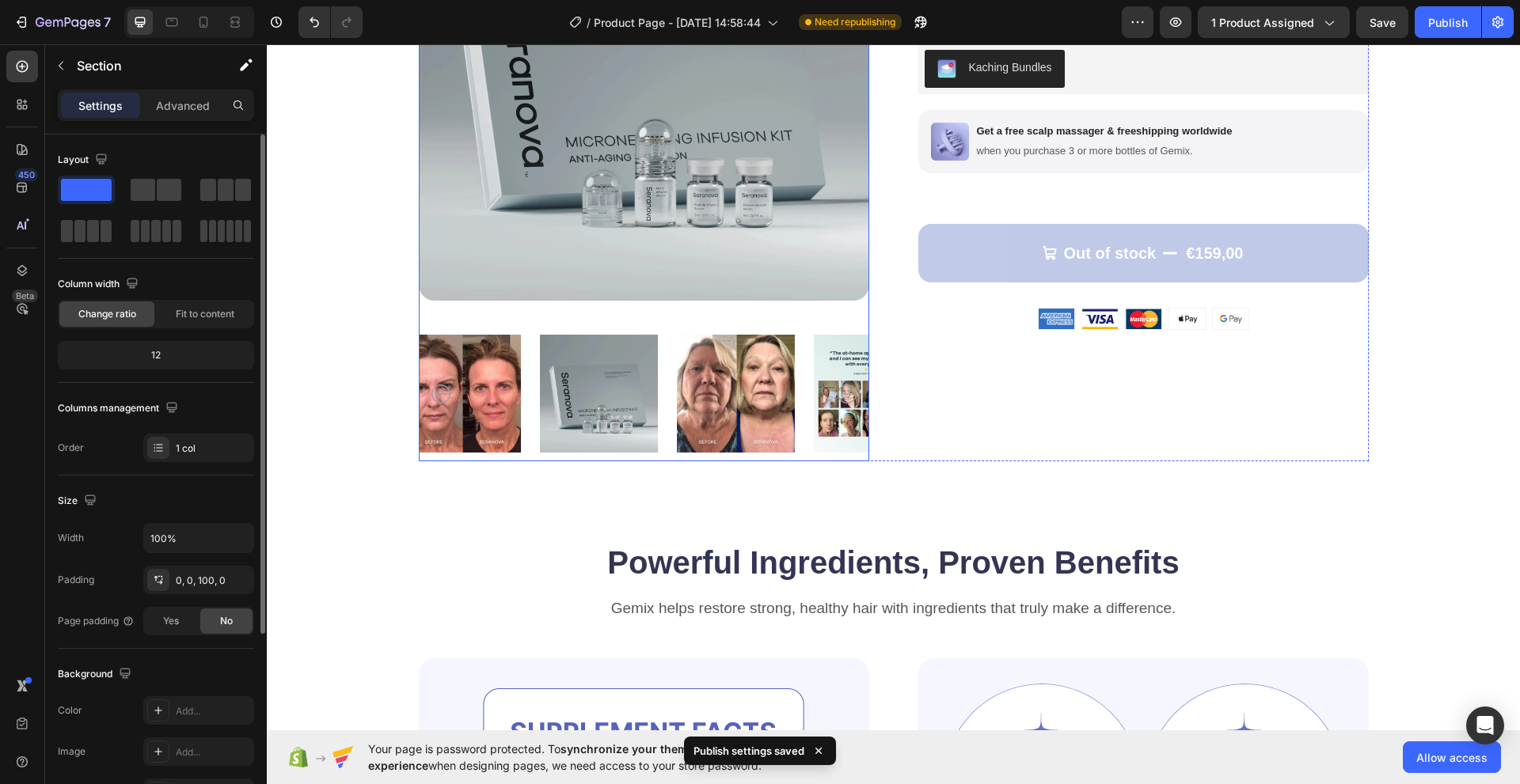
scroll to position [0, 0]
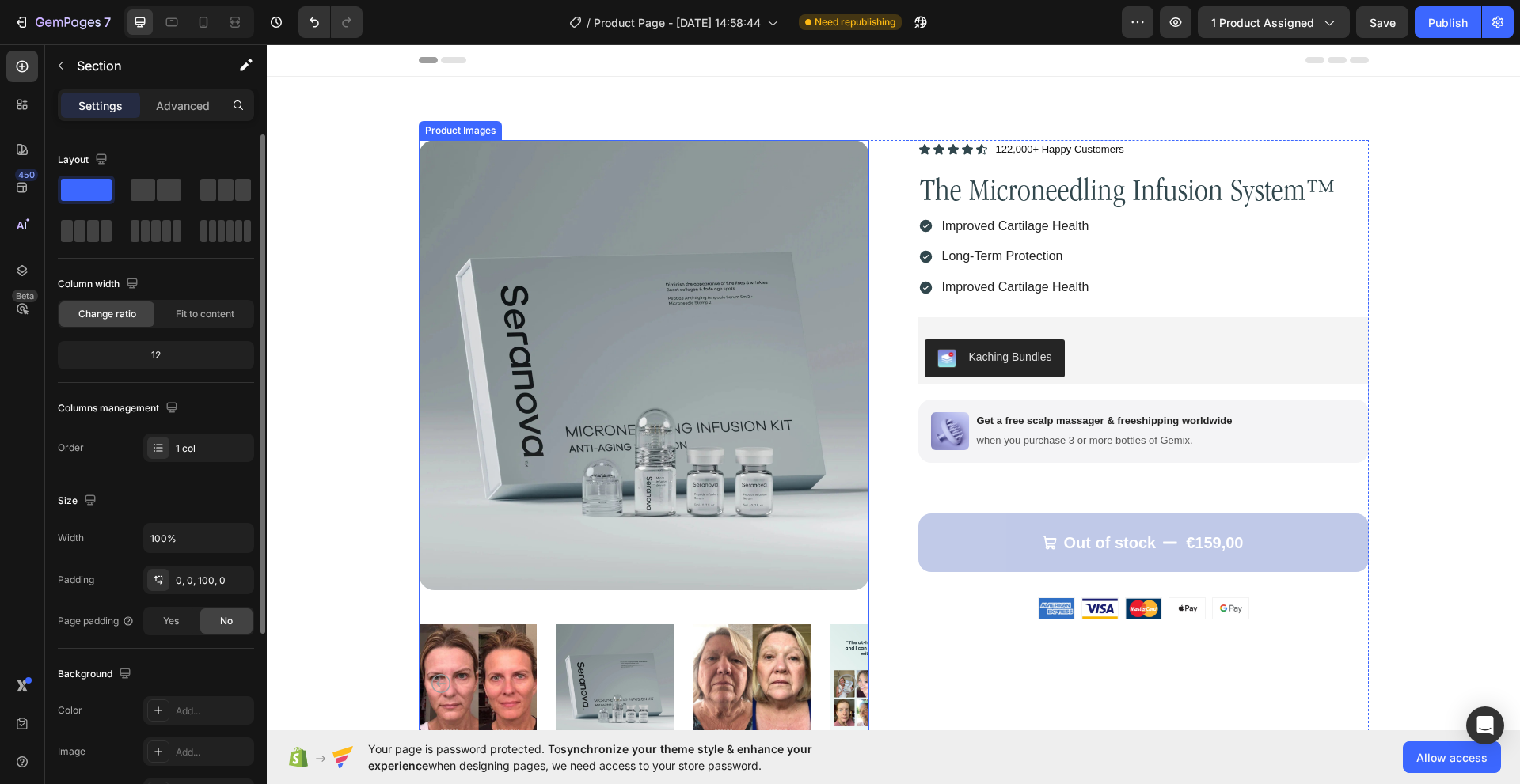
click at [499, 293] on img at bounding box center [643, 364] width 450 height 450
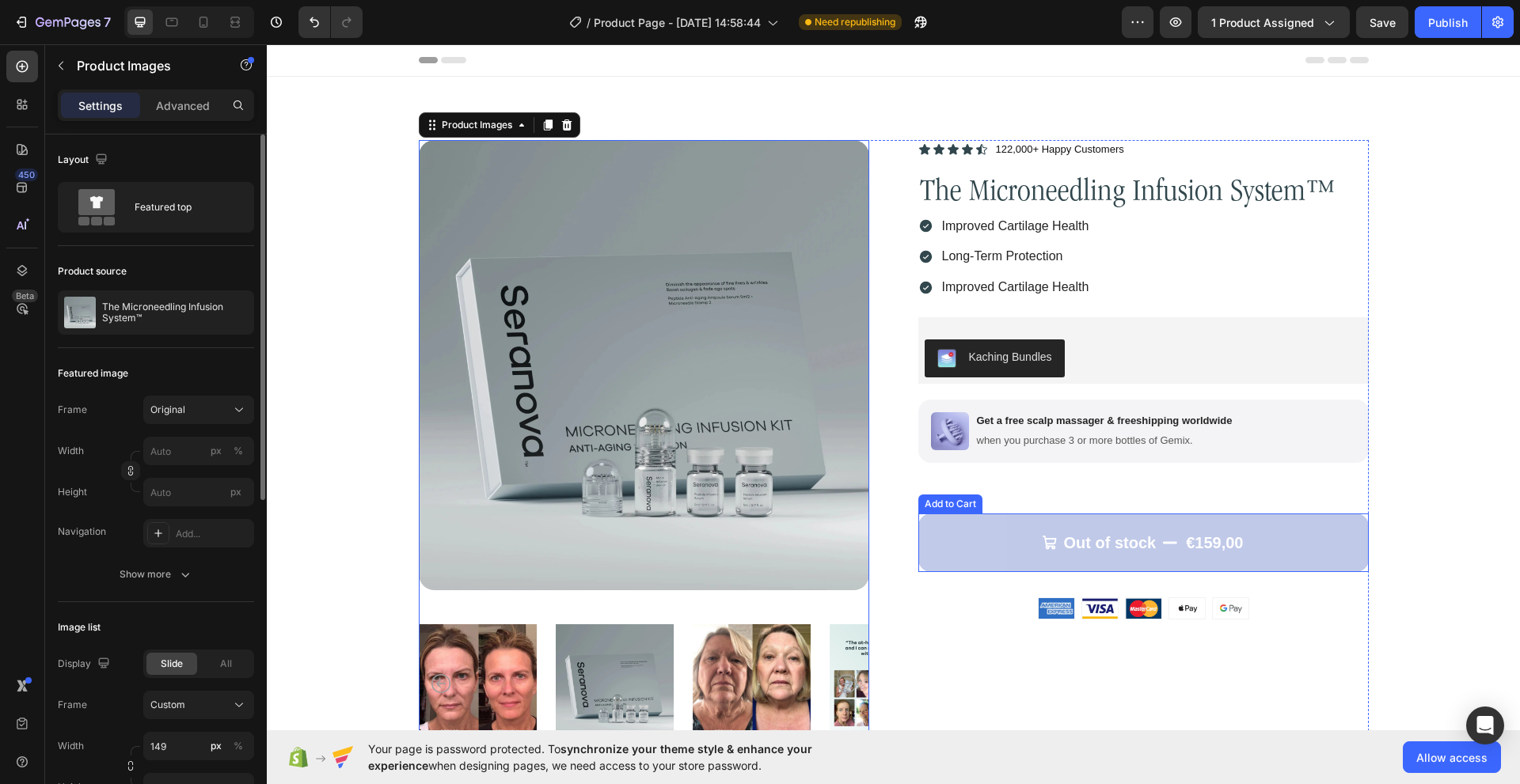
click at [951, 551] on button "Out of stock €159,00" at bounding box center [1143, 543] width 450 height 58
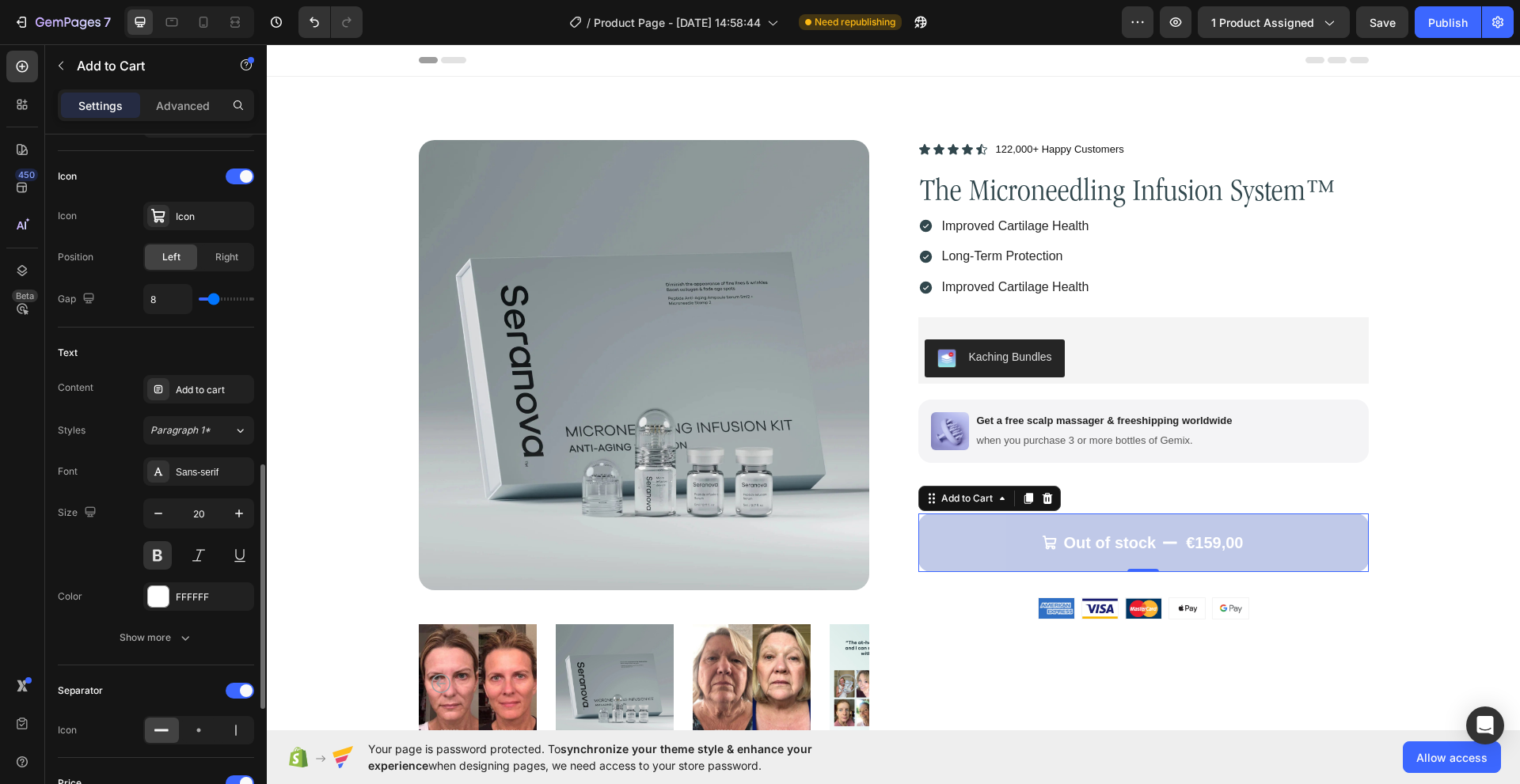
scroll to position [712, 0]
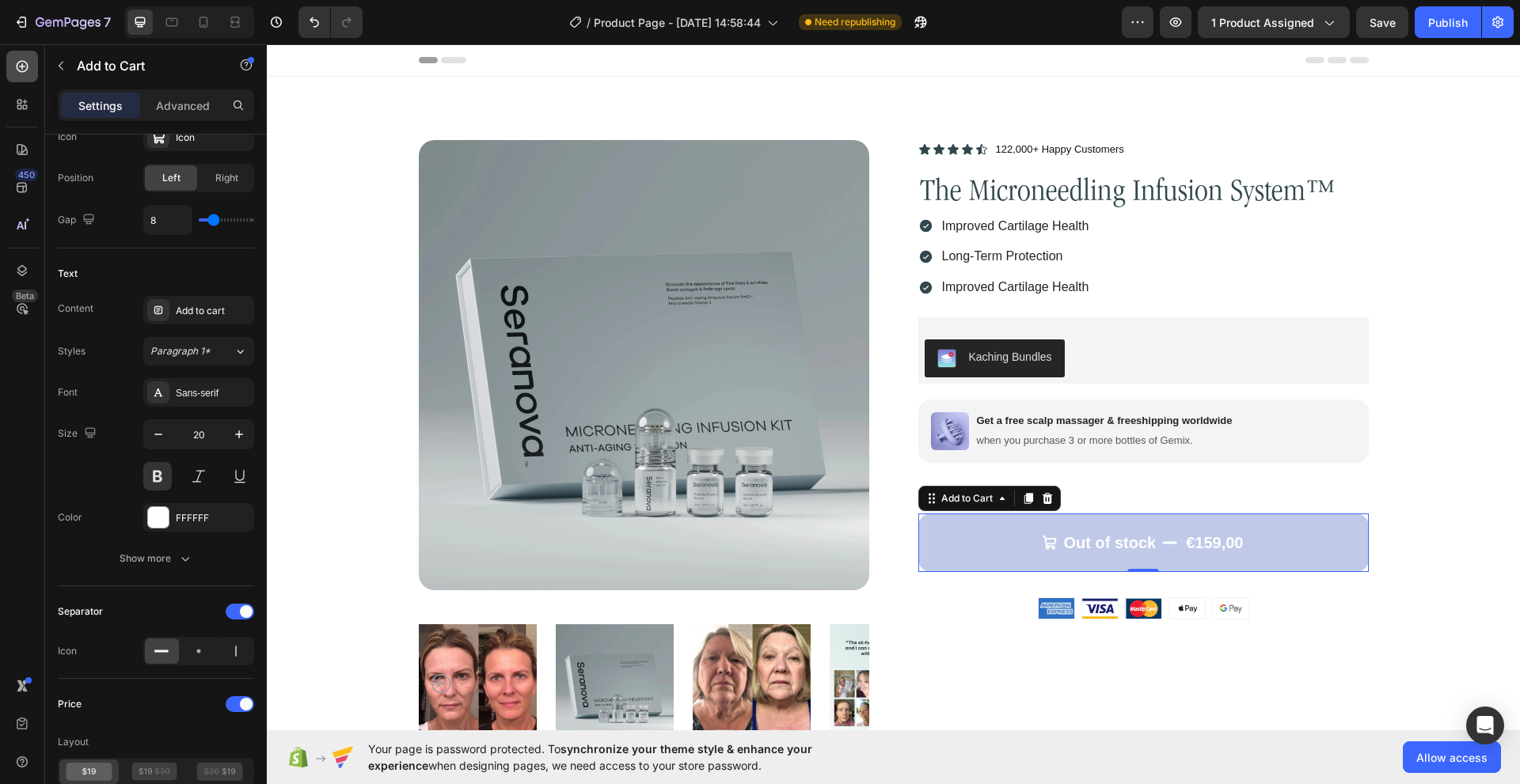
click at [19, 70] on icon at bounding box center [22, 66] width 16 height 16
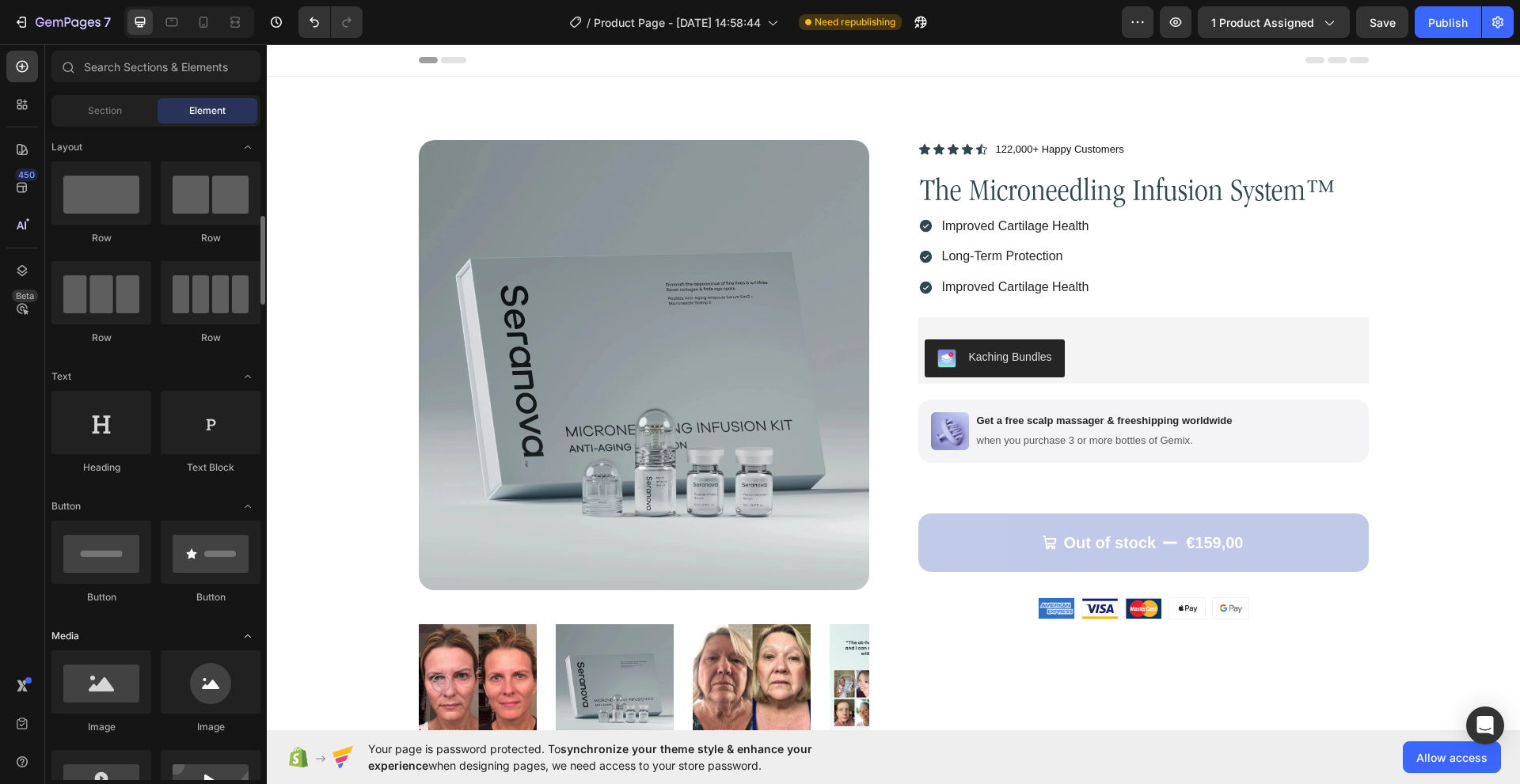
scroll to position [158, 0]
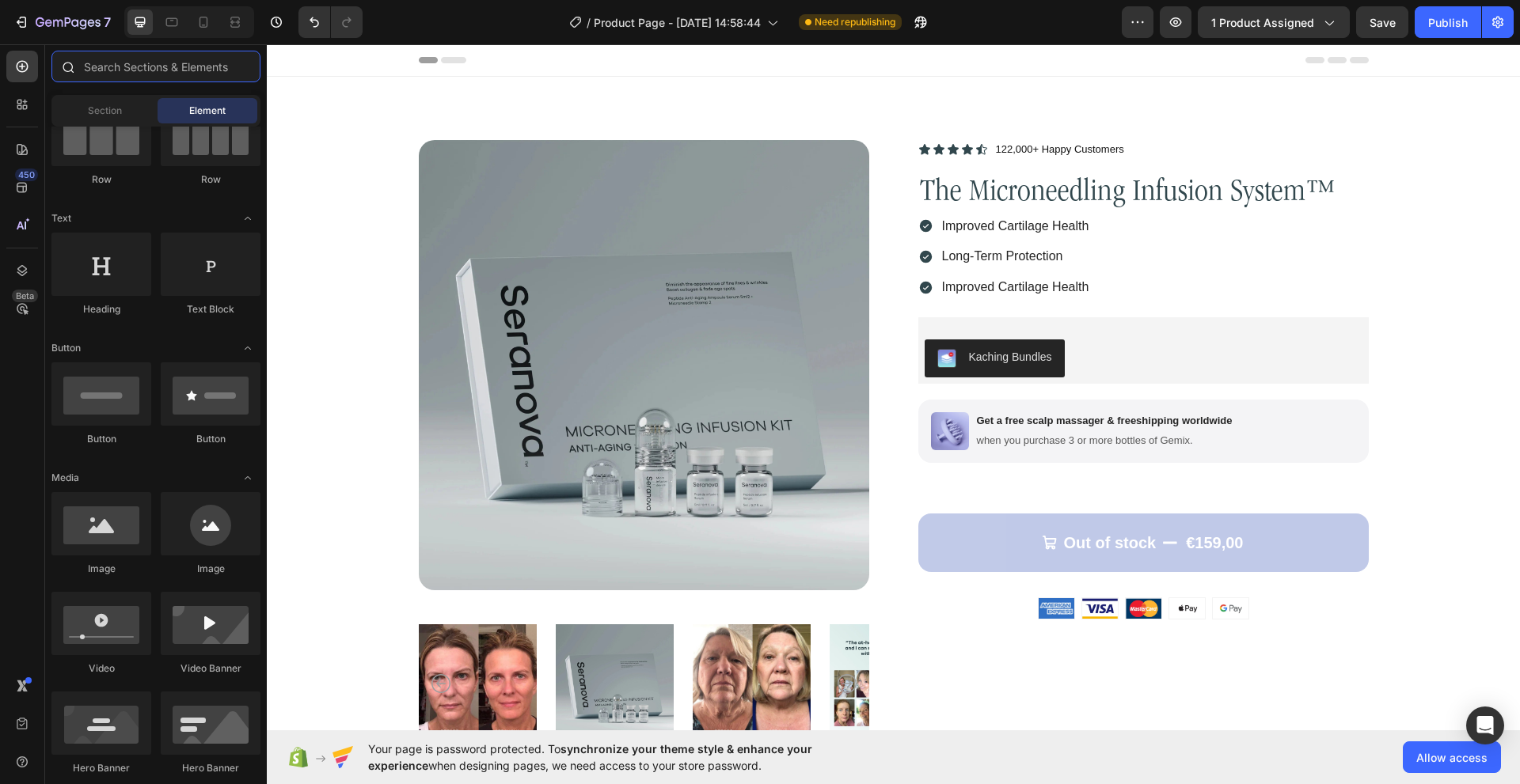
click at [128, 70] on input "text" at bounding box center [155, 66] width 209 height 32
type input "N"
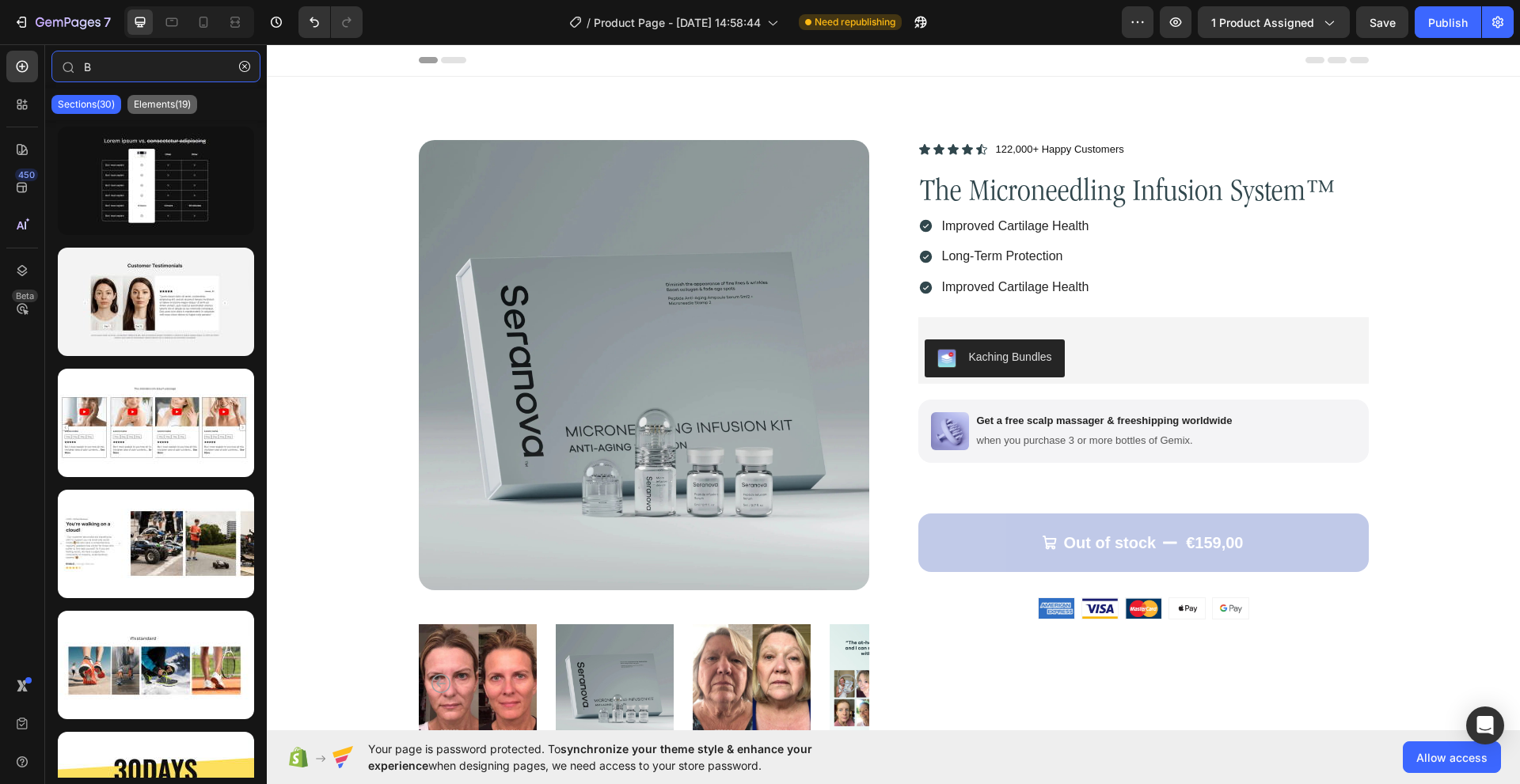
type input "B"
click at [148, 99] on p "Elements(19)" at bounding box center [162, 104] width 57 height 13
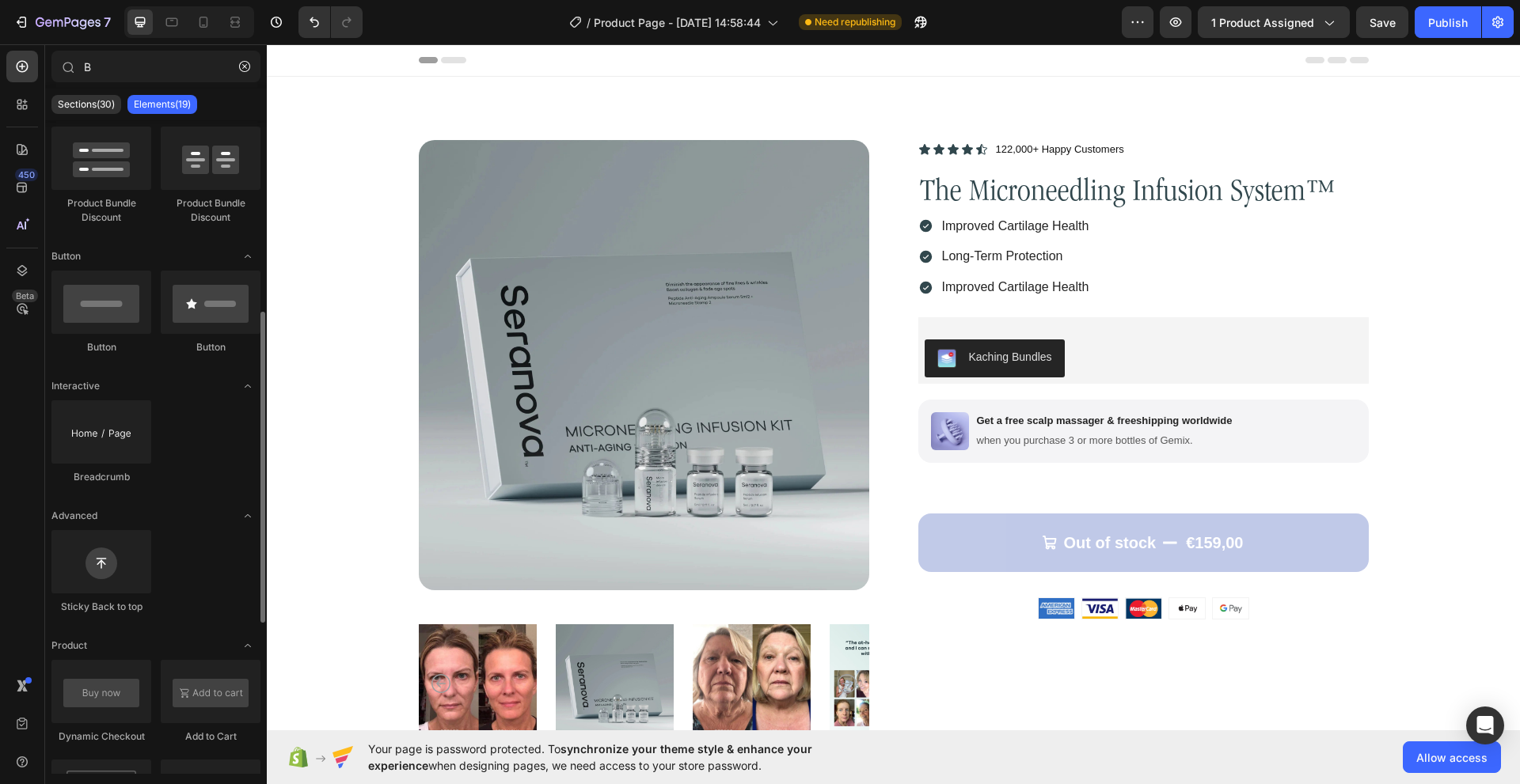
scroll to position [237, 0]
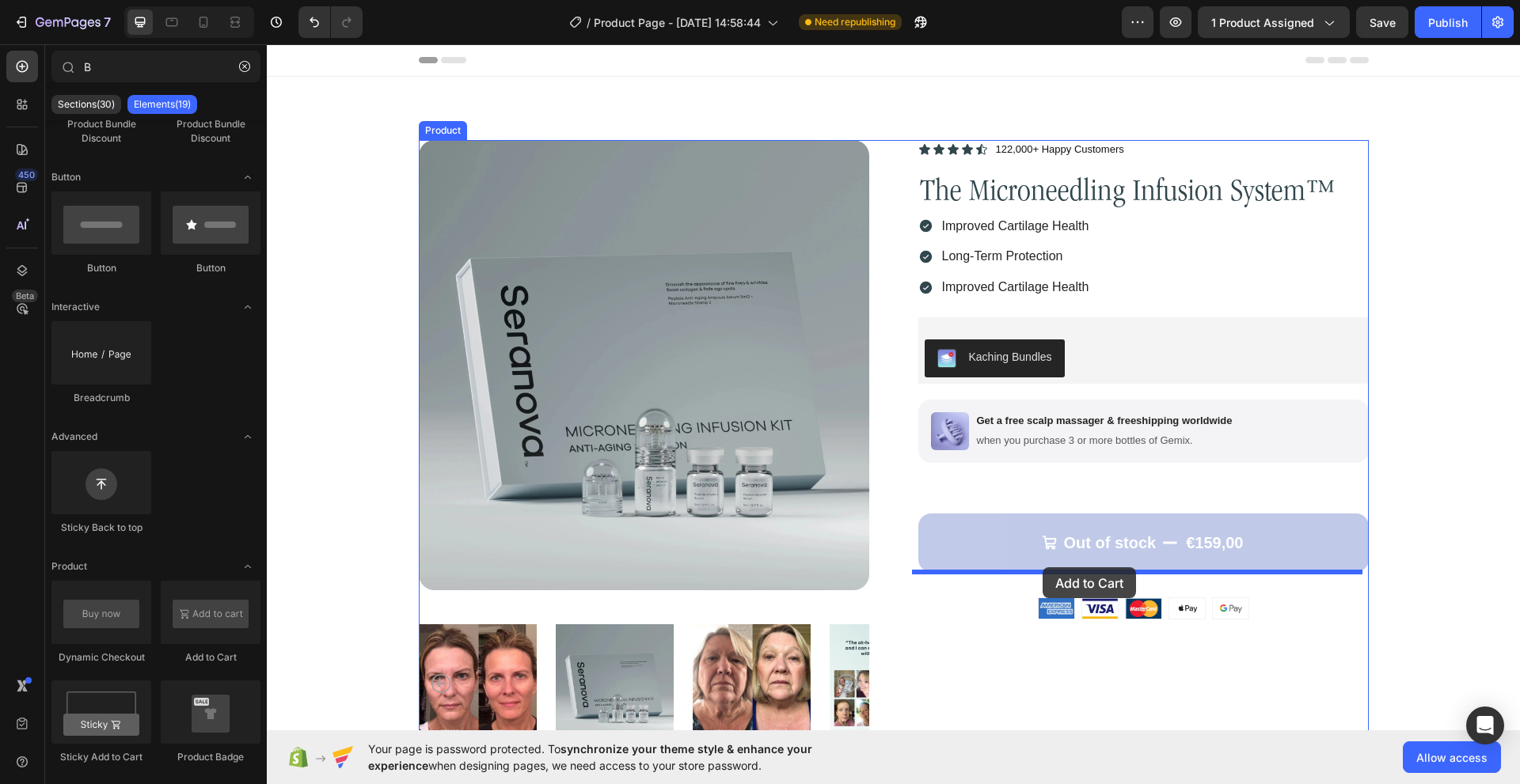
drag, startPoint x: 459, startPoint y: 667, endPoint x: 1043, endPoint y: 567, distance: 592.5
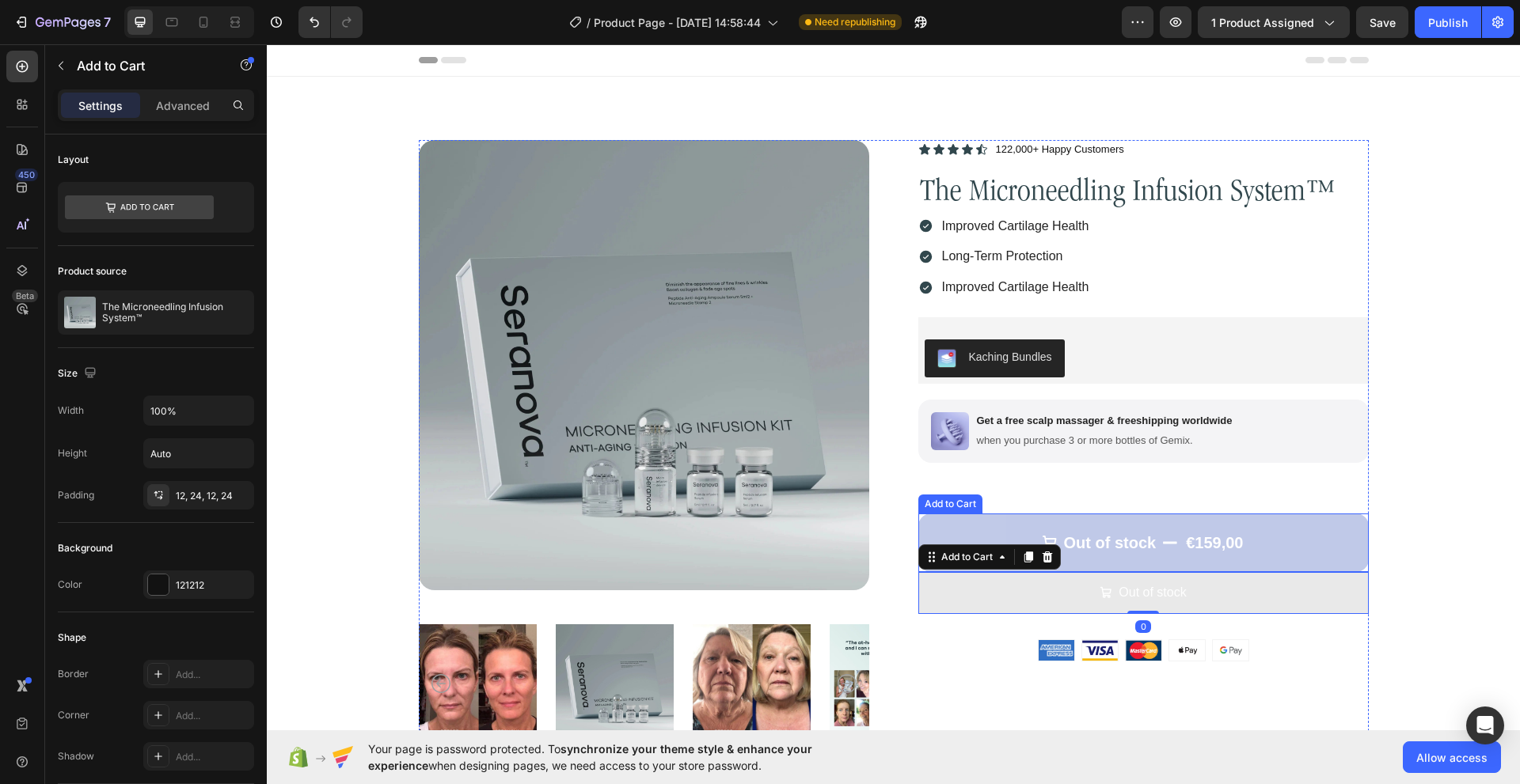
click at [1015, 528] on button "Out of stock €159,00" at bounding box center [1143, 543] width 450 height 58
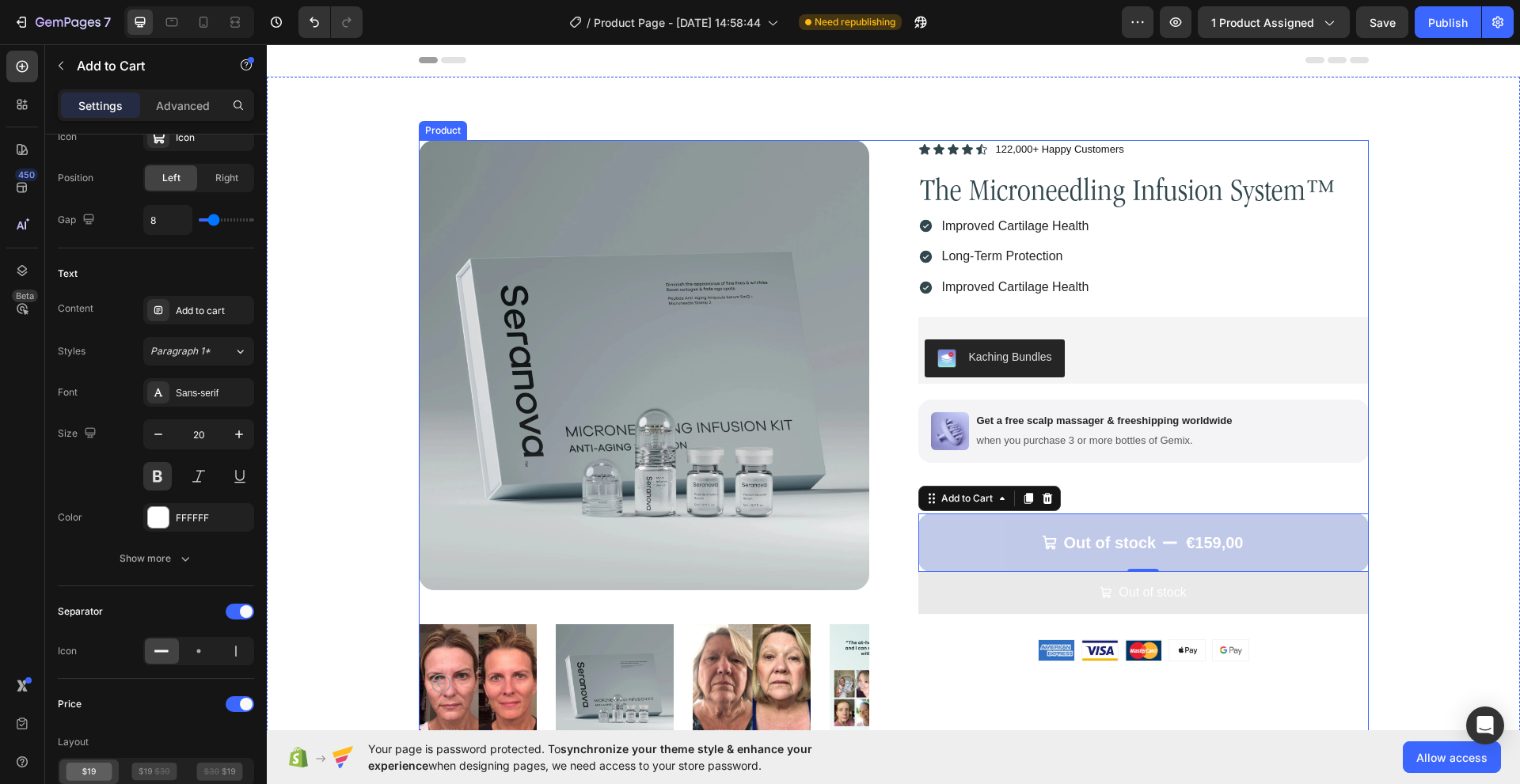
click at [991, 601] on button "Out of stock" at bounding box center [1143, 593] width 450 height 42
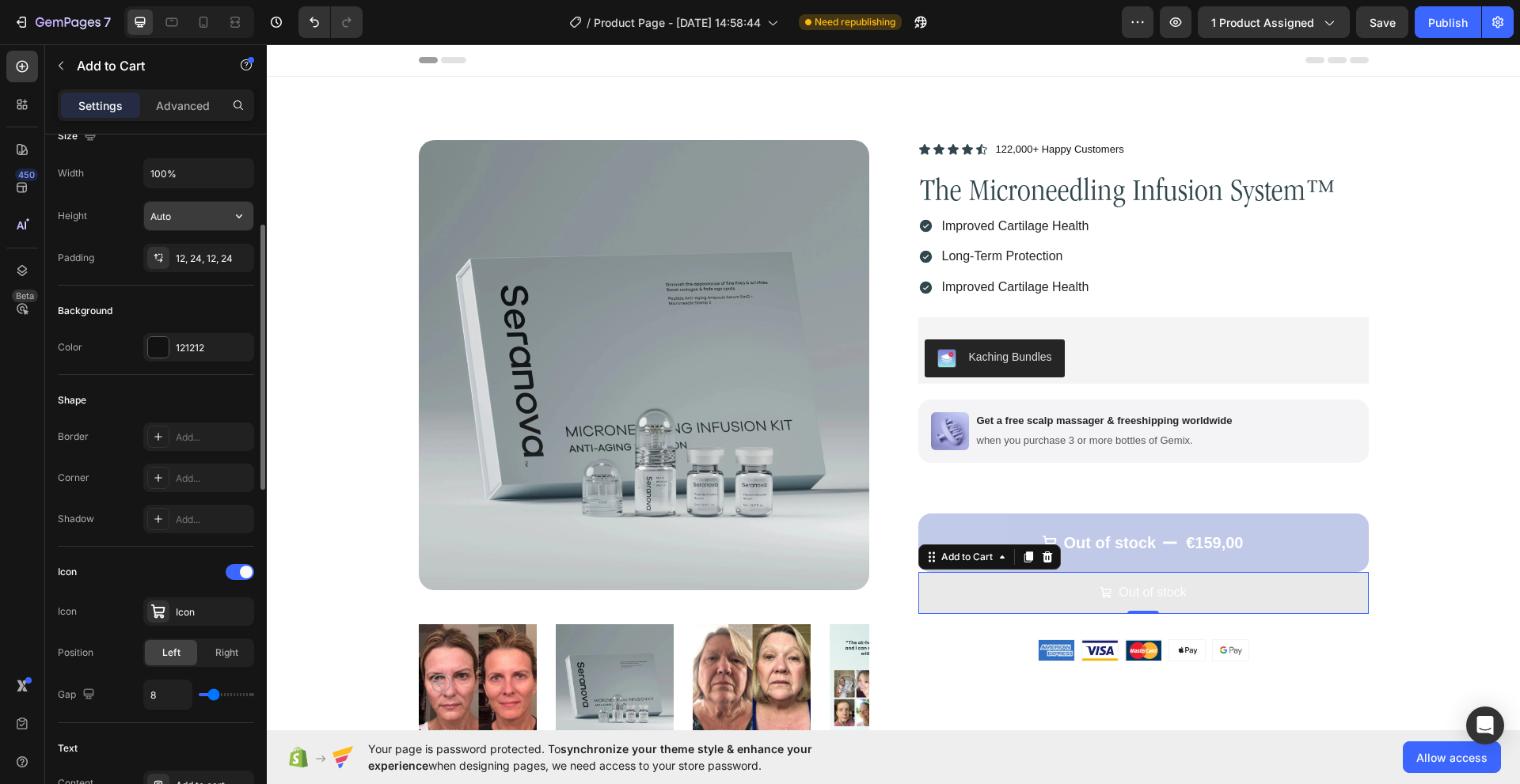
scroll to position [0, 0]
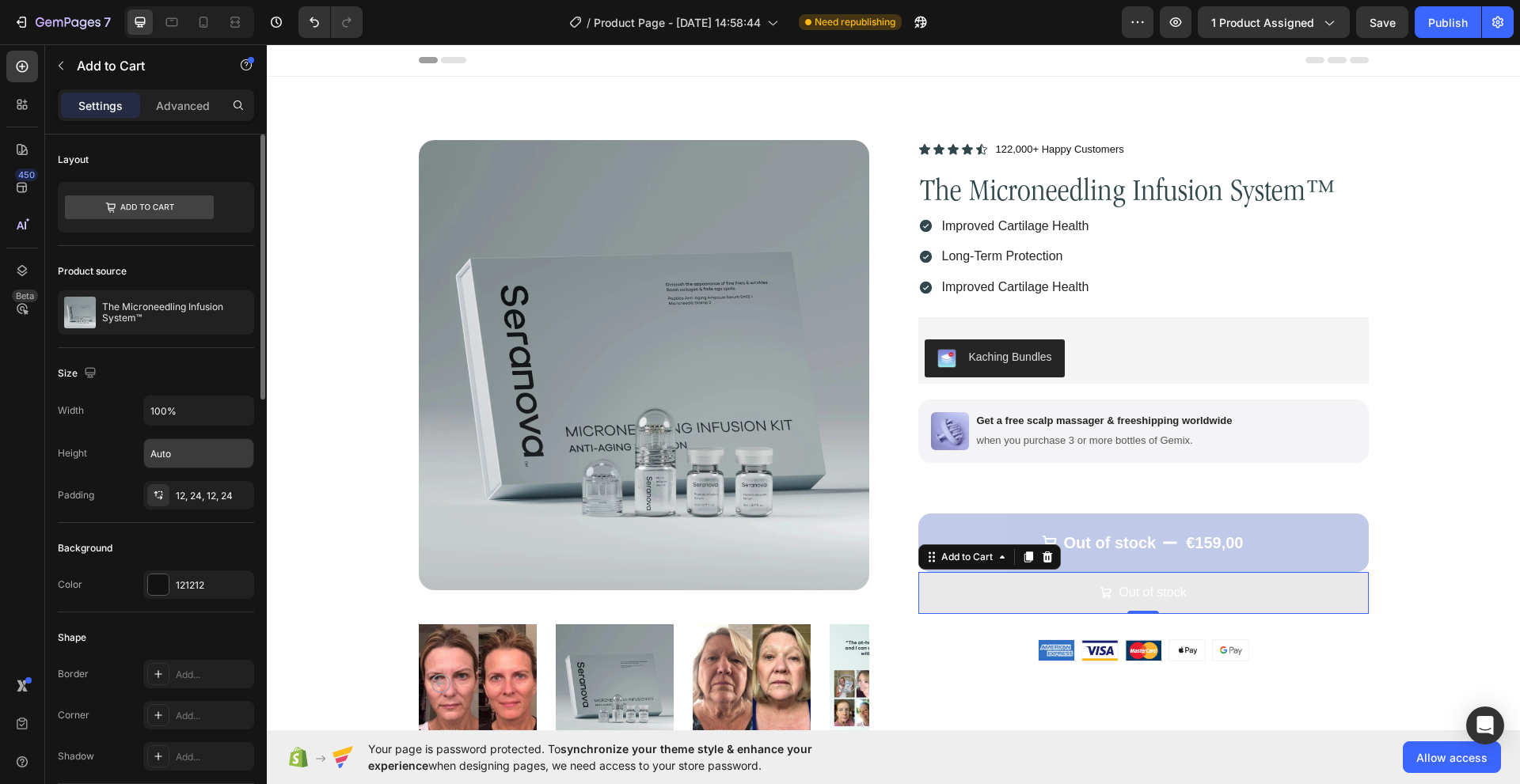
click at [178, 207] on icon at bounding box center [139, 207] width 149 height 23
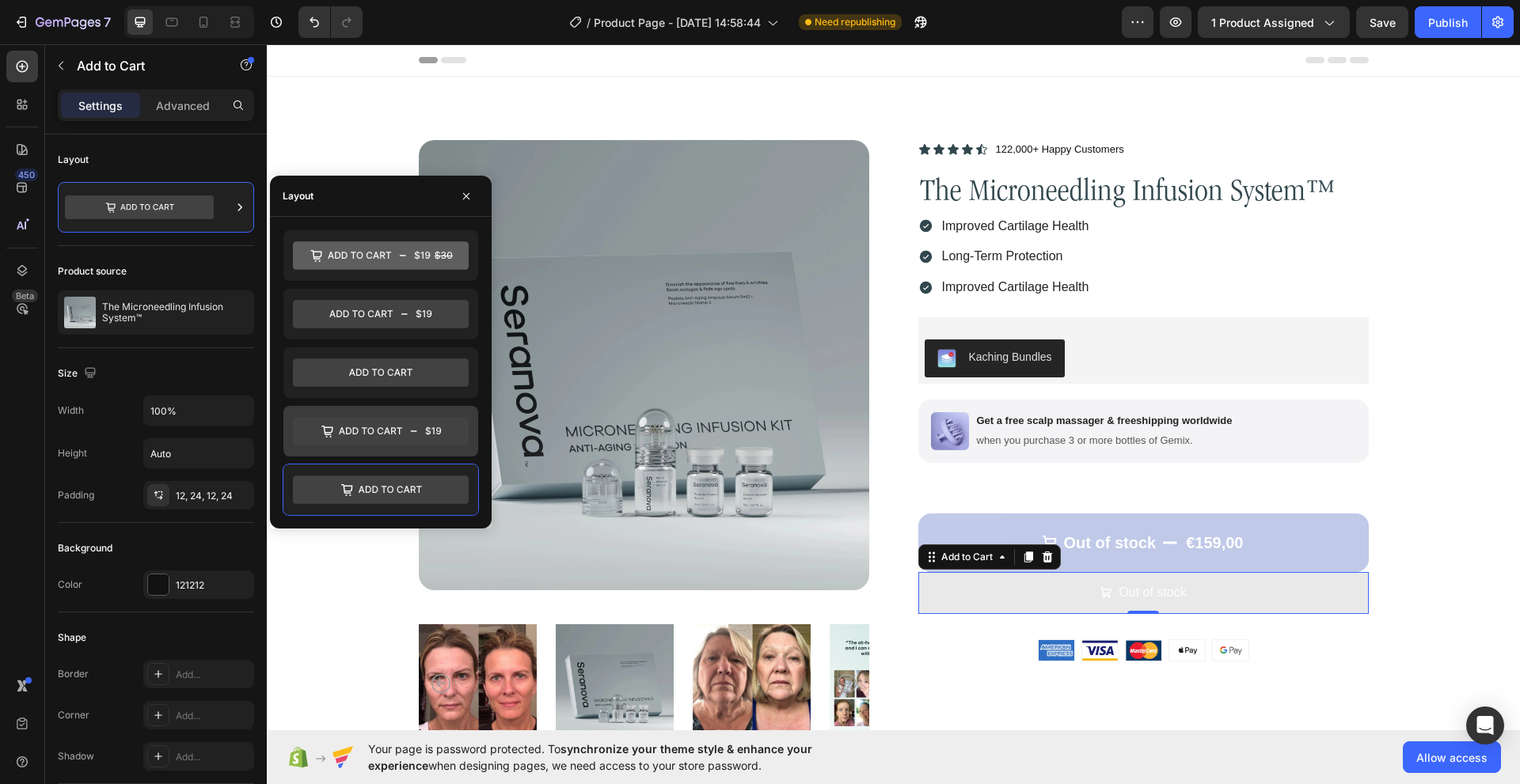
click at [334, 432] on icon at bounding box center [380, 430] width 176 height 28
click at [86, 497] on div "Padding" at bounding box center [75, 494] width 36 height 15
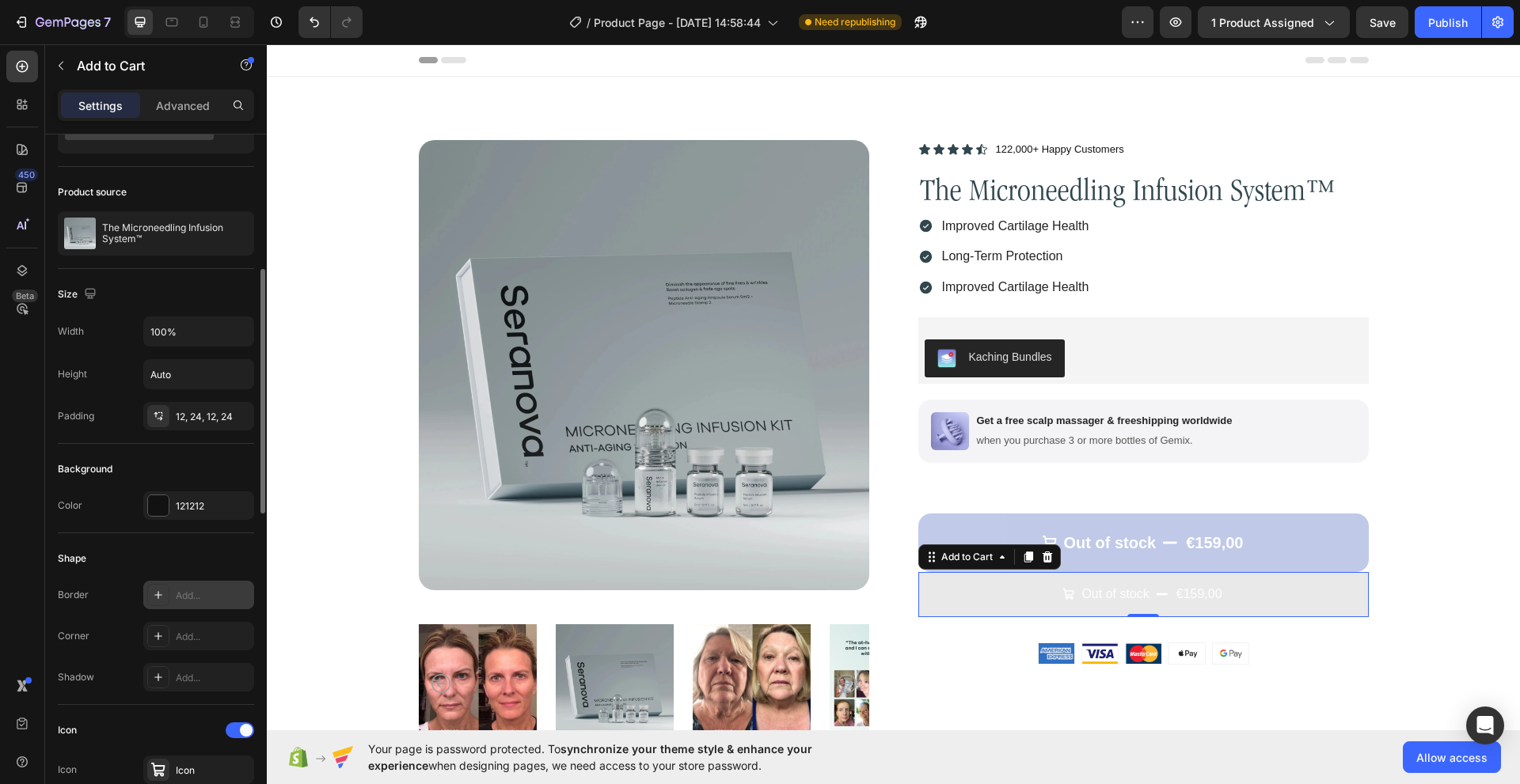
scroll to position [158, 0]
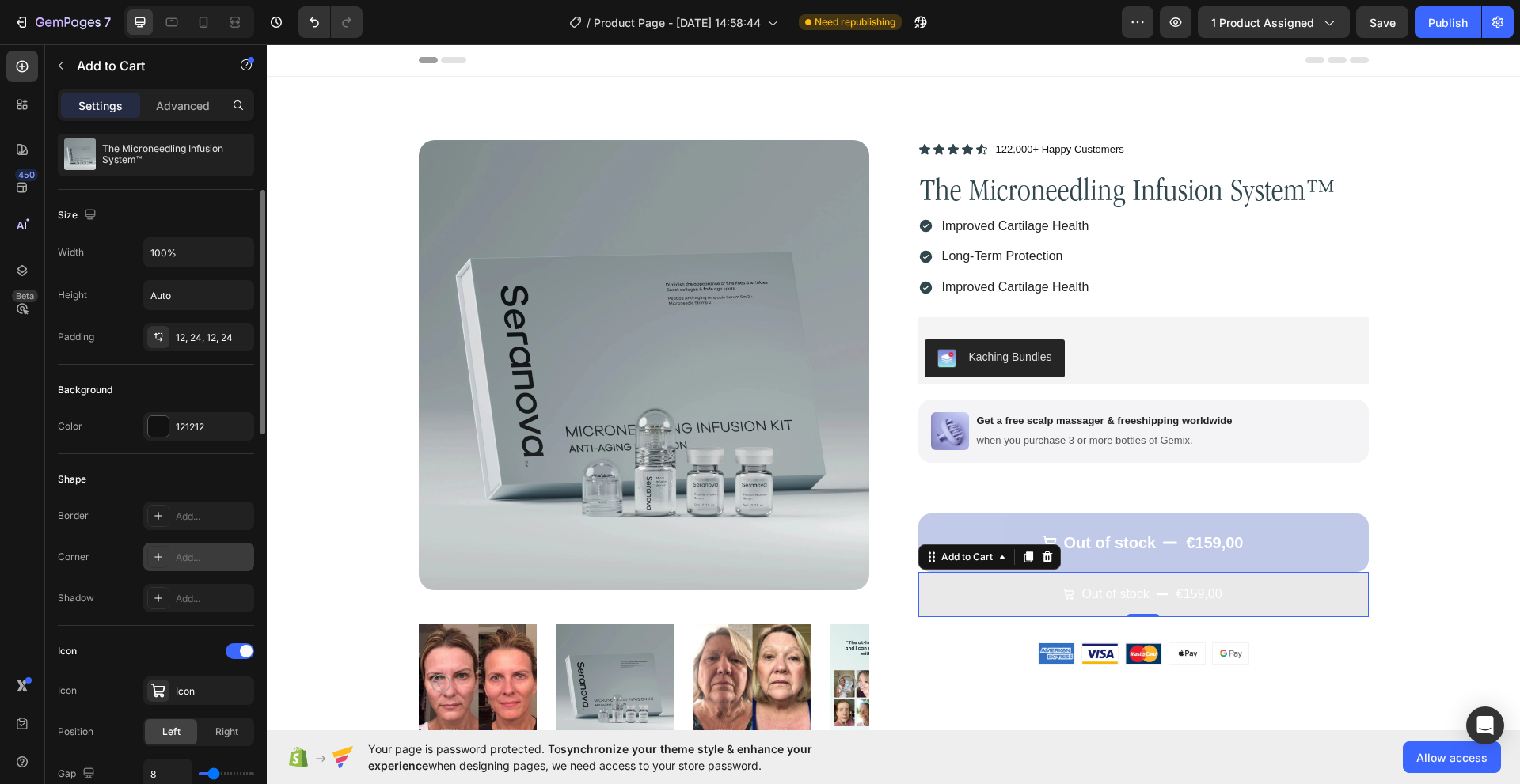
click at [156, 557] on icon at bounding box center [158, 557] width 8 height 8
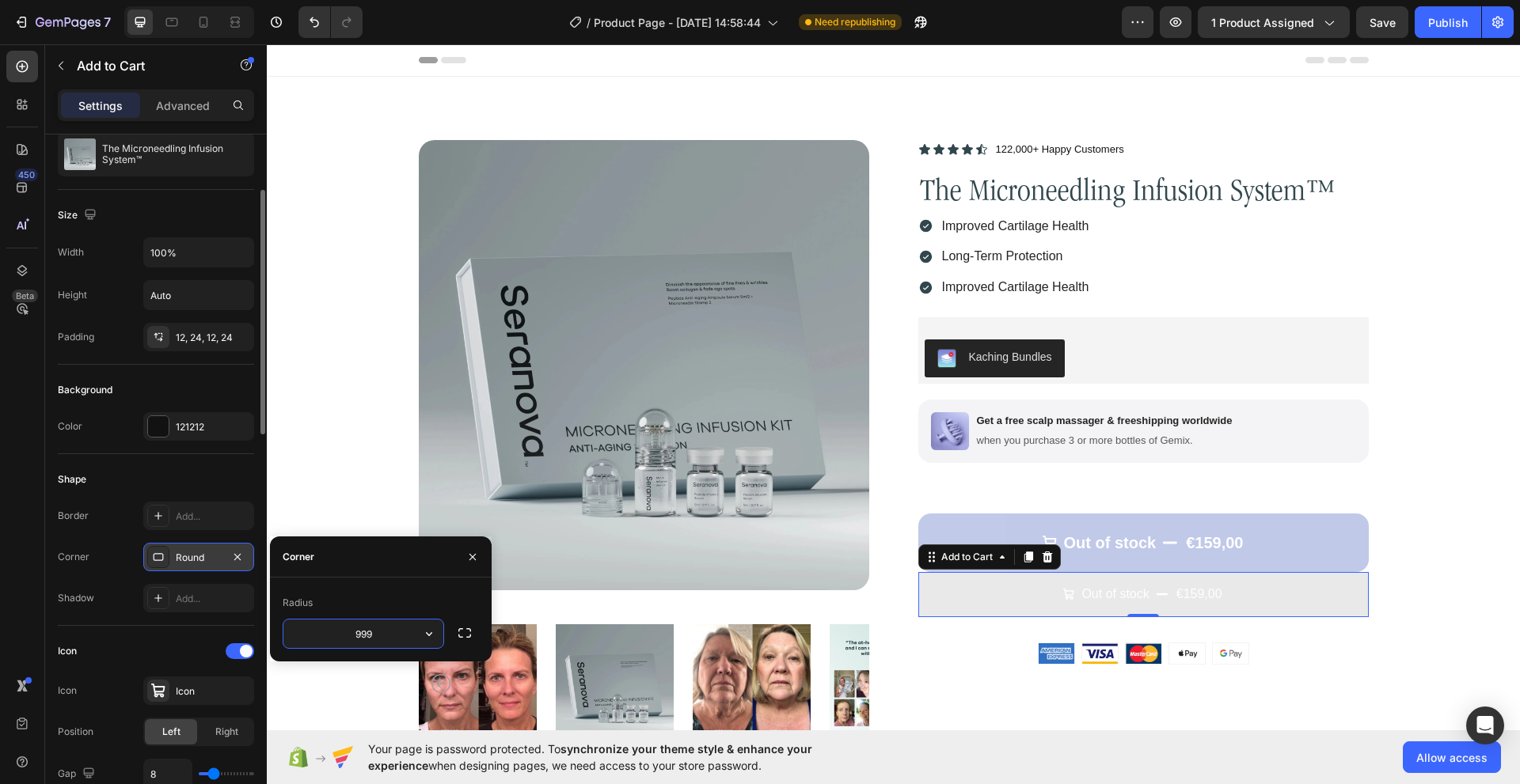
type input "999"
click at [97, 552] on div "Corner 999, 999, 999, 999" at bounding box center [155, 557] width 196 height 28
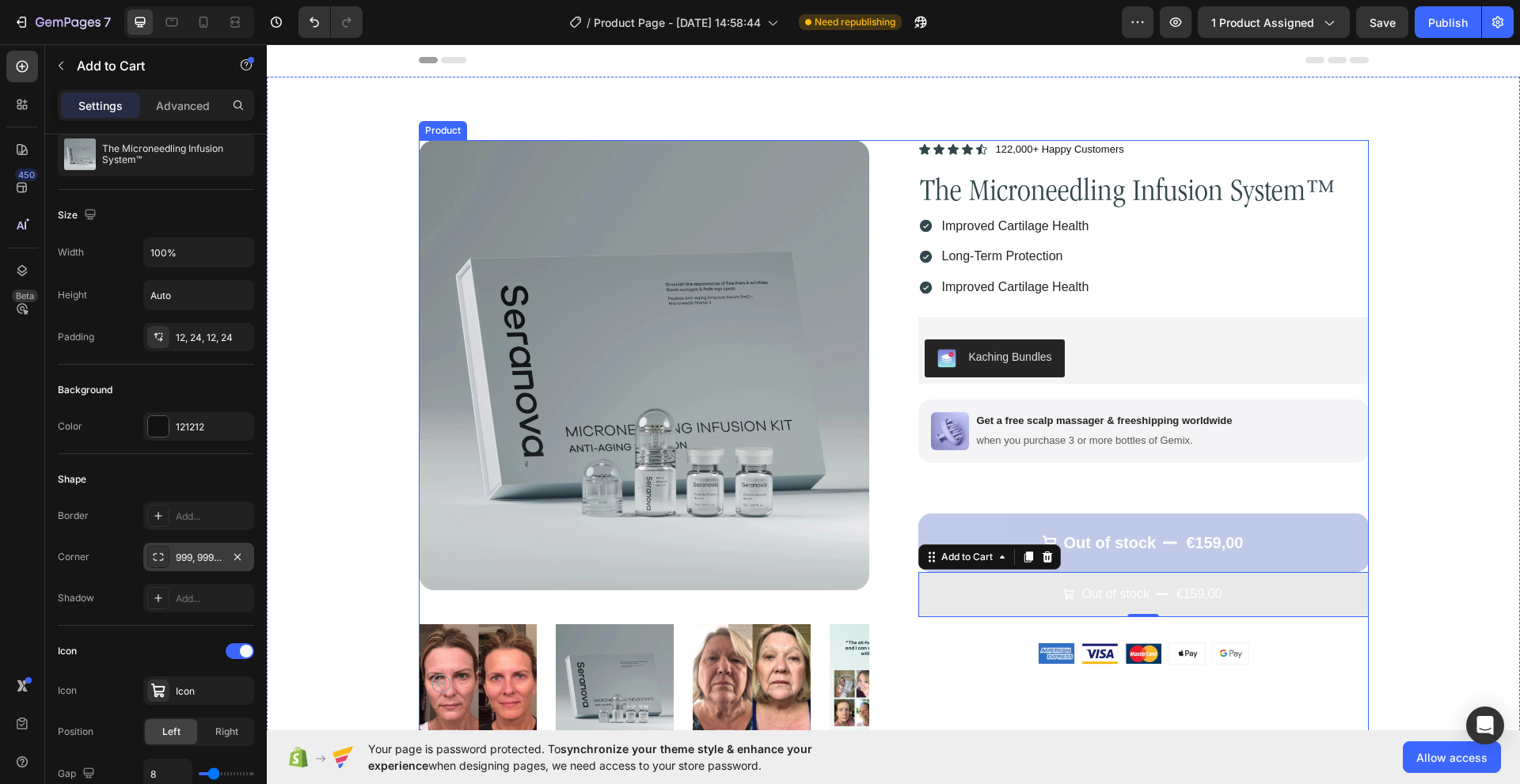
click at [977, 600] on button "Out of stock €159,00" at bounding box center [1143, 595] width 450 height 45
click at [974, 643] on div "Icon Icon Icon Icon Icon Icon List 122,000+ Happy Customers Text Block Row The …" at bounding box center [1143, 445] width 450 height 611
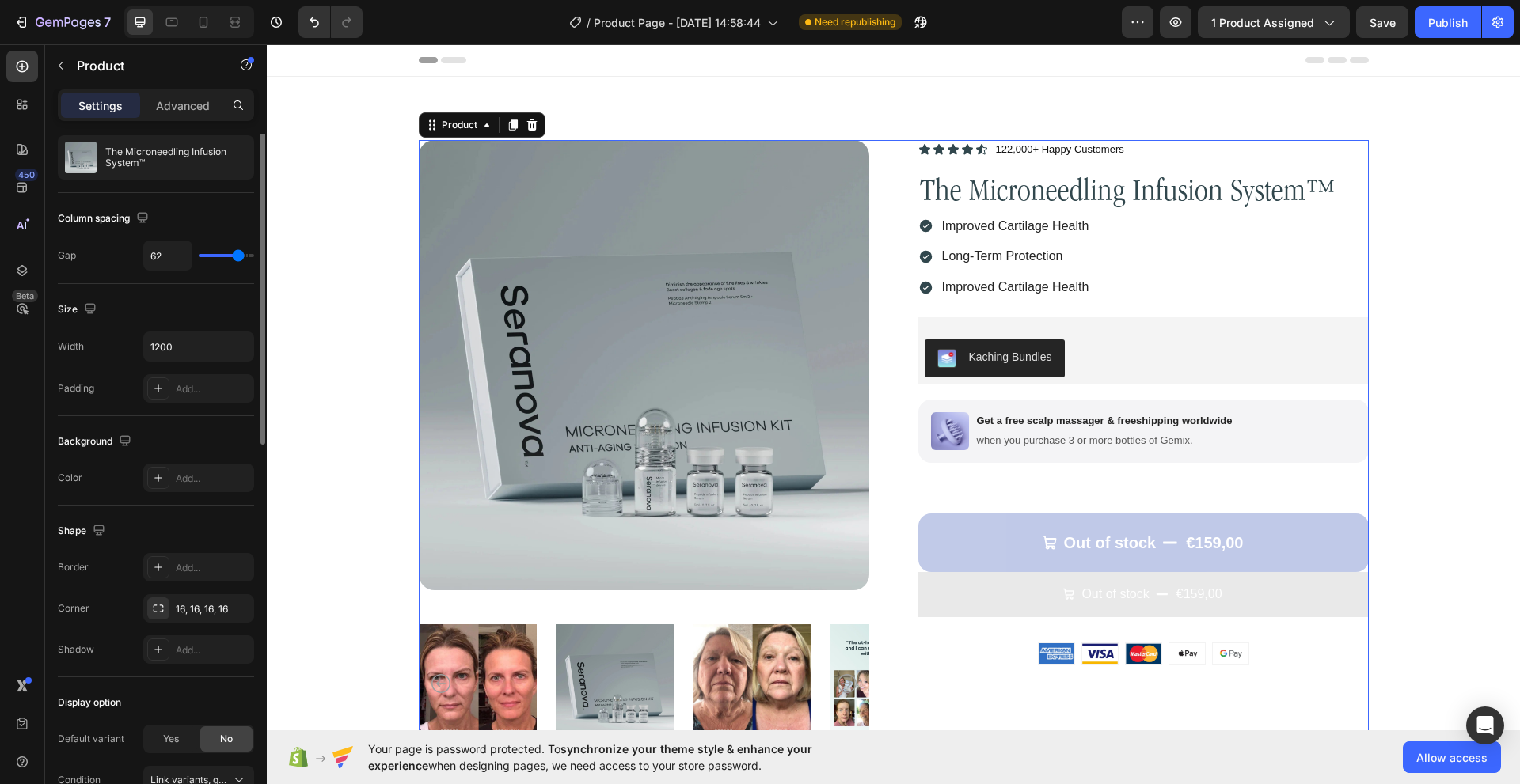
scroll to position [0, 0]
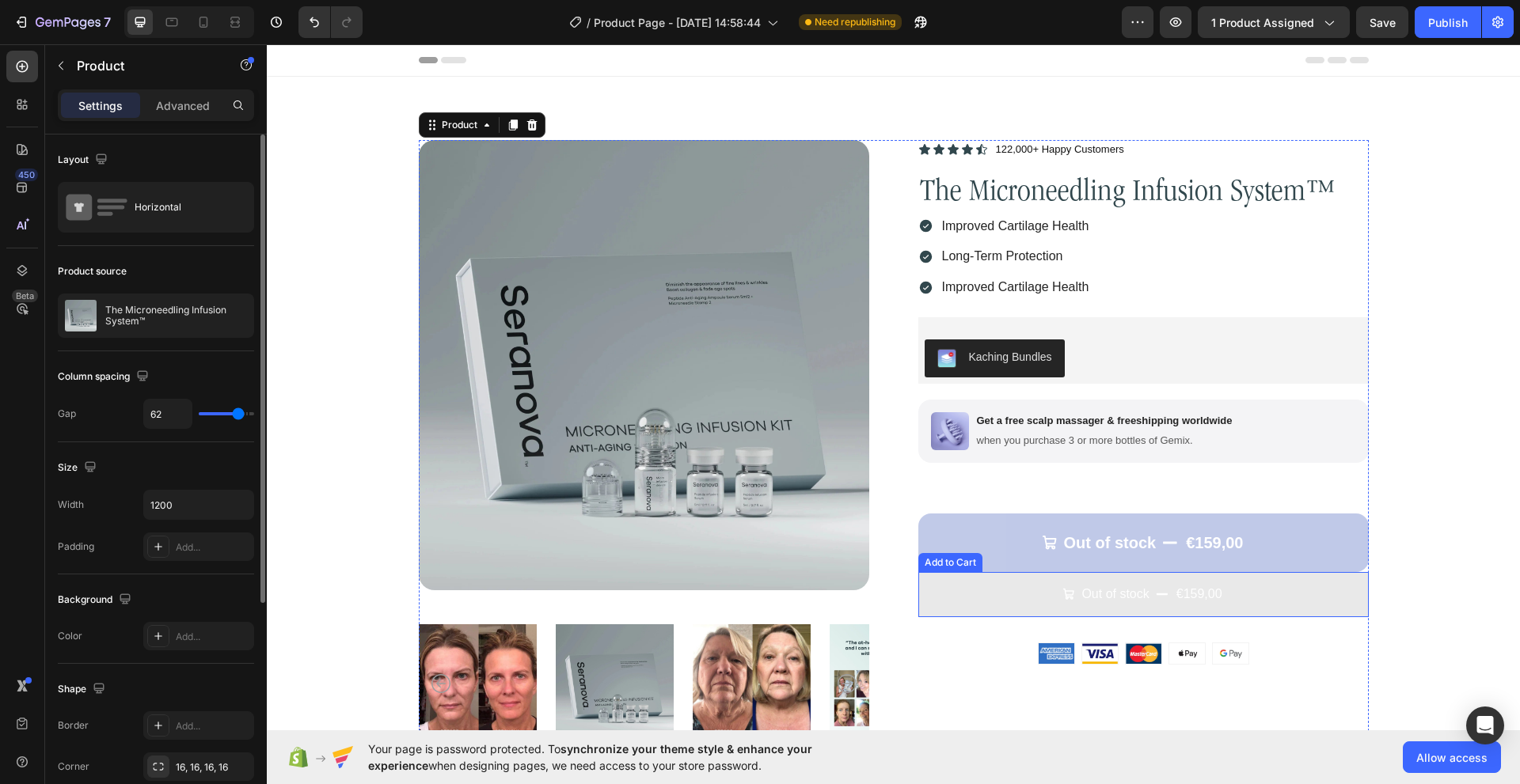
click at [918, 595] on button "Out of stock €159,00" at bounding box center [1143, 595] width 450 height 45
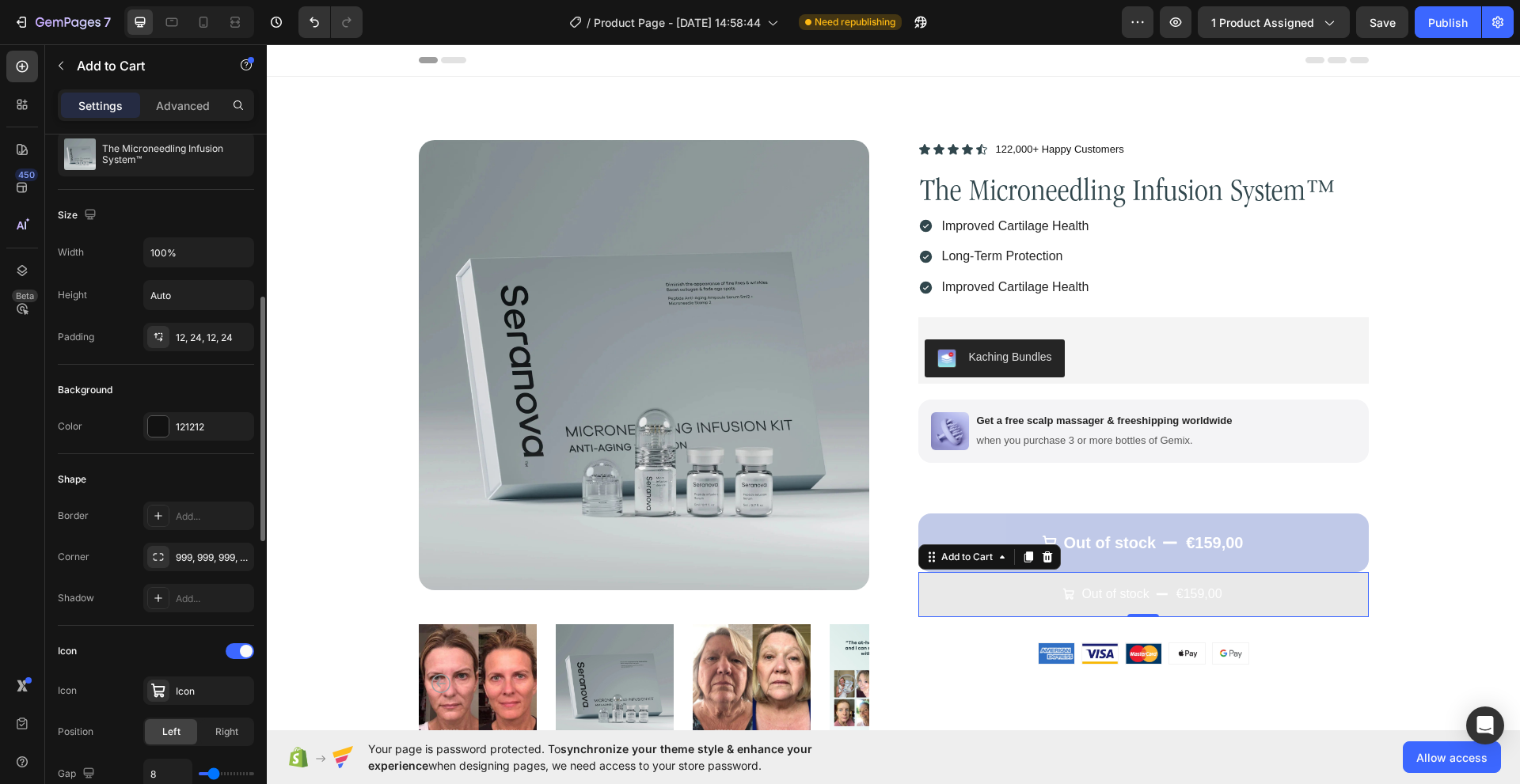
scroll to position [237, 0]
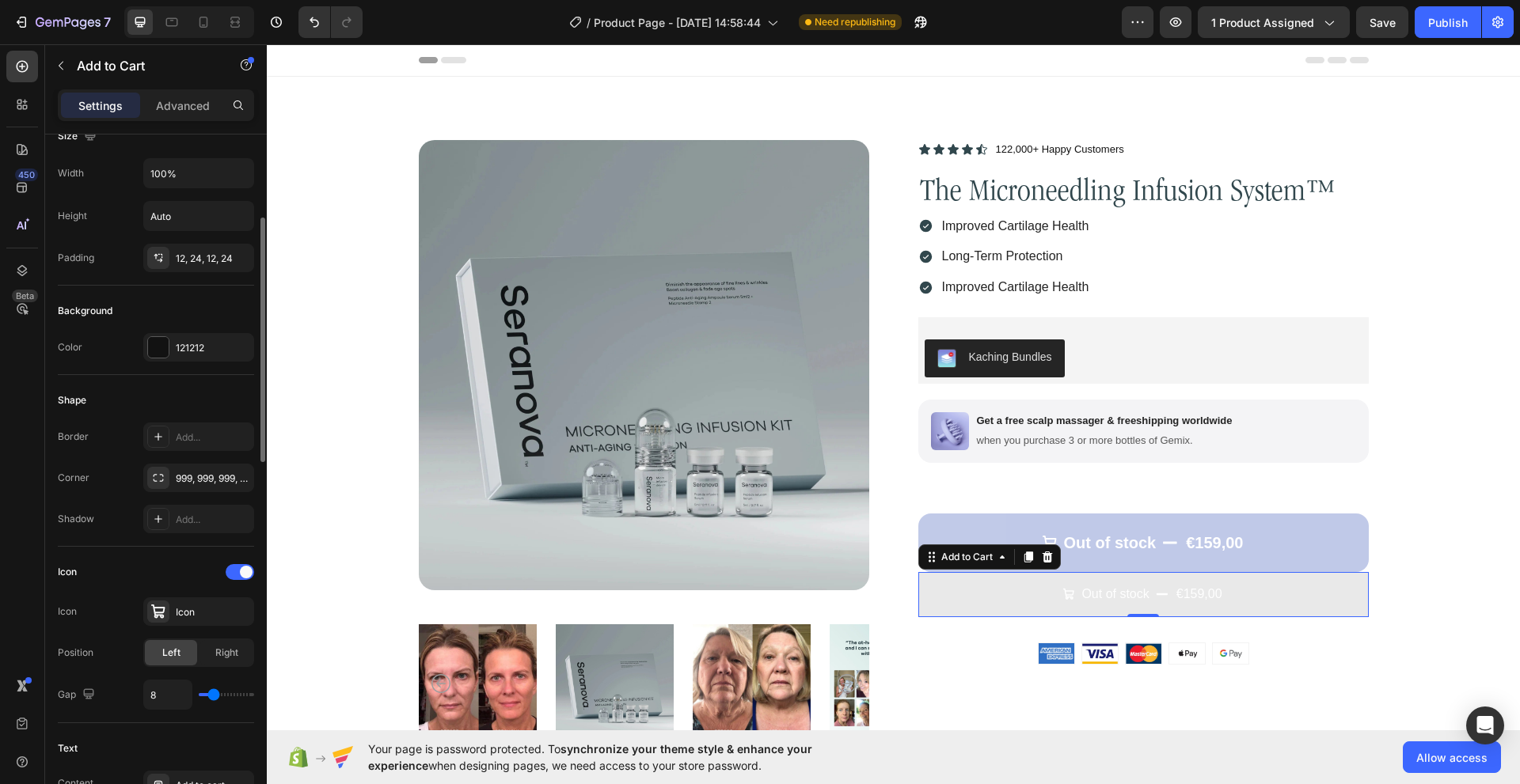
type input "11"
type input "13"
type input "14"
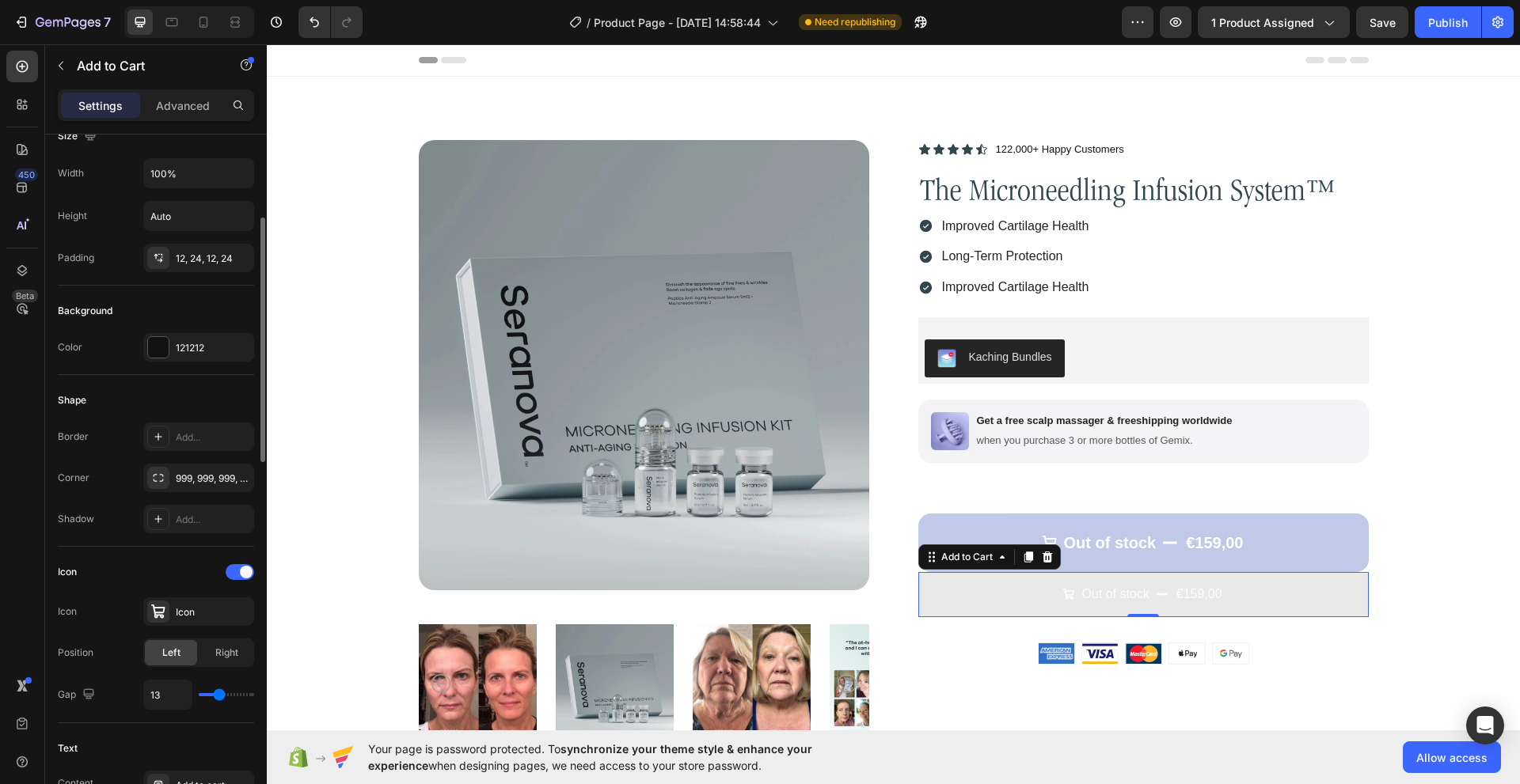
type input "14"
type input "16"
type input "17"
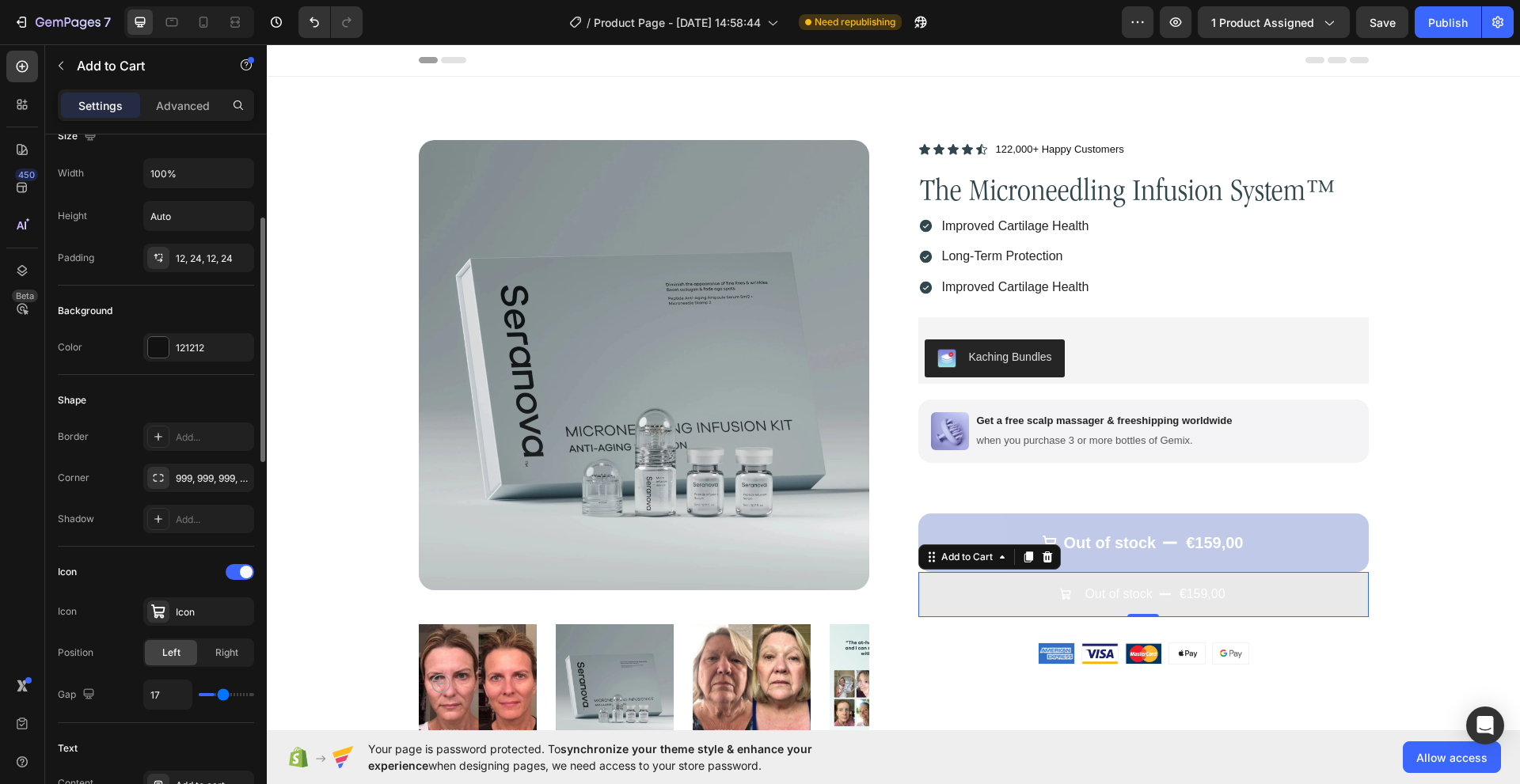
type input "18"
type input "19"
type input "20"
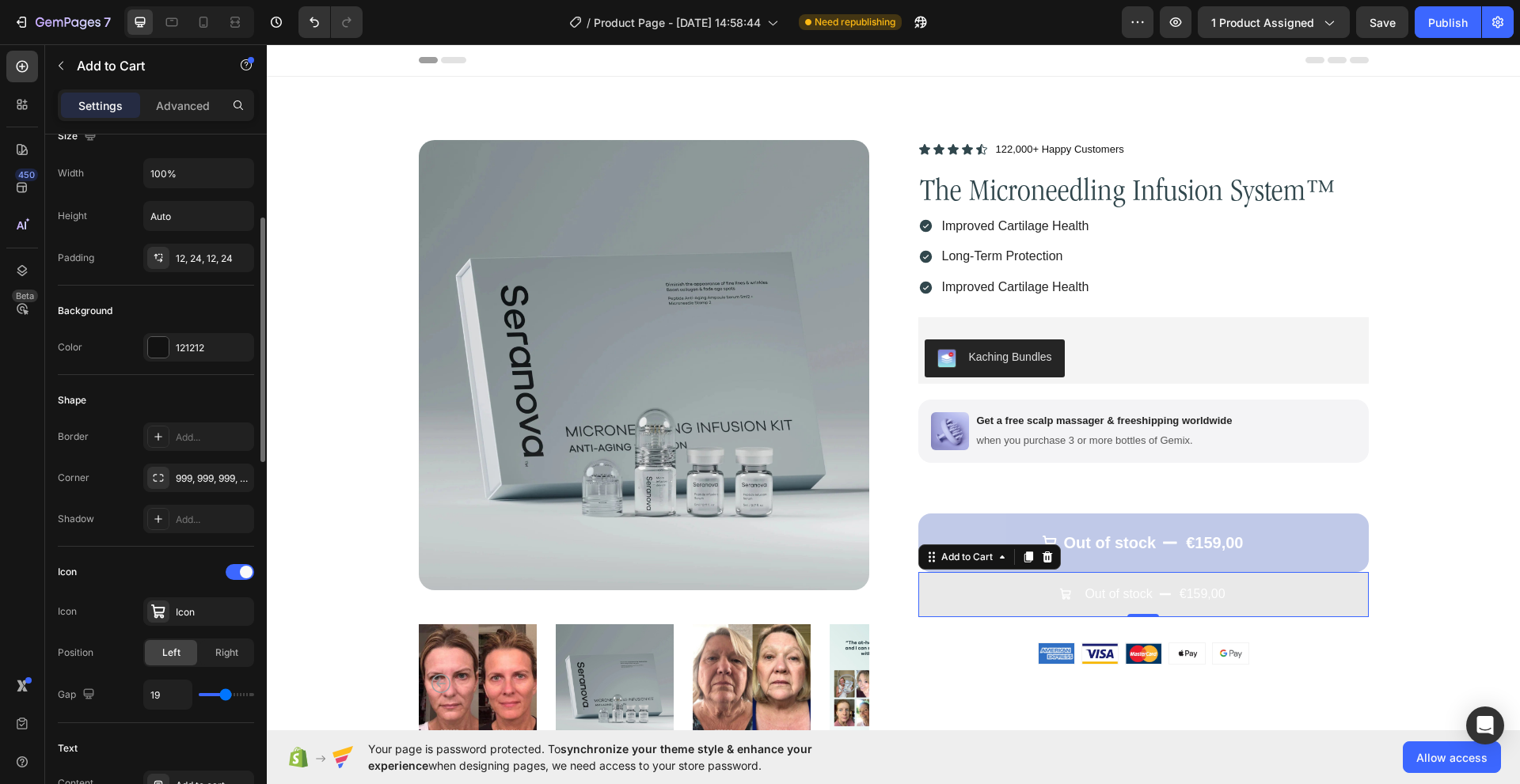
type input "20"
type input "21"
type input "22"
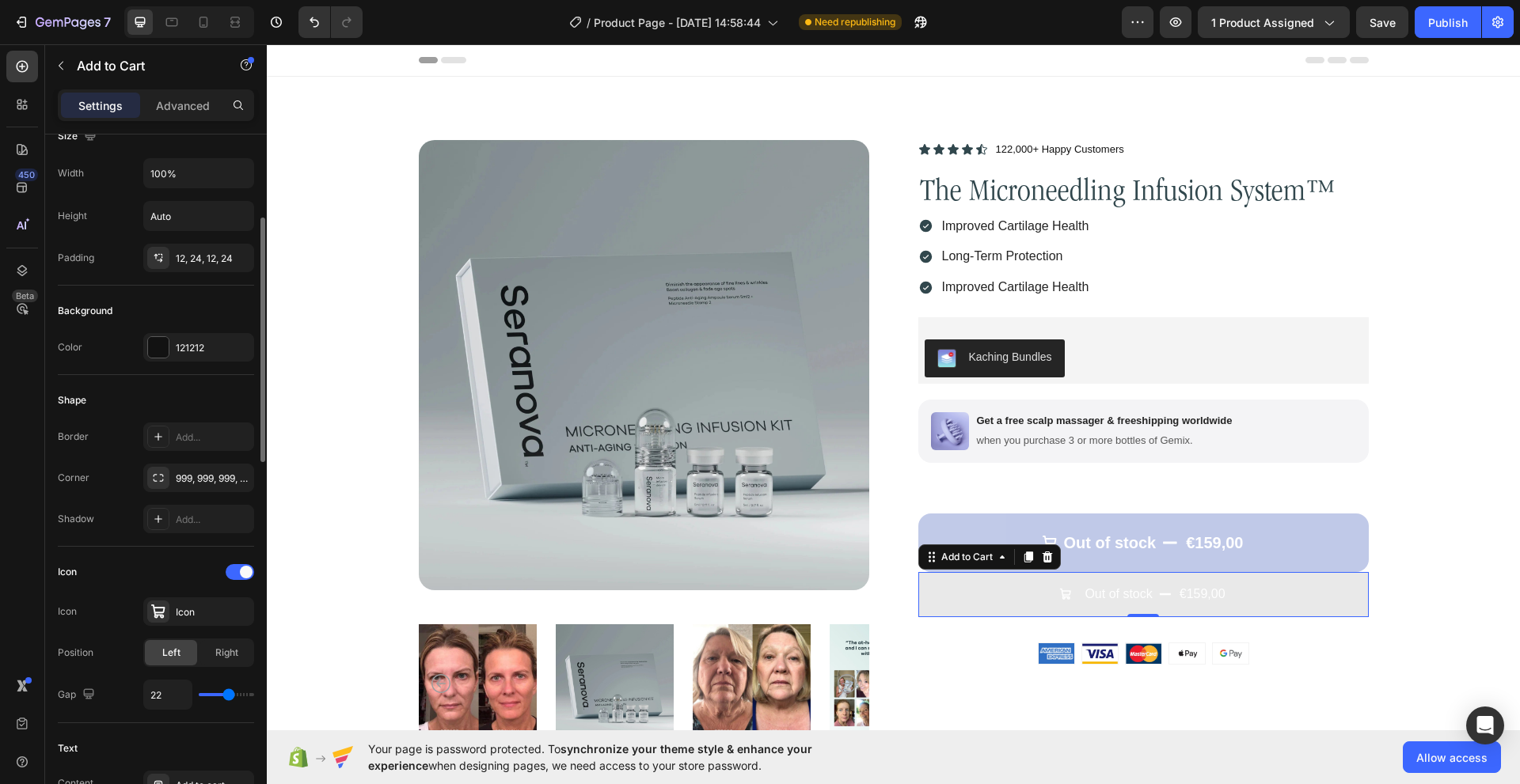
type input "23"
type input "24"
type input "28"
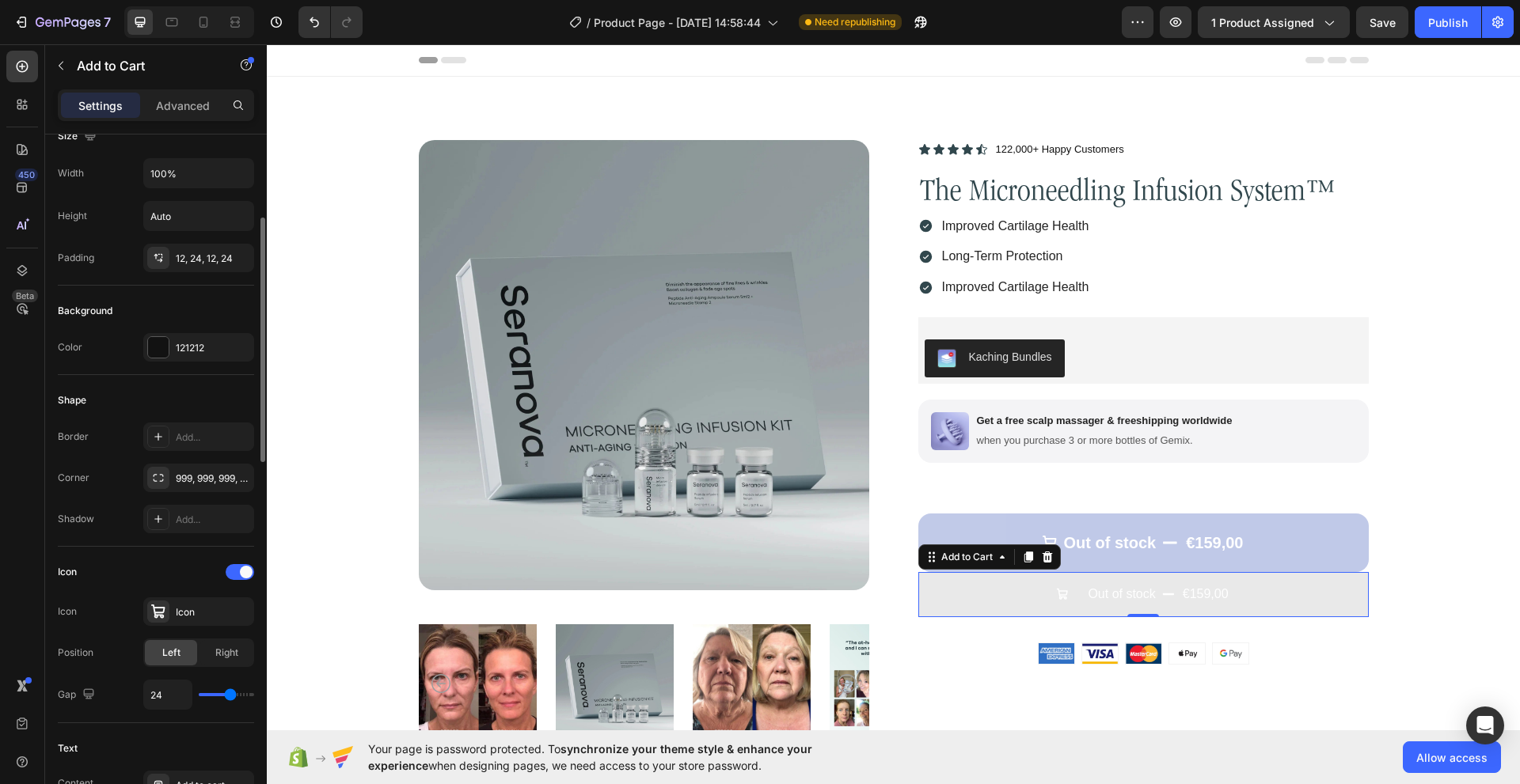
type input "28"
type input "36"
drag, startPoint x: 222, startPoint y: 692, endPoint x: 243, endPoint y: 692, distance: 21.0
type input "36"
click at [243, 693] on input "range" at bounding box center [225, 694] width 55 height 3
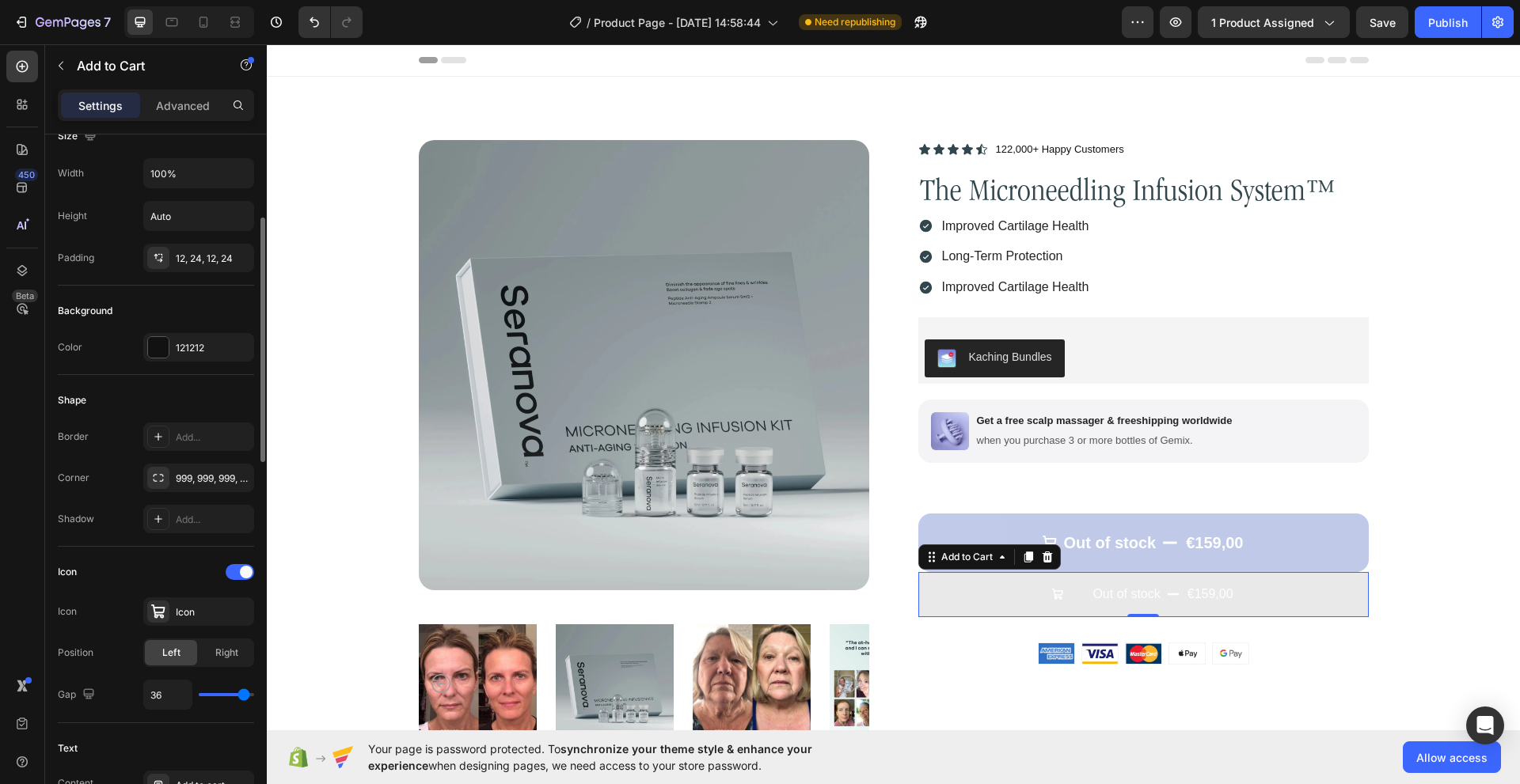
type input "37"
type input "38"
type input "39"
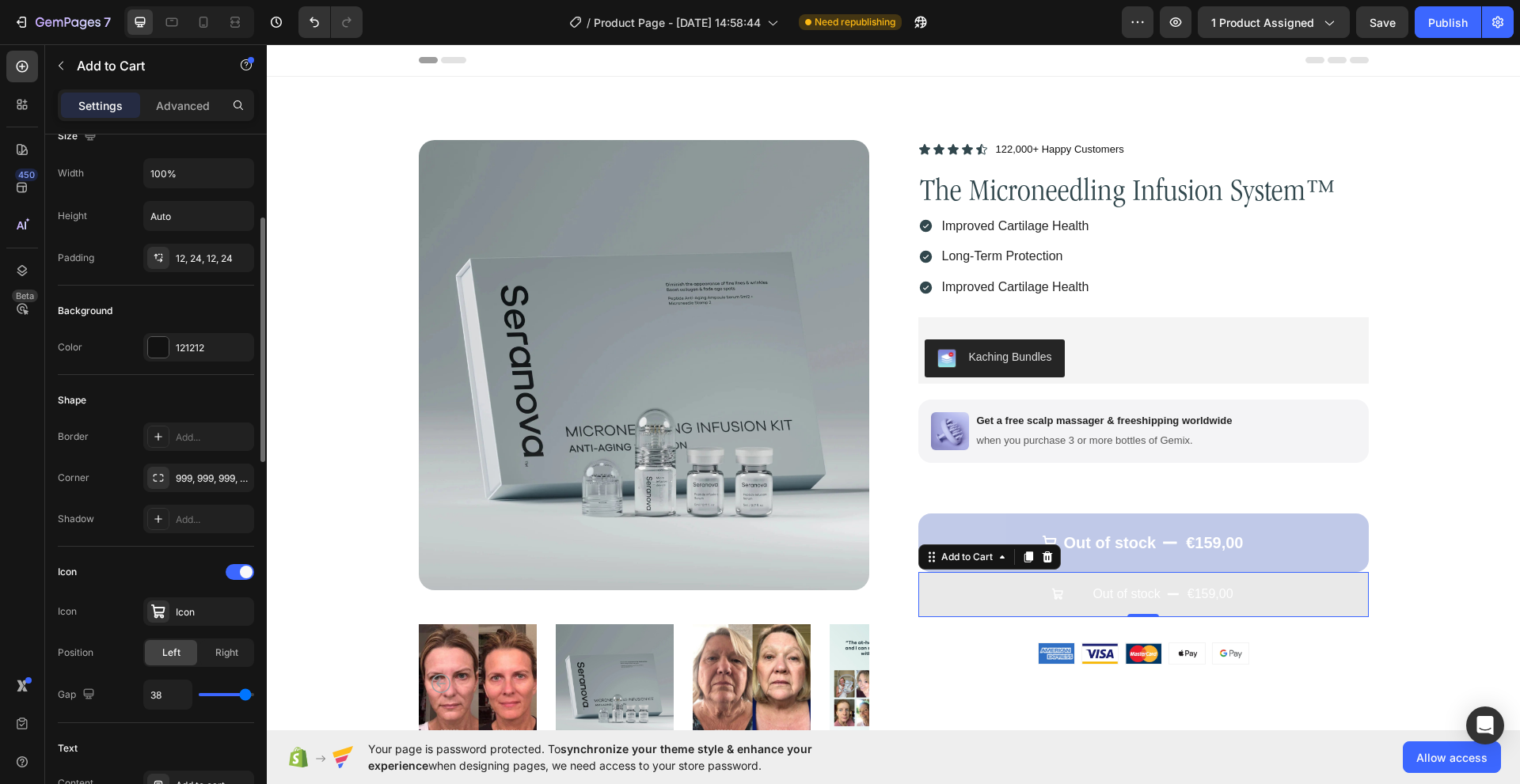
type input "39"
type input "40"
drag, startPoint x: 243, startPoint y: 692, endPoint x: 255, endPoint y: 692, distance: 12.0
type input "40"
click at [254, 693] on input "range" at bounding box center [225, 694] width 55 height 3
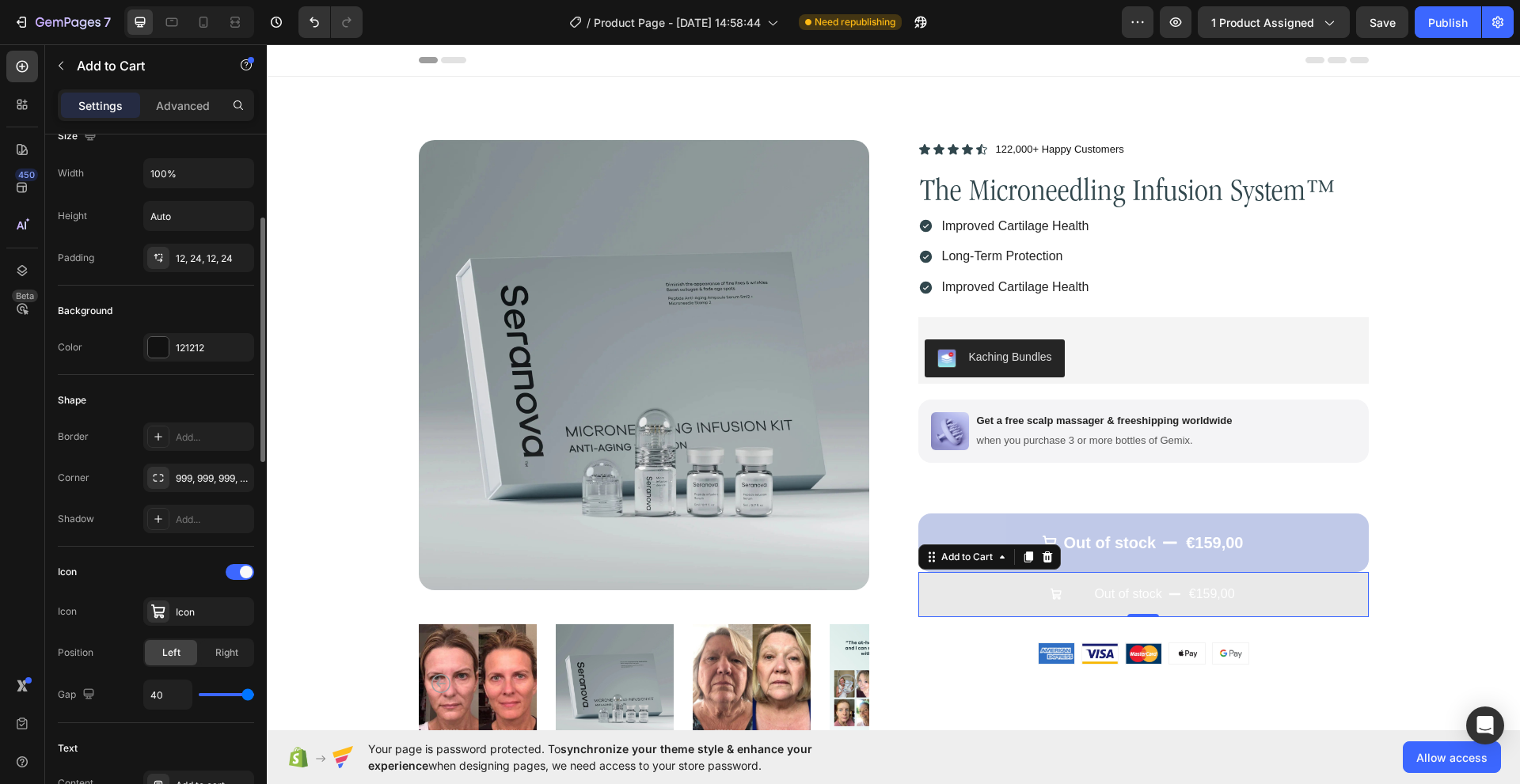
click at [217, 713] on div "Icon Icon Icon Position Left Right Gap 40" at bounding box center [155, 635] width 196 height 177
click at [308, 23] on icon "Undo/Redo" at bounding box center [314, 22] width 16 height 16
type input "36"
click at [309, 23] on icon "Undo/Redo" at bounding box center [314, 22] width 16 height 16
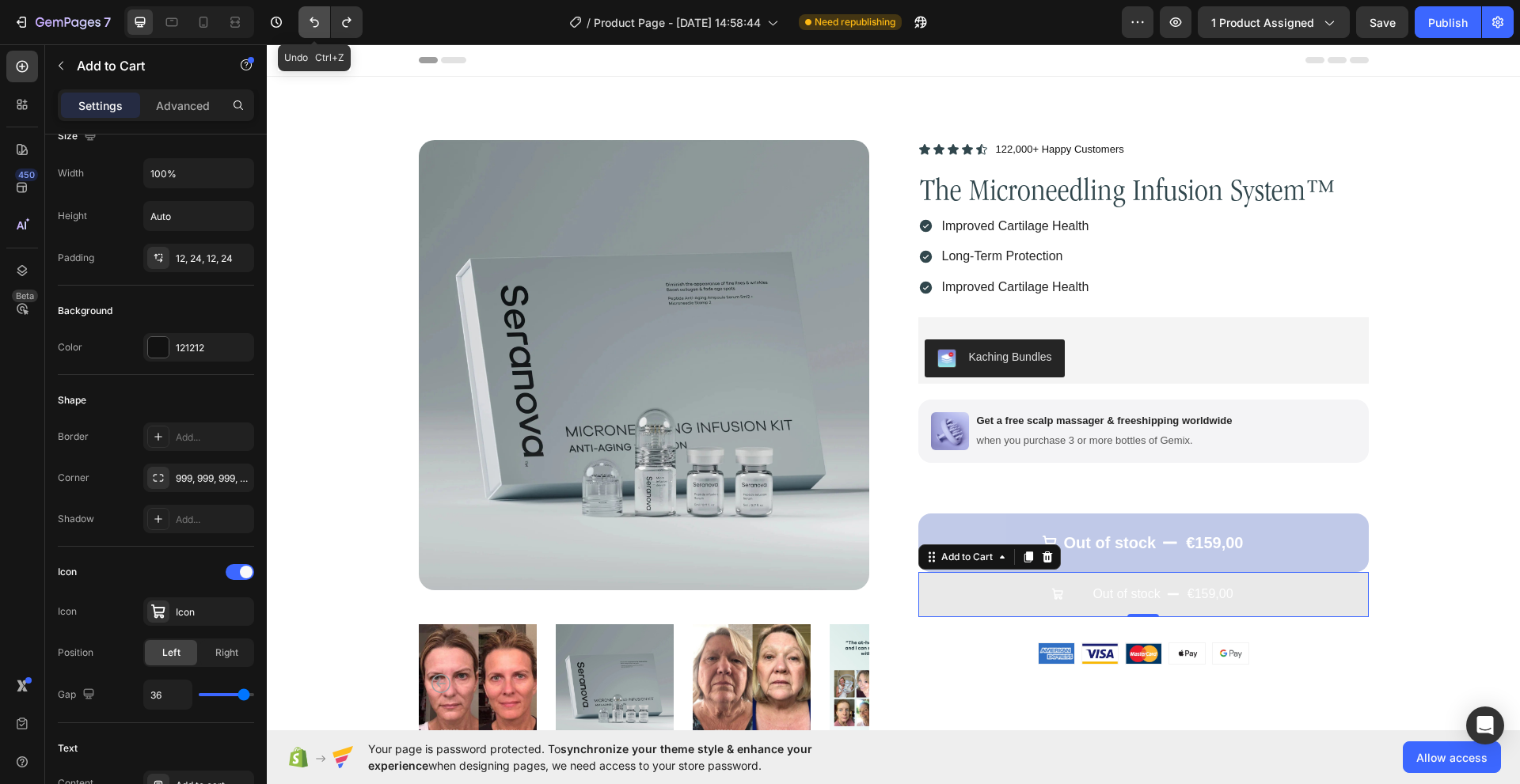
type input "8"
click at [309, 23] on icon "Undo/Redo" at bounding box center [314, 22] width 16 height 16
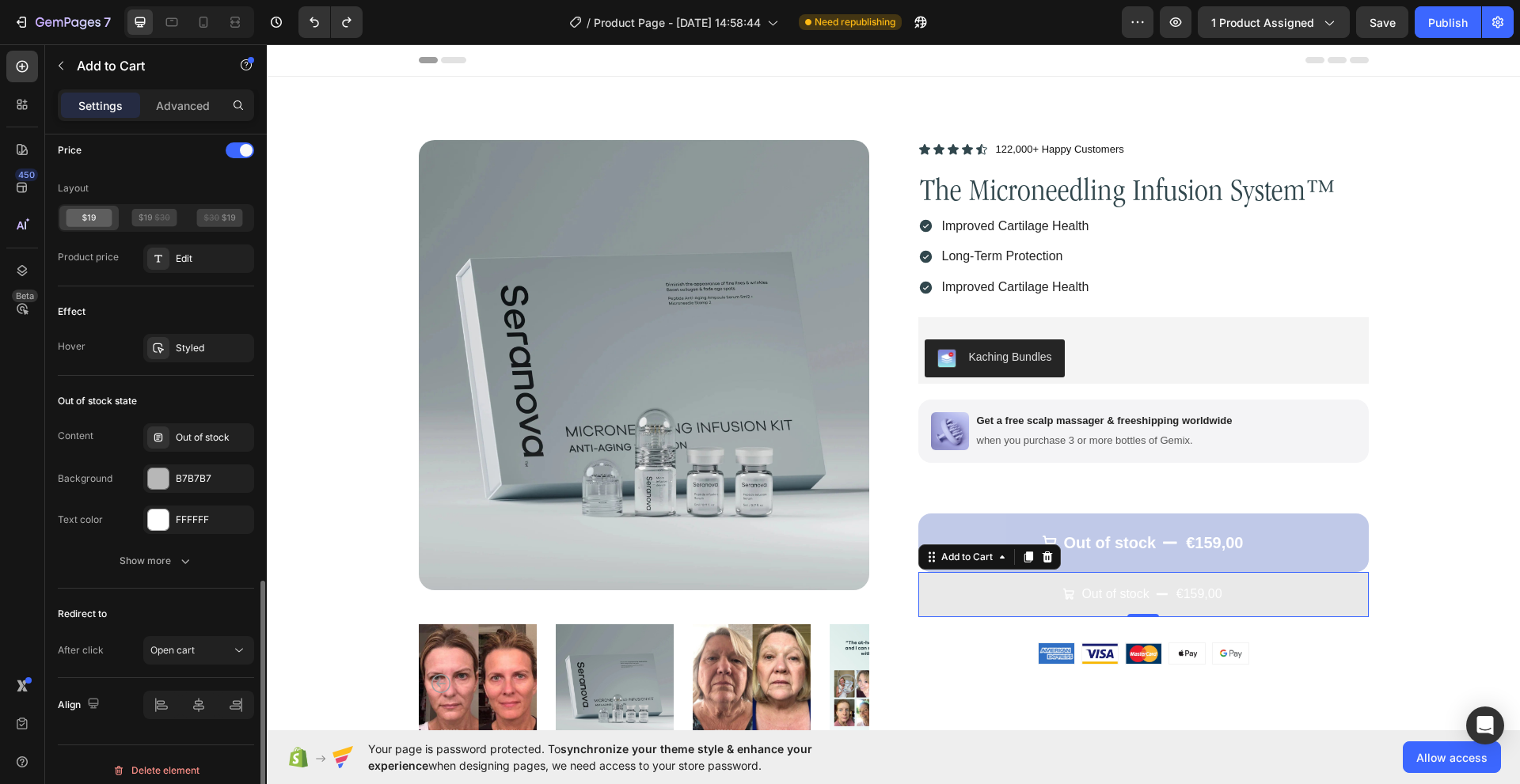
scroll to position [1277, 0]
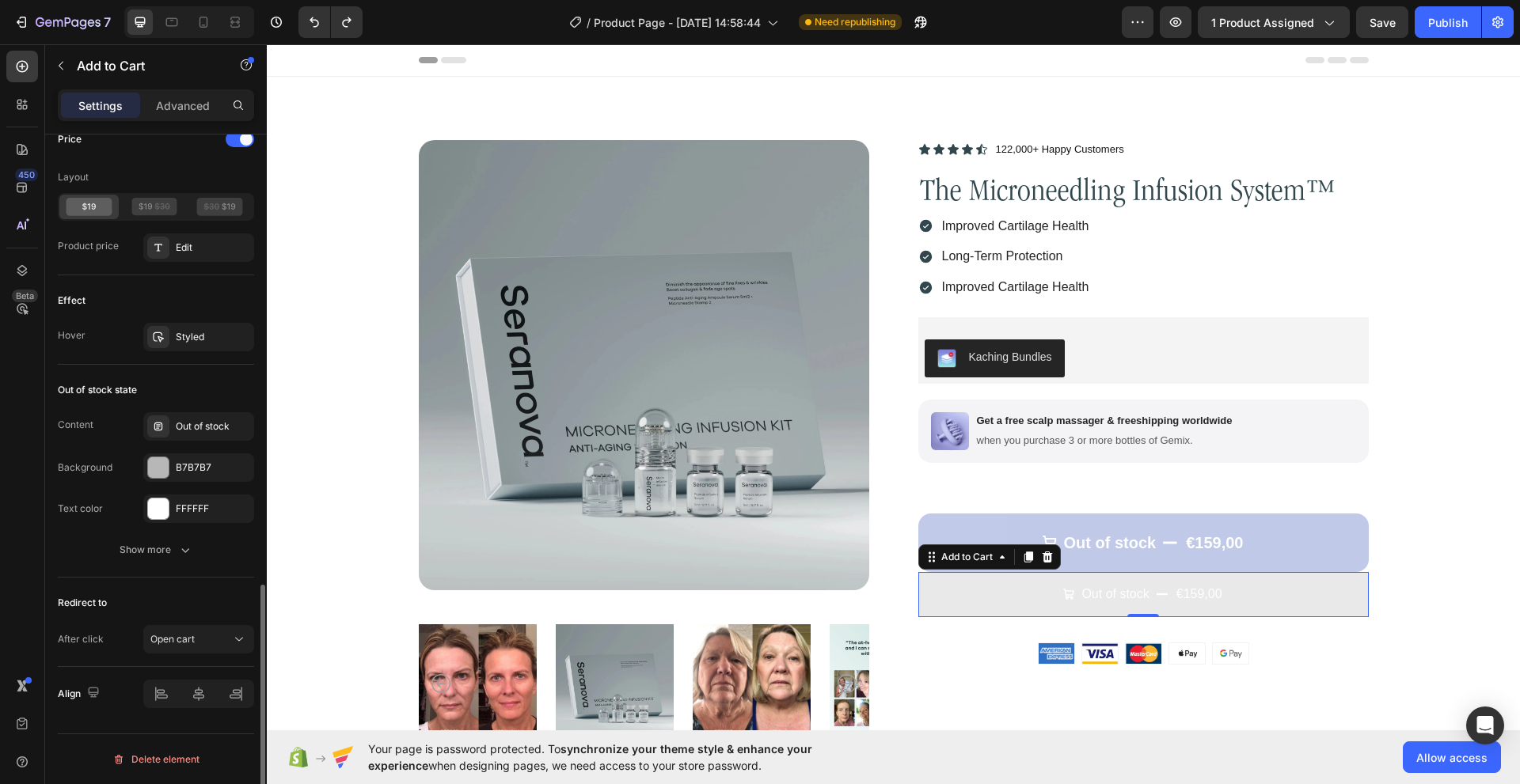
click at [150, 565] on div "Out of stock state Content Out of stock Background B7B7B7 Text color FFFFFF Sho…" at bounding box center [155, 470] width 196 height 213
click at [146, 559] on button "Show more" at bounding box center [155, 549] width 196 height 28
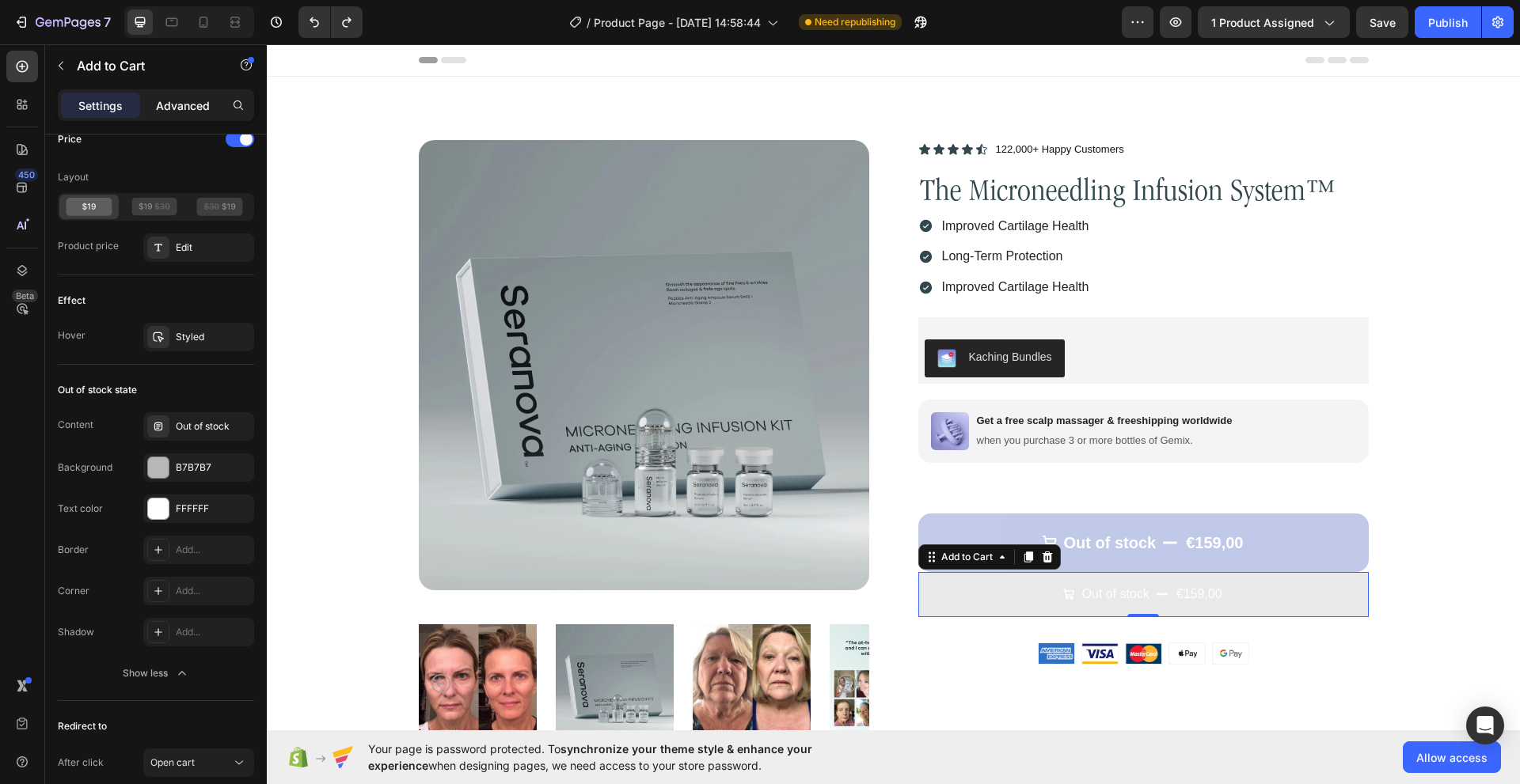
click at [189, 101] on p "Advanced" at bounding box center [182, 105] width 53 height 17
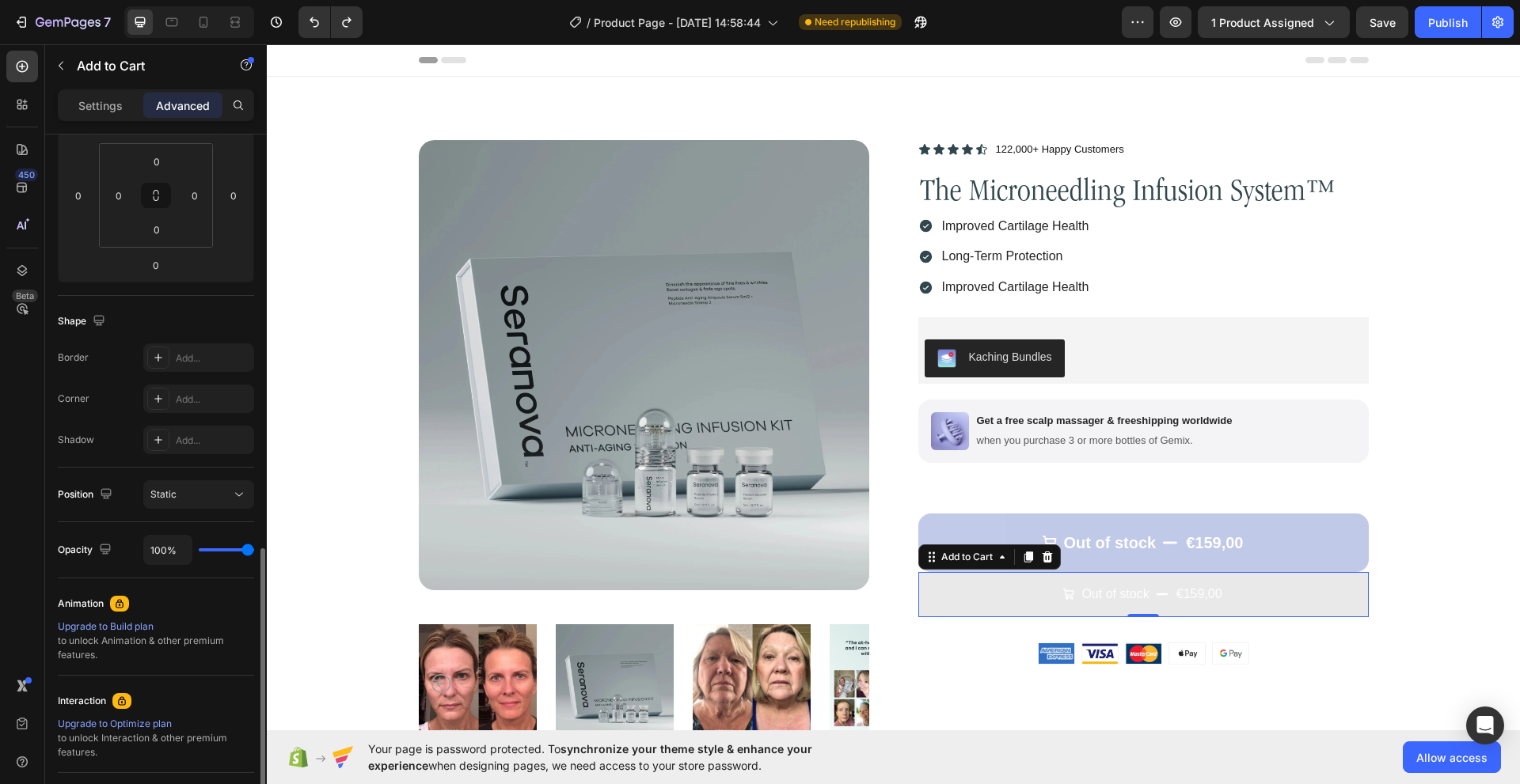
scroll to position [166, 0]
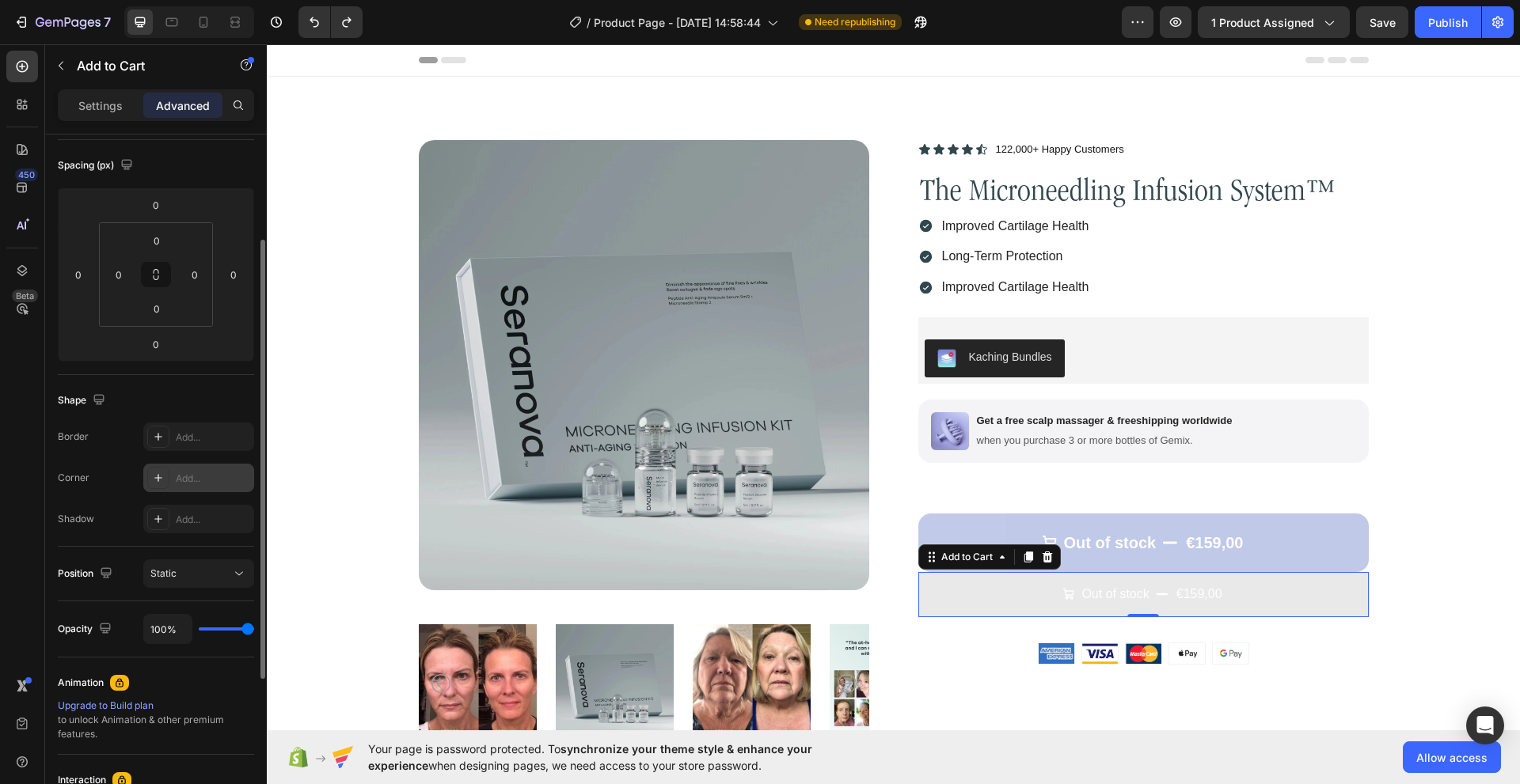
click at [159, 480] on icon at bounding box center [157, 477] width 13 height 13
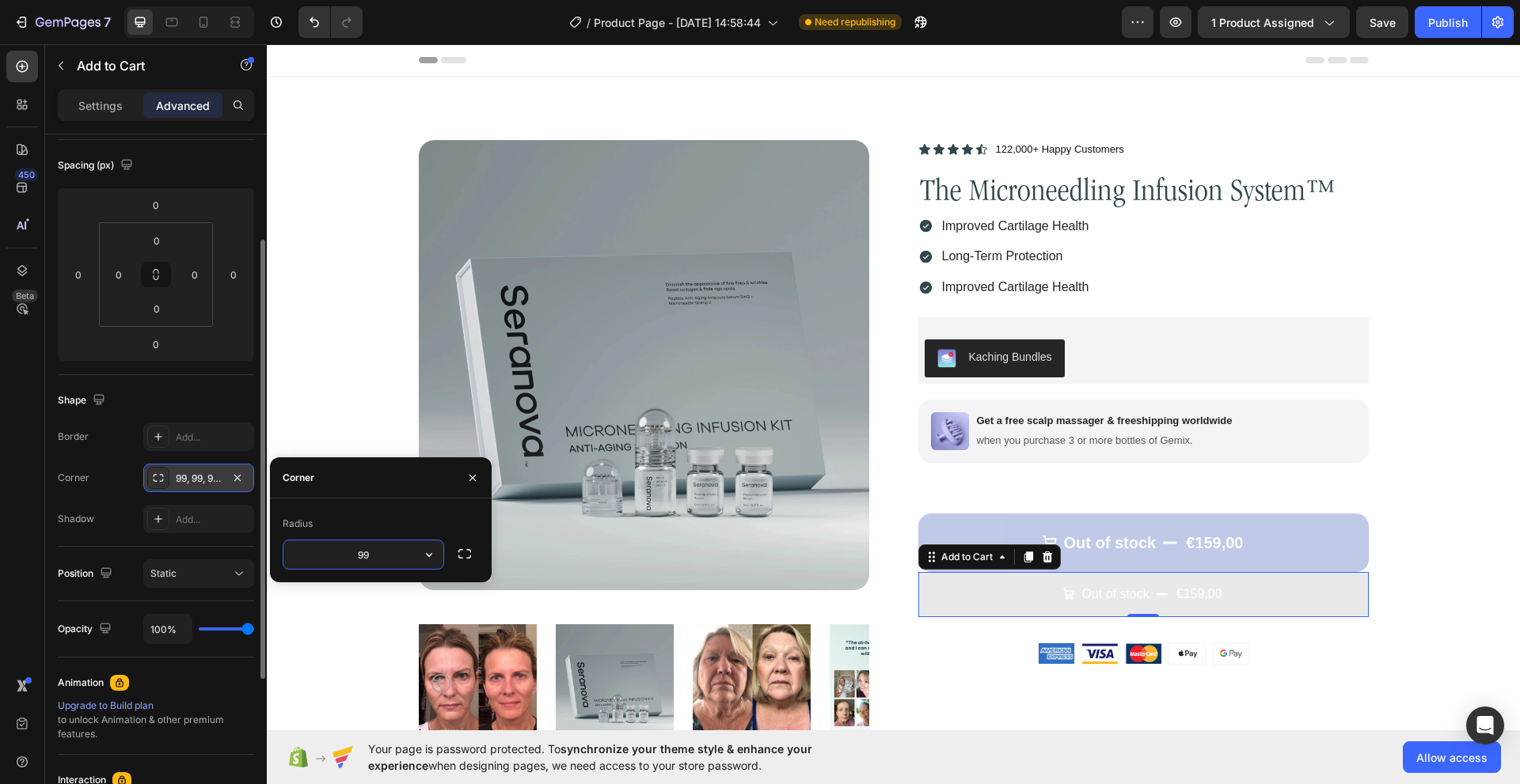
click at [374, 548] on input "99" at bounding box center [363, 554] width 160 height 28
type input "9999"
click at [809, 616] on div at bounding box center [643, 683] width 450 height 135
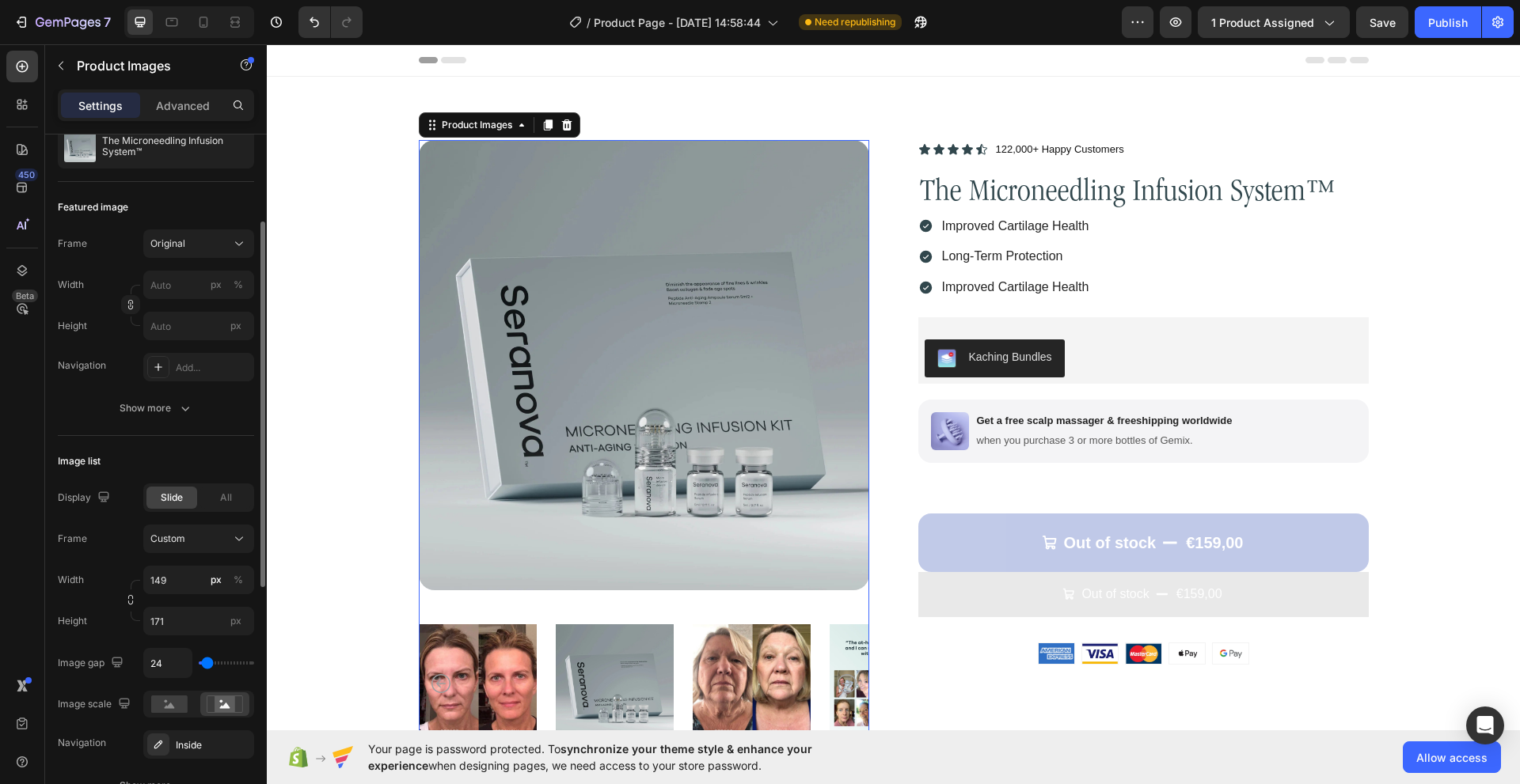
scroll to position [0, 0]
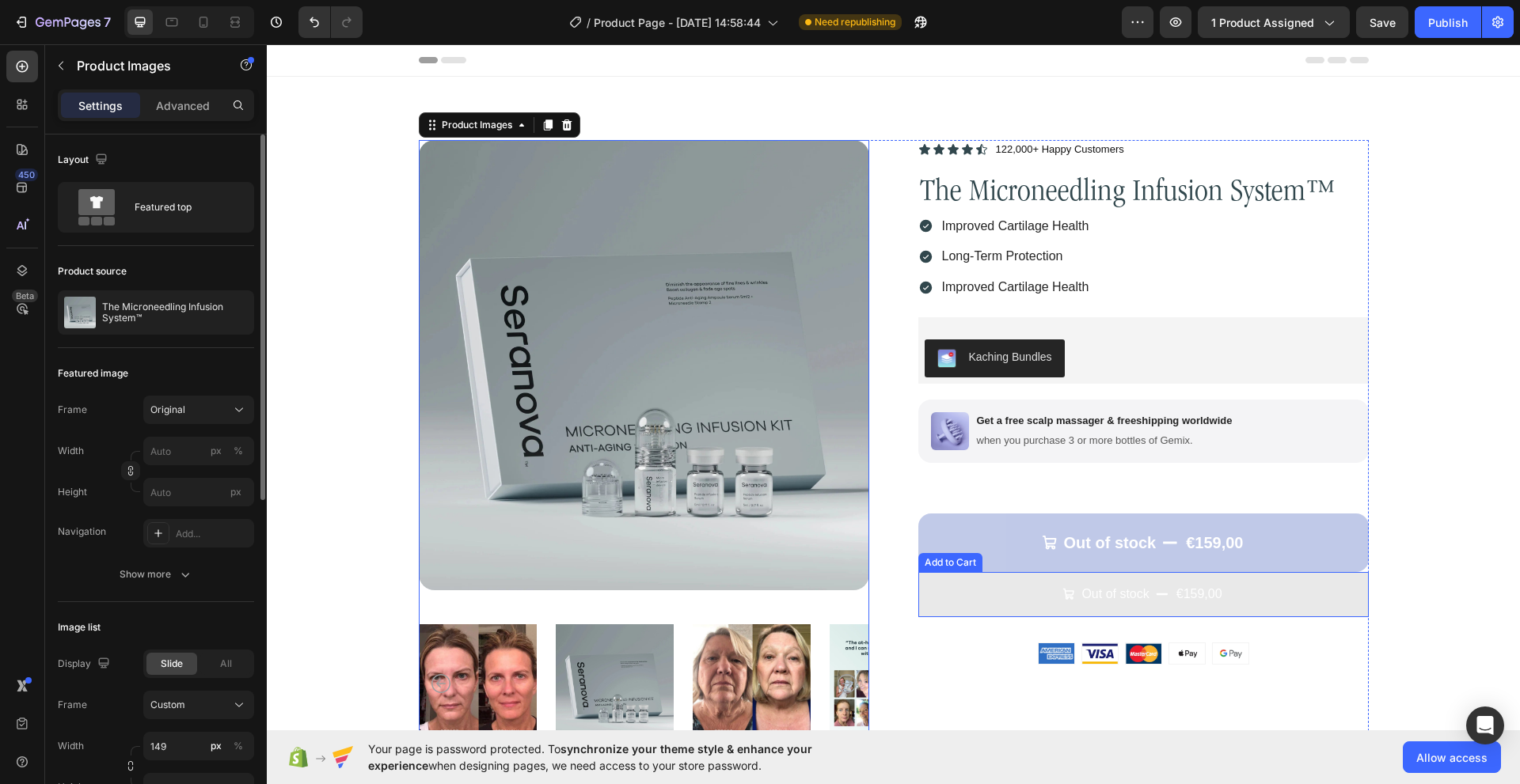
click at [939, 602] on button "Out of stock €159,00" at bounding box center [1143, 595] width 450 height 45
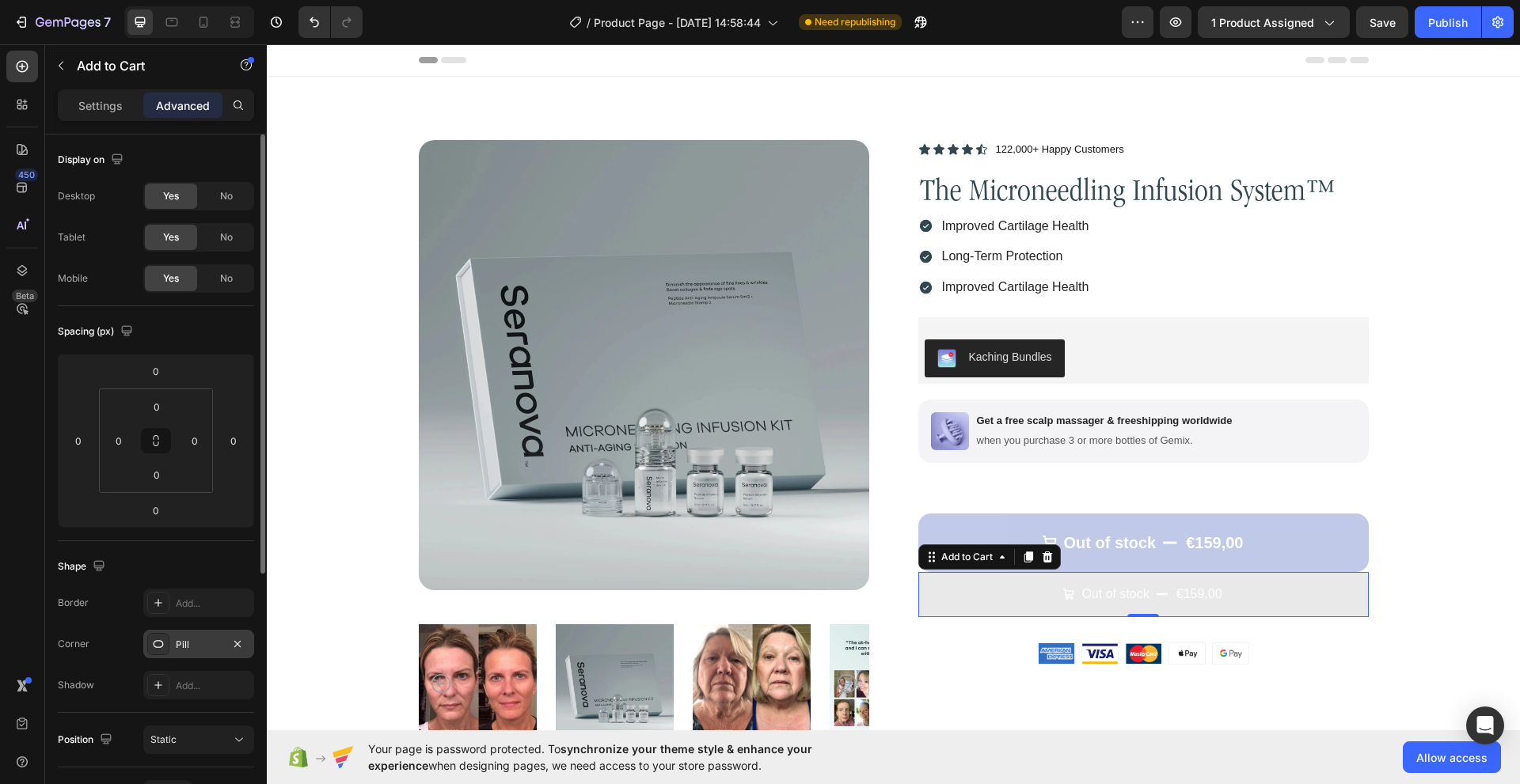
click at [155, 645] on icon at bounding box center [157, 643] width 13 height 13
click at [96, 620] on div "Border Add... Corner Pill Shadow Add..." at bounding box center [155, 644] width 196 height 111
click at [107, 91] on div "Settings Advanced" at bounding box center [155, 105] width 196 height 32
click at [107, 106] on p "Settings" at bounding box center [101, 105] width 45 height 17
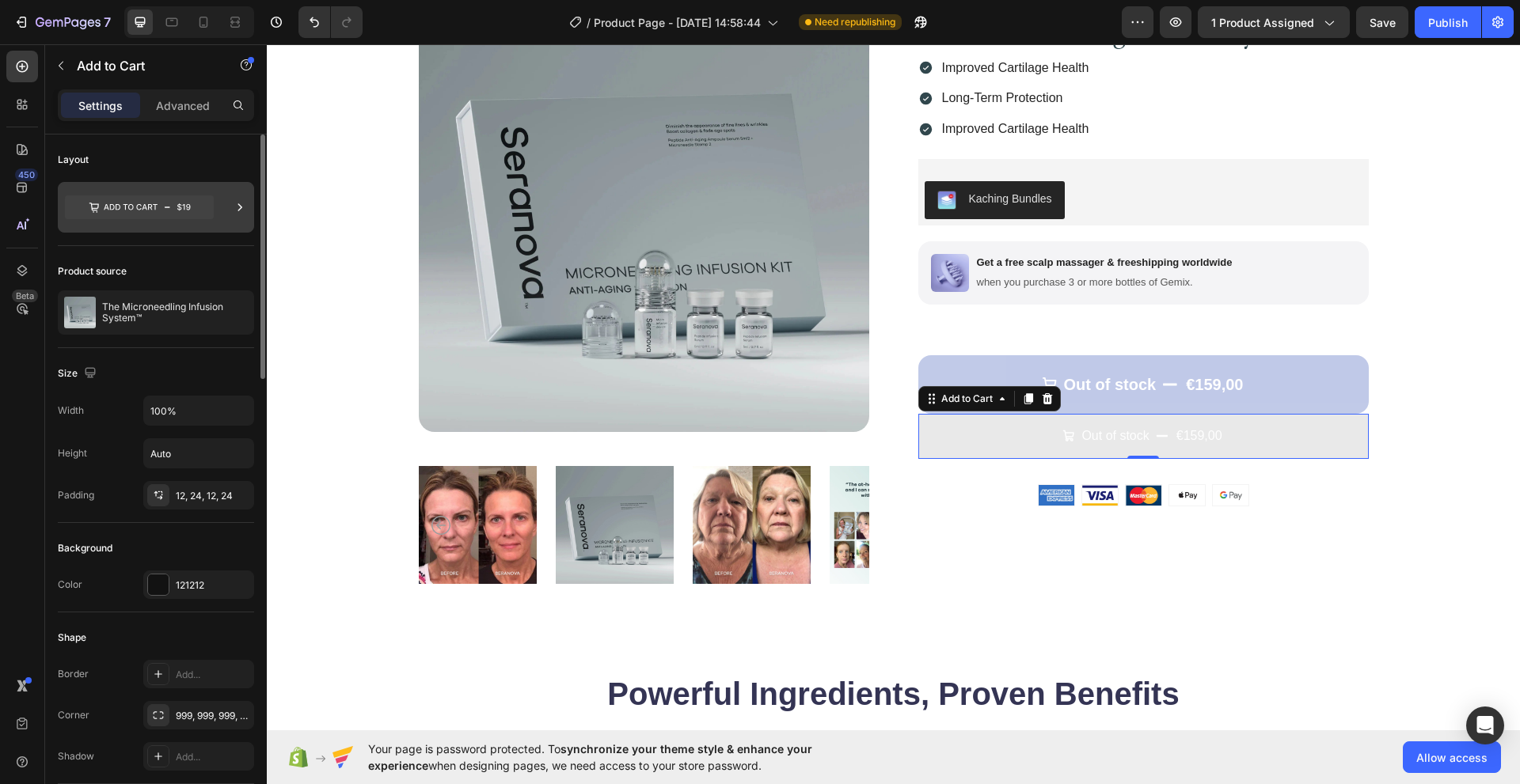
click at [159, 197] on icon at bounding box center [139, 207] width 149 height 23
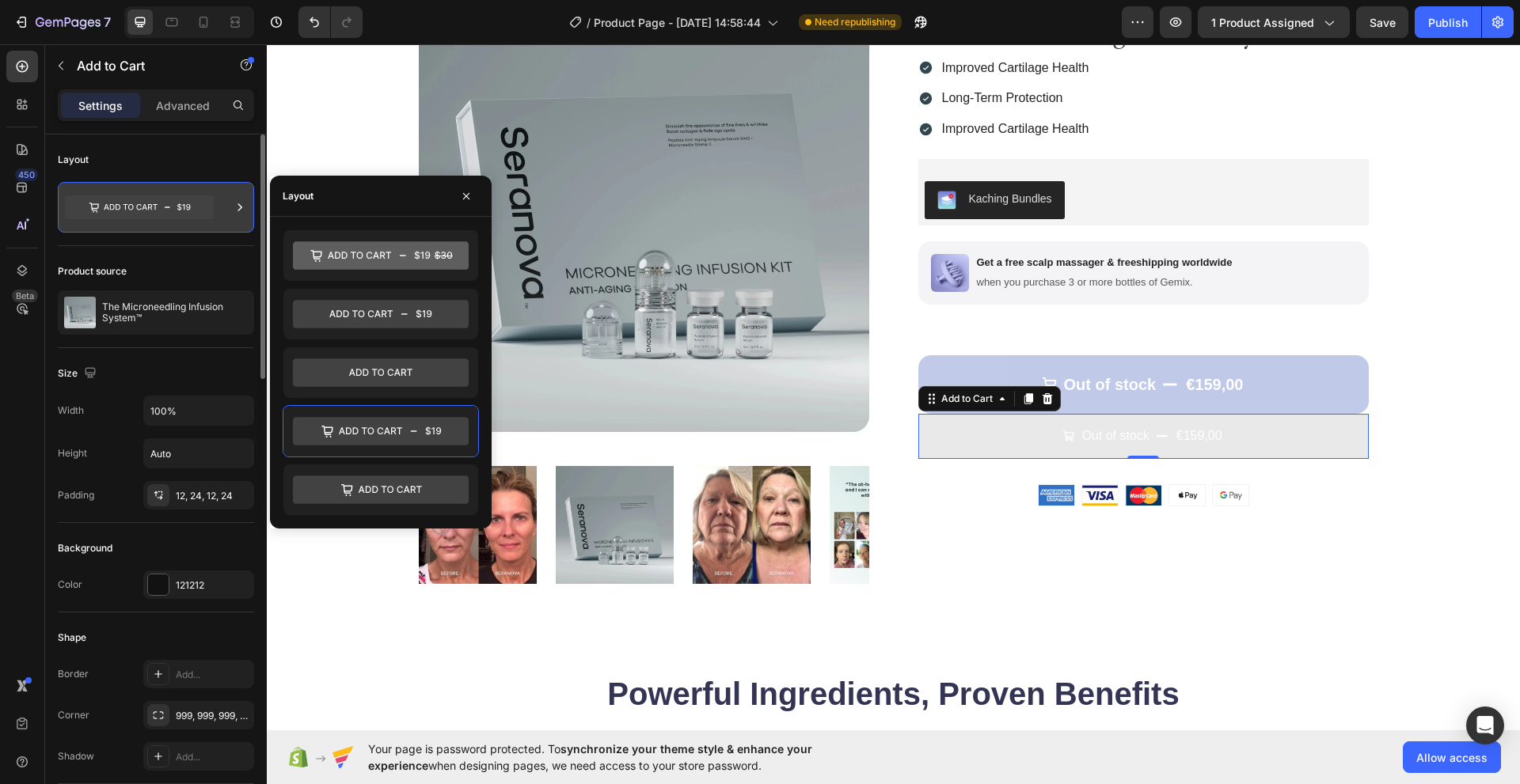
click at [159, 197] on icon at bounding box center [139, 207] width 149 height 23
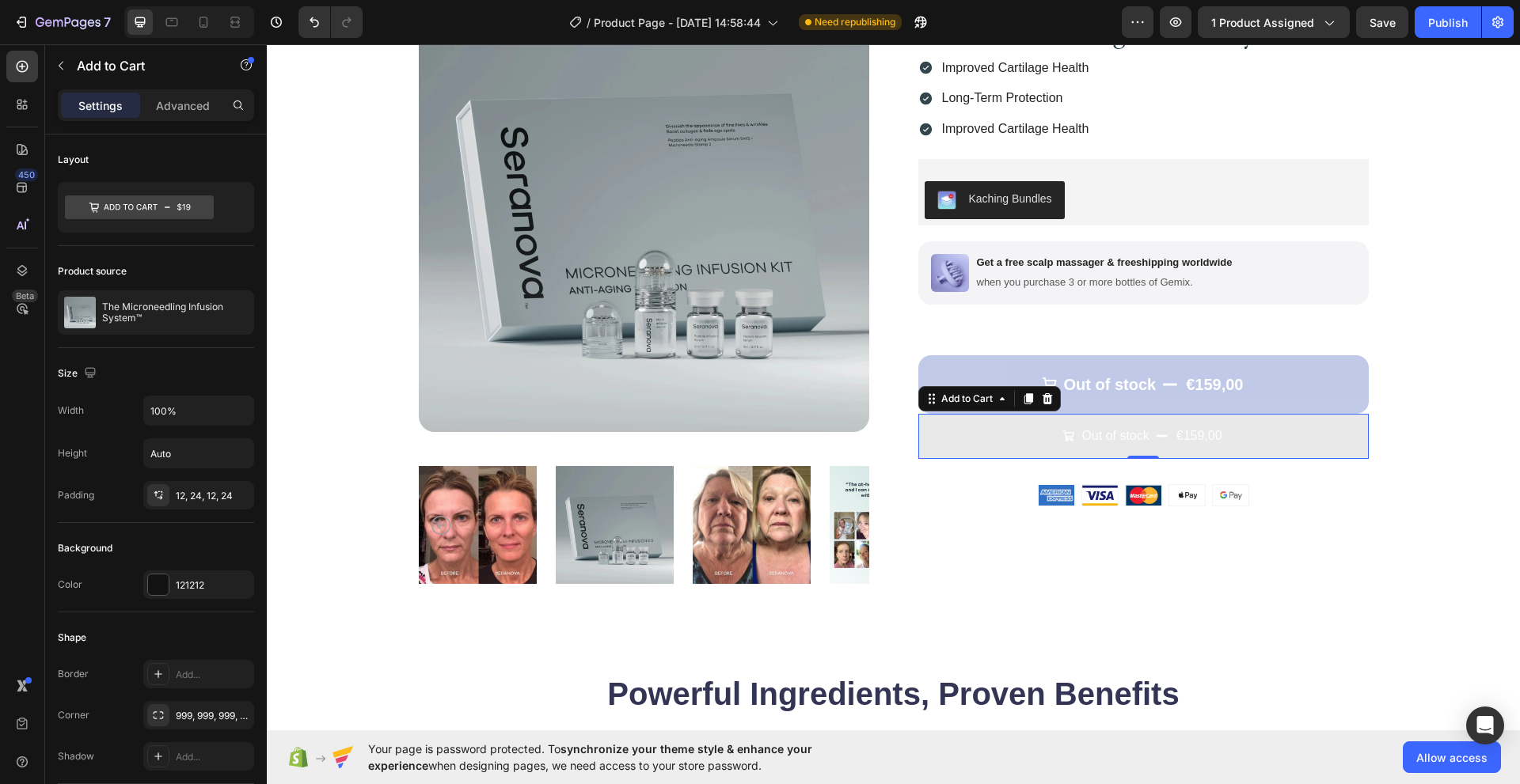
click at [952, 433] on button "Out of stock €159,00" at bounding box center [1143, 436] width 450 height 45
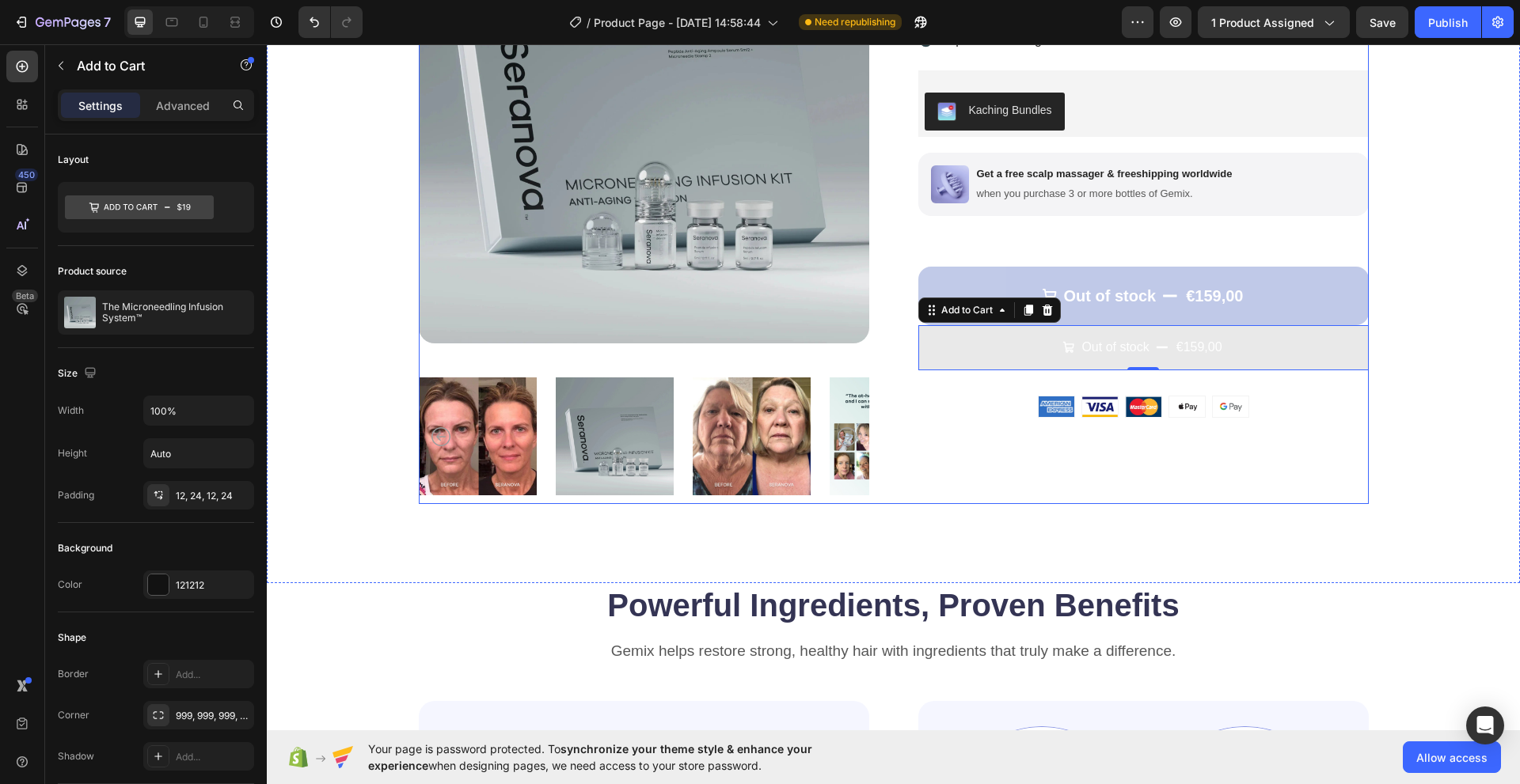
scroll to position [237, 0]
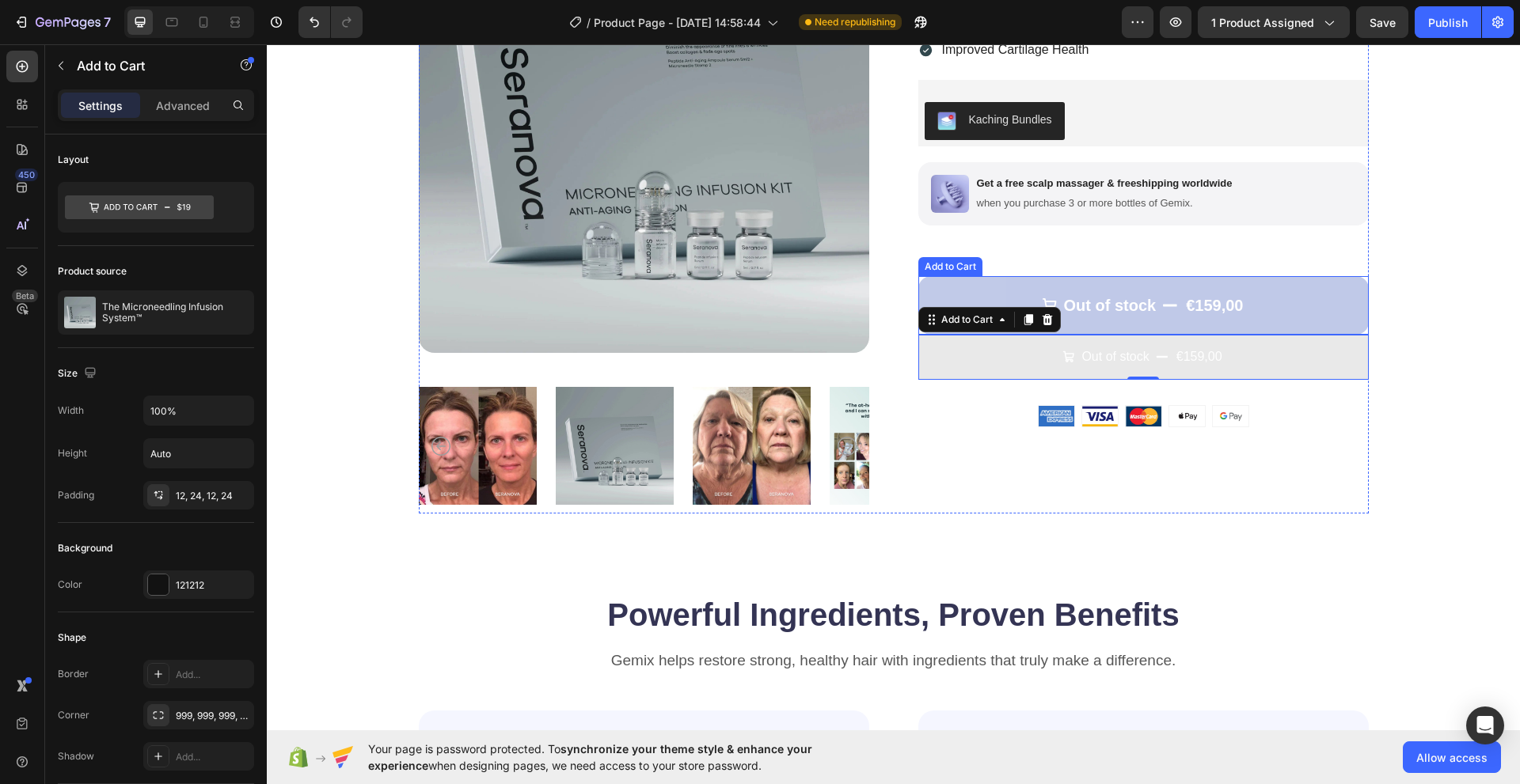
click at [1316, 312] on button "Out of stock €159,00" at bounding box center [1143, 305] width 450 height 58
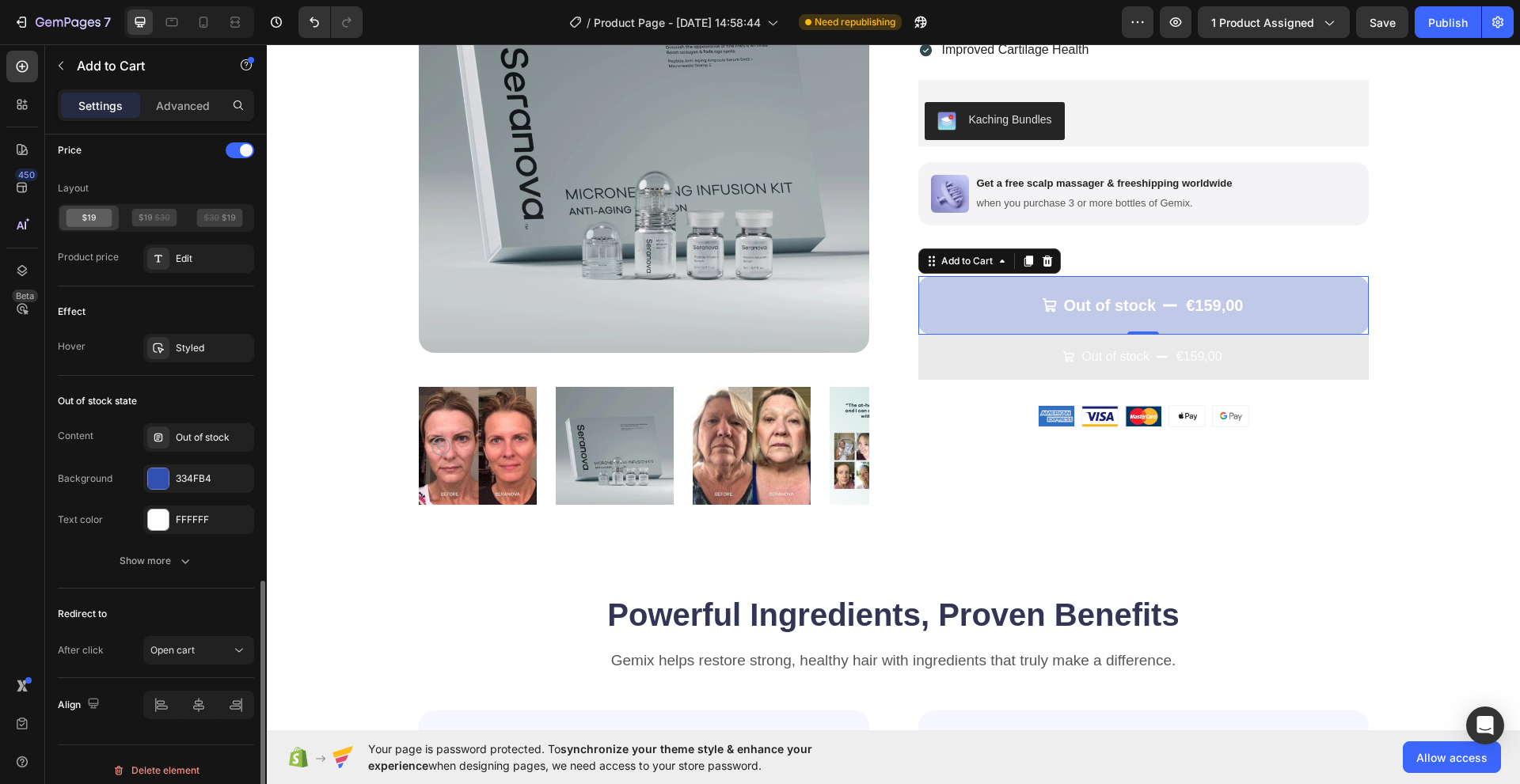
scroll to position [1277, 0]
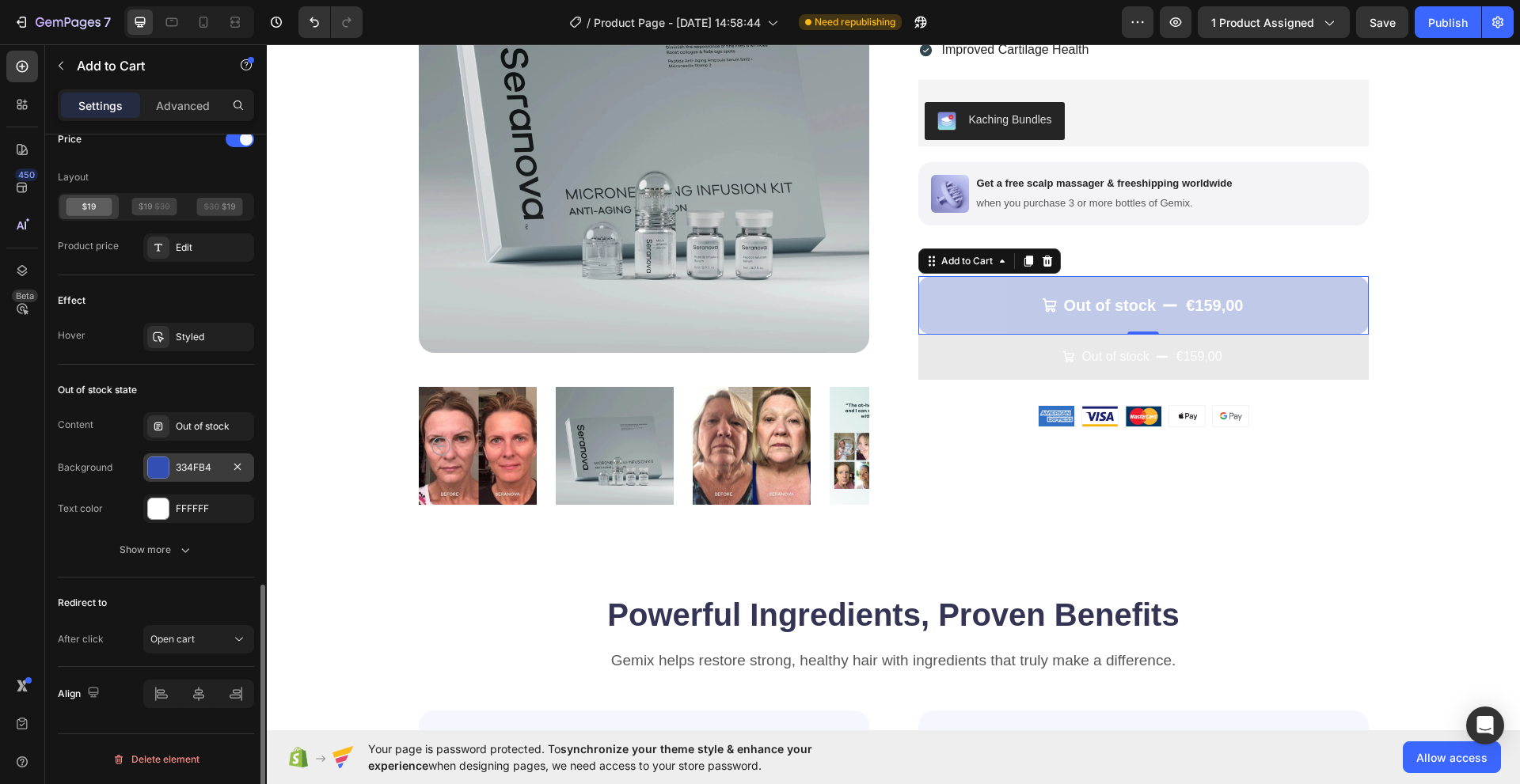
click at [160, 477] on div at bounding box center [157, 467] width 20 height 20
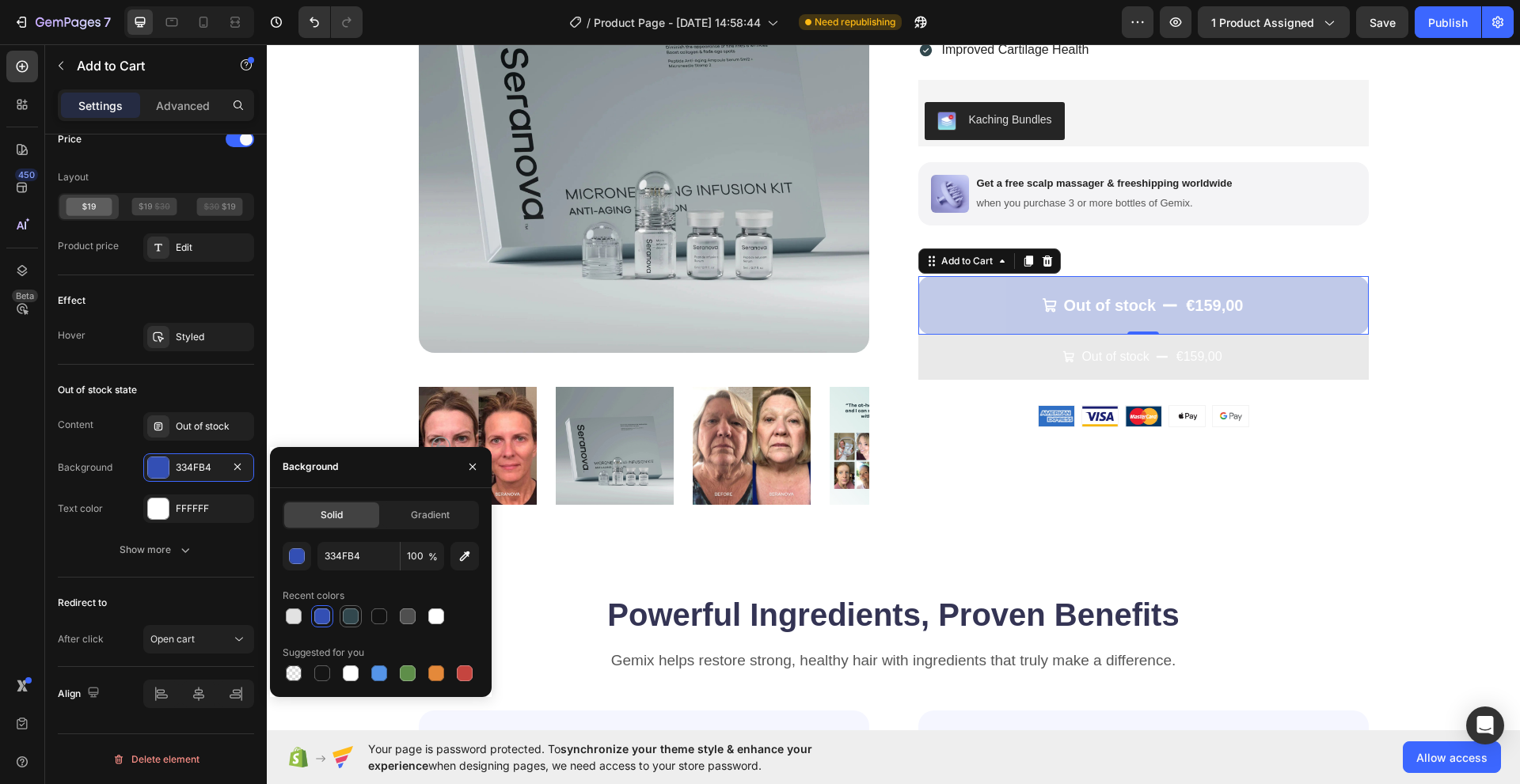
click at [357, 625] on div at bounding box center [351, 617] width 19 height 19
type input "31474D"
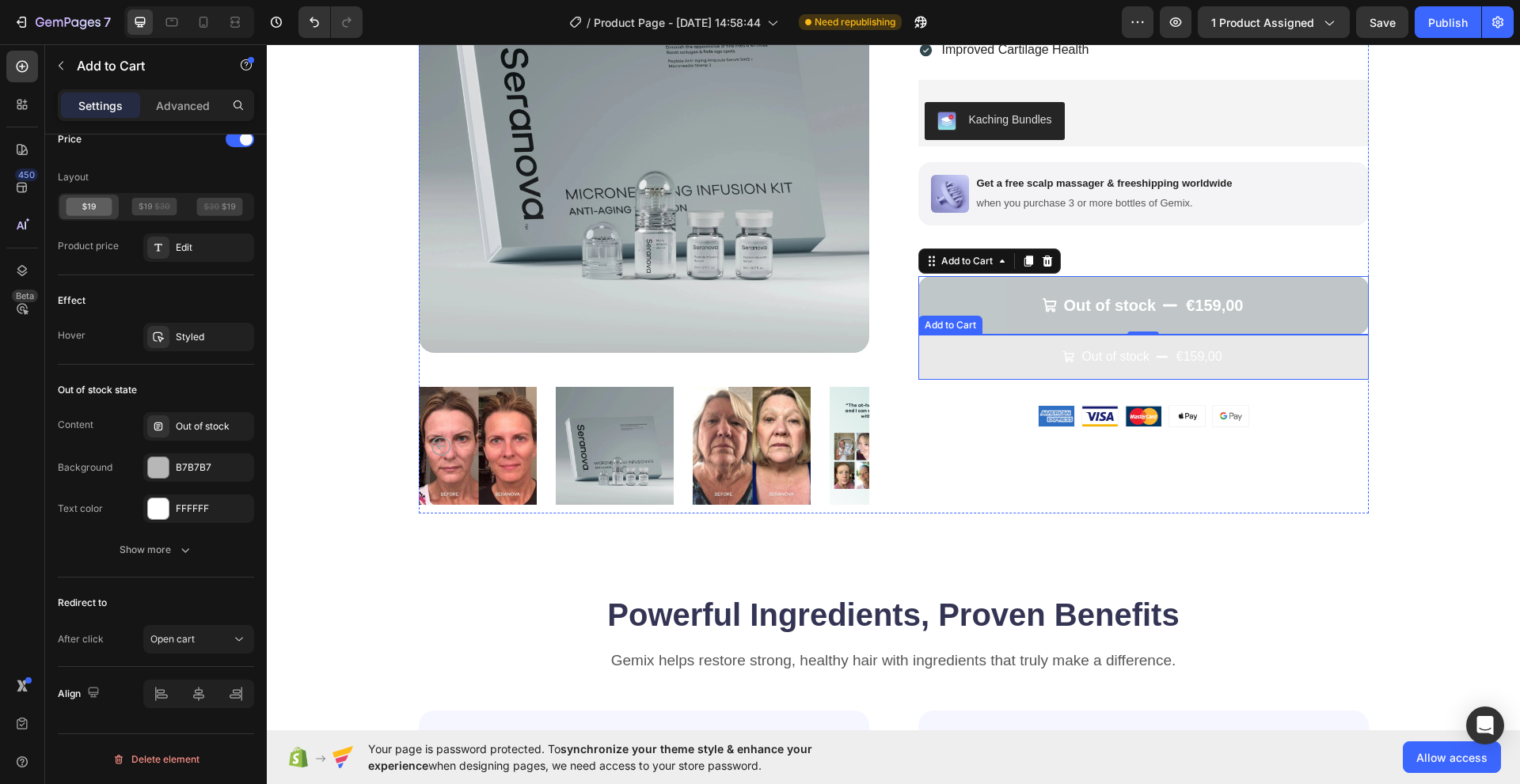
click at [966, 369] on button "Out of stock €159,00" at bounding box center [1143, 357] width 450 height 45
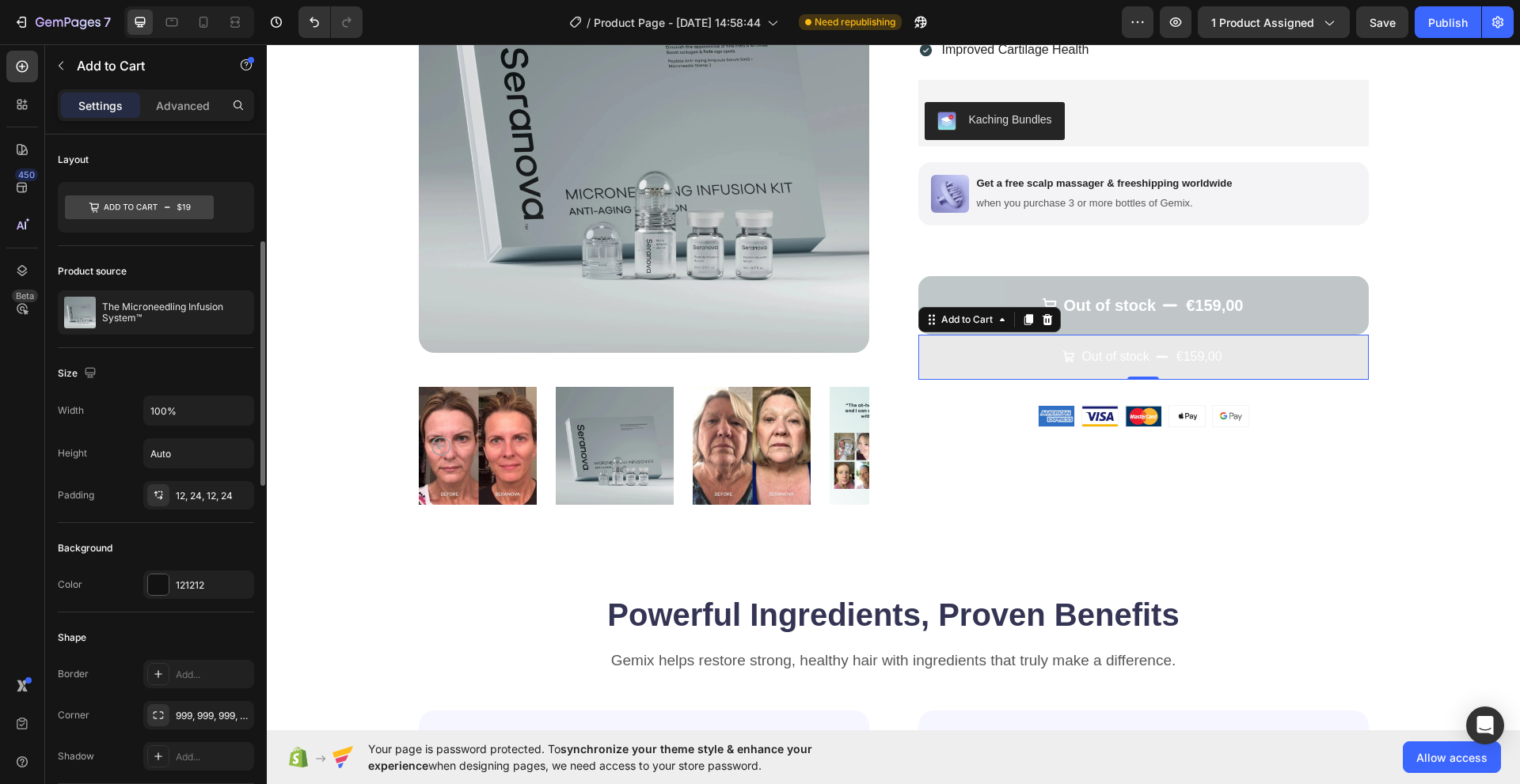
scroll to position [79, 0]
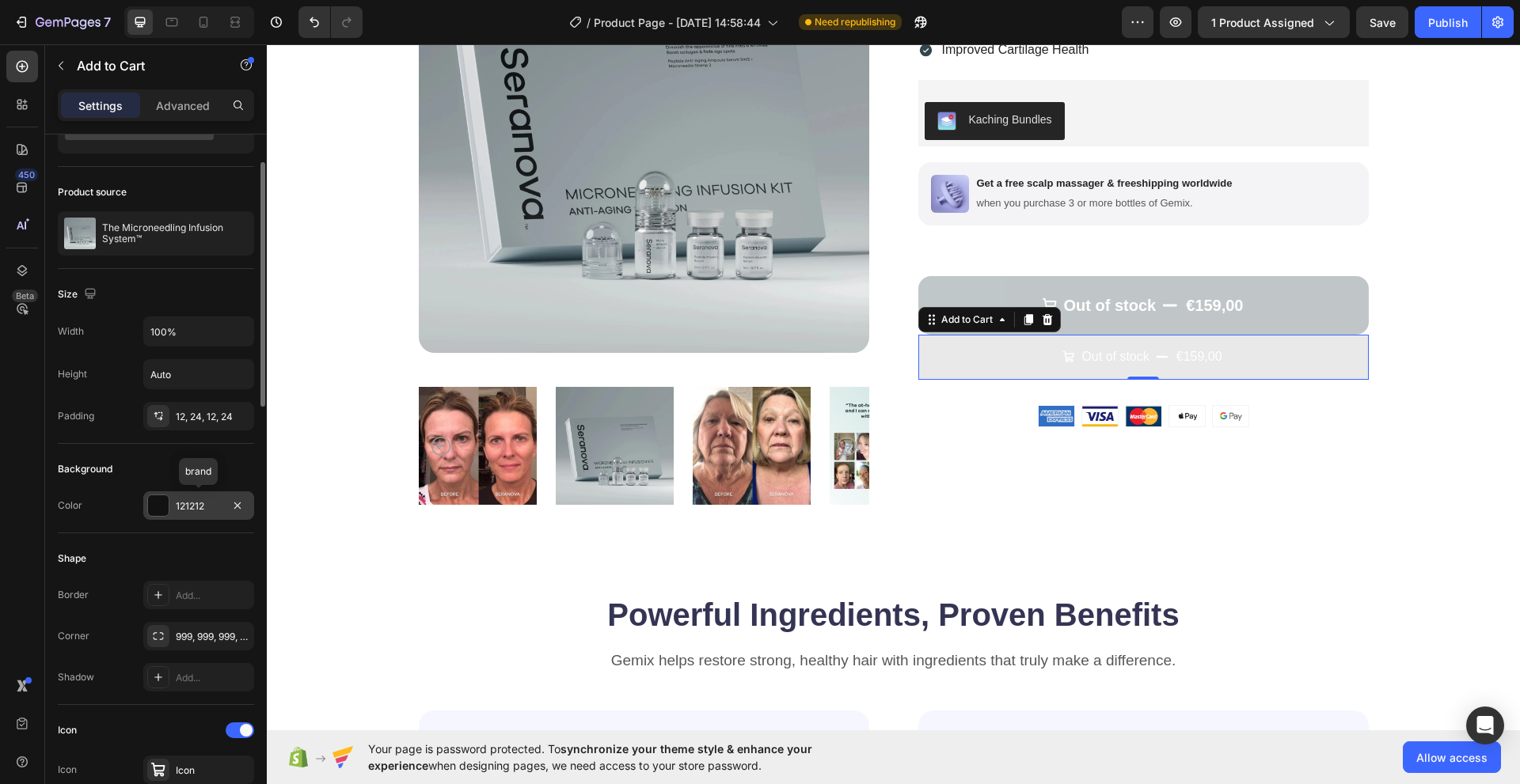
click at [161, 514] on div at bounding box center [157, 505] width 20 height 20
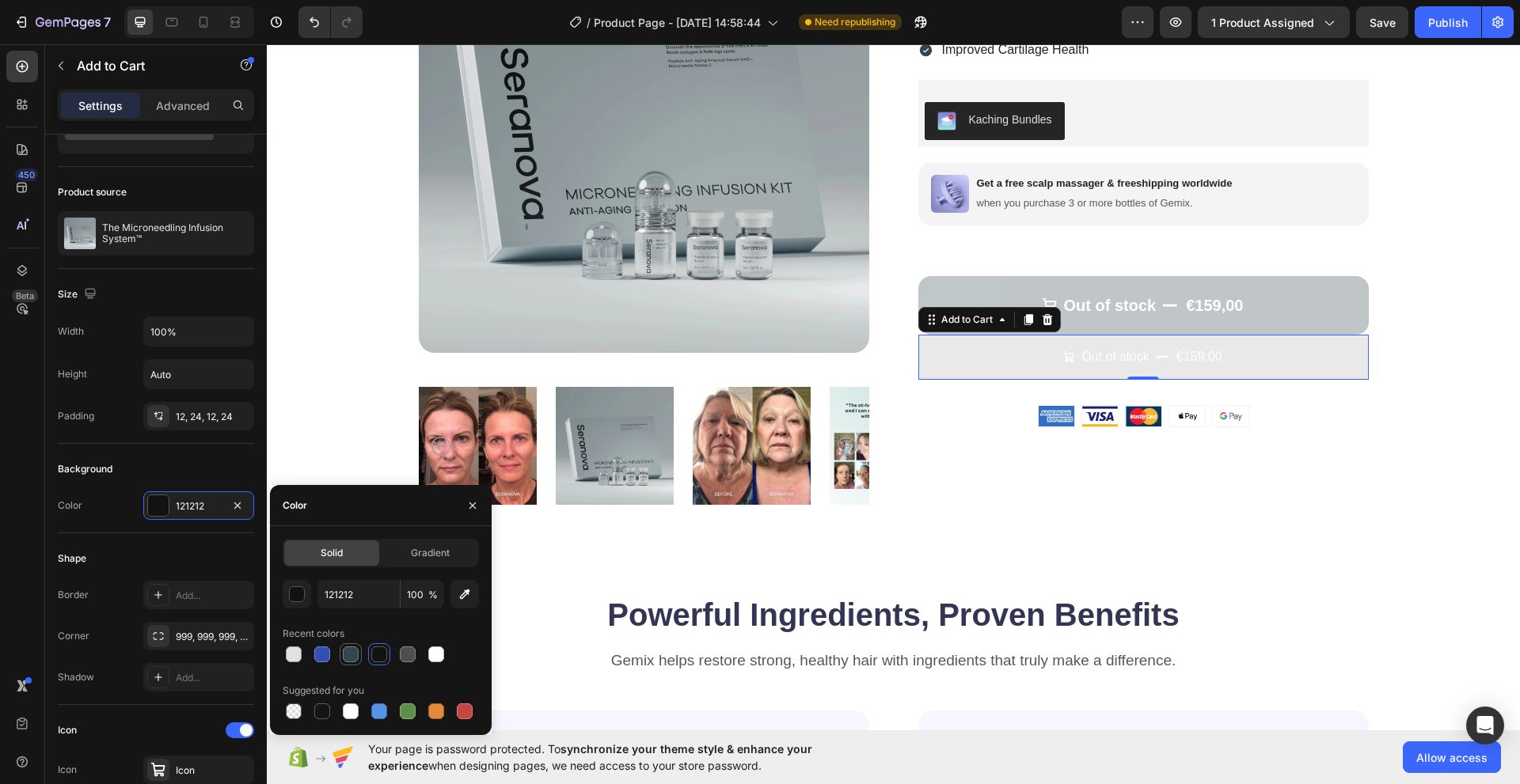
click at [344, 658] on div at bounding box center [351, 654] width 16 height 16
type input "31474D"
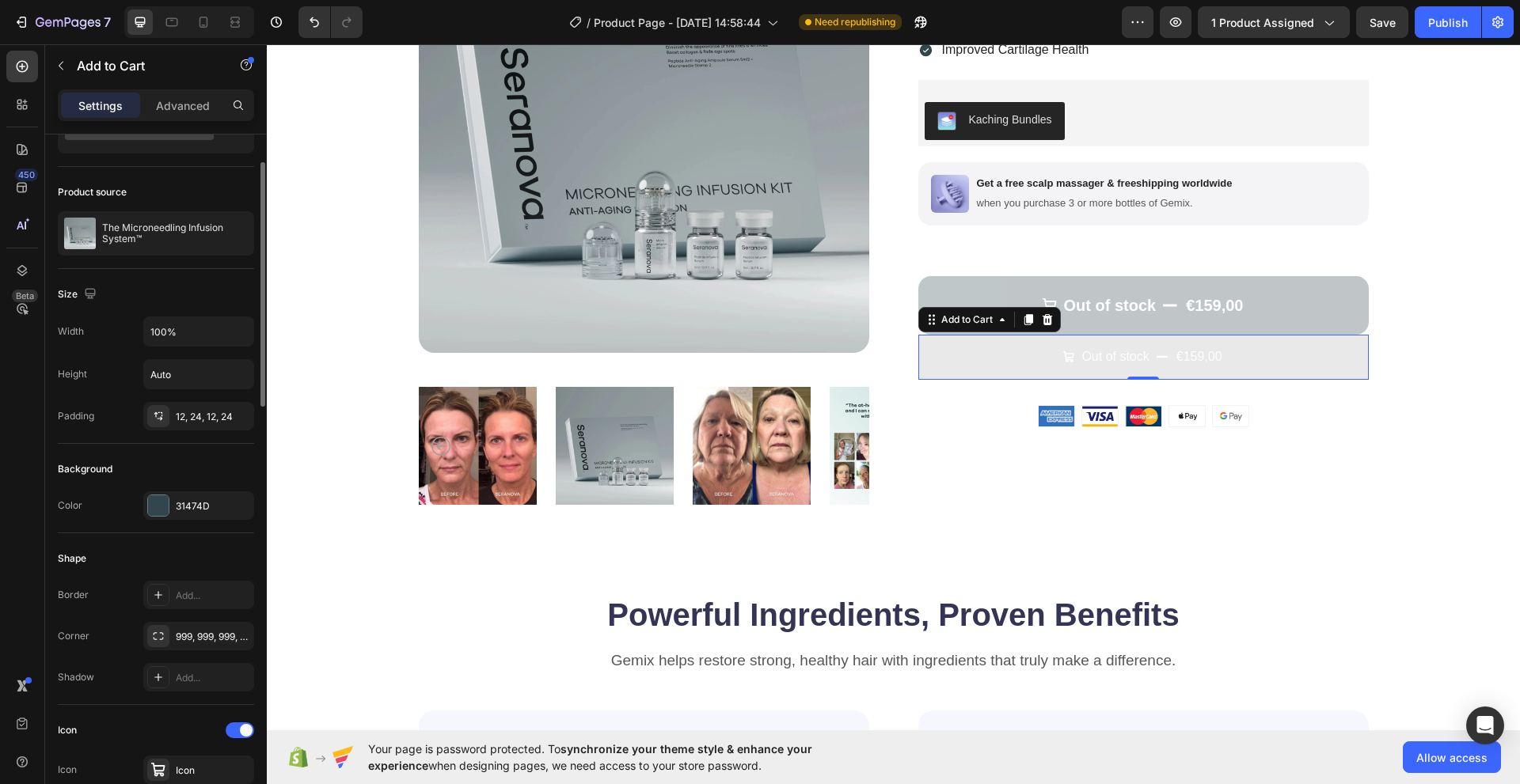
click at [122, 535] on div "Shape Border Add... Corner 999, 999, 999, 999 Shadow Add..." at bounding box center [155, 619] width 196 height 172
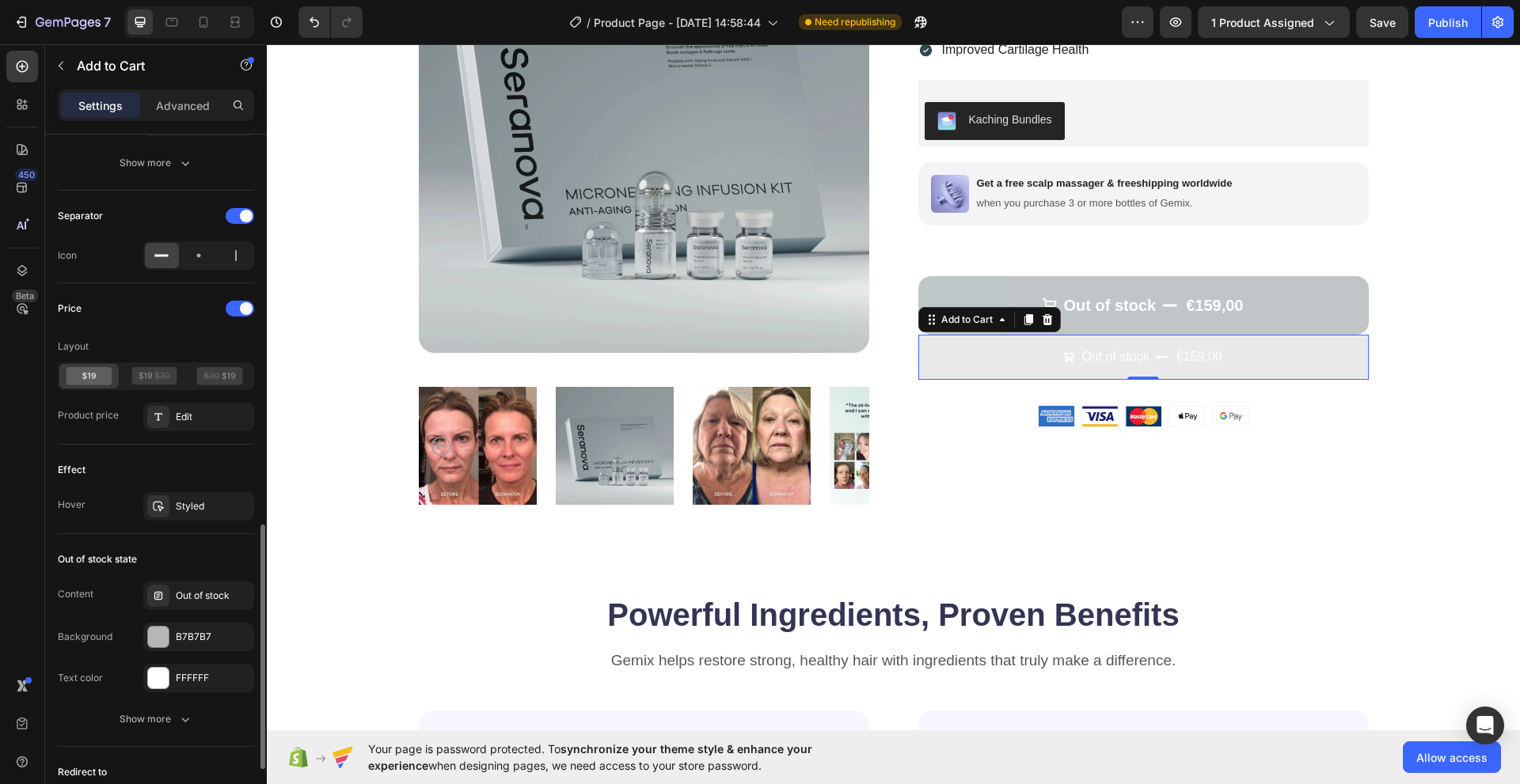
scroll to position [1187, 0]
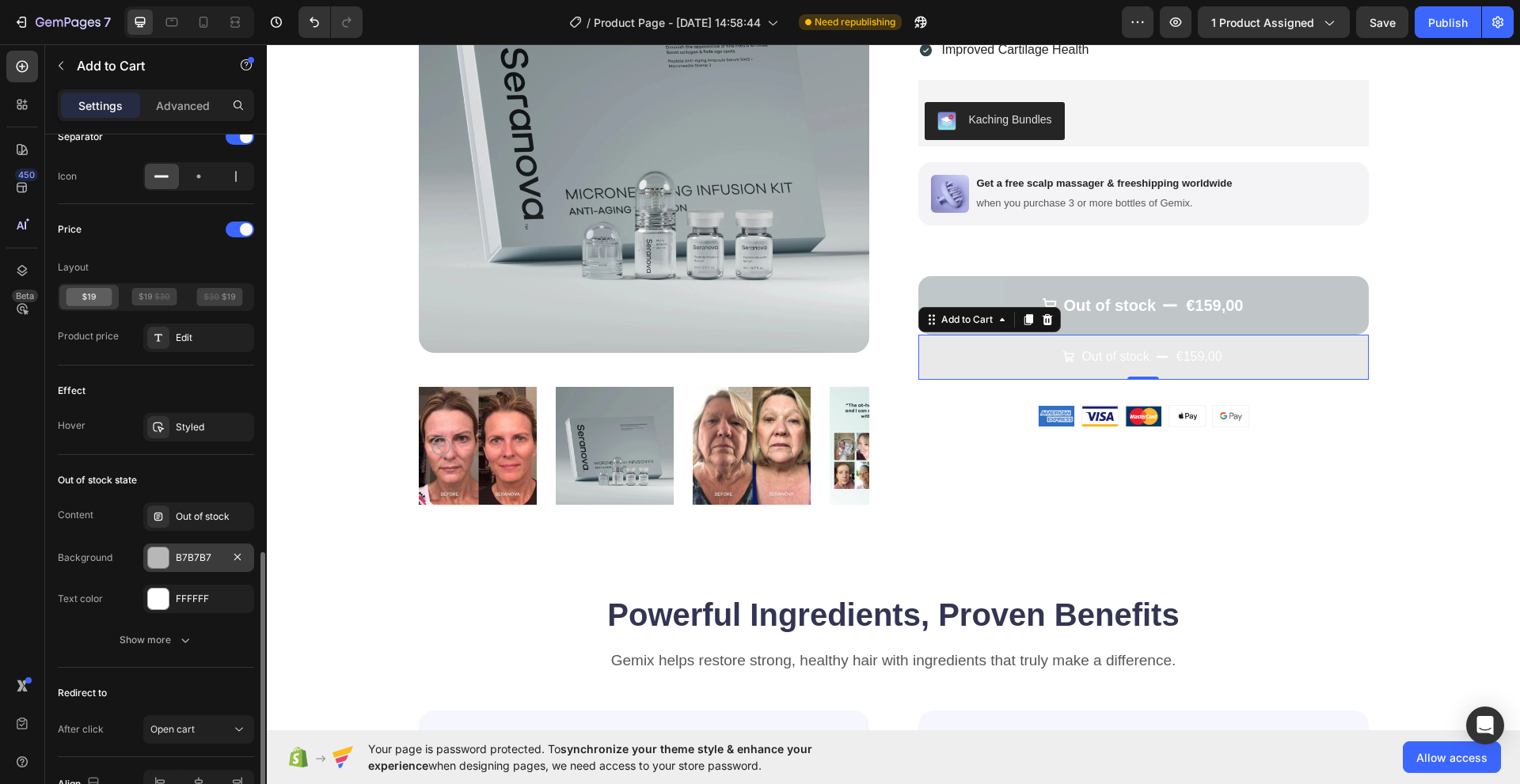
click at [153, 559] on div at bounding box center [157, 558] width 20 height 20
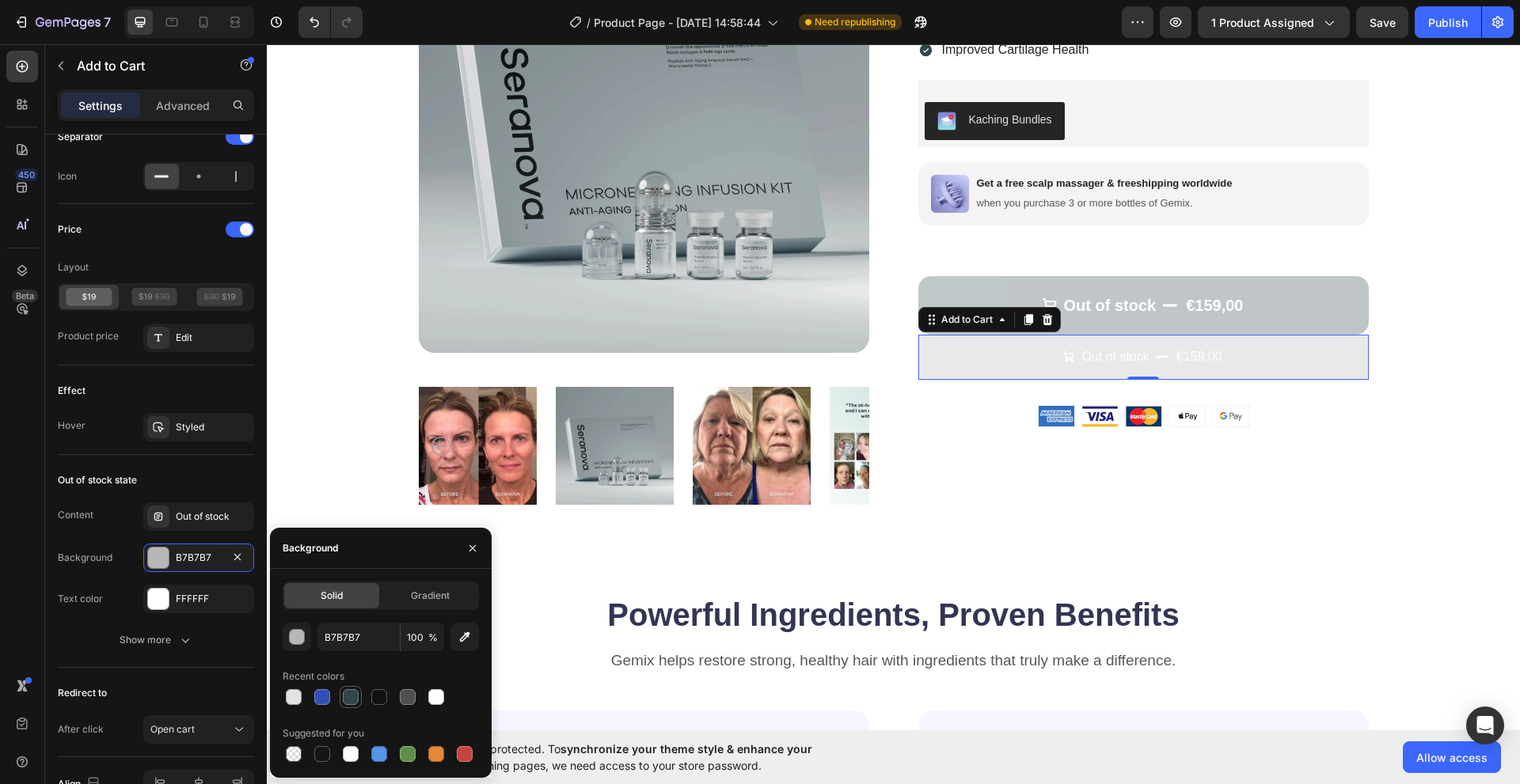
click at [347, 695] on div at bounding box center [351, 697] width 16 height 16
type input "31474D"
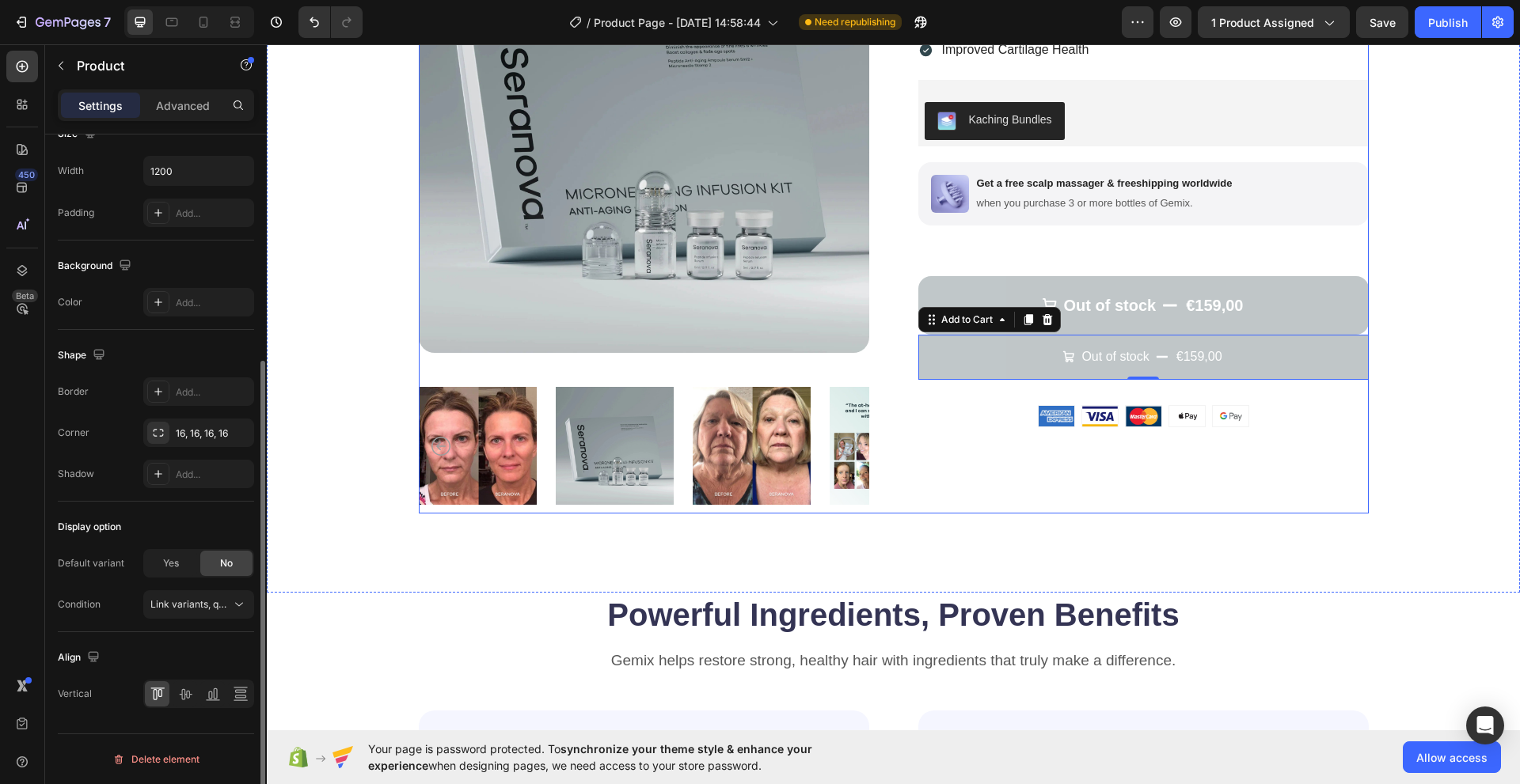
click at [1025, 419] on div "Icon Icon Icon Icon Icon Icon List 122,000+ Happy Customers Text Block Row The …" at bounding box center [1143, 208] width 450 height 611
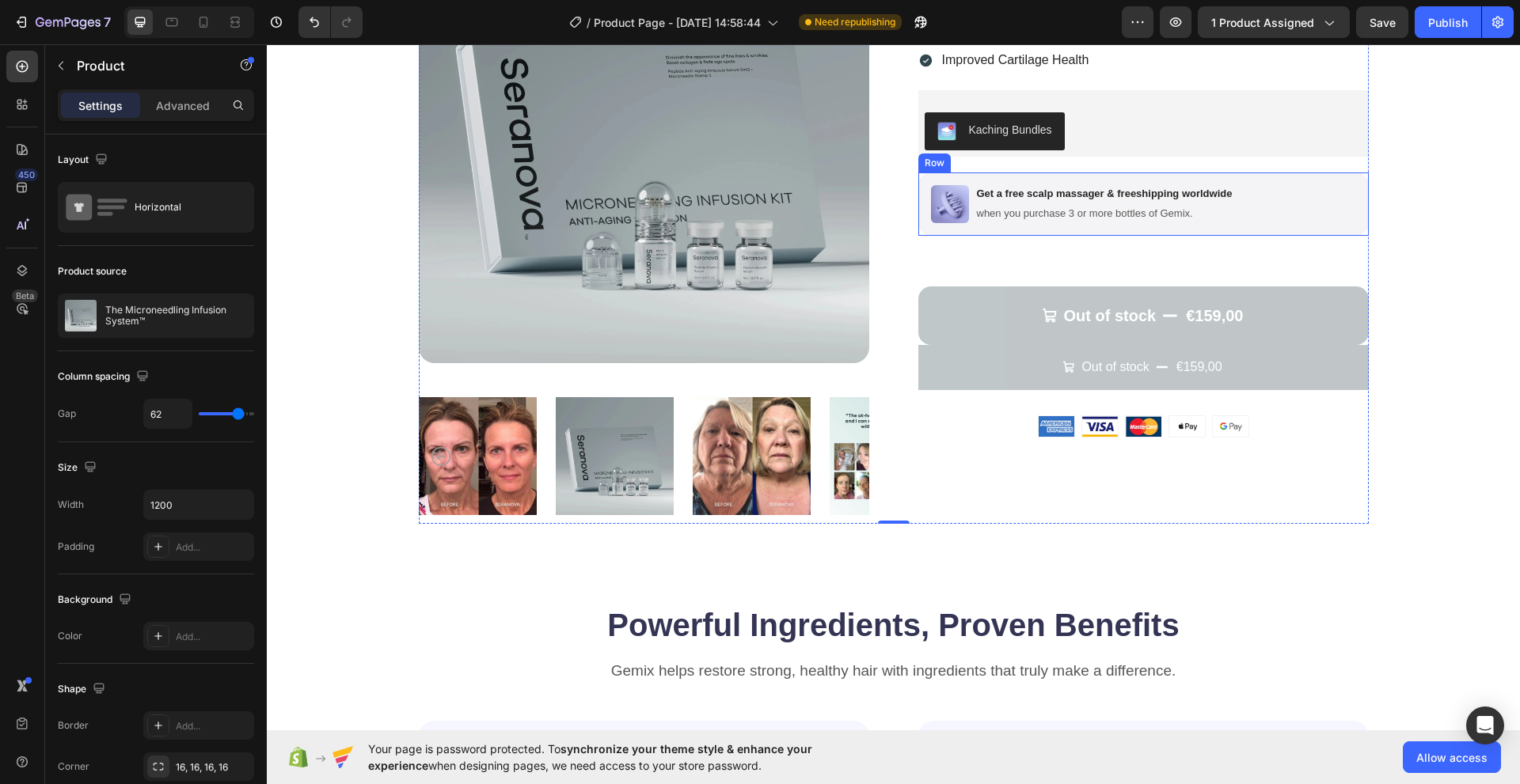
scroll to position [237, 0]
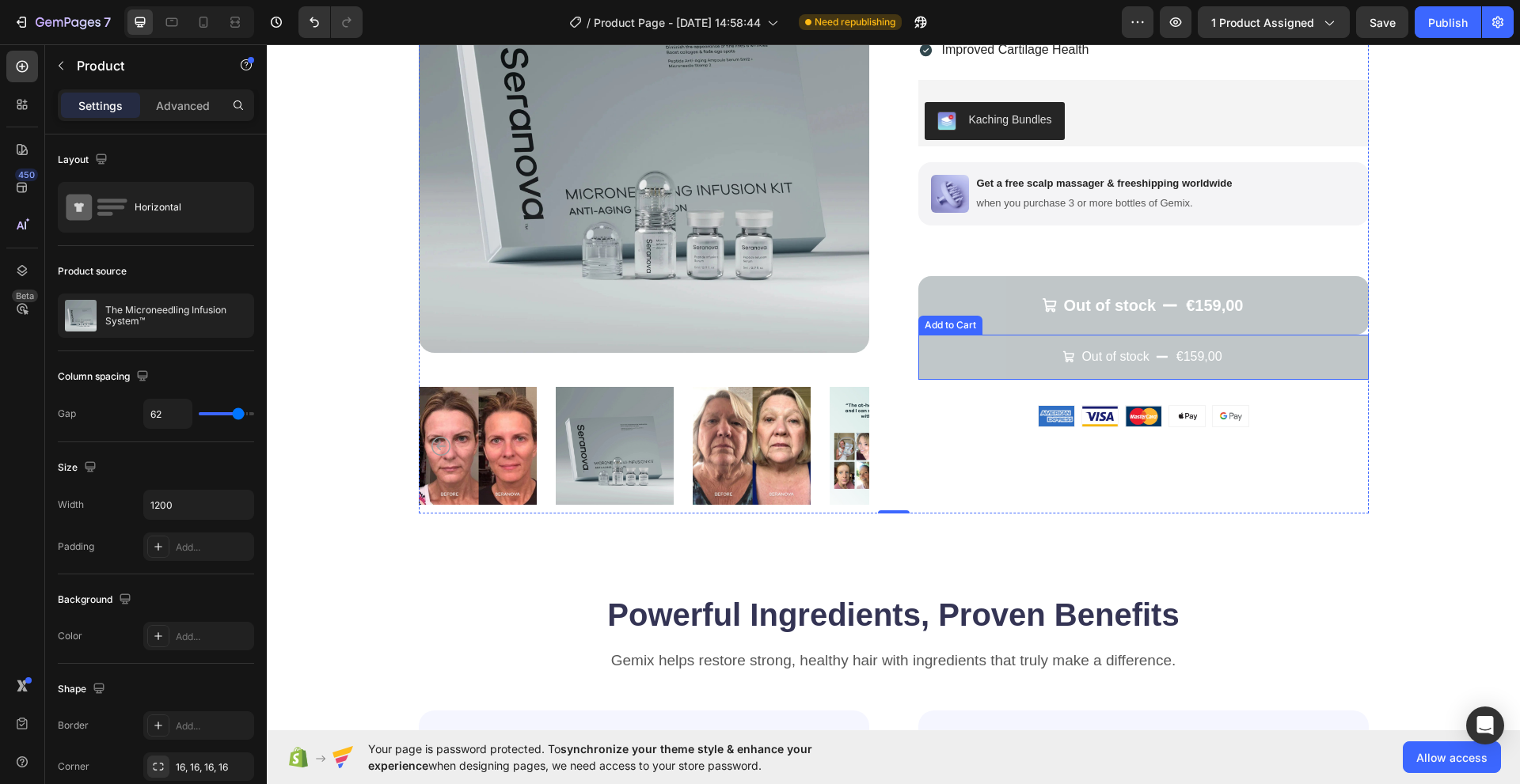
click at [939, 372] on button "Out of stock €159,00" at bounding box center [1143, 357] width 450 height 45
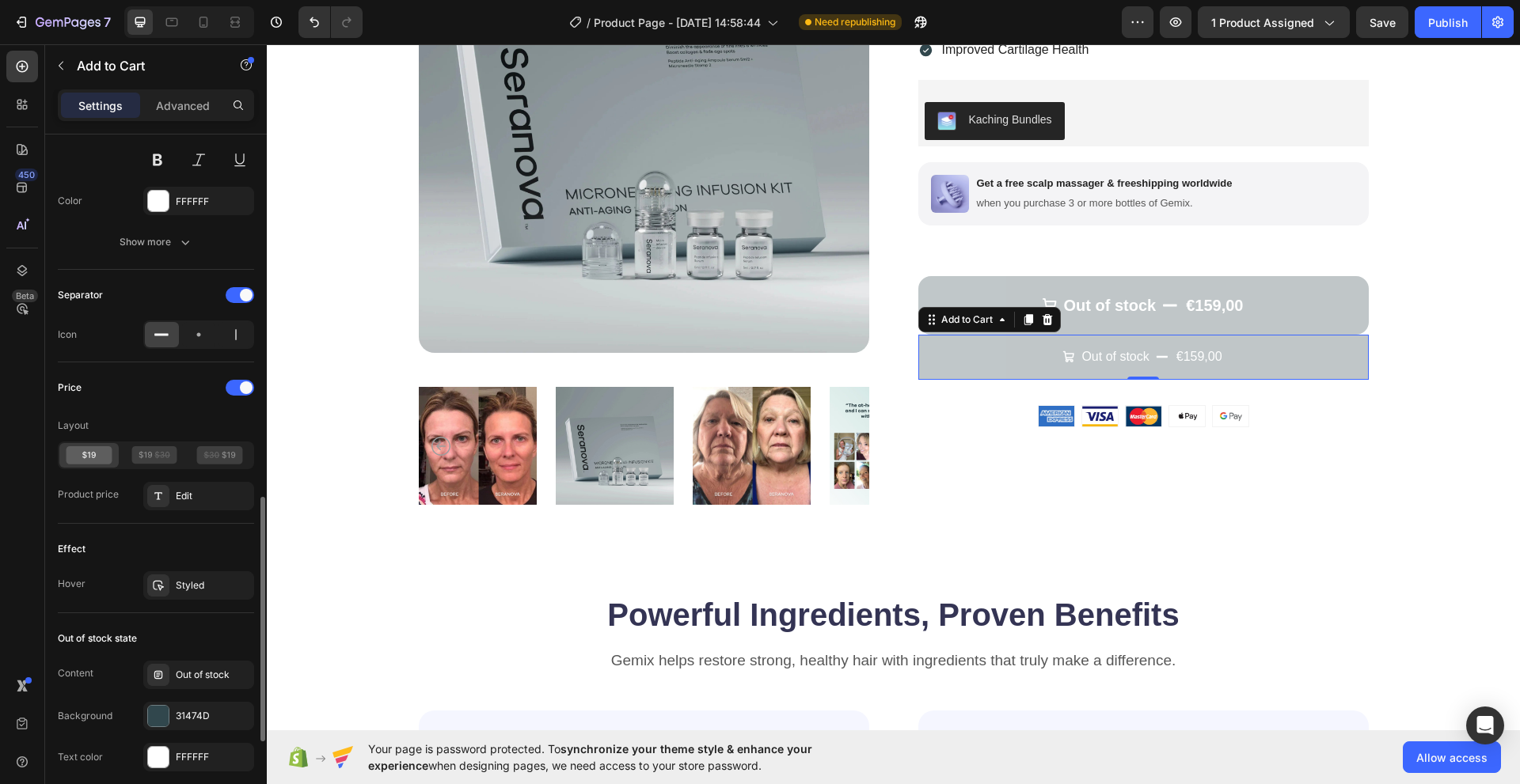
scroll to position [1187, 0]
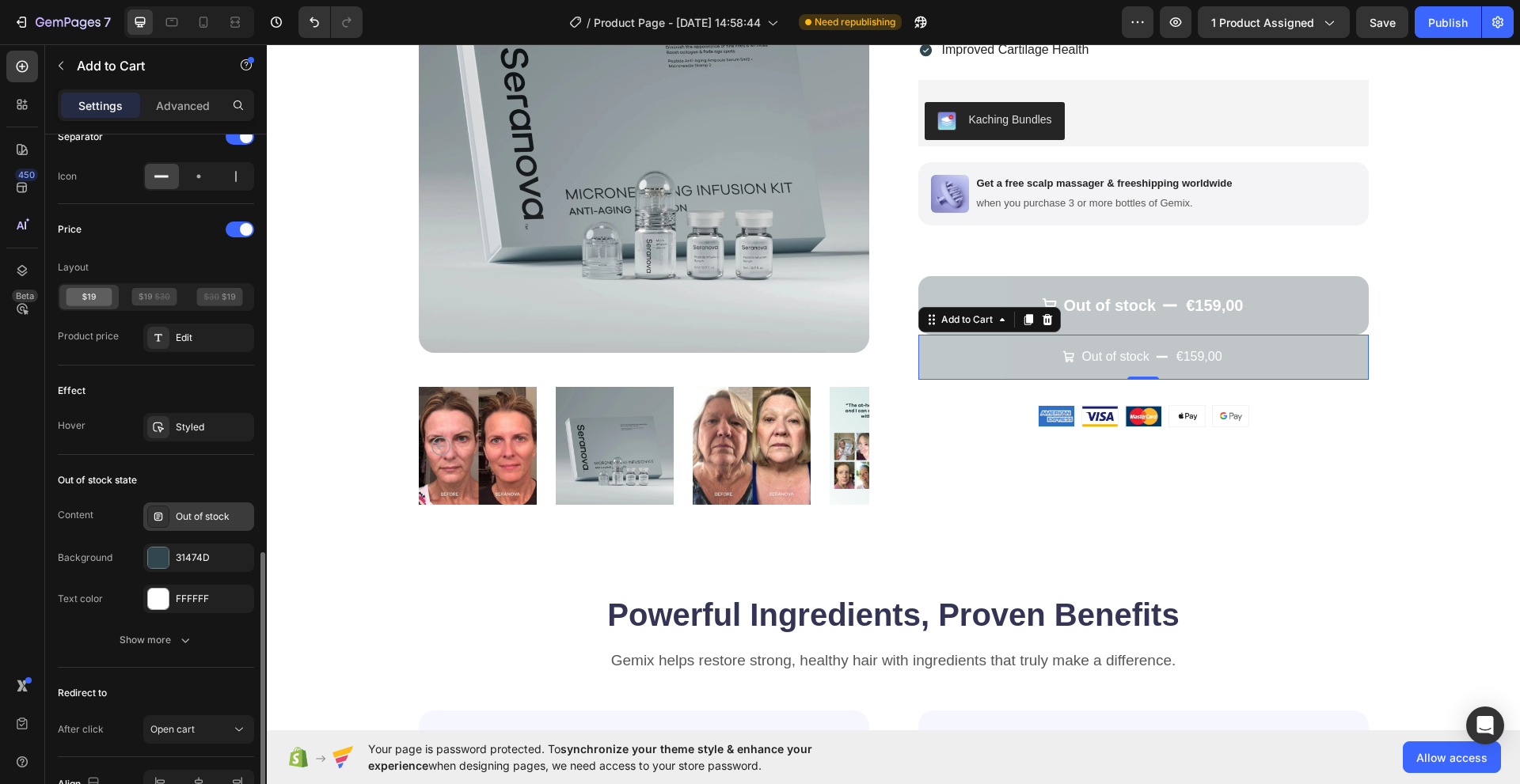
click at [161, 512] on icon at bounding box center [157, 516] width 13 height 13
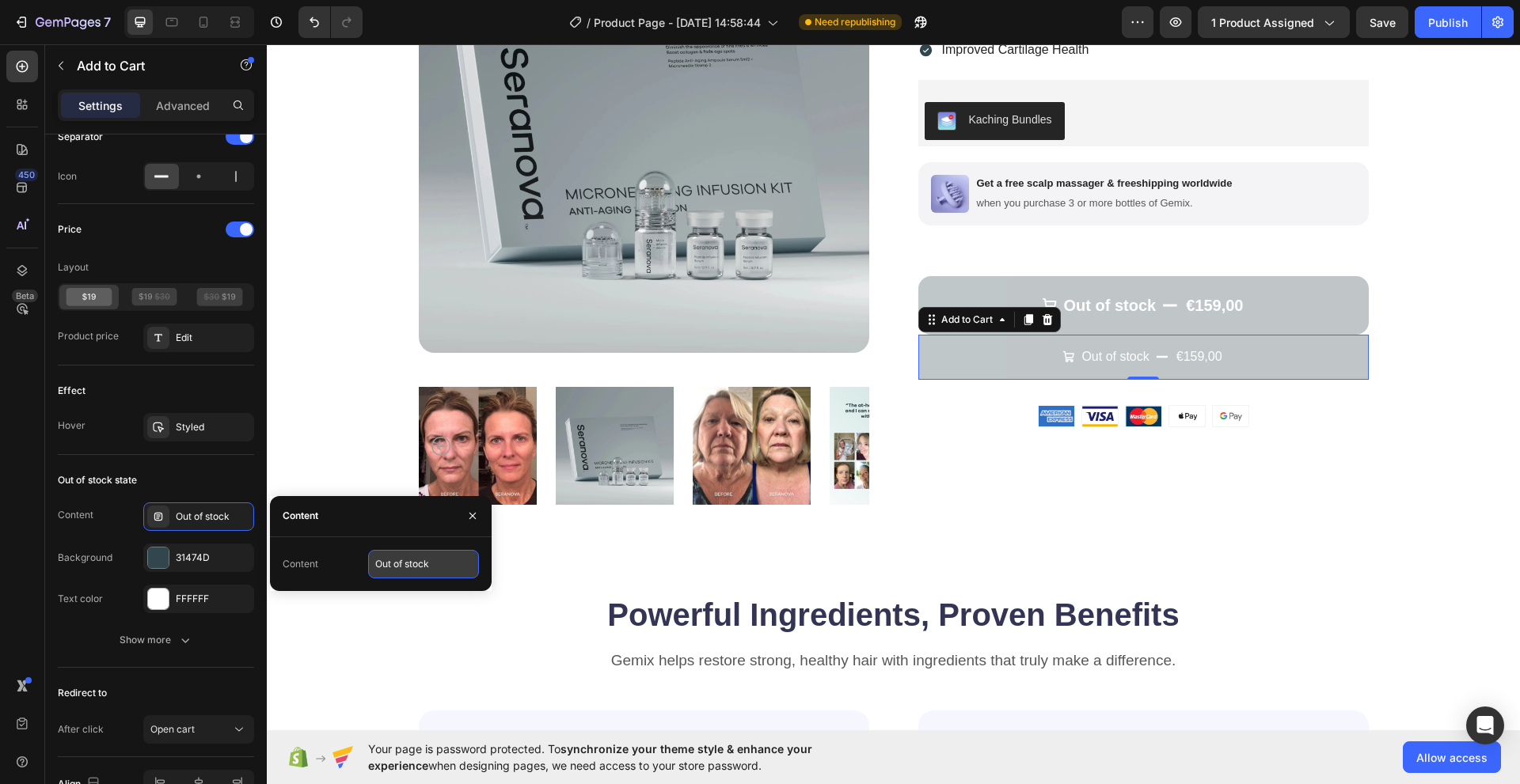
click at [420, 566] on input "Out of stock" at bounding box center [424, 563] width 111 height 28
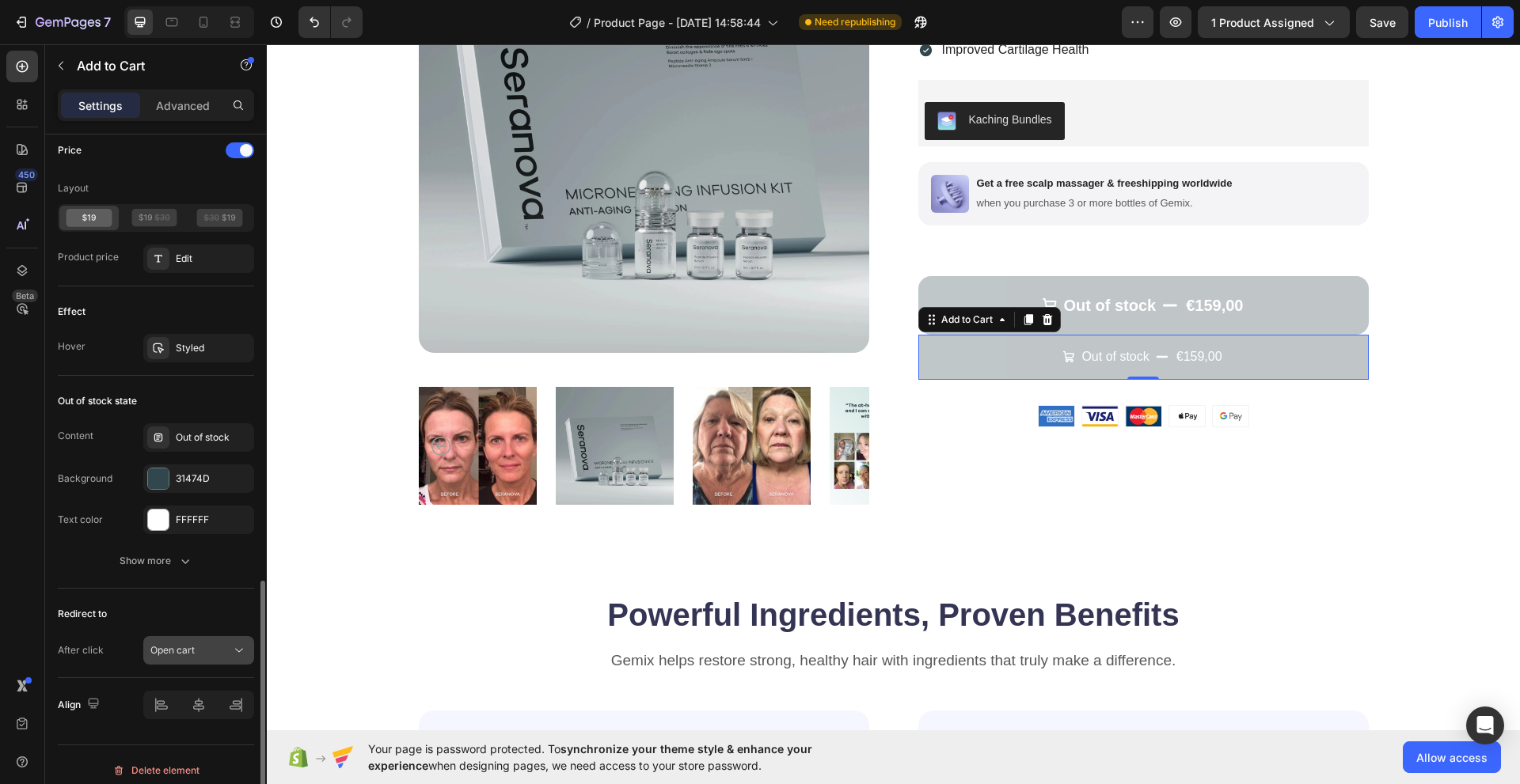
scroll to position [1277, 0]
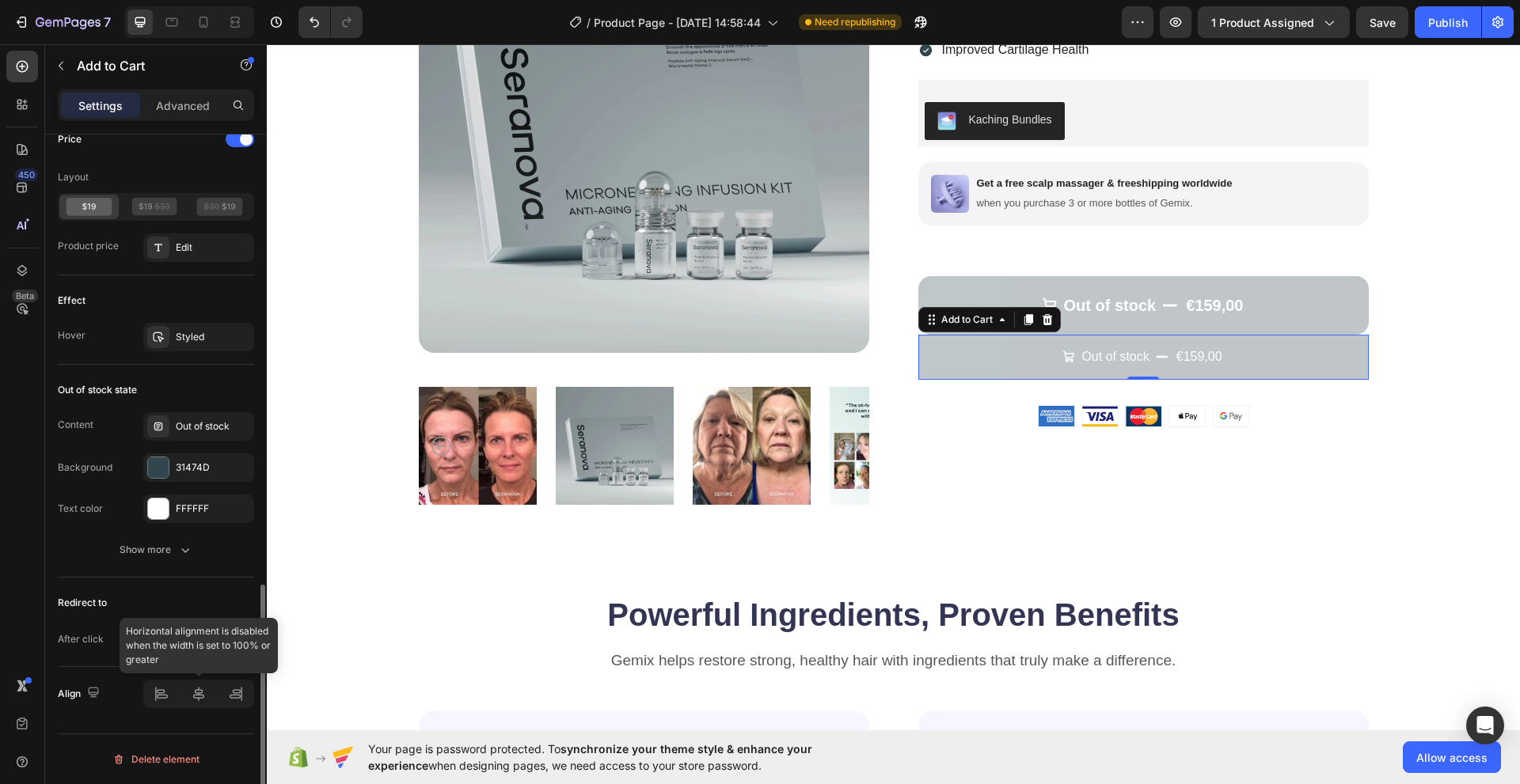
click at [208, 700] on div at bounding box center [198, 694] width 111 height 28
click at [160, 100] on p "Advanced" at bounding box center [182, 105] width 53 height 17
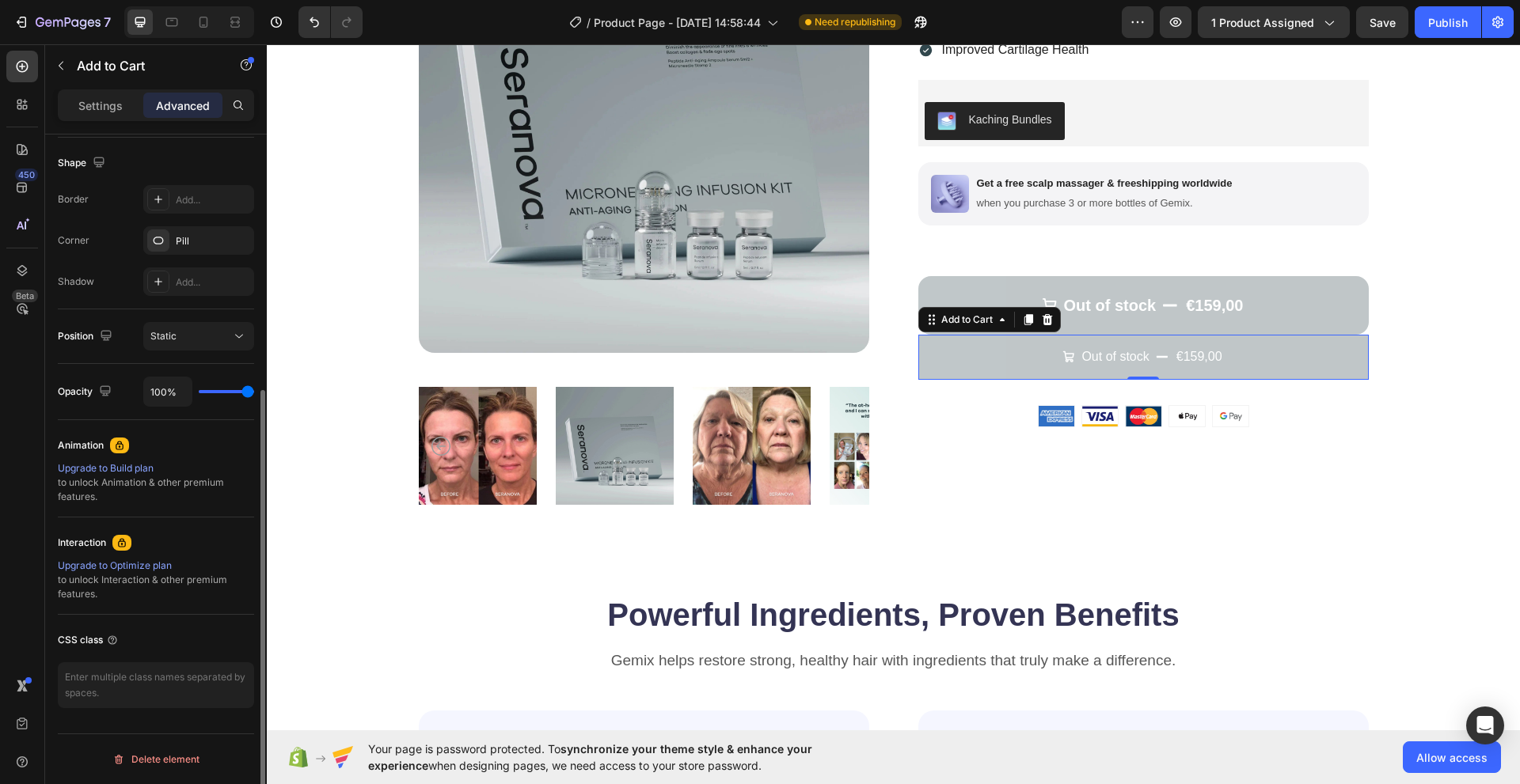
scroll to position [403, 0]
click at [239, 71] on button "button" at bounding box center [246, 65] width 25 height 25
click at [148, 134] on div "Element tips New" at bounding box center [188, 129] width 117 height 16
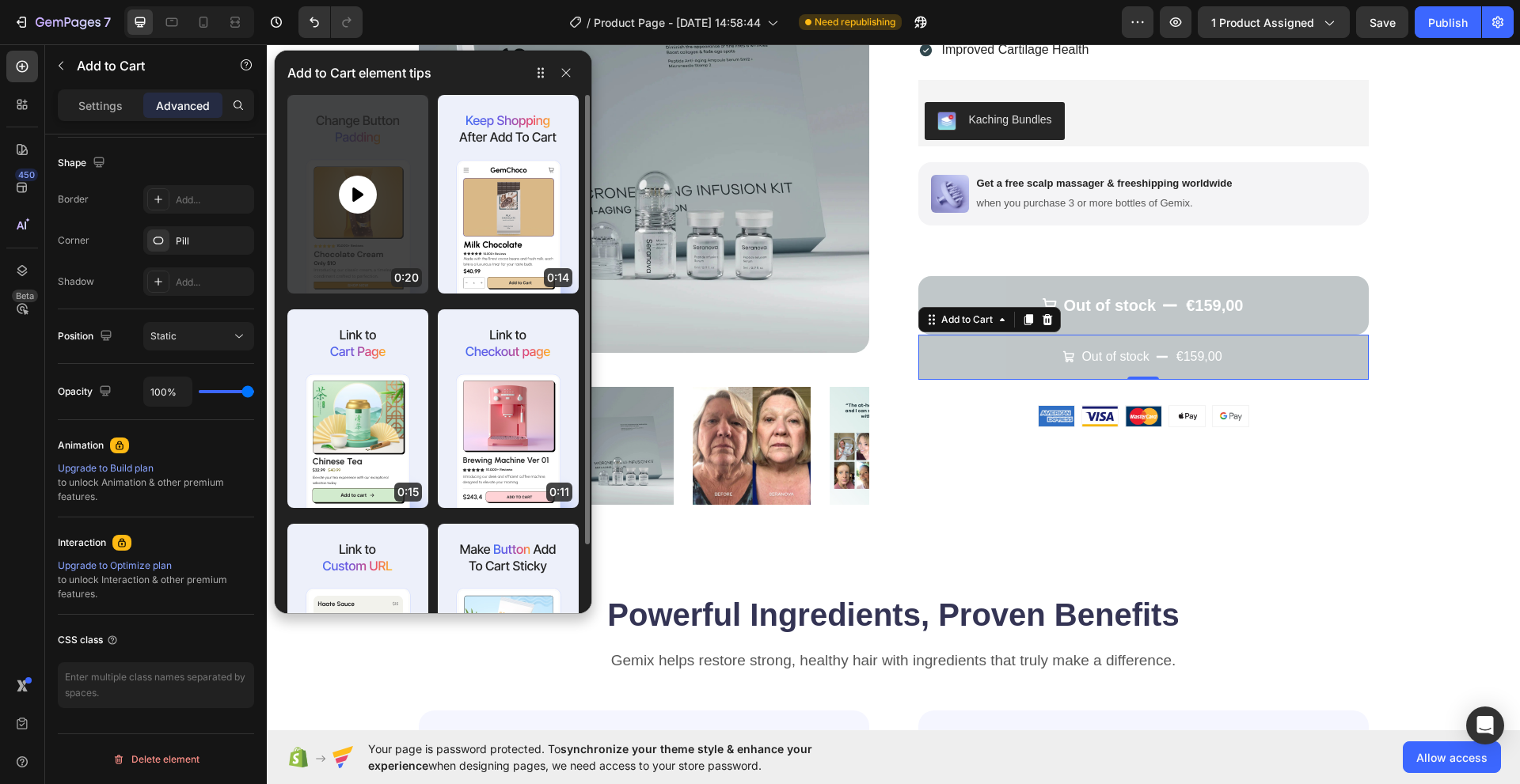
click at [342, 210] on div at bounding box center [358, 194] width 141 height 198
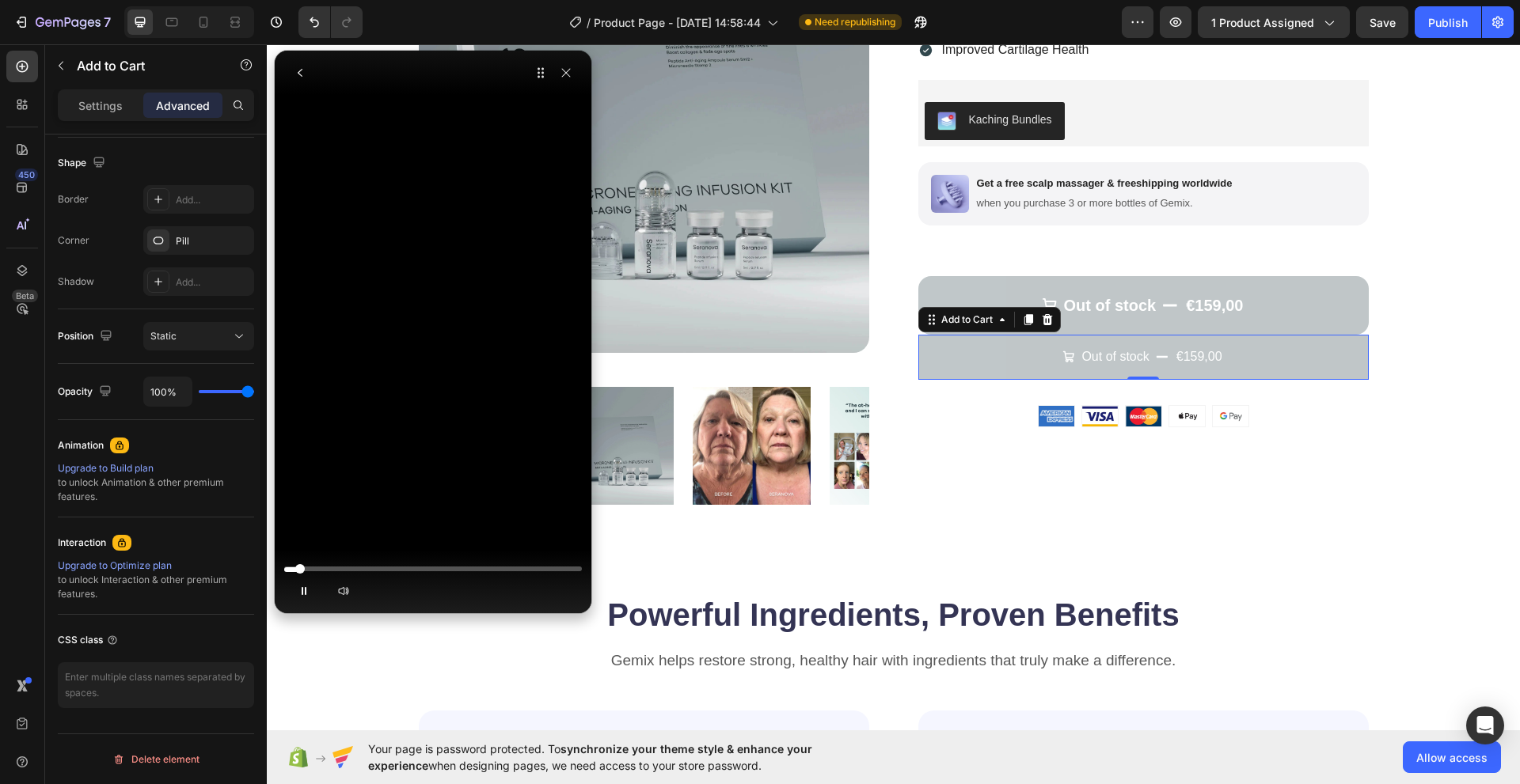
click at [348, 564] on div at bounding box center [432, 569] width 297 height 10
click at [368, 566] on div at bounding box center [432, 569] width 297 height 10
click at [382, 566] on div at bounding box center [374, 568] width 22 height 22
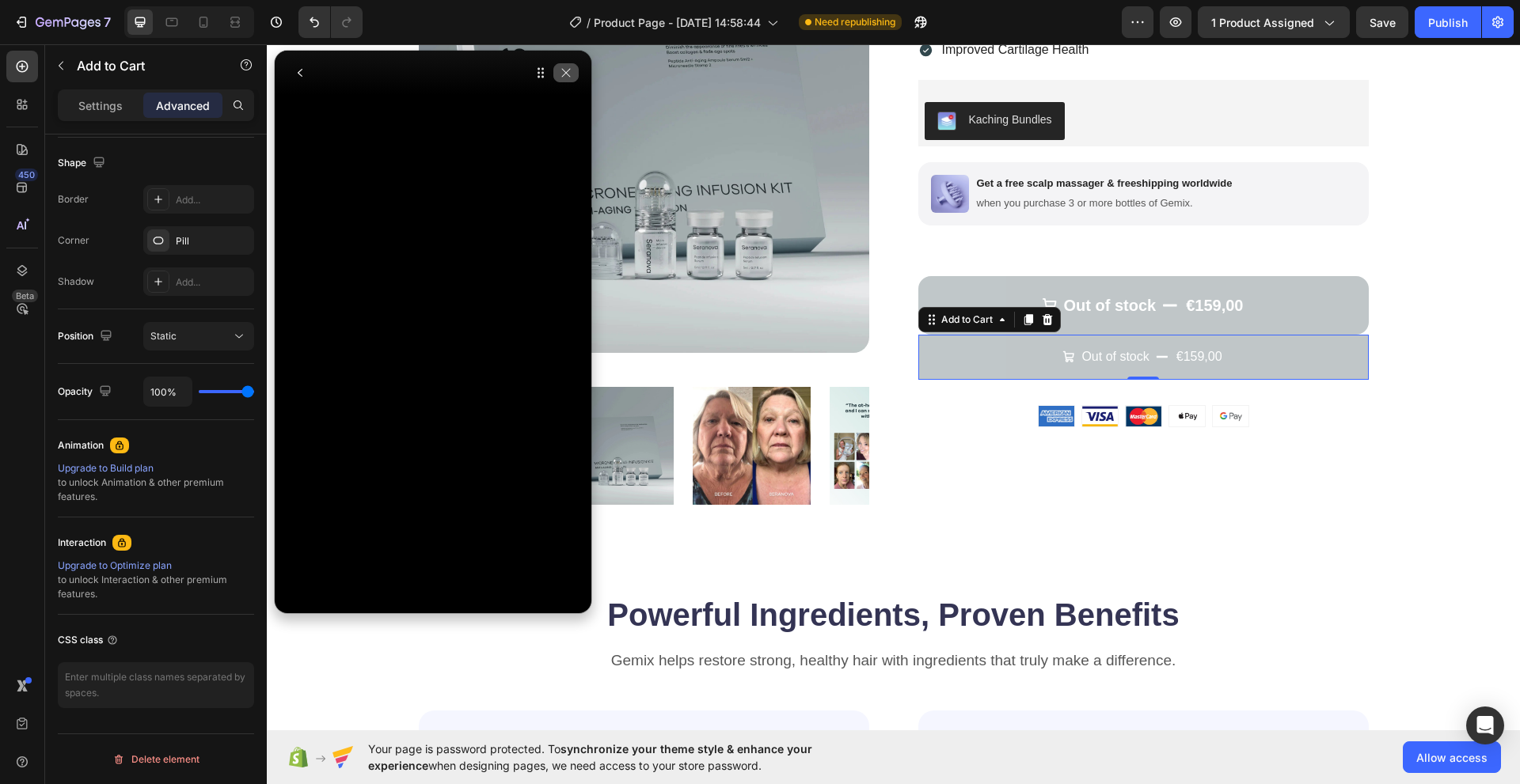
click at [566, 77] on icon "button" at bounding box center [566, 72] width 13 height 13
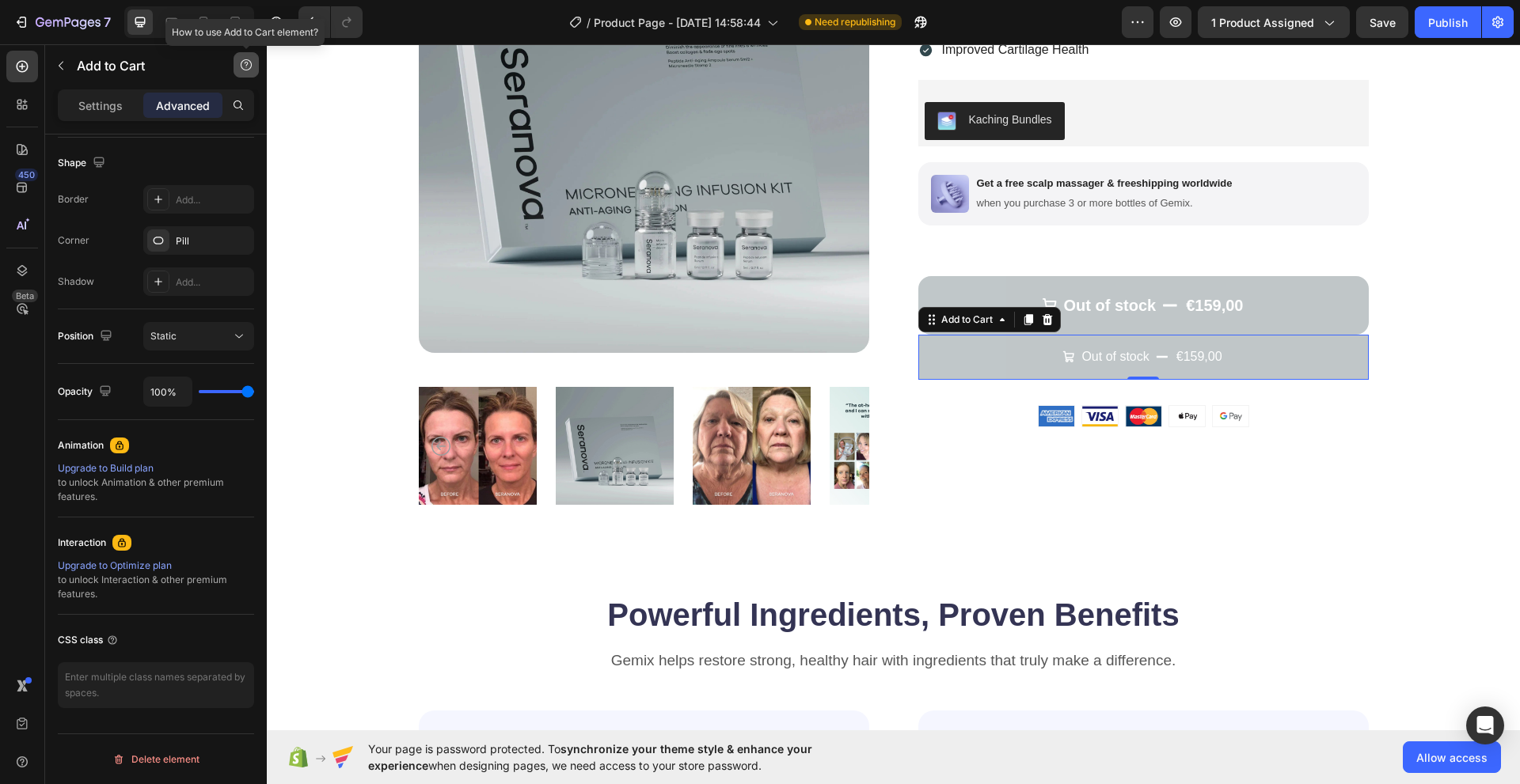
click at [239, 62] on button "button" at bounding box center [246, 65] width 25 height 25
click at [238, 134] on div "Element tips" at bounding box center [206, 129] width 77 height 16
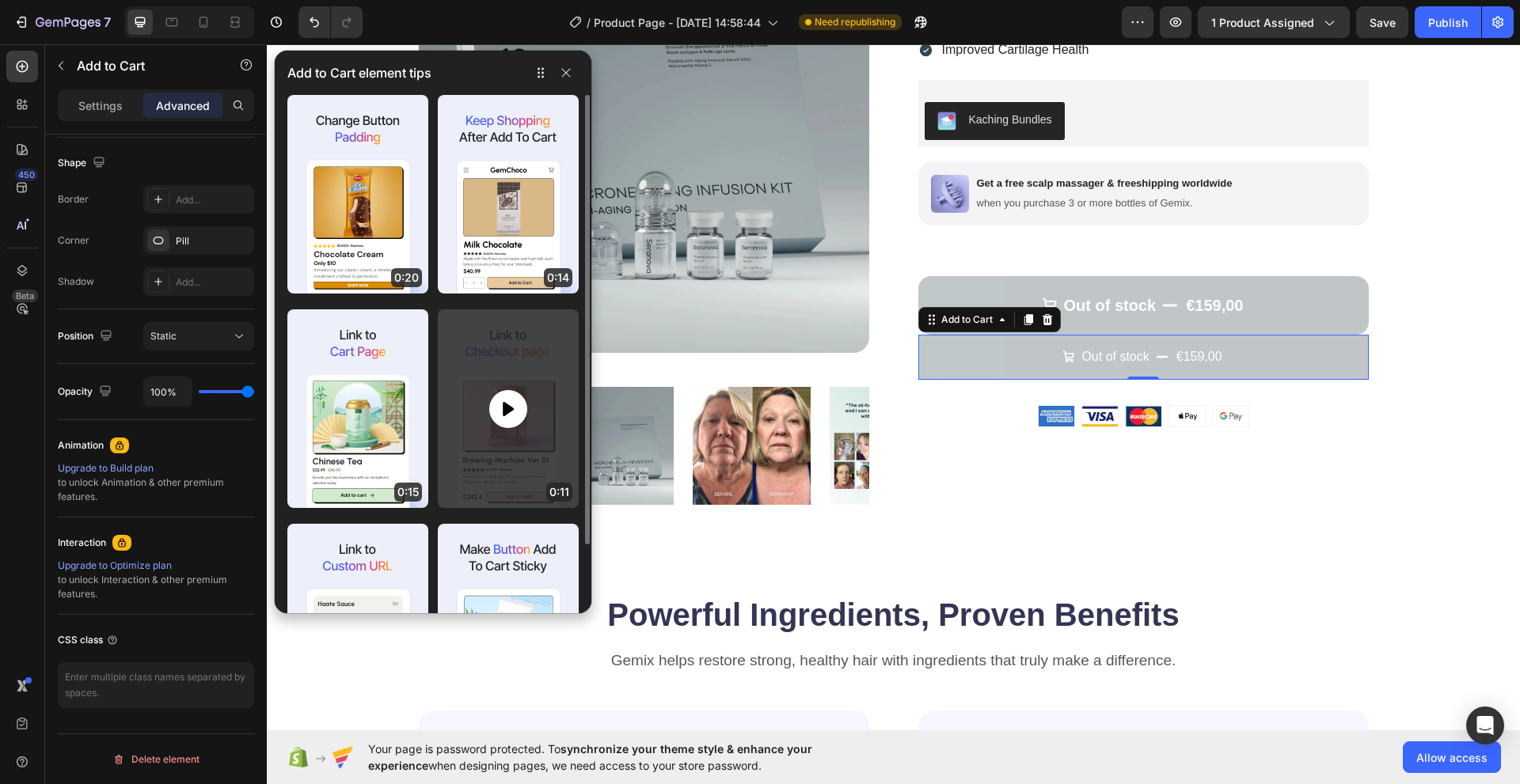
click at [509, 408] on icon at bounding box center [507, 408] width 11 height 15
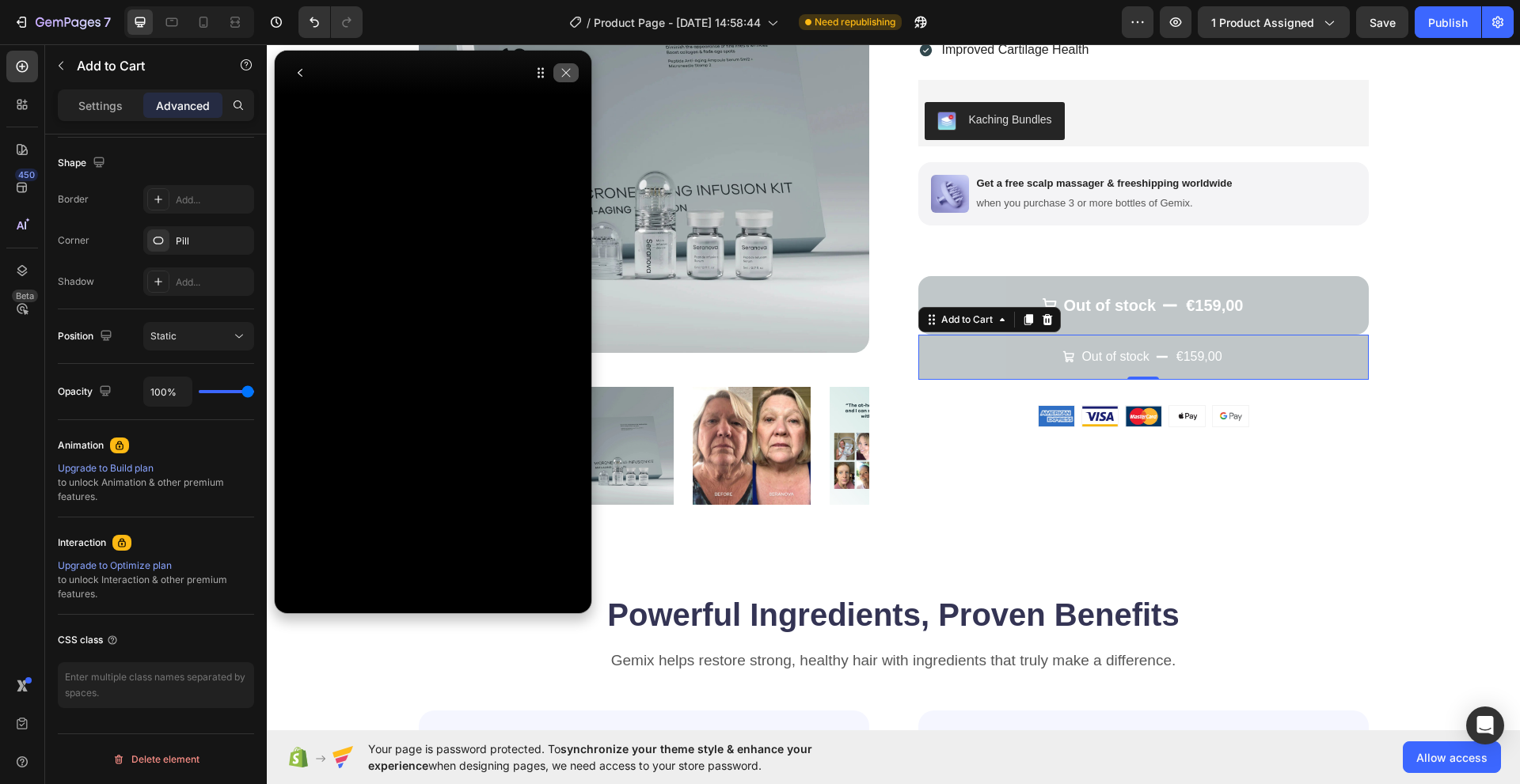
drag, startPoint x: 572, startPoint y: 79, endPoint x: 195, endPoint y: 76, distance: 377.0
click at [572, 79] on button "button" at bounding box center [566, 73] width 25 height 19
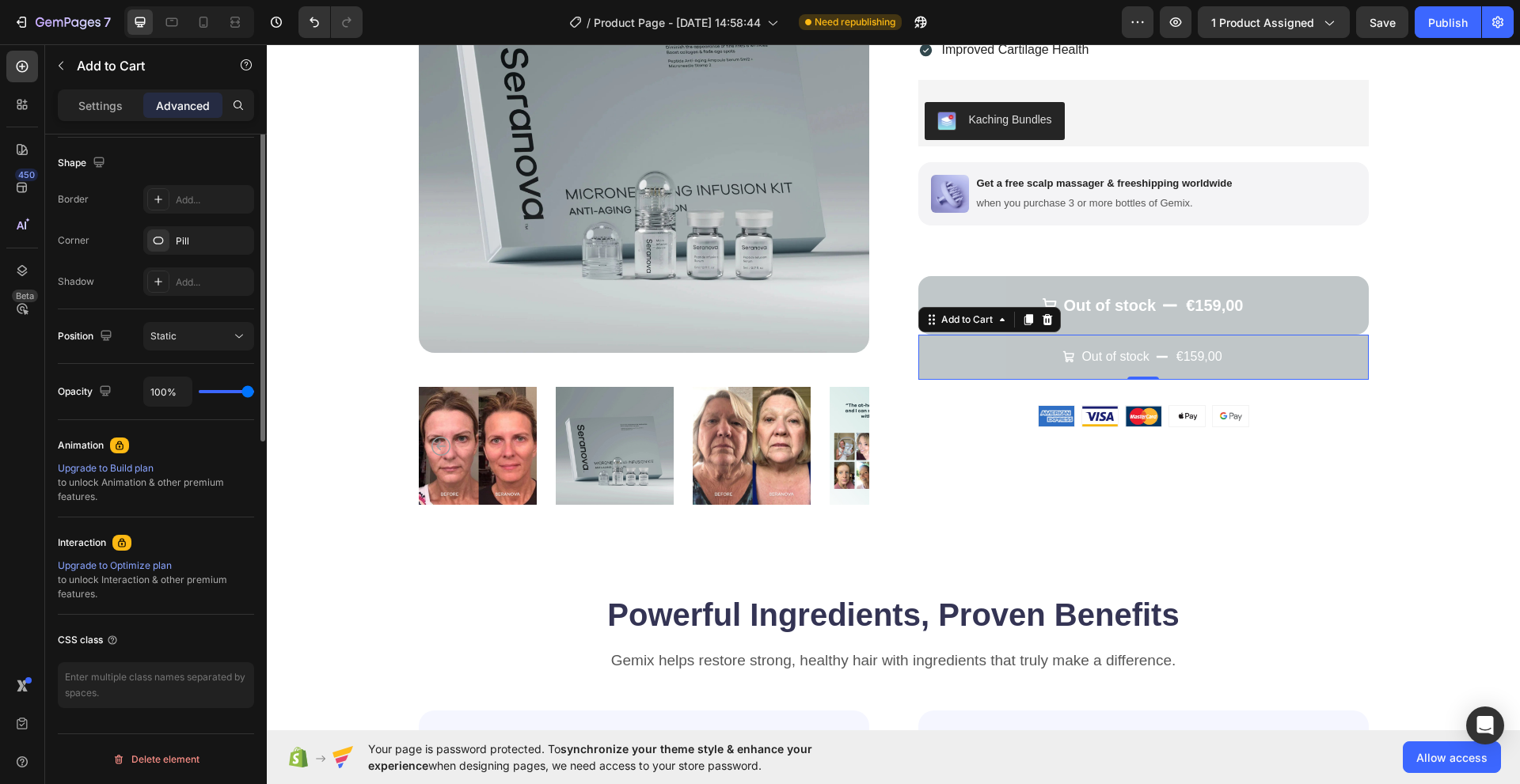
scroll to position [166, 0]
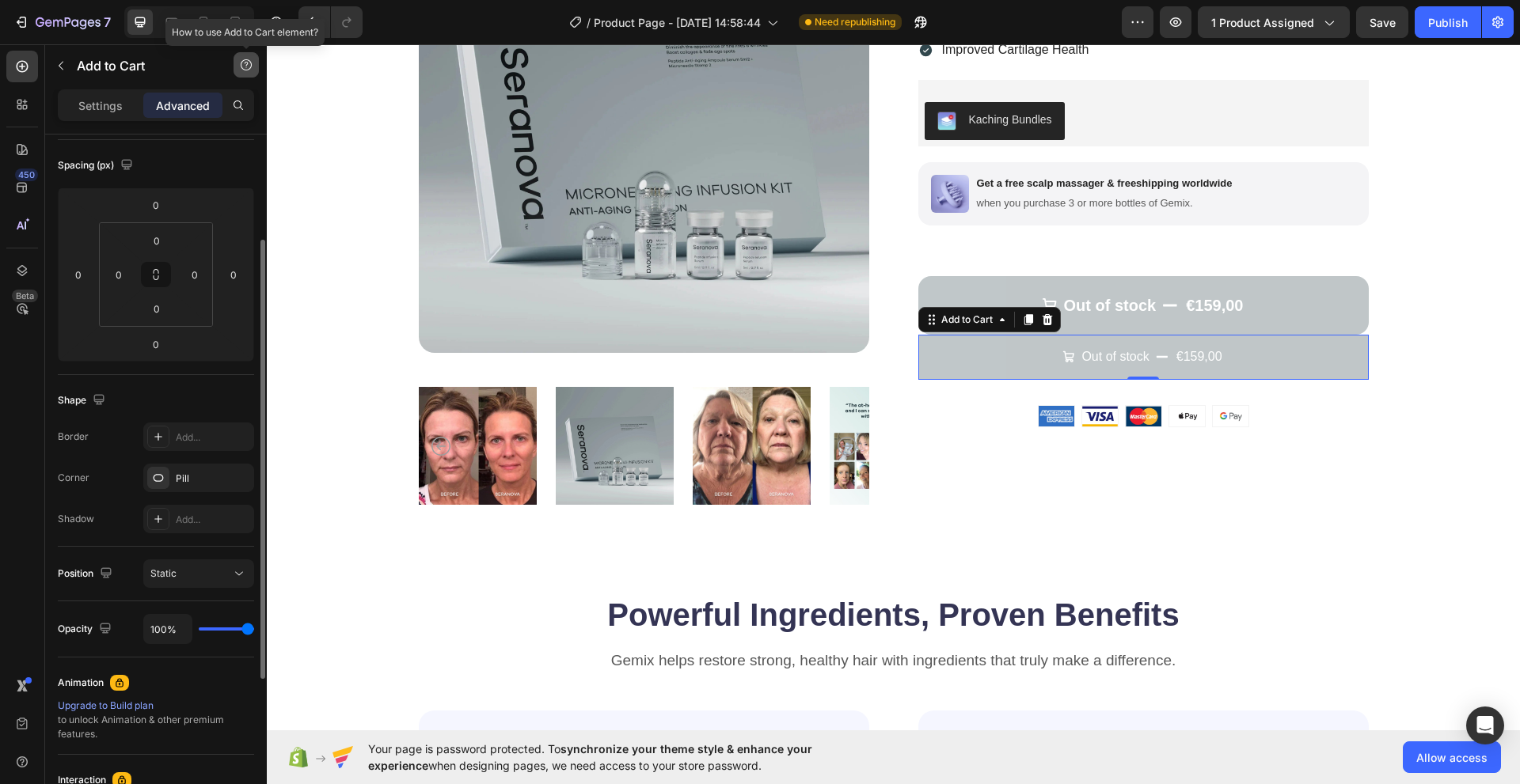
click at [240, 69] on icon "button" at bounding box center [246, 64] width 13 height 13
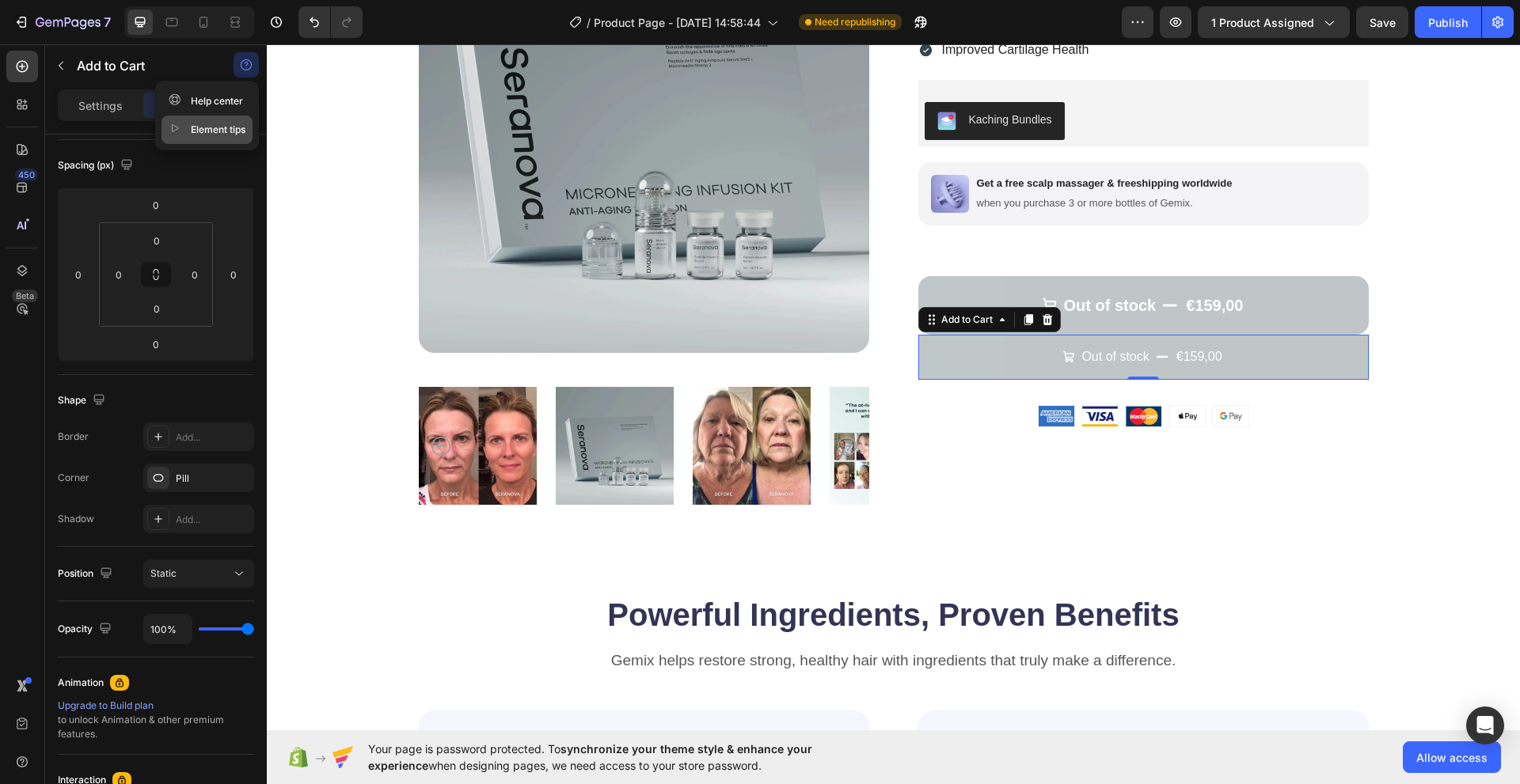
click at [219, 127] on div "Element tips" at bounding box center [206, 129] width 77 height 16
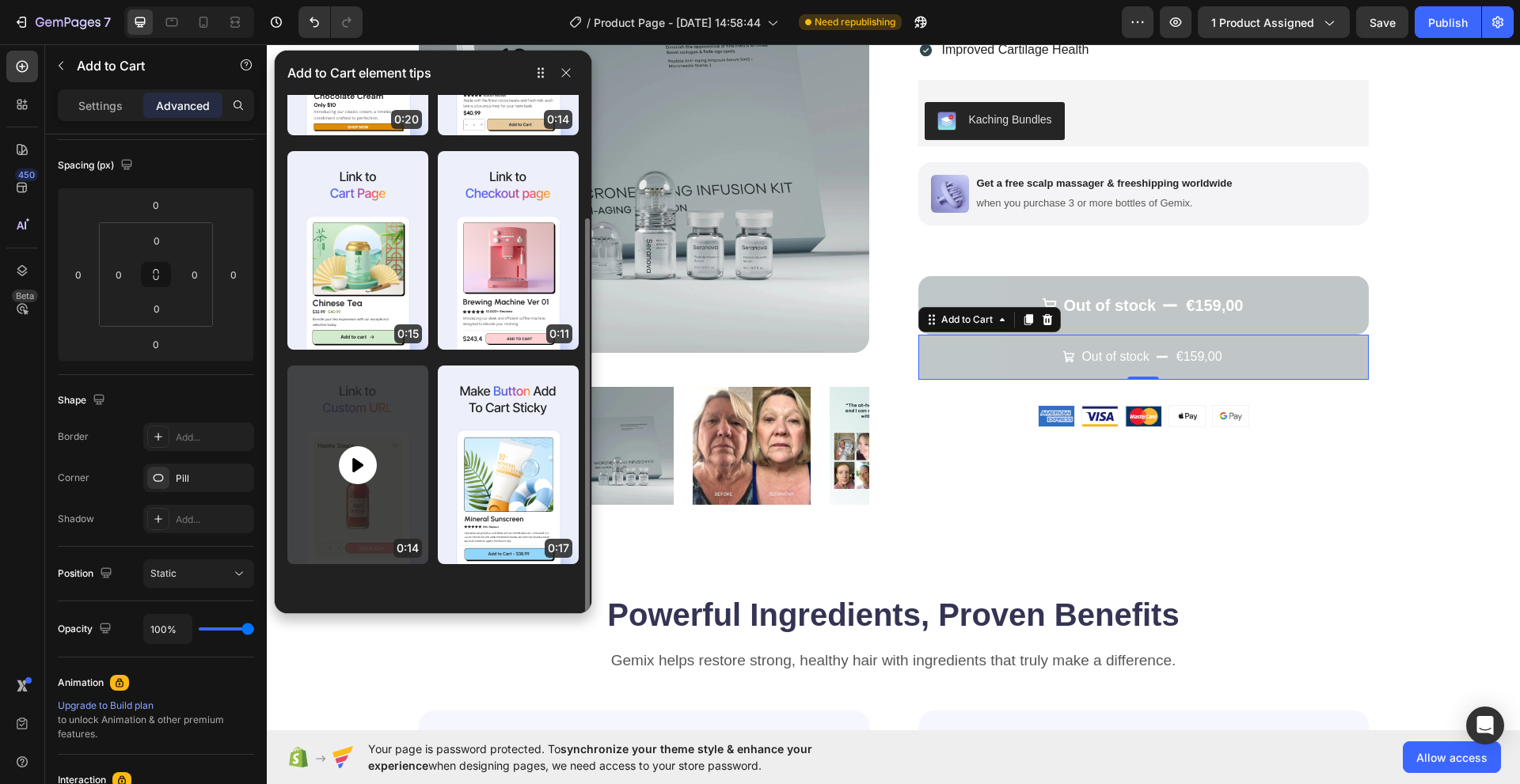
scroll to position [160, 0]
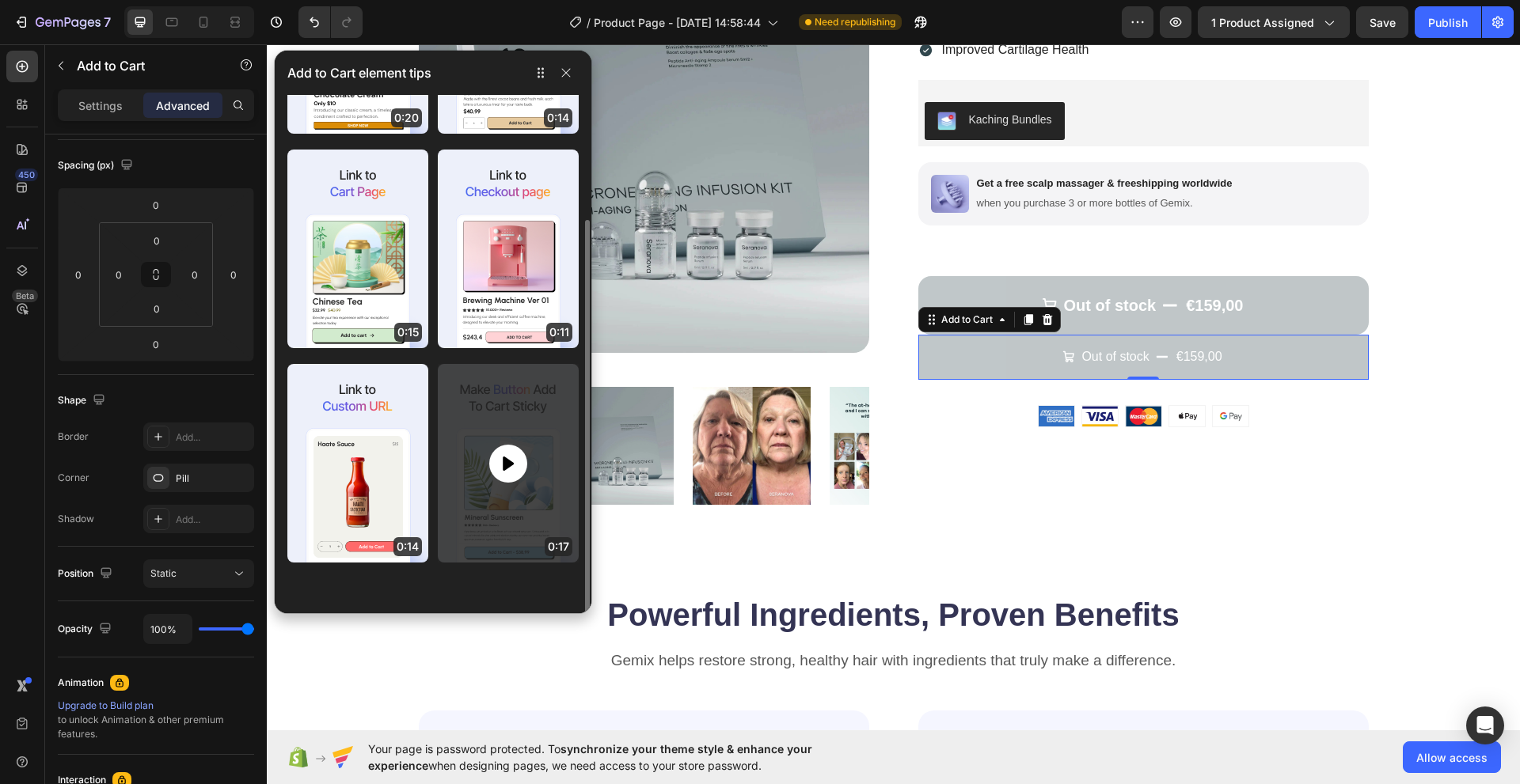
click at [493, 468] on div at bounding box center [507, 463] width 38 height 38
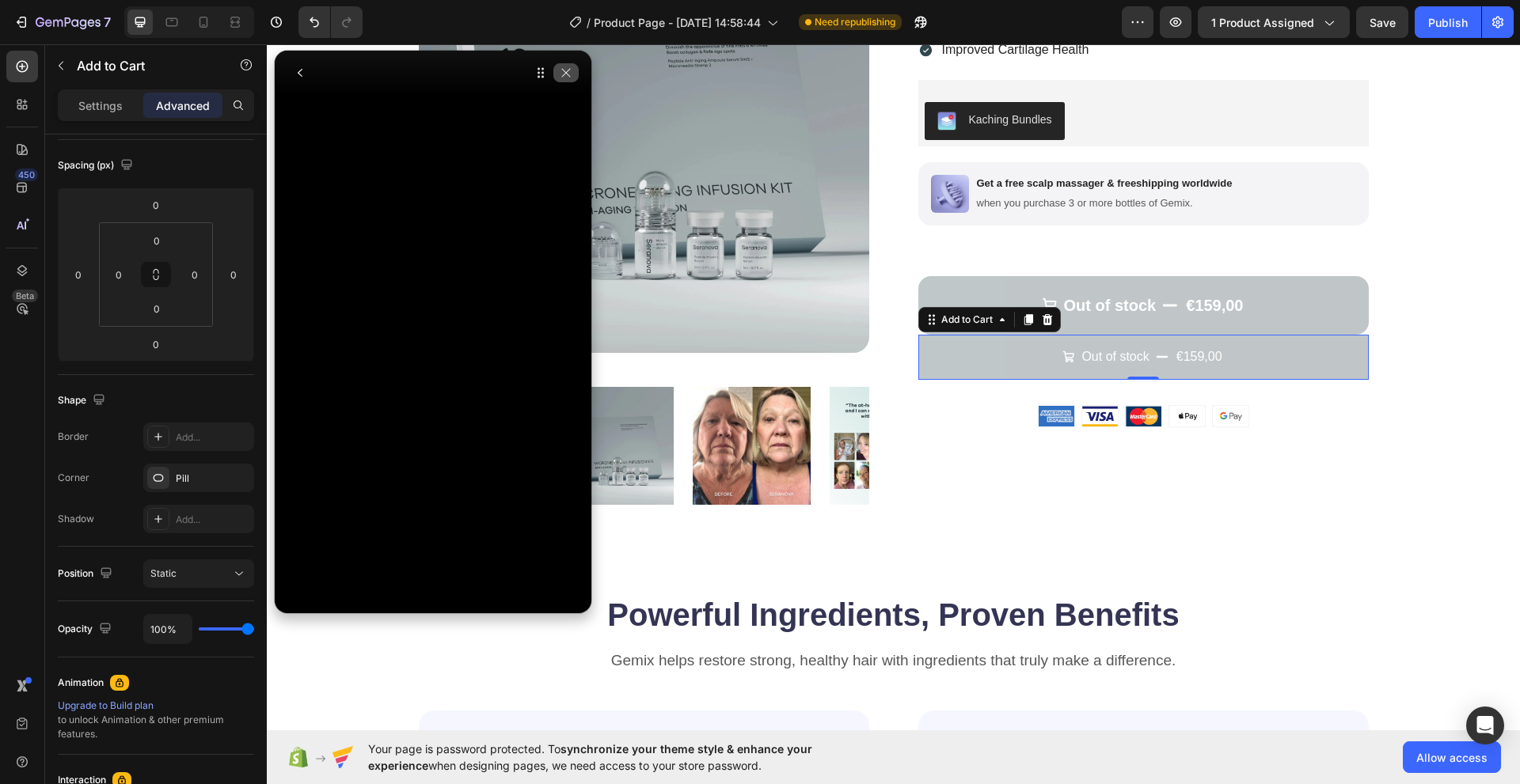
click at [569, 74] on icon "button" at bounding box center [566, 72] width 13 height 13
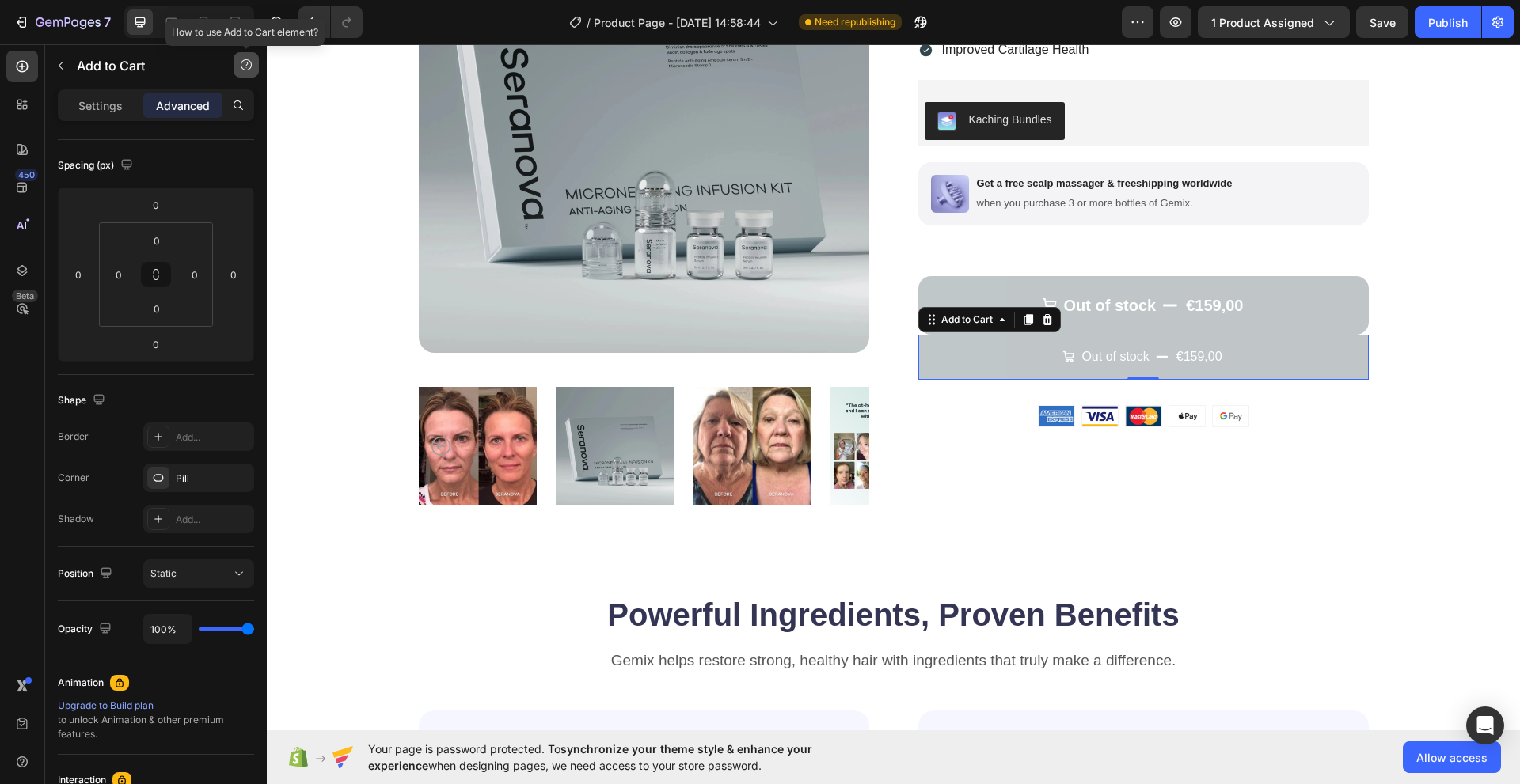
click at [241, 56] on button "button" at bounding box center [246, 65] width 25 height 25
click at [226, 125] on div "Element tips" at bounding box center [206, 129] width 77 height 16
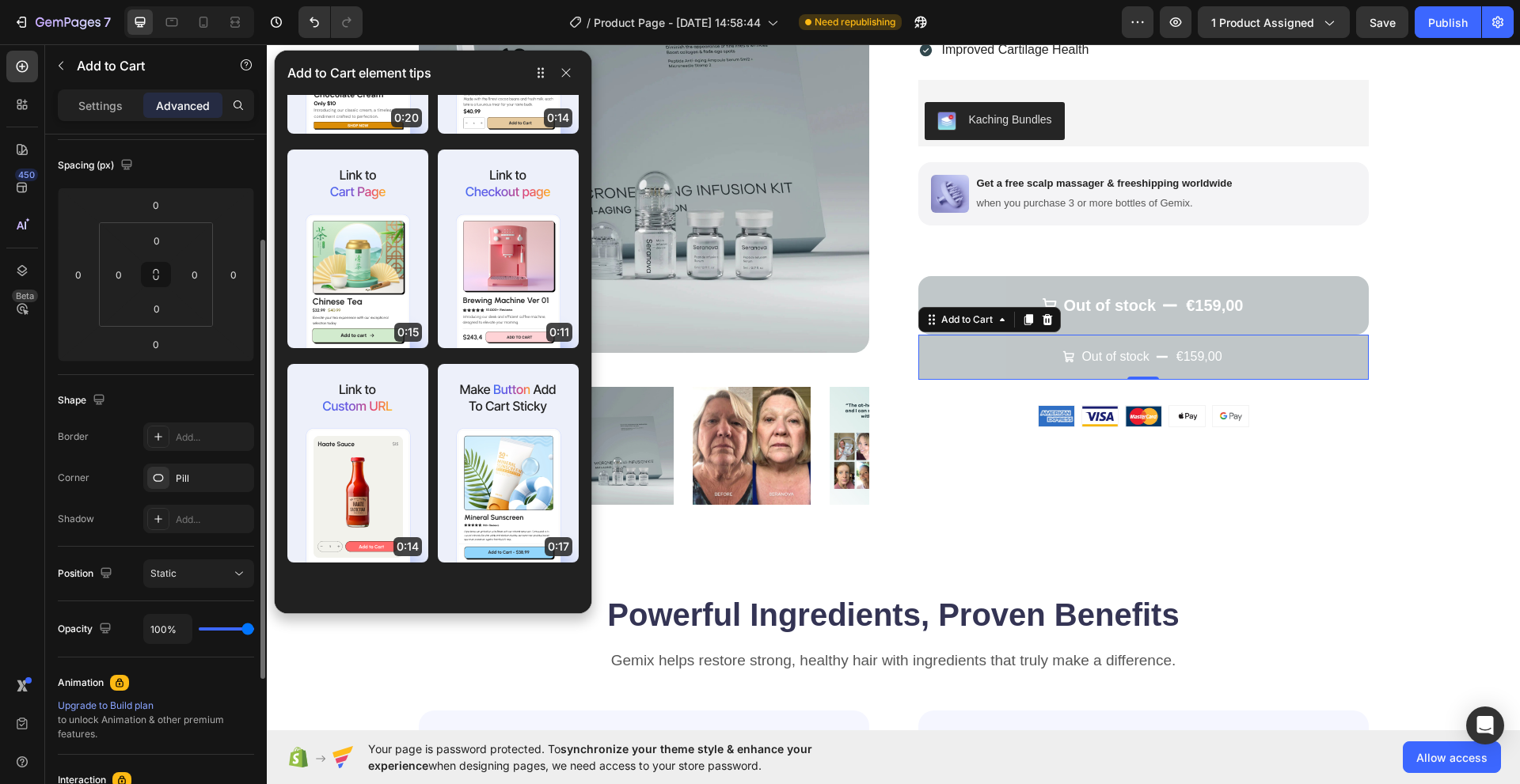
click at [87, 437] on div "Border" at bounding box center [73, 436] width 31 height 15
click at [956, 371] on button "Out of stock €159,00" at bounding box center [1143, 357] width 450 height 45
click at [571, 75] on icon "button" at bounding box center [566, 72] width 13 height 13
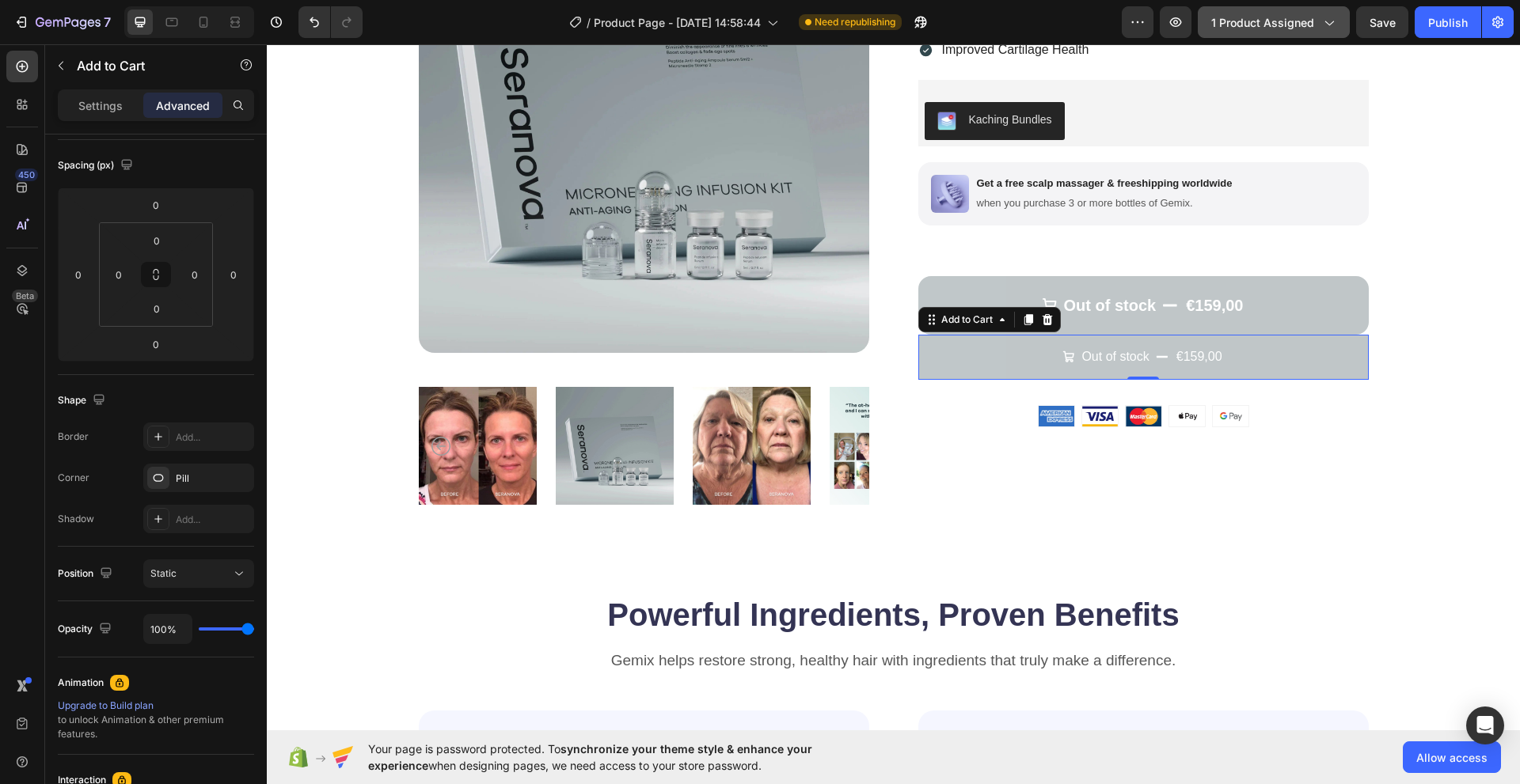
click at [1317, 27] on div "1 product assigned" at bounding box center [1273, 22] width 125 height 17
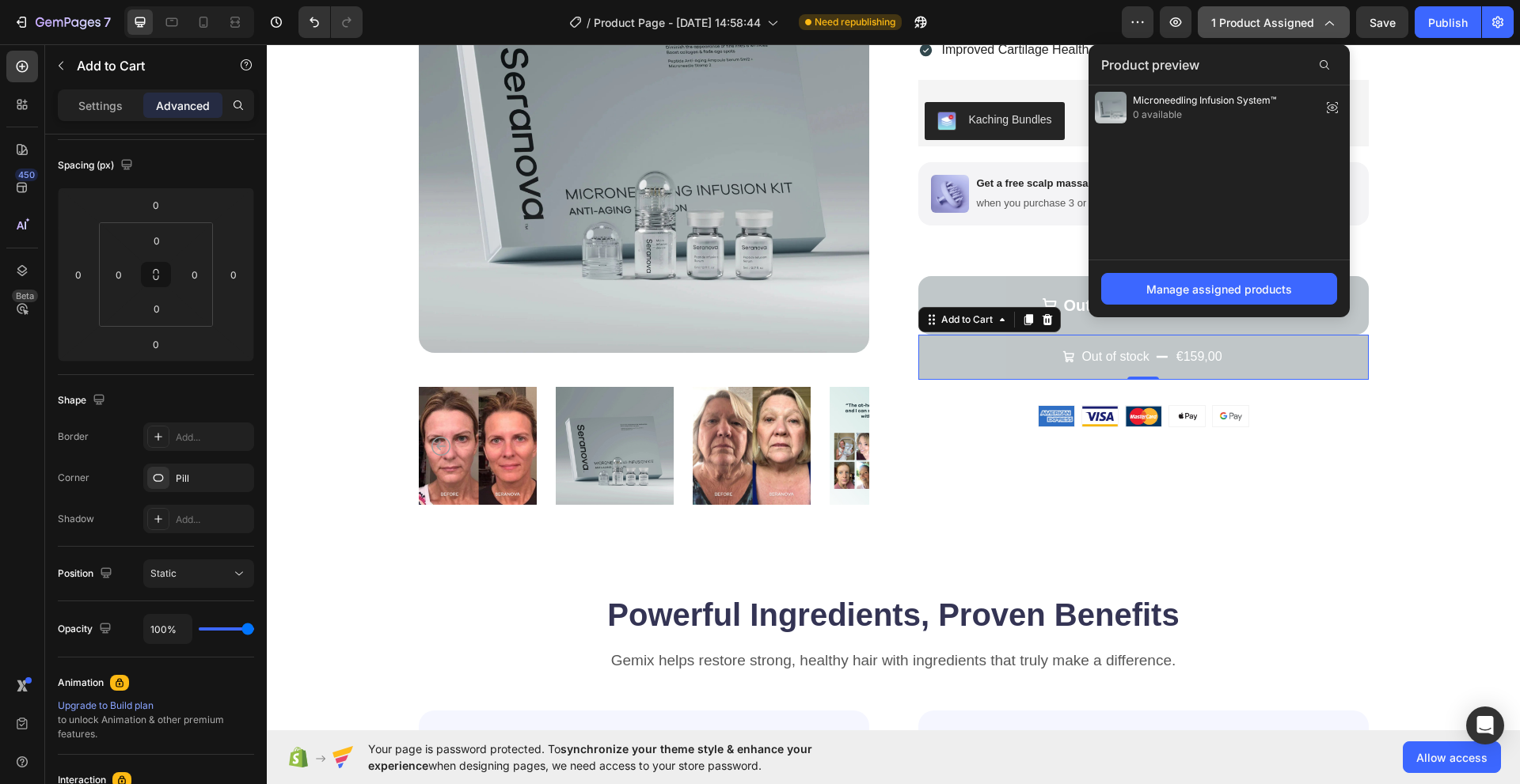
click at [1317, 27] on div "1 product assigned" at bounding box center [1273, 22] width 125 height 17
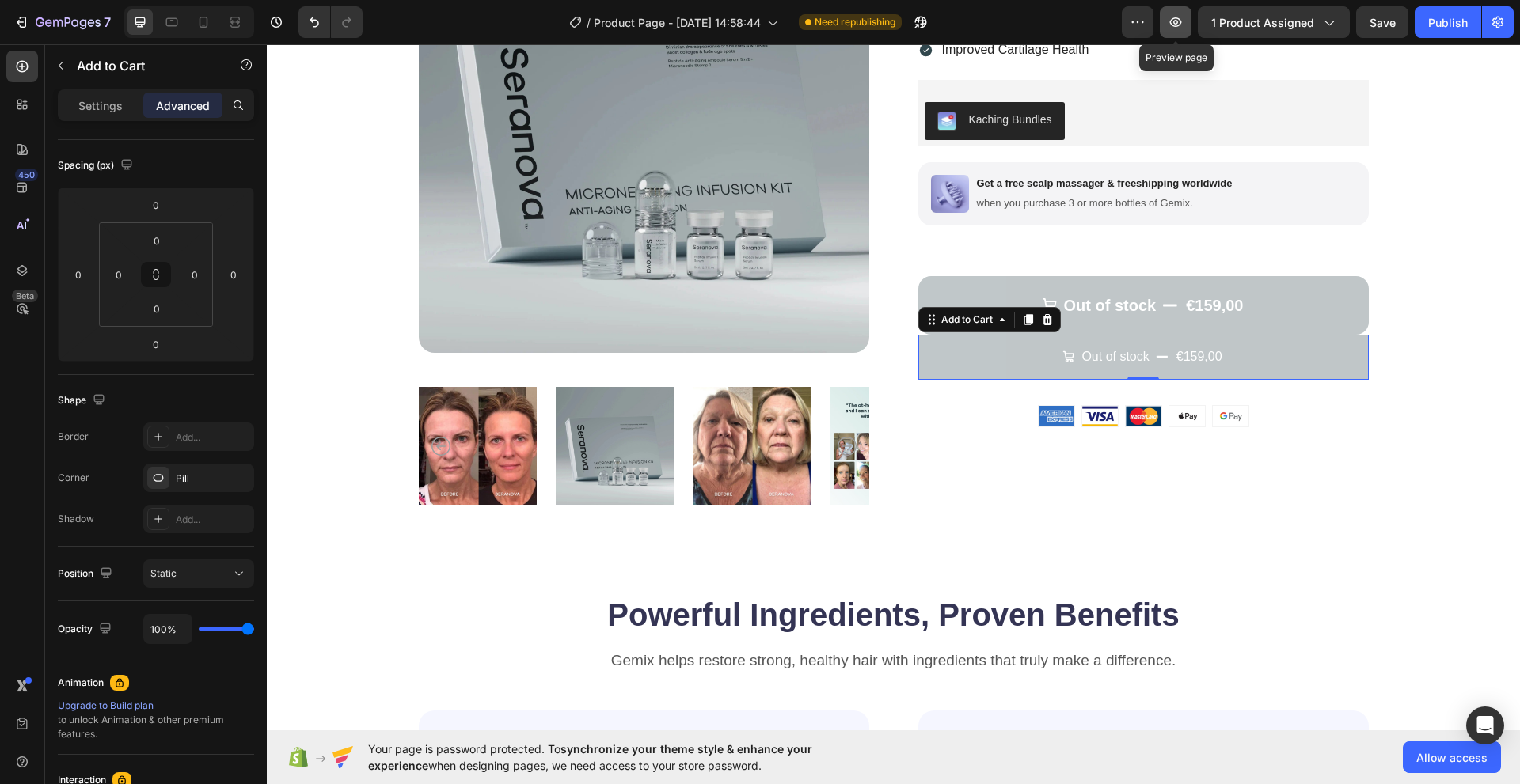
click at [1167, 17] on button "button" at bounding box center [1175, 22] width 32 height 32
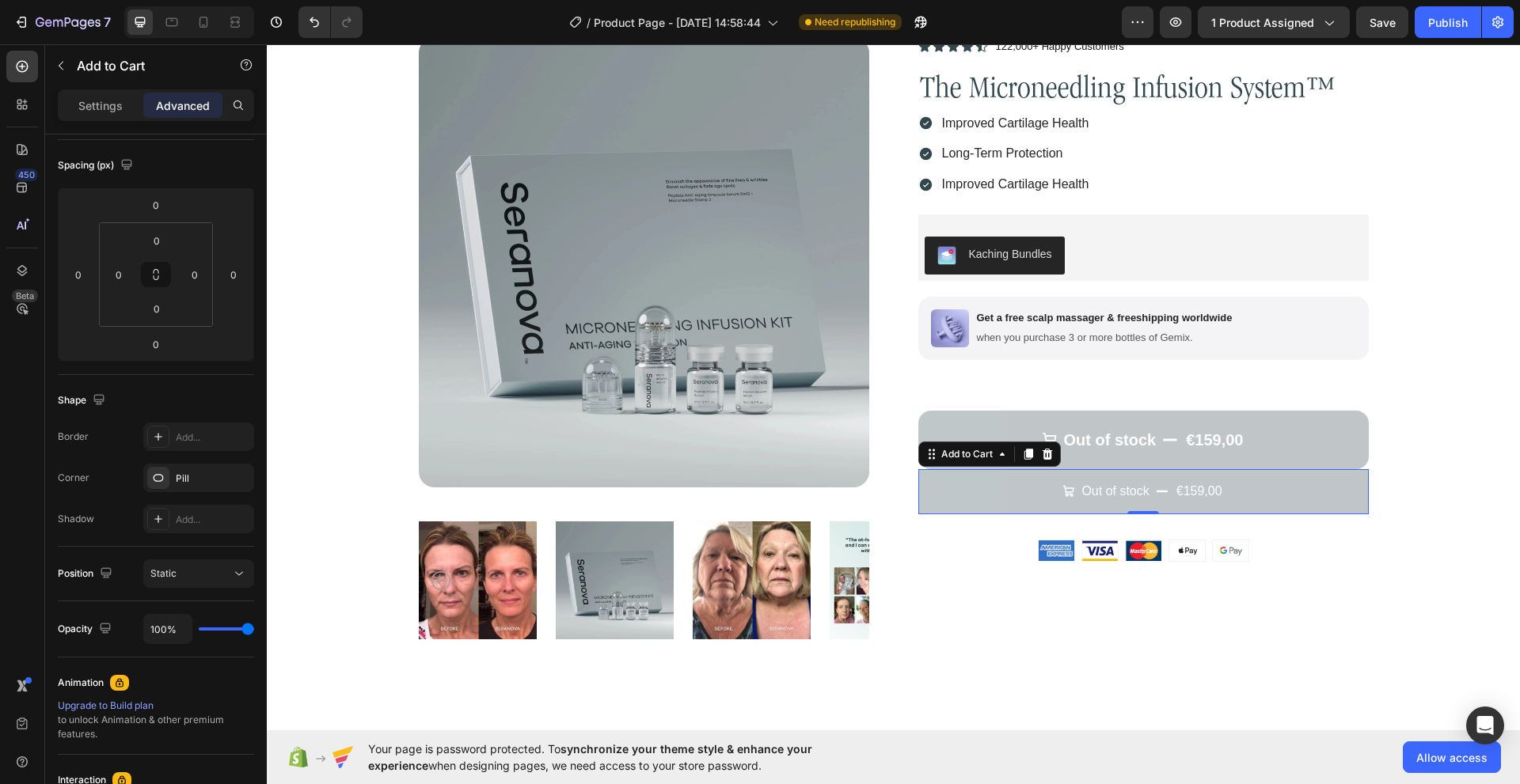
scroll to position [79, 0]
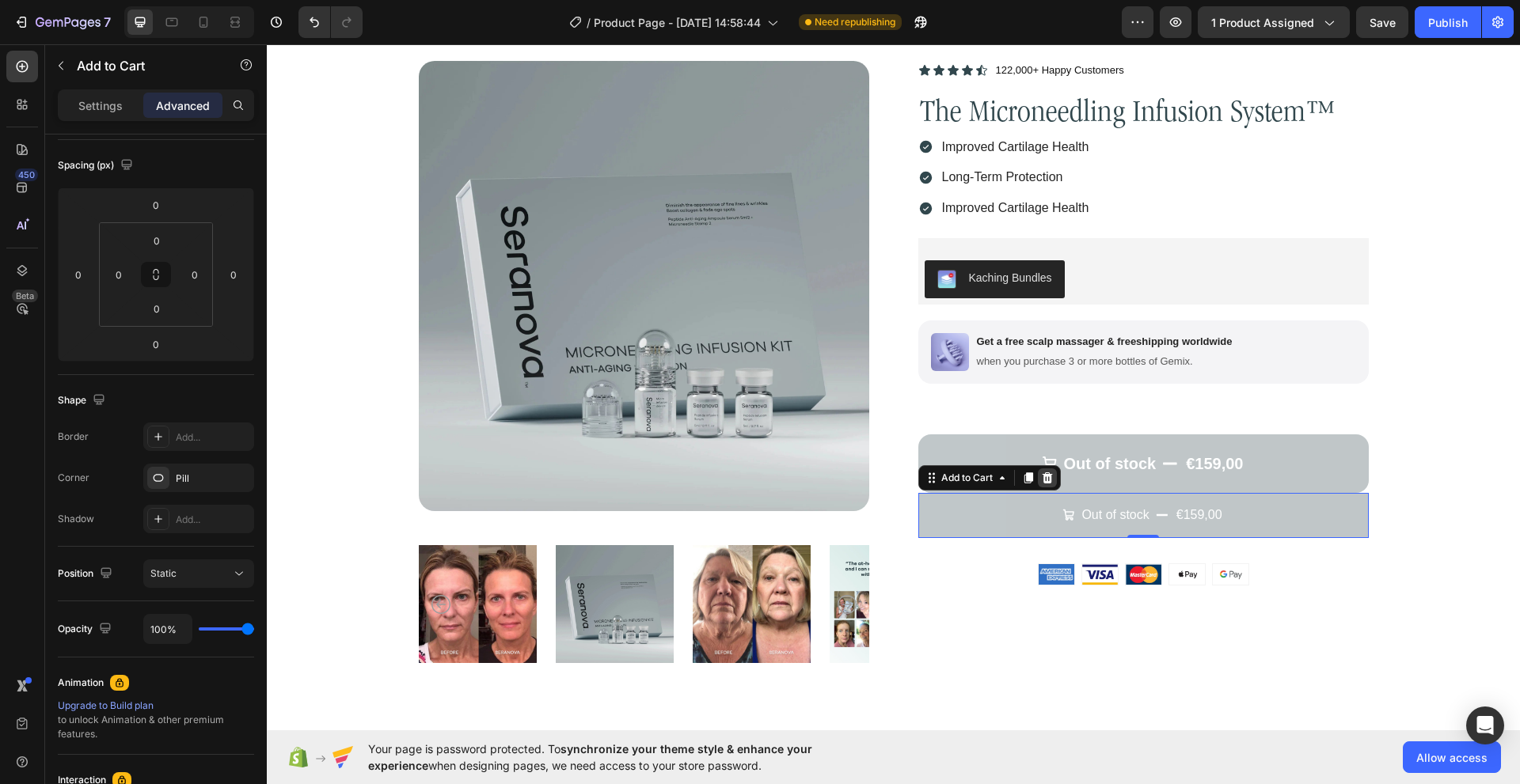
click at [1043, 478] on icon at bounding box center [1047, 477] width 11 height 11
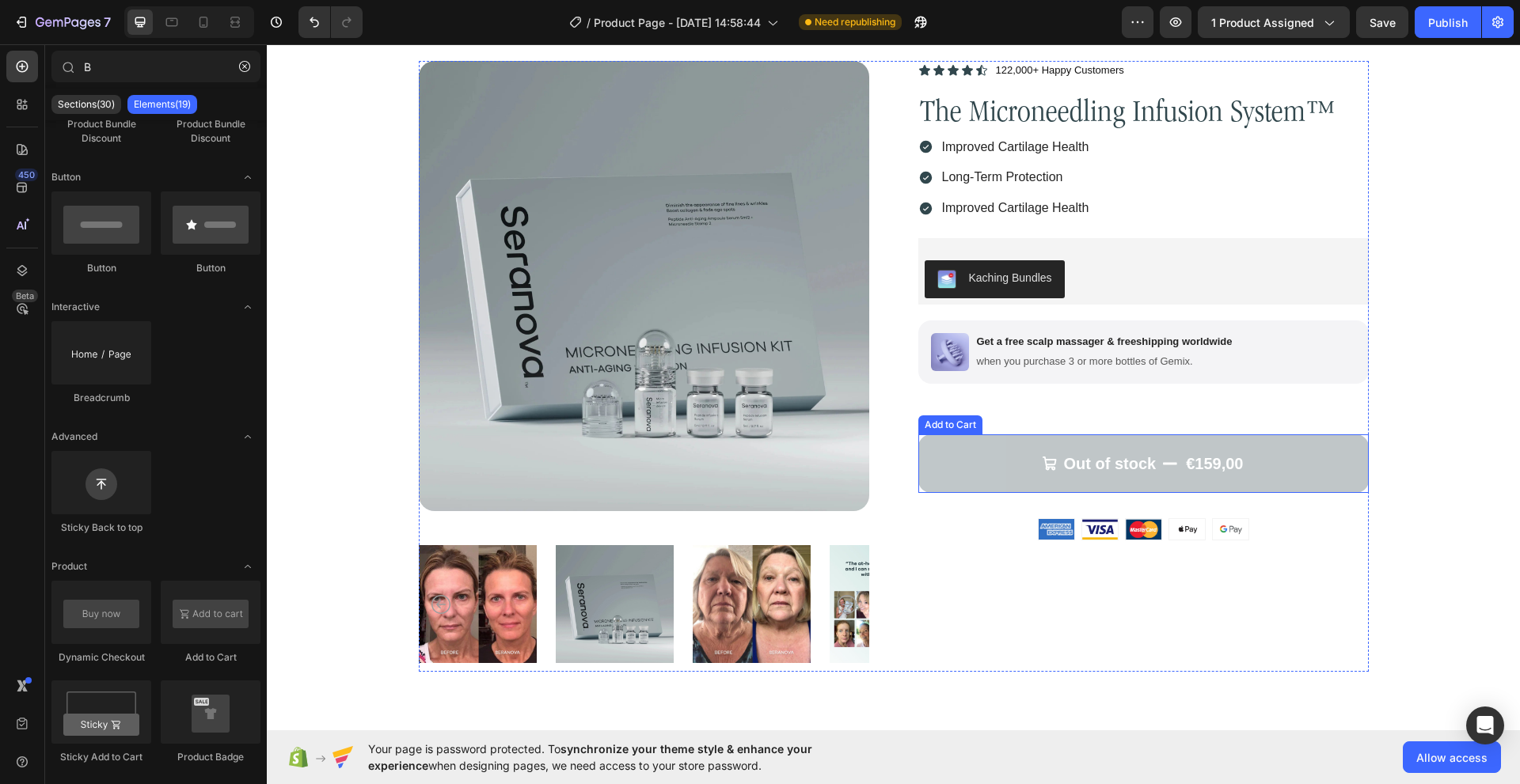
click at [987, 475] on button "Out of stock €159,00" at bounding box center [1143, 463] width 450 height 58
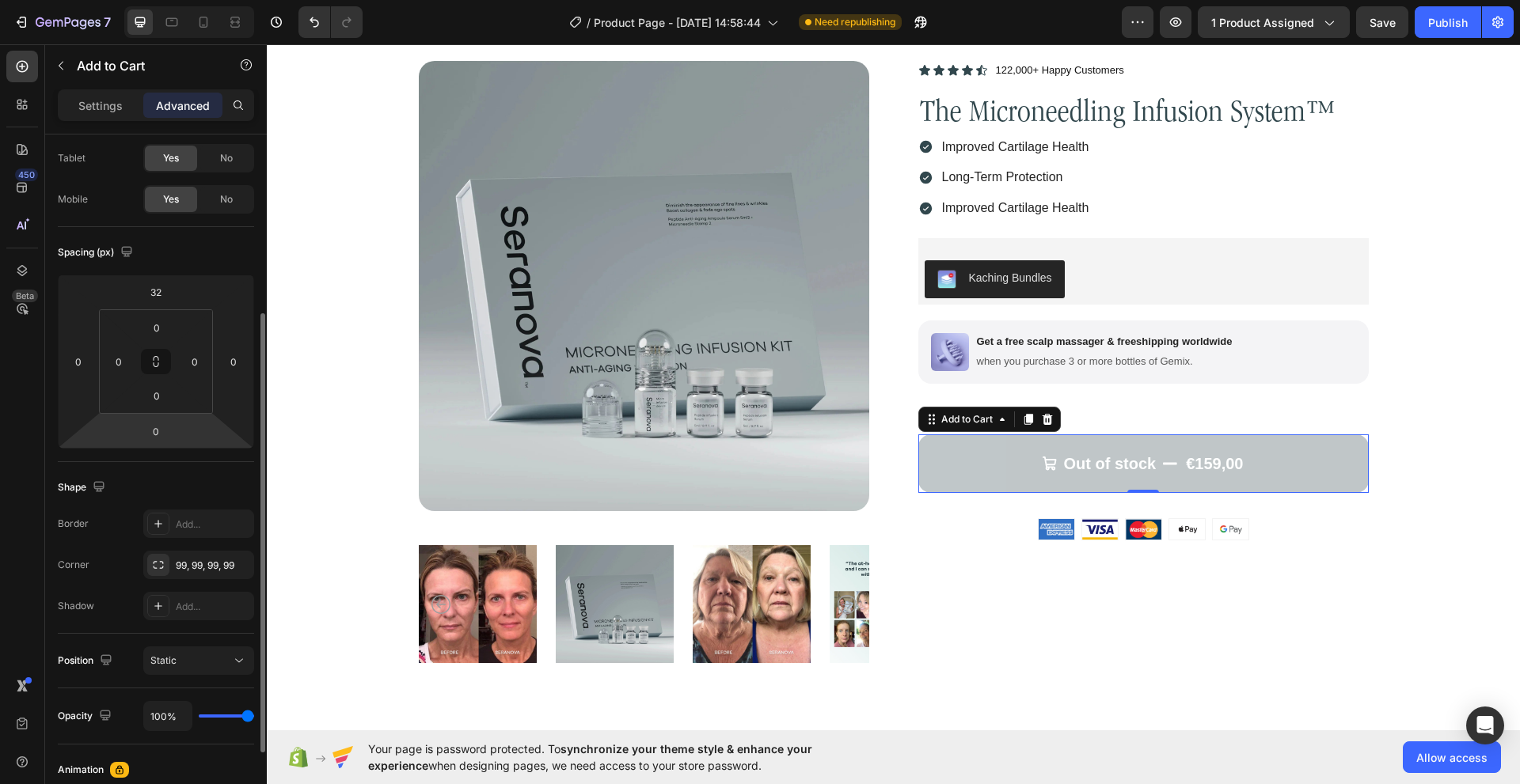
scroll to position [237, 0]
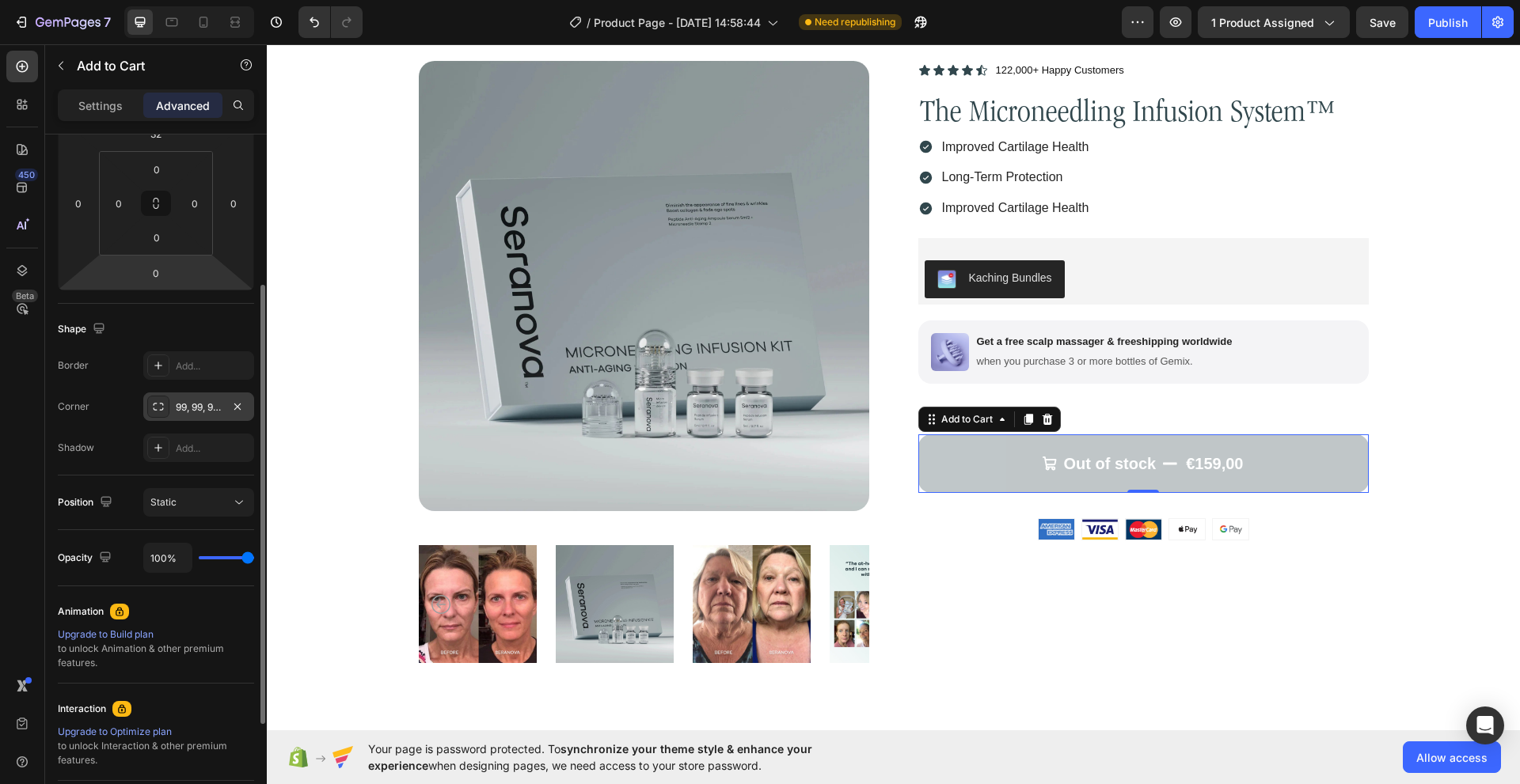
click at [156, 409] on icon at bounding box center [157, 406] width 13 height 13
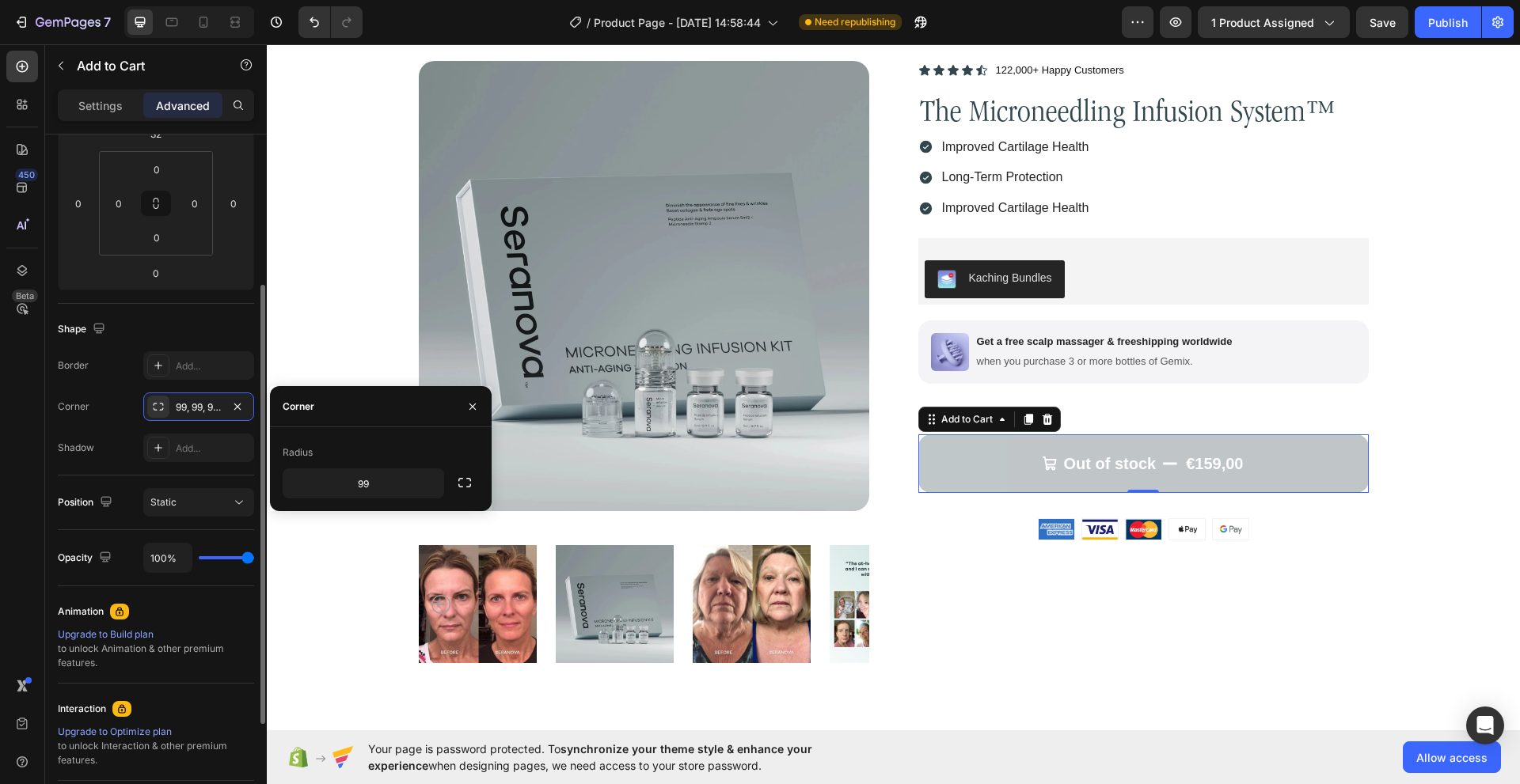
click at [96, 412] on div "Corner 99, 99, 99, 99" at bounding box center [155, 406] width 196 height 28
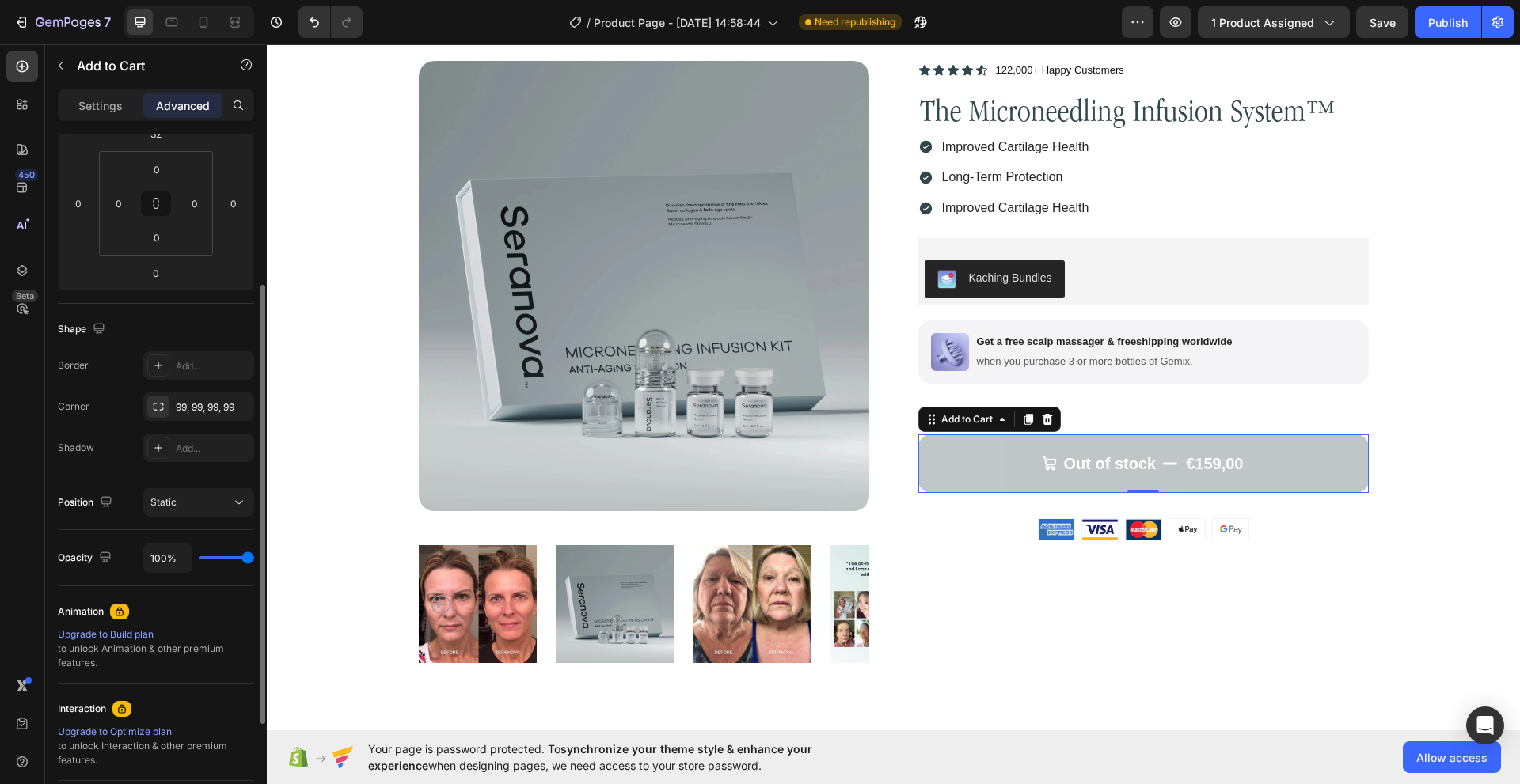
scroll to position [403, 0]
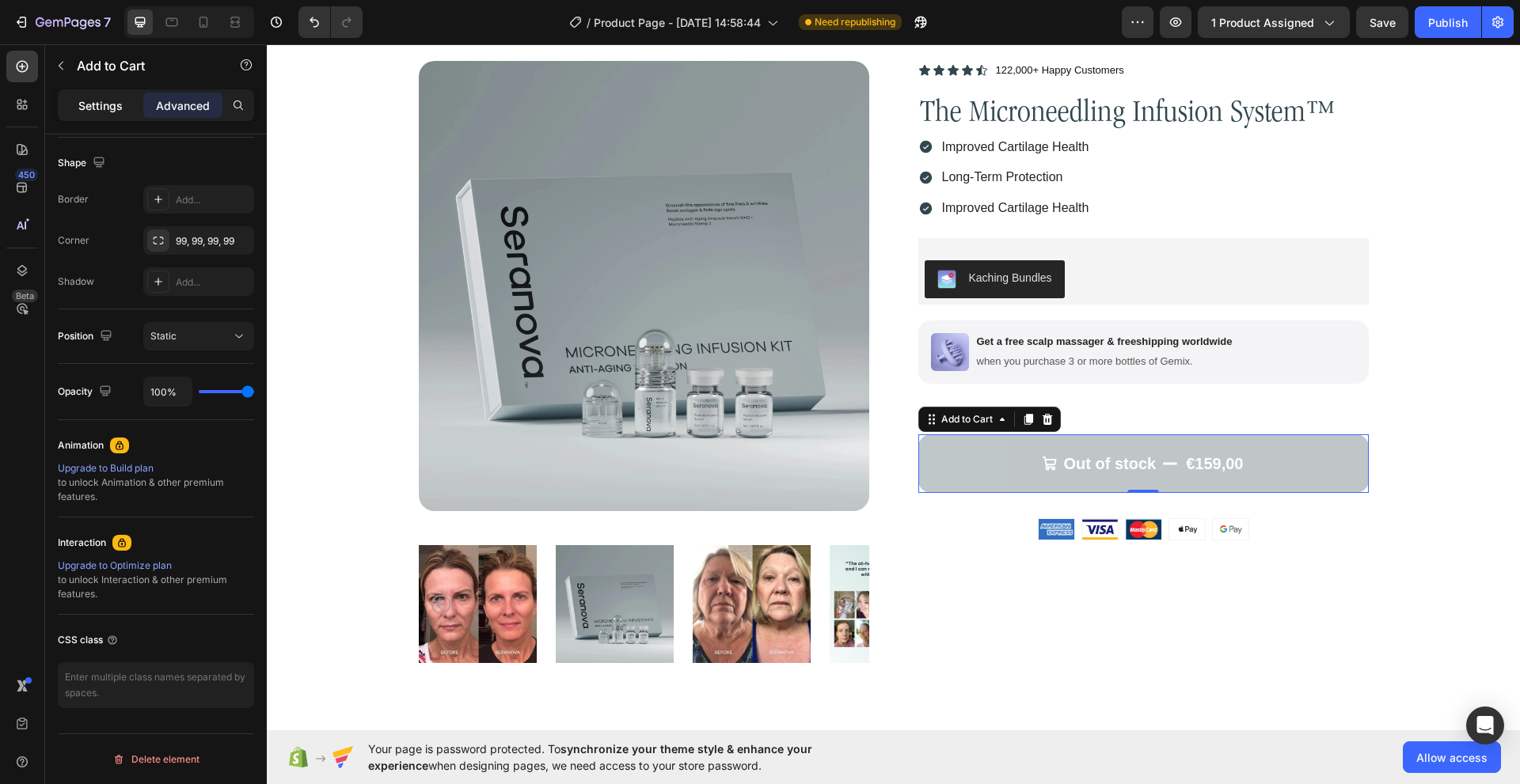
click at [86, 112] on p "Settings" at bounding box center [101, 105] width 45 height 17
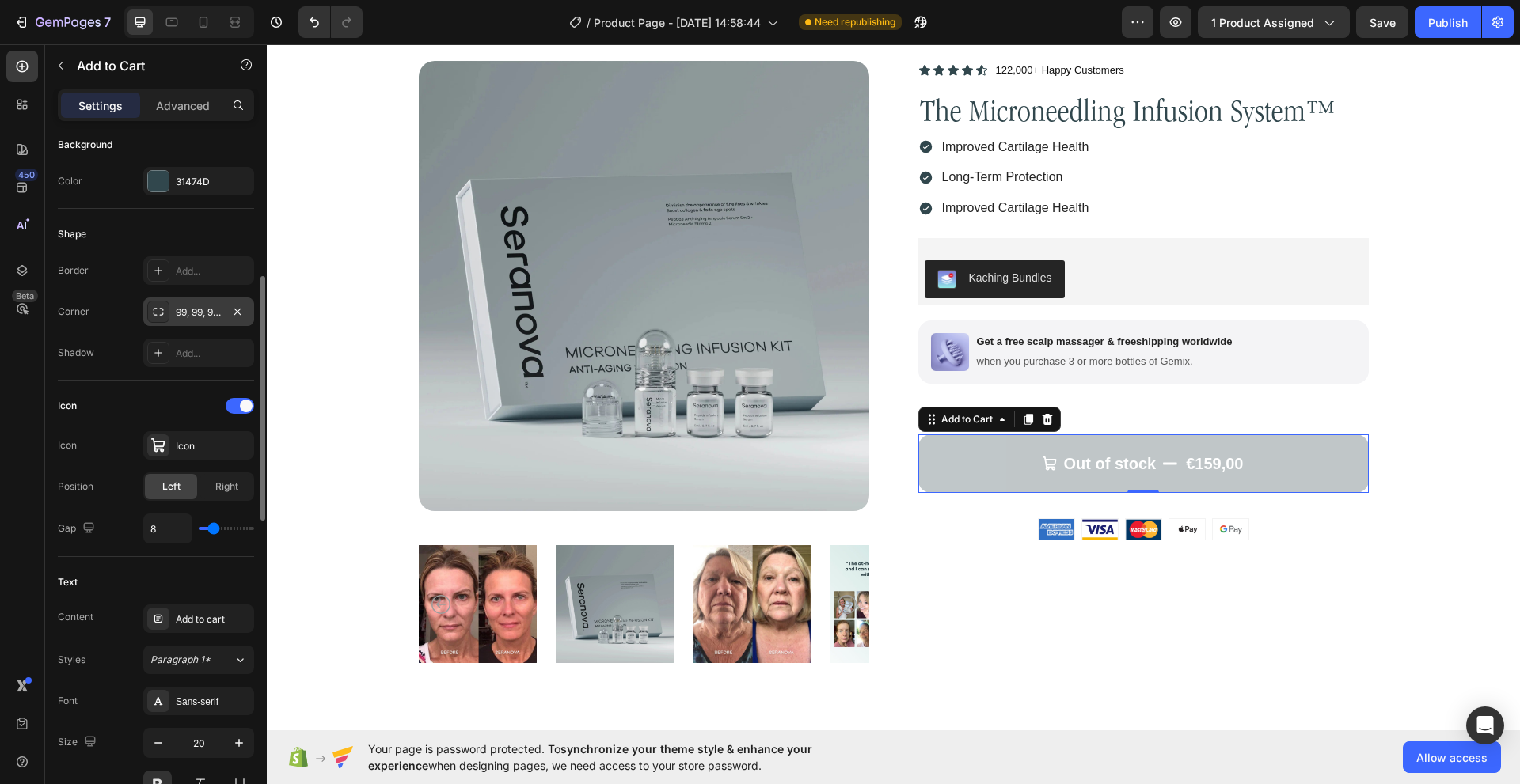
click at [162, 310] on icon at bounding box center [157, 311] width 13 height 13
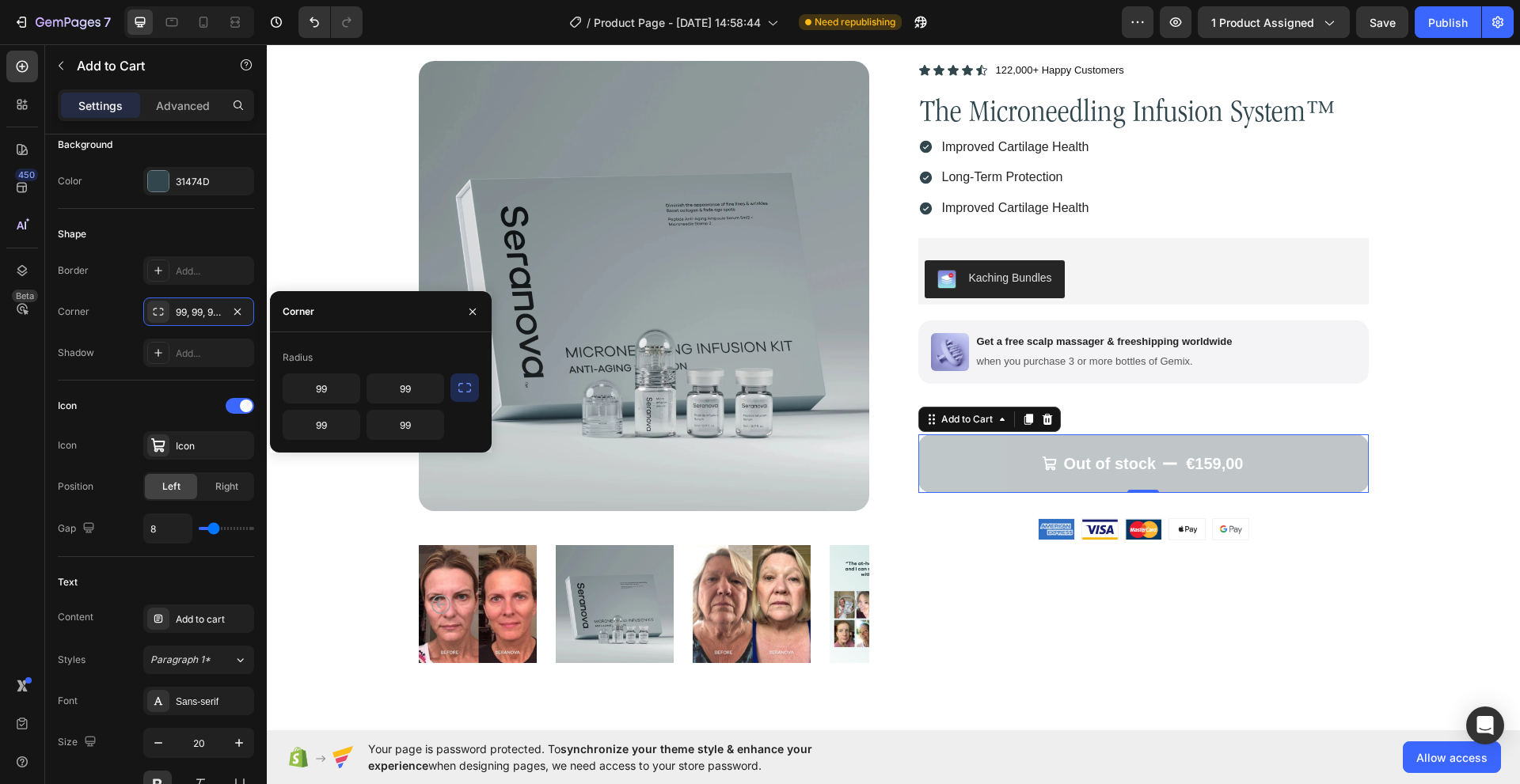
click at [462, 394] on button "button" at bounding box center [464, 387] width 28 height 28
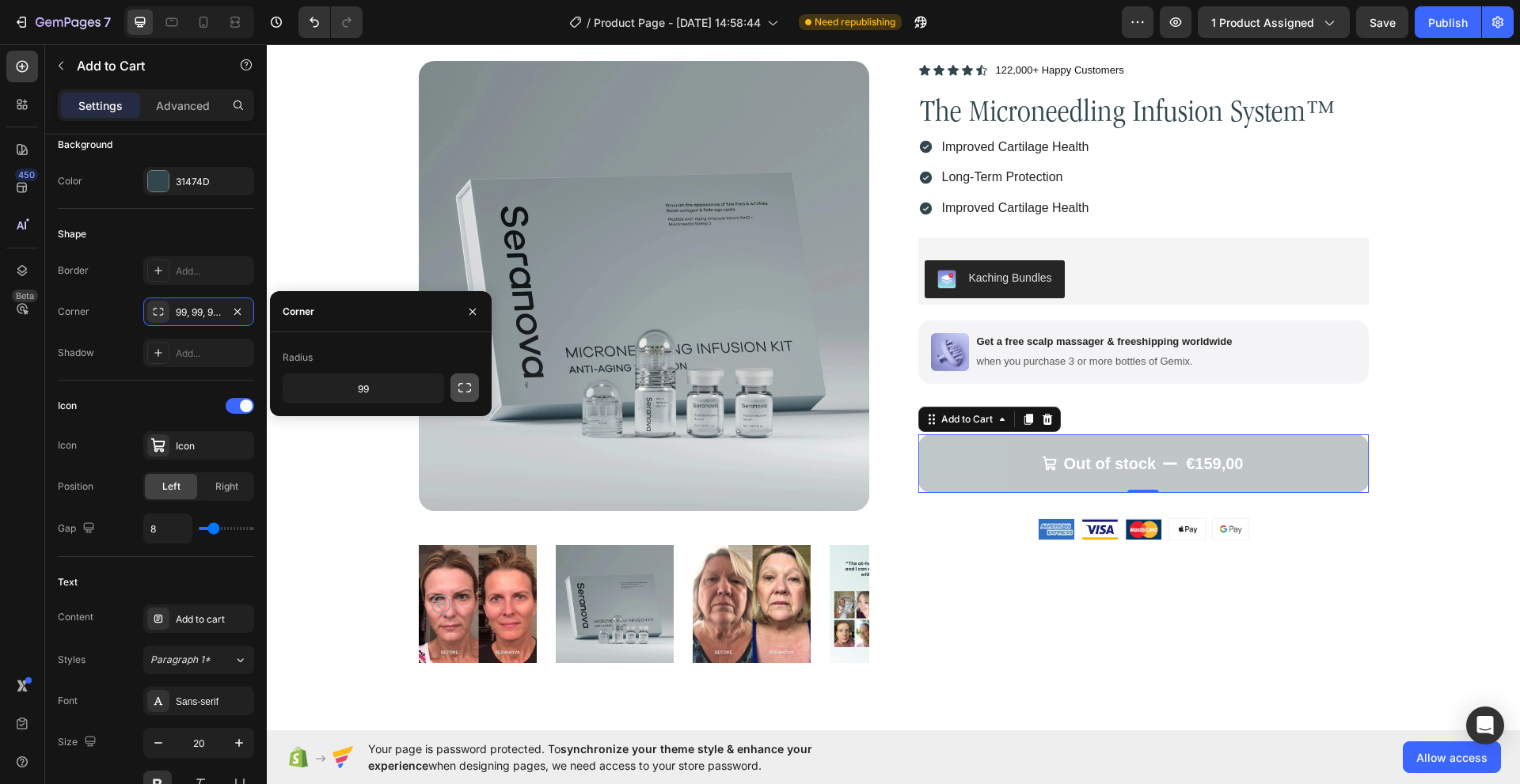
click at [462, 394] on icon "button" at bounding box center [465, 388] width 16 height 16
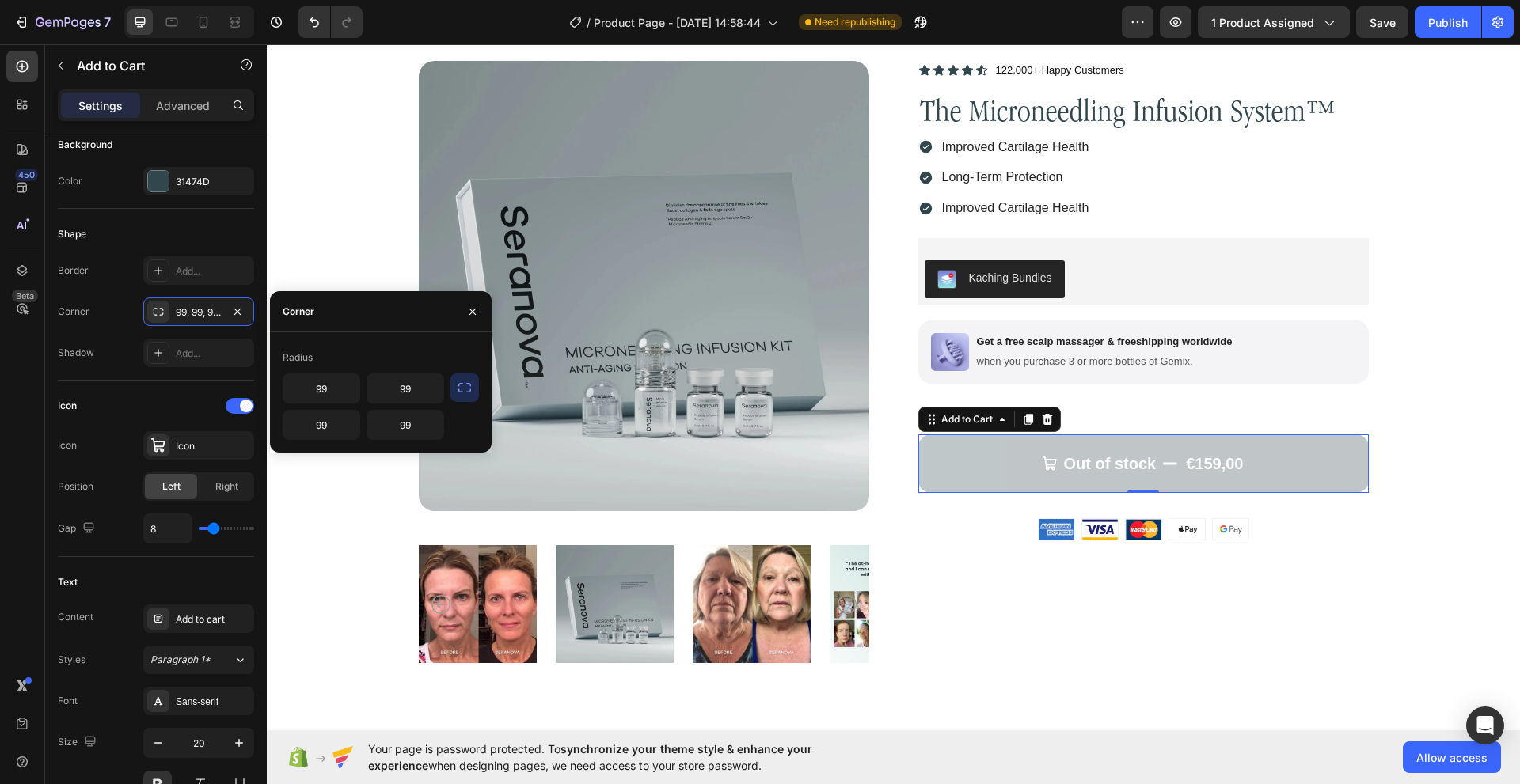
click at [462, 394] on icon "button" at bounding box center [465, 388] width 16 height 16
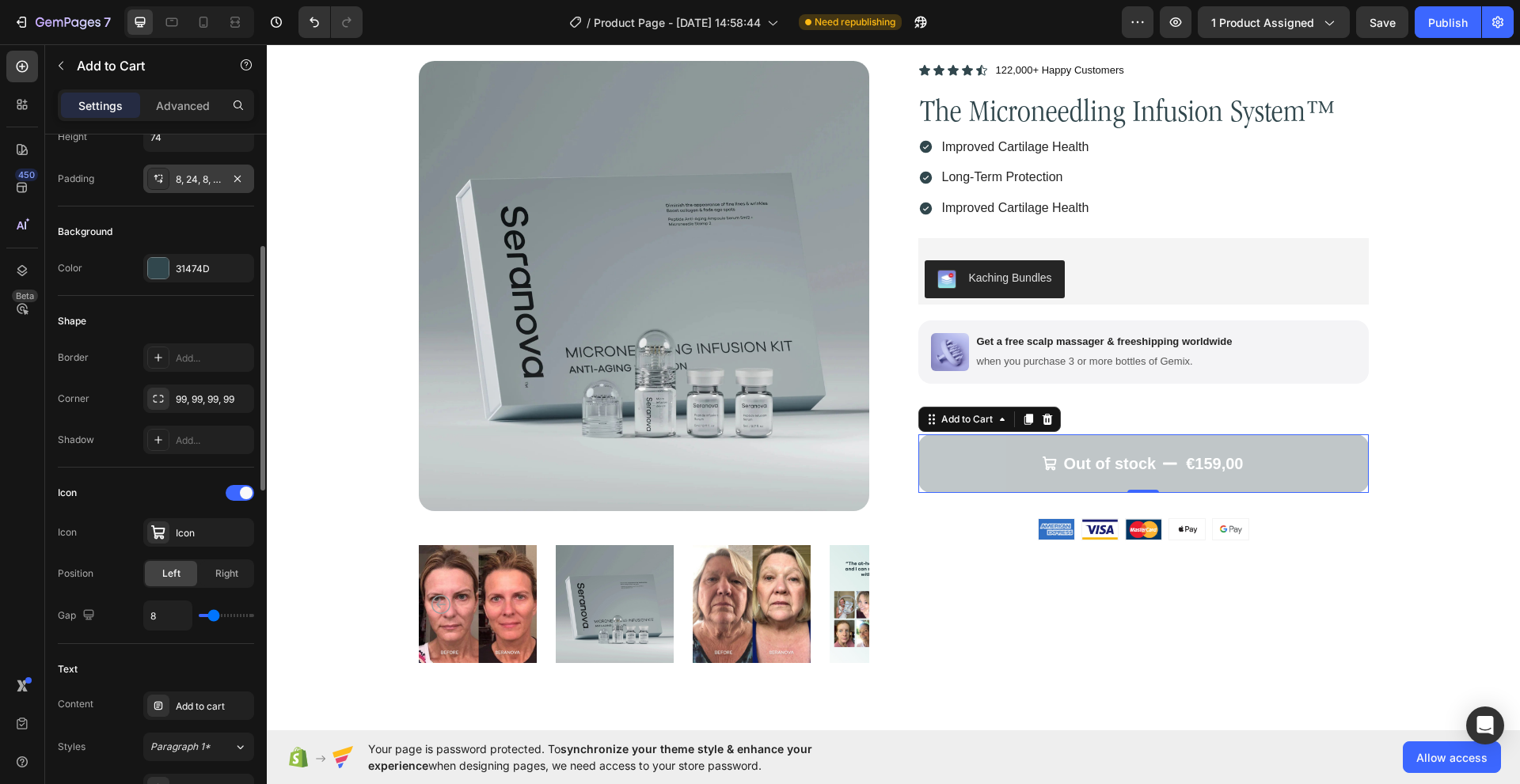
scroll to position [395, 0]
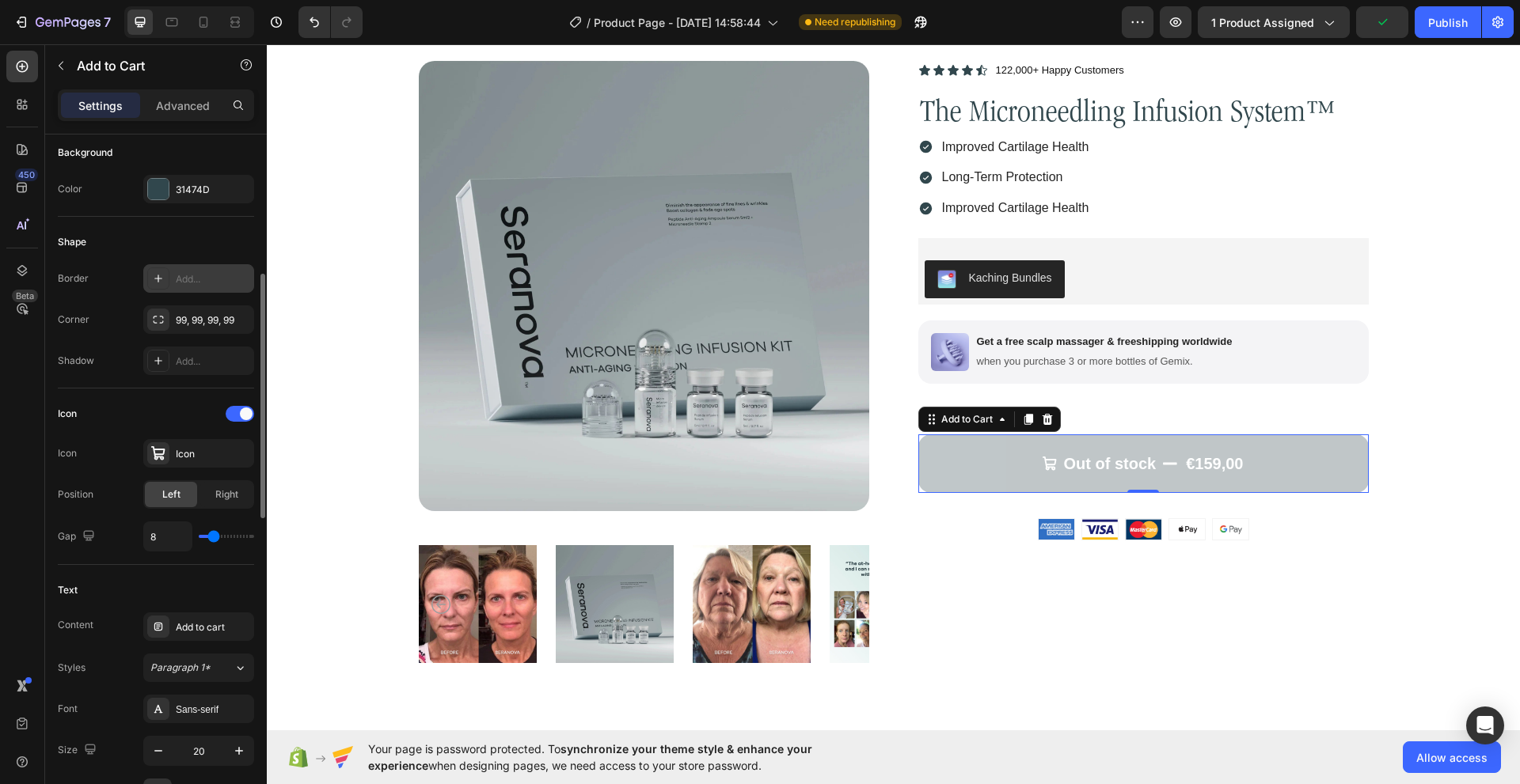
click at [163, 279] on icon at bounding box center [157, 278] width 13 height 13
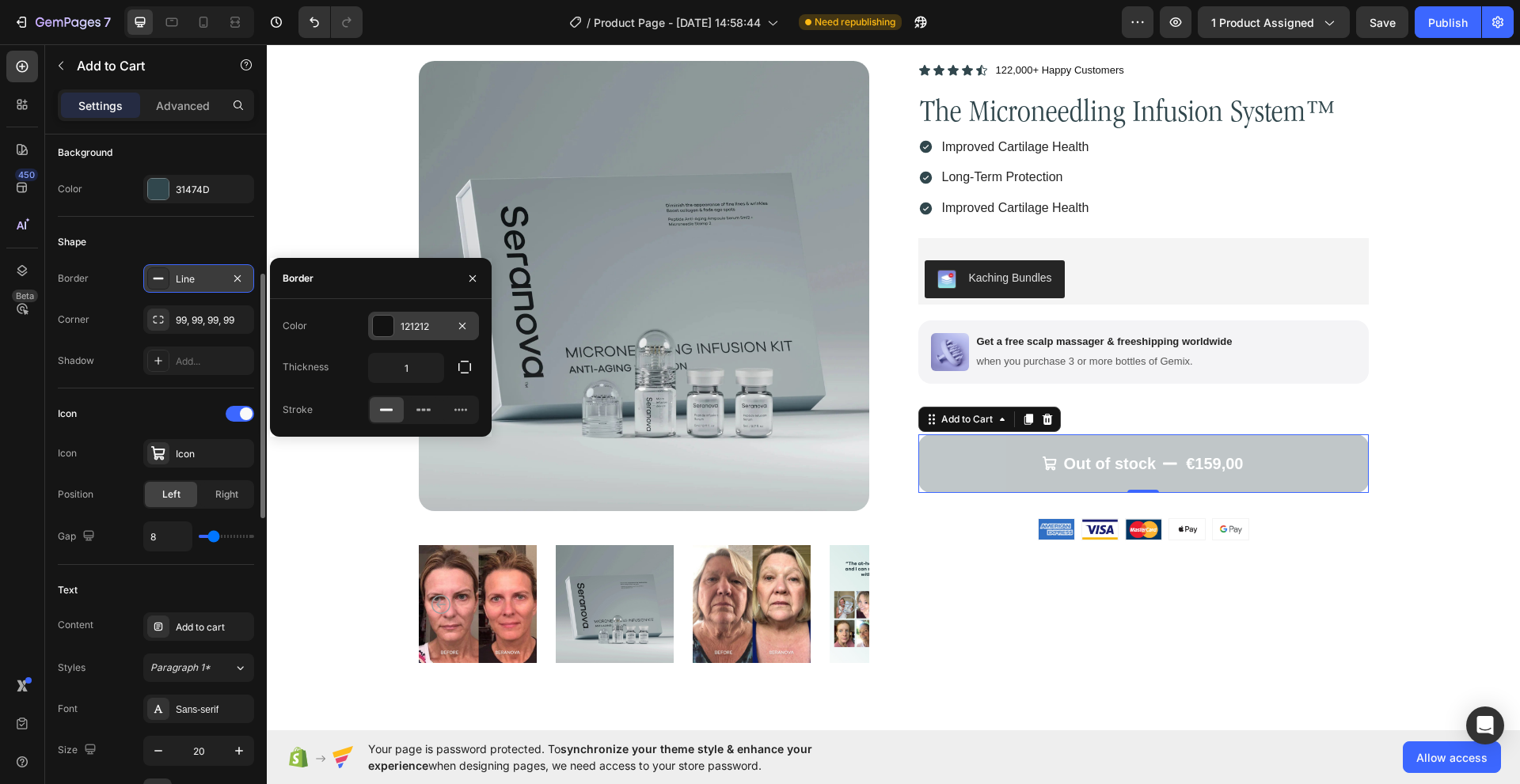
click at [386, 323] on div at bounding box center [383, 325] width 20 height 20
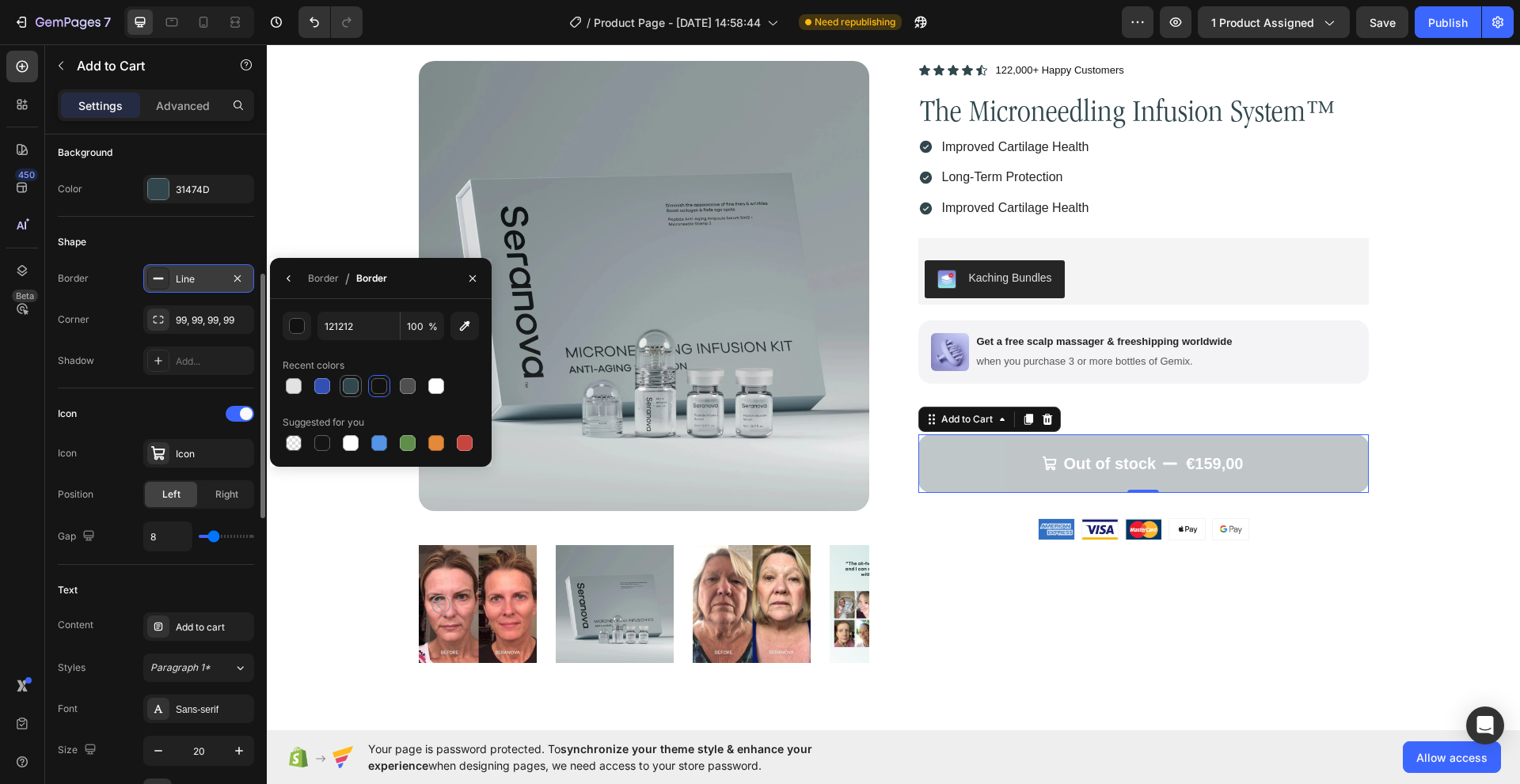
click at [349, 390] on div at bounding box center [351, 386] width 16 height 16
type input "31474D"
click at [890, 504] on div "Product Images Icon Icon Icon Icon Icon Icon List 122,000+ Happy Customers Text…" at bounding box center [893, 366] width 950 height 611
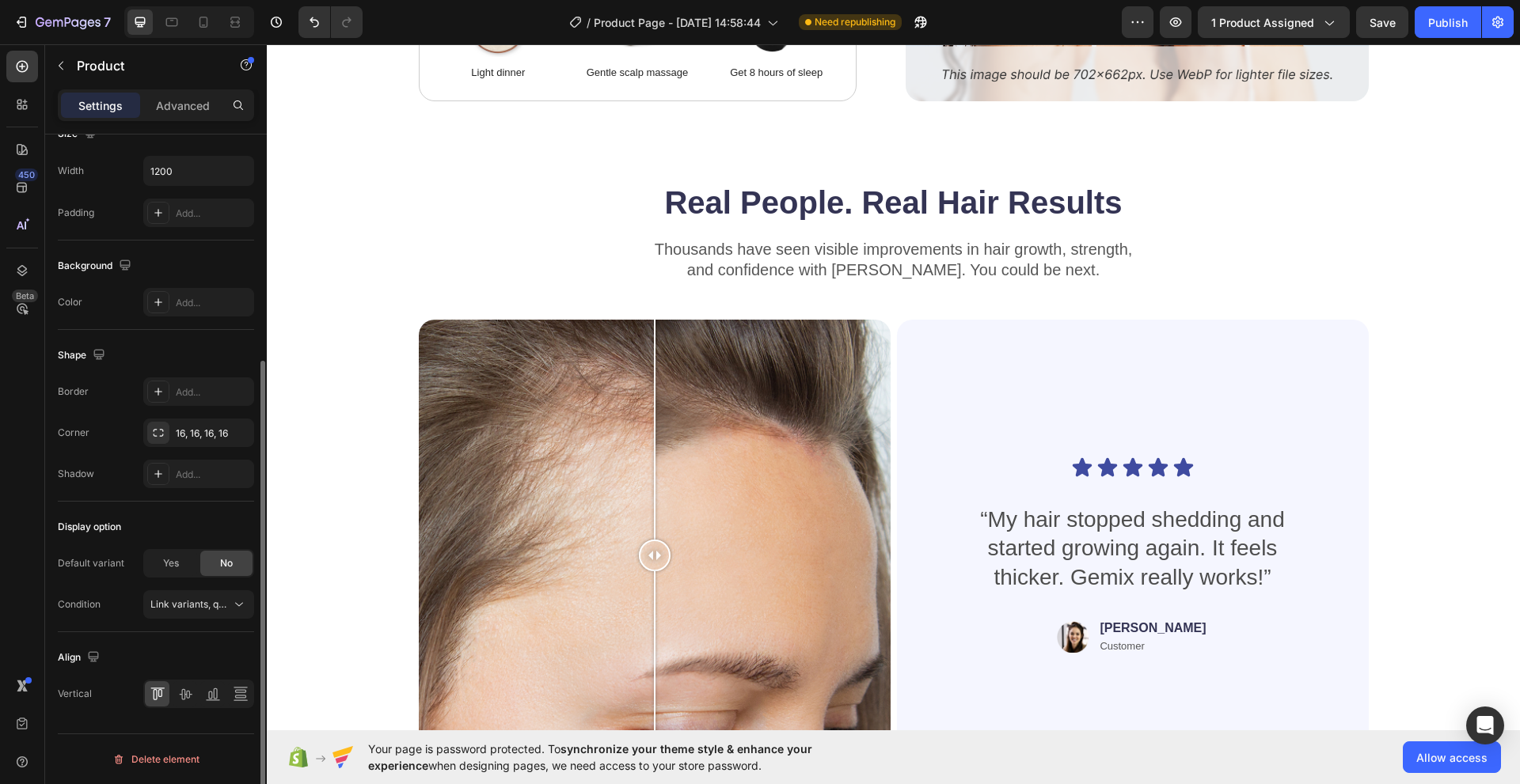
scroll to position [3402, 0]
